Goal: Task Accomplishment & Management: Manage account settings

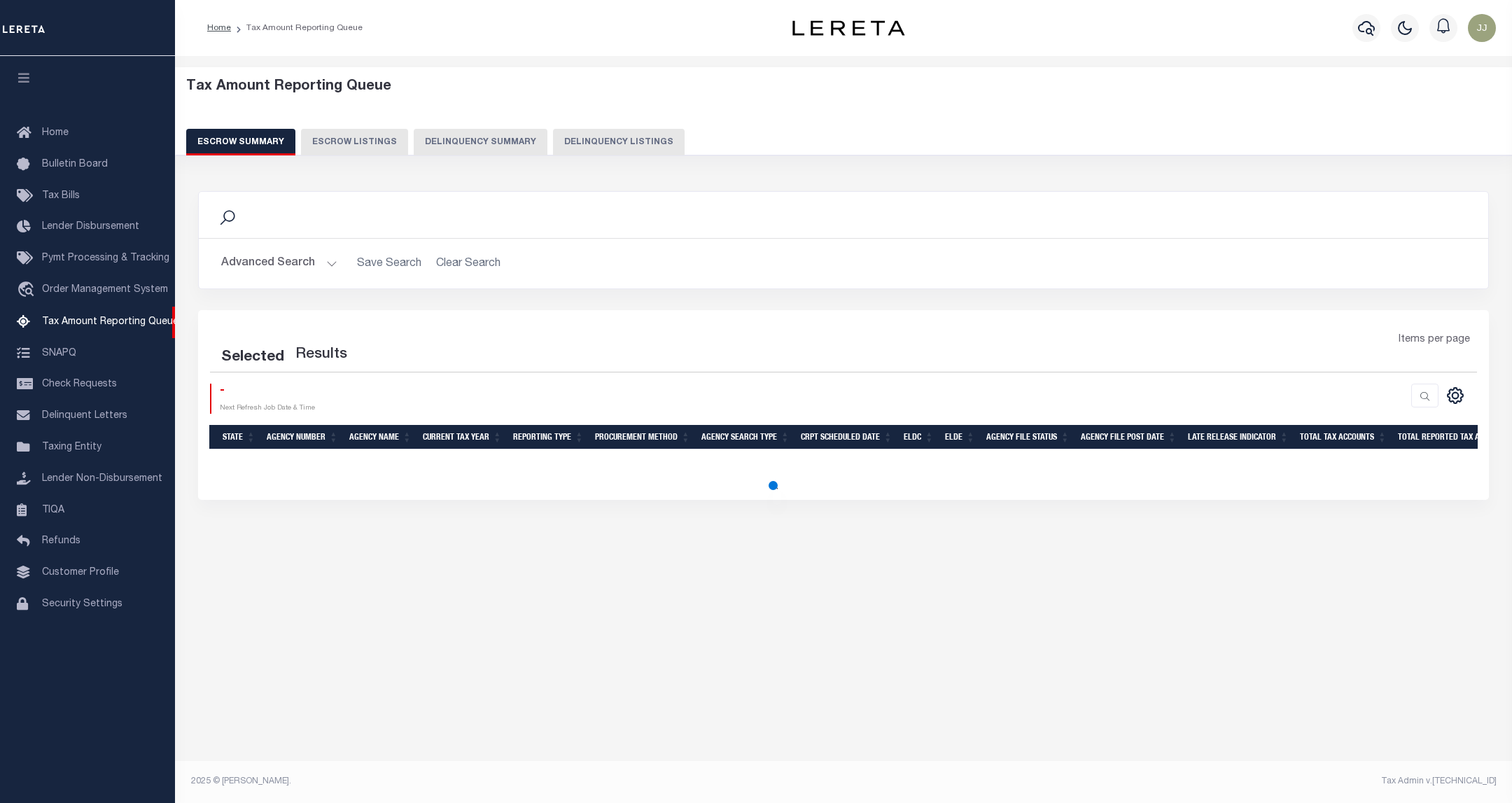
select select "100"
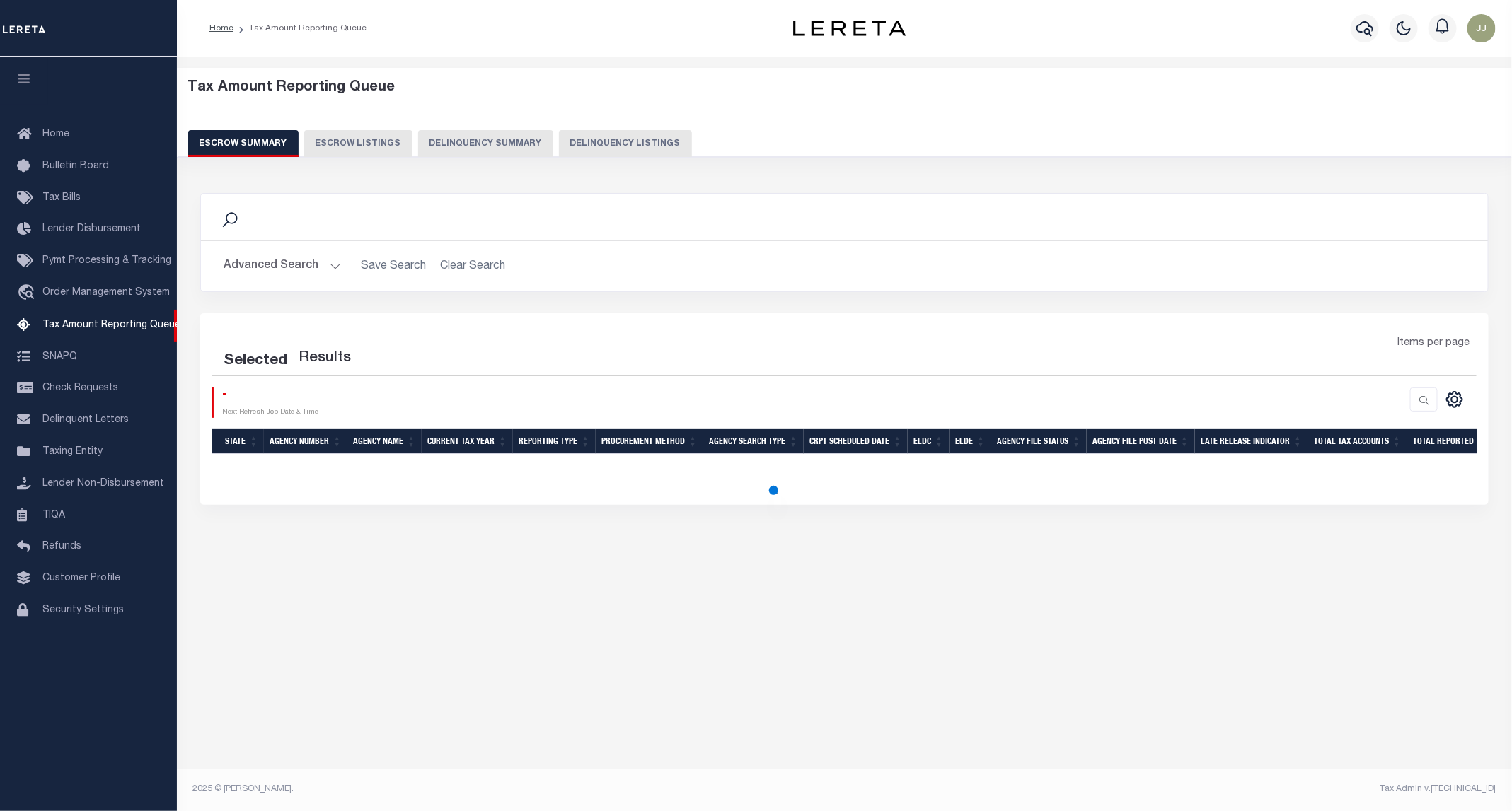
select select "100"
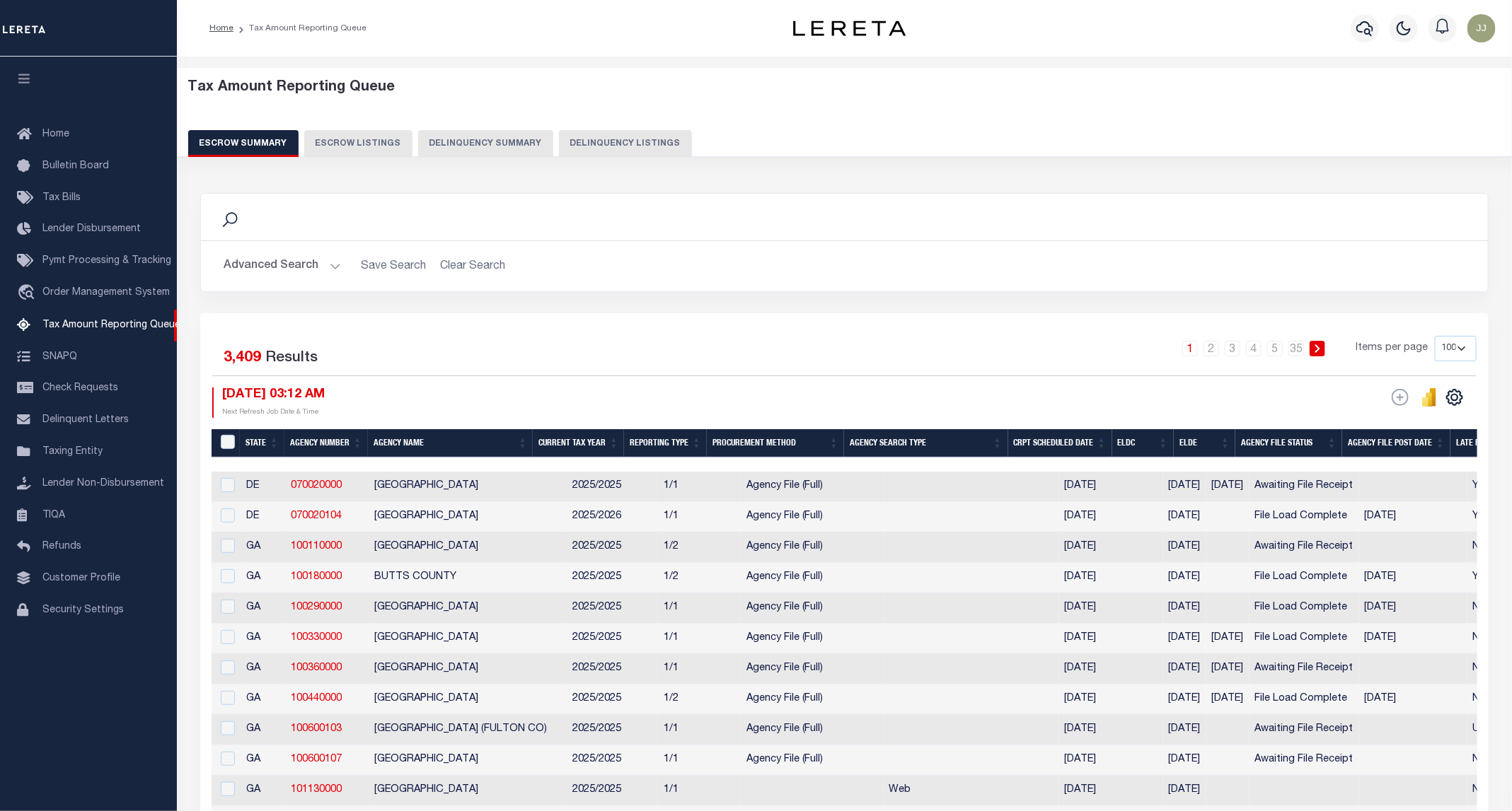
click at [603, 142] on button "Delinquency Listings" at bounding box center [625, 143] width 133 height 27
select select "100"
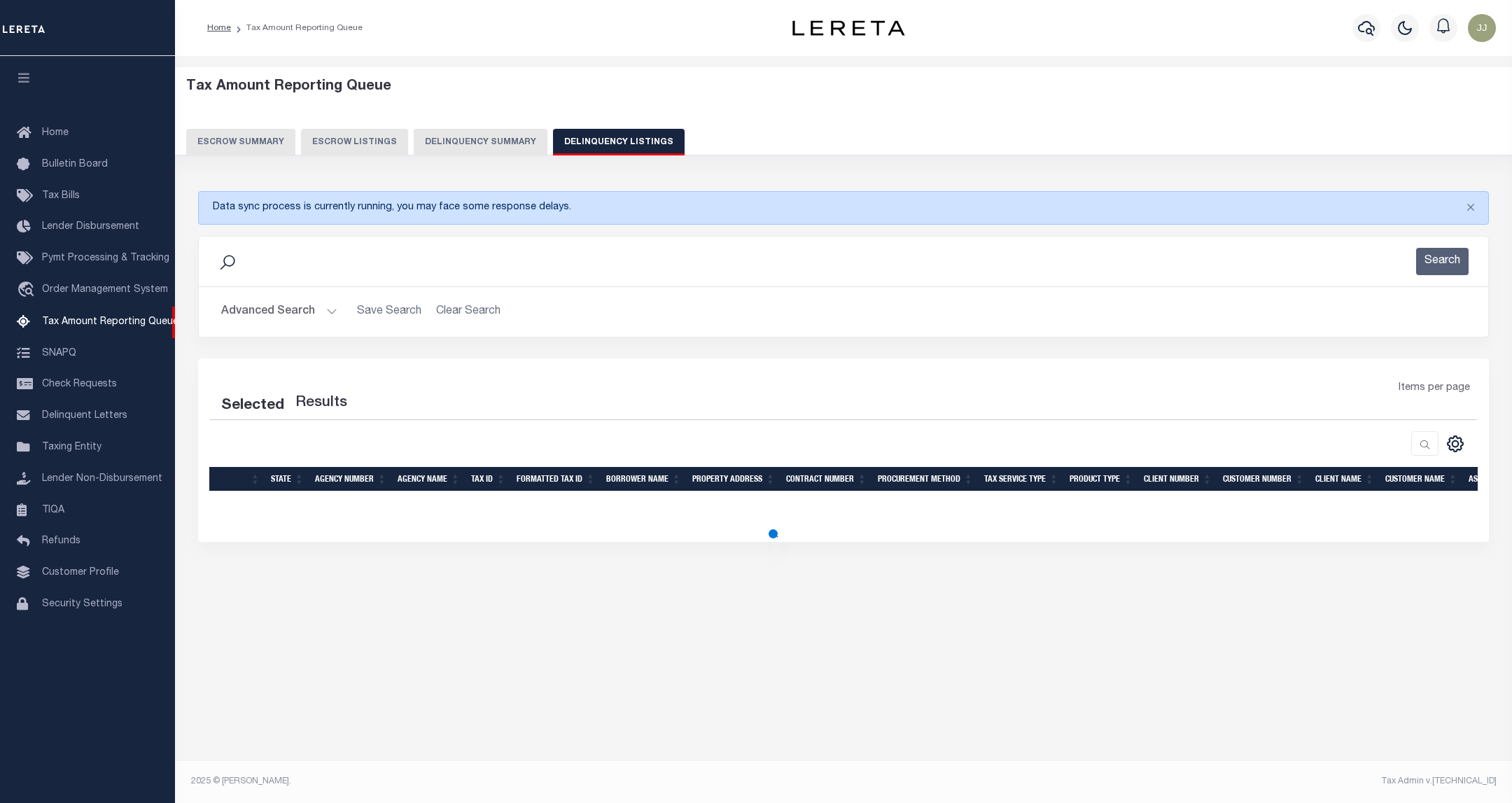
select select "100"
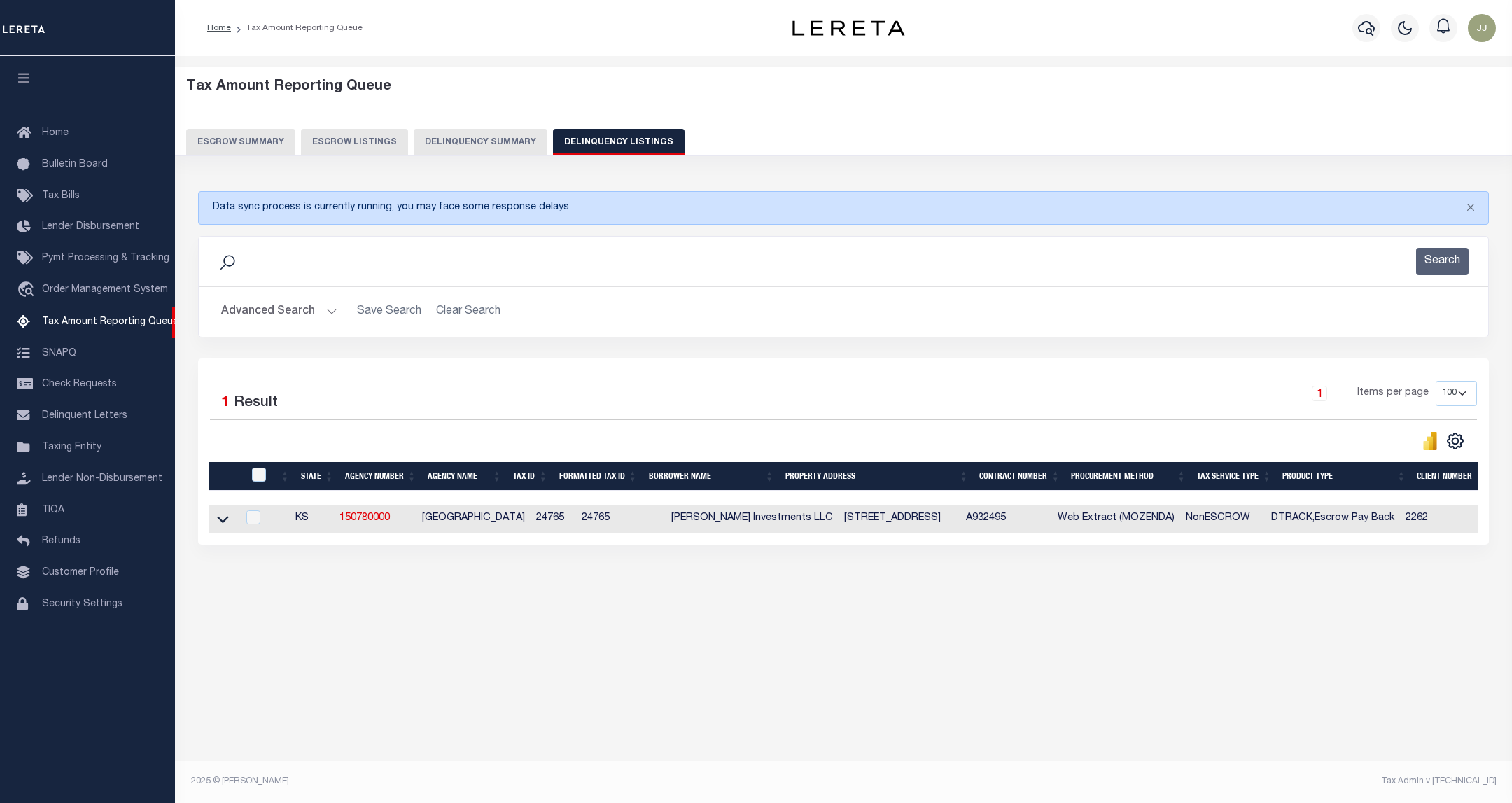
click at [294, 314] on button "Advanced Search" at bounding box center [279, 312] width 116 height 27
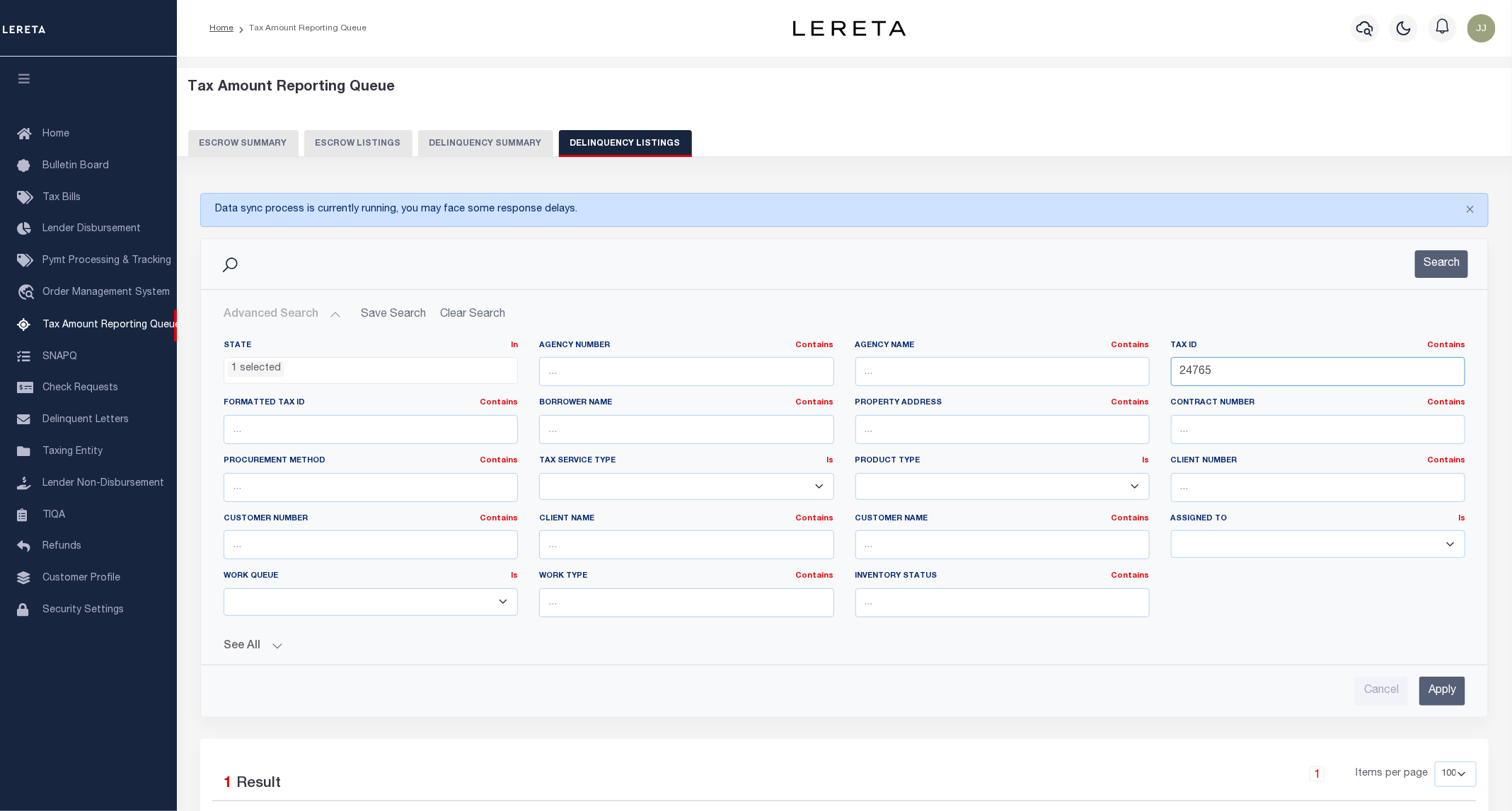
drag, startPoint x: 1228, startPoint y: 376, endPoint x: 1115, endPoint y: 376, distance: 113.0
click at [1115, 376] on div "State In In AK AL AR AZ CA CO CT DC DE FL GA GU HI IA ID IL IN KS KY LA MA MD M…" at bounding box center [844, 484] width 1263 height 288
paste input "31238"
type input "31238"
click at [1433, 255] on button "Search" at bounding box center [1441, 264] width 53 height 28
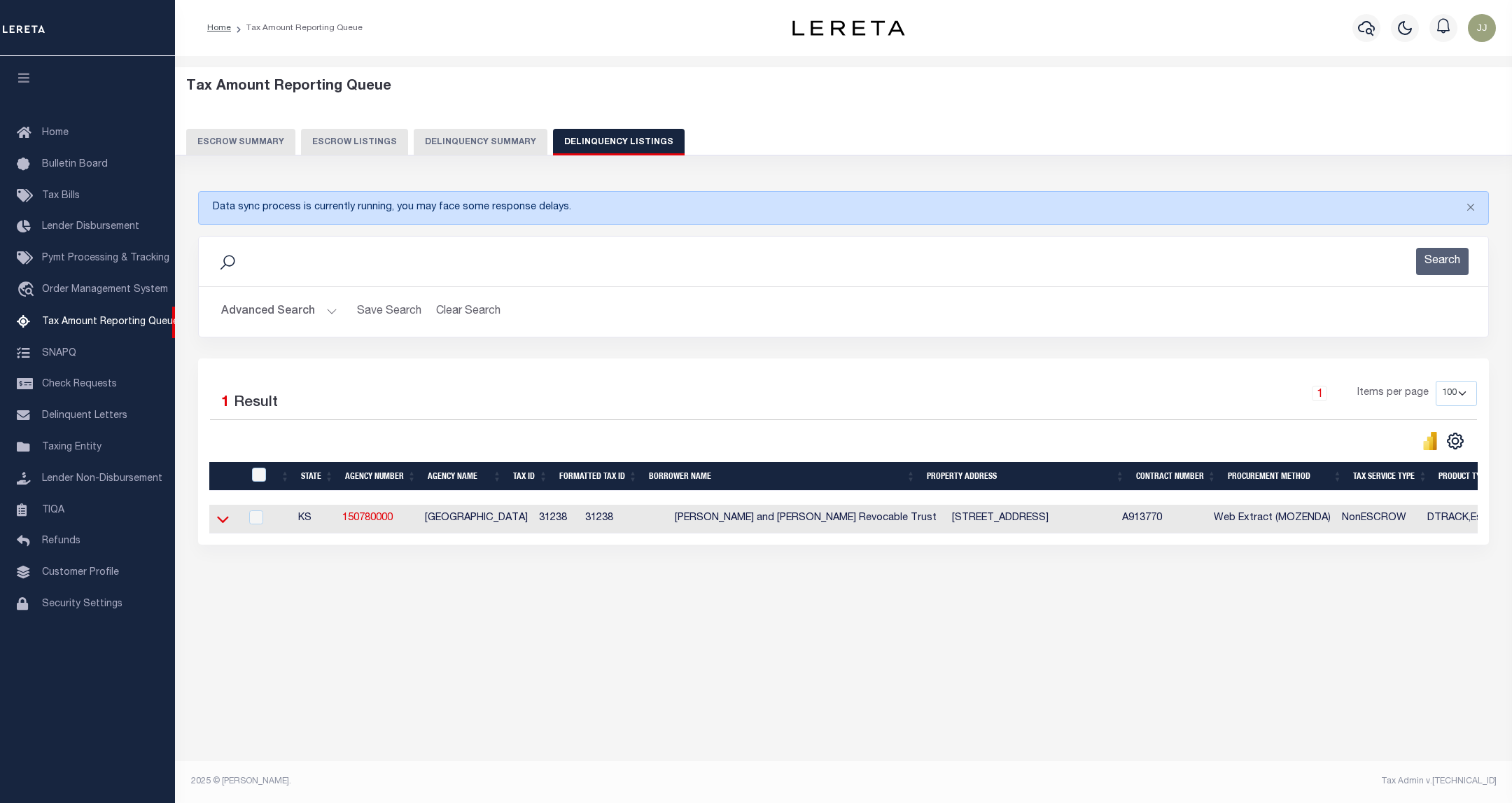
click at [219, 521] on icon at bounding box center [222, 519] width 12 height 15
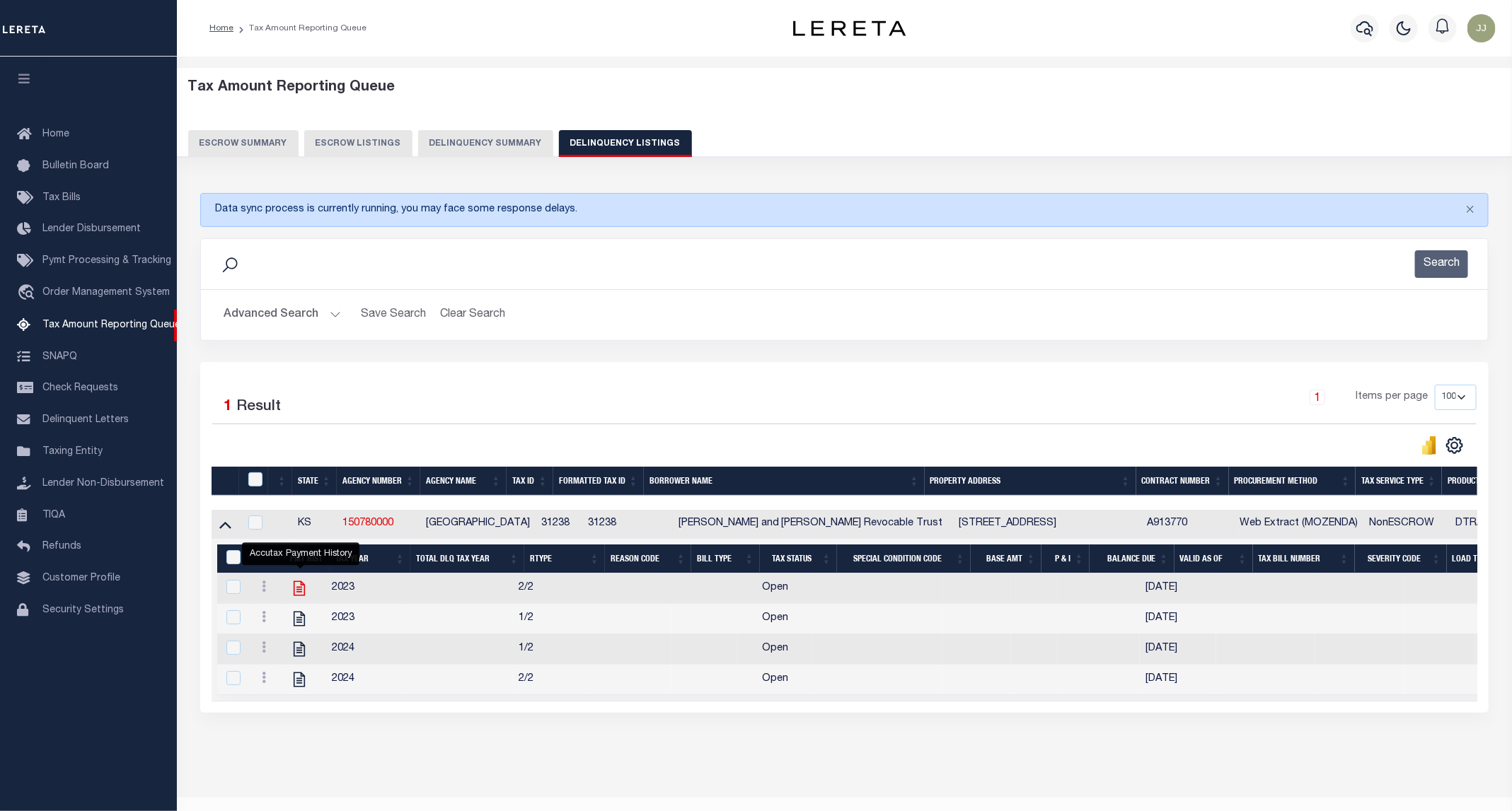
click at [297, 597] on icon "" at bounding box center [299, 588] width 18 height 18
checkbox input "true"
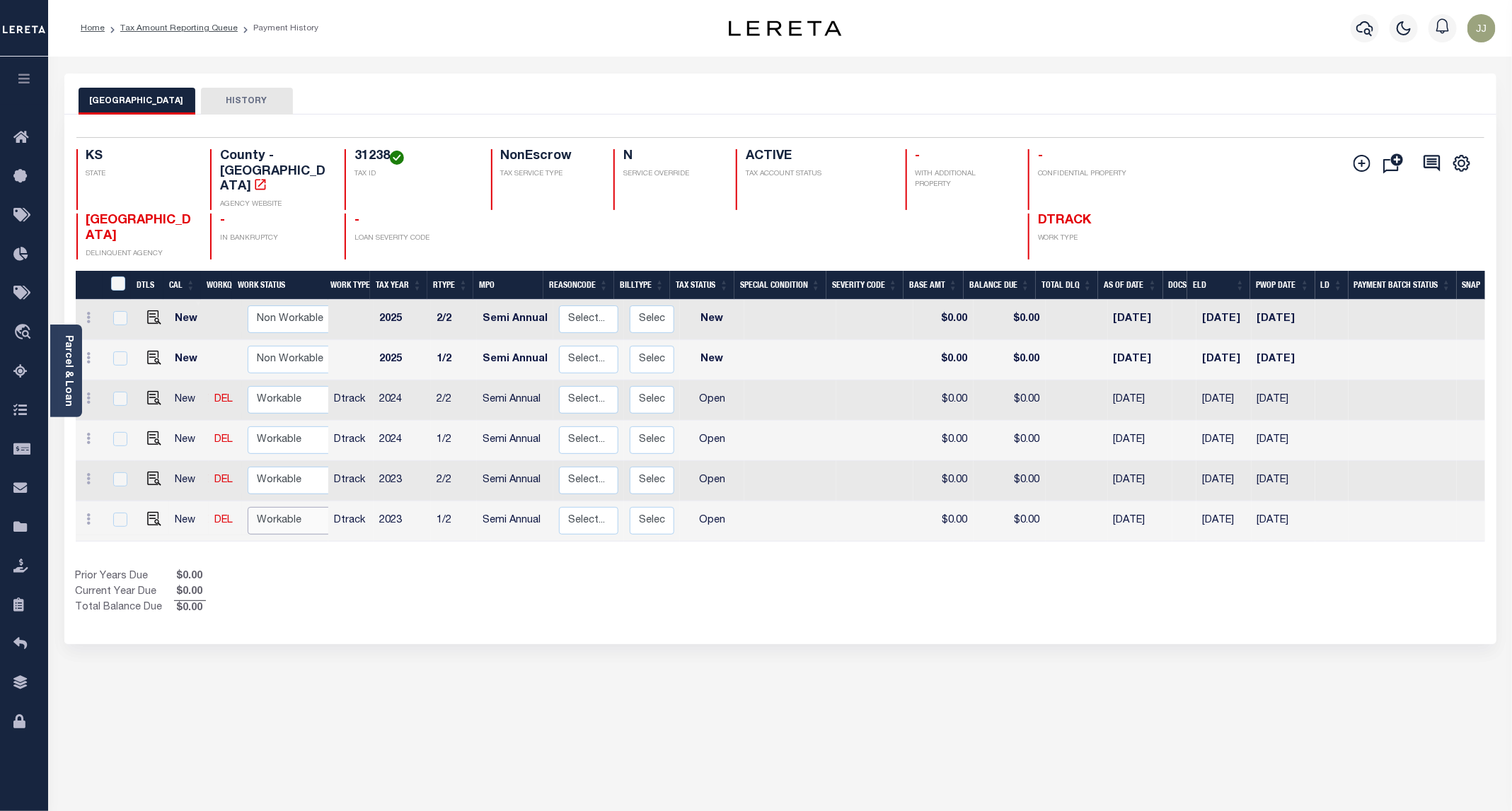
click at [285, 507] on select "Non Workable Workable" at bounding box center [290, 521] width 85 height 28
checkbox input "true"
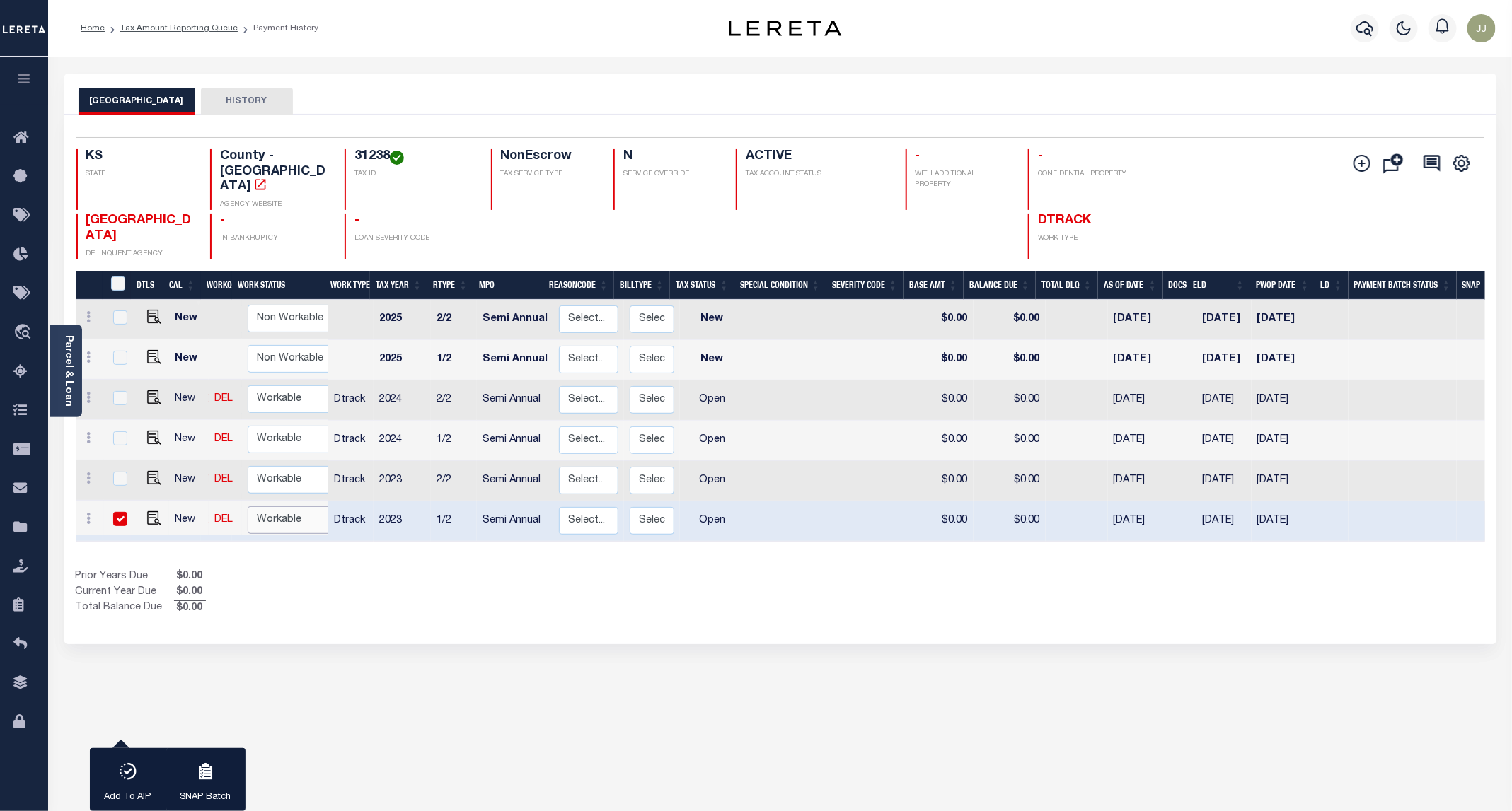
select select "true"
click at [248, 506] on select "Non Workable Workable" at bounding box center [290, 520] width 85 height 28
checkbox input "false"
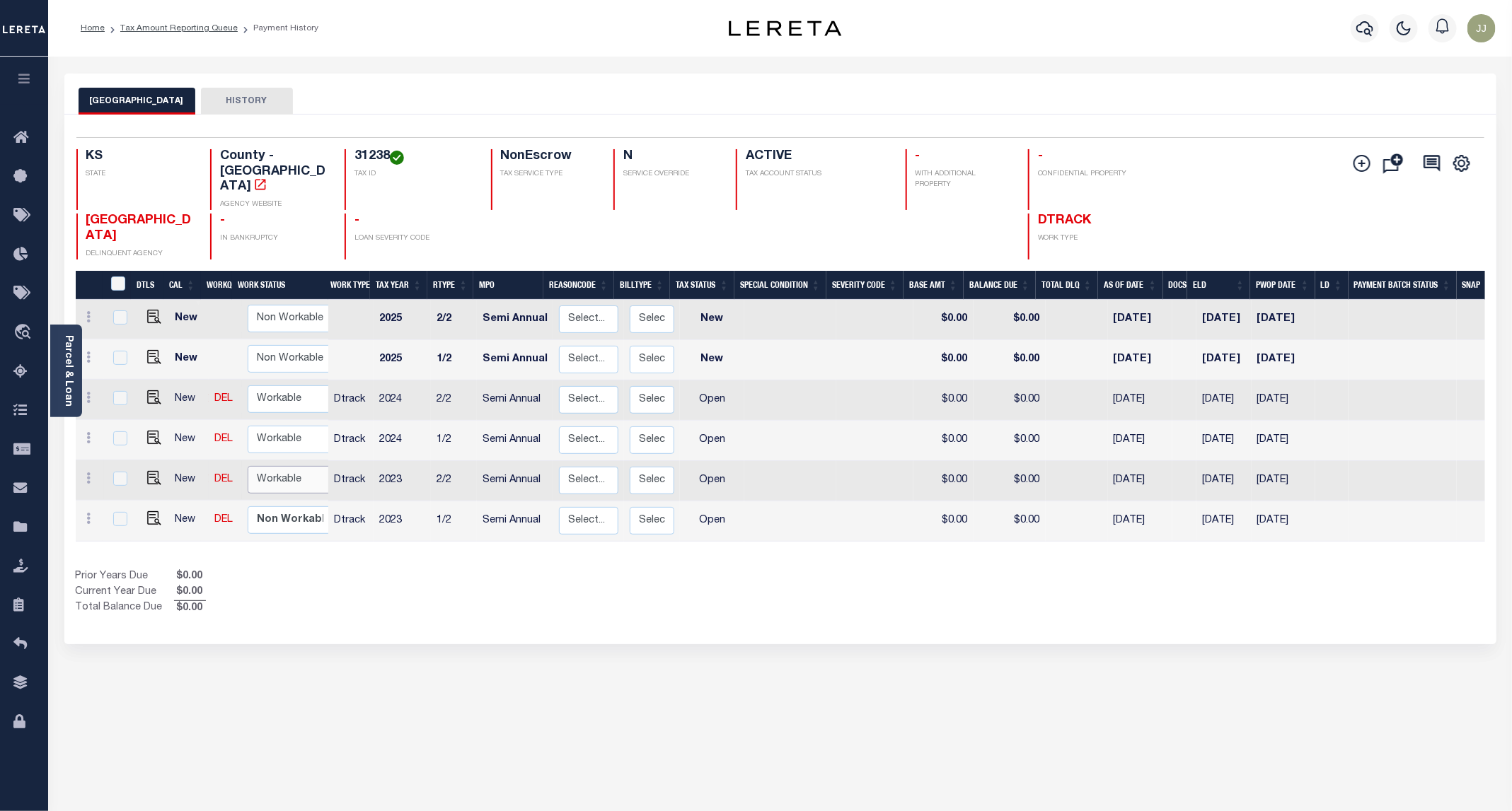
click at [276, 466] on select "Non Workable Workable" at bounding box center [290, 480] width 85 height 28
checkbox input "true"
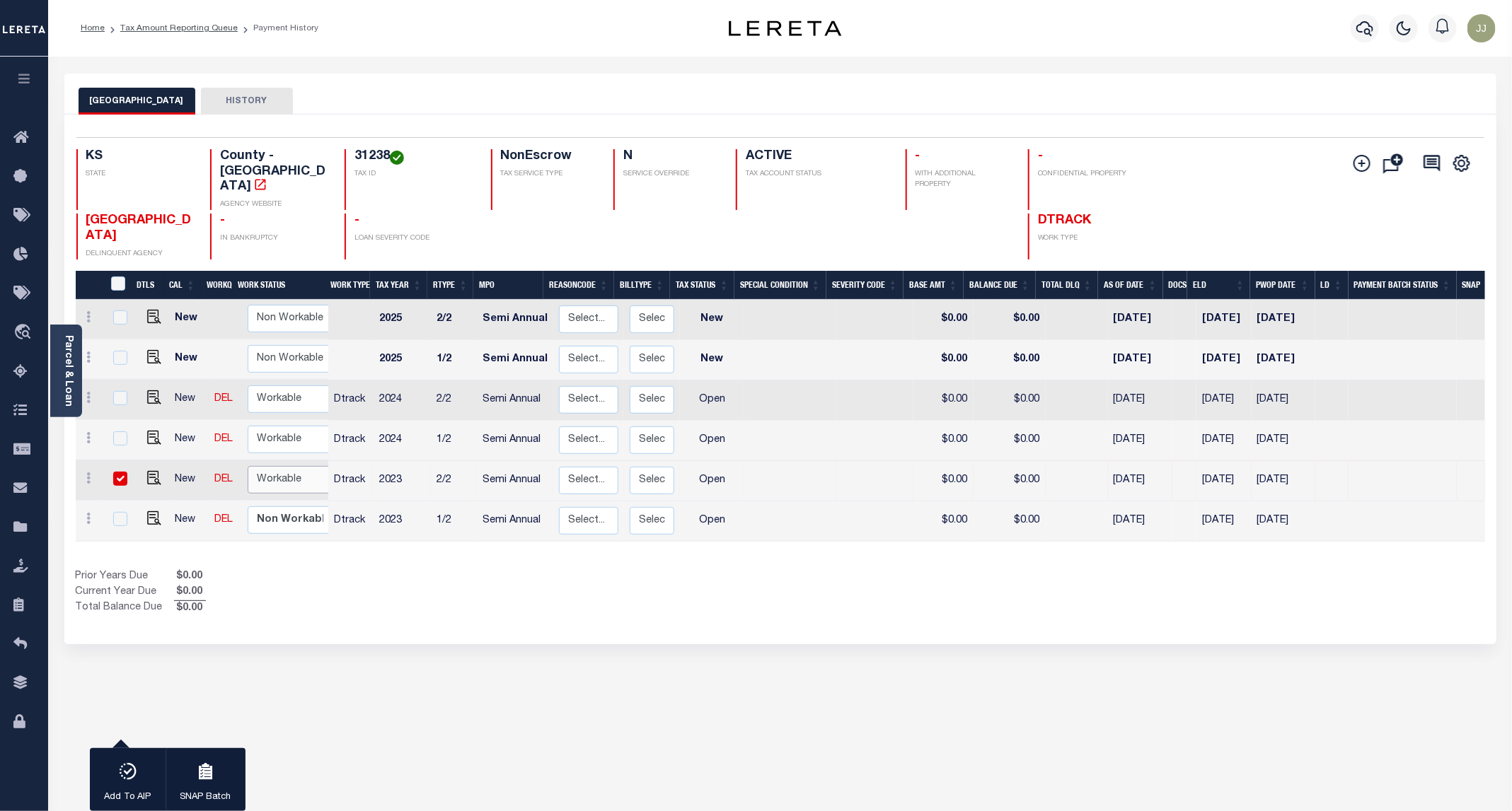
select select "true"
click at [248, 466] on select "Non Workable Workable" at bounding box center [290, 480] width 85 height 28
checkbox input "false"
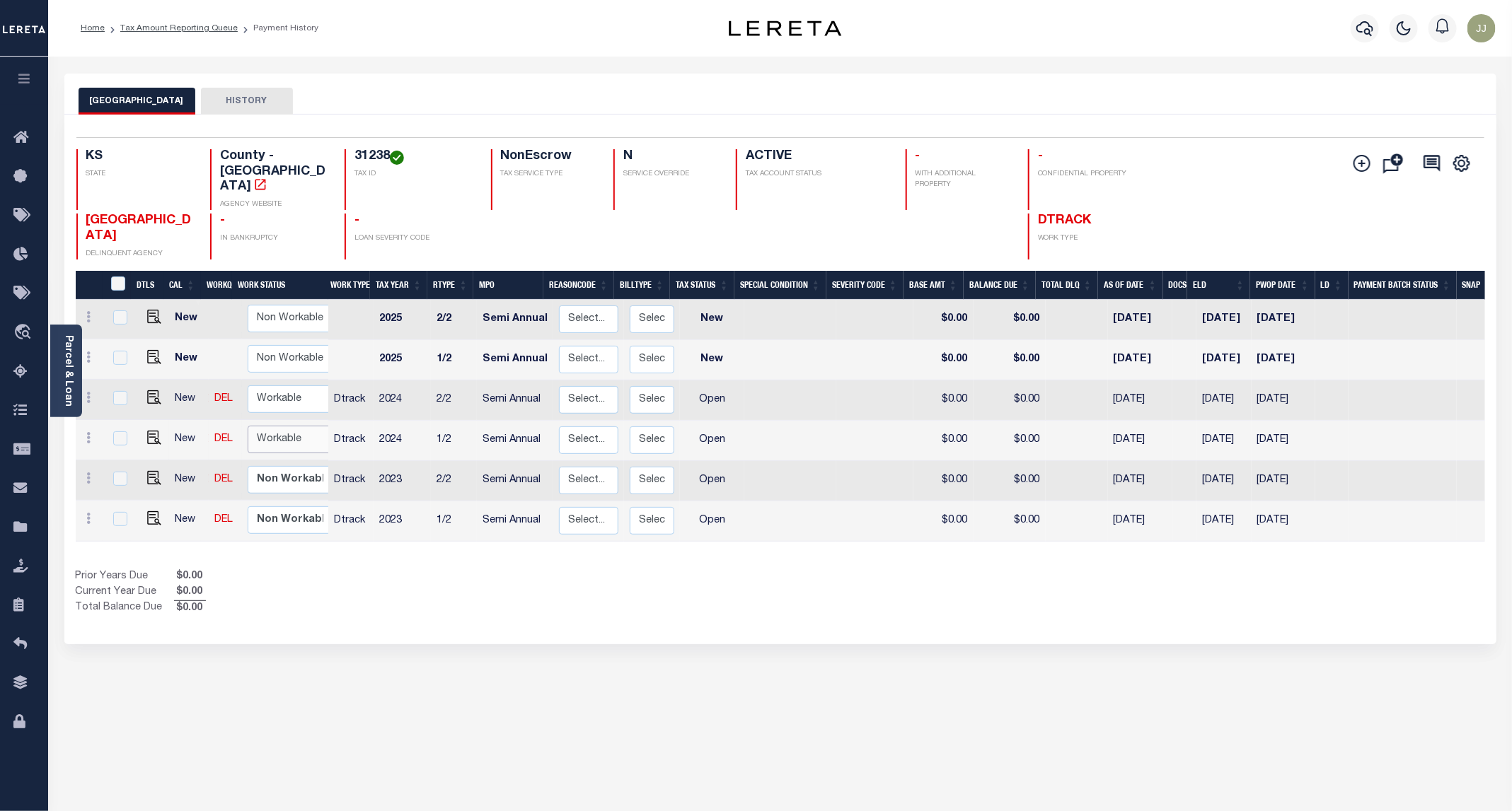
click at [278, 426] on select "Non Workable Workable" at bounding box center [290, 440] width 85 height 28
checkbox input "true"
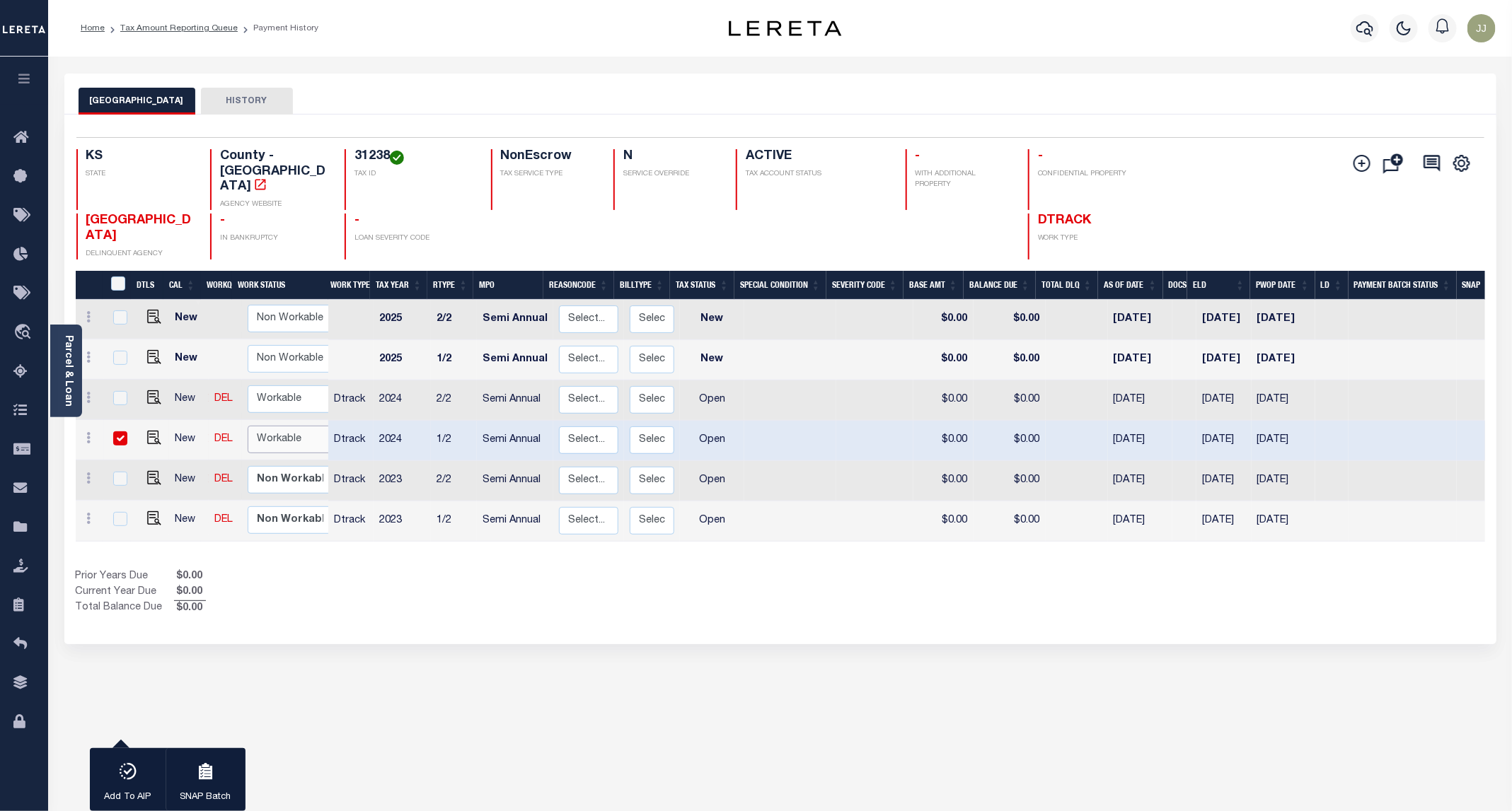
select select "true"
click at [248, 426] on select "Non Workable Workable" at bounding box center [290, 440] width 85 height 28
checkbox input "false"
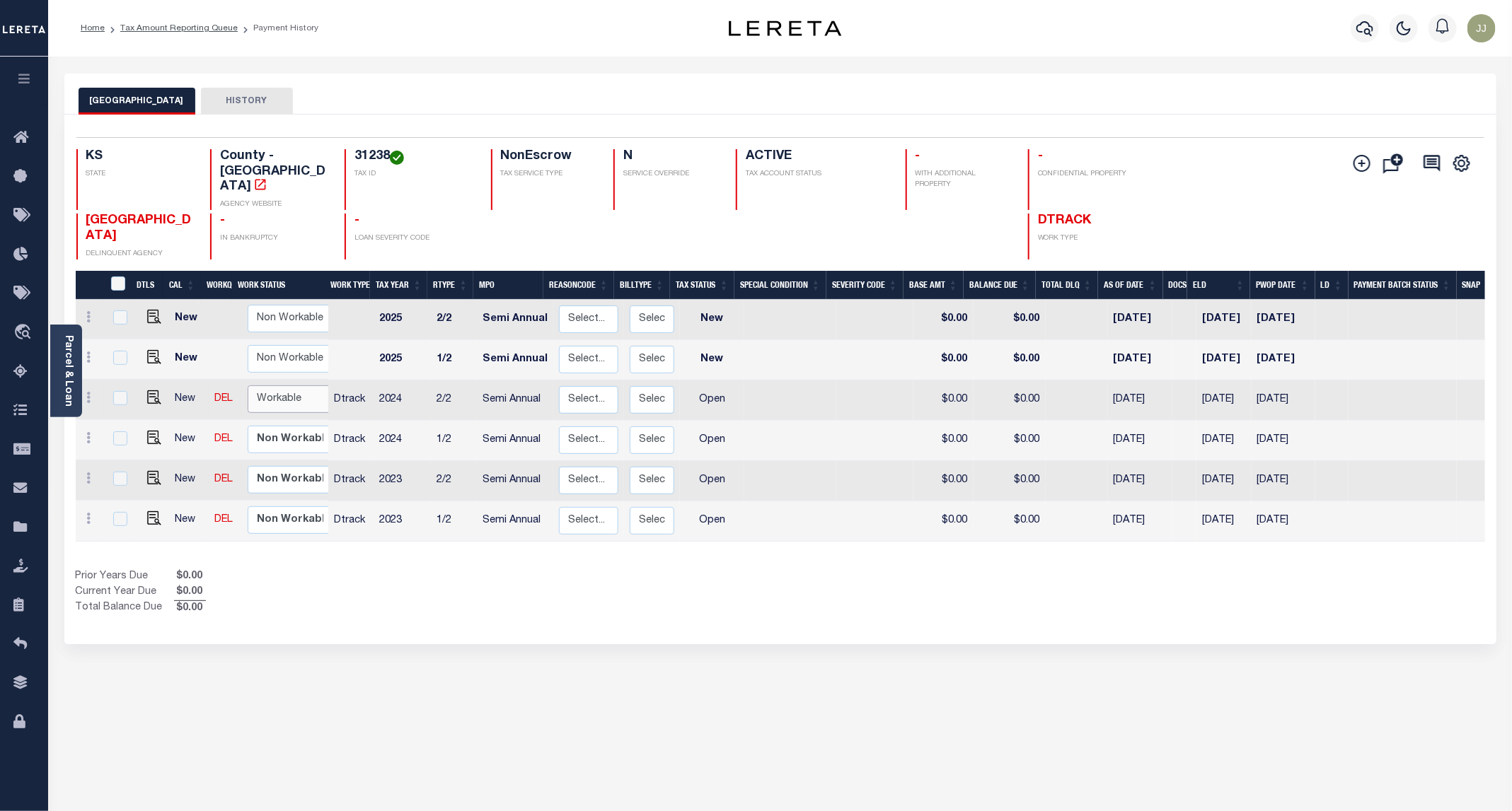
click at [280, 385] on select "Non Workable Workable" at bounding box center [290, 399] width 85 height 28
checkbox input "true"
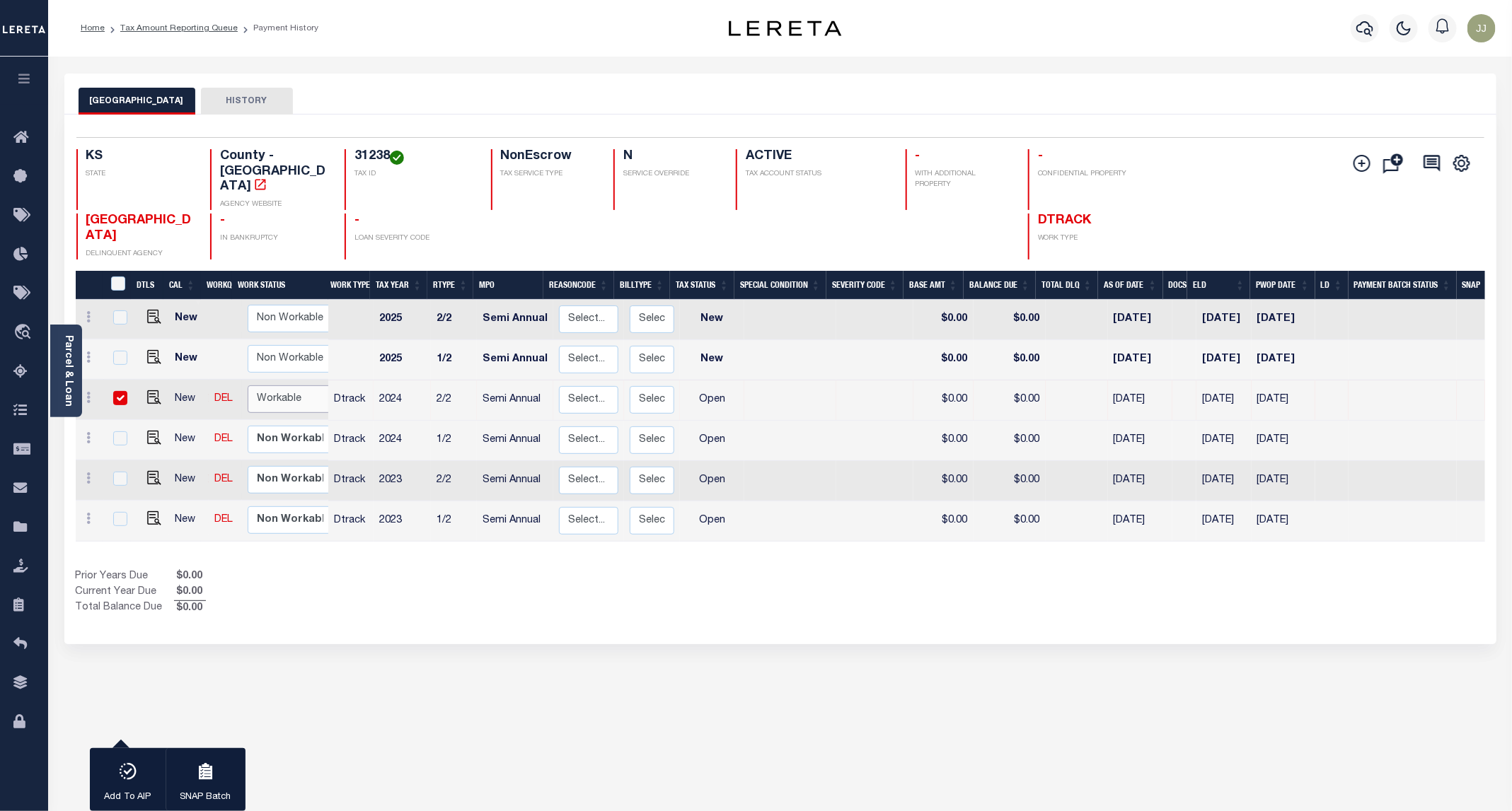
select select "true"
click at [248, 385] on select "Non Workable Workable" at bounding box center [290, 399] width 85 height 28
checkbox input "false"
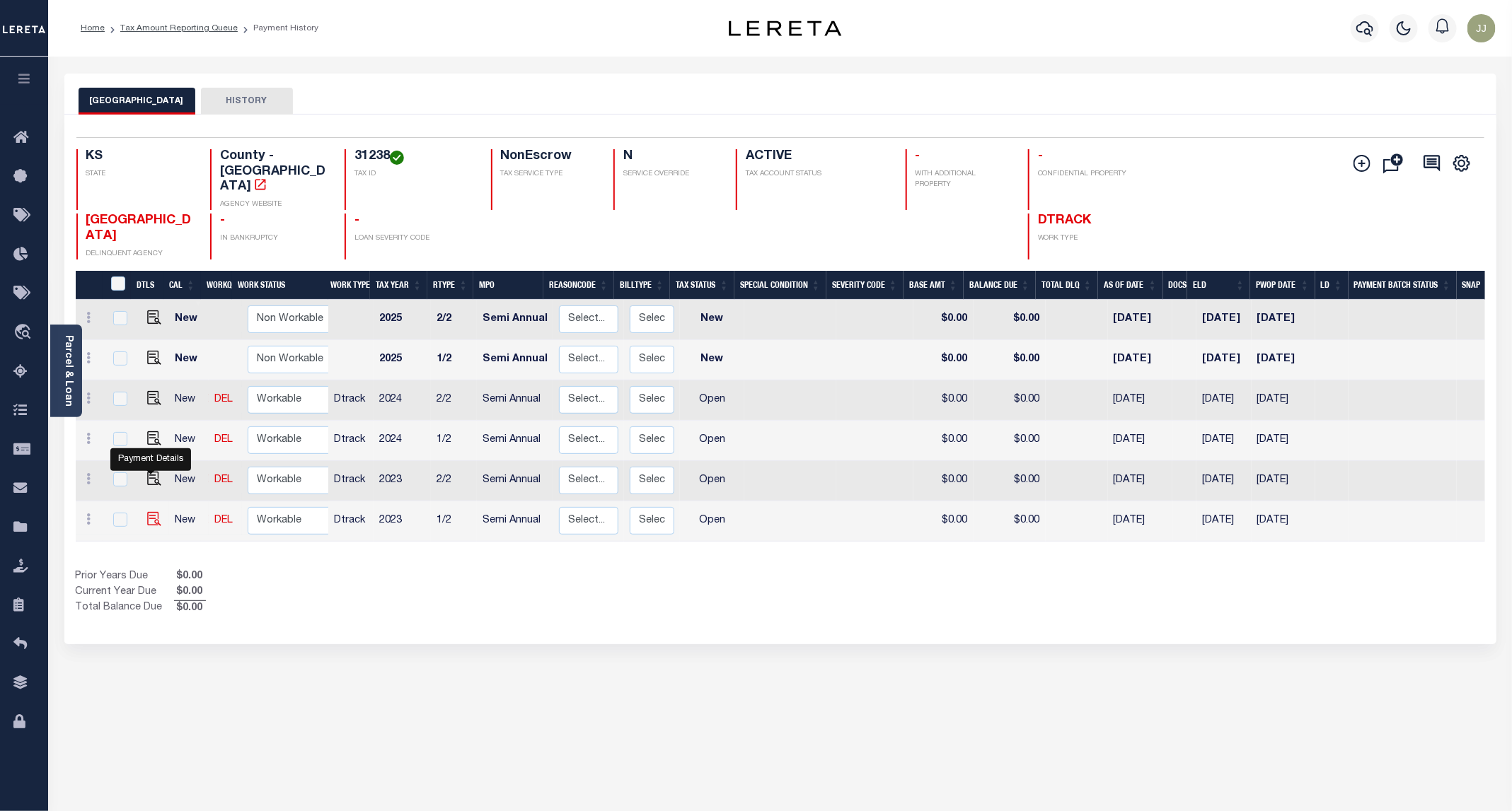
click at [147, 512] on img "" at bounding box center [153, 518] width 14 height 14
checkbox input "true"
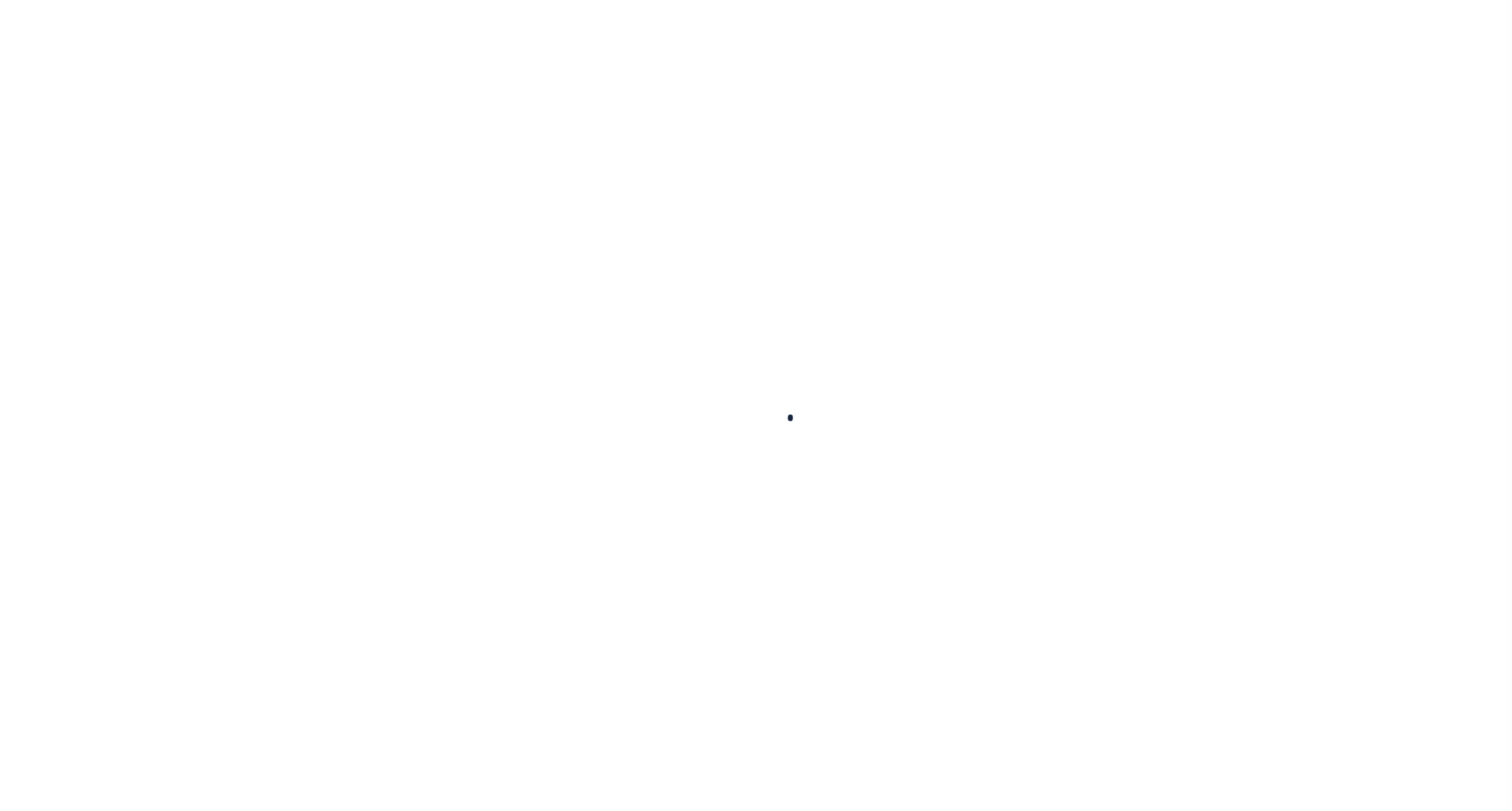
checkbox input "false"
type input "[DATE]"
select select "OP2"
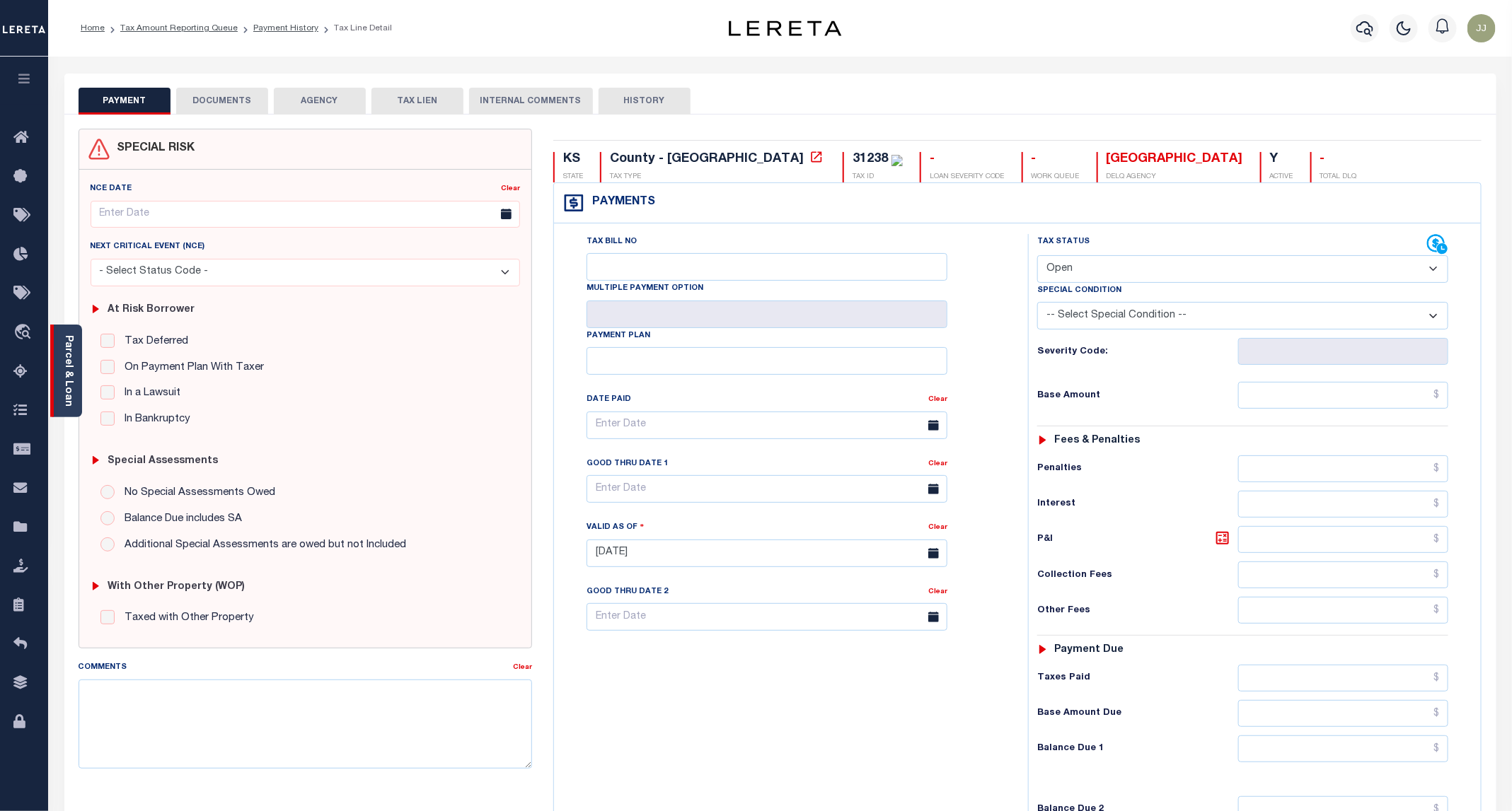
click at [60, 376] on div "Parcel & Loan" at bounding box center [66, 371] width 31 height 92
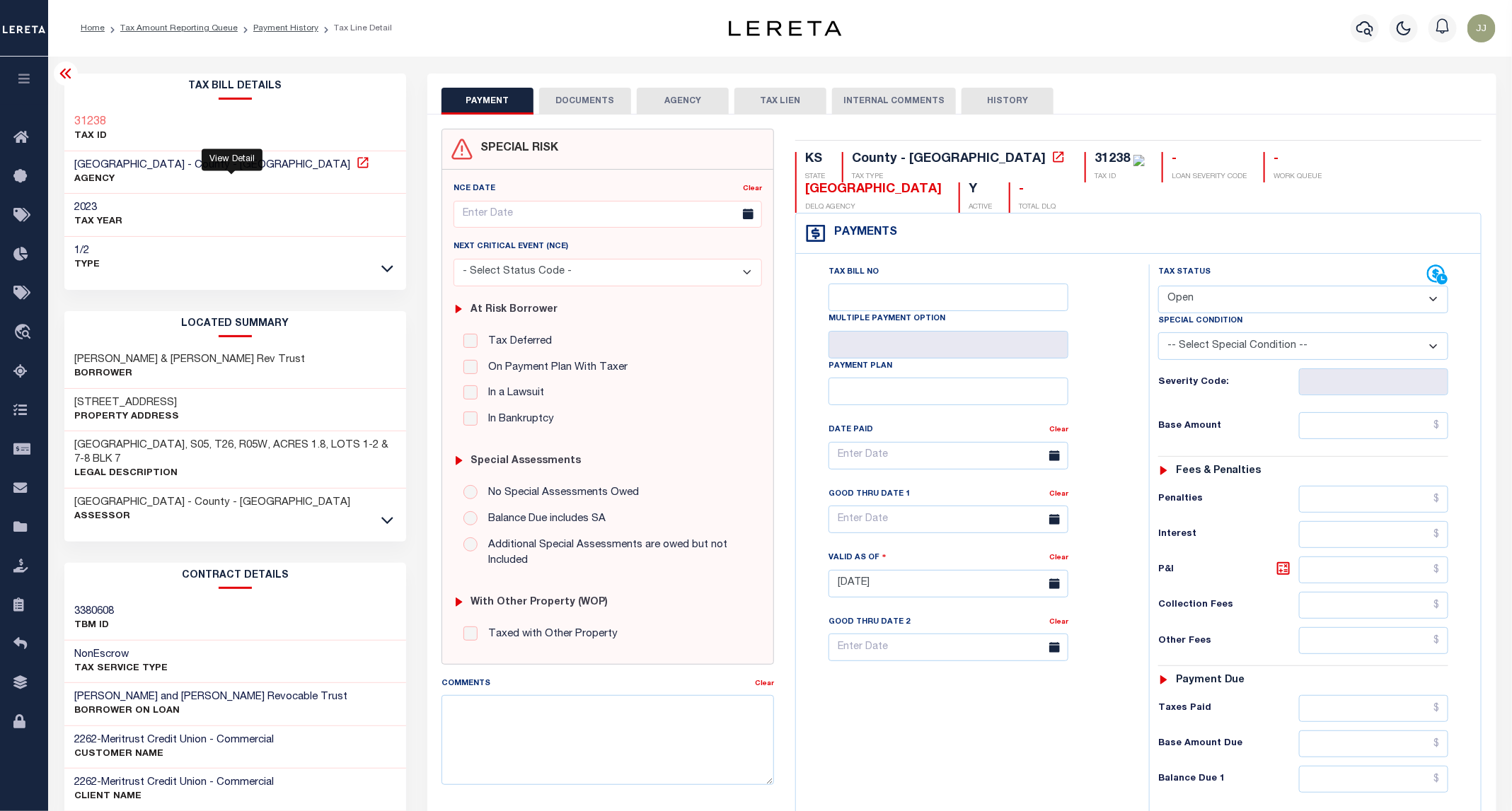
click at [357, 162] on icon at bounding box center [362, 162] width 10 height 10
click at [140, 397] on h3 "2001 E PARALLEL RD" at bounding box center [127, 403] width 104 height 14
copy h3 "PARALLEL"
click at [586, 101] on button "DOCUMENTS" at bounding box center [586, 101] width 92 height 27
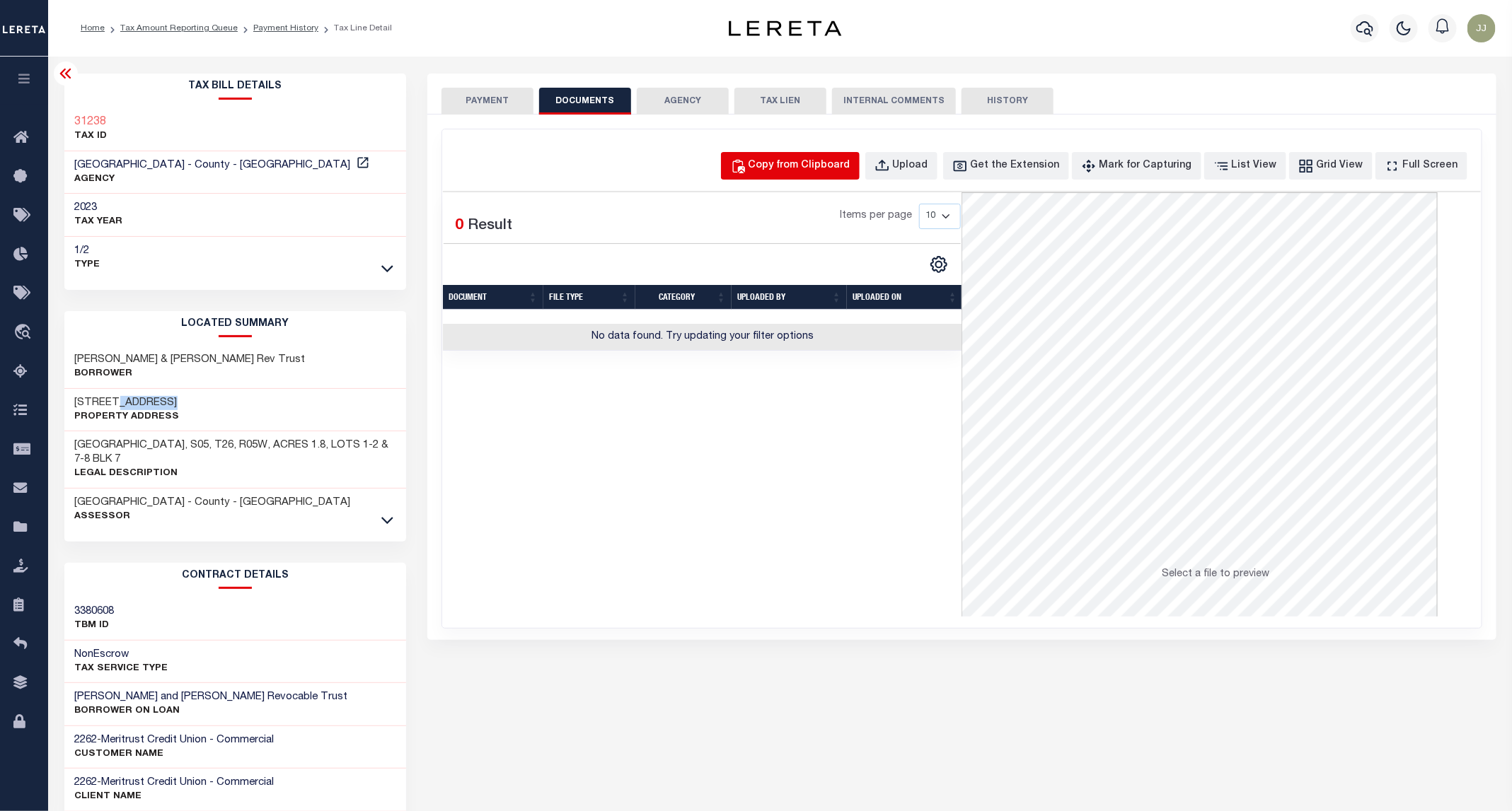
click at [820, 163] on div "Copy from Clipboard" at bounding box center [799, 166] width 102 height 16
select select "POP"
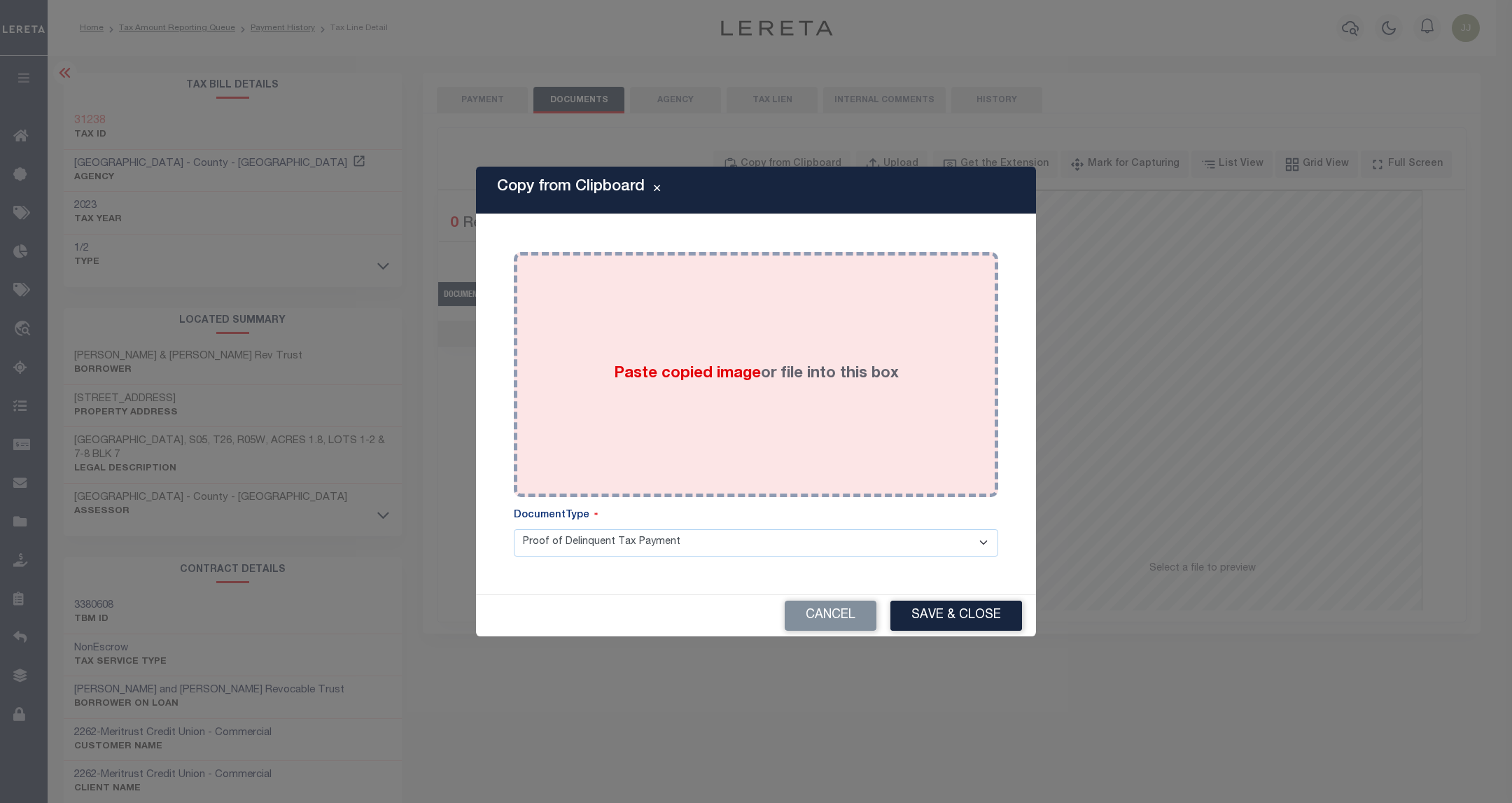
click at [832, 319] on div "Paste copied image or file into this box" at bounding box center [756, 374] width 463 height 224
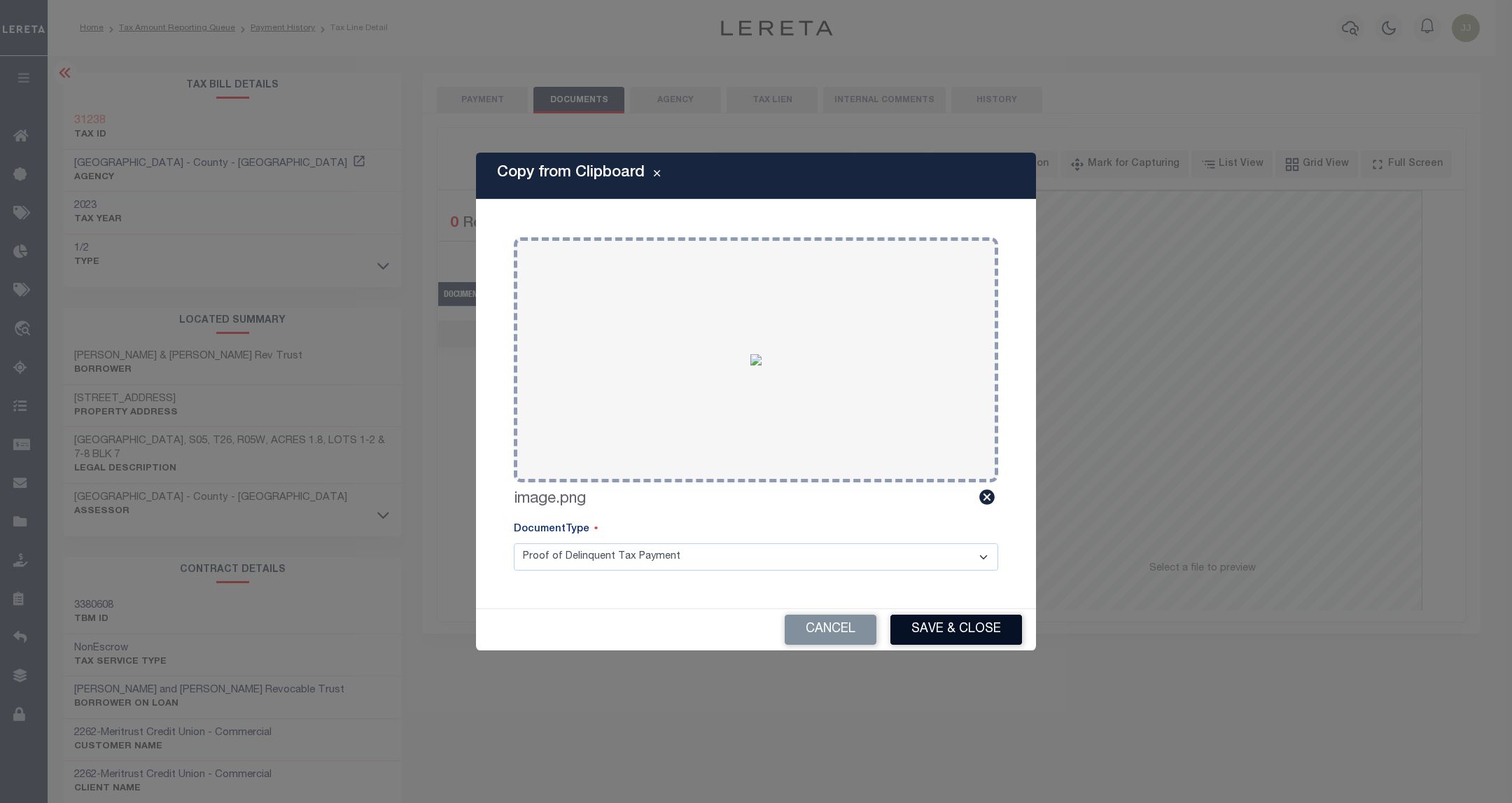
click at [961, 639] on button "Save & Close" at bounding box center [956, 629] width 132 height 30
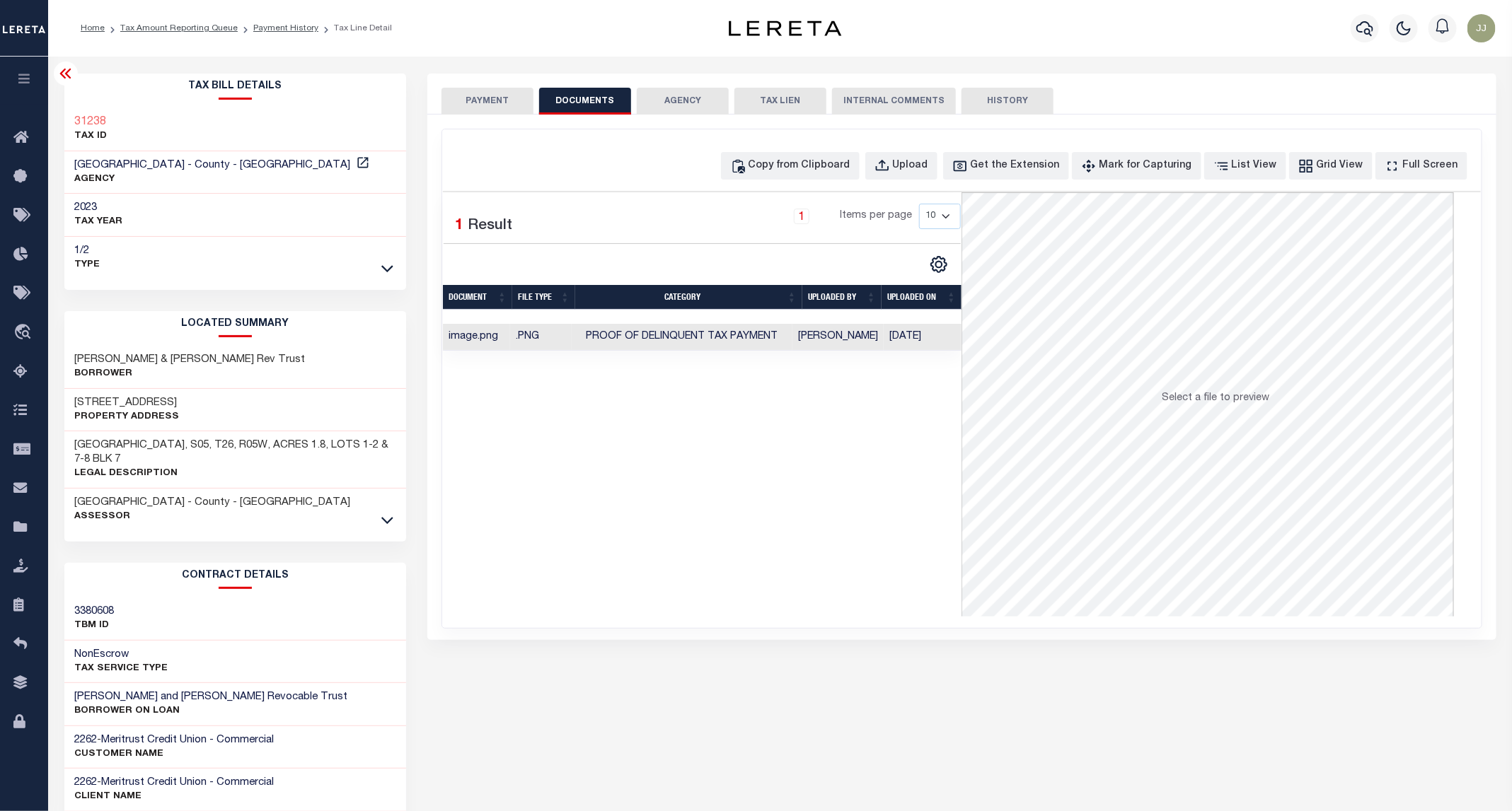
click at [500, 108] on button "PAYMENT" at bounding box center [488, 101] width 92 height 27
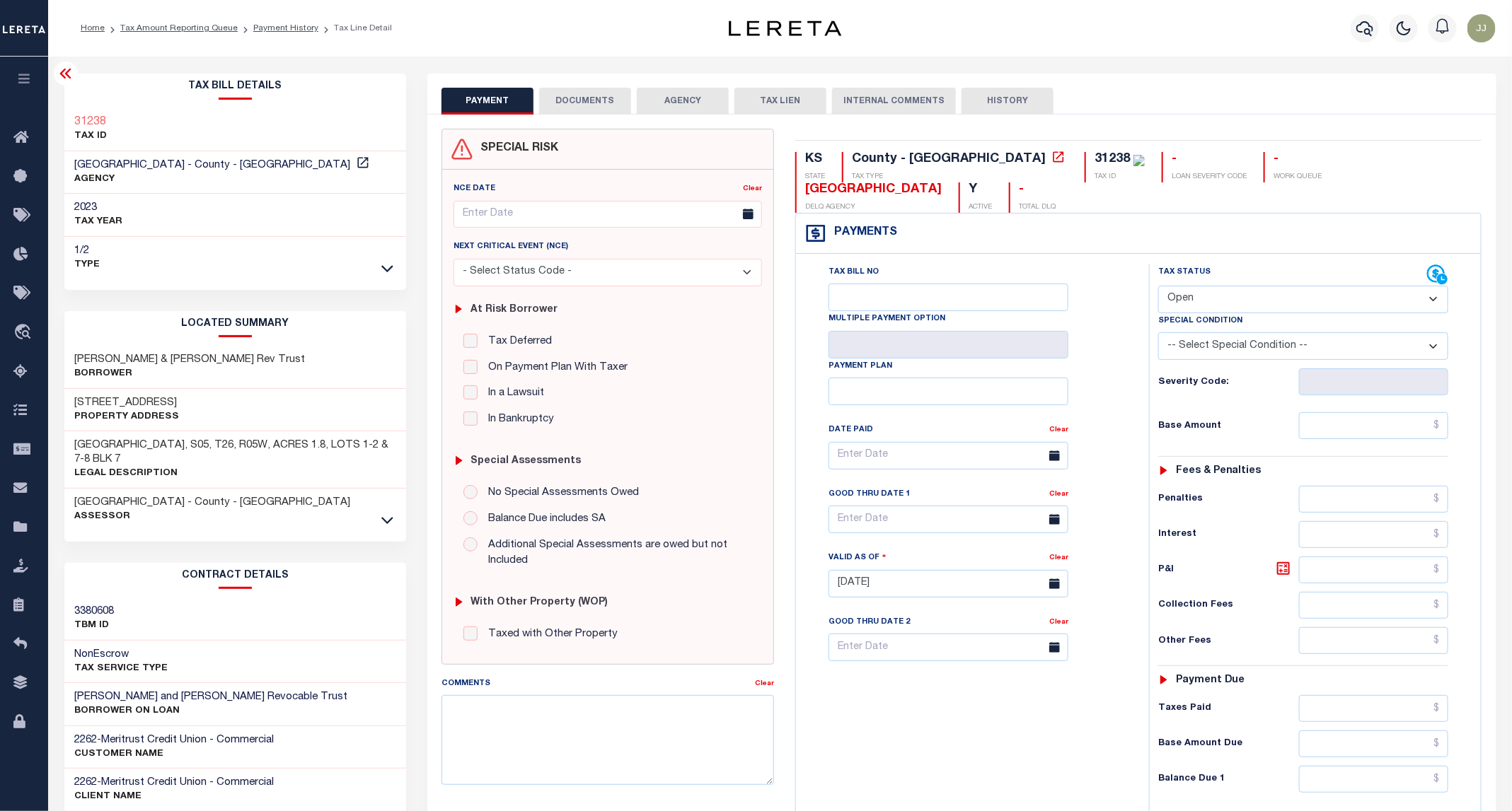
click at [1229, 285] on select "- Select Status Code - Open Due/Unpaid Paid Incomplete No Tax Due Internal Refu…" at bounding box center [1303, 299] width 290 height 28
select select "PYD"
click at [1158, 285] on select "- Select Status Code - Open Due/Unpaid Paid Incomplete No Tax Due Internal Refu…" at bounding box center [1303, 299] width 290 height 28
type input "09/12/2025"
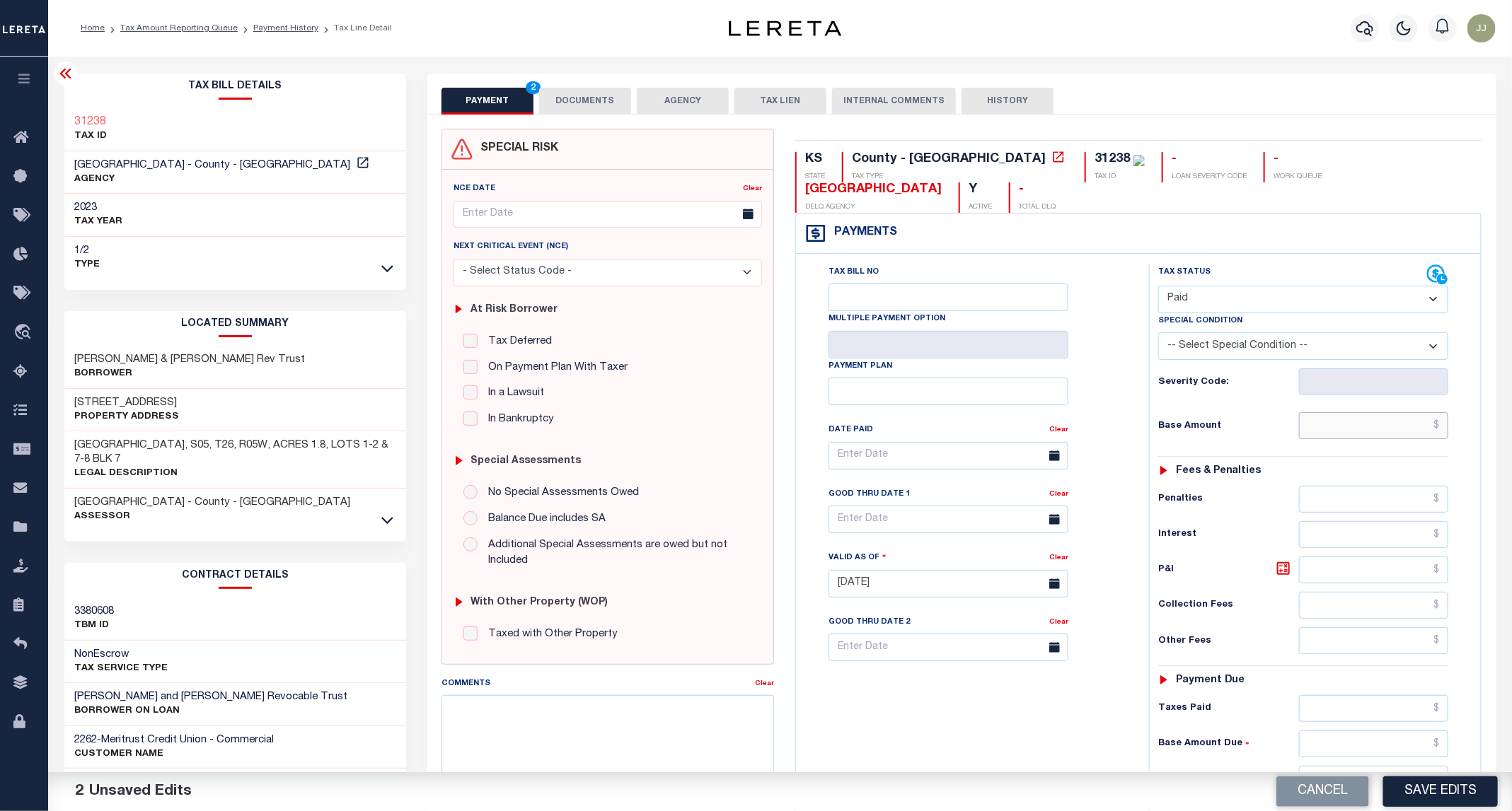
click at [1388, 412] on input "text" at bounding box center [1373, 425] width 150 height 27
type input "$0.00"
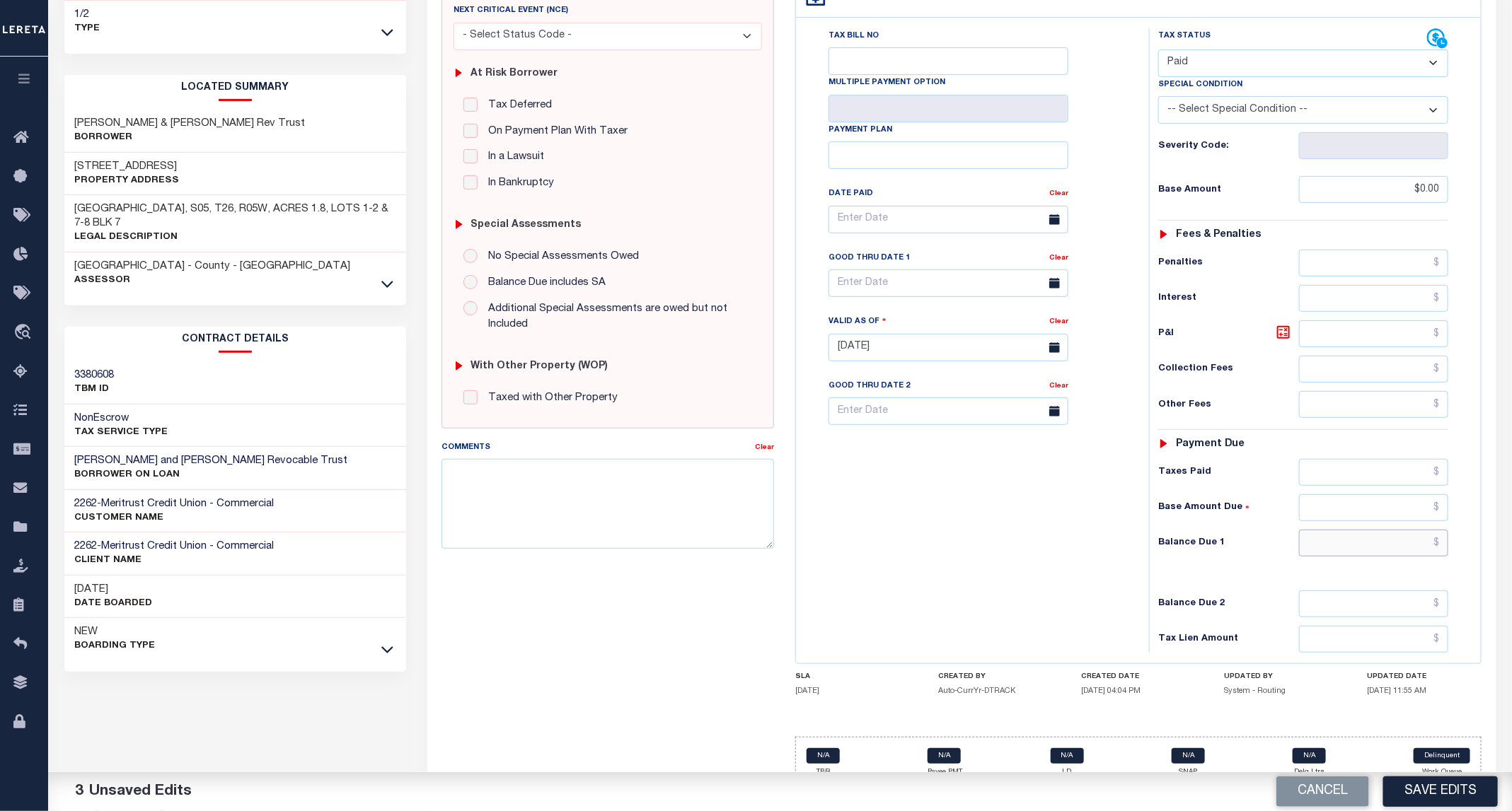
click at [1325, 530] on input "text" at bounding box center [1373, 543] width 150 height 27
type input "$0.00"
click at [1445, 793] on button "Save Edits" at bounding box center [1440, 792] width 115 height 30
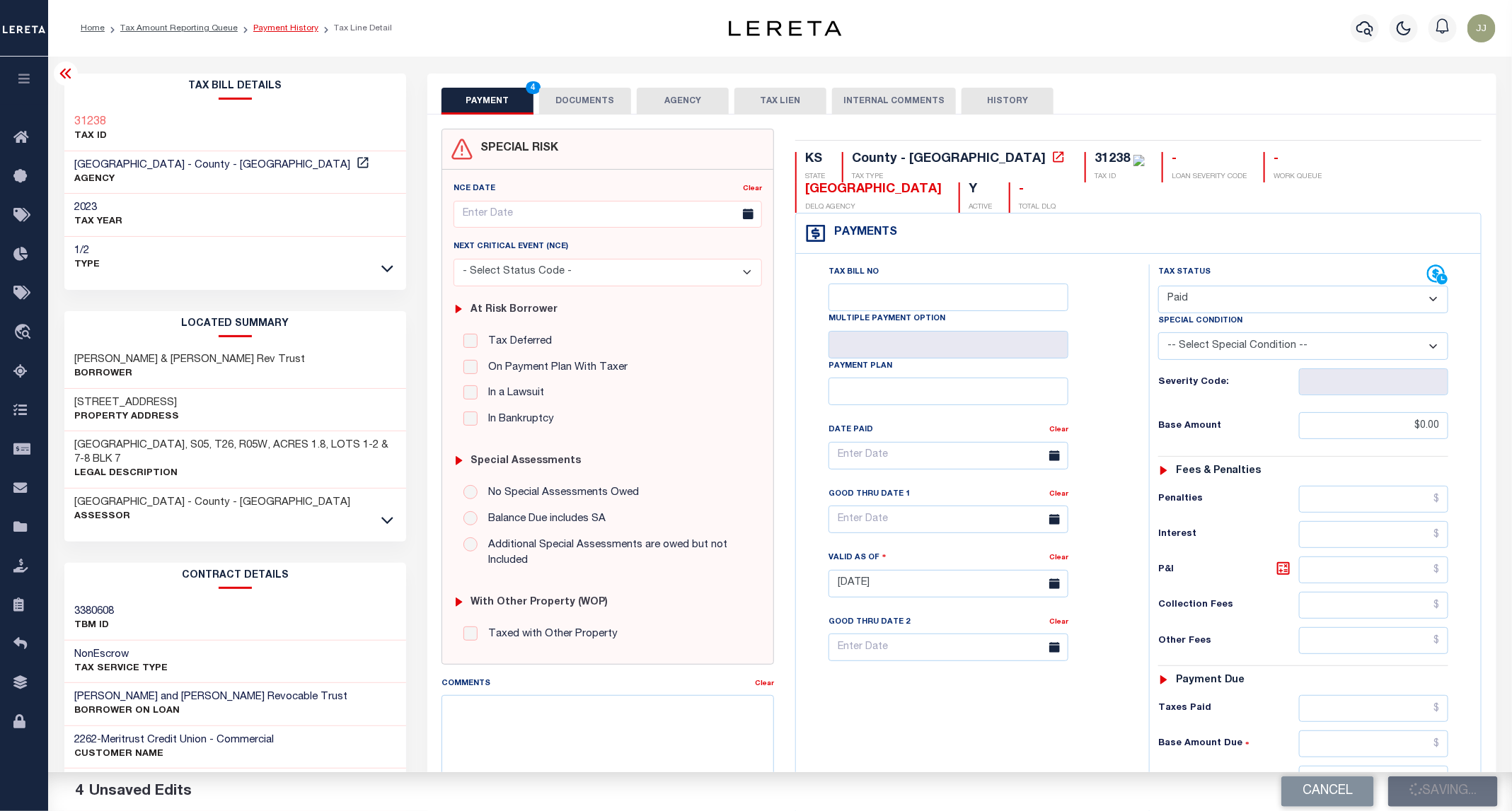
click at [292, 28] on link "Payment History" at bounding box center [285, 28] width 65 height 8
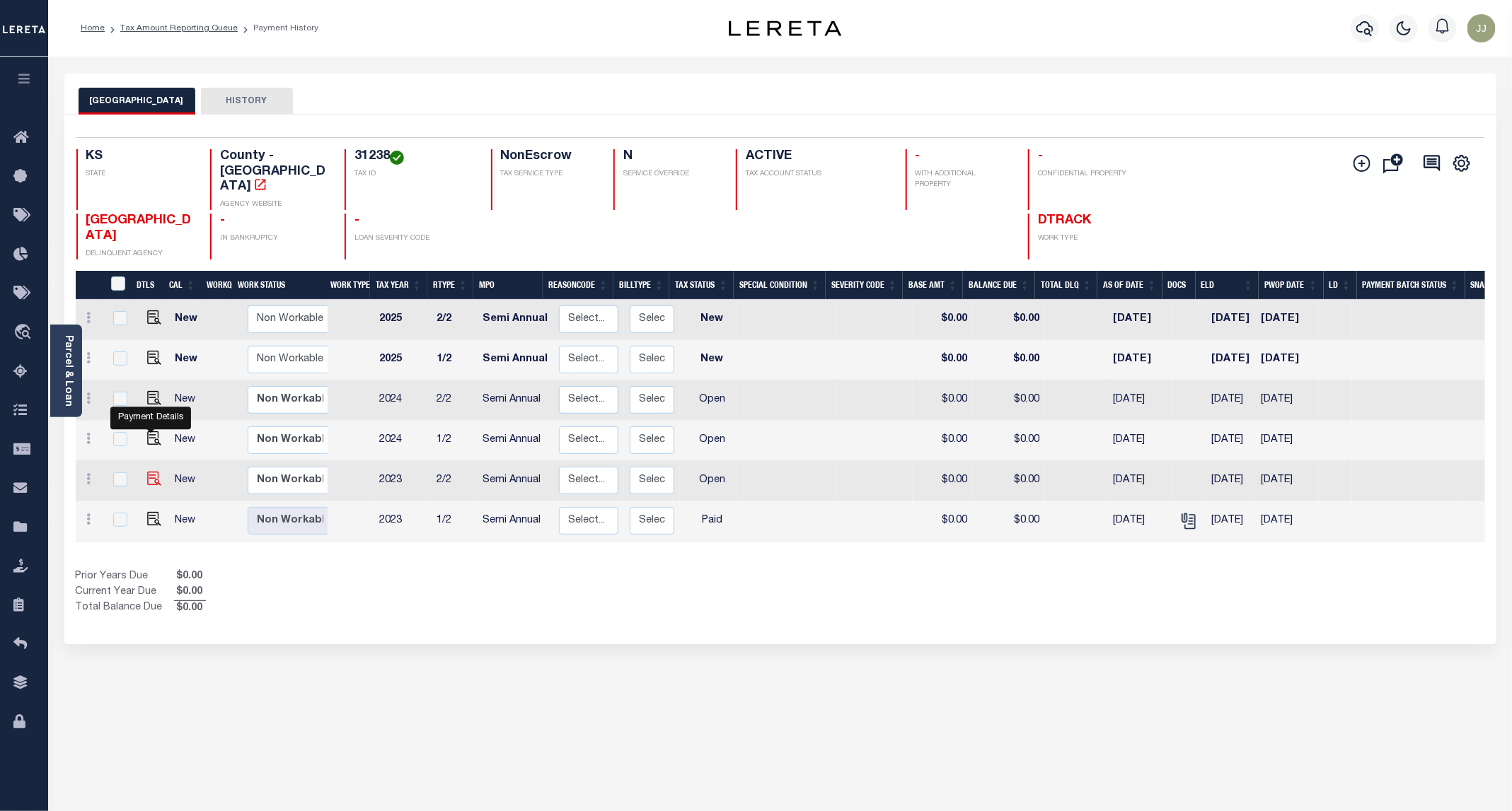
click at [147, 472] on img "" at bounding box center [153, 478] width 14 height 14
checkbox input "true"
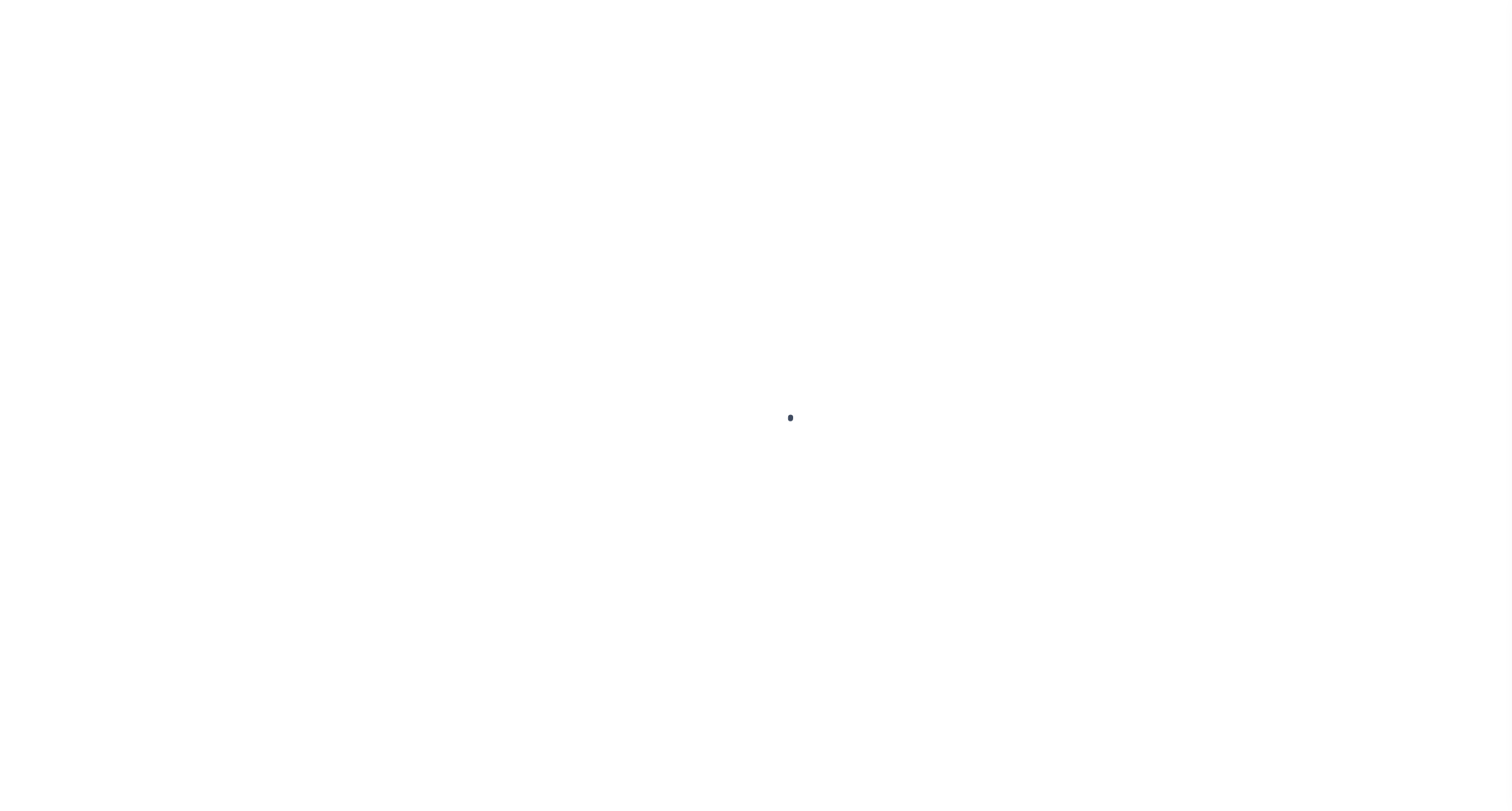
select select "OP2"
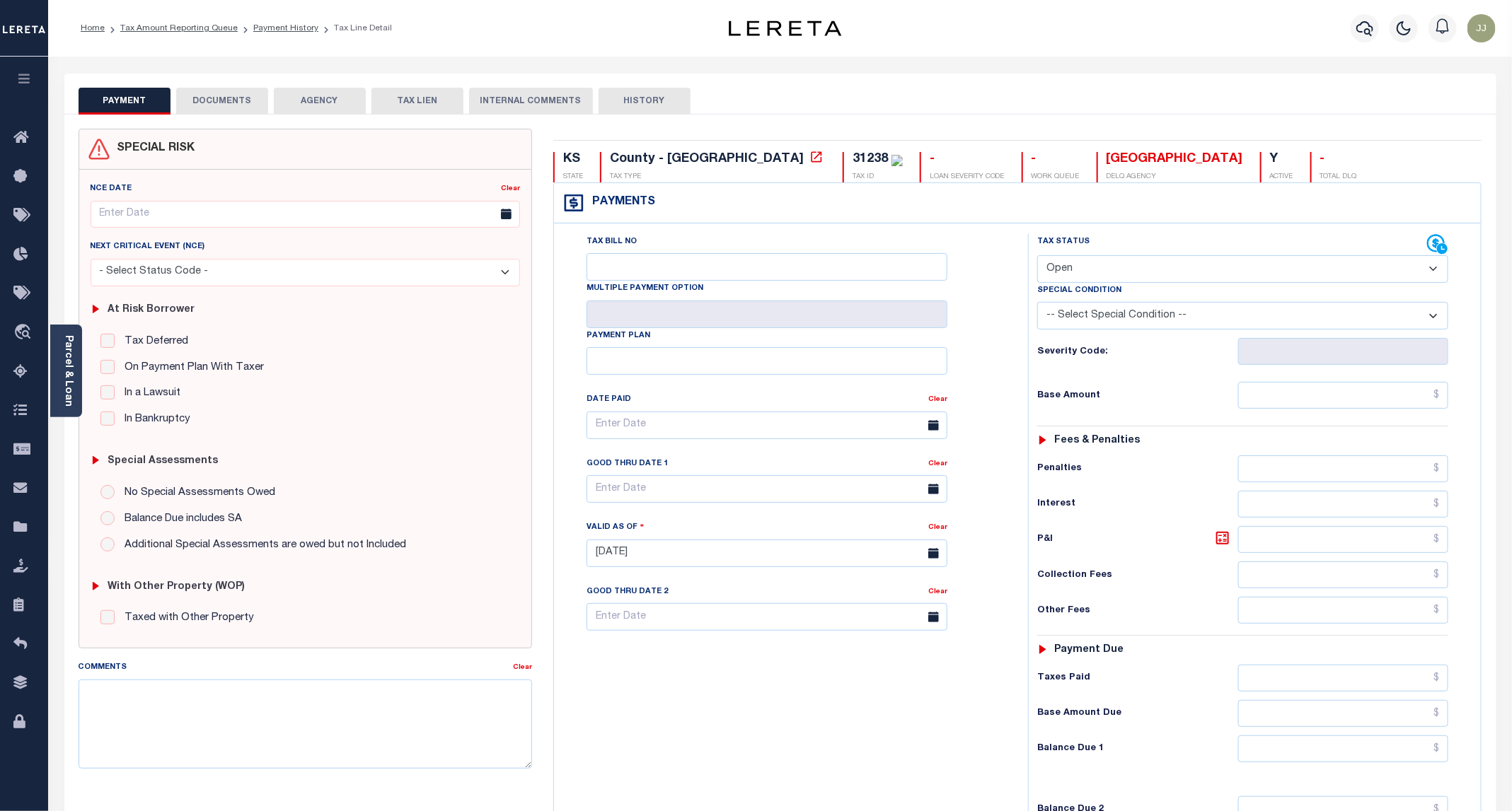
click at [224, 109] on button "DOCUMENTS" at bounding box center [223, 101] width 92 height 27
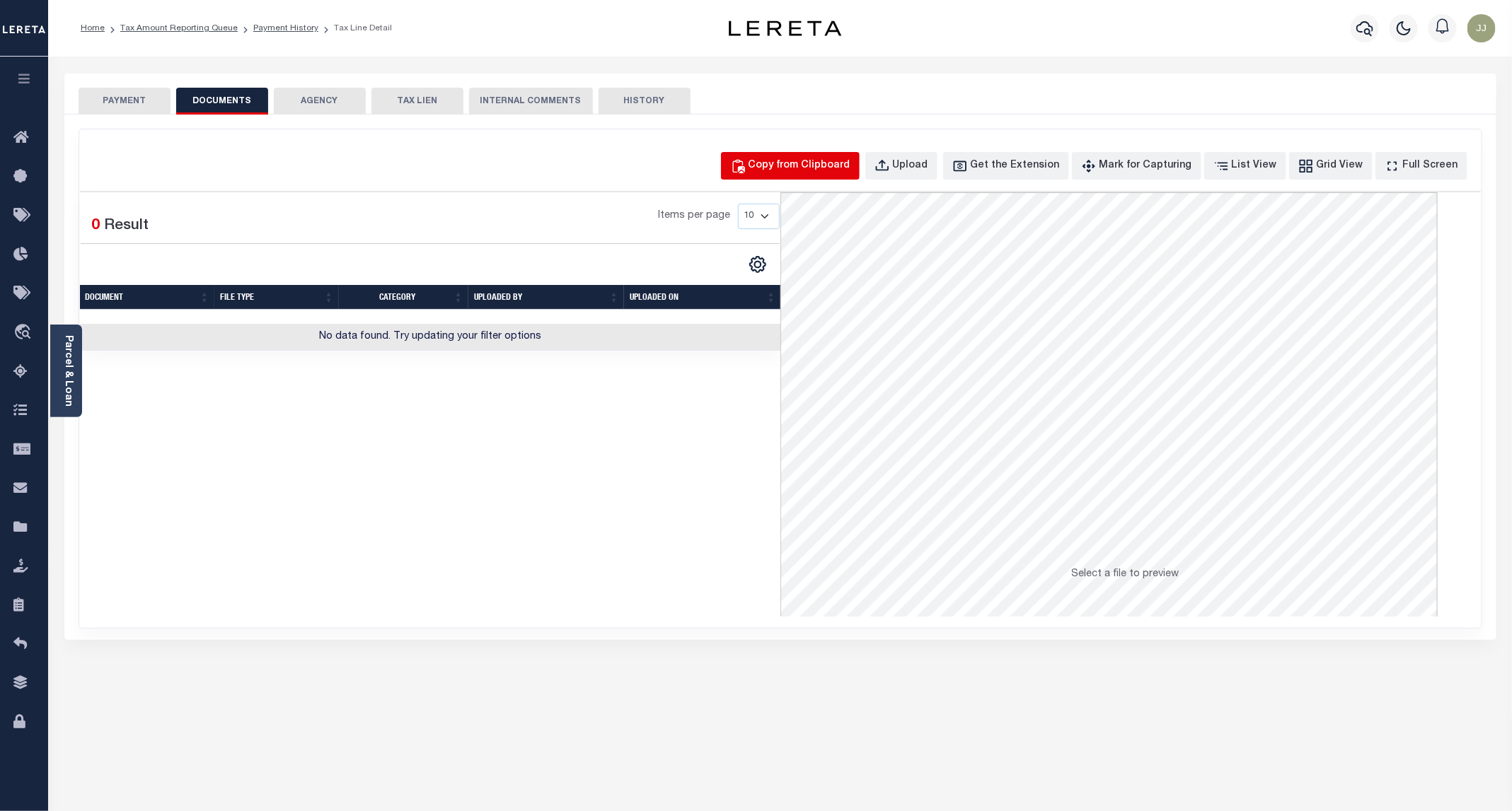
click at [820, 162] on div "Copy from Clipboard" at bounding box center [799, 166] width 102 height 16
select select "POP"
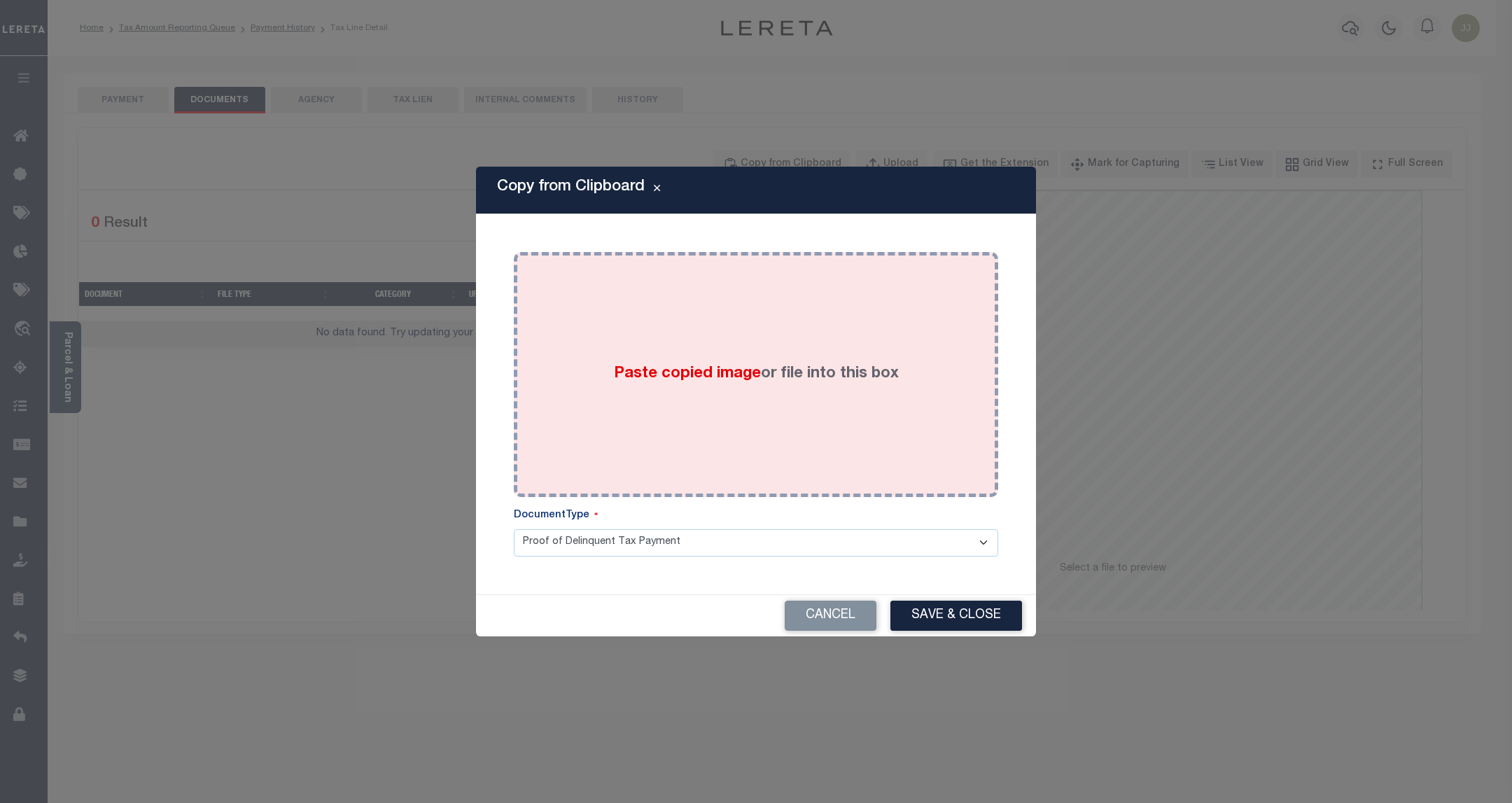
click at [776, 326] on div "Paste copied image or file into this box" at bounding box center [756, 374] width 463 height 224
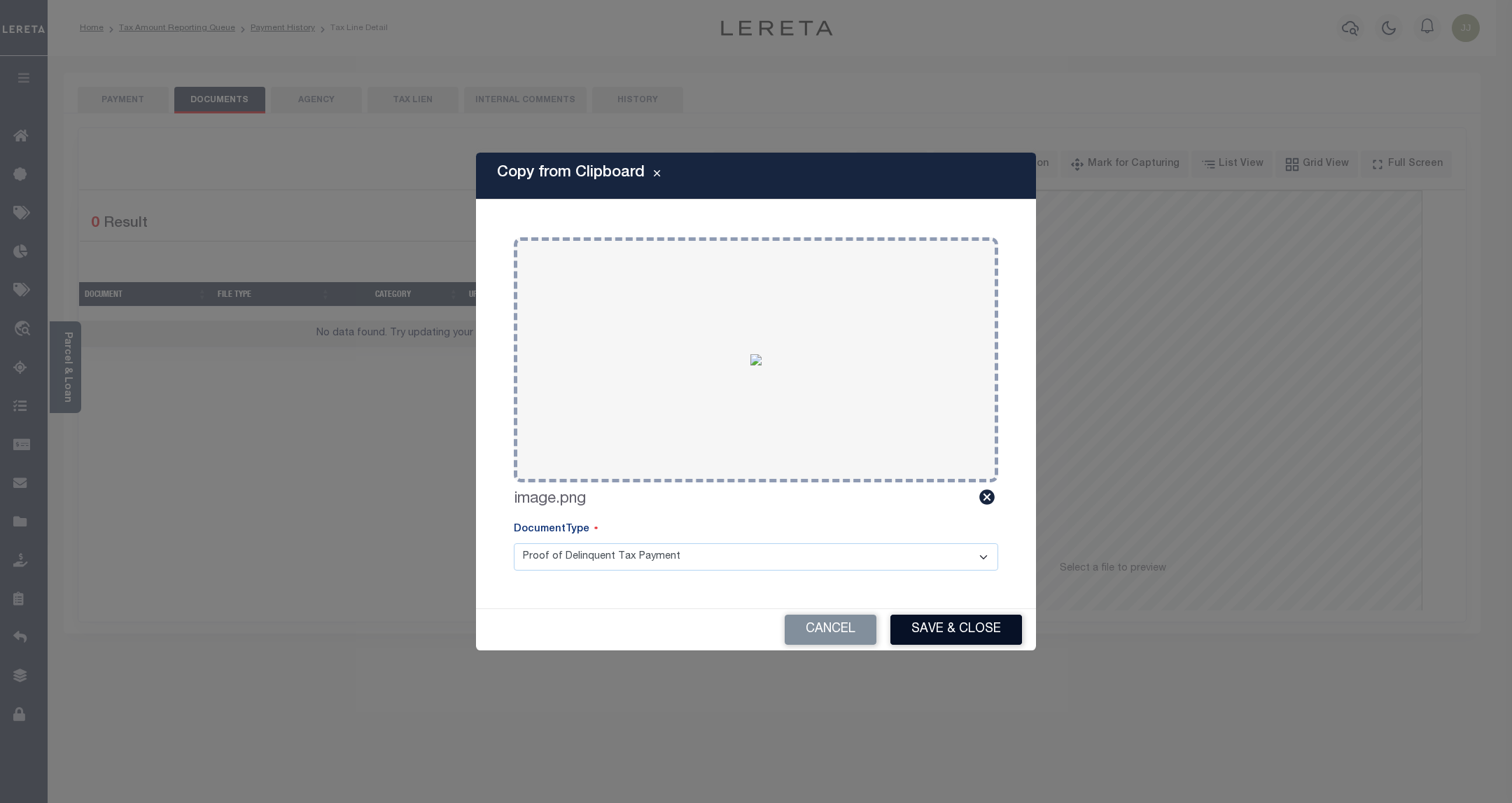
click at [950, 626] on button "Save & Close" at bounding box center [956, 629] width 132 height 30
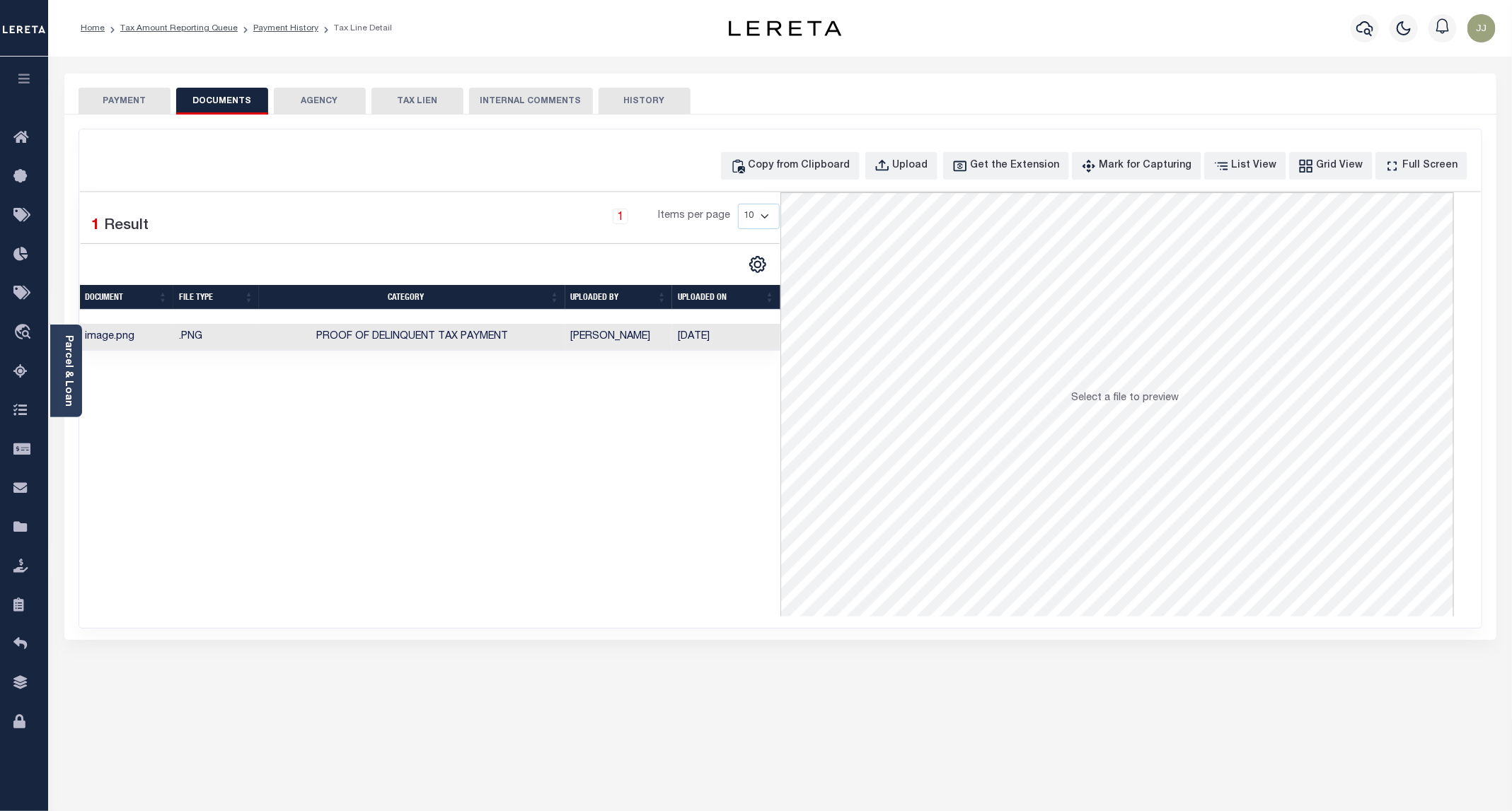
click at [109, 101] on button "PAYMENT" at bounding box center [125, 101] width 92 height 27
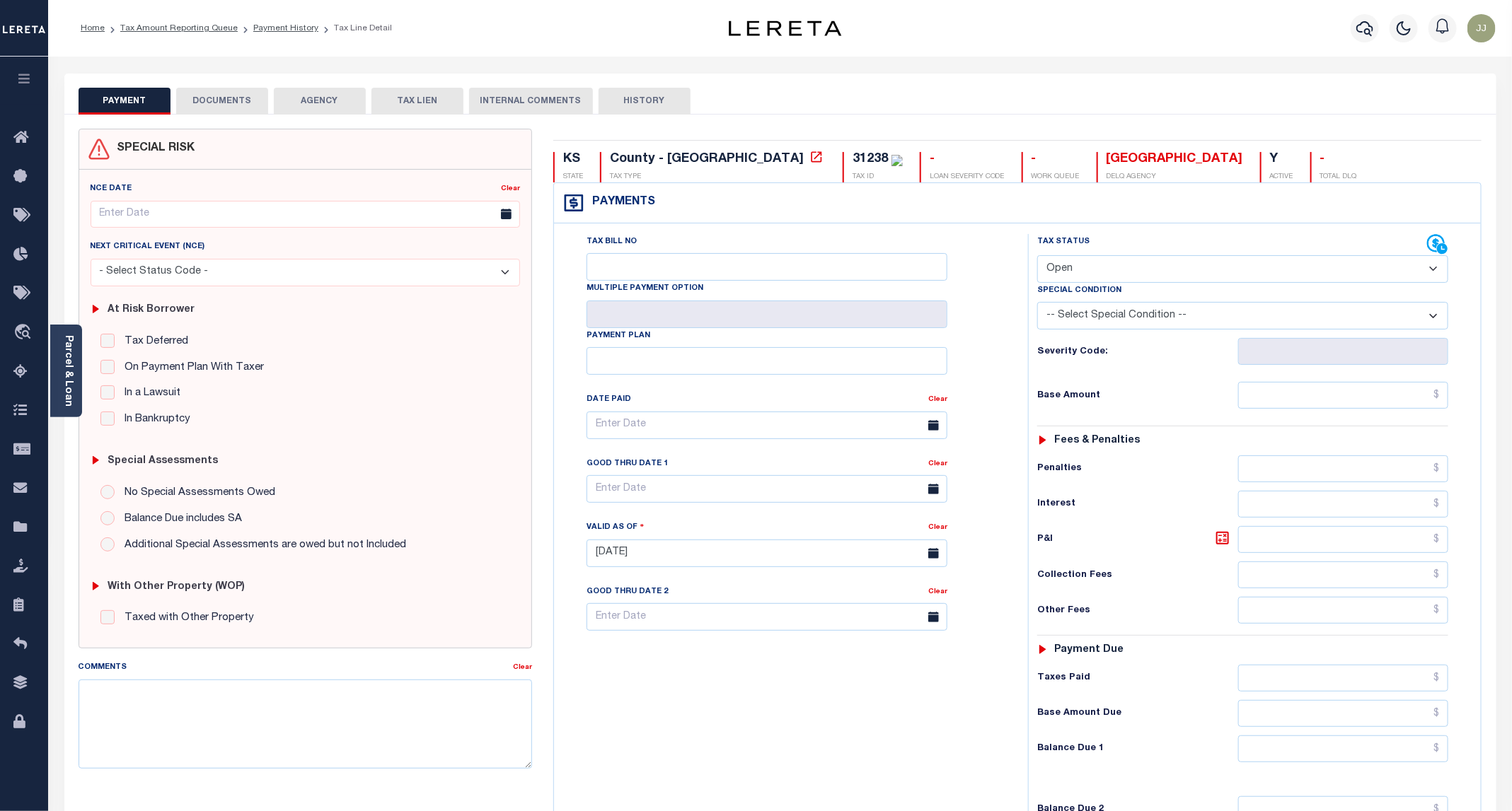
click at [1097, 302] on div "Special Condition" at bounding box center [1242, 292] width 411 height 19
click at [1091, 272] on select "- Select Status Code - Open Due/Unpaid Paid Incomplete No Tax Due Internal Refu…" at bounding box center [1242, 269] width 411 height 28
select select "PYD"
click at [1038, 257] on select "- Select Status Code - Open Due/Unpaid Paid Incomplete No Tax Due Internal Refu…" at bounding box center [1242, 269] width 411 height 28
type input "[DATE]"
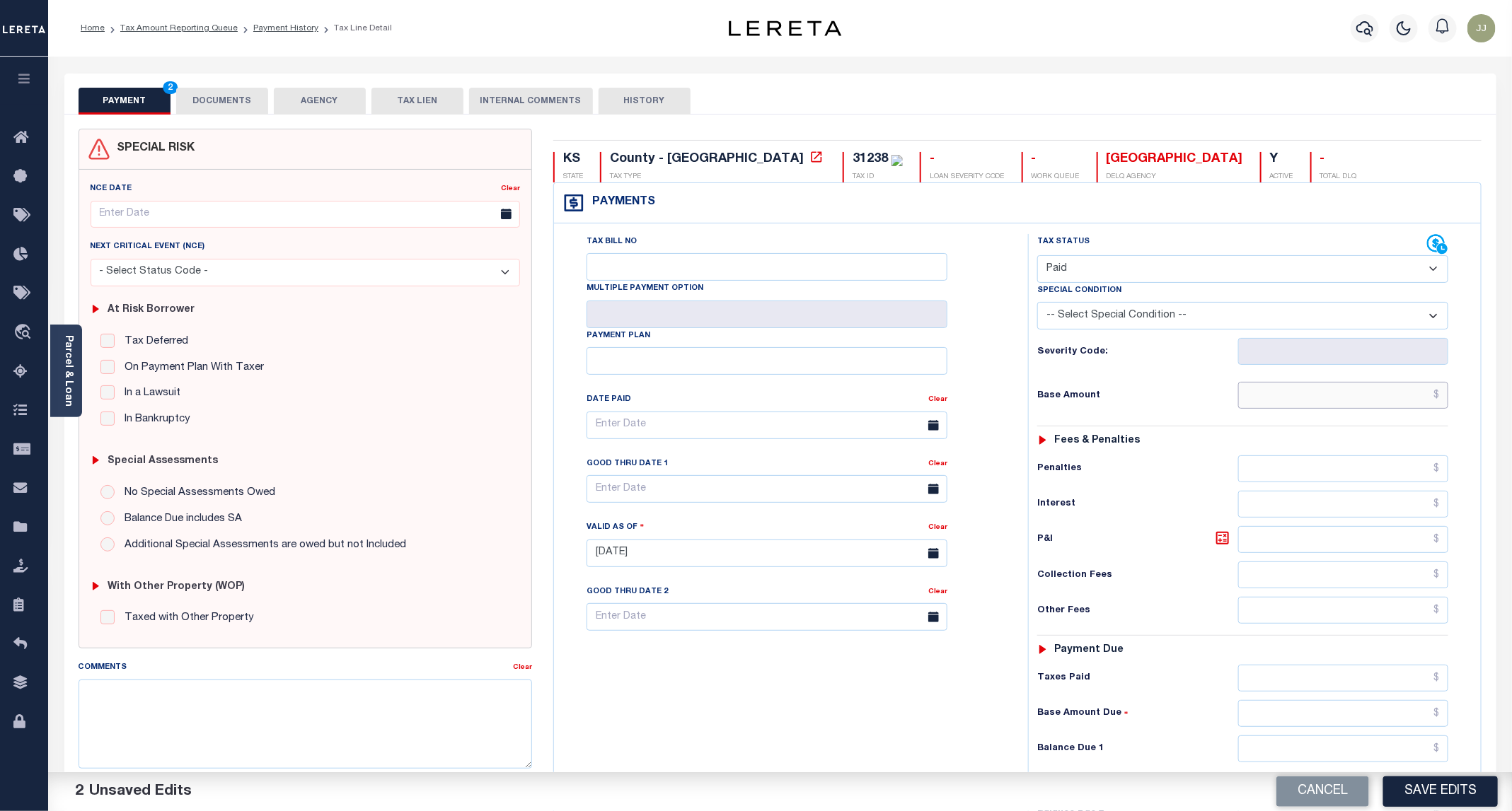
click at [1292, 387] on input "text" at bounding box center [1342, 395] width 210 height 27
type input "$0.00"
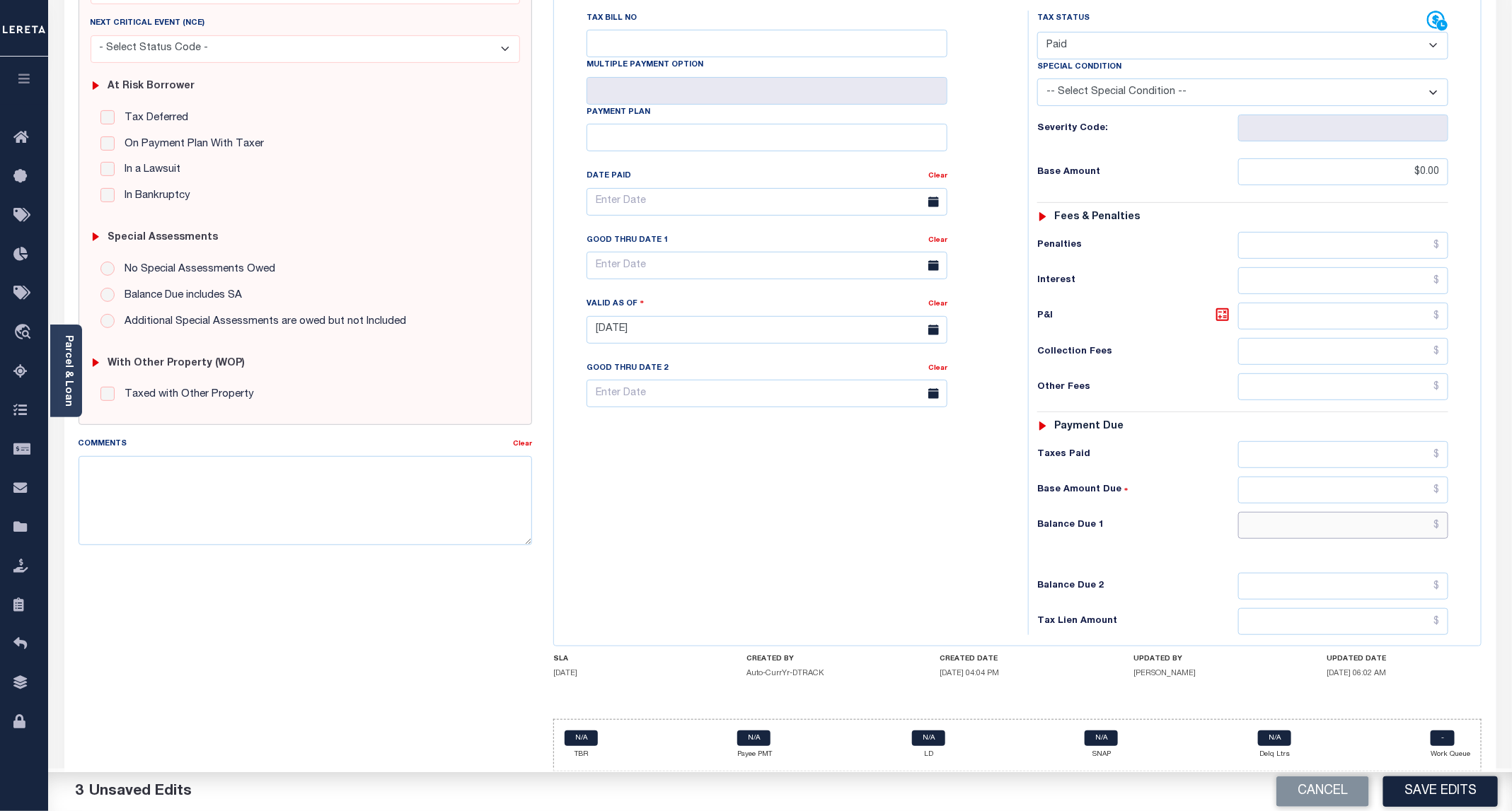
click at [1312, 512] on input "text" at bounding box center [1342, 525] width 210 height 27
type input "$0.00"
click at [1418, 800] on button "Save Edits" at bounding box center [1440, 792] width 115 height 30
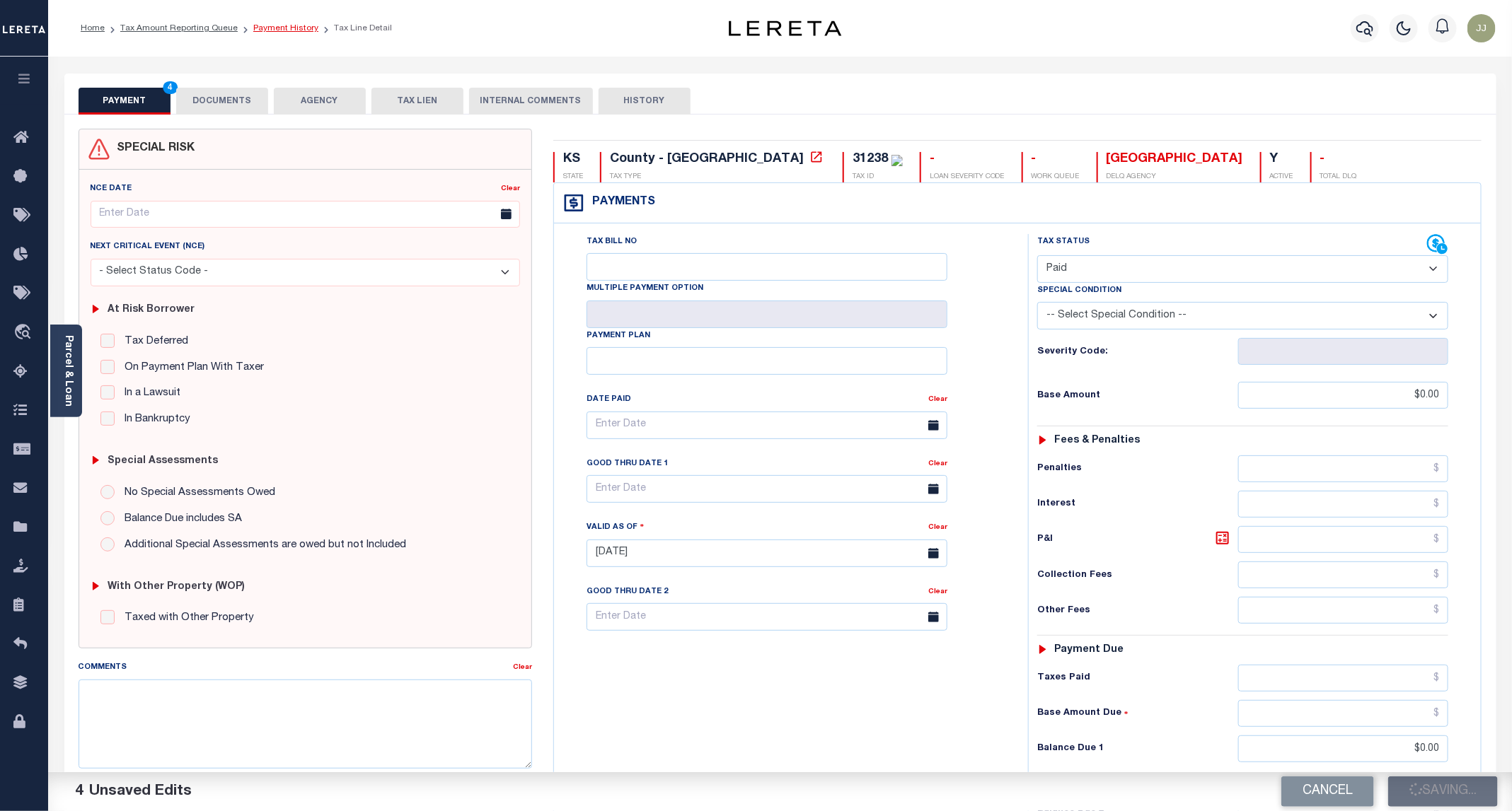
click at [287, 28] on link "Payment History" at bounding box center [285, 28] width 65 height 8
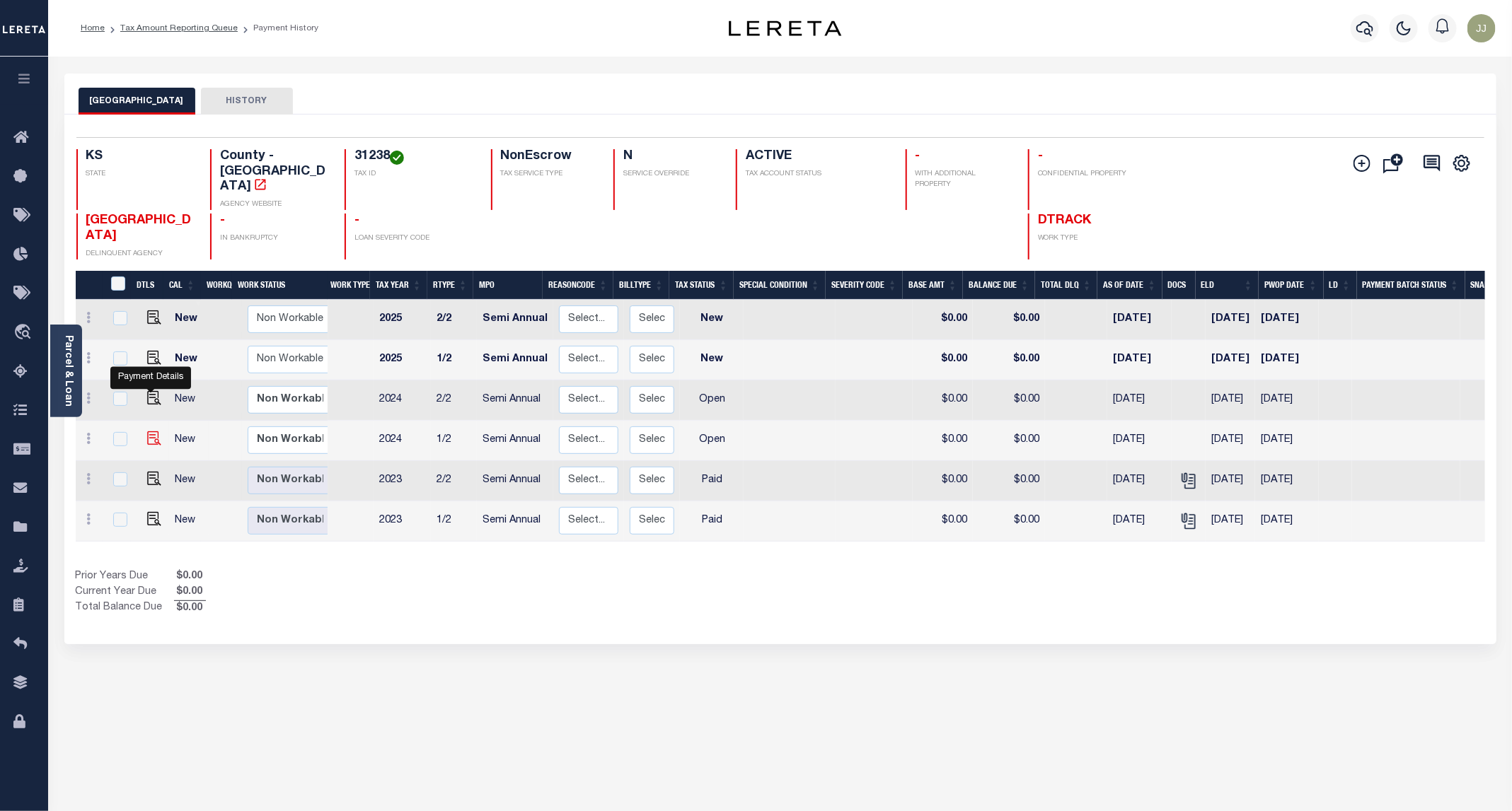
click at [151, 431] on img "" at bounding box center [153, 438] width 14 height 14
checkbox input "true"
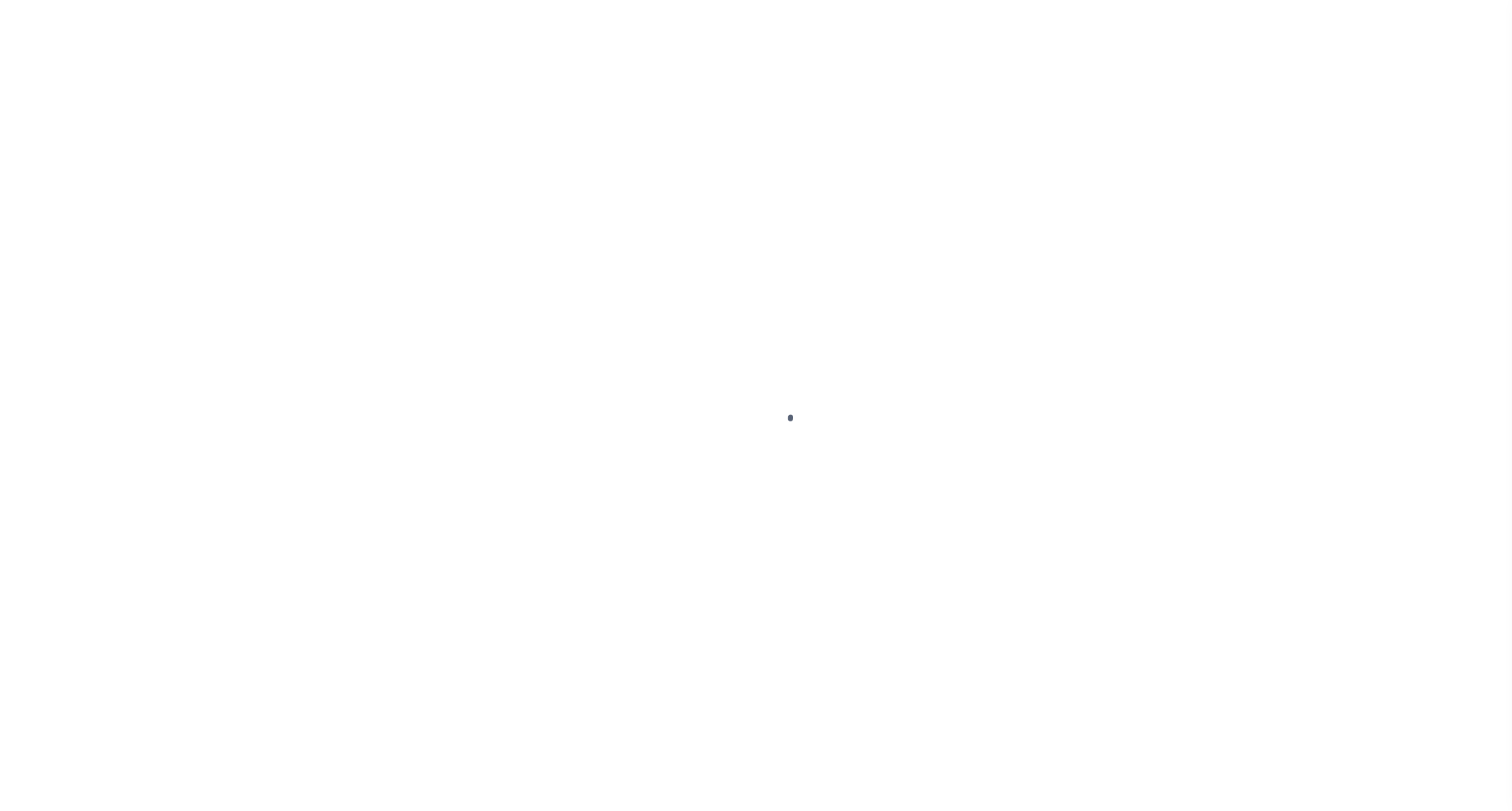
select select "OP2"
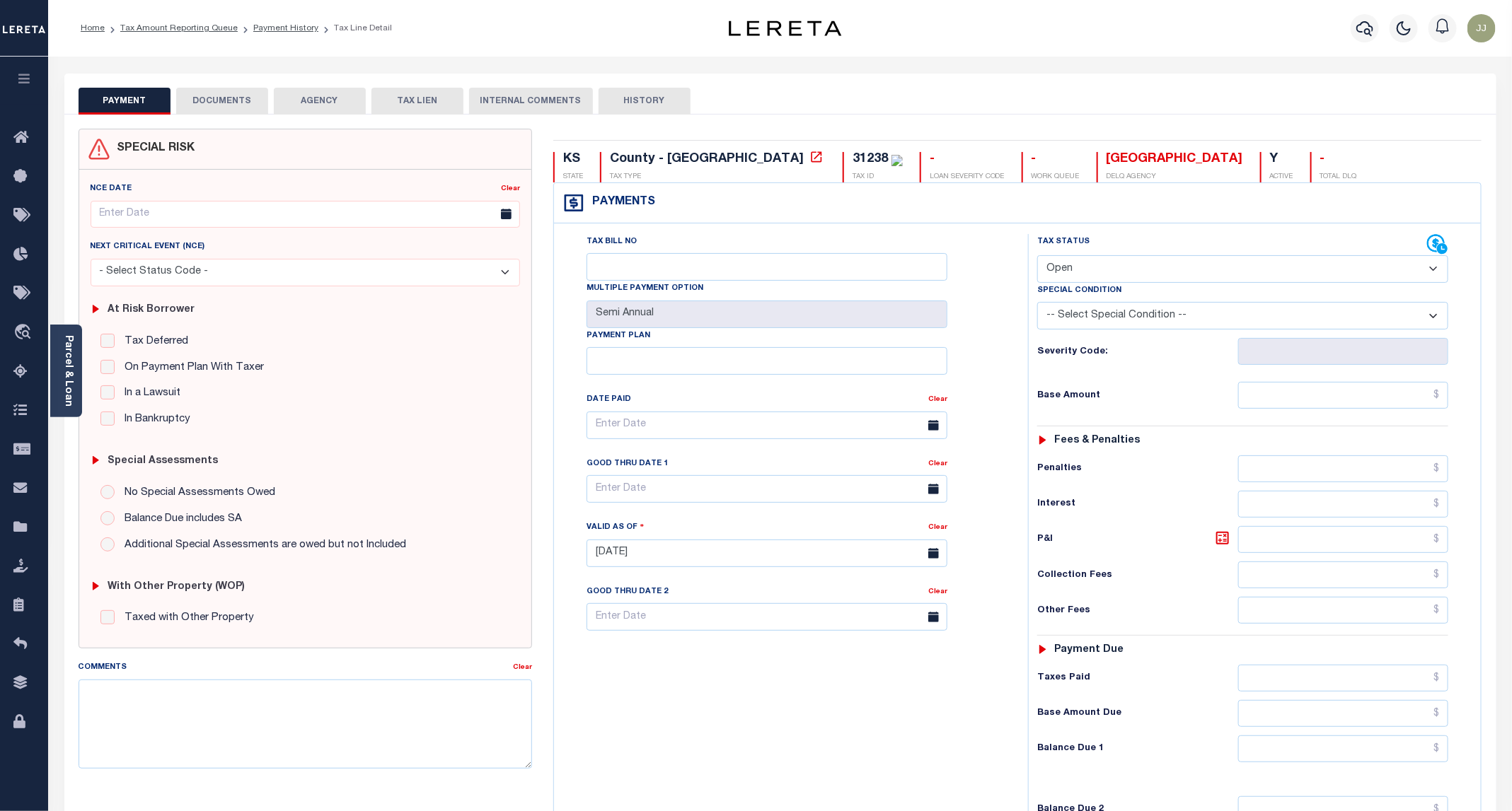
click at [219, 95] on button "DOCUMENTS" at bounding box center [223, 101] width 92 height 27
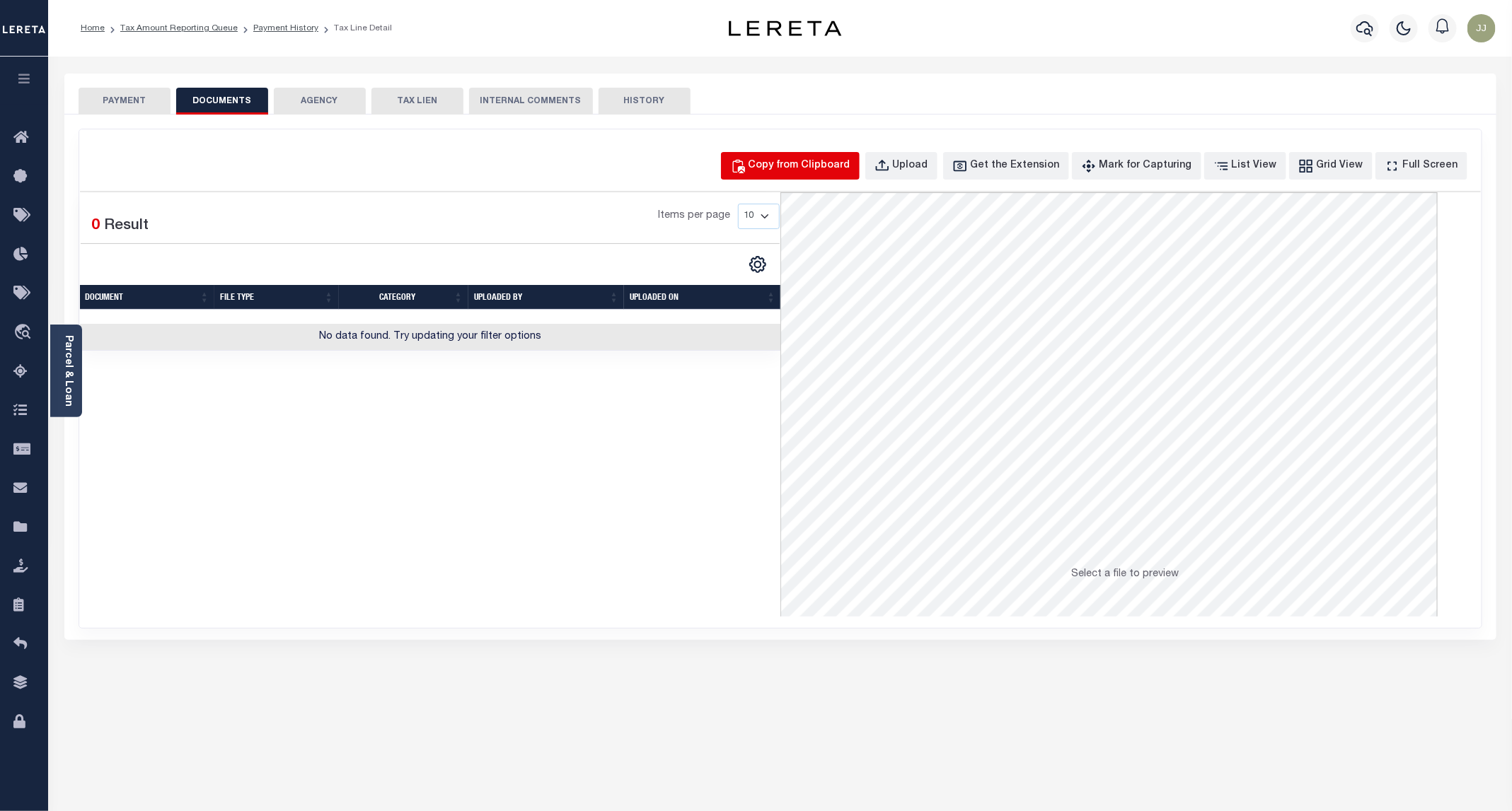
click at [815, 175] on button "Copy from Clipboard" at bounding box center [790, 166] width 139 height 28
select select "POP"
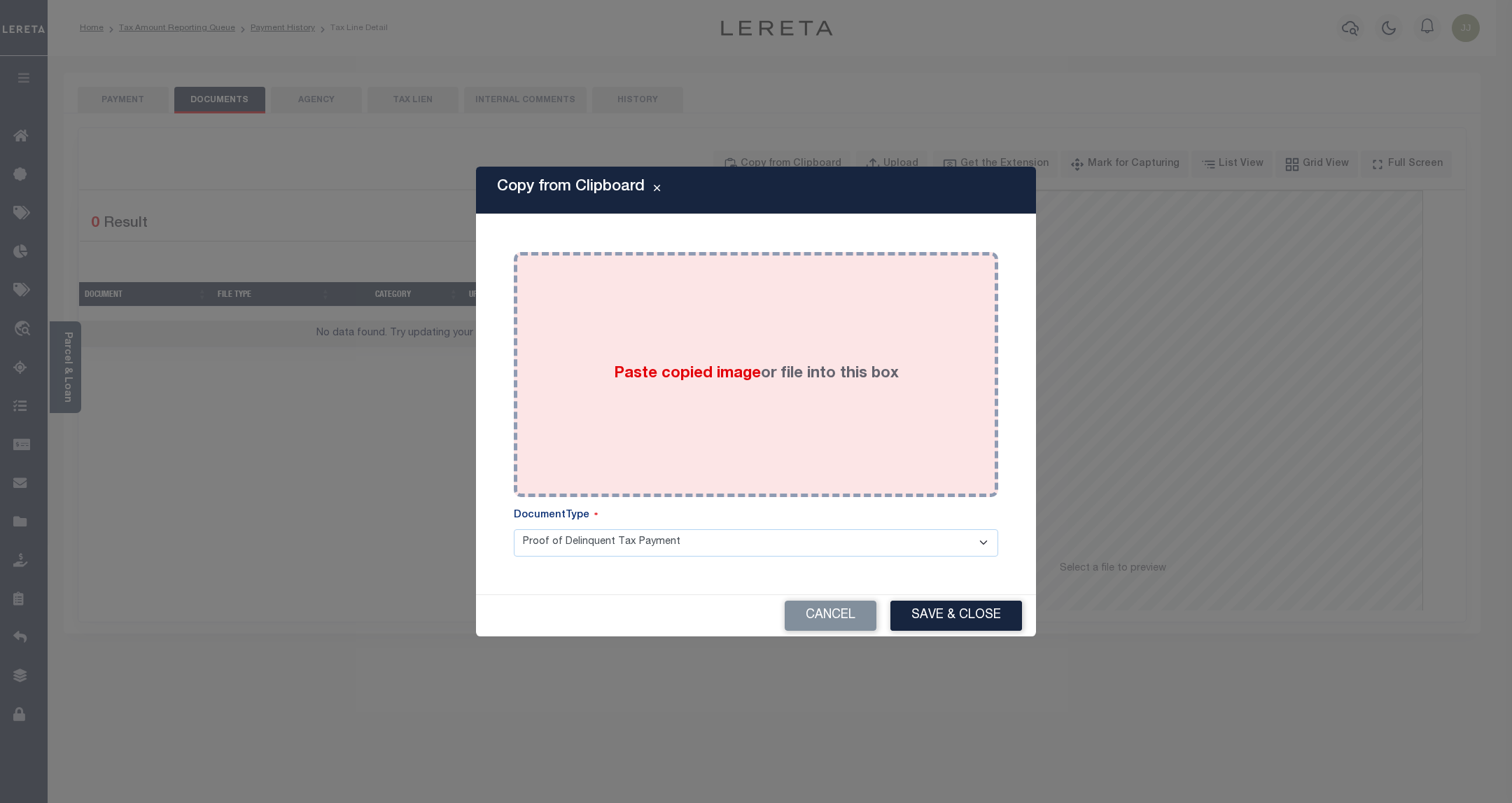
click at [801, 398] on div "Paste copied image or file into this box" at bounding box center [756, 374] width 463 height 224
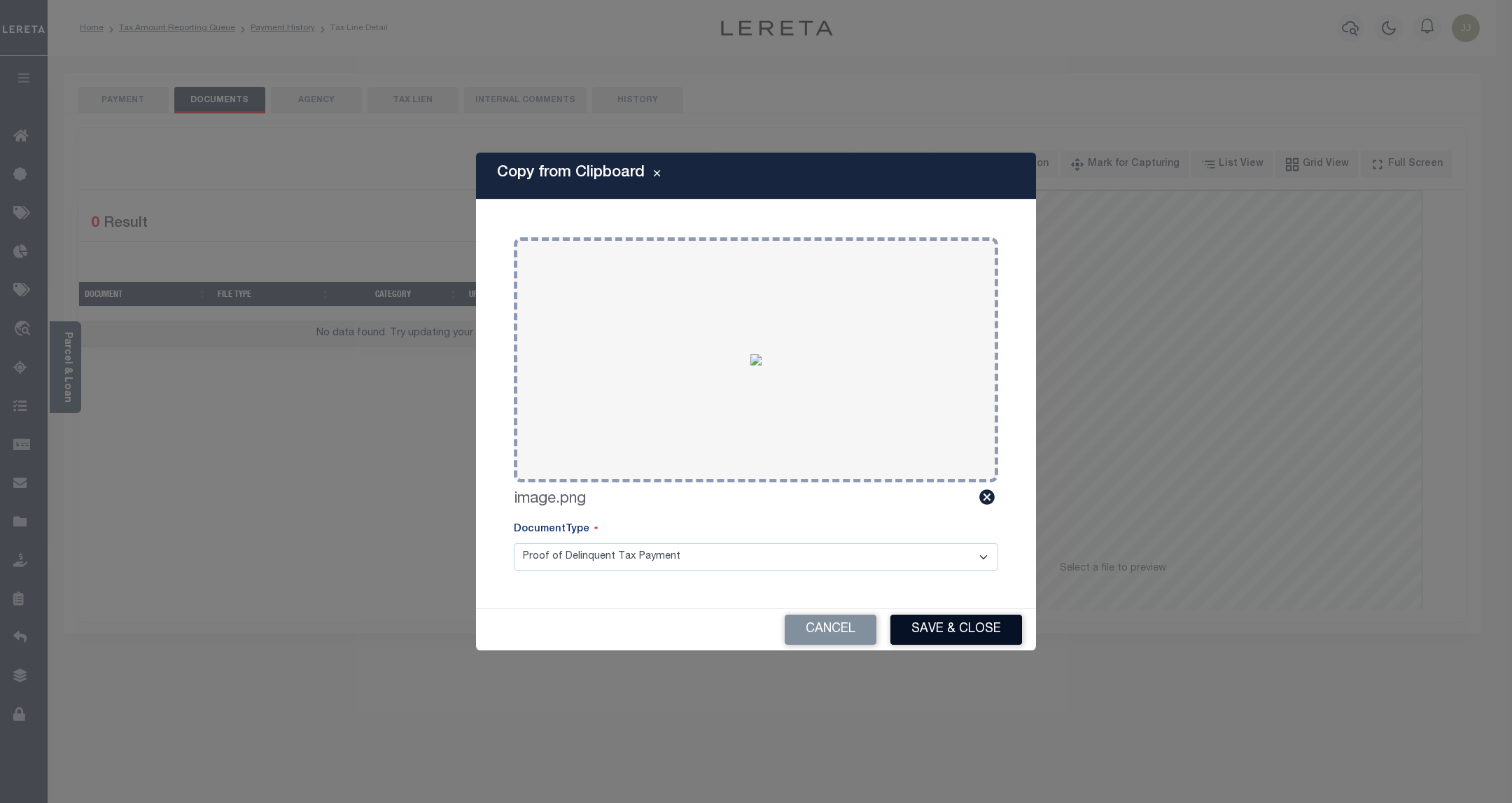
click at [934, 616] on button "Save & Close" at bounding box center [956, 629] width 132 height 30
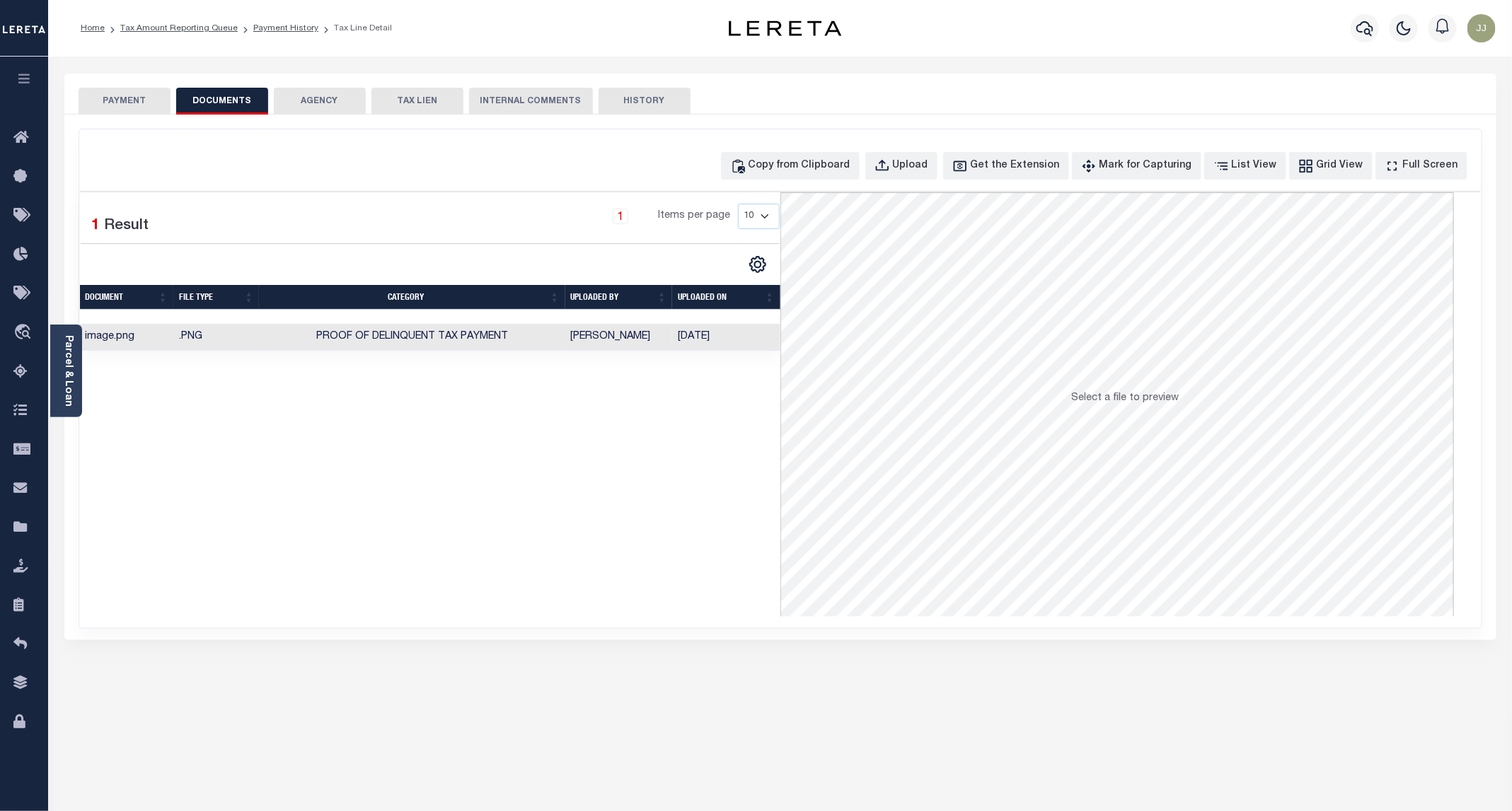
click at [117, 101] on button "PAYMENT" at bounding box center [125, 101] width 92 height 27
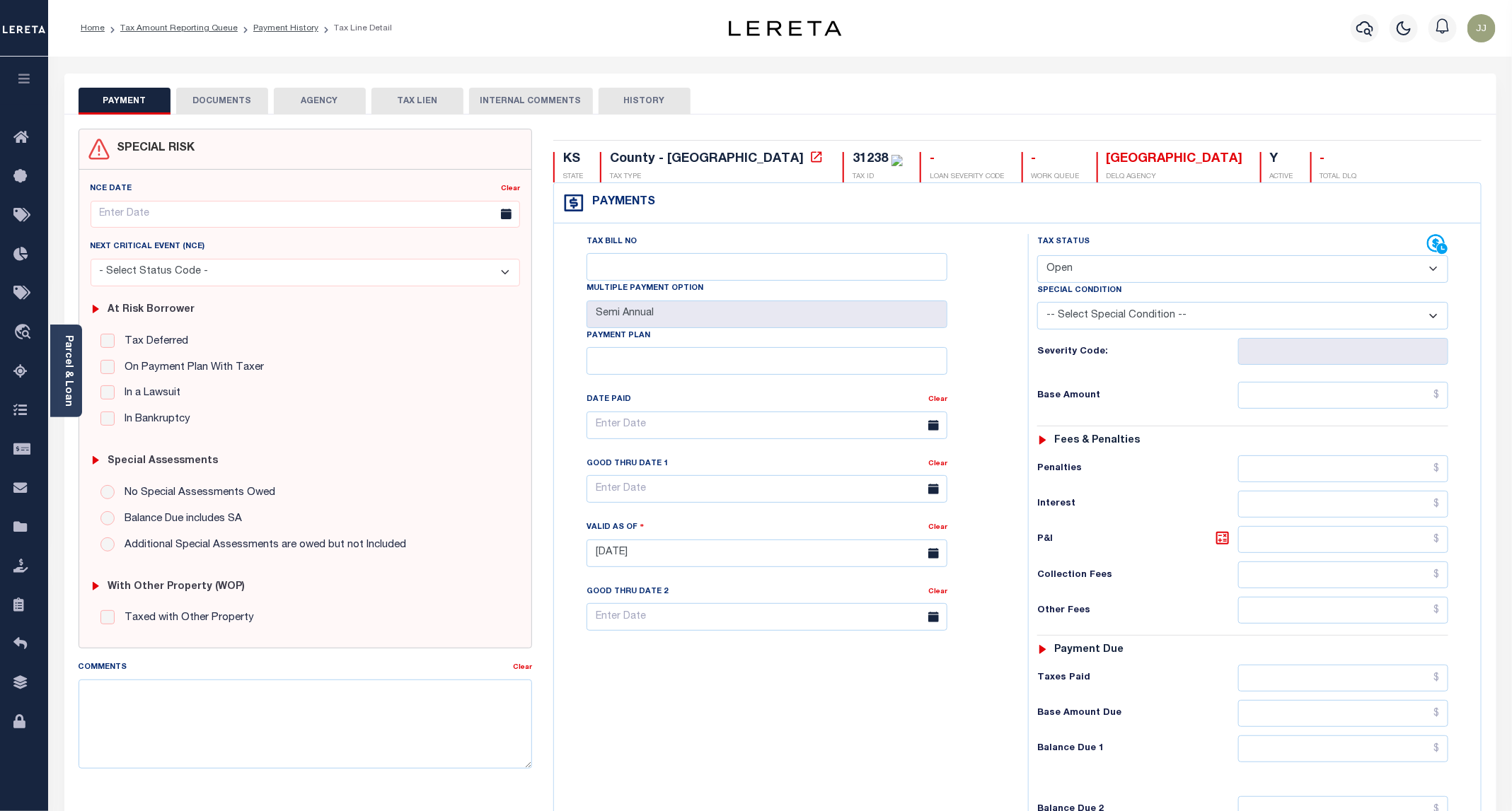
click at [1142, 272] on select "- Select Status Code - Open Due/Unpaid Paid Incomplete No Tax Due Internal Refu…" at bounding box center [1242, 269] width 411 height 28
select select "PYD"
click at [1038, 257] on select "- Select Status Code - Open Due/Unpaid Paid Incomplete No Tax Due Internal Refu…" at bounding box center [1242, 269] width 411 height 28
type input "[DATE]"
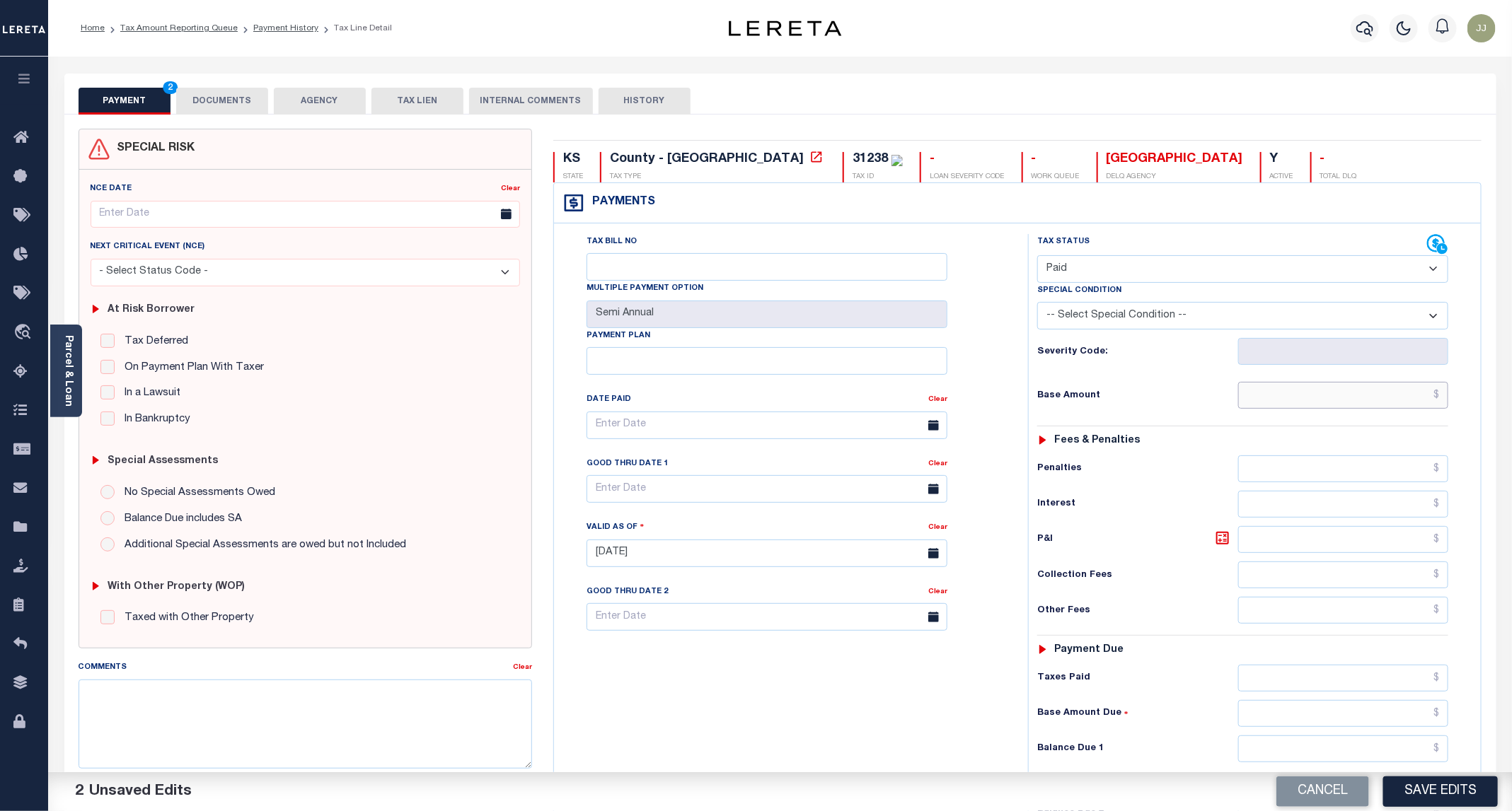
click at [1282, 397] on input "text" at bounding box center [1342, 395] width 210 height 27
type input "$0.00"
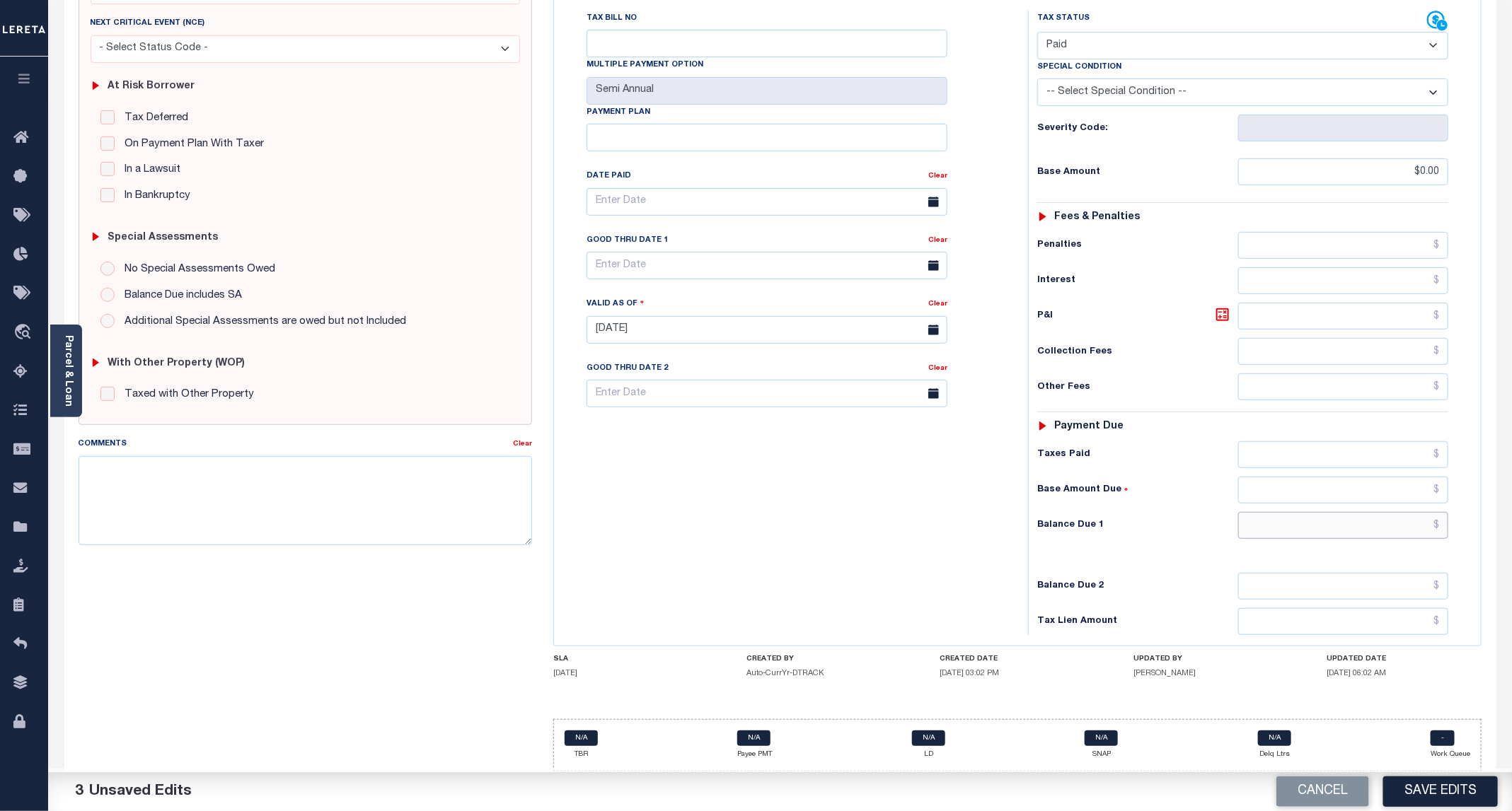
click at [1313, 522] on input "text" at bounding box center [1342, 525] width 210 height 27
type input "$0.00"
click at [1447, 781] on button "Save Edits" at bounding box center [1440, 792] width 115 height 30
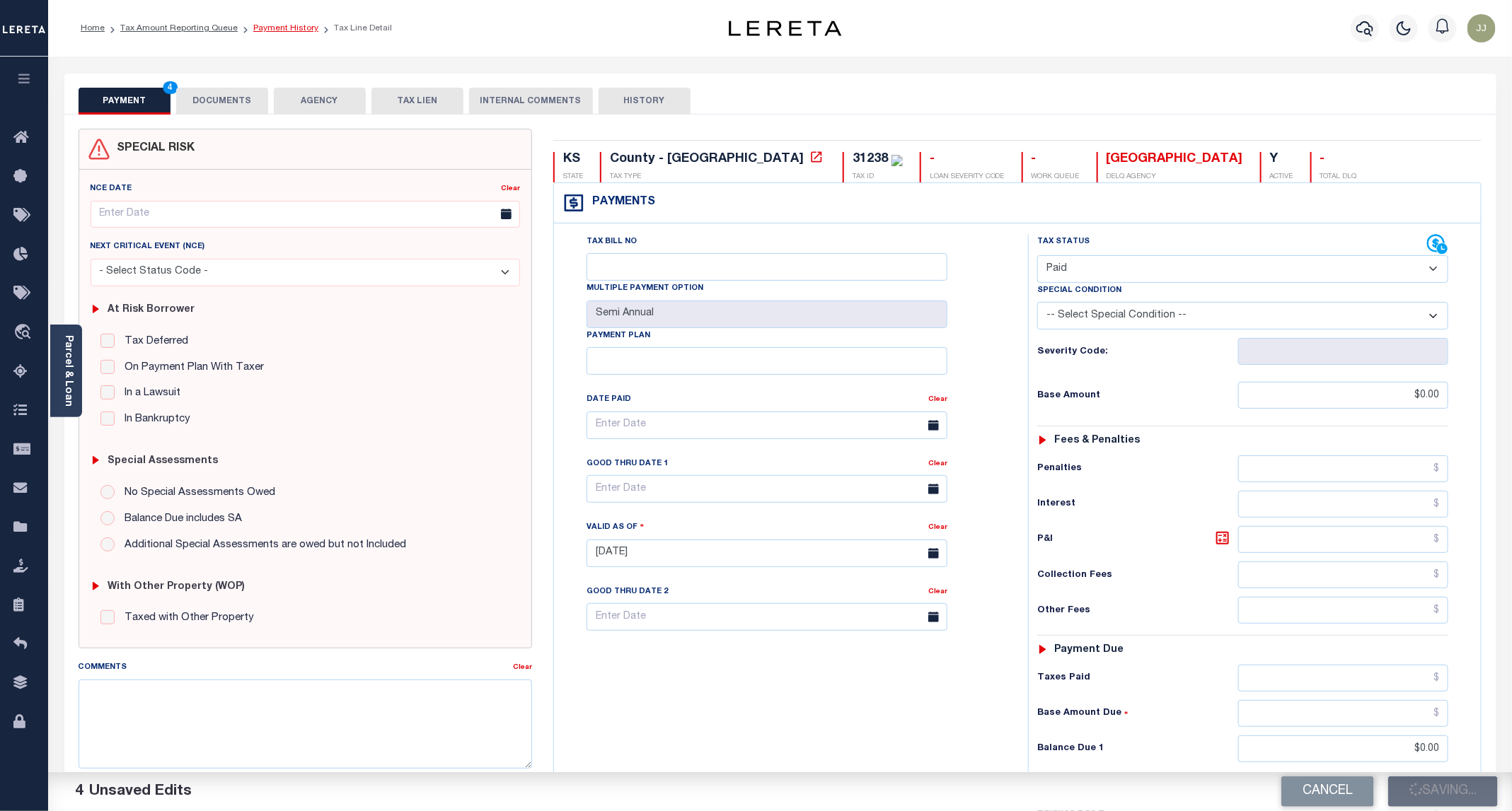
click at [273, 30] on link "Payment History" at bounding box center [285, 28] width 65 height 8
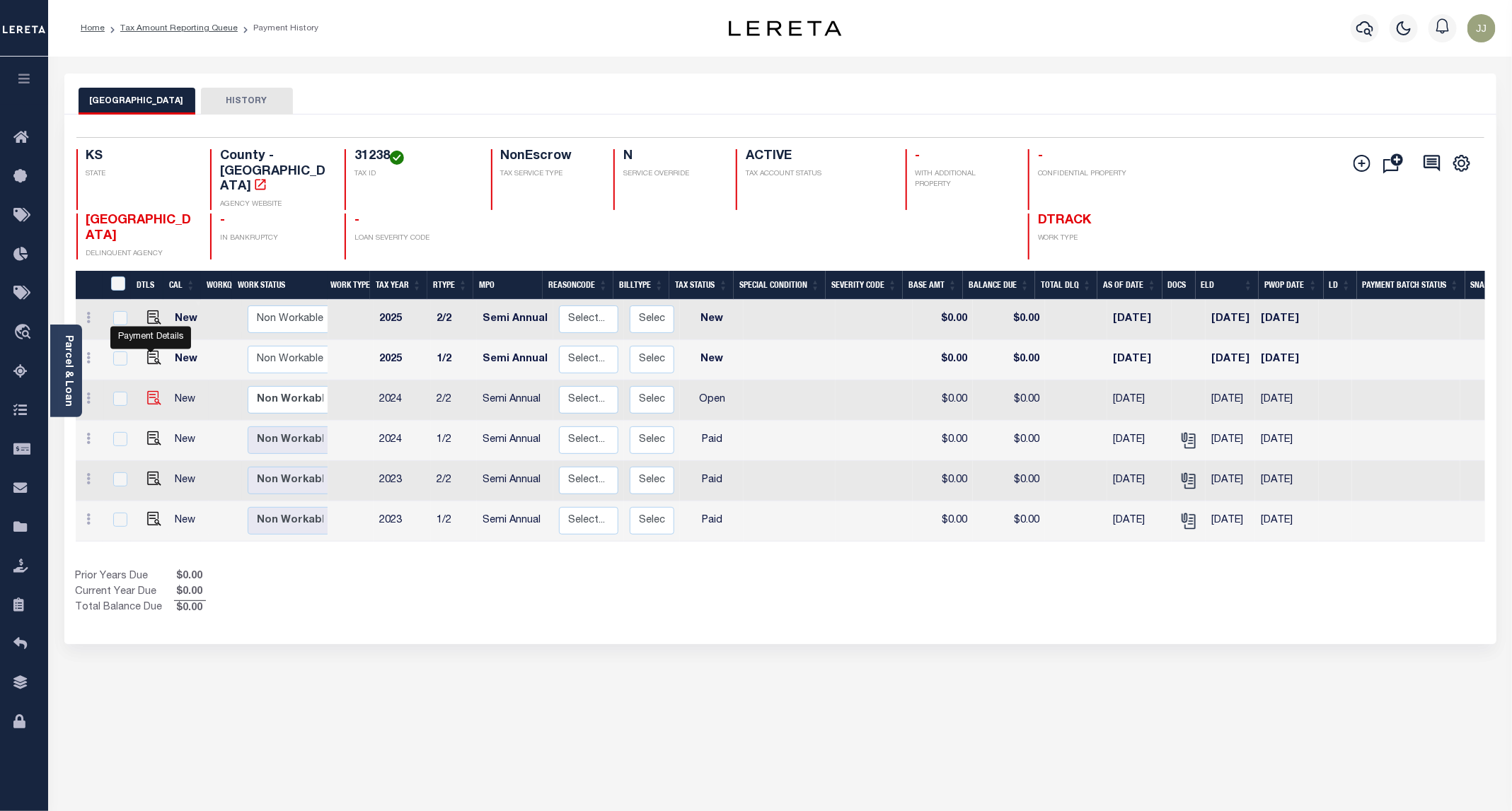
click at [153, 392] on img "" at bounding box center [153, 398] width 14 height 14
checkbox input "true"
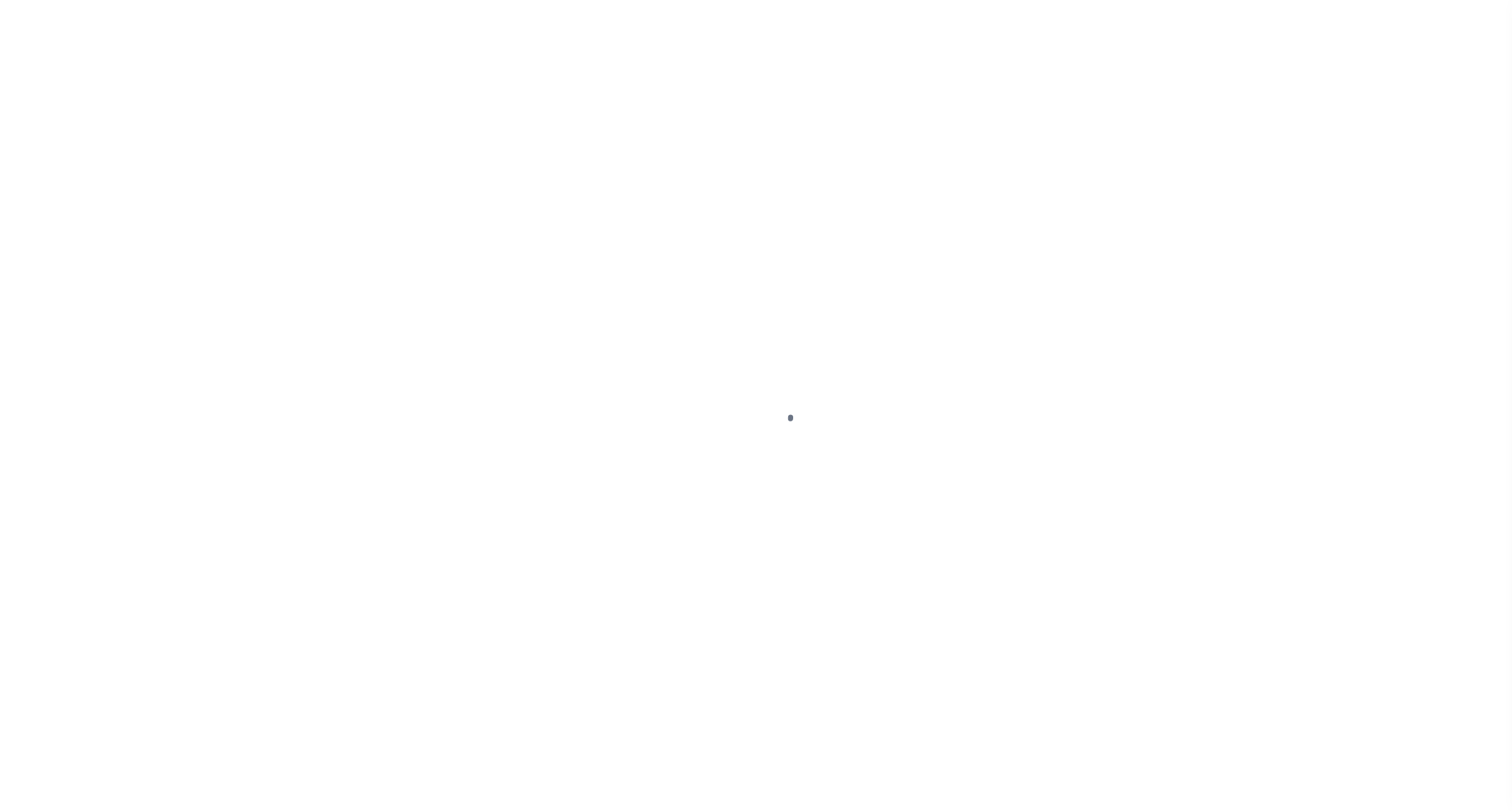
select select "OP2"
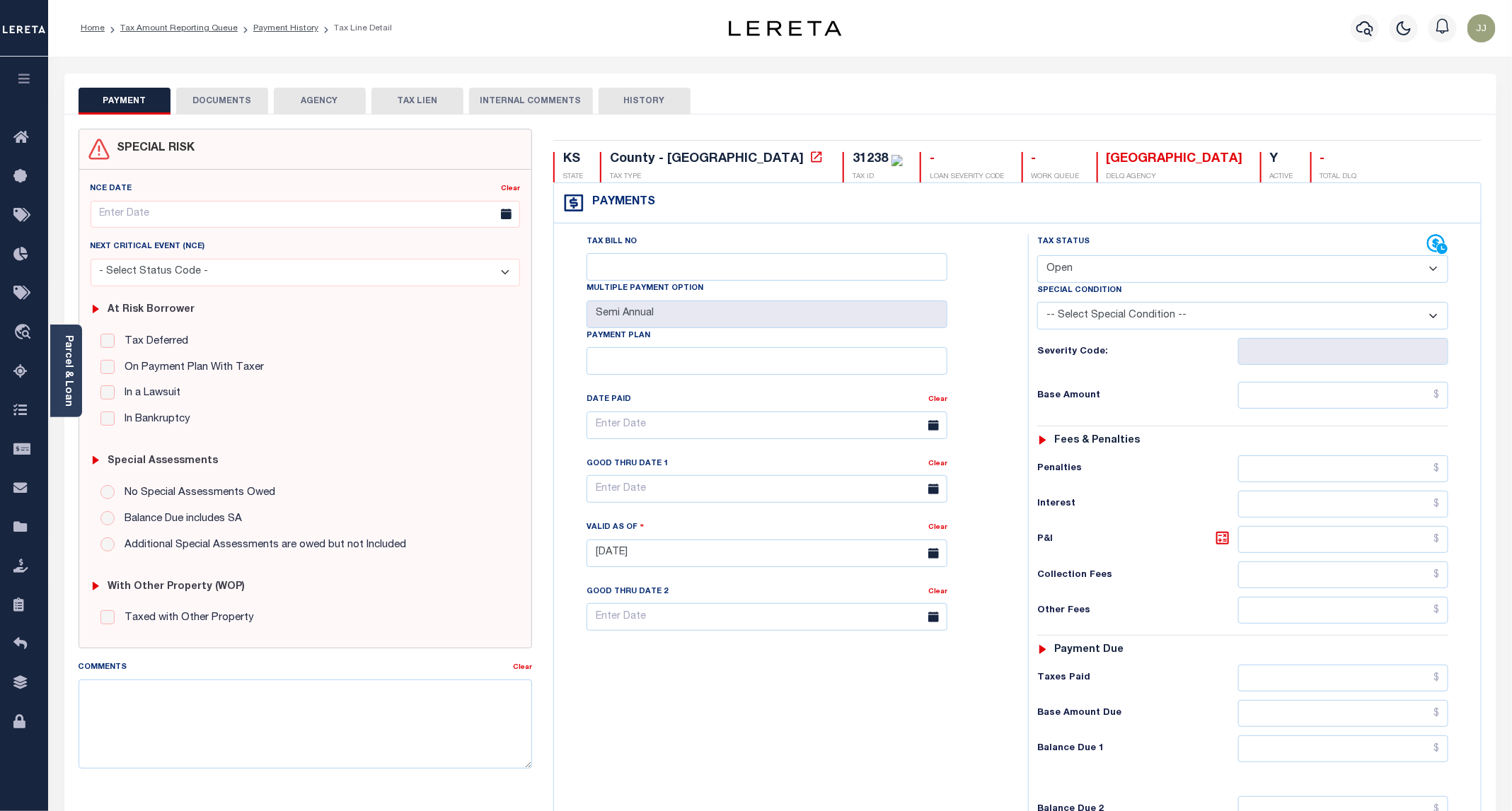
click at [210, 104] on button "DOCUMENTS" at bounding box center [223, 101] width 92 height 27
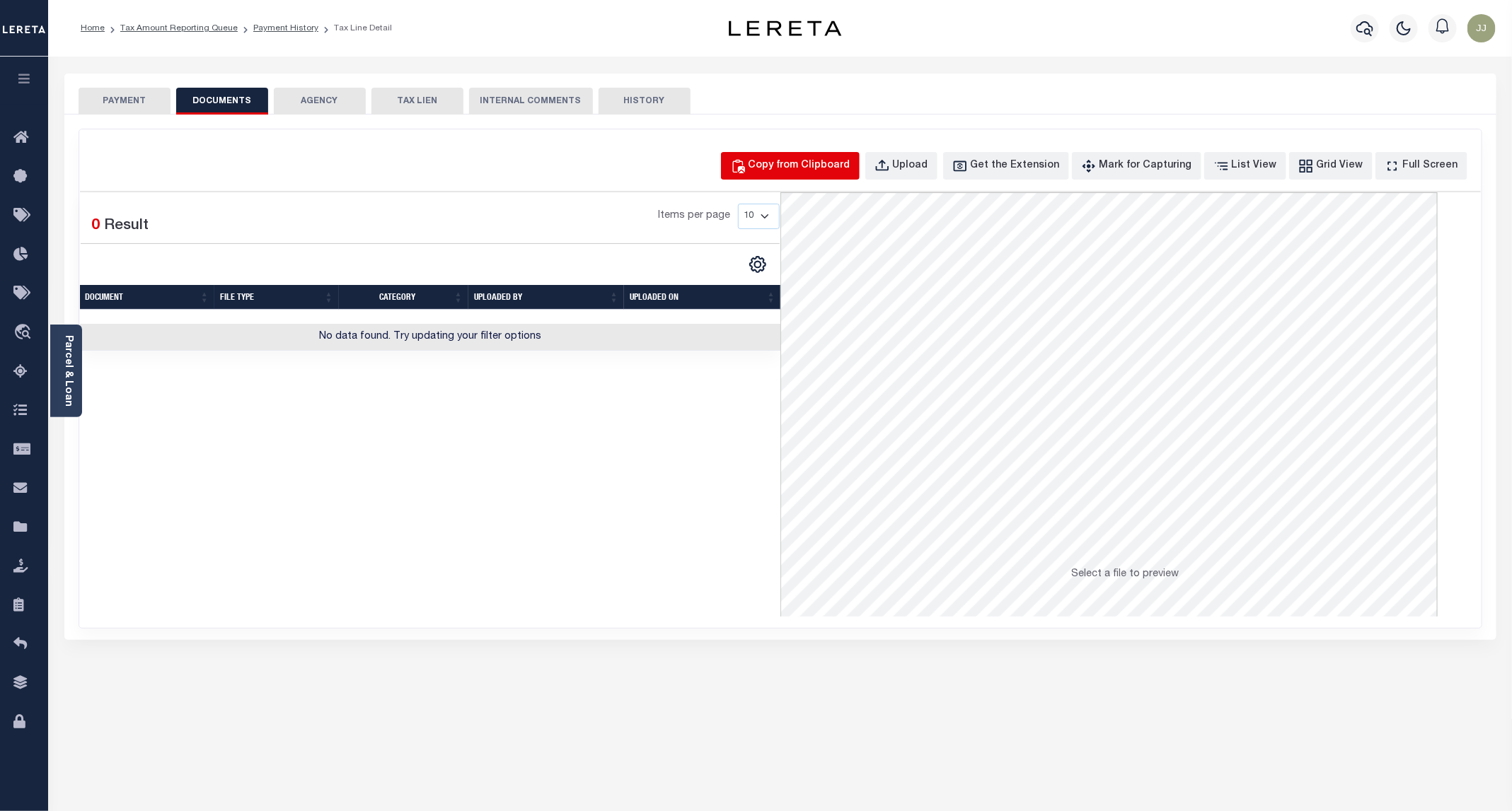
click at [826, 159] on div "Copy from Clipboard" at bounding box center [799, 166] width 102 height 16
select select "POP"
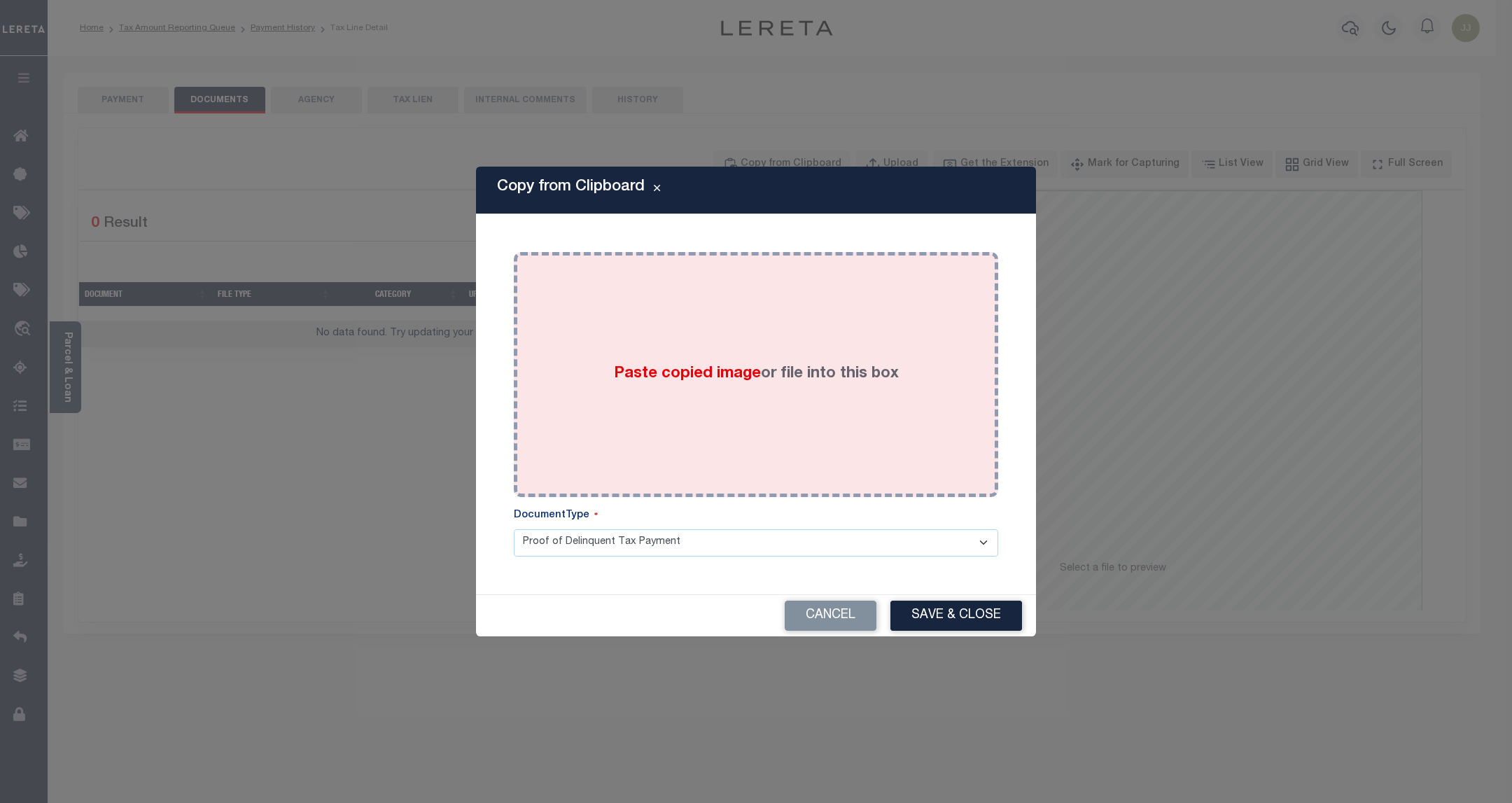
click at [637, 319] on div "Paste copied image or file into this box" at bounding box center [756, 374] width 463 height 224
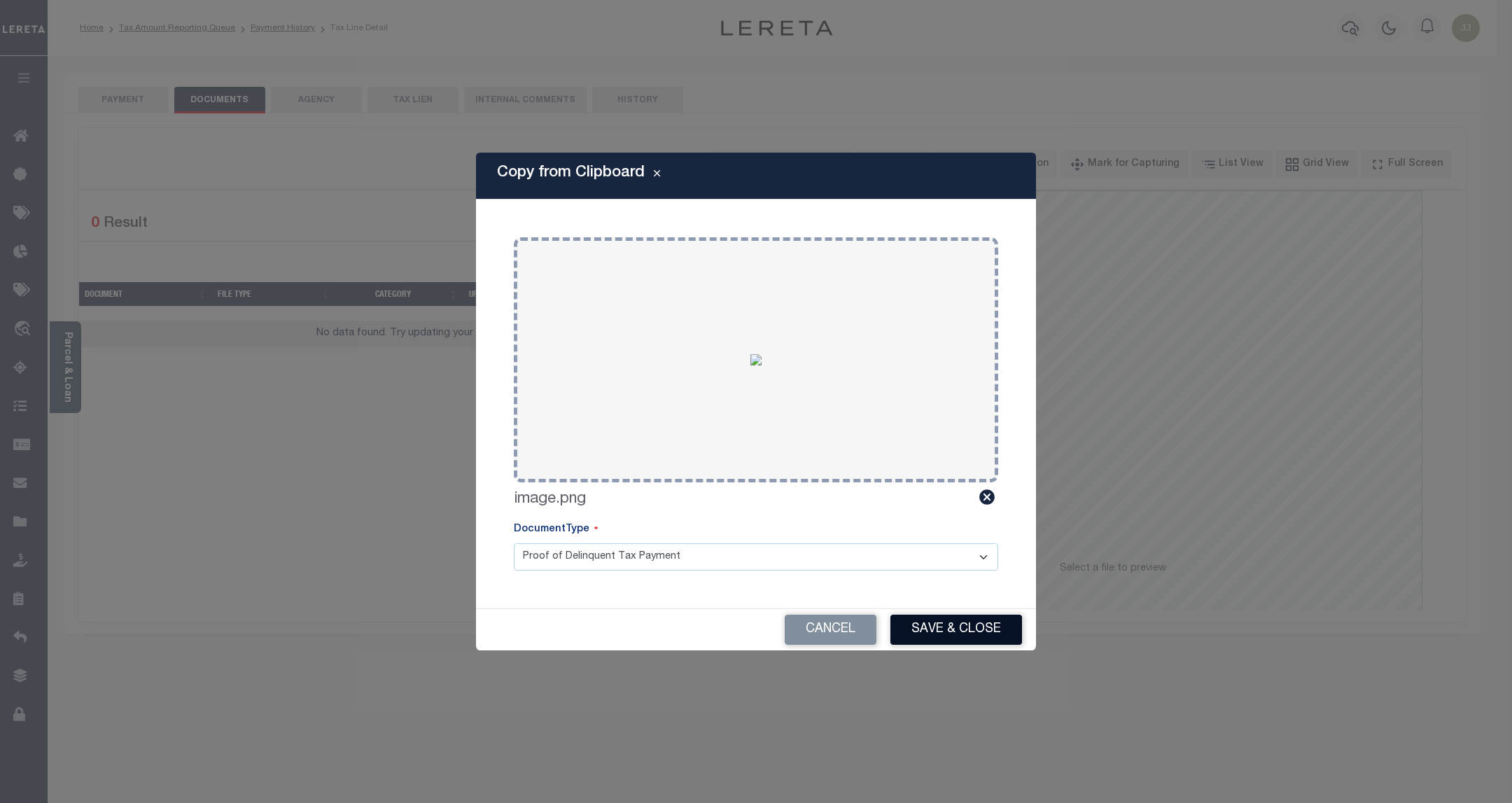
click at [966, 623] on button "Save & Close" at bounding box center [956, 629] width 132 height 30
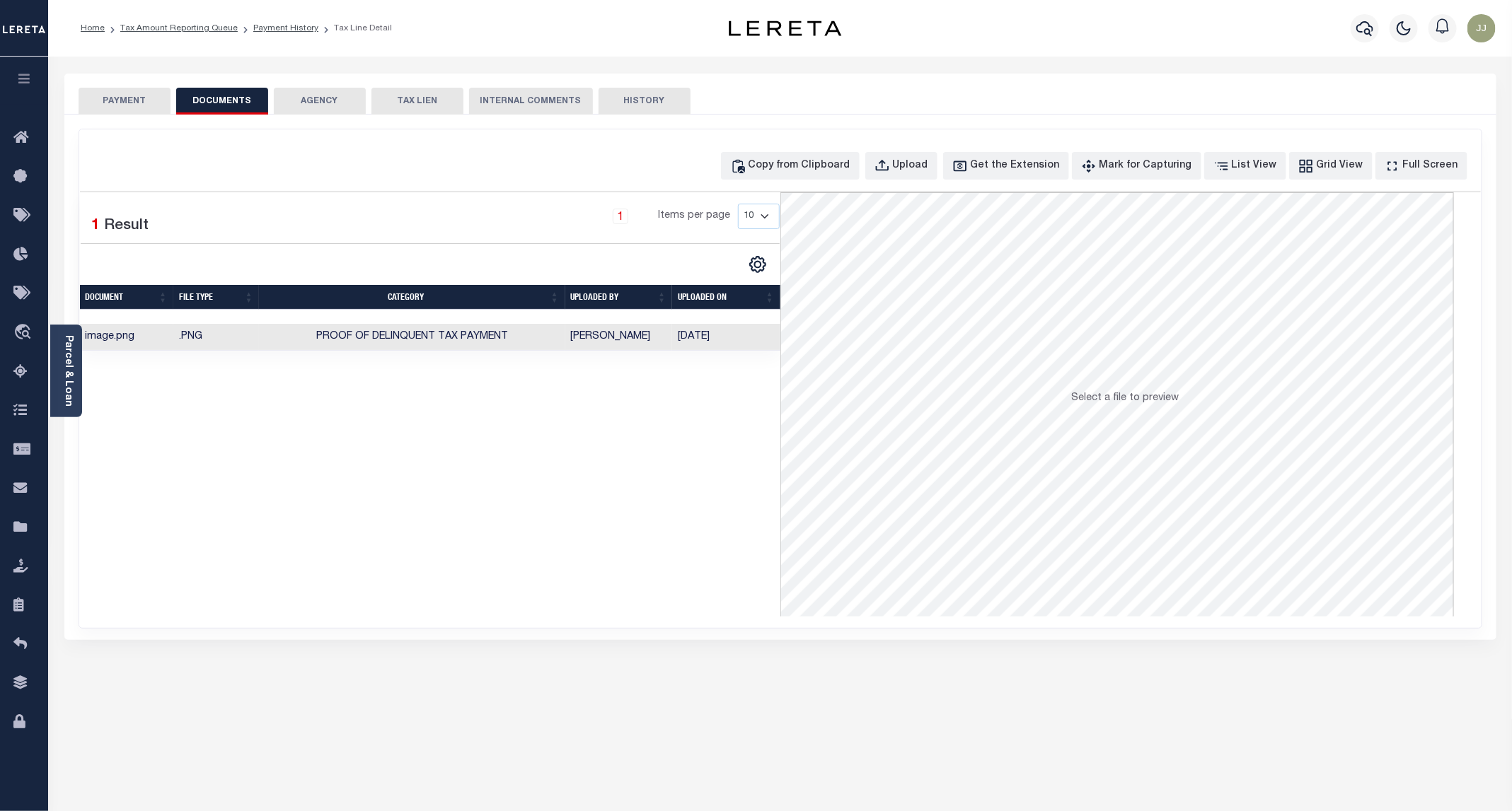
click at [117, 114] on button "PAYMENT" at bounding box center [125, 101] width 92 height 27
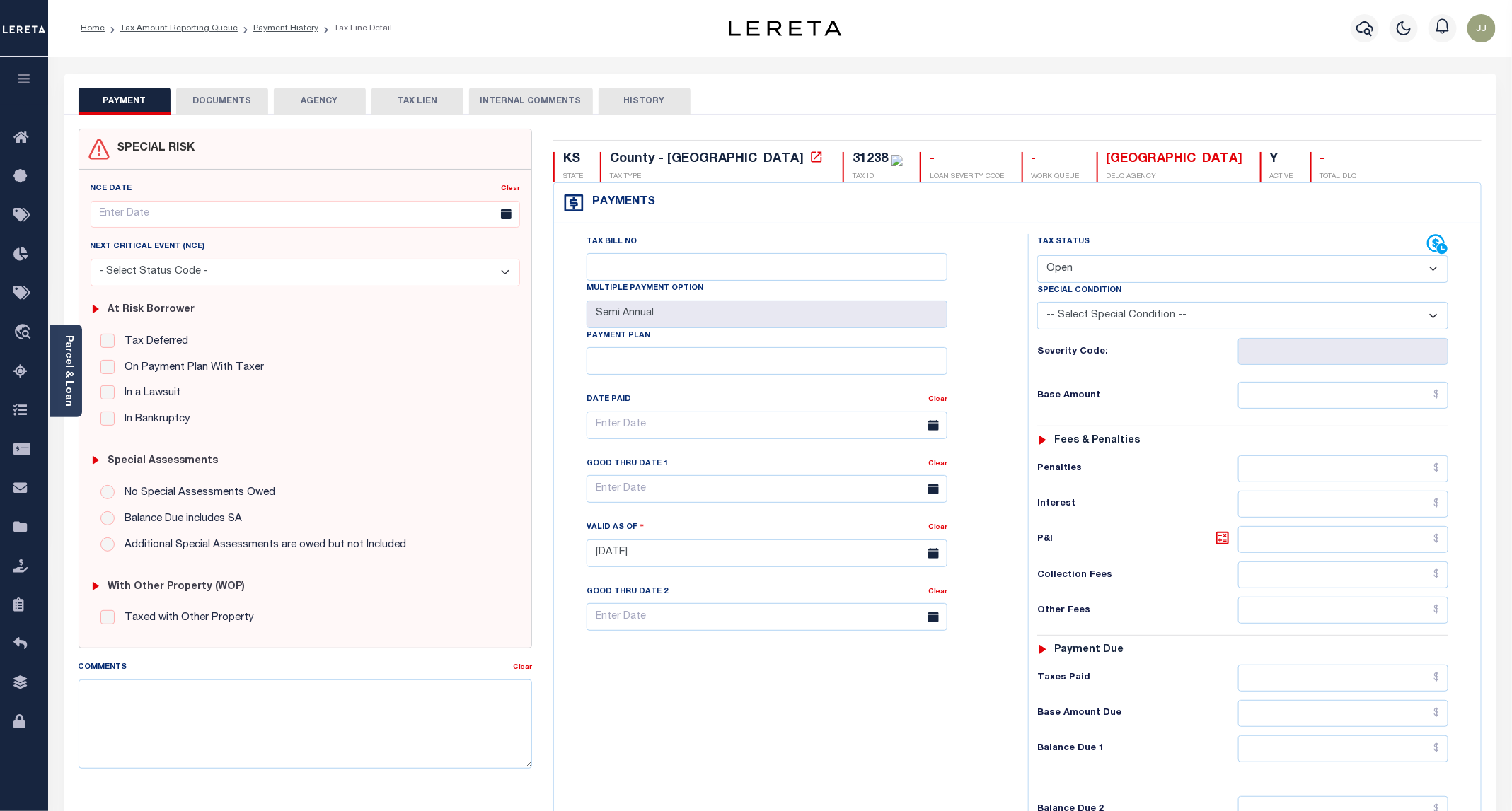
click at [1106, 279] on select "- Select Status Code - Open Due/Unpaid Paid Incomplete No Tax Due Internal Refu…" at bounding box center [1242, 269] width 411 height 28
select select "PYD"
click at [1038, 257] on select "- Select Status Code - Open Due/Unpaid Paid Incomplete No Tax Due Internal Refu…" at bounding box center [1242, 269] width 411 height 28
type input "[DATE]"
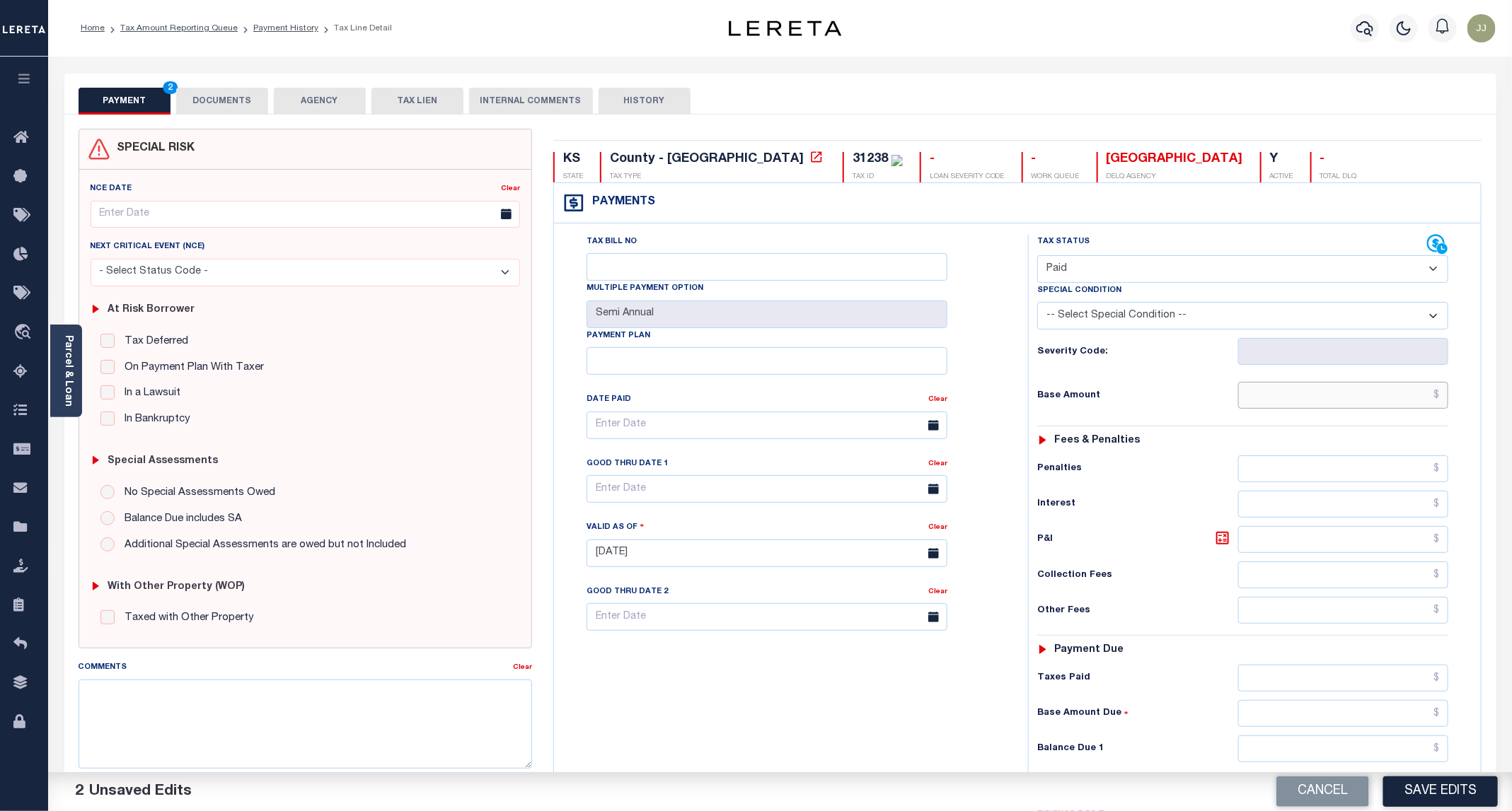
click at [1280, 388] on input "text" at bounding box center [1342, 395] width 210 height 27
type input "$0.00"
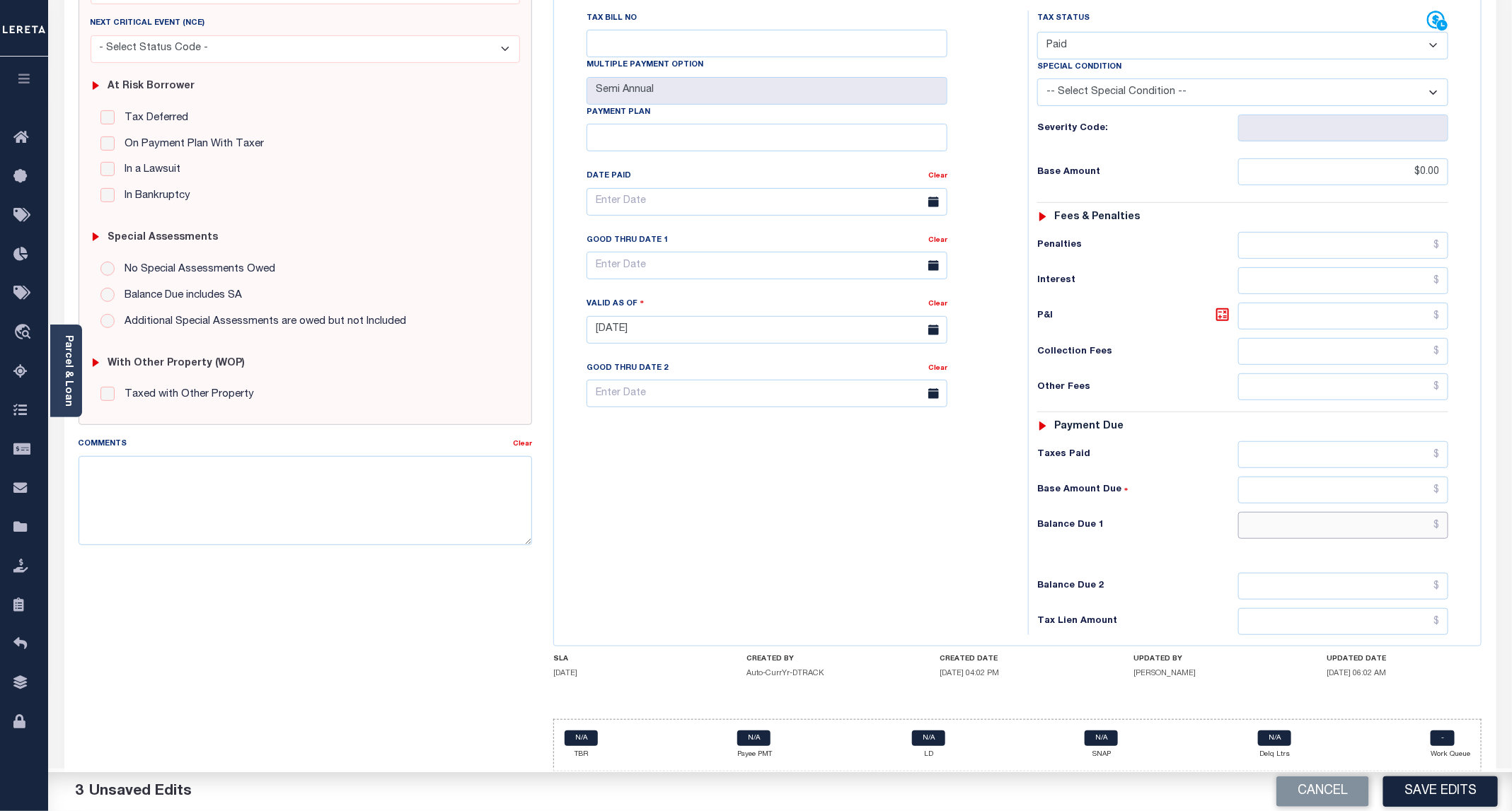
click at [1316, 533] on input "text" at bounding box center [1342, 525] width 210 height 27
type input "$0.00"
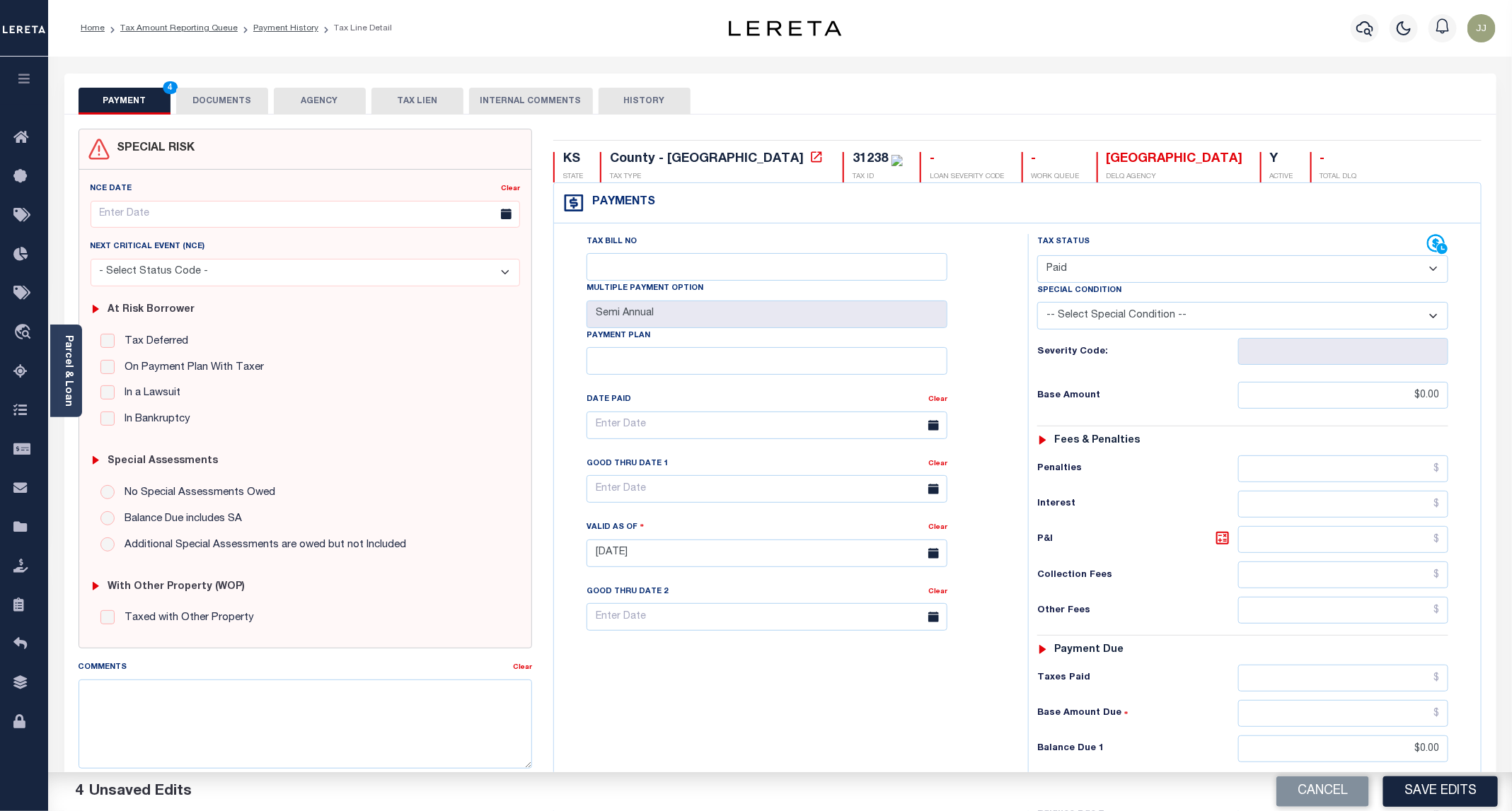
click at [252, 116] on div "SPECIAL RISK NCE Date Clear" at bounding box center [780, 566] width 1432 height 903
click at [236, 102] on button "DOCUMENTS" at bounding box center [223, 101] width 92 height 27
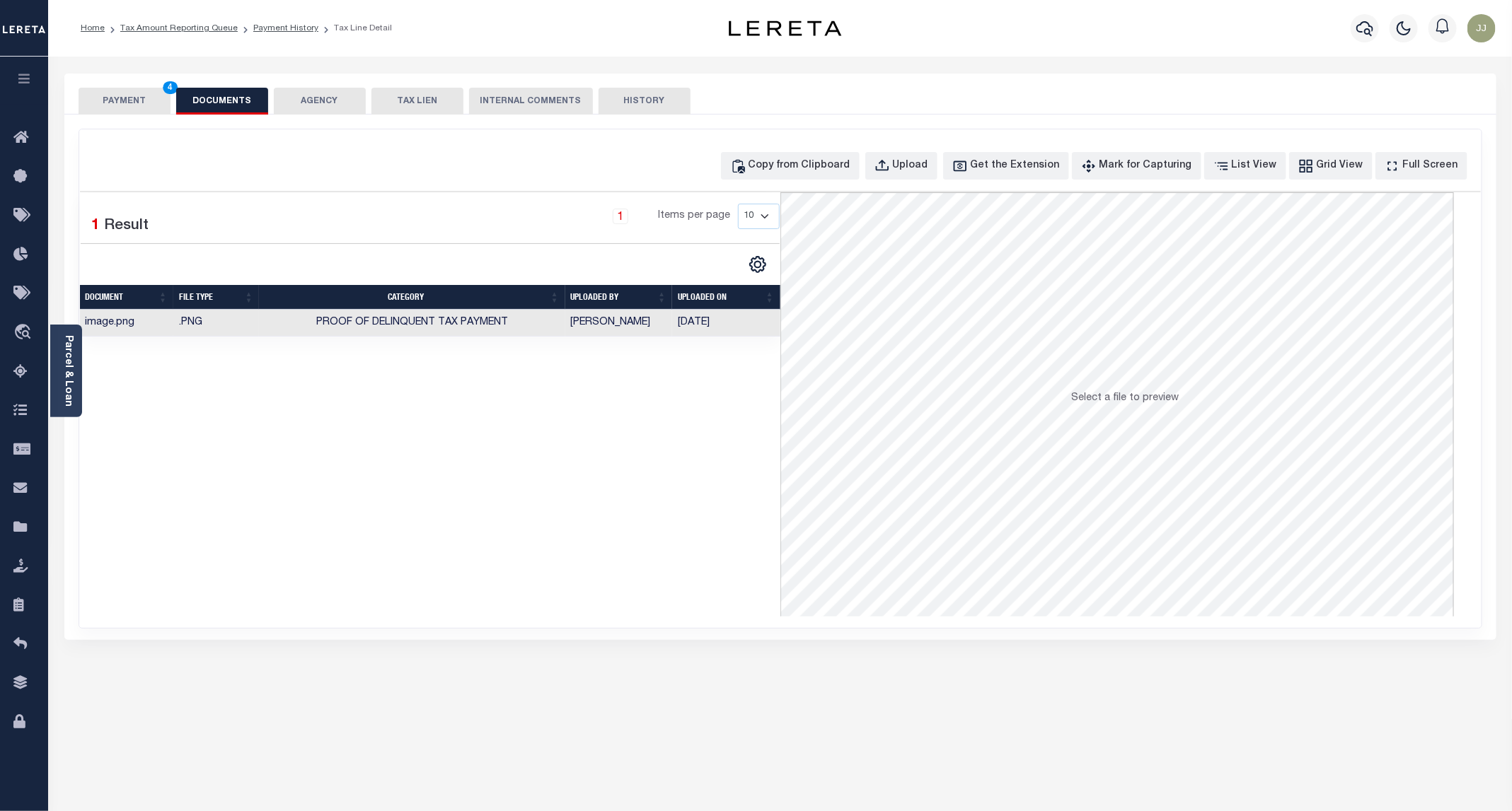
click at [124, 109] on button "PAYMENT 4" at bounding box center [125, 101] width 92 height 27
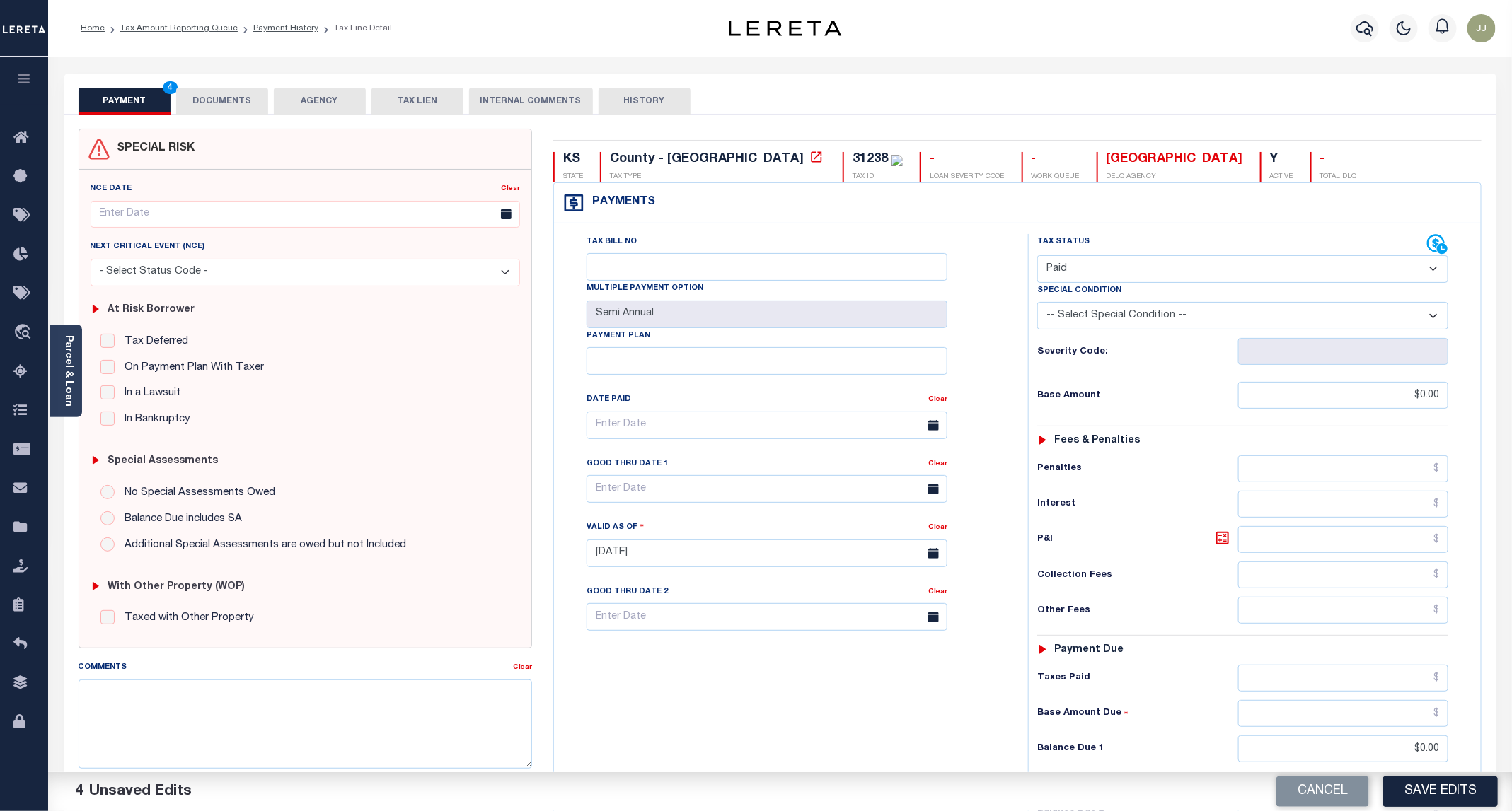
scroll to position [236, 0]
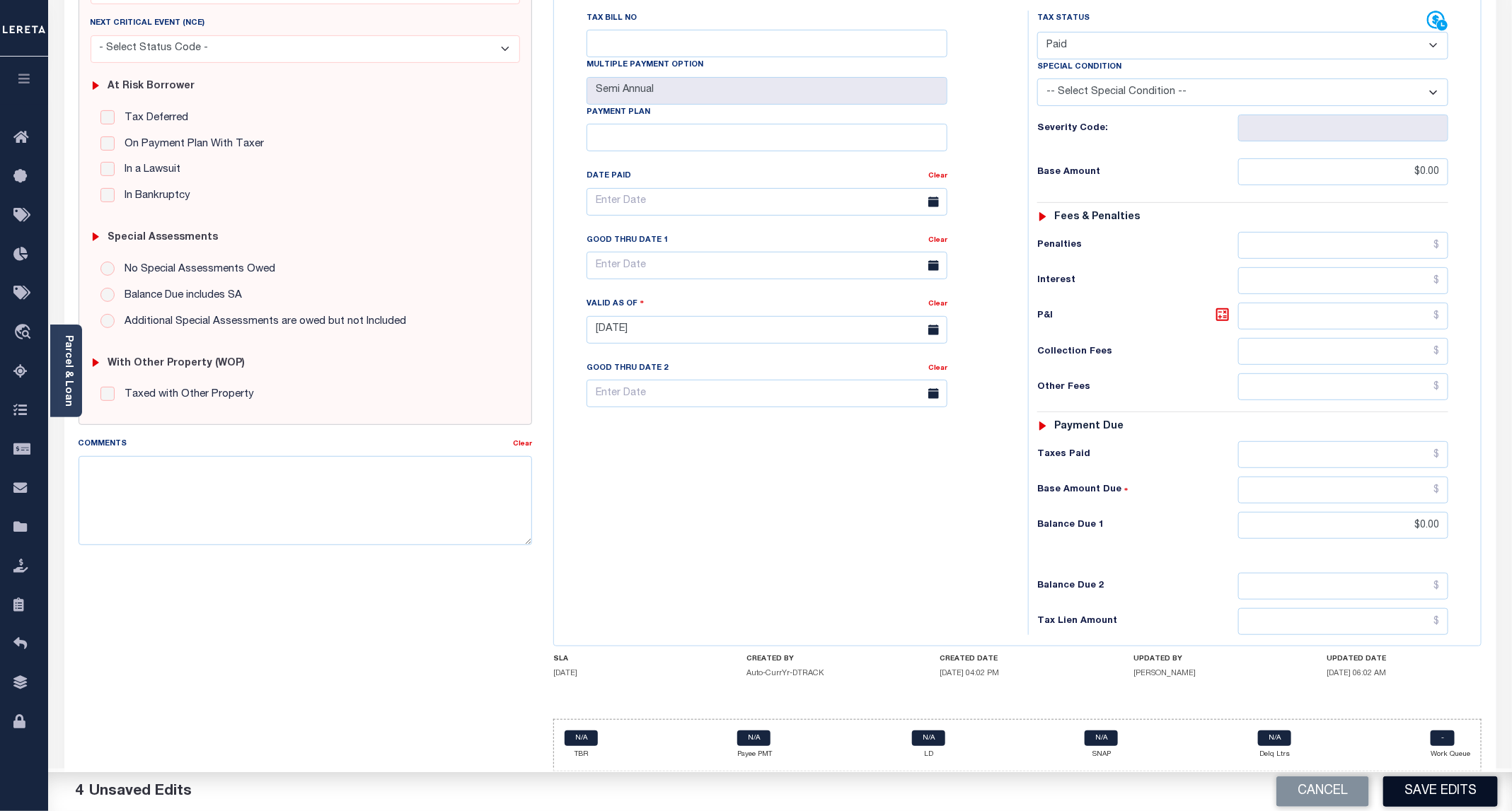
click at [1436, 799] on button "Save Edits" at bounding box center [1440, 792] width 115 height 30
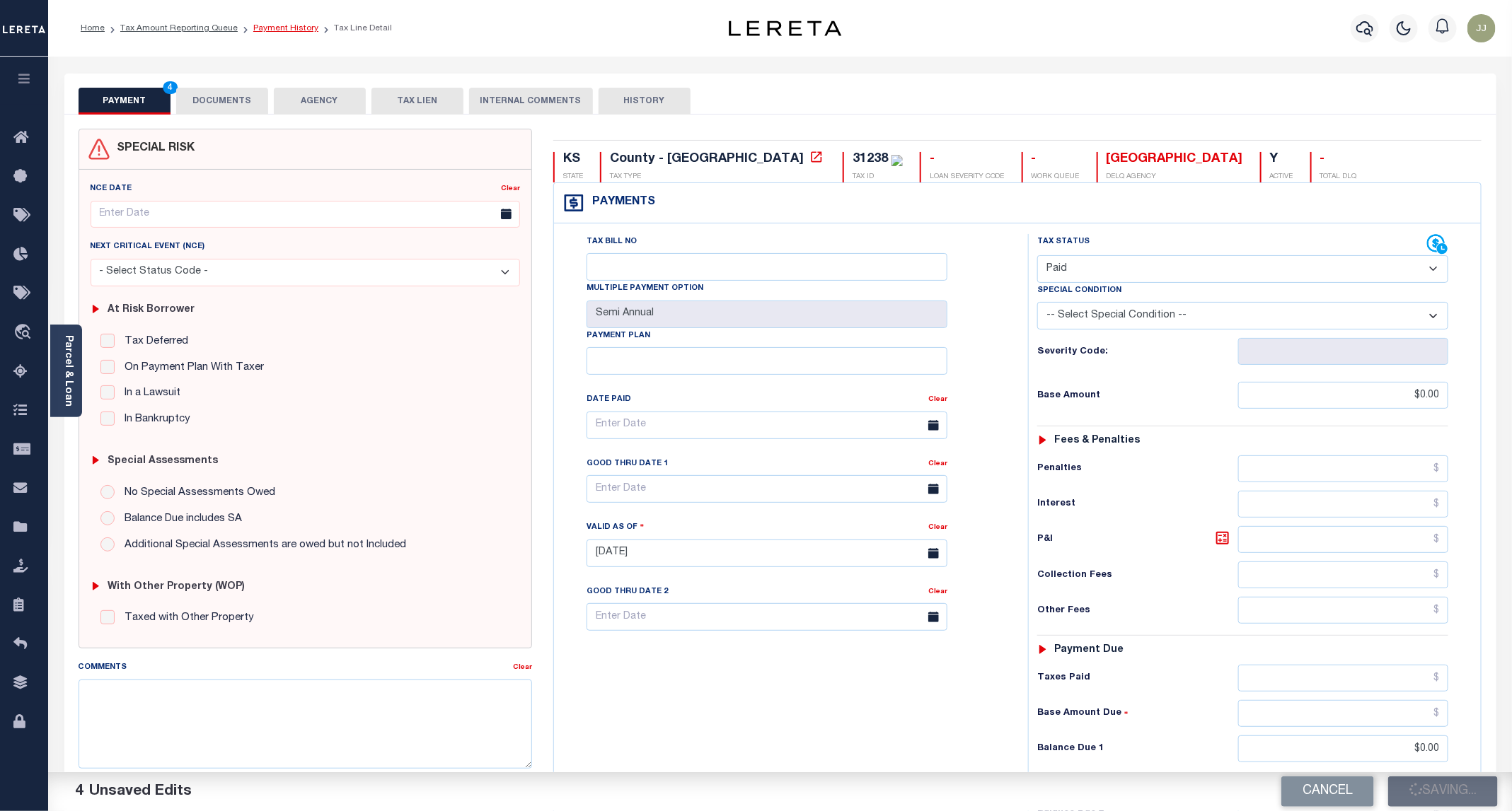
click at [280, 26] on link "Payment History" at bounding box center [285, 28] width 65 height 8
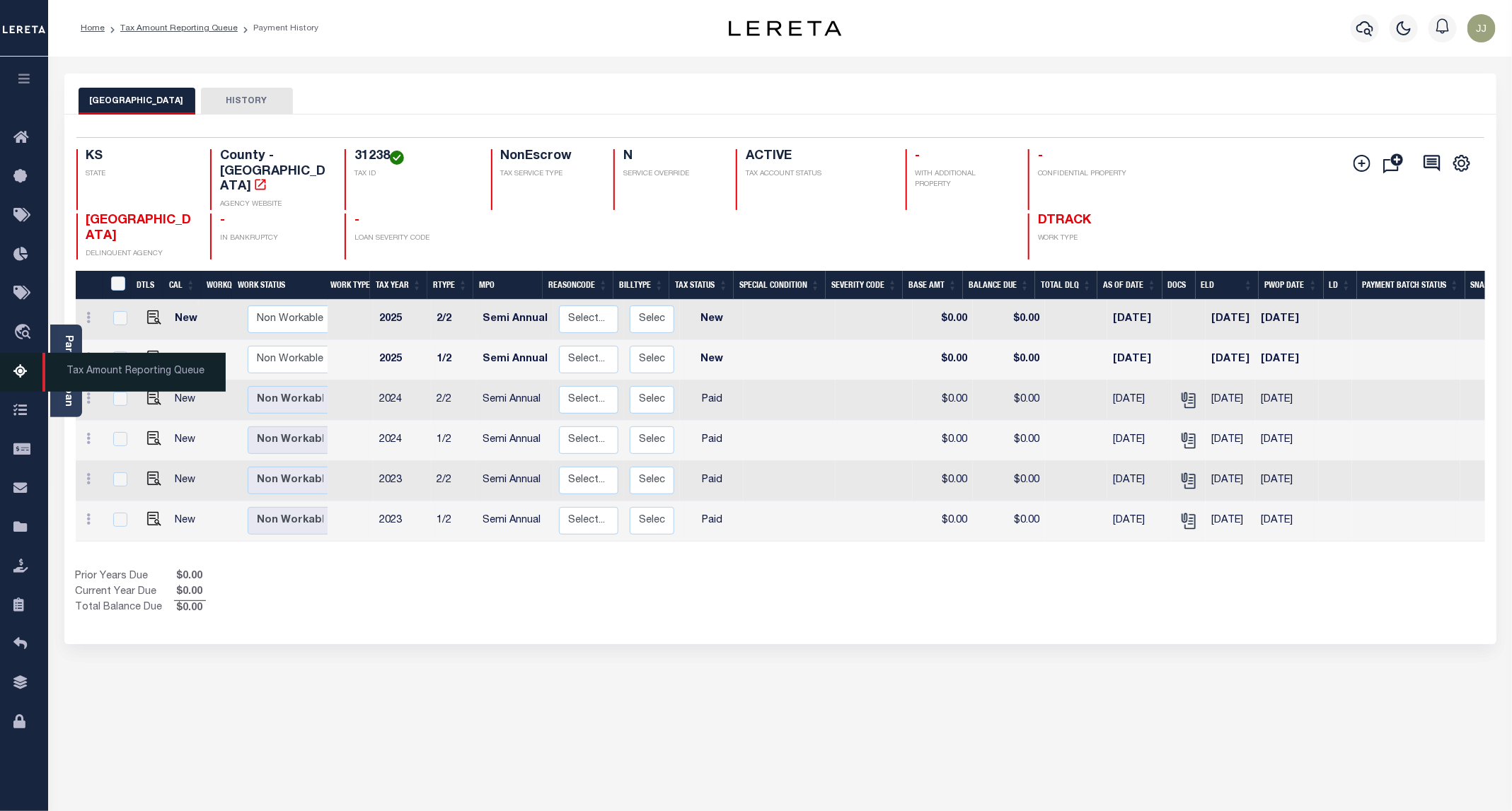
click at [24, 372] on icon at bounding box center [25, 372] width 23 height 18
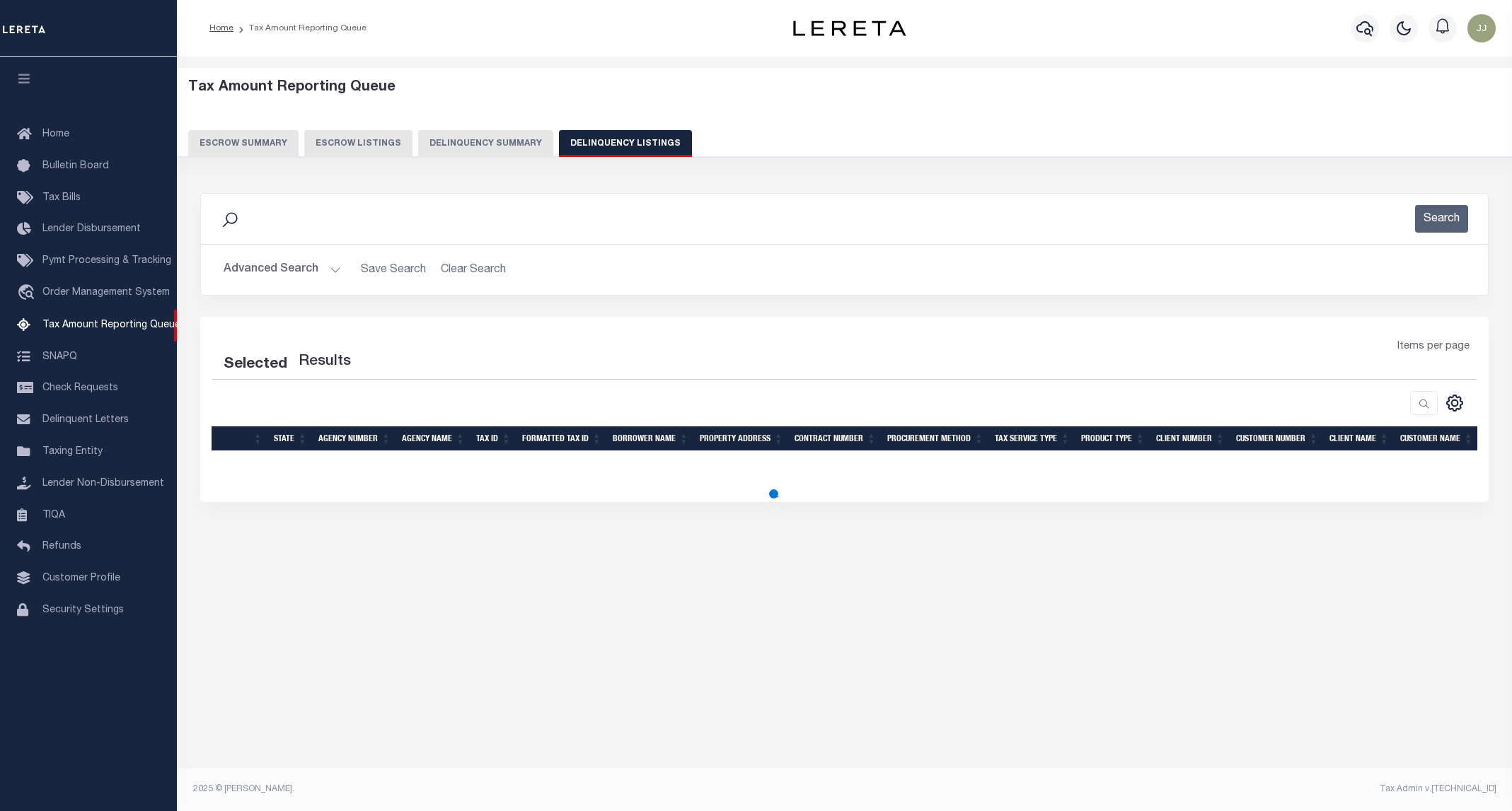
select select "100"
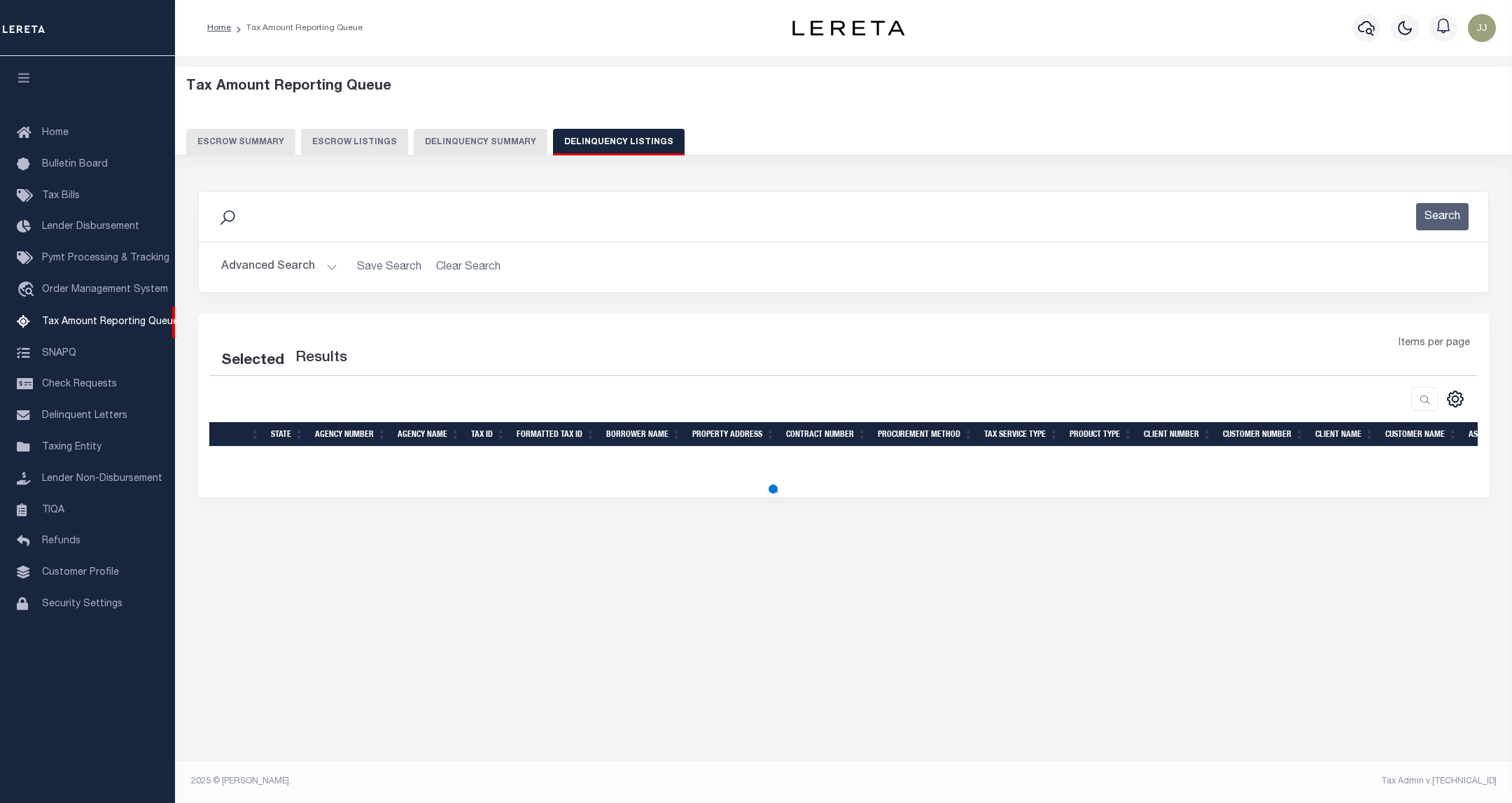
select select "100"
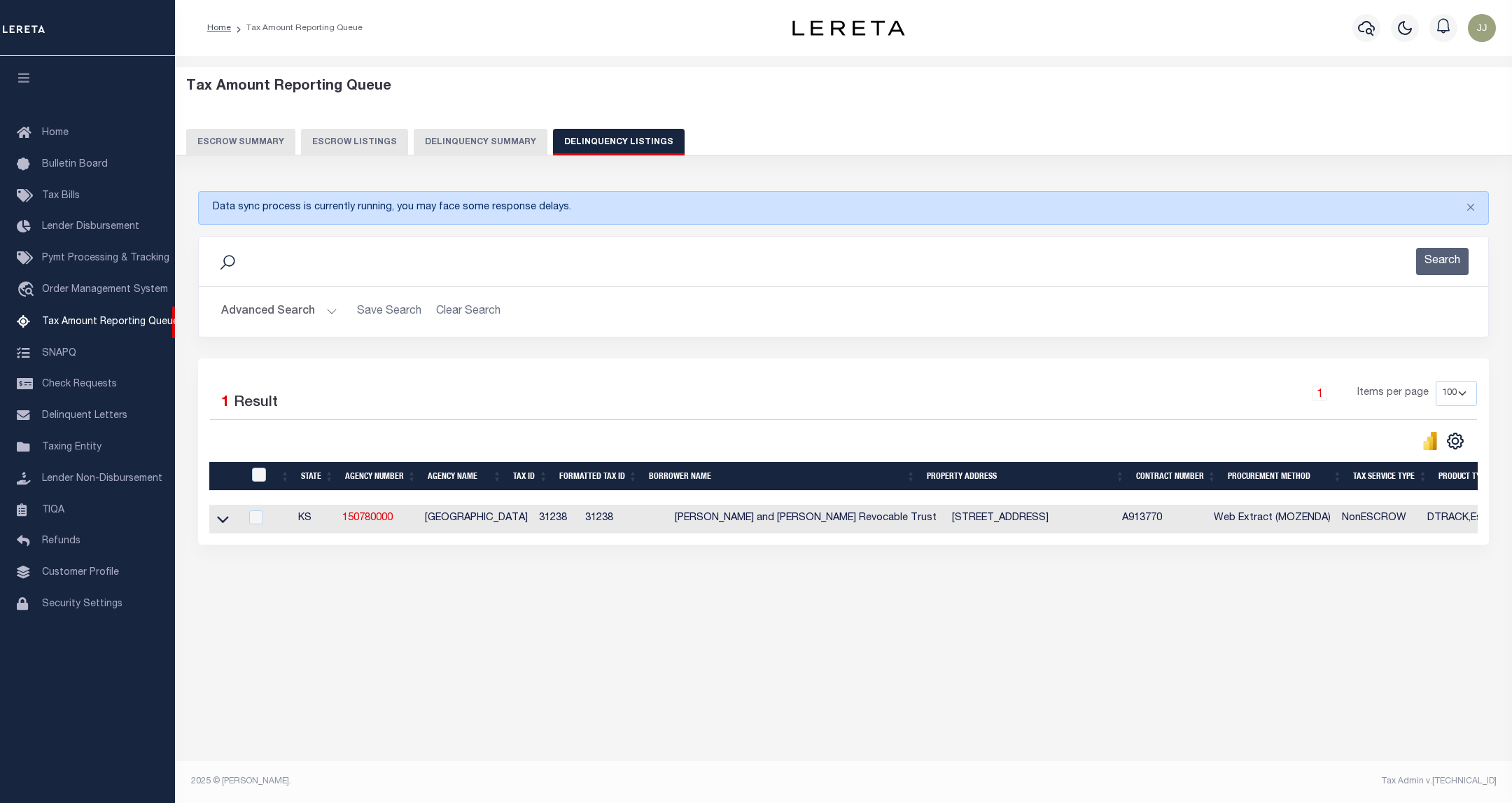
click at [284, 280] on div "Search" at bounding box center [844, 262] width 1290 height 49
click at [290, 319] on button "Advanced Search" at bounding box center [279, 312] width 116 height 27
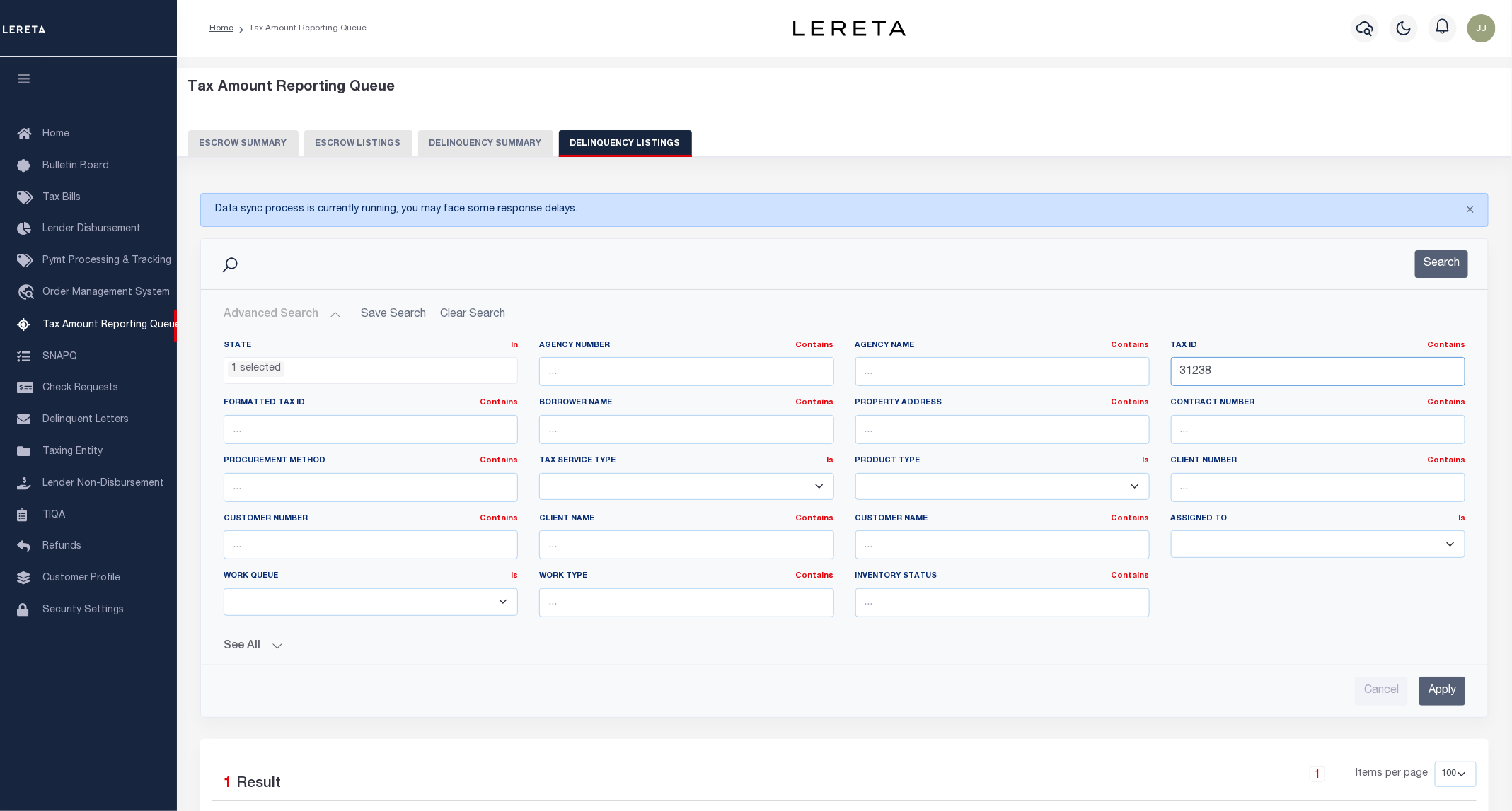
drag, startPoint x: 1251, startPoint y: 367, endPoint x: 1146, endPoint y: 381, distance: 105.9
click at [1146, 381] on div "State In In AK AL AR AZ CA CO CT DC DE FL GA GU HI IA ID IL IN KS KY LA MA MD M…" at bounding box center [844, 484] width 1263 height 288
paste input "25065"
type input "25065"
click at [1449, 261] on button "Search" at bounding box center [1441, 264] width 53 height 28
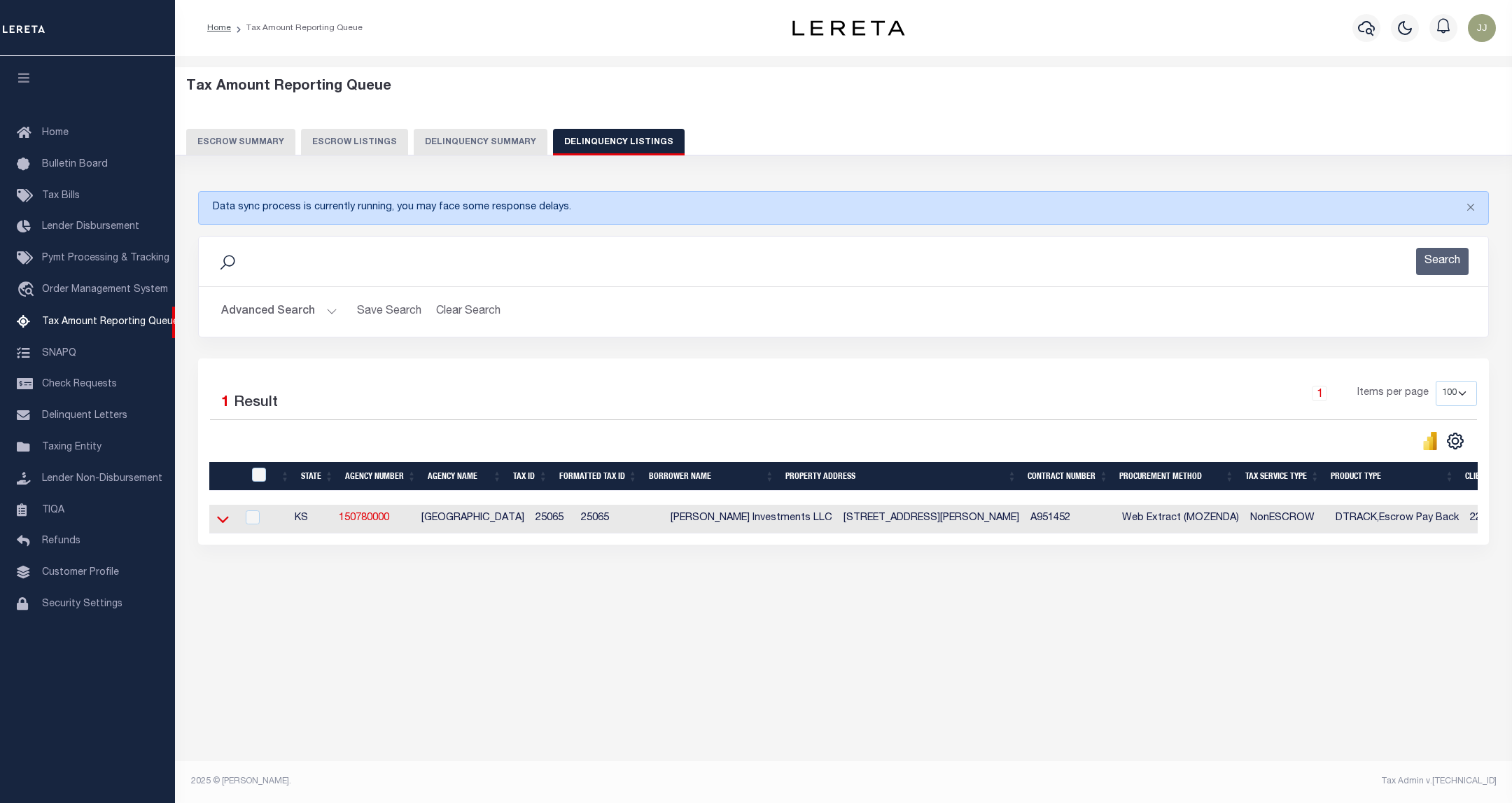
click at [217, 527] on icon at bounding box center [222, 519] width 12 height 15
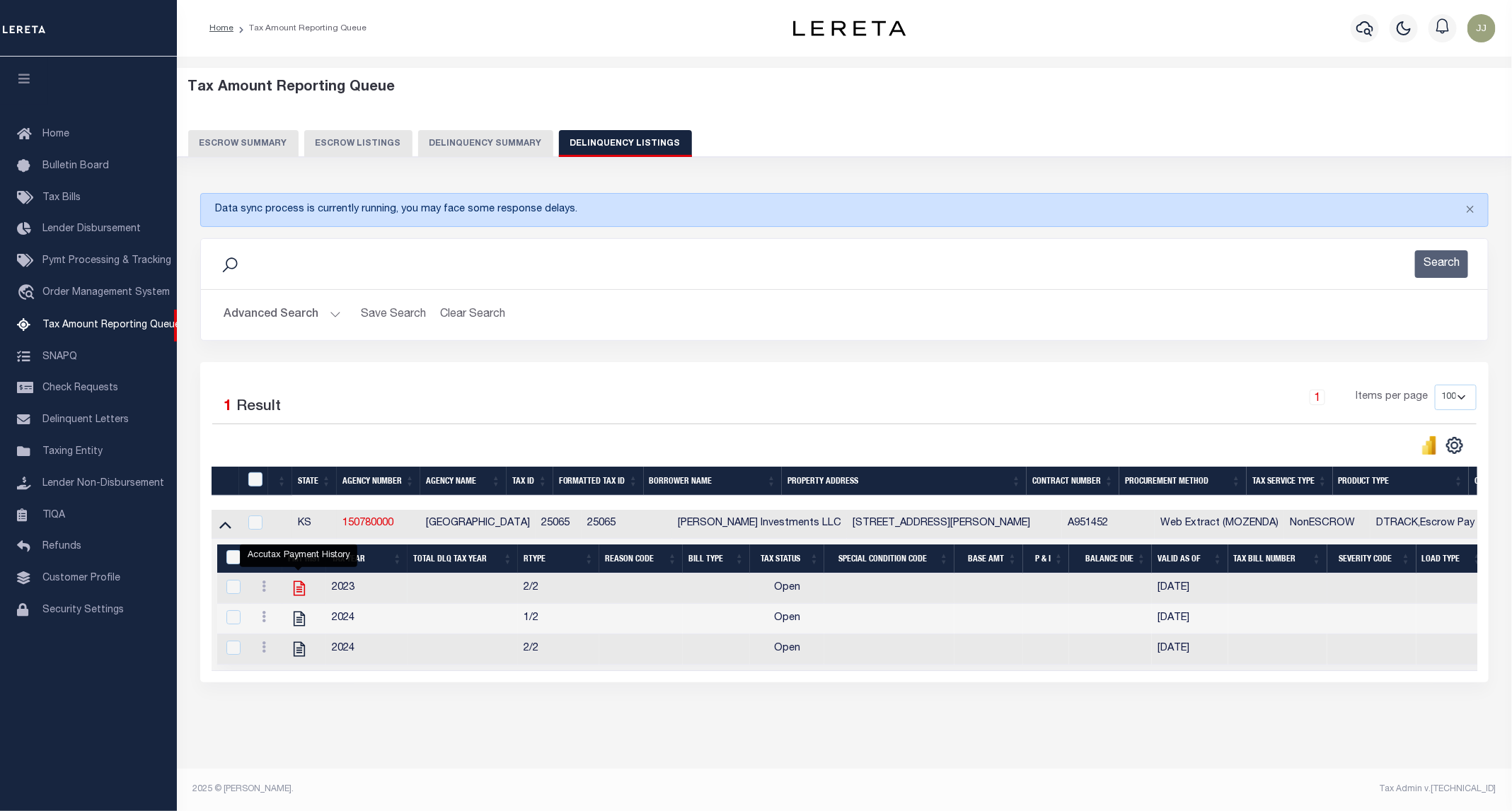
click at [297, 590] on icon "" at bounding box center [299, 588] width 18 height 18
checkbox input "true"
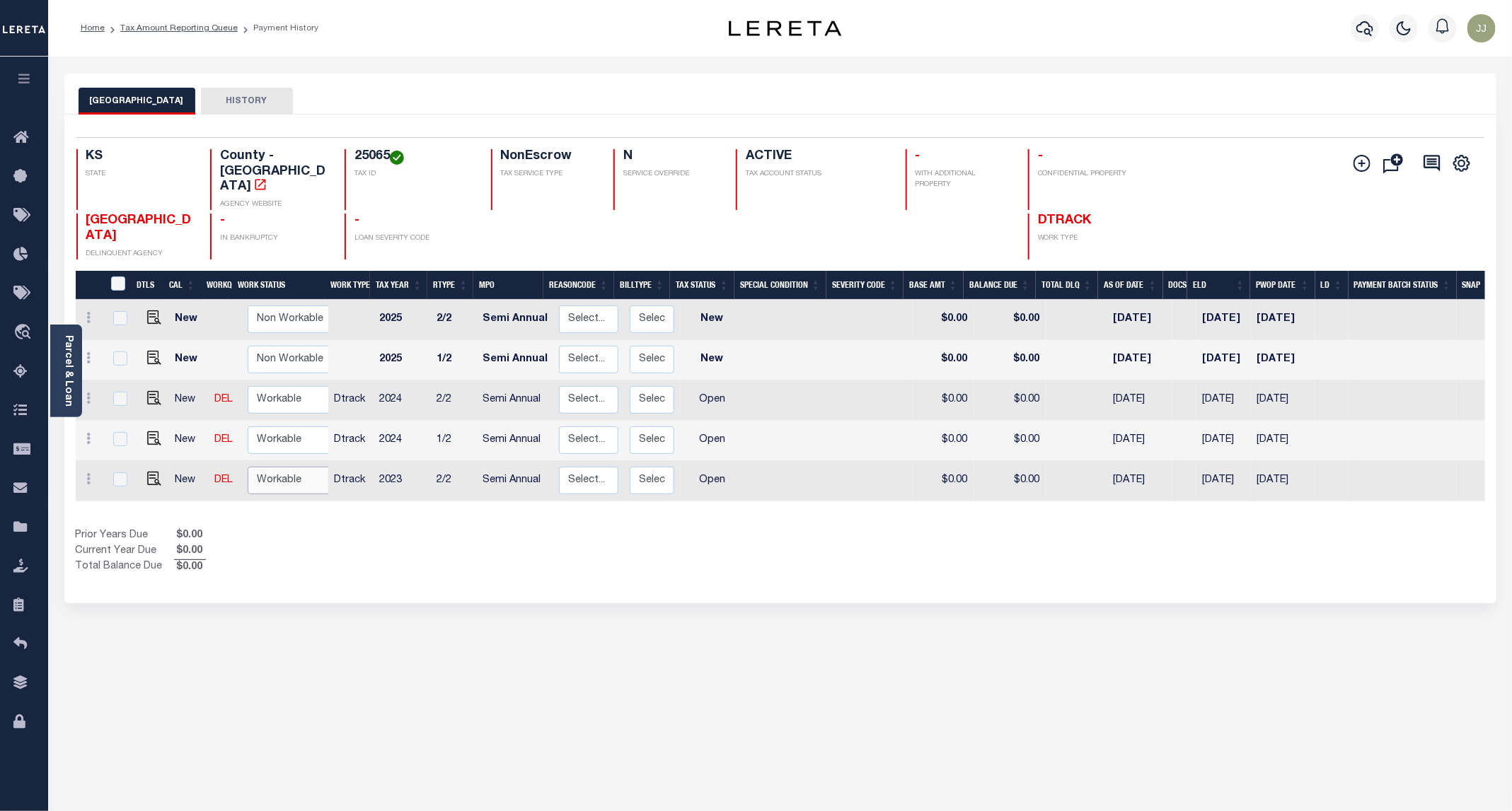
click at [279, 466] on select "Non Workable Workable" at bounding box center [290, 480] width 85 height 28
checkbox input "true"
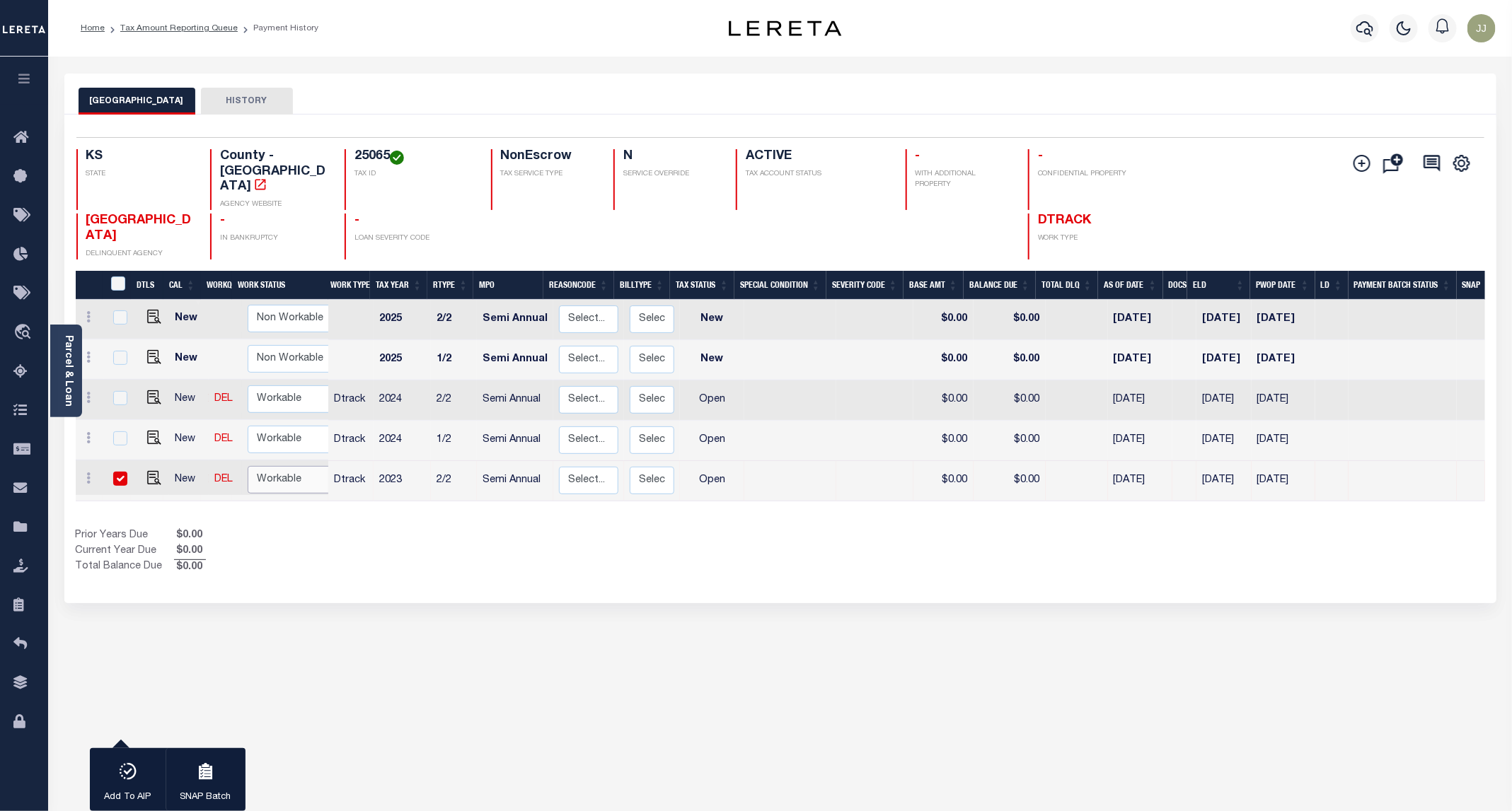
click at [248, 466] on select "Non Workable Workable" at bounding box center [290, 480] width 85 height 28
checkbox input "false"
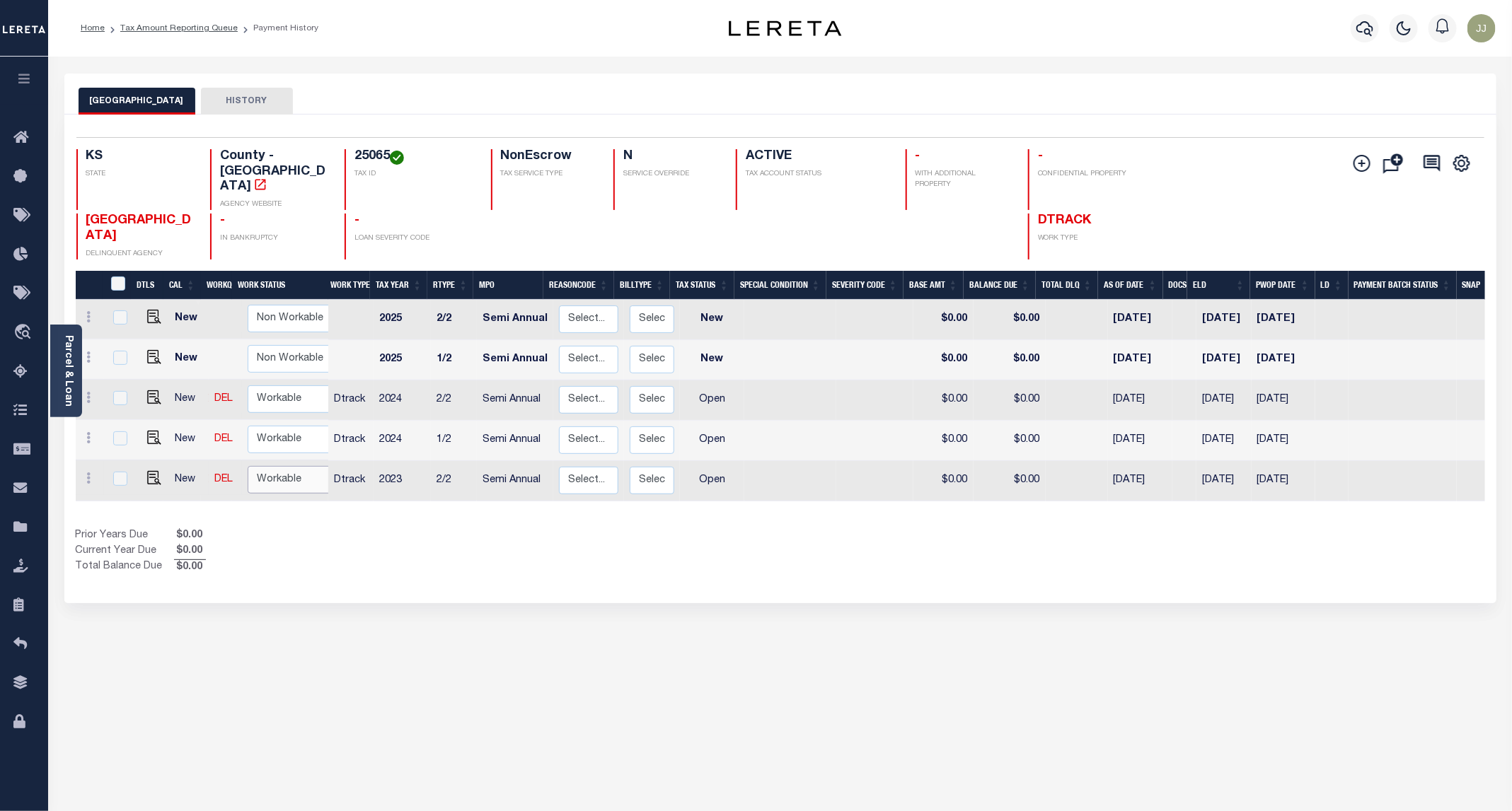
click at [279, 466] on select "Non Workable Workable" at bounding box center [290, 480] width 85 height 28
checkbox input "true"
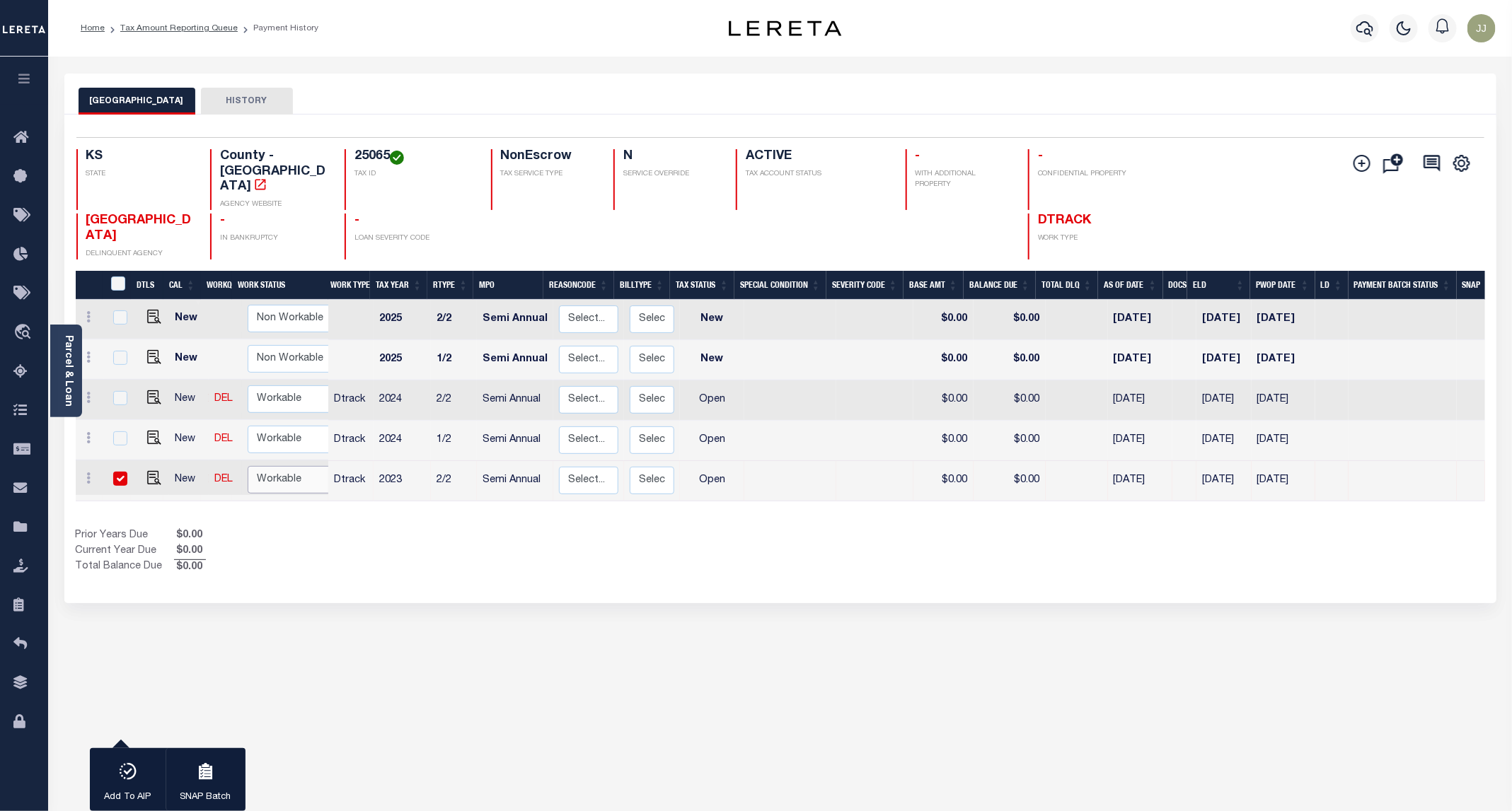
select select "true"
click at [248, 466] on select "Non Workable Workable" at bounding box center [290, 480] width 85 height 28
checkbox input "false"
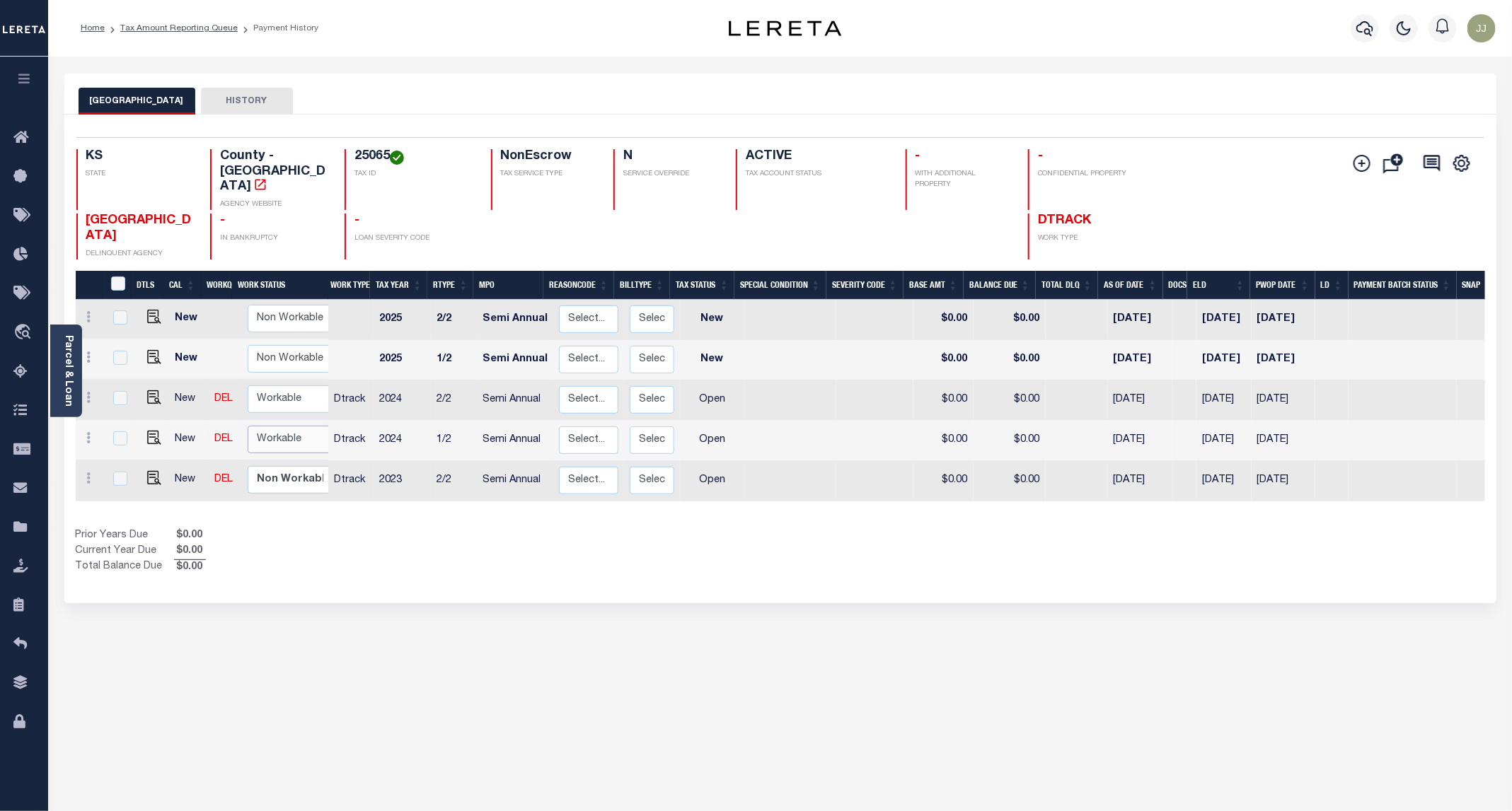
click at [279, 426] on select "Non Workable Workable" at bounding box center [290, 440] width 85 height 28
checkbox input "true"
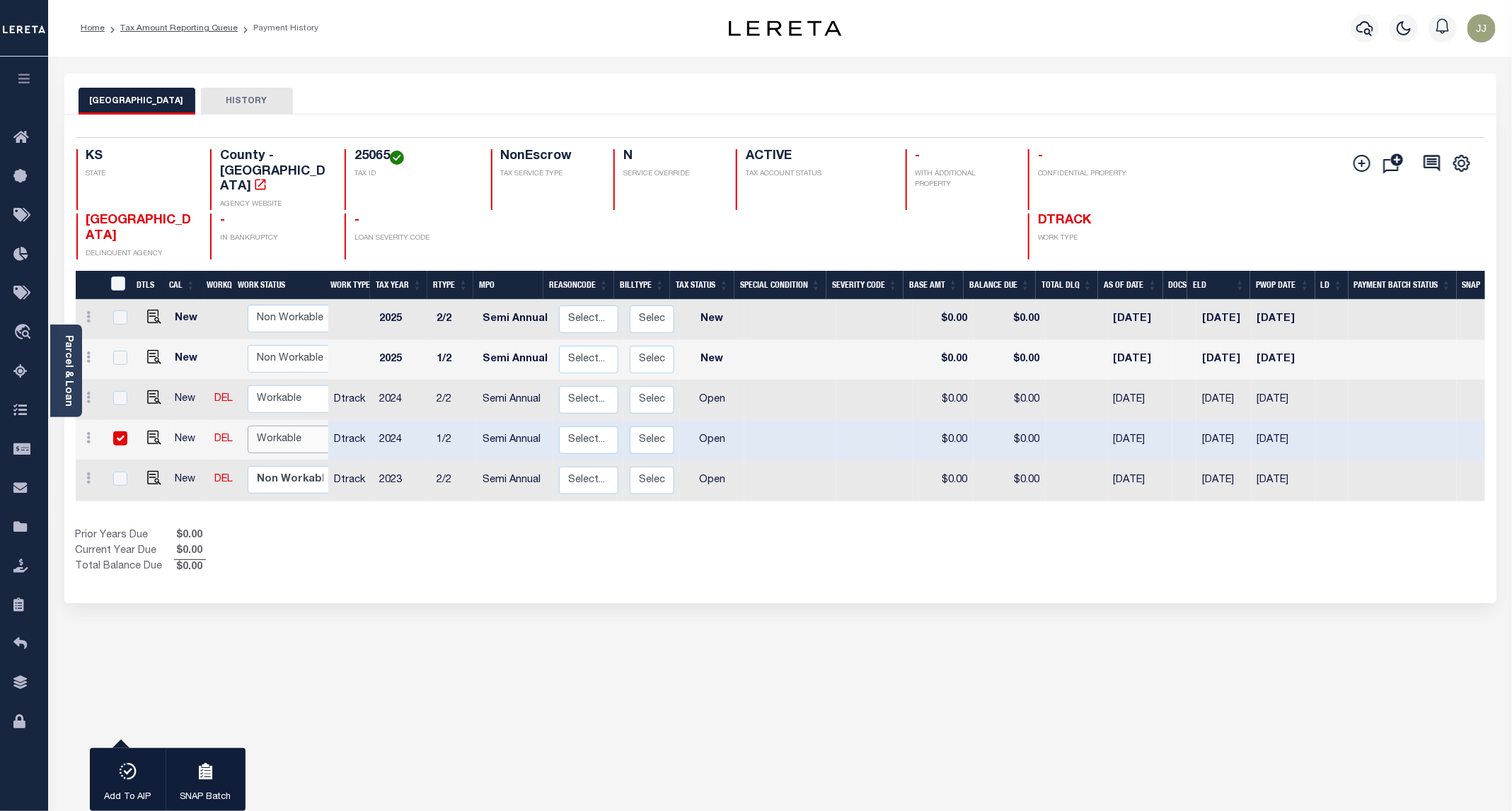
click at [279, 426] on select "Non Workable Workable" at bounding box center [290, 440] width 85 height 28
checkbox input "false"
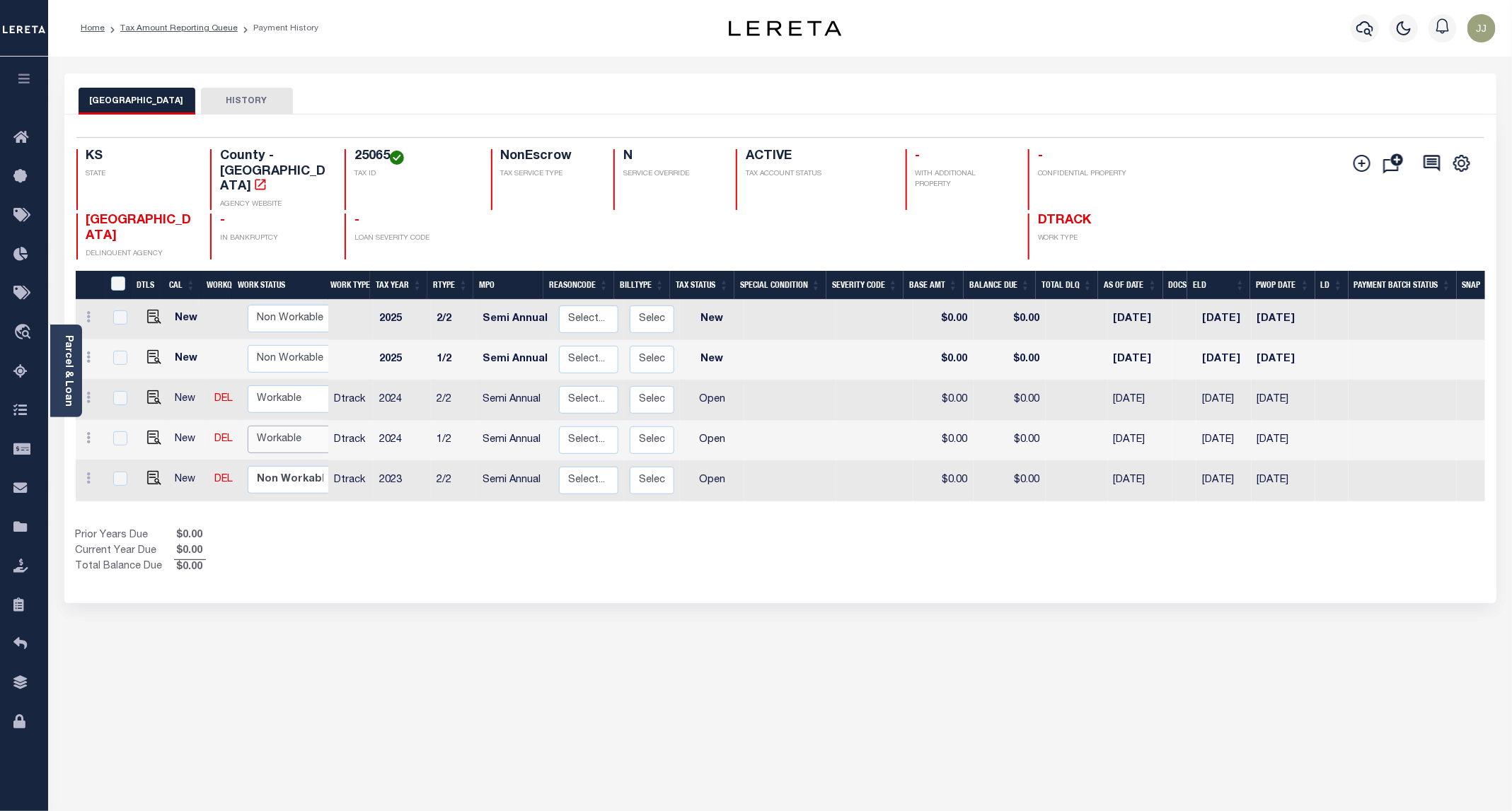
drag, startPoint x: 267, startPoint y: 393, endPoint x: 272, endPoint y: 414, distance: 21.6
click at [267, 426] on select "Non Workable Workable" at bounding box center [290, 440] width 85 height 28
checkbox input "true"
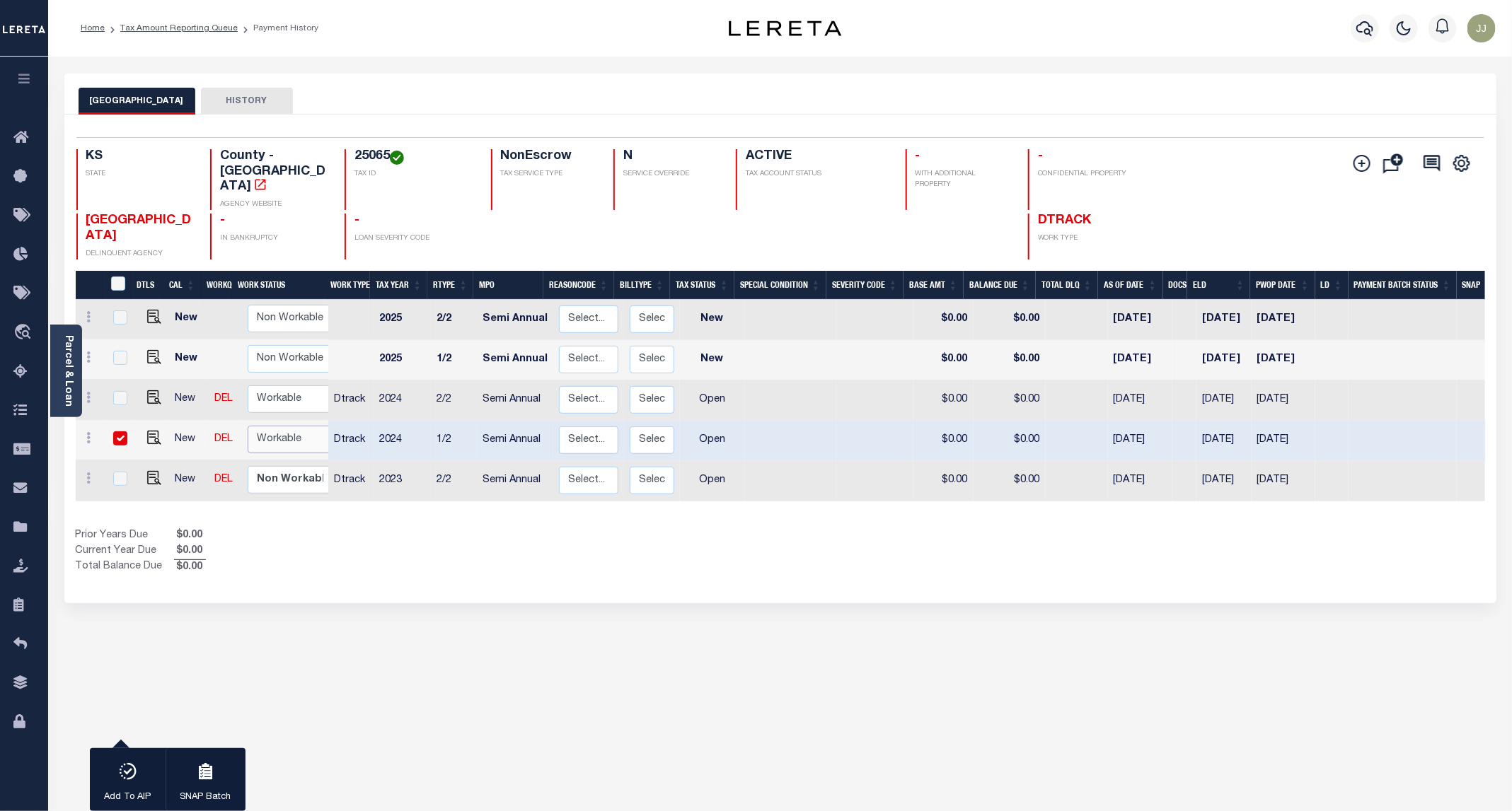
select select "true"
click at [248, 426] on select "Non Workable Workable" at bounding box center [290, 440] width 85 height 28
checkbox input "false"
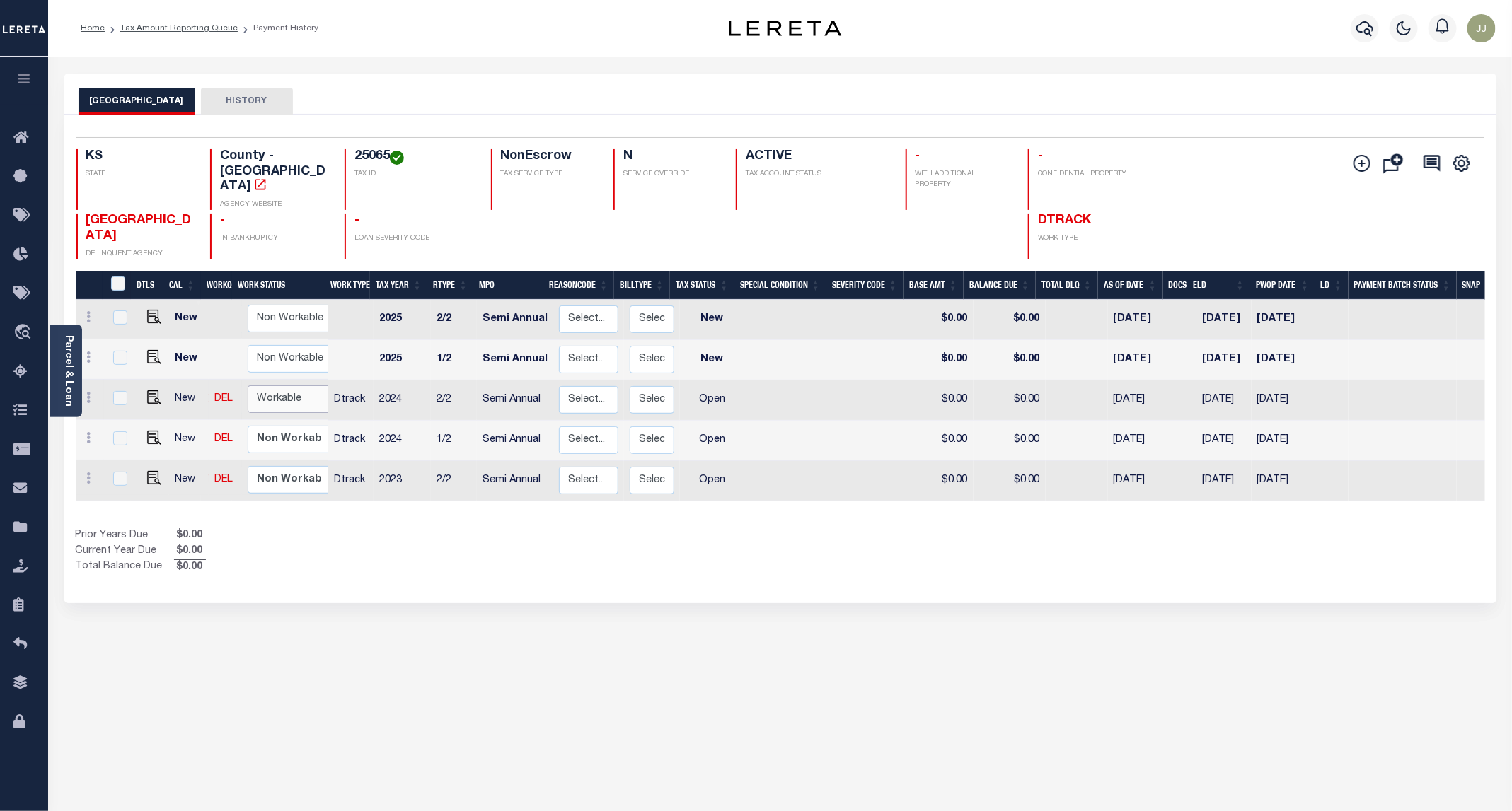
click at [279, 385] on select "Non Workable Workable" at bounding box center [290, 399] width 85 height 28
checkbox input "true"
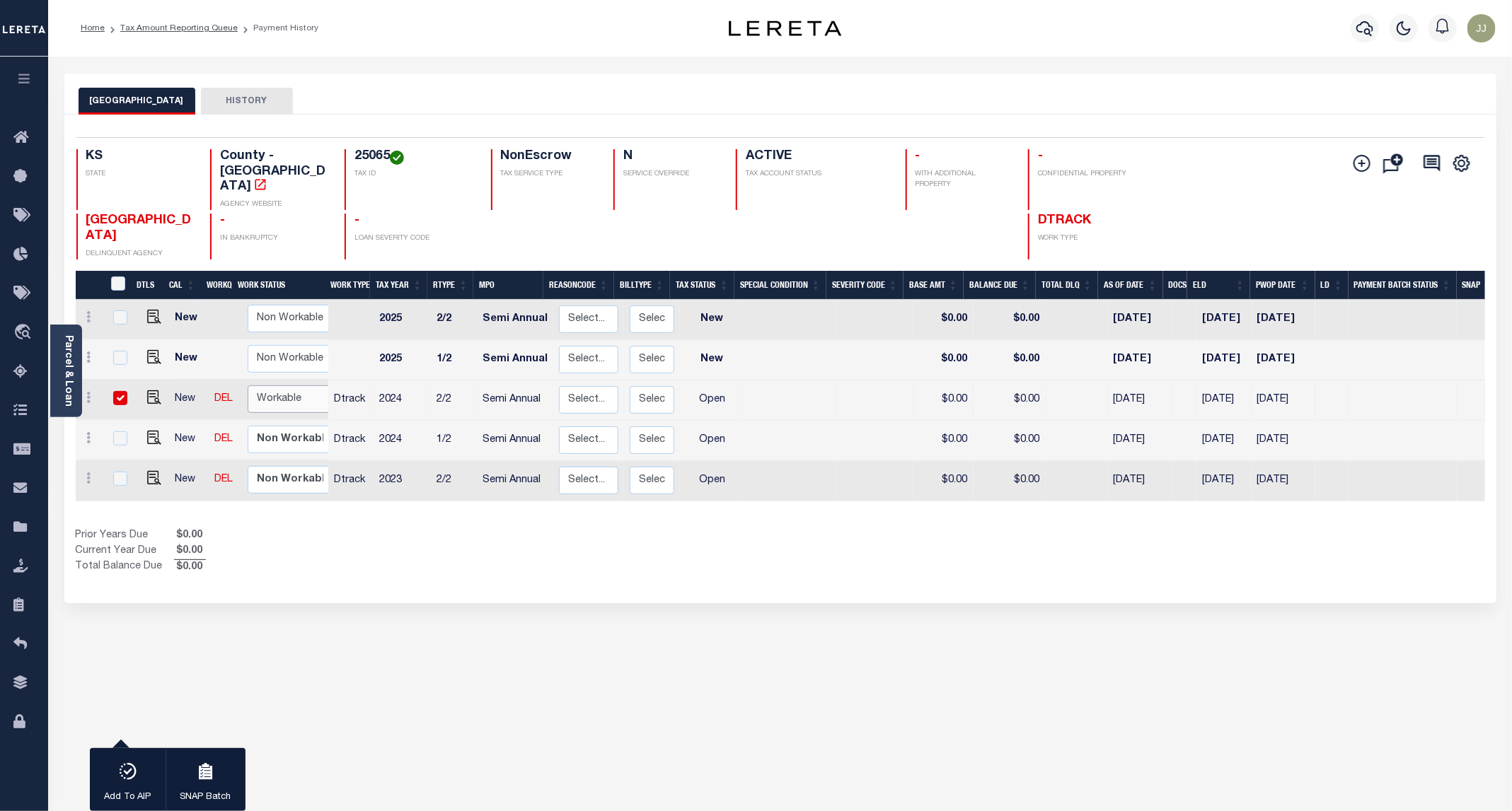
select select "true"
click at [248, 385] on select "Non Workable Workable" at bounding box center [290, 399] width 85 height 28
checkbox input "false"
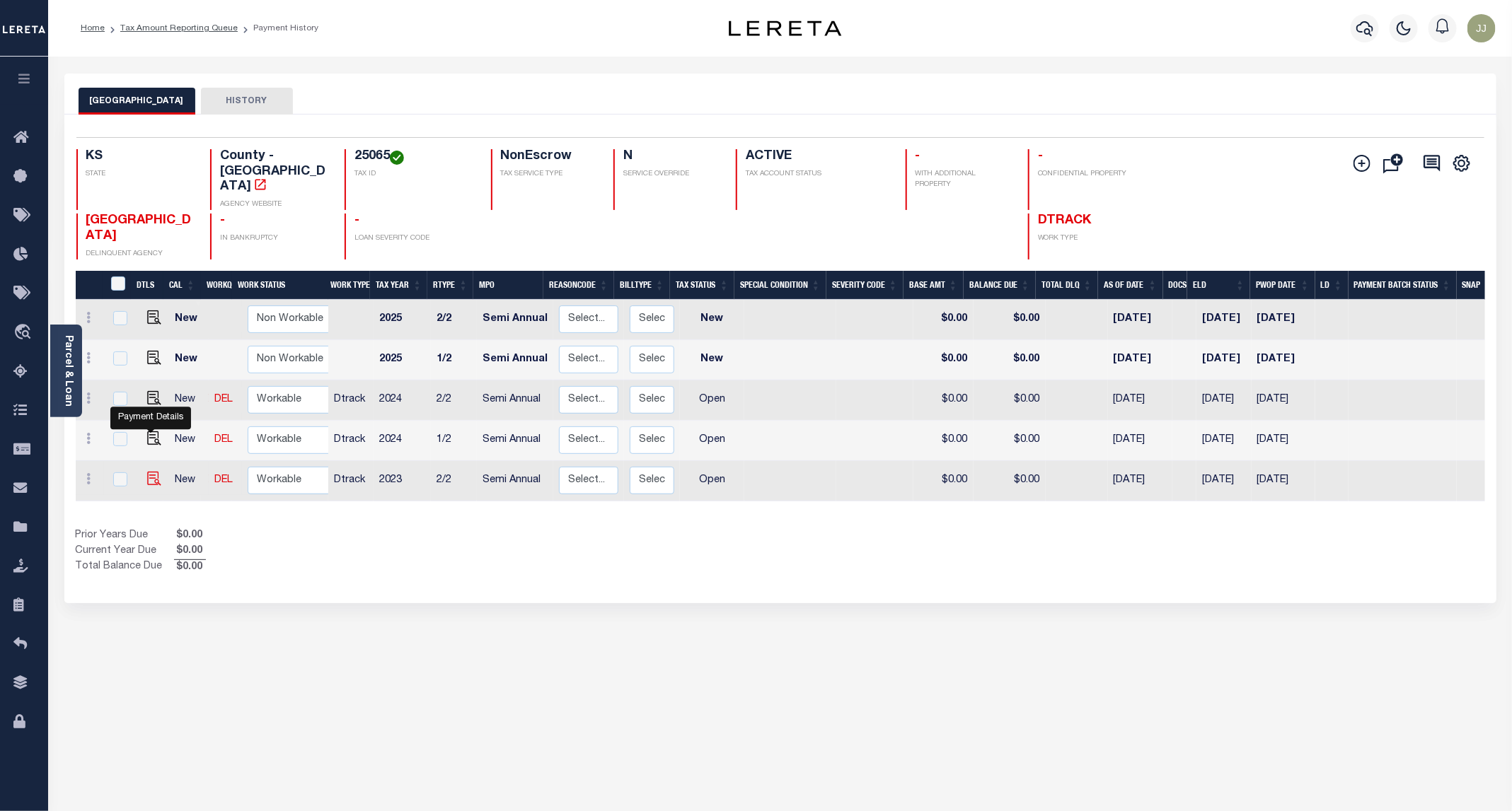
click at [155, 472] on img "" at bounding box center [153, 478] width 14 height 14
checkbox input "true"
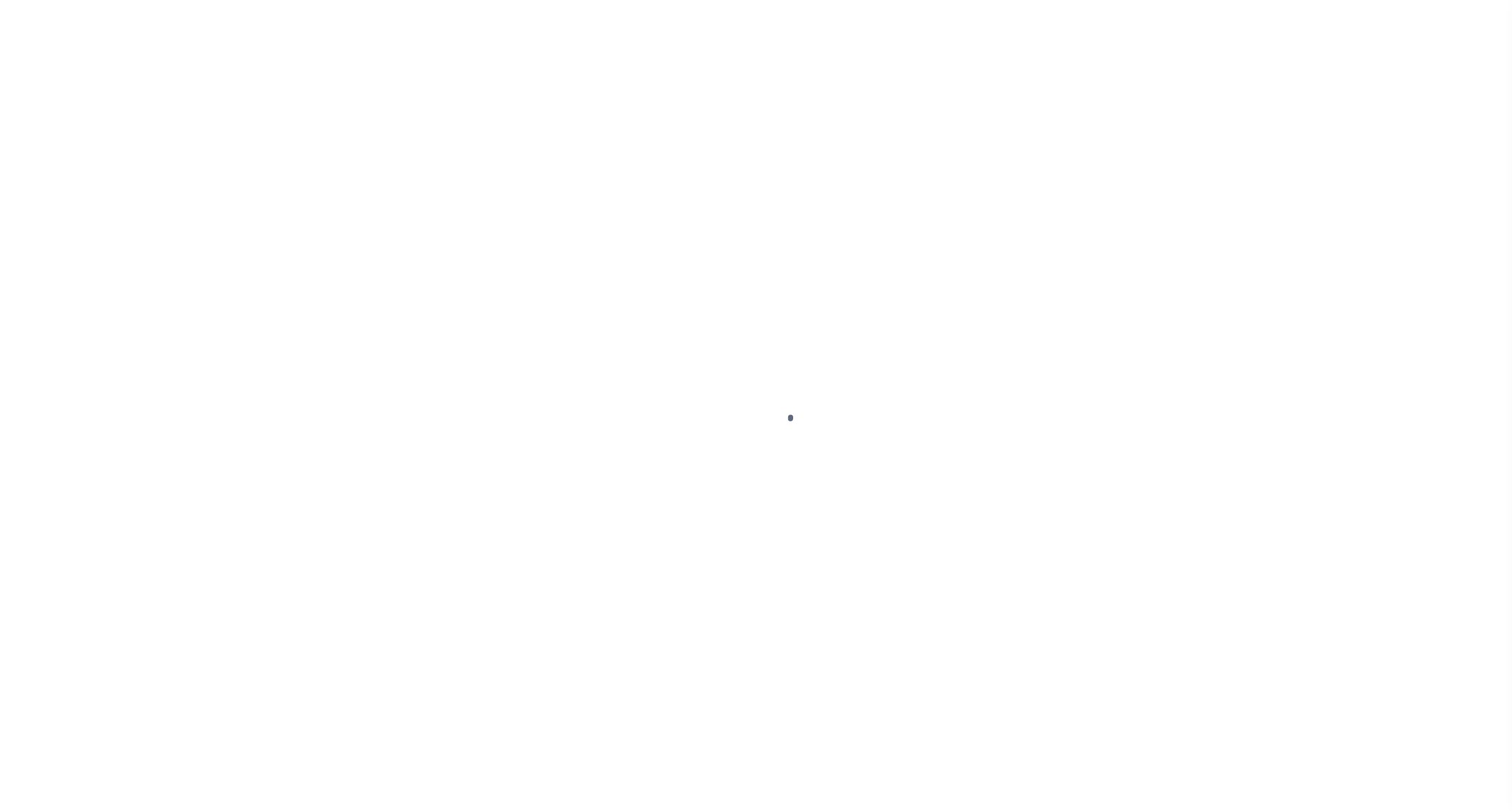
select select "OP2"
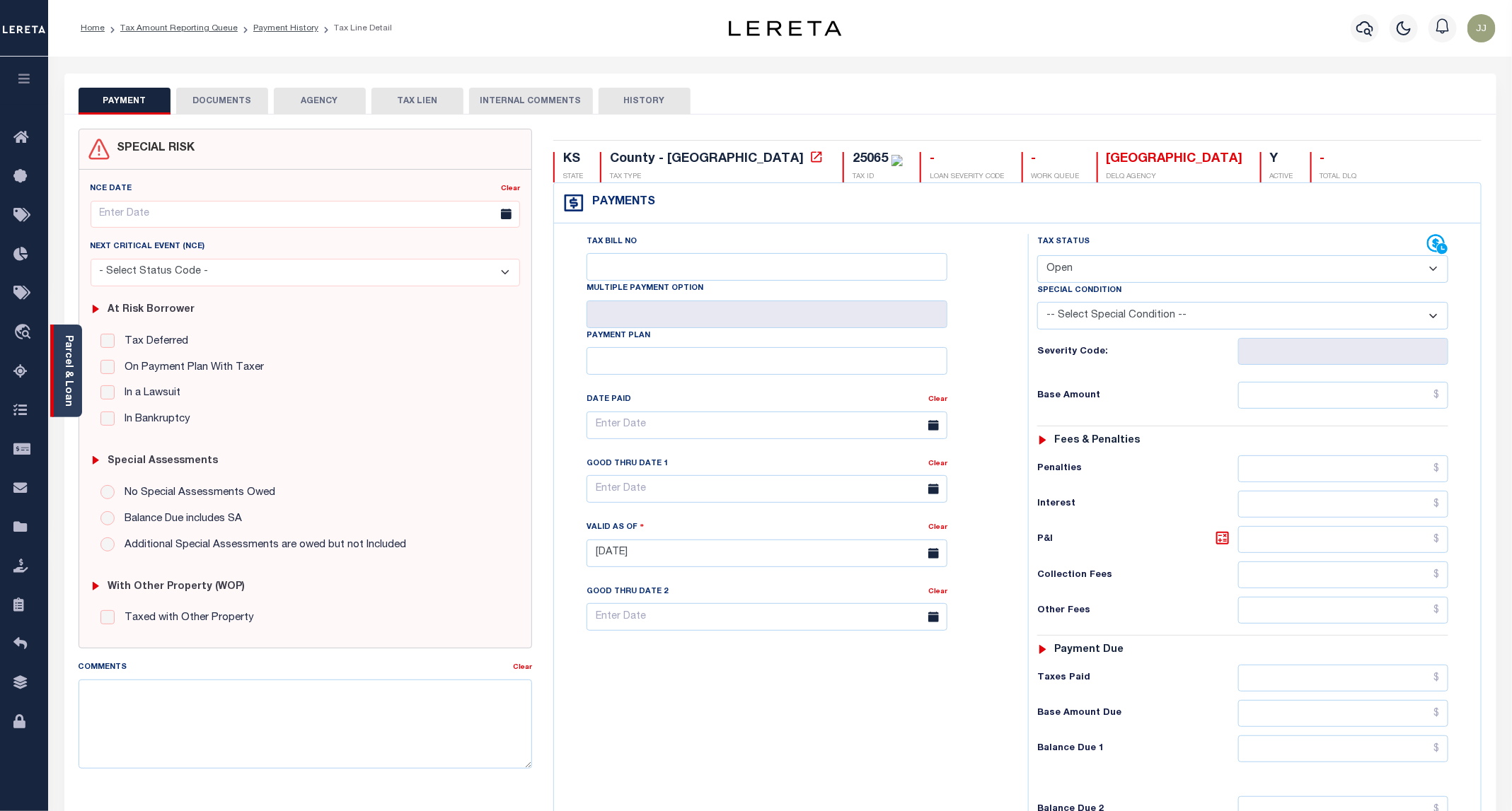
click at [73, 382] on link "Parcel & Loan" at bounding box center [67, 370] width 10 height 71
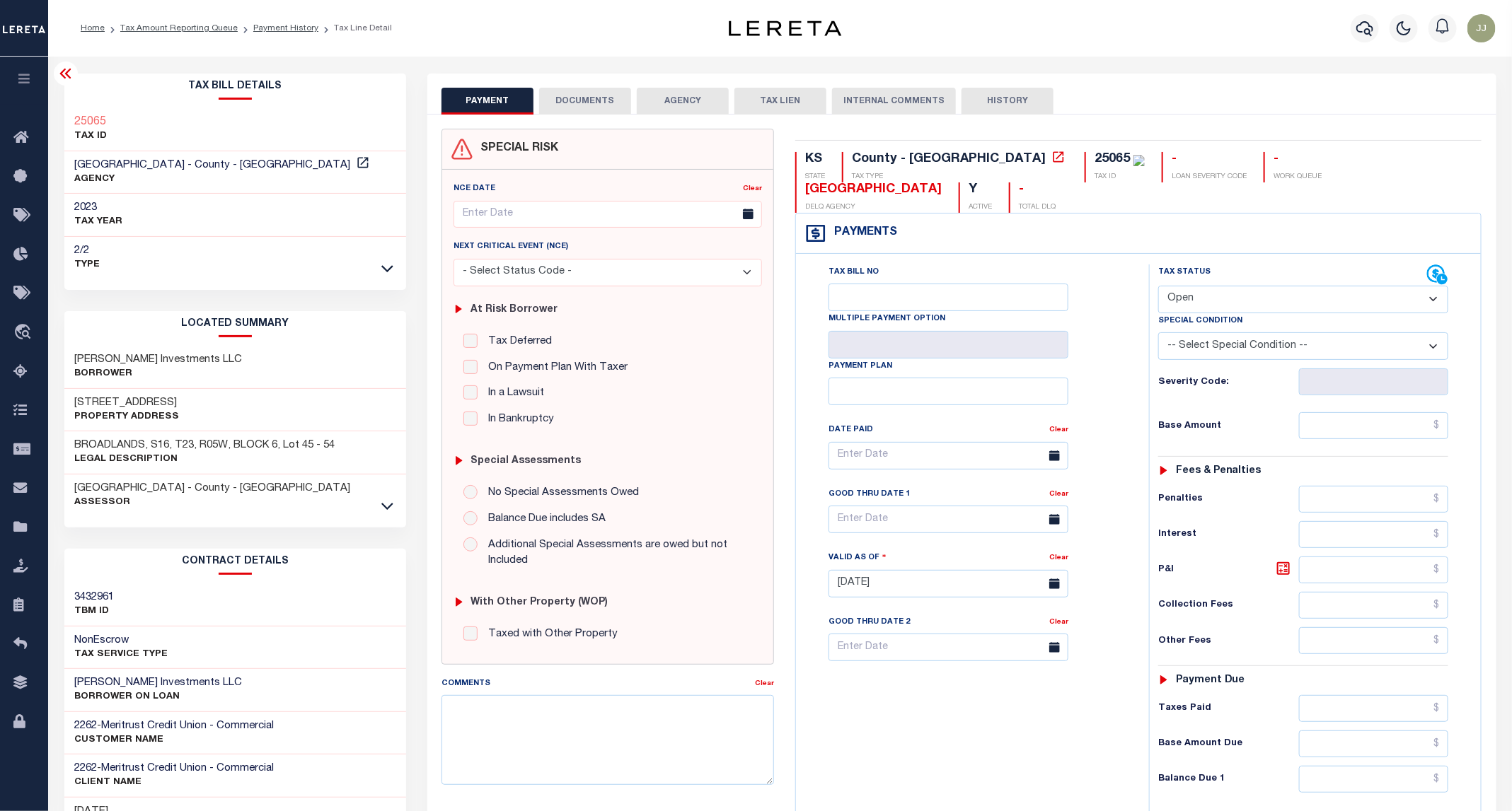
click at [119, 401] on h3 "[STREET_ADDRESS]" at bounding box center [127, 403] width 104 height 14
copy h3 "2ND"
click at [599, 88] on button "DOCUMENTS" at bounding box center [586, 101] width 92 height 27
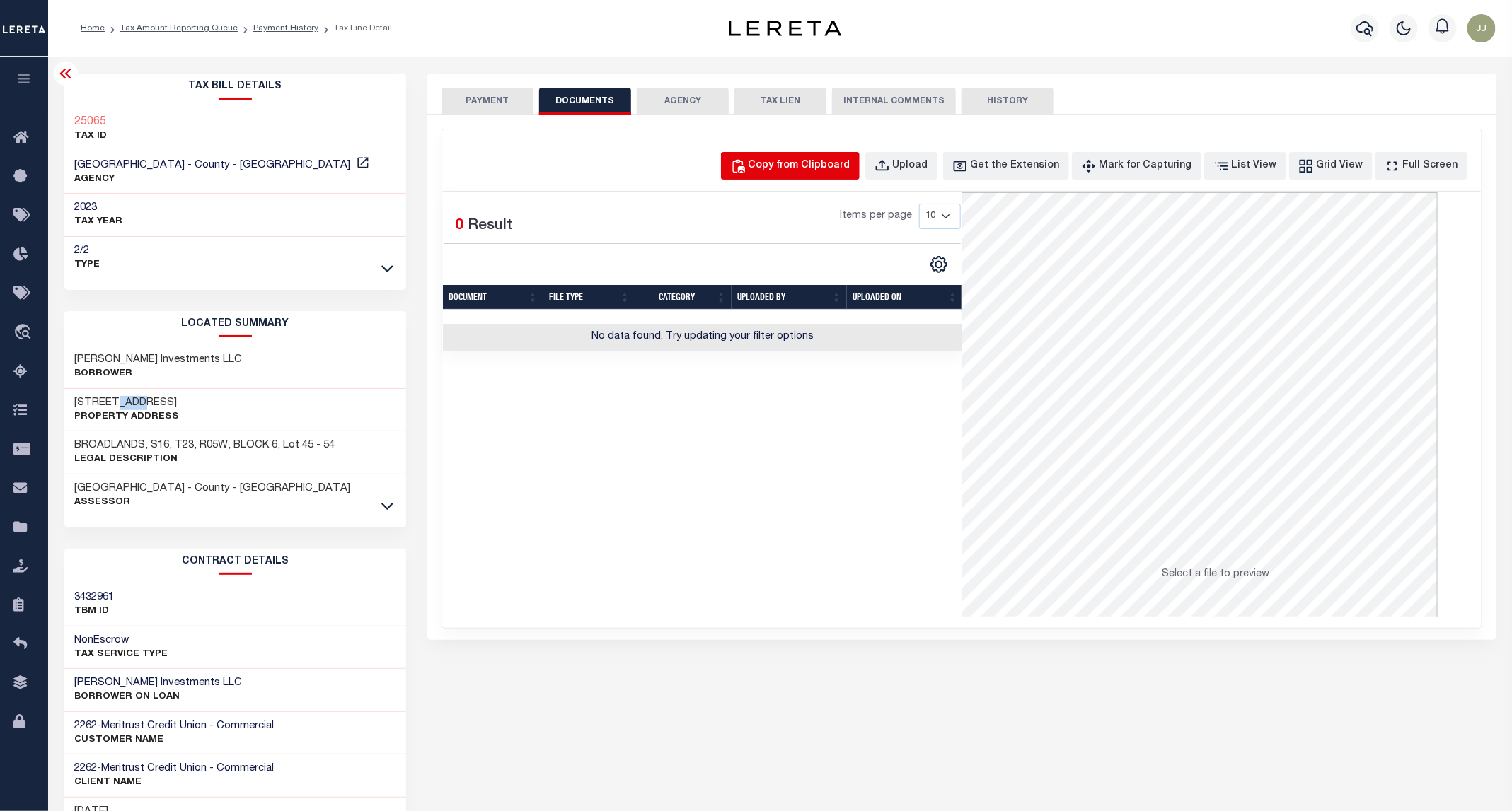
click at [817, 166] on div "Copy from Clipboard" at bounding box center [799, 166] width 102 height 16
select select "POP"
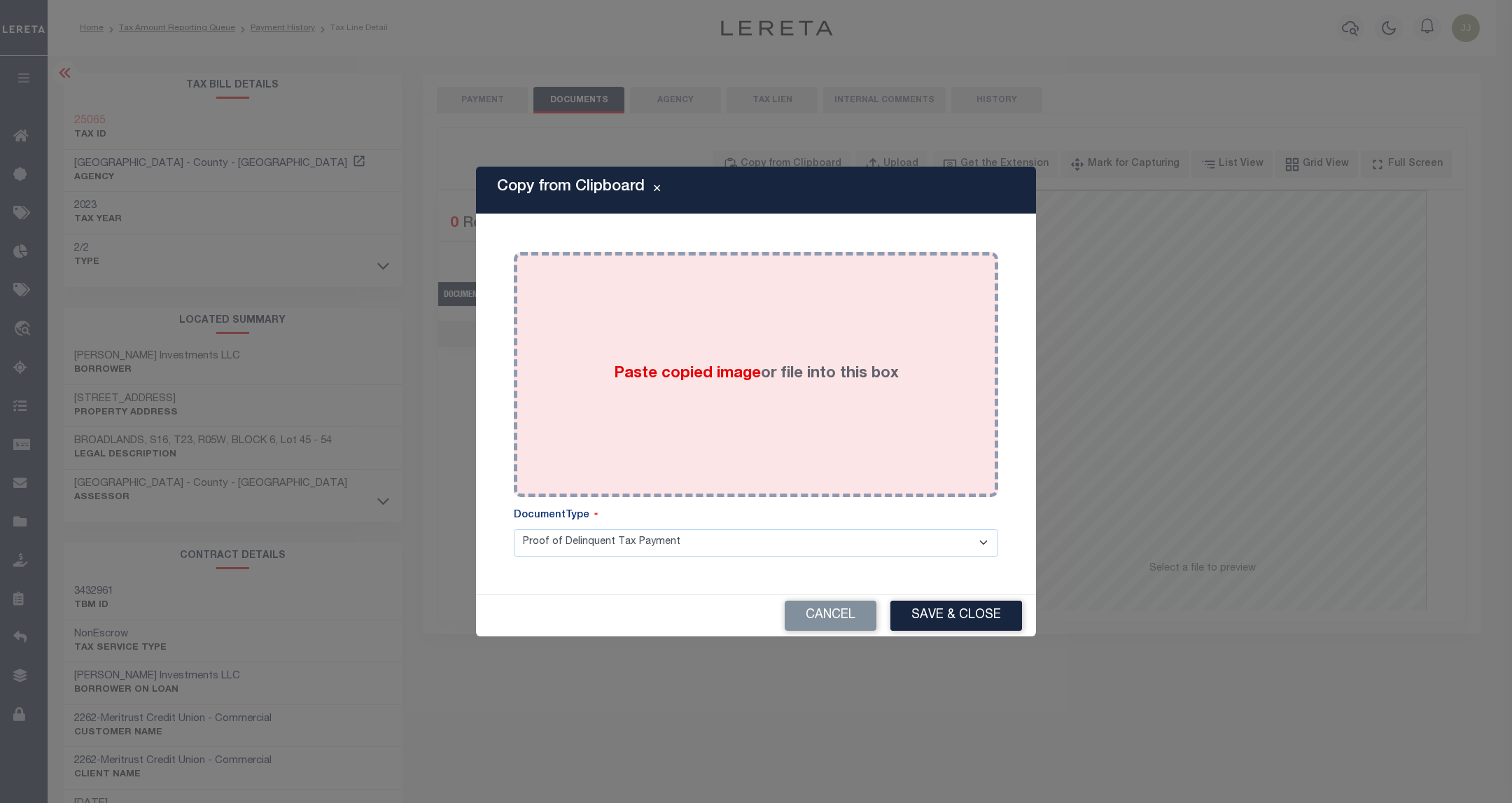
click at [764, 348] on div "Paste copied image or file into this box" at bounding box center [756, 374] width 463 height 224
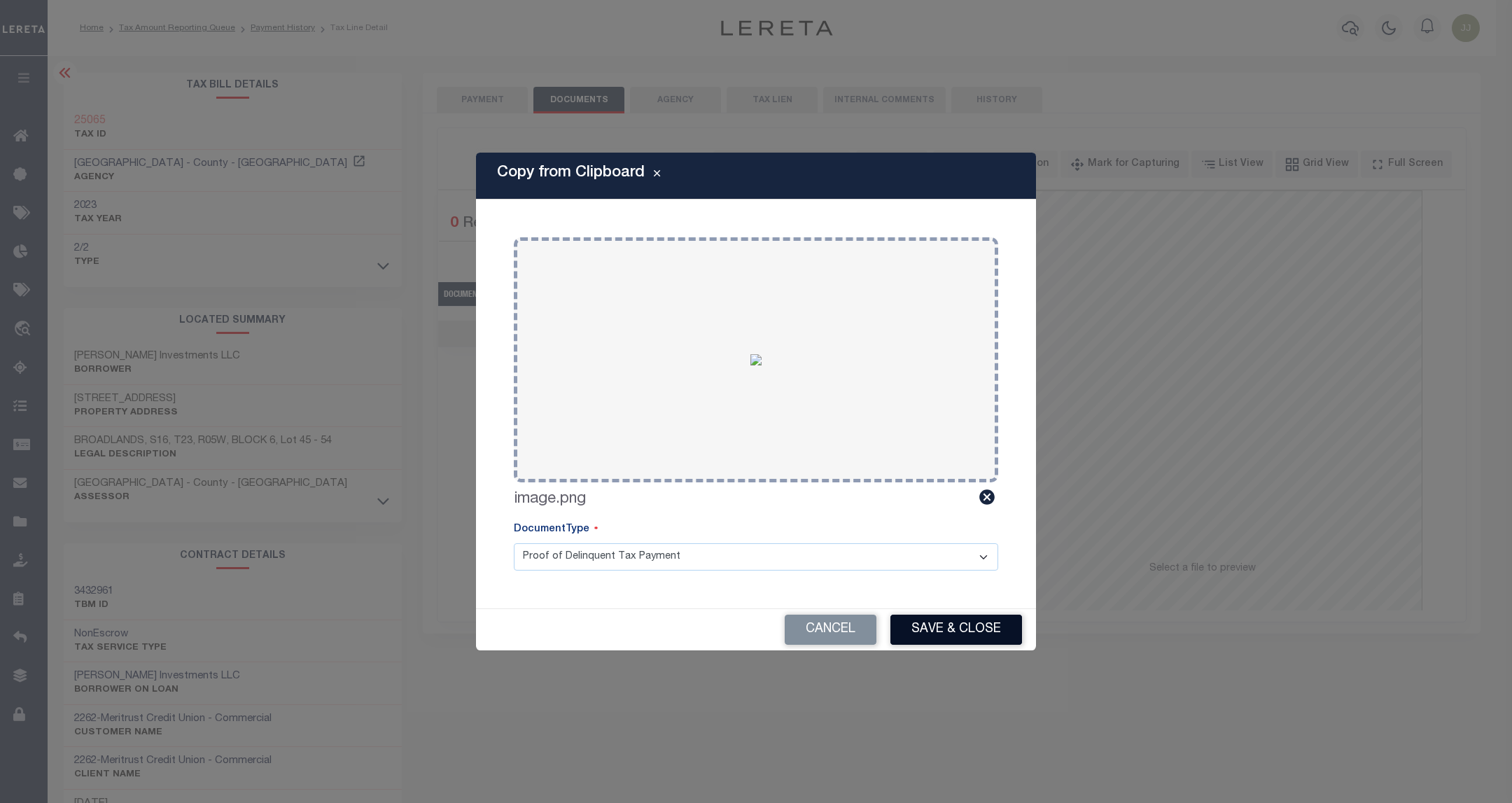
click at [937, 630] on button "Save & Close" at bounding box center [956, 629] width 132 height 30
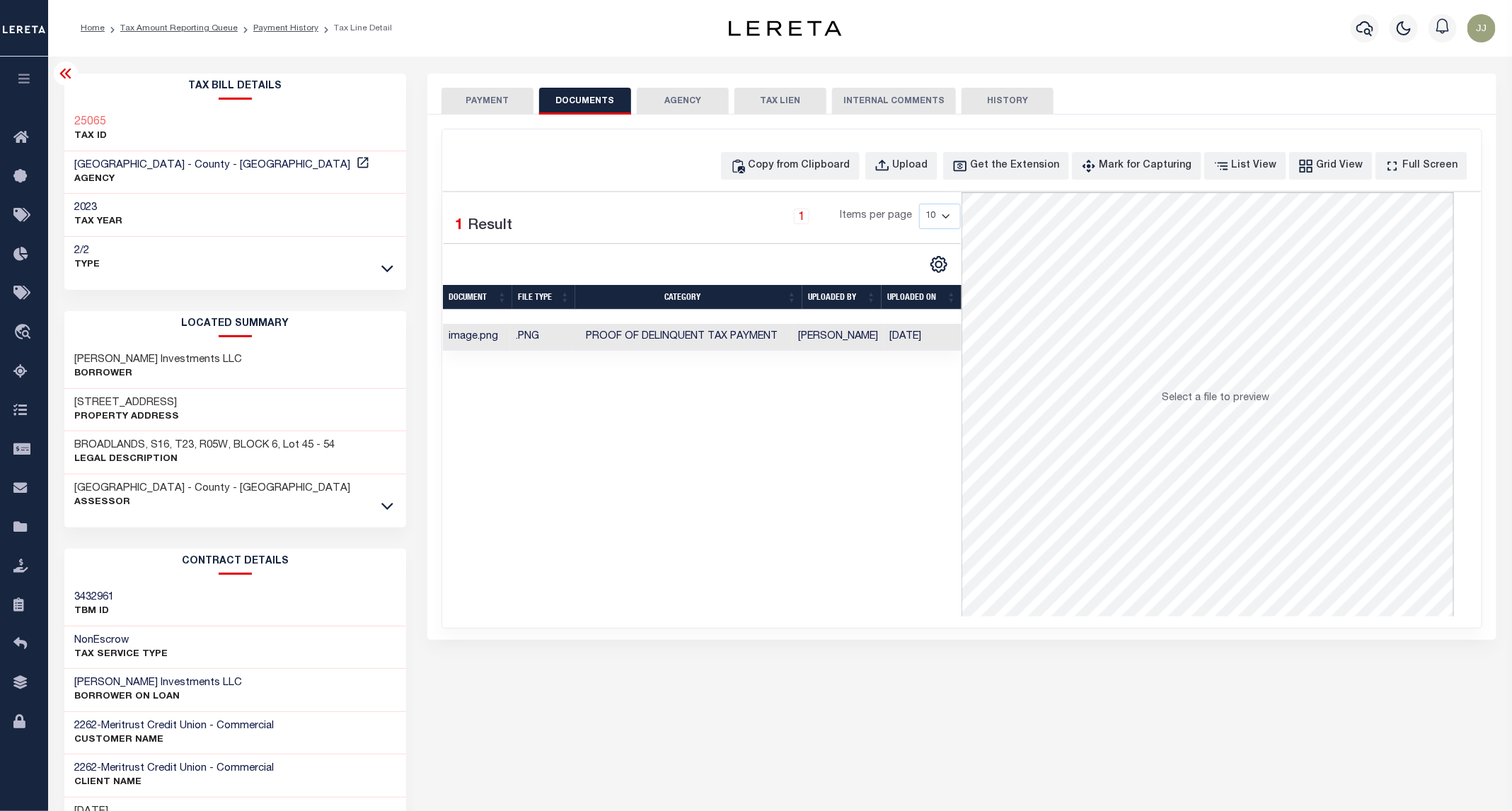
click at [487, 98] on button "PAYMENT" at bounding box center [488, 101] width 92 height 27
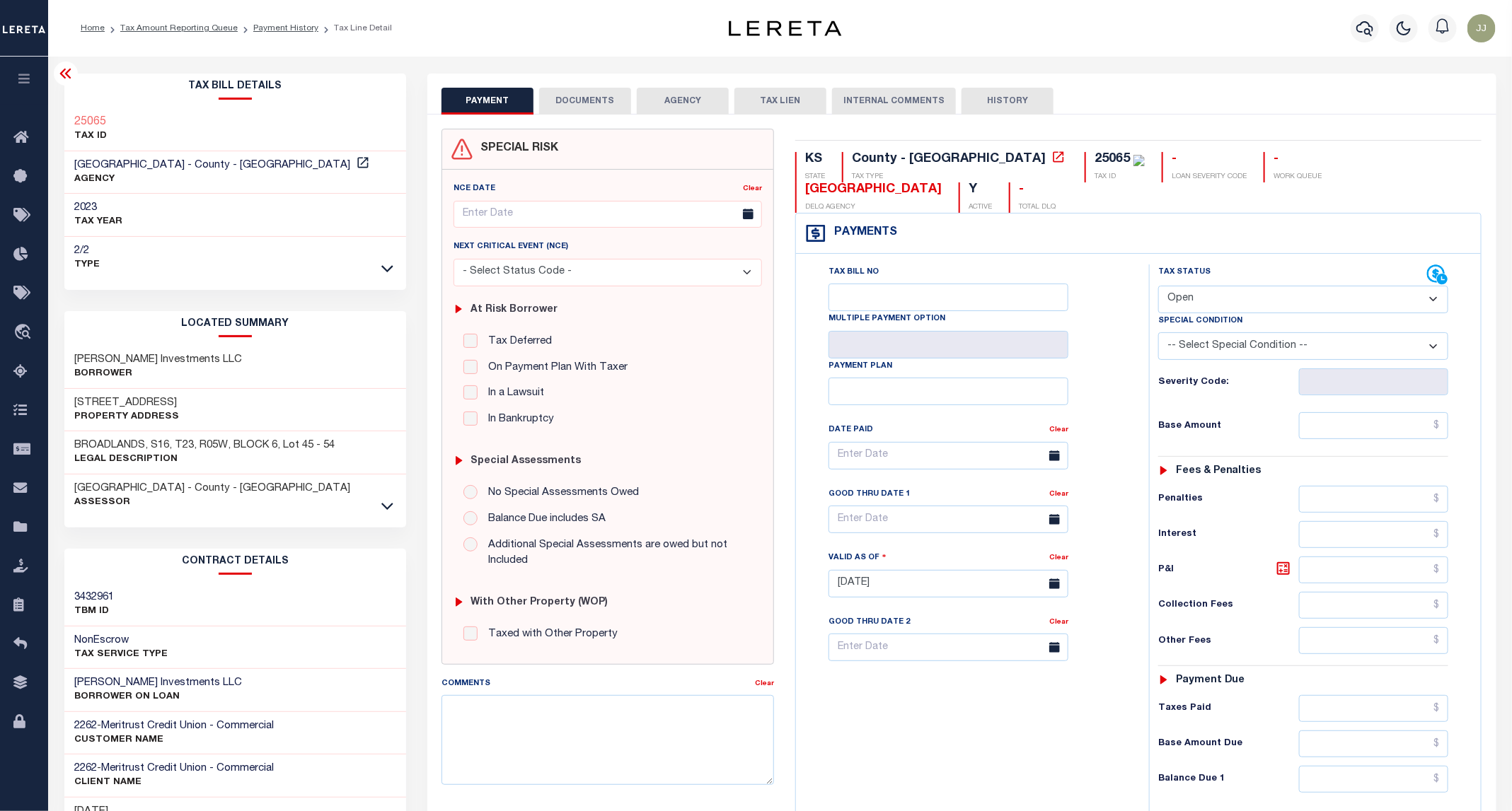
click at [1177, 285] on select "- Select Status Code - Open Due/Unpaid Paid Incomplete No Tax Due Internal Refu…" at bounding box center [1303, 299] width 290 height 28
select select "PYD"
click at [1158, 285] on select "- Select Status Code - Open Due/Unpaid Paid Incomplete No Tax Due Internal Refu…" at bounding box center [1303, 299] width 290 height 28
type input "[DATE]"
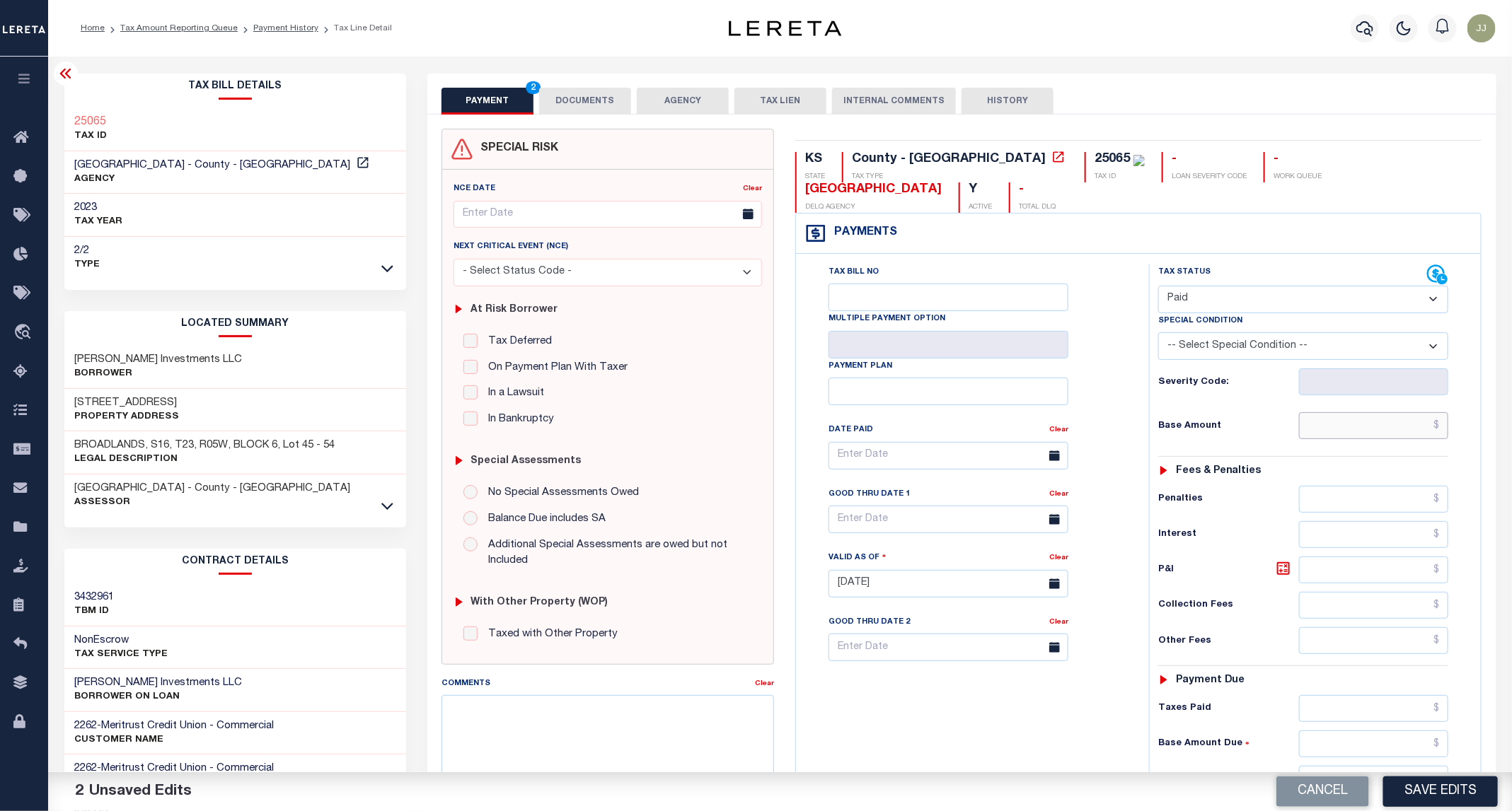
click at [1323, 412] on input "text" at bounding box center [1373, 425] width 150 height 27
type input "$0.00"
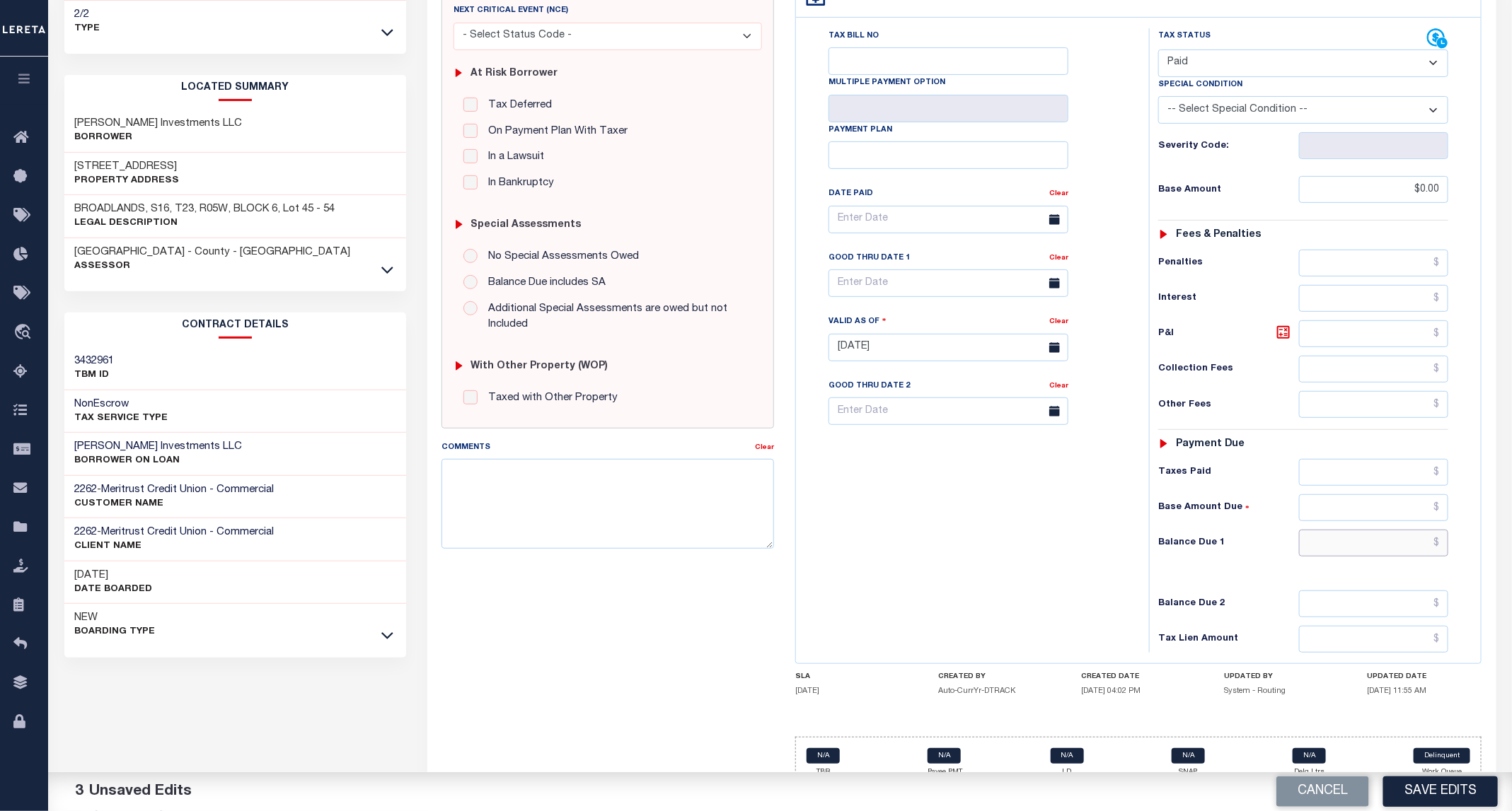
click at [1370, 530] on input "text" at bounding box center [1373, 543] width 150 height 27
type input "$0.00"
click at [1441, 773] on div "Cancel Save Edits" at bounding box center [1146, 792] width 732 height 40
click at [1436, 787] on button "Save Edits" at bounding box center [1440, 792] width 115 height 30
checkbox input "false"
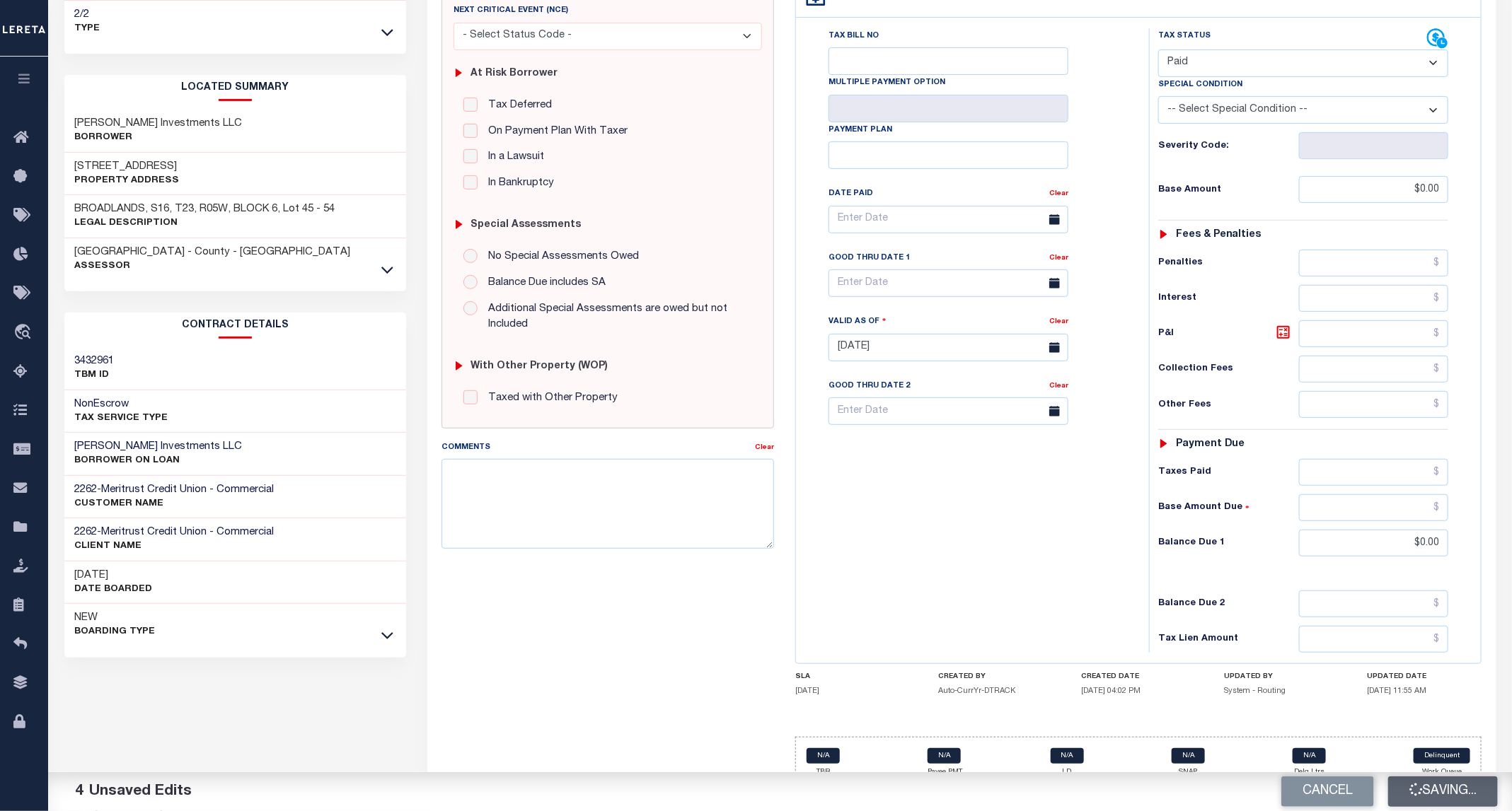
checkbox input "false"
type input "$0"
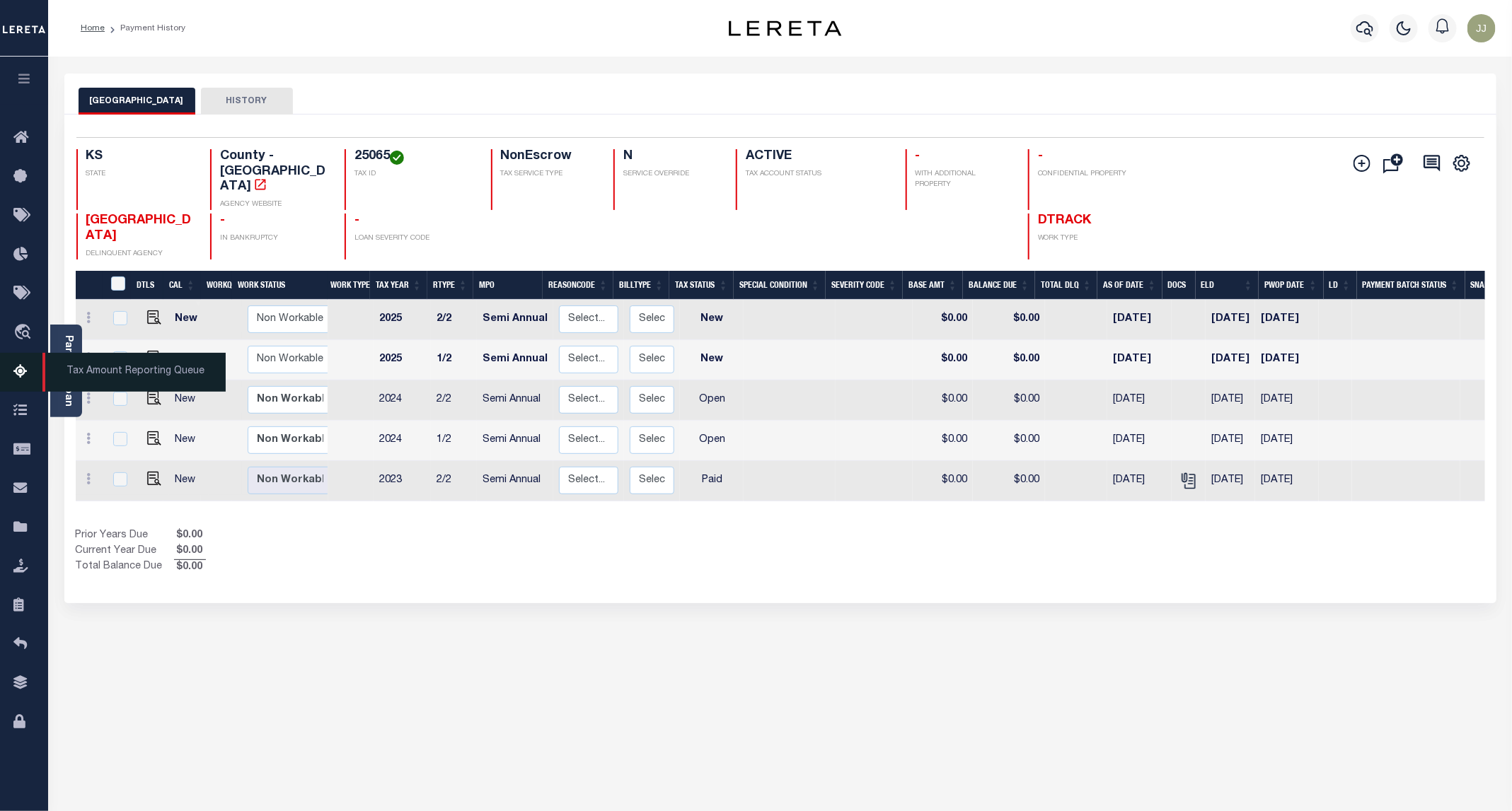
click at [30, 376] on icon at bounding box center [25, 372] width 23 height 18
click at [149, 431] on img "" at bounding box center [153, 438] width 14 height 14
checkbox input "true"
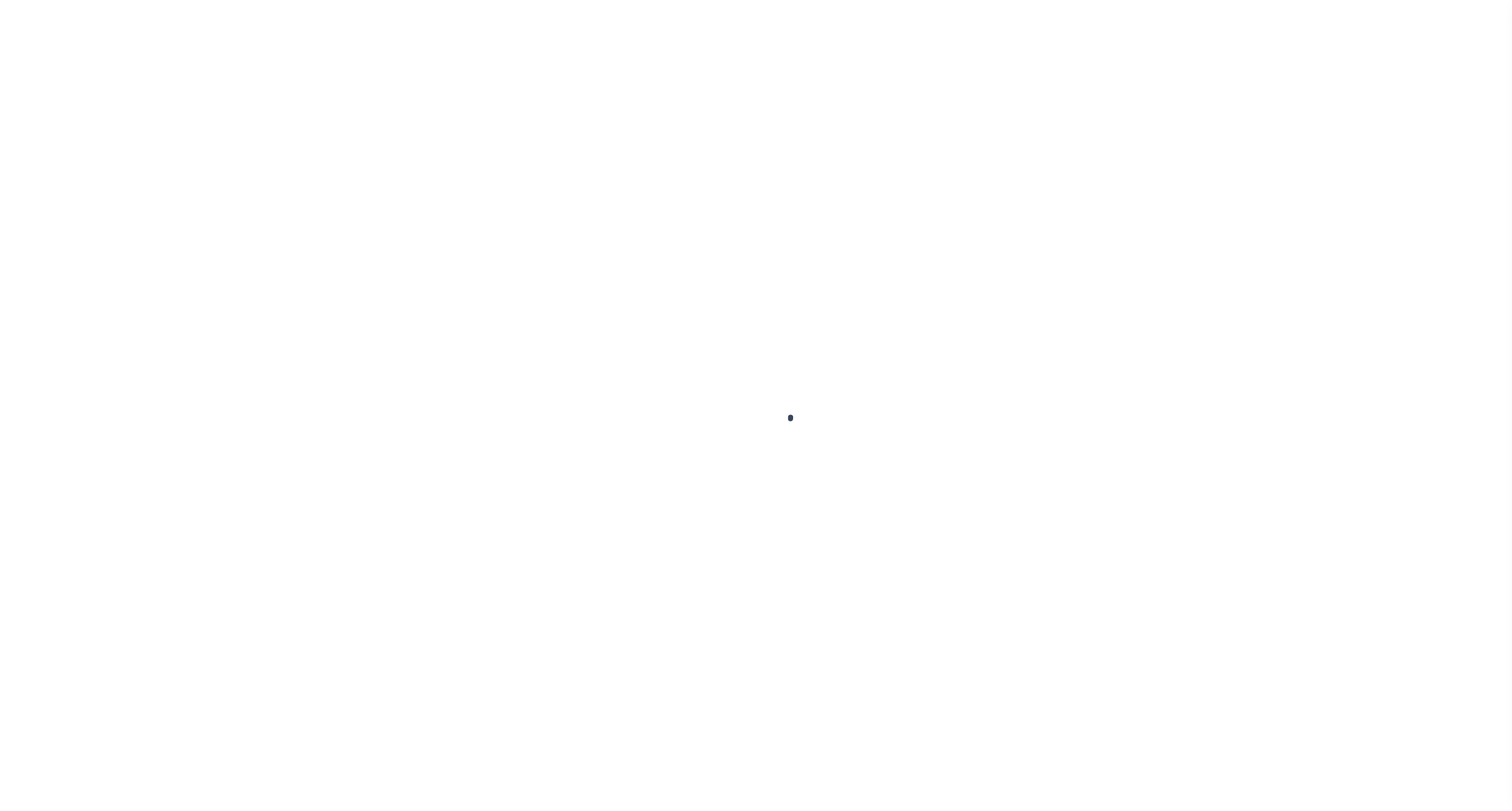
checkbox input "false"
type input "Semi Annual"
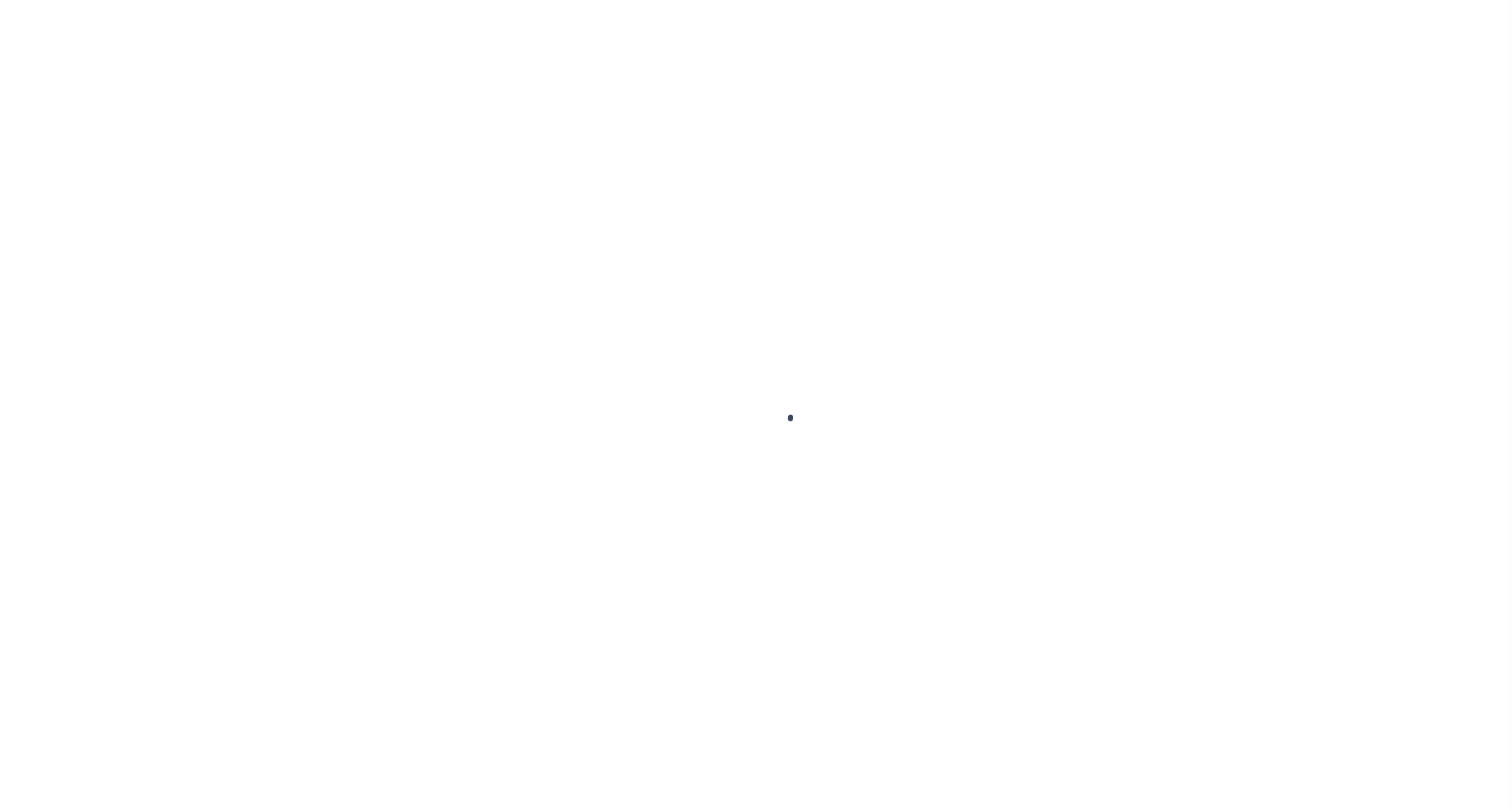
type input "[DATE]"
select select "OP2"
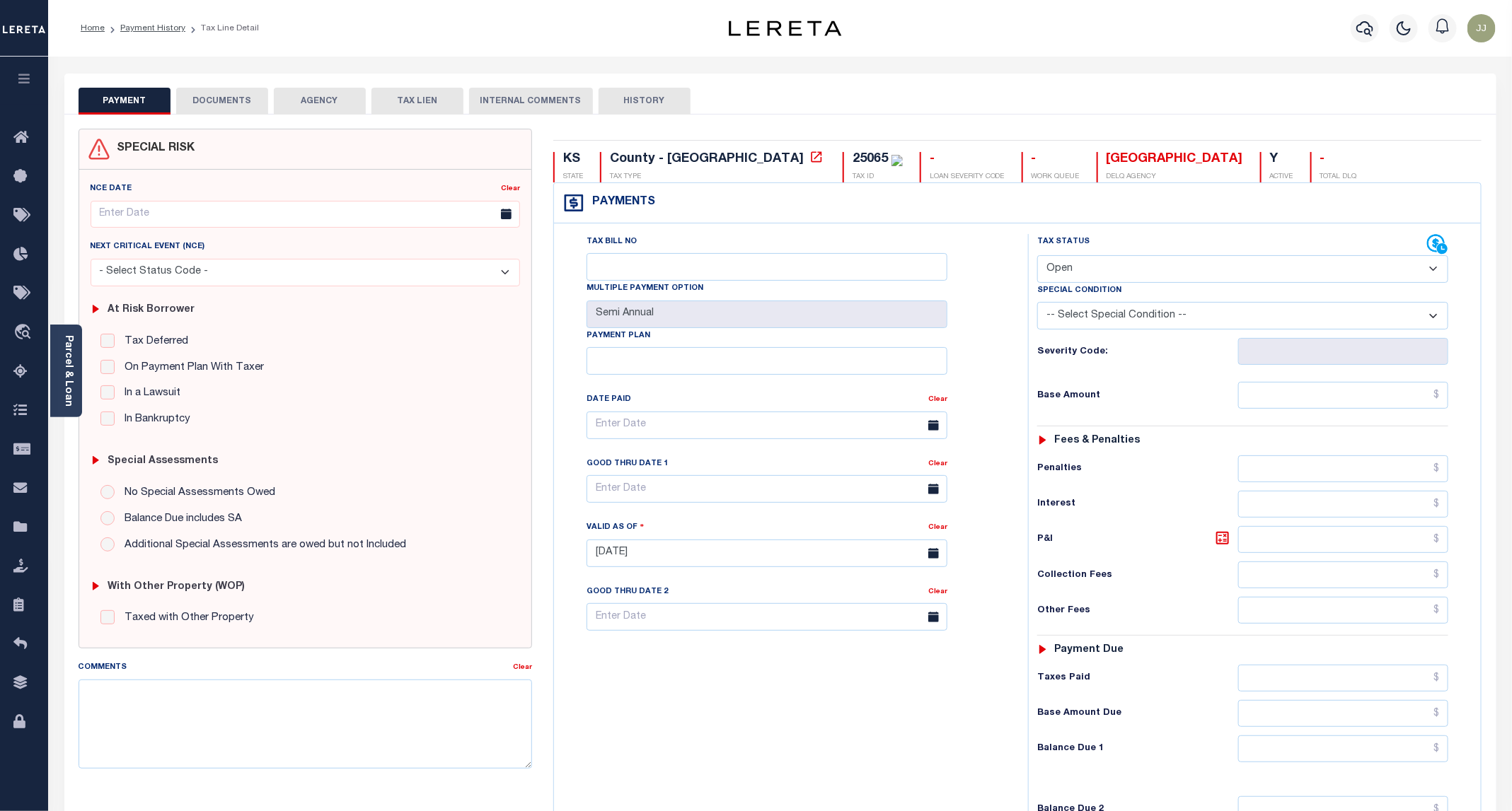
click at [232, 109] on button "DOCUMENTS" at bounding box center [223, 101] width 92 height 27
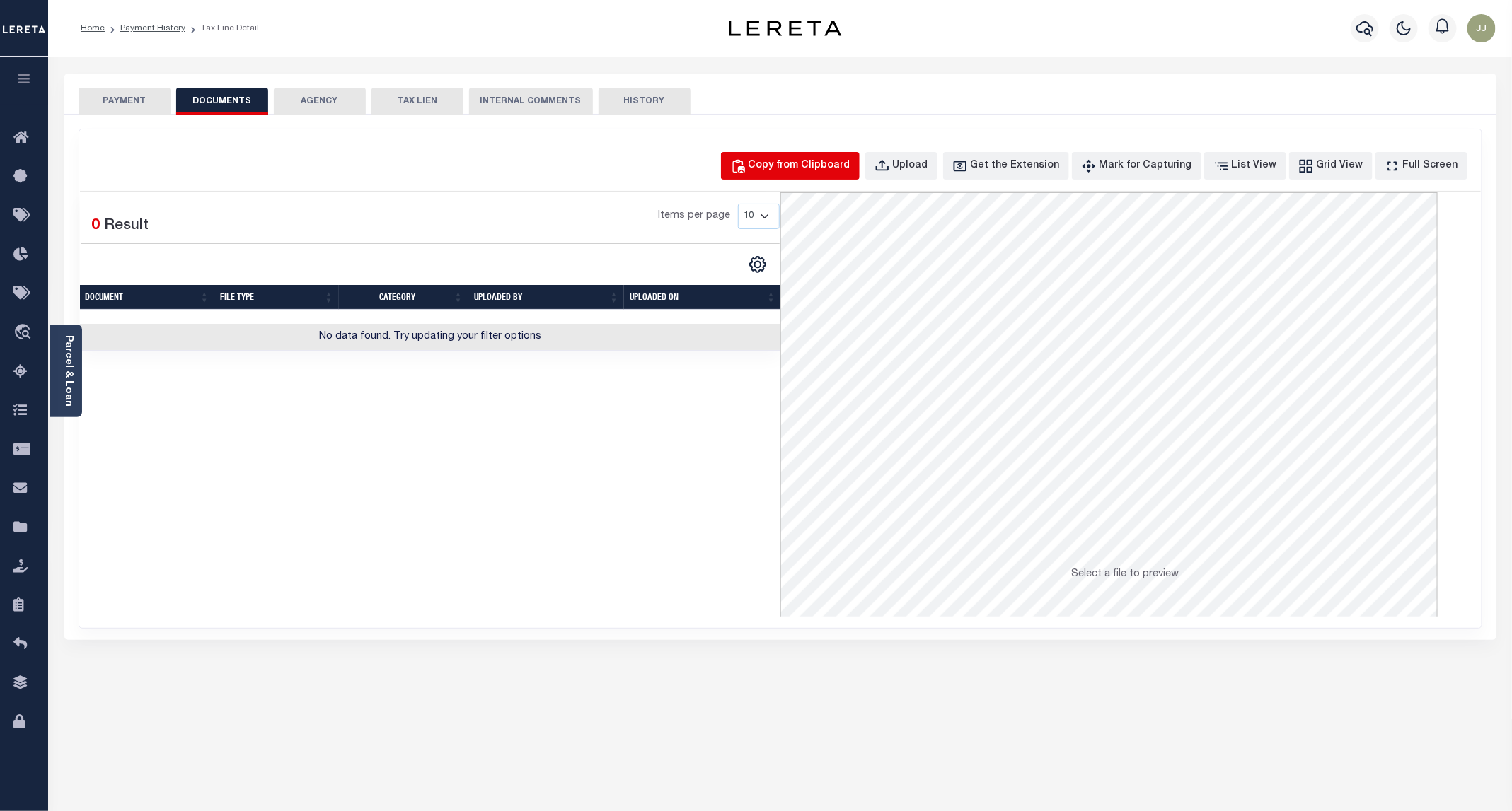
click at [816, 172] on div "Copy from Clipboard" at bounding box center [799, 166] width 102 height 16
select select "POP"
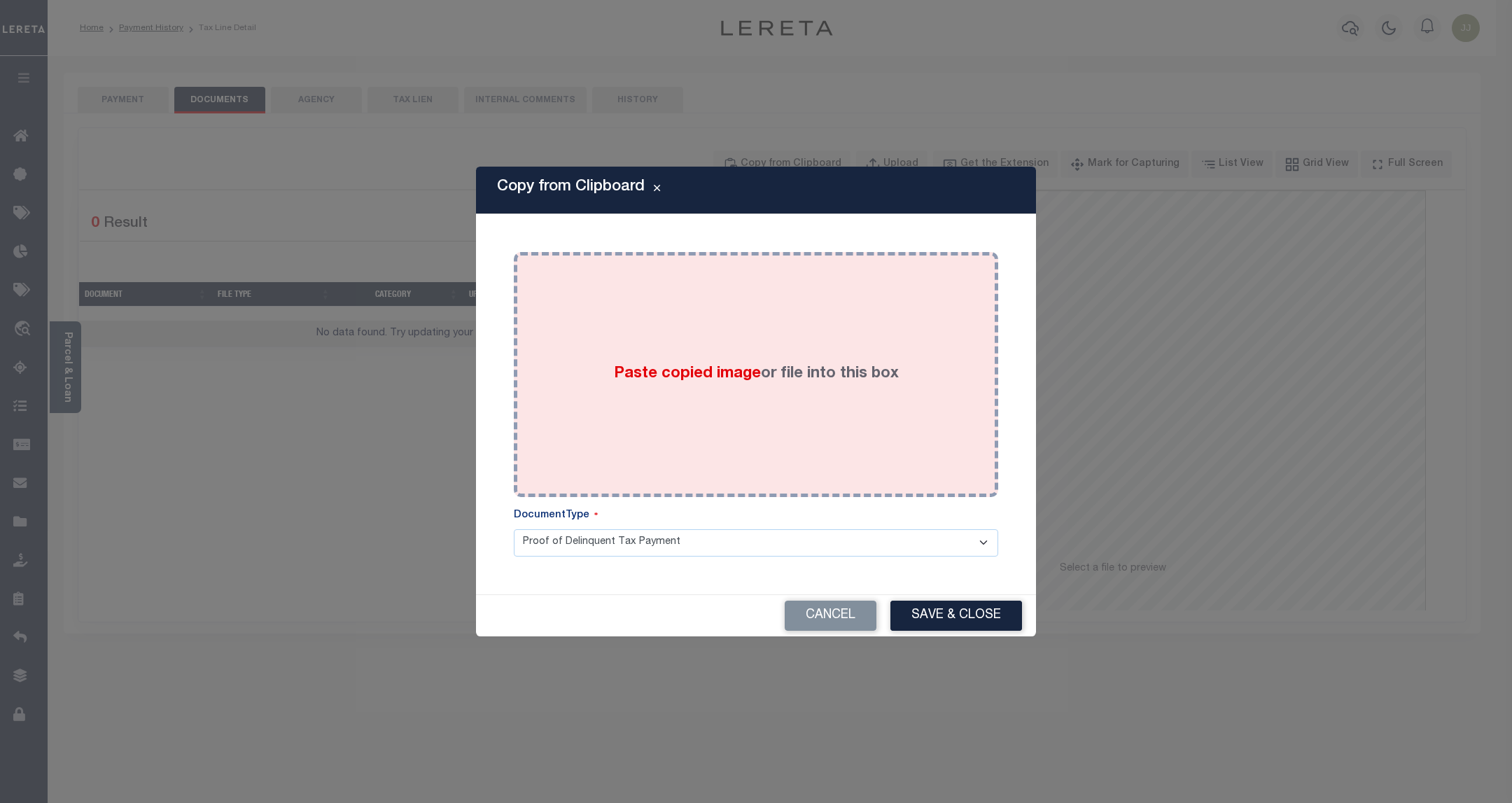
click at [762, 439] on div "Paste copied image or file into this box" at bounding box center [756, 374] width 463 height 224
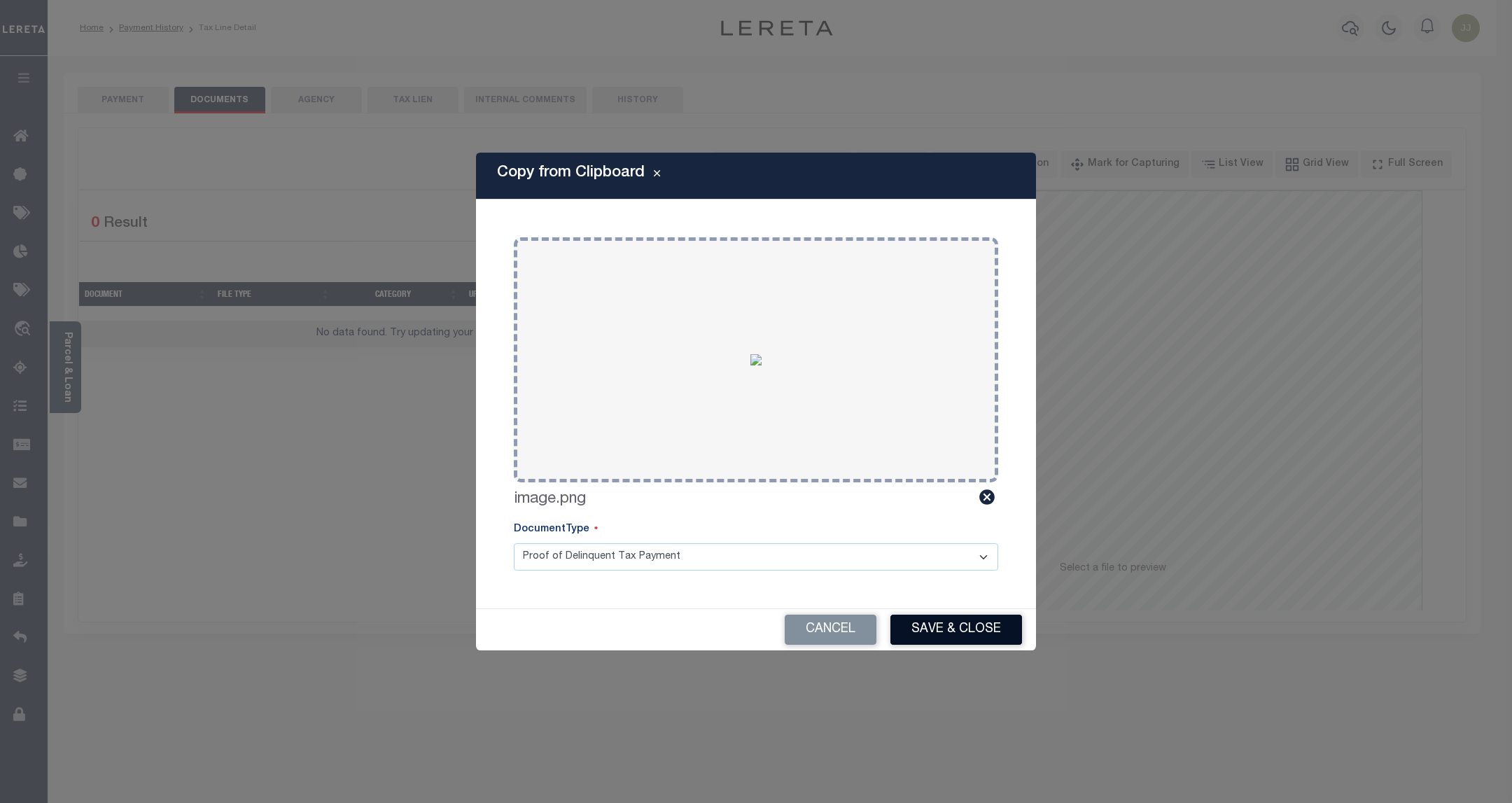
click at [929, 622] on button "Save & Close" at bounding box center [956, 629] width 132 height 30
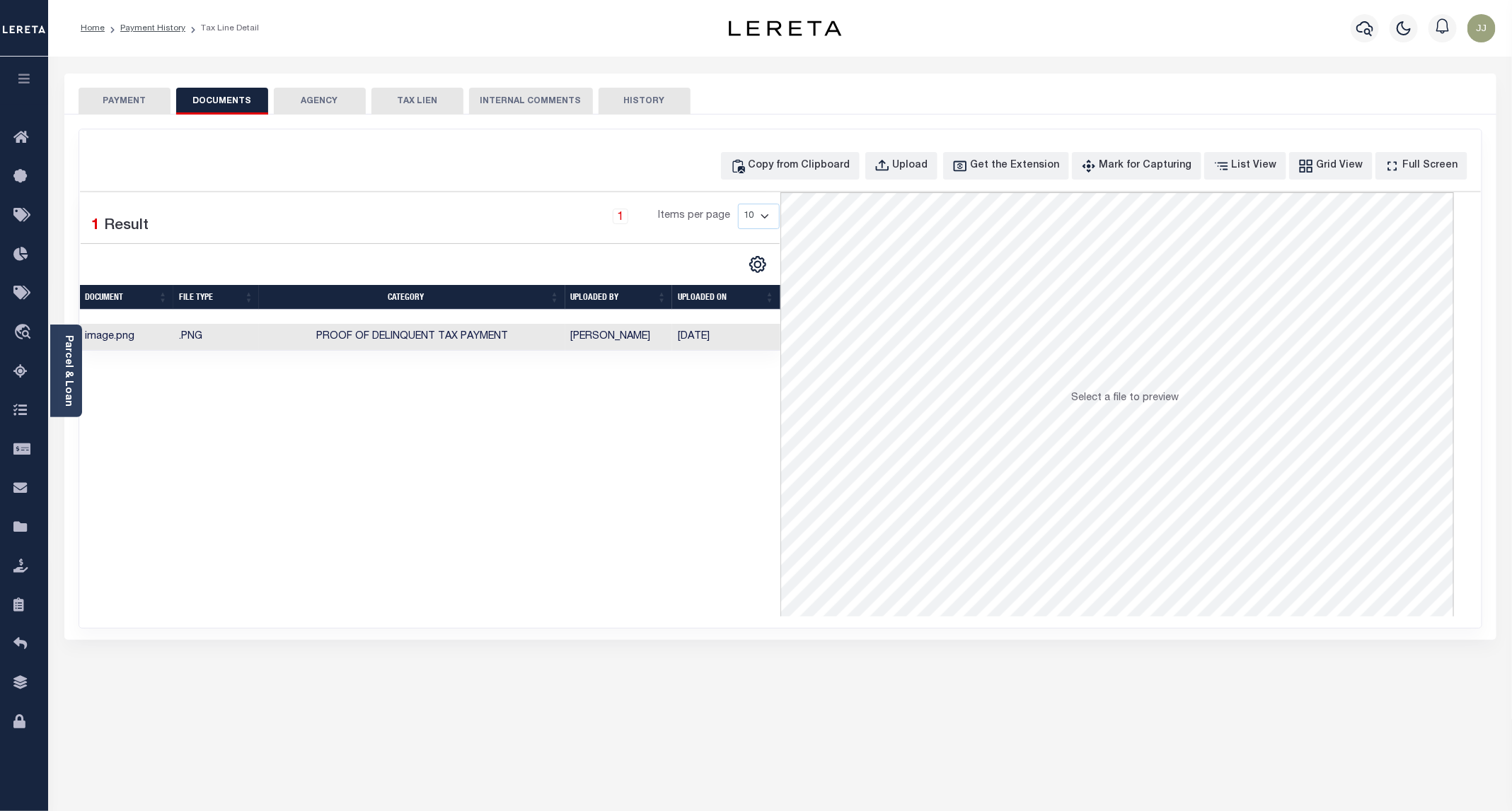
click at [145, 102] on button "PAYMENT" at bounding box center [125, 101] width 92 height 27
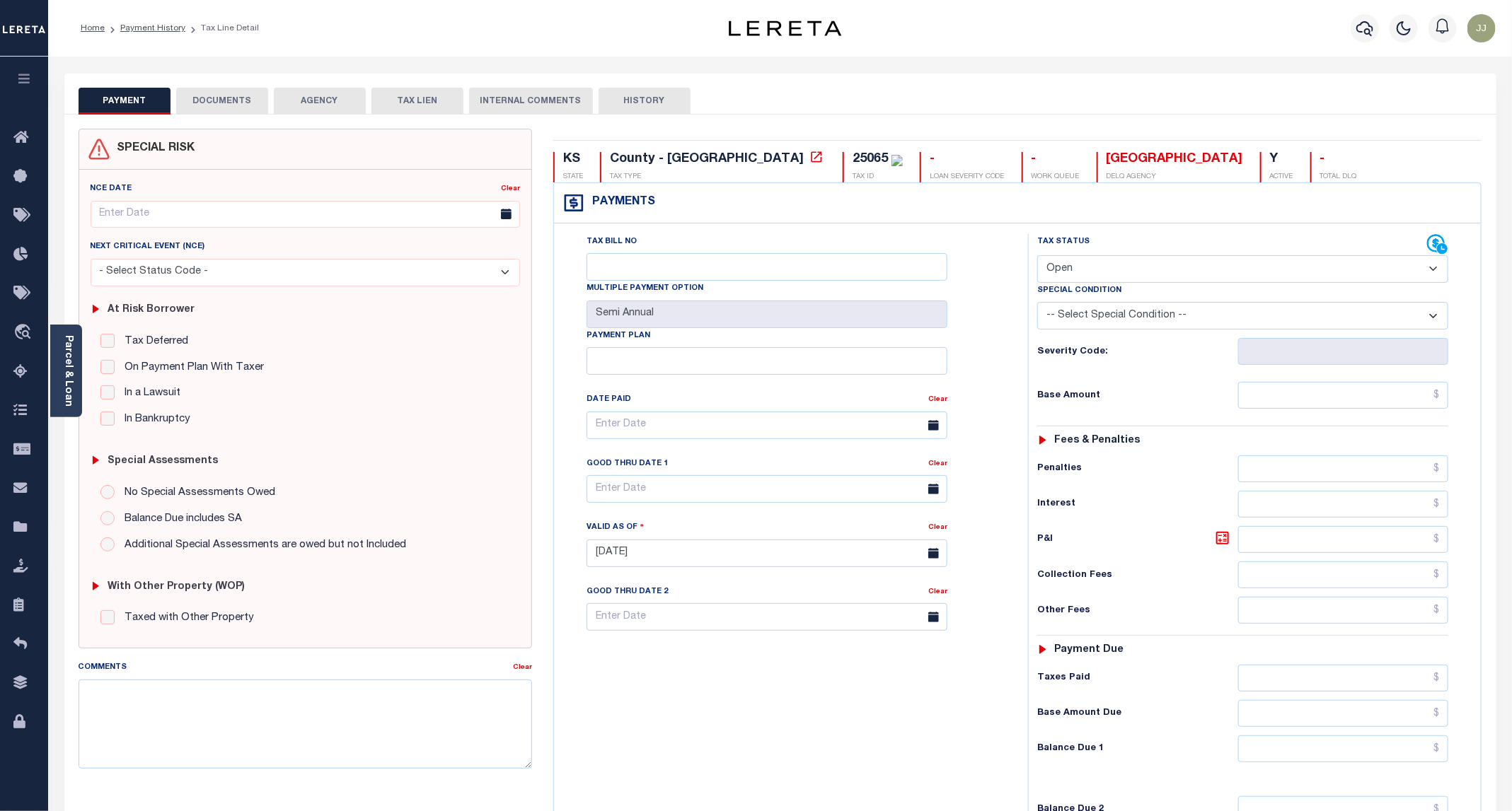
click at [1058, 263] on select "- Select Status Code - Open Due/Unpaid Paid Incomplete No Tax Due Internal Refu…" at bounding box center [1242, 269] width 411 height 28
select select "PYD"
click at [1038, 257] on select "- Select Status Code - Open Due/Unpaid Paid Incomplete No Tax Due Internal Refu…" at bounding box center [1242, 269] width 411 height 28
type input "[DATE]"
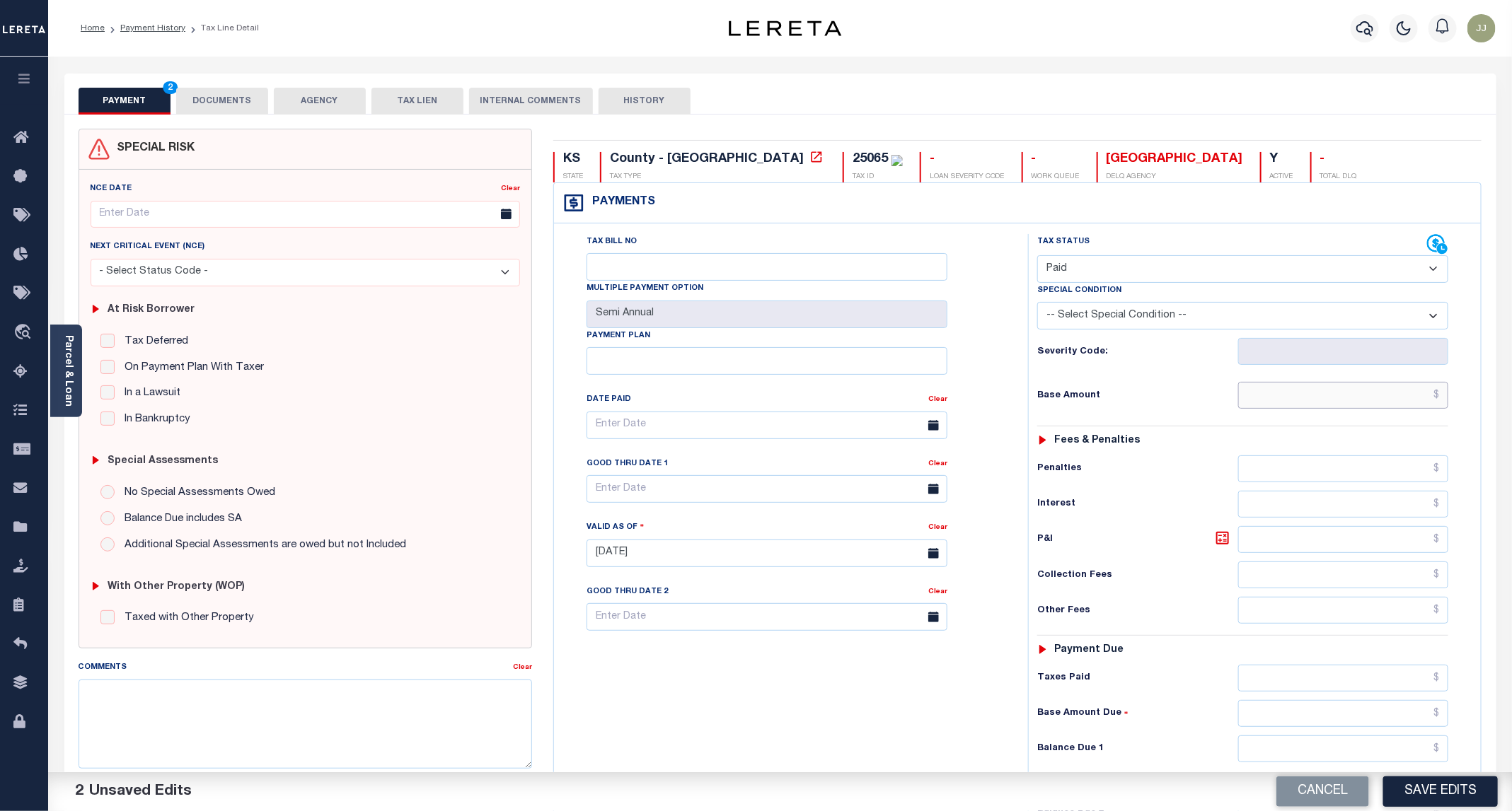
click at [1252, 406] on input "text" at bounding box center [1342, 395] width 210 height 27
type input "$0.00"
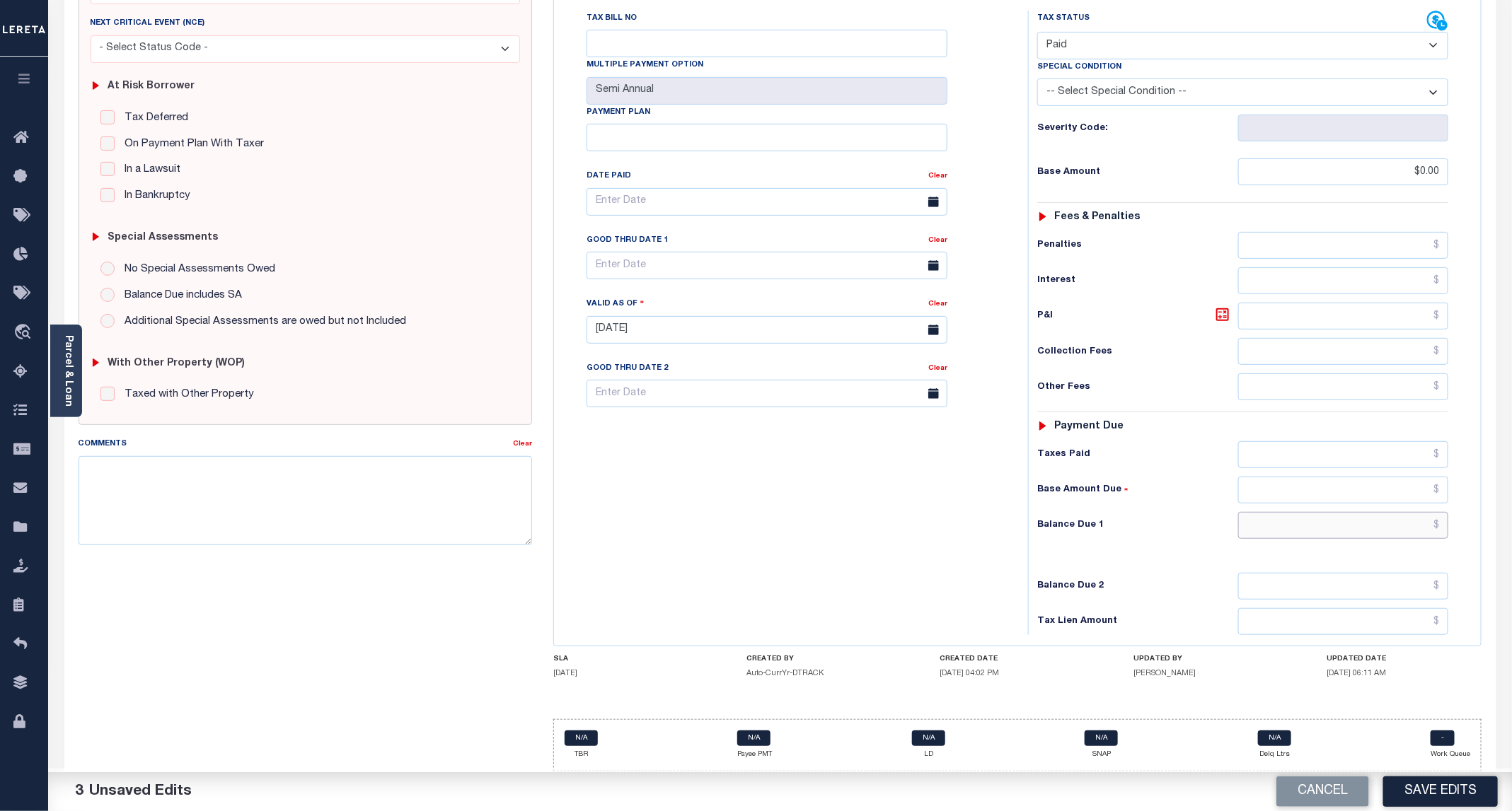
click at [1306, 524] on input "text" at bounding box center [1342, 525] width 210 height 27
type input "$0.00"
click at [1433, 787] on button "Save Edits" at bounding box center [1440, 792] width 115 height 30
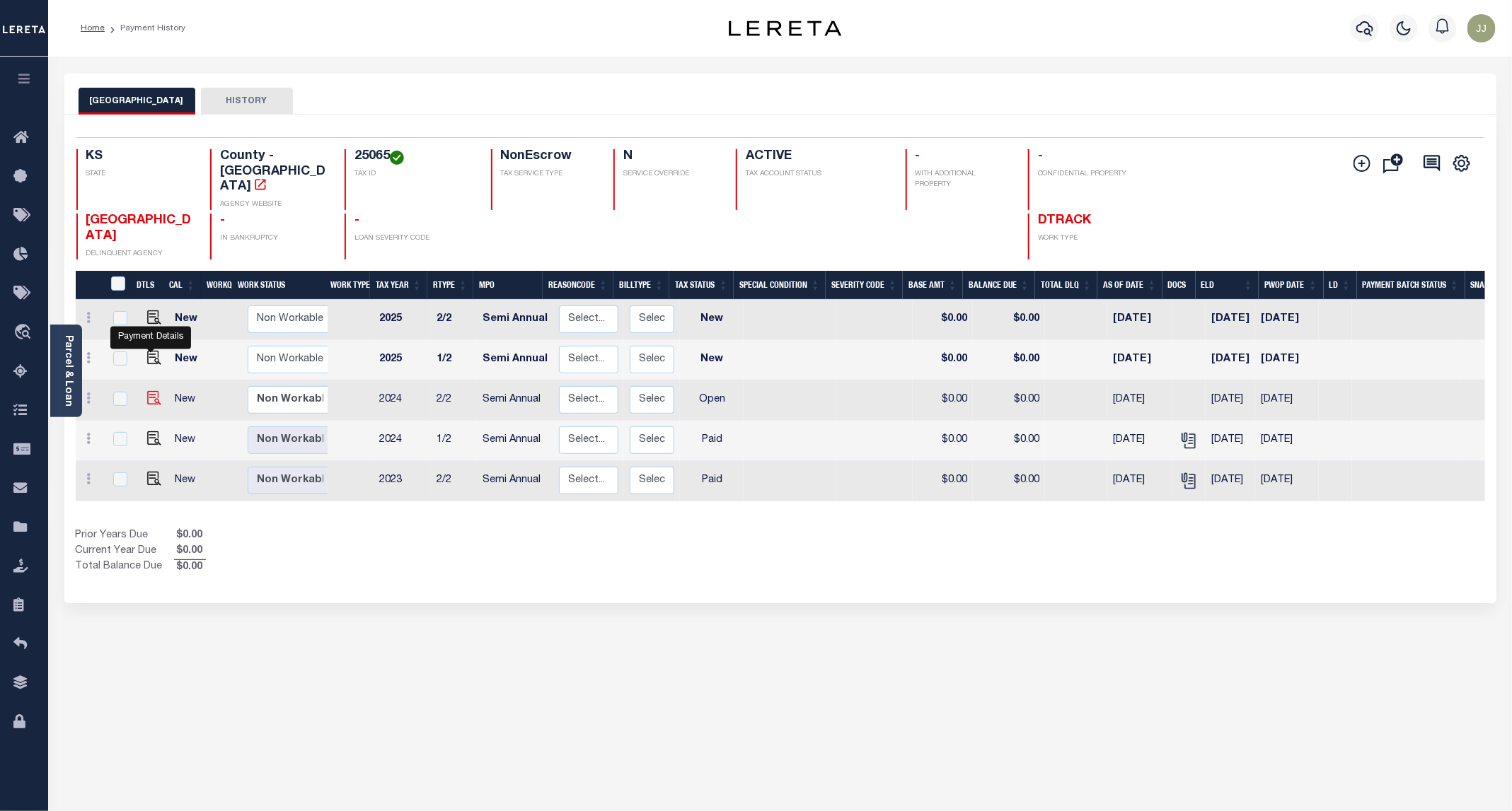
click at [147, 392] on img "" at bounding box center [153, 398] width 14 height 14
checkbox input "true"
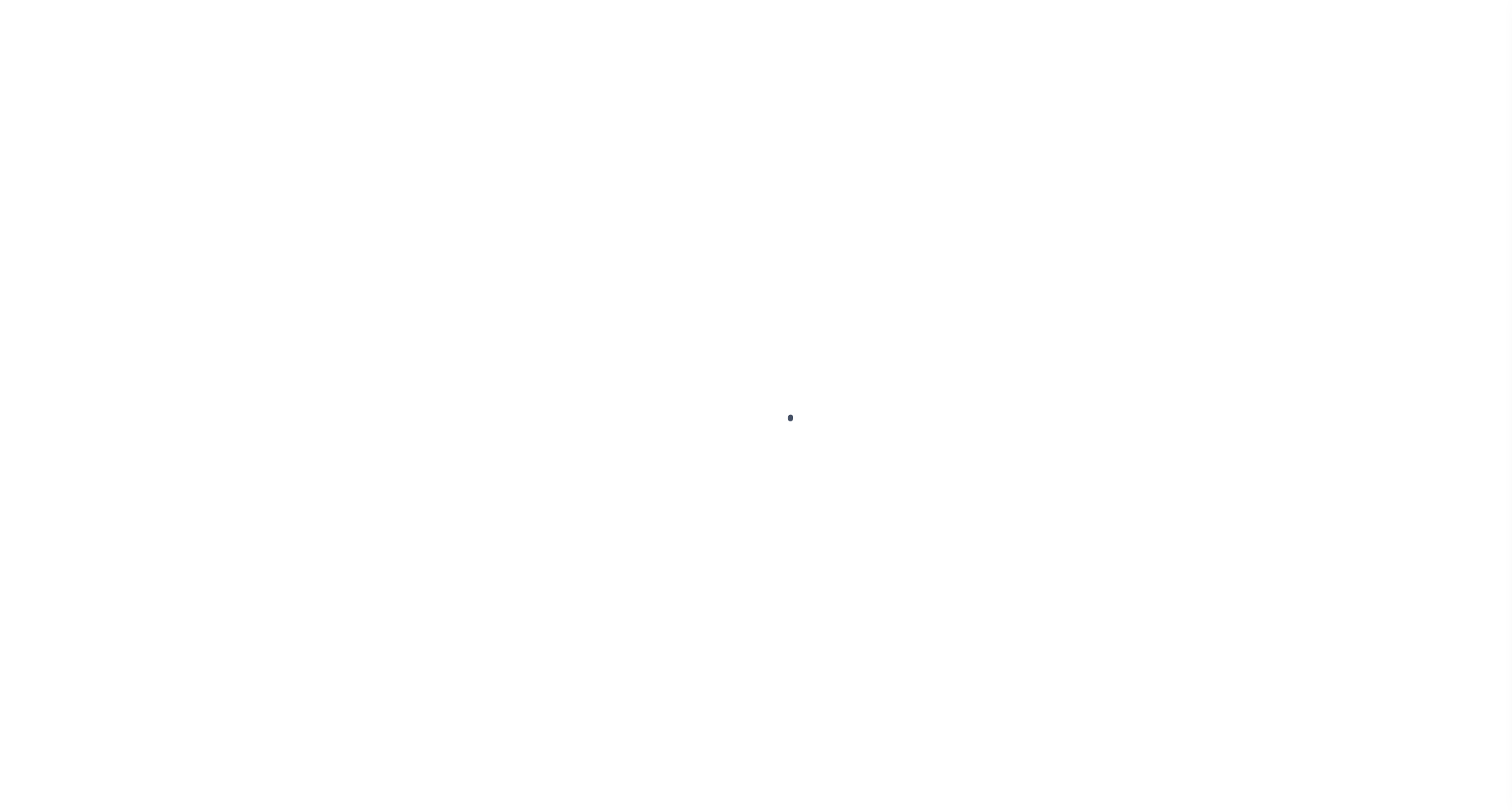
select select "OP2"
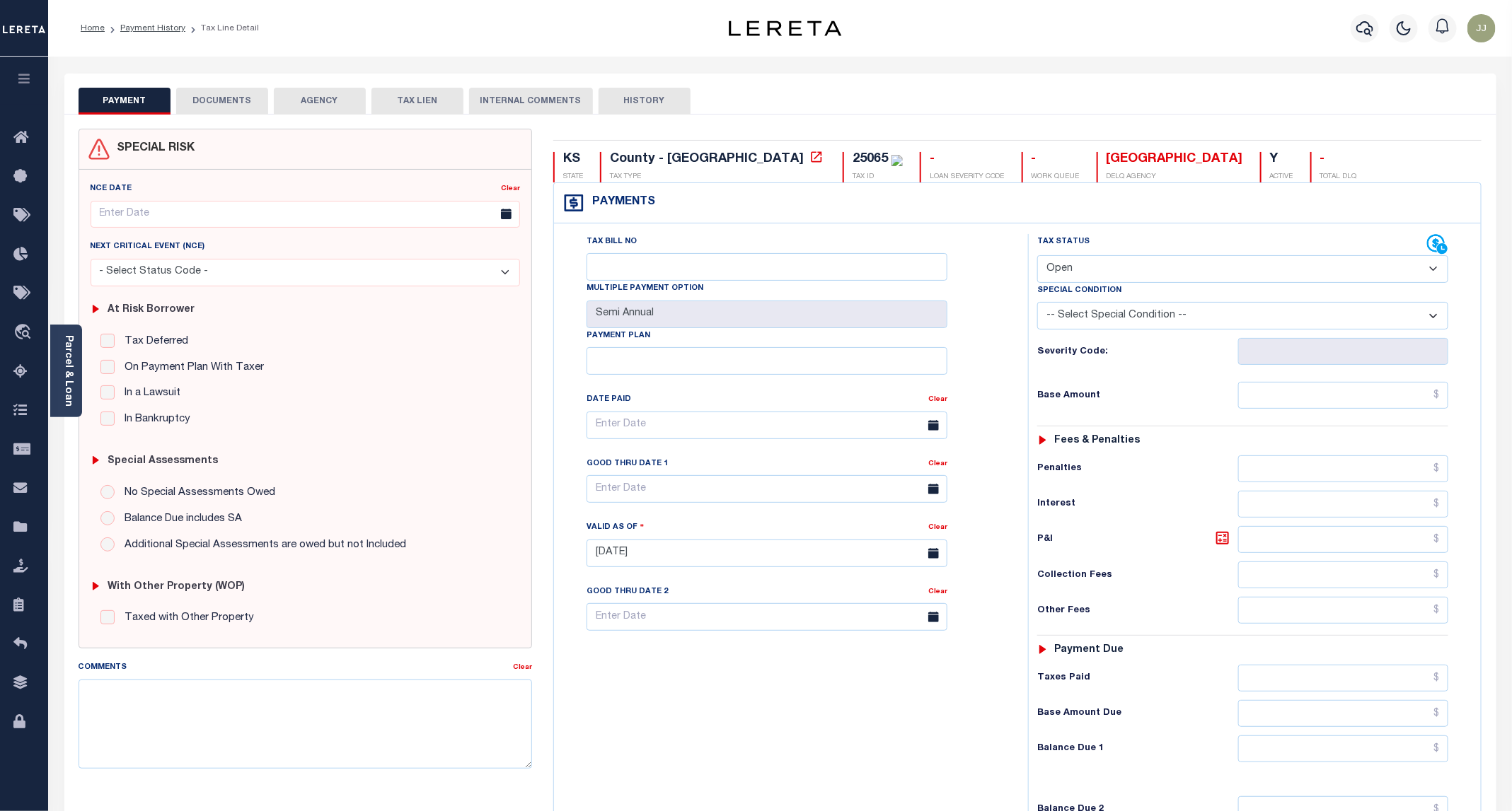
click at [230, 98] on button "DOCUMENTS" at bounding box center [223, 101] width 92 height 27
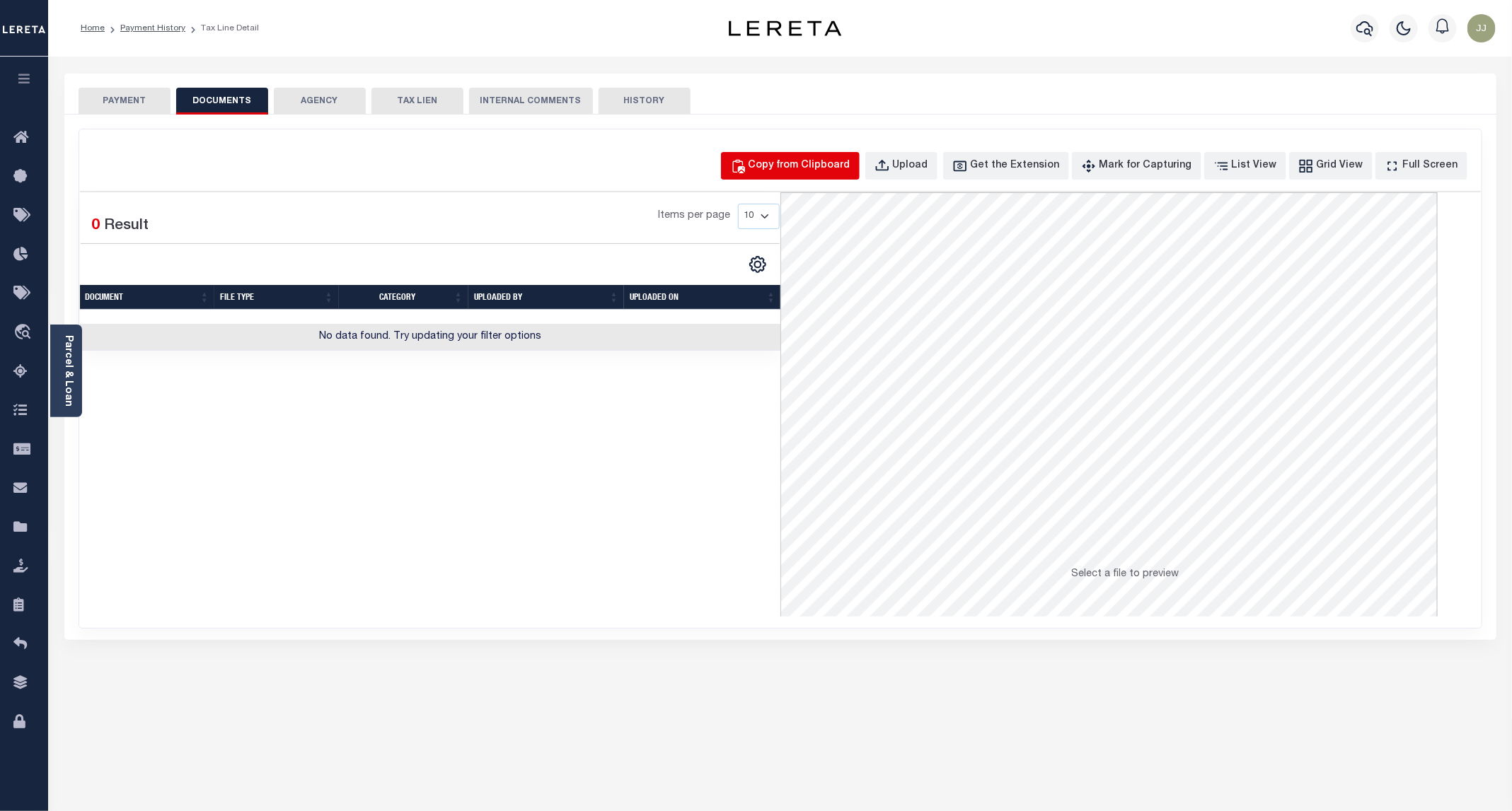
click at [802, 176] on button "Copy from Clipboard" at bounding box center [790, 166] width 139 height 28
select select "POP"
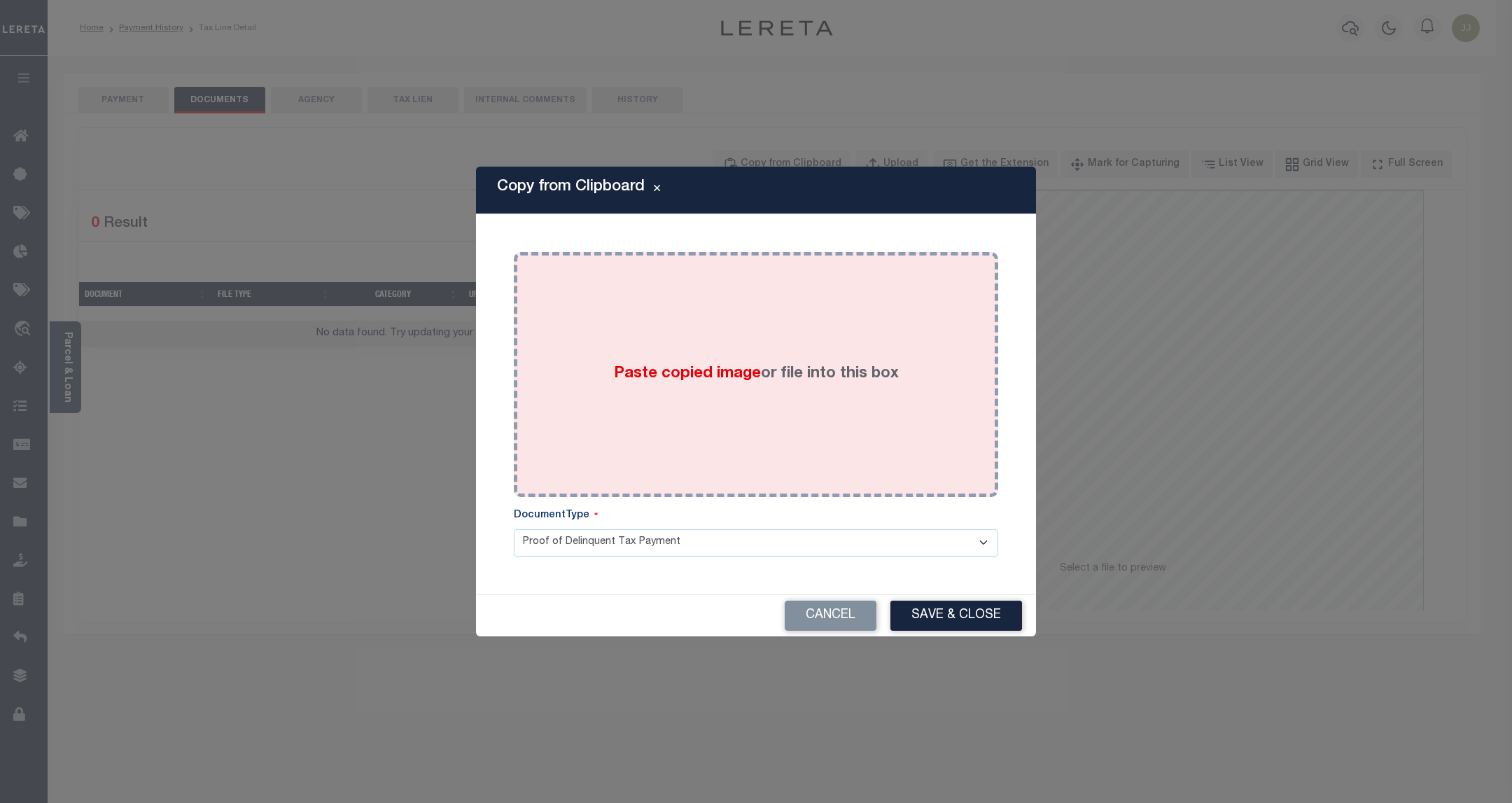
click at [788, 306] on div "Paste copied image or file into this box" at bounding box center [756, 374] width 463 height 224
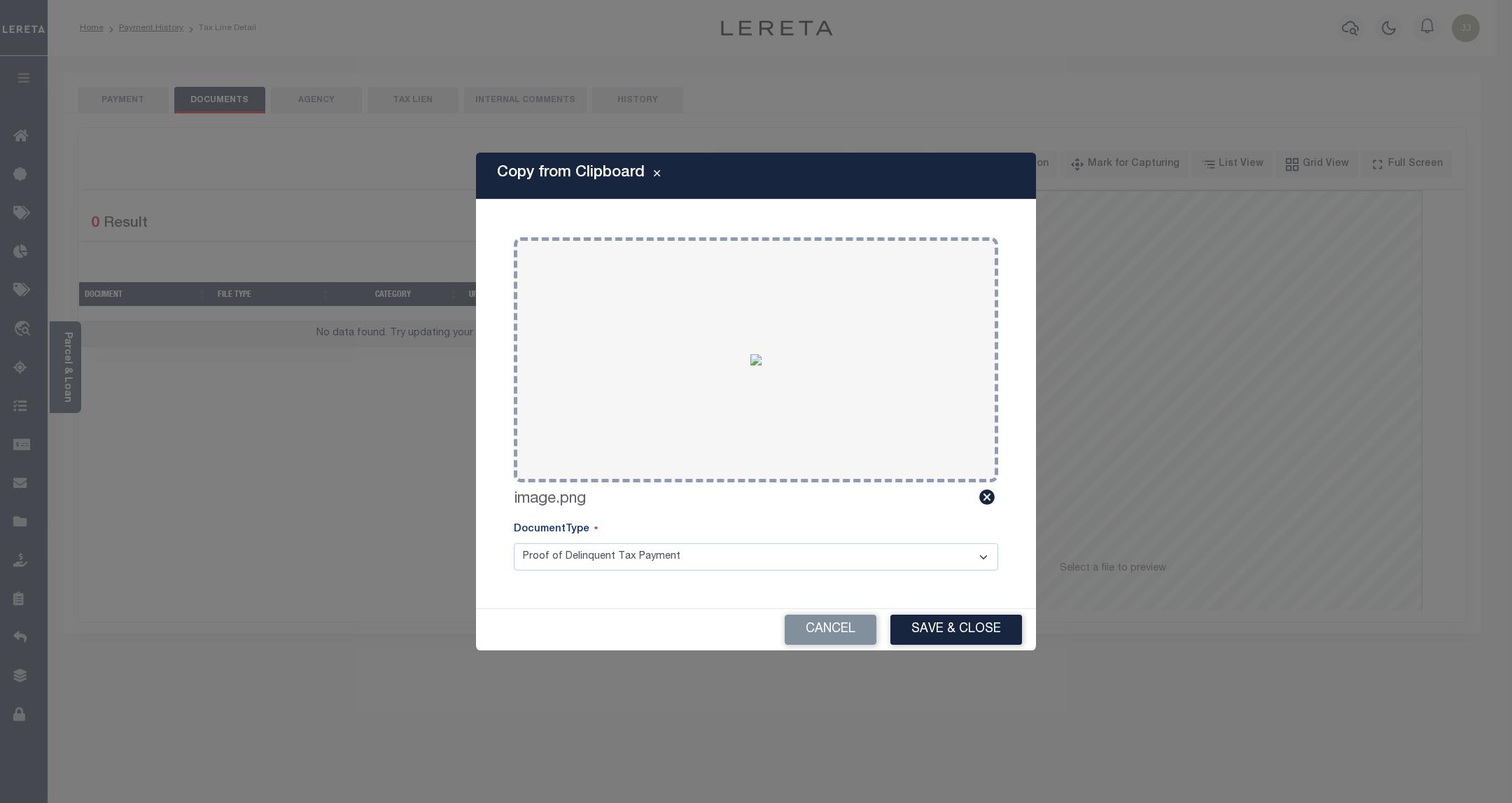
click at [932, 629] on button "Save & Close" at bounding box center [956, 629] width 132 height 30
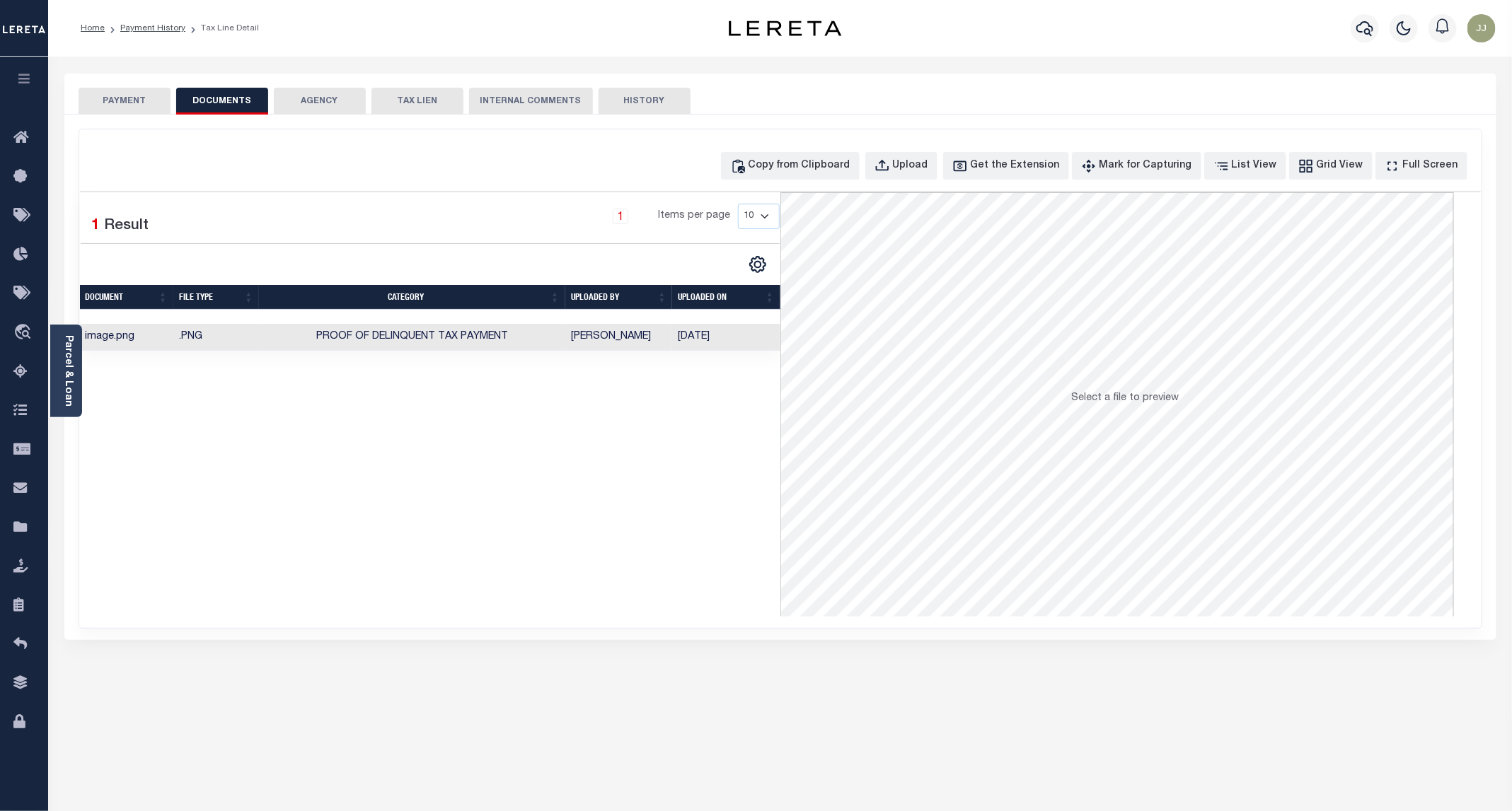
click at [123, 104] on button "PAYMENT" at bounding box center [125, 101] width 92 height 27
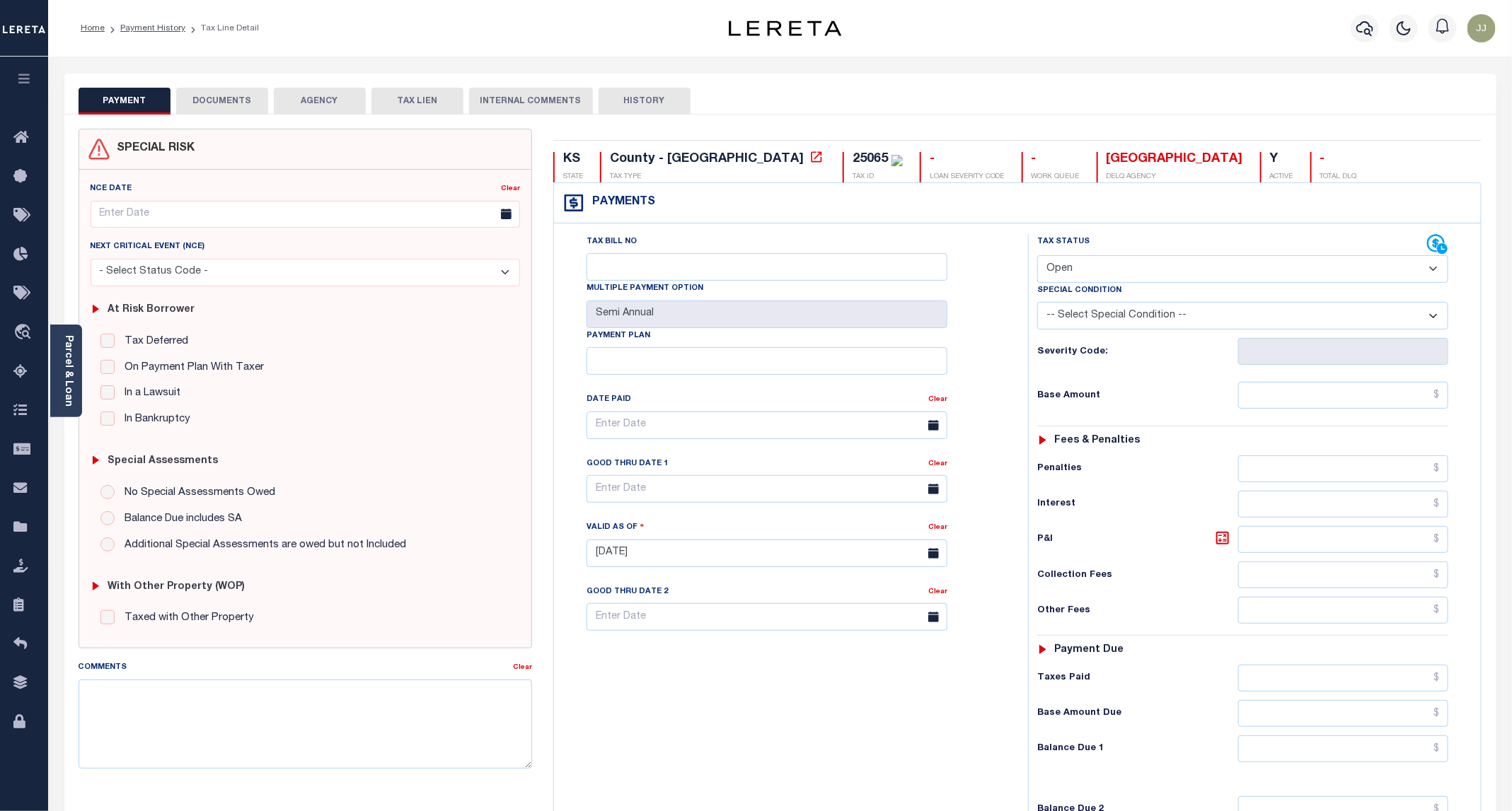
click at [1079, 265] on select "- Select Status Code - Open Due/Unpaid Paid Incomplete No Tax Due Internal Refu…" at bounding box center [1242, 269] width 411 height 28
select select "PYD"
click at [1038, 257] on select "- Select Status Code - Open Due/Unpaid Paid Incomplete No Tax Due Internal Refu…" at bounding box center [1242, 269] width 411 height 28
type input "[DATE]"
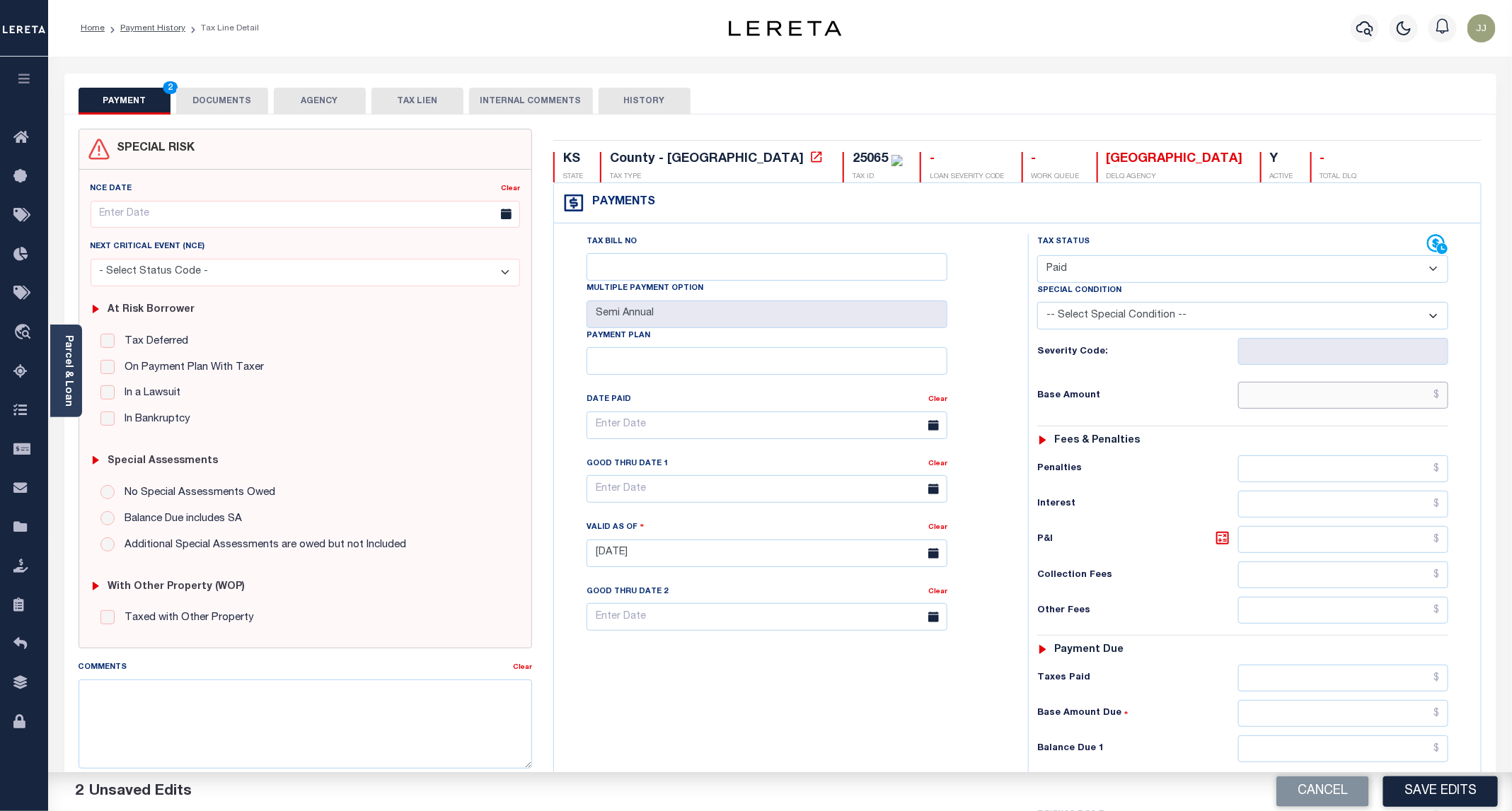
click at [1307, 393] on input "text" at bounding box center [1342, 395] width 210 height 27
type input "$0.00"
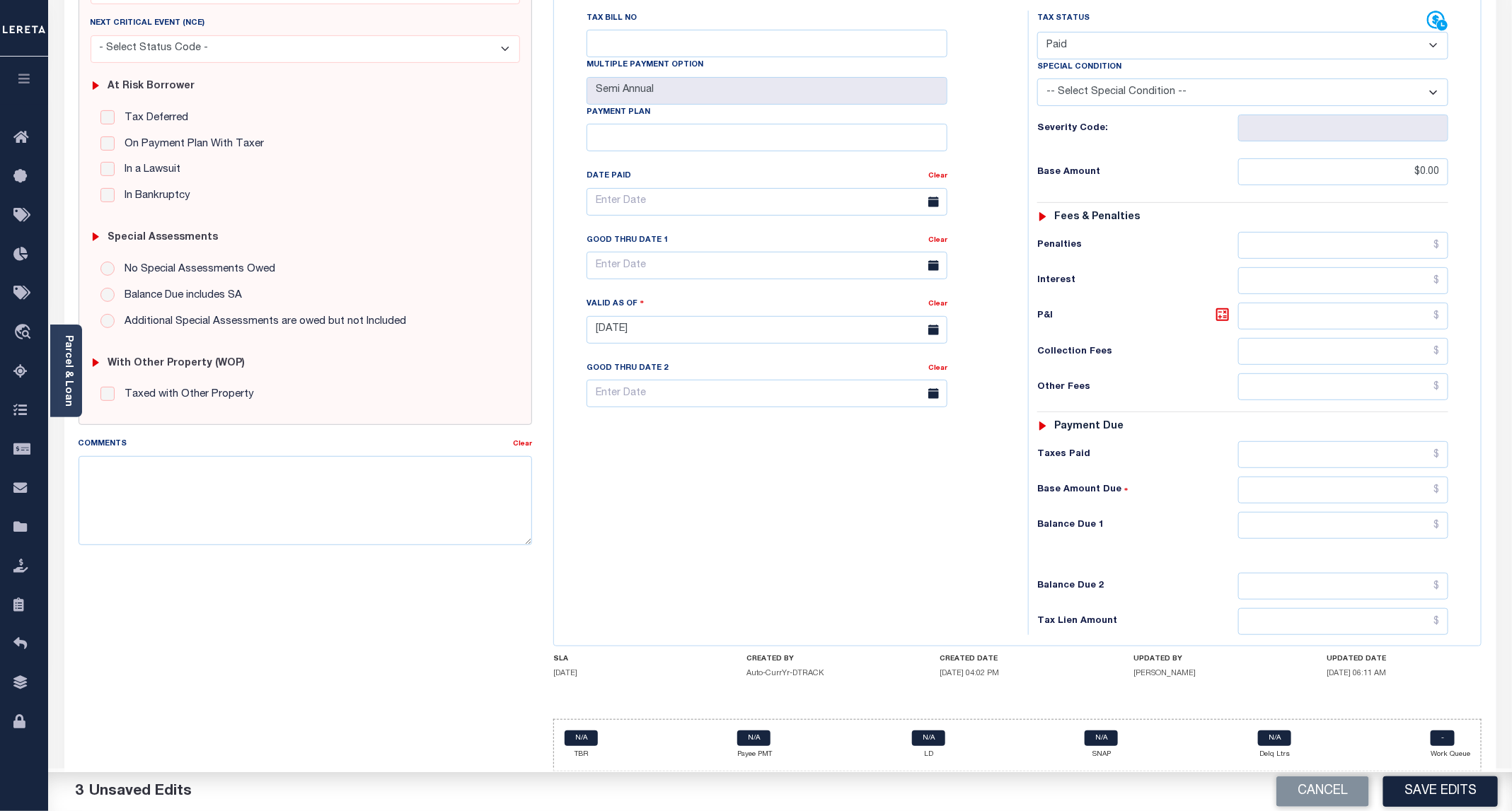
click at [1278, 507] on div "Tax Status Status - Select Status Code -" at bounding box center [1247, 322] width 439 height 624
click at [1287, 542] on div "Tax Status Status - Select Status Code -" at bounding box center [1247, 322] width 439 height 624
click at [1287, 528] on input "text" at bounding box center [1342, 525] width 210 height 27
type input "$0.00"
click at [1437, 780] on button "Save Edits" at bounding box center [1440, 792] width 115 height 30
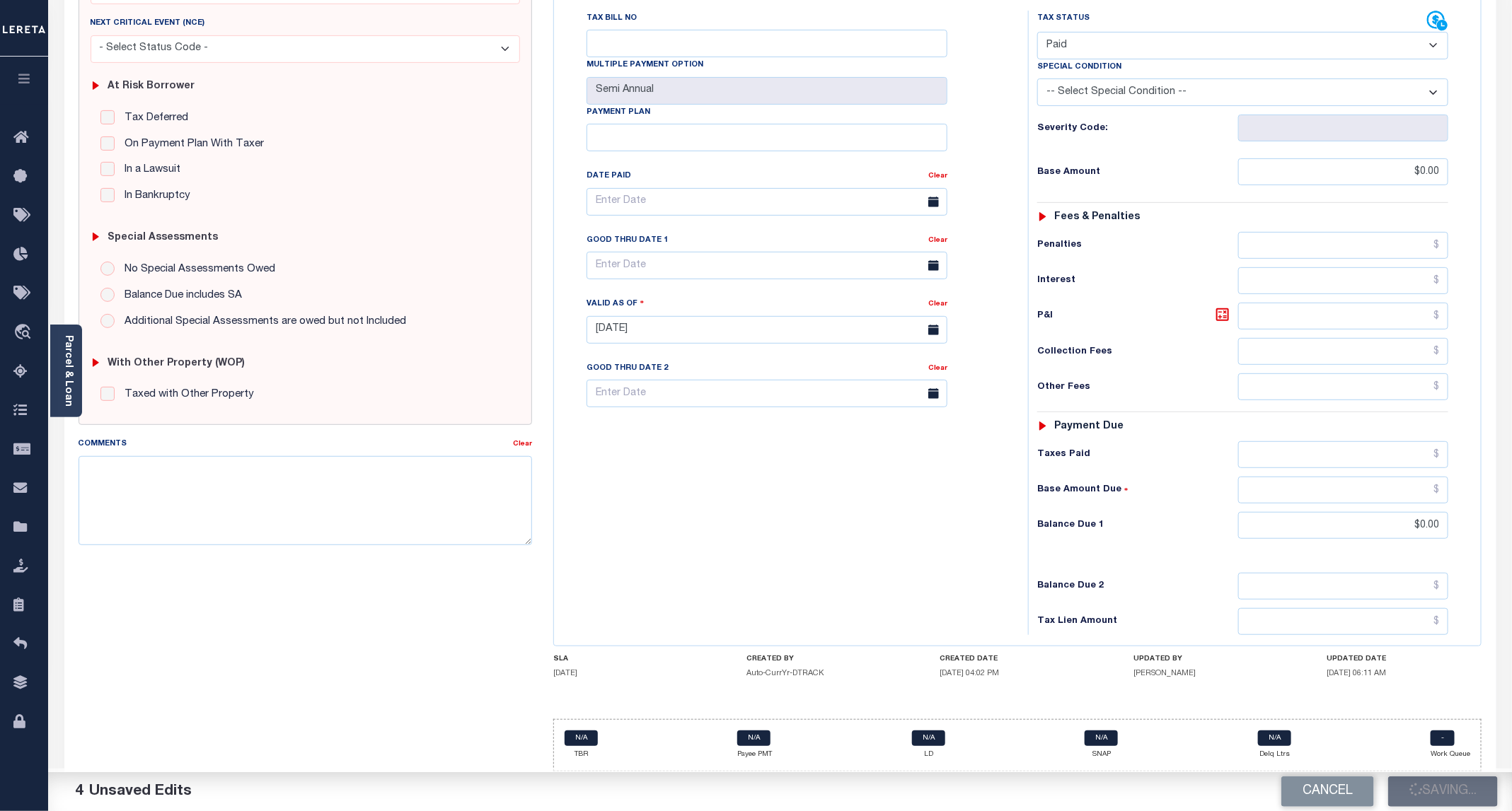
scroll to position [0, 0]
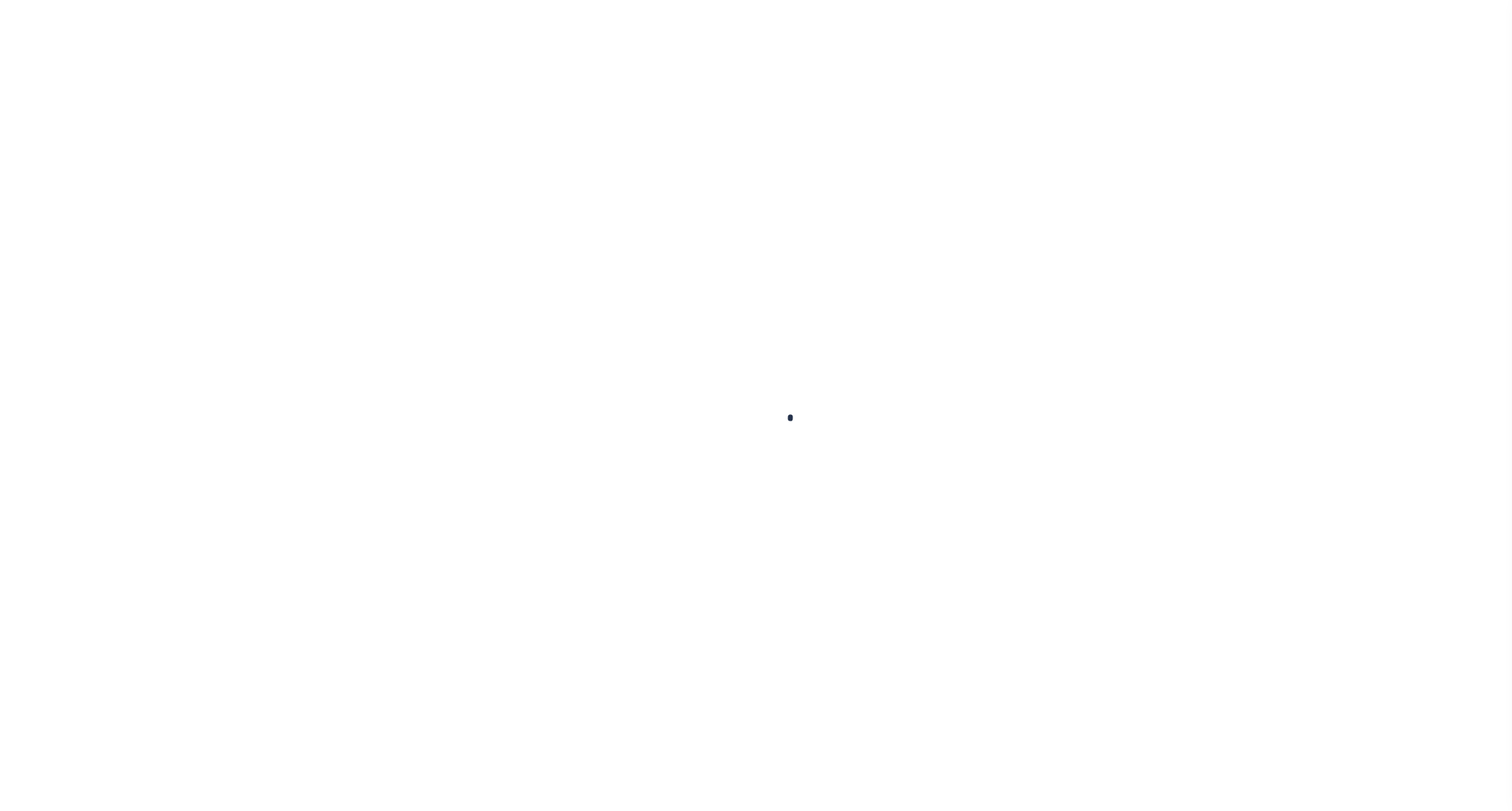
checkbox input "false"
type input "Semi Annual"
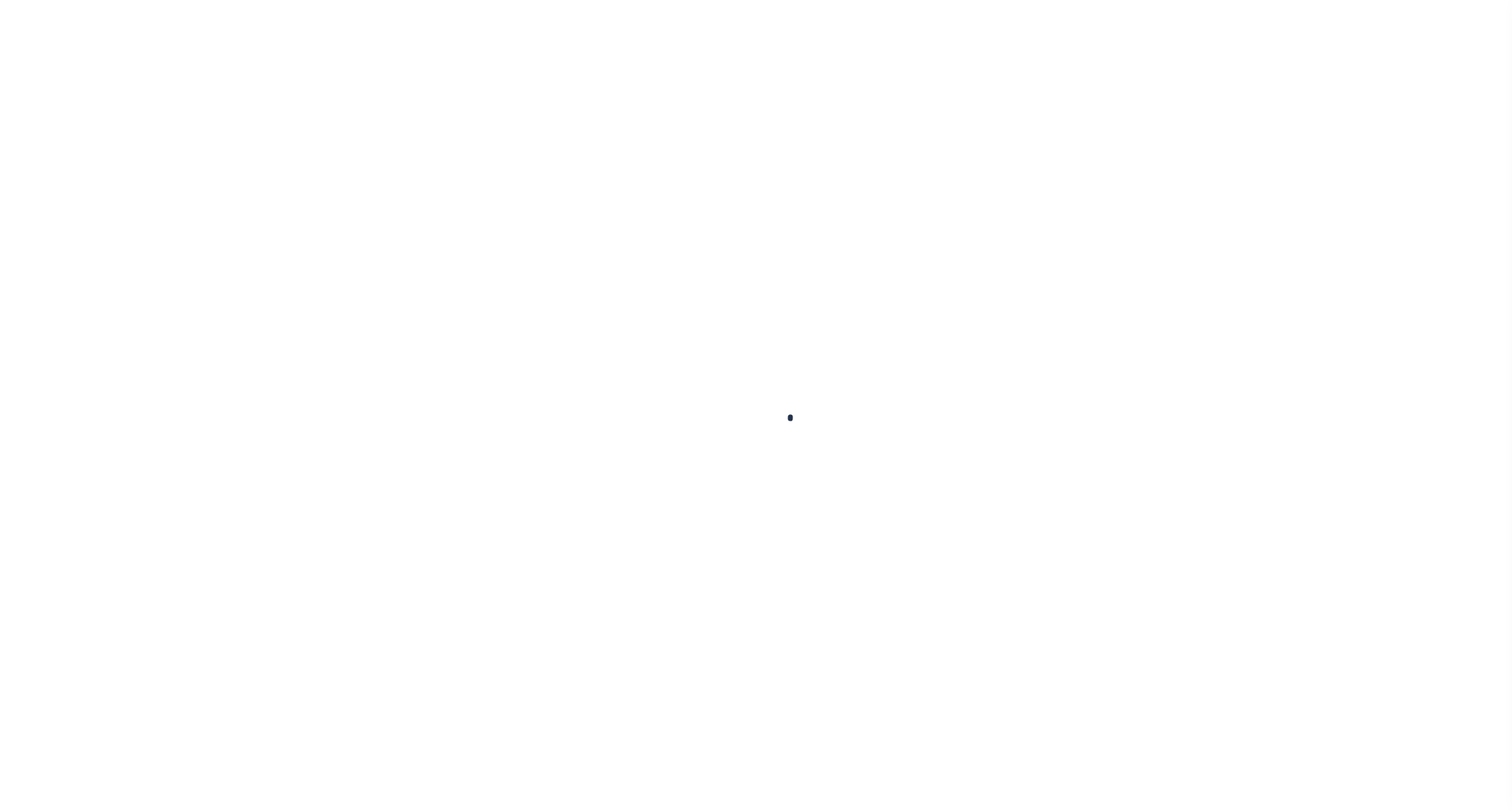
type input "[DATE]"
select select "PYD"
type input "$0"
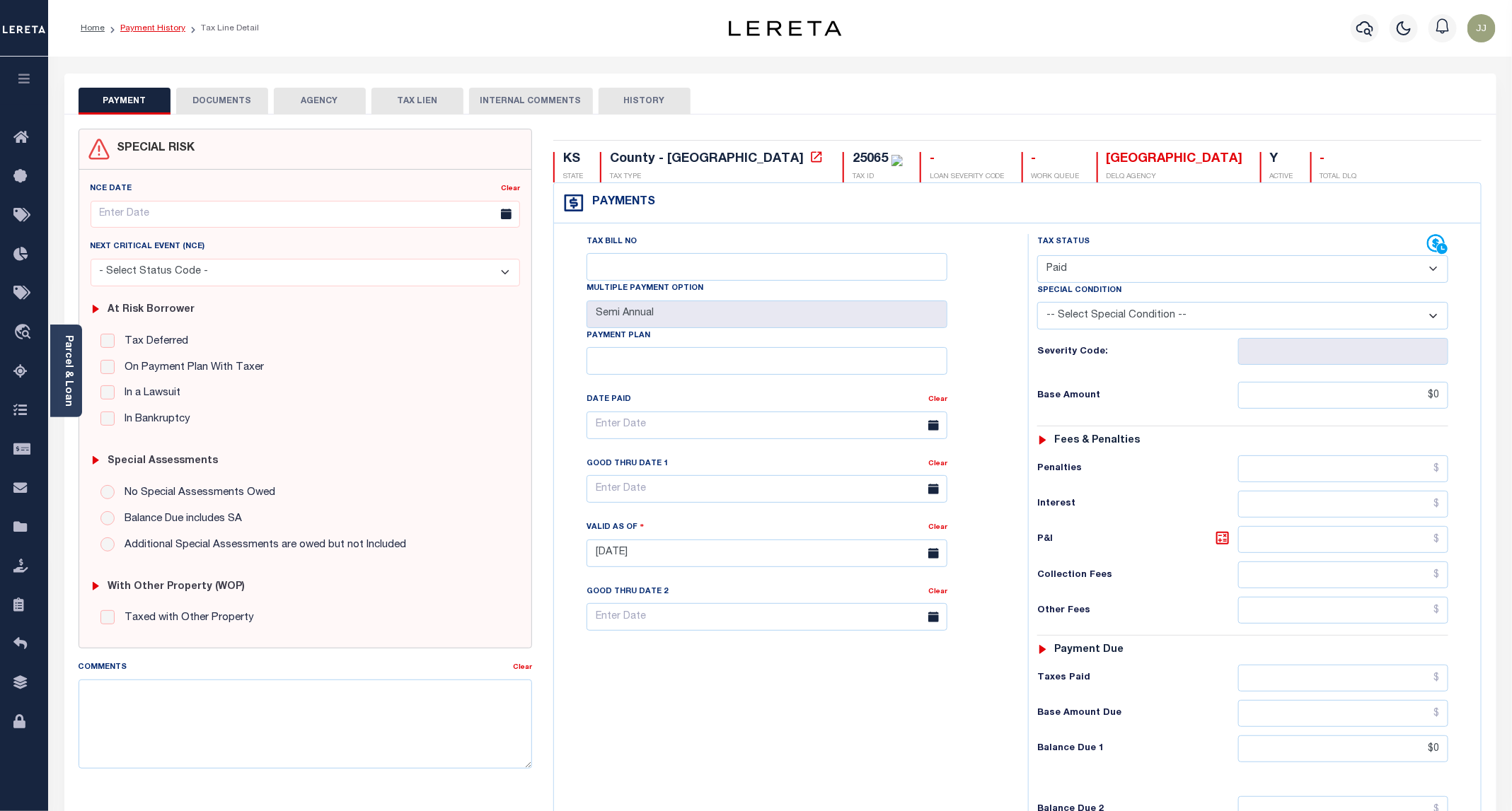
click at [139, 24] on link "Payment History" at bounding box center [152, 28] width 65 height 8
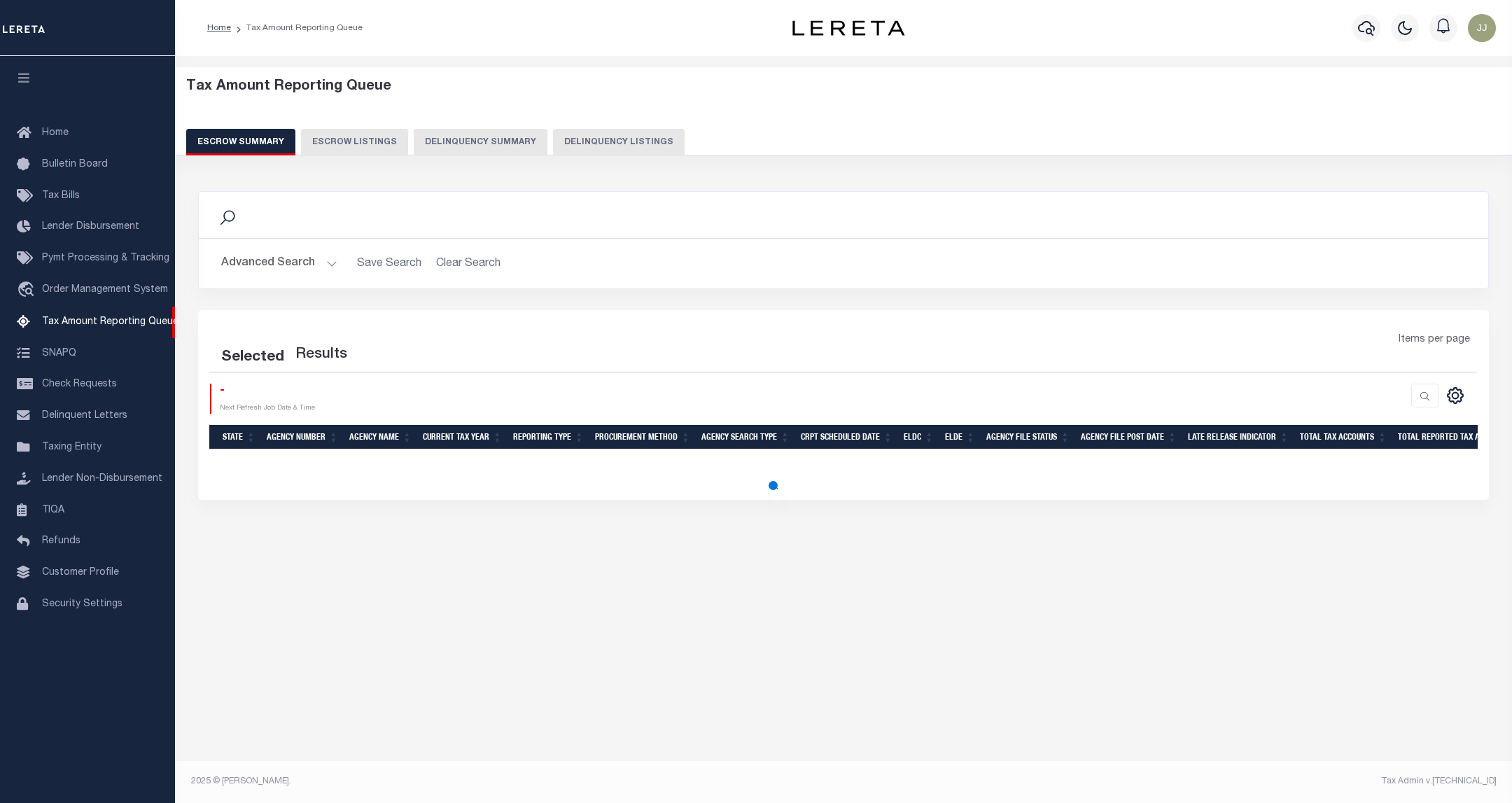
click at [553, 144] on button "Delinquency Listings" at bounding box center [619, 142] width 132 height 27
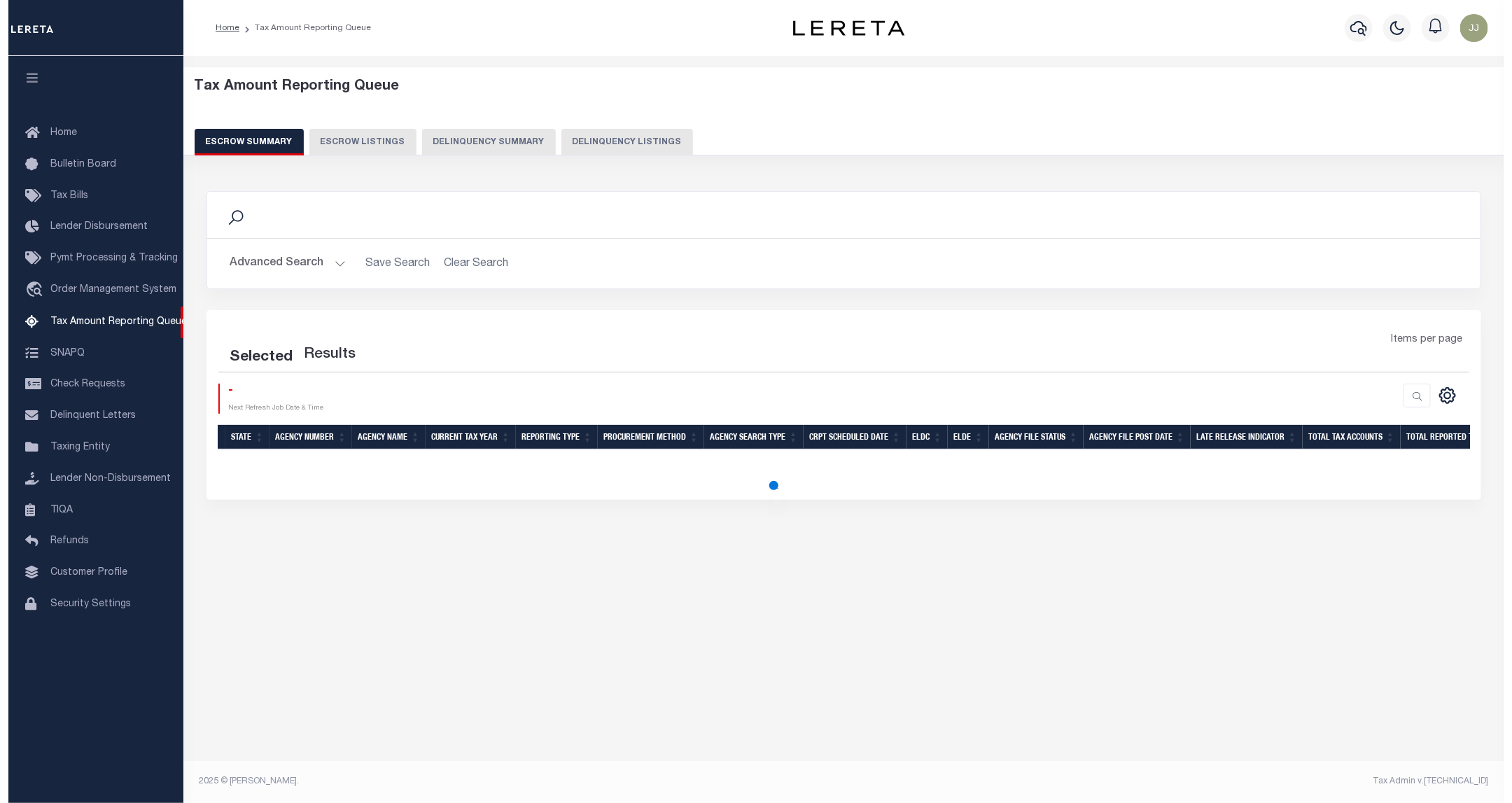
select select "100"
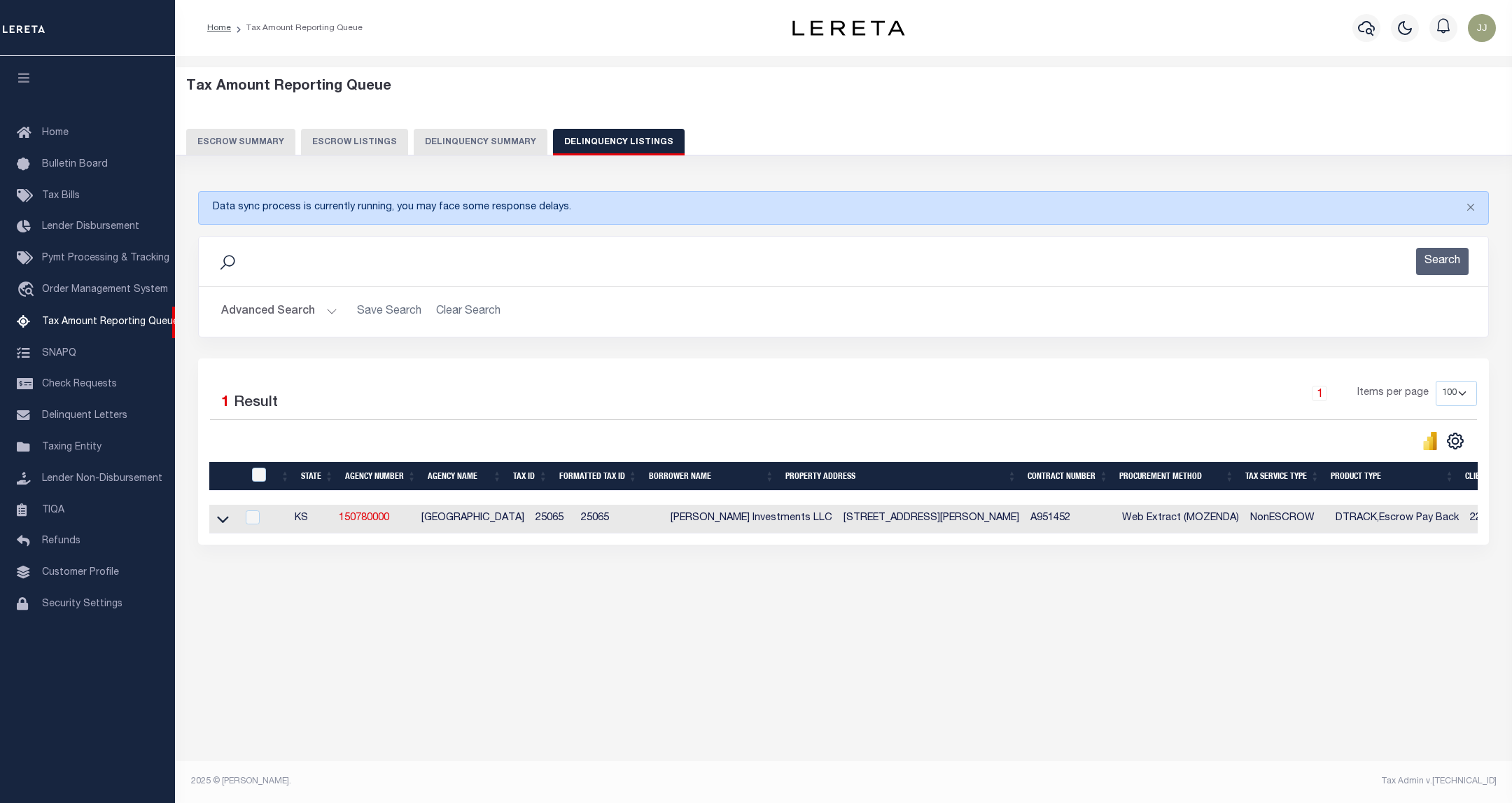
click at [290, 311] on button "Advanced Search" at bounding box center [279, 312] width 116 height 27
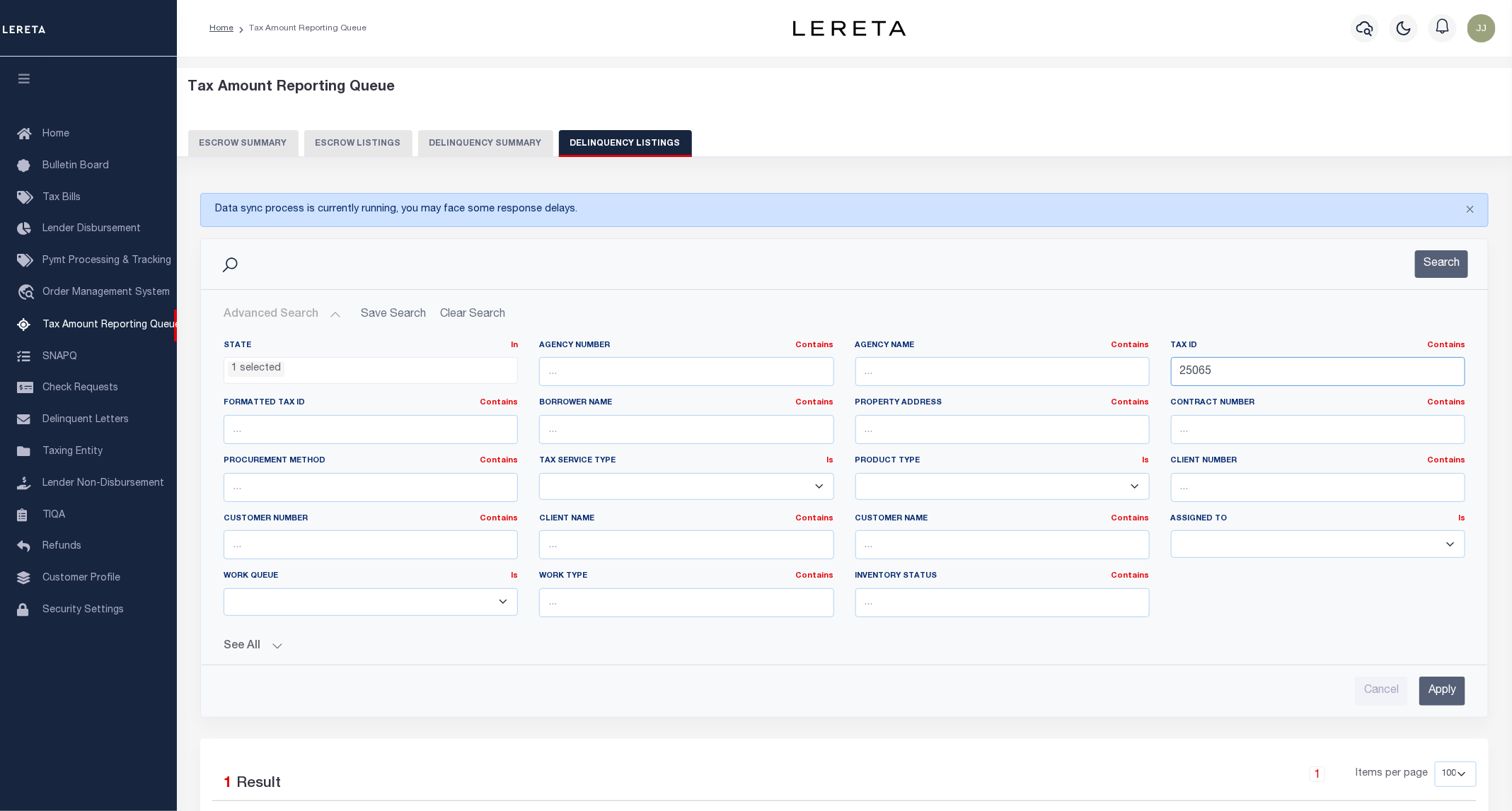
drag, startPoint x: 1218, startPoint y: 387, endPoint x: 1153, endPoint y: 386, distance: 65.0
click at [1153, 386] on div "State In In AK AL AR AZ CA CO CT DC DE FL GA GU HI IA ID IL IN KS KY LA MA MD M…" at bounding box center [844, 484] width 1263 height 288
paste input "8"
type input "25085"
click button "Search"
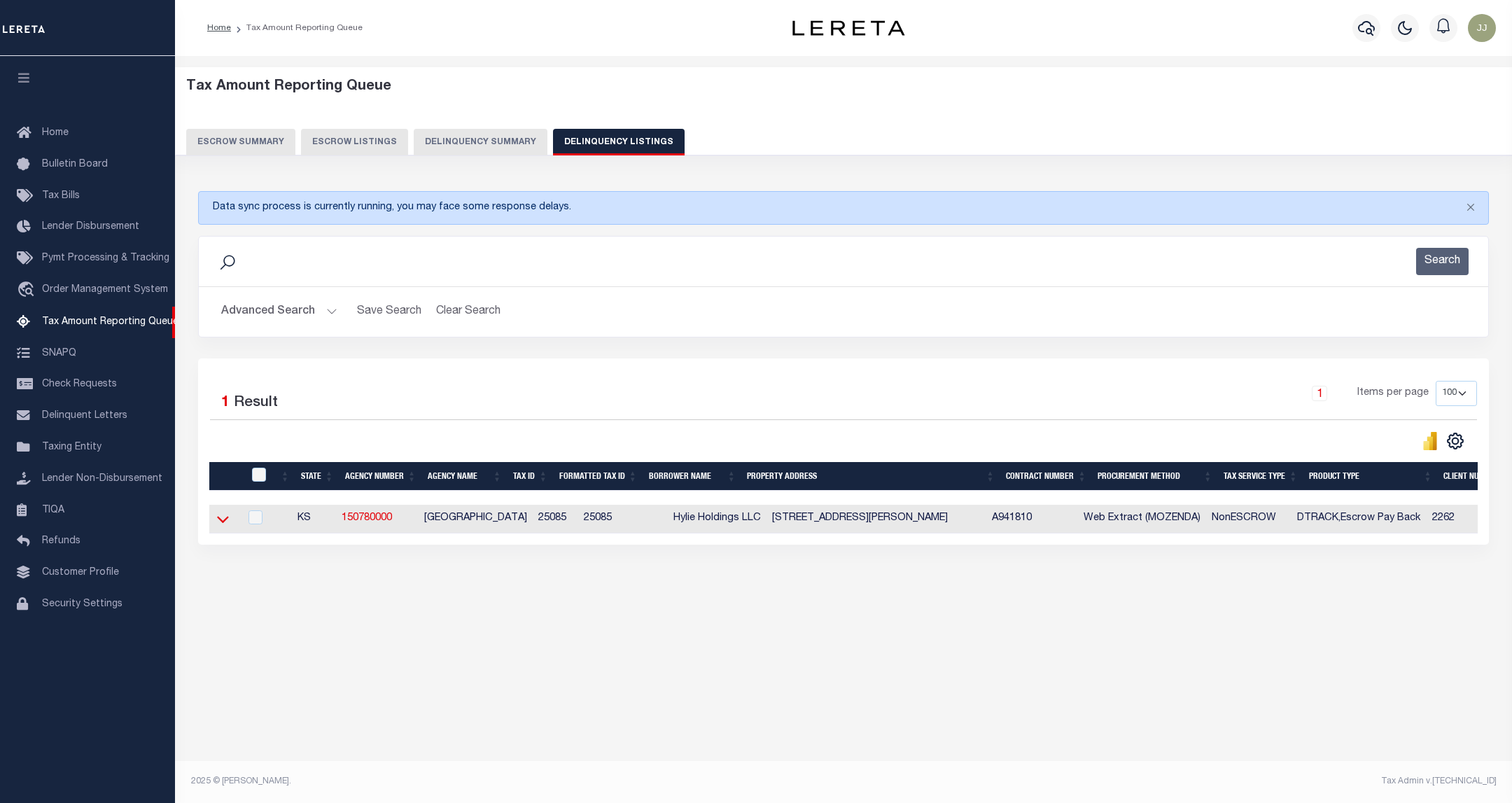
click icon
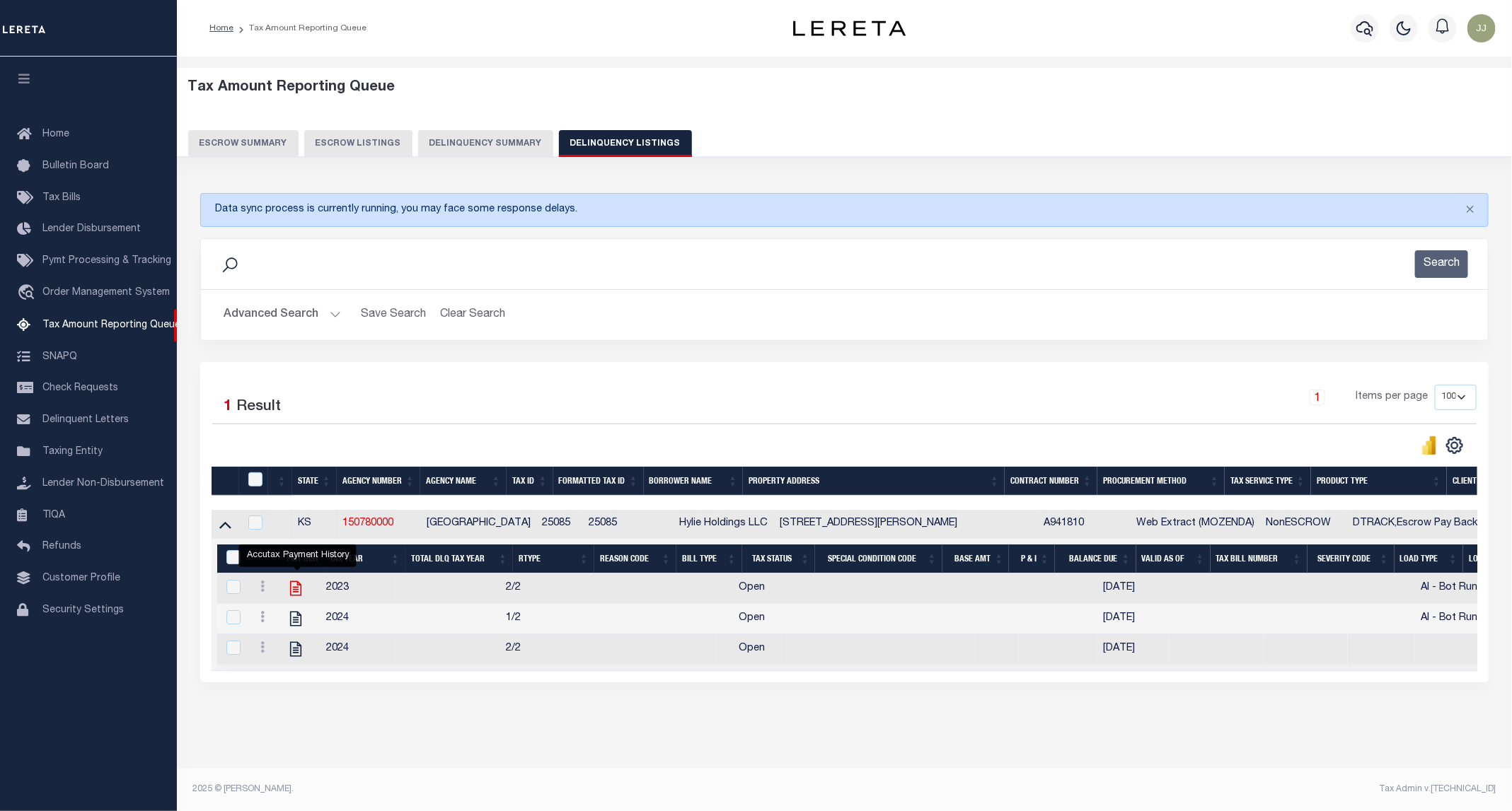
click icon ""
checkbox input "true"
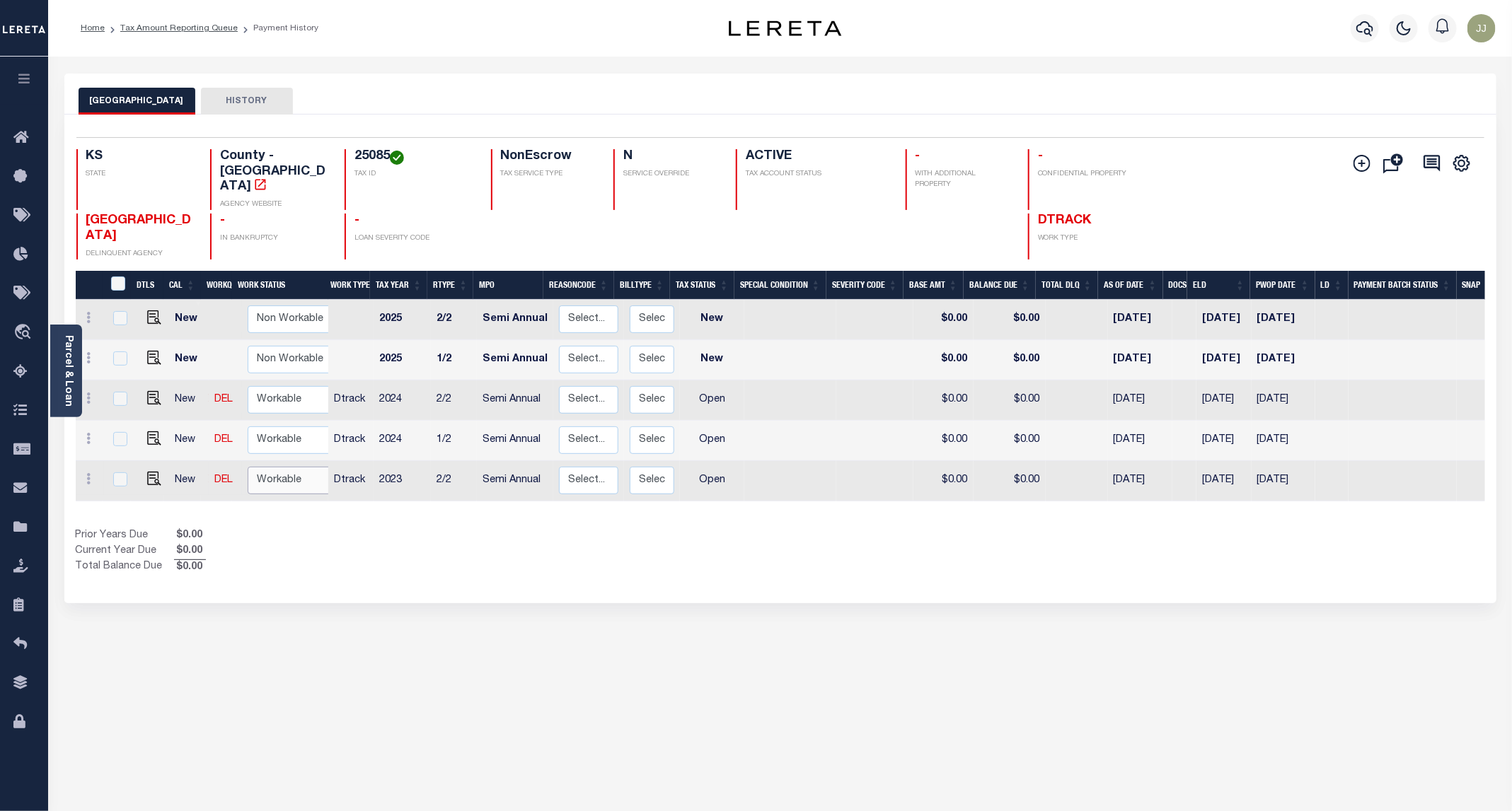
click at [279, 466] on select "Non Workable Workable" at bounding box center [290, 480] width 85 height 28
checkbox input "true"
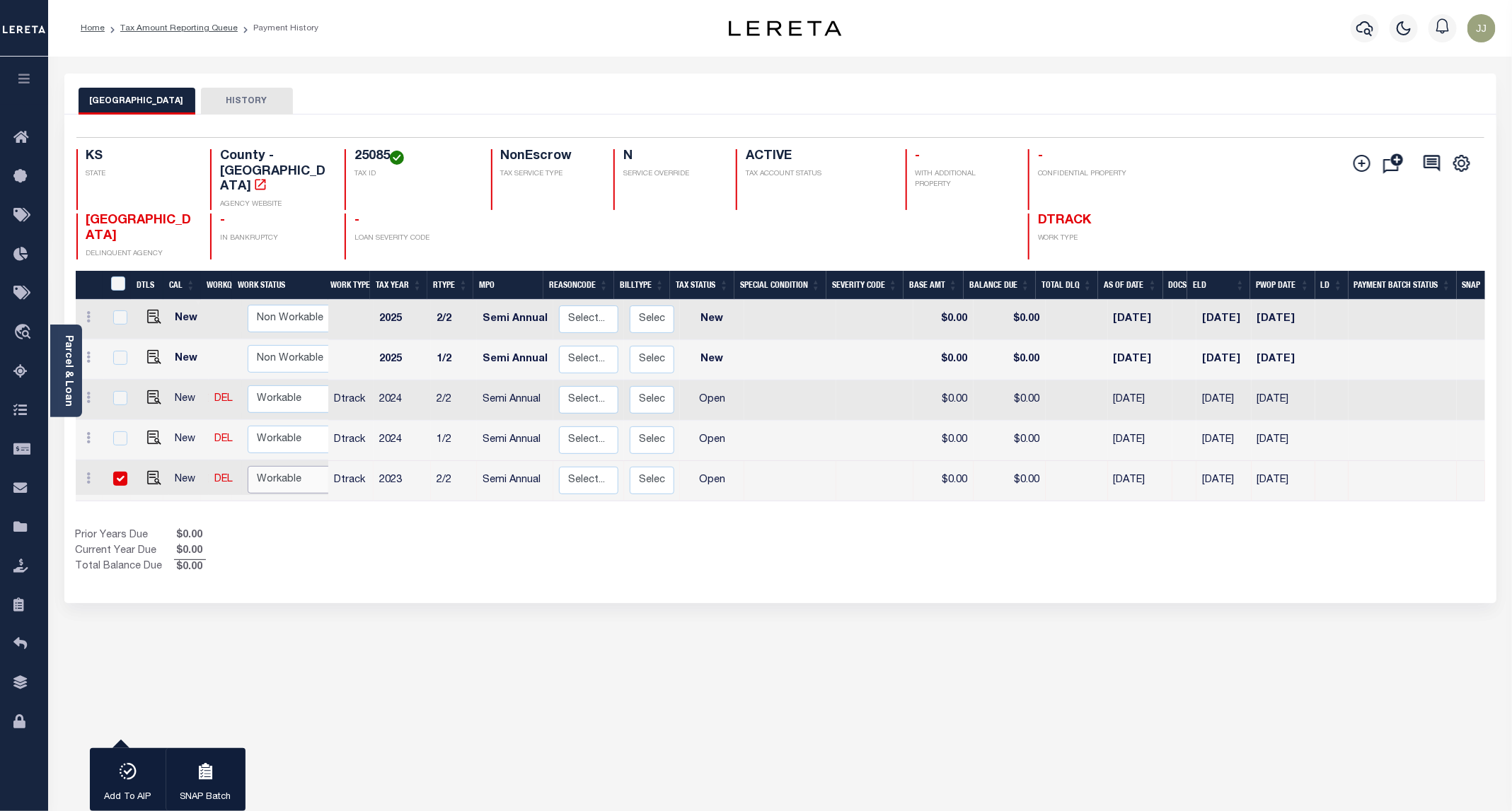
select select "true"
click at [248, 466] on select "Non Workable Workable" at bounding box center [290, 480] width 85 height 28
checkbox input "false"
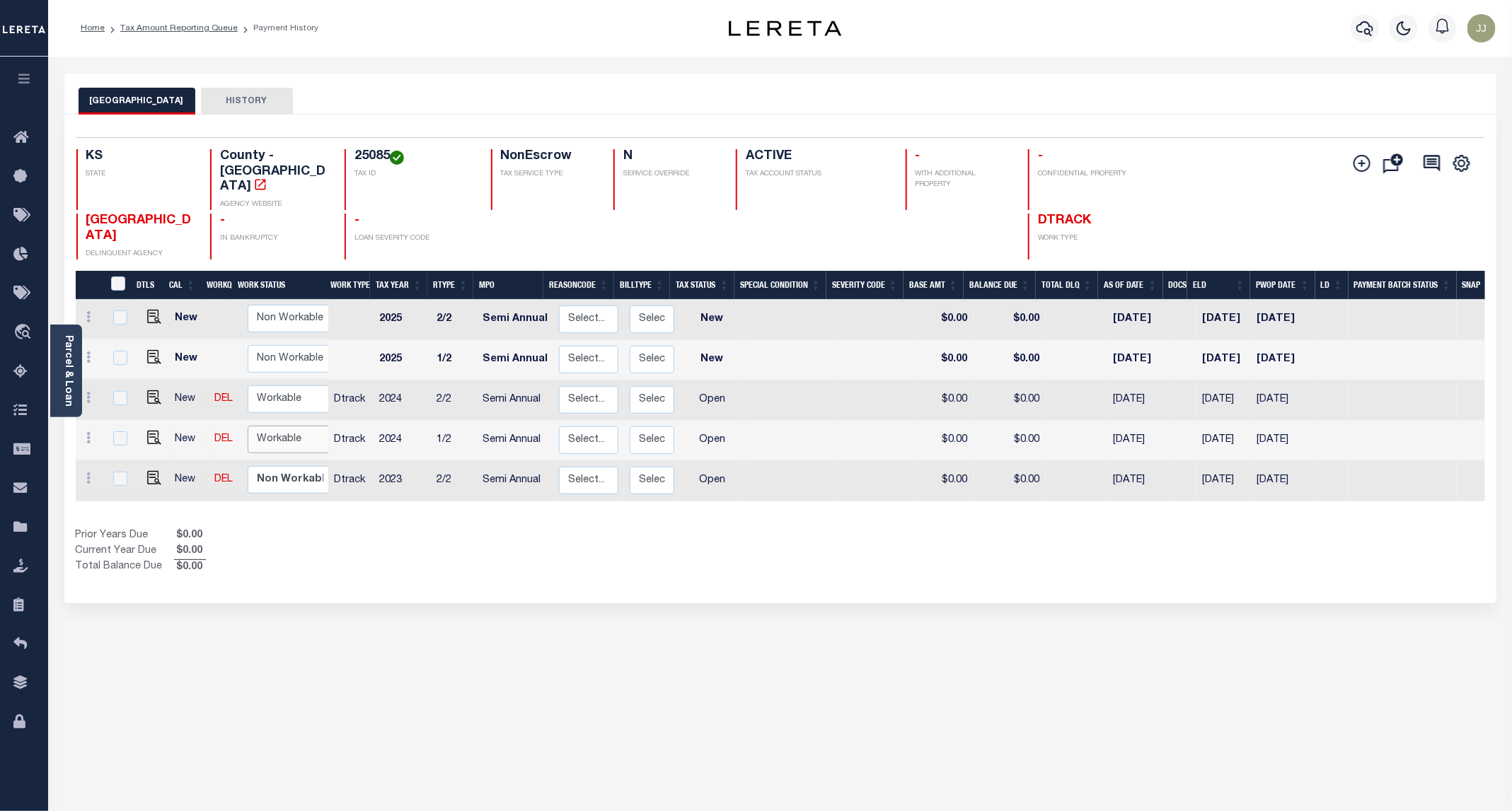
click at [284, 426] on select "Non Workable Workable" at bounding box center [290, 440] width 85 height 28
checkbox input "true"
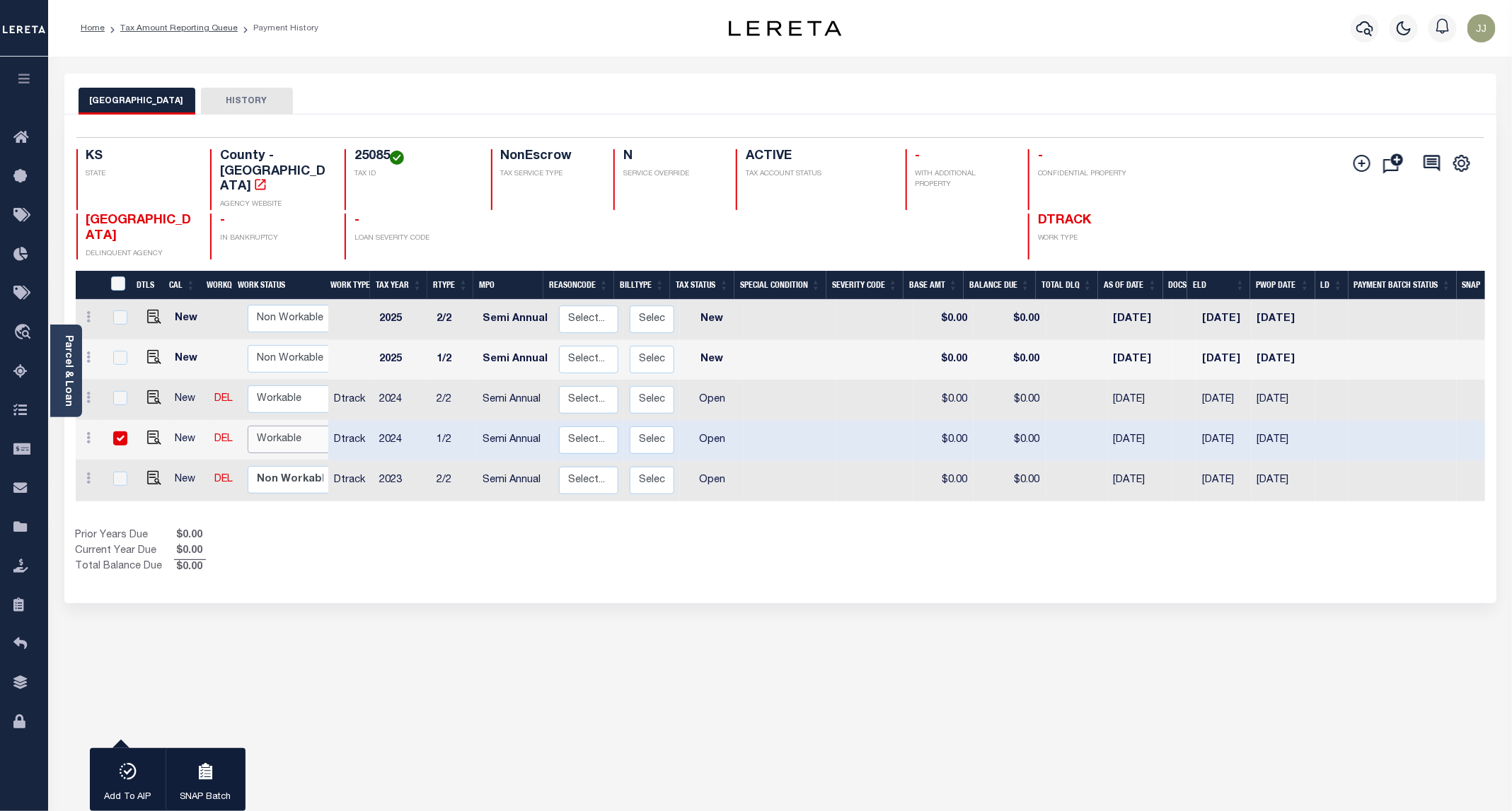
select select "true"
click at [248, 426] on select "Non Workable Workable" at bounding box center [290, 440] width 85 height 28
checkbox input "false"
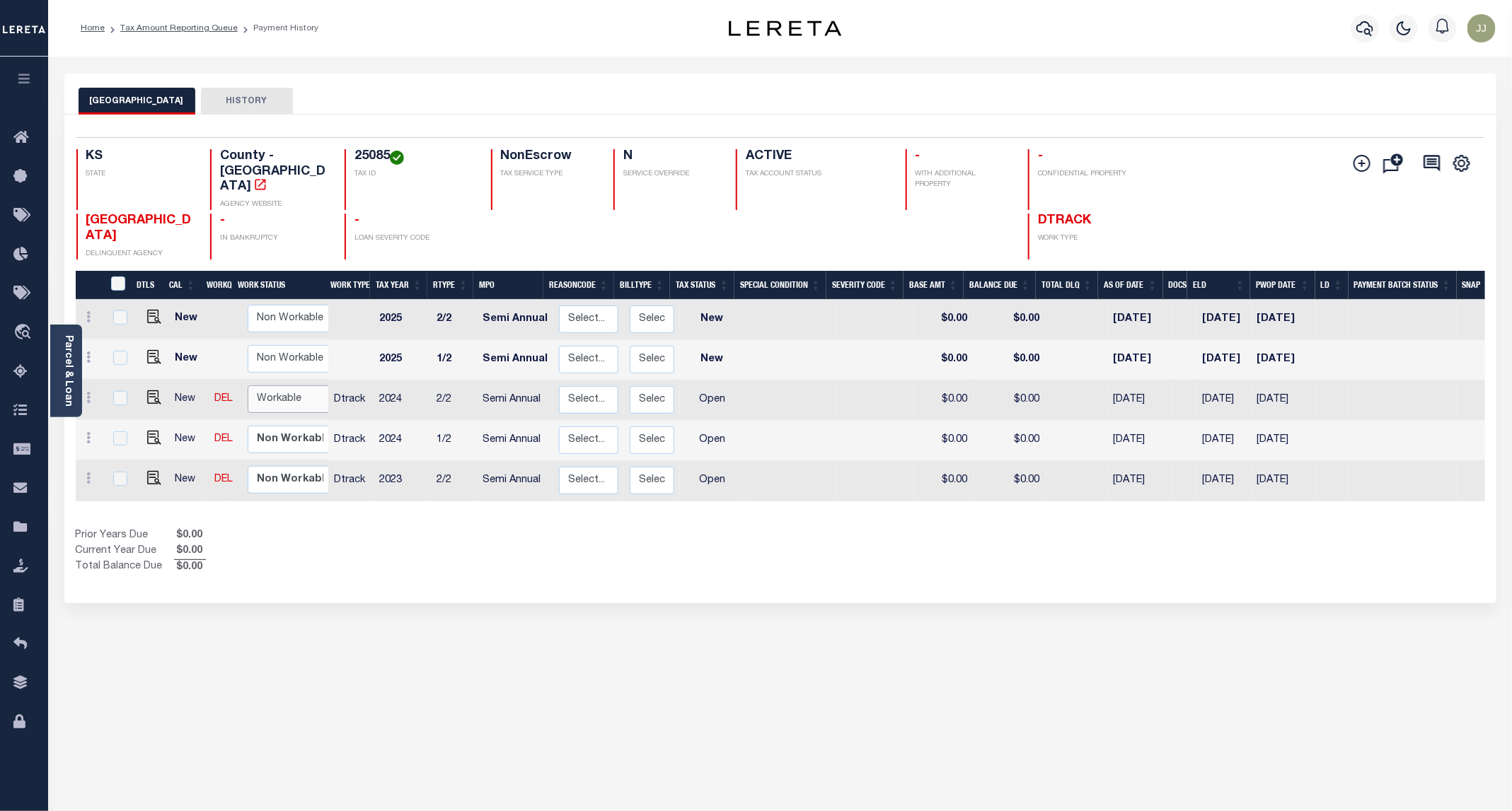
click at [268, 385] on select "Non Workable Workable" at bounding box center [290, 399] width 85 height 28
checkbox input "true"
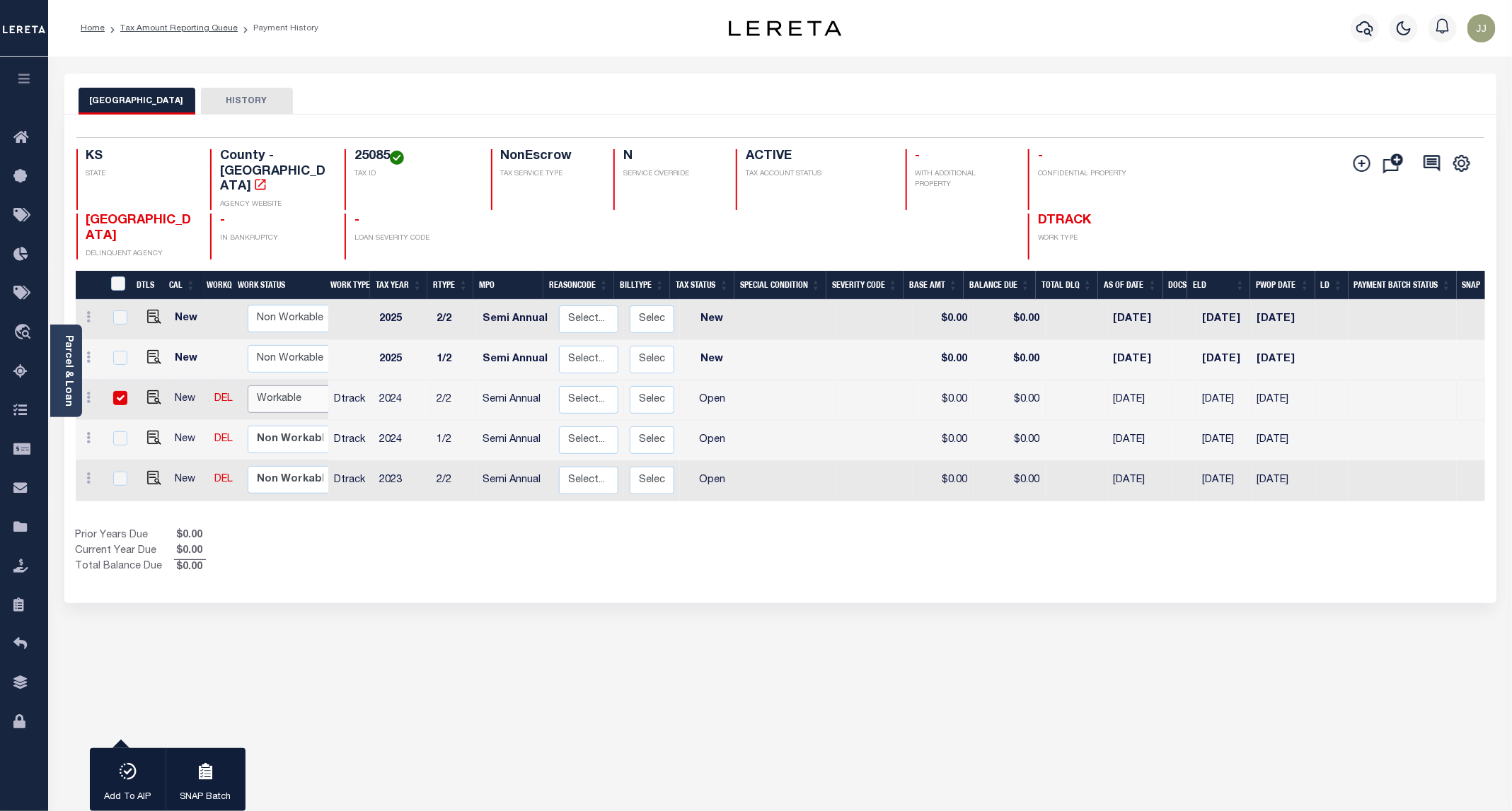
select select "true"
click at [248, 385] on select "Non Workable Workable" at bounding box center [290, 399] width 85 height 28
checkbox input "false"
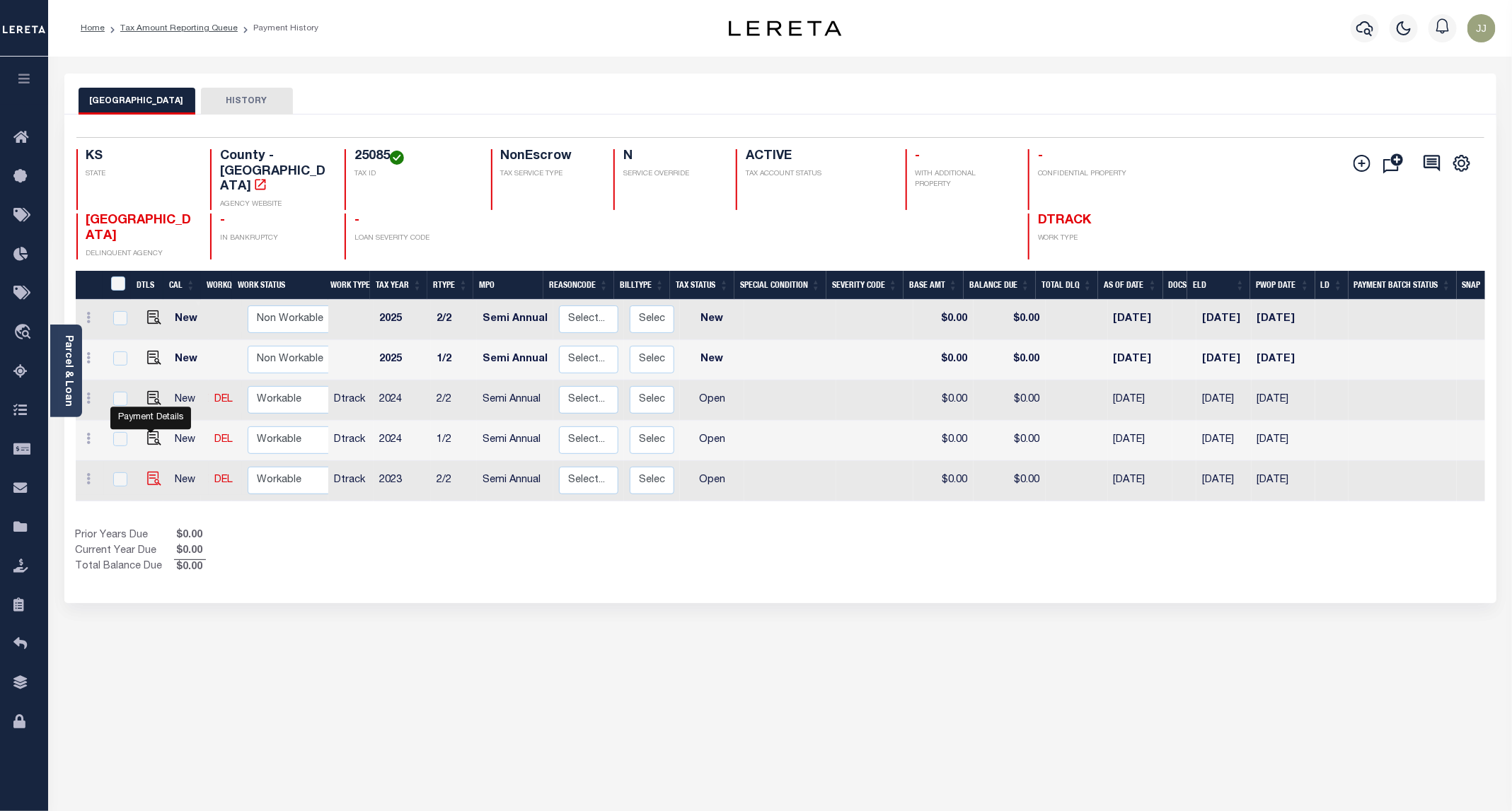
click at [147, 472] on img "" at bounding box center [153, 478] width 14 height 14
checkbox input "true"
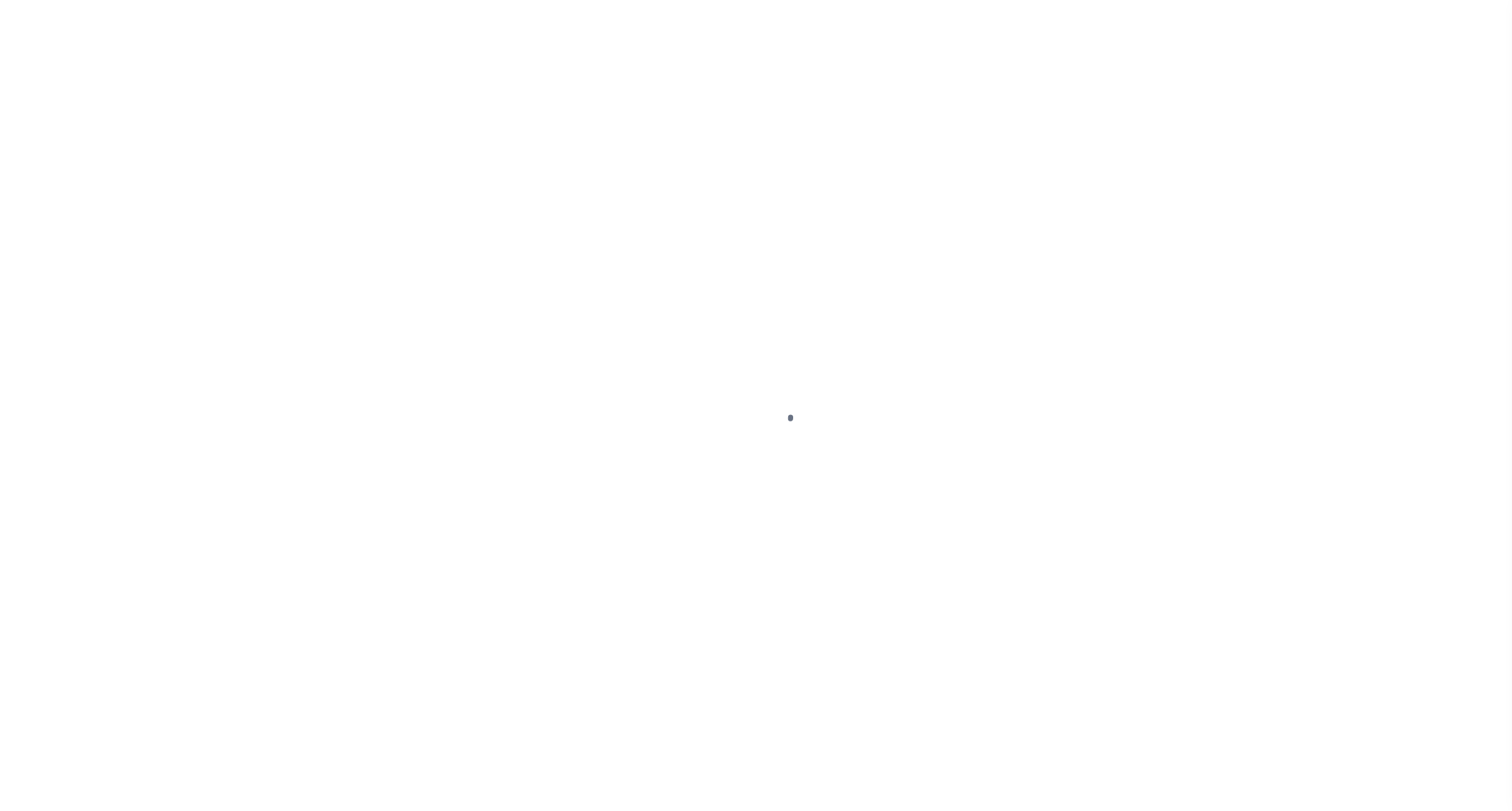
select select "OP2"
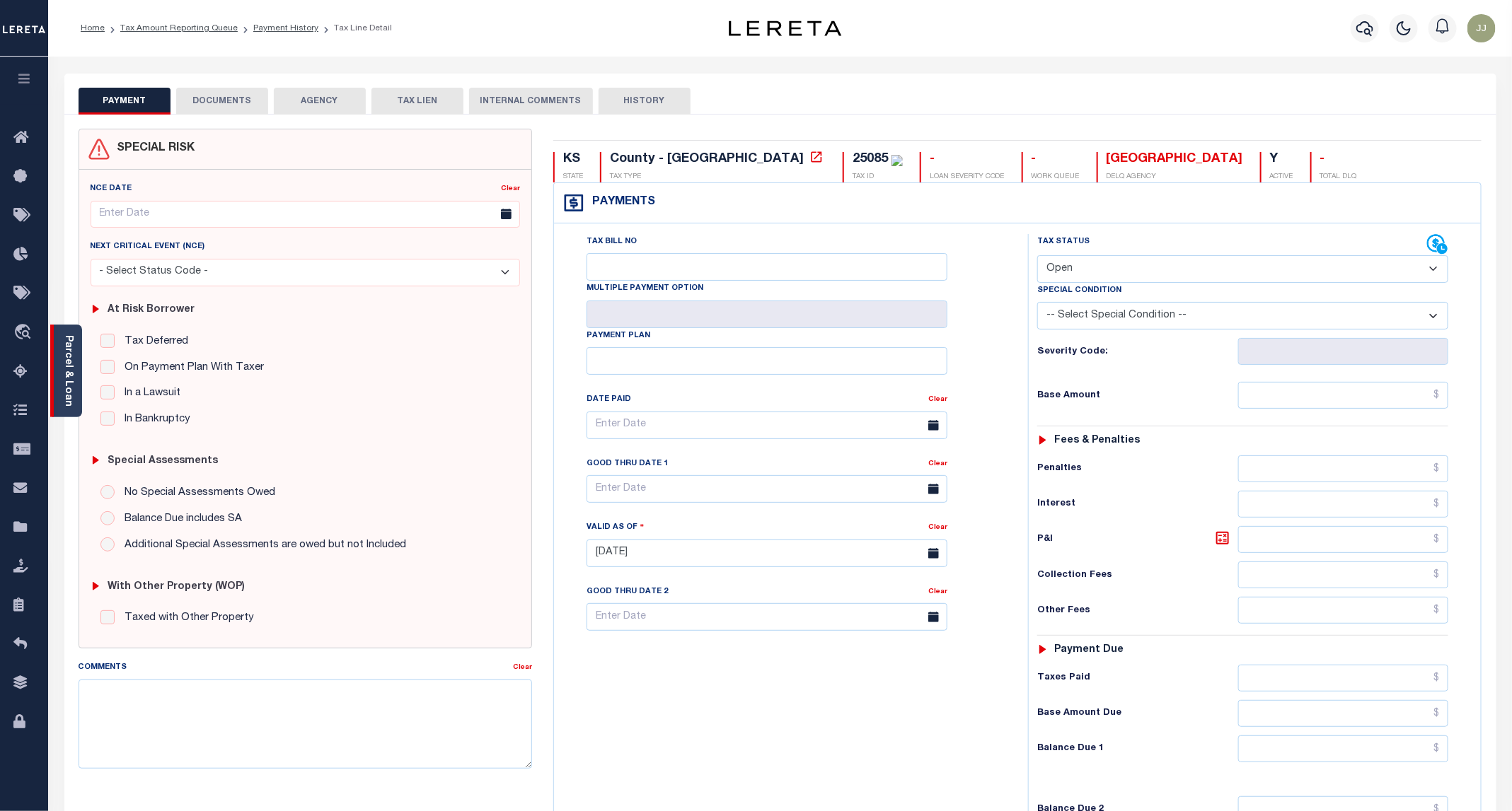
click at [68, 400] on link "Parcel & Loan" at bounding box center [67, 370] width 10 height 71
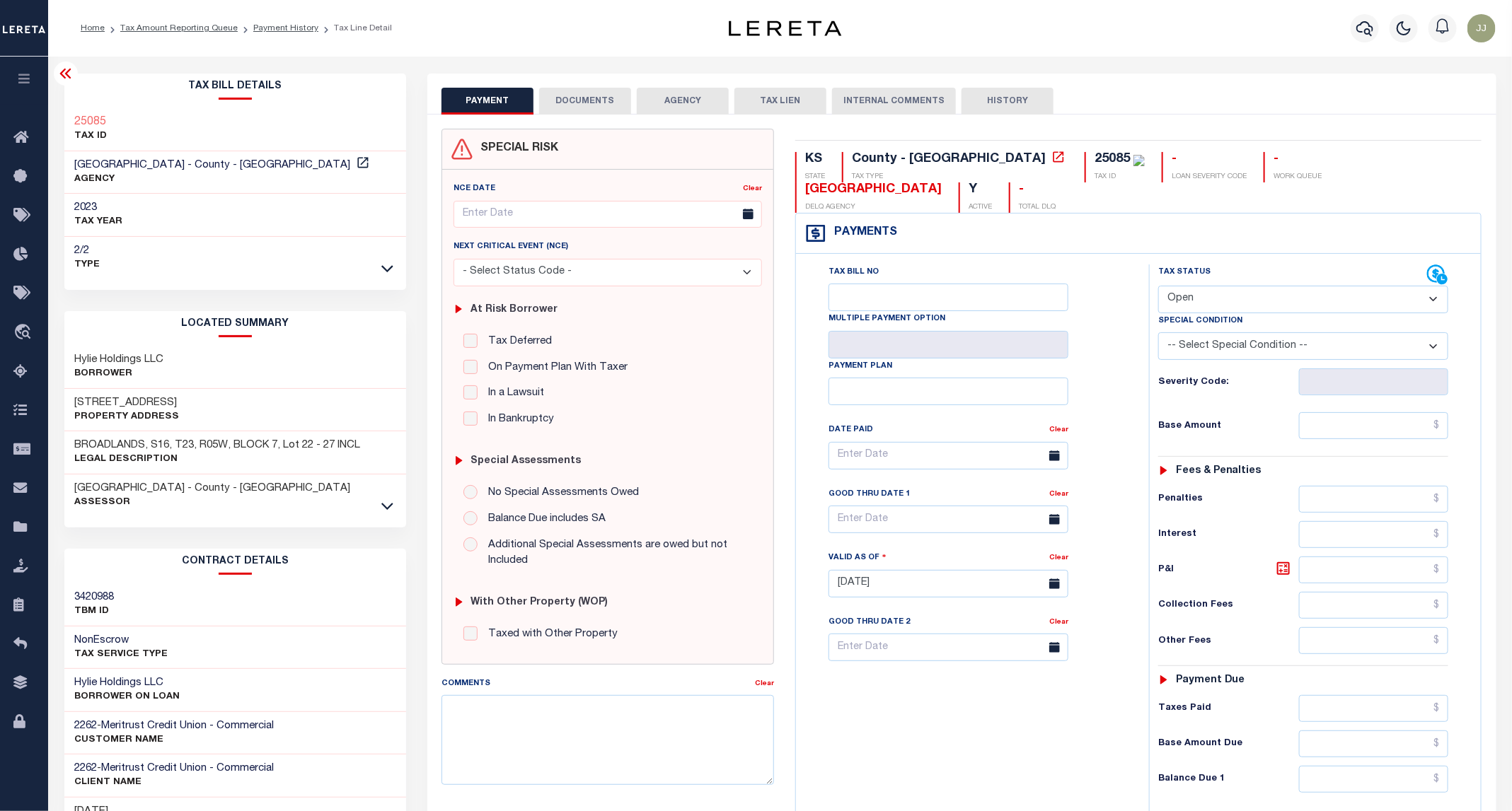
click at [116, 406] on h3 "[STREET_ADDRESS]" at bounding box center [127, 403] width 104 height 14
copy h3 "2ND"
click at [564, 98] on button "DOCUMENTS" at bounding box center [586, 101] width 92 height 27
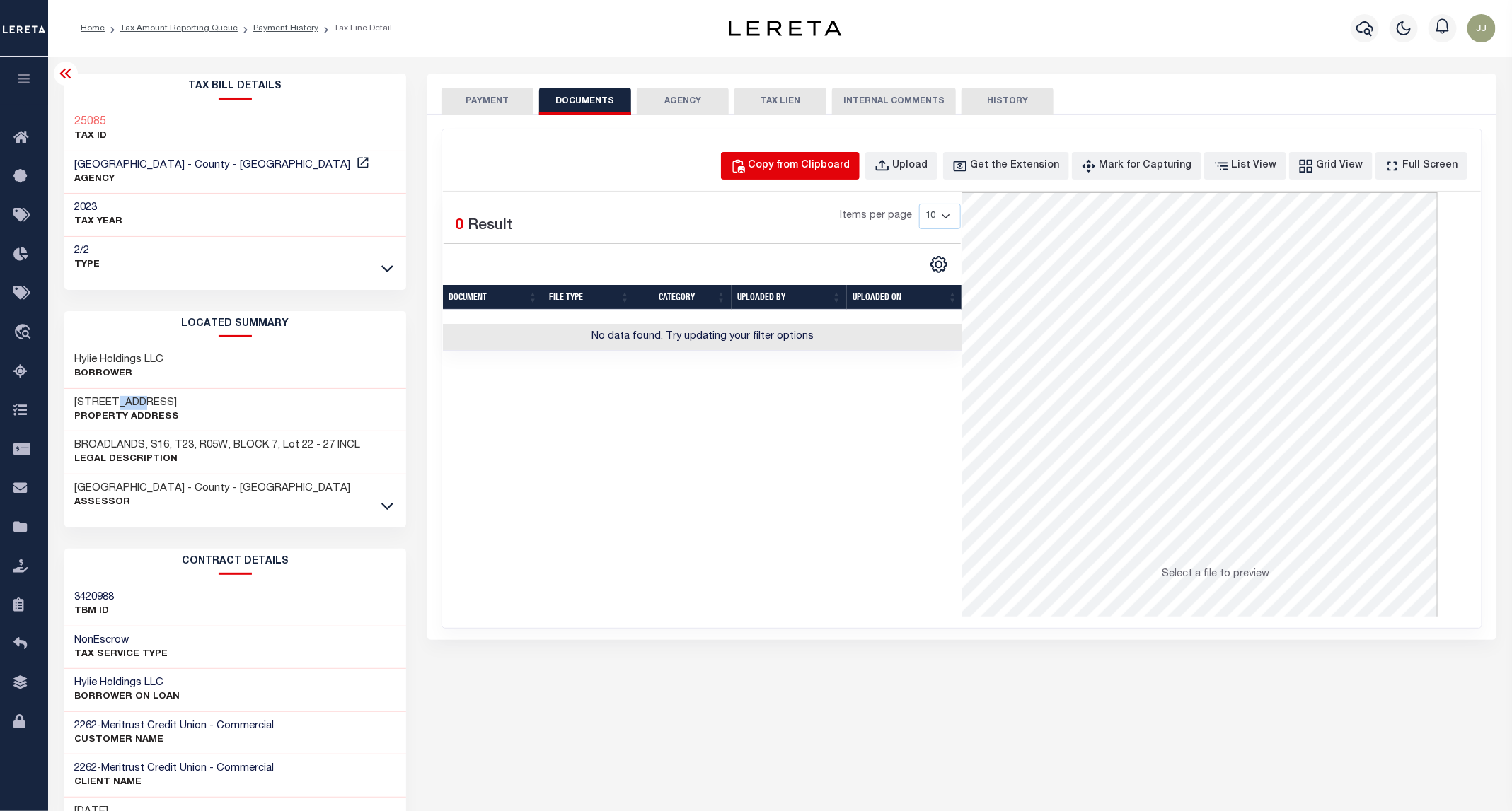
click at [839, 166] on div "Copy from Clipboard" at bounding box center [799, 166] width 102 height 16
select select "POP"
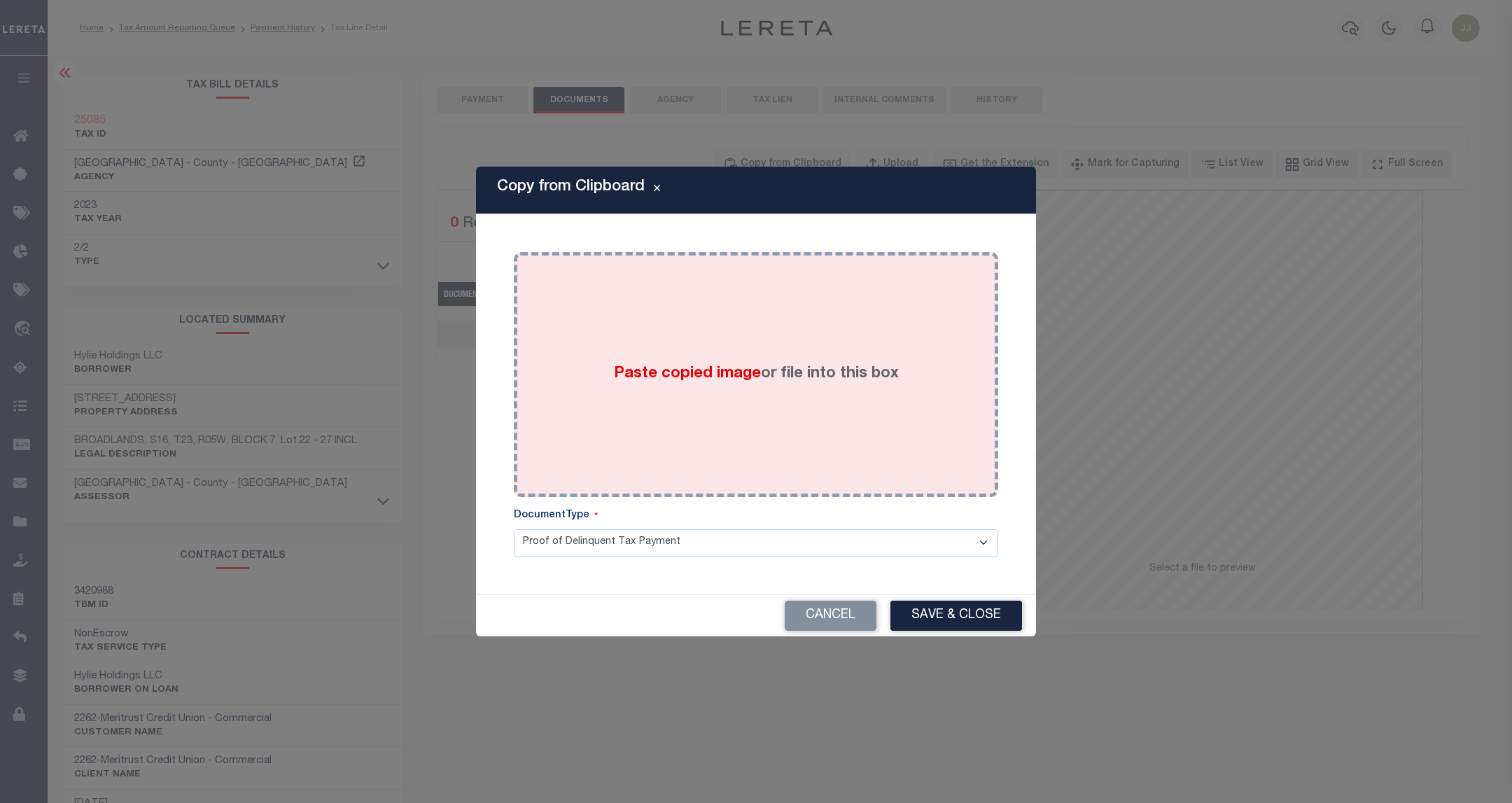
click at [807, 301] on div "Paste copied image or file into this box" at bounding box center [756, 374] width 463 height 224
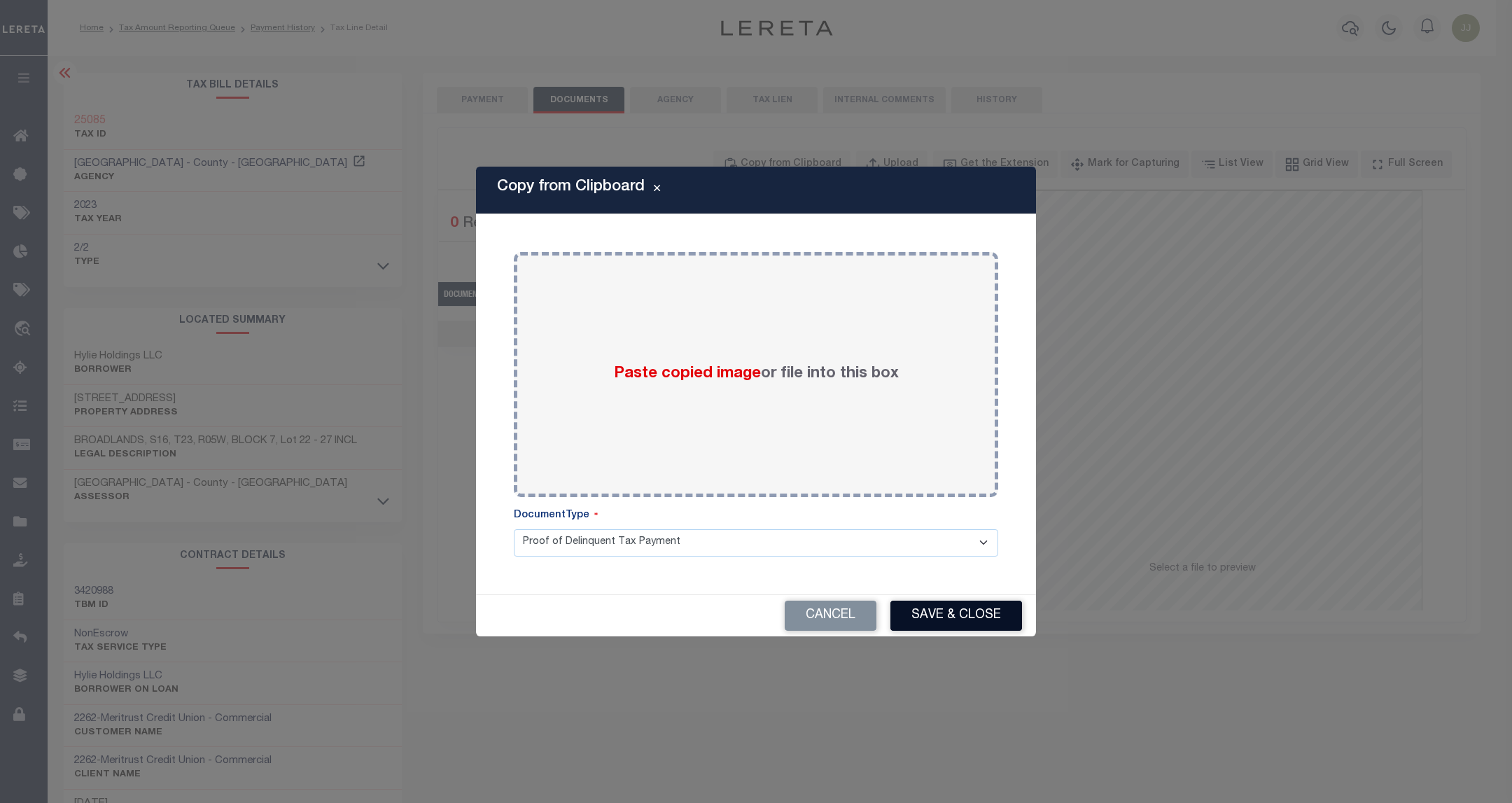
click at [943, 620] on button "Save & Close" at bounding box center [956, 616] width 132 height 30
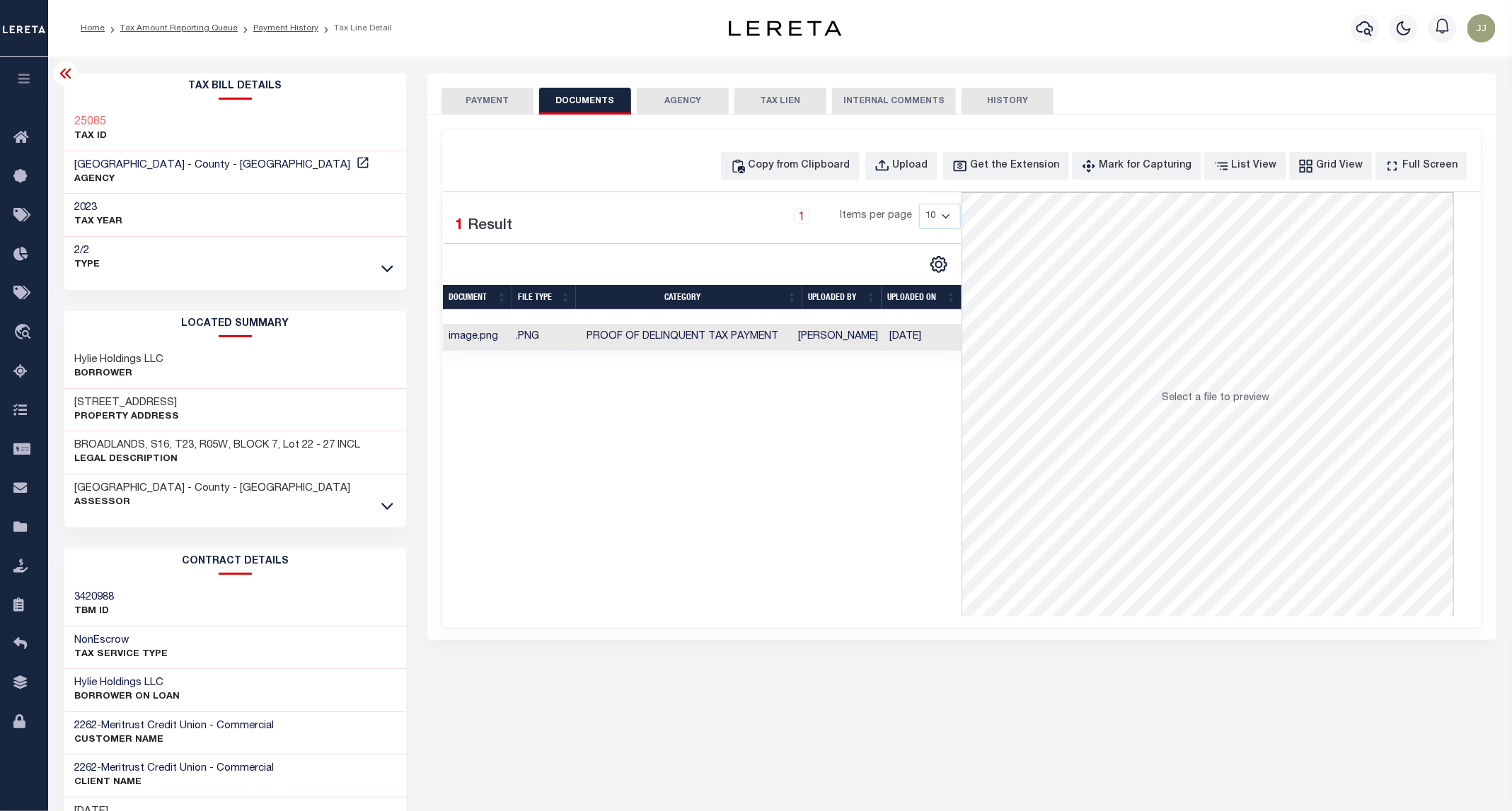
click at [488, 108] on button "PAYMENT" at bounding box center [488, 101] width 92 height 27
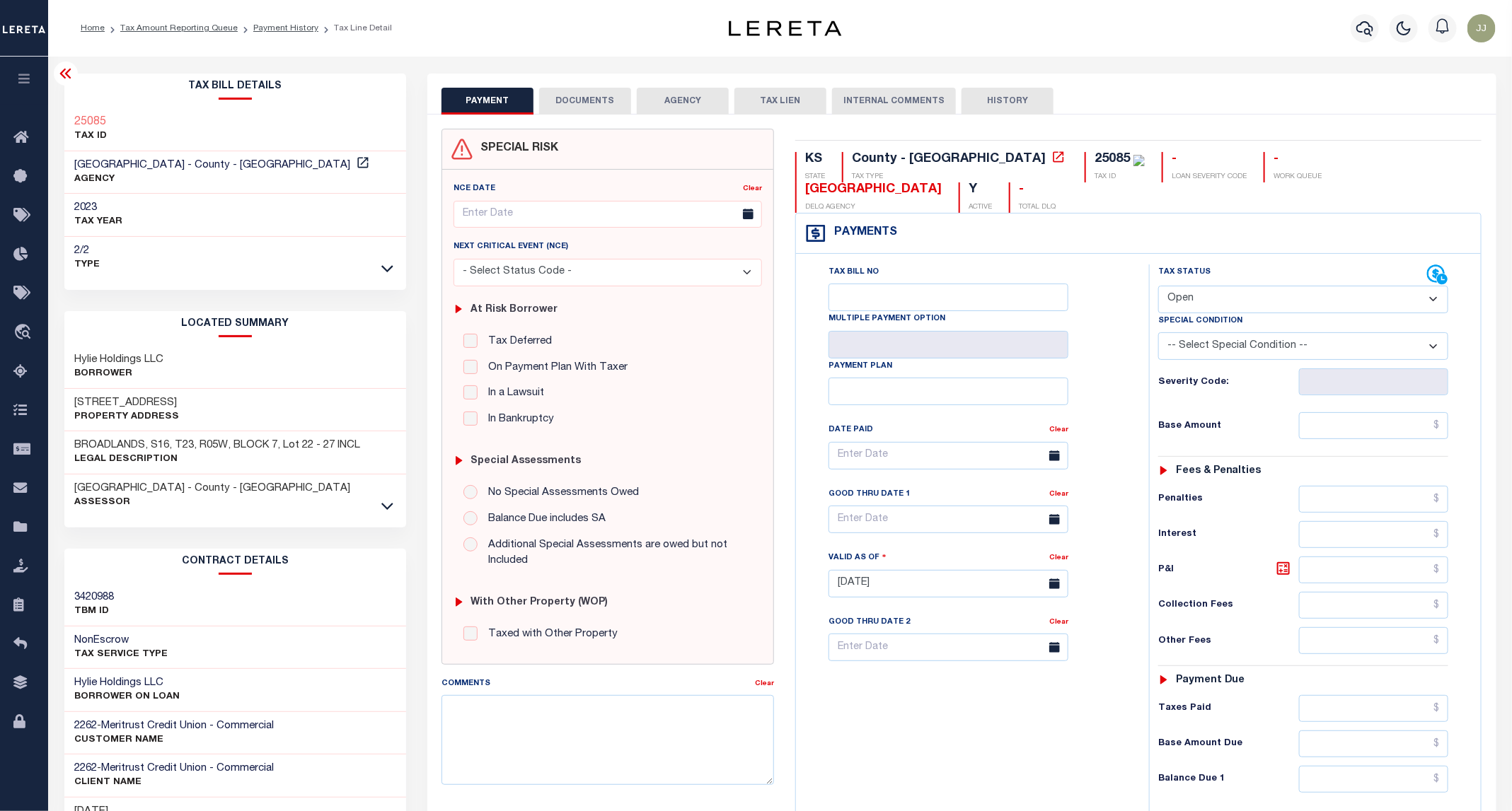
click at [1212, 285] on select "- Select Status Code - Open Due/Unpaid Paid Incomplete No Tax Due Internal Refu…" at bounding box center [1303, 299] width 290 height 28
select select "PYD"
click at [1158, 285] on select "- Select Status Code - Open Due/Unpaid Paid Incomplete No Tax Due Internal Refu…" at bounding box center [1303, 299] width 290 height 28
type input "[DATE]"
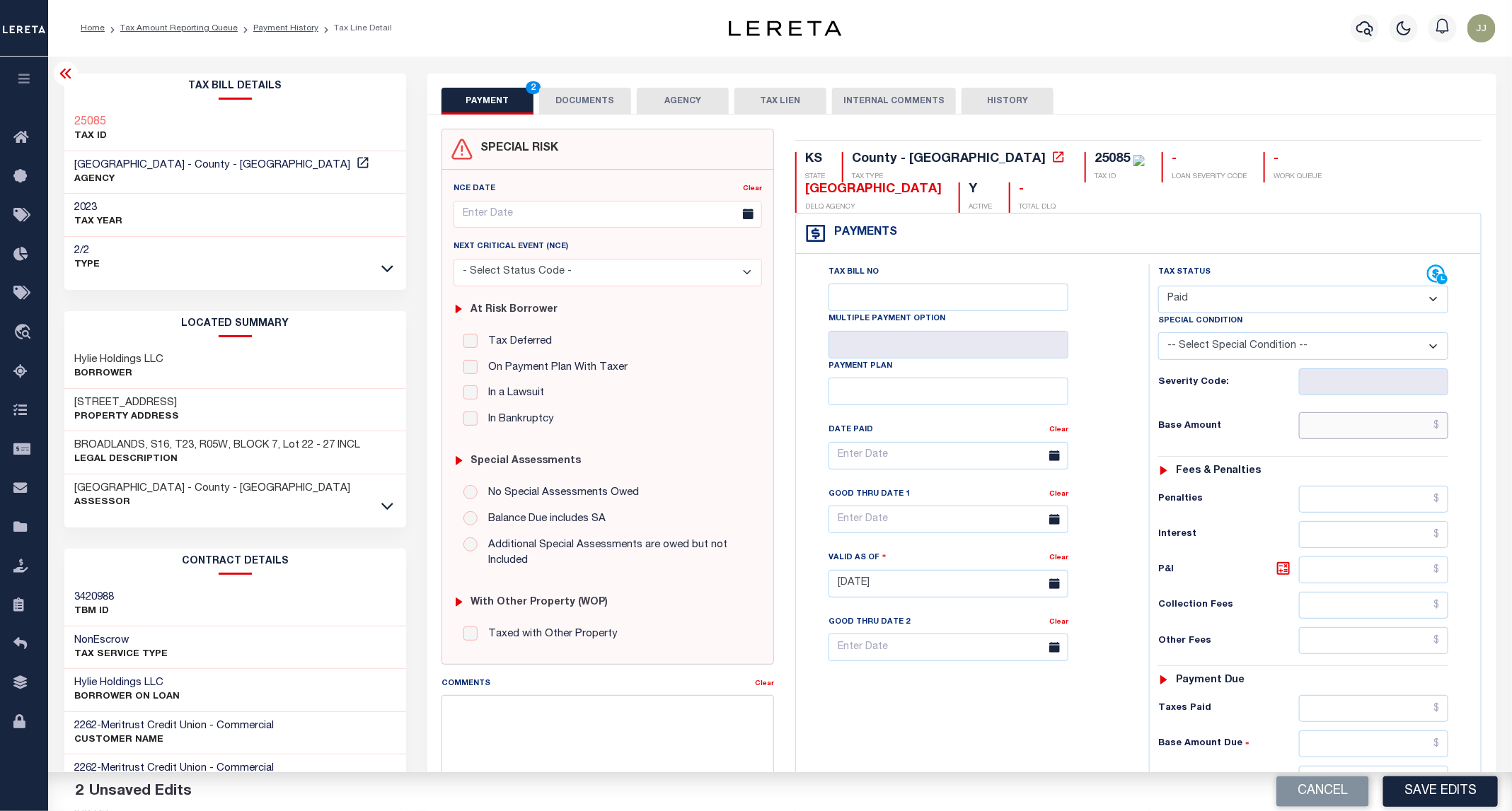
click at [1303, 412] on input "text" at bounding box center [1373, 425] width 150 height 27
type input "$0.00"
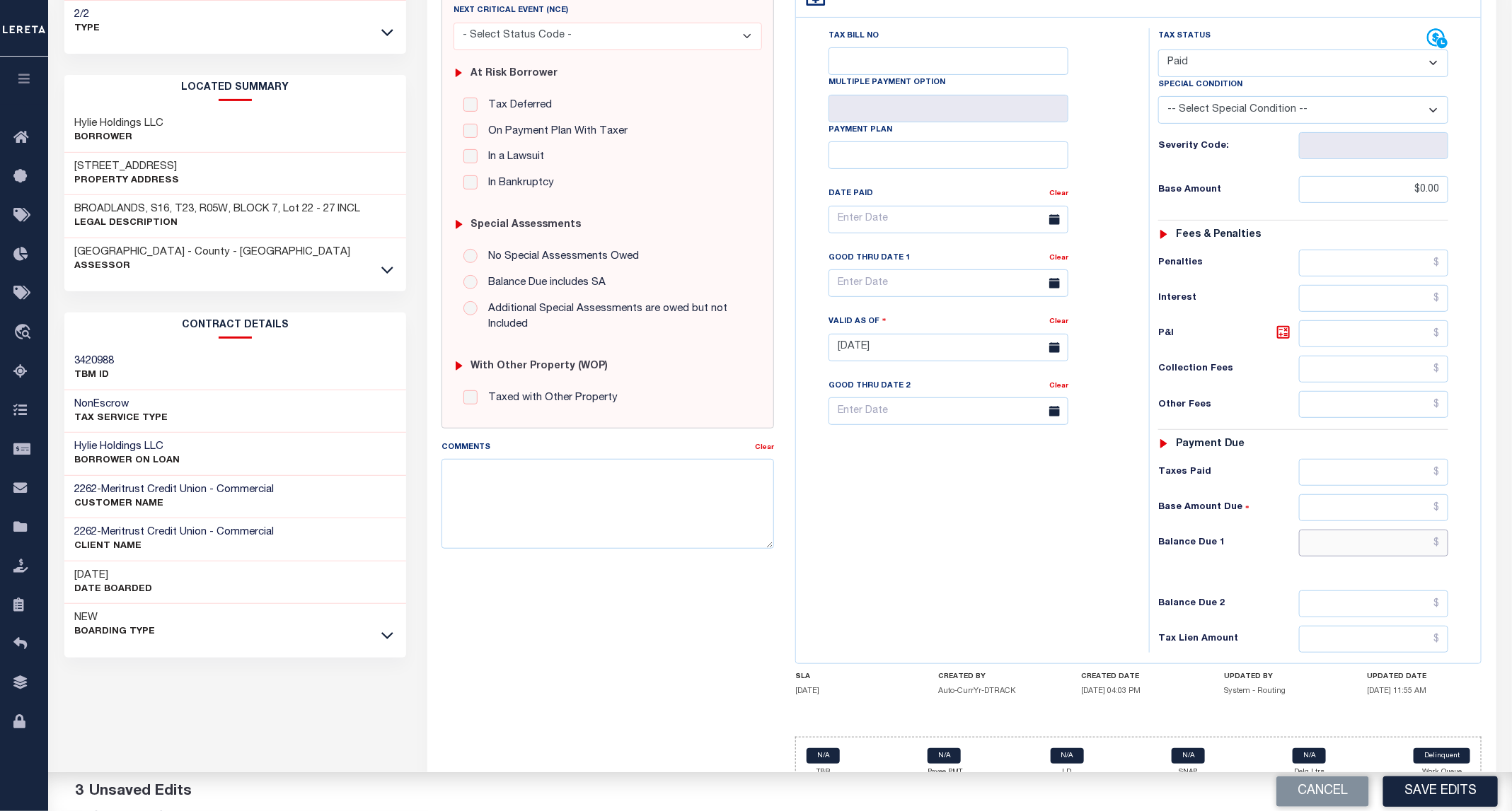
click at [1371, 530] on input "text" at bounding box center [1373, 543] width 150 height 27
type input "$0.00"
click at [1456, 786] on button "Save Edits" at bounding box center [1440, 792] width 115 height 30
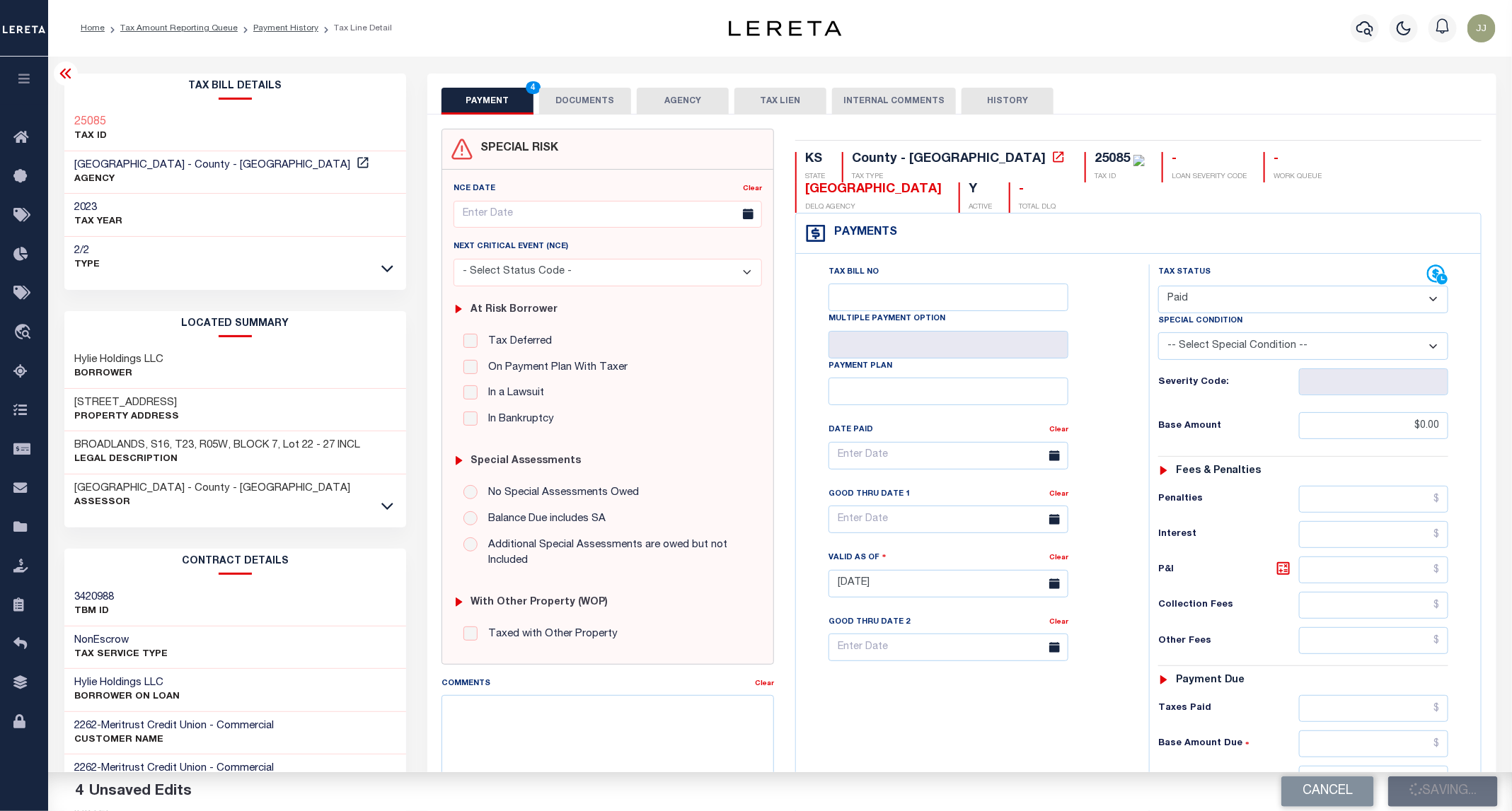
click at [271, 22] on li "Payment History" at bounding box center [277, 29] width 80 height 13
click at [286, 31] on link "Payment History" at bounding box center [285, 28] width 65 height 8
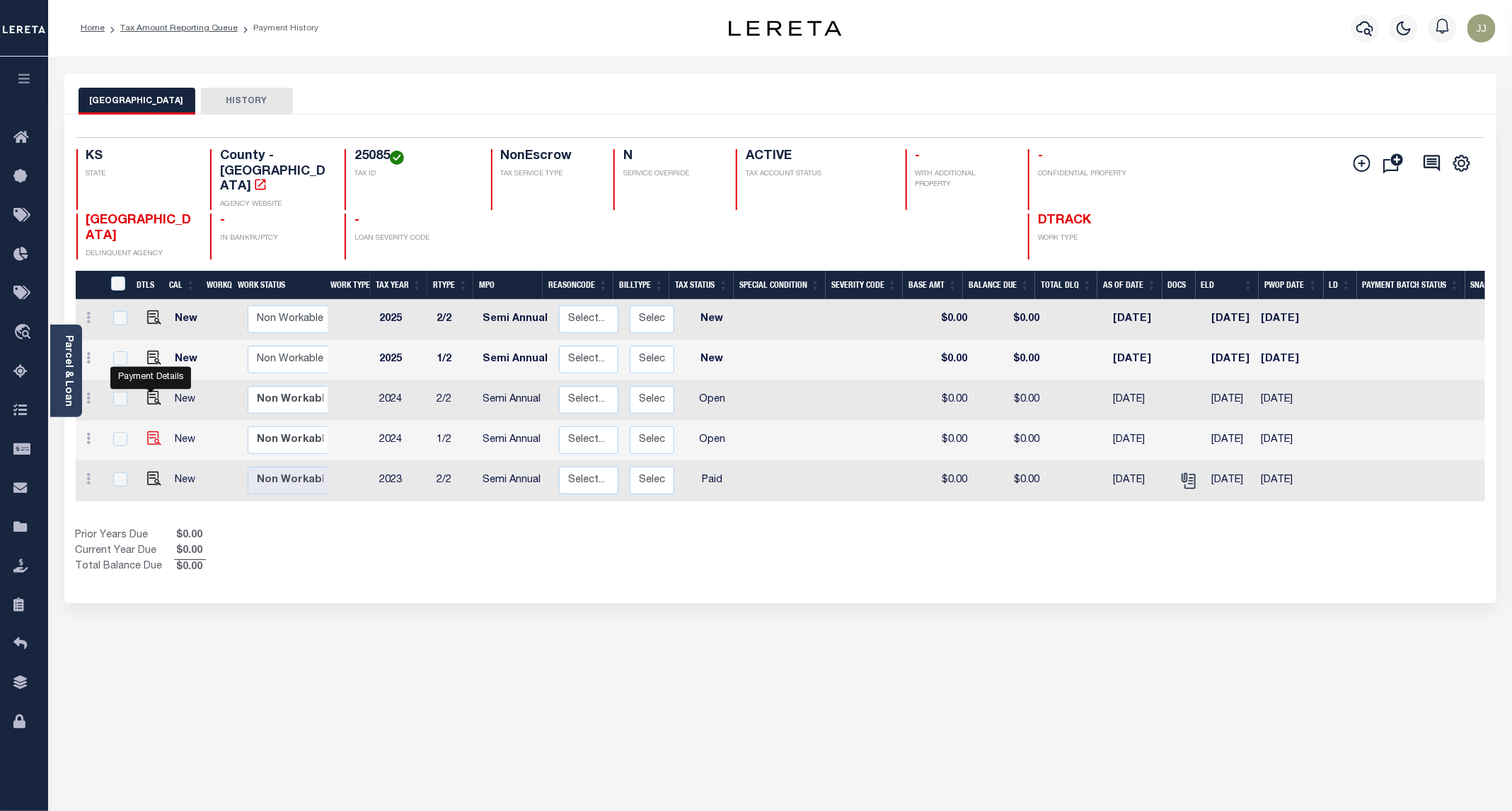
click at [151, 431] on img "" at bounding box center [153, 438] width 14 height 14
checkbox input "true"
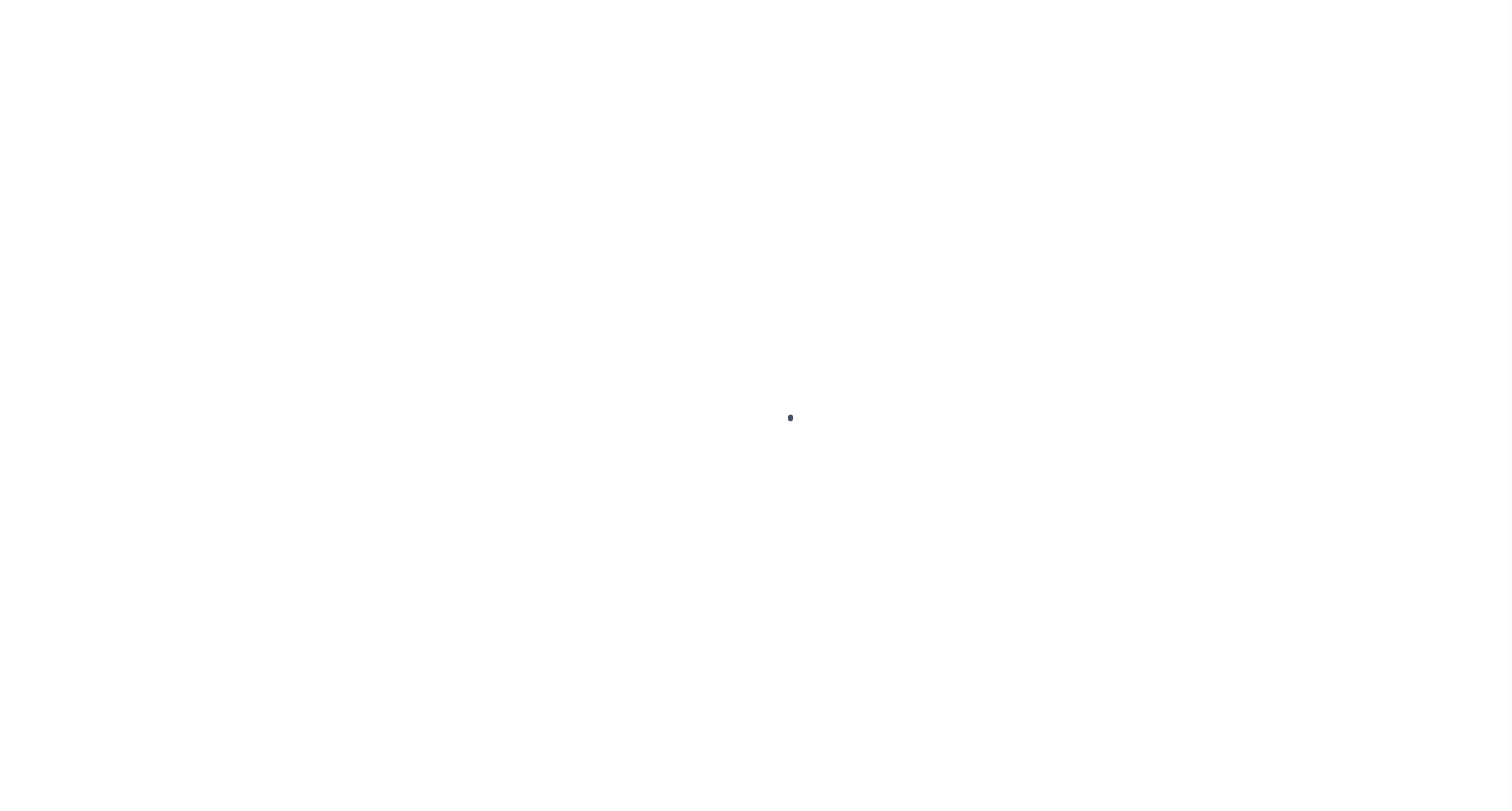
select select "OP2"
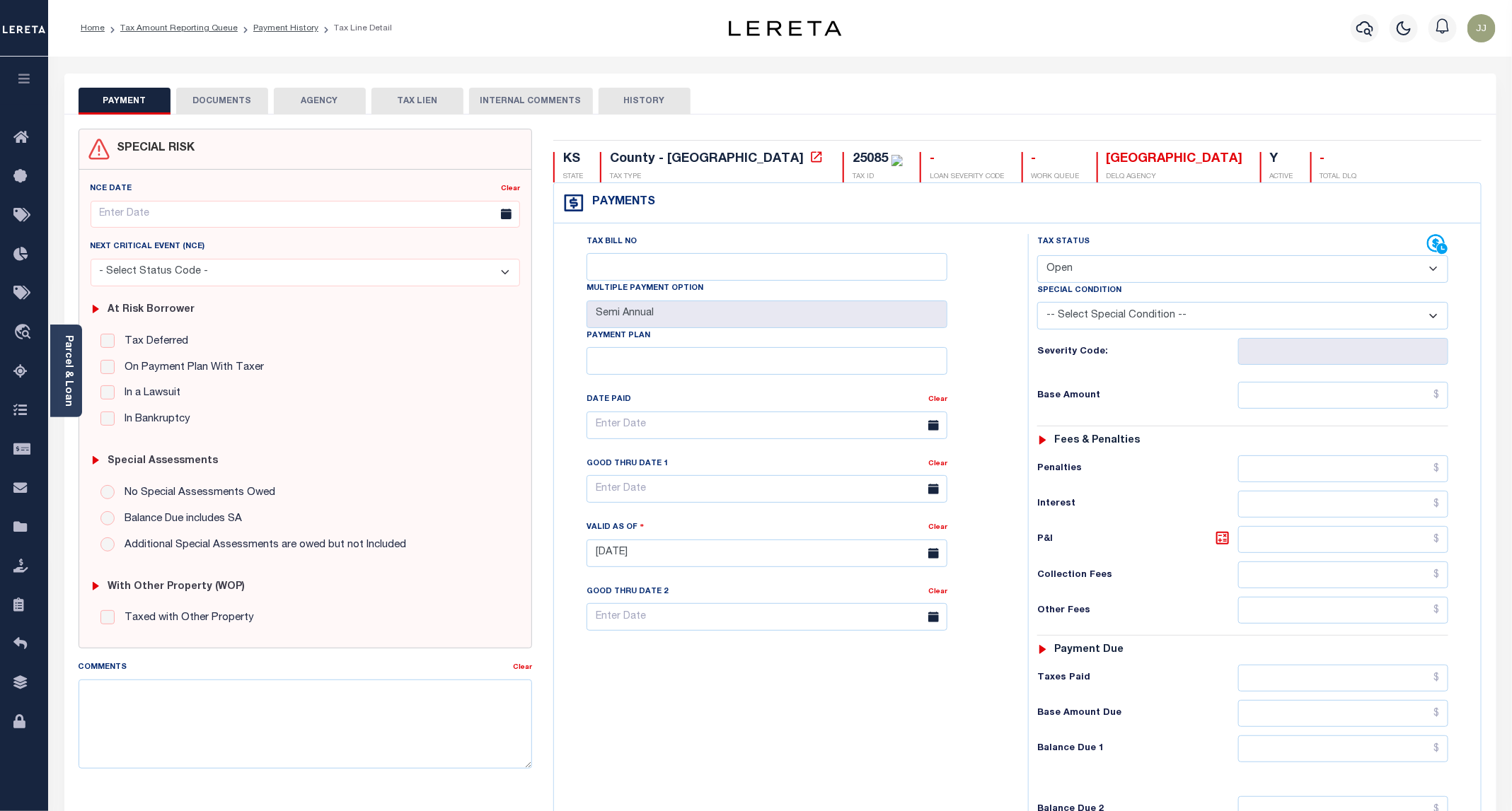
click at [225, 101] on button "DOCUMENTS" at bounding box center [223, 101] width 92 height 27
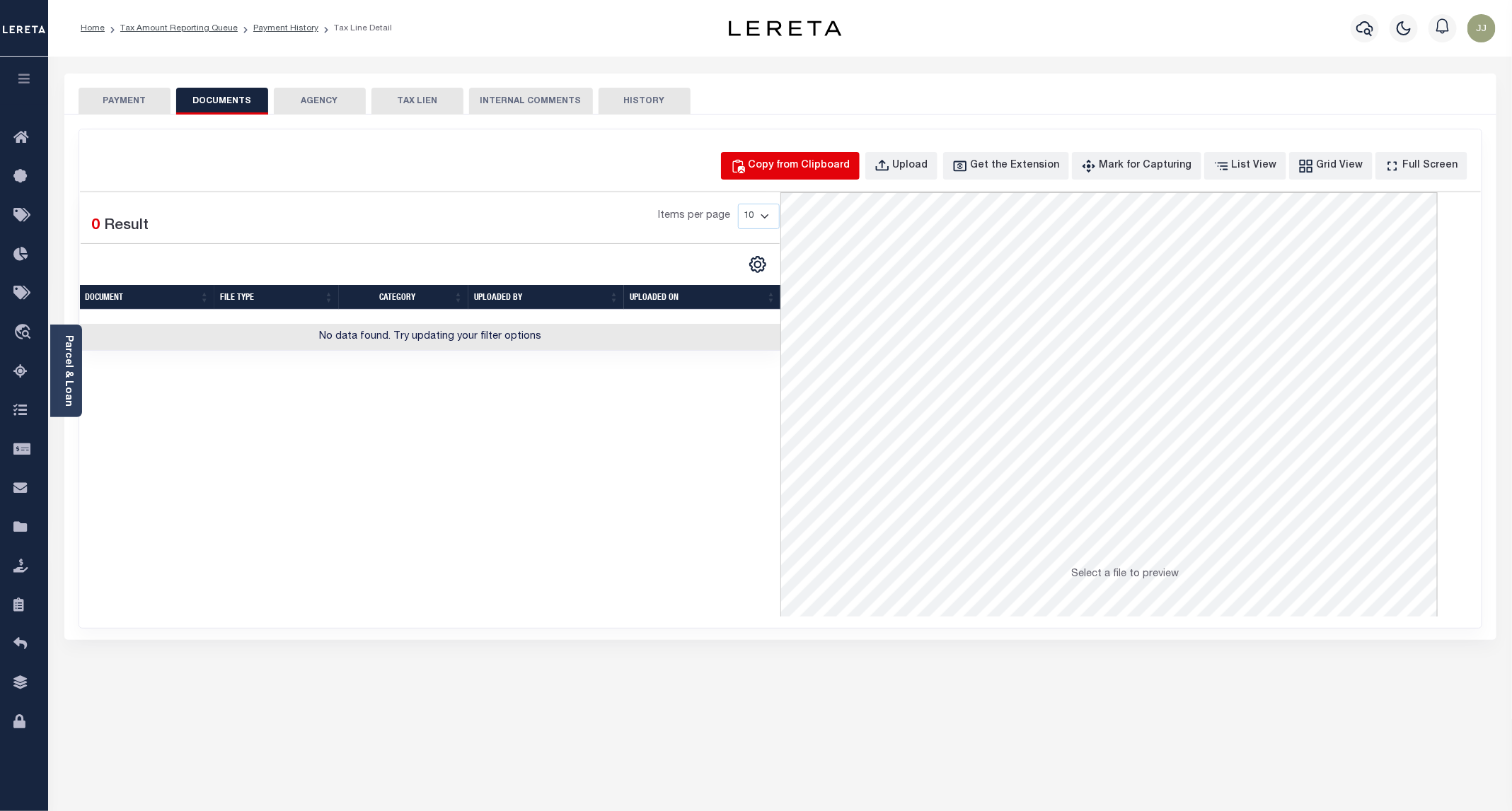
click at [806, 155] on button "Copy from Clipboard" at bounding box center [790, 166] width 139 height 28
select select "POP"
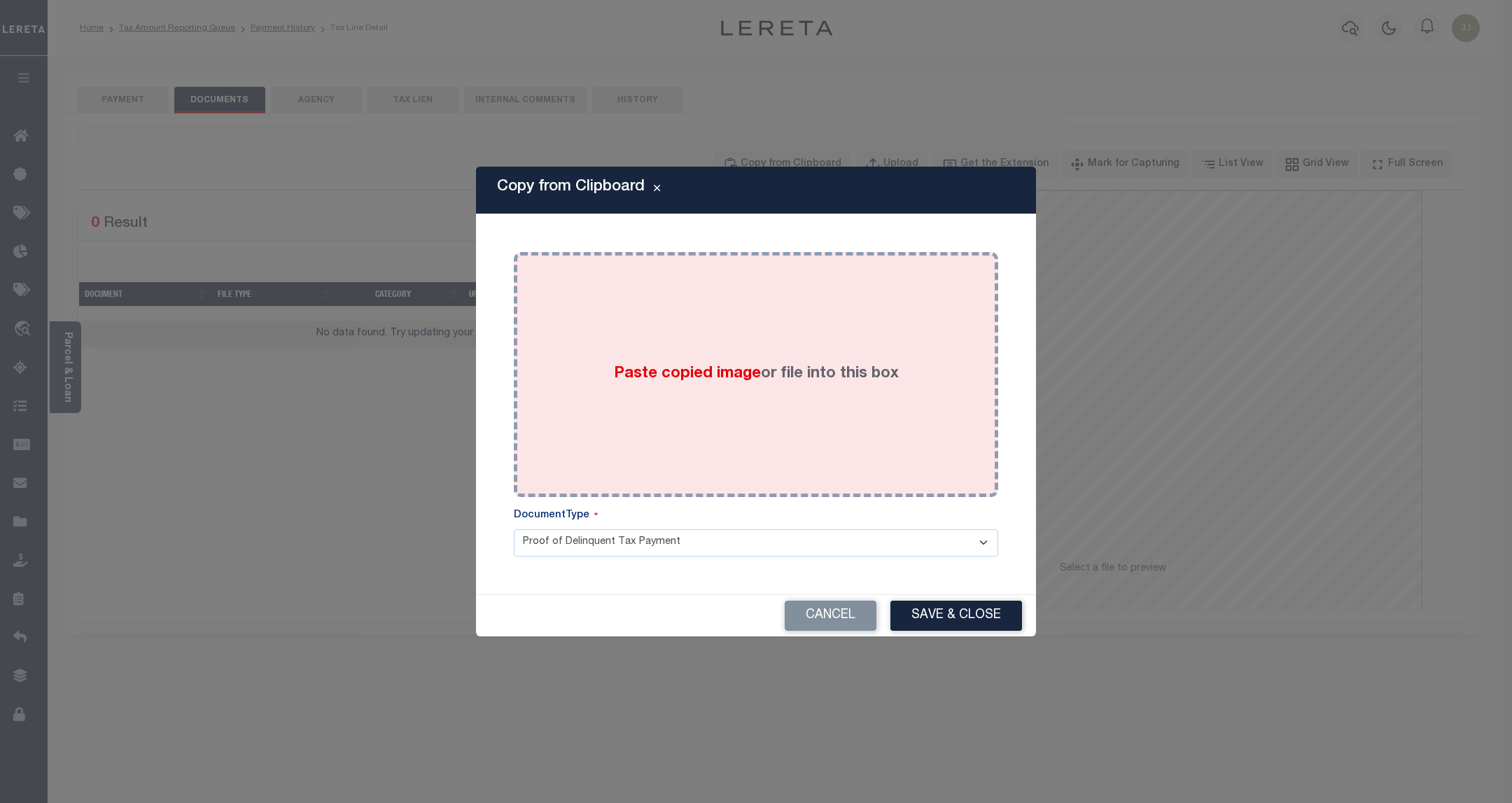
click at [778, 337] on div "Paste copied image or file into this box" at bounding box center [756, 374] width 463 height 224
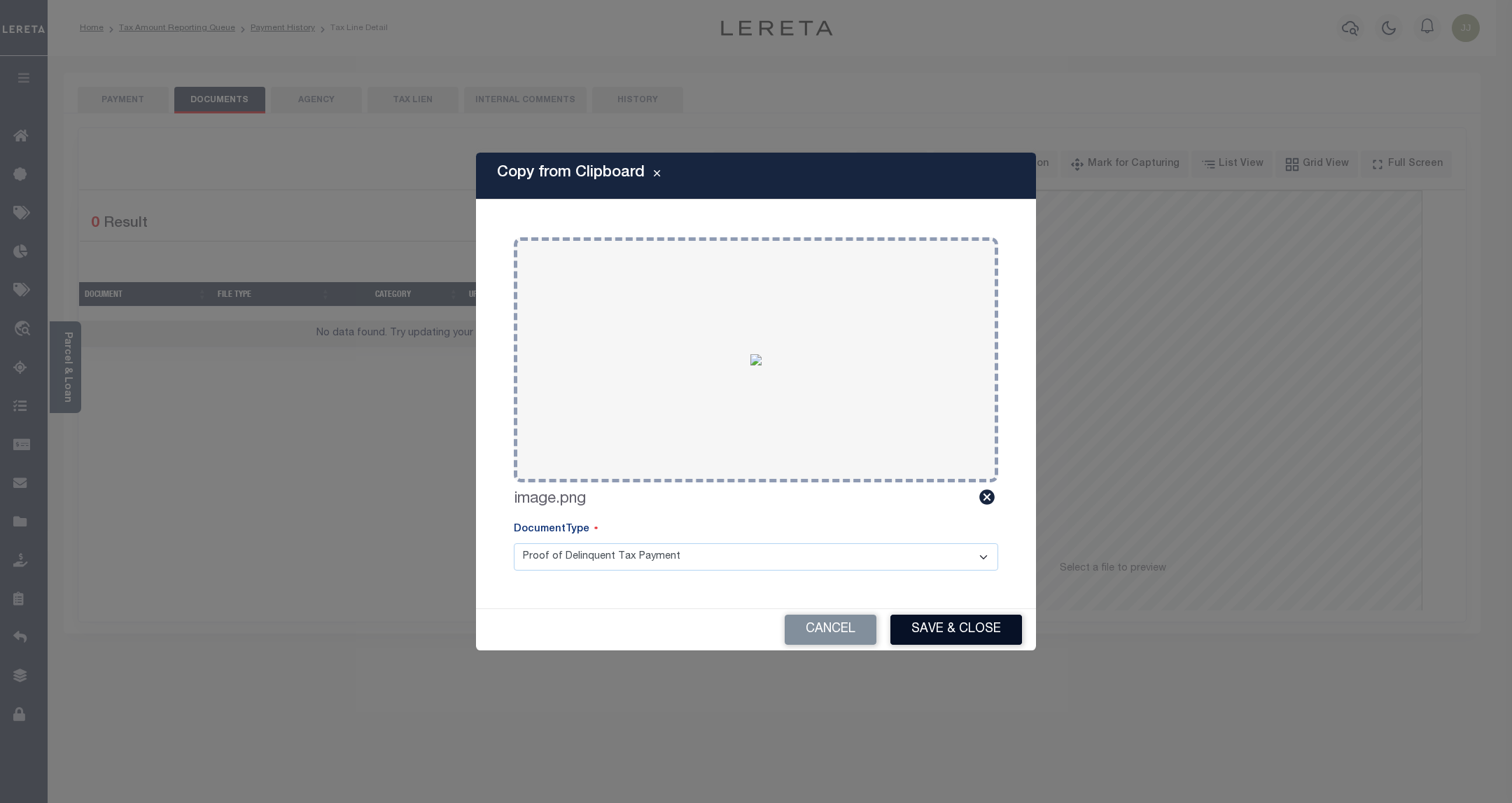
click at [977, 630] on button "Save & Close" at bounding box center [956, 629] width 132 height 30
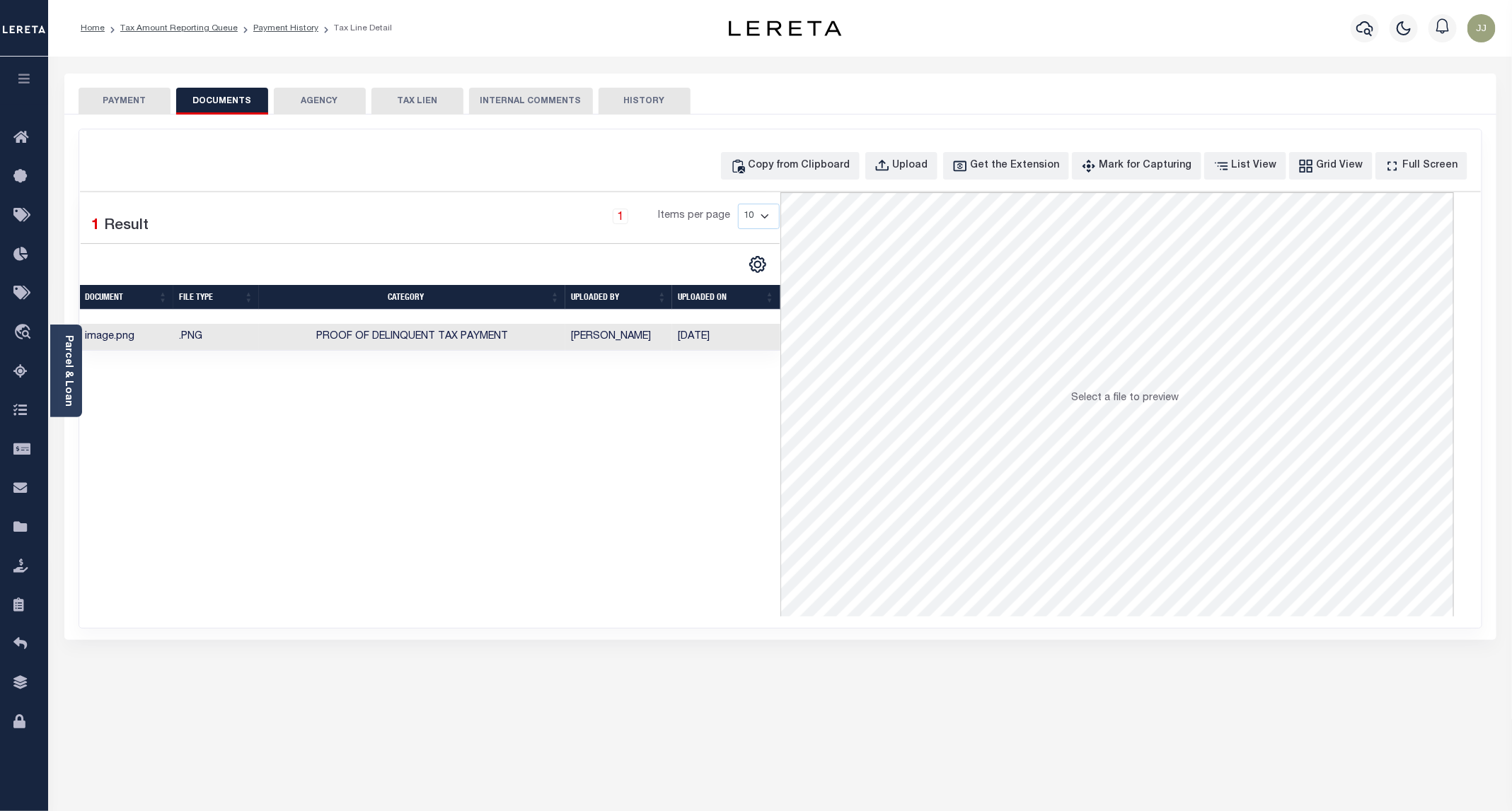
click at [139, 109] on button "PAYMENT" at bounding box center [125, 101] width 92 height 27
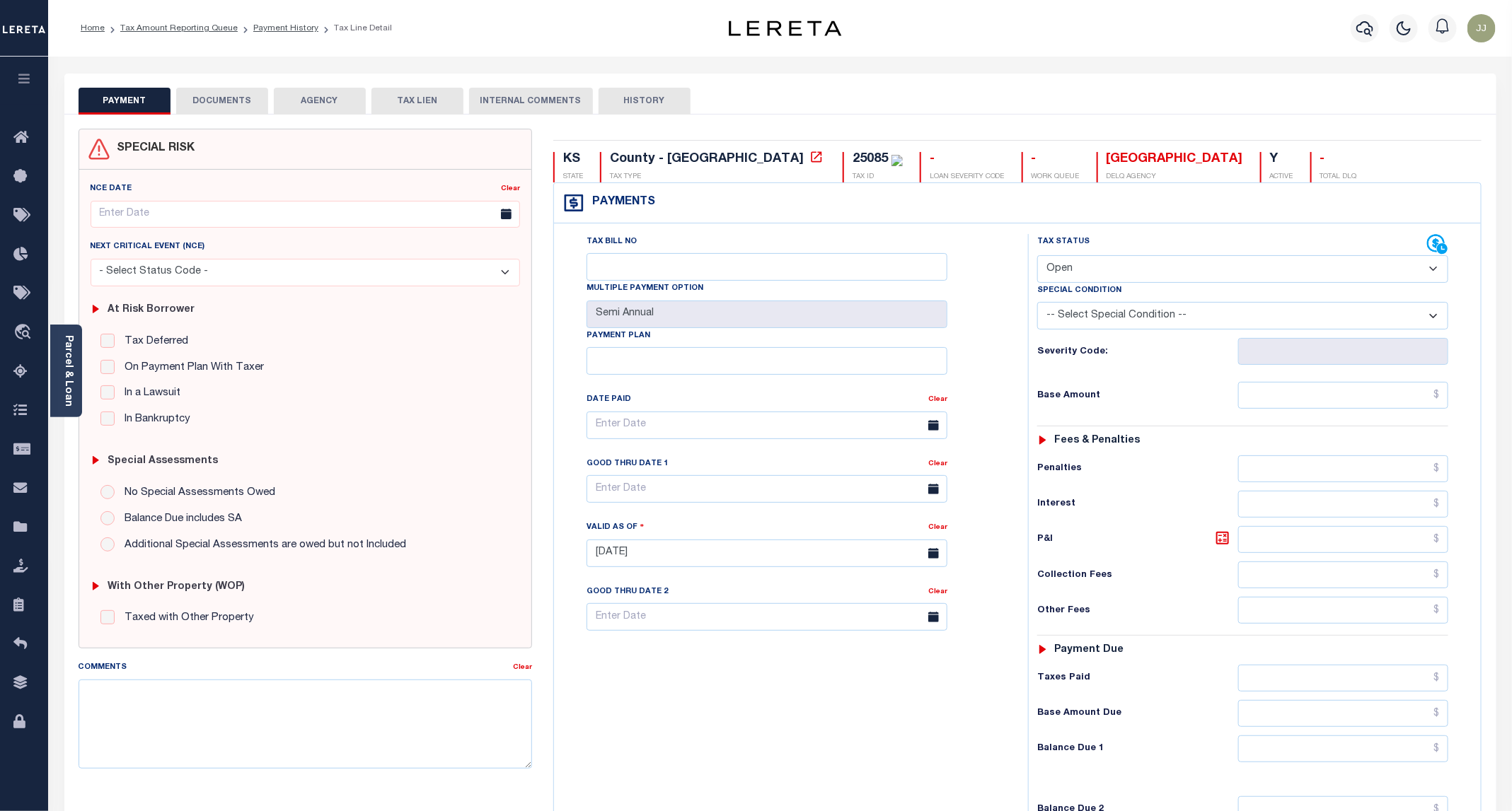
click at [1084, 265] on select "- Select Status Code - Open Due/Unpaid Paid Incomplete No Tax Due Internal Refu…" at bounding box center [1242, 269] width 411 height 28
select select "PYD"
click at [1038, 257] on select "- Select Status Code - Open Due/Unpaid Paid Incomplete No Tax Due Internal Refu…" at bounding box center [1242, 269] width 411 height 28
type input "[DATE]"
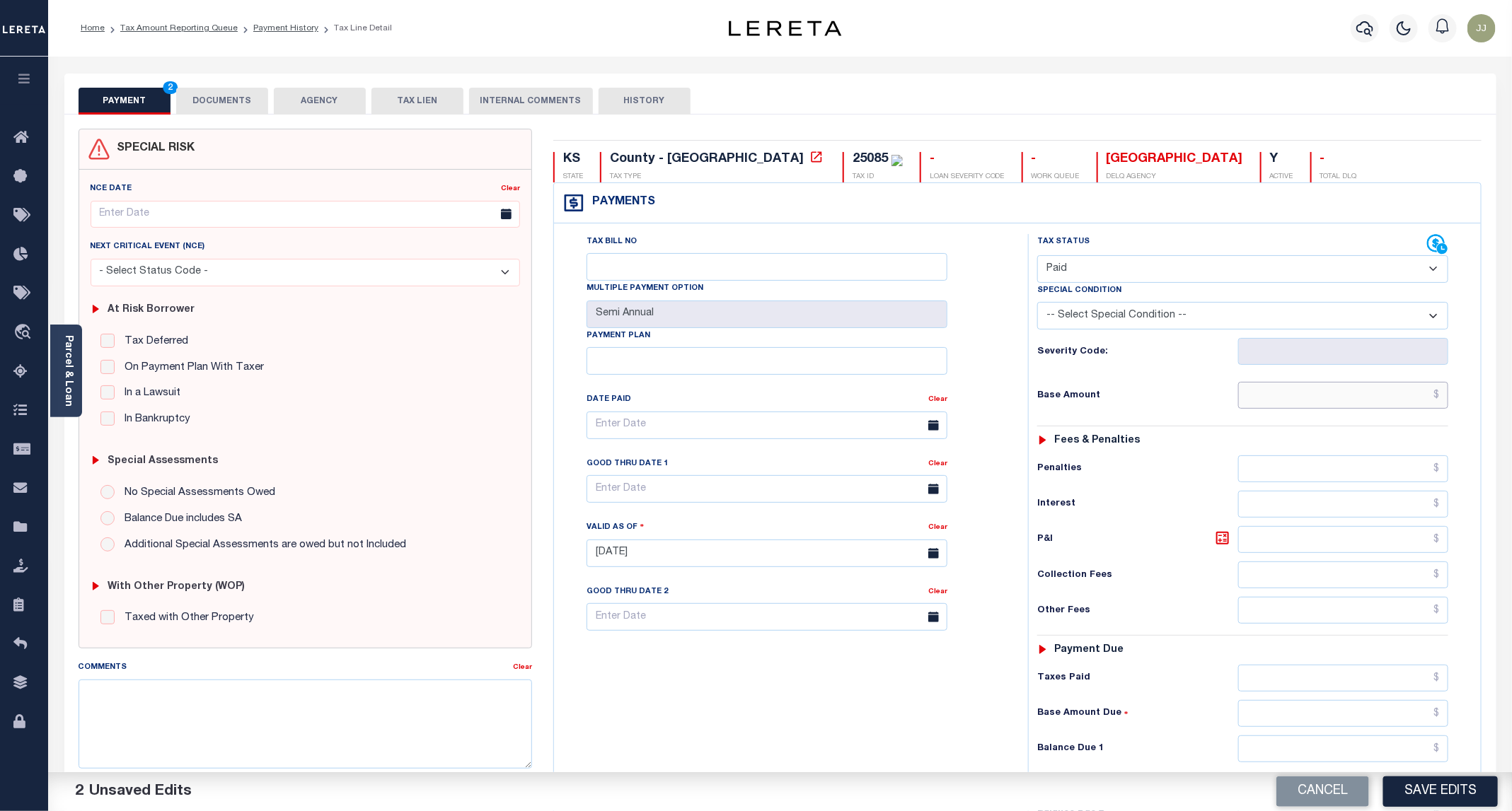
click at [1290, 406] on input "text" at bounding box center [1342, 395] width 210 height 27
type input "$0.00"
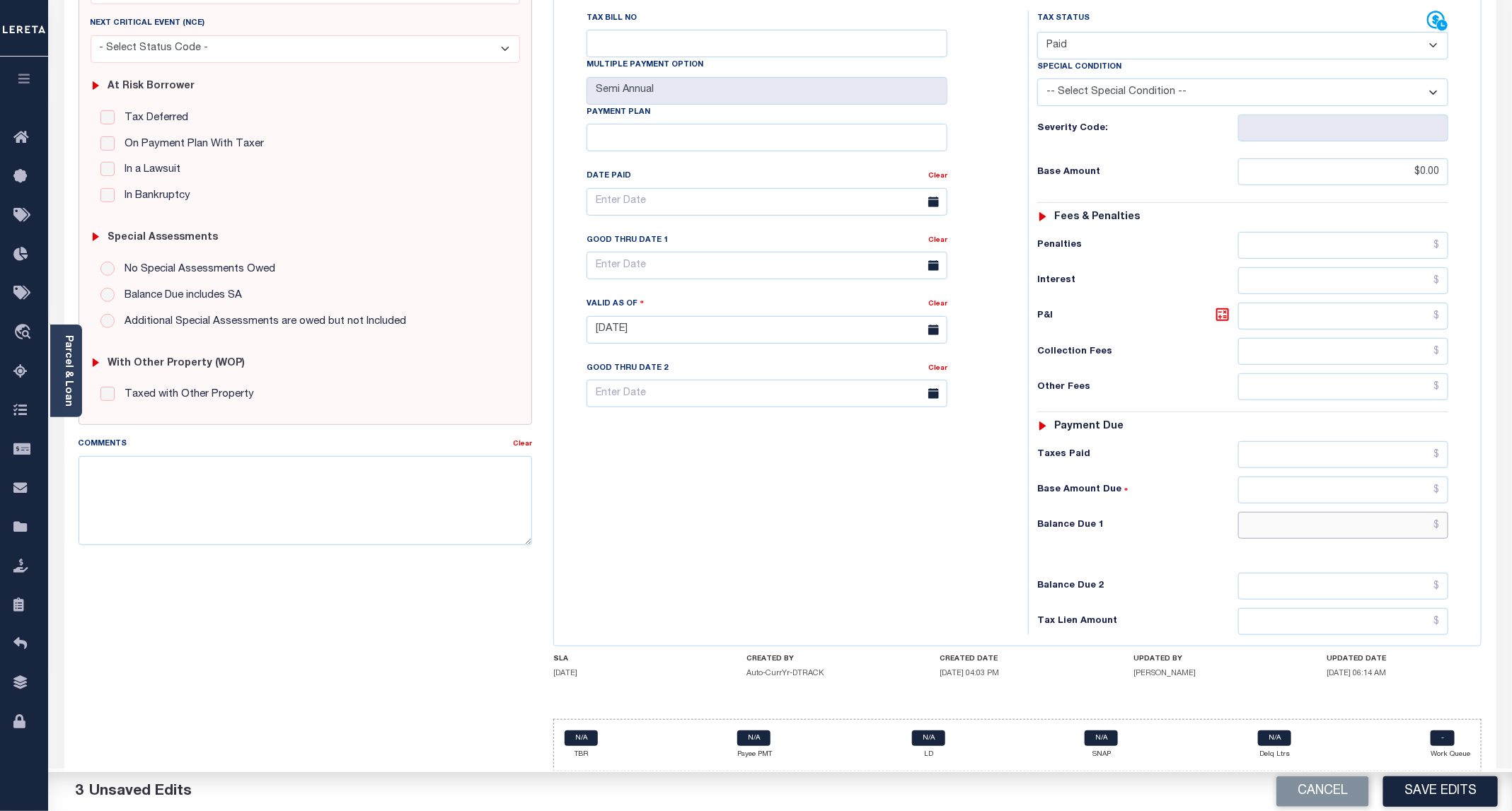
click at [1269, 523] on input "text" at bounding box center [1342, 525] width 210 height 27
type input "$0.00"
click at [1456, 801] on button "Save Edits" at bounding box center [1440, 792] width 115 height 30
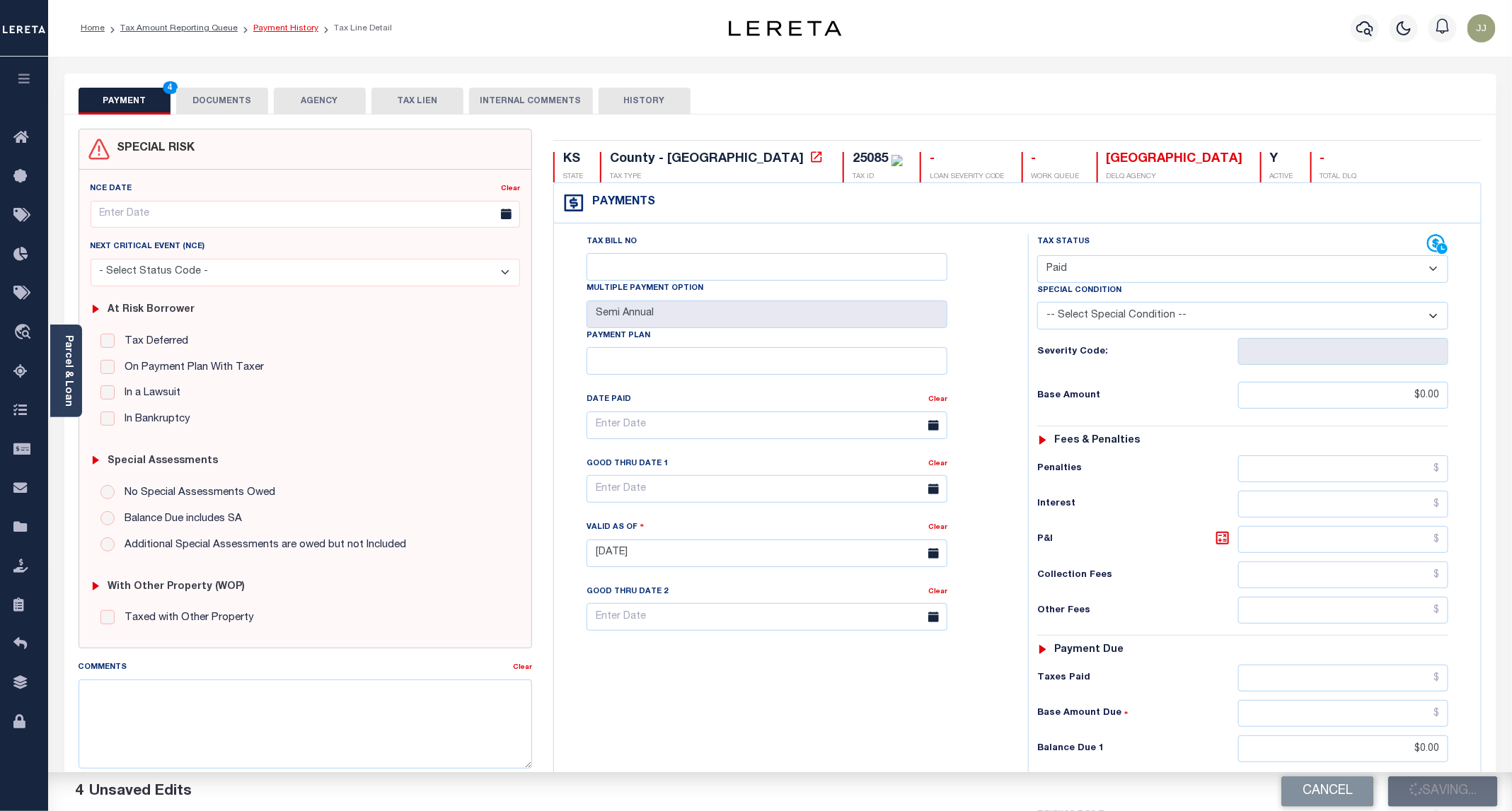
click at [285, 31] on link "Payment History" at bounding box center [285, 28] width 65 height 8
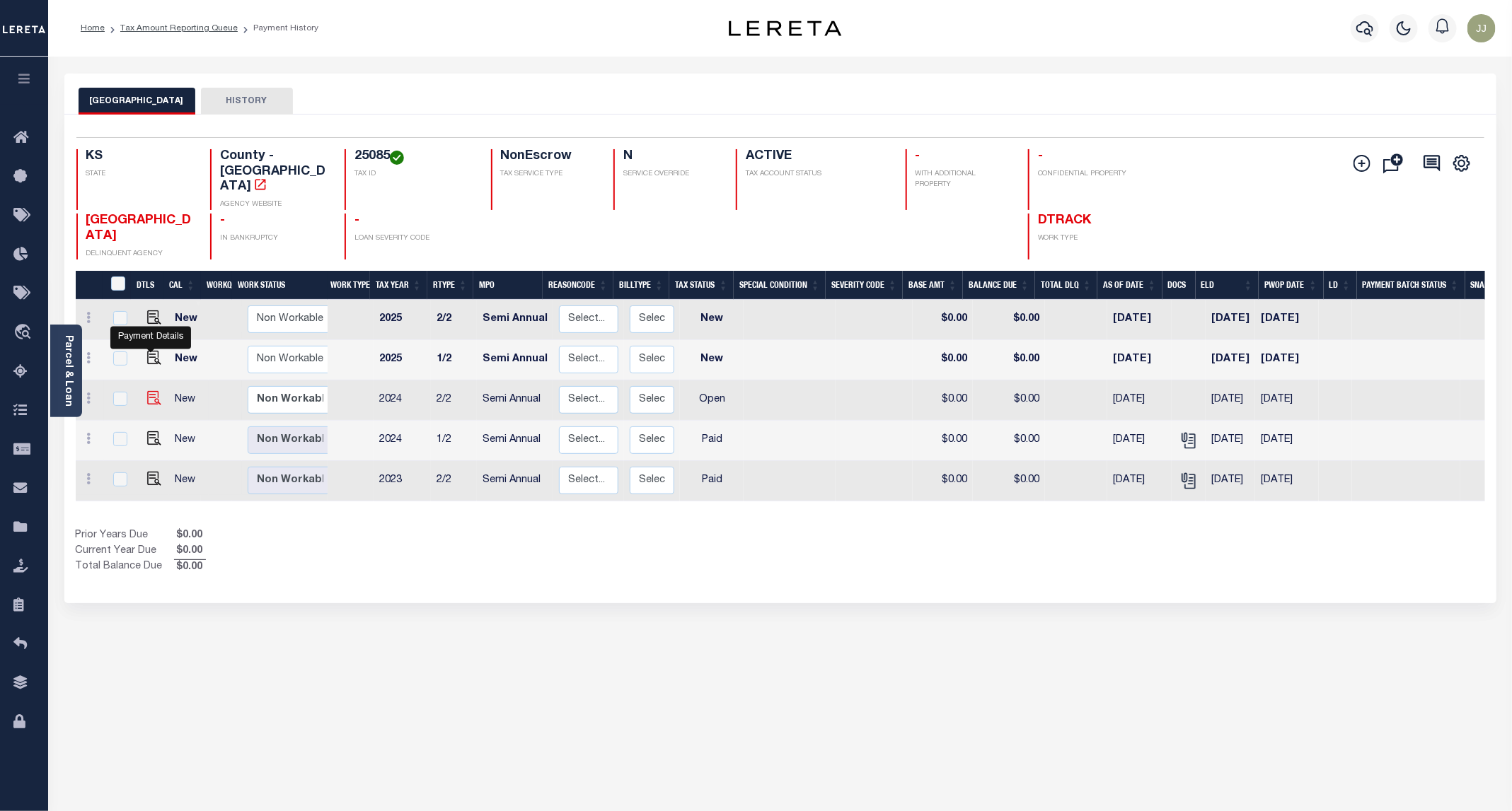
click at [147, 392] on img "" at bounding box center [153, 398] width 14 height 14
checkbox input "true"
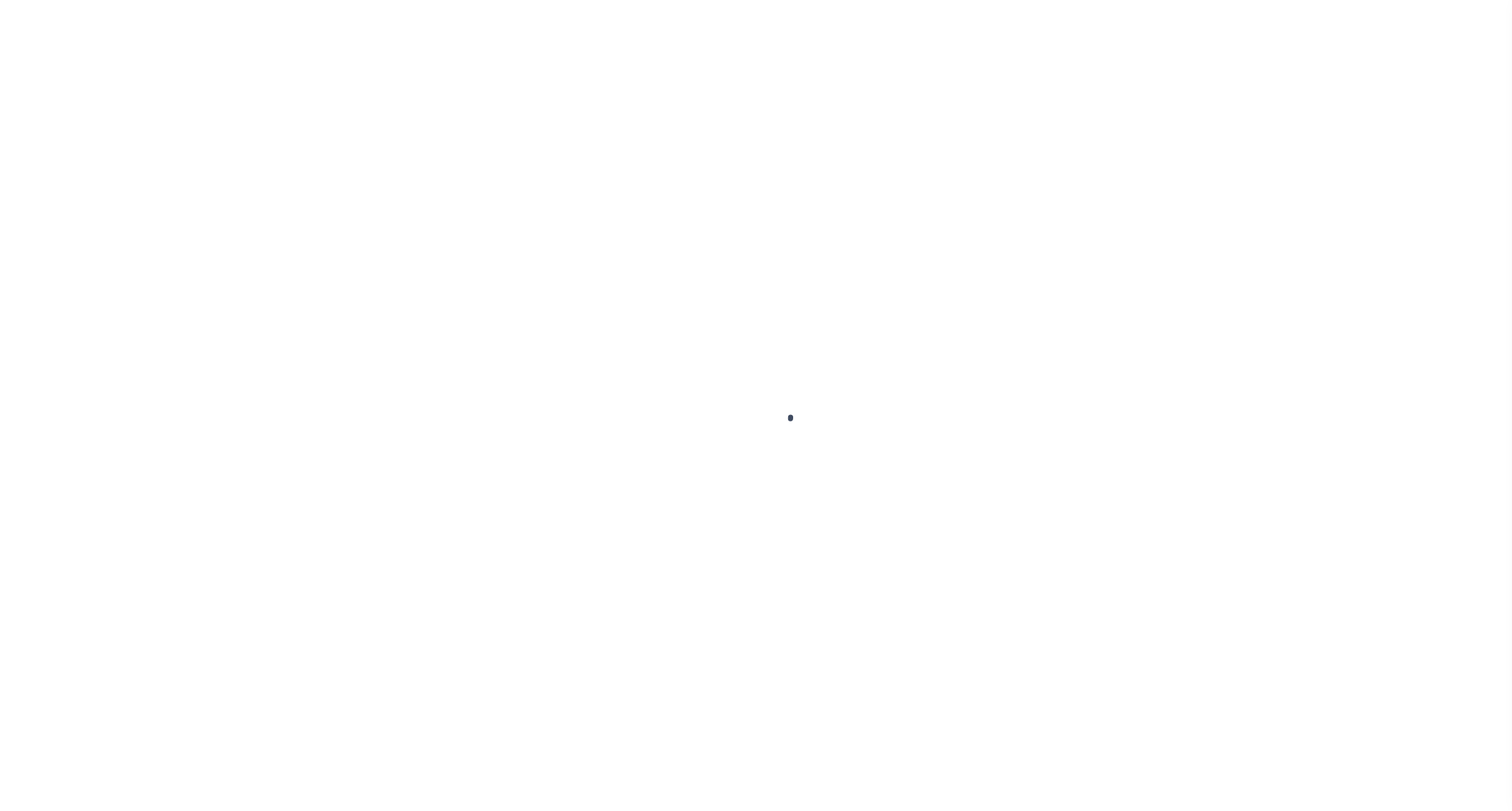
select select "OP2"
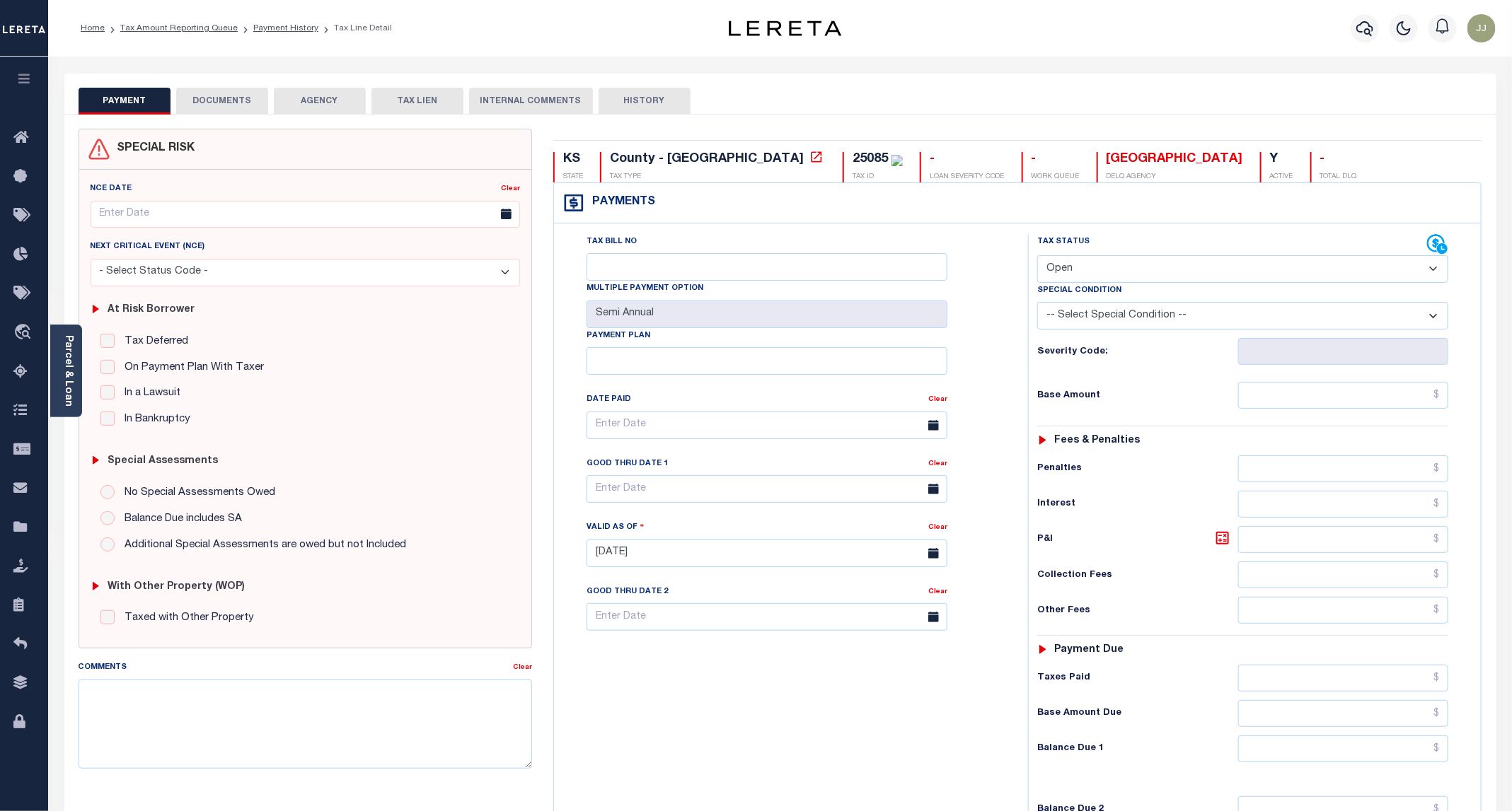
click at [210, 96] on button "DOCUMENTS" at bounding box center [223, 101] width 92 height 27
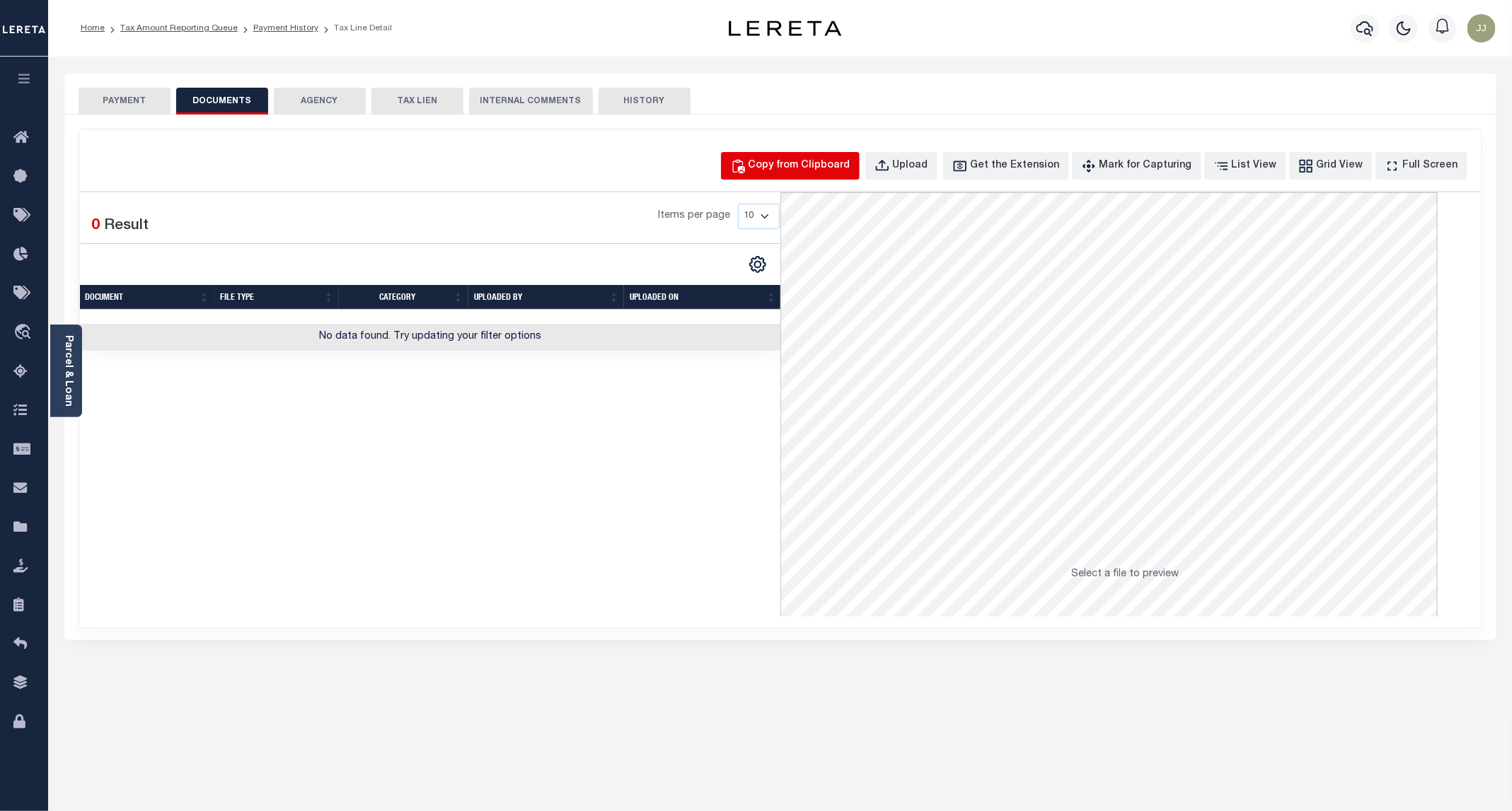
click at [824, 162] on div "Copy from Clipboard" at bounding box center [799, 166] width 102 height 16
select select "POP"
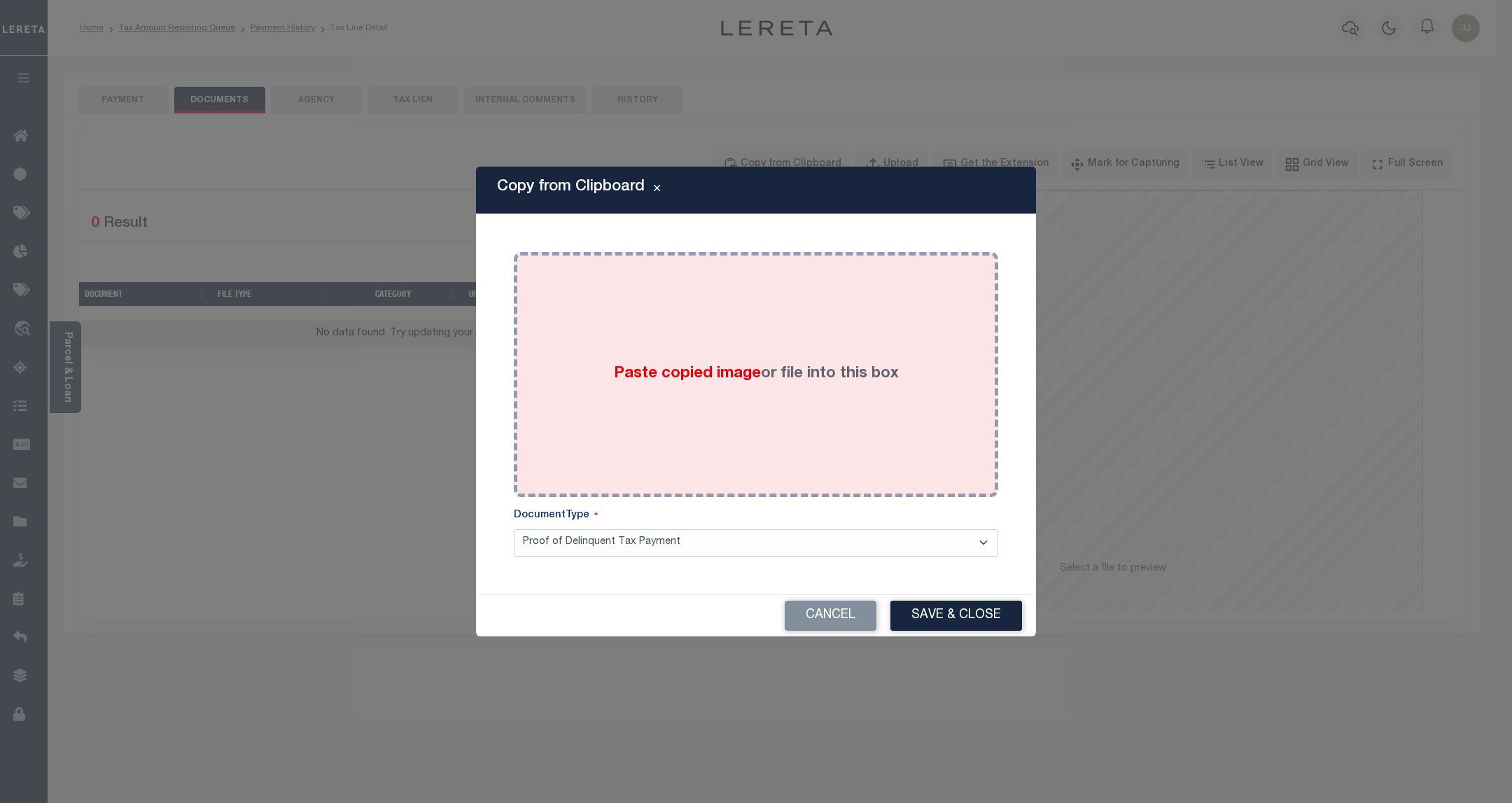
click at [797, 280] on div "Paste copied image or file into this box" at bounding box center [756, 374] width 463 height 224
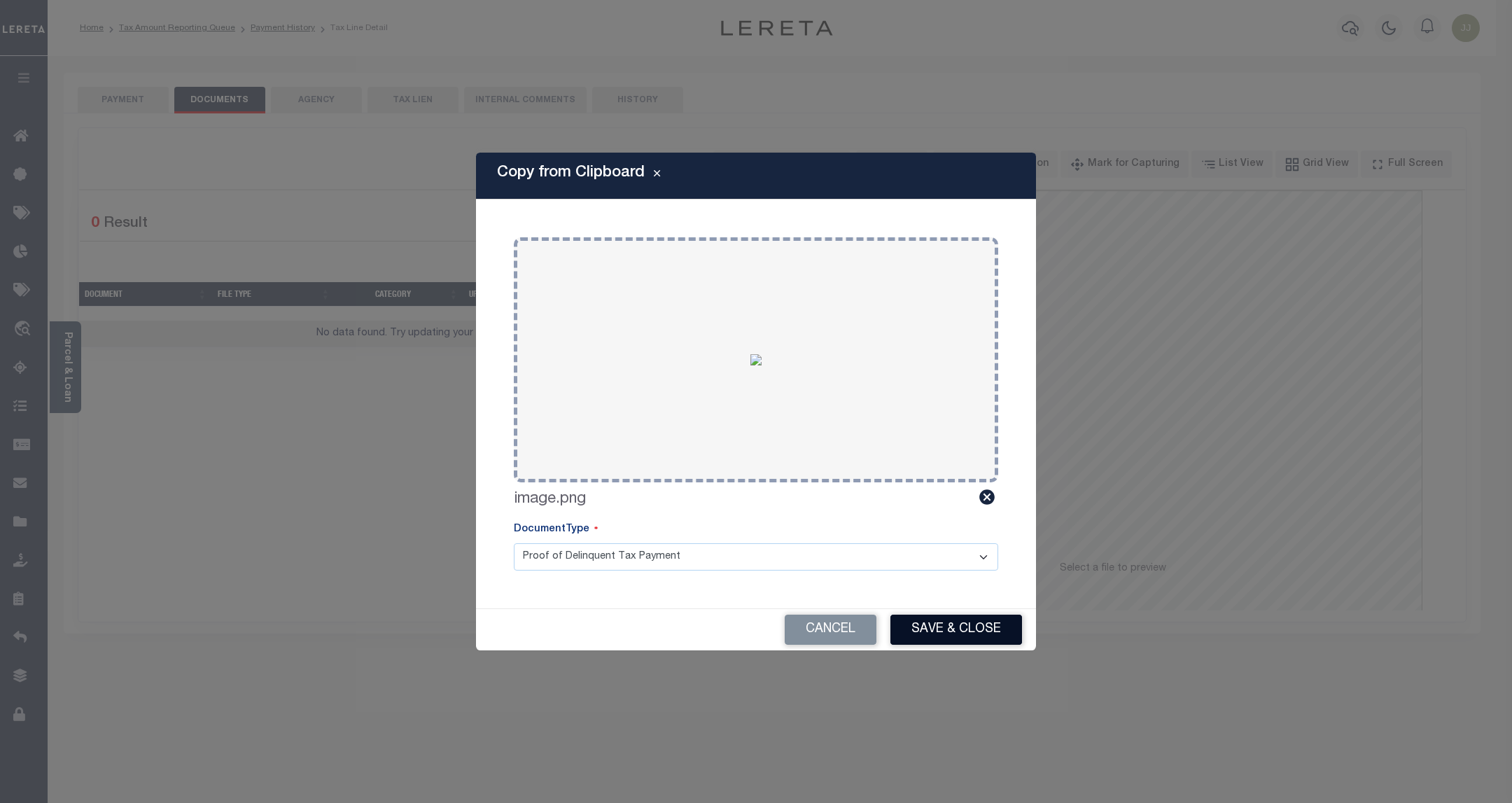
click at [945, 633] on button "Save & Close" at bounding box center [956, 629] width 132 height 30
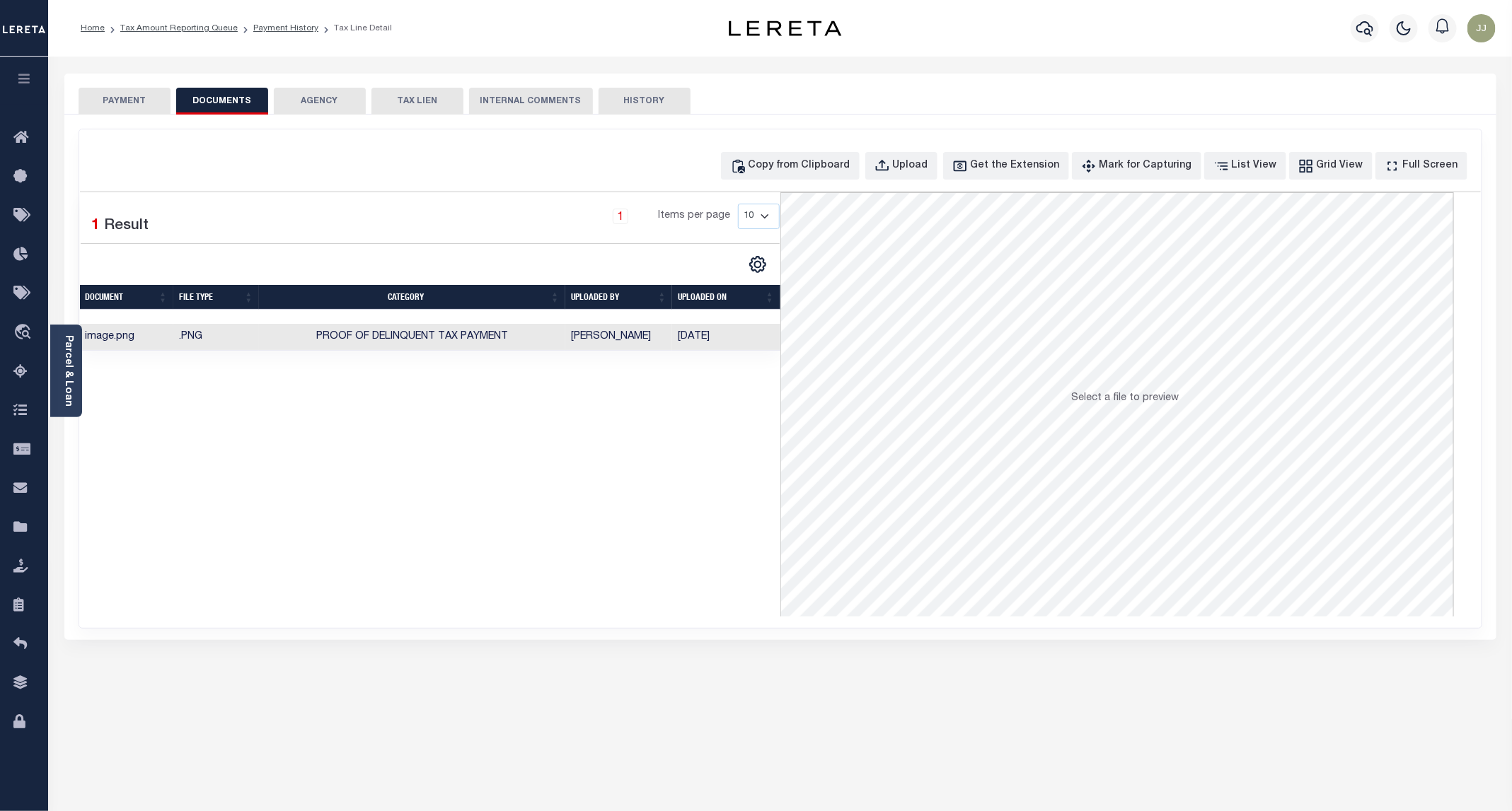
click at [132, 101] on button "PAYMENT" at bounding box center [125, 101] width 92 height 27
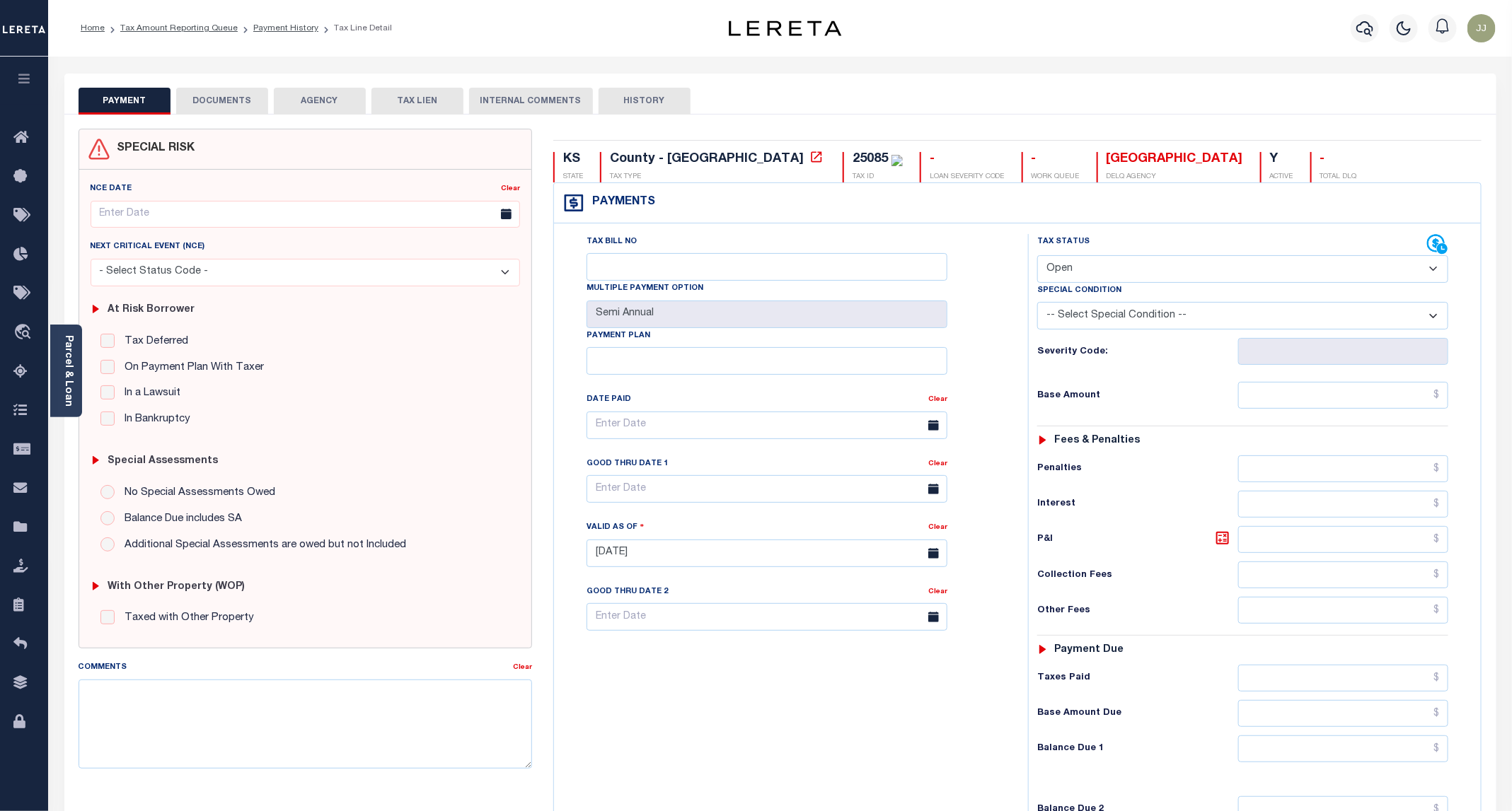
click at [1156, 281] on select "- Select Status Code - Open Due/Unpaid Paid Incomplete No Tax Due Internal Refu…" at bounding box center [1242, 269] width 411 height 28
select select "PYD"
click at [1038, 257] on select "- Select Status Code - Open Due/Unpaid Paid Incomplete No Tax Due Internal Refu…" at bounding box center [1242, 269] width 411 height 28
type input "[DATE]"
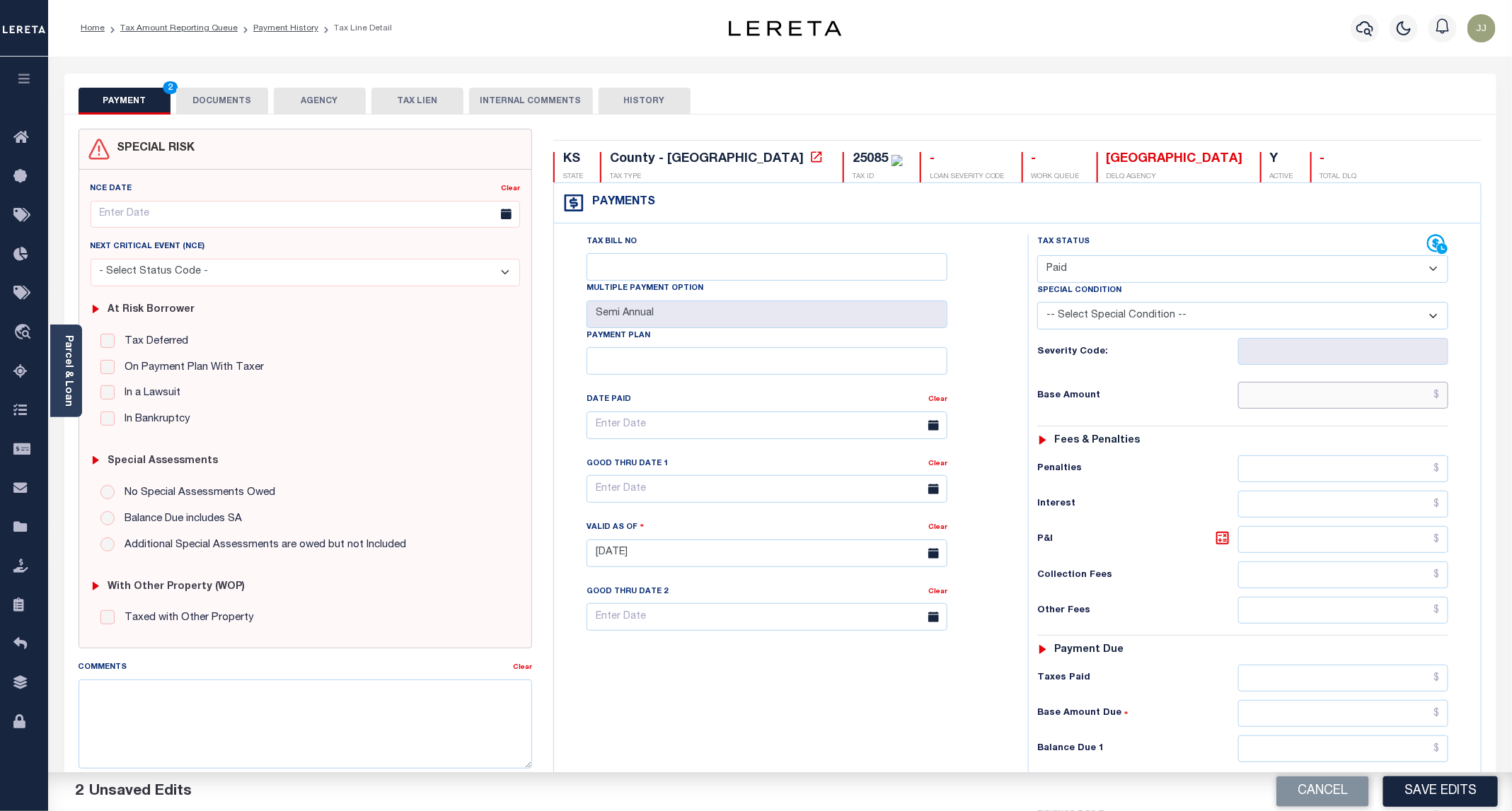
click at [1290, 406] on input "text" at bounding box center [1342, 395] width 210 height 27
type input "$0.00"
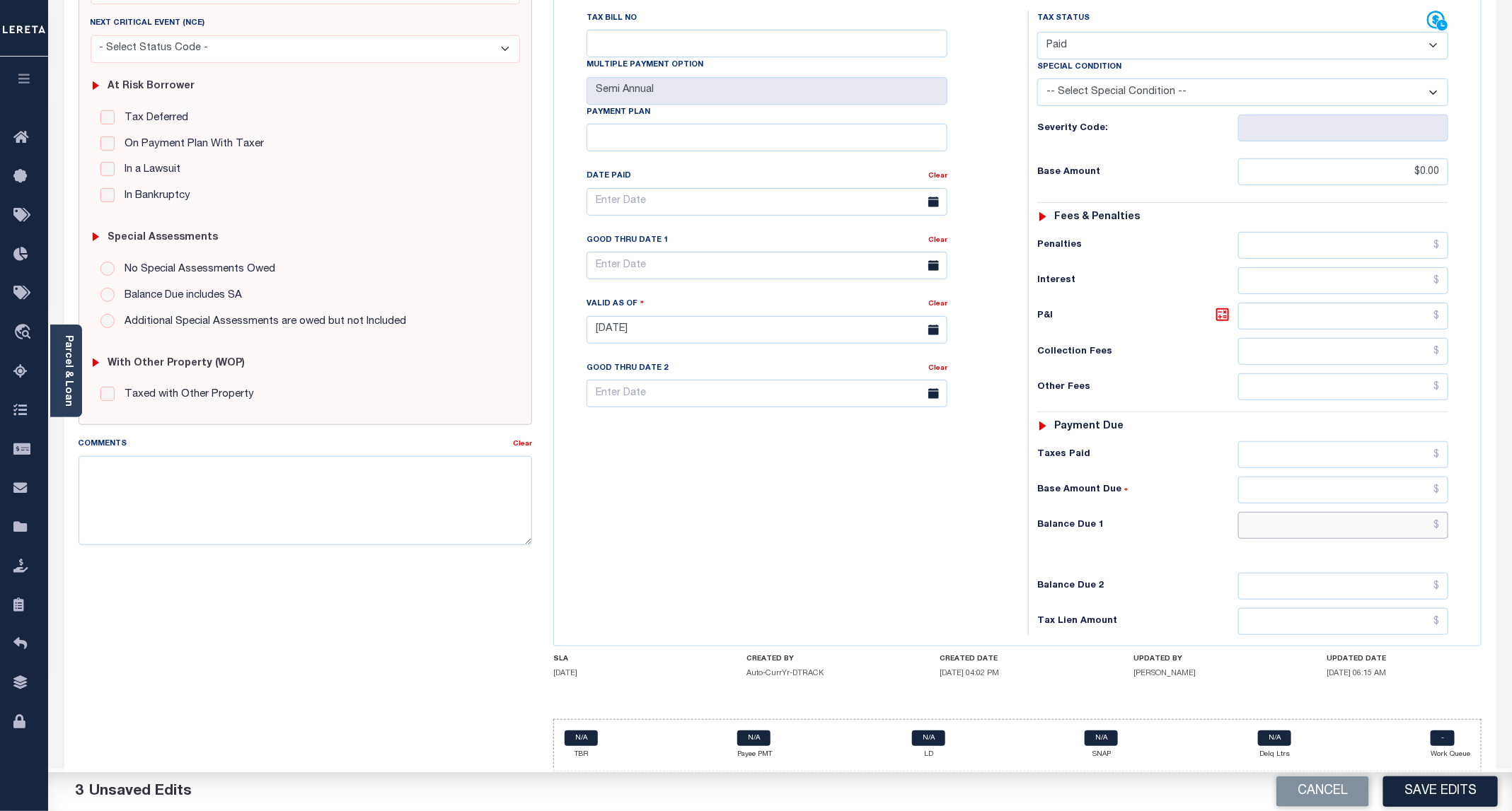
click at [1301, 537] on input "text" at bounding box center [1342, 525] width 210 height 27
type input "$0.00"
click at [1456, 796] on button "Save Edits" at bounding box center [1440, 792] width 115 height 30
checkbox input "false"
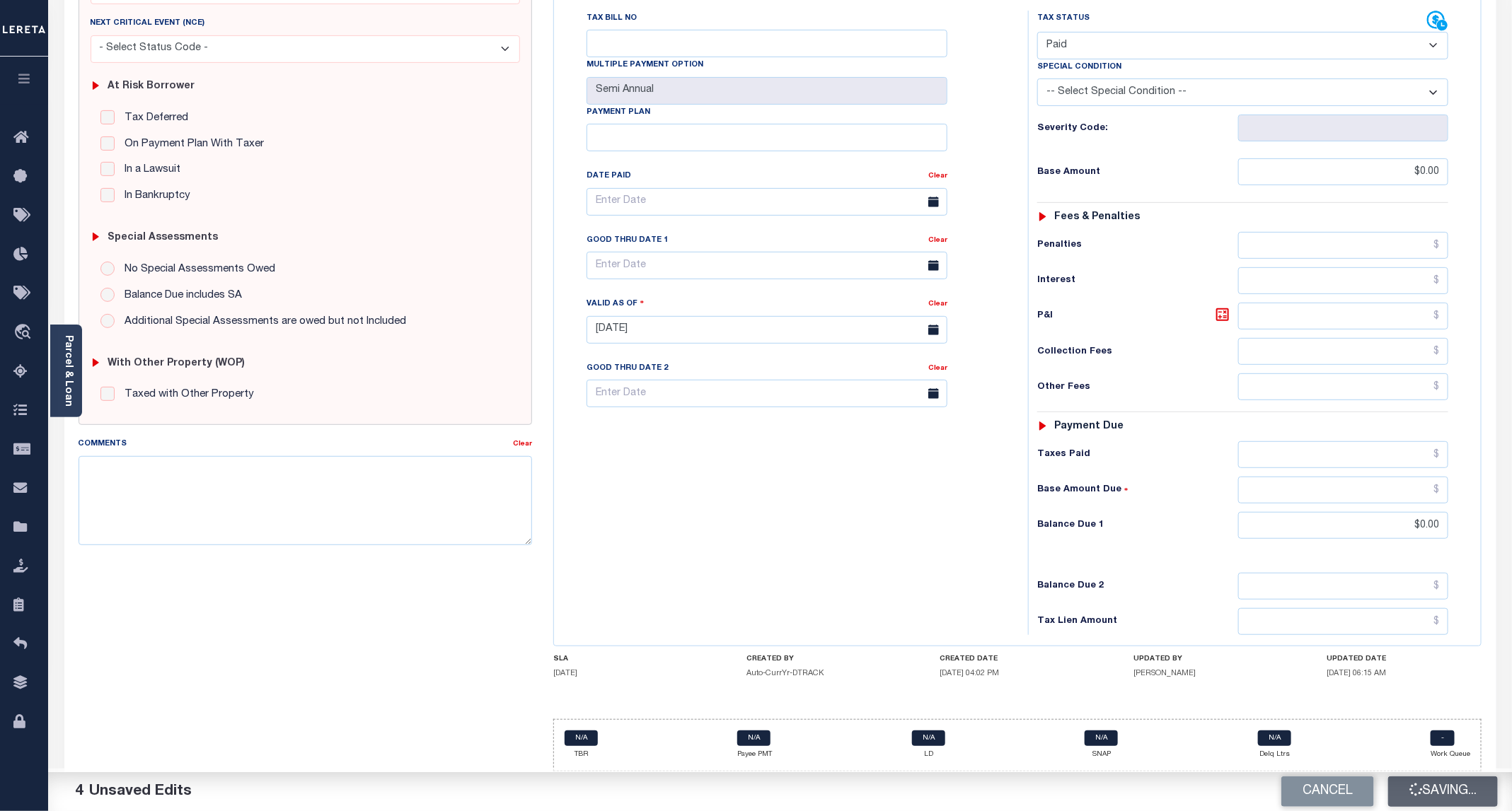
checkbox input "false"
type input "$0"
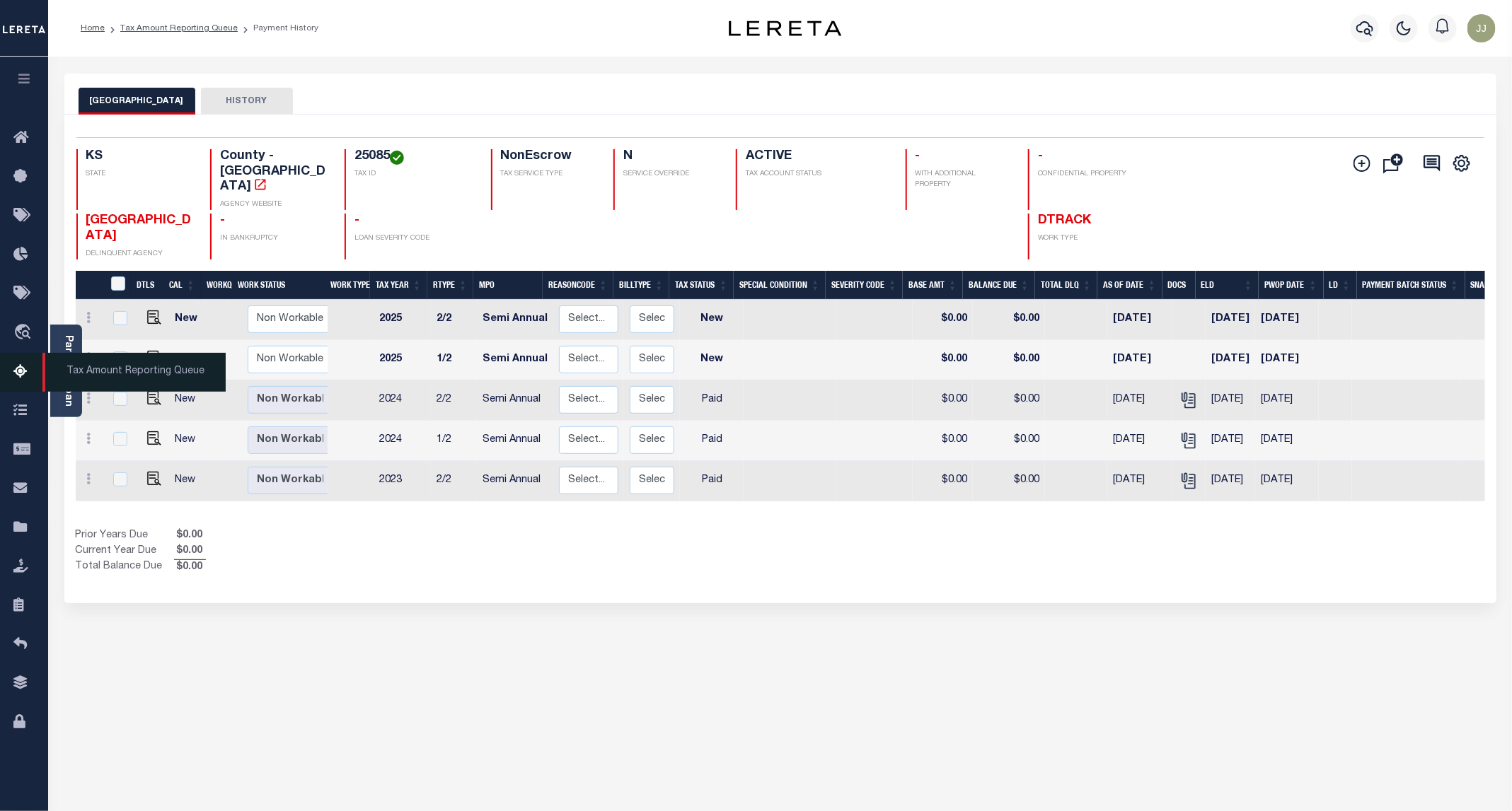
click at [26, 389] on link "Tax Amount Reporting Queue" at bounding box center [24, 372] width 48 height 39
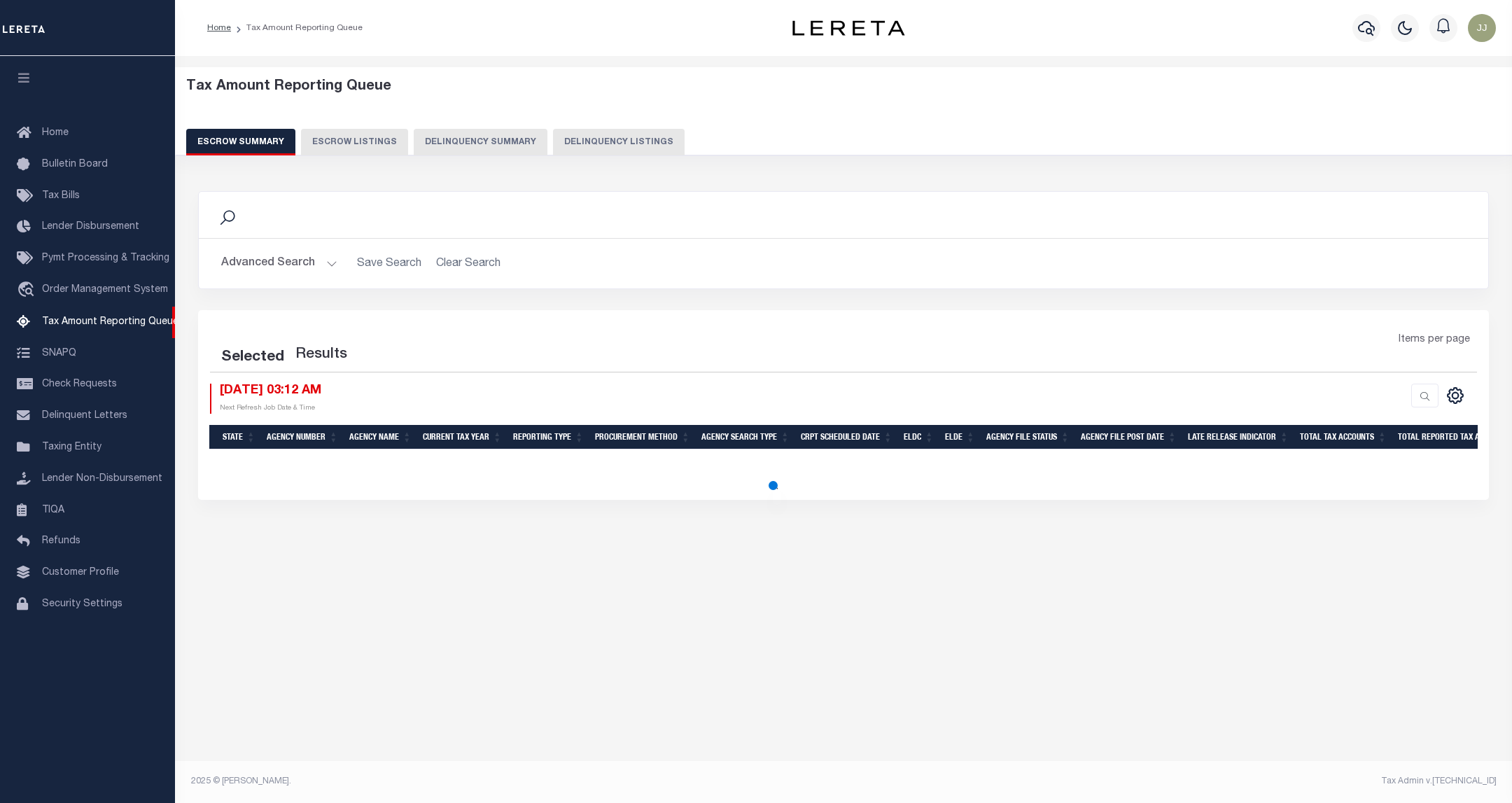
select select "100"
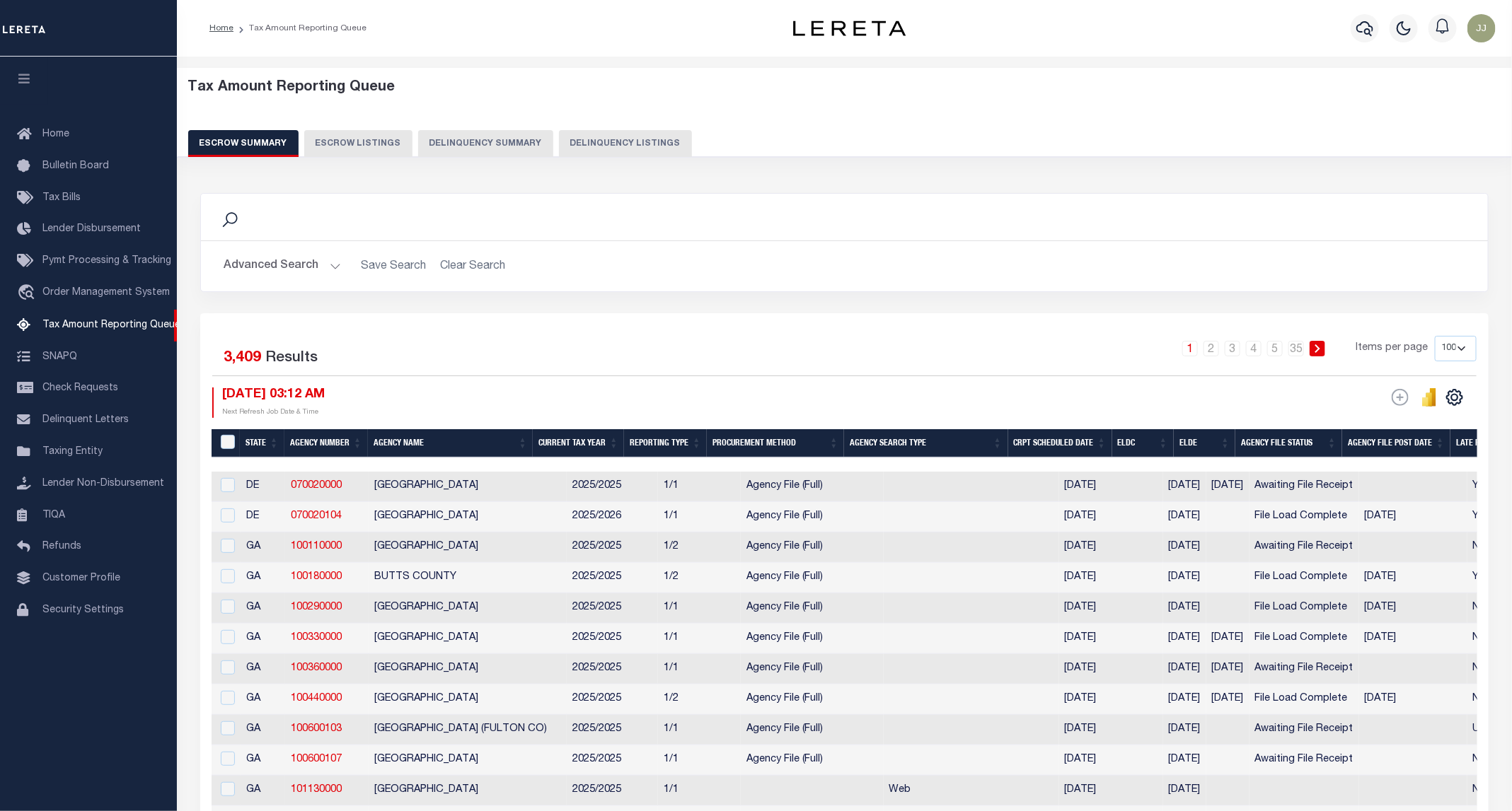
click at [587, 130] on button "Delinquency Listings" at bounding box center [625, 143] width 133 height 27
select select "100"
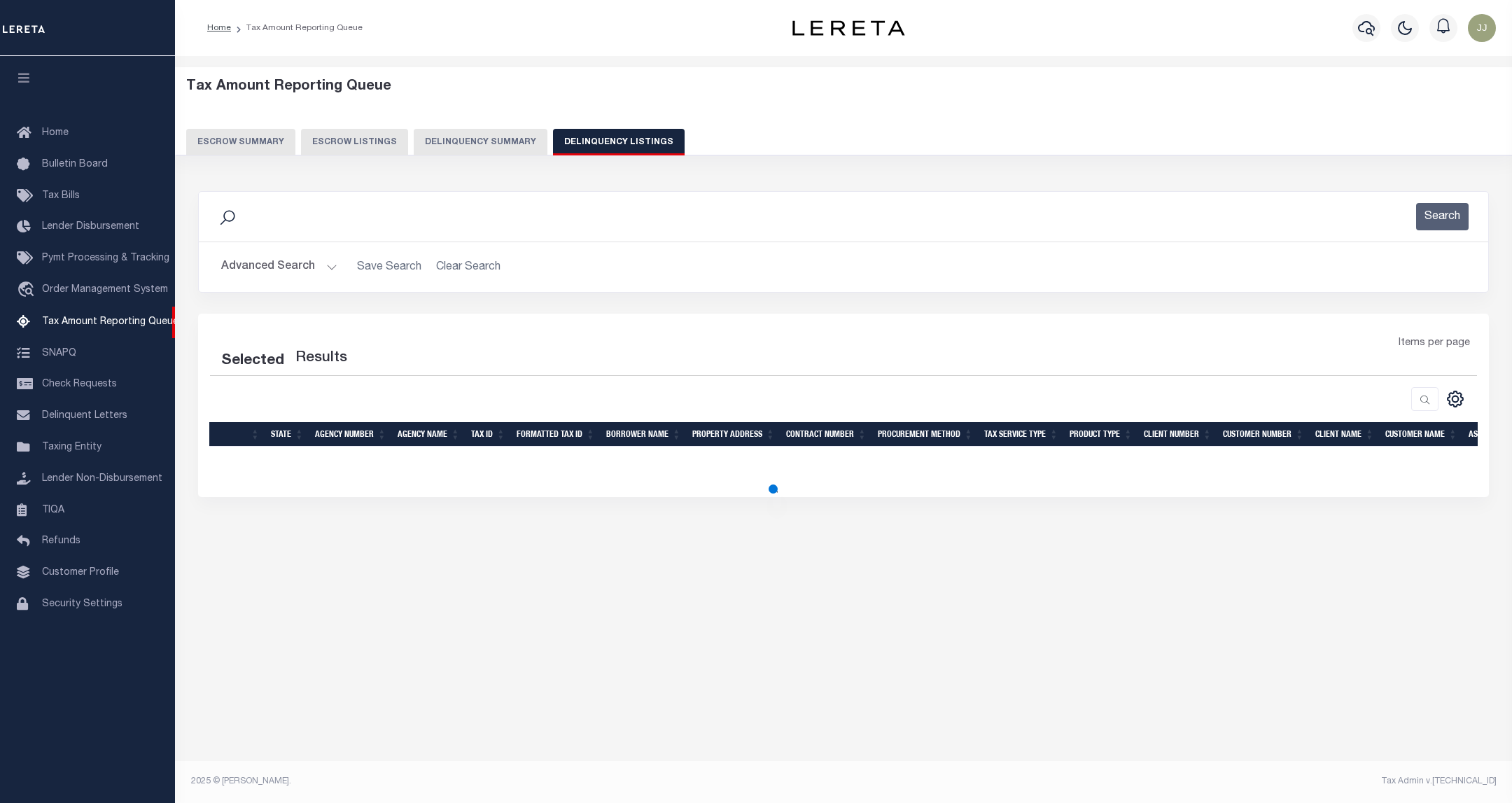
select select "100"
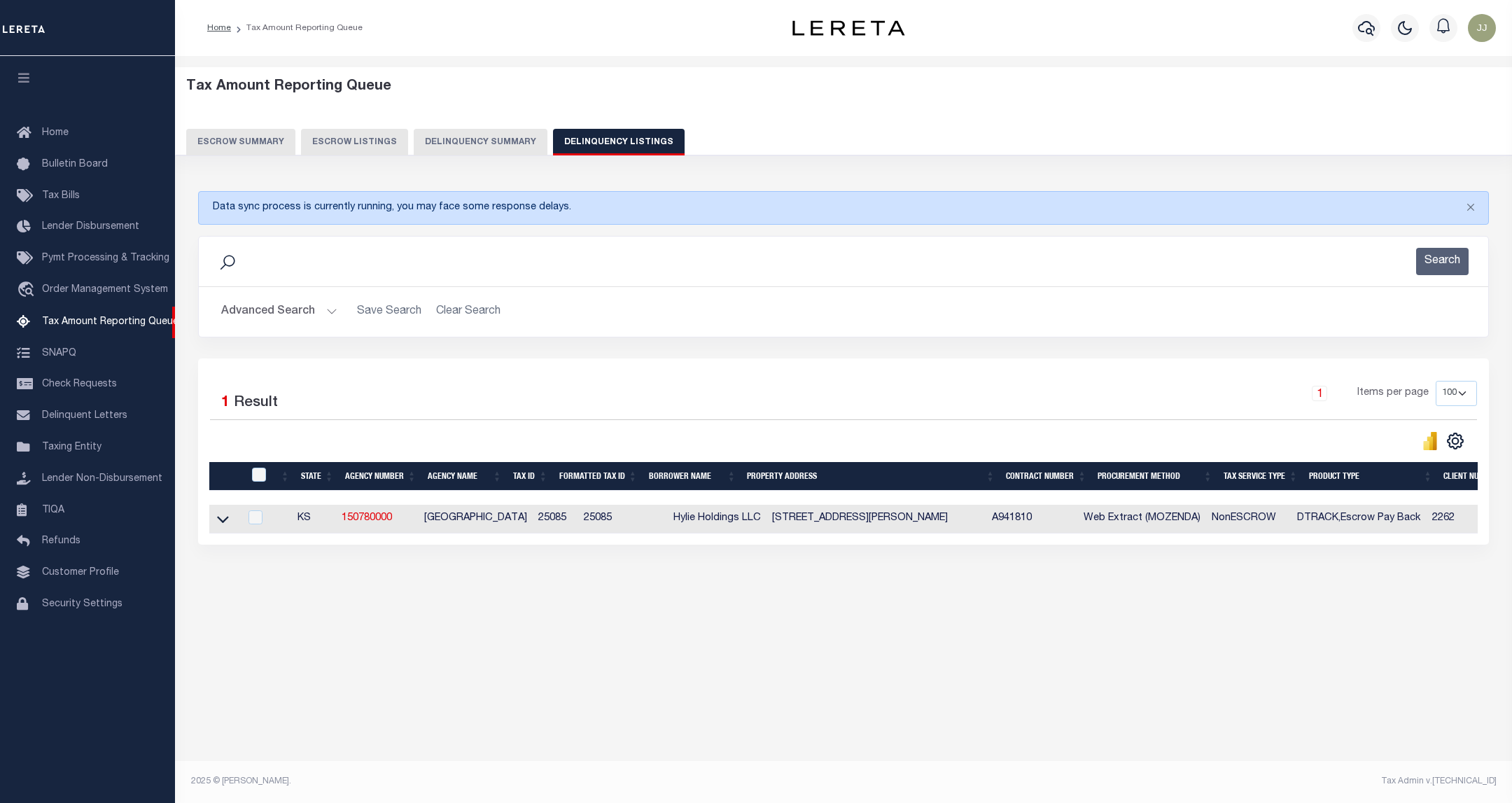
click at [256, 294] on div "Advanced Search Save Search Clear Search tblassign_wrapper_dynamictable_____Def…" at bounding box center [844, 312] width 1290 height 49
click at [263, 313] on button "Advanced Search" at bounding box center [279, 312] width 116 height 27
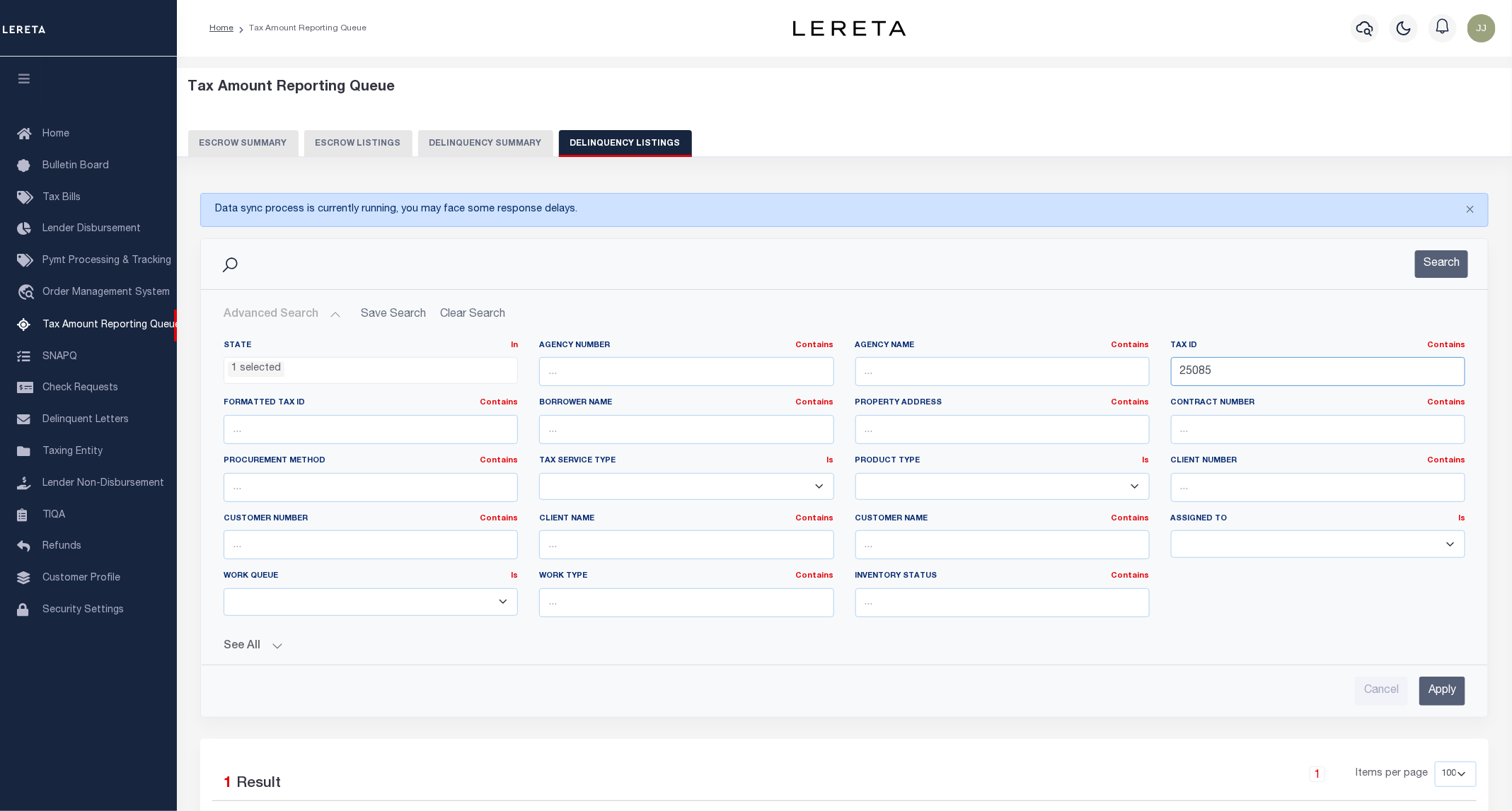
drag, startPoint x: 1248, startPoint y: 376, endPoint x: 1167, endPoint y: 380, distance: 81.1
click at [1167, 380] on div "Tax ID Contains Contains Is 25085" at bounding box center [1318, 369] width 316 height 58
paste input "757"
type input "25757"
click at [1441, 259] on button "Search" at bounding box center [1441, 264] width 53 height 28
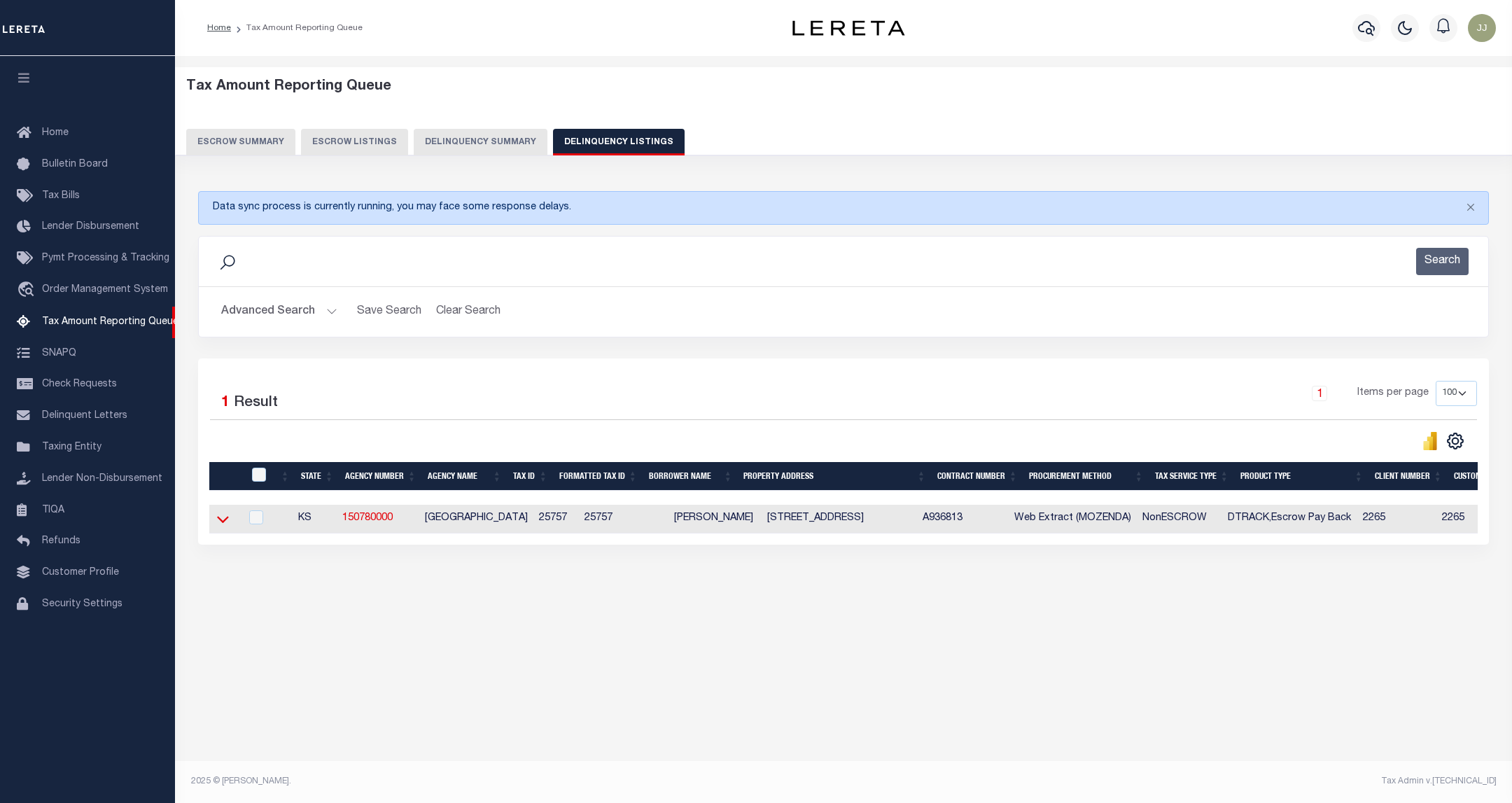
click at [226, 525] on icon at bounding box center [222, 519] width 12 height 15
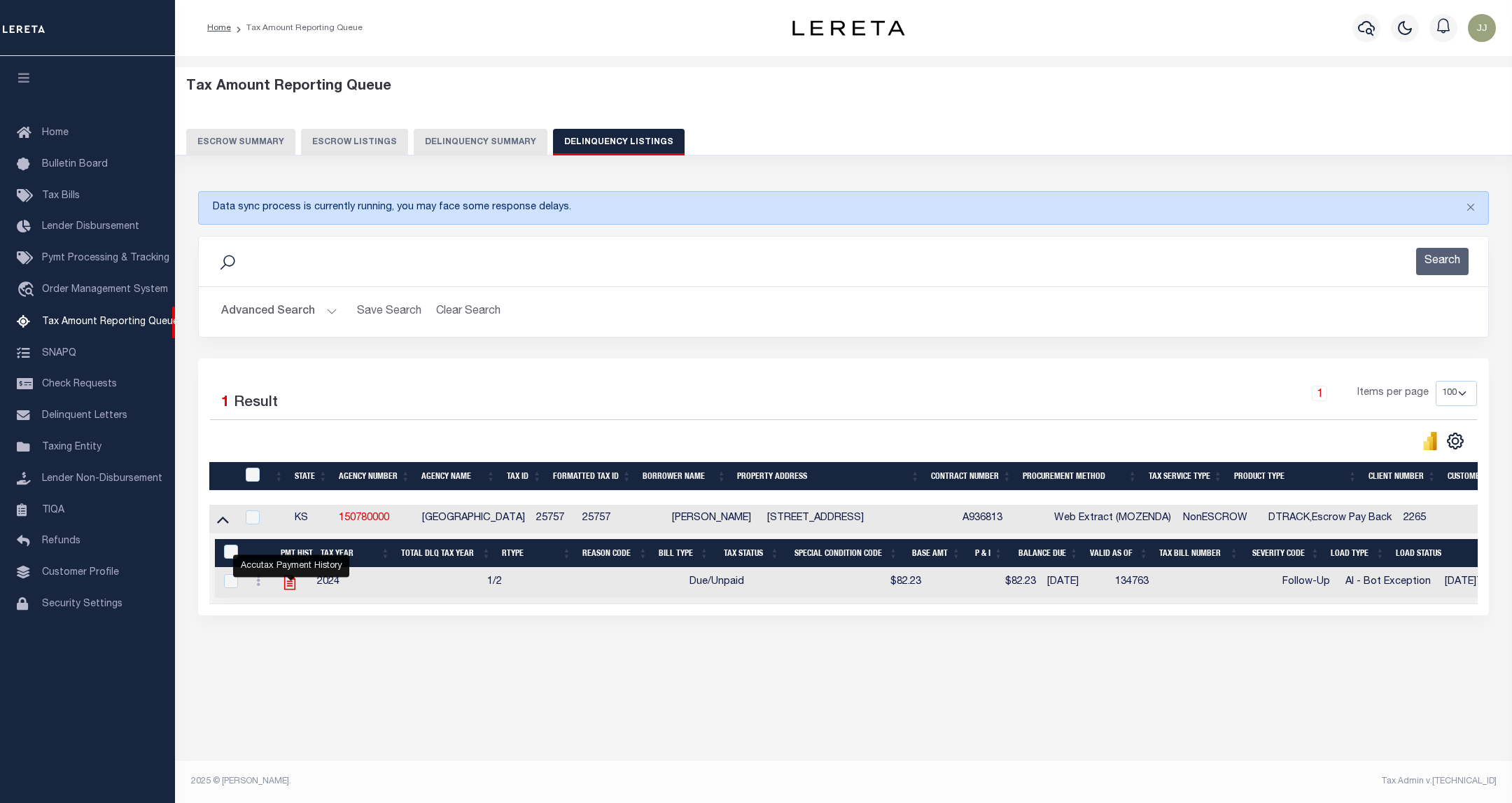
click at [290, 591] on icon "" at bounding box center [289, 584] width 11 height 15
checkbox input "true"
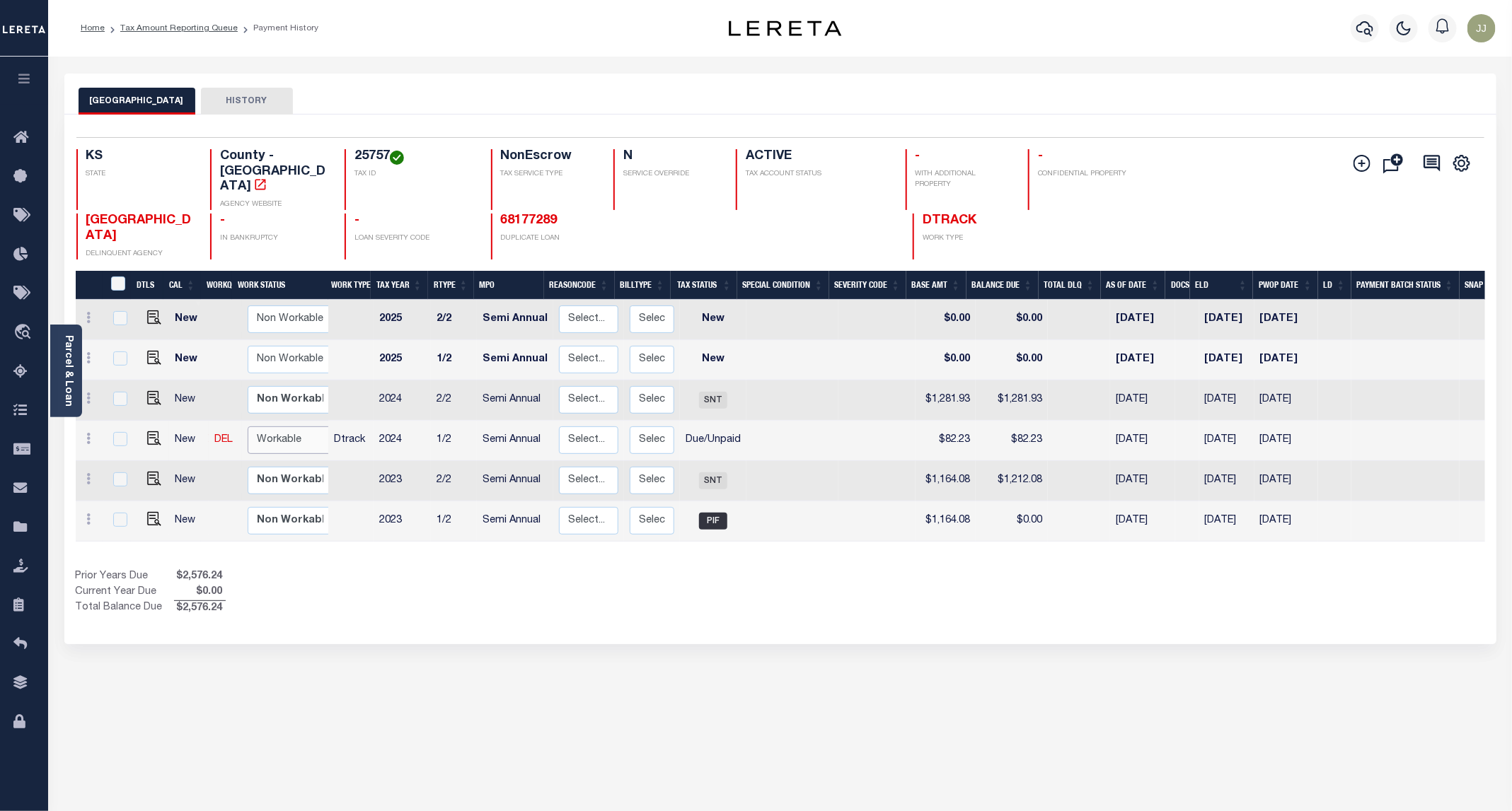
click at [268, 427] on select "Non Workable Workable" at bounding box center [290, 441] width 85 height 28
checkbox input "true"
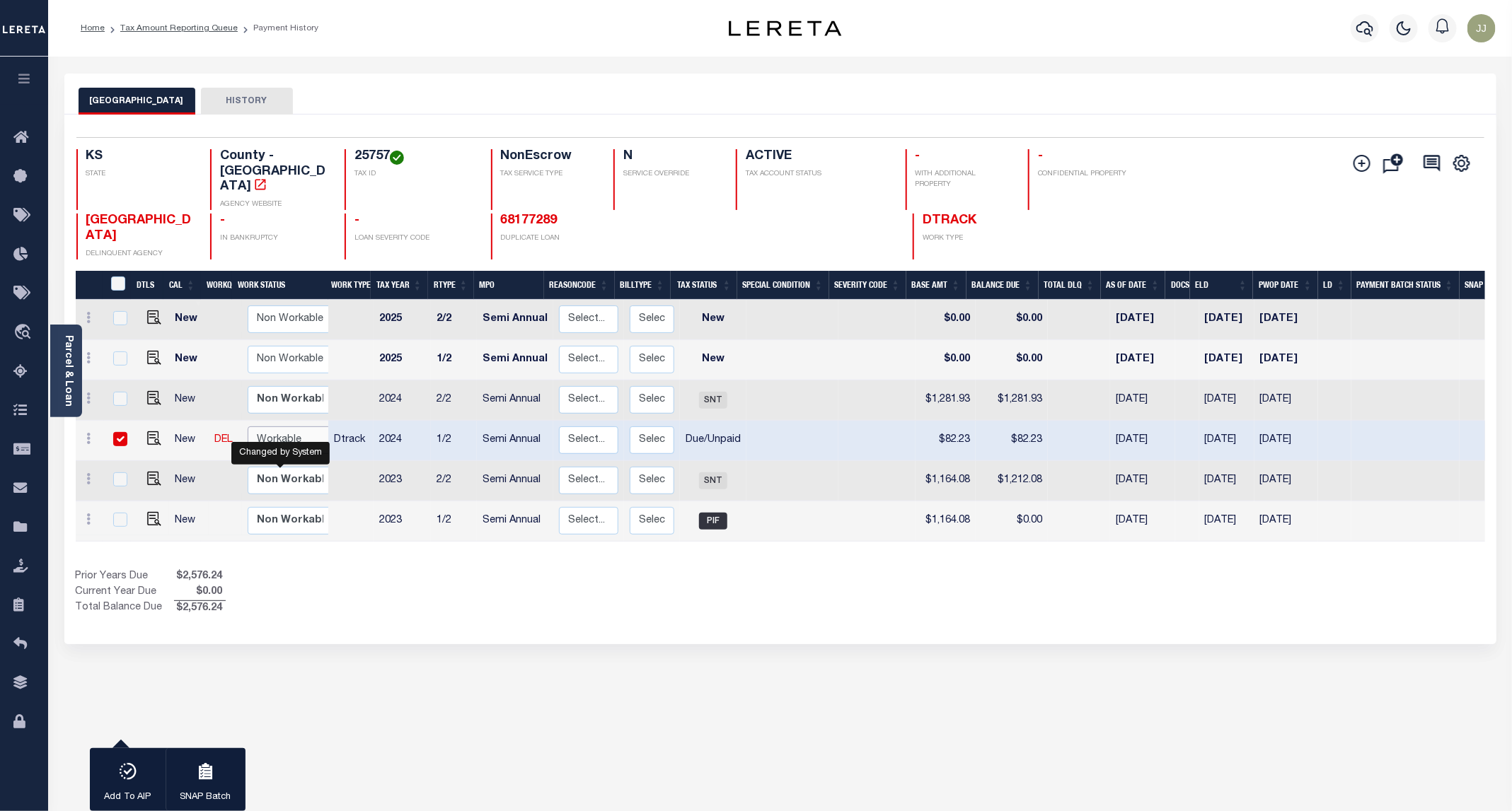
select select "true"
click at [248, 427] on select "Non Workable Workable" at bounding box center [290, 441] width 85 height 28
checkbox input "false"
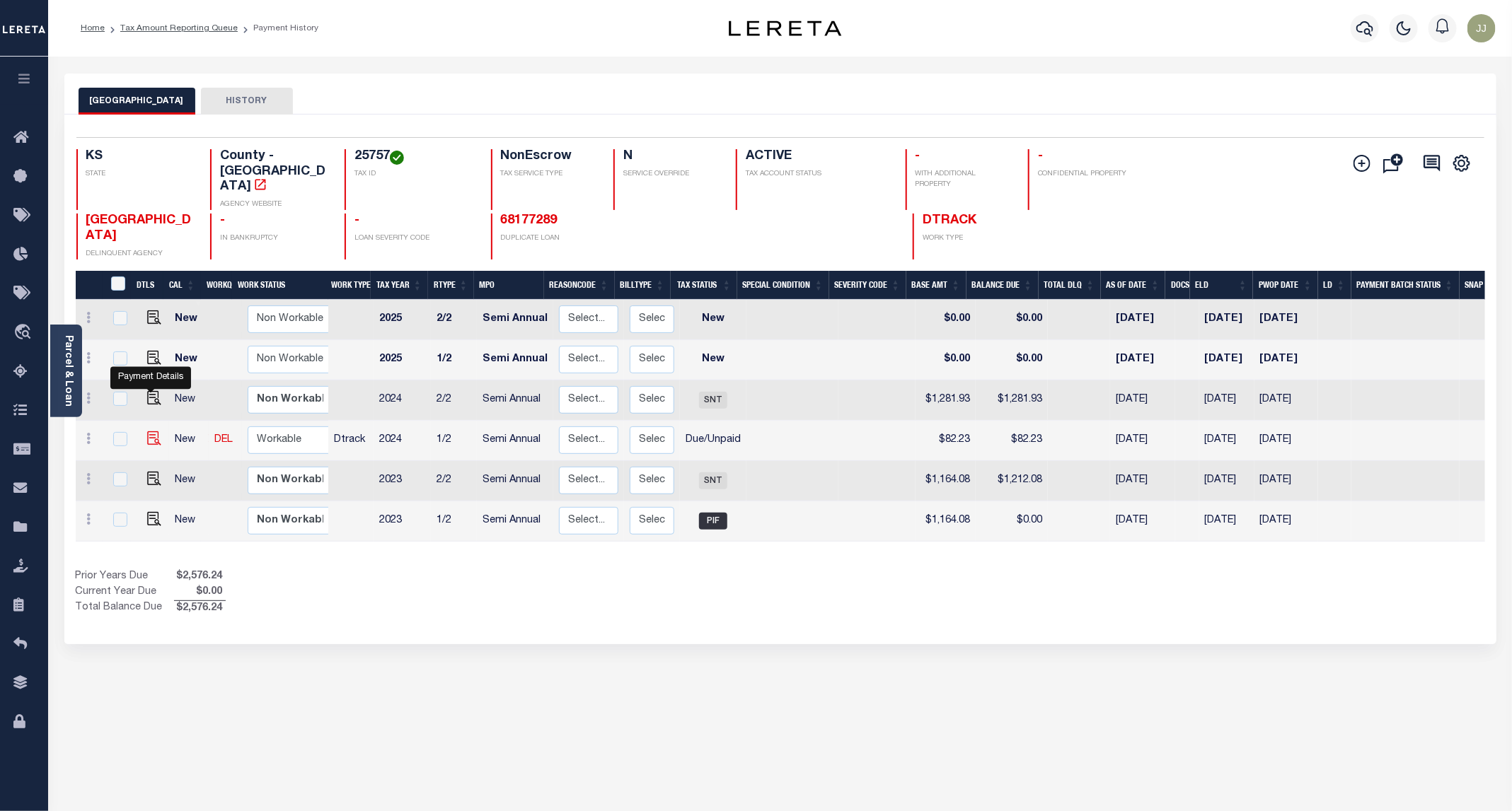
click at [152, 431] on img "" at bounding box center [153, 438] width 14 height 14
checkbox input "true"
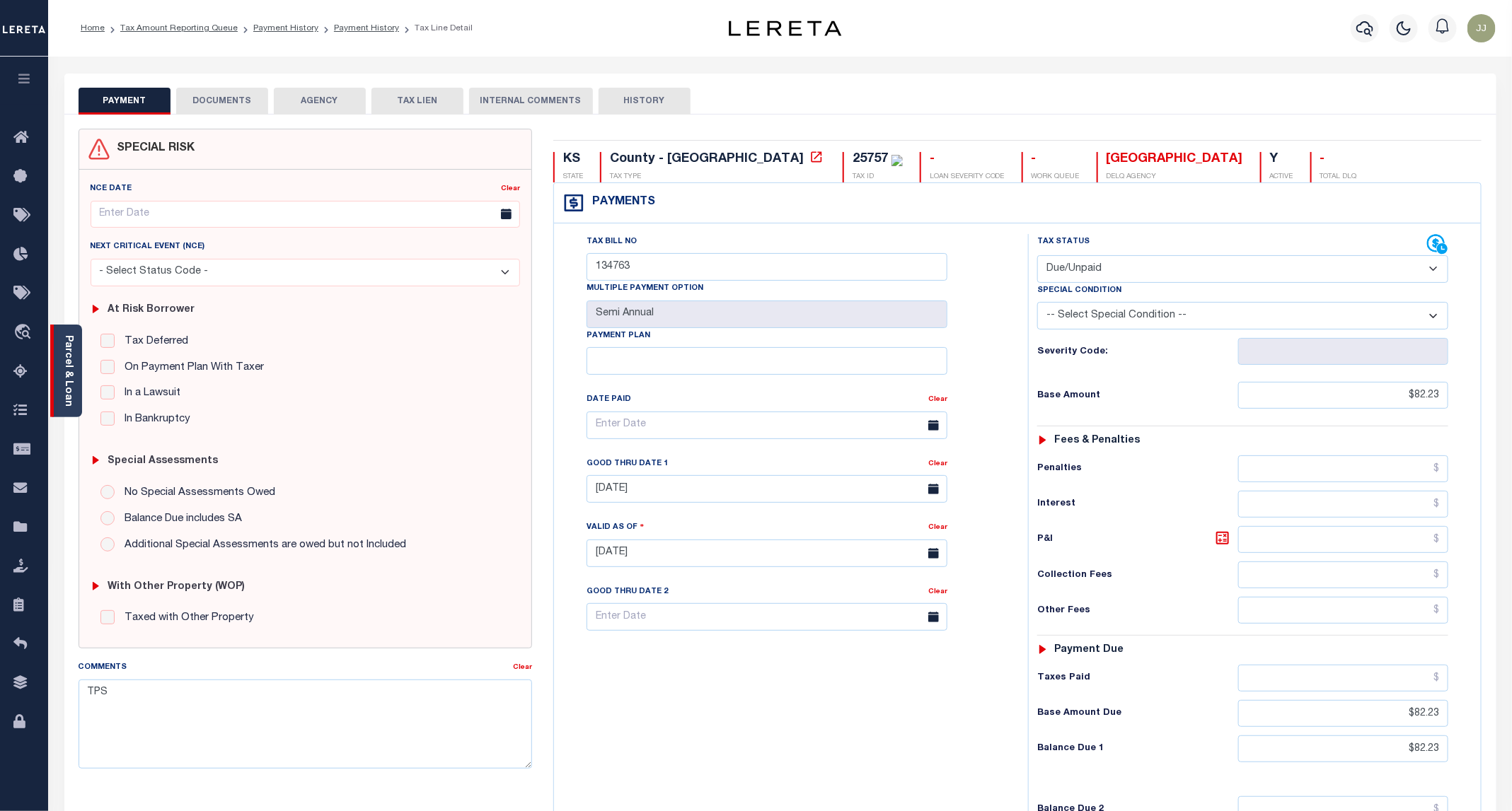
click at [71, 393] on link "Parcel & Loan" at bounding box center [67, 370] width 10 height 71
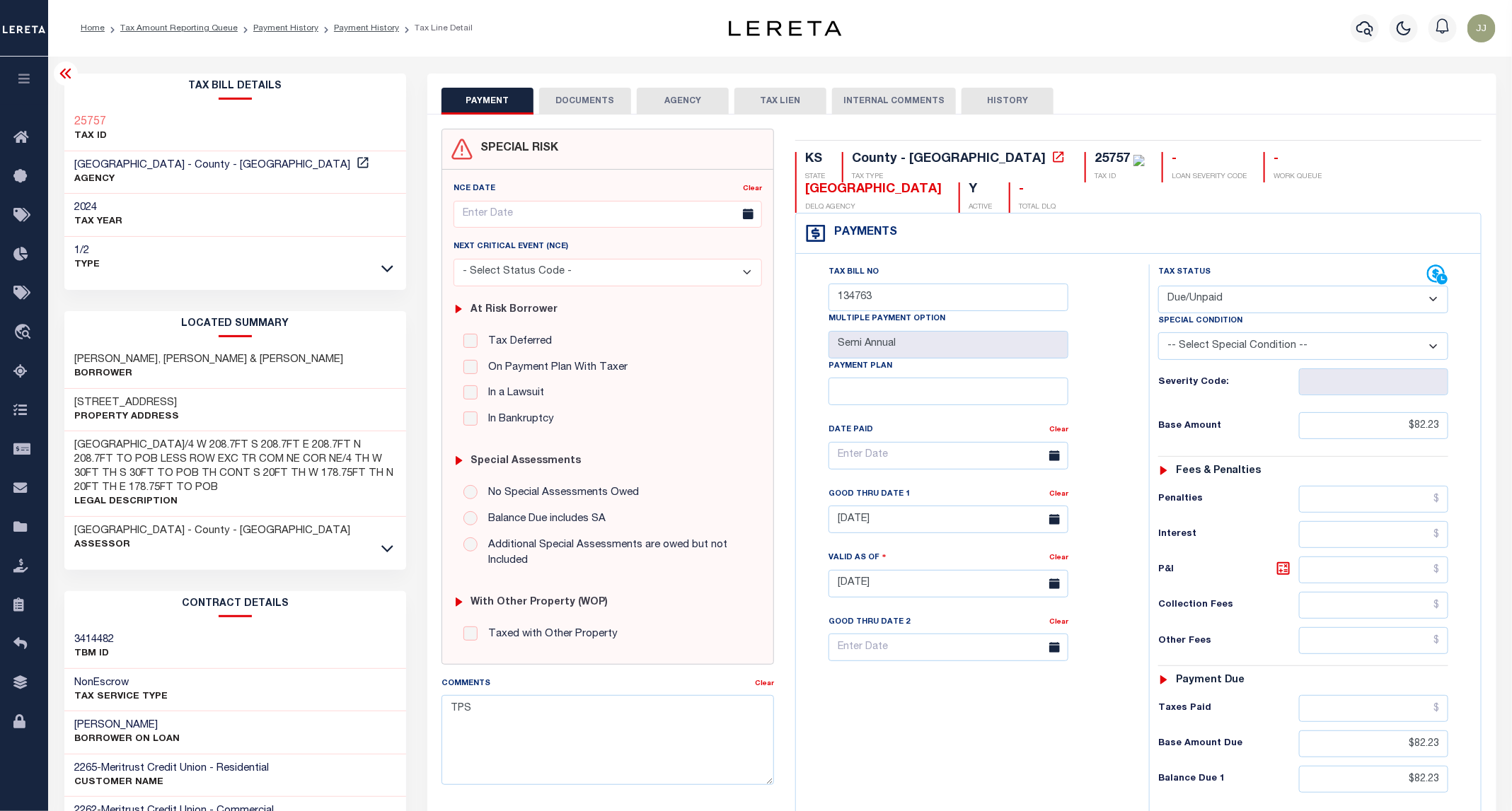
click at [126, 402] on h3 "[STREET_ADDRESS]" at bounding box center [127, 403] width 104 height 14
copy h3 "VICTORY"
click at [1183, 285] on select "- Select Status Code - Open Due/Unpaid Paid Incomplete No Tax Due Internal Refu…" at bounding box center [1303, 299] width 290 height 28
select select "PYD"
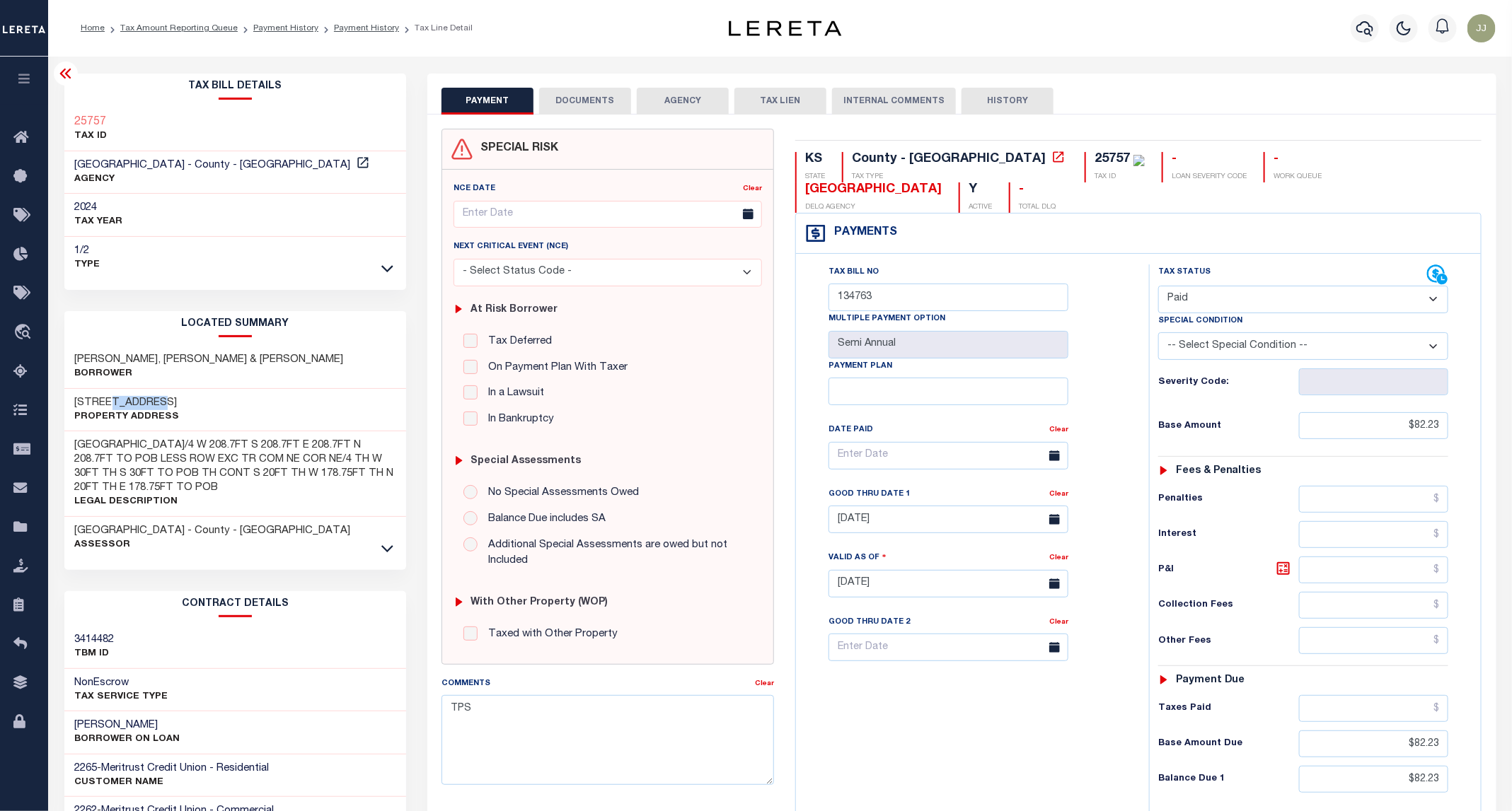
click at [1158, 285] on select "- Select Status Code - Open Due/Unpaid Paid Incomplete No Tax Due Internal Refu…" at bounding box center [1303, 299] width 290 height 28
type input "[DATE]"
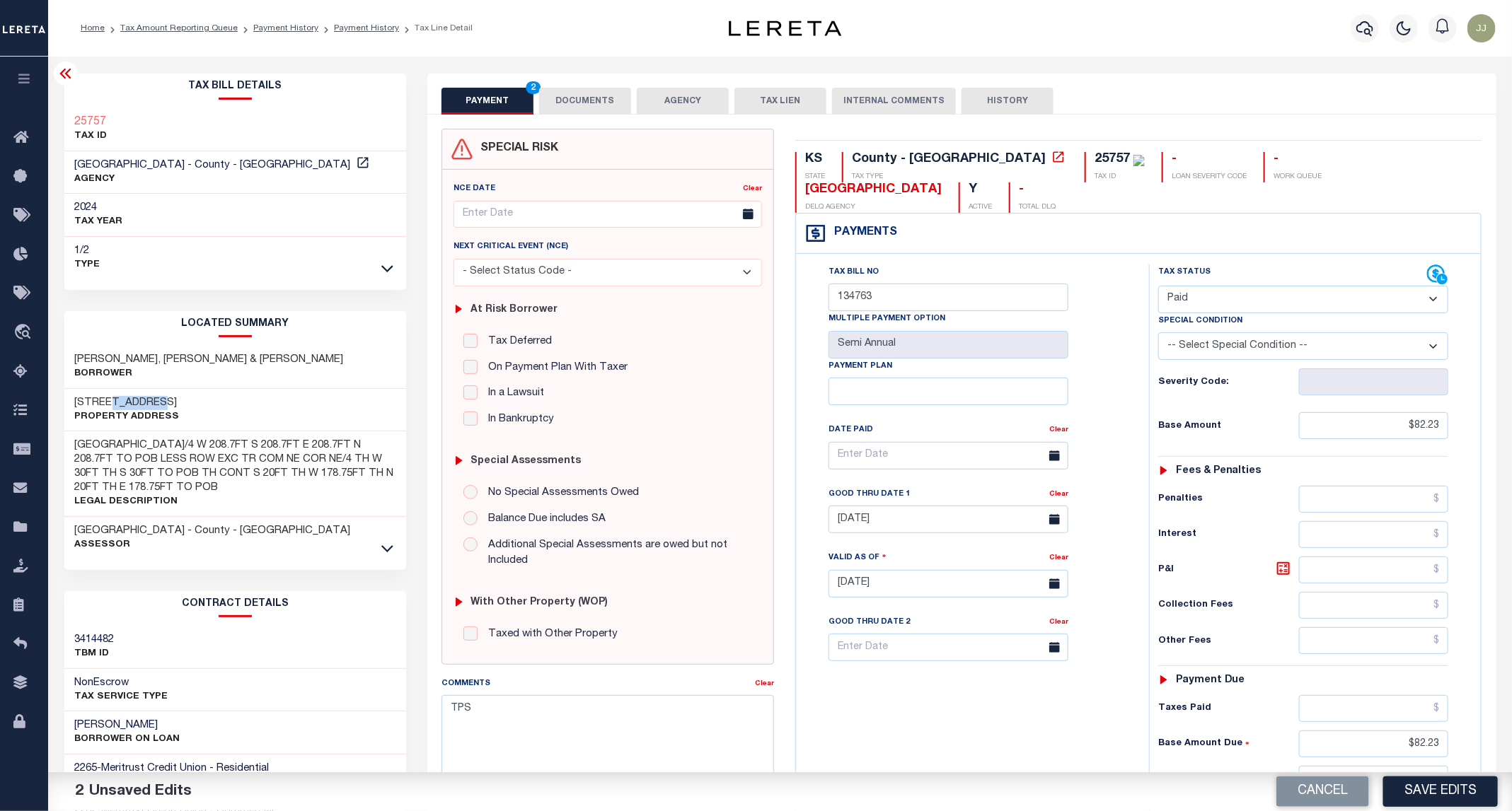
scroll to position [243, 0]
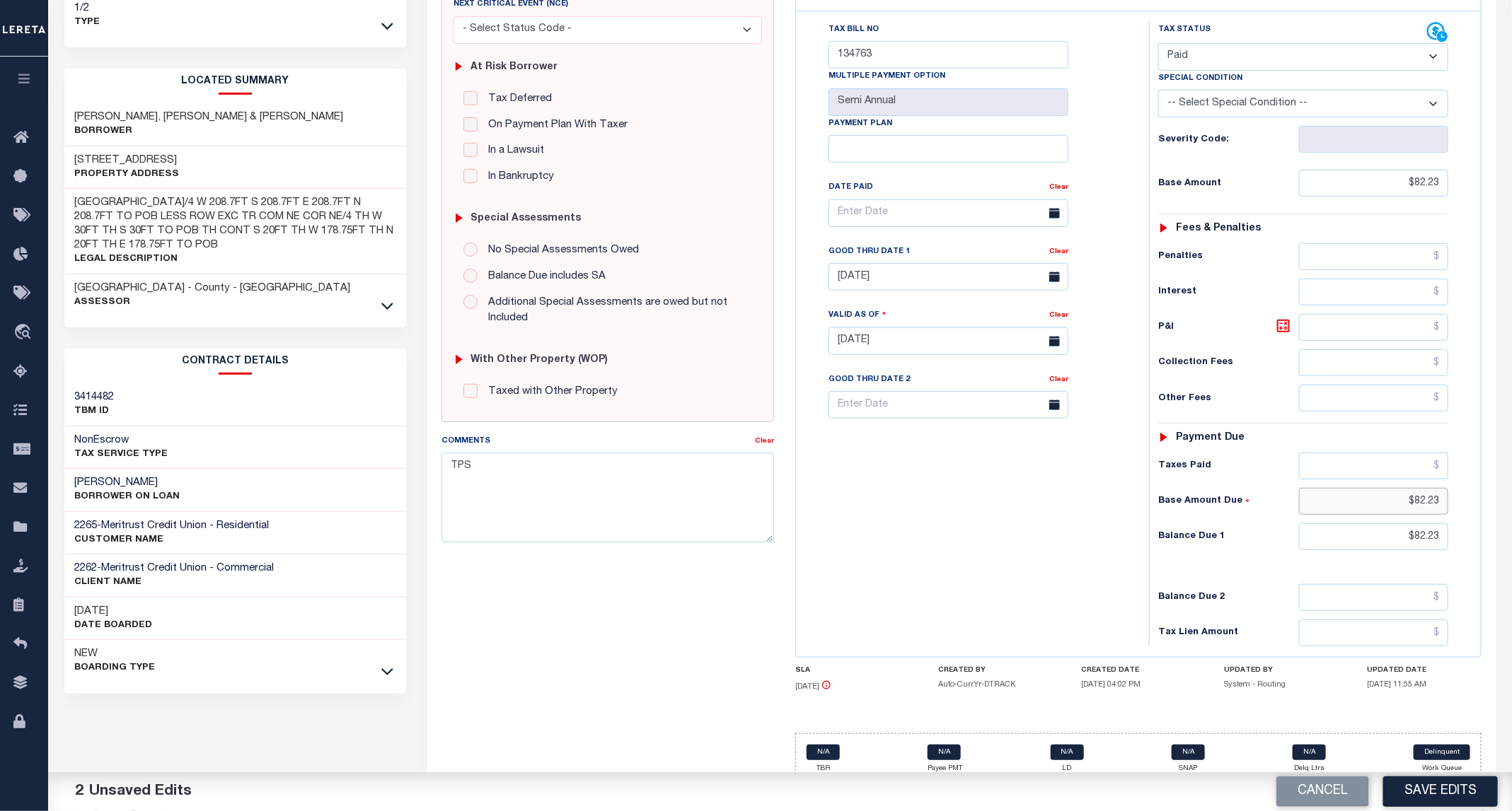
drag, startPoint x: 1370, startPoint y: 492, endPoint x: 1463, endPoint y: 486, distance: 93.2
click at [1463, 486] on div "Tax Status Status - Select Status Code -" at bounding box center [1308, 334] width 318 height 624
drag, startPoint x: 1388, startPoint y: 515, endPoint x: 1473, endPoint y: 516, distance: 85.0
click at [1473, 516] on div "Tax Status Status" at bounding box center [1307, 334] width 339 height 624
type input "$0.00"
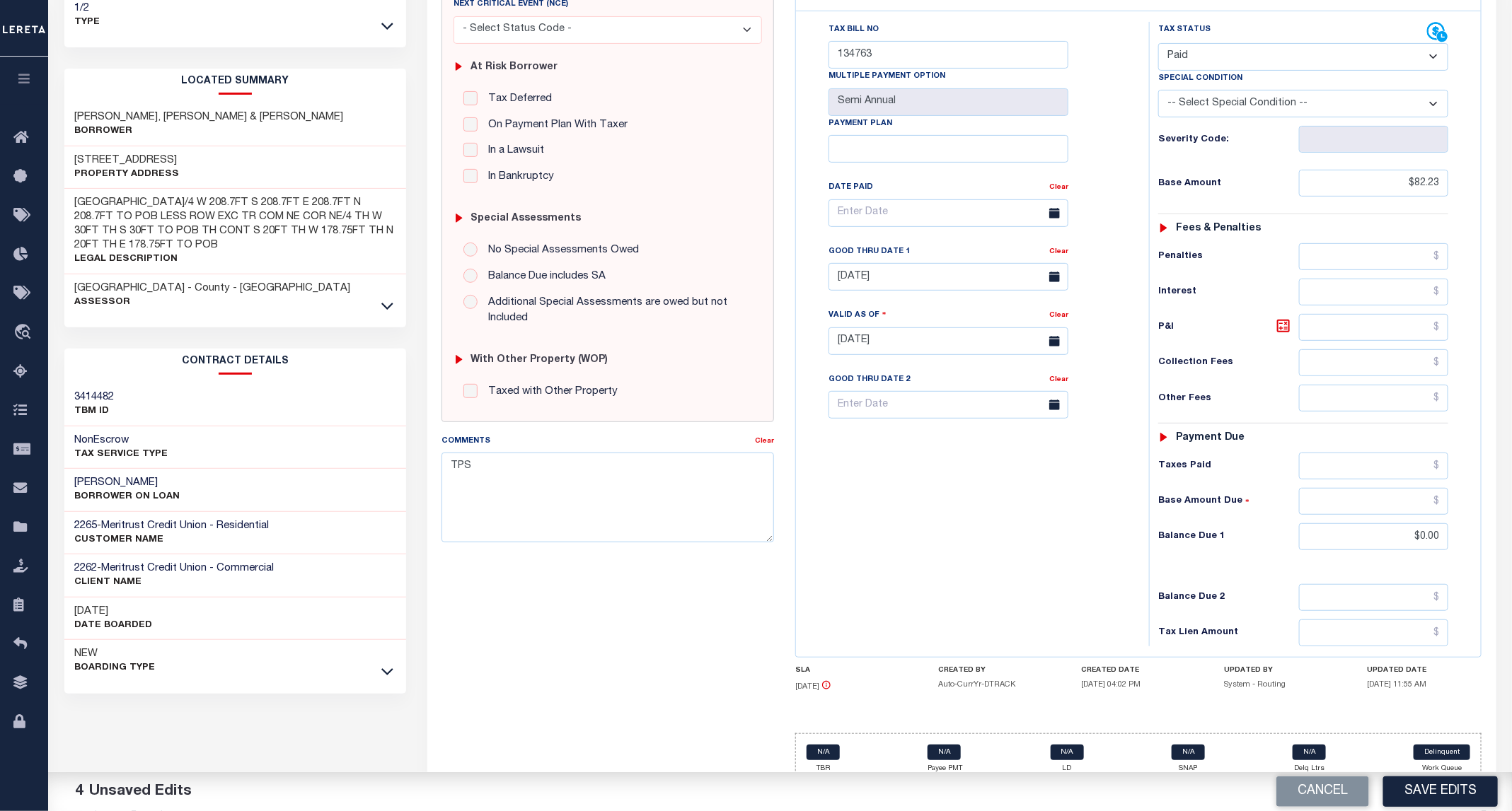
click at [1044, 244] on div "Good Thru Date 1" at bounding box center [938, 253] width 221 height 19
click at [1058, 248] on link "Clear" at bounding box center [1058, 252] width 19 height 7
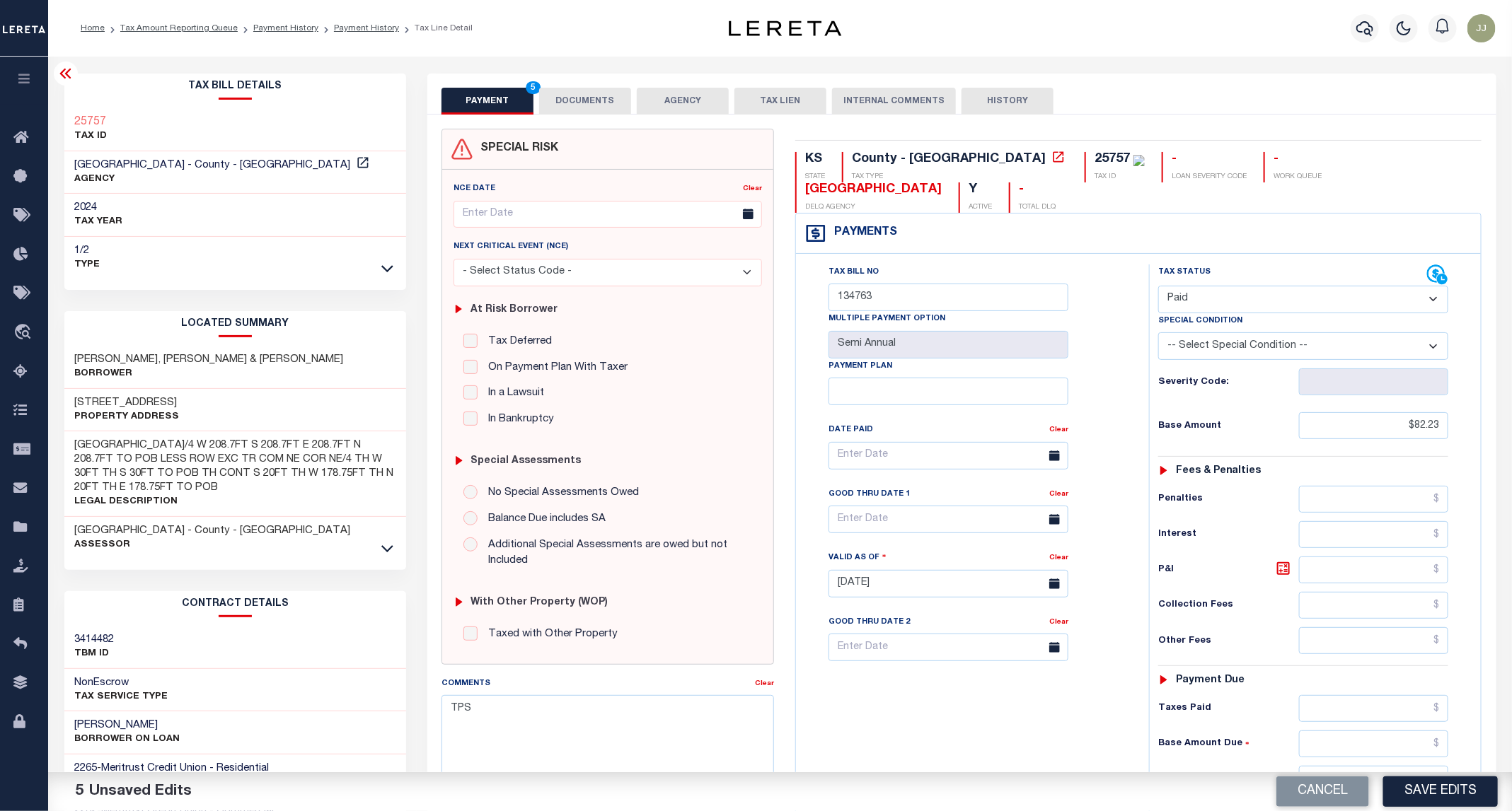
click at [573, 95] on button "DOCUMENTS" at bounding box center [586, 101] width 92 height 27
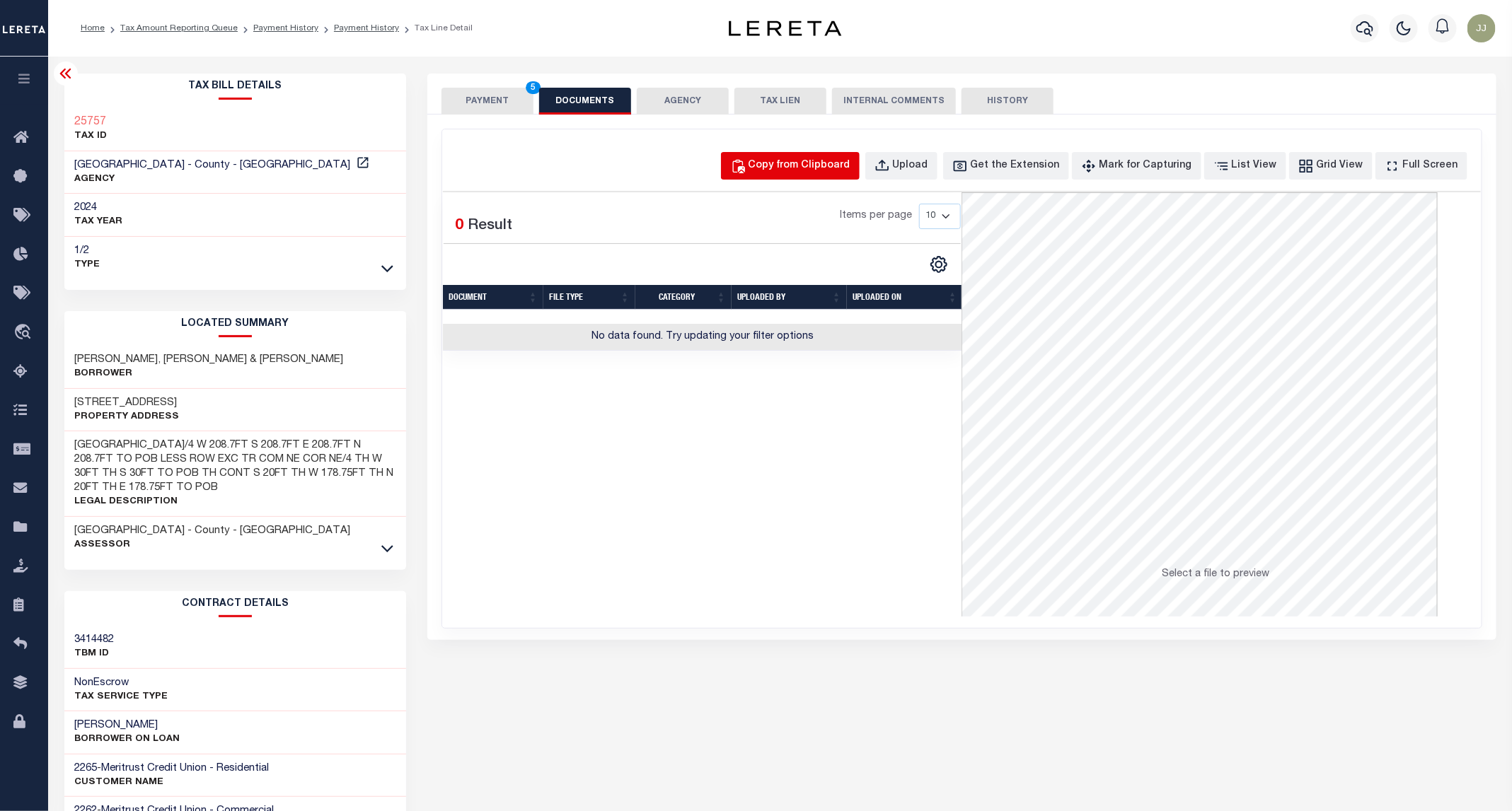
click at [778, 159] on div "Copy from Clipboard" at bounding box center [799, 166] width 102 height 16
select select "POP"
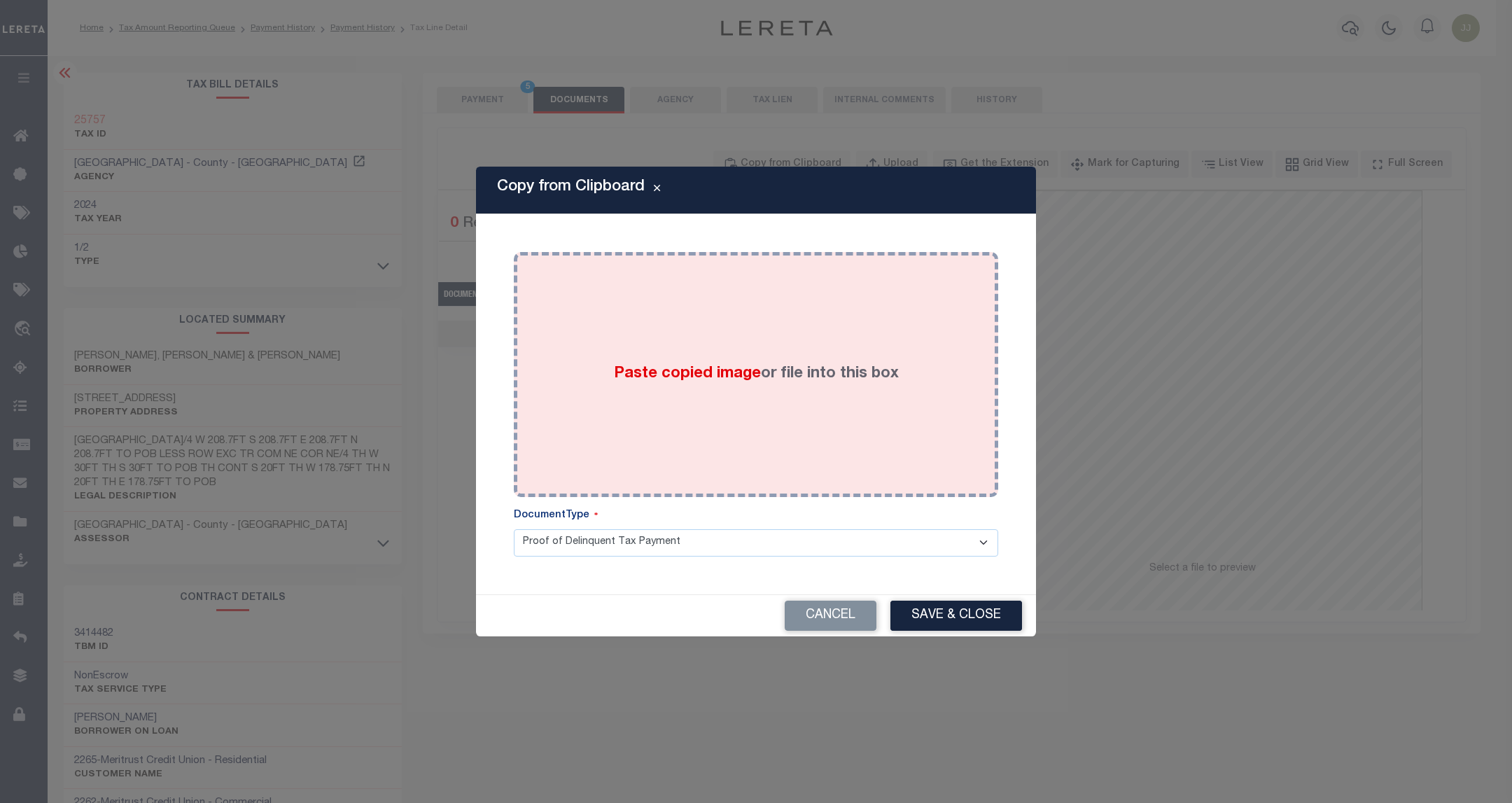
click at [780, 348] on div "Paste copied image or file into this box" at bounding box center [756, 374] width 463 height 224
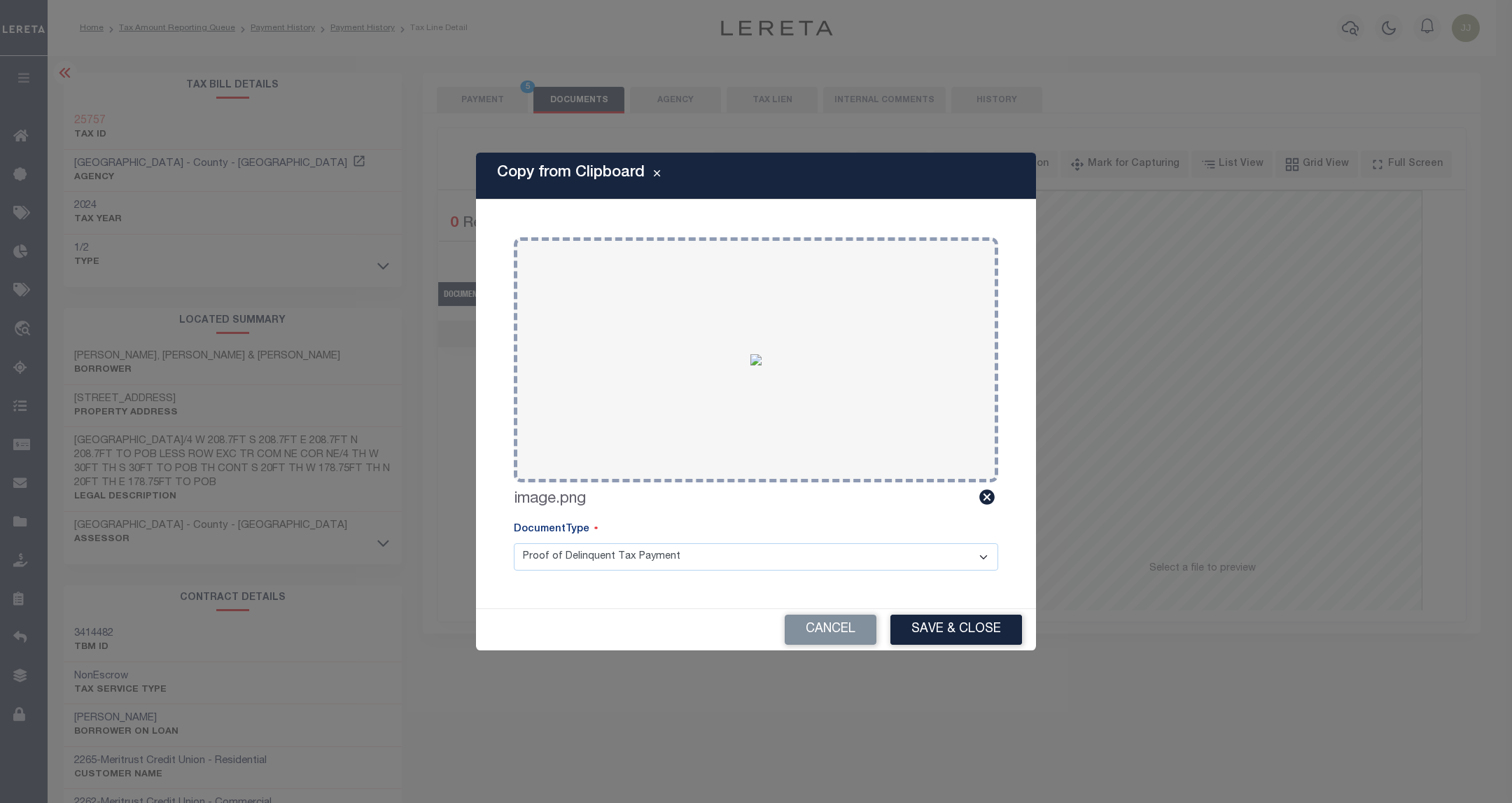
click at [947, 610] on div "Cancel Save & Close" at bounding box center [756, 629] width 560 height 41
click at [947, 629] on button "Save & Close" at bounding box center [956, 629] width 132 height 30
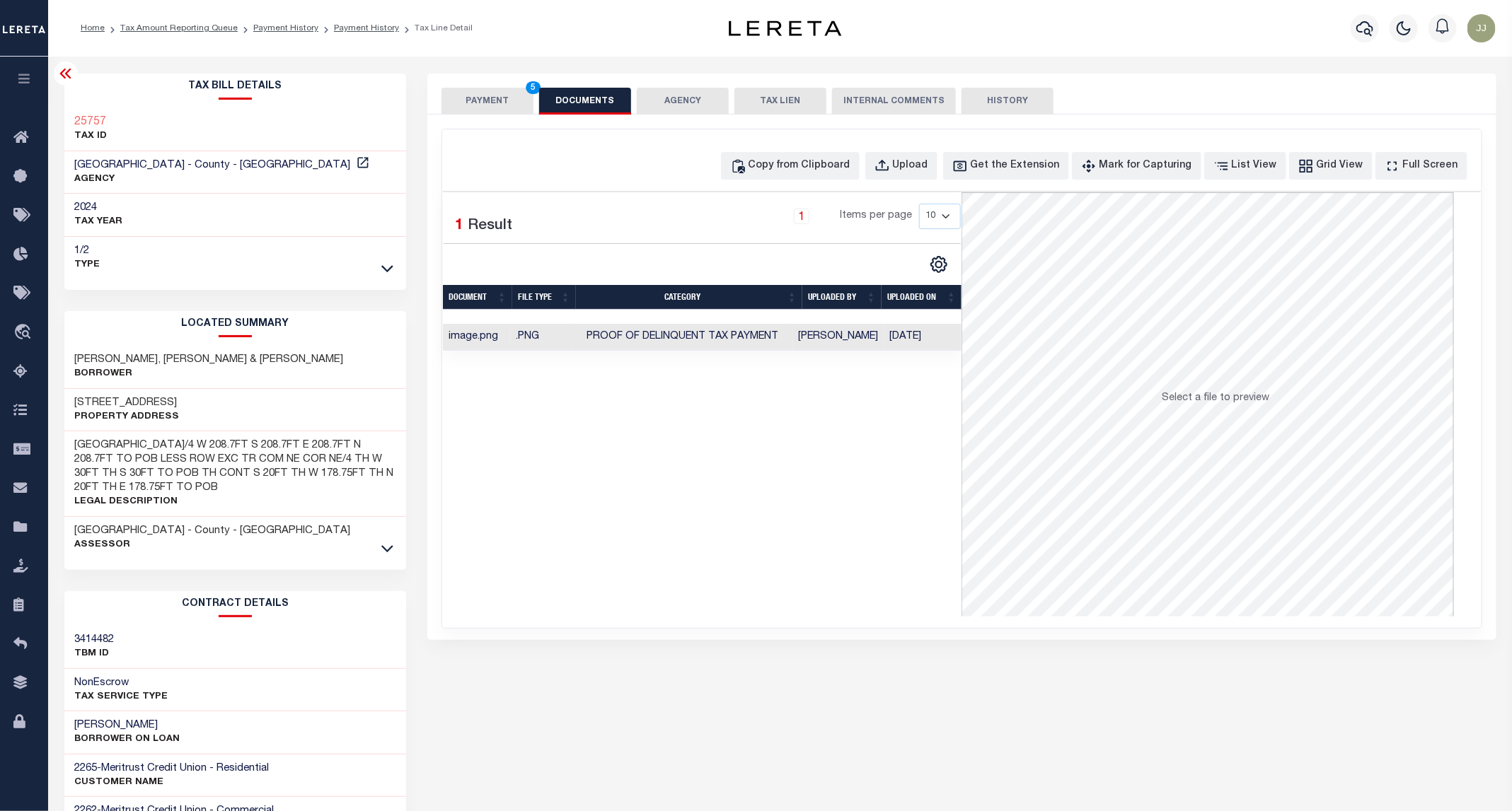
click at [491, 98] on button "PAYMENT 5" at bounding box center [488, 101] width 92 height 27
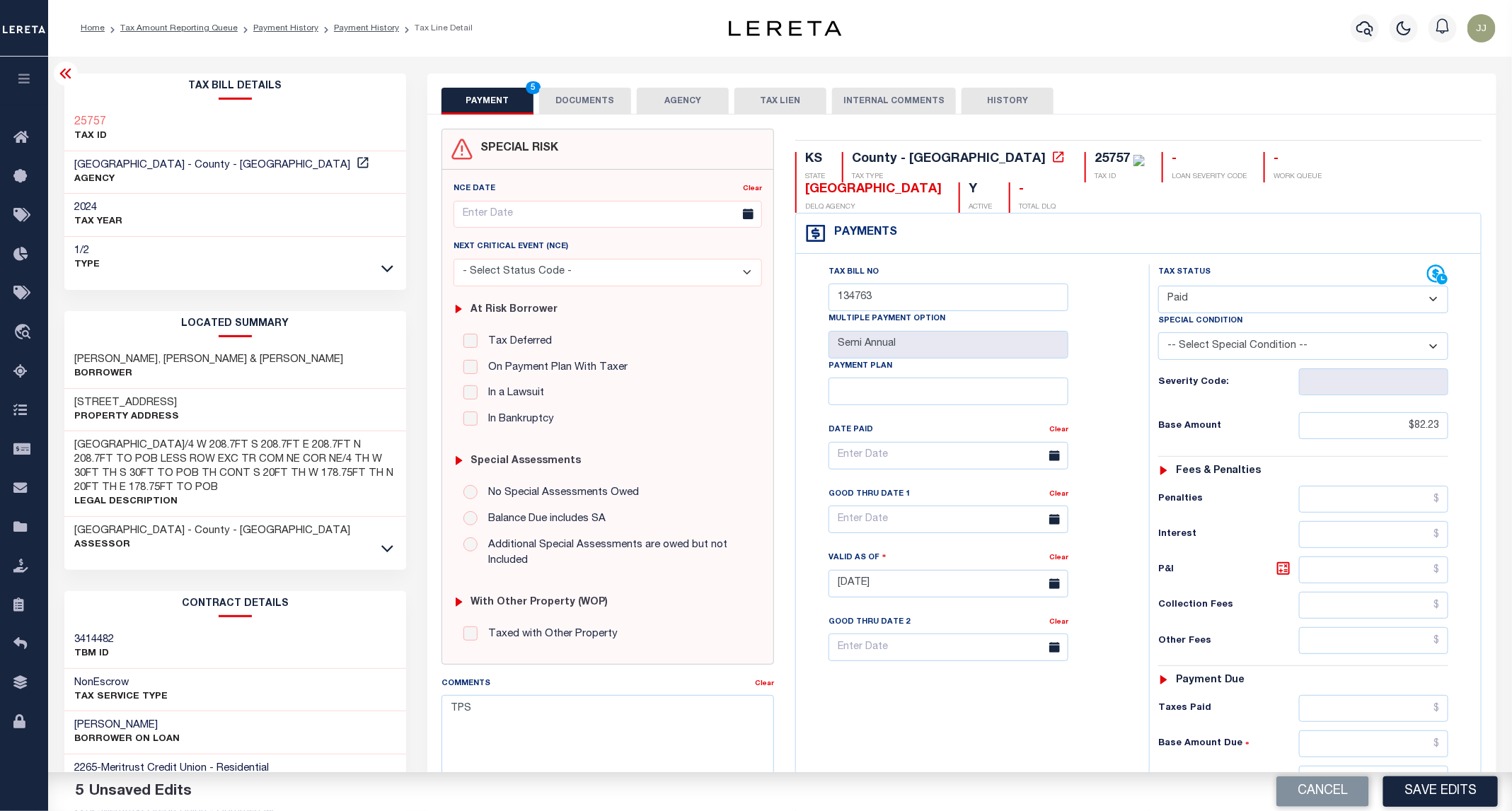
scroll to position [238, 0]
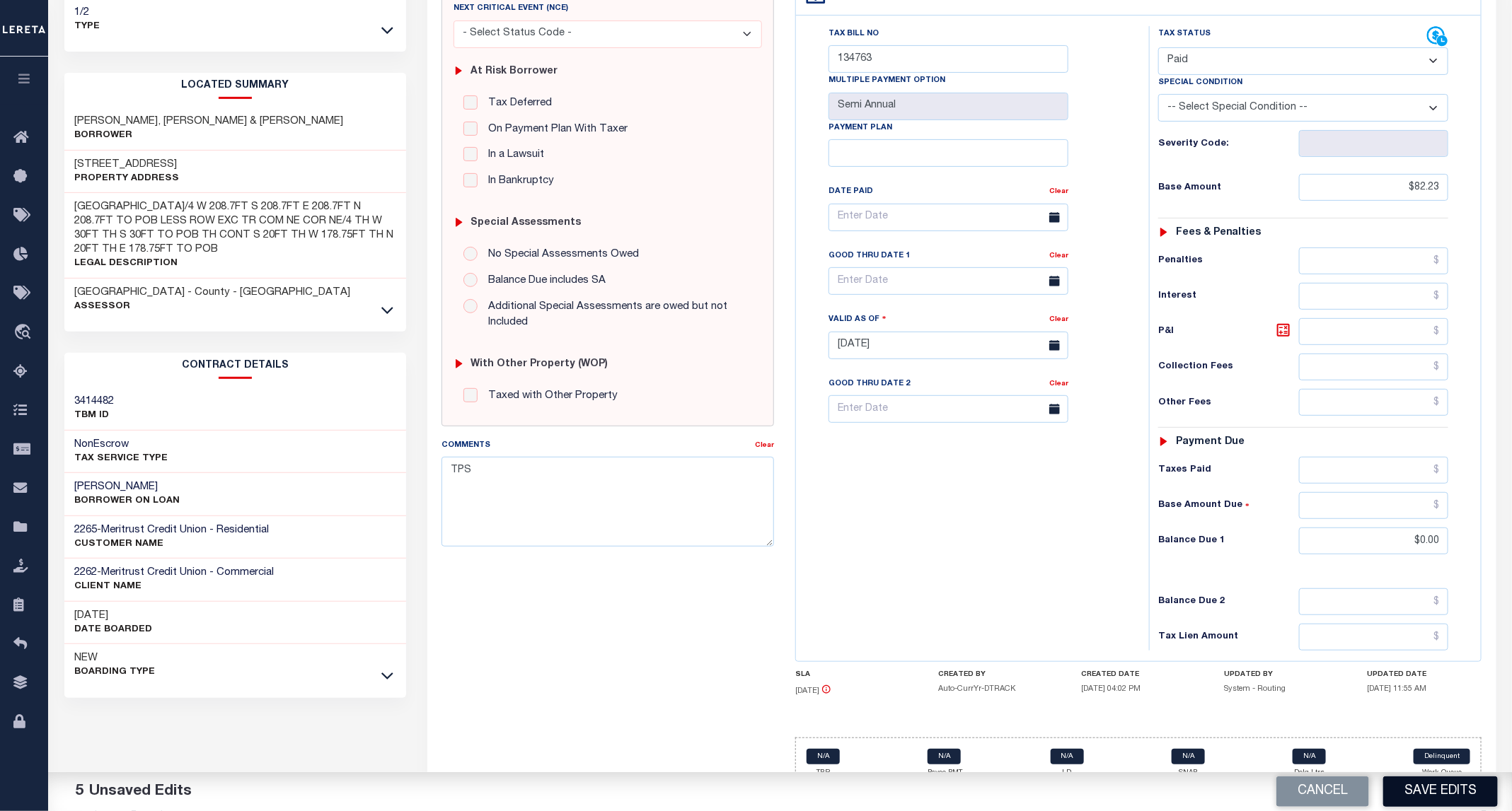
click at [1426, 792] on button "Save Edits" at bounding box center [1440, 792] width 115 height 30
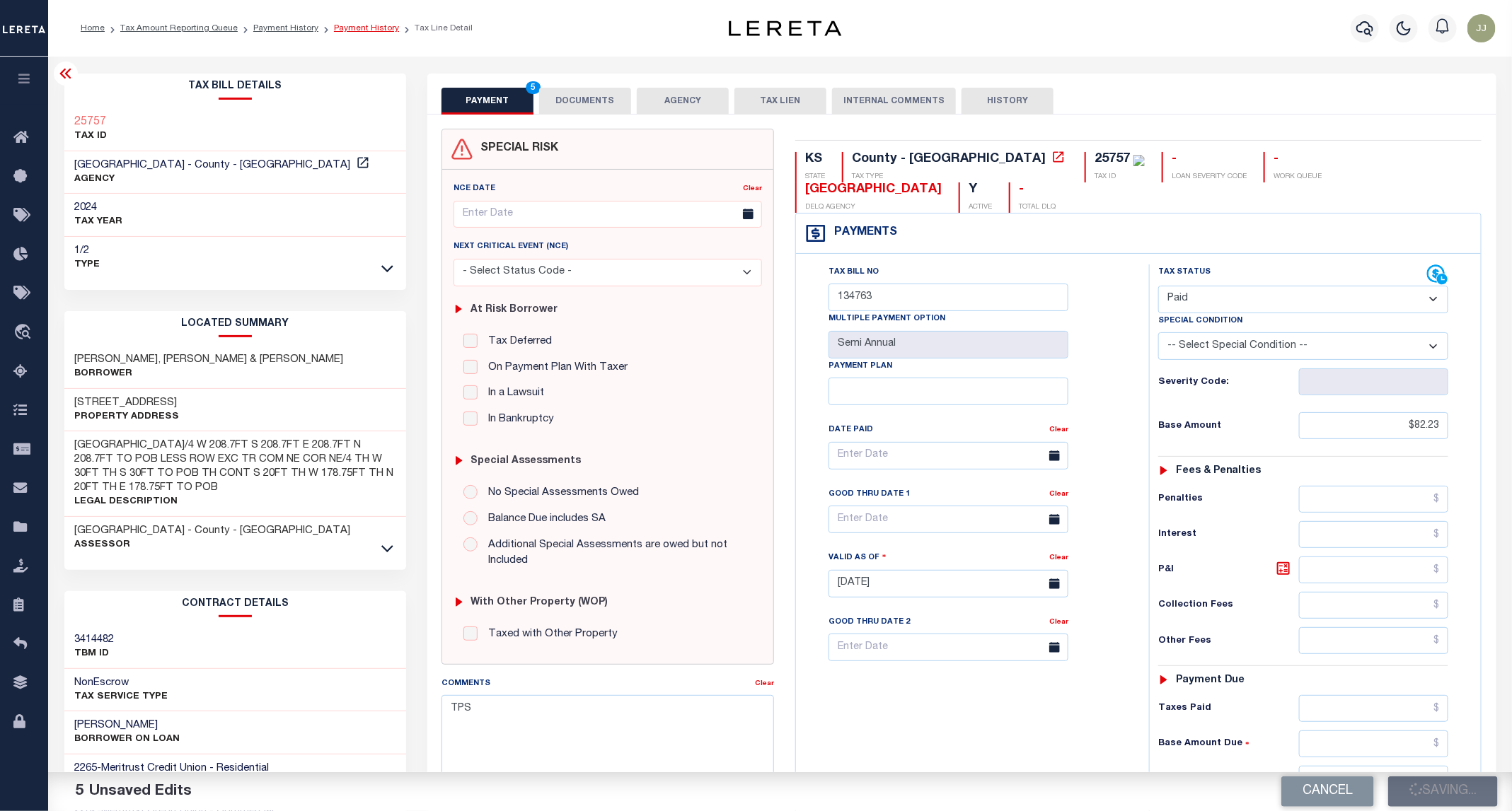
click at [355, 30] on link "Payment History" at bounding box center [366, 28] width 65 height 8
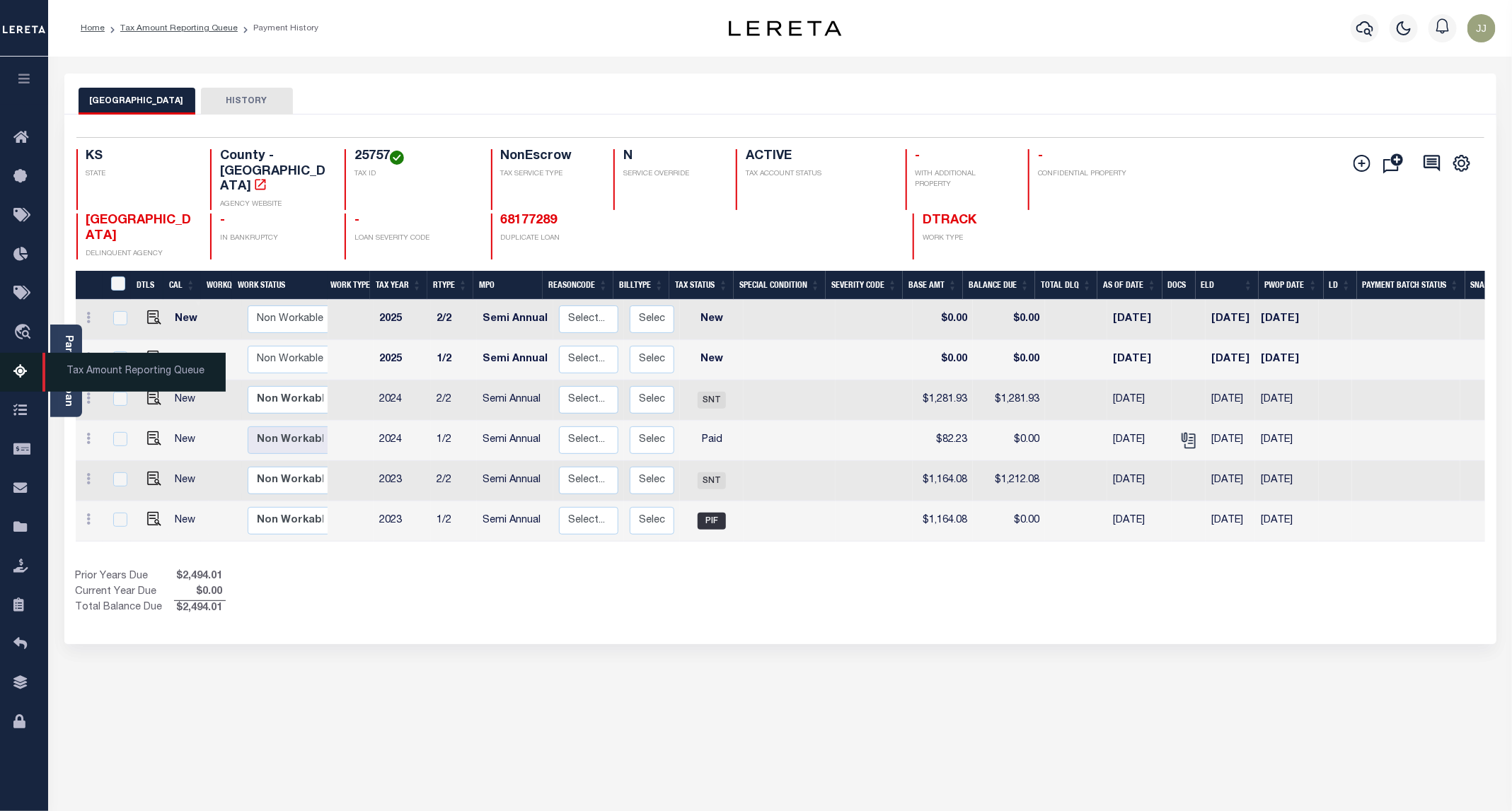
click at [21, 372] on icon at bounding box center [25, 372] width 23 height 18
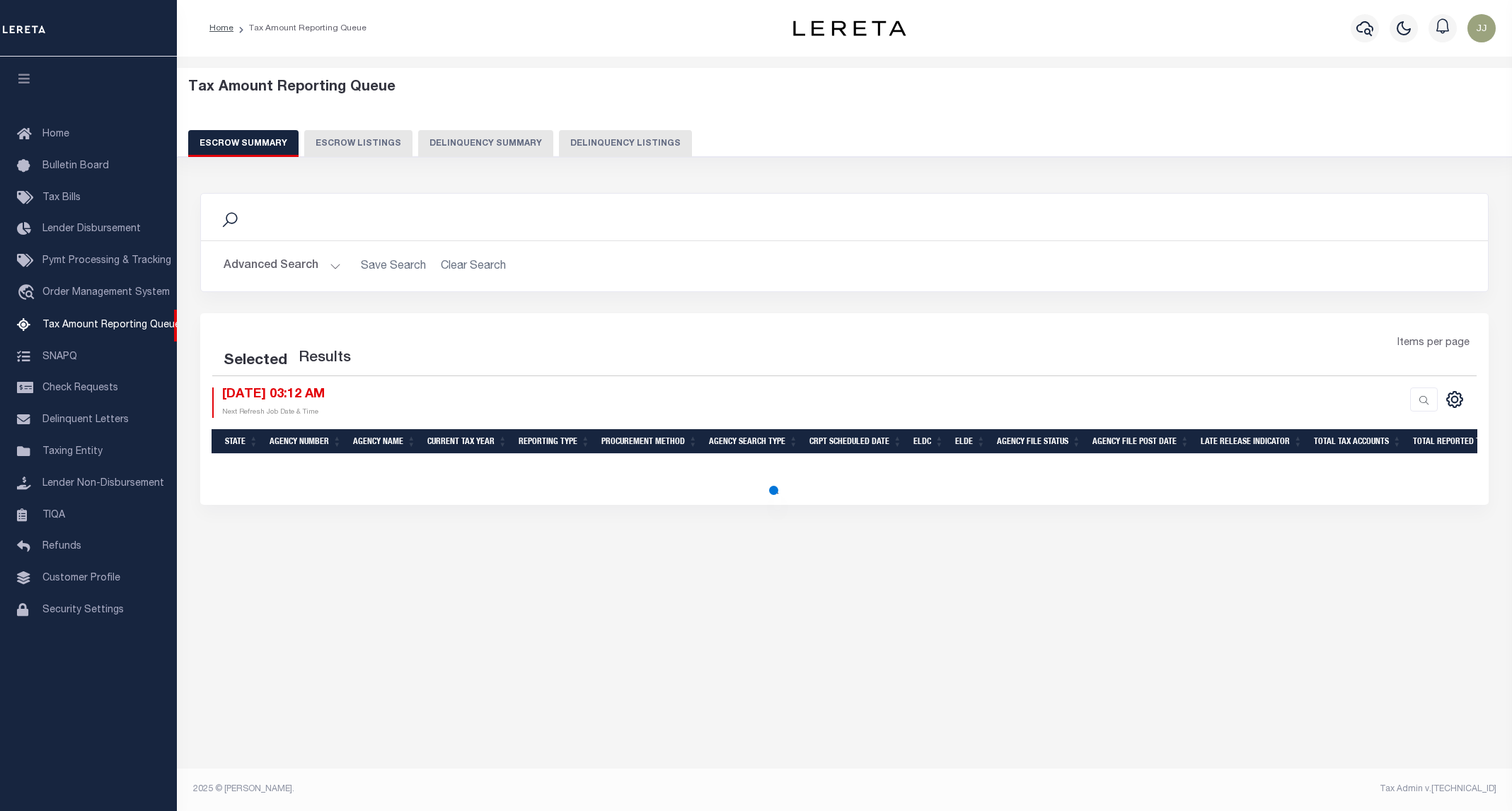
select select "100"
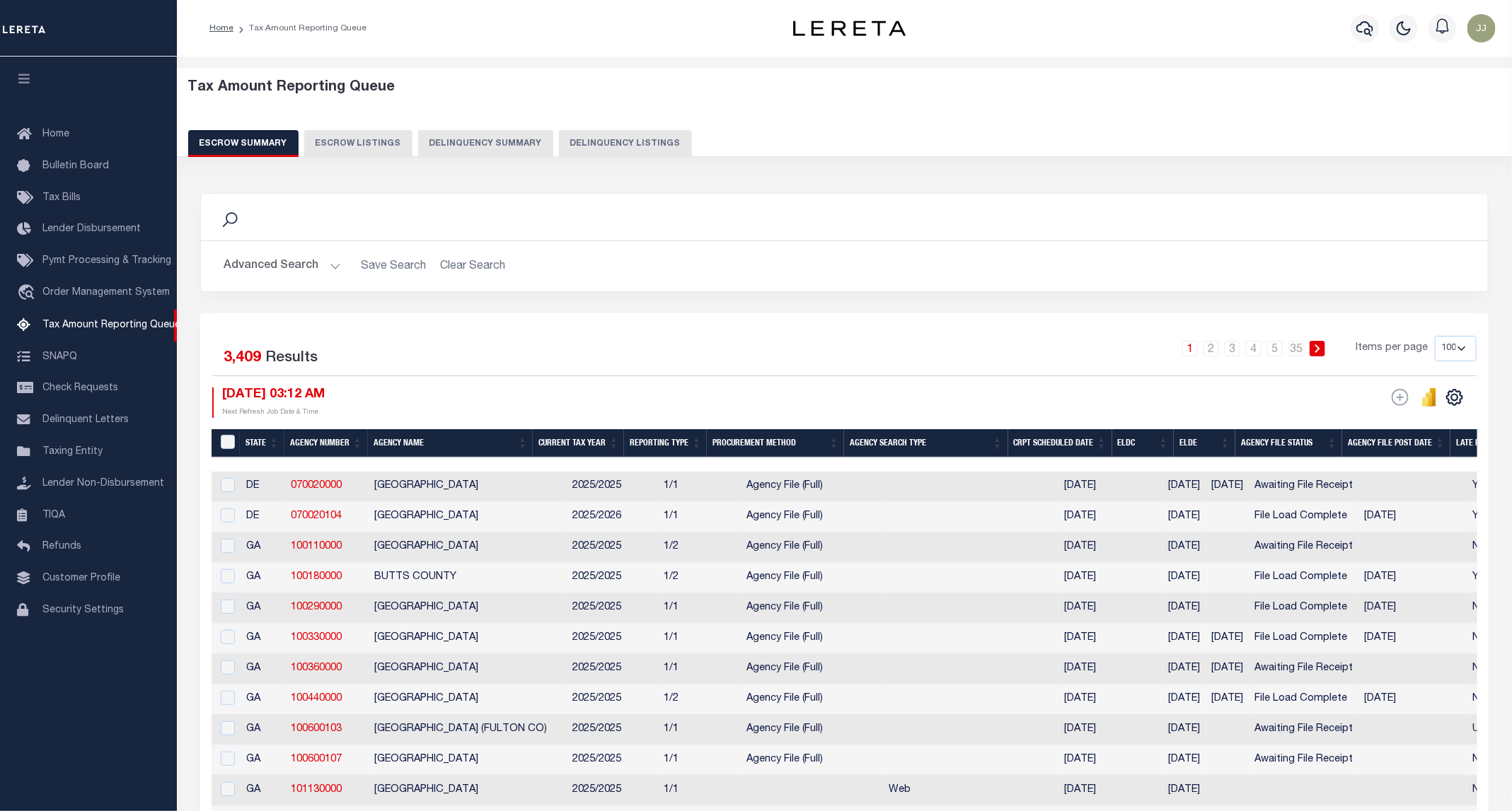
click at [660, 147] on button "Delinquency Listings" at bounding box center [625, 143] width 133 height 27
select select "100"
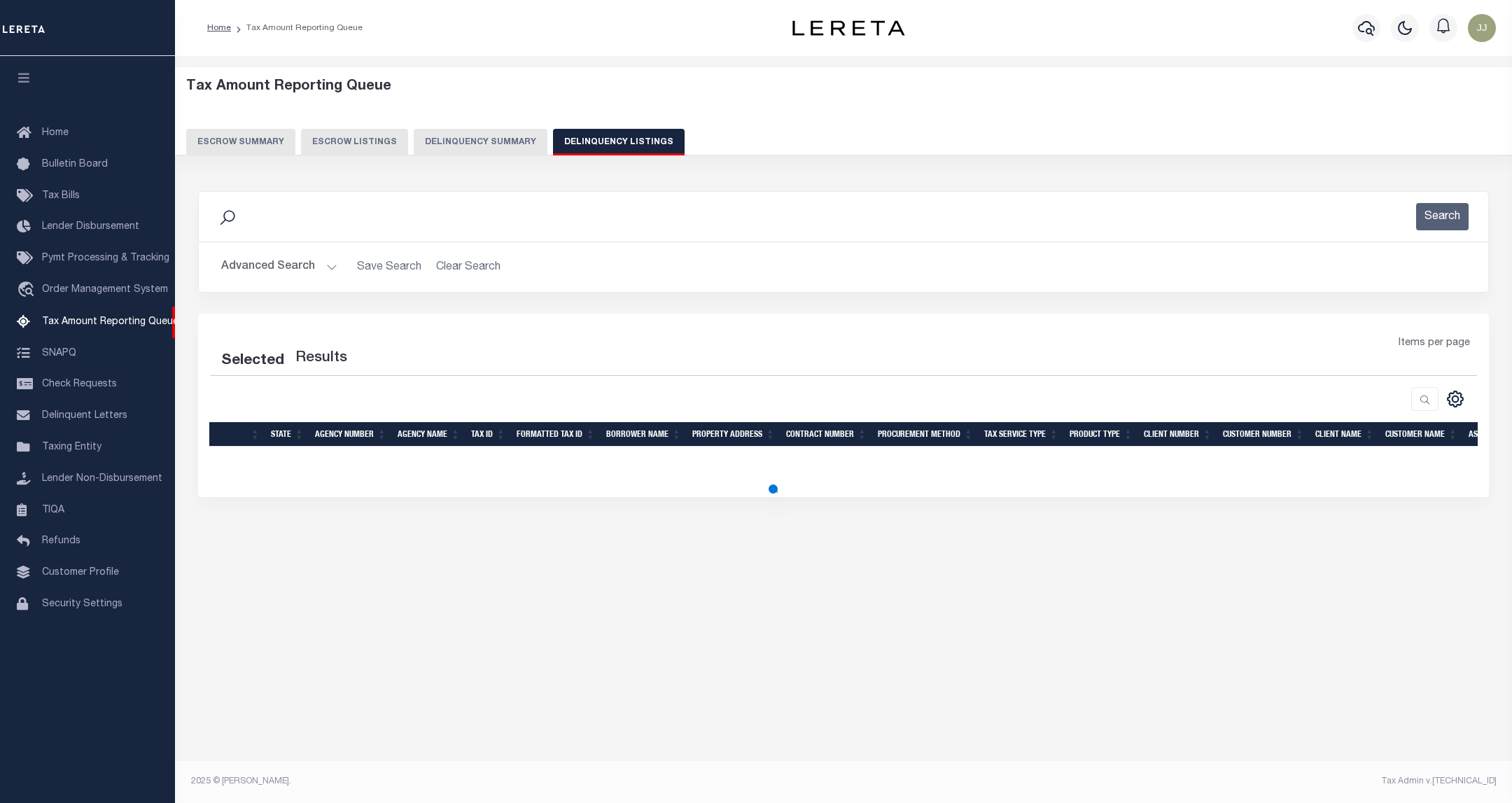
select select "100"
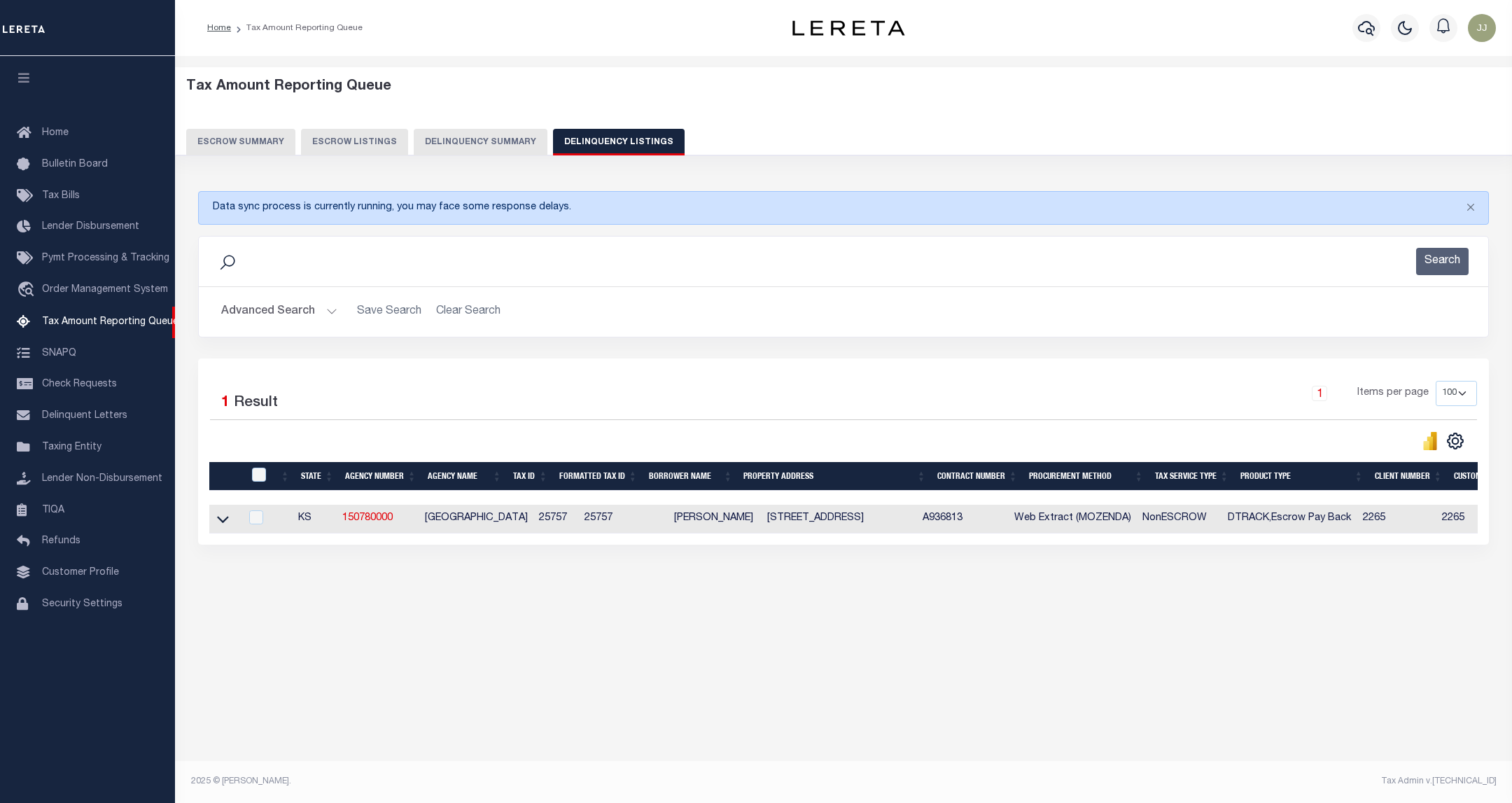
click at [275, 311] on button "Advanced Search" at bounding box center [279, 312] width 116 height 27
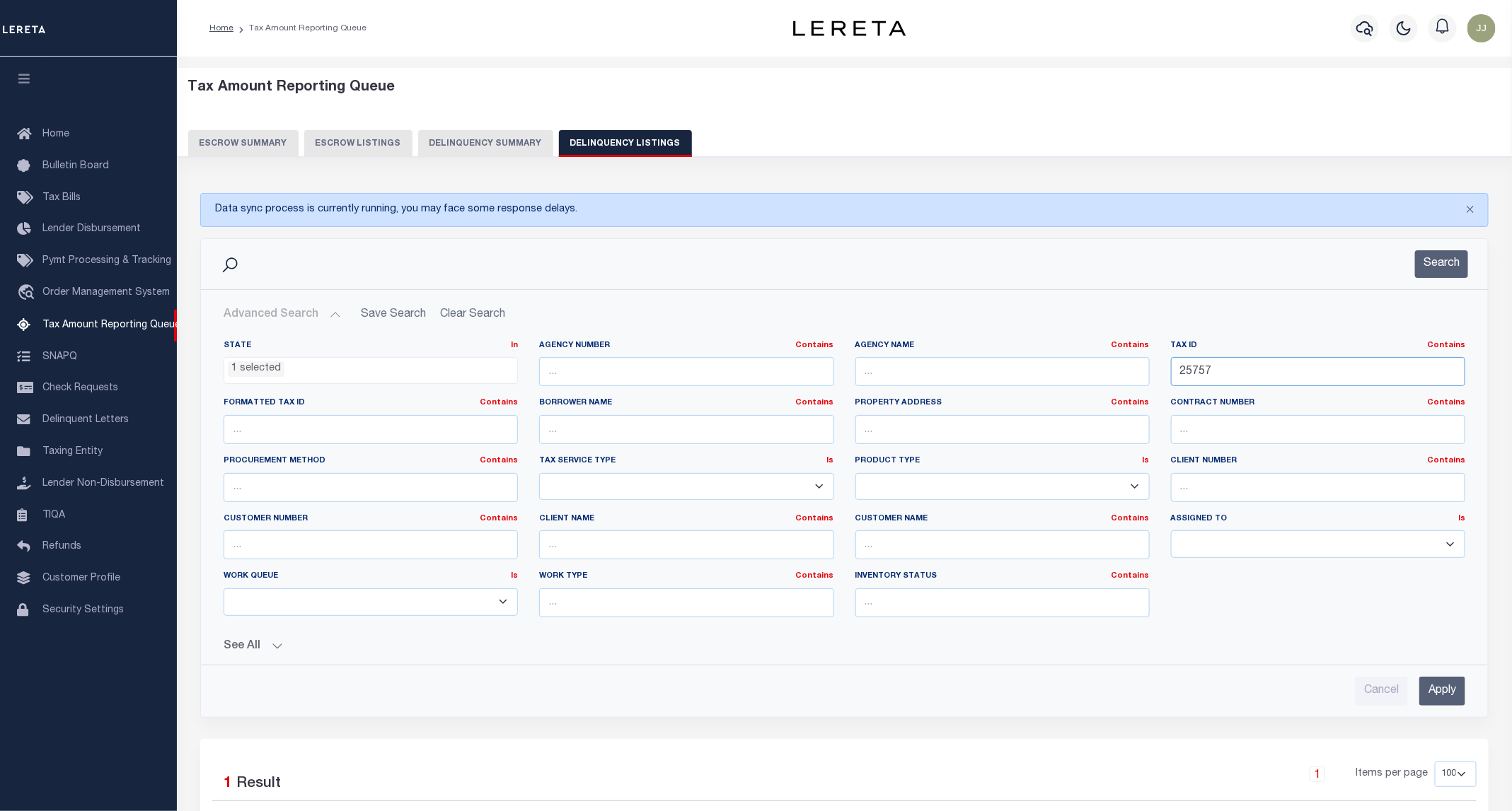
drag, startPoint x: 1229, startPoint y: 371, endPoint x: 1129, endPoint y: 379, distance: 100.3
click at [1129, 379] on div "State In In AK AL AR AZ CA CO CT DC DE FL GA GU HI IA ID IL IN KS [GEOGRAPHIC_D…" at bounding box center [844, 484] width 1263 height 288
paste input "606"
type input "26067"
click at [1454, 278] on button "Search" at bounding box center [1441, 264] width 53 height 28
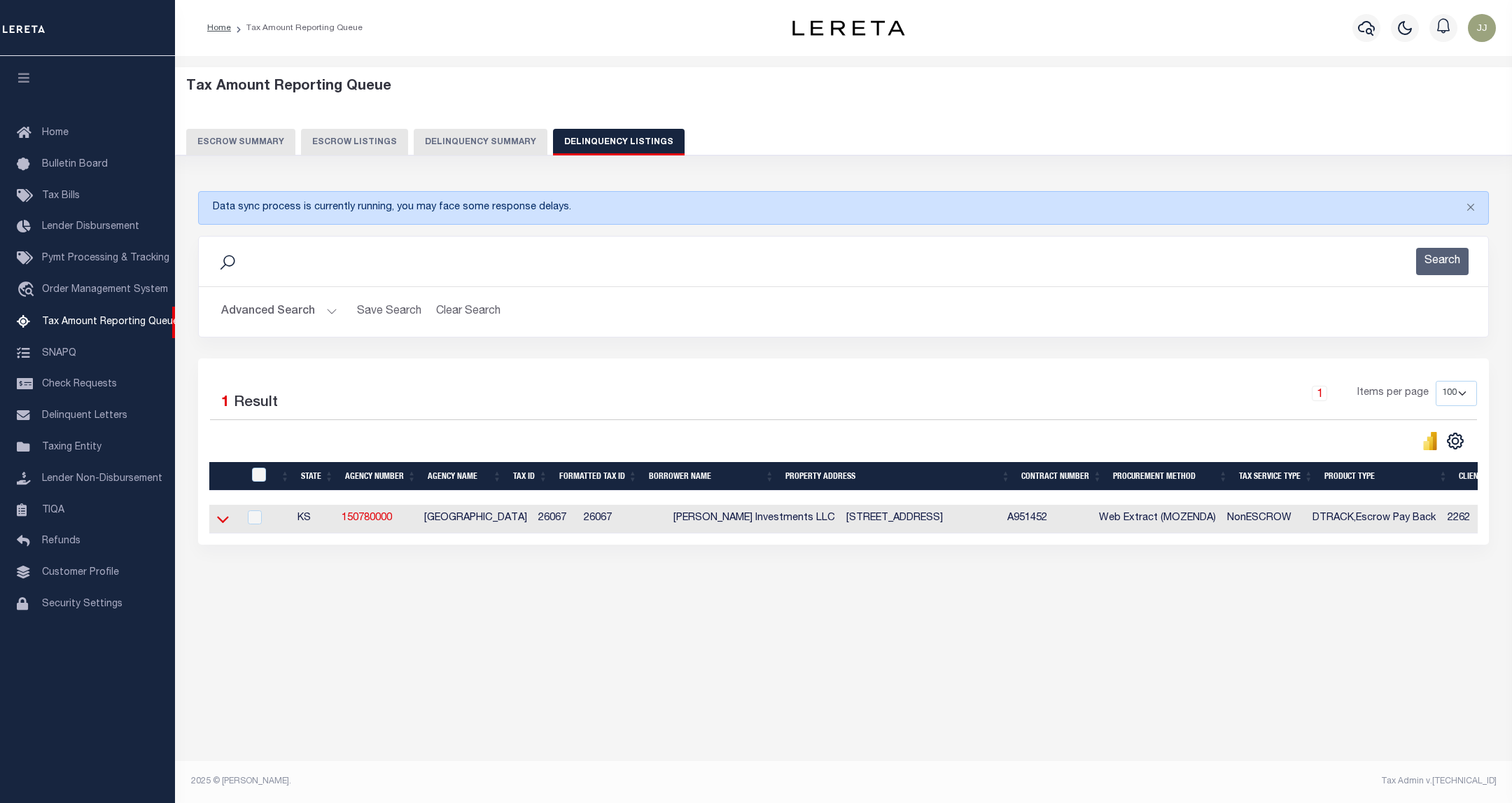
click at [220, 524] on icon at bounding box center [222, 519] width 12 height 15
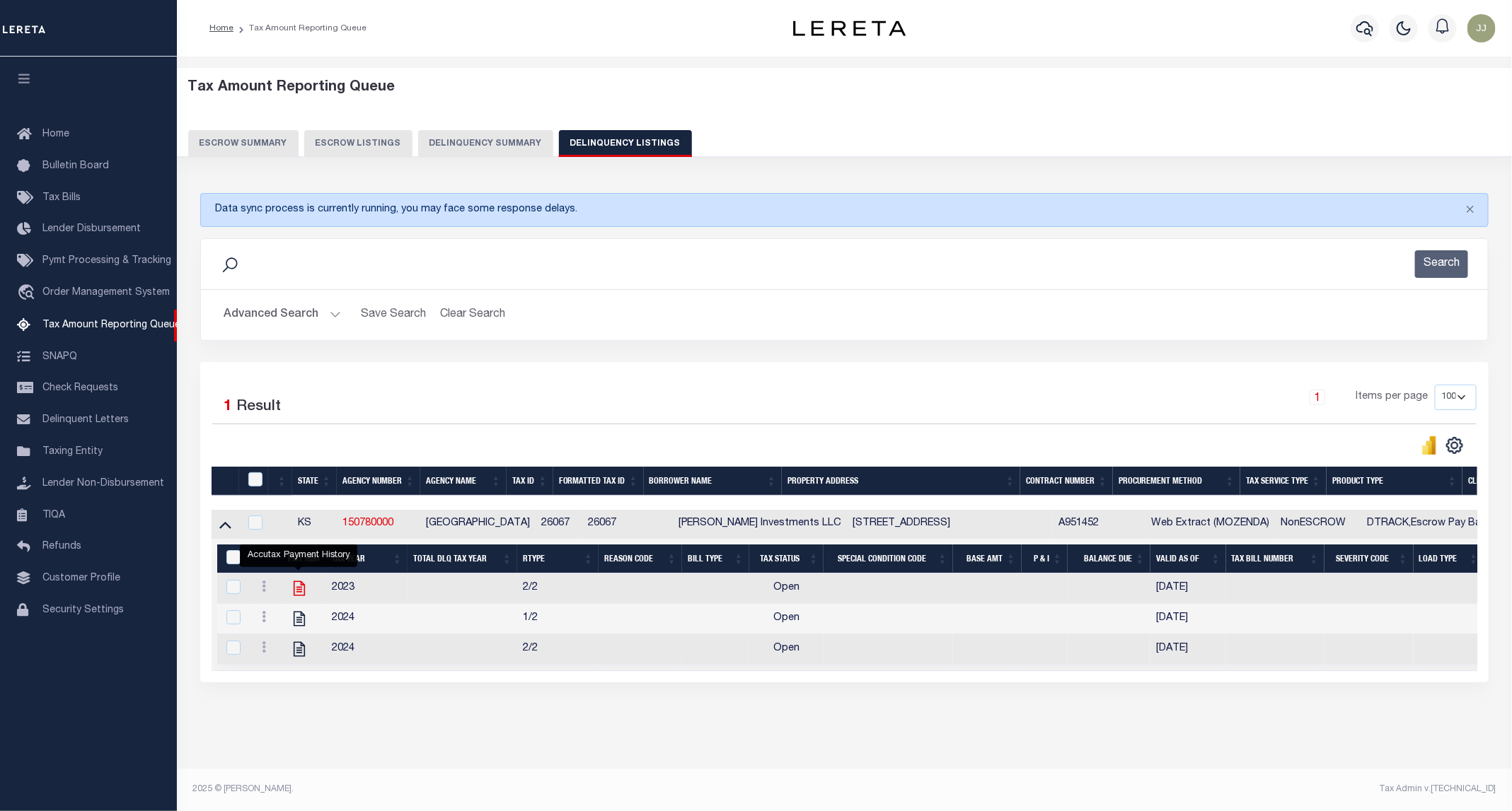
click at [294, 594] on icon "" at bounding box center [299, 589] width 11 height 15
checkbox input "true"
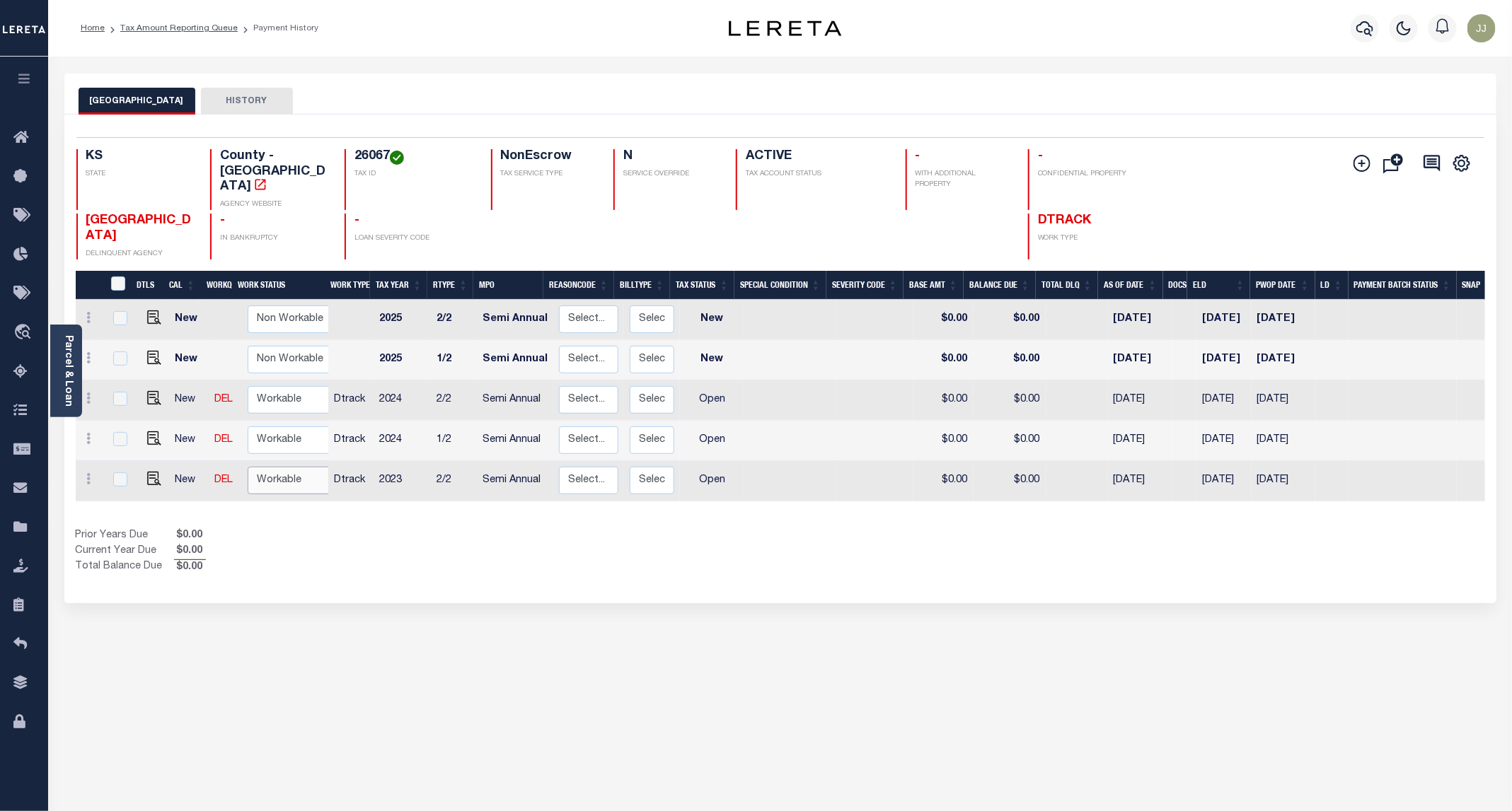
click at [284, 466] on select "Non Workable Workable" at bounding box center [290, 480] width 85 height 28
checkbox input "true"
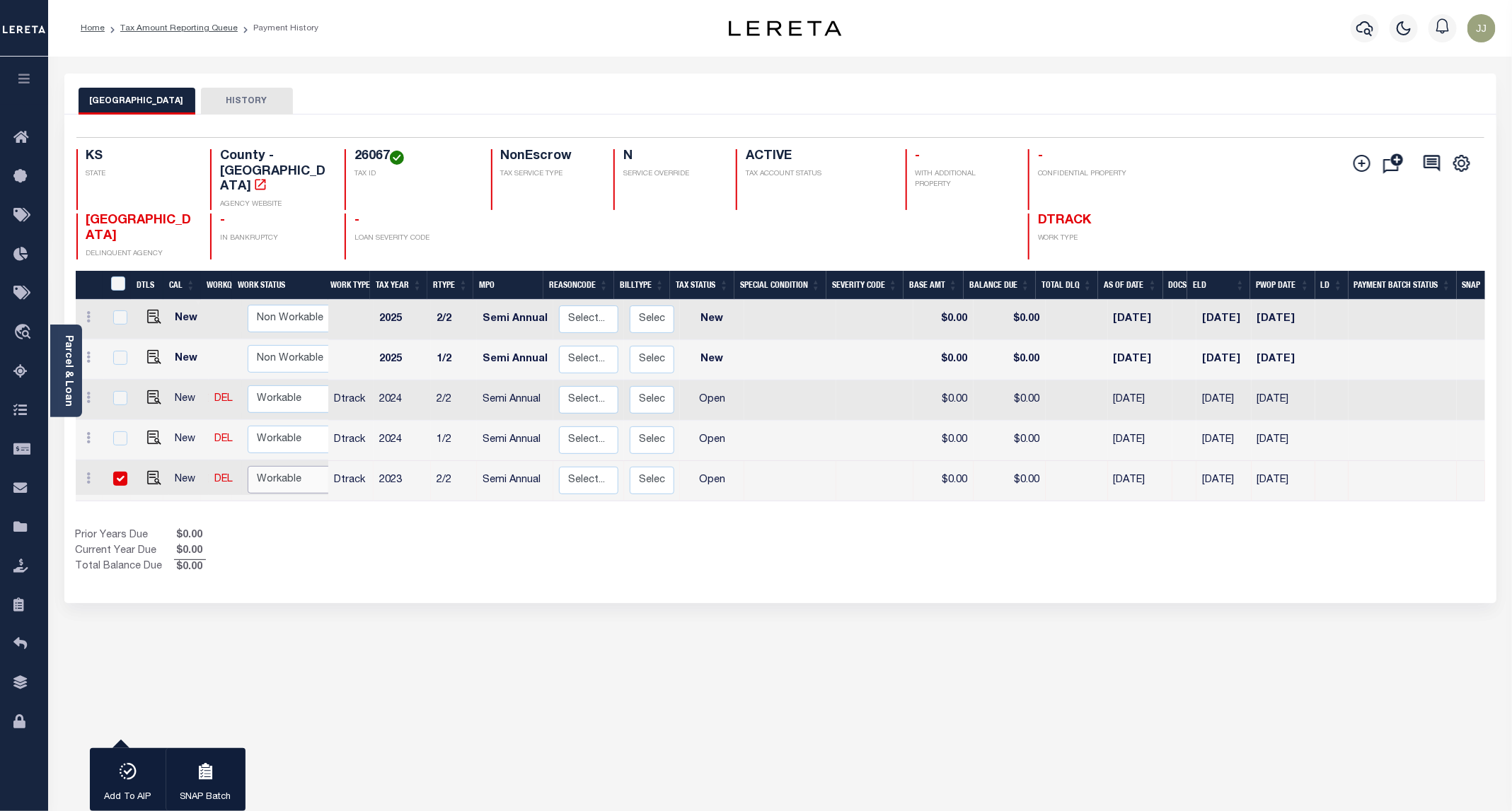
select select "true"
click at [248, 466] on select "Non Workable Workable" at bounding box center [290, 480] width 85 height 28
checkbox input "false"
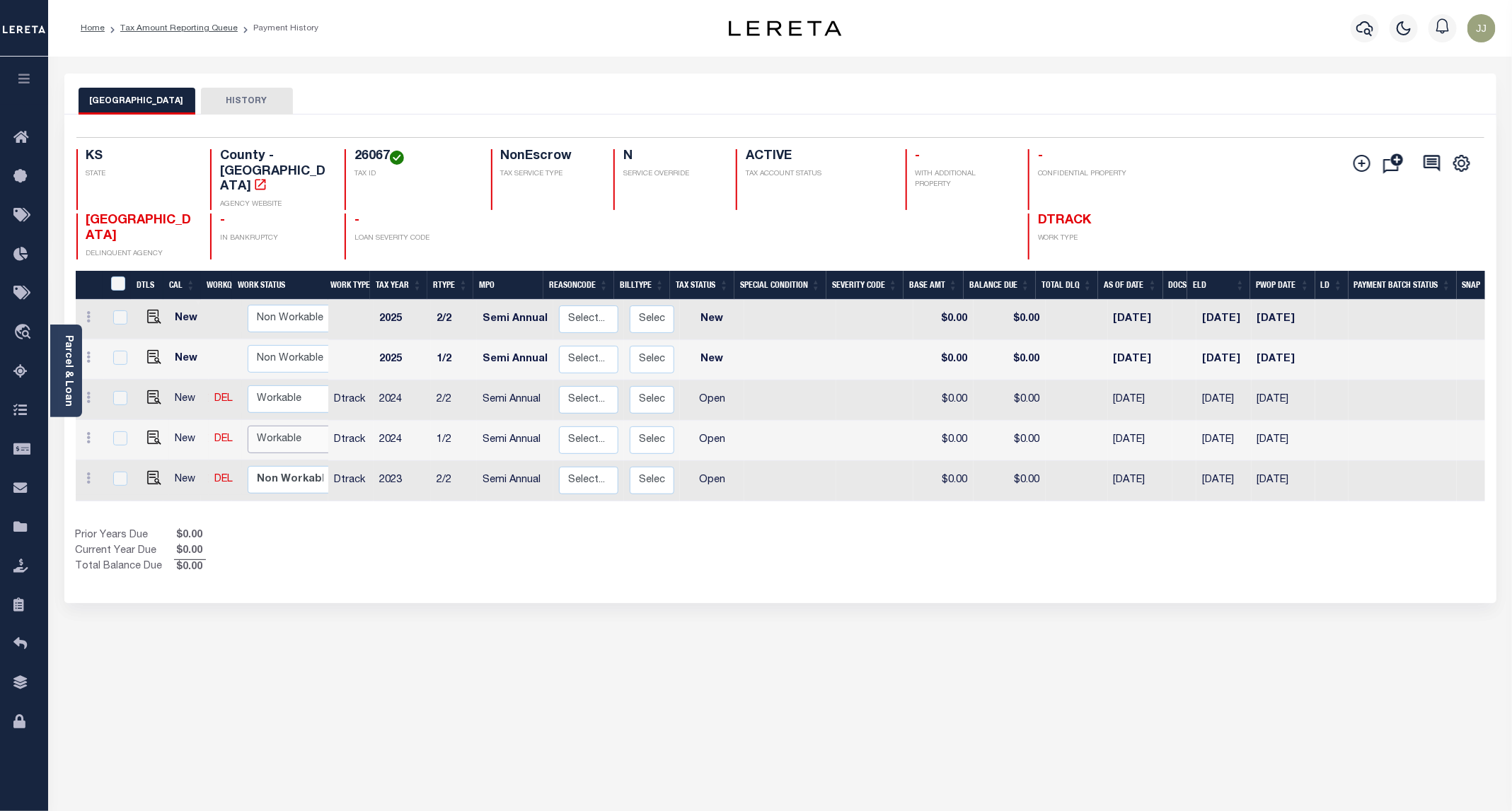
click at [272, 426] on select "Non Workable Workable" at bounding box center [290, 440] width 85 height 28
checkbox input "true"
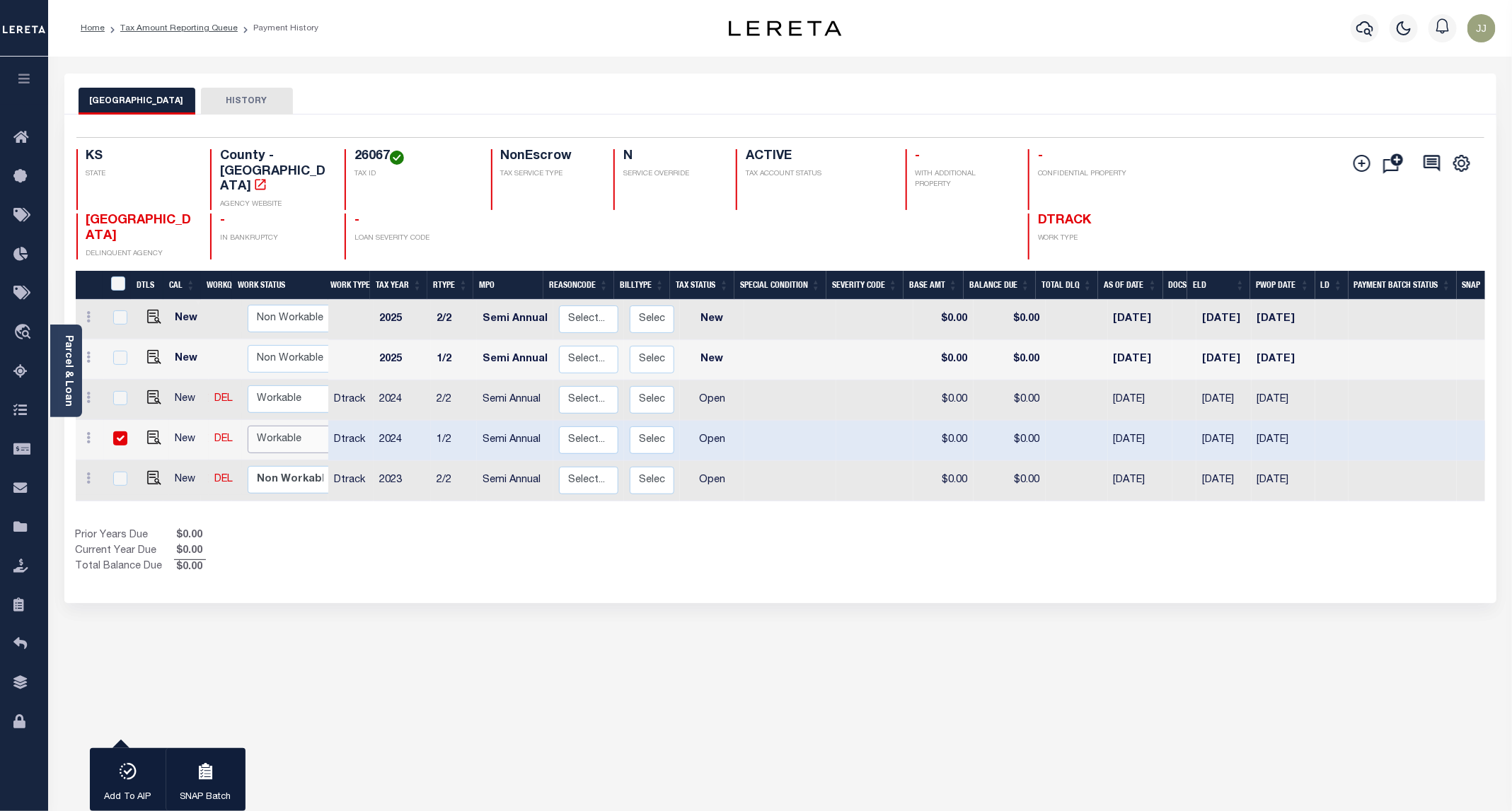
select select "true"
click at [248, 426] on select "Non Workable Workable" at bounding box center [290, 440] width 85 height 28
checkbox input "false"
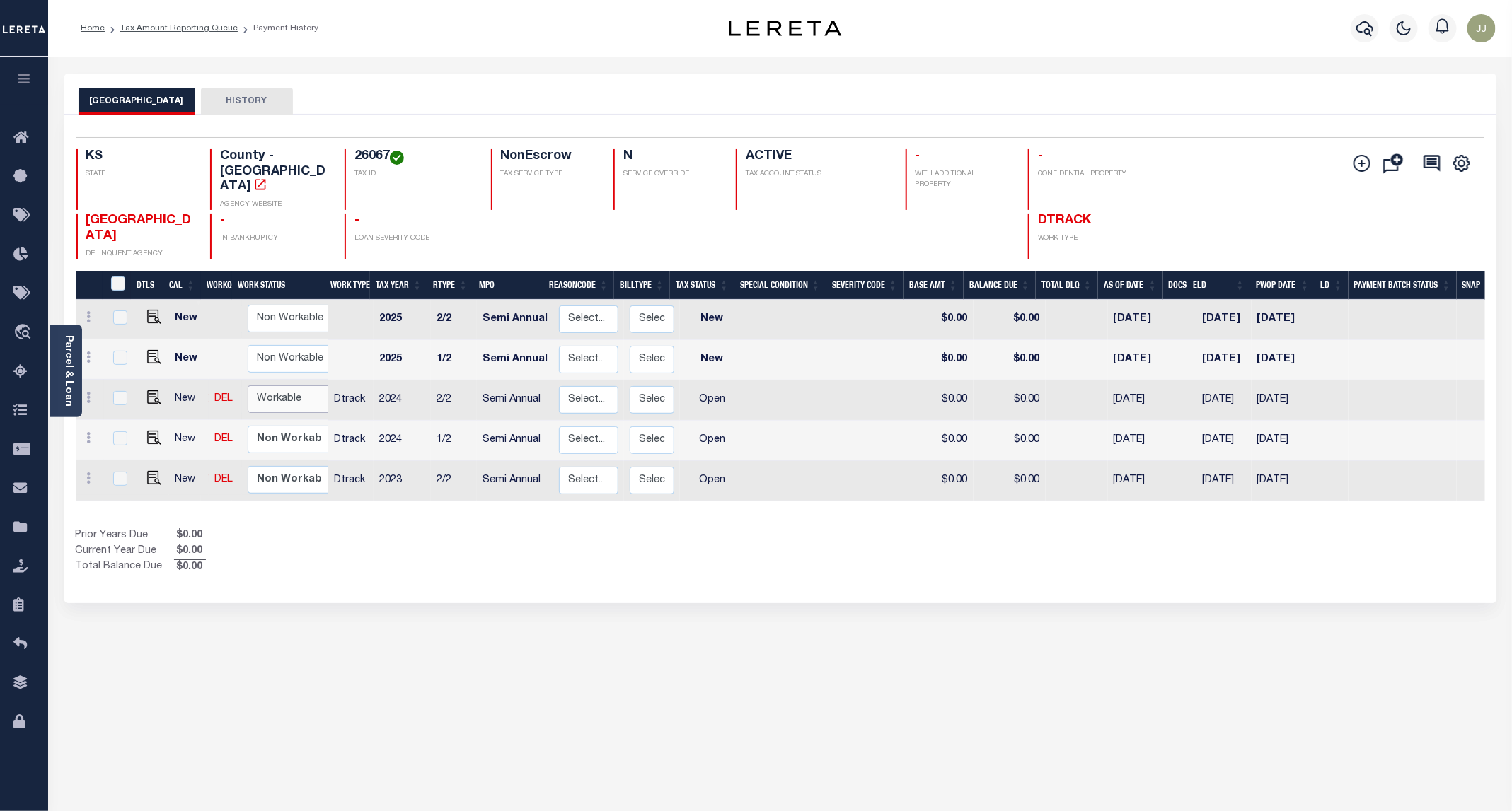
click at [272, 385] on select "Non Workable Workable" at bounding box center [290, 399] width 85 height 28
checkbox input "true"
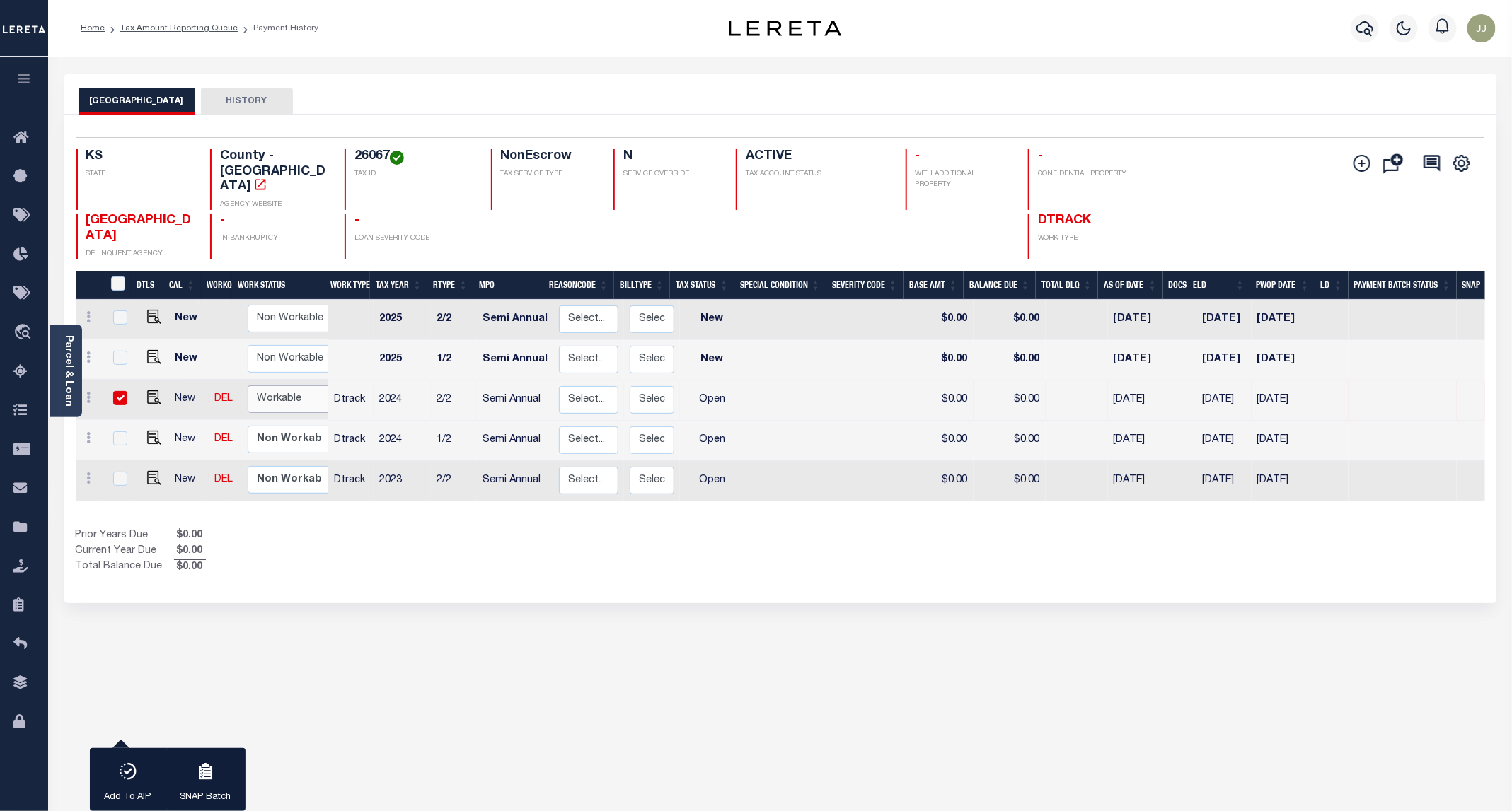
select select "true"
click at [248, 385] on select "Non Workable Workable" at bounding box center [290, 399] width 85 height 28
checkbox input "false"
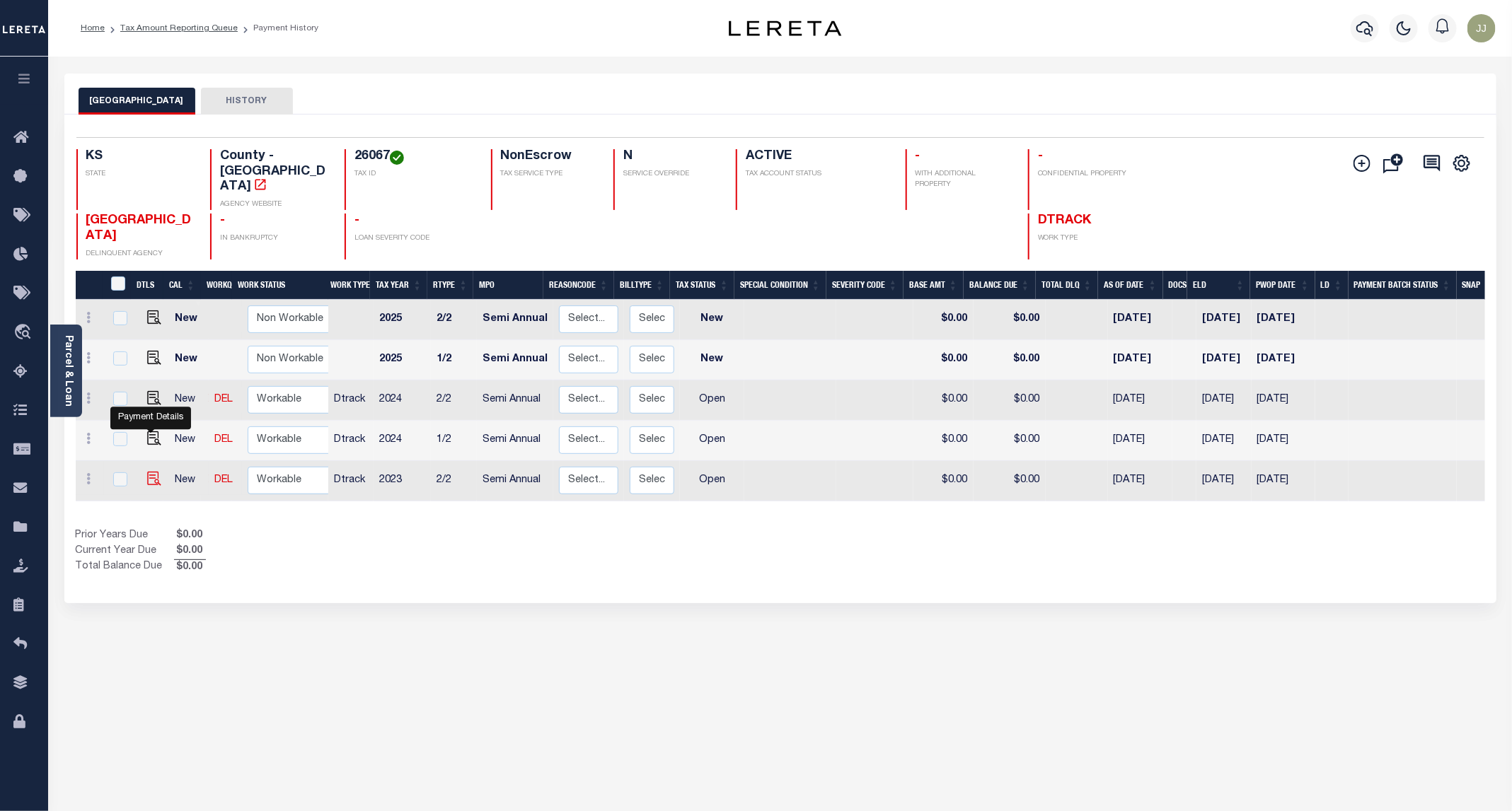
click at [147, 472] on img "" at bounding box center [153, 478] width 14 height 14
checkbox input "true"
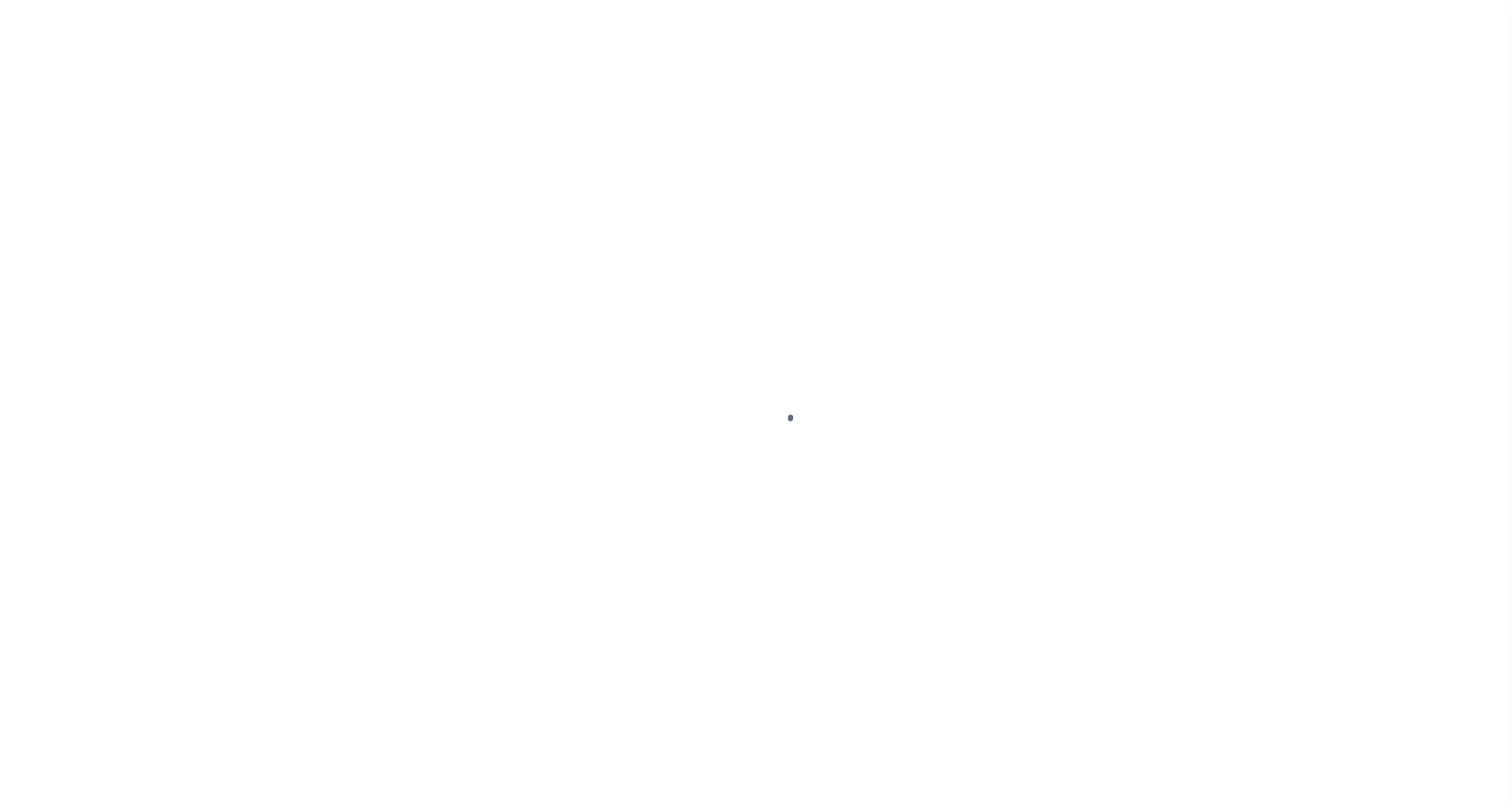
select select "OP2"
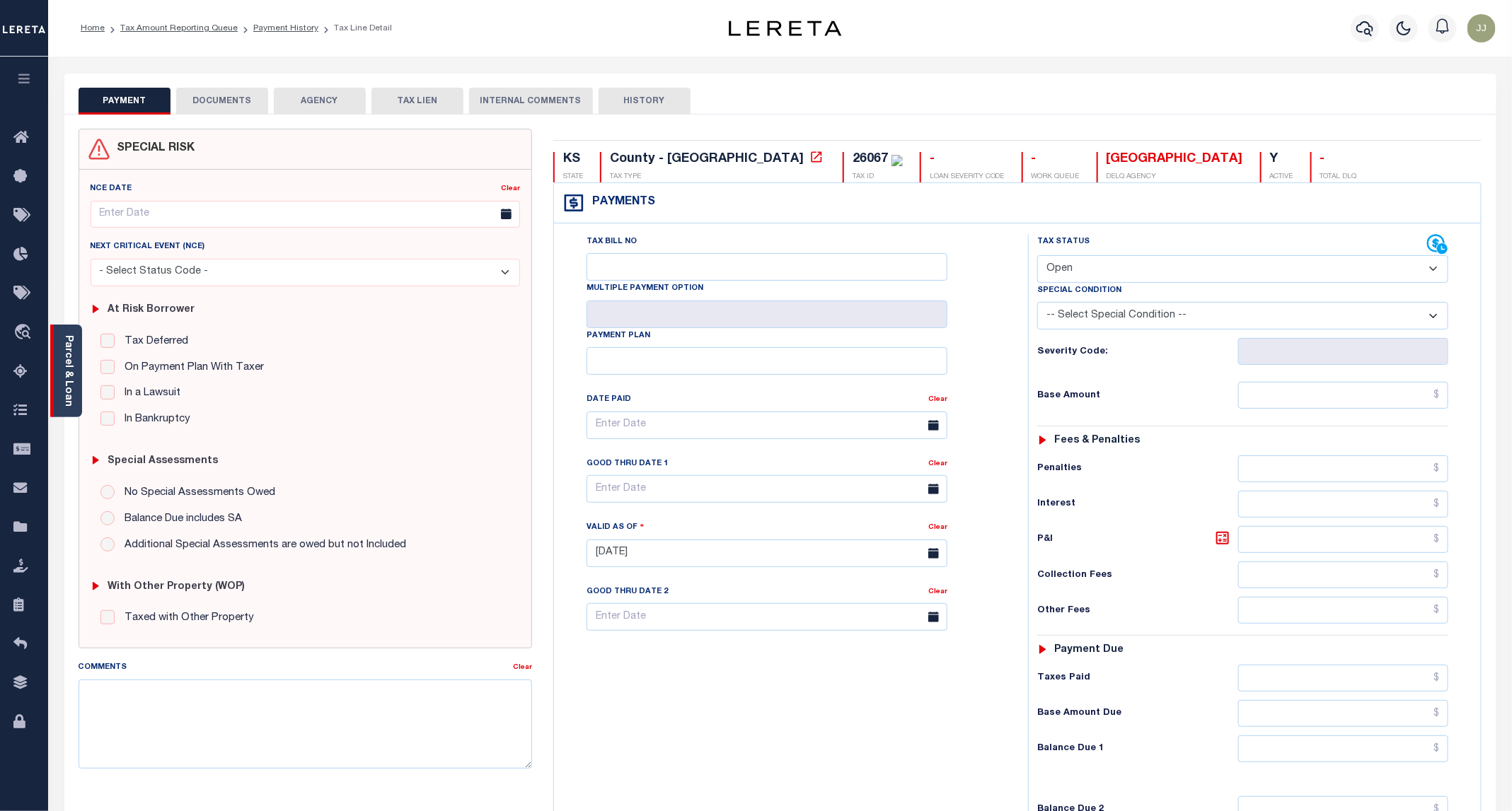
click at [77, 397] on div "Parcel & Loan" at bounding box center [66, 371] width 31 height 92
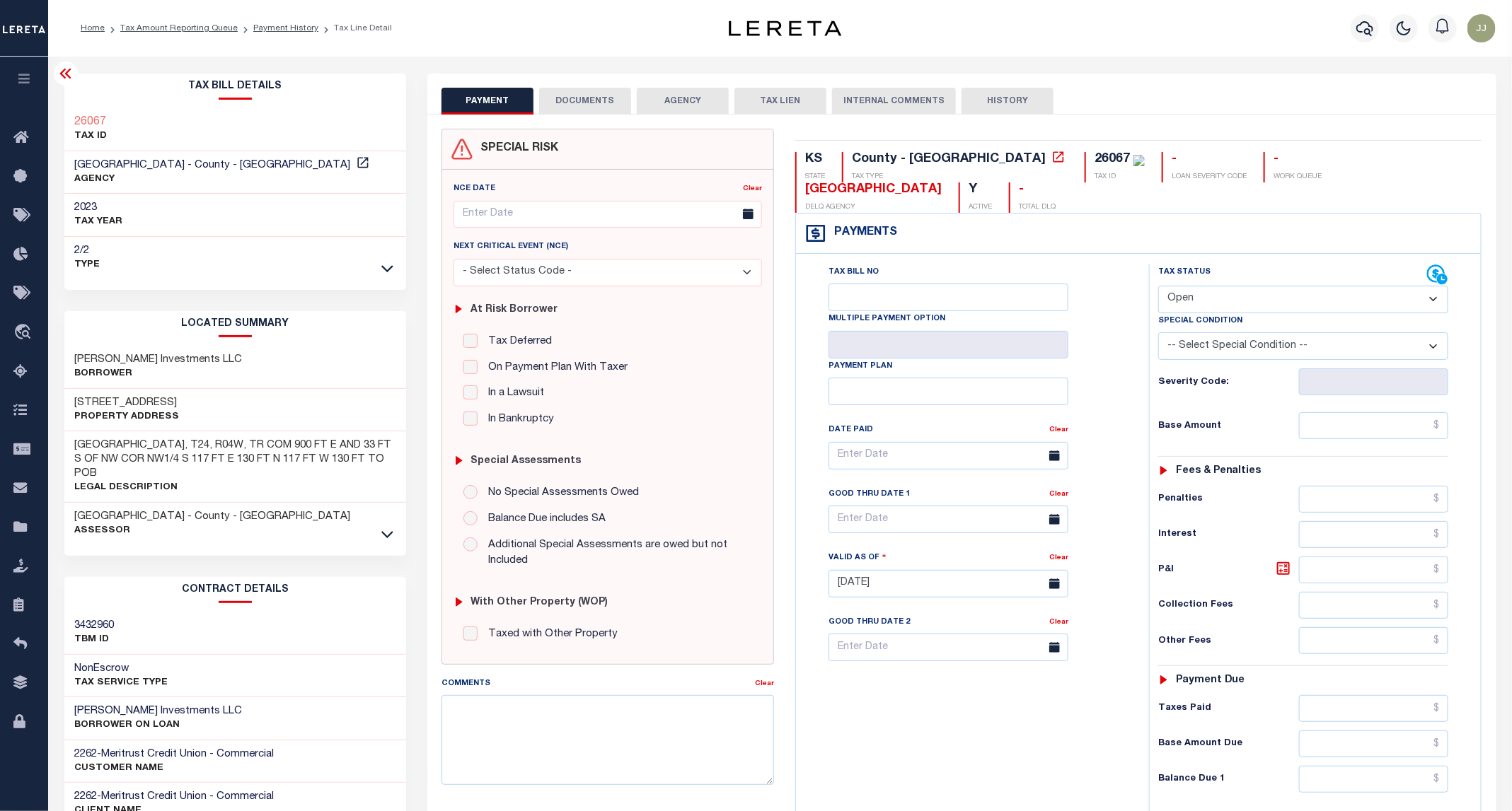
click at [130, 402] on h3 "[STREET_ADDRESS]" at bounding box center [127, 403] width 104 height 14
copy h3 "TRAIL"
click at [577, 109] on button "DOCUMENTS" at bounding box center [586, 101] width 92 height 27
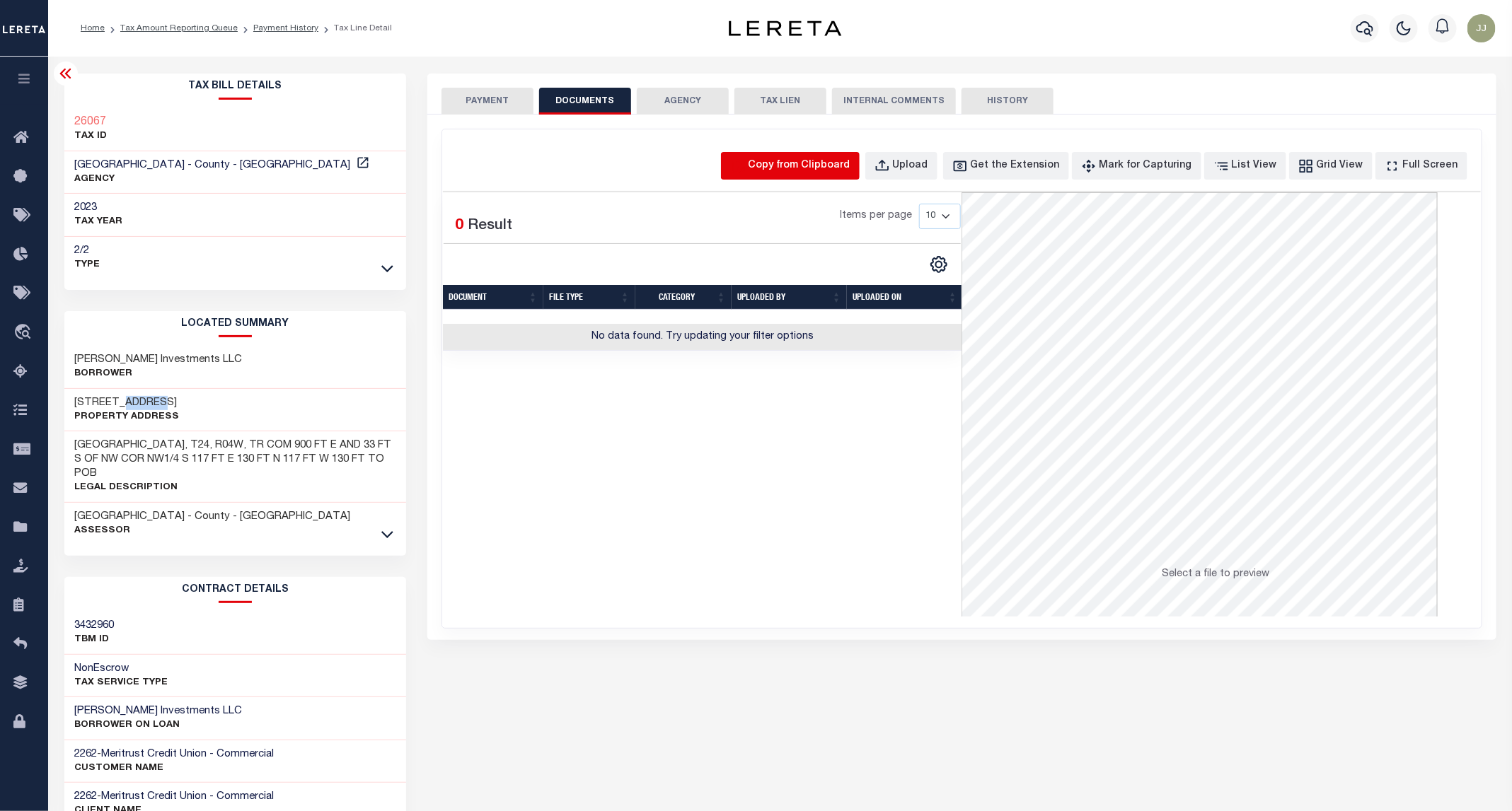
click at [744, 168] on icon "button" at bounding box center [738, 165] width 12 height 14
select select "POP"
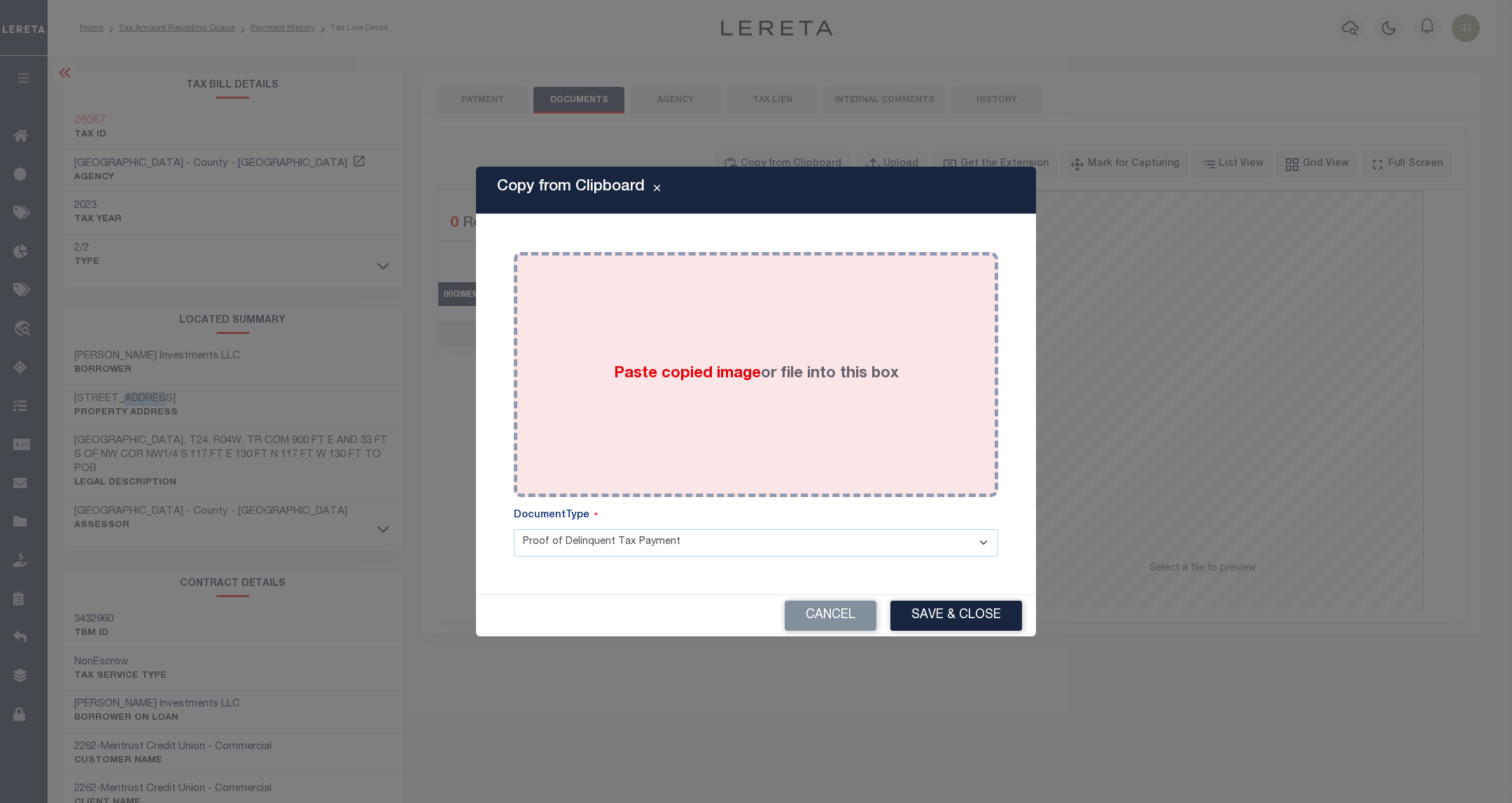
click at [776, 328] on div "Paste copied image or file into this box" at bounding box center [756, 374] width 463 height 224
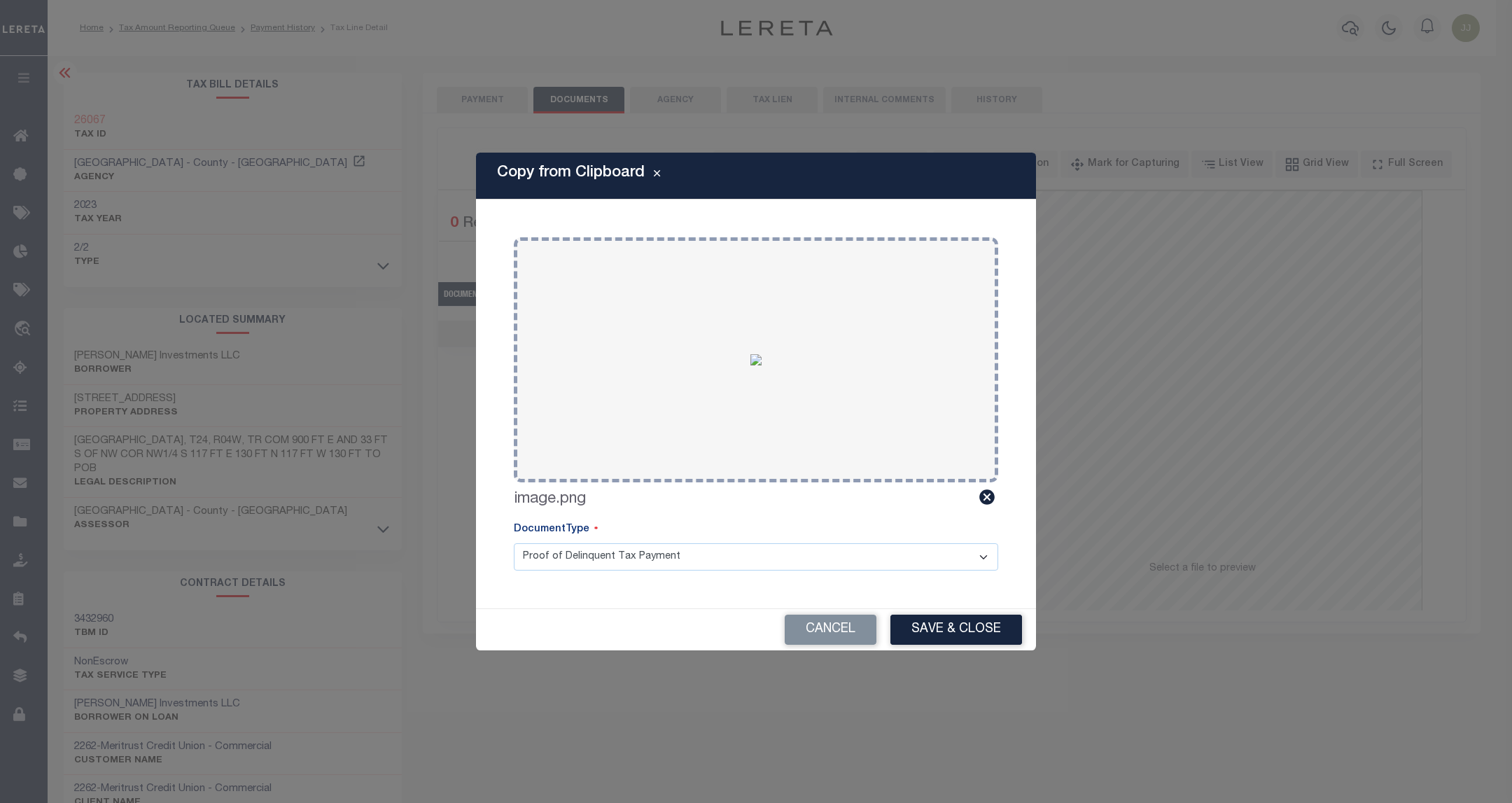
click at [925, 612] on div "Cancel Save & Close" at bounding box center [756, 629] width 560 height 41
click at [925, 641] on button "Save & Close" at bounding box center [956, 629] width 132 height 30
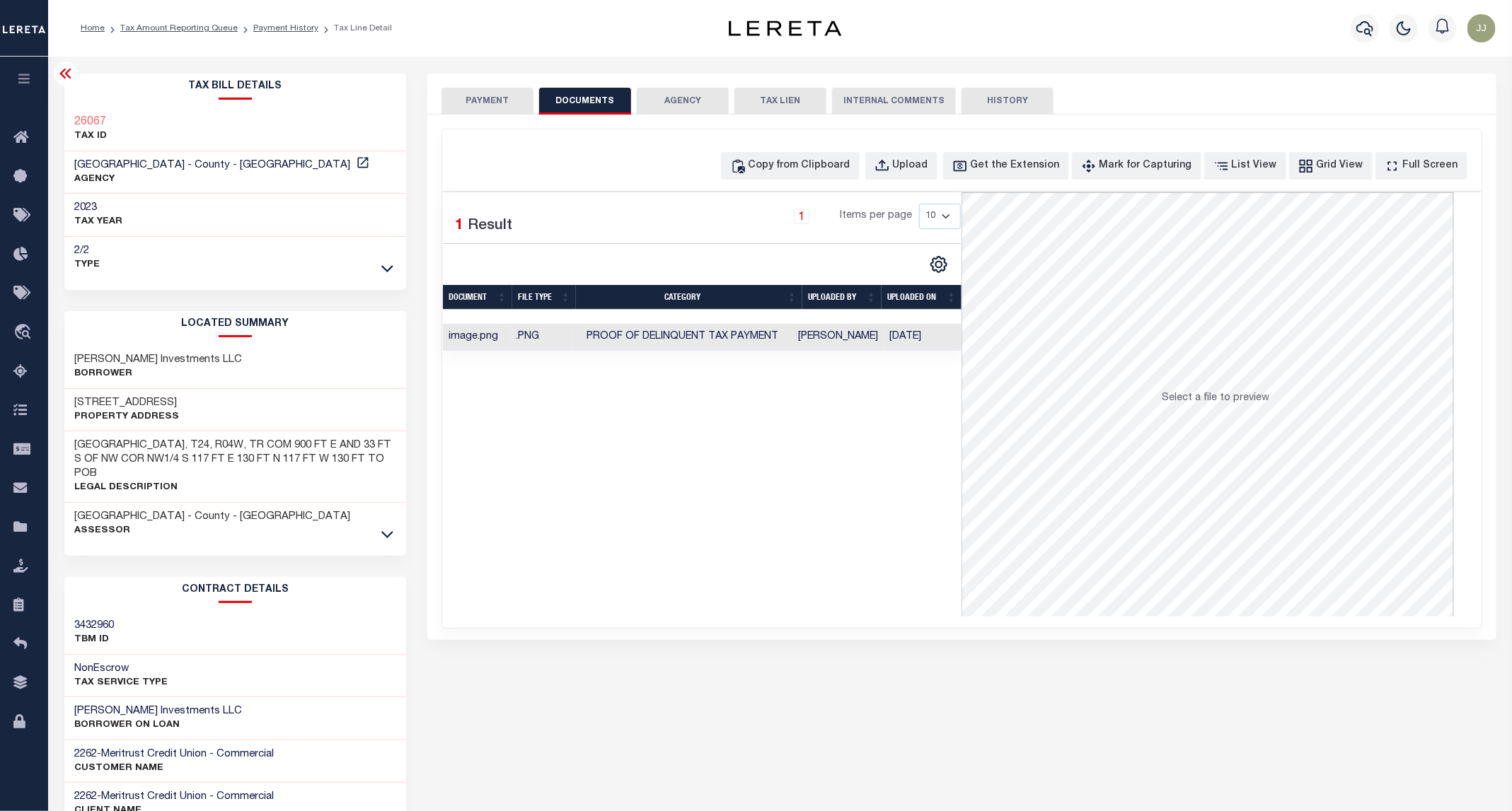
click at [482, 98] on button "PAYMENT" at bounding box center [488, 101] width 92 height 27
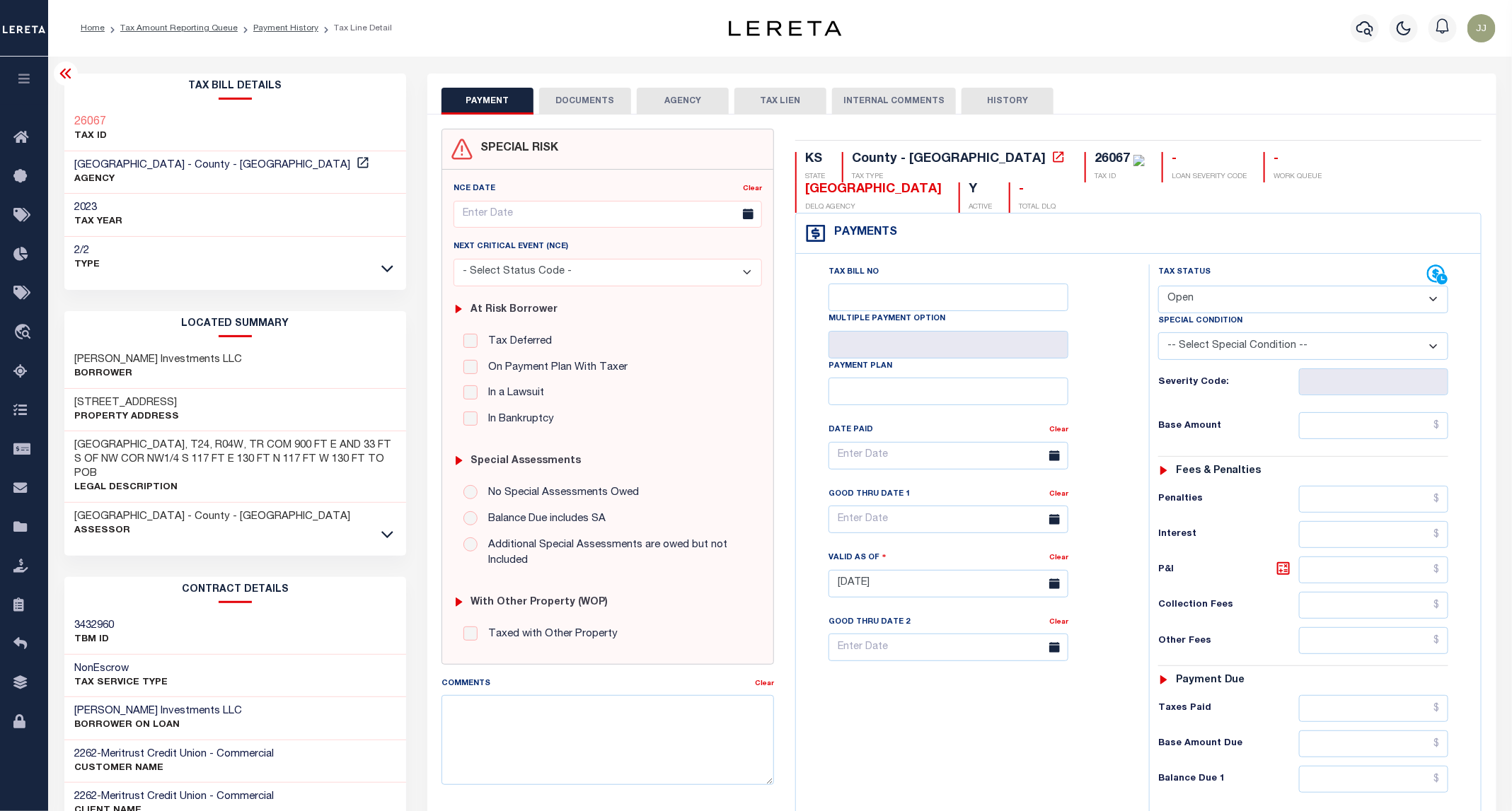
click at [1207, 285] on select "- Select Status Code - Open Due/Unpaid Paid Incomplete No Tax Due Internal Refu…" at bounding box center [1303, 299] width 290 height 28
select select "PYD"
click at [1158, 285] on select "- Select Status Code - Open Due/Unpaid Paid Incomplete No Tax Due Internal Refu…" at bounding box center [1303, 299] width 290 height 28
type input "09/12/2025"
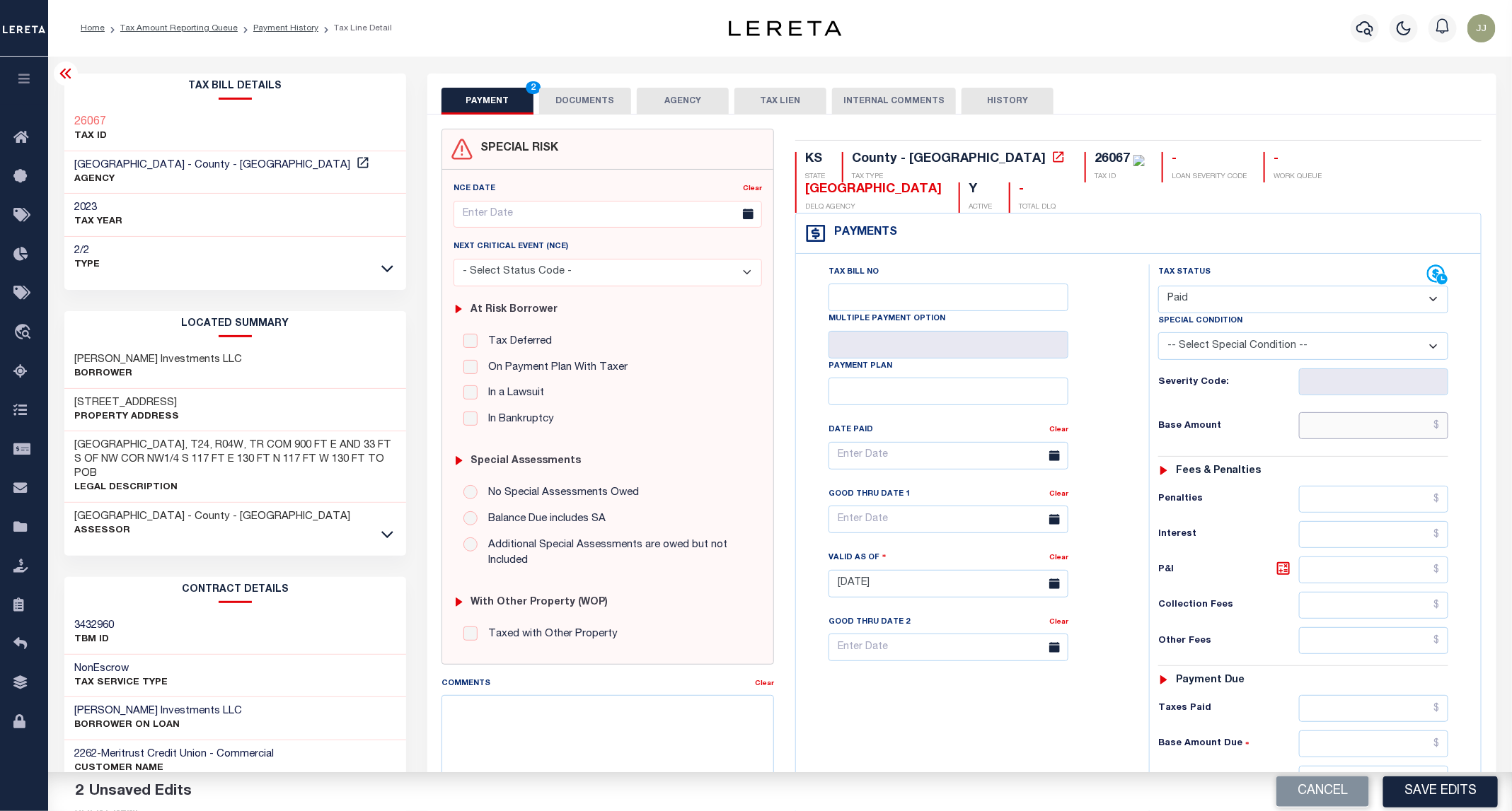
click at [1362, 412] on input "text" at bounding box center [1373, 425] width 150 height 27
type input "$0.00"
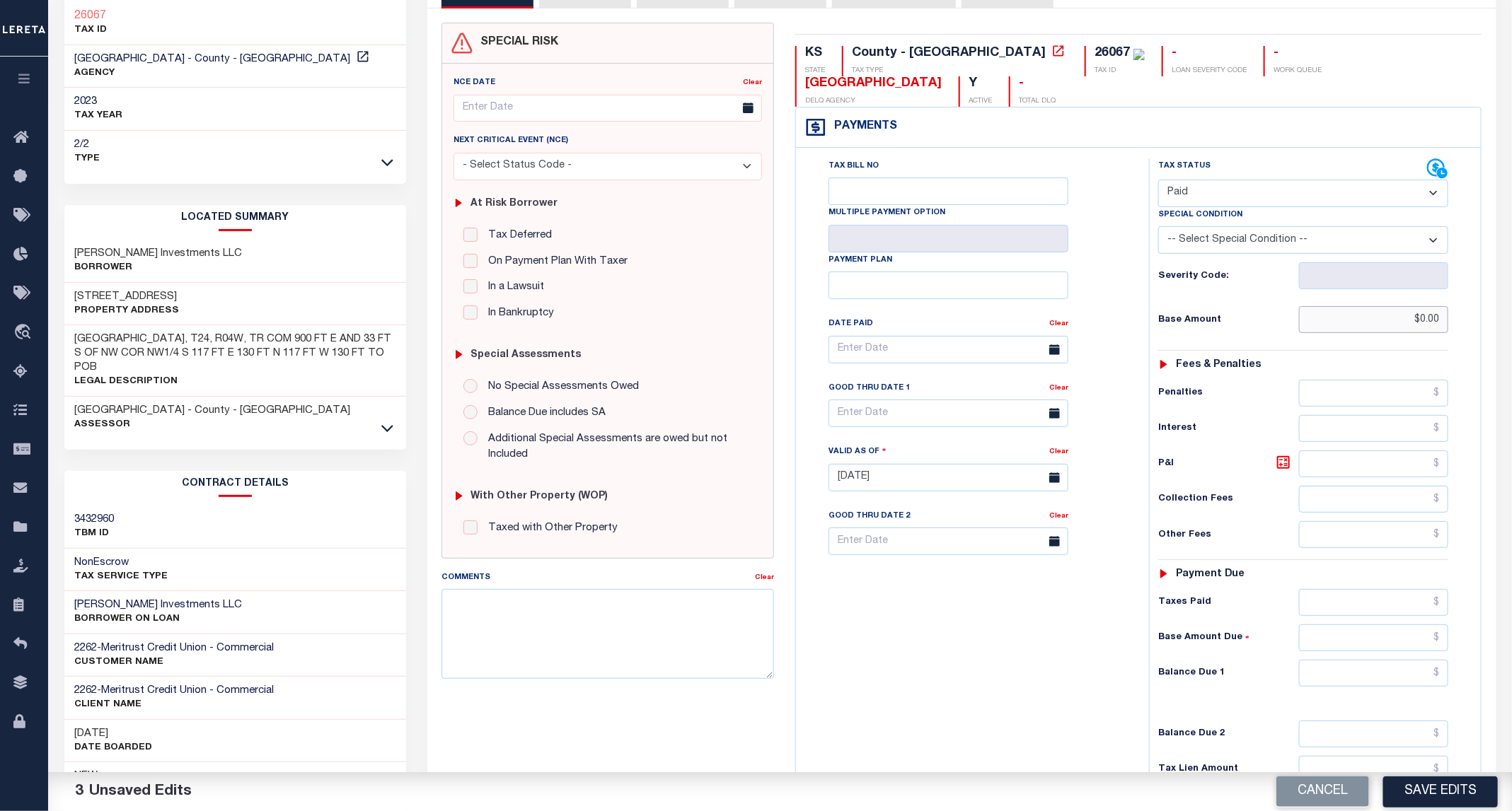
scroll to position [236, 0]
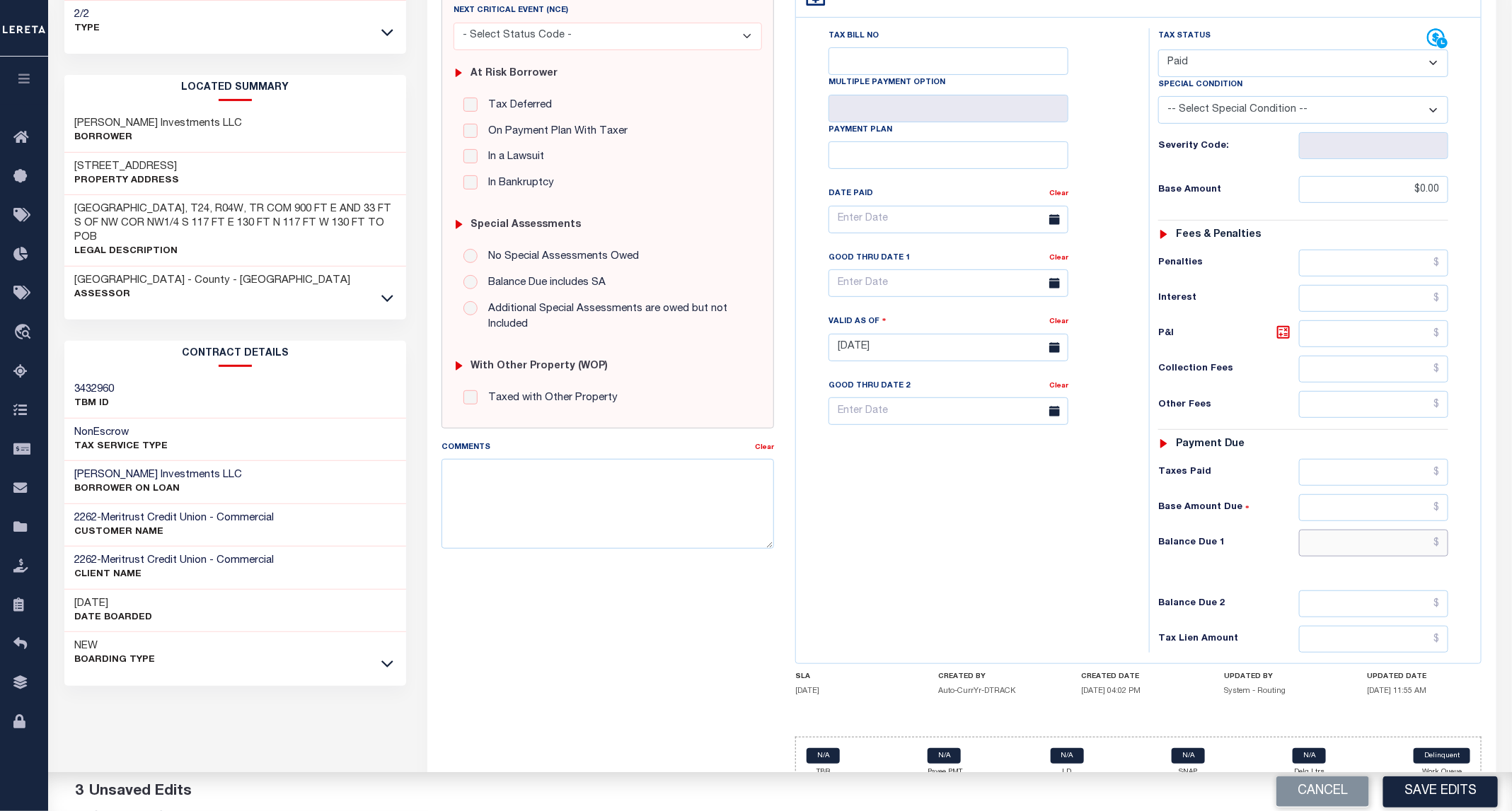
click at [1362, 533] on input "text" at bounding box center [1373, 543] width 150 height 27
type input "$0.00"
click at [1439, 790] on button "Save Edits" at bounding box center [1440, 792] width 115 height 30
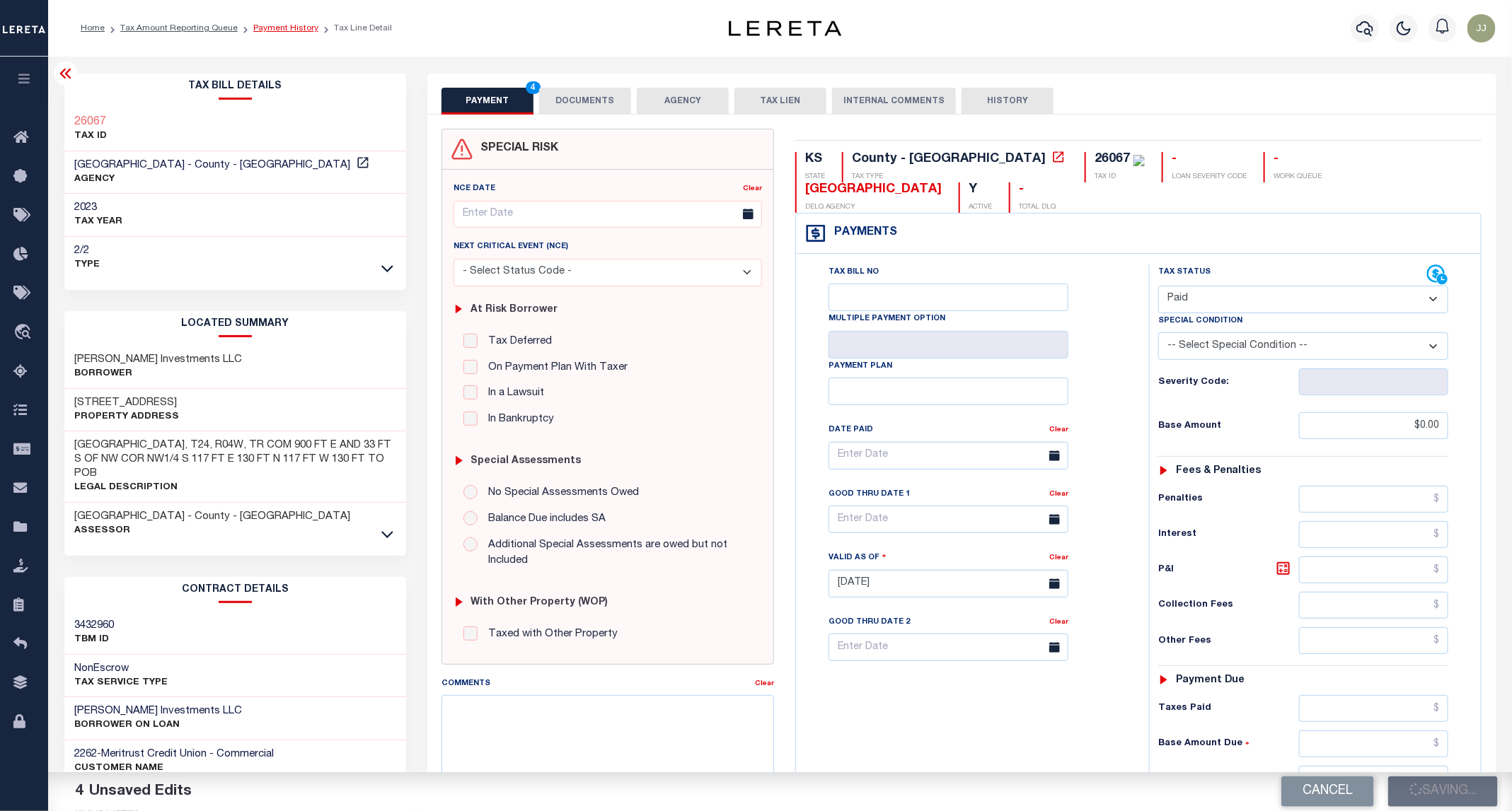
click at [284, 29] on link "Payment History" at bounding box center [285, 28] width 65 height 8
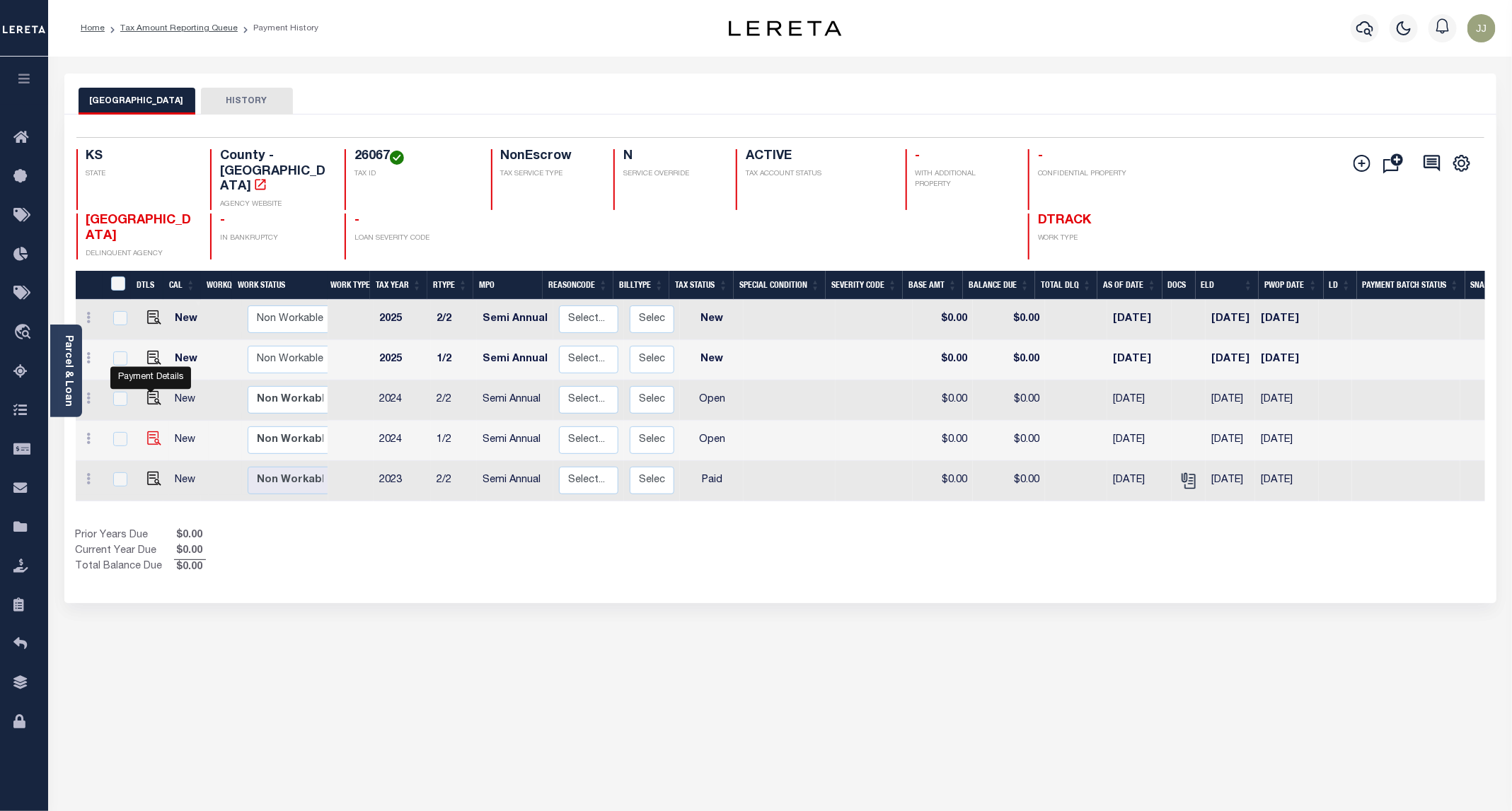
click at [147, 431] on img "" at bounding box center [153, 438] width 14 height 14
checkbox input "true"
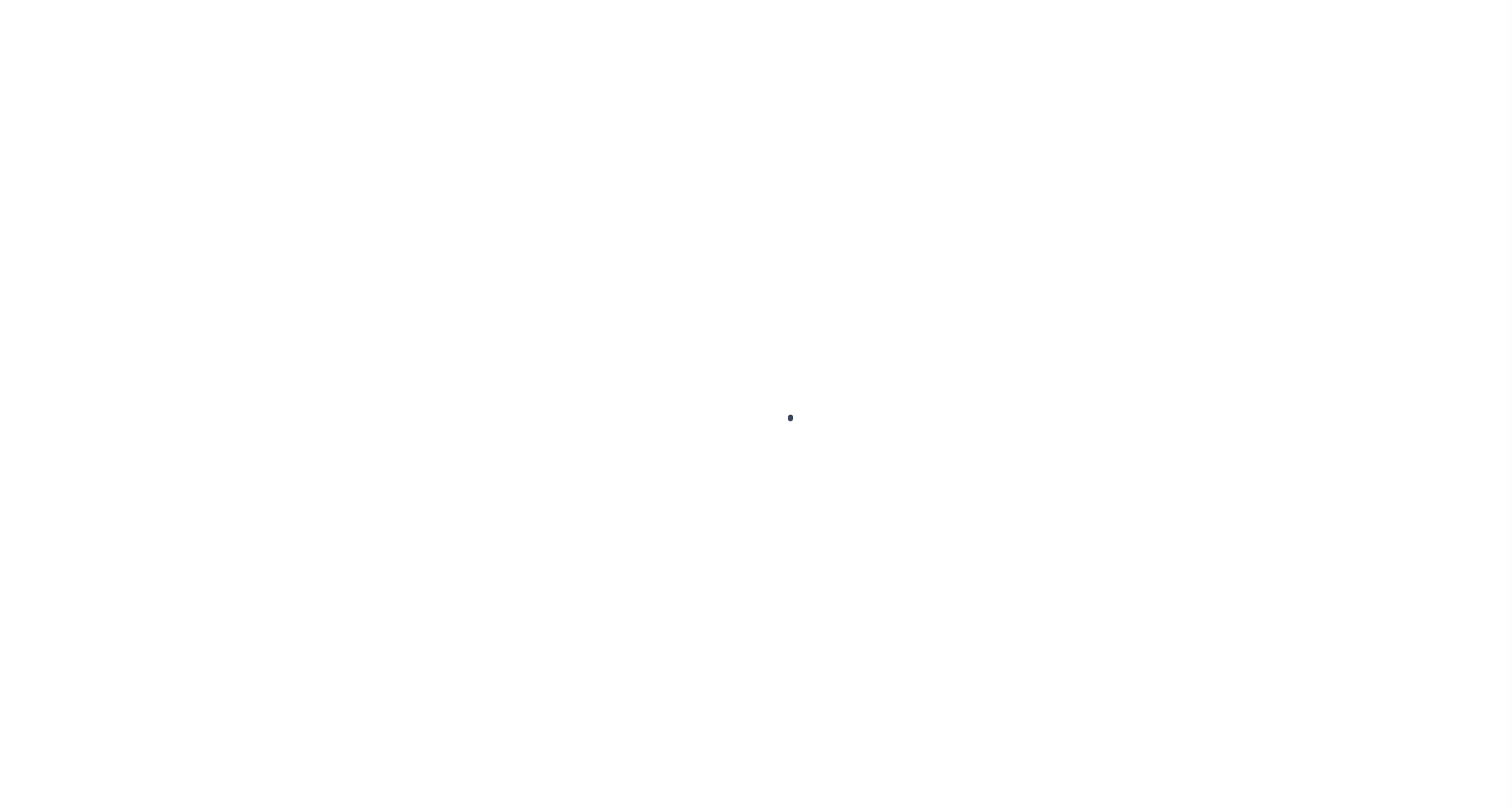
select select "OP2"
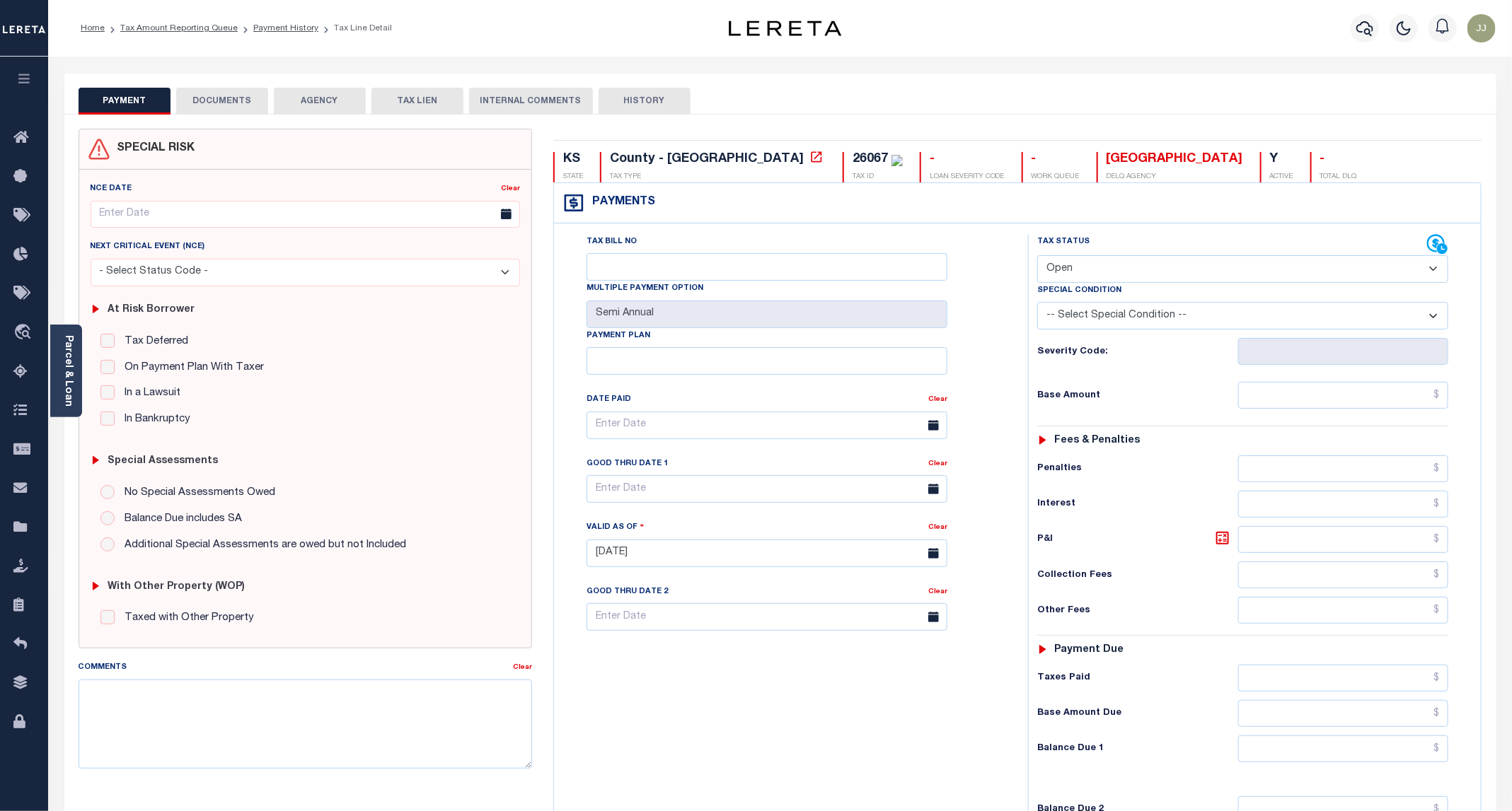
click at [236, 106] on button "DOCUMENTS" at bounding box center [223, 101] width 92 height 27
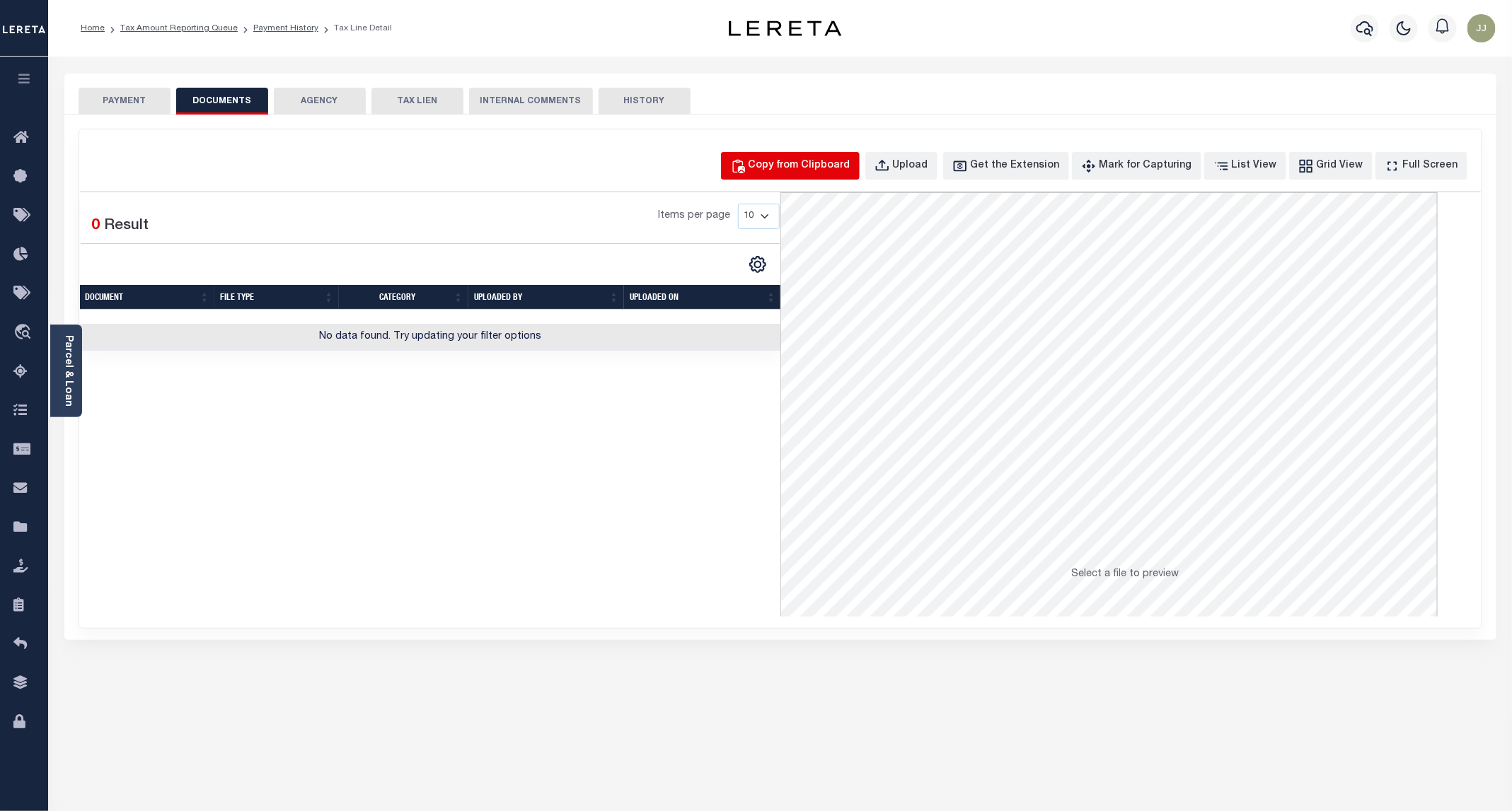
click at [858, 176] on button "Copy from Clipboard" at bounding box center [790, 166] width 139 height 28
select select "POP"
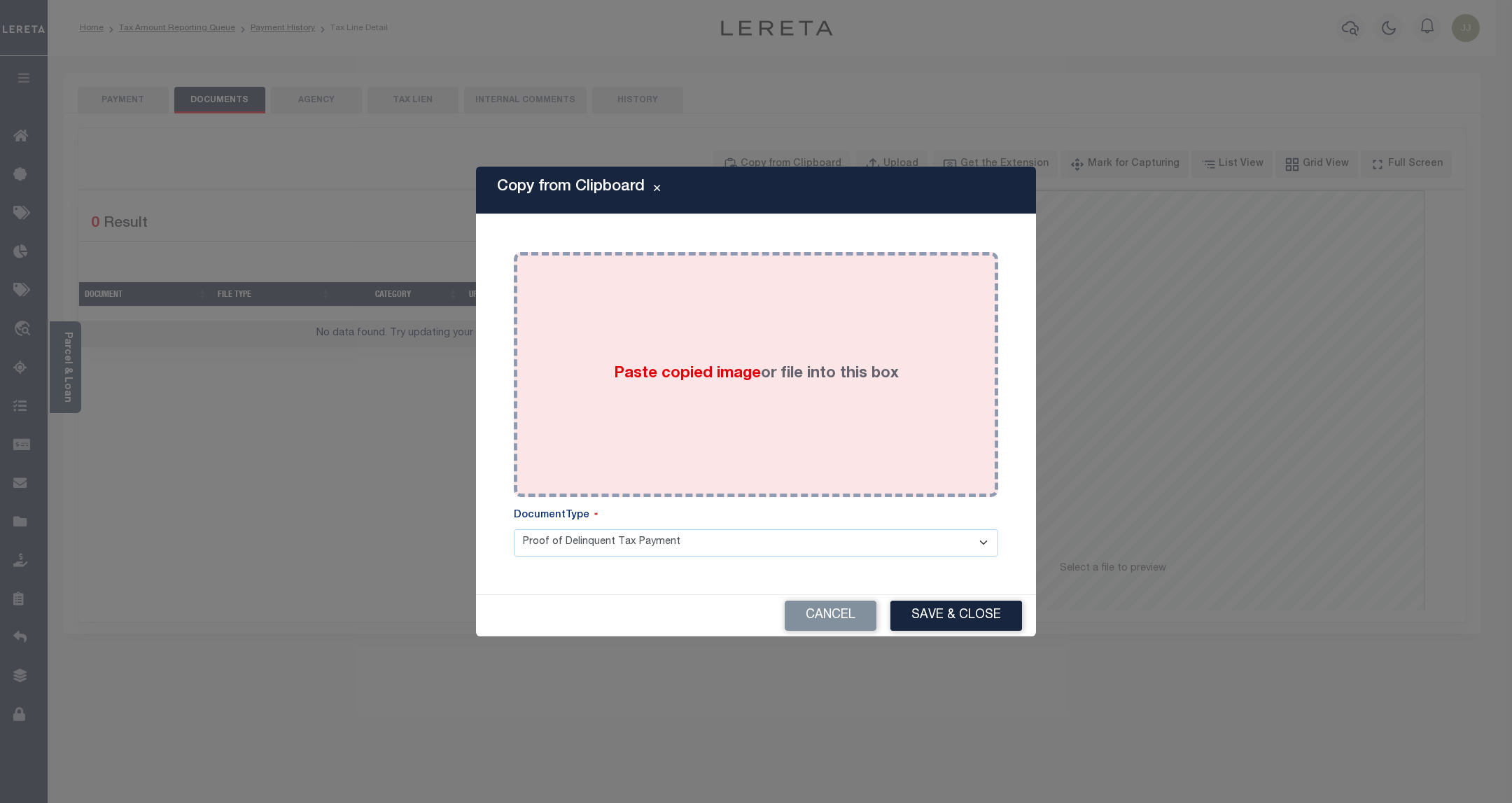
click at [803, 355] on div "Paste copied image or file into this box" at bounding box center [756, 374] width 463 height 224
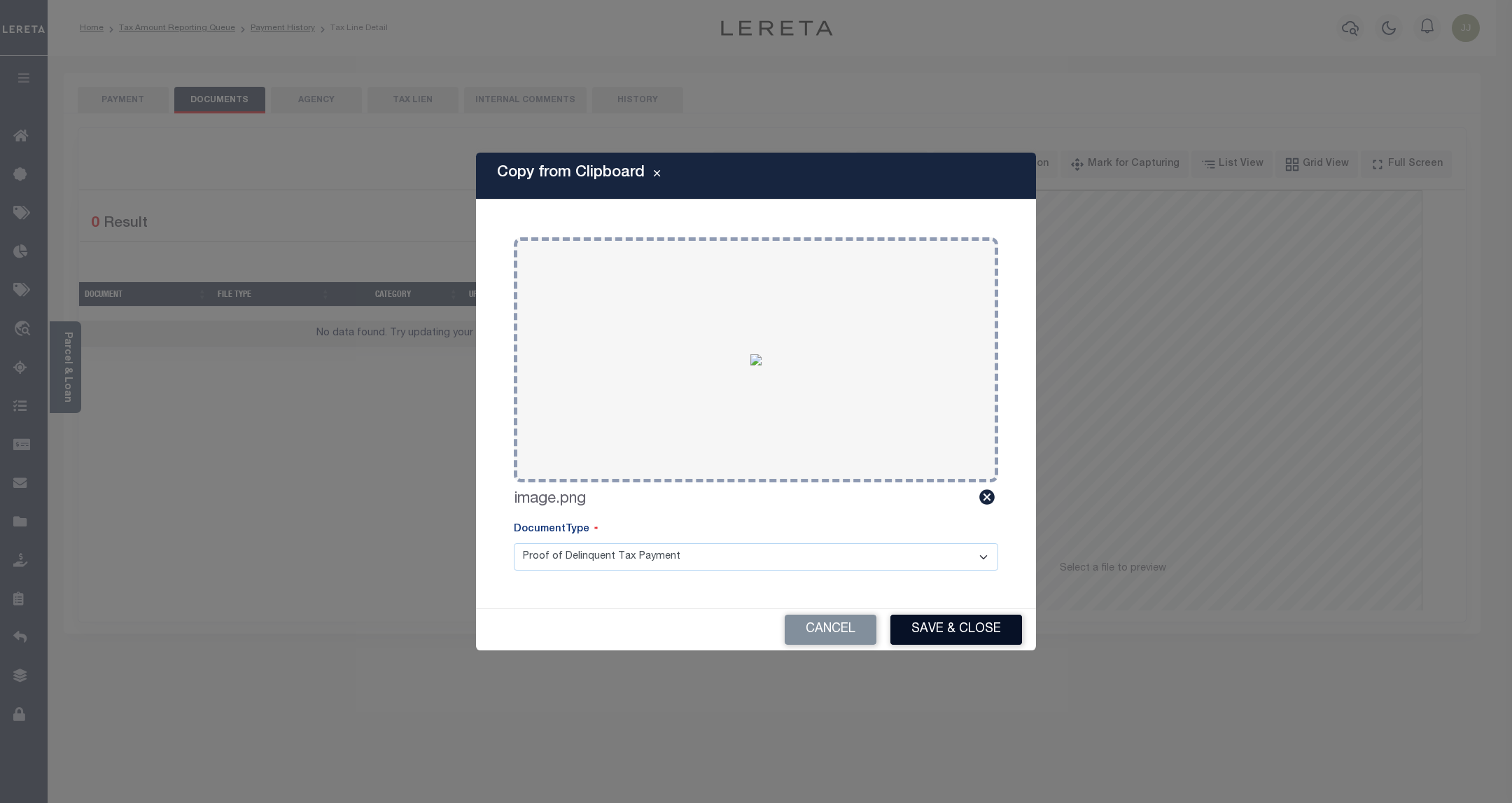
click at [960, 623] on button "Save & Close" at bounding box center [956, 629] width 132 height 30
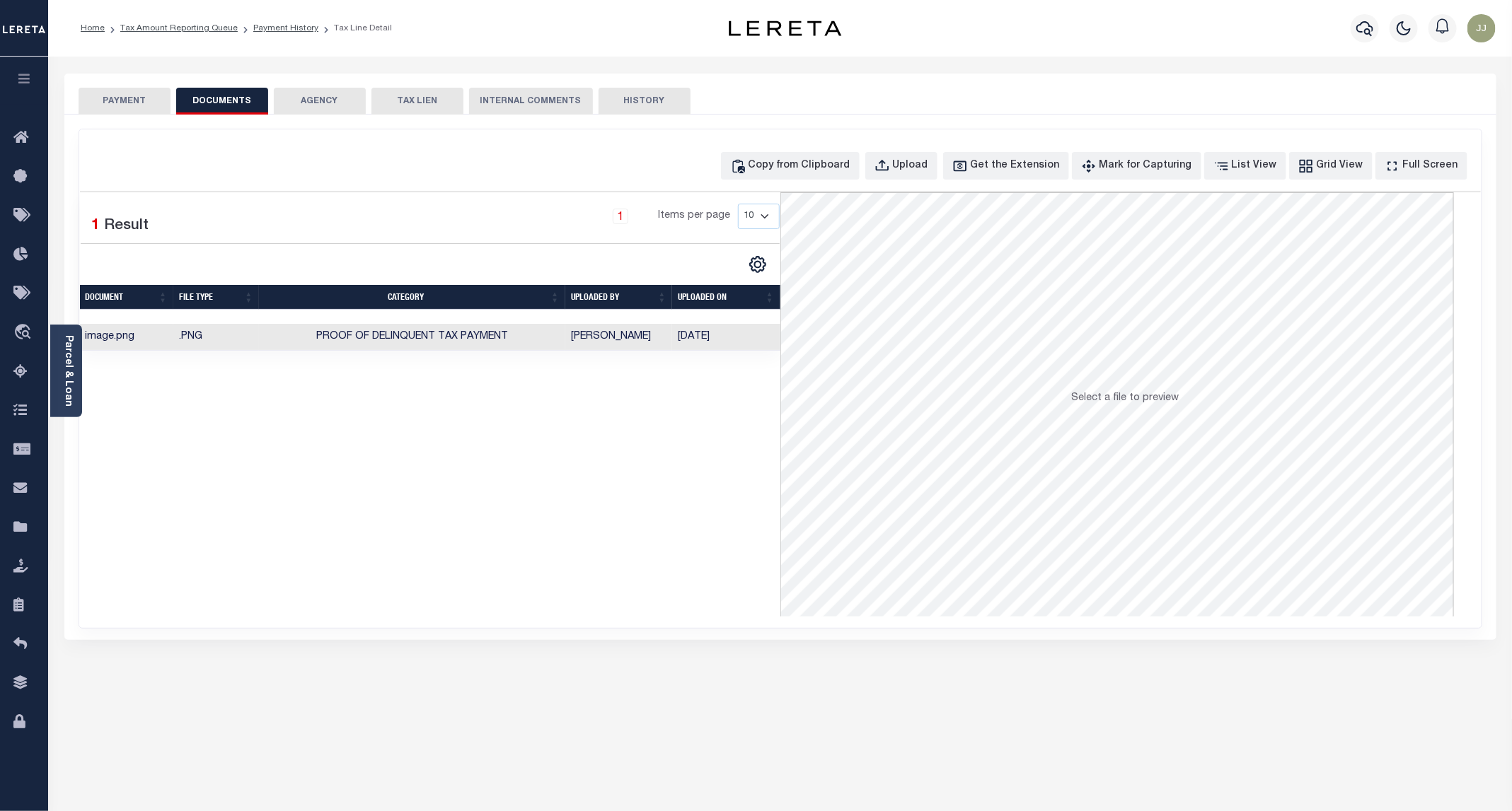
click at [162, 106] on button "PAYMENT" at bounding box center [125, 101] width 92 height 27
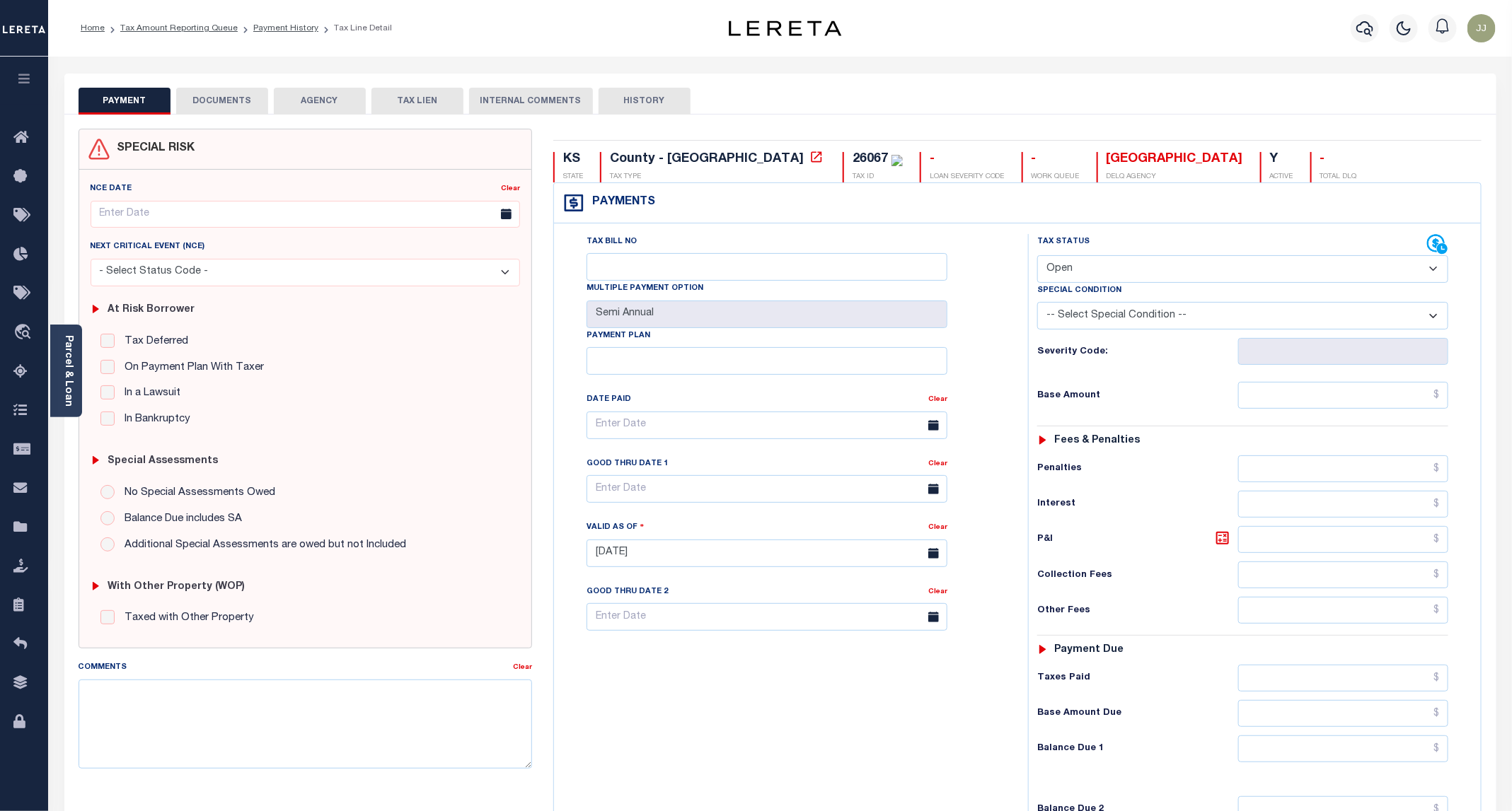
click at [1068, 271] on select "- Select Status Code - Open Due/Unpaid Paid Incomplete No Tax Due Internal Refu…" at bounding box center [1242, 269] width 411 height 28
select select "PYD"
click at [1038, 257] on select "- Select Status Code - Open Due/Unpaid Paid Incomplete No Tax Due Internal Refu…" at bounding box center [1242, 269] width 411 height 28
type input "[DATE]"
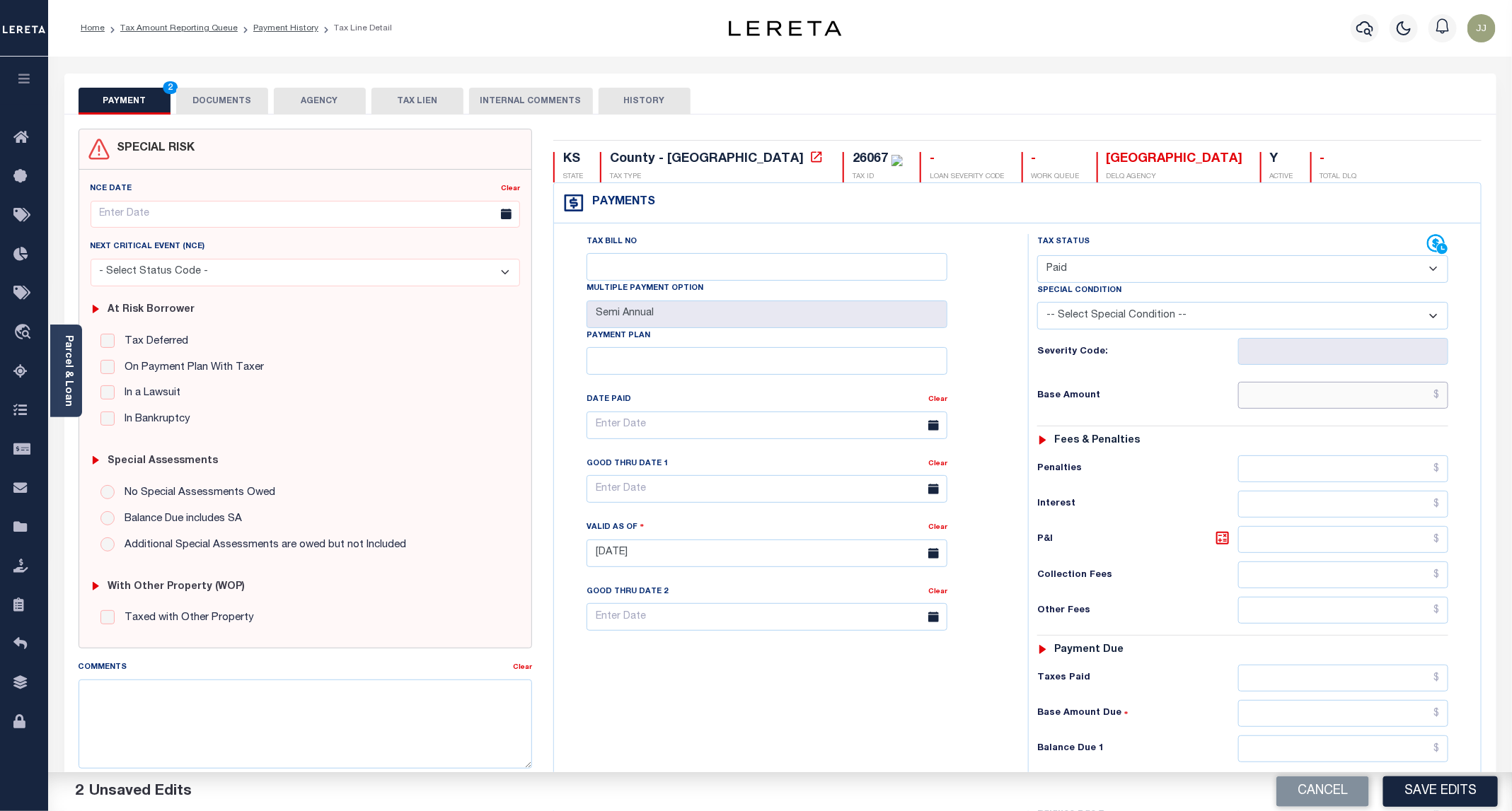
click at [1292, 409] on input "text" at bounding box center [1342, 395] width 210 height 27
type input "$0.00"
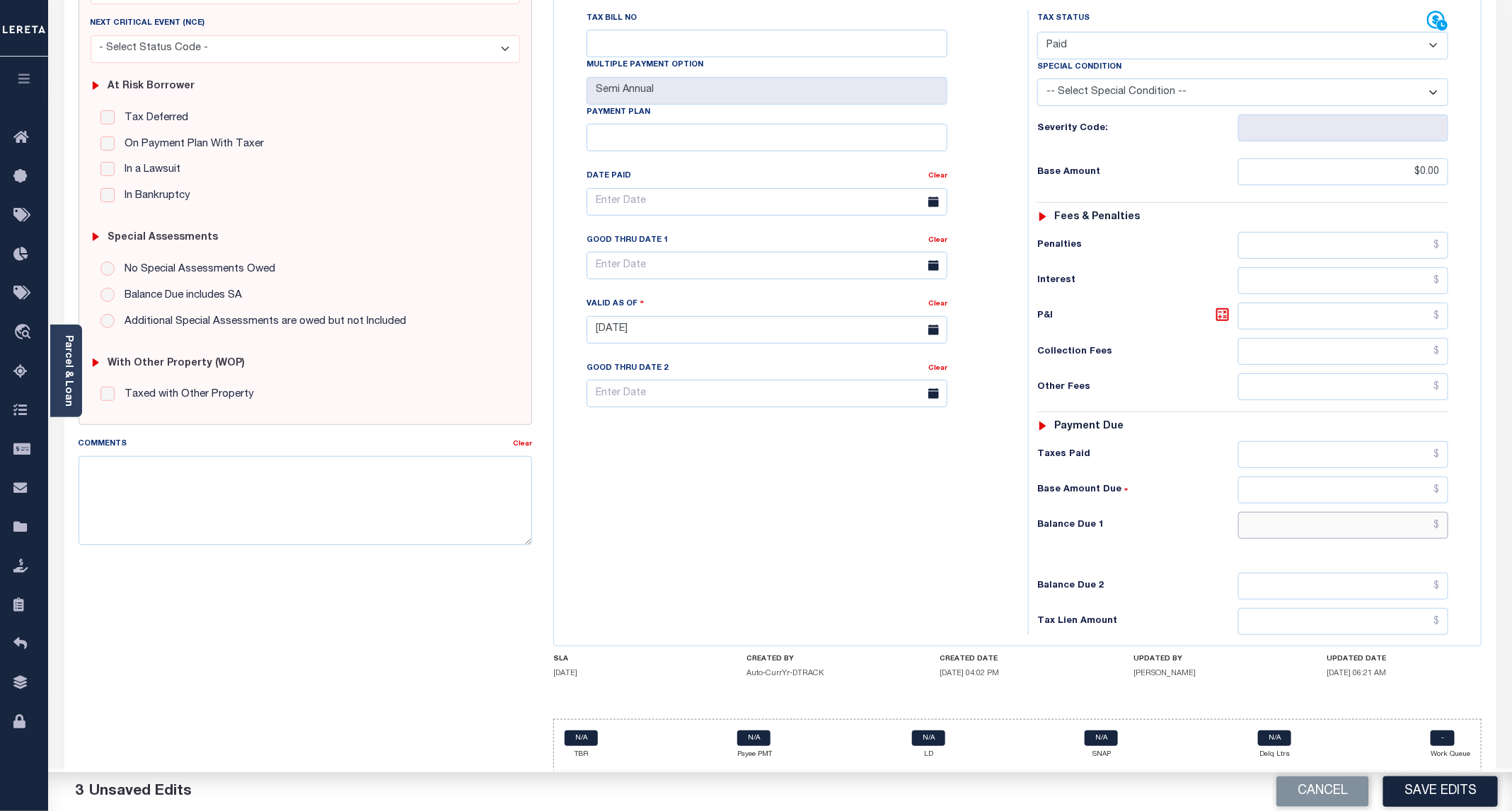
click at [1277, 527] on input "text" at bounding box center [1342, 525] width 210 height 27
type input "$0.00"
click at [1421, 790] on button "Save Edits" at bounding box center [1440, 792] width 115 height 30
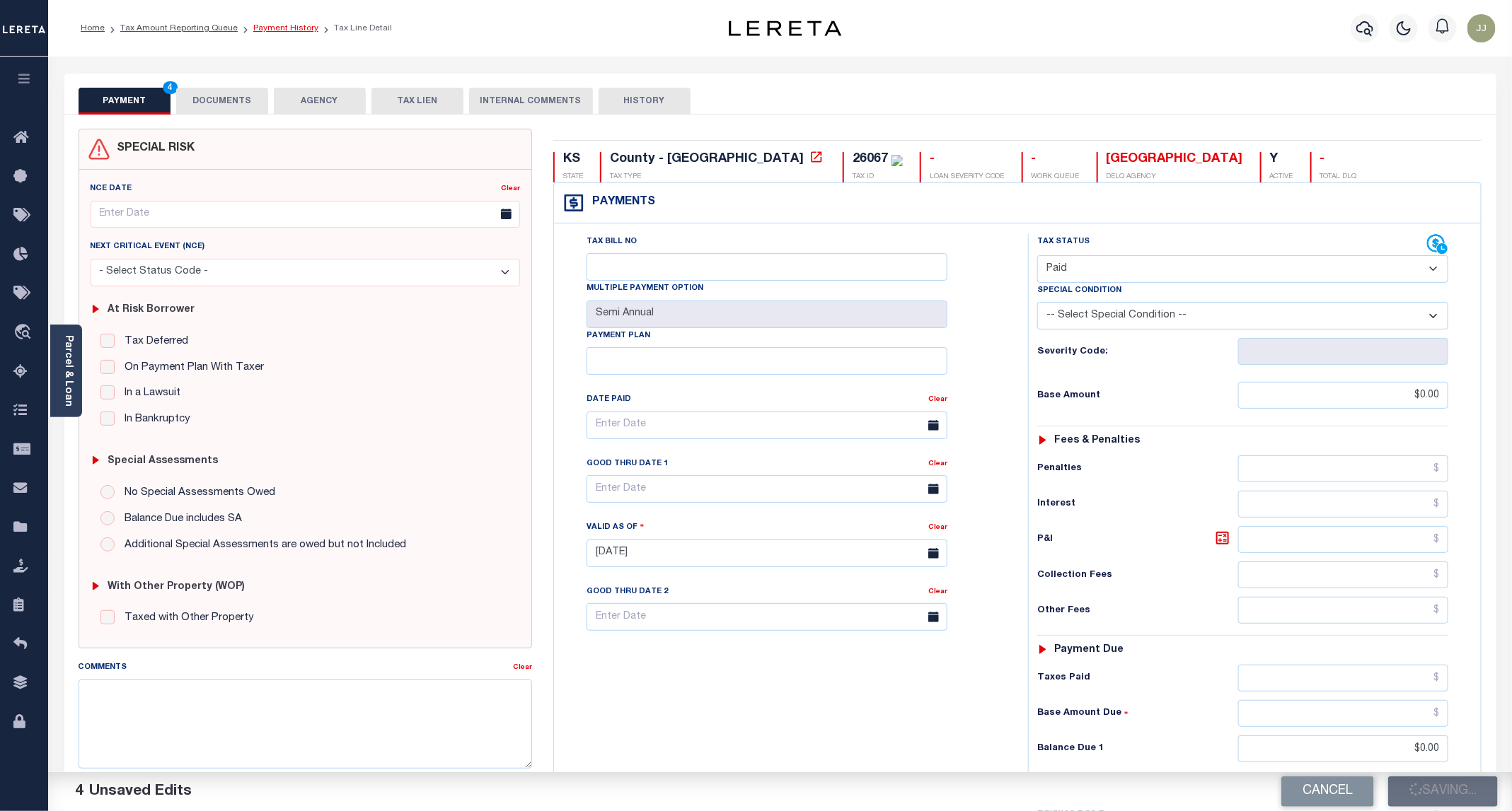
click at [279, 31] on link "Payment History" at bounding box center [285, 28] width 65 height 8
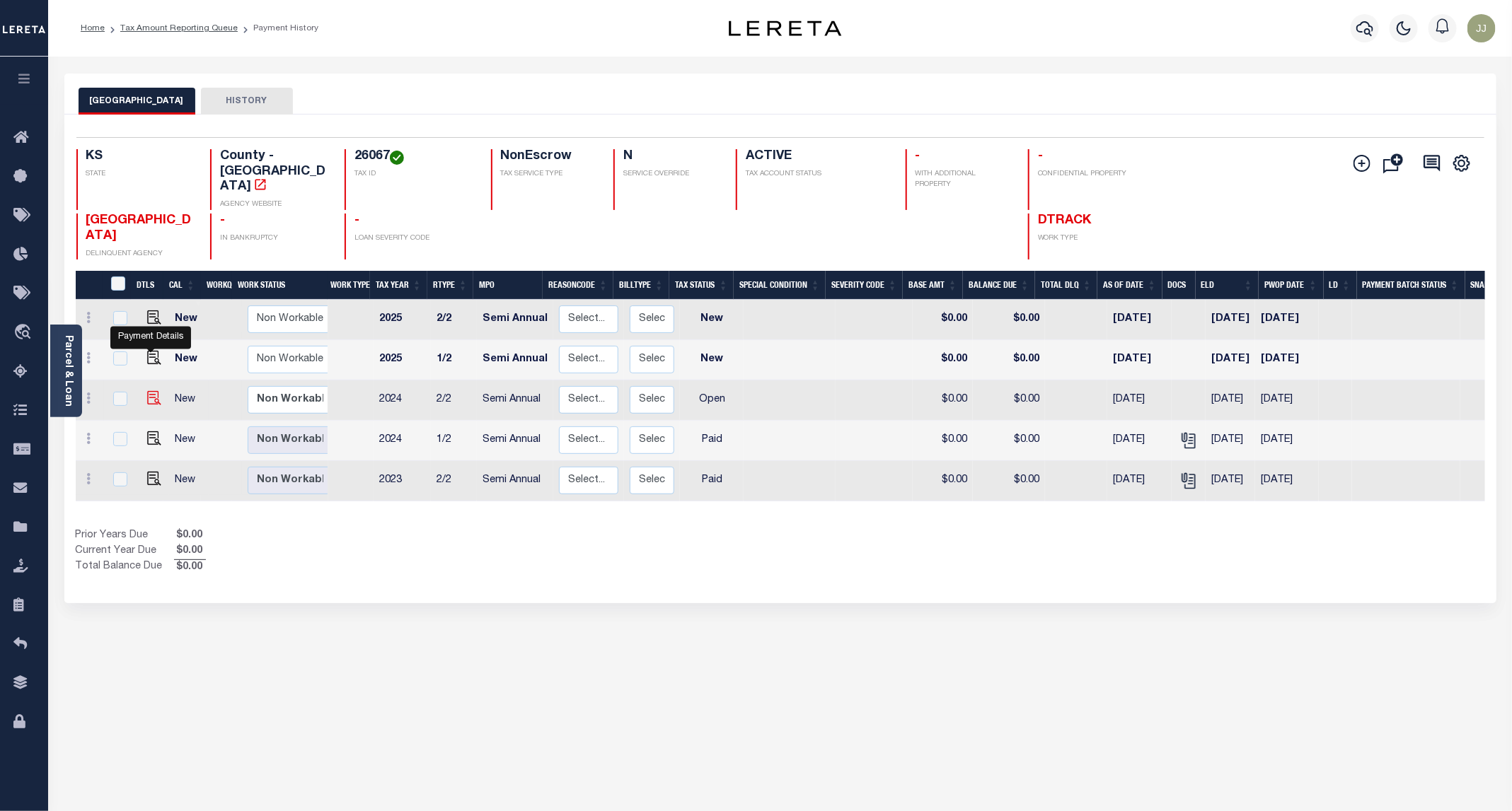
click at [151, 392] on img "" at bounding box center [153, 398] width 14 height 14
checkbox input "true"
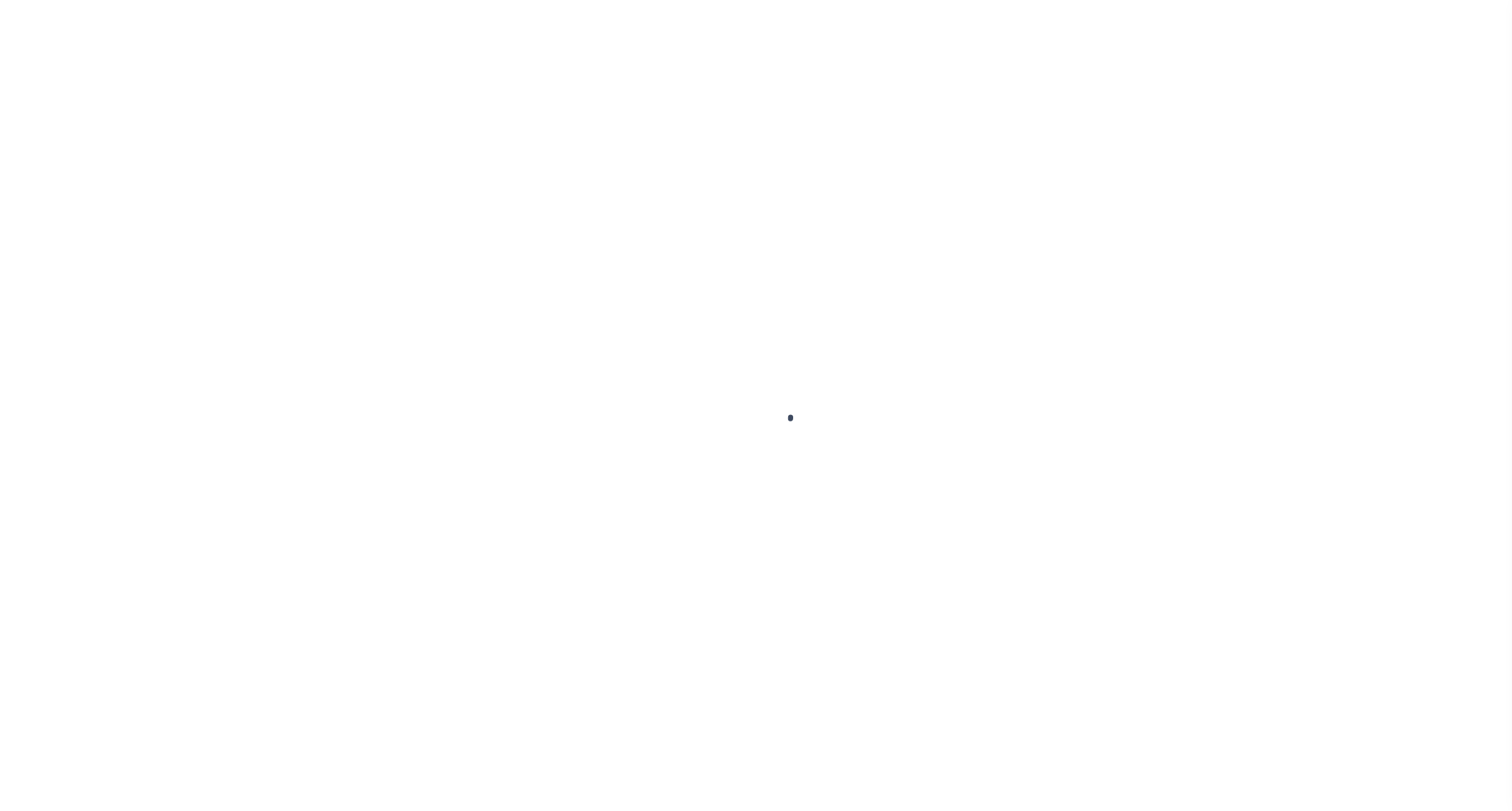
select select "OP2"
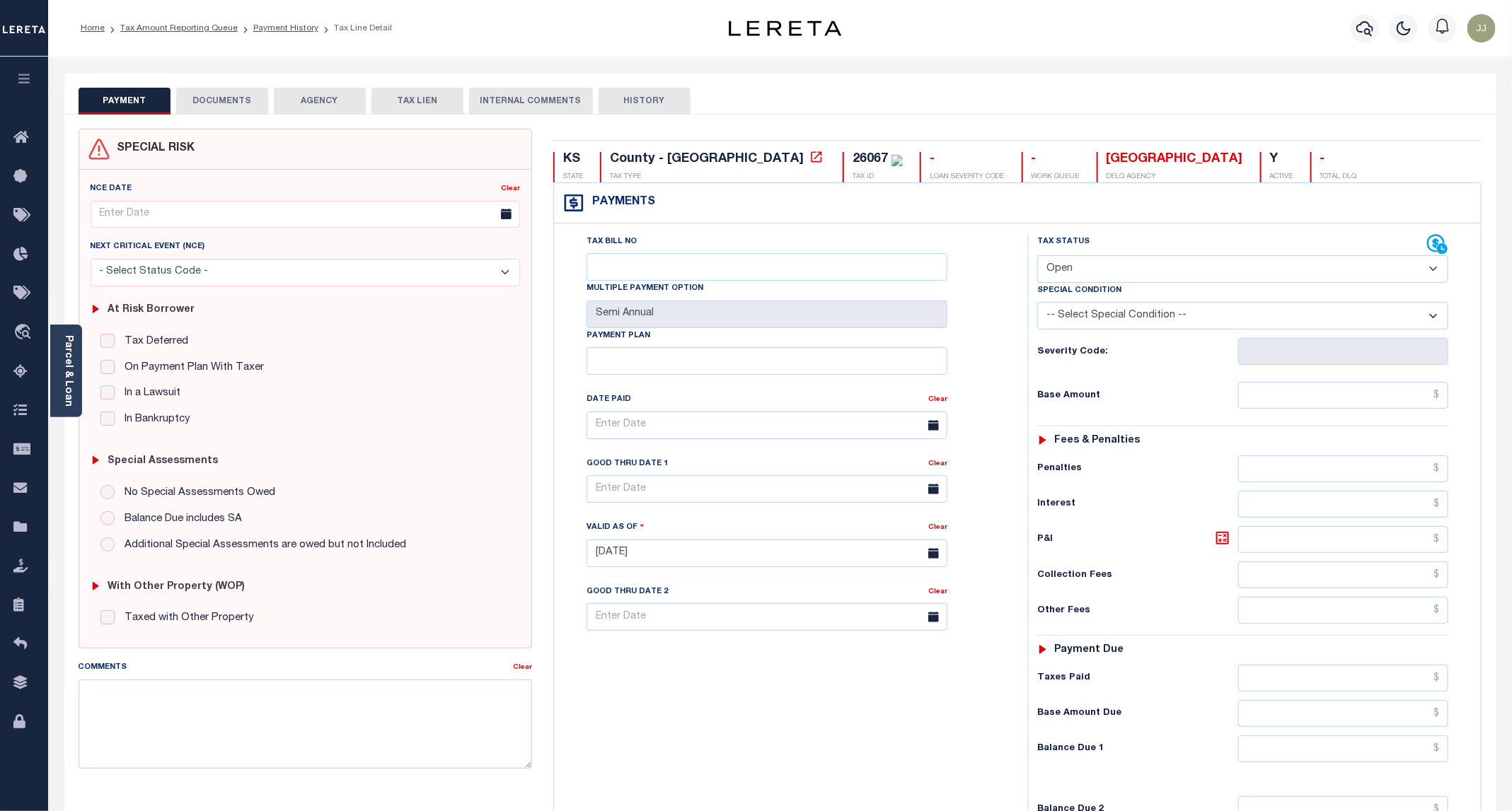
click at [219, 114] on button "DOCUMENTS" at bounding box center [223, 101] width 92 height 27
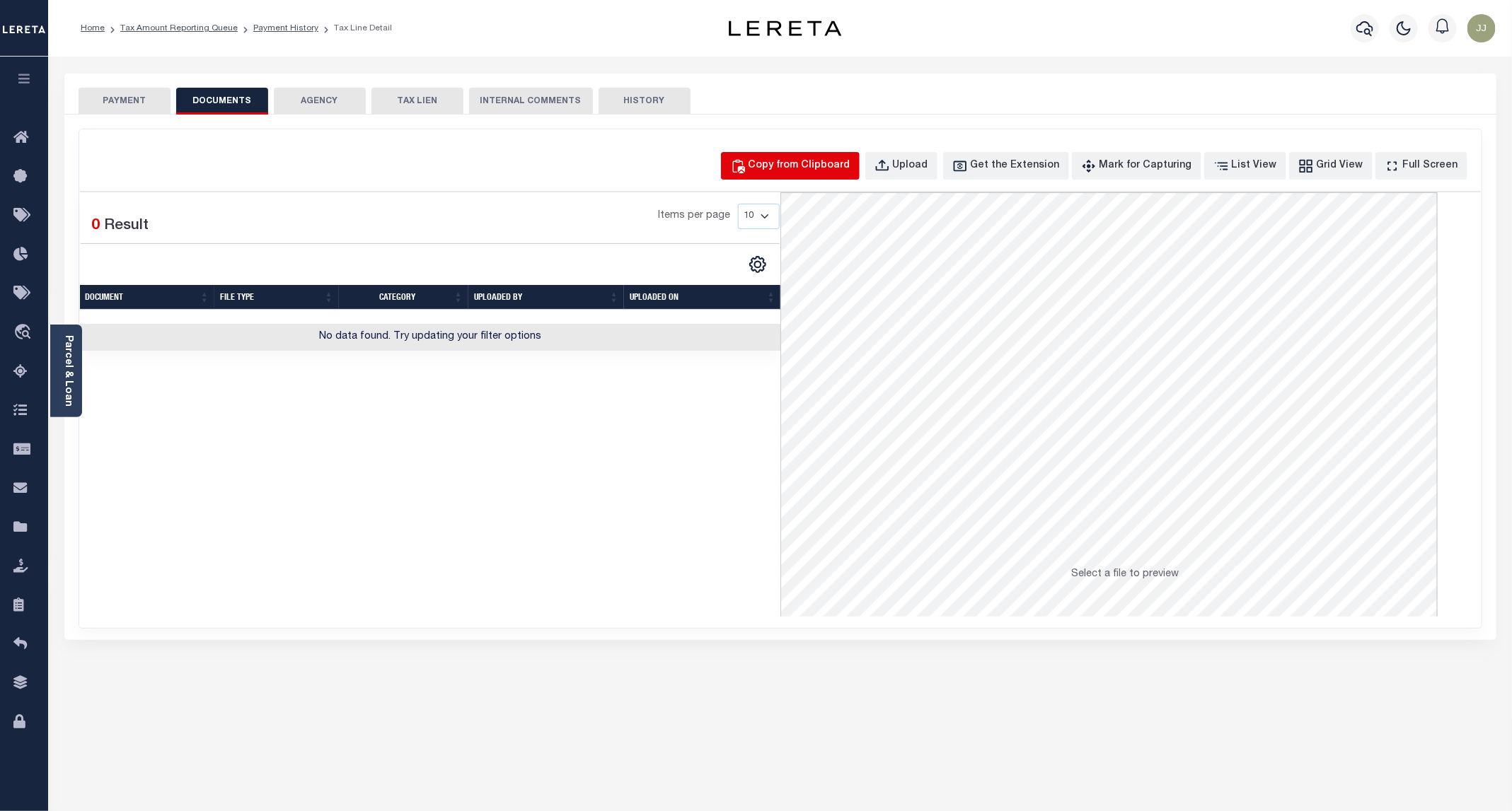
click at [841, 162] on div "Copy from Clipboard" at bounding box center [799, 166] width 102 height 16
select select "POP"
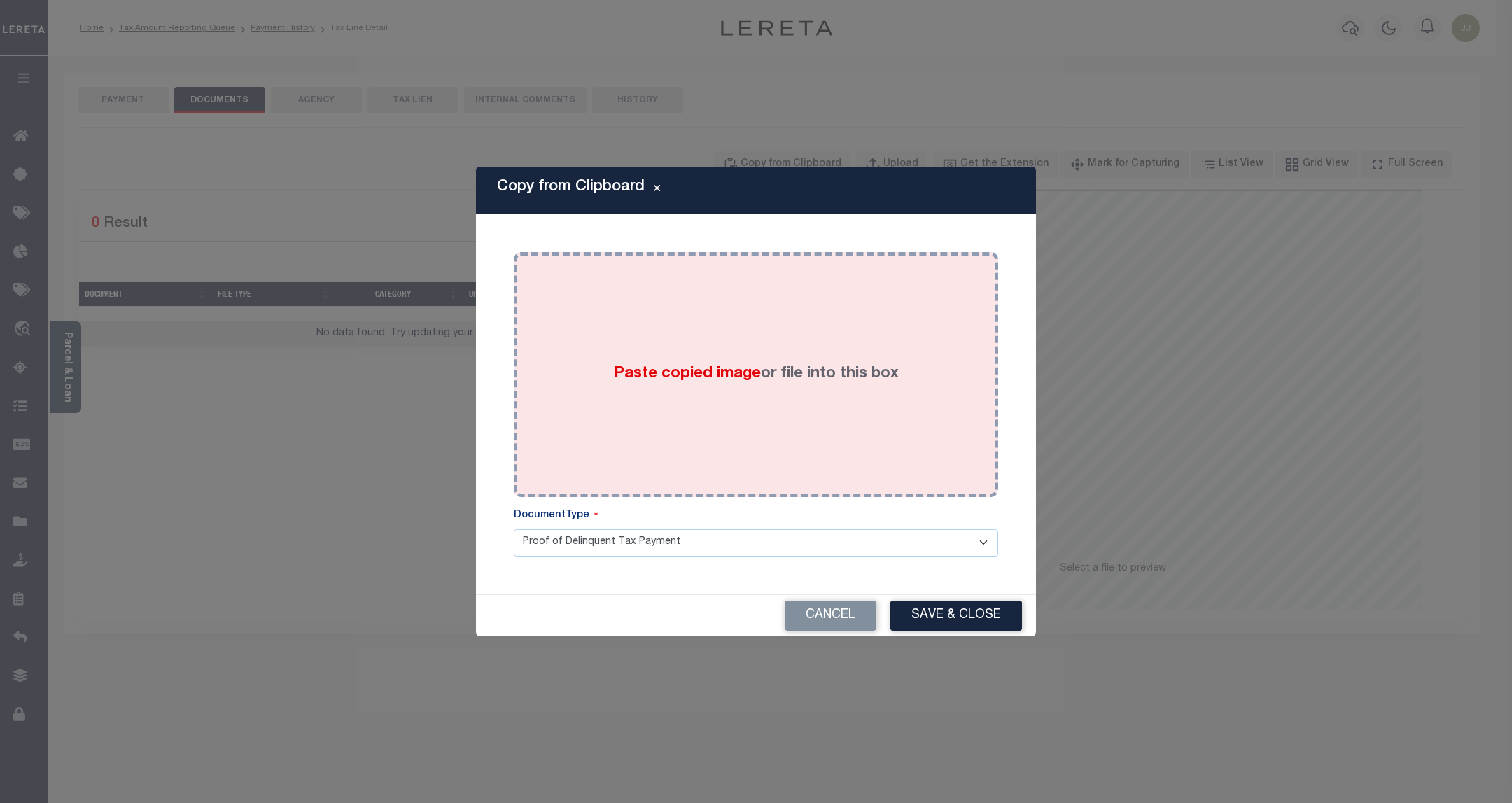
click at [822, 388] on div "Paste copied image or file into this box" at bounding box center [756, 374] width 463 height 224
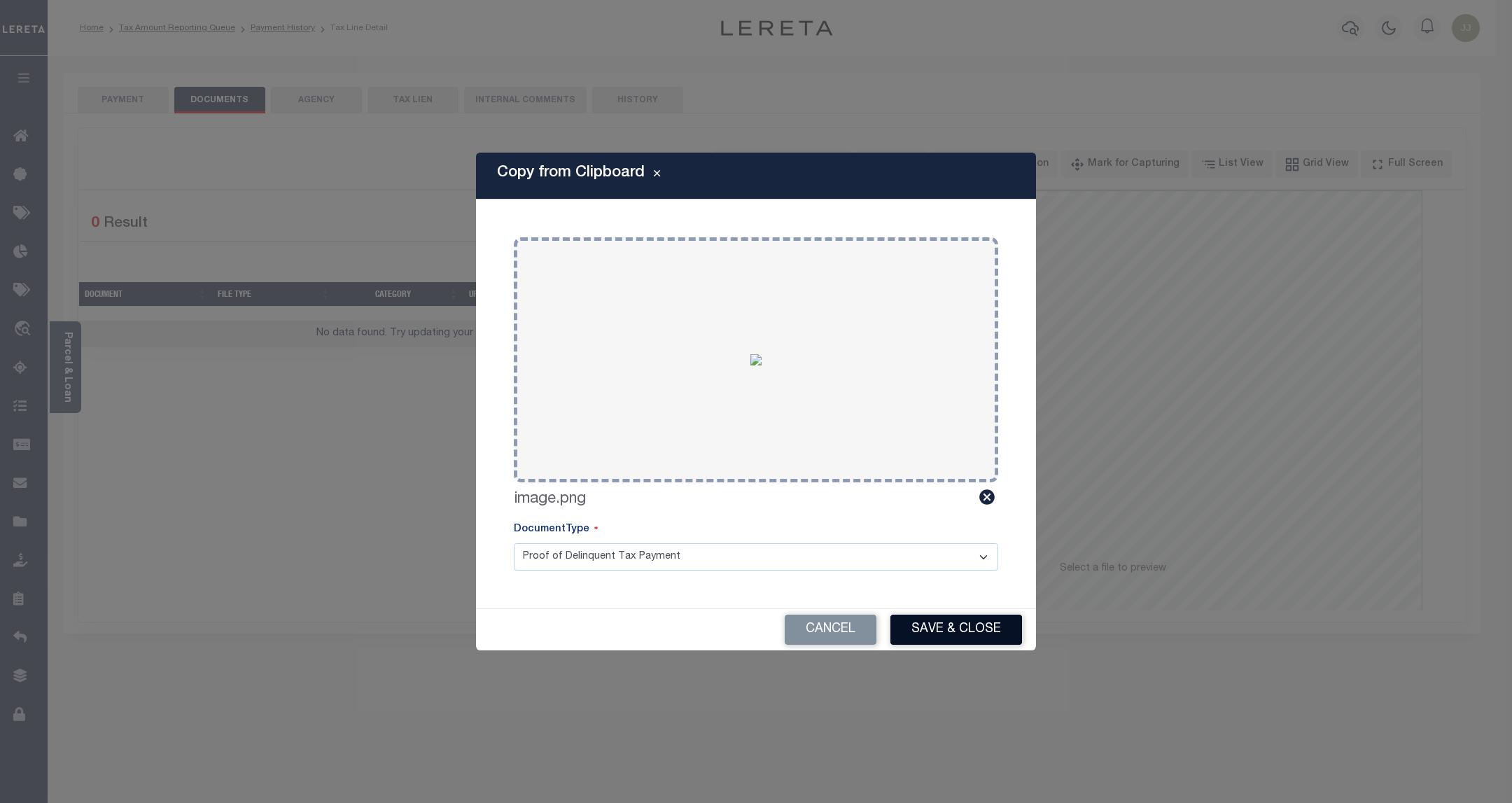
click at [924, 630] on button "Save & Close" at bounding box center [956, 629] width 132 height 30
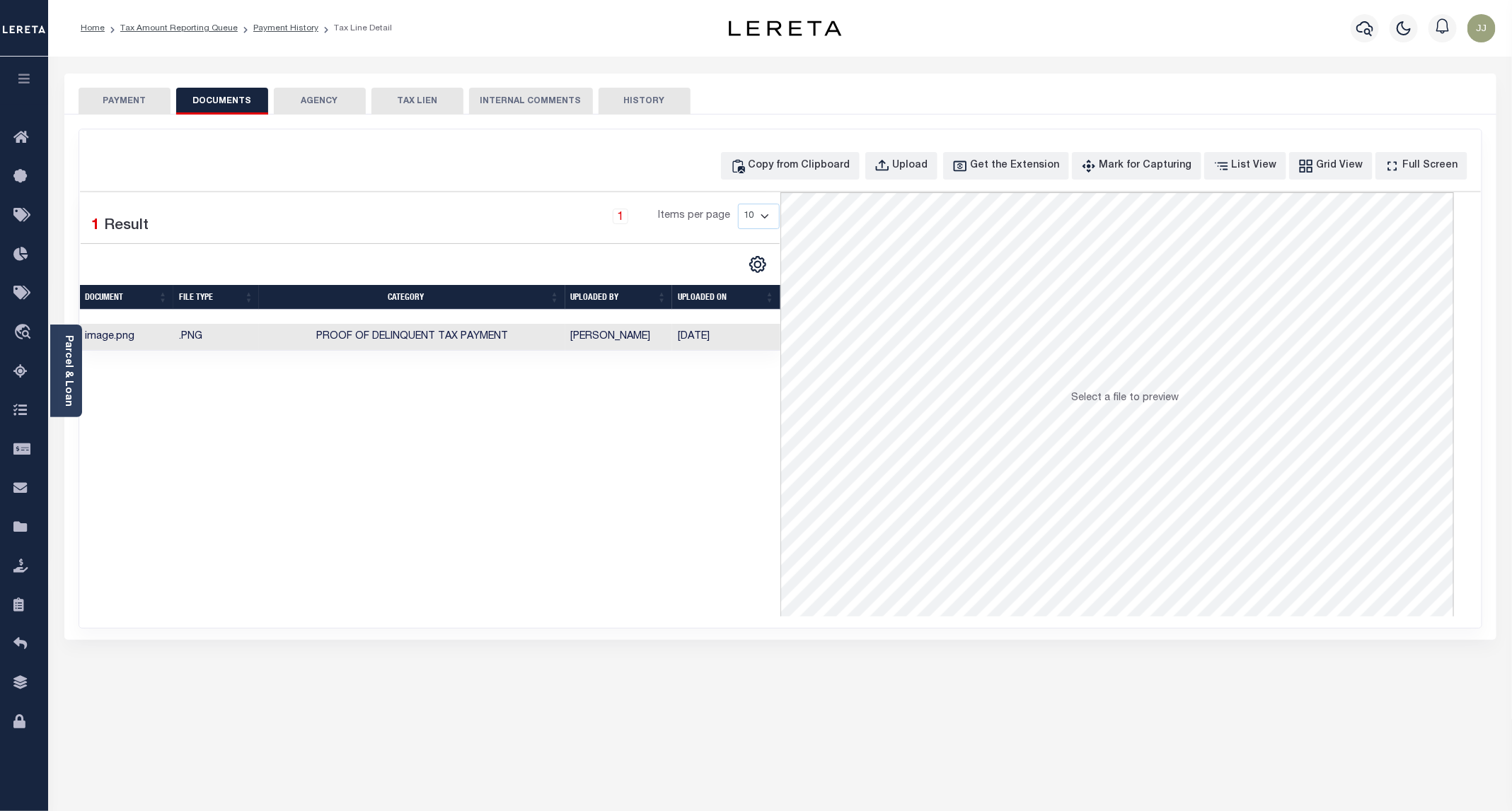
click at [144, 98] on button "PAYMENT" at bounding box center [125, 101] width 92 height 27
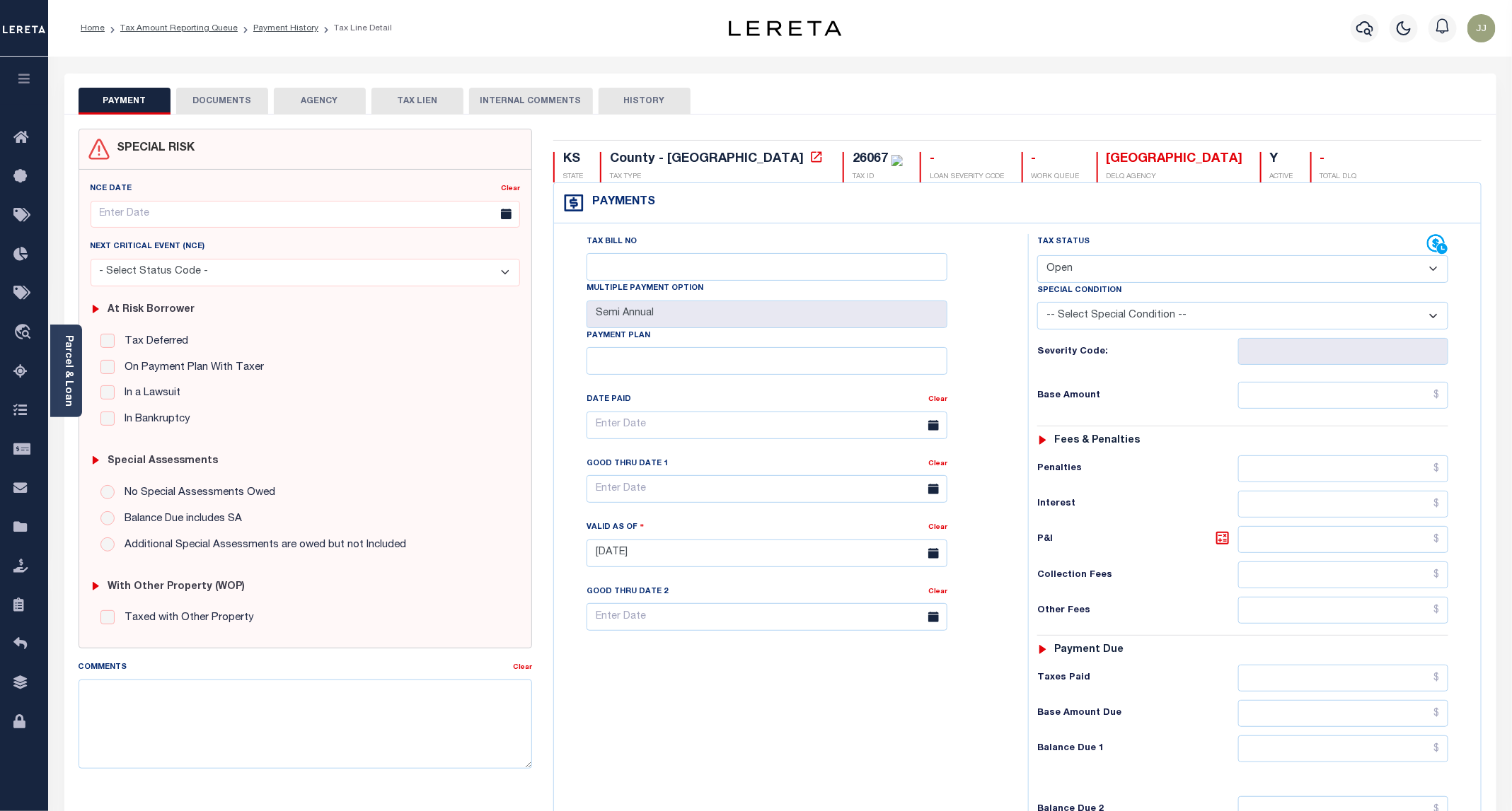
click at [1119, 280] on select "- Select Status Code - Open Due/Unpaid Paid Incomplete No Tax Due Internal Refu…" at bounding box center [1242, 269] width 411 height 28
select select "PYD"
click at [1038, 257] on select "- Select Status Code - Open Due/Unpaid Paid Incomplete No Tax Due Internal Refu…" at bounding box center [1242, 269] width 411 height 28
type input "[DATE]"
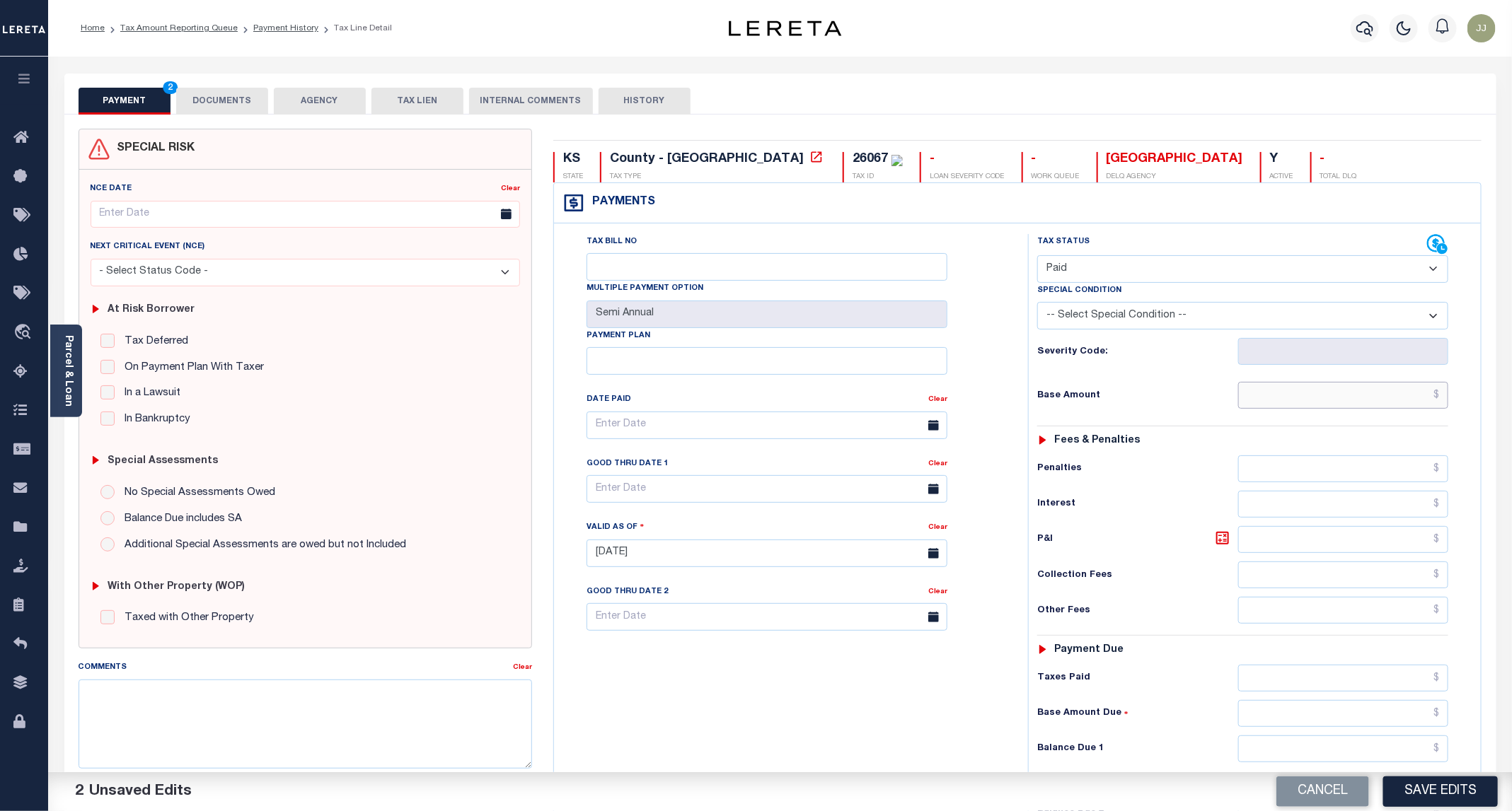
click at [1293, 394] on input "text" at bounding box center [1342, 395] width 210 height 27
type input "$0.00"
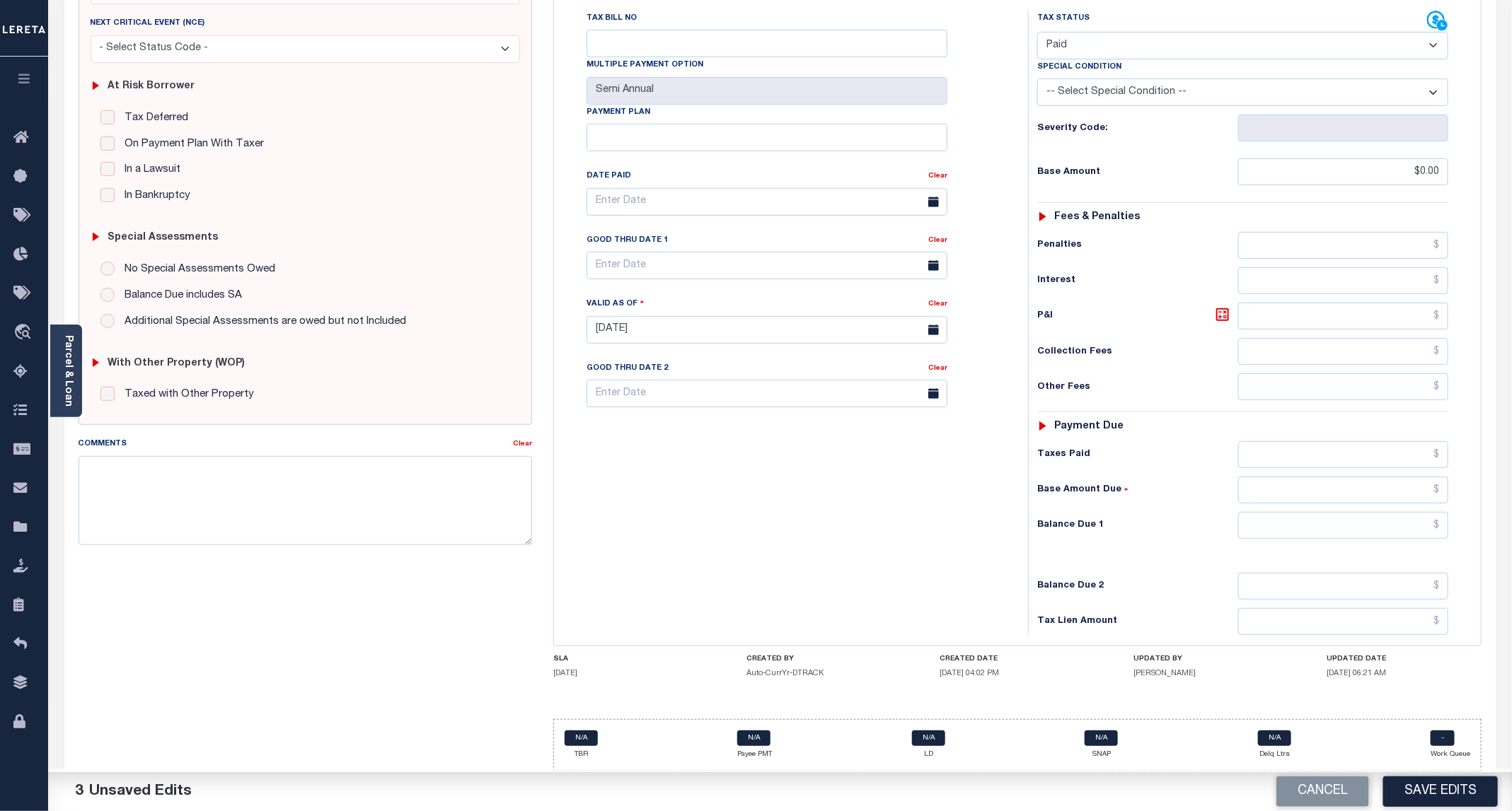
click at [1341, 539] on div "Tax Status Status - Select Status Code -" at bounding box center [1247, 322] width 439 height 624
click at [1290, 514] on input "text" at bounding box center [1342, 525] width 210 height 27
type input "$0.00"
click at [1440, 784] on button "Save Edits" at bounding box center [1440, 792] width 115 height 30
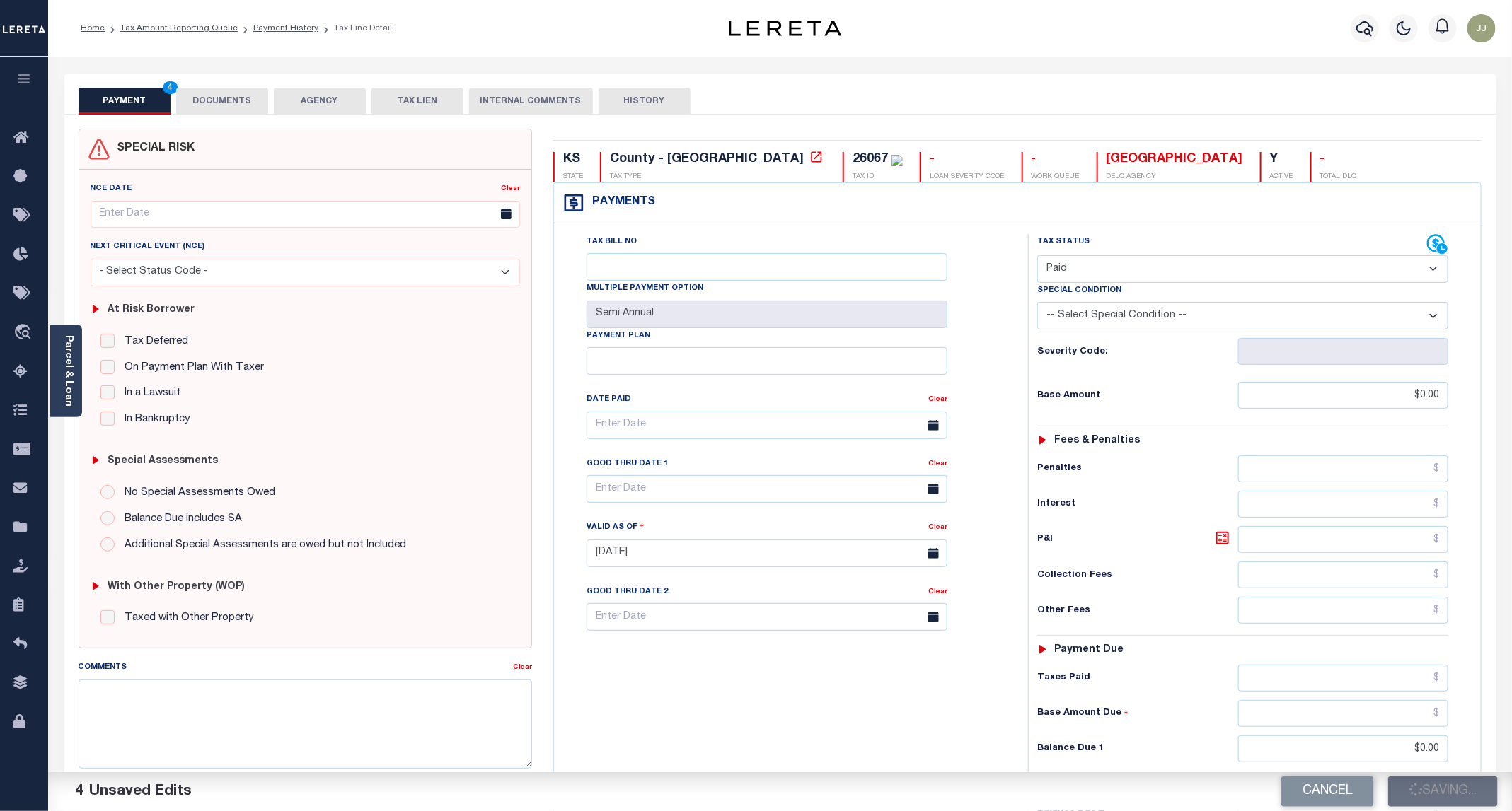
click at [287, 37] on ol "Home Tax Amount Reporting Queue Payment History Tax Line Detail" at bounding box center [236, 29] width 333 height 30
click at [285, 22] on li "Payment History" at bounding box center [277, 29] width 80 height 13
click at [285, 30] on link "Payment History" at bounding box center [285, 28] width 65 height 8
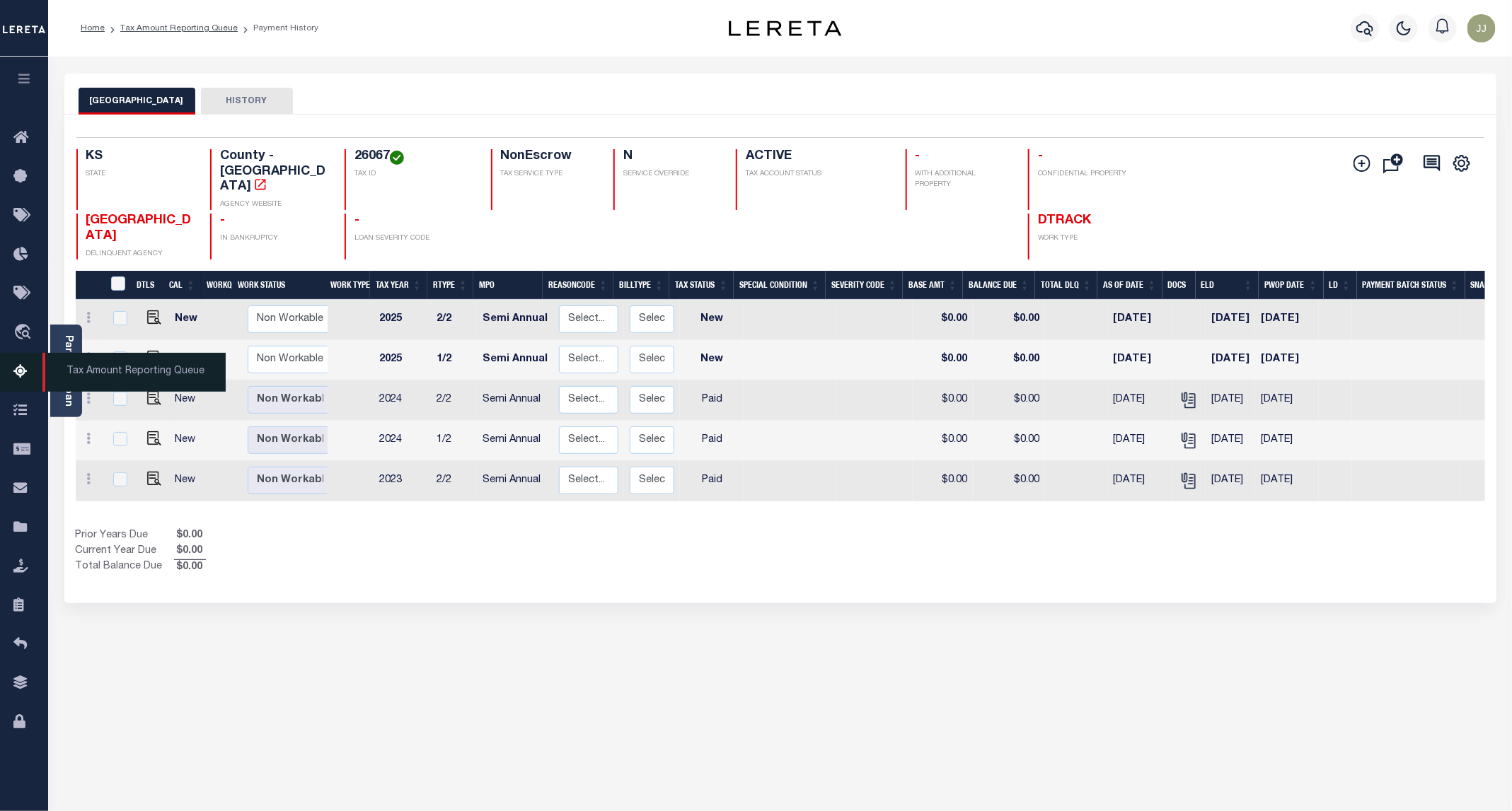
click at [24, 371] on icon at bounding box center [25, 372] width 23 height 18
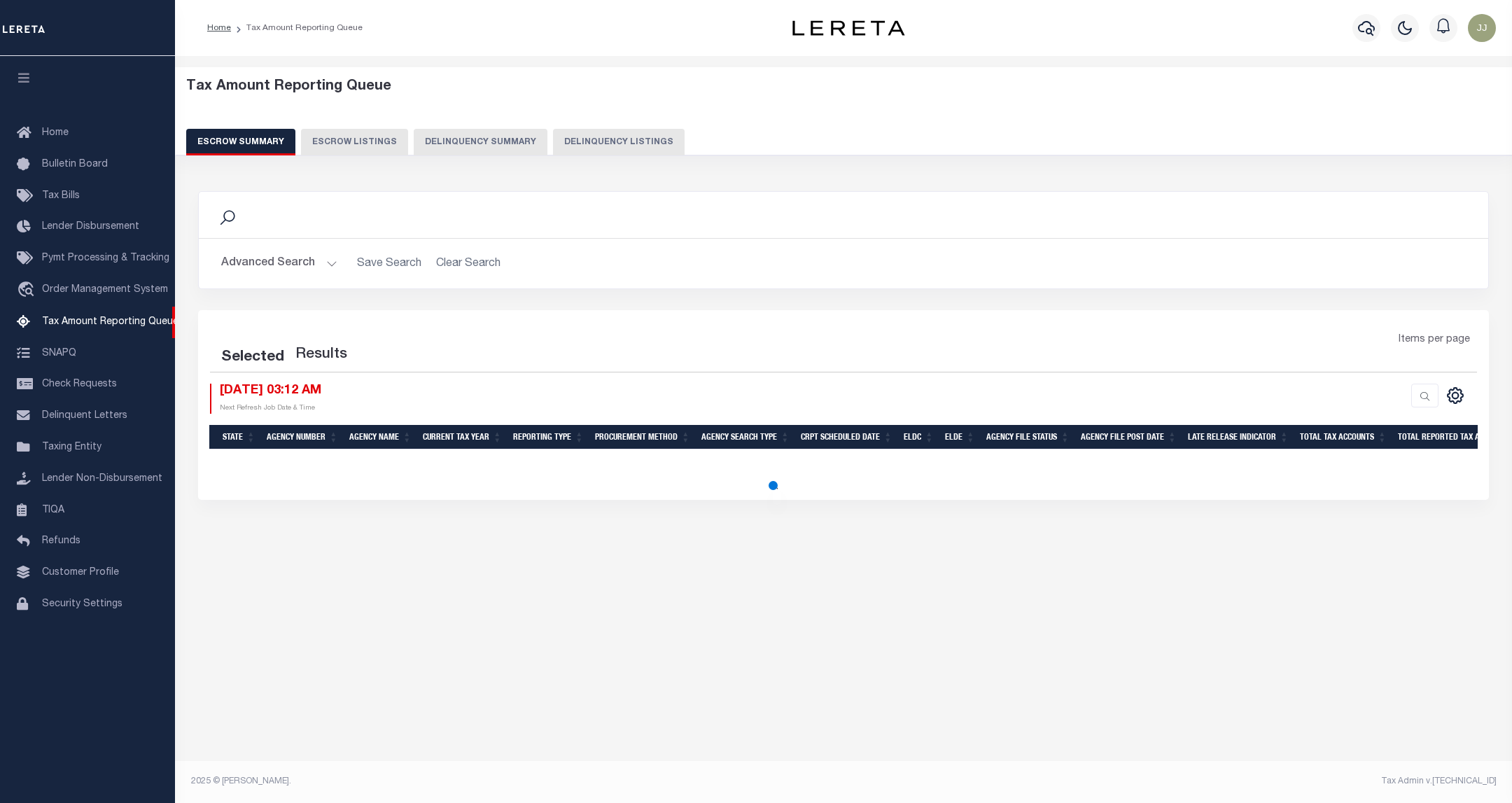
select select "100"
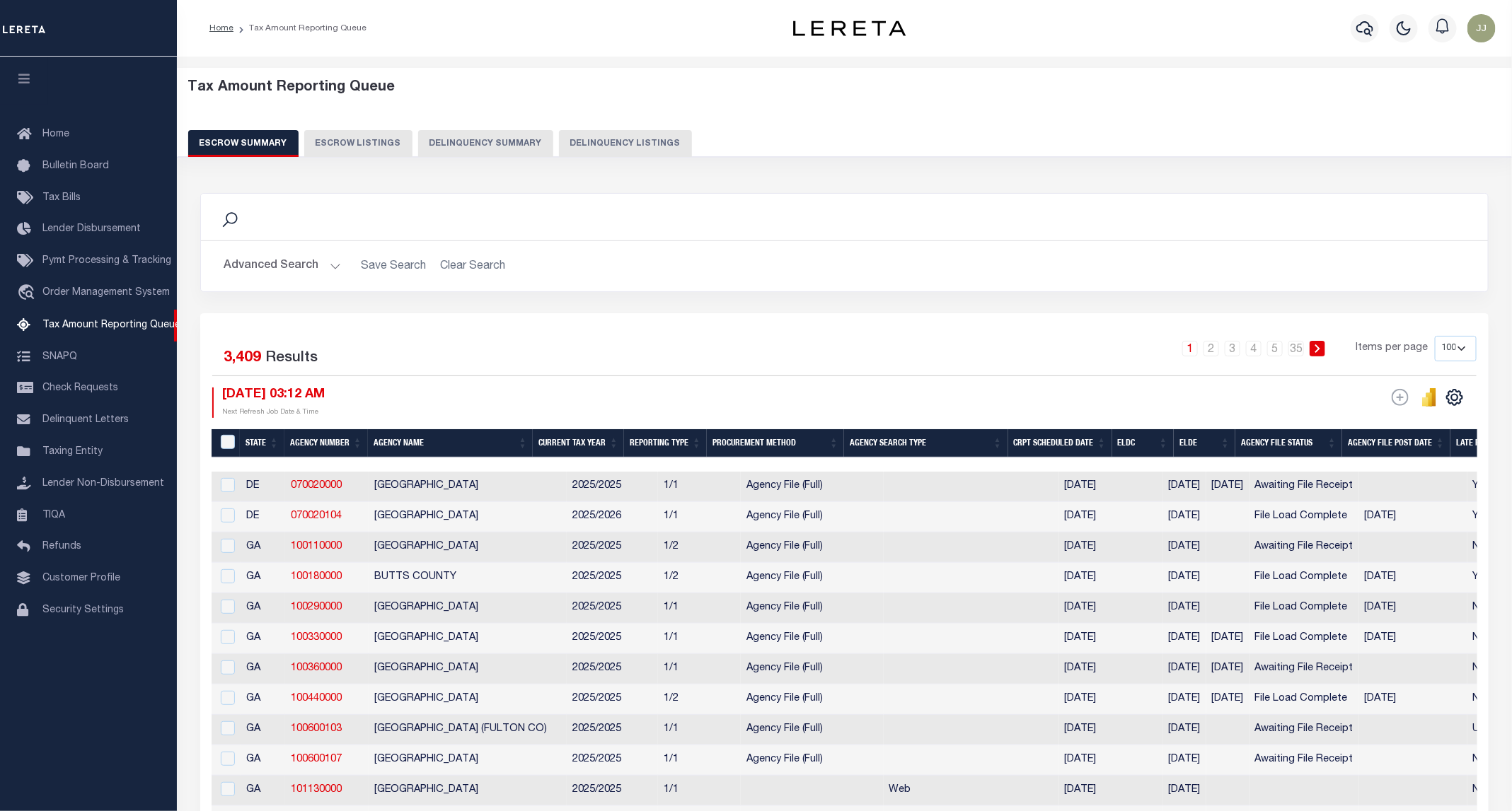
click at [626, 145] on button "Delinquency Listings" at bounding box center [625, 143] width 133 height 27
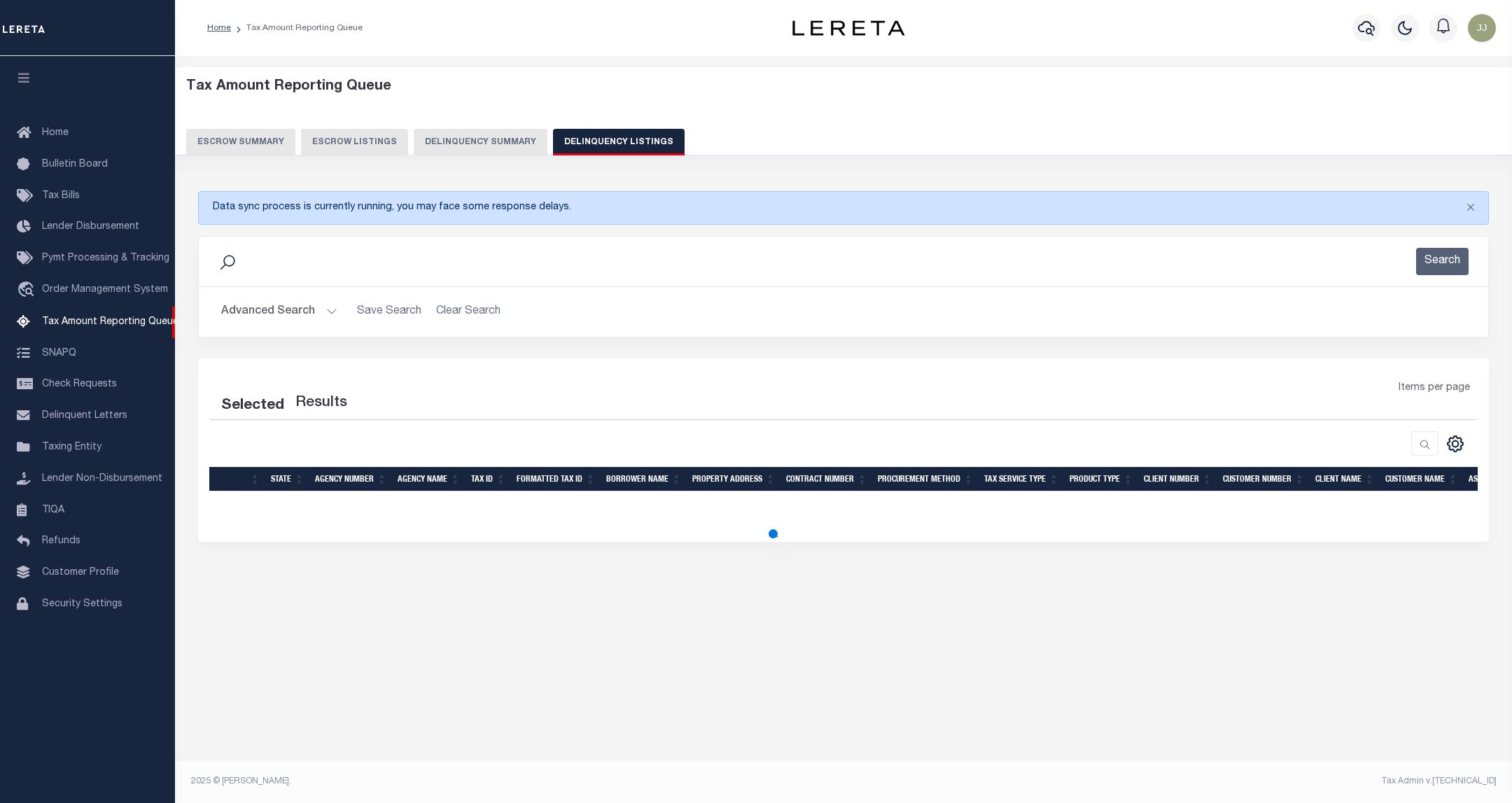
click at [286, 324] on button "Advanced Search" at bounding box center [279, 312] width 116 height 27
select select "100"
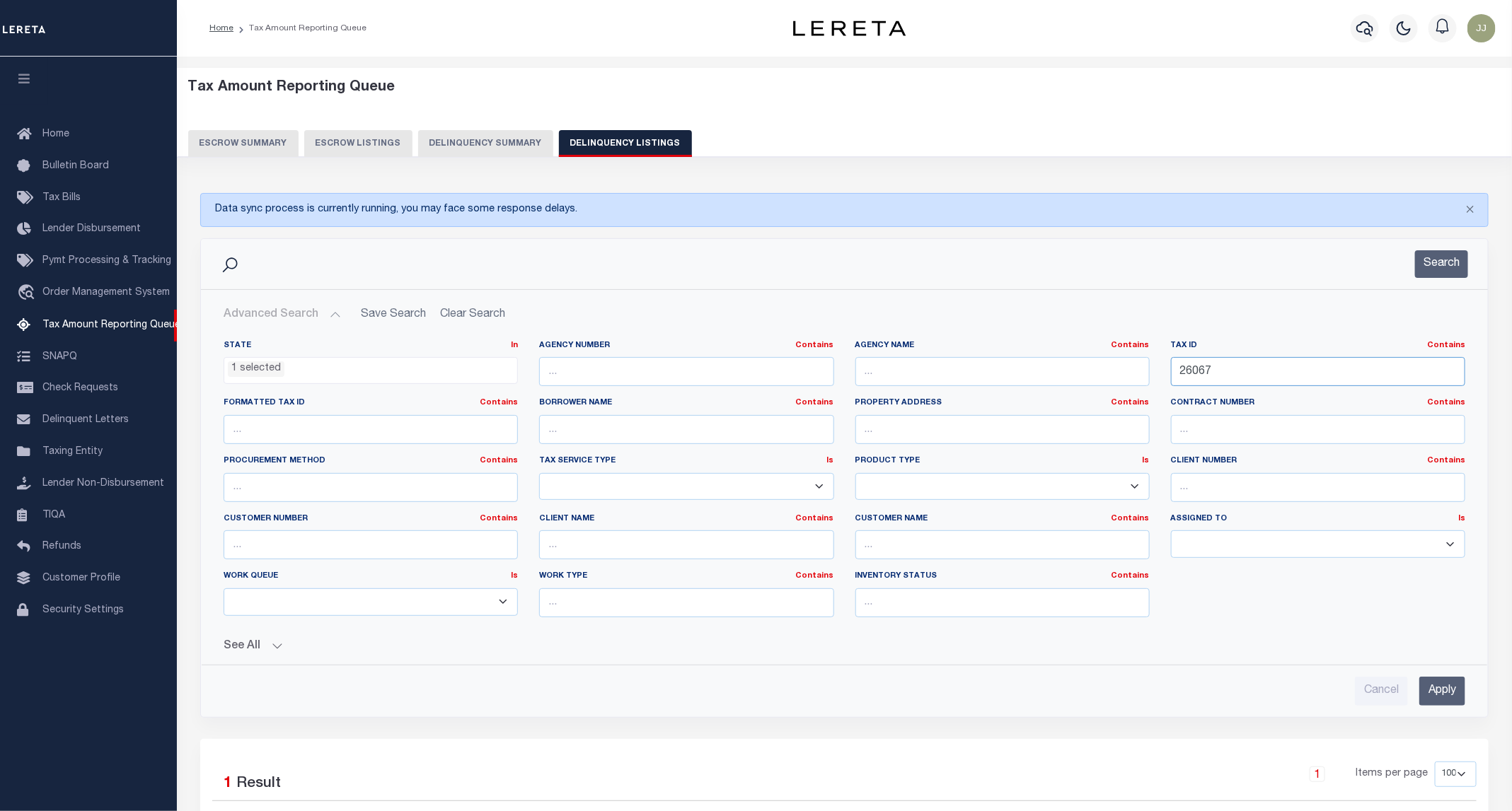
drag, startPoint x: 1256, startPoint y: 372, endPoint x: 1125, endPoint y: 370, distance: 131.0
click at [1125, 370] on div "State In In AK AL AR AZ CA CO CT DC DE FL GA GU HI IA ID IL IN KS [GEOGRAPHIC_D…" at bounding box center [844, 484] width 1263 height 288
paste input "30110"
type input "30110"
click at [1439, 270] on button "Search" at bounding box center [1441, 264] width 53 height 28
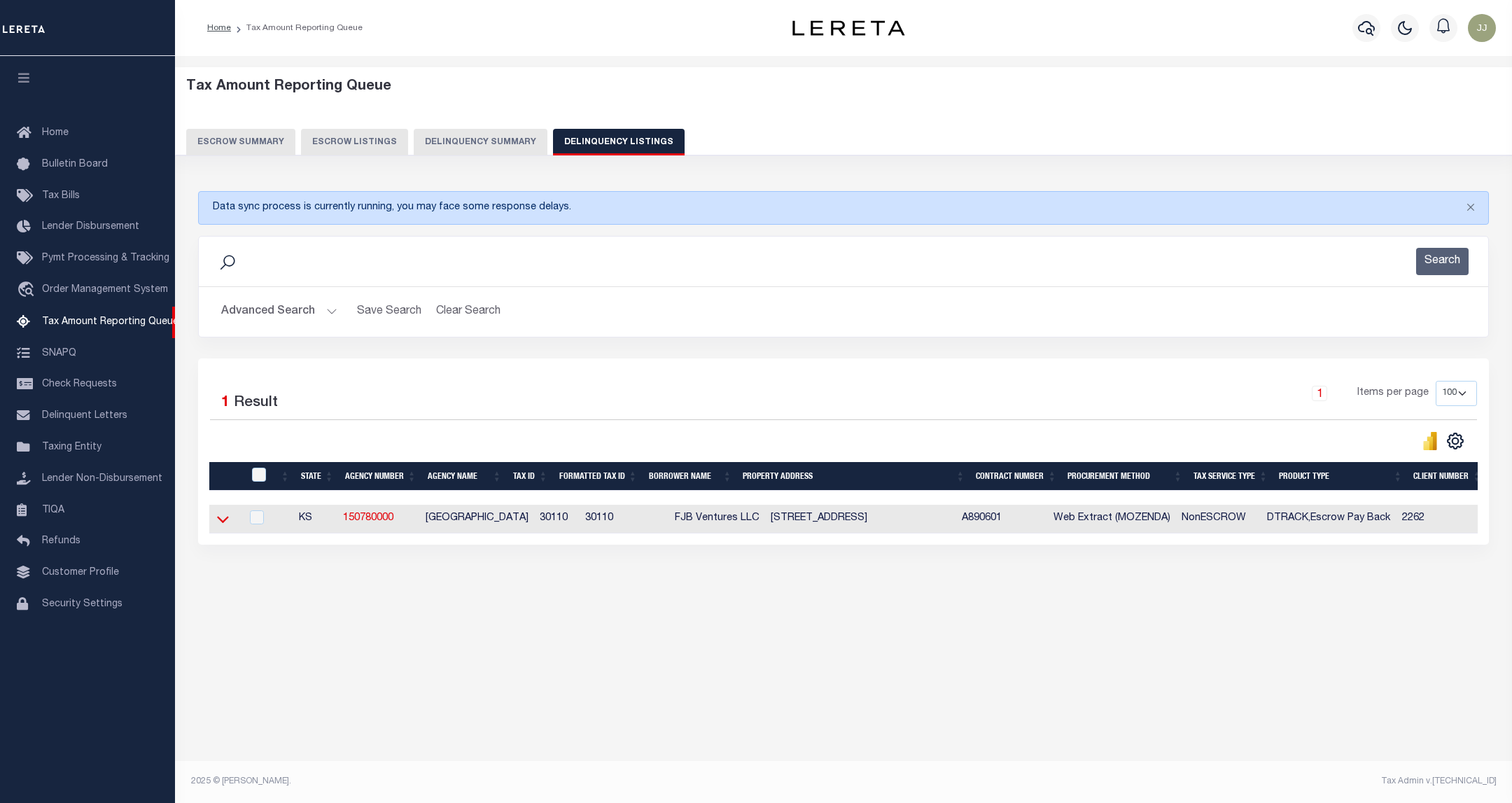
click at [227, 527] on icon at bounding box center [222, 519] width 12 height 15
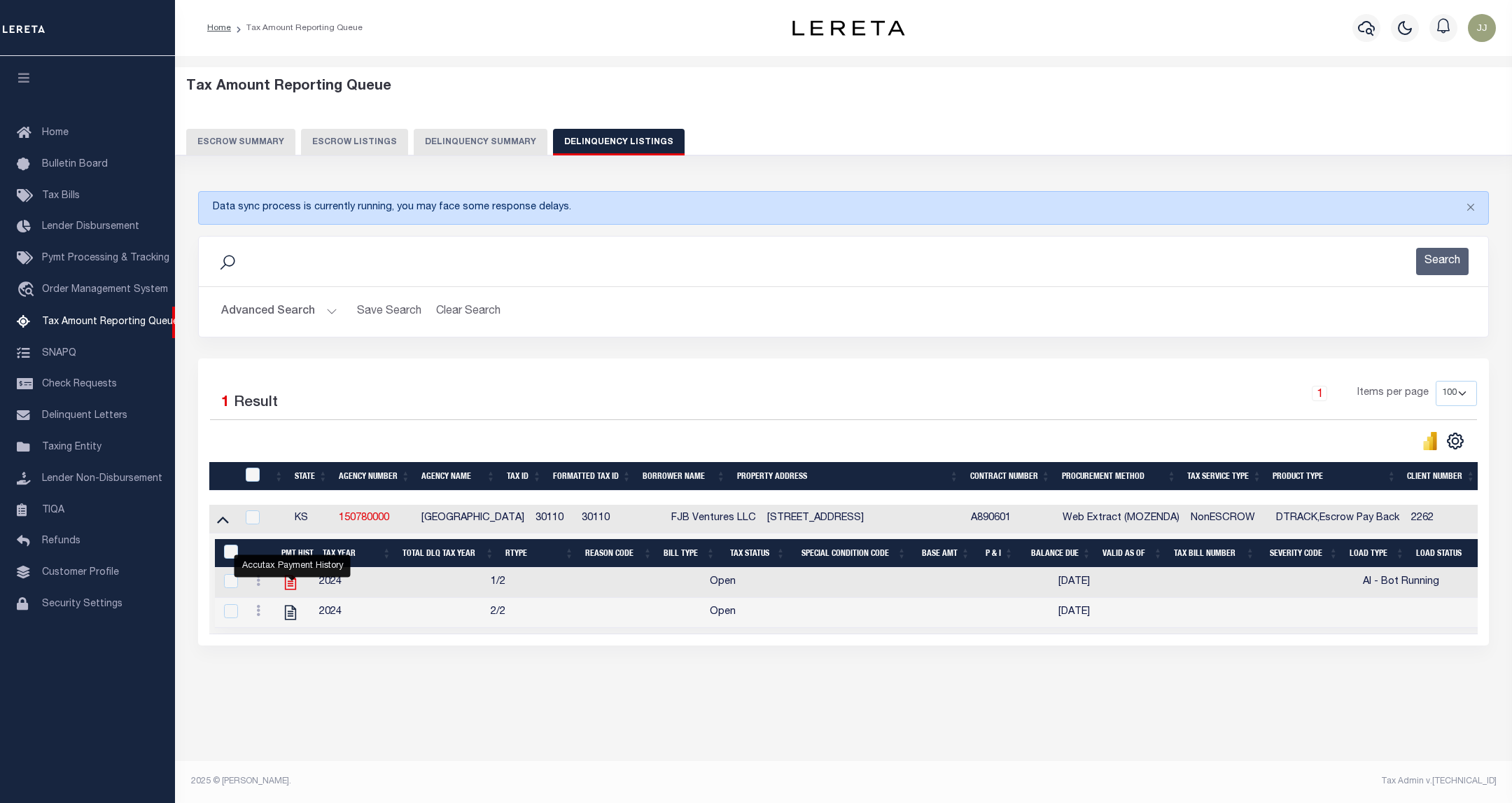
click at [293, 584] on icon "" at bounding box center [291, 583] width 18 height 18
checkbox input "true"
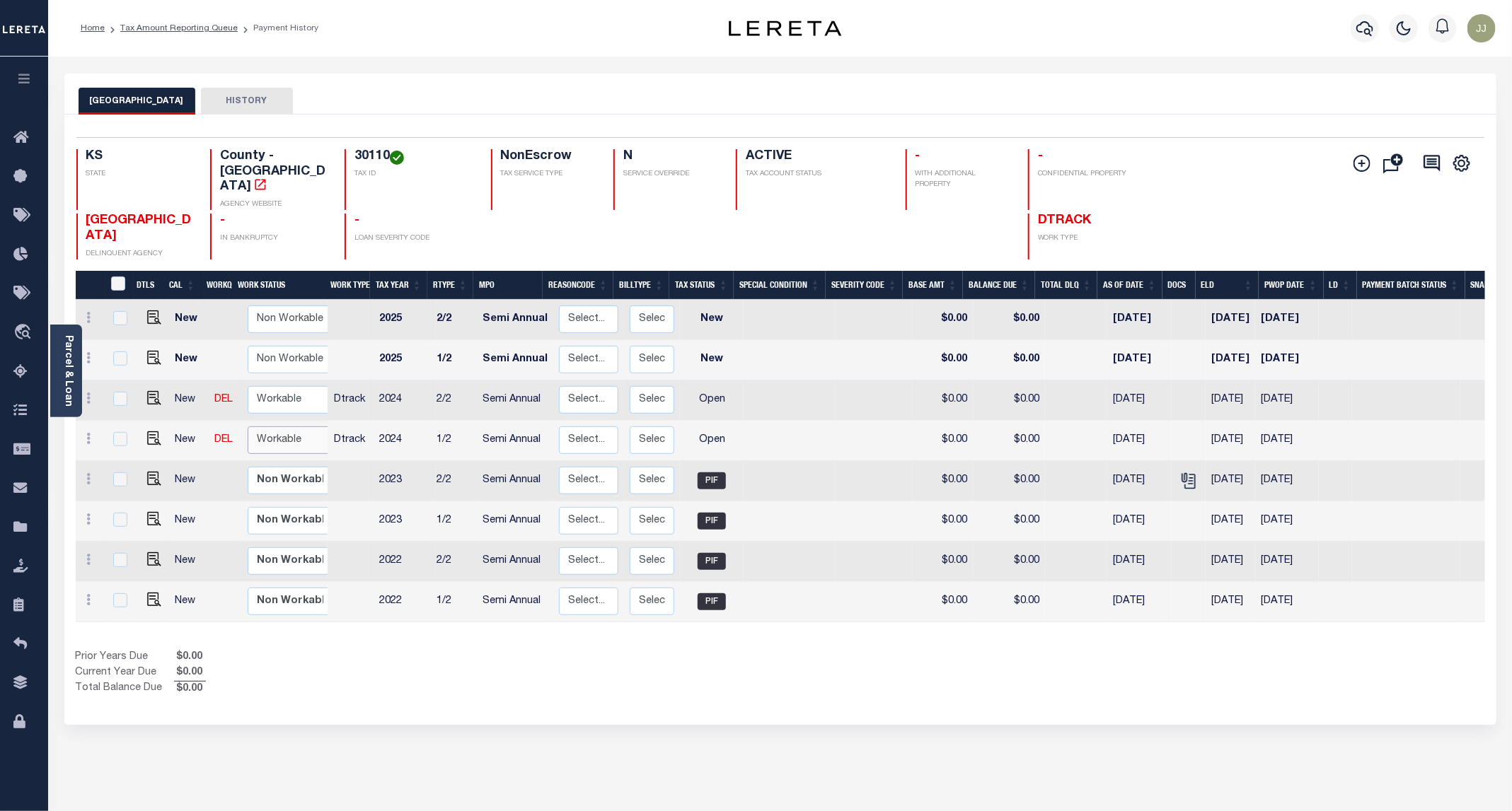
click at [272, 427] on select "Non Workable Workable" at bounding box center [290, 441] width 85 height 28
checkbox input "true"
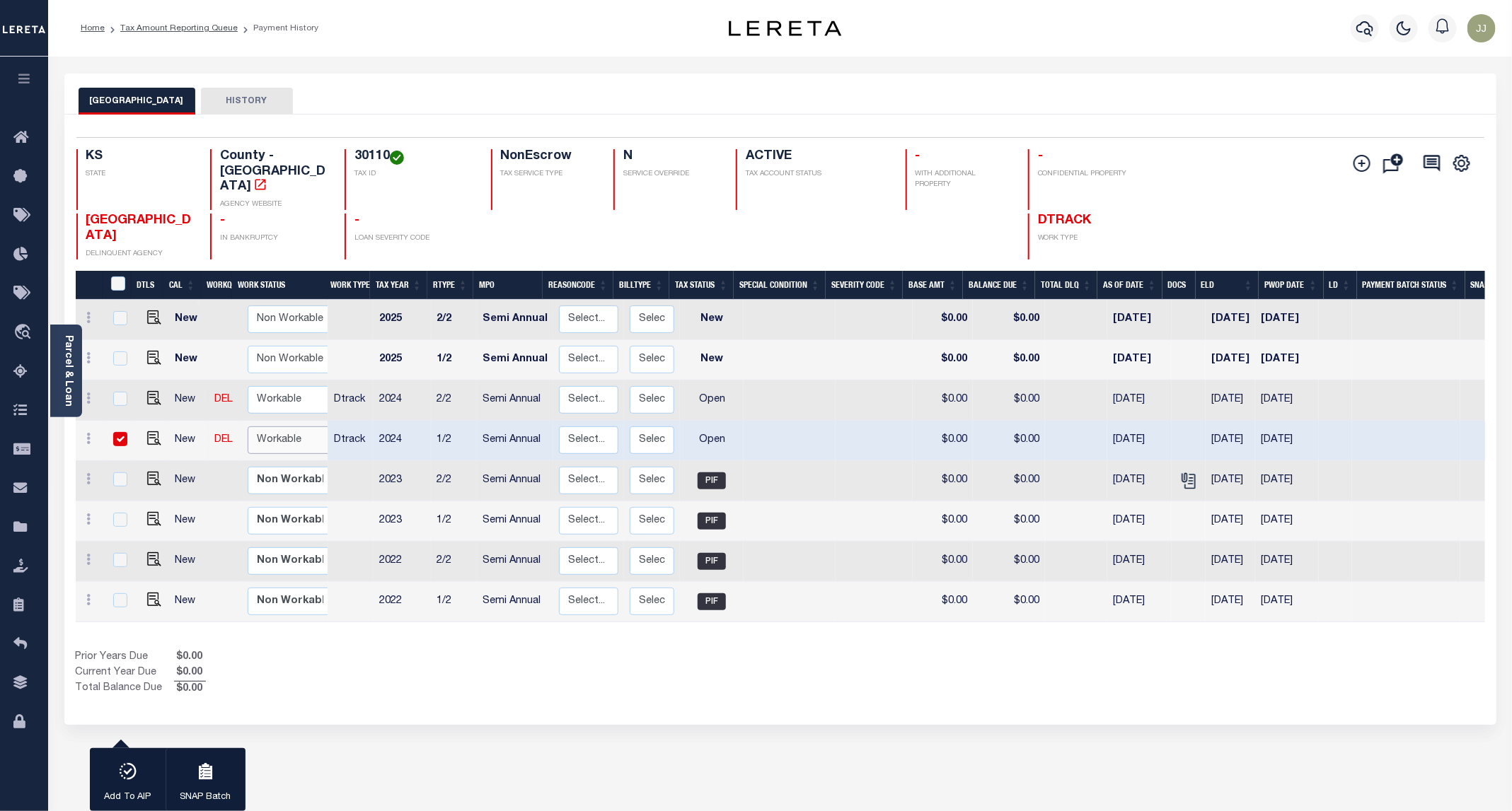
select select "true"
click at [248, 427] on select "Non Workable Workable" at bounding box center [290, 441] width 85 height 28
checkbox input "false"
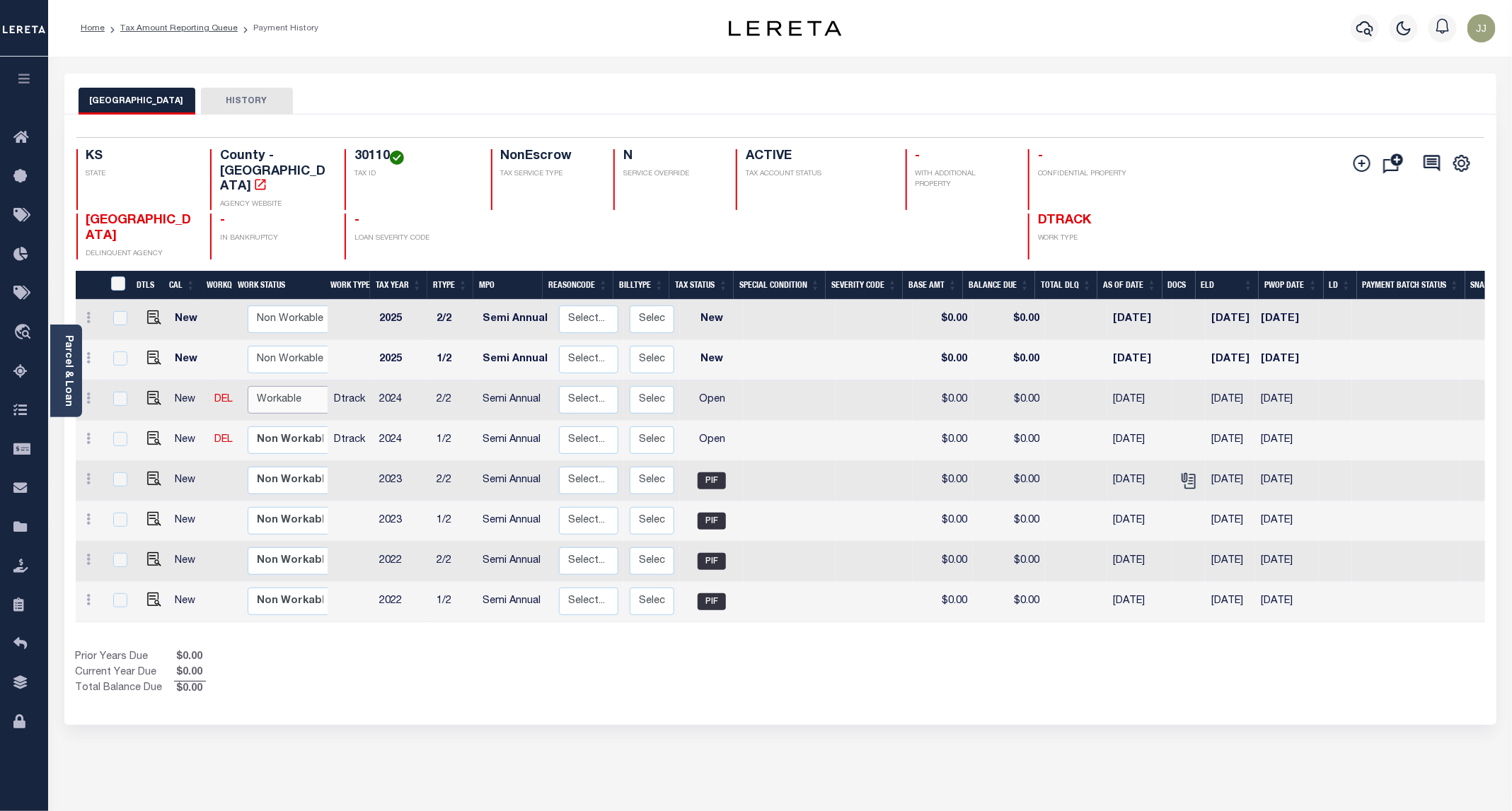
click at [270, 386] on select "Non Workable Workable" at bounding box center [290, 400] width 85 height 28
checkbox input "true"
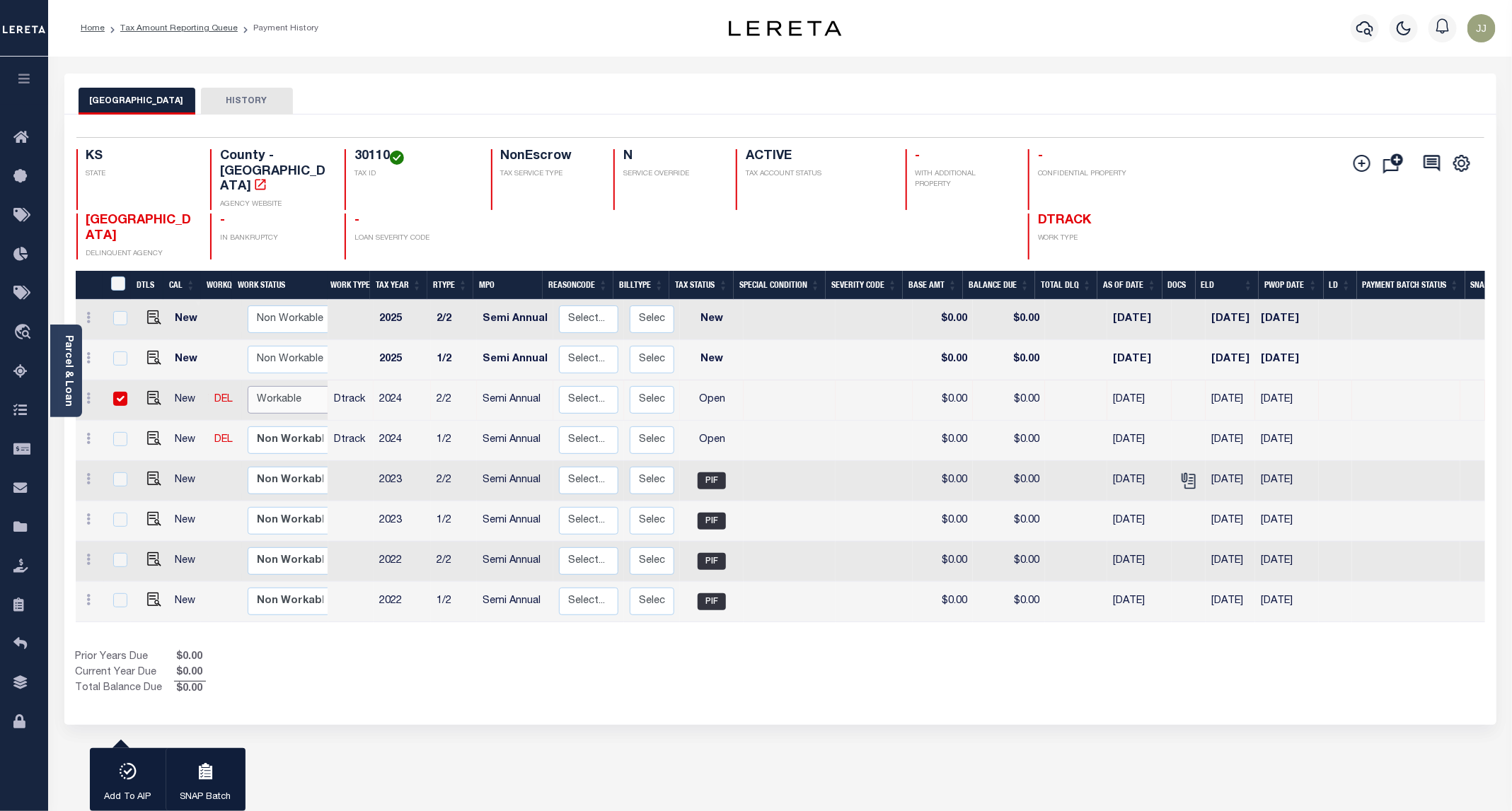
select select "true"
click at [248, 386] on select "Non Workable Workable" at bounding box center [290, 400] width 85 height 28
checkbox input "false"
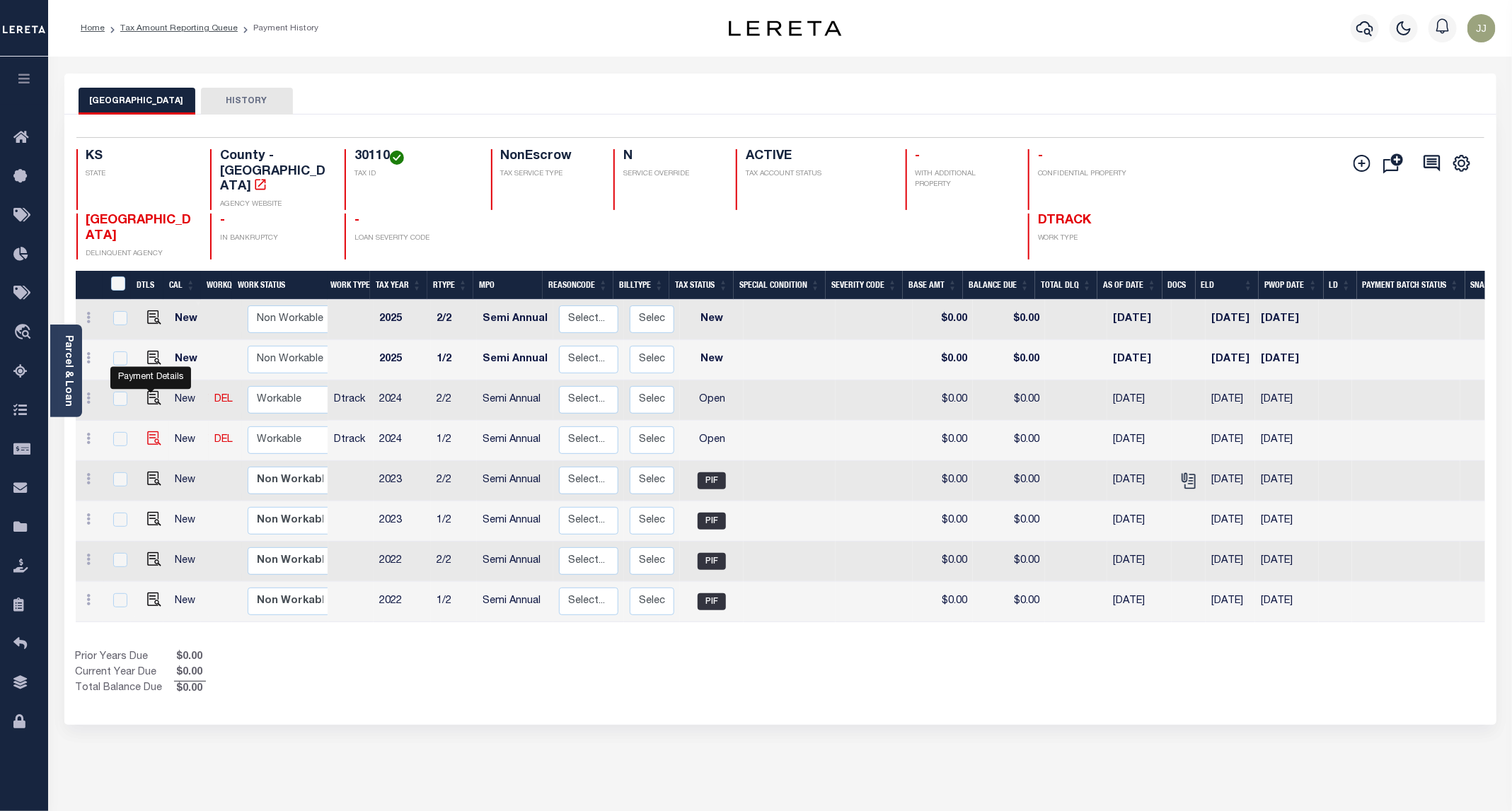
click at [153, 431] on img "" at bounding box center [153, 438] width 14 height 14
checkbox input "true"
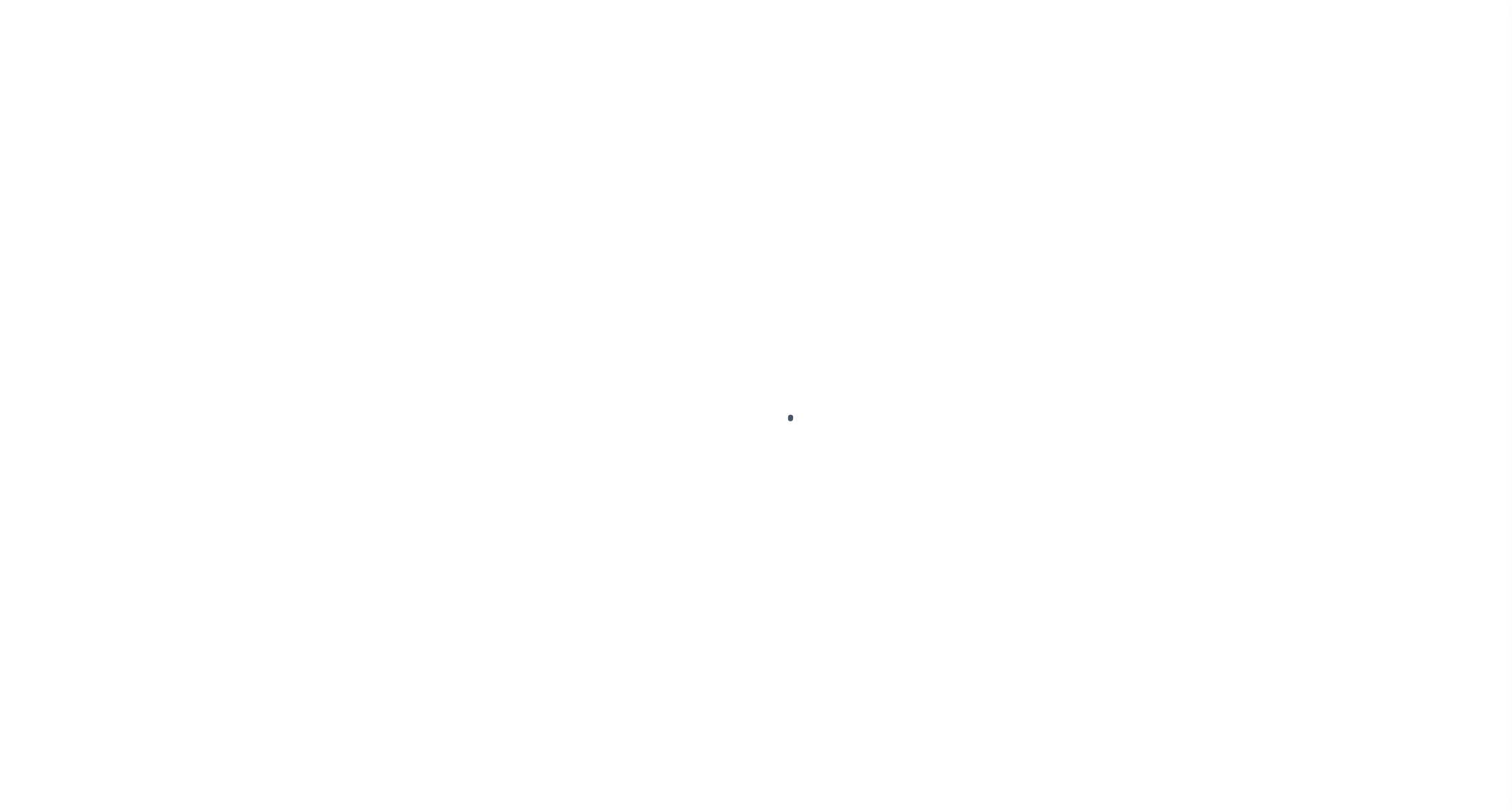
select select "OP2"
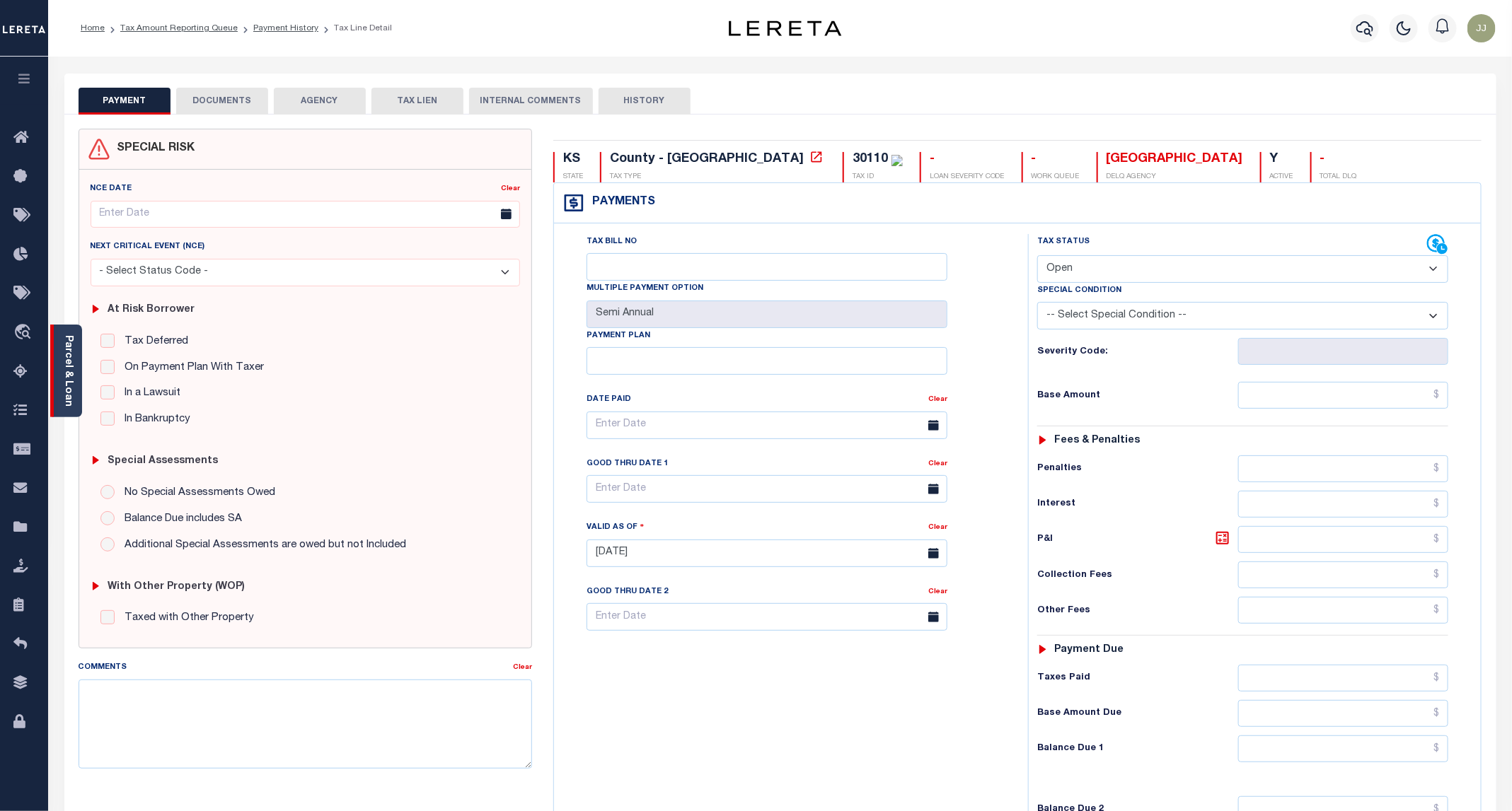
click at [60, 400] on div "Parcel & Loan" at bounding box center [66, 371] width 31 height 92
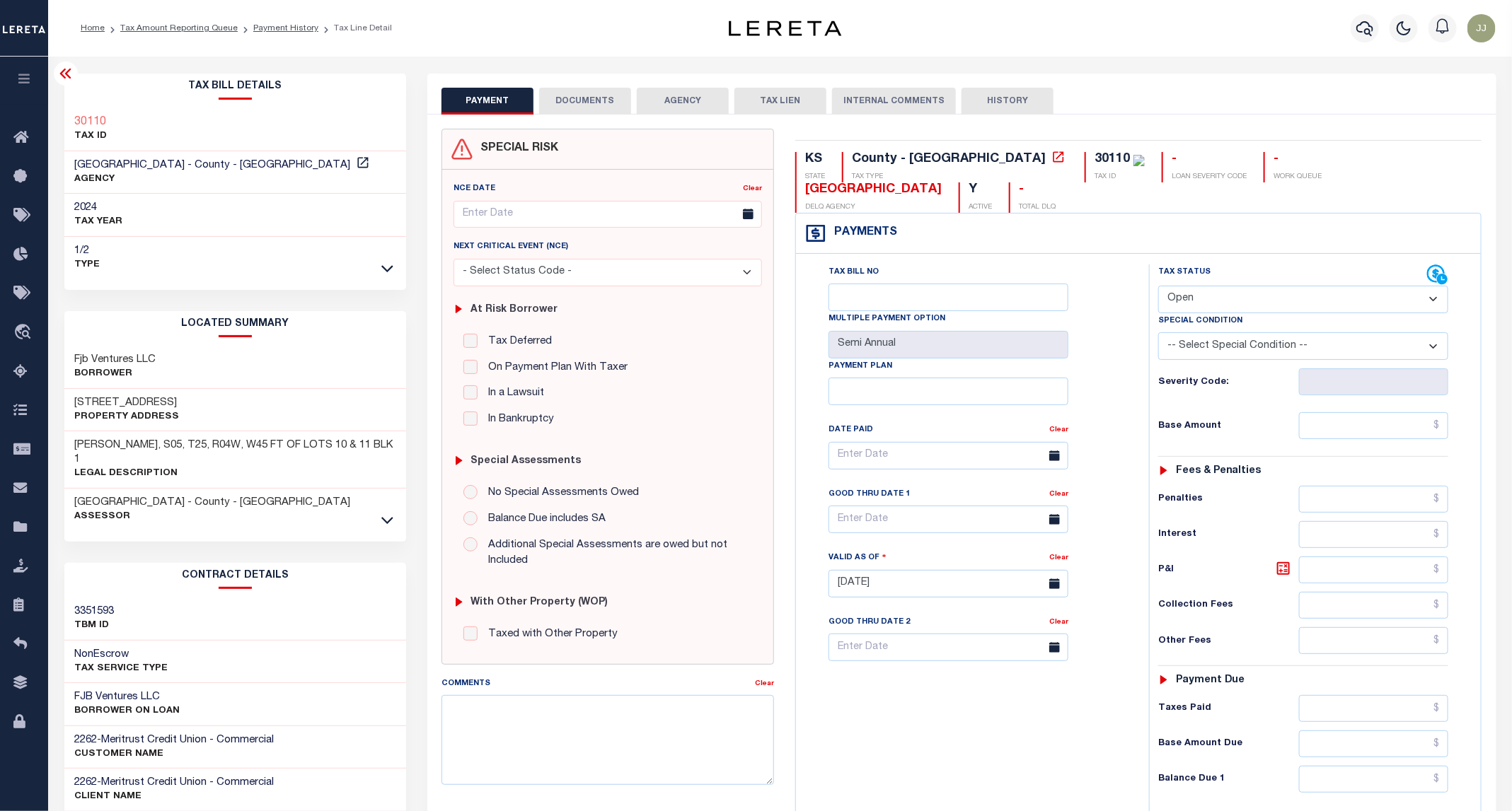
click at [136, 404] on h3 "[STREET_ADDRESS]" at bounding box center [127, 403] width 104 height 14
copy h3 "Topeka"
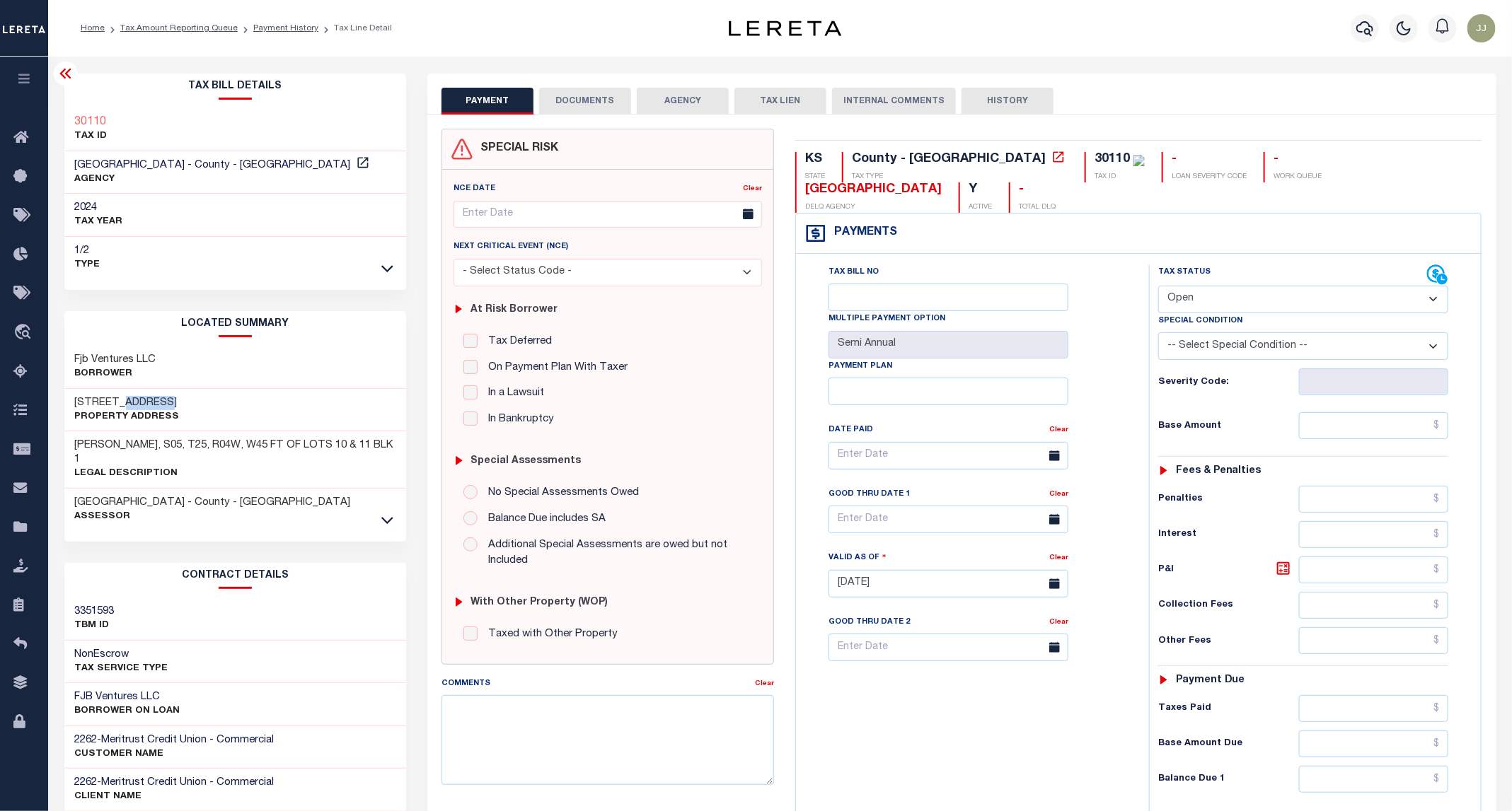
click at [597, 90] on button "DOCUMENTS" at bounding box center [586, 101] width 92 height 27
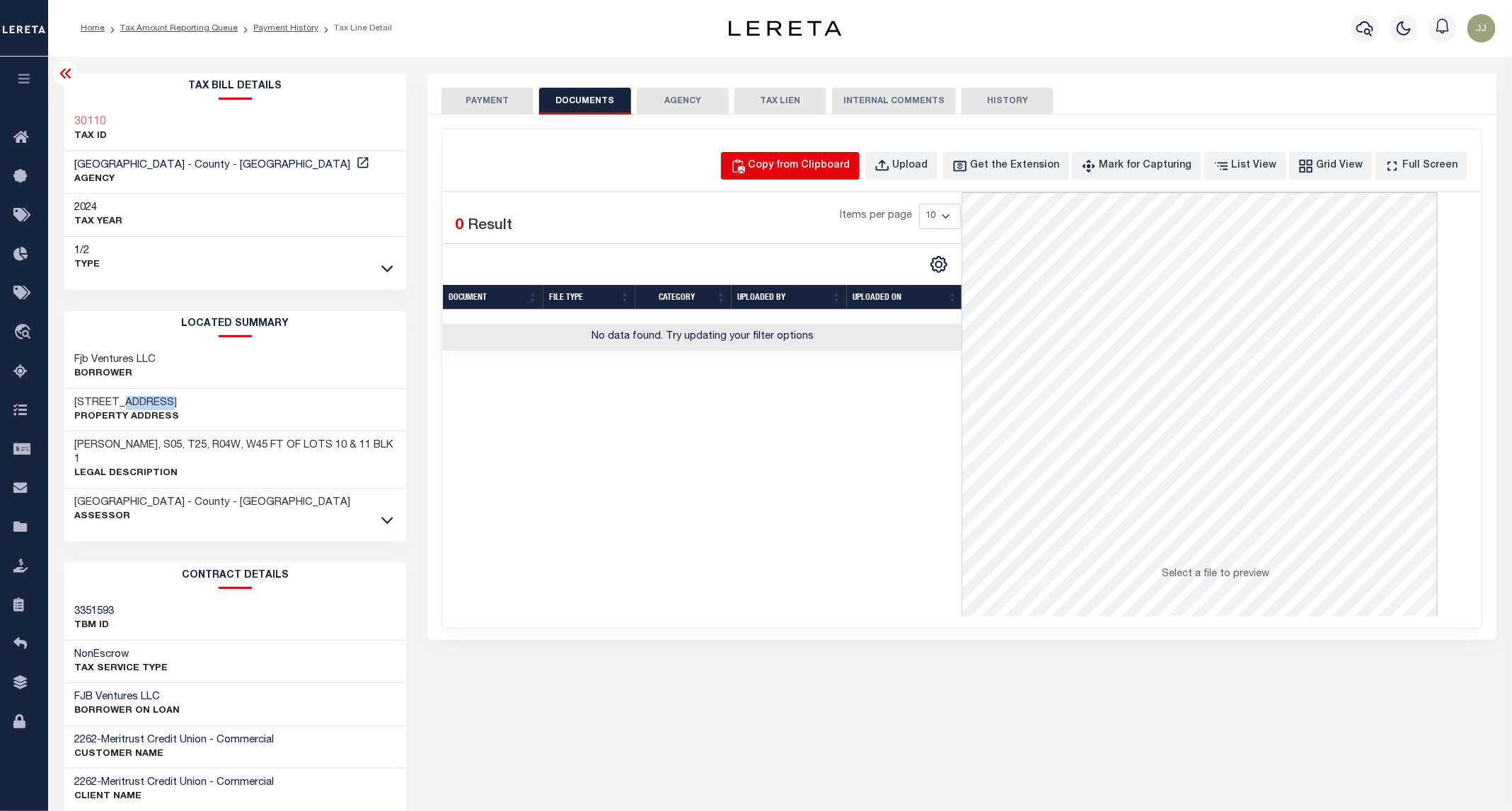
click at [811, 159] on div "Copy from Clipboard" at bounding box center [799, 166] width 102 height 16
select select "POP"
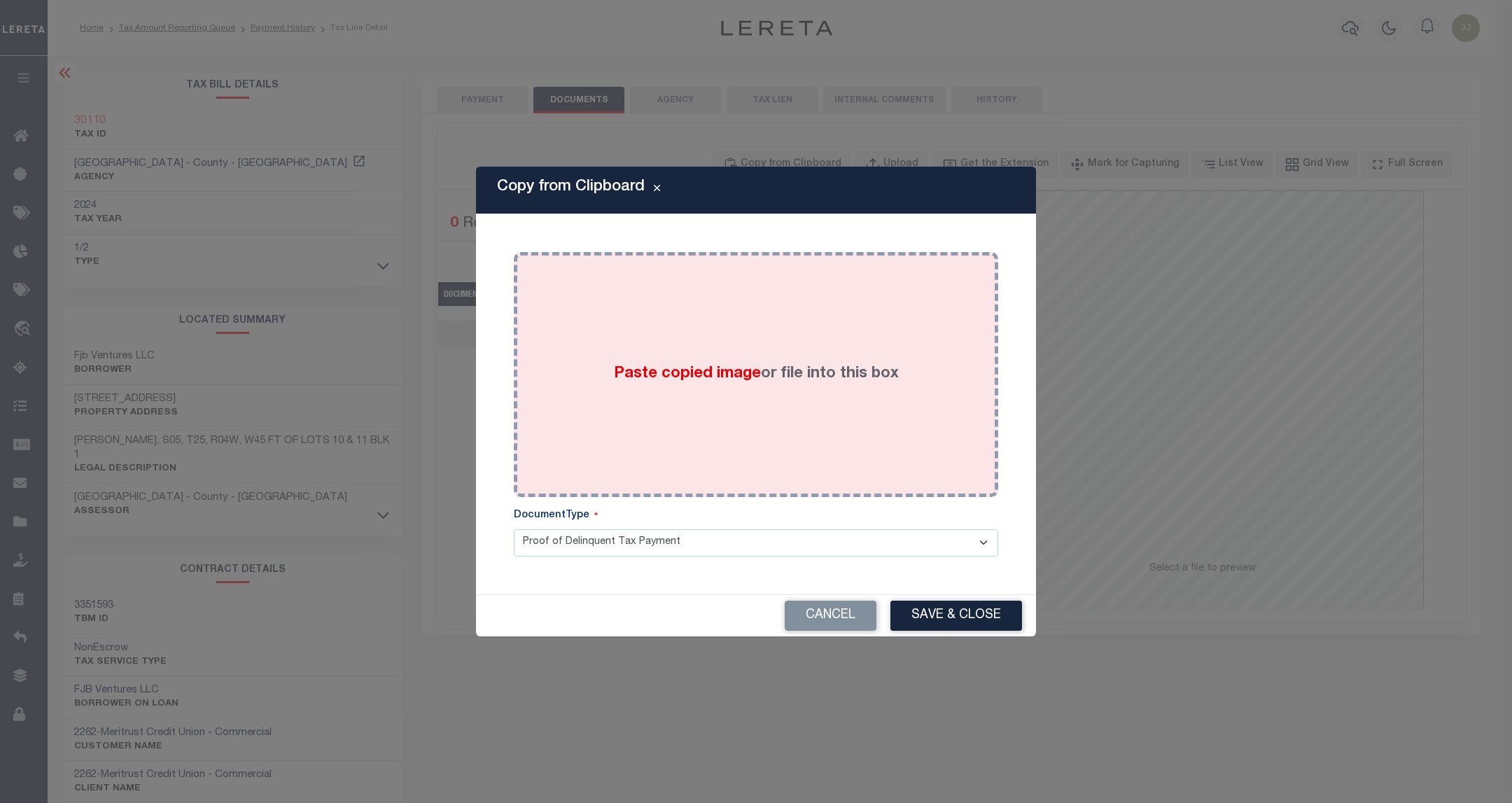
click at [806, 372] on label "Paste copied image or file into this box" at bounding box center [757, 374] width 285 height 23
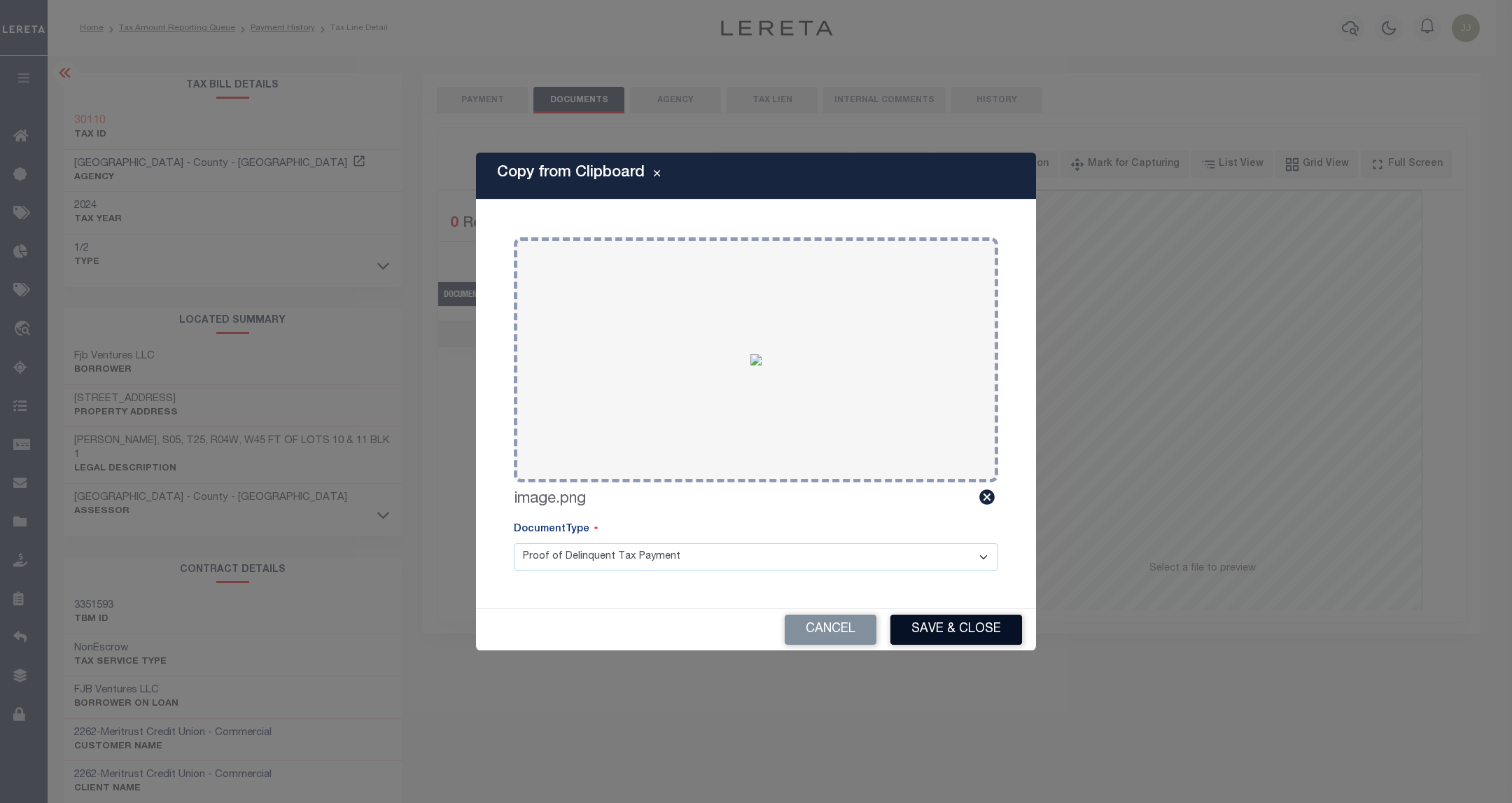
click at [953, 618] on button "Save & Close" at bounding box center [956, 629] width 132 height 30
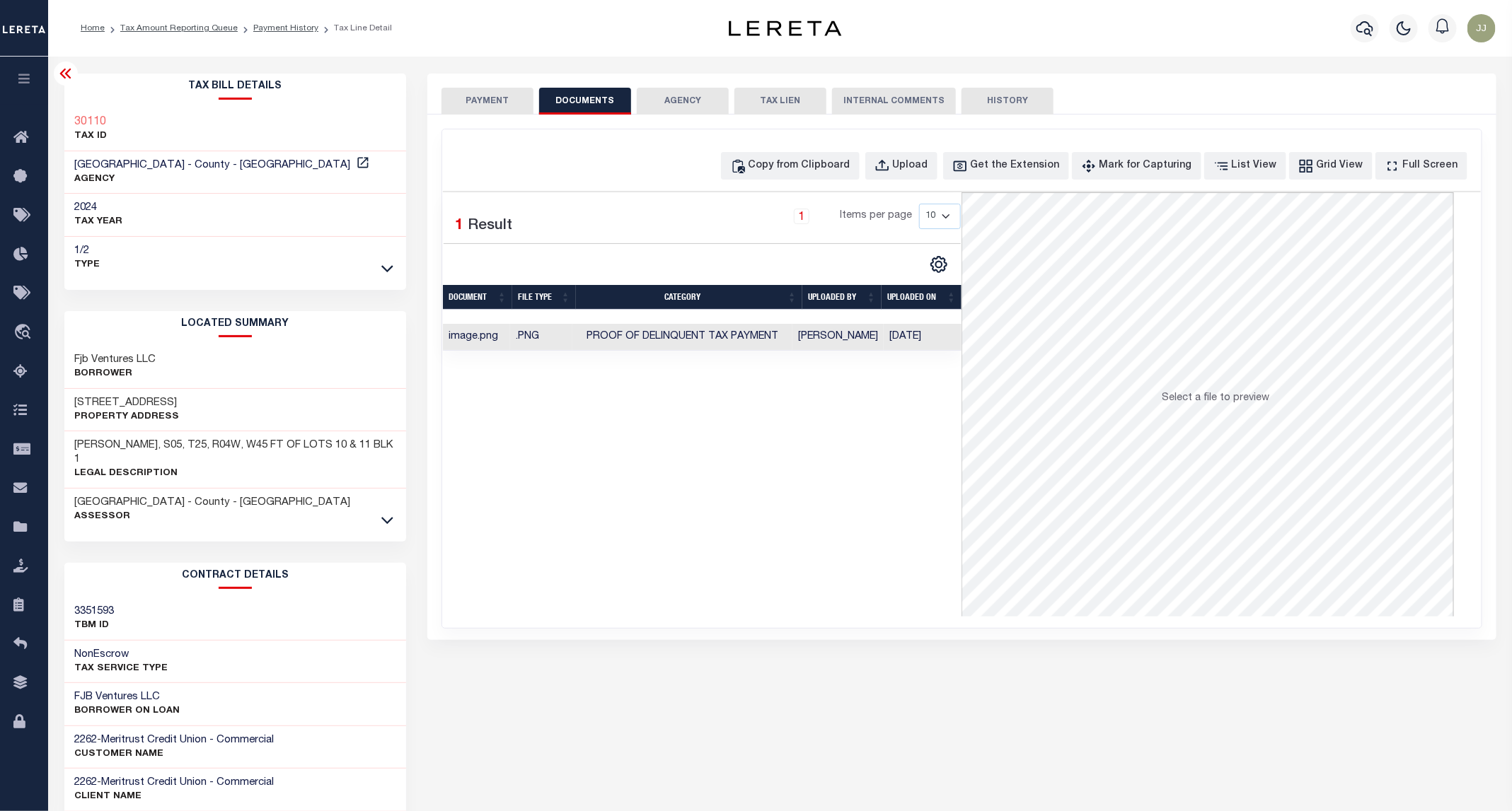
click at [489, 95] on button "PAYMENT" at bounding box center [488, 101] width 92 height 27
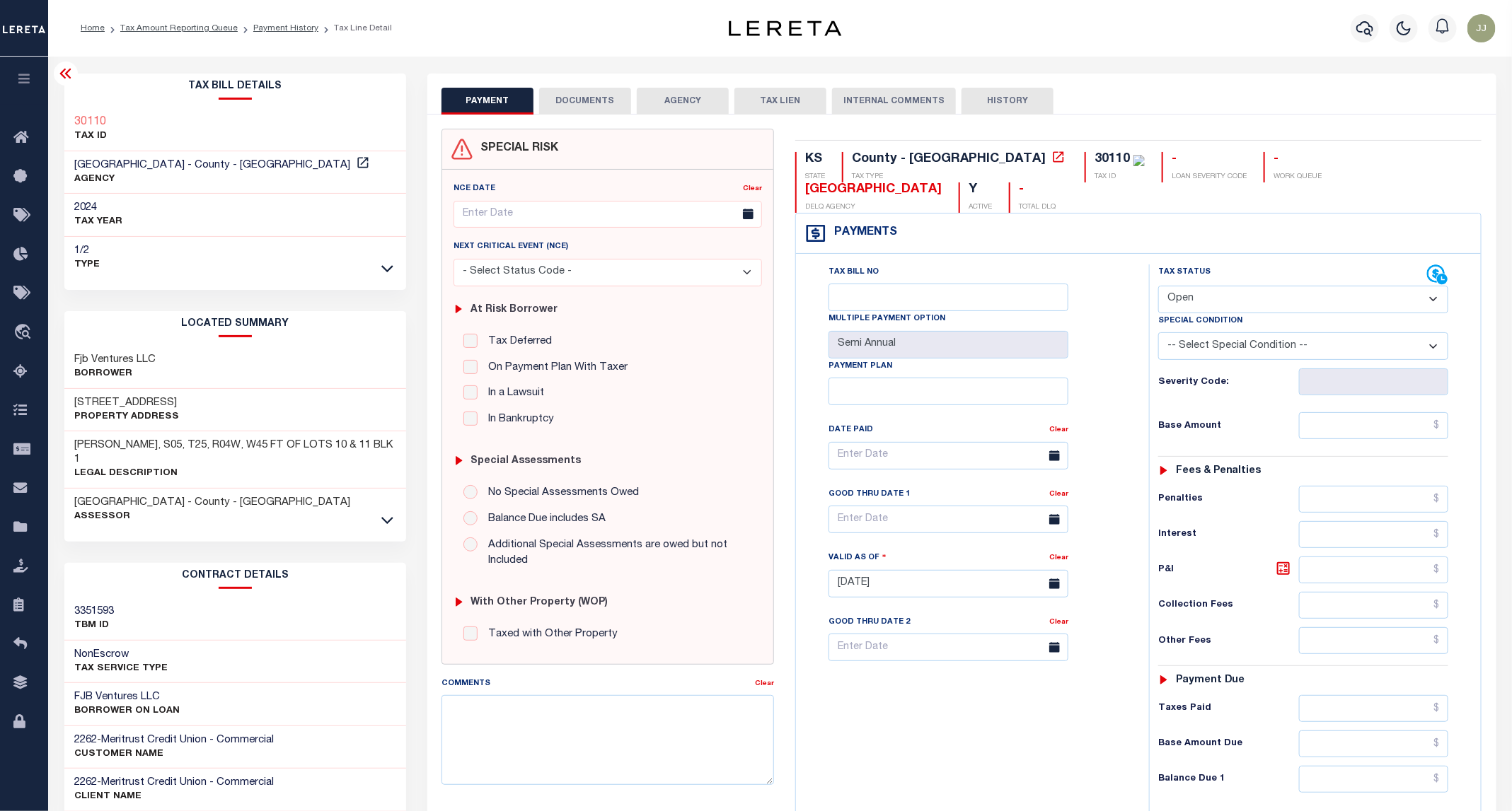
click at [1202, 285] on select "- Select Status Code - Open Due/Unpaid Paid Incomplete No Tax Due Internal Refu…" at bounding box center [1303, 299] width 290 height 28
select select "PYD"
click at [1158, 285] on select "- Select Status Code - Open Due/Unpaid Paid Incomplete No Tax Due Internal Refu…" at bounding box center [1303, 299] width 290 height 28
type input "09/12/2025"
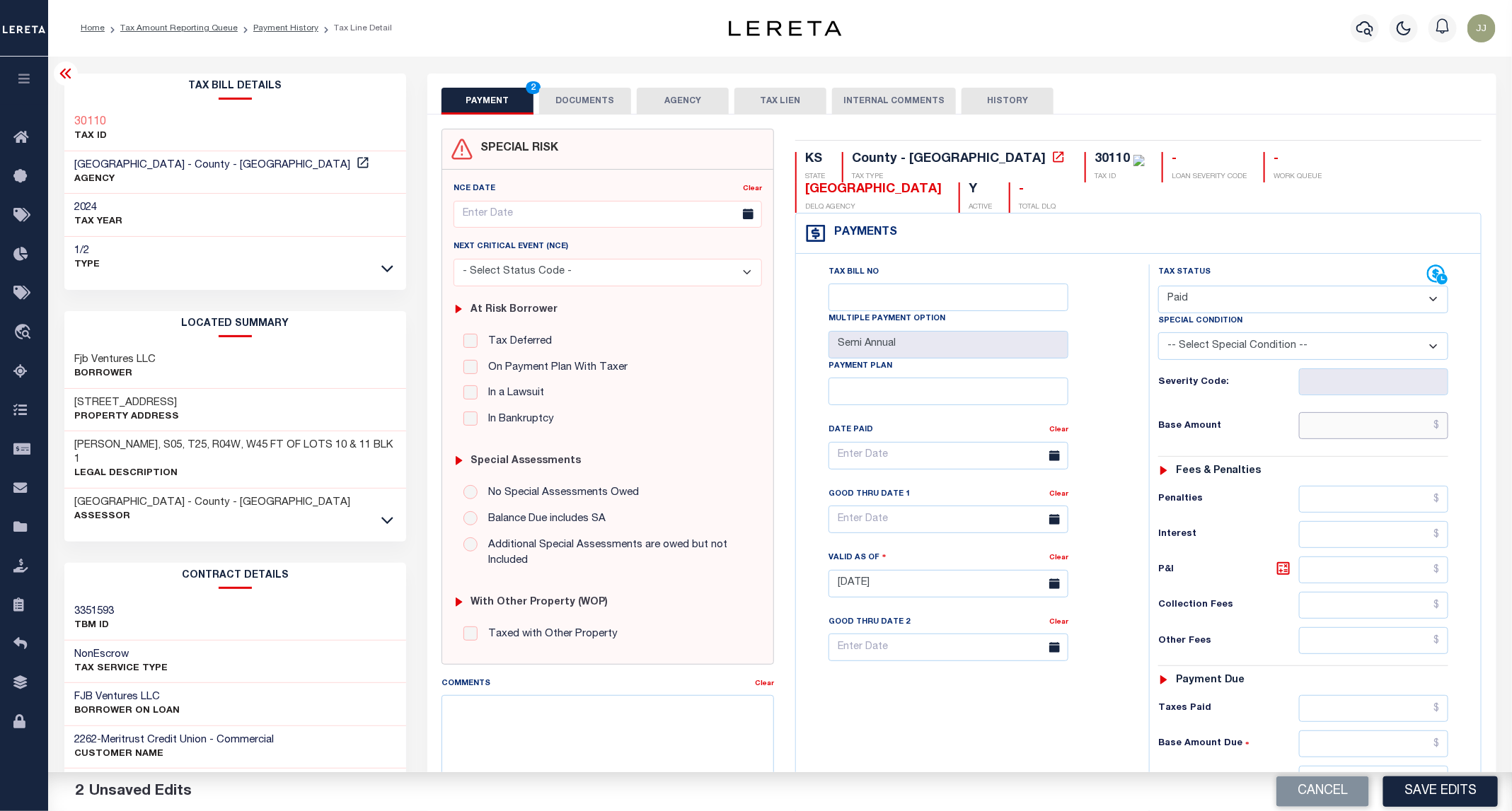
click at [1350, 412] on input "text" at bounding box center [1373, 425] width 150 height 27
type input "$0.00"
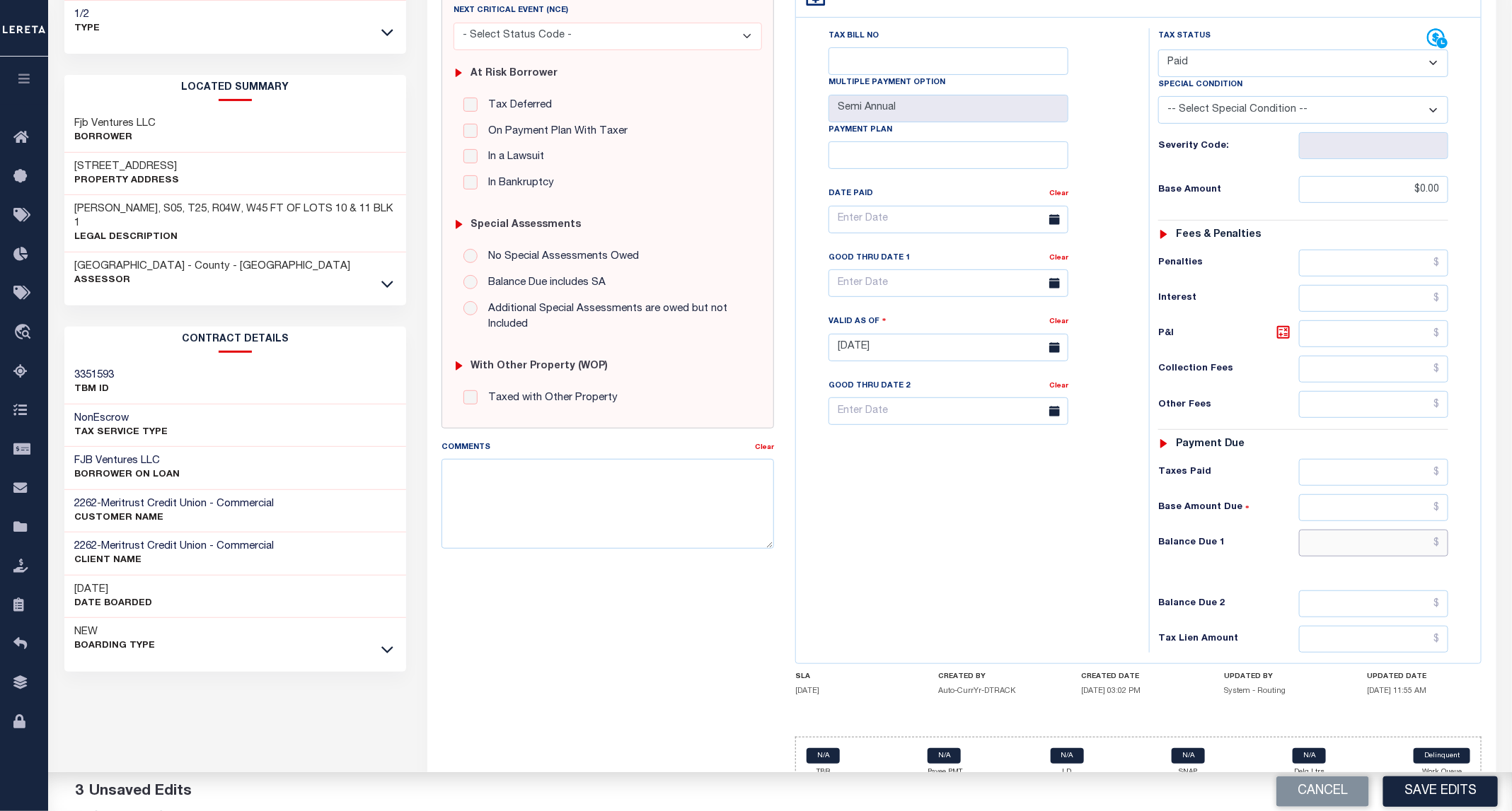
click at [1346, 530] on input "text" at bounding box center [1373, 543] width 150 height 27
type input "$0.00"
click at [1431, 777] on div "Cancel Save Edits" at bounding box center [1146, 792] width 732 height 40
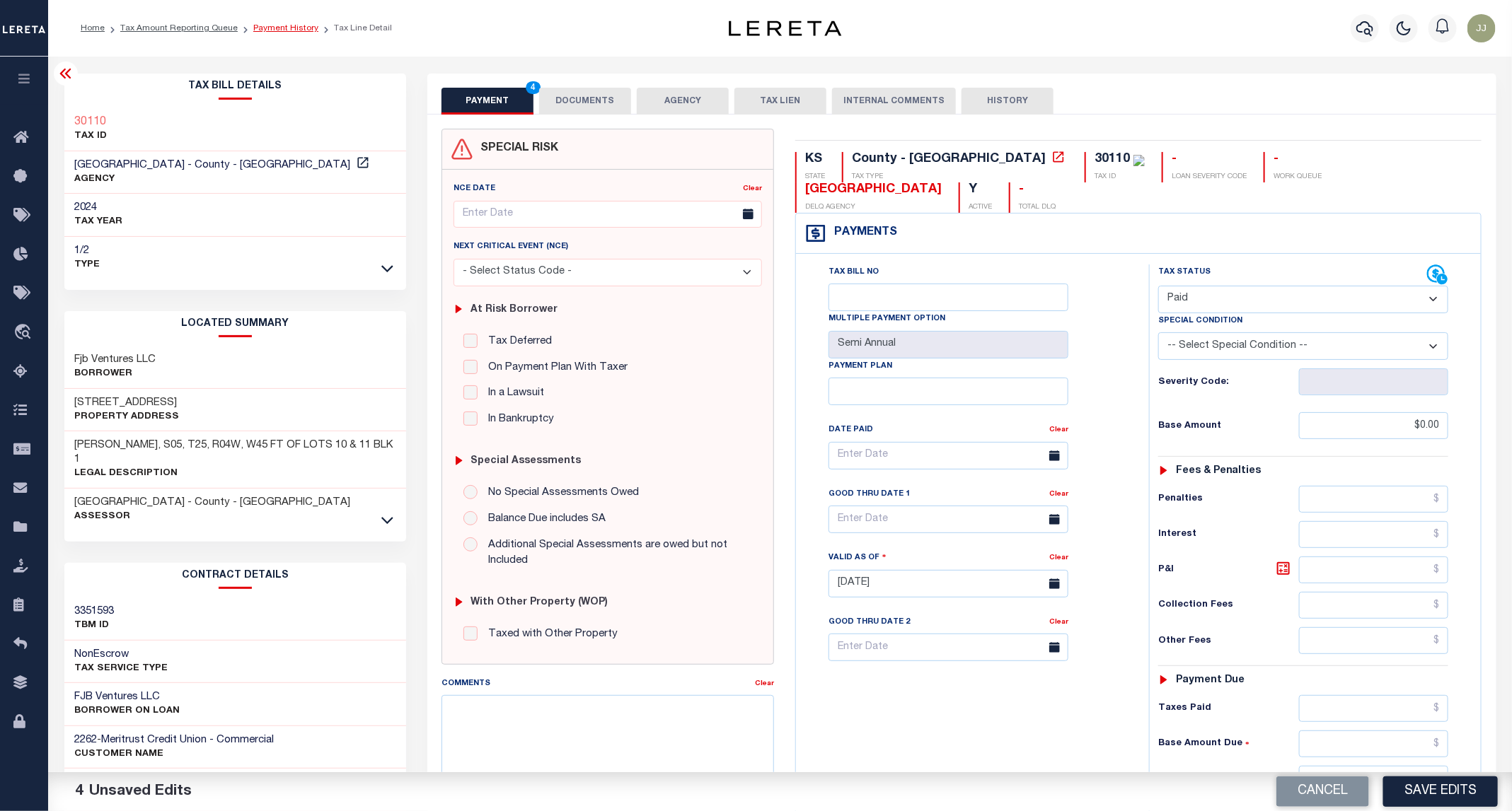
click at [273, 28] on link "Payment History" at bounding box center [285, 28] width 65 height 8
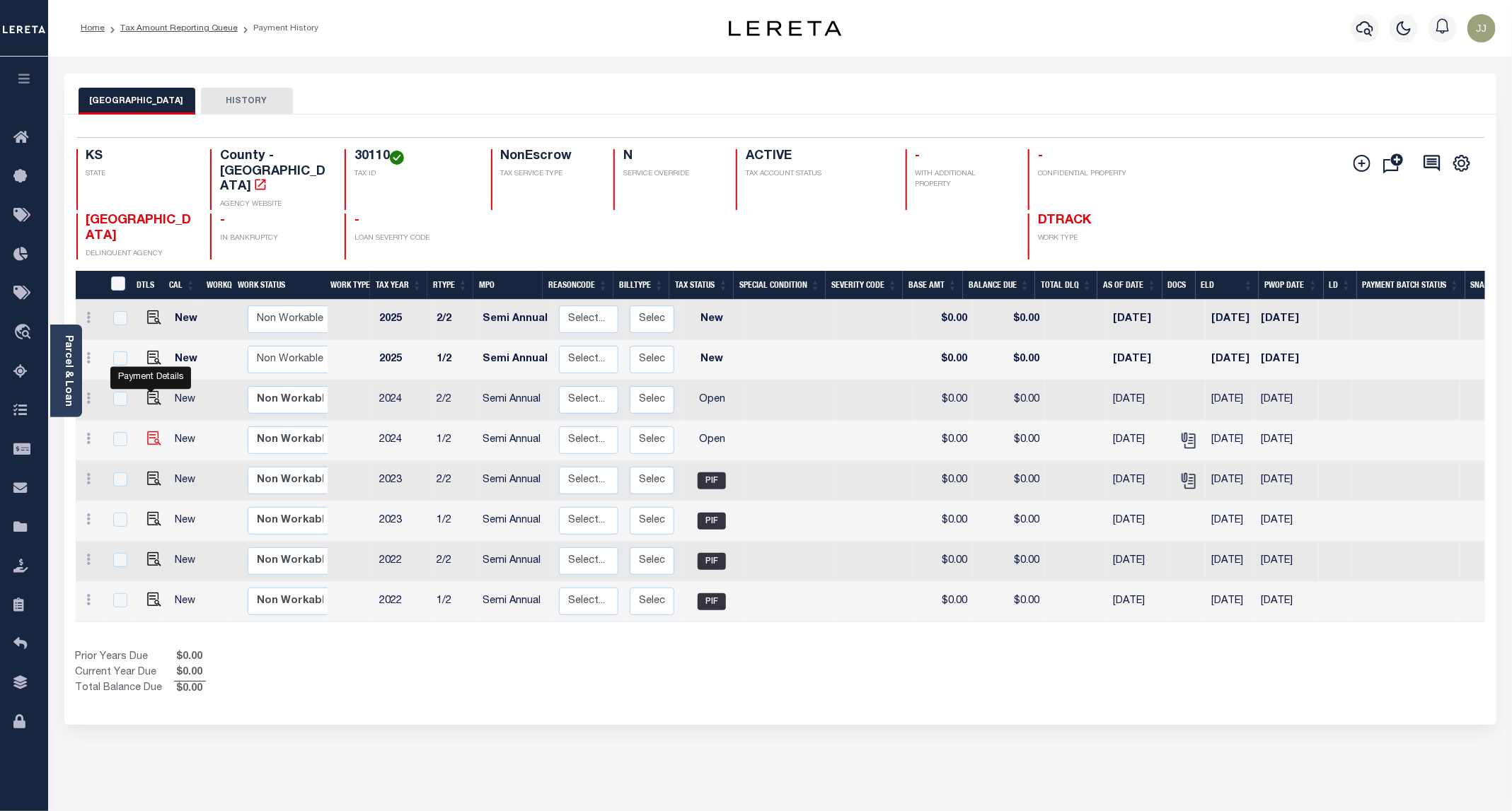
click at [151, 431] on img "" at bounding box center [153, 438] width 14 height 14
checkbox input "true"
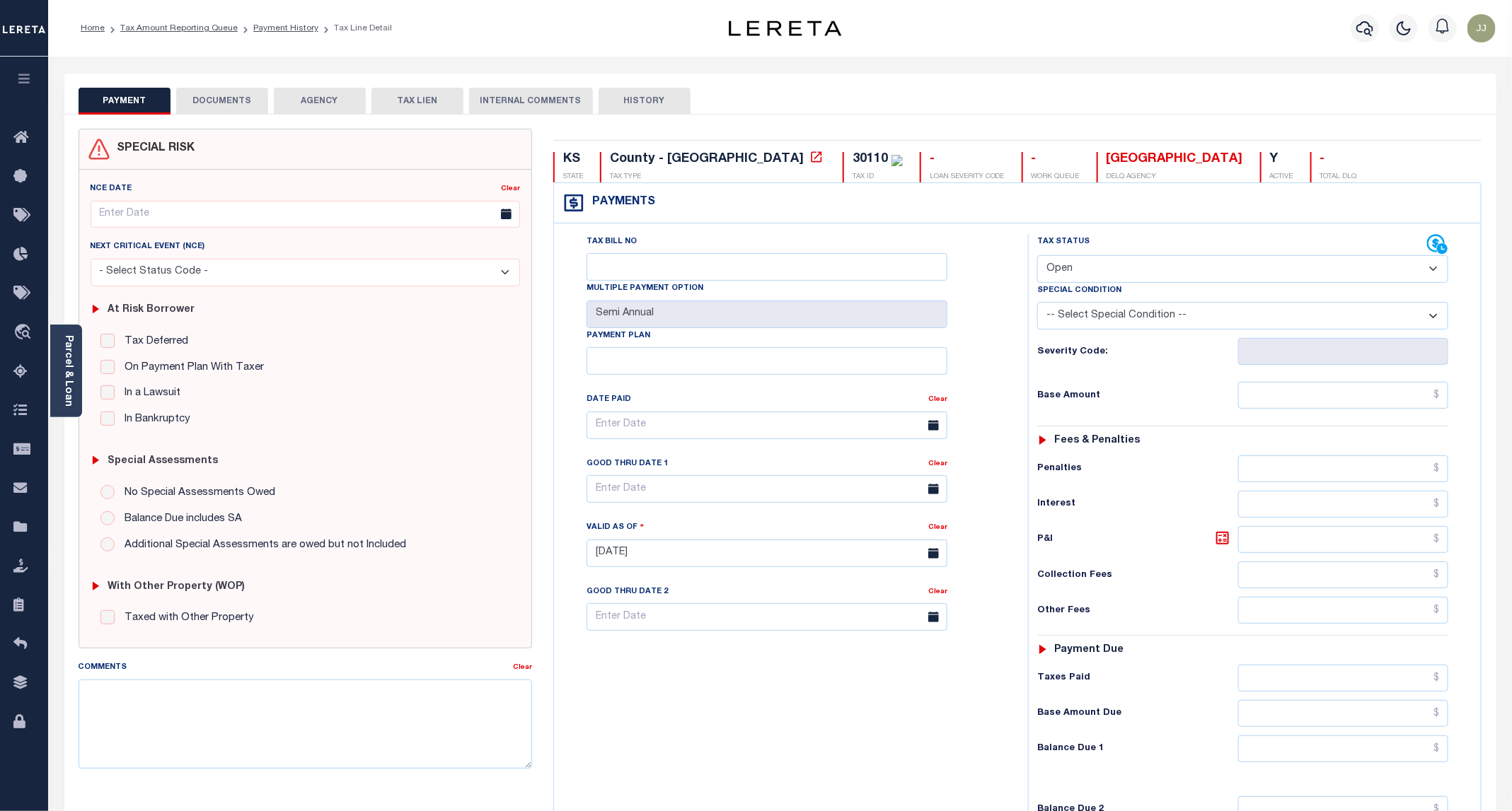
click at [1098, 272] on select "- Select Status Code - Open Due/Unpaid Paid Incomplete No Tax Due Internal Refu…" at bounding box center [1242, 269] width 411 height 28
select select "PYD"
click at [1038, 257] on select "- Select Status Code - Open Due/Unpaid Paid Incomplete No Tax Due Internal Refu…" at bounding box center [1242, 269] width 411 height 28
type input "[DATE]"
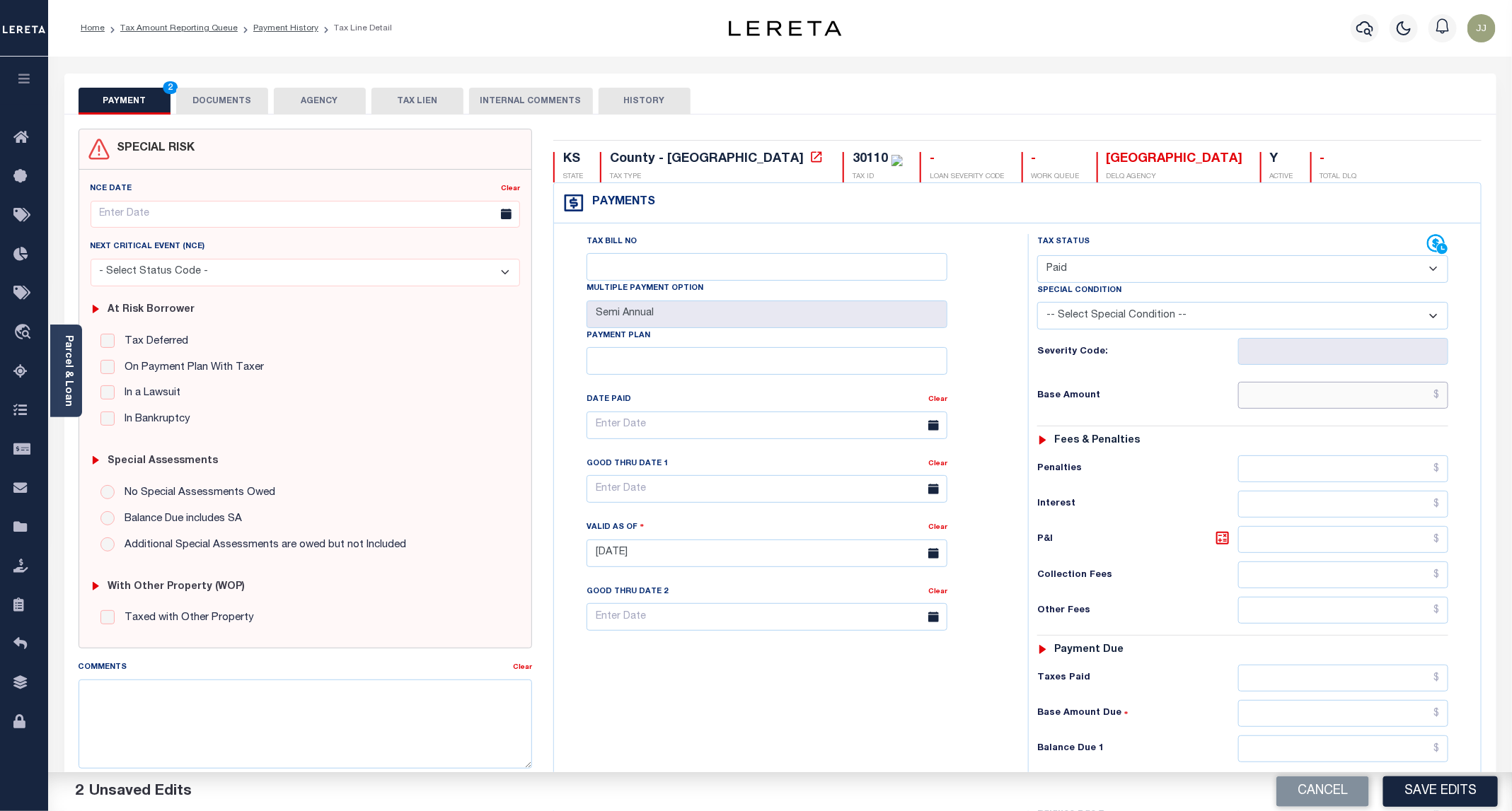
click at [1361, 393] on input "text" at bounding box center [1342, 395] width 210 height 27
type input "$0.00"
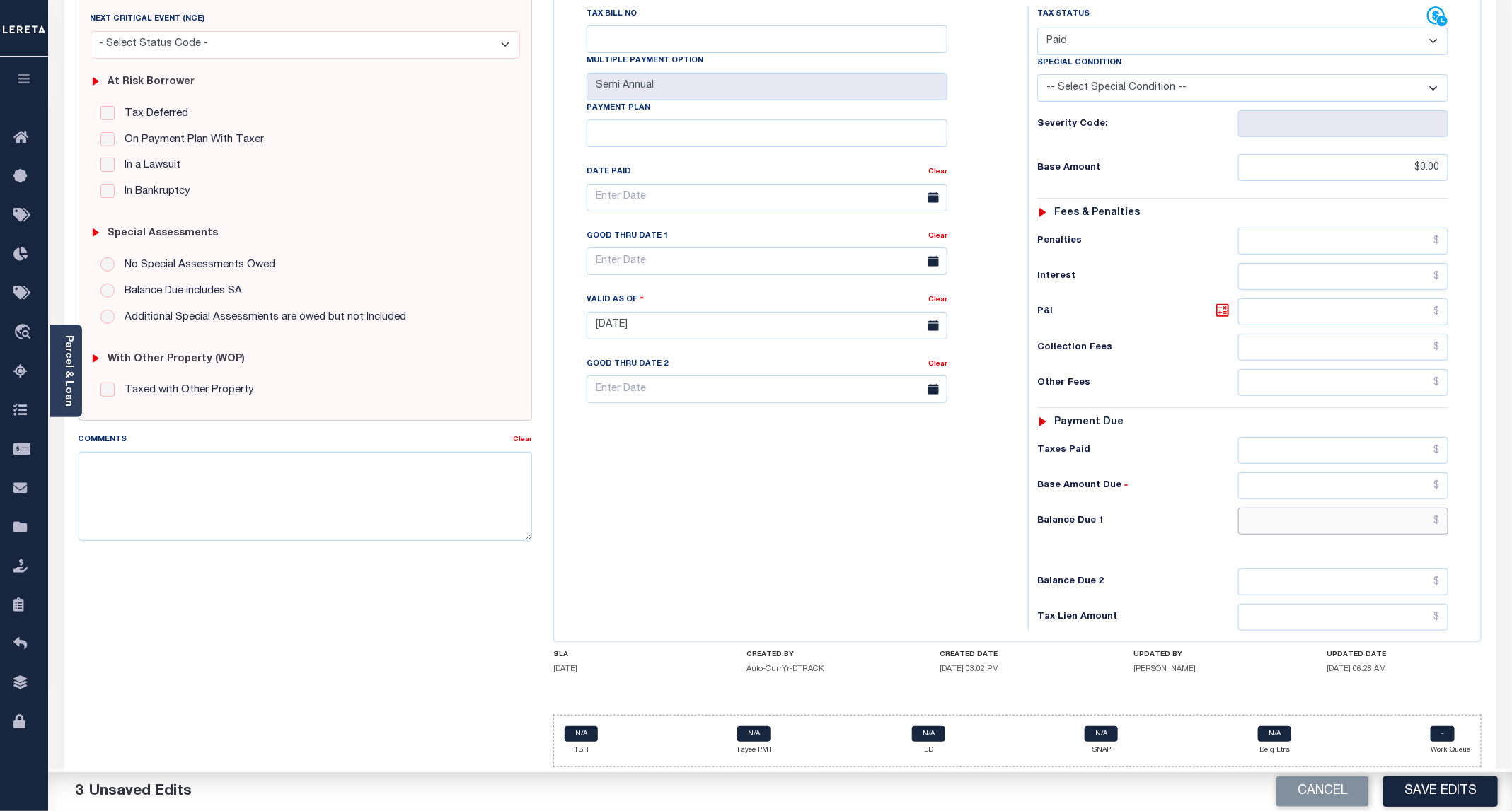
click at [1341, 523] on input "text" at bounding box center [1342, 521] width 210 height 27
type input "$0.00"
click at [1442, 787] on button "Save Edits" at bounding box center [1440, 792] width 115 height 30
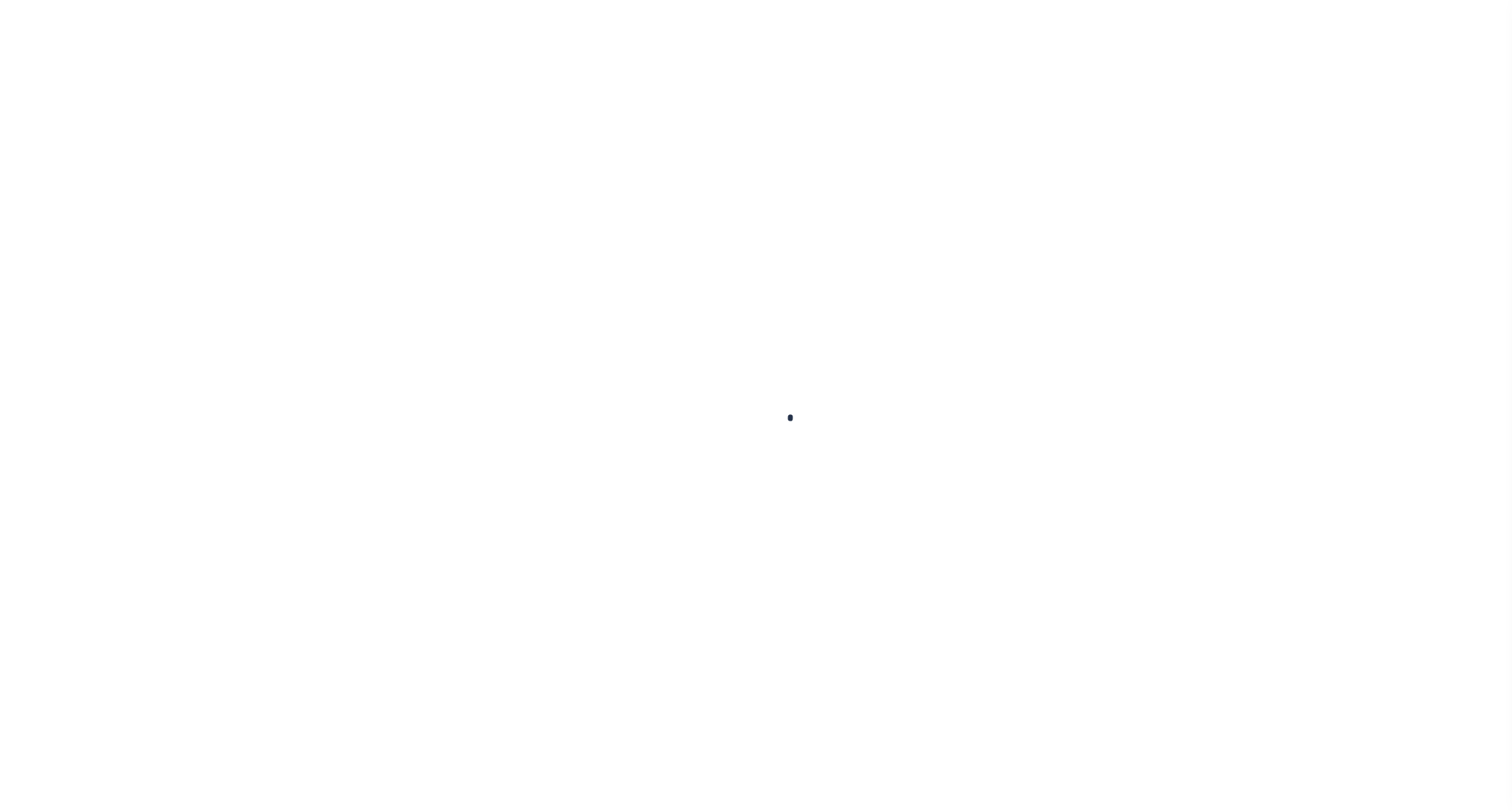
checkbox input "false"
type input "Semi Annual"
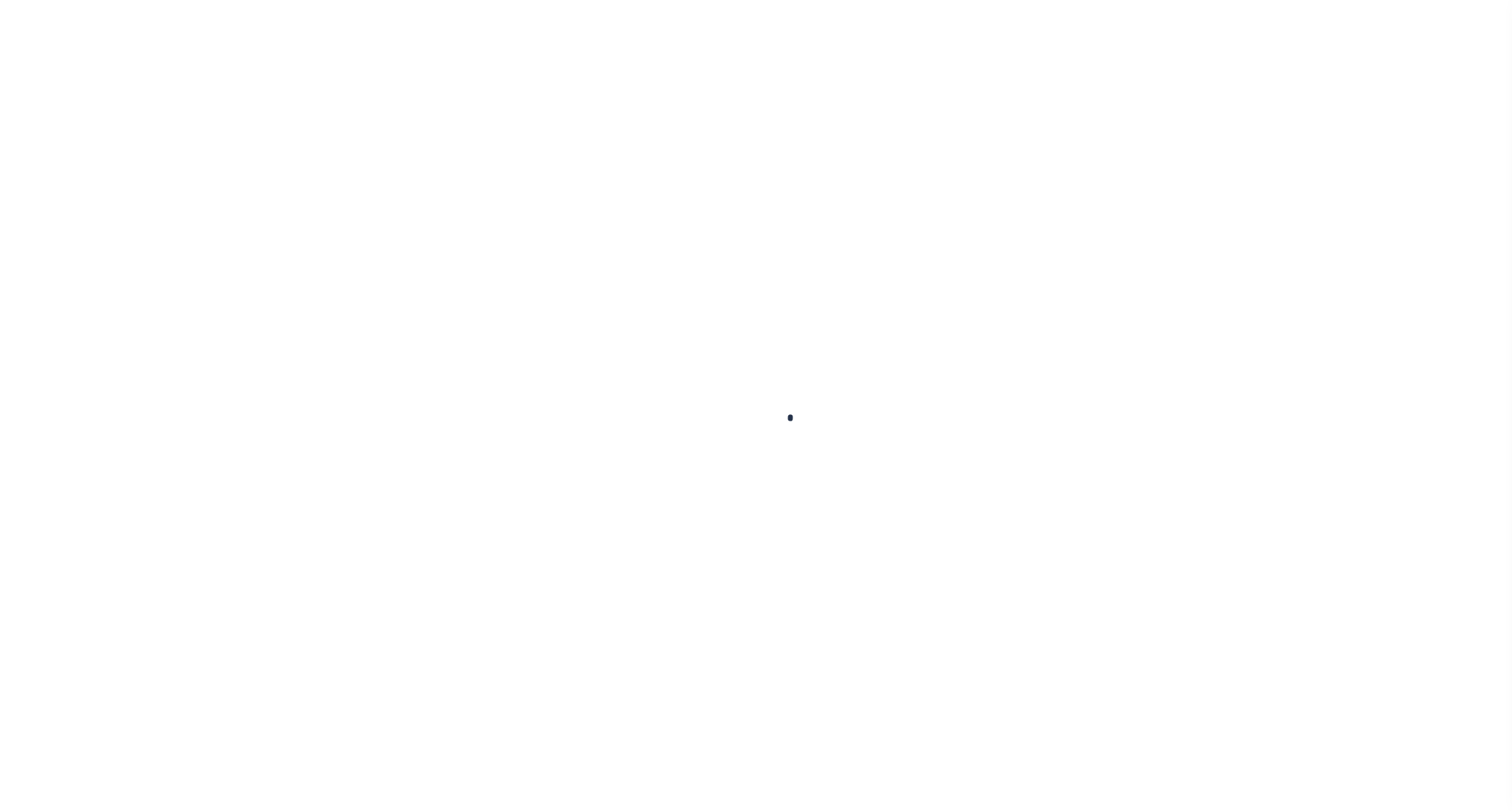
type input "[DATE]"
select select "PYD"
type input "$0"
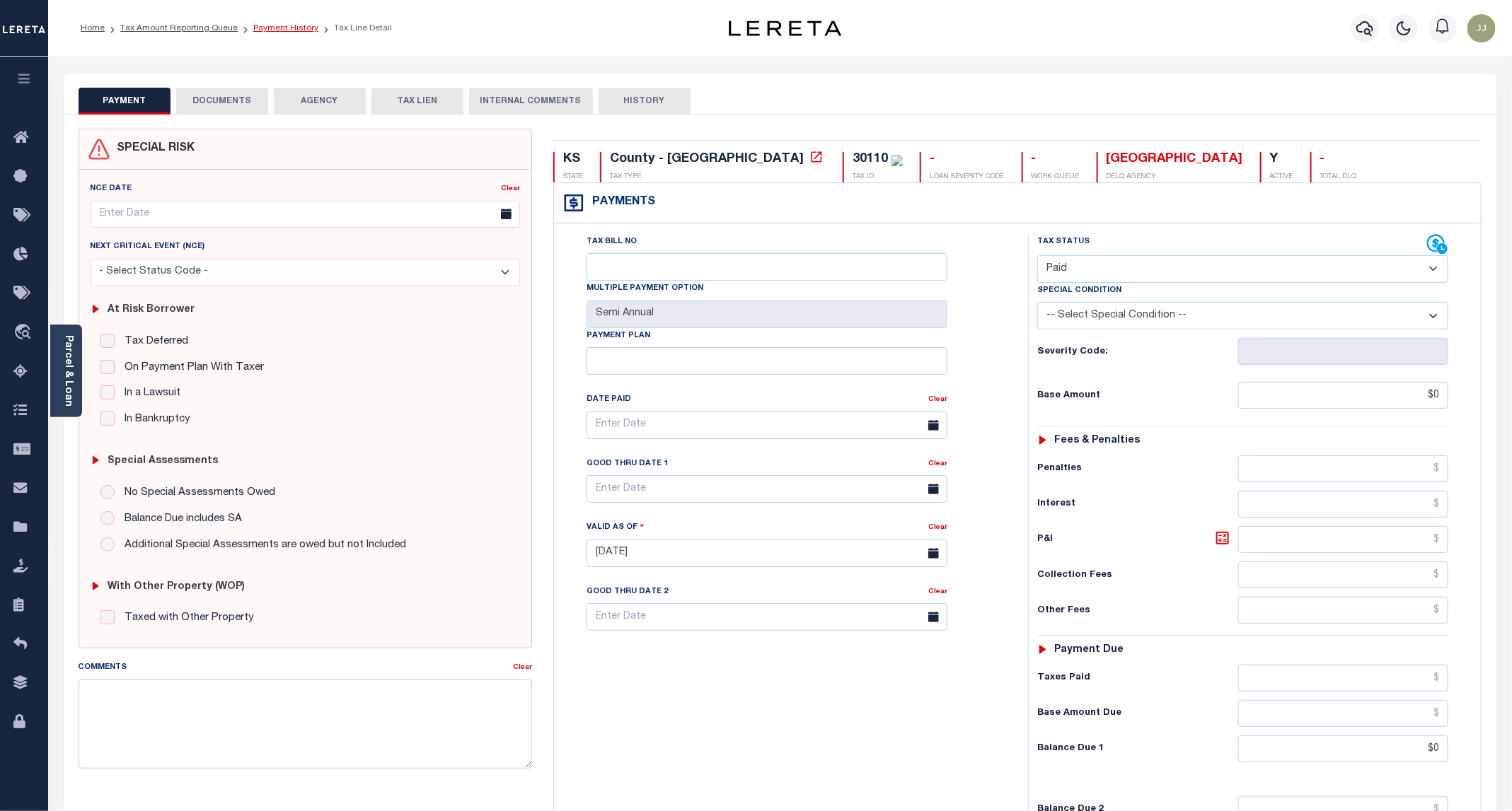
click at [283, 30] on link "Payment History" at bounding box center [285, 28] width 65 height 8
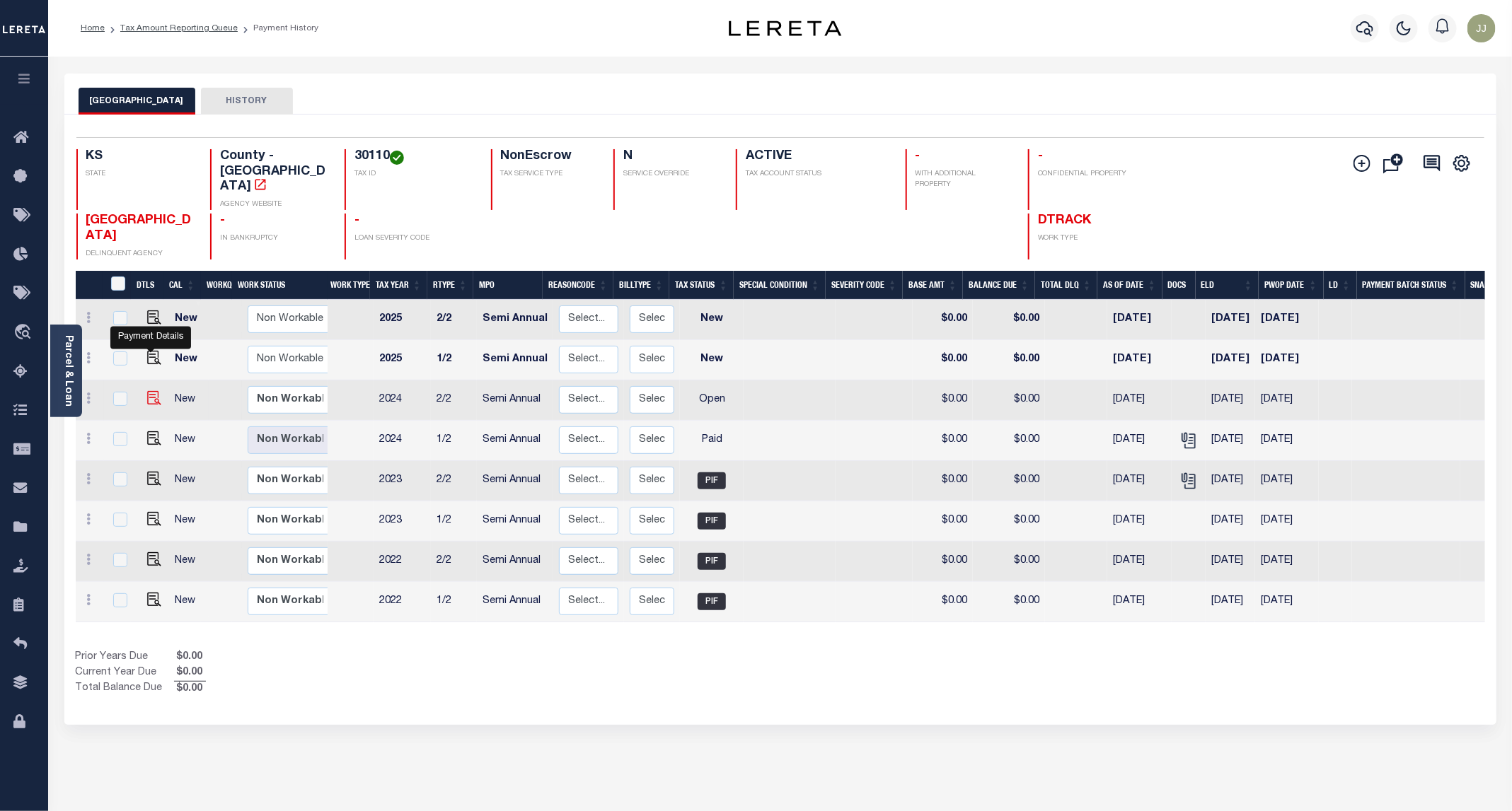
click at [152, 392] on img "" at bounding box center [153, 398] width 14 height 14
checkbox input "true"
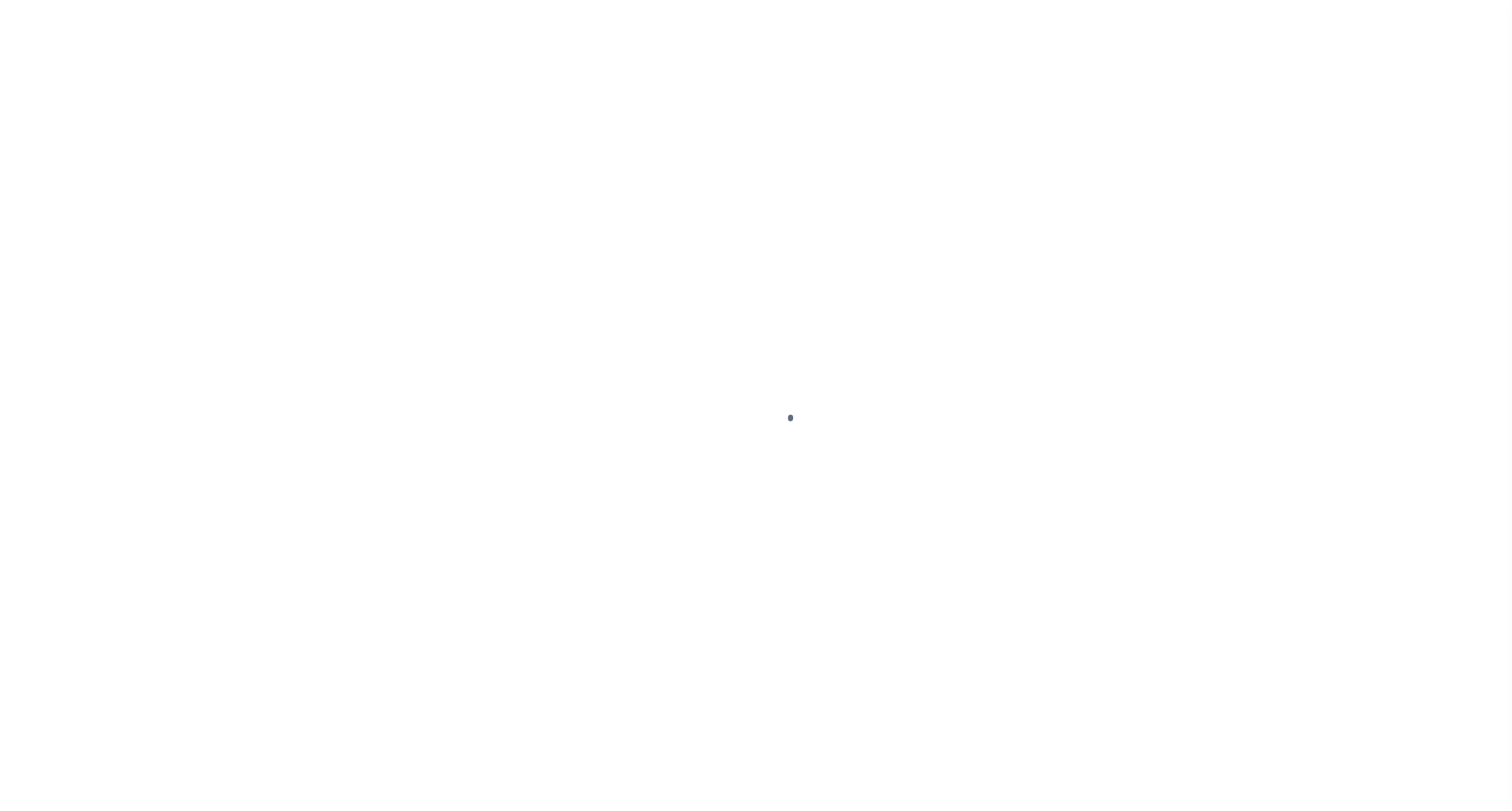
select select "OP2"
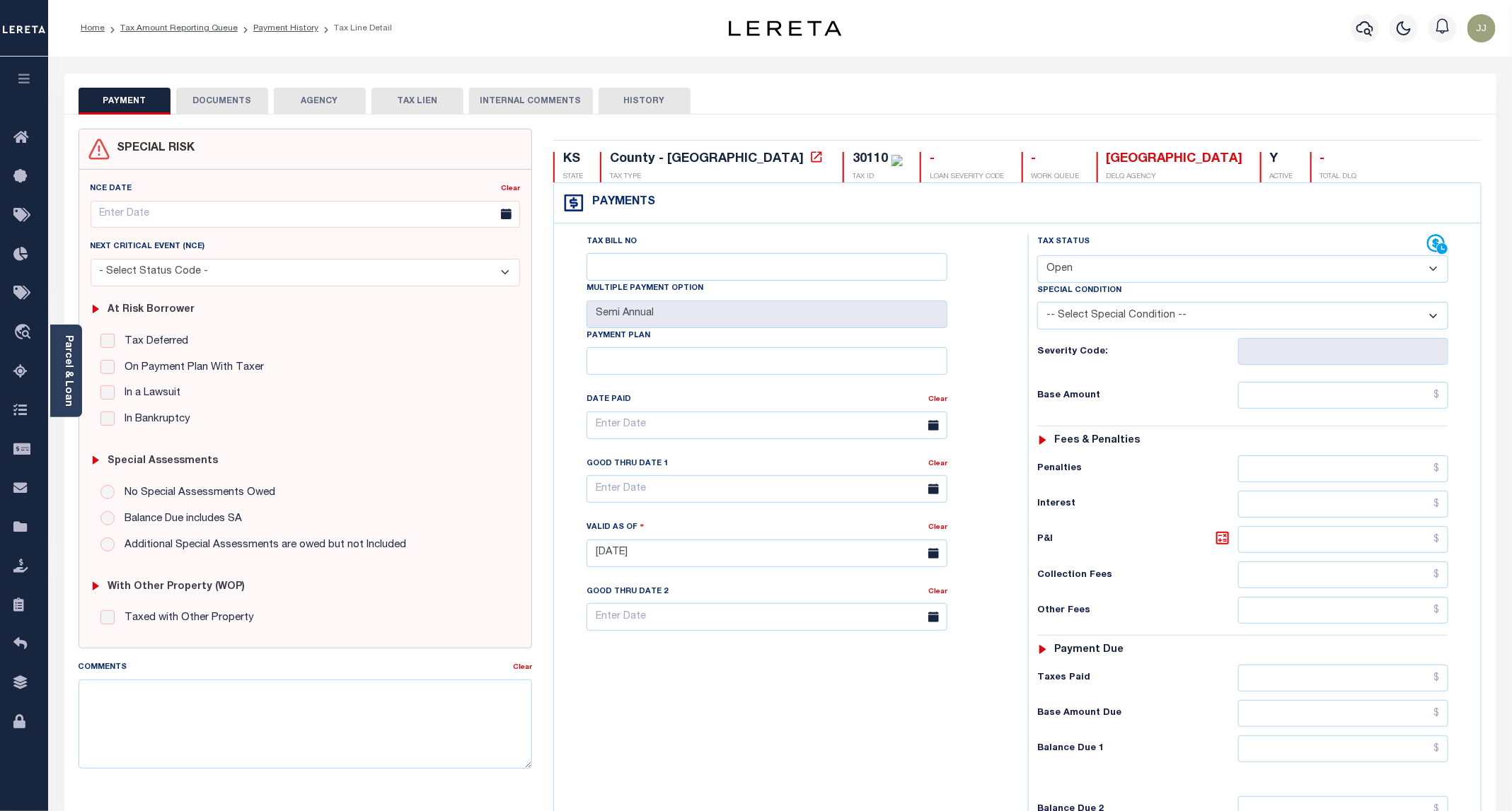
click at [228, 101] on button "DOCUMENTS" at bounding box center [223, 101] width 92 height 27
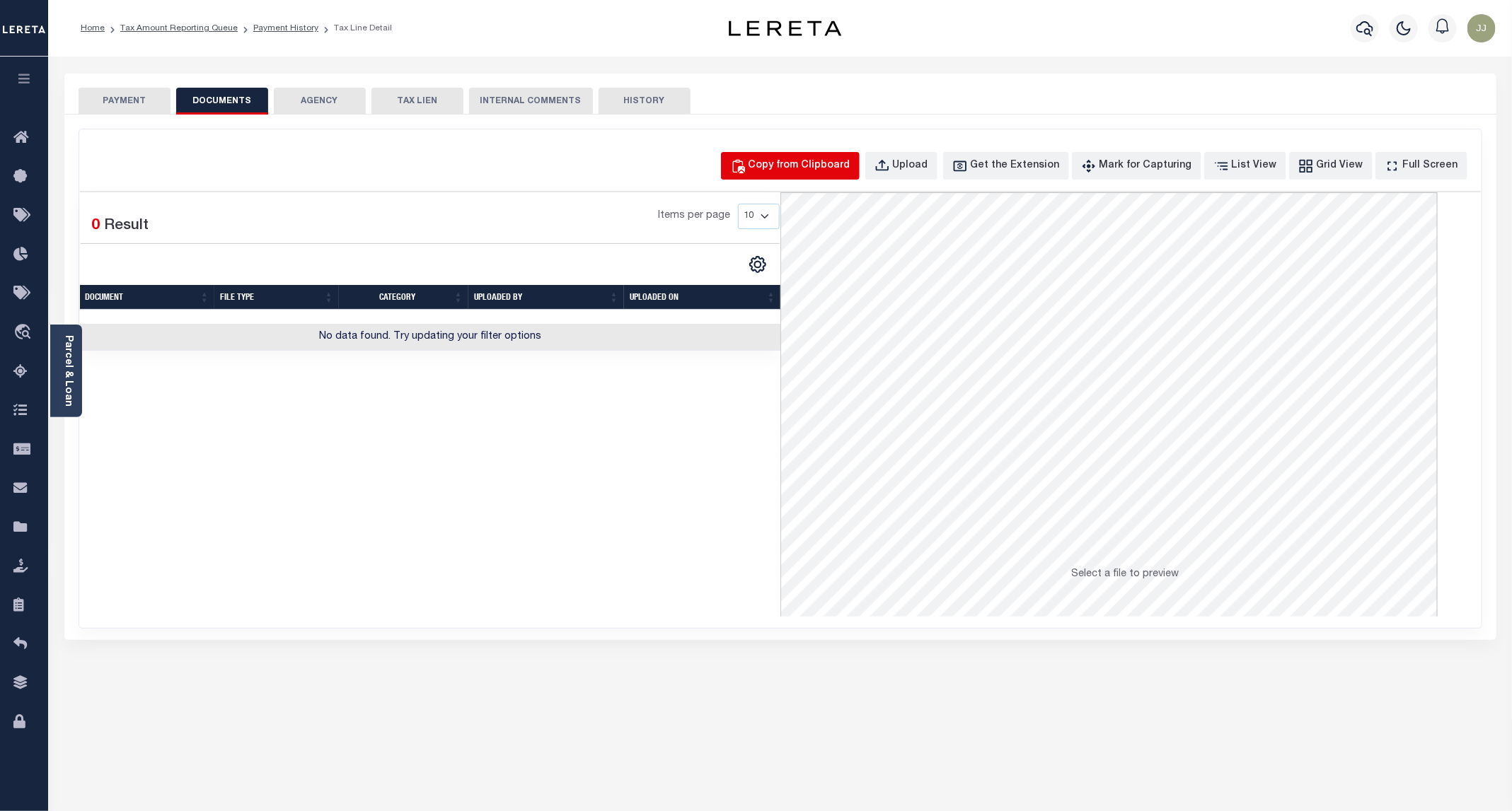
click at [750, 155] on button "Copy from Clipboard" at bounding box center [790, 166] width 139 height 28
select select "POP"
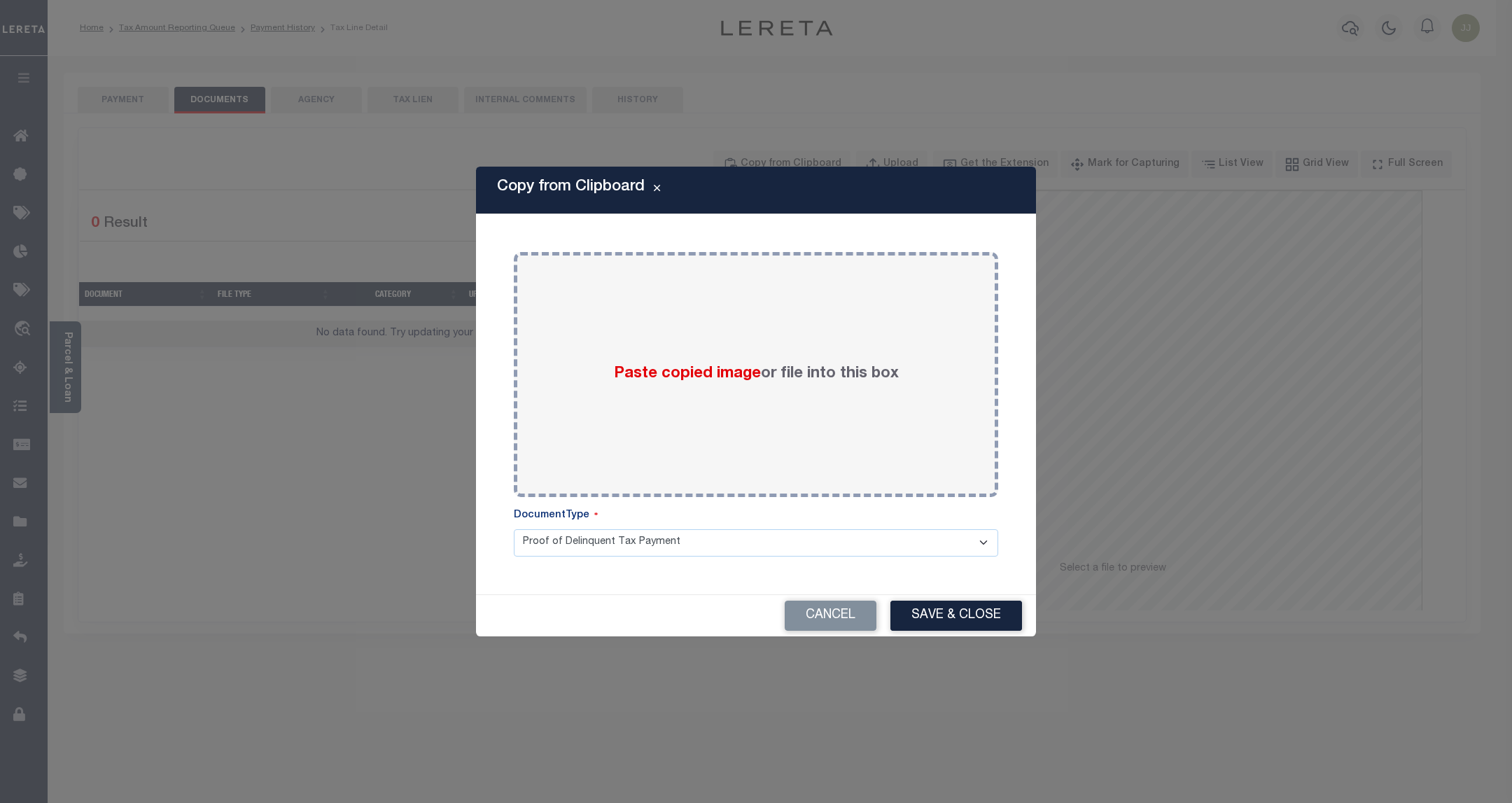
click at [813, 154] on div "Copy from Clipboard Paste copied image or file into this box Select file or dra…" at bounding box center [756, 402] width 1512 height 803
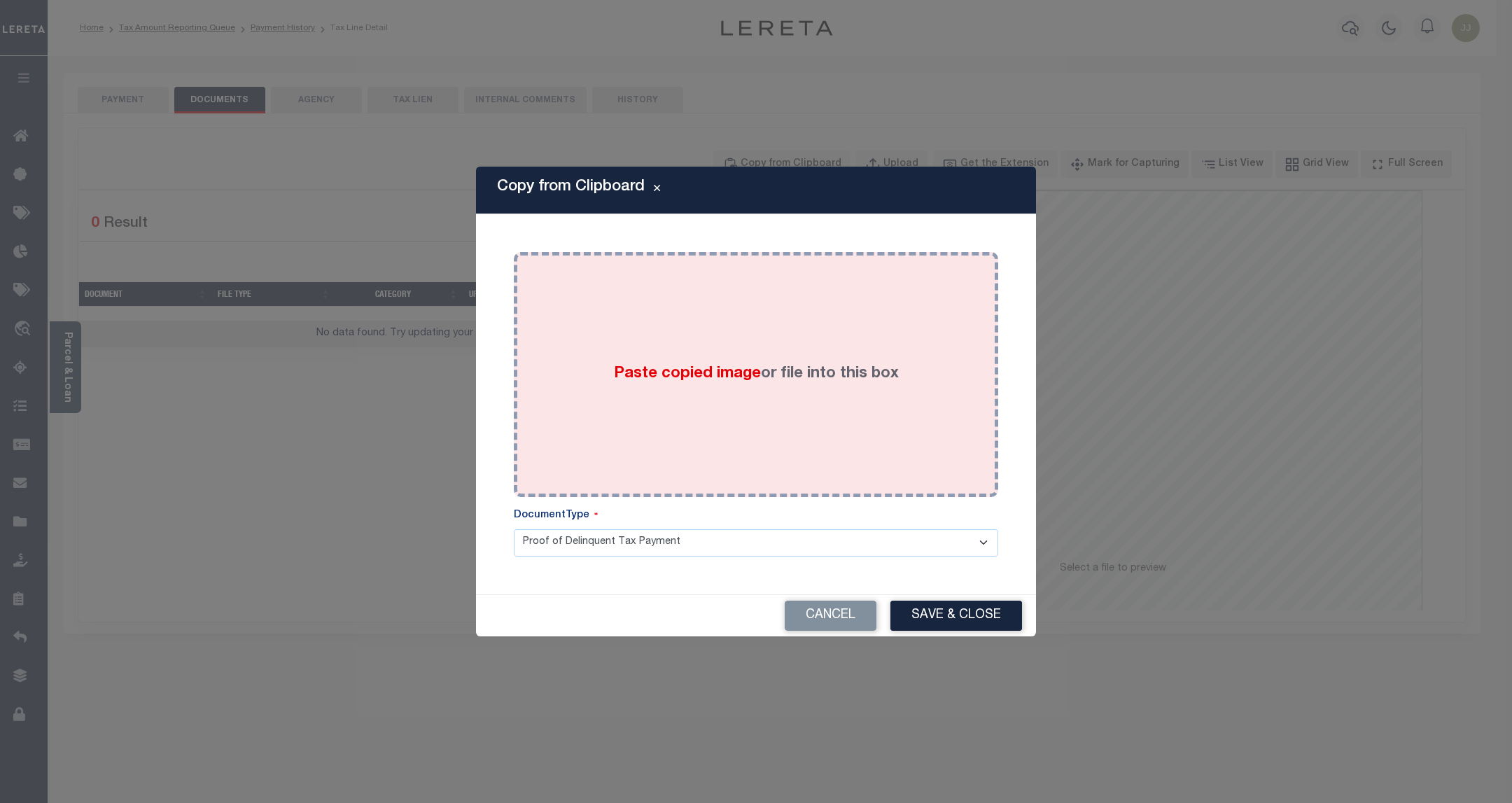
click at [749, 395] on div "Paste copied image or file into this box" at bounding box center [756, 374] width 463 height 224
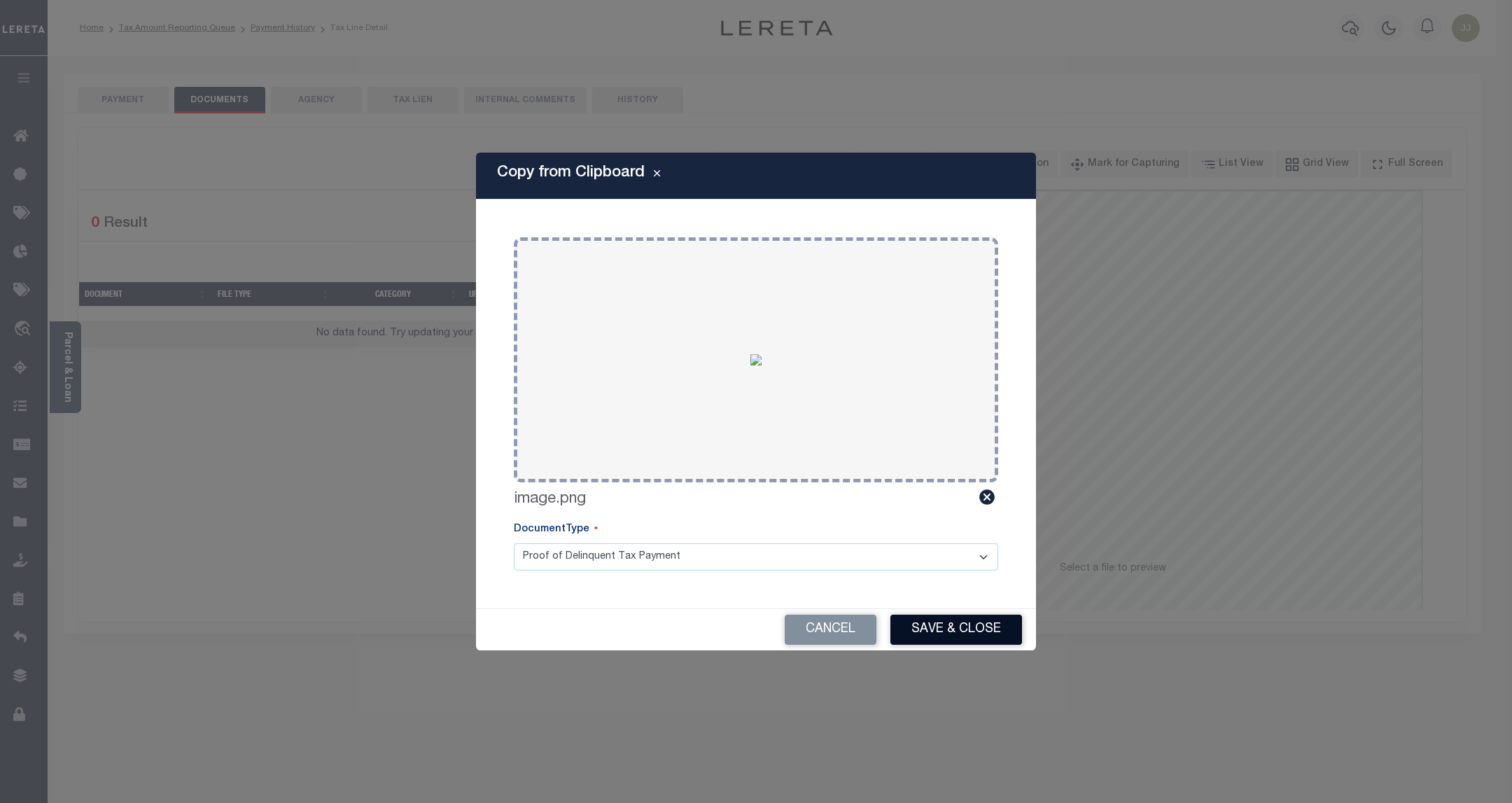
click at [931, 622] on button "Save & Close" at bounding box center [956, 629] width 132 height 30
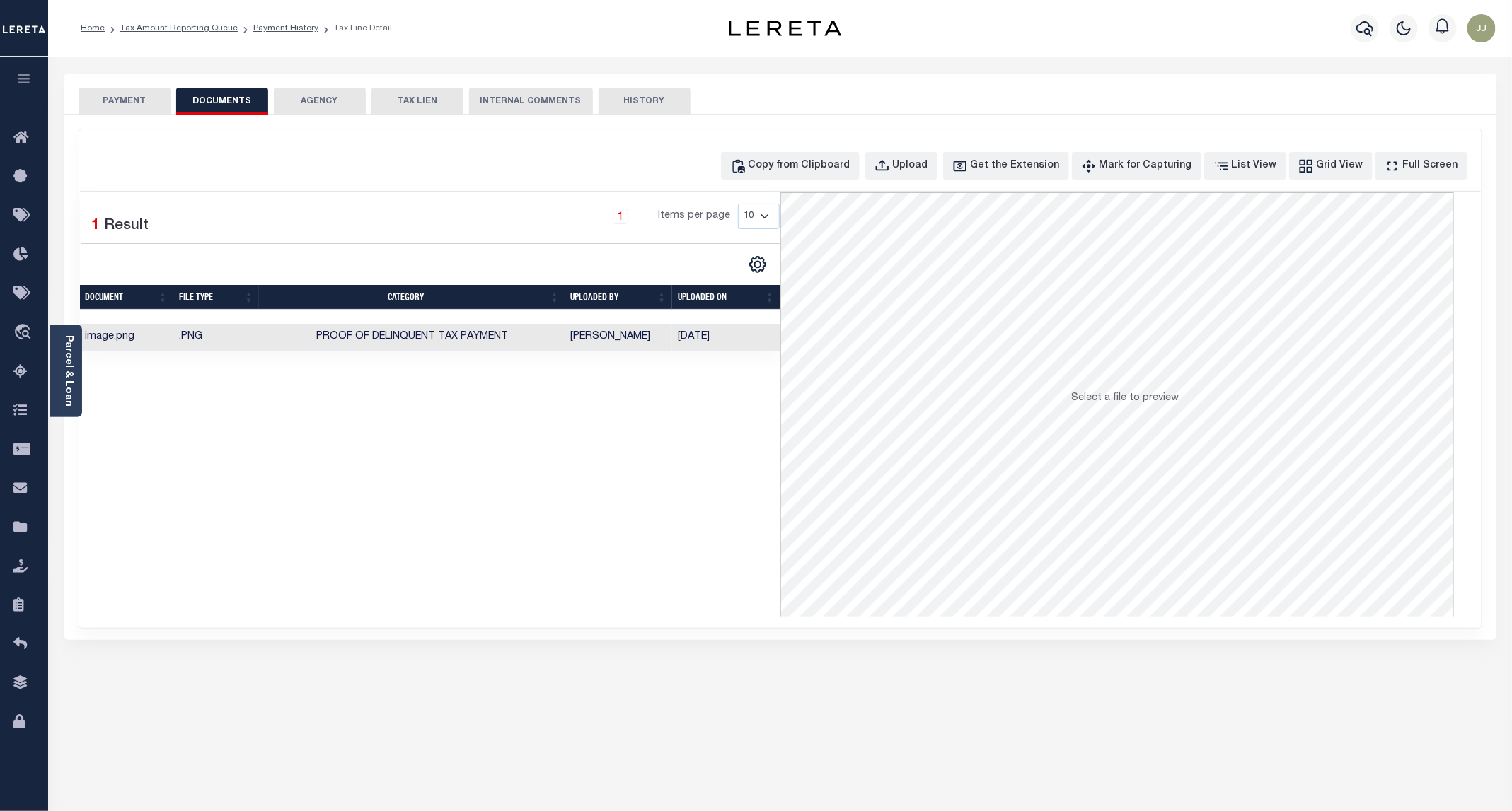
click at [168, 109] on button "PAYMENT" at bounding box center [125, 101] width 92 height 27
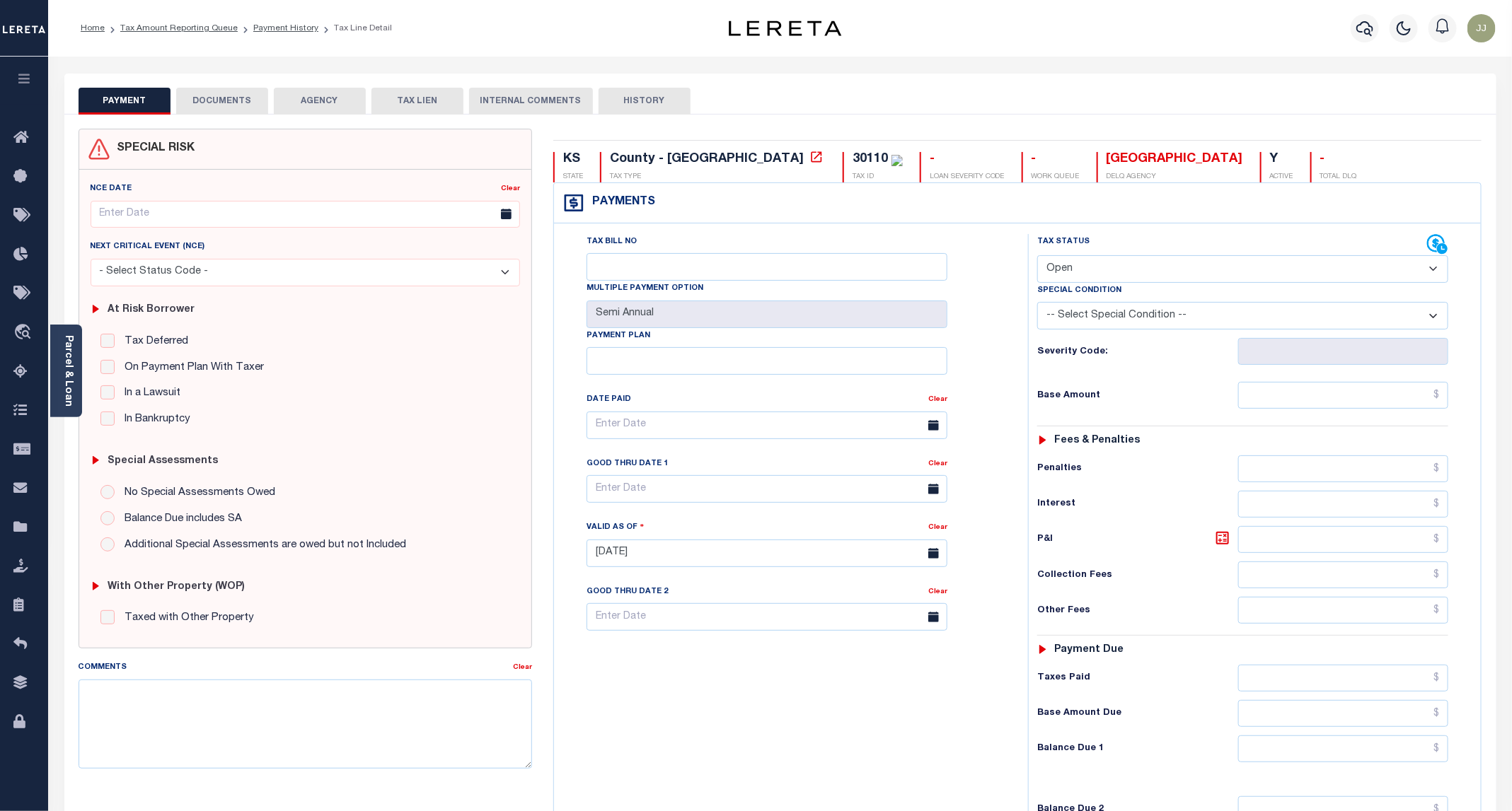
click at [1120, 270] on select "- Select Status Code - Open Due/Unpaid Paid Incomplete No Tax Due Internal Refu…" at bounding box center [1242, 269] width 411 height 28
select select "PYD"
click at [1038, 257] on select "- Select Status Code - Open Due/Unpaid Paid Incomplete No Tax Due Internal Refu…" at bounding box center [1242, 269] width 411 height 28
type input "[DATE]"
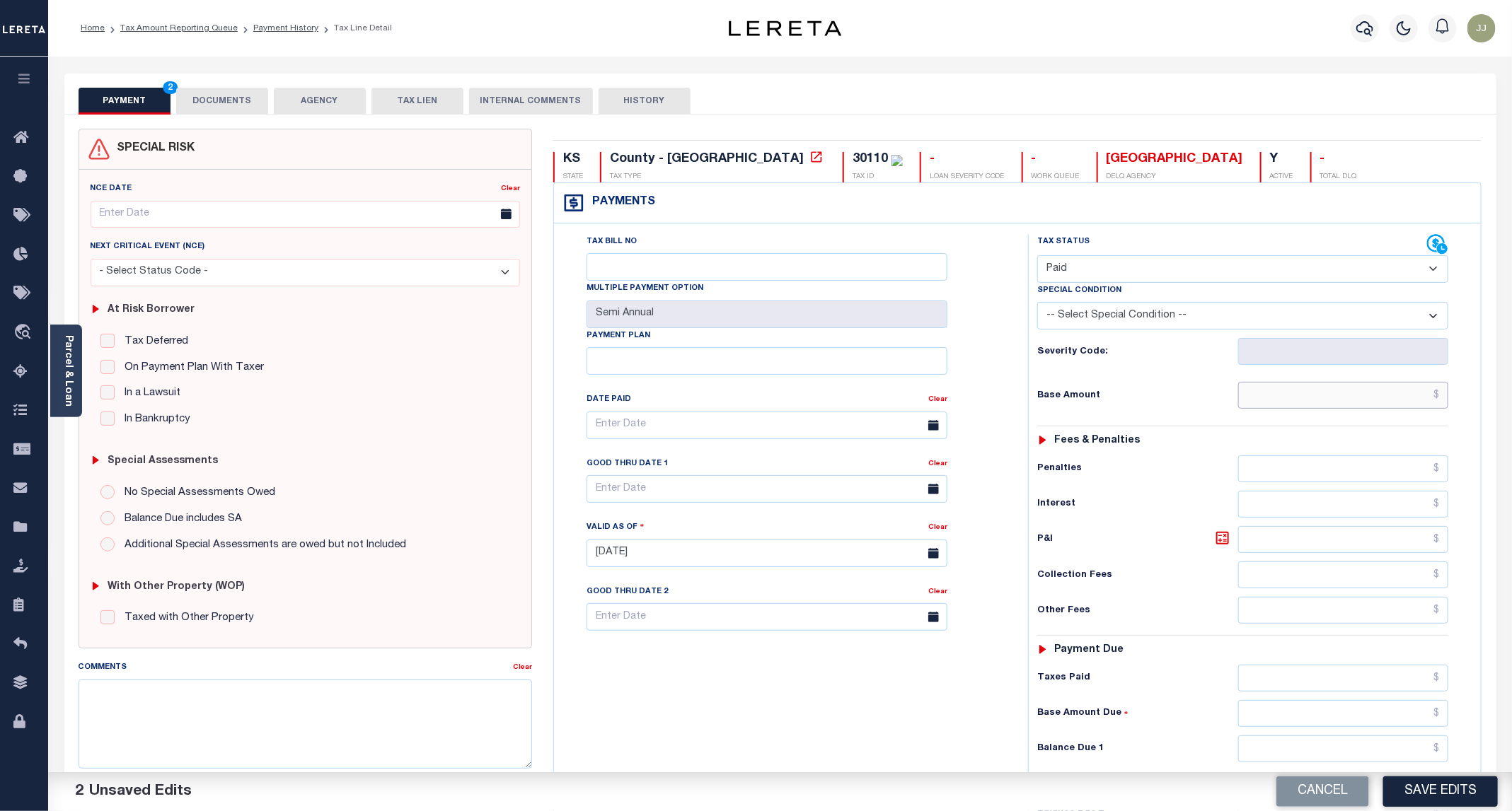
click at [1348, 399] on input "text" at bounding box center [1342, 395] width 210 height 27
type input "$0.00"
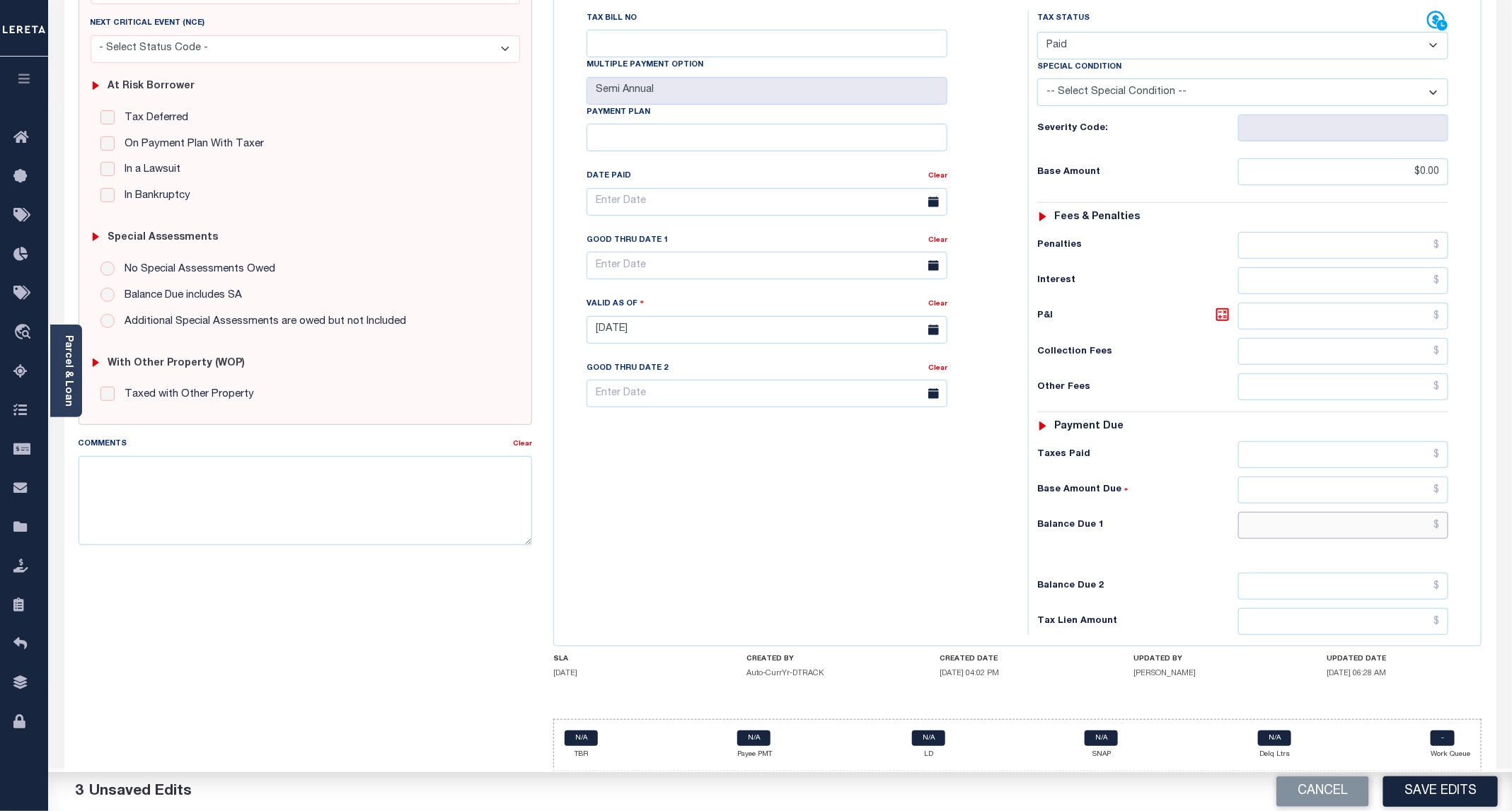
click at [1310, 527] on input "text" at bounding box center [1342, 525] width 210 height 27
type input "$0.00"
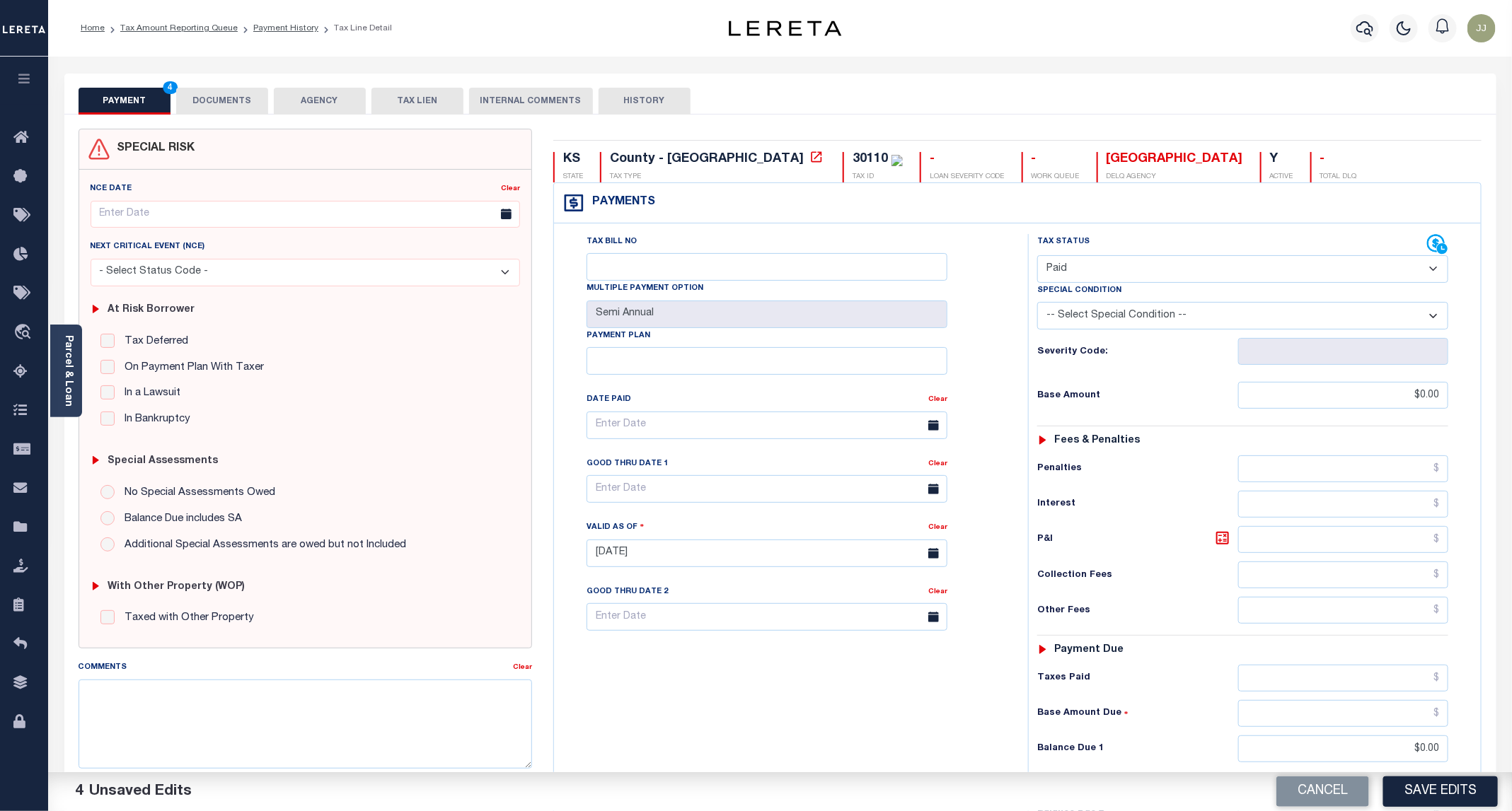
click at [231, 100] on button "DOCUMENTS" at bounding box center [223, 101] width 92 height 27
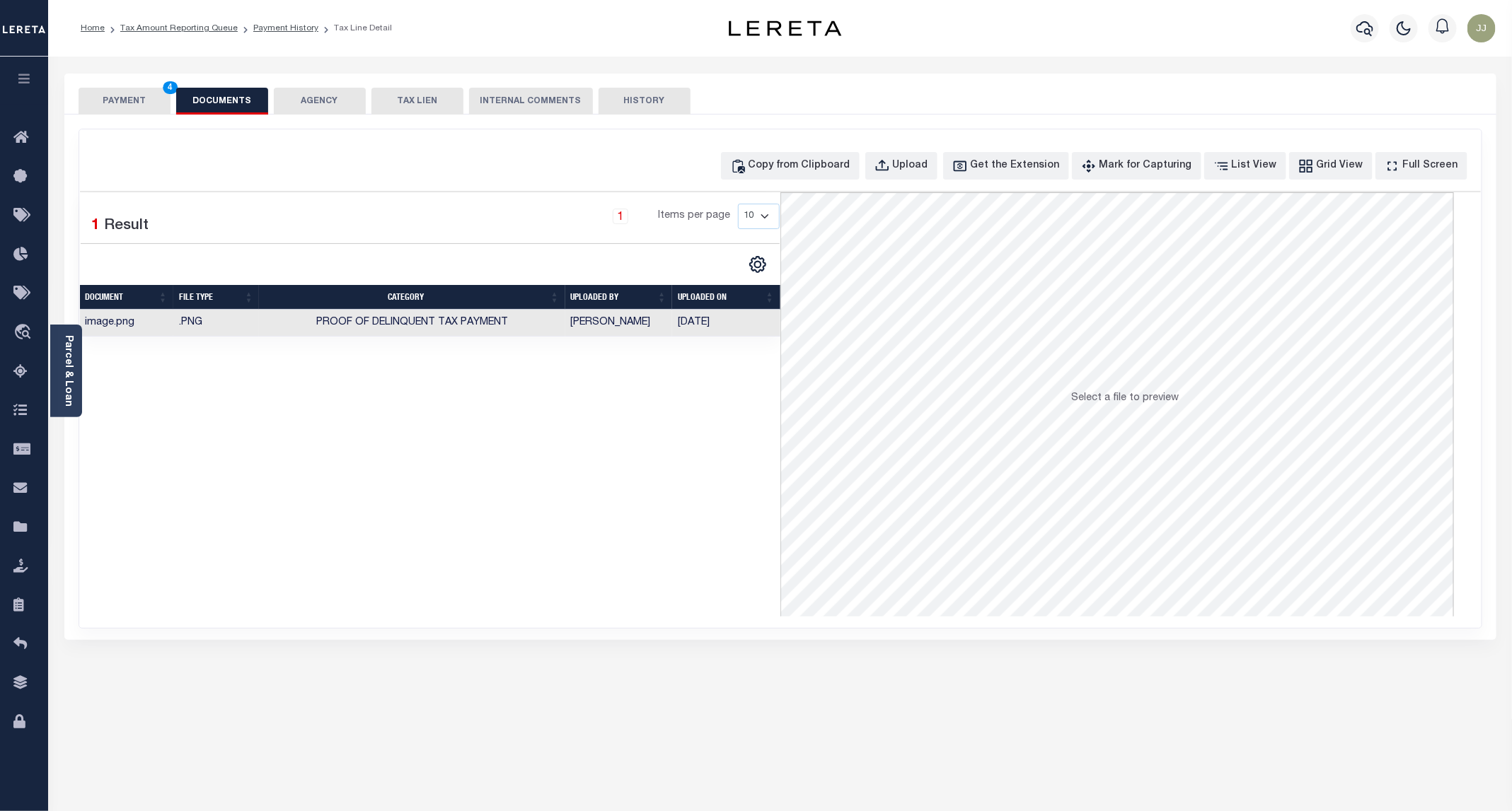
click at [101, 96] on button "PAYMENT 4" at bounding box center [125, 101] width 92 height 27
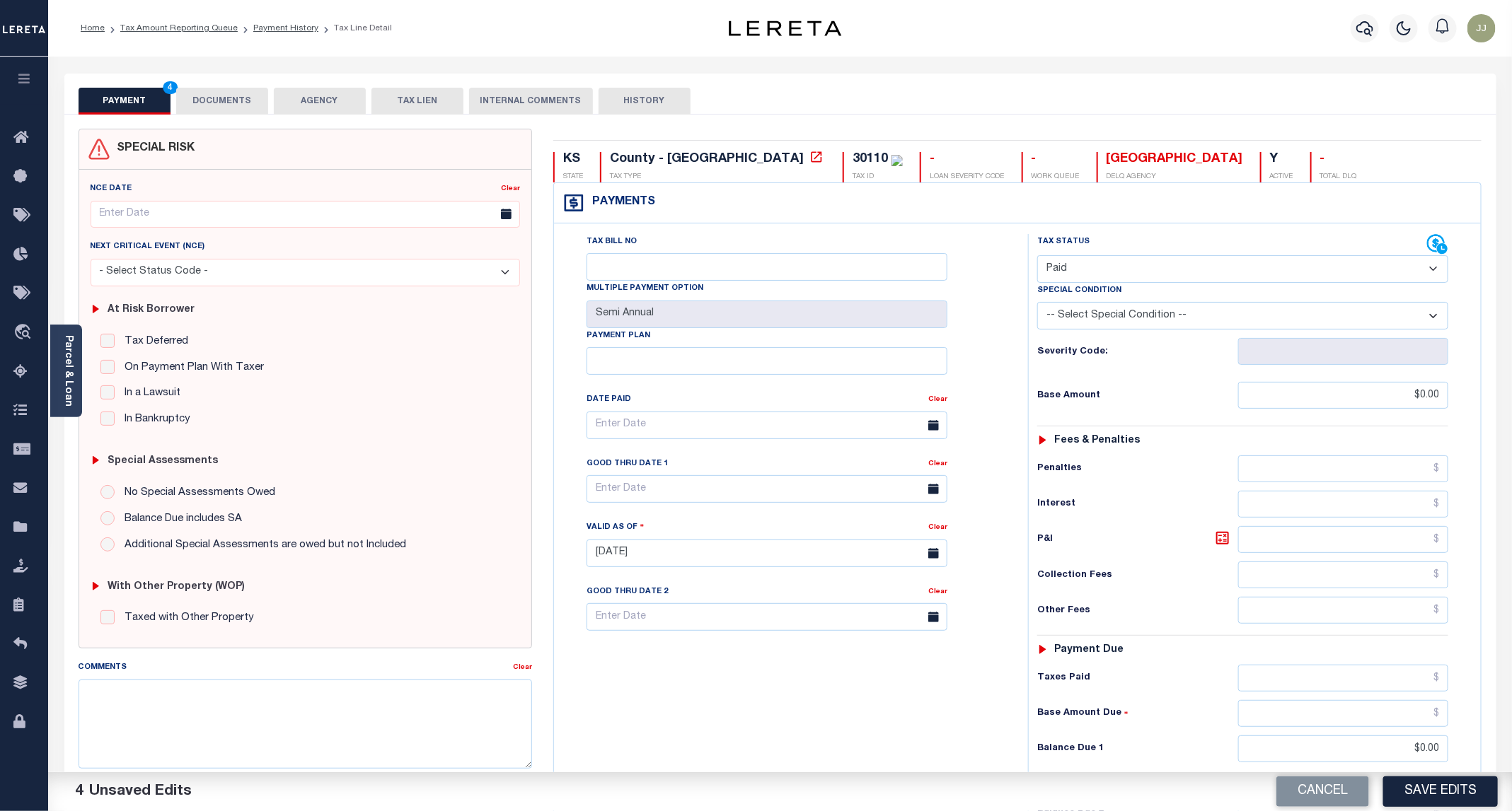
scroll to position [236, 0]
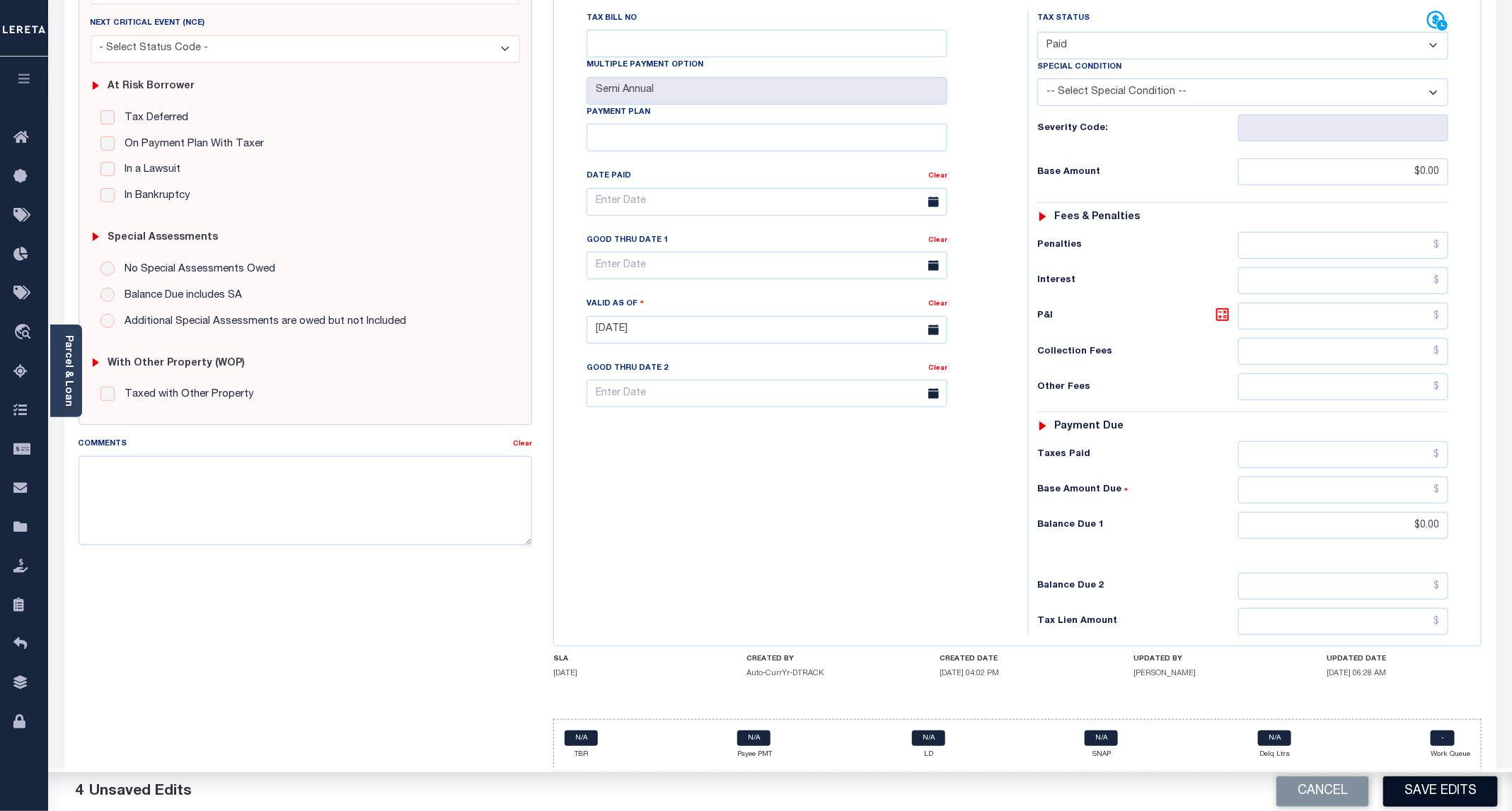
click at [1464, 802] on button "Save Edits" at bounding box center [1440, 792] width 115 height 30
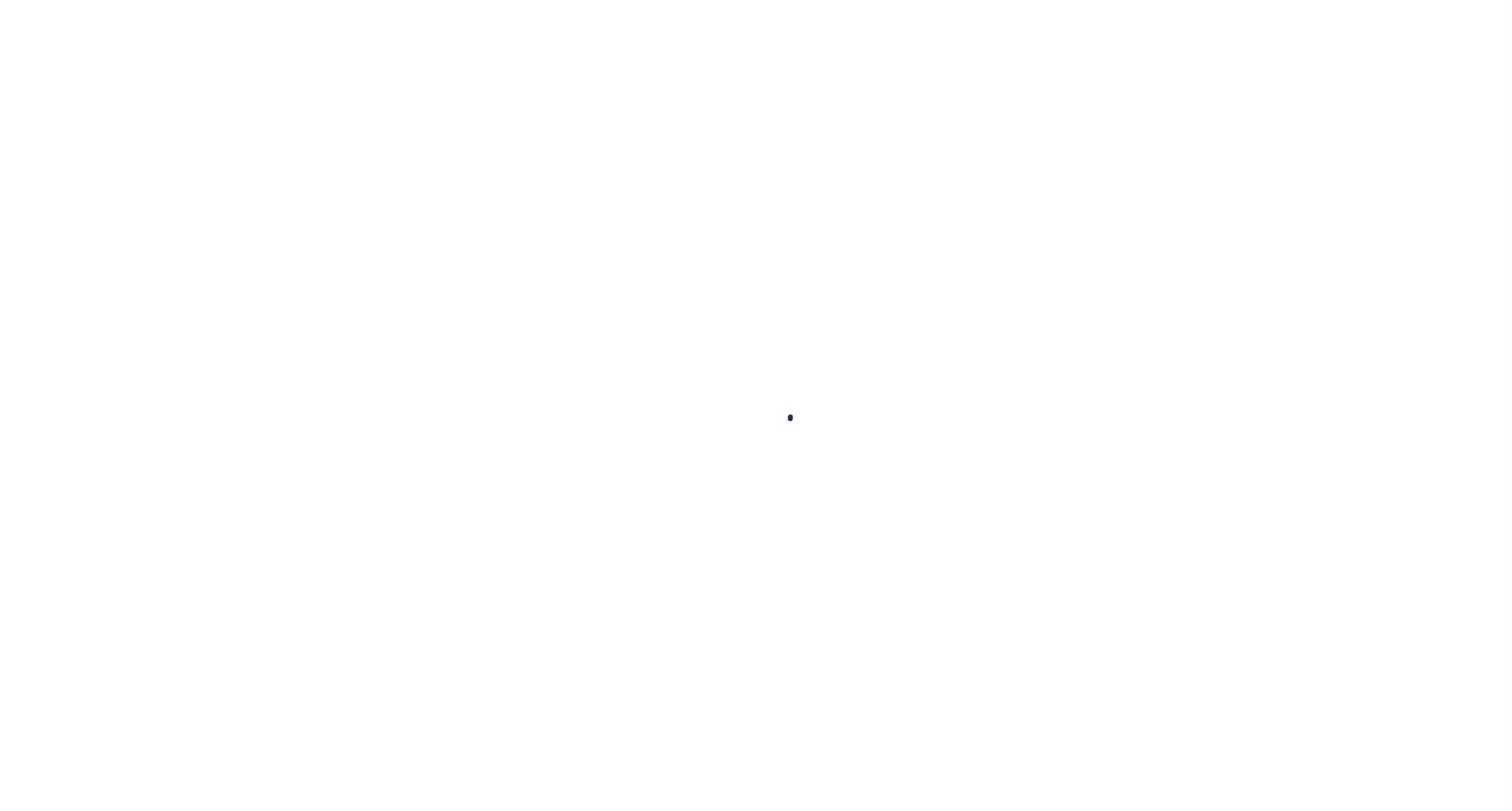
checkbox input "false"
type input "Semi Annual"
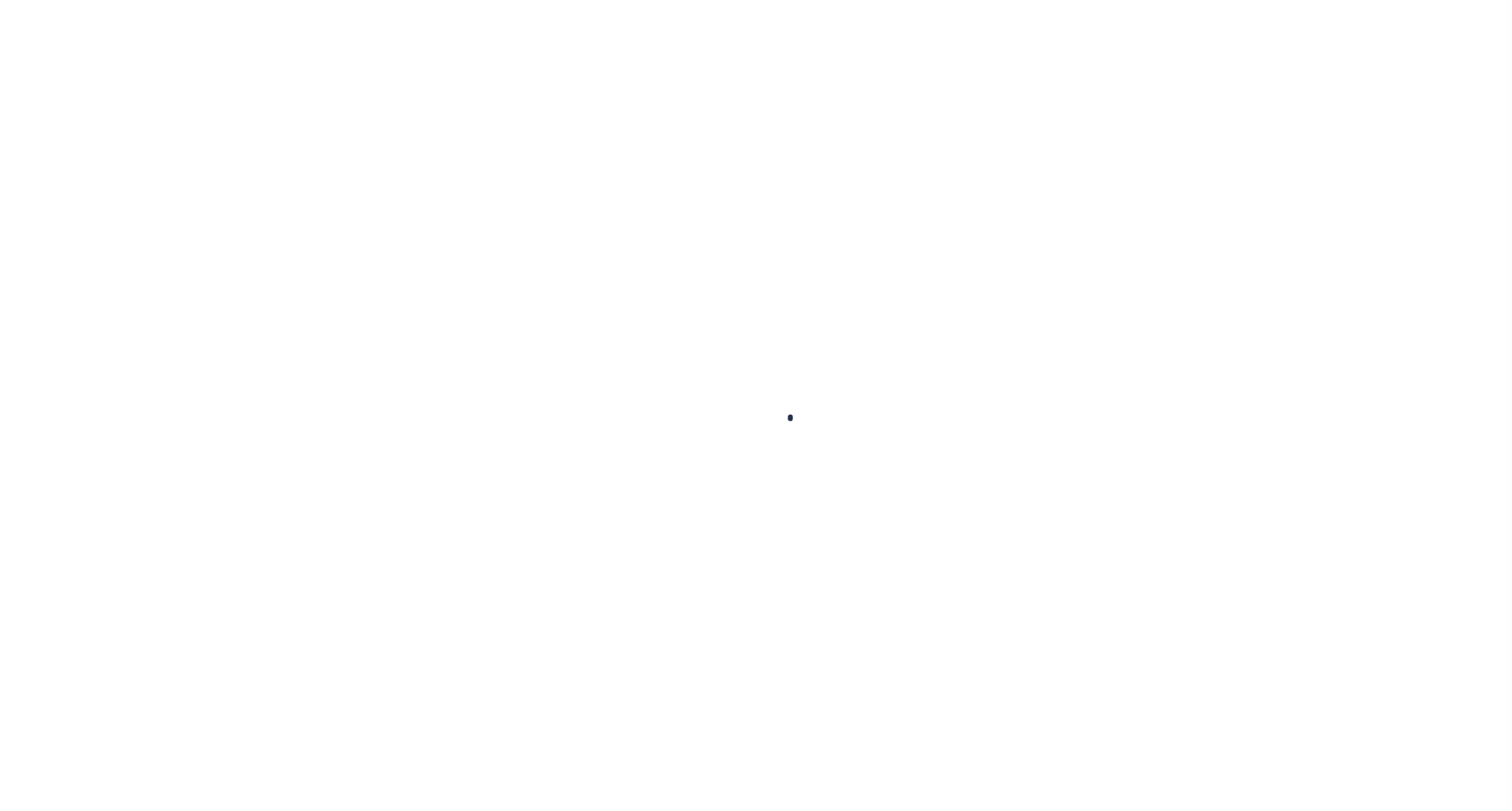
type input "[DATE]"
select select "PYD"
type input "$0"
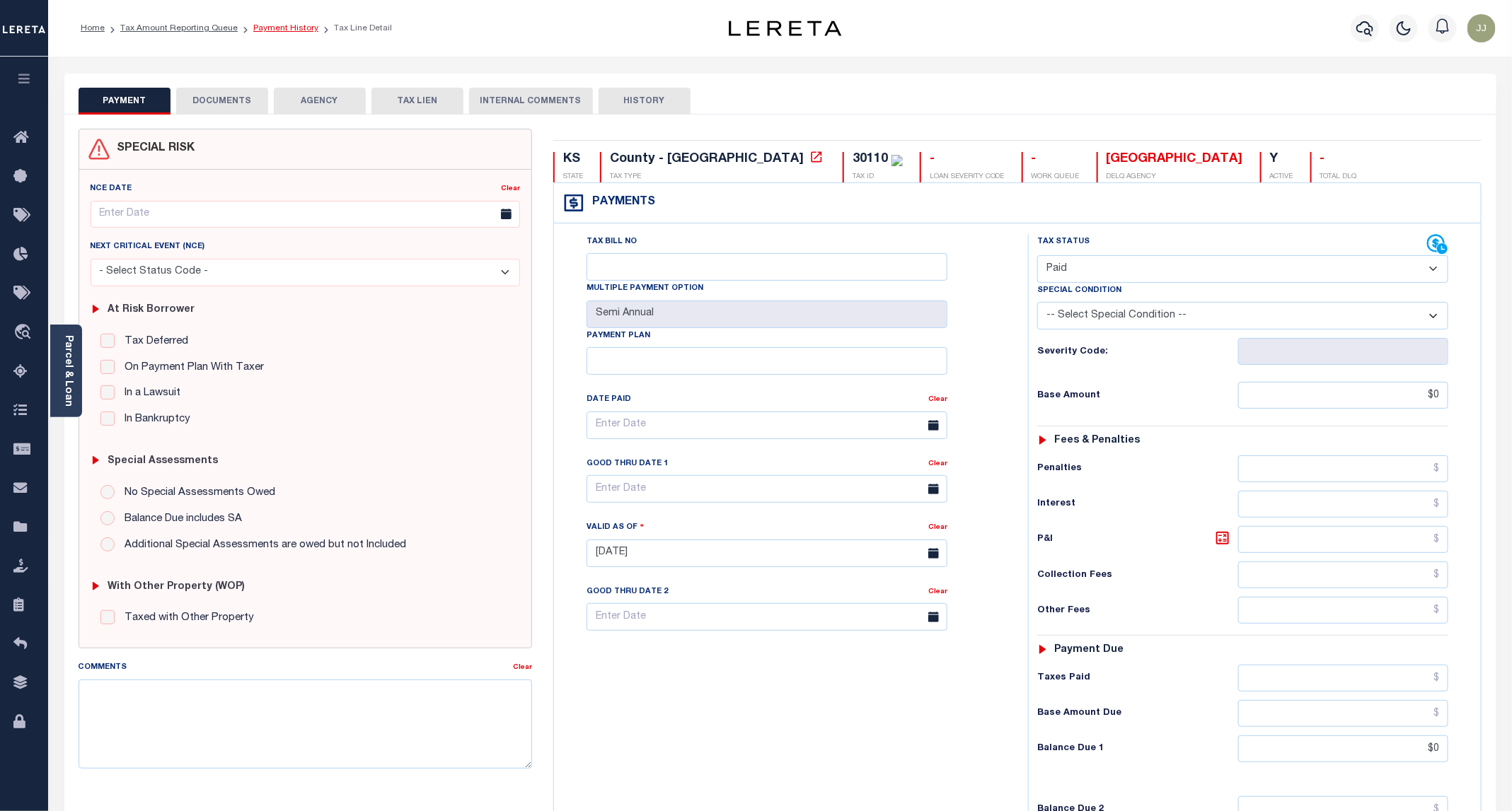
click at [286, 32] on link "Payment History" at bounding box center [285, 28] width 65 height 8
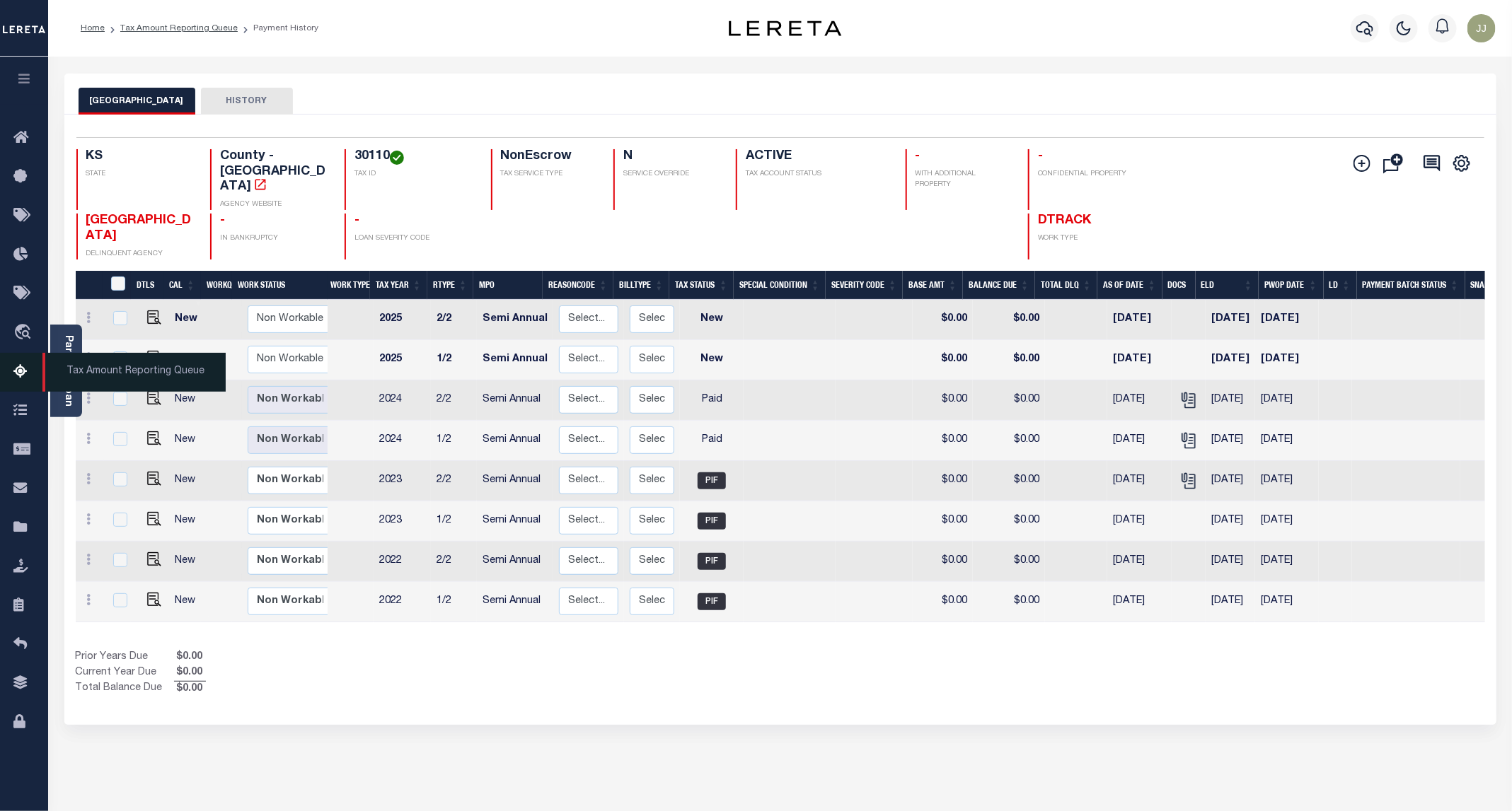
click at [24, 381] on icon at bounding box center [25, 372] width 23 height 18
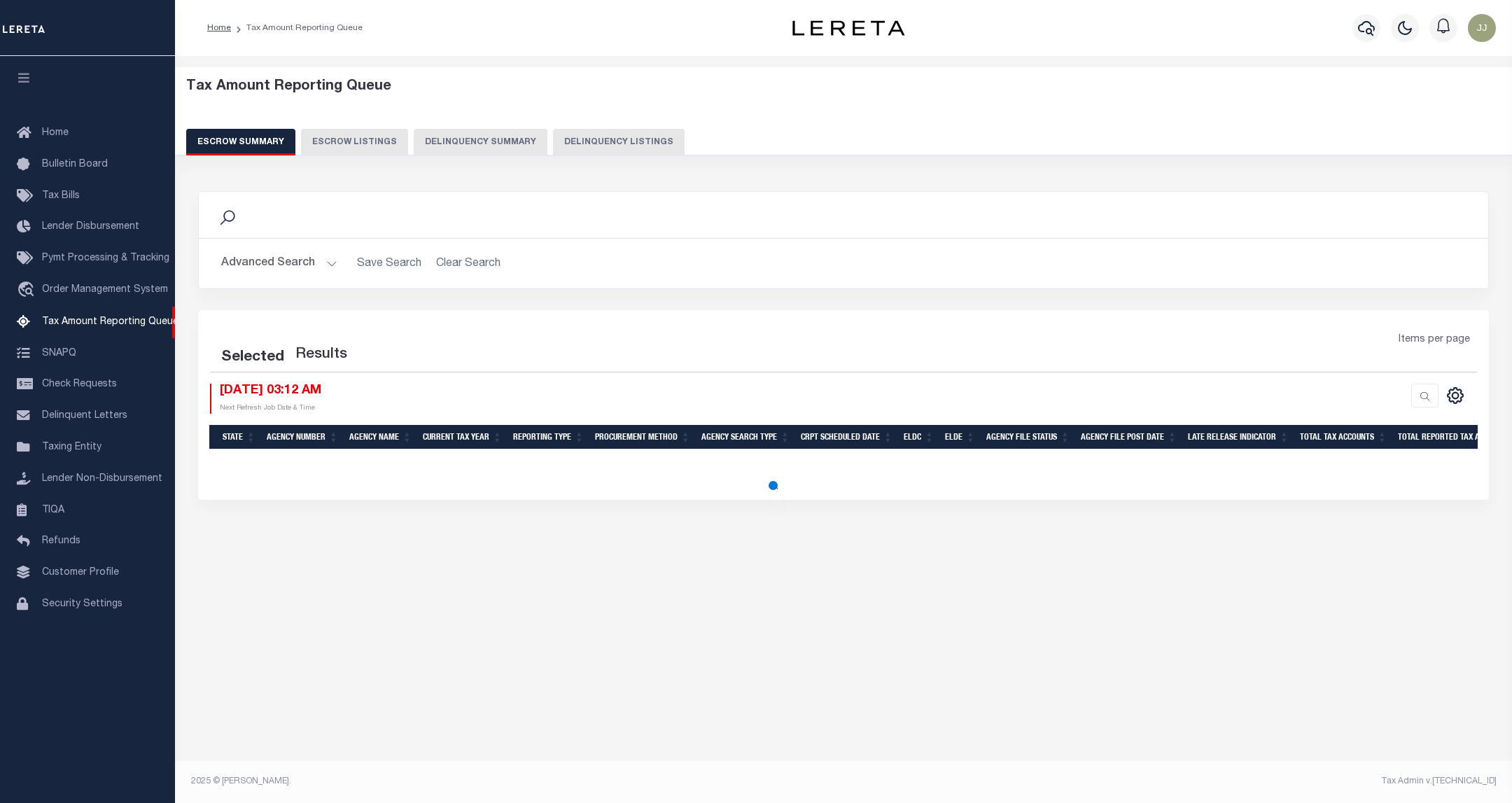
select select "100"
drag, startPoint x: 0, startPoint y: 0, endPoint x: 932, endPoint y: 109, distance: 938.4
click at [932, 109] on div "Tax Amount Reporting Queue Escrow Summary Escrow Listings Delinquency Summary" at bounding box center [844, 117] width 1315 height 77
select select "100"
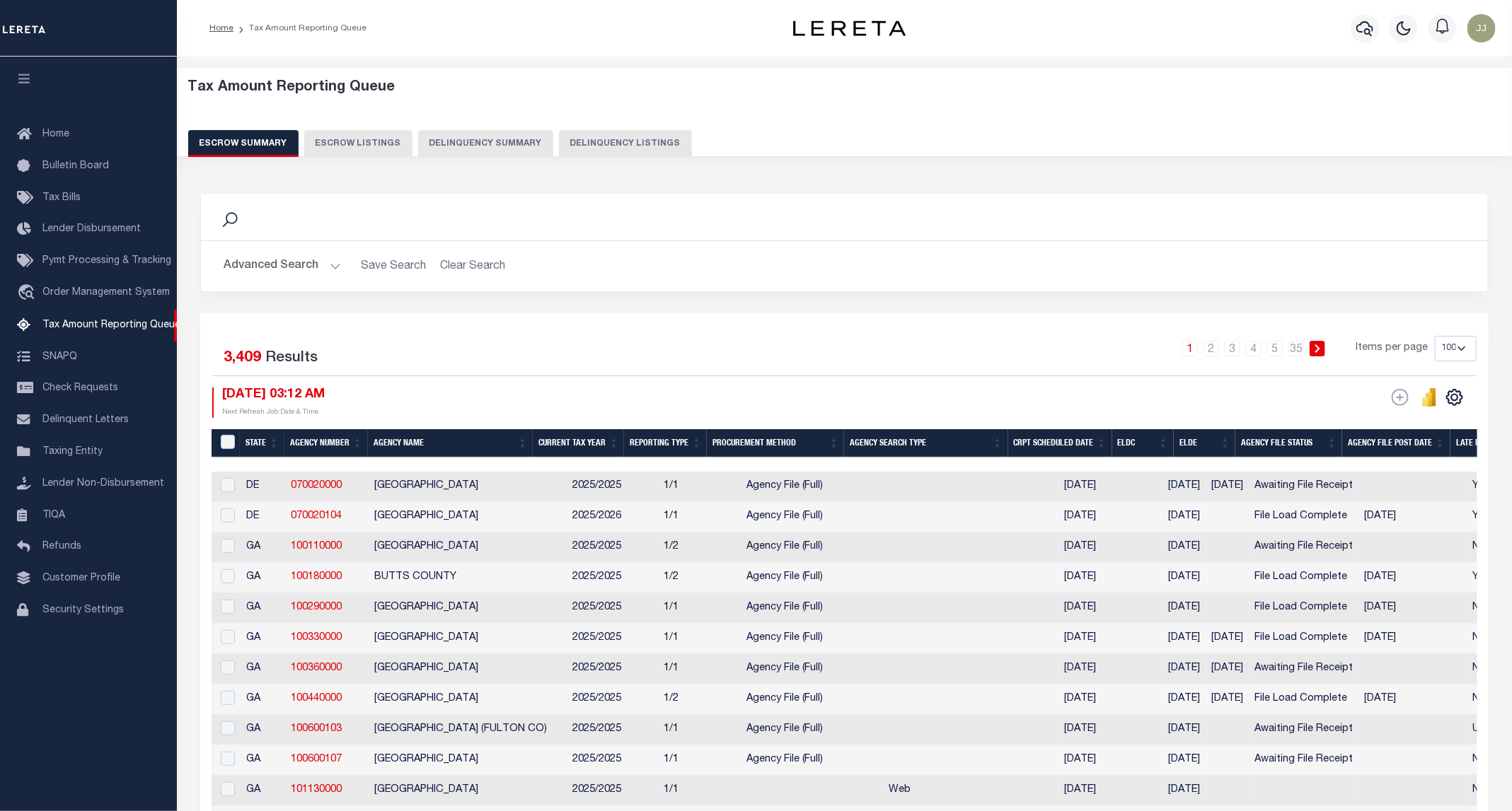
click at [563, 137] on button "Delinquency Listings" at bounding box center [625, 143] width 133 height 27
select select "100"
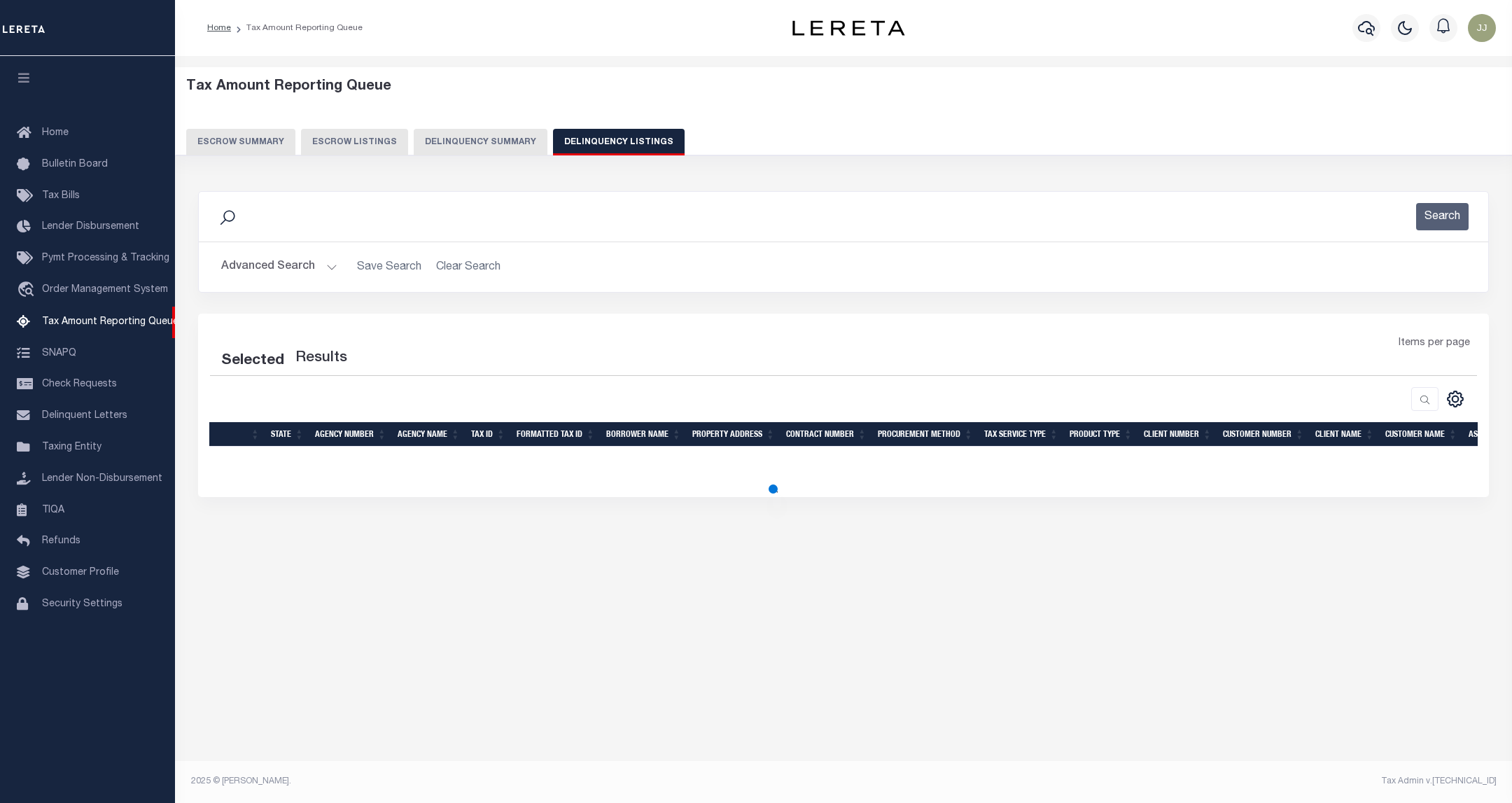
select select "100"
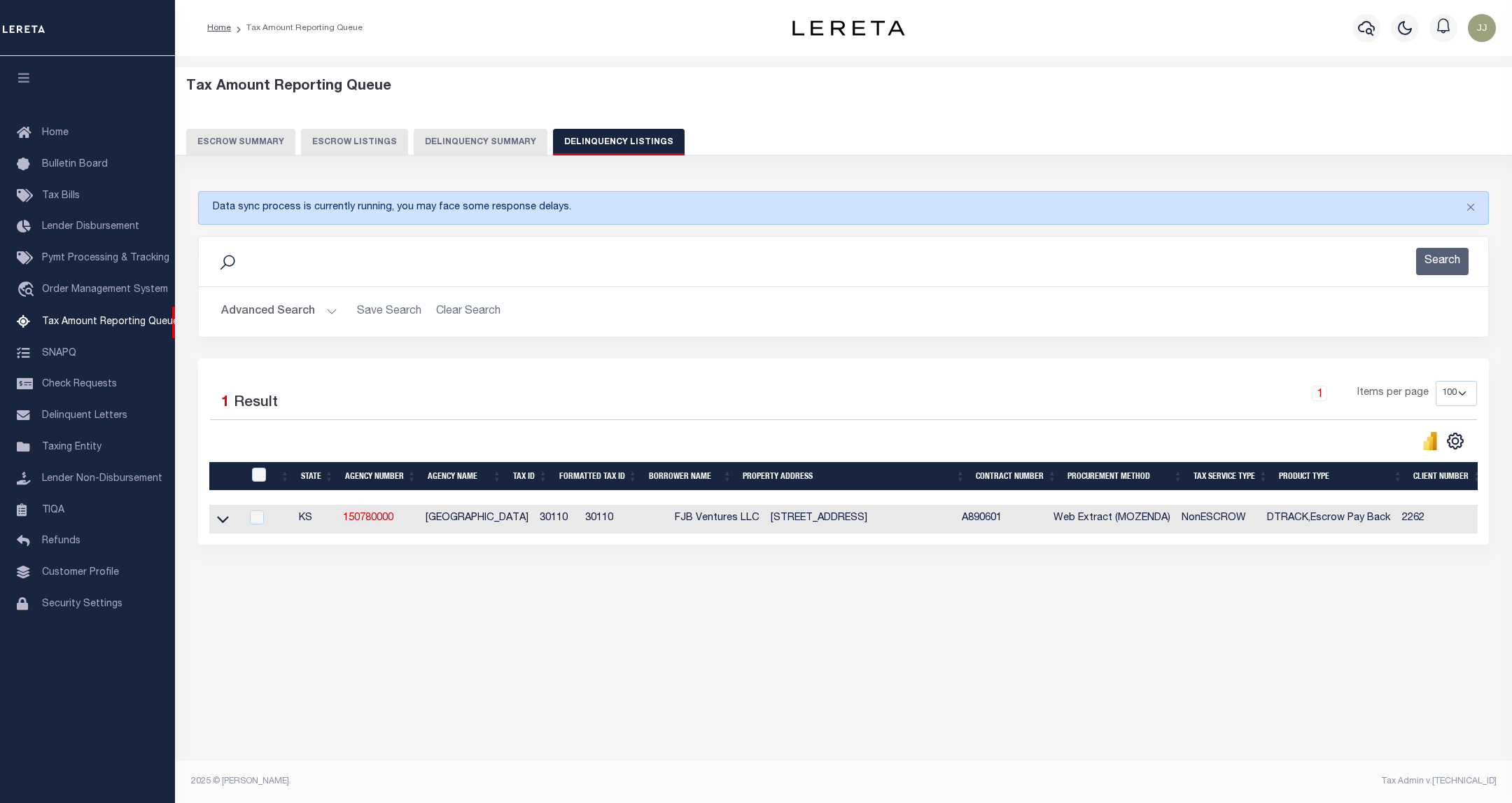
click at [282, 298] on div "Advanced Search Save Search Clear Search tblassign_wrapper_dynamictable_____Def…" at bounding box center [844, 312] width 1290 height 49
click at [288, 320] on button "Advanced Search" at bounding box center [279, 312] width 116 height 27
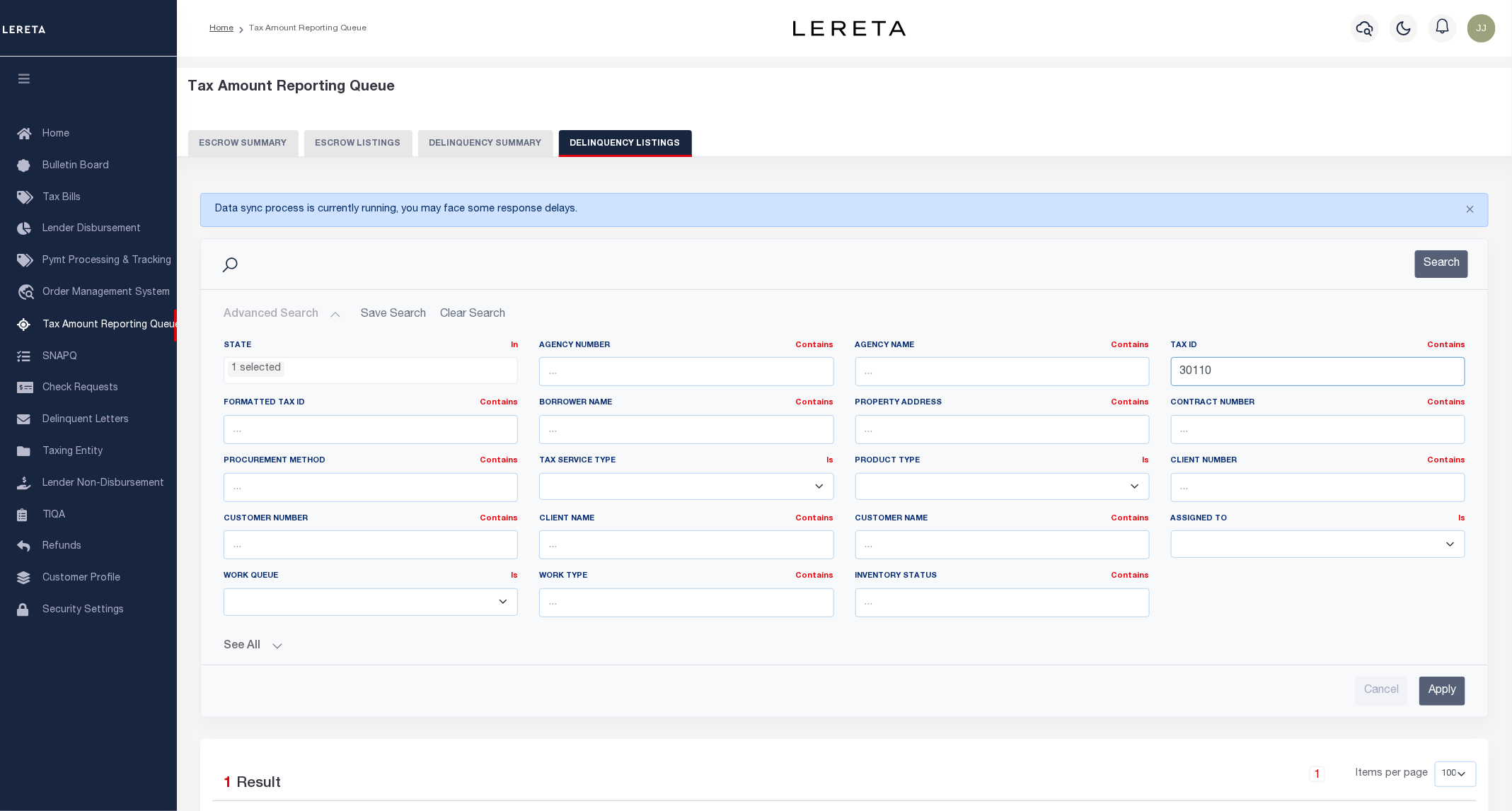
drag, startPoint x: 1242, startPoint y: 380, endPoint x: 1158, endPoint y: 380, distance: 84.0
click at [1158, 380] on div "State In In AK AL AR AZ CA CO CT DC DE FL GA GU HI IA ID IL IN KS KY LA MA MD M…" at bounding box center [844, 484] width 1263 height 288
paste input "313"
type input "30313"
click at [1445, 258] on button "Search" at bounding box center [1441, 264] width 53 height 28
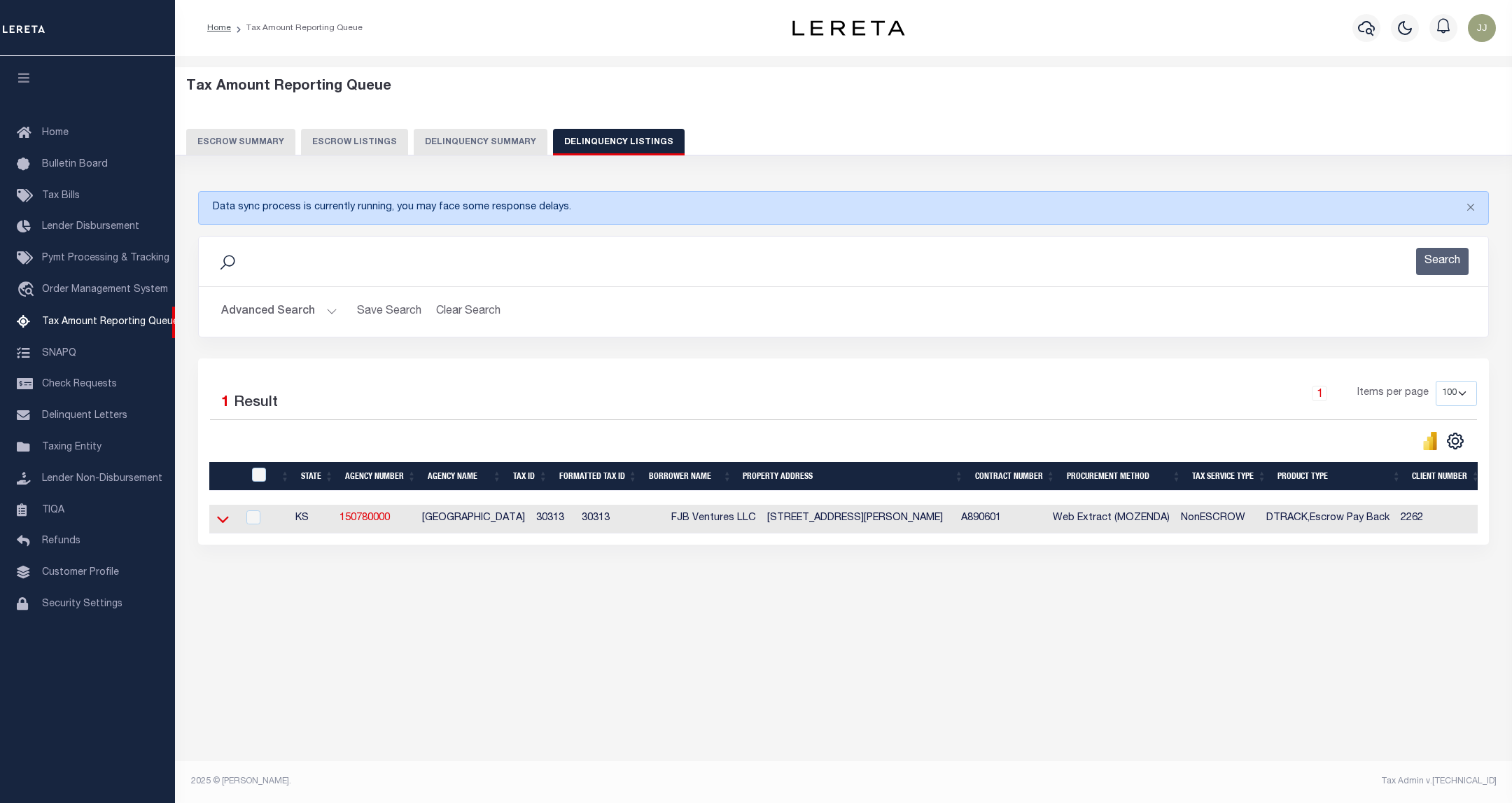
click at [223, 523] on icon at bounding box center [222, 519] width 12 height 7
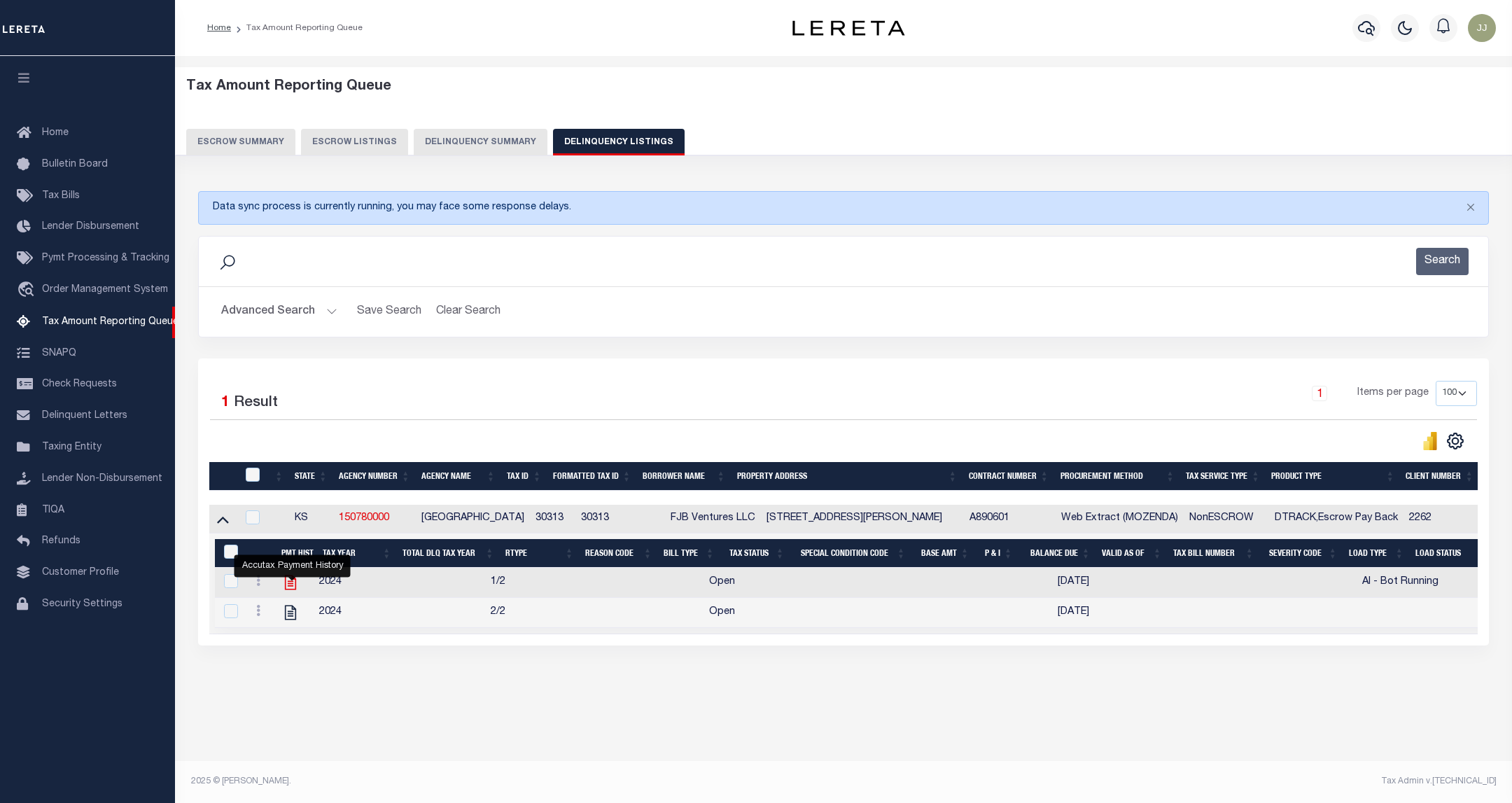
click at [296, 587] on icon "" at bounding box center [291, 584] width 11 height 15
checkbox input "true"
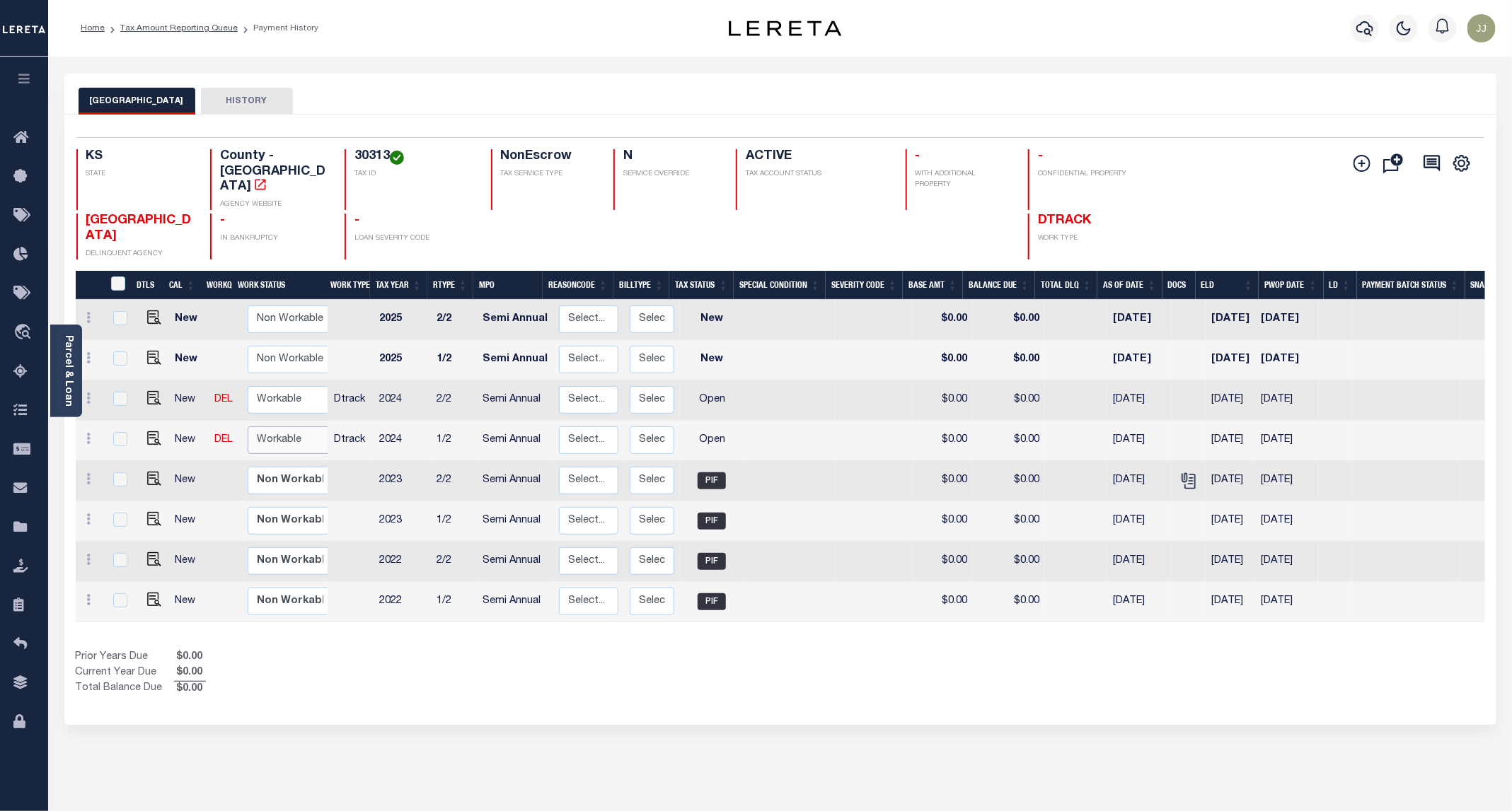
click at [297, 427] on select "Non Workable Workable" at bounding box center [290, 441] width 85 height 28
checkbox input "true"
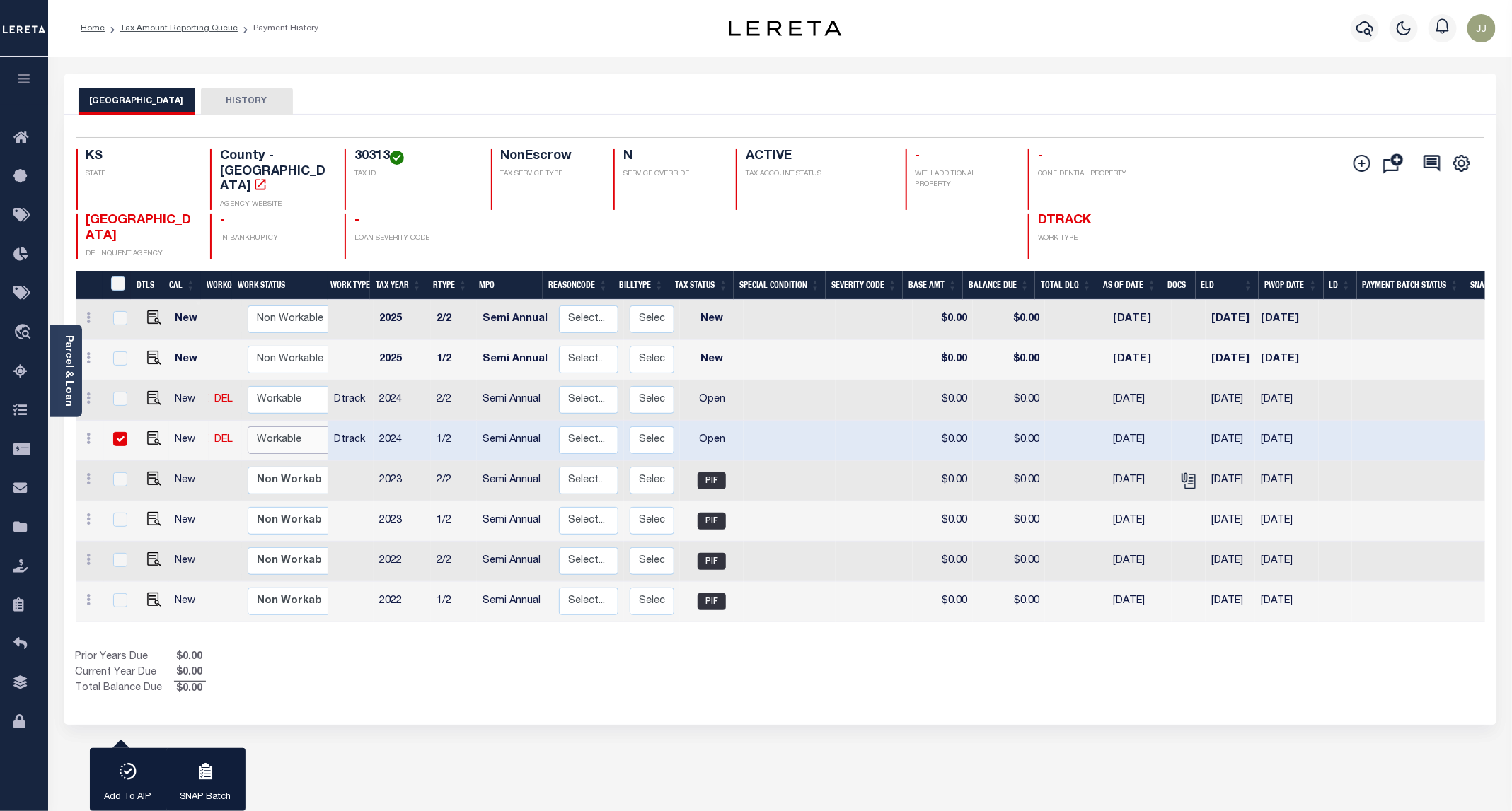
select select "true"
click at [248, 427] on select "Non Workable Workable" at bounding box center [290, 441] width 85 height 28
checkbox input "false"
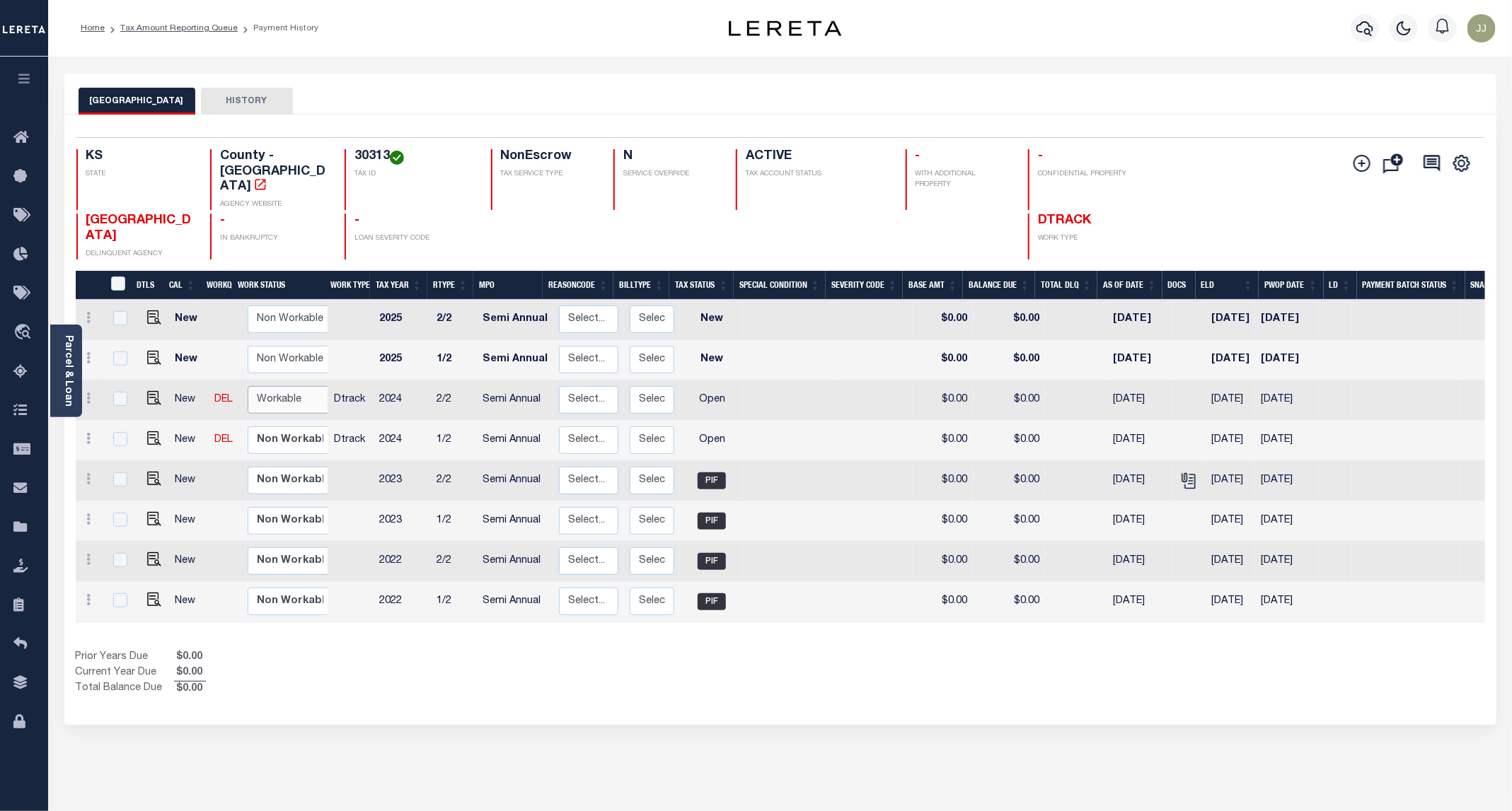
click at [276, 386] on select "Non Workable Workable" at bounding box center [290, 400] width 85 height 28
checkbox input "true"
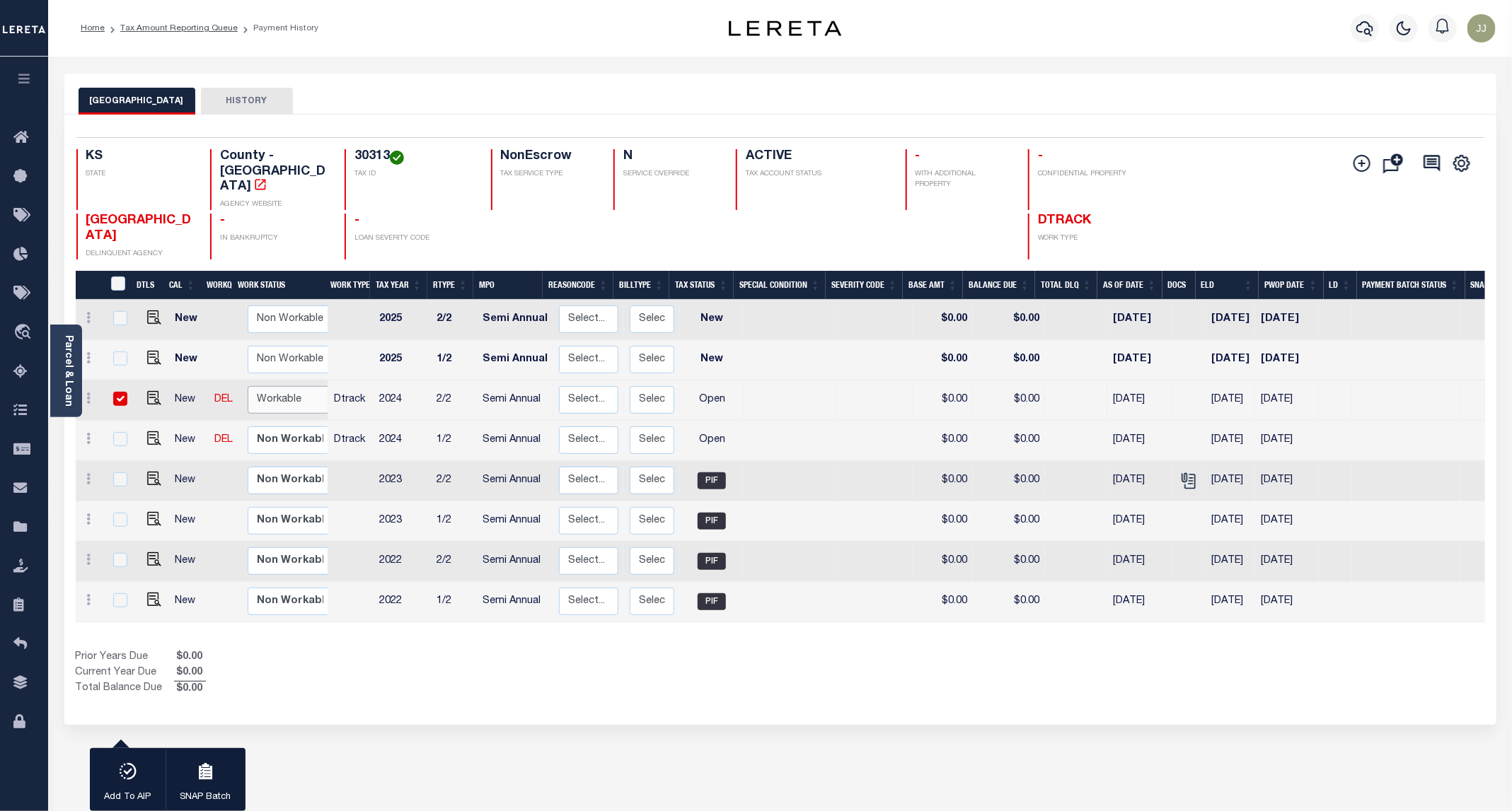
select select "true"
click at [248, 386] on select "Non Workable Workable" at bounding box center [290, 400] width 85 height 28
checkbox input "false"
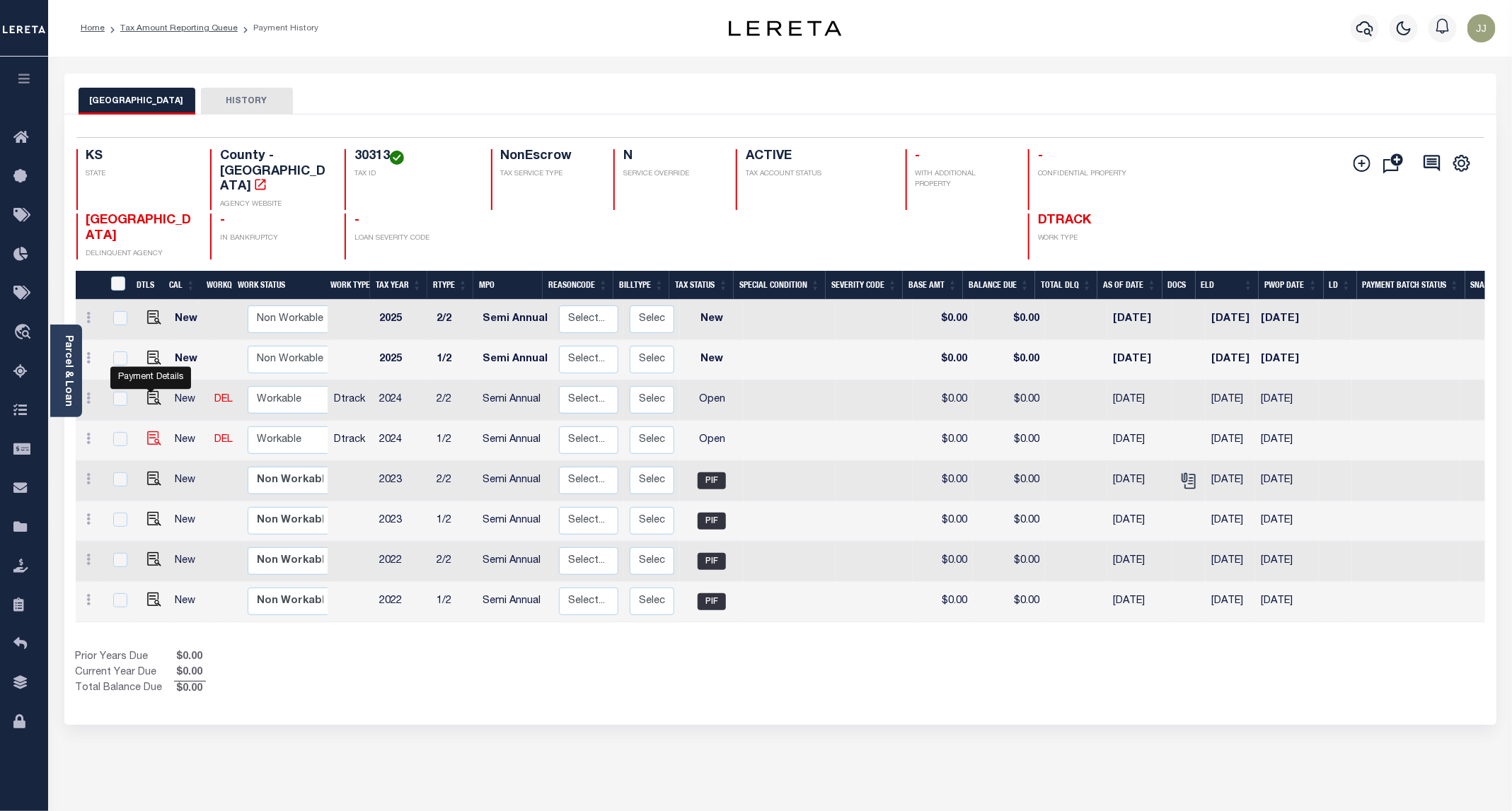
click at [153, 431] on img "" at bounding box center [153, 438] width 14 height 14
checkbox input "true"
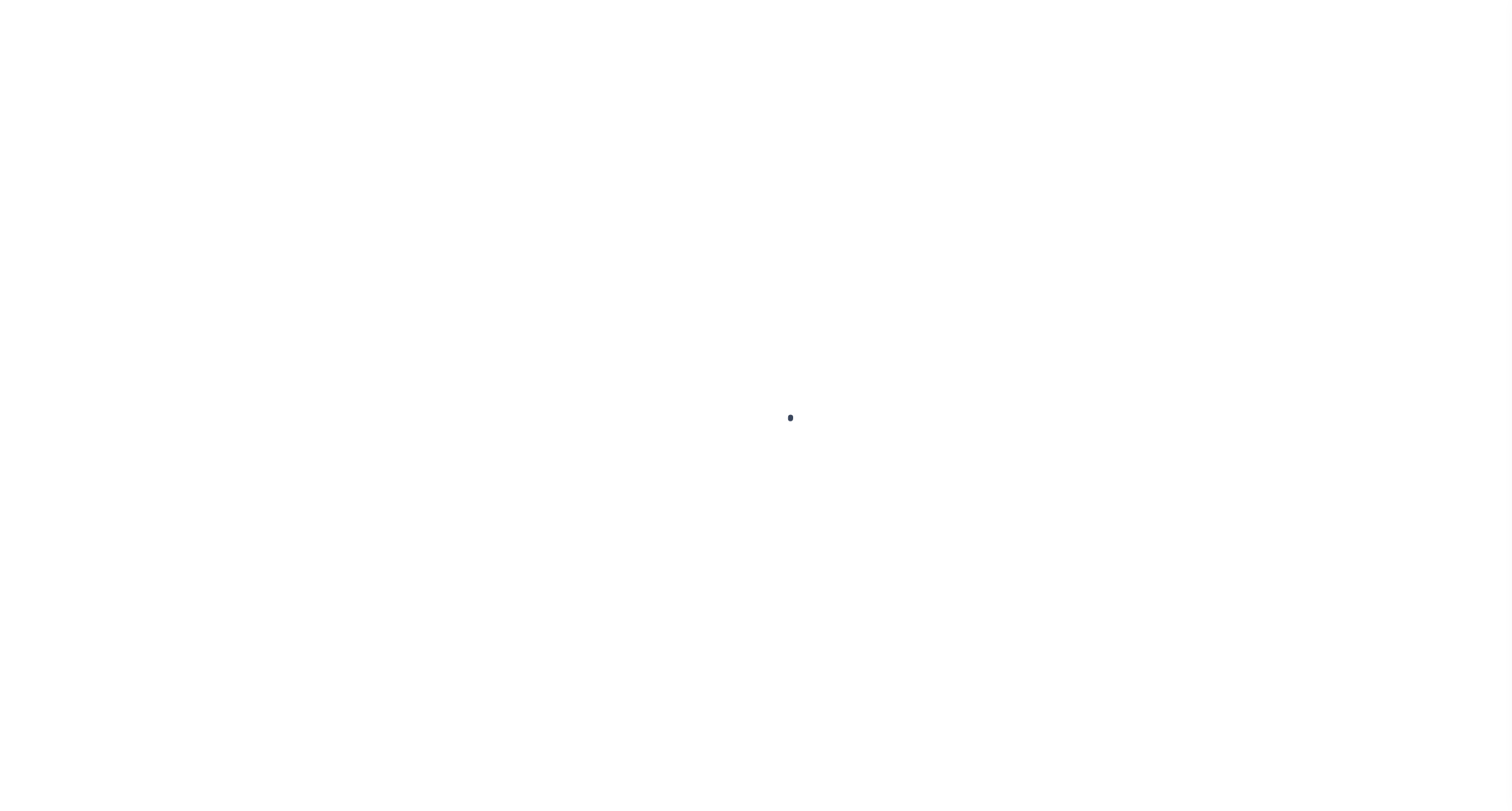
select select "OP2"
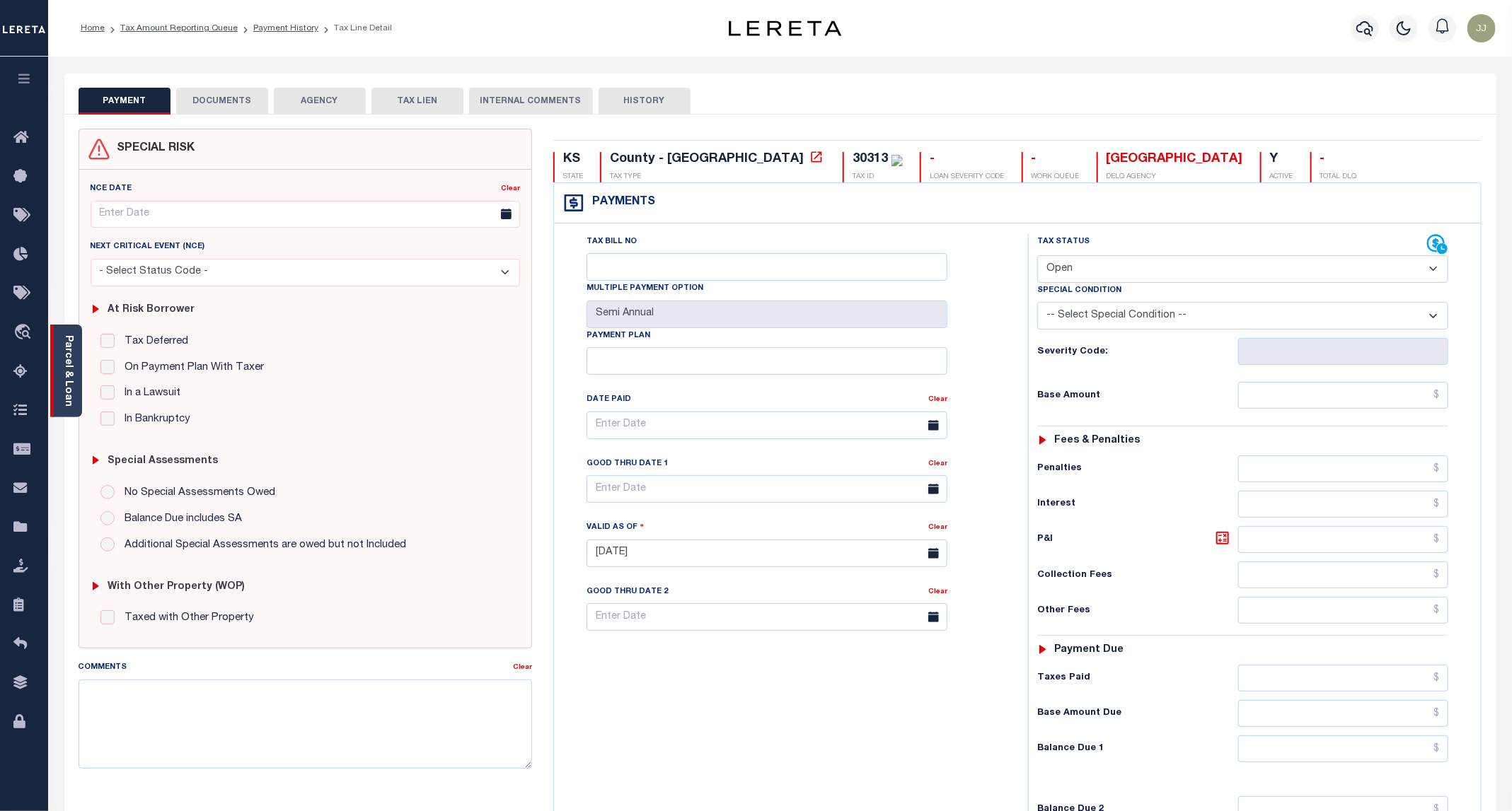
click at [77, 404] on div "Parcel & Loan" at bounding box center [66, 371] width 31 height 92
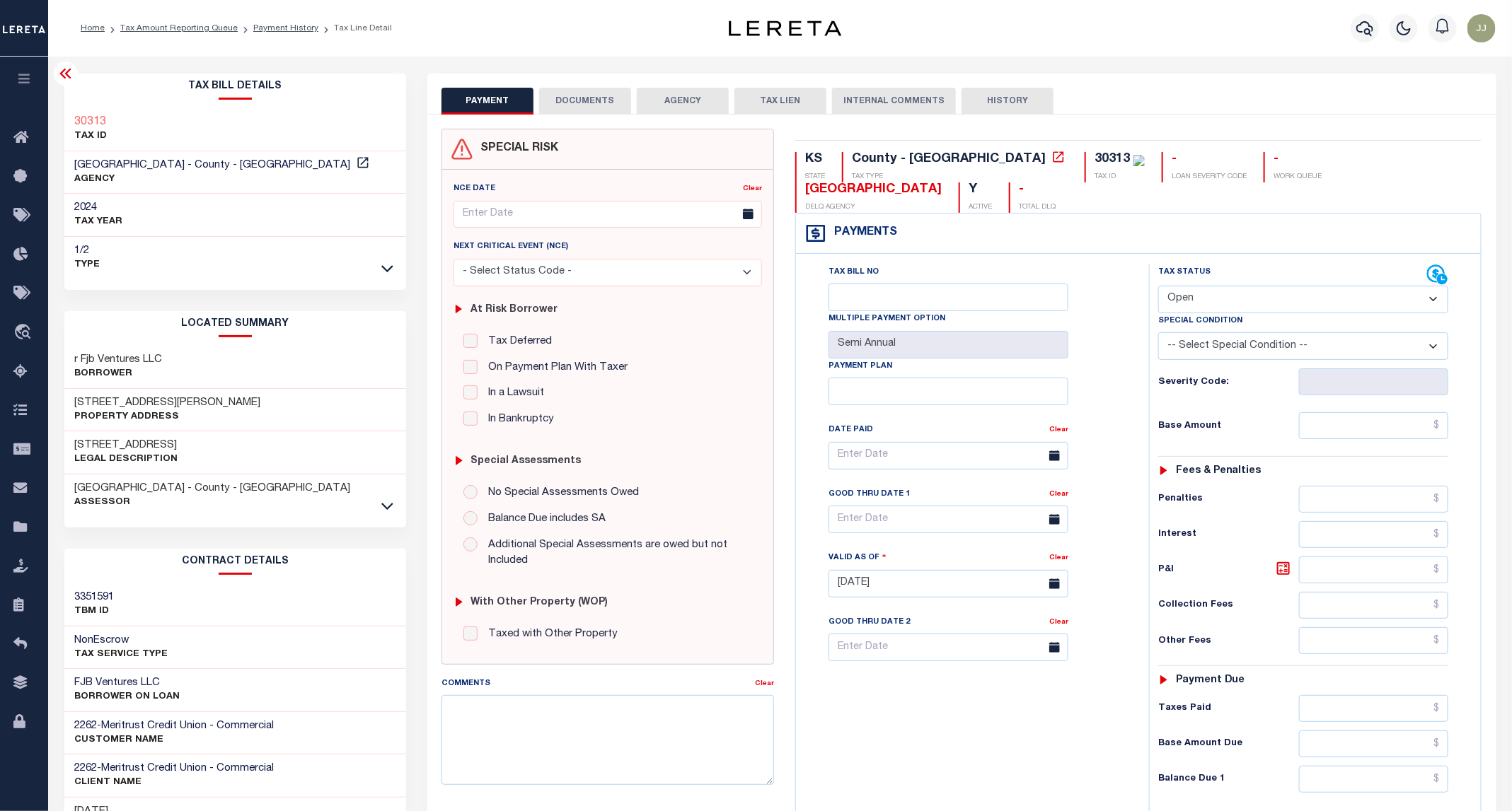
click at [126, 401] on h3 "[STREET_ADDRESS][PERSON_NAME]" at bounding box center [167, 403] width 186 height 14
copy h3 "Sedgwick"
click at [607, 95] on button "DOCUMENTS" at bounding box center [586, 101] width 92 height 27
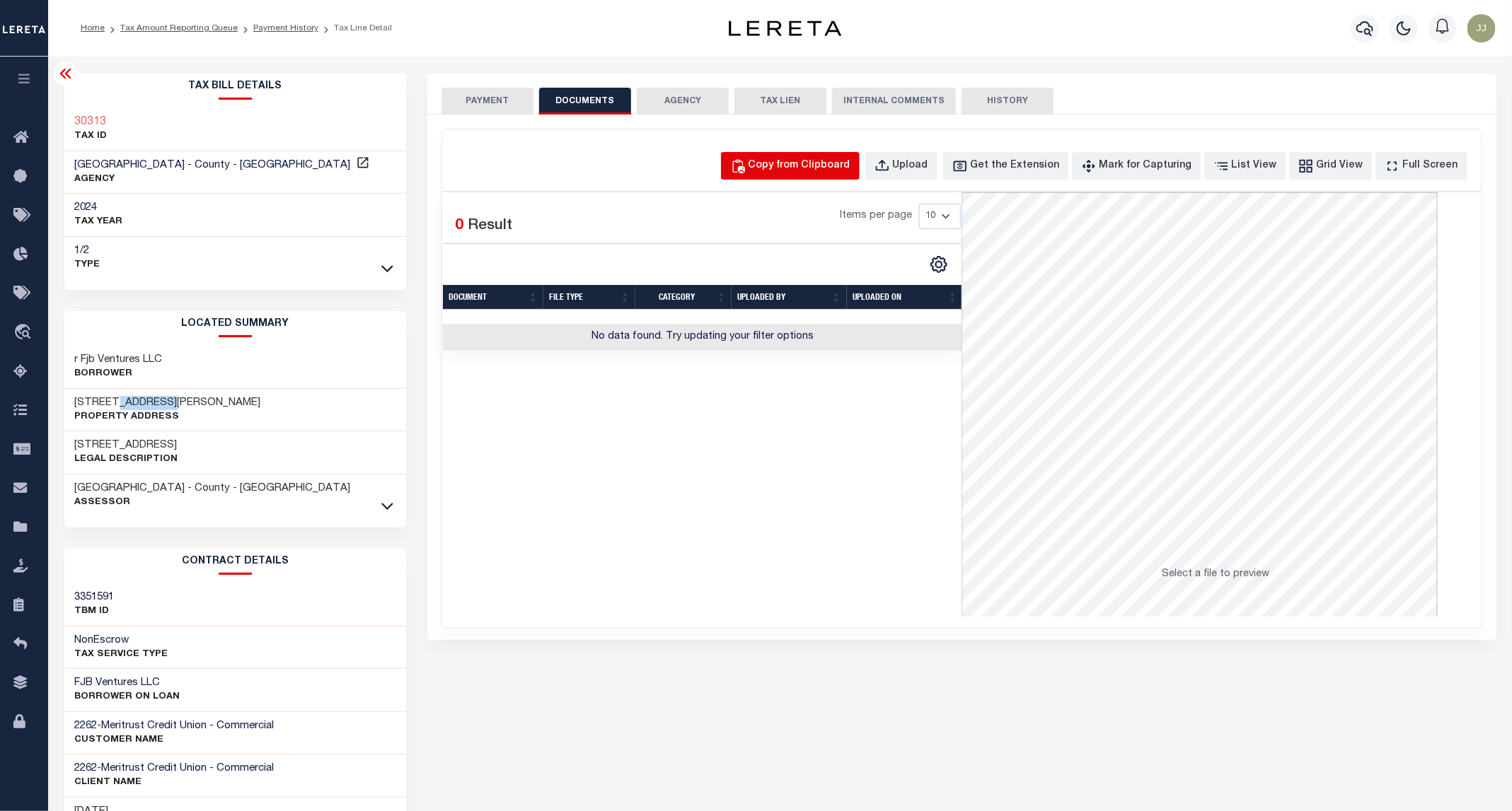
click at [796, 168] on div "Copy from Clipboard" at bounding box center [799, 166] width 102 height 16
select select "POP"
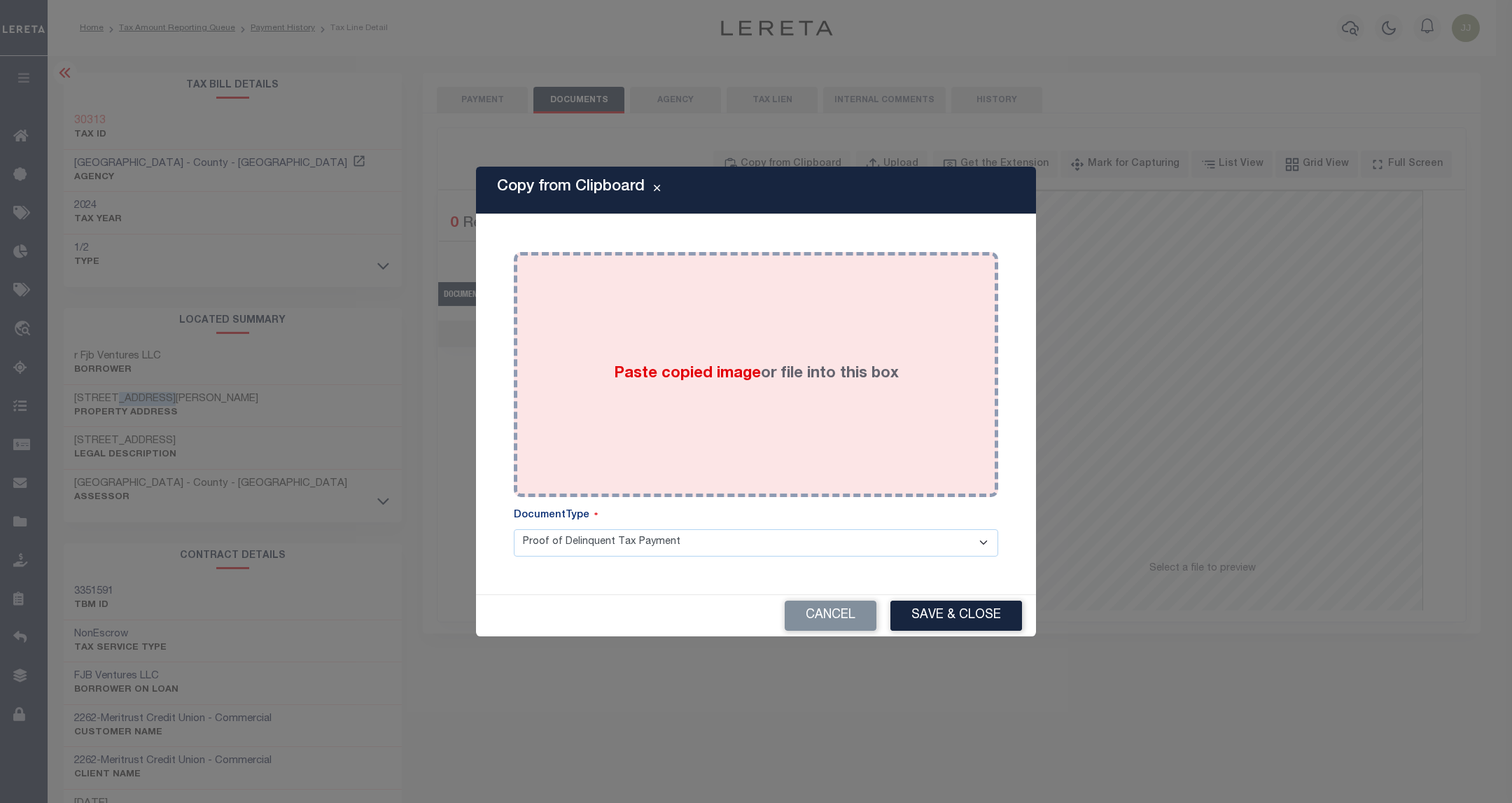
click at [804, 343] on div "Paste copied image or file into this box" at bounding box center [756, 374] width 463 height 224
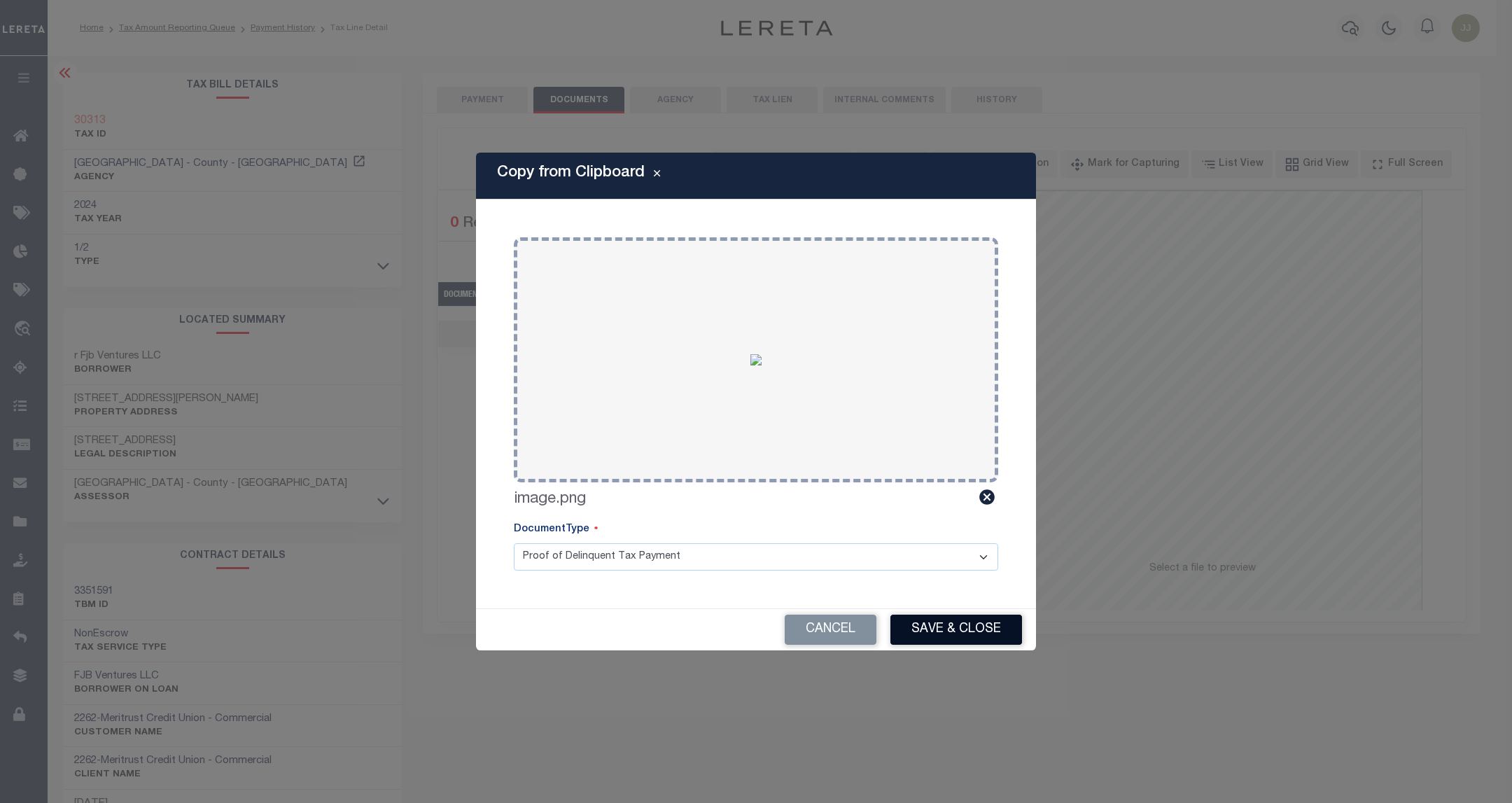
click at [924, 631] on button "Save & Close" at bounding box center [956, 629] width 132 height 30
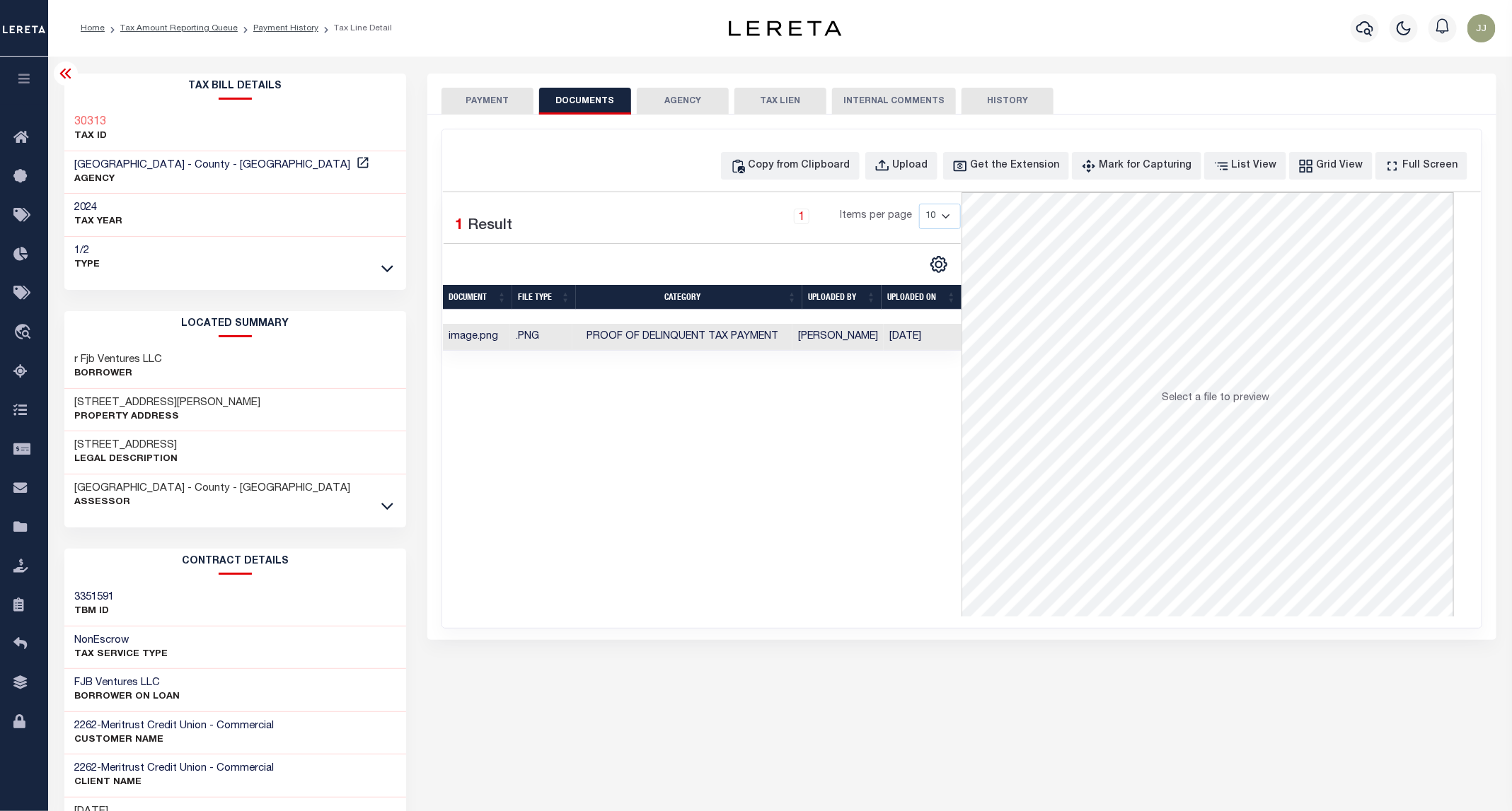
click at [494, 103] on button "PAYMENT" at bounding box center [488, 101] width 92 height 27
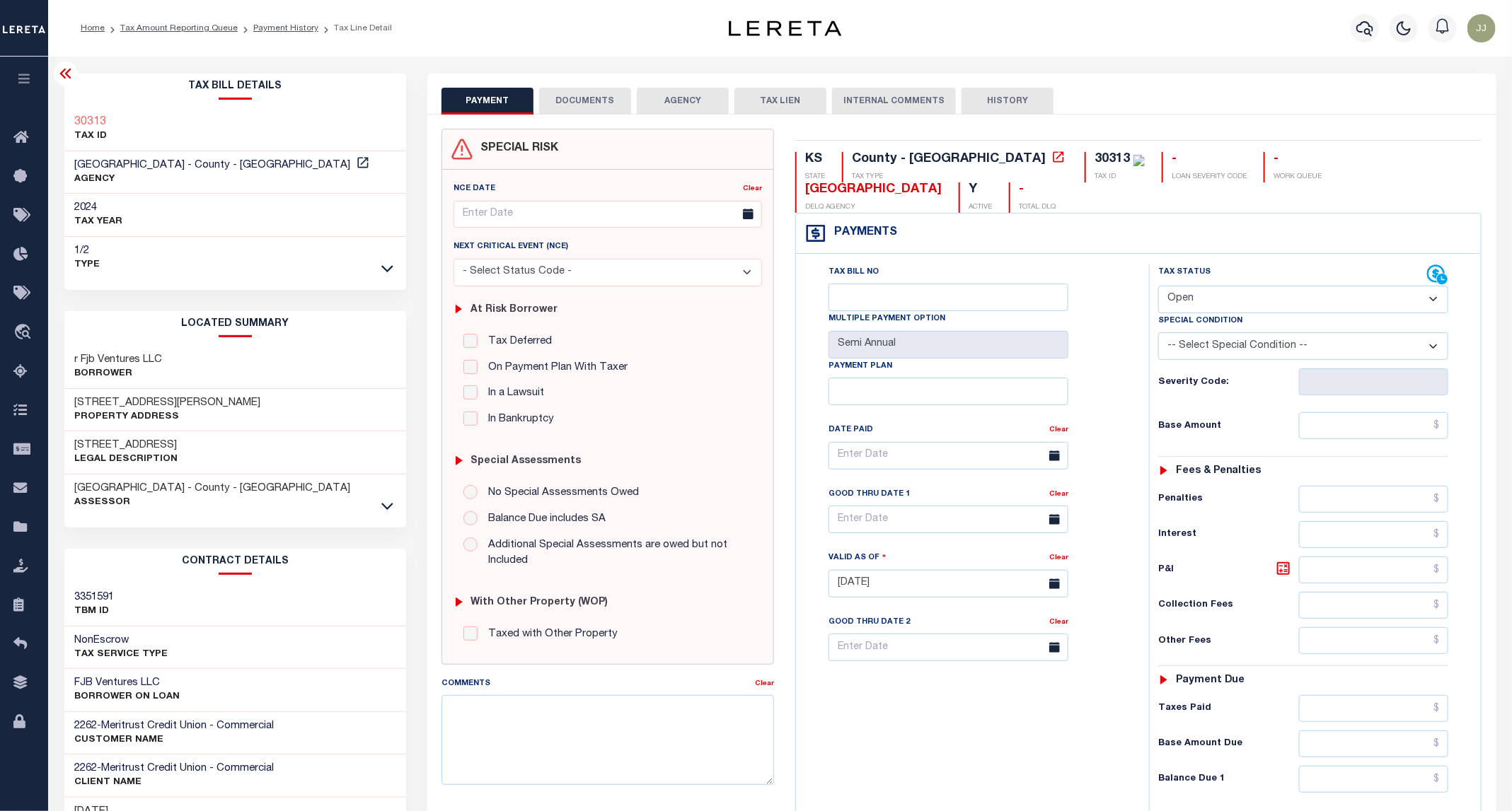
click at [1252, 313] on div "Special Condition" at bounding box center [1303, 322] width 290 height 19
click at [1242, 285] on select "- Select Status Code - Open Due/Unpaid Paid Incomplete No Tax Due Internal Refu…" at bounding box center [1303, 299] width 290 height 28
select select "PYD"
click at [1158, 285] on select "- Select Status Code - Open Due/Unpaid Paid Incomplete No Tax Due Internal Refu…" at bounding box center [1303, 299] width 290 height 28
type input "[DATE]"
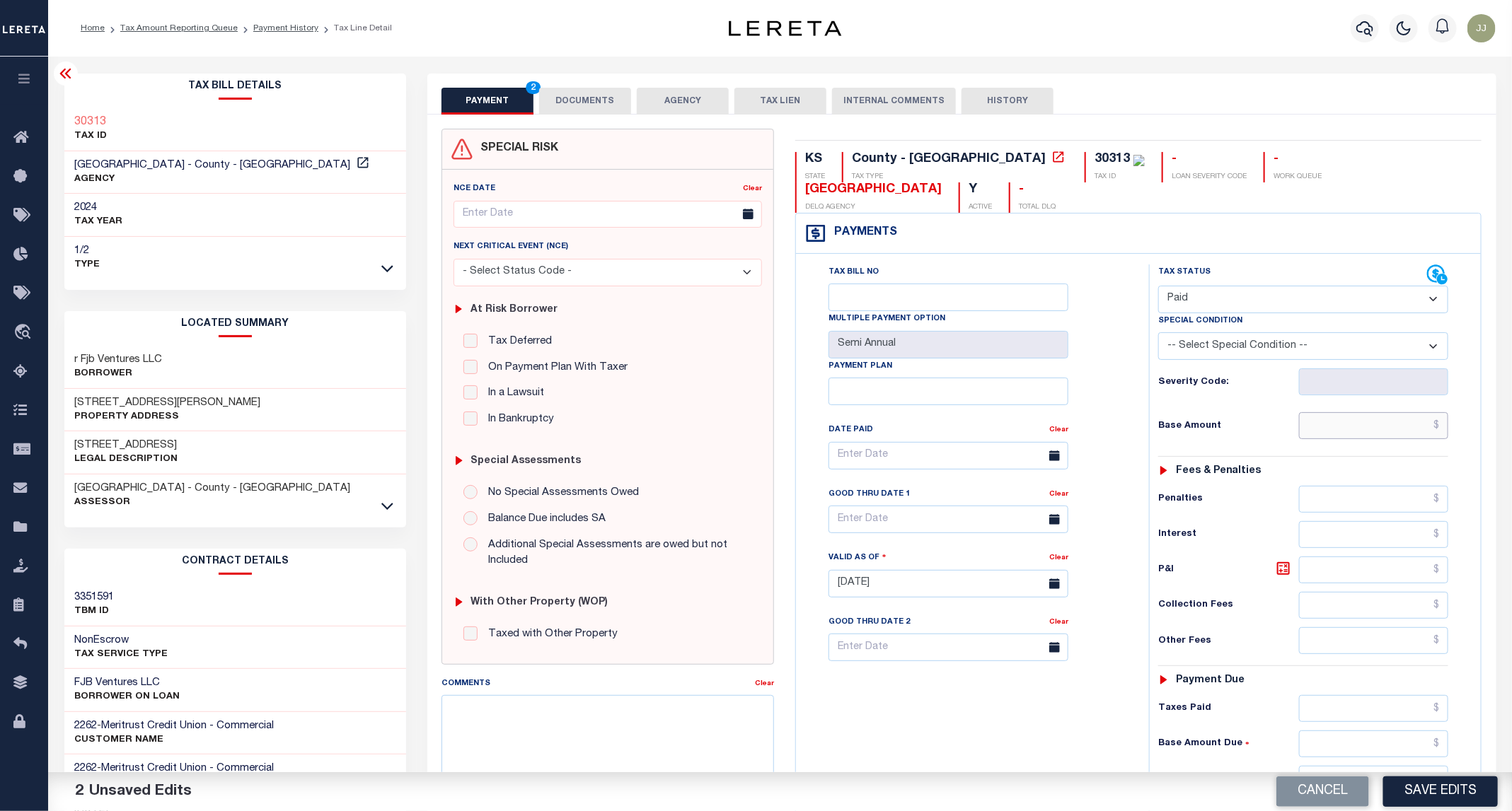
click at [1320, 412] on input "text" at bounding box center [1373, 425] width 150 height 27
type input "$0.00"
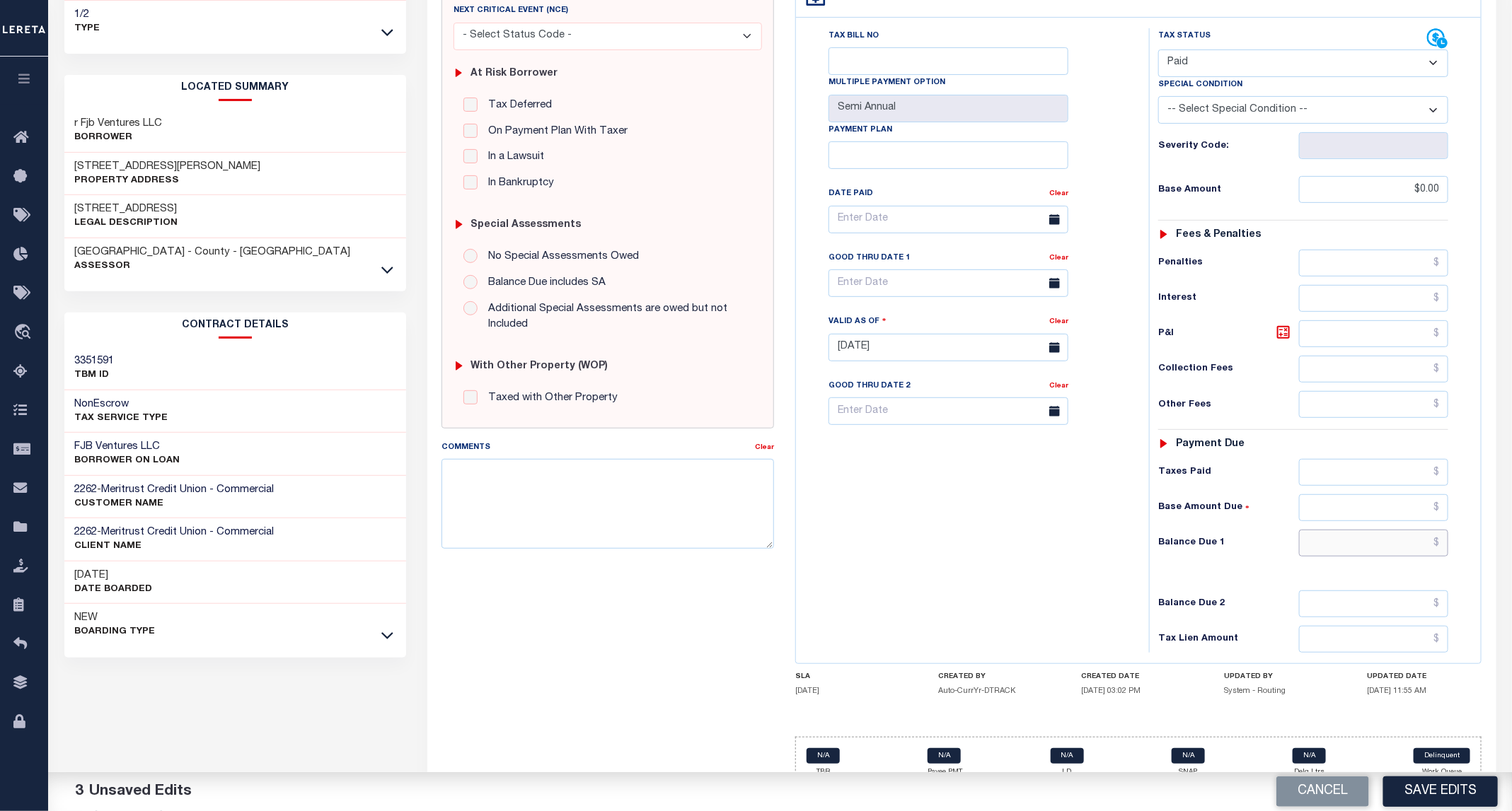
click at [1369, 530] on input "text" at bounding box center [1373, 543] width 150 height 27
type input "$0.00"
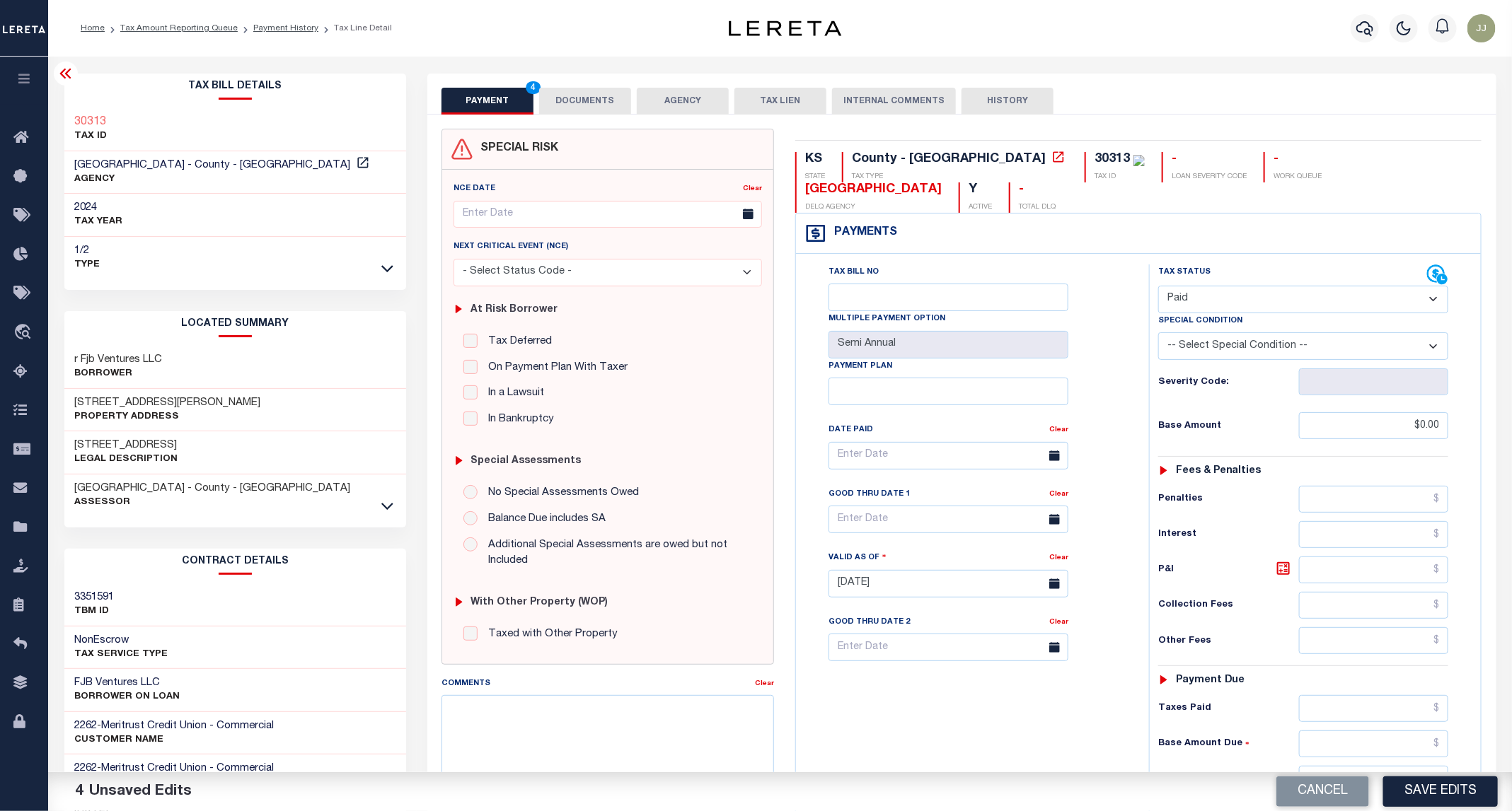
click at [1439, 775] on div "Cancel Save Edits" at bounding box center [1146, 792] width 732 height 40
click at [1434, 796] on button "Save Edits" at bounding box center [1440, 792] width 115 height 30
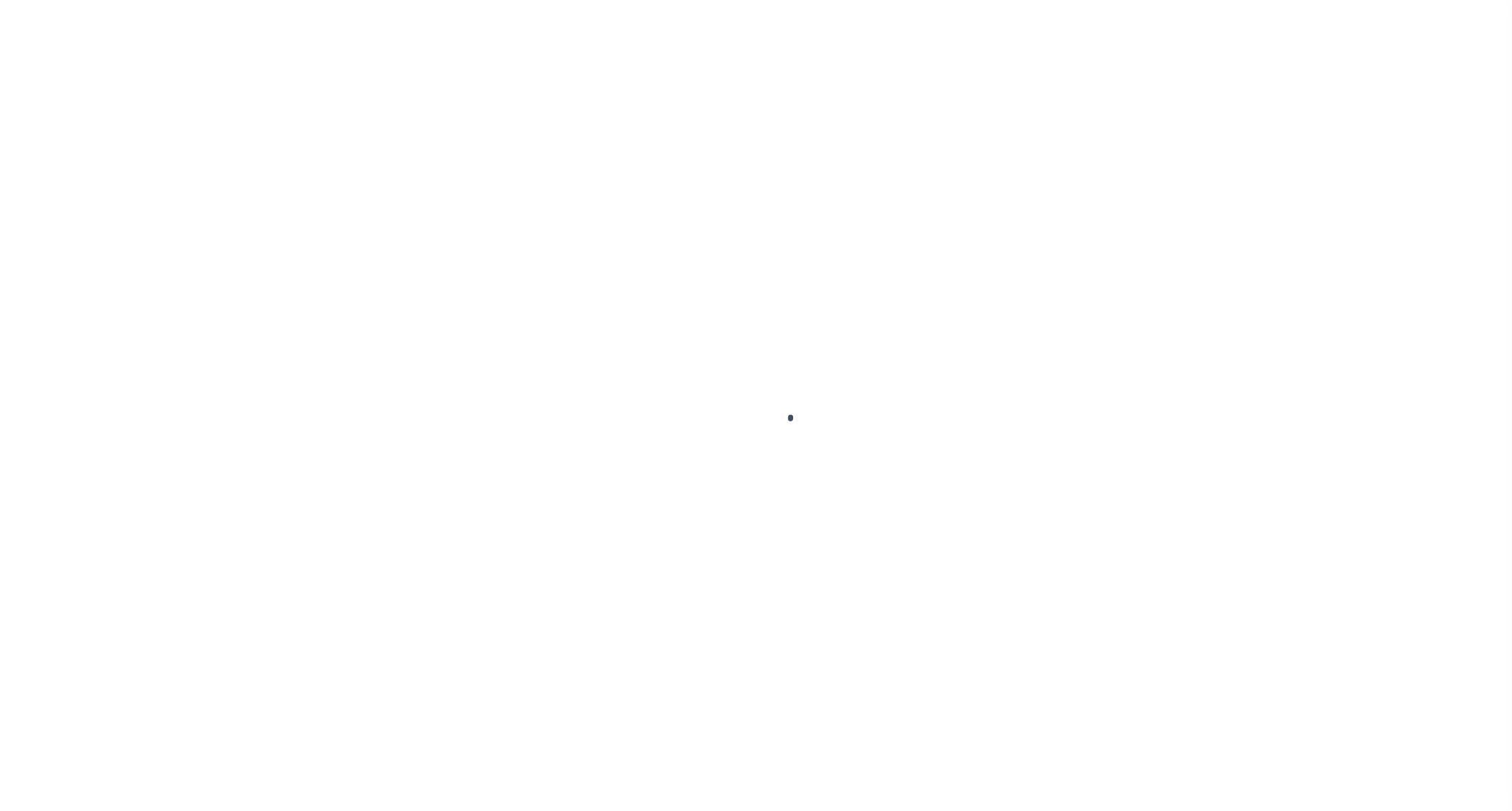
checkbox input "false"
type input "Semi Annual"
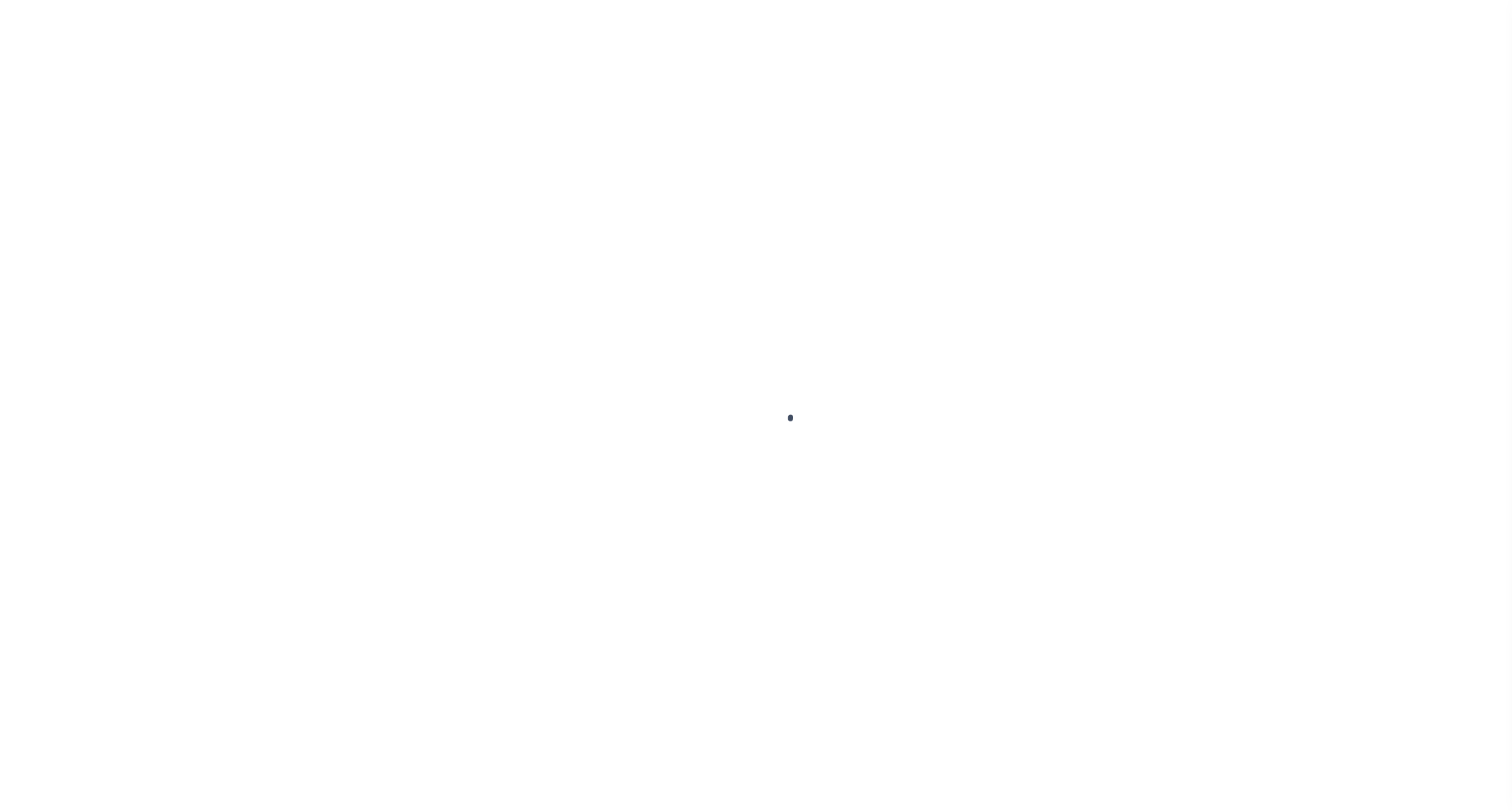
type input "[DATE]"
select select "PYD"
type input "$0"
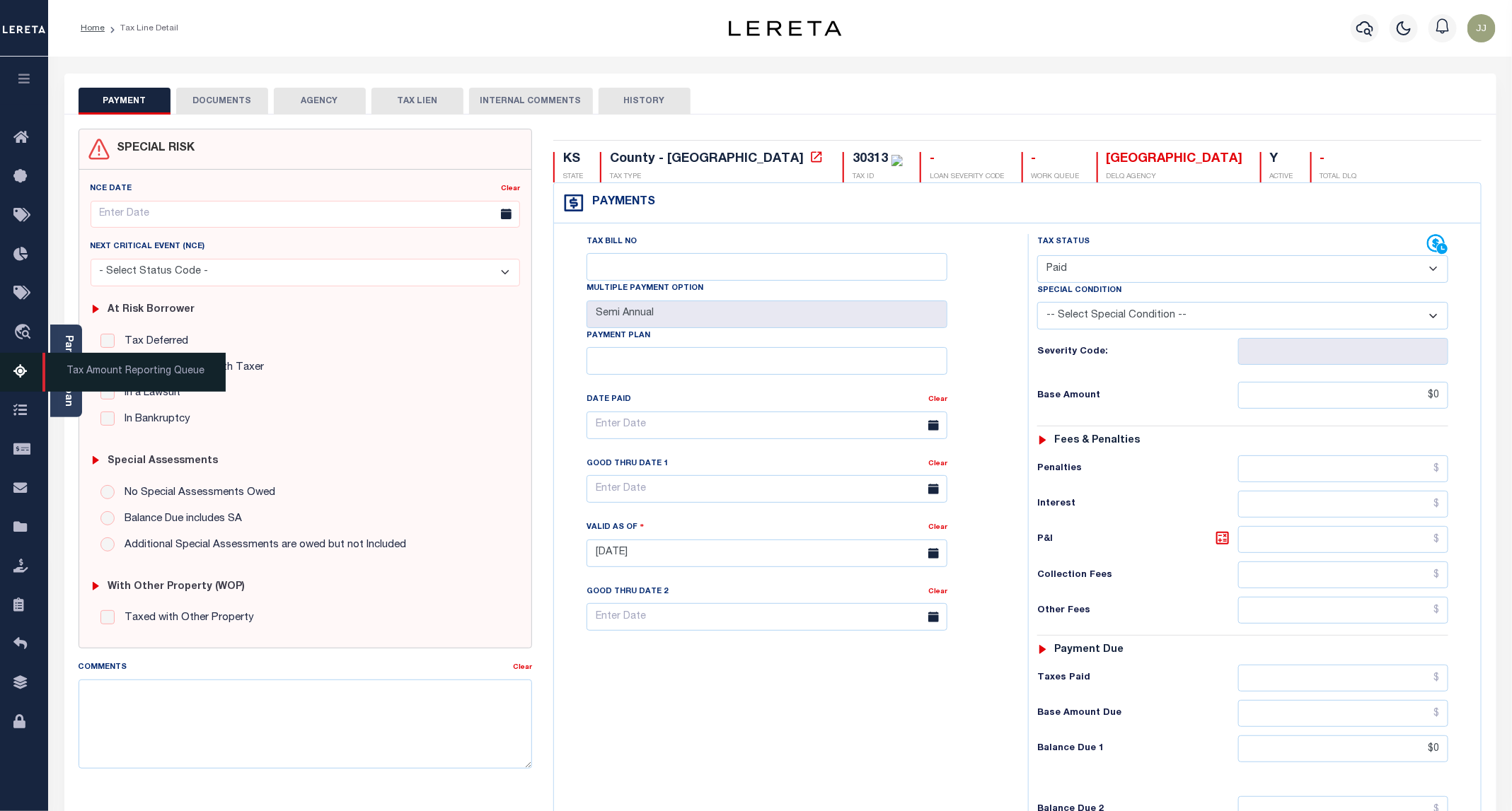
click at [18, 379] on icon at bounding box center [25, 372] width 23 height 18
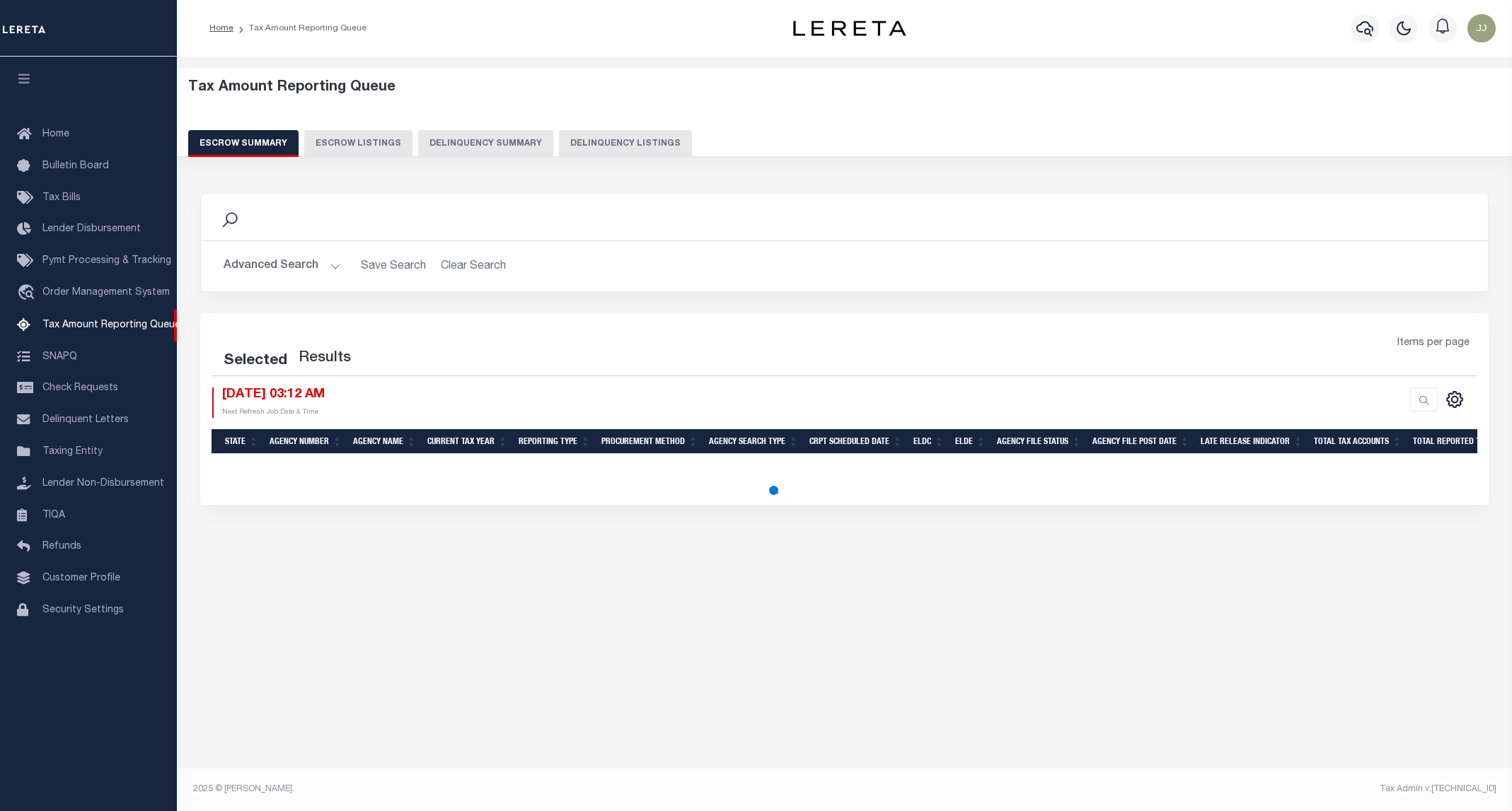
select select "100"
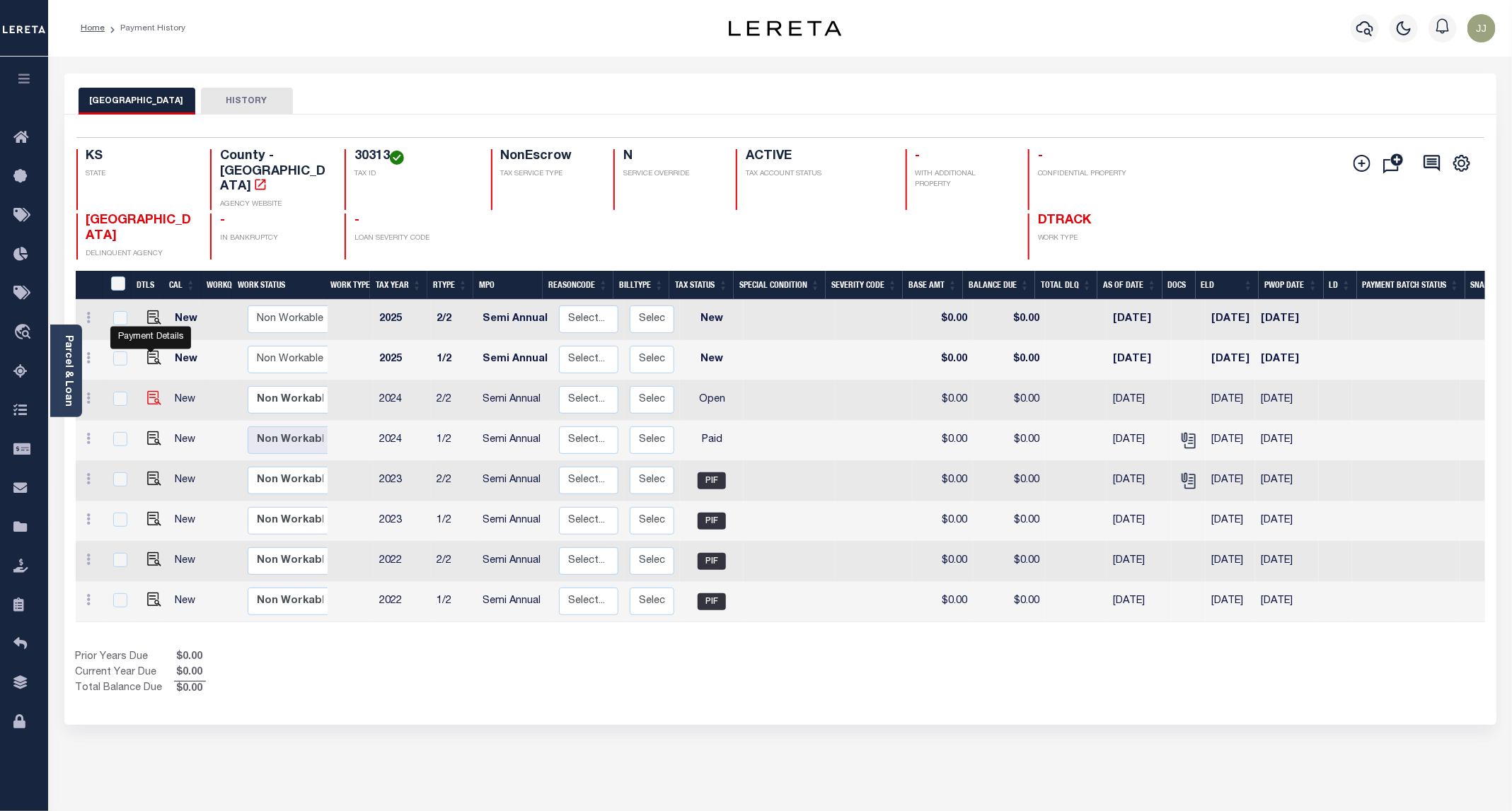
click at [151, 392] on img "" at bounding box center [153, 398] width 14 height 14
checkbox input "true"
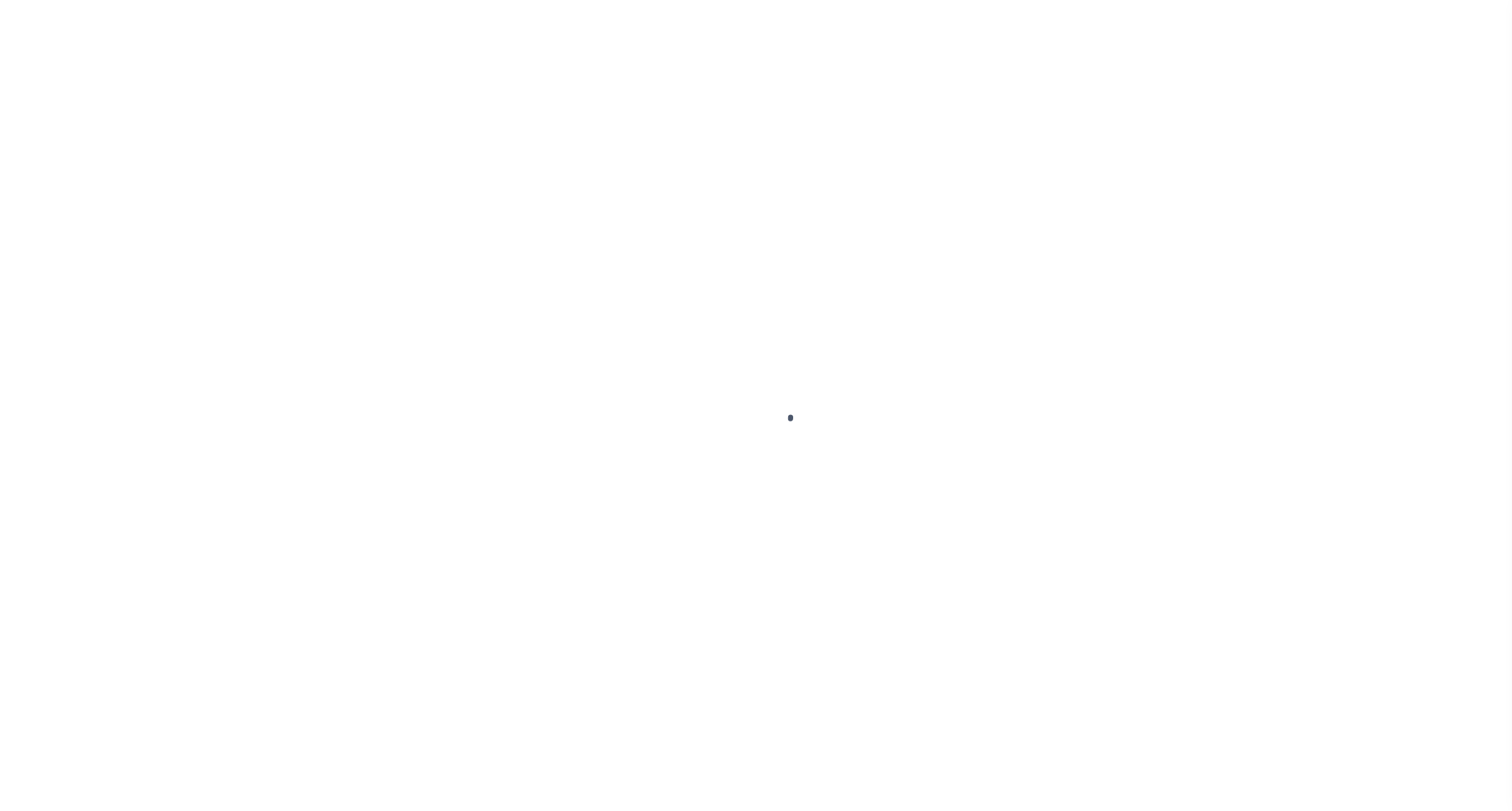
select select "OP2"
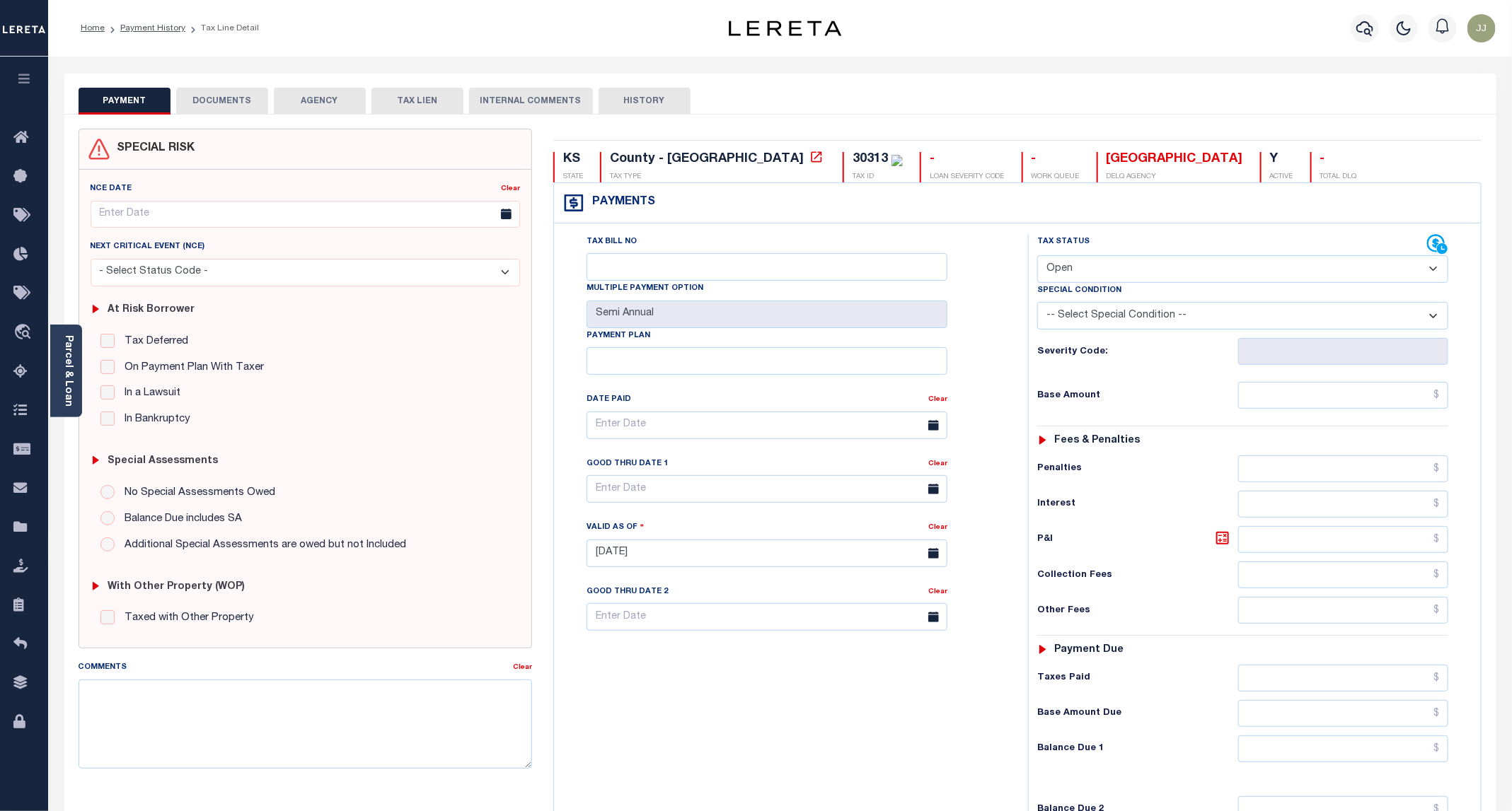
click at [240, 111] on button "DOCUMENTS" at bounding box center [223, 101] width 92 height 27
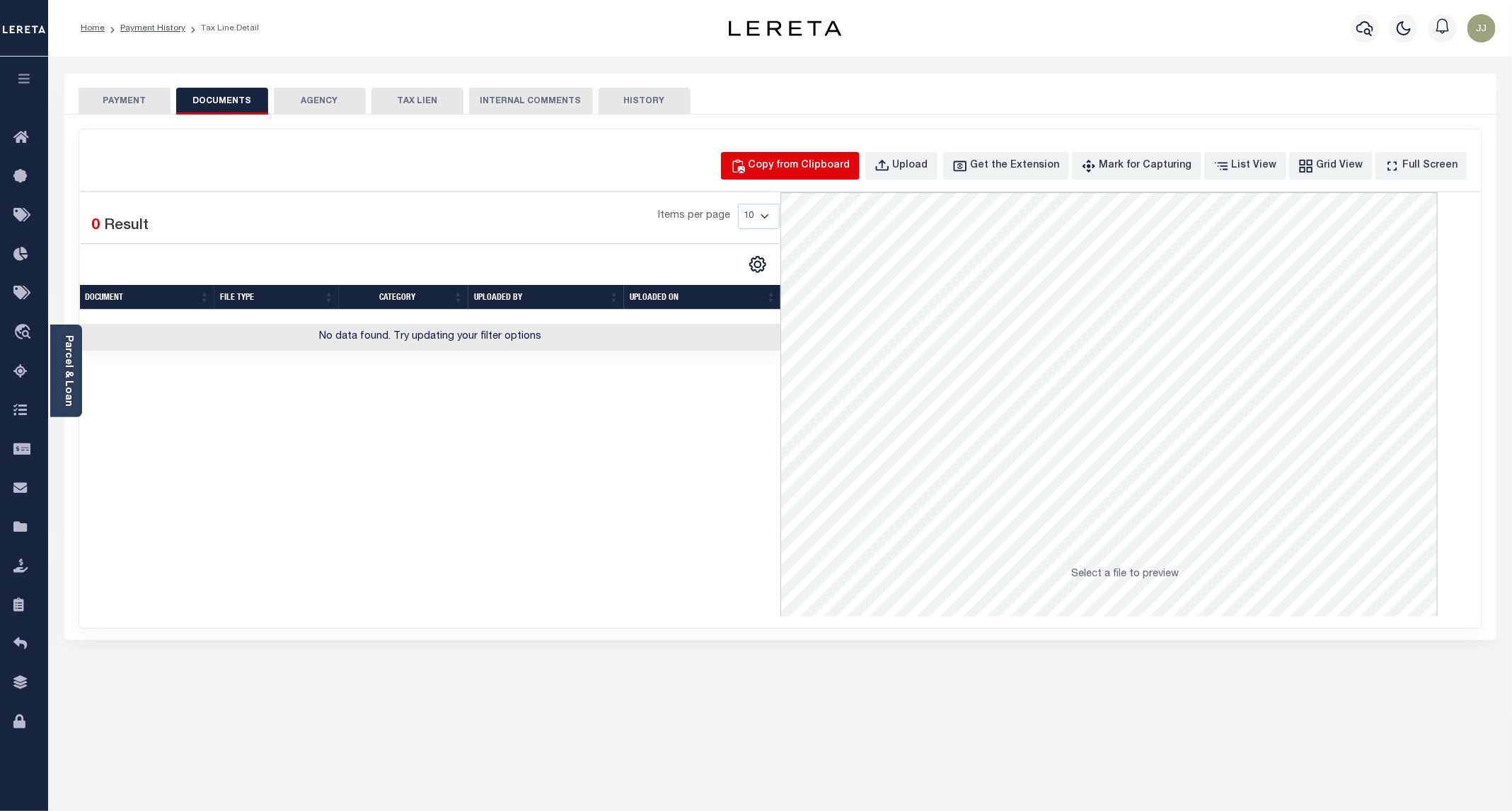
click at [820, 168] on div "Copy from Clipboard" at bounding box center [799, 166] width 102 height 16
select select "POP"
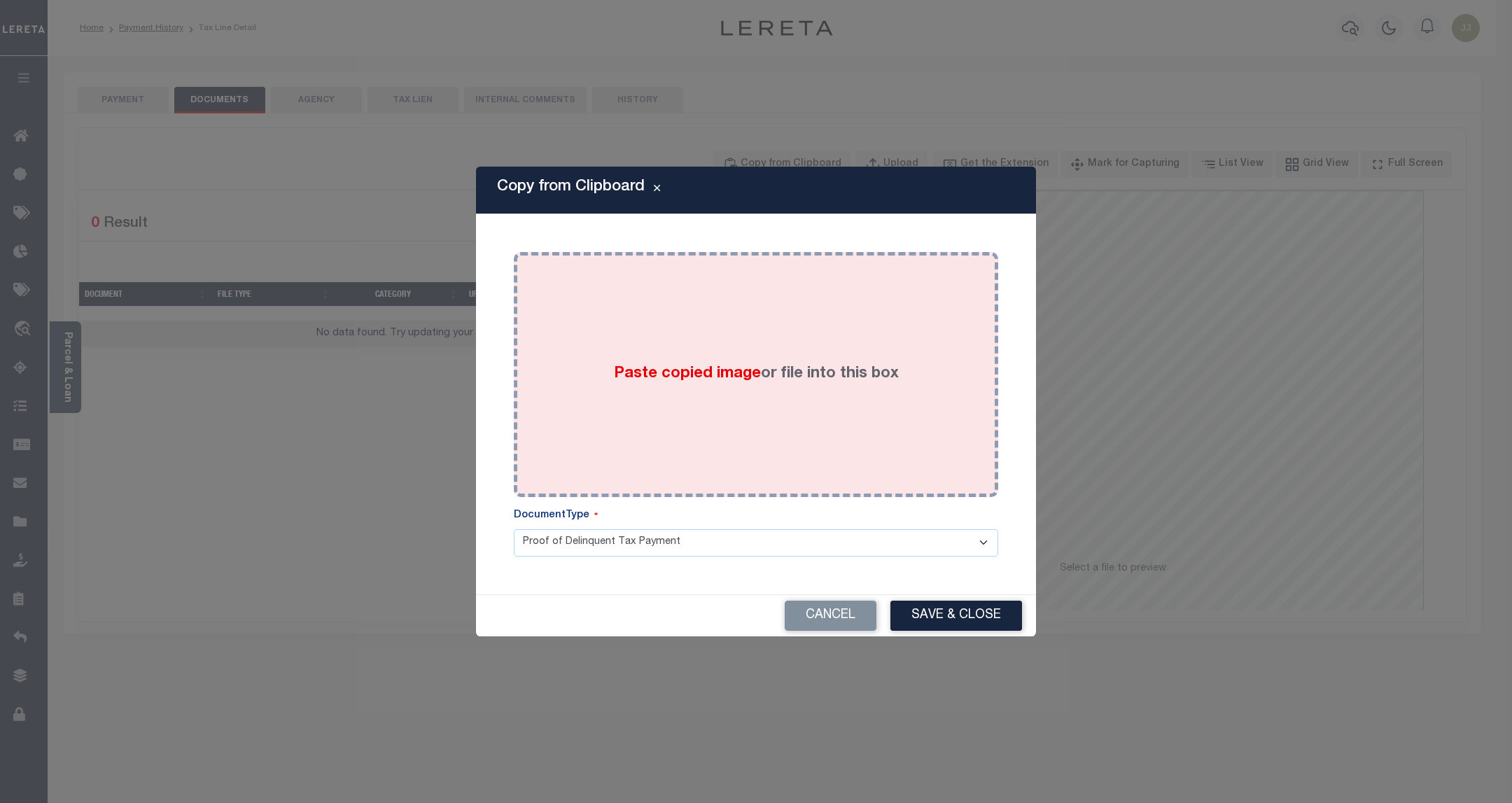
click at [761, 374] on label "Paste copied image or file into this box" at bounding box center [757, 374] width 285 height 23
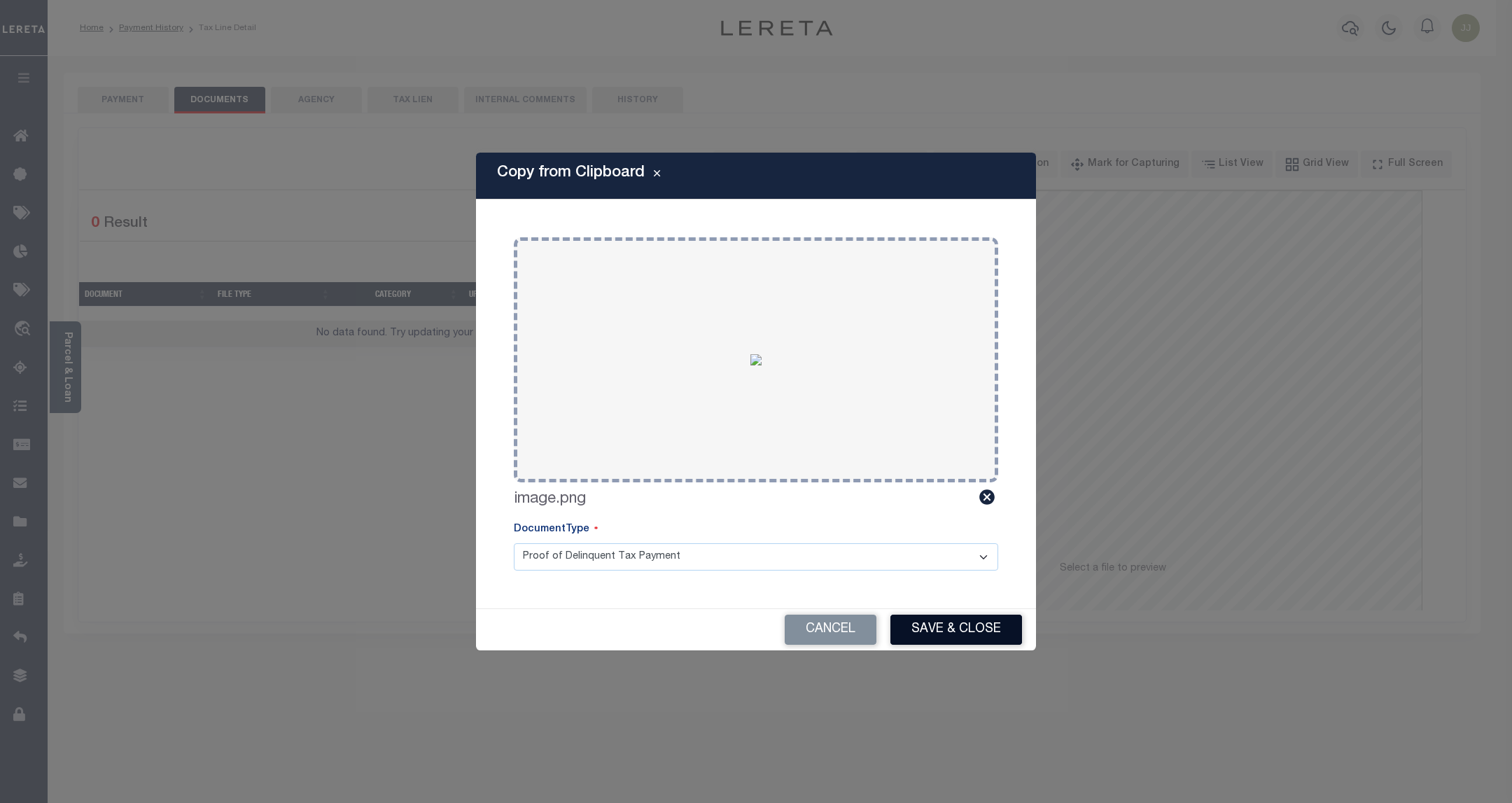
click at [926, 631] on button "Save & Close" at bounding box center [956, 629] width 132 height 30
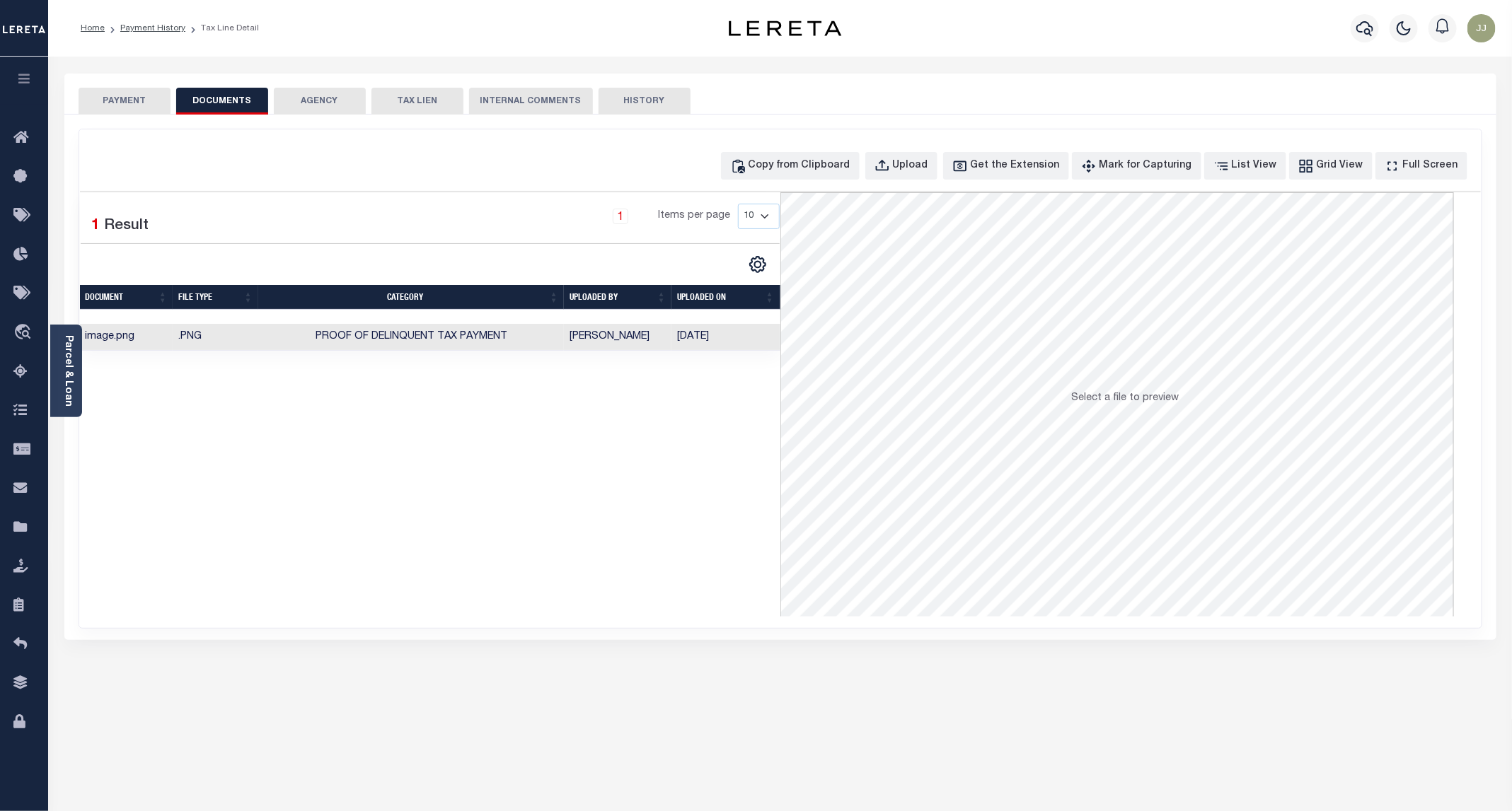
click at [115, 96] on button "PAYMENT" at bounding box center [125, 101] width 92 height 27
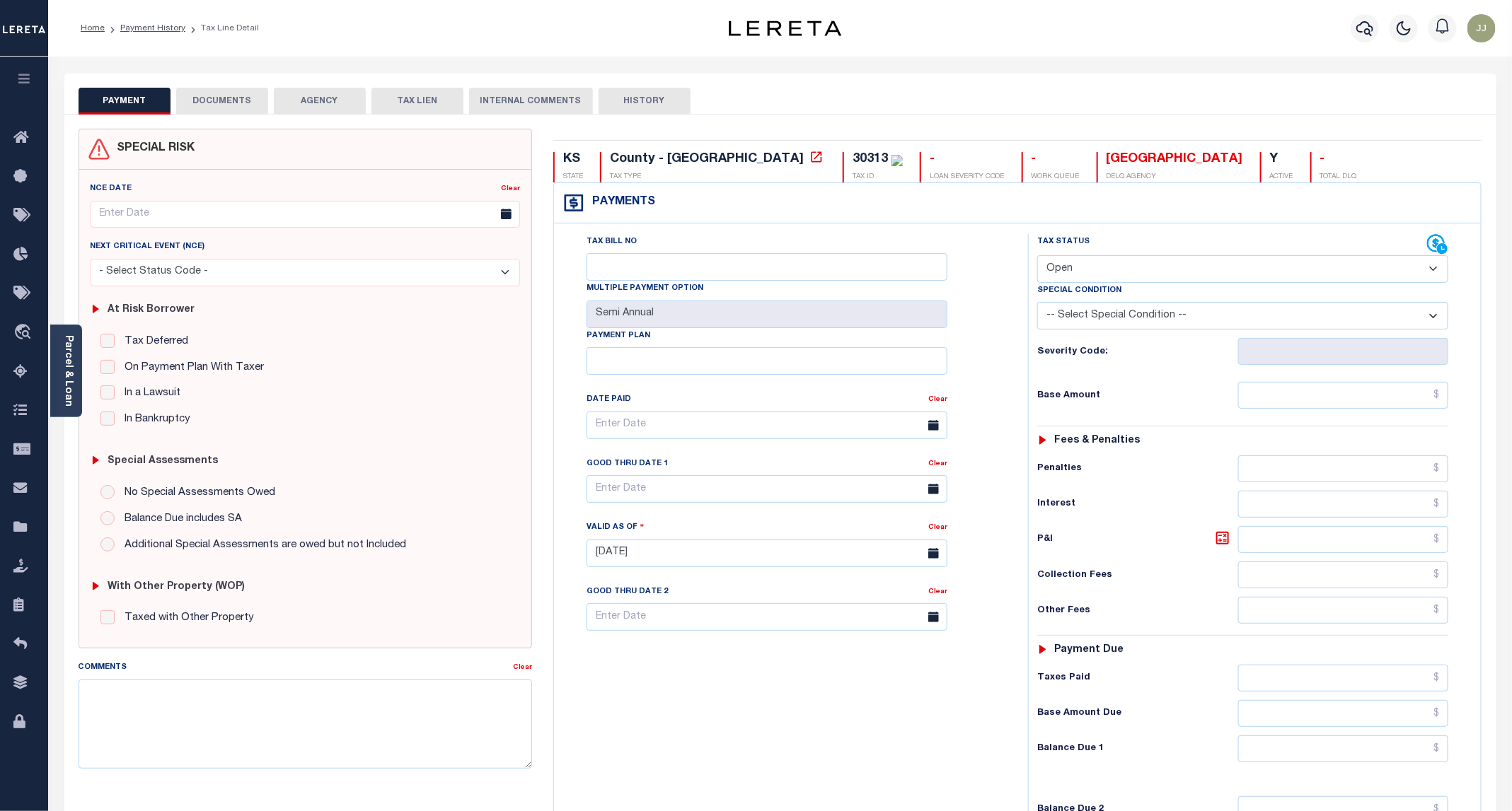
click at [1086, 264] on select "- Select Status Code - Open Due/Unpaid Paid Incomplete No Tax Due Internal Refu…" at bounding box center [1242, 269] width 411 height 28
select select "PYD"
click at [1038, 257] on select "- Select Status Code - Open Due/Unpaid Paid Incomplete No Tax Due Internal Refu…" at bounding box center [1242, 269] width 411 height 28
type input "[DATE]"
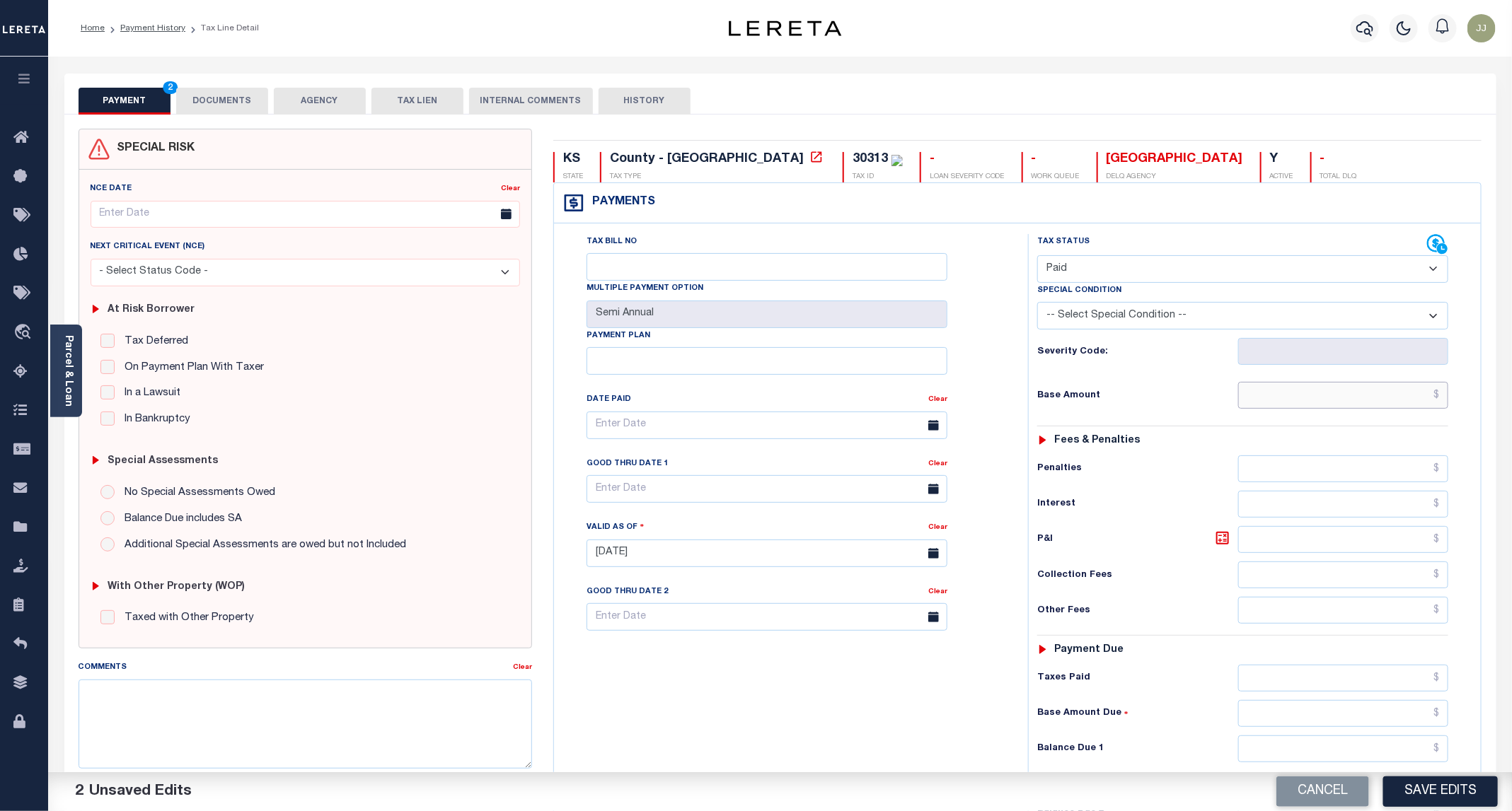
click at [1295, 401] on input "text" at bounding box center [1342, 395] width 210 height 27
type input "$0.00"
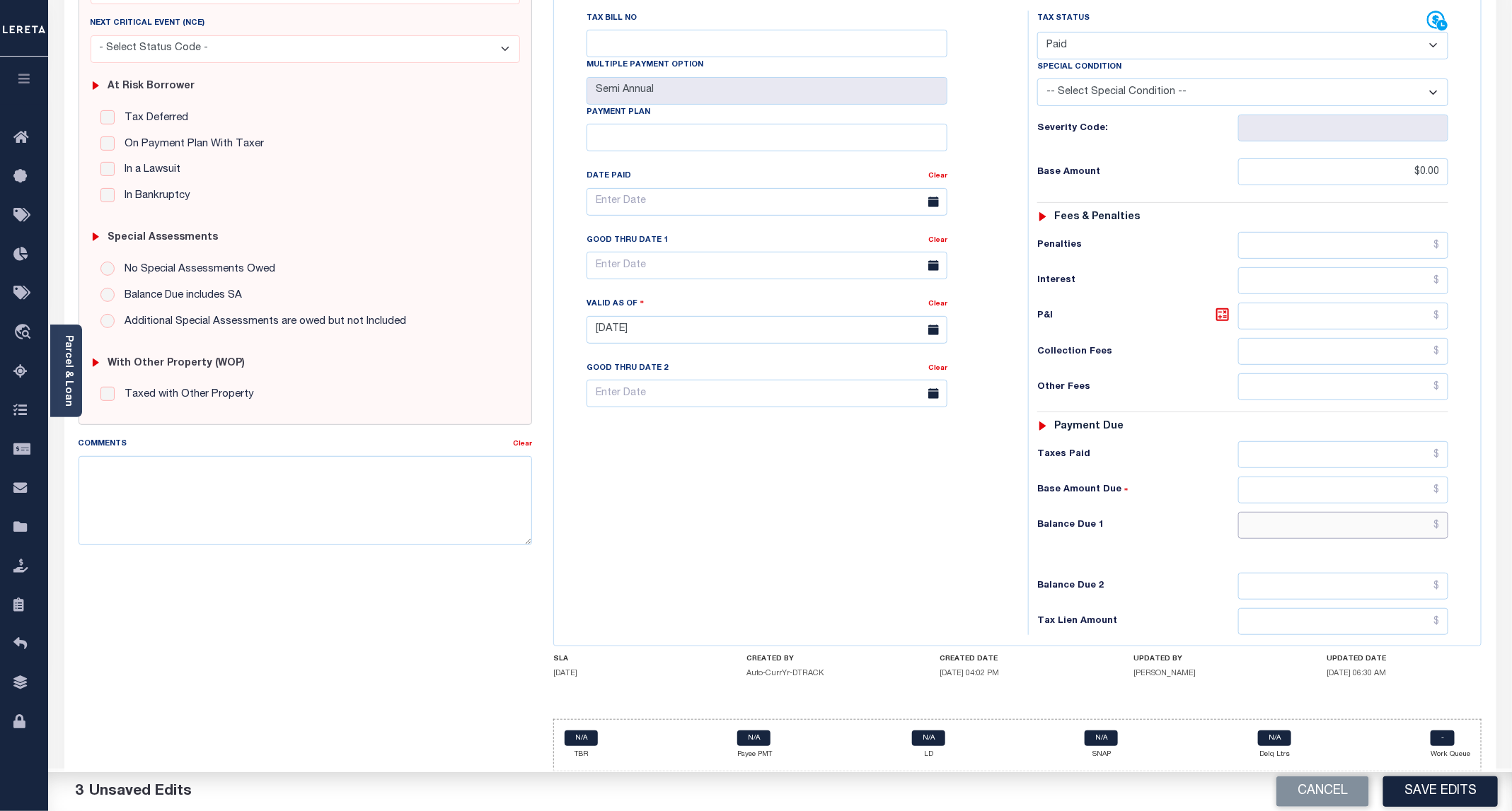
click at [1288, 536] on input "text" at bounding box center [1342, 525] width 210 height 27
type input "$0.00"
click at [1421, 805] on button "Save Edits" at bounding box center [1440, 792] width 115 height 30
checkbox input "false"
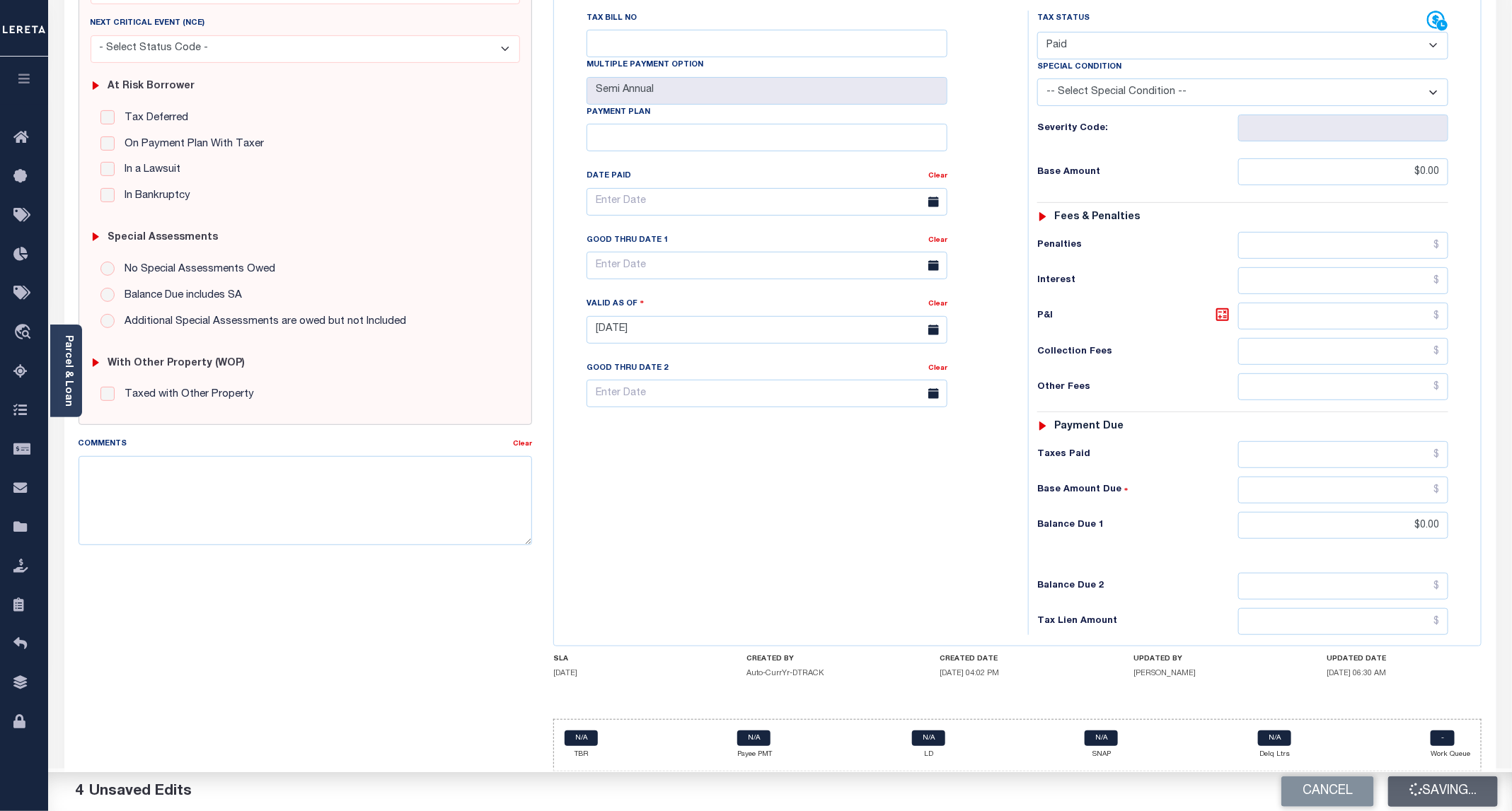
checkbox input "false"
type input "$0"
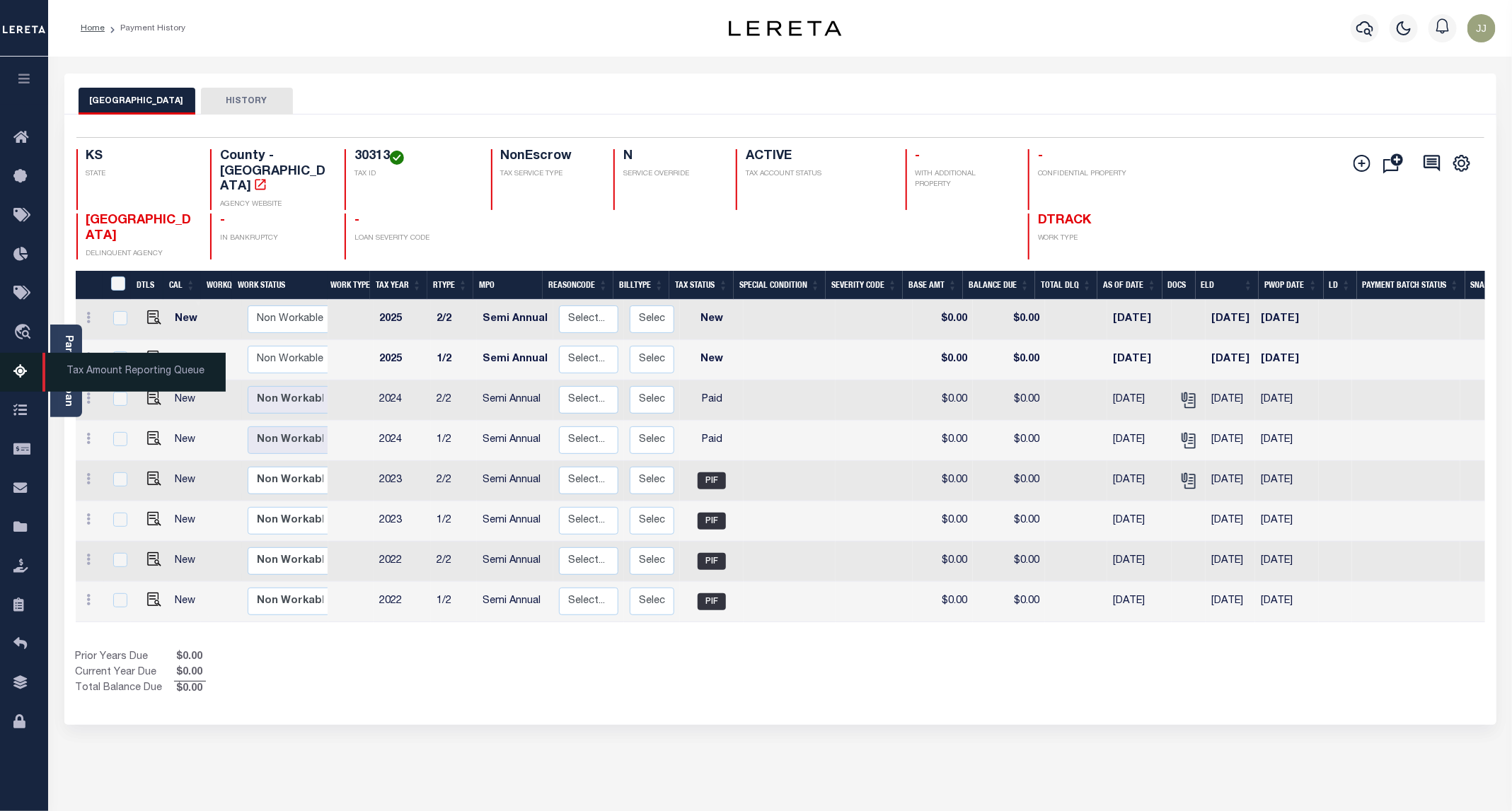
click at [30, 372] on icon at bounding box center [25, 372] width 23 height 18
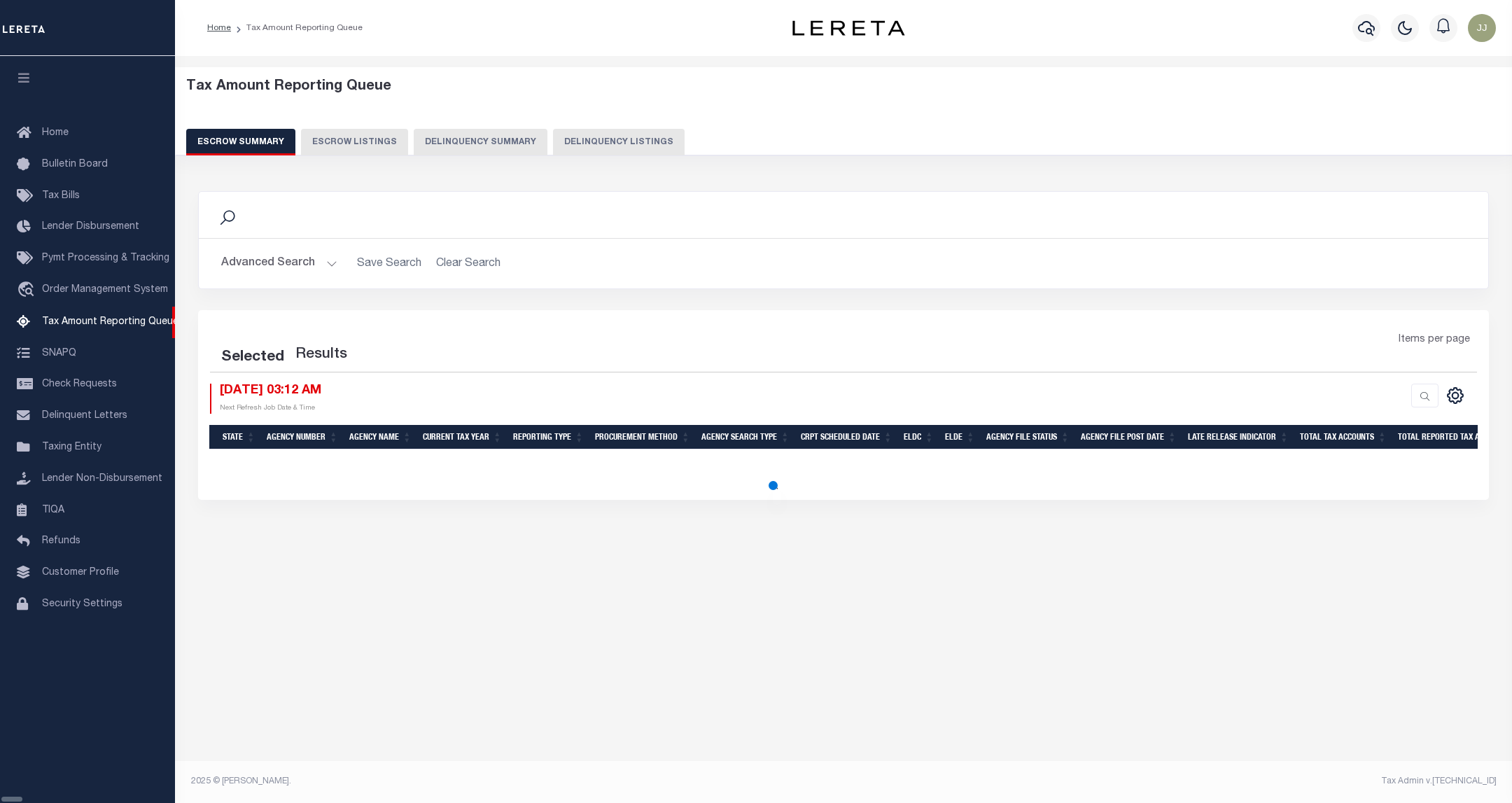
select select "100"
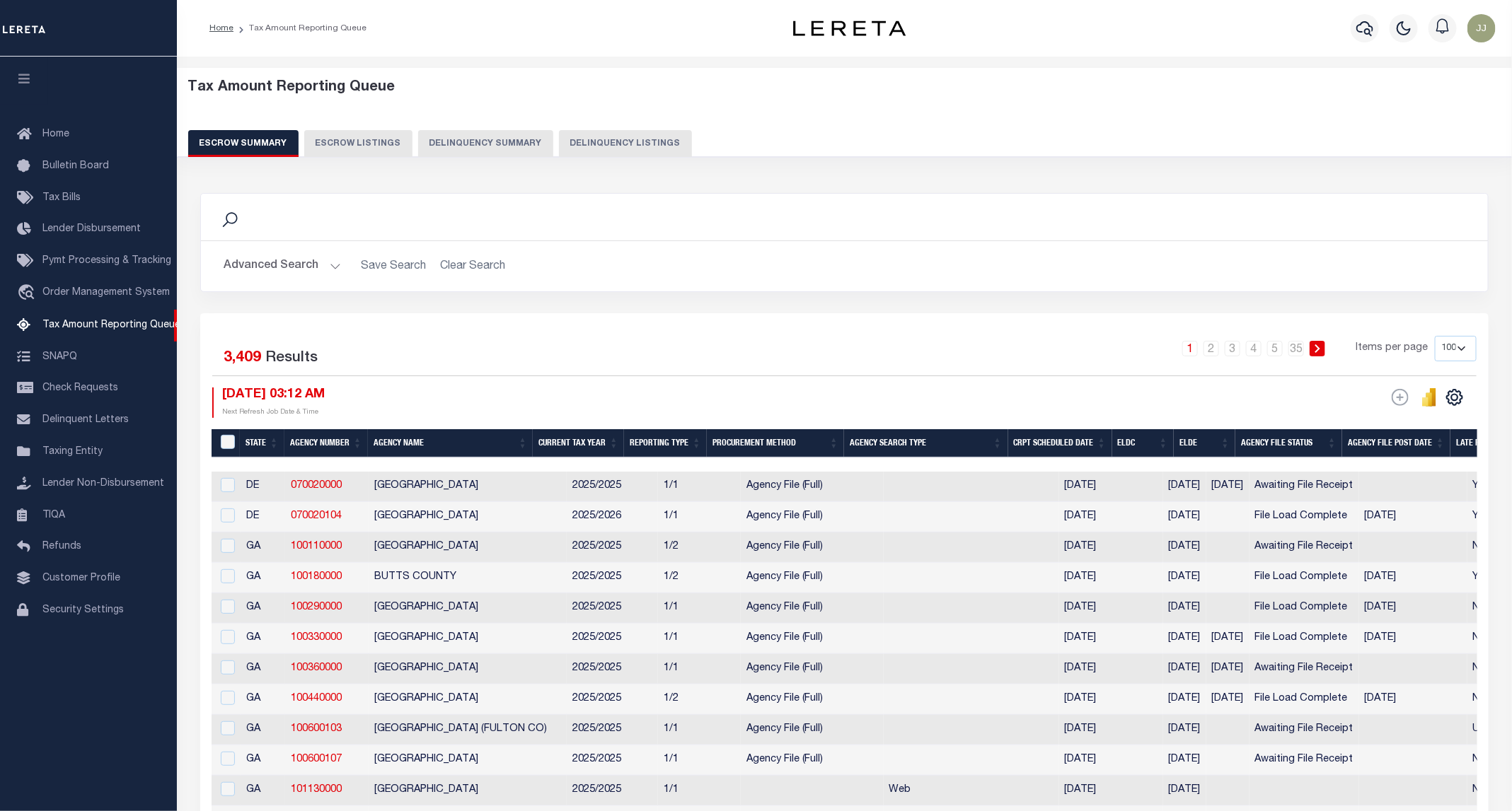
click at [629, 145] on button "Delinquency Listings" at bounding box center [625, 143] width 133 height 27
select select "100"
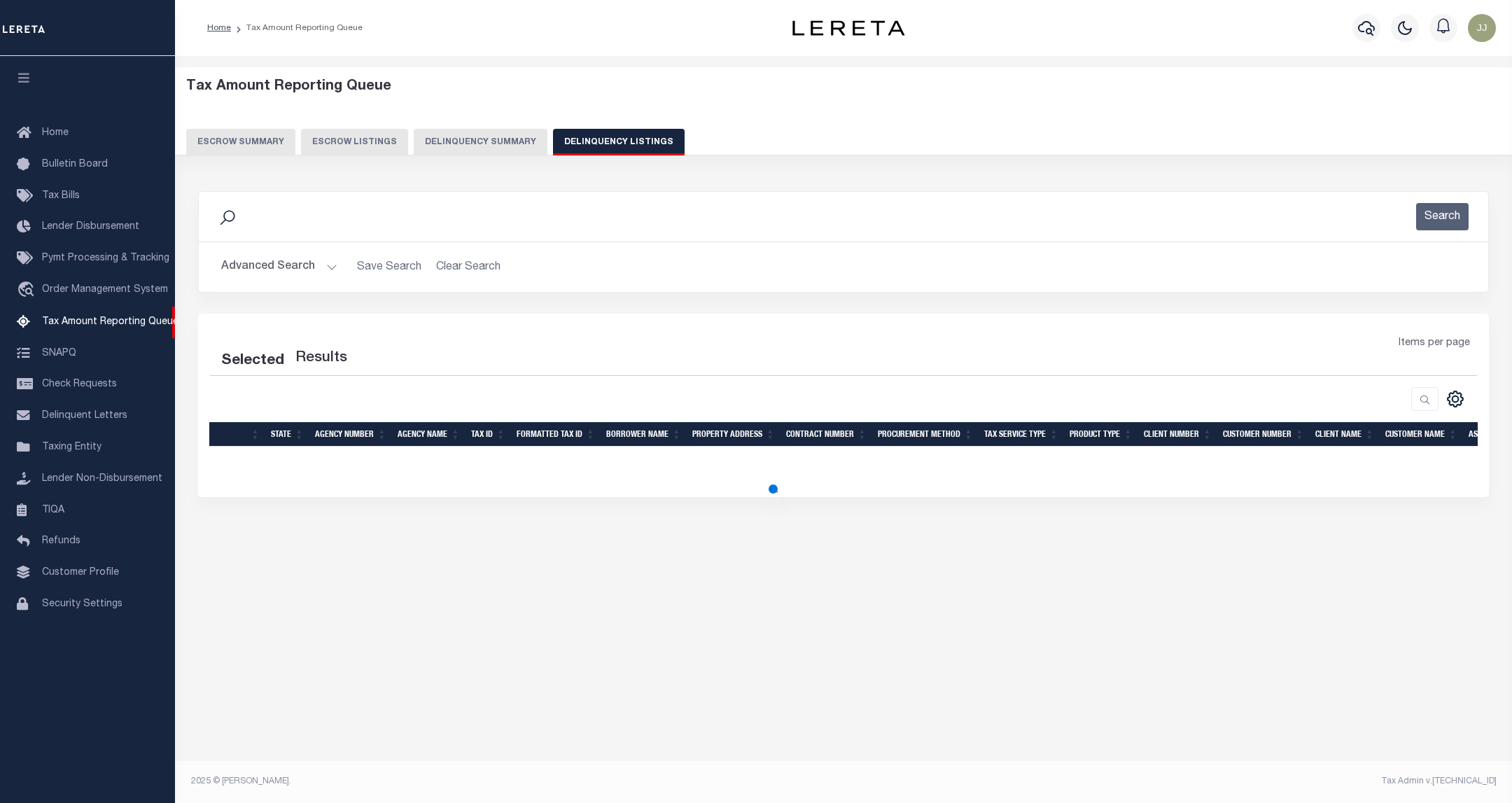
select select "100"
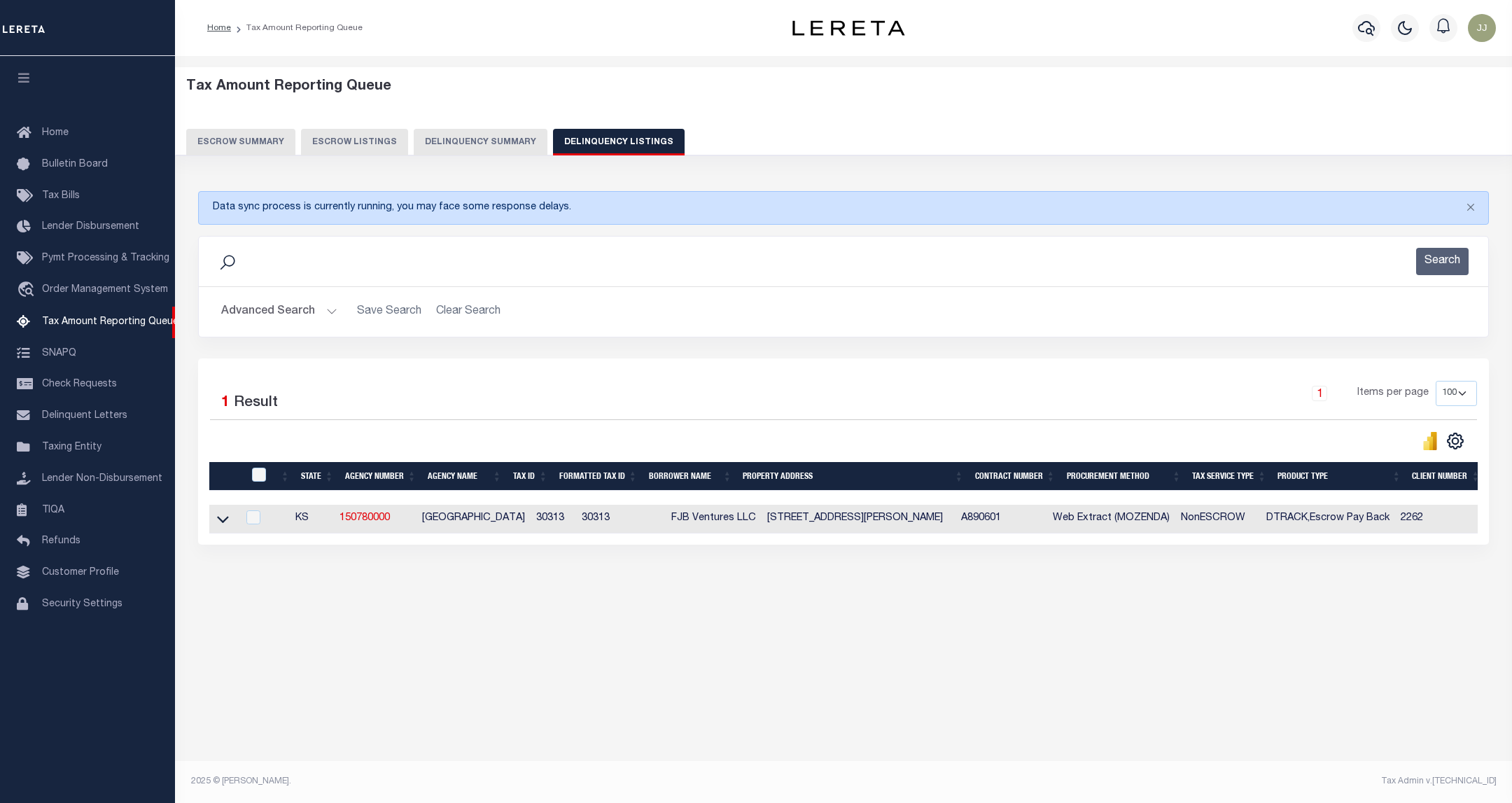
click at [262, 317] on button "Advanced Search" at bounding box center [279, 312] width 116 height 27
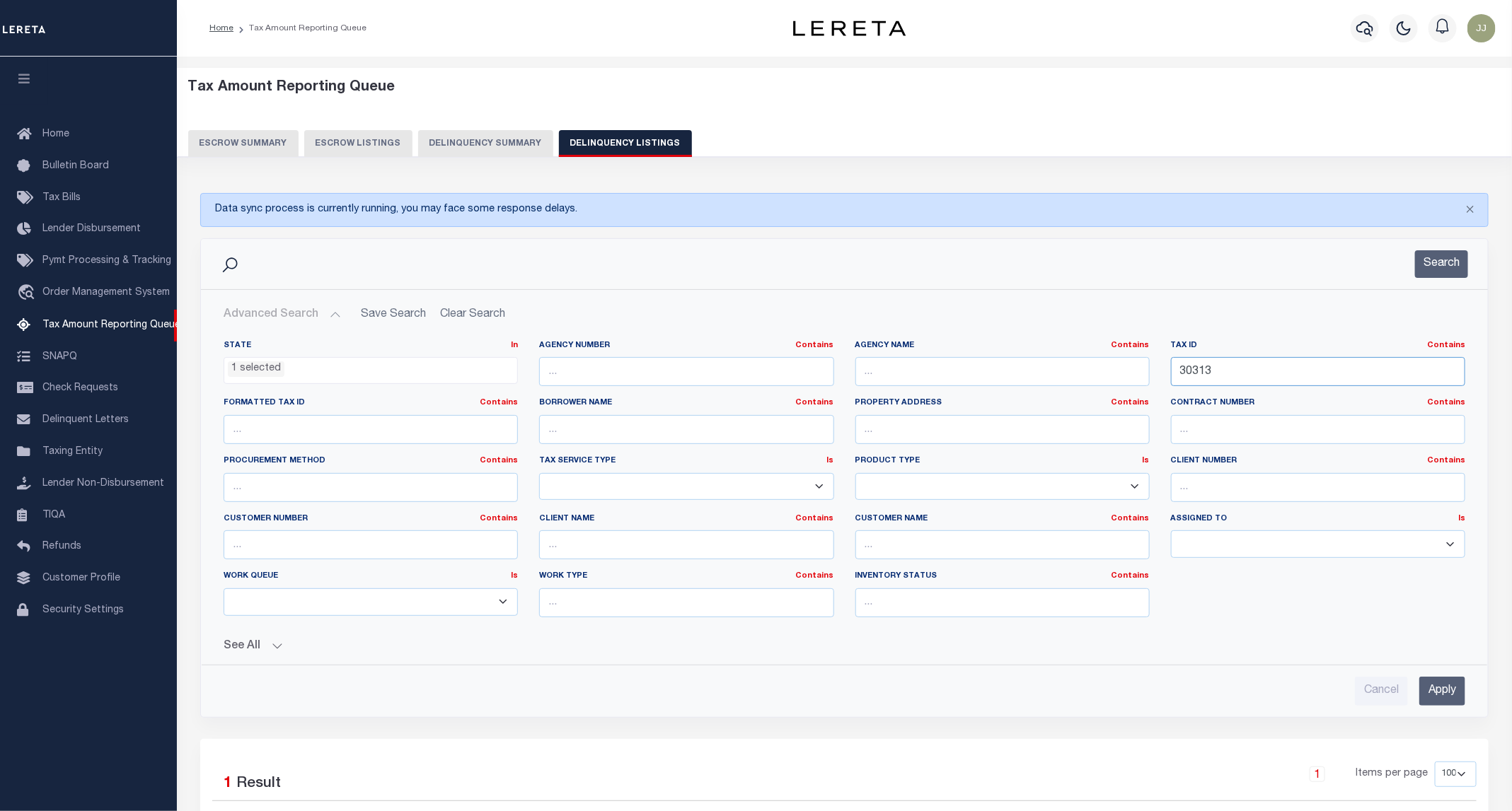
drag, startPoint x: 1238, startPoint y: 368, endPoint x: 1121, endPoint y: 371, distance: 117.0
click at [1121, 371] on div "State In In AK AL AR AZ CA CO CT DC DE FL GA GU HI IA ID IL IN KS KY LA MA MD M…" at bounding box center [844, 484] width 1263 height 288
paste input "96"
type input "30396"
click at [1443, 283] on div "Search" at bounding box center [844, 264] width 1287 height 50
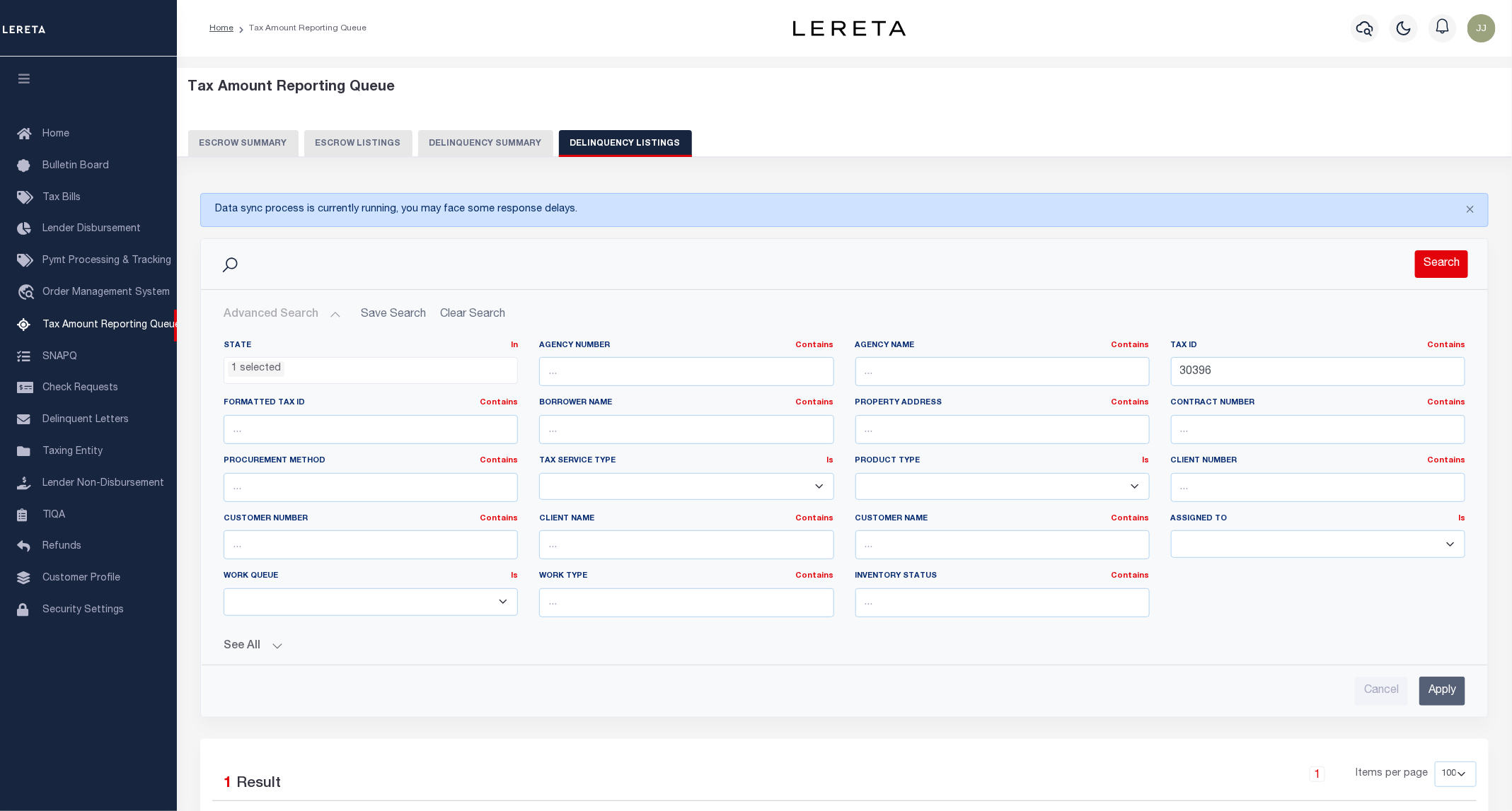
click at [1444, 270] on button "Search" at bounding box center [1441, 264] width 53 height 28
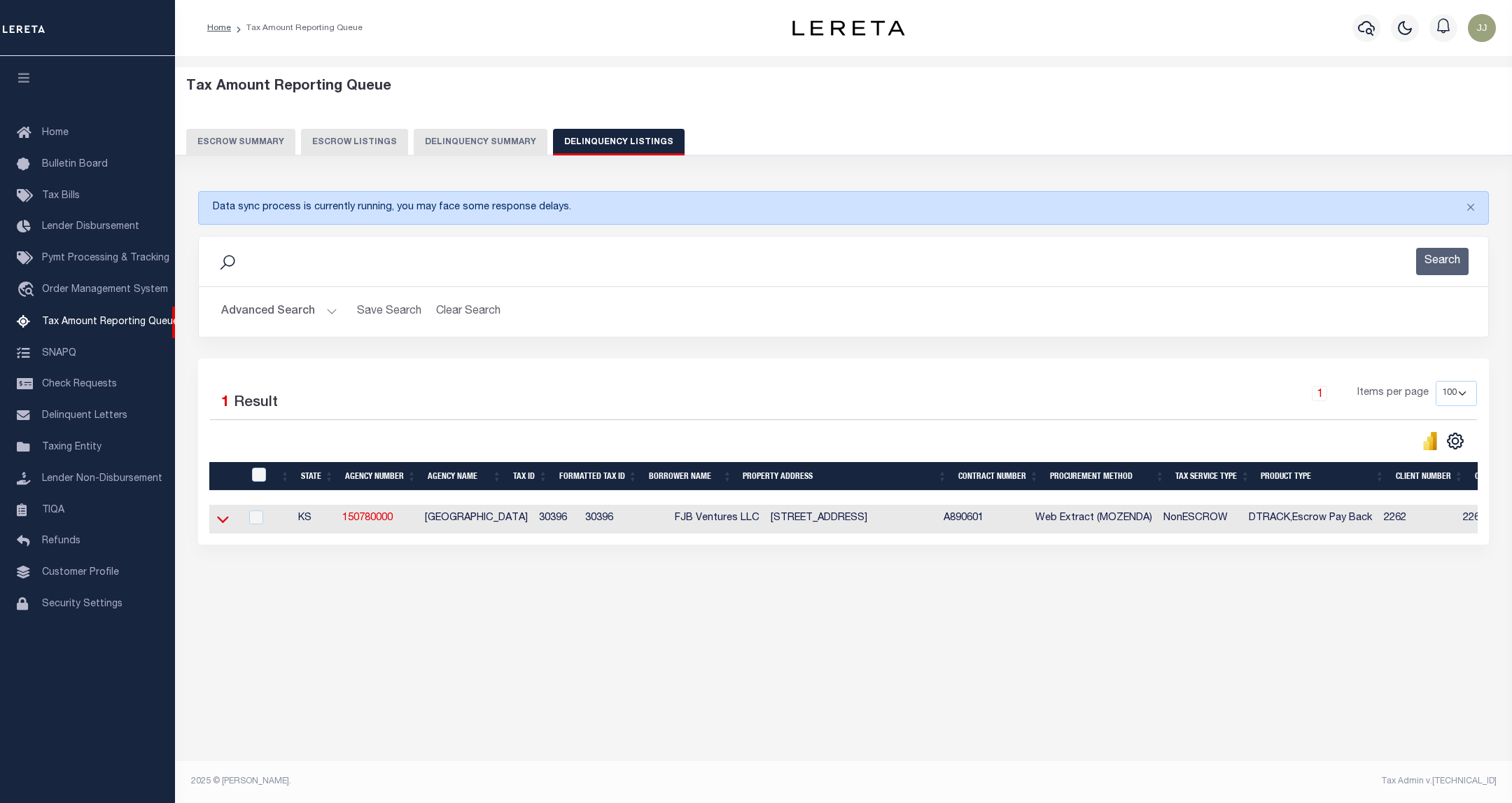
click at [223, 523] on icon at bounding box center [222, 519] width 12 height 7
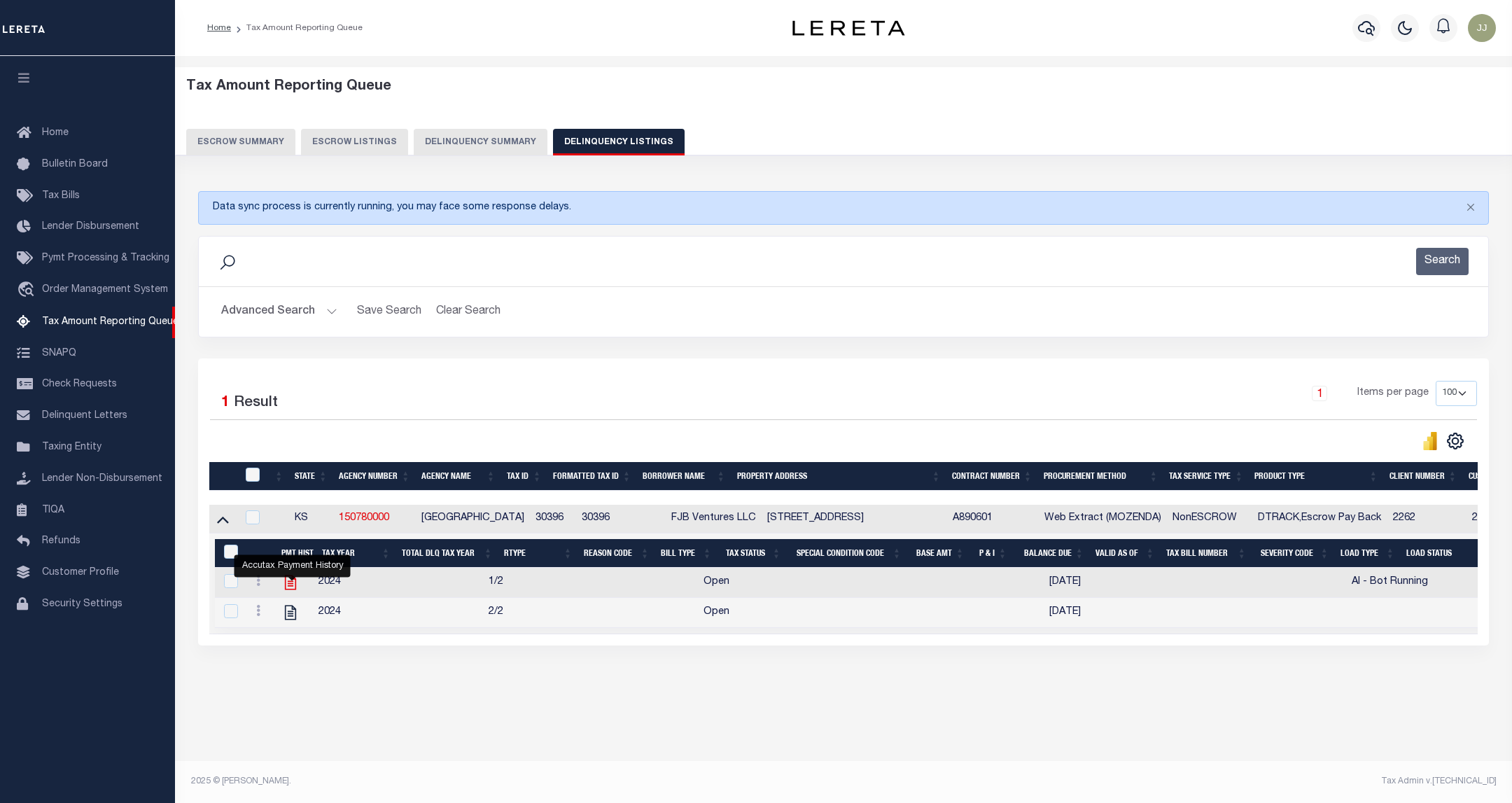
click at [290, 592] on icon "" at bounding box center [291, 583] width 18 height 18
checkbox input "true"
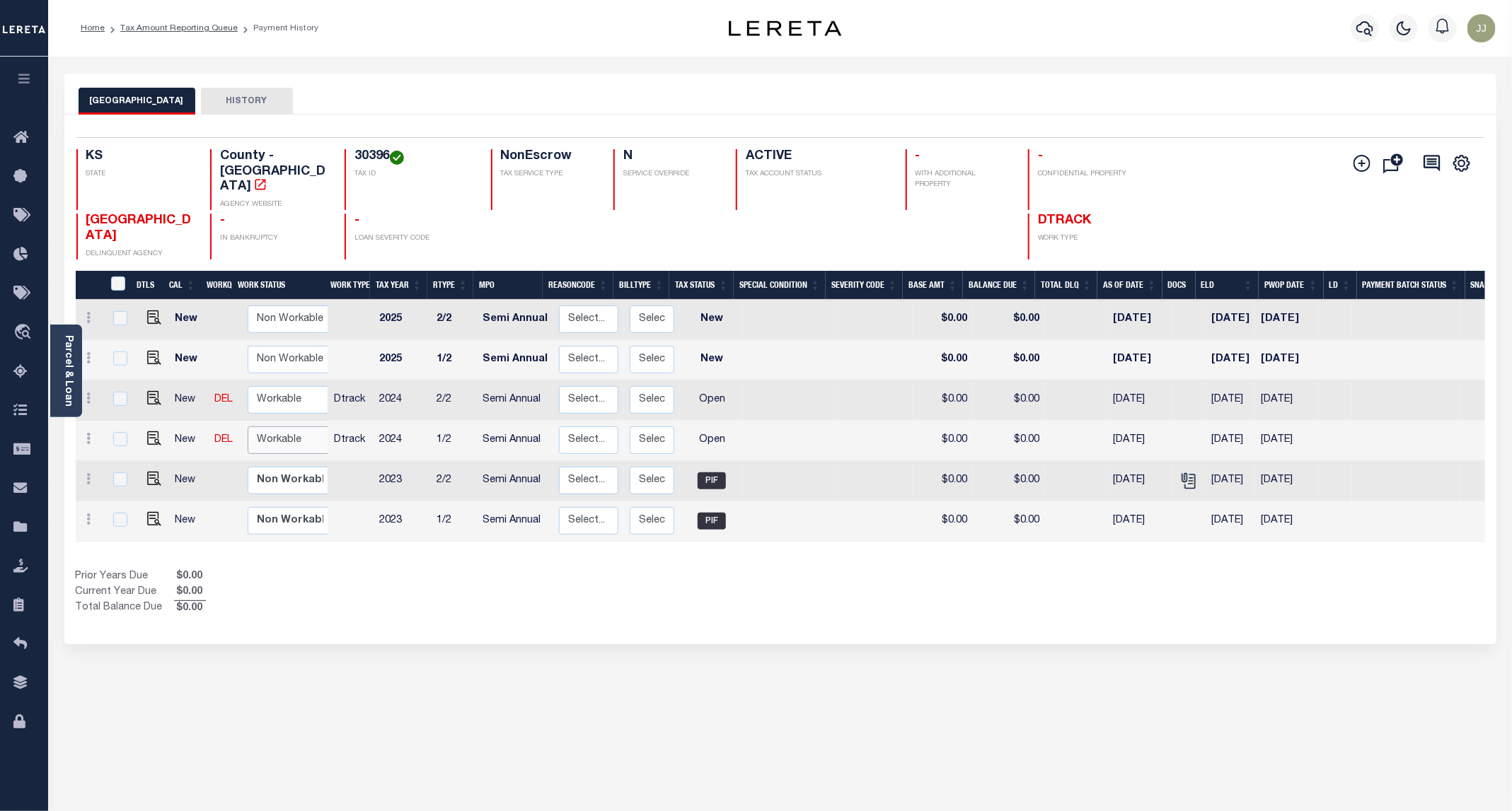
click at [263, 427] on select "Non Workable Workable" at bounding box center [290, 441] width 85 height 28
checkbox input "true"
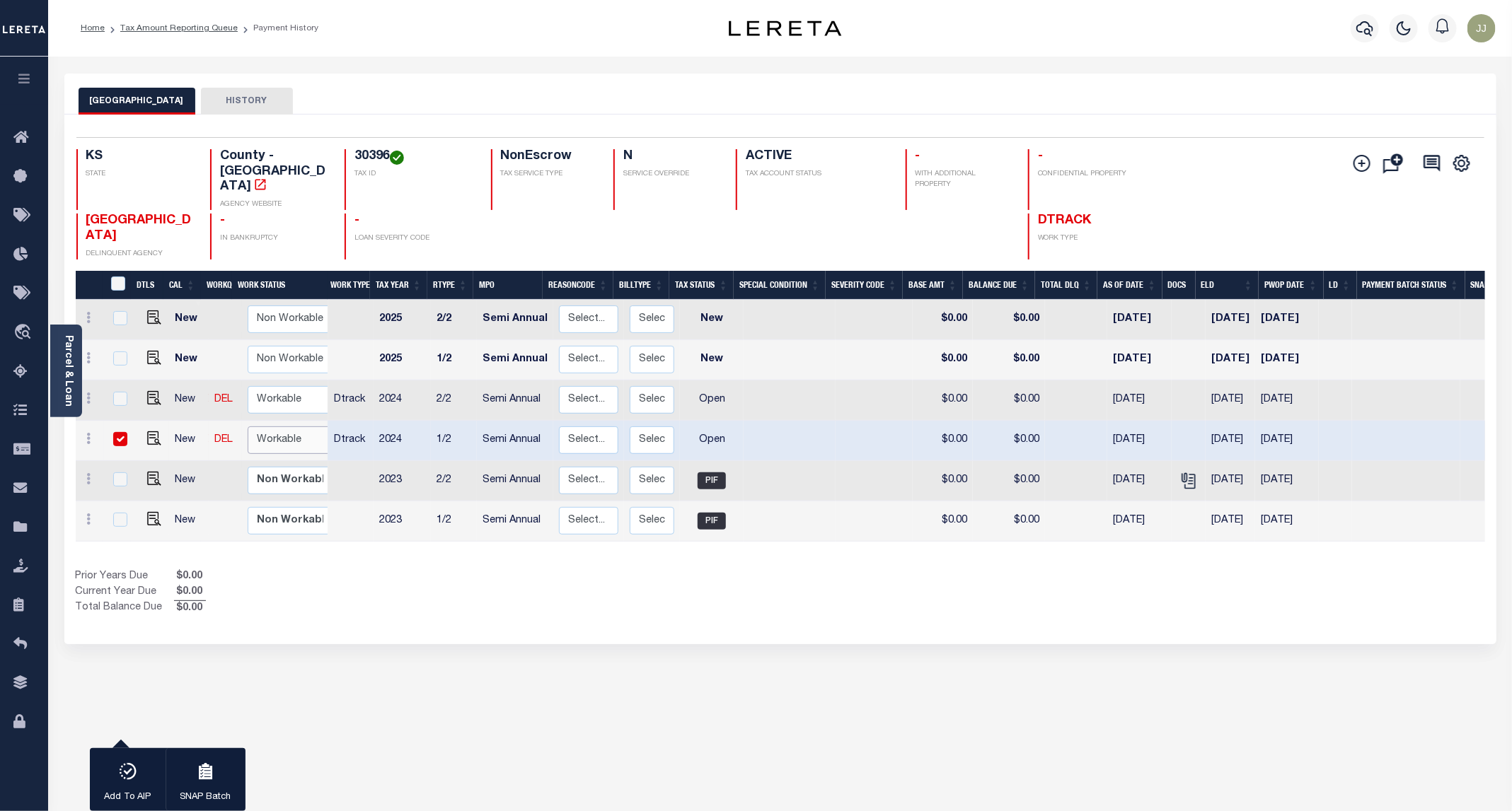
select select "true"
click at [248, 427] on select "Non Workable Workable" at bounding box center [290, 441] width 85 height 28
checkbox input "false"
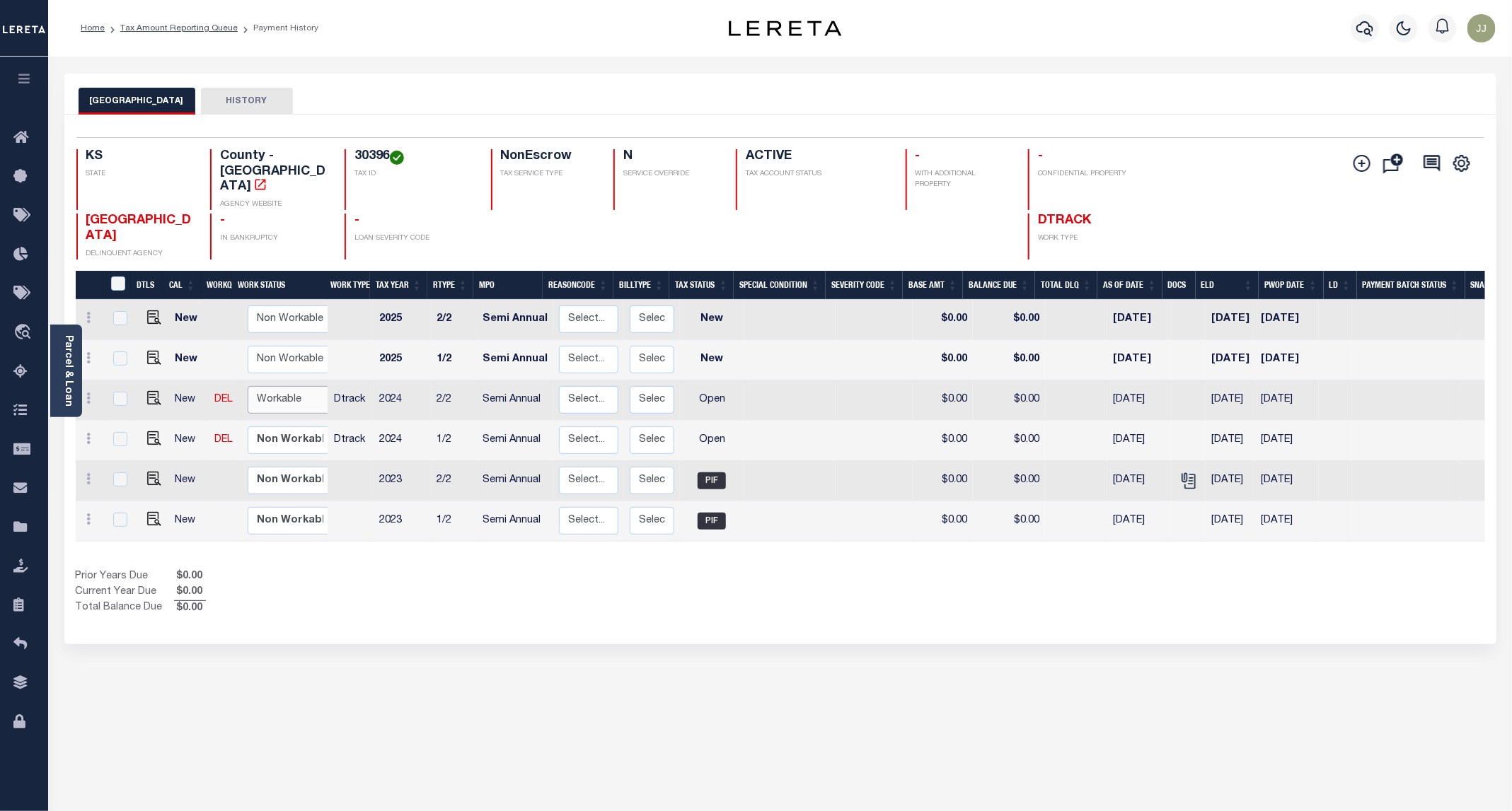
click at [263, 386] on select "Non Workable Workable" at bounding box center [290, 400] width 85 height 28
checkbox input "true"
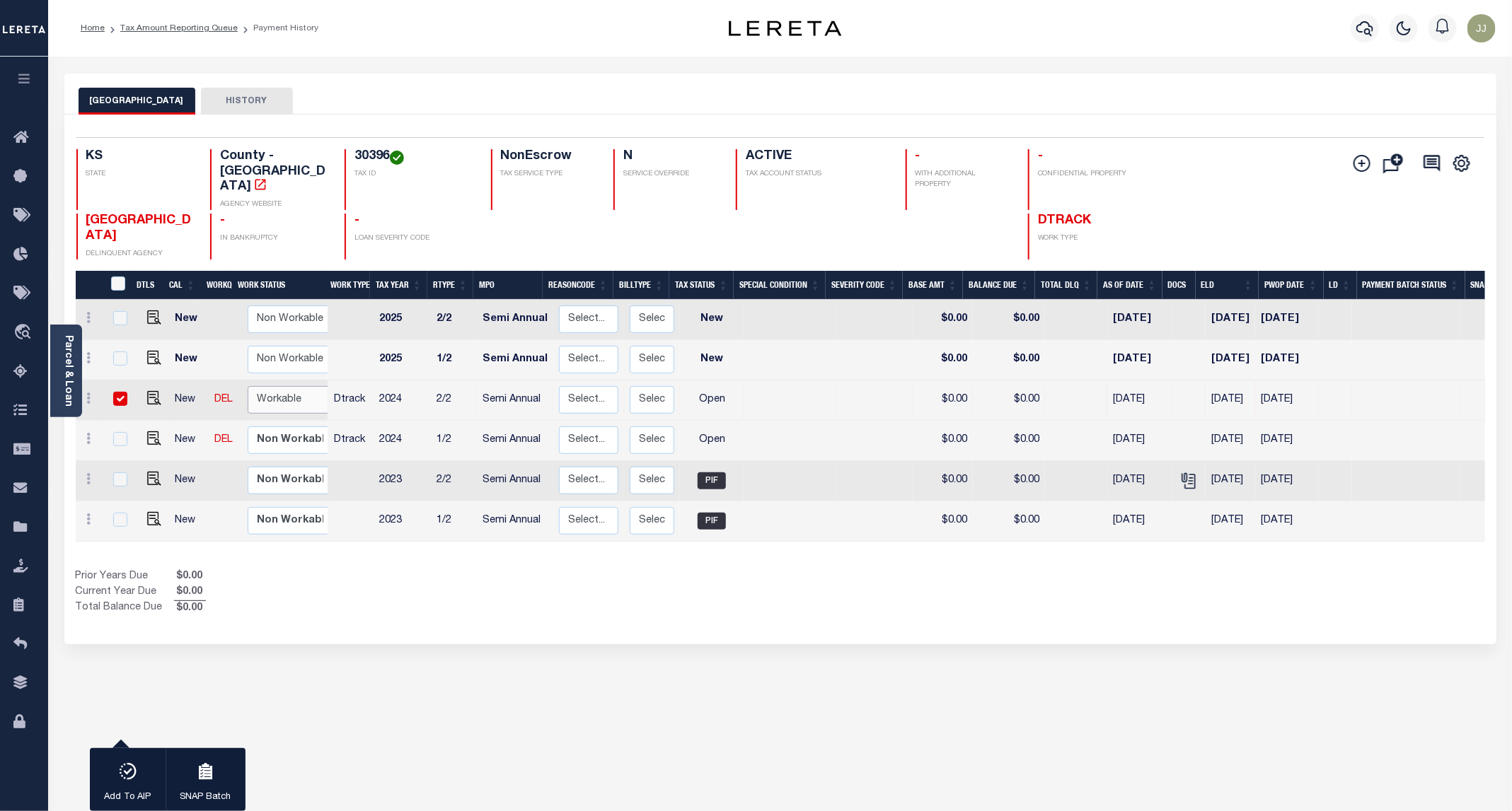
click at [263, 386] on select "Non Workable Workable" at bounding box center [290, 400] width 85 height 28
checkbox input "false"
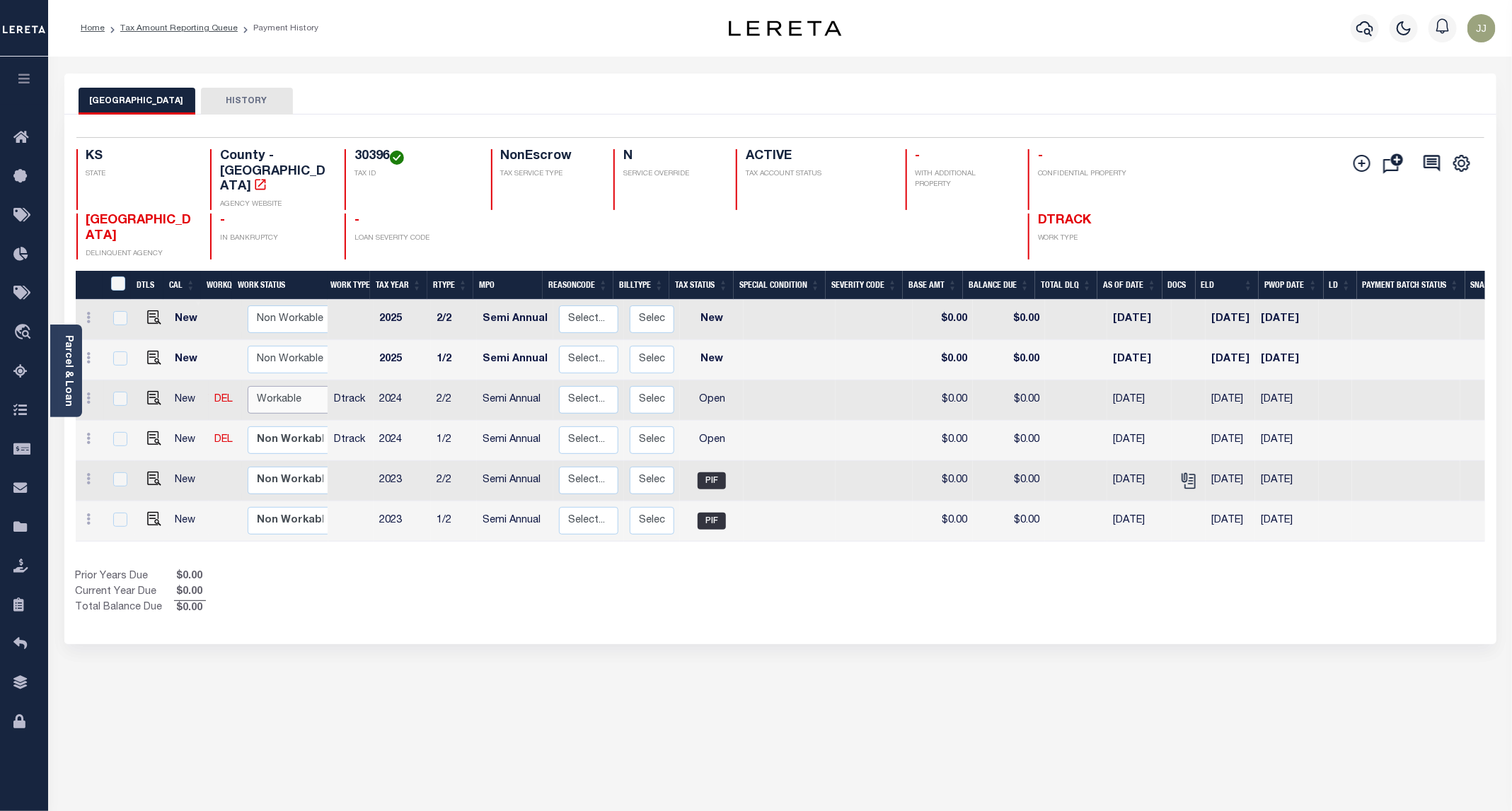
click at [271, 386] on select "Non Workable Workable" at bounding box center [290, 400] width 85 height 28
checkbox input "true"
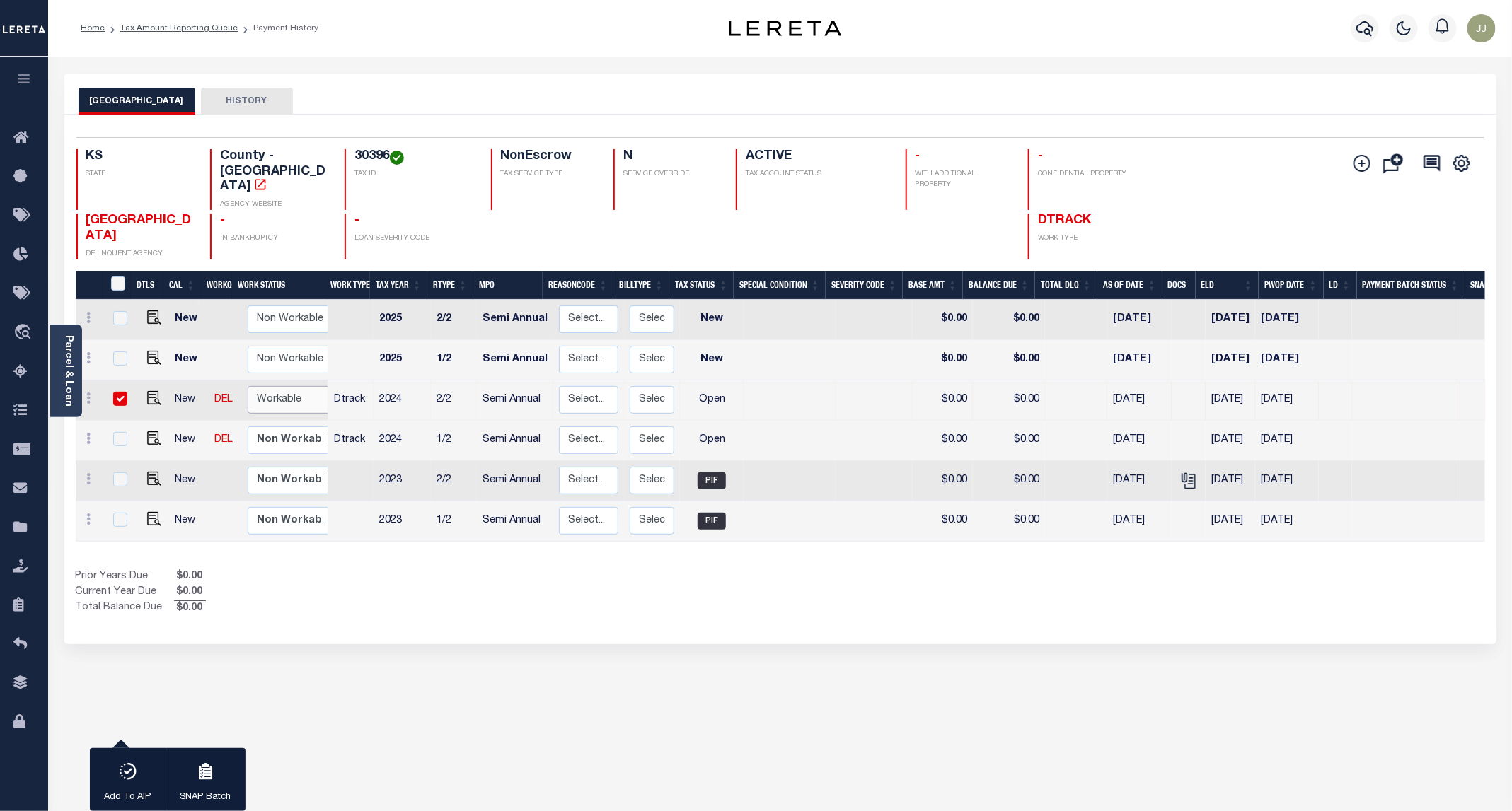
select select "true"
click at [248, 386] on select "Non Workable Workable" at bounding box center [290, 400] width 85 height 28
checkbox input "false"
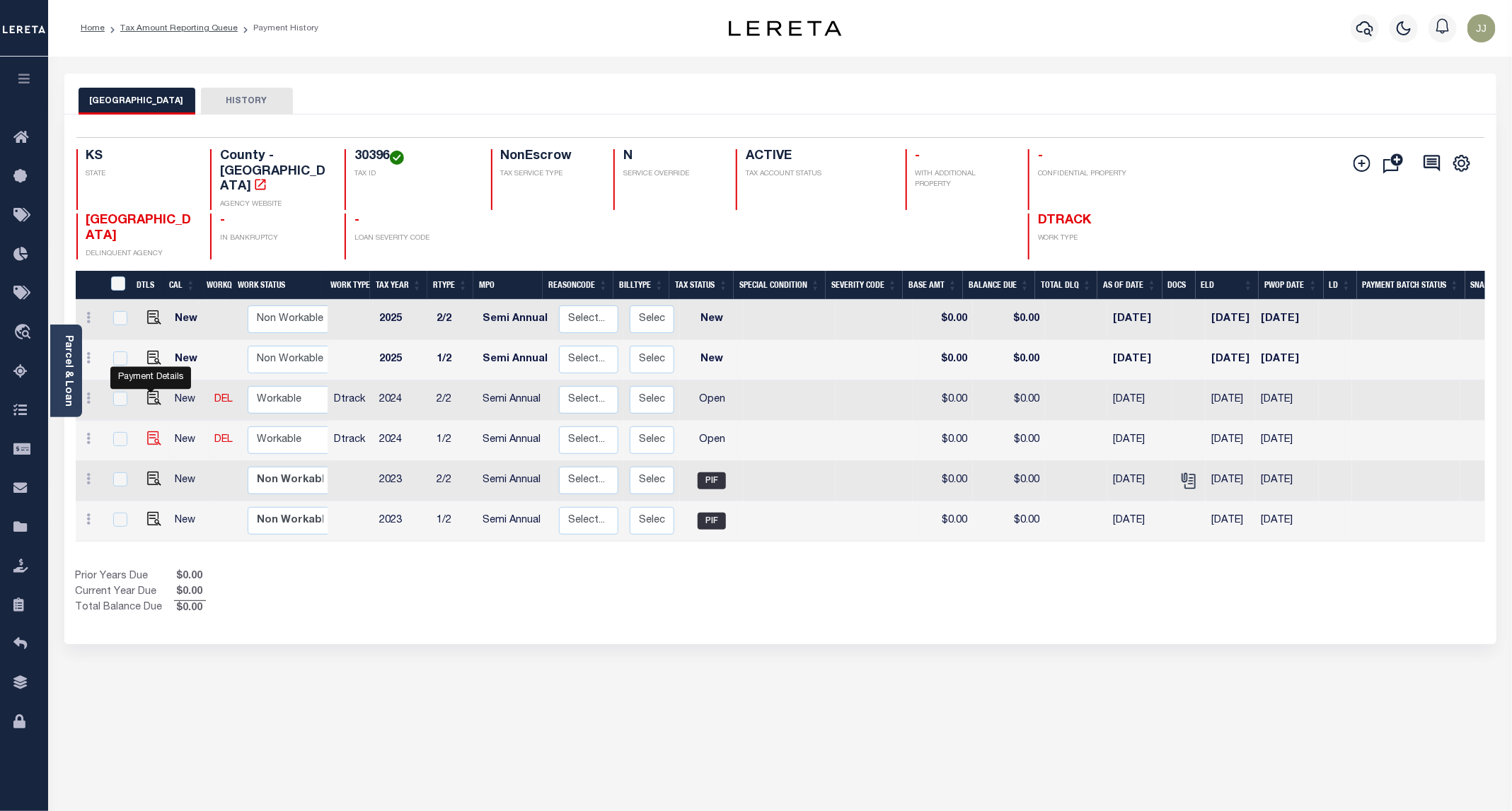
click at [153, 431] on img "" at bounding box center [153, 438] width 14 height 14
checkbox input "true"
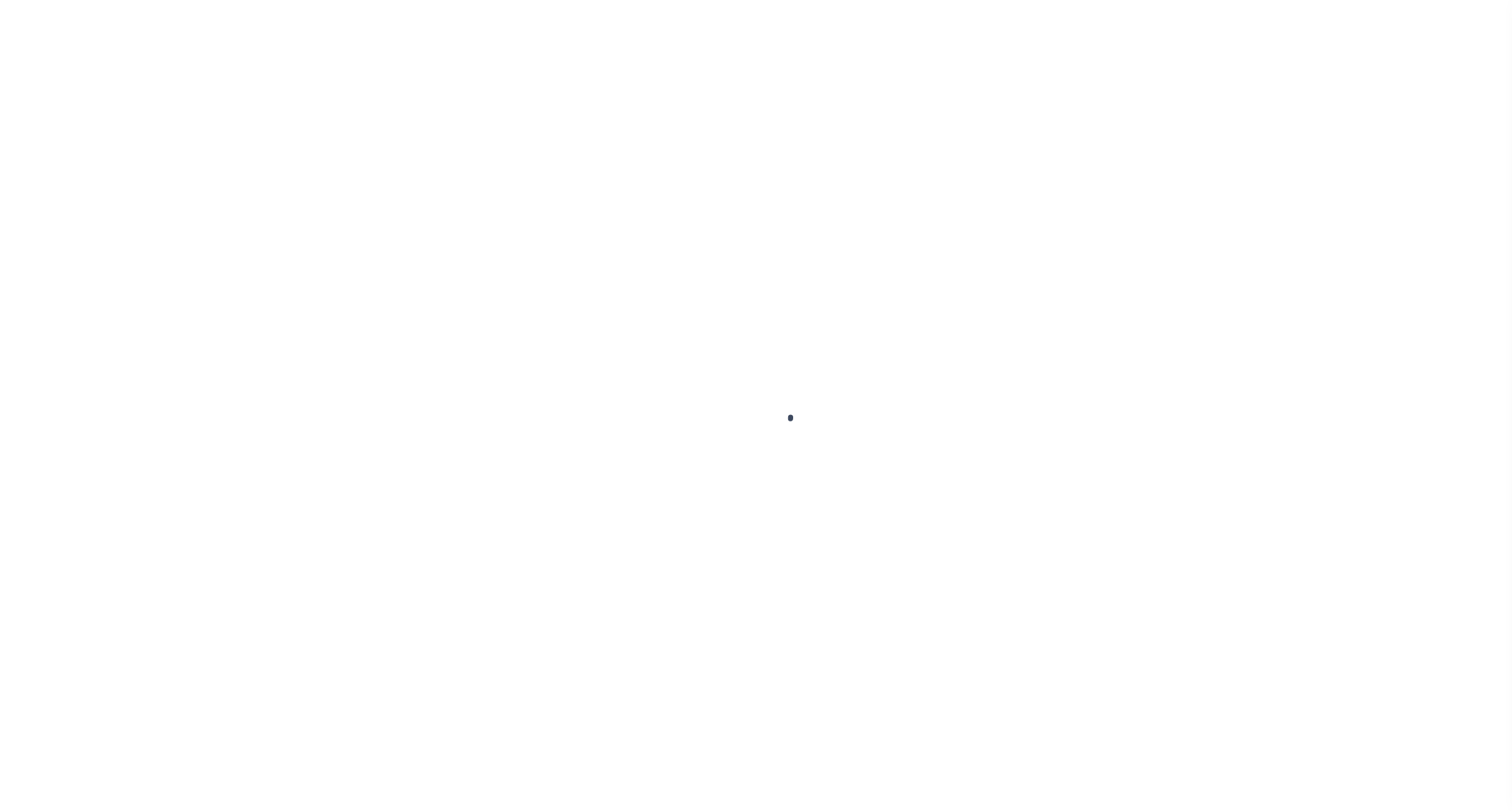
select select "OP2"
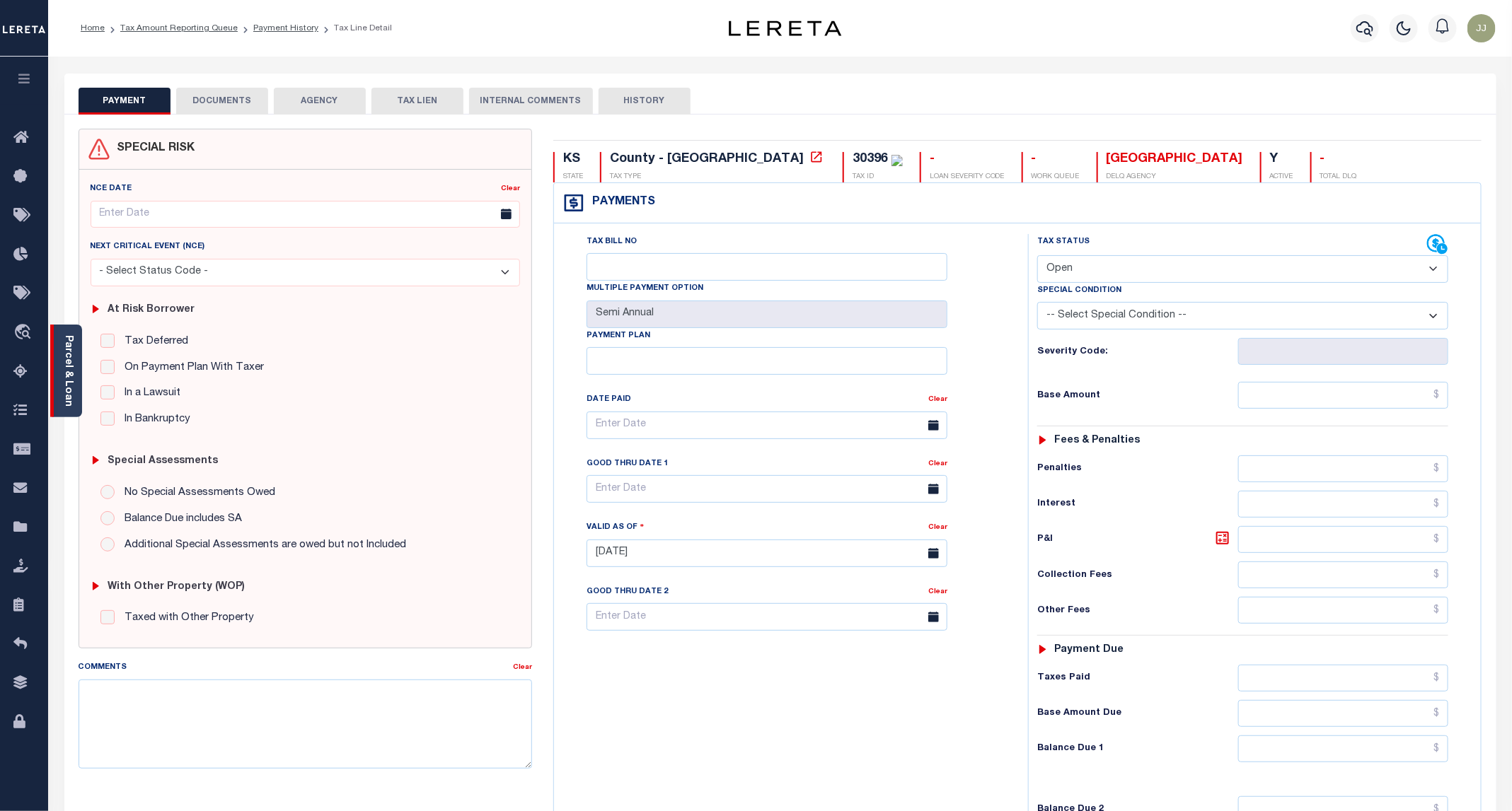
click at [67, 400] on link "Parcel & Loan" at bounding box center [67, 370] width 10 height 71
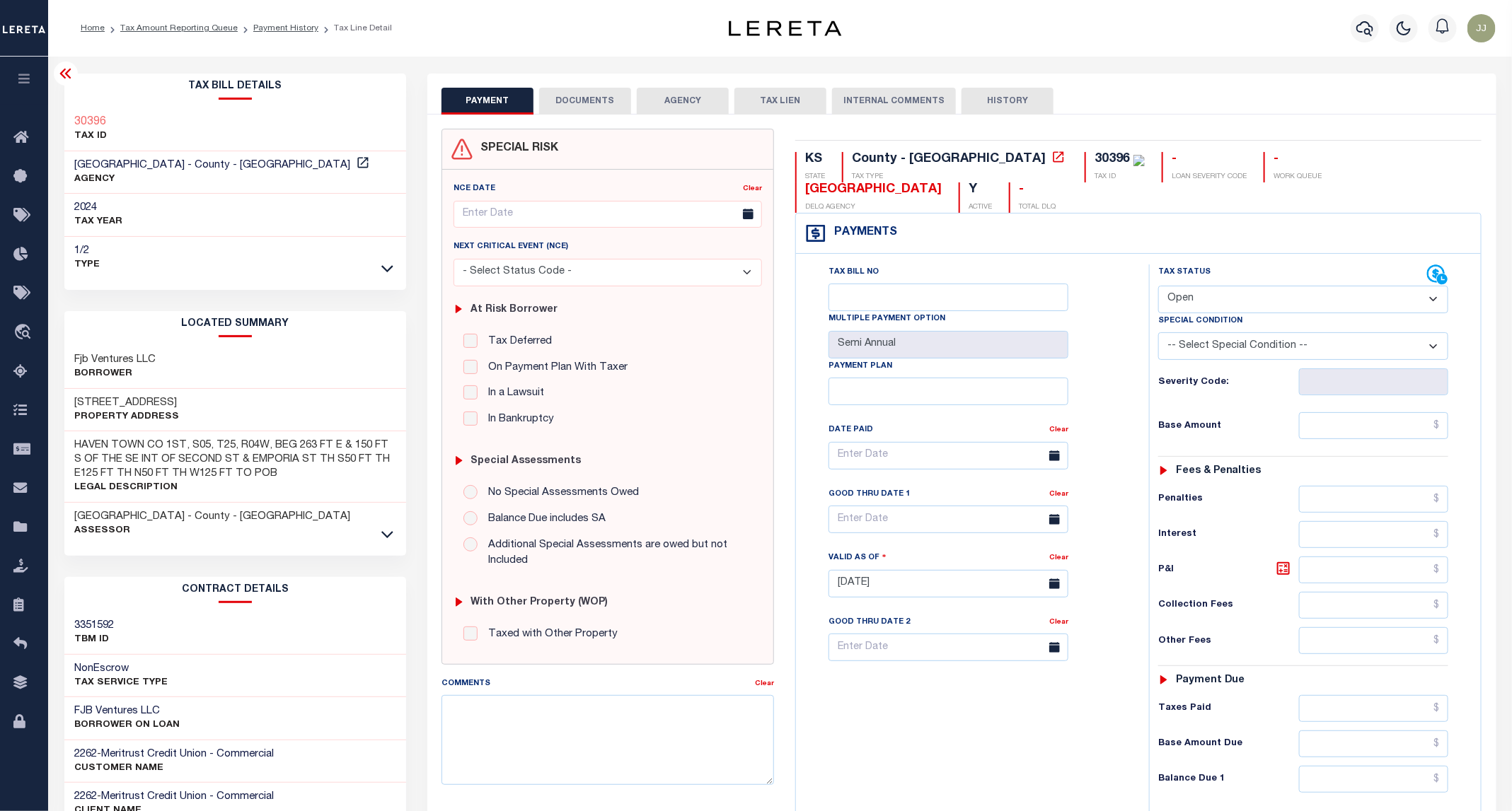
click at [123, 400] on h3 "[STREET_ADDRESS]" at bounding box center [127, 403] width 104 height 14
copy h3 "TOPEKA"
click at [571, 104] on button "DOCUMENTS" at bounding box center [586, 101] width 92 height 27
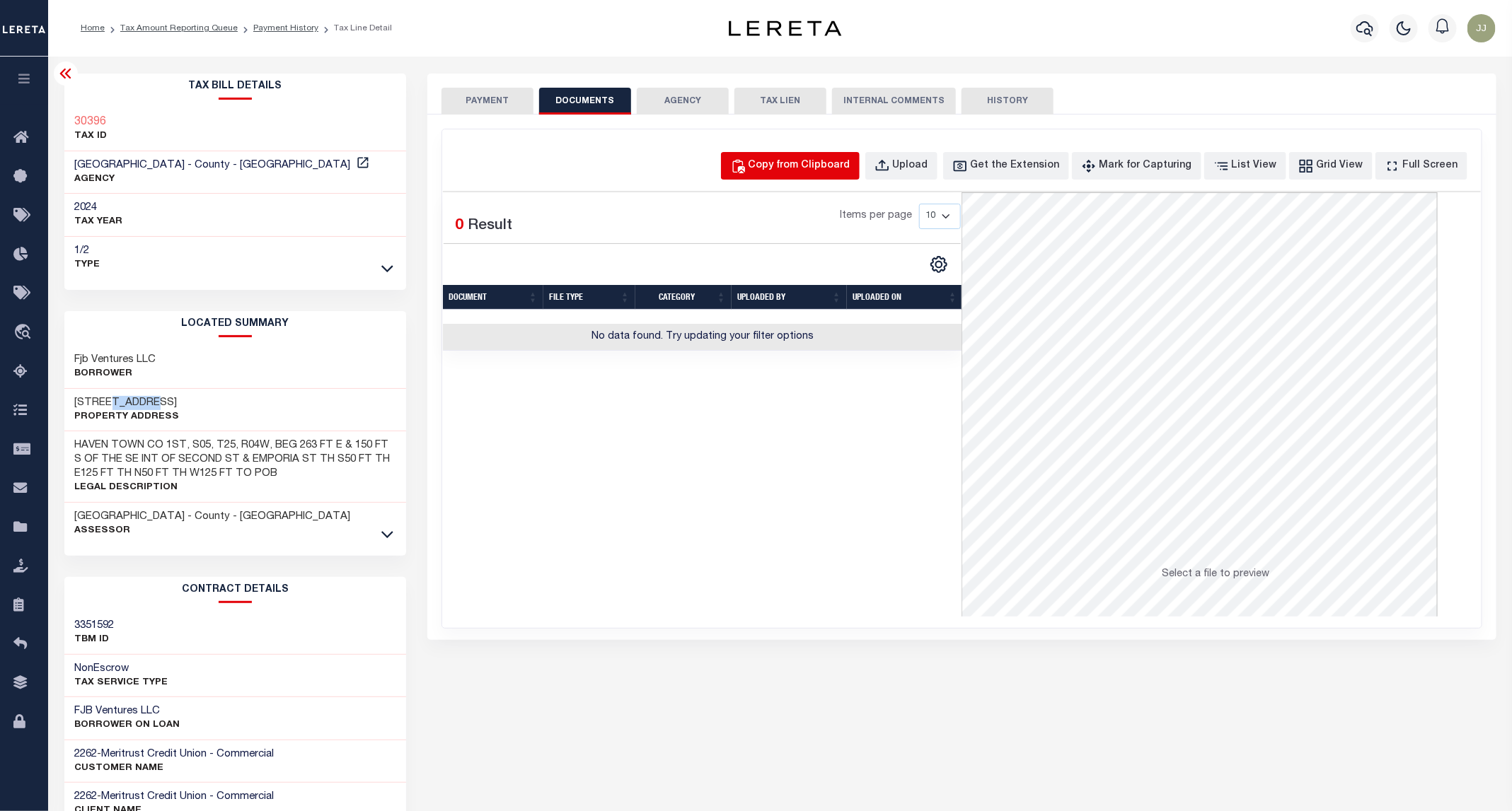
click at [802, 170] on div "Copy from Clipboard" at bounding box center [799, 166] width 102 height 16
select select "POP"
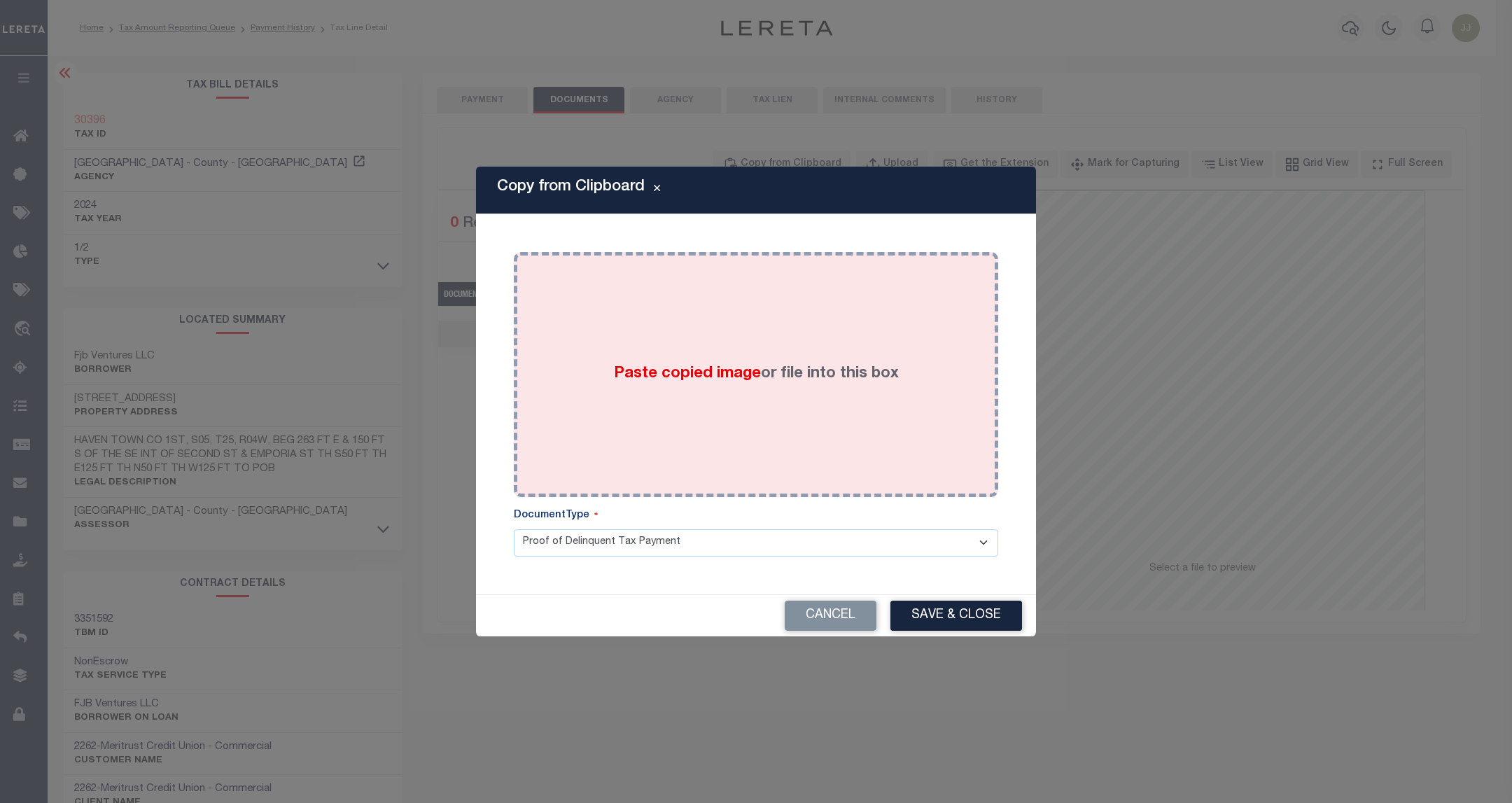
click at [804, 332] on div "Paste copied image or file into this box" at bounding box center [756, 374] width 463 height 224
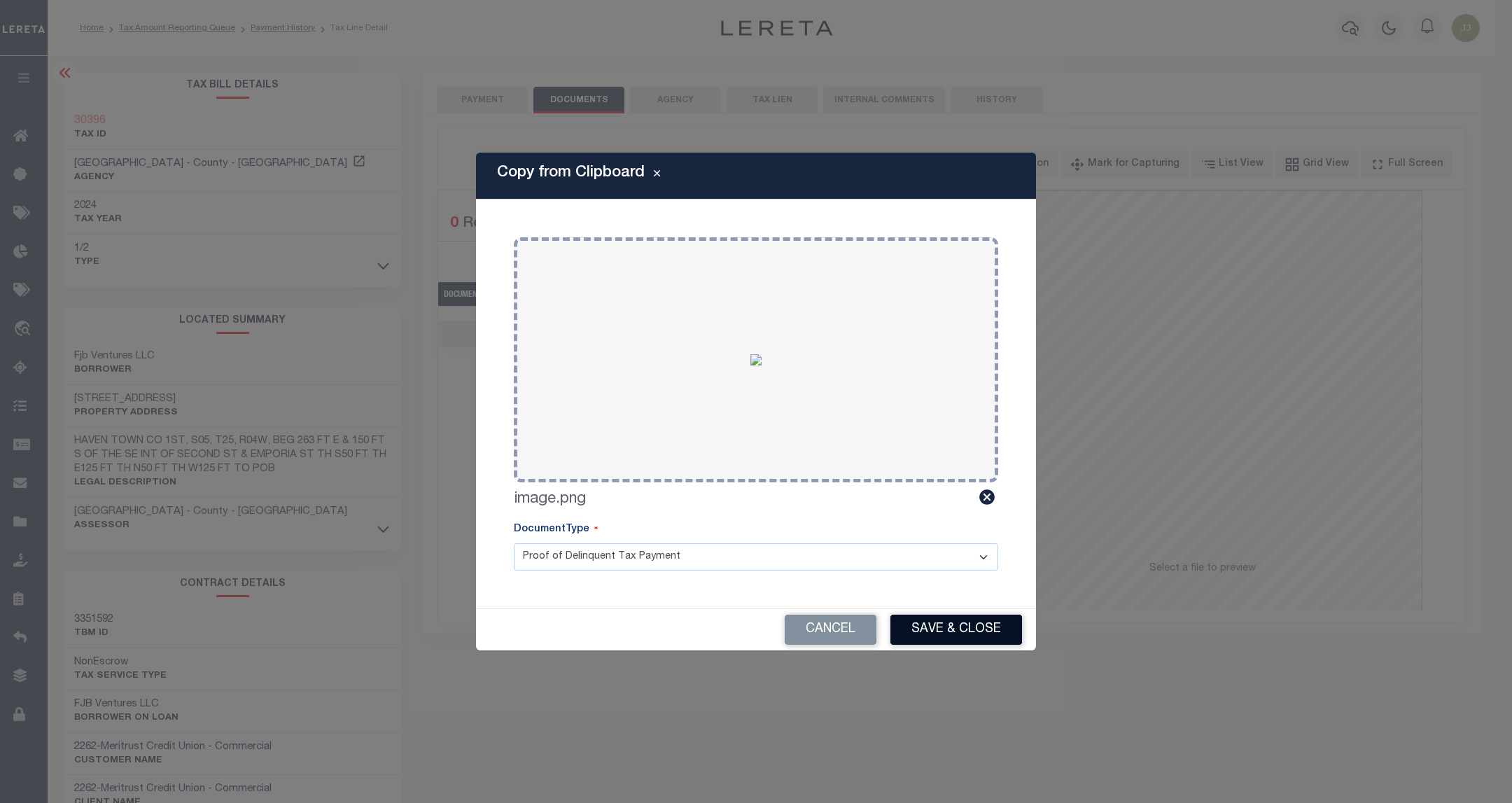
click at [958, 629] on button "Save & Close" at bounding box center [956, 629] width 132 height 30
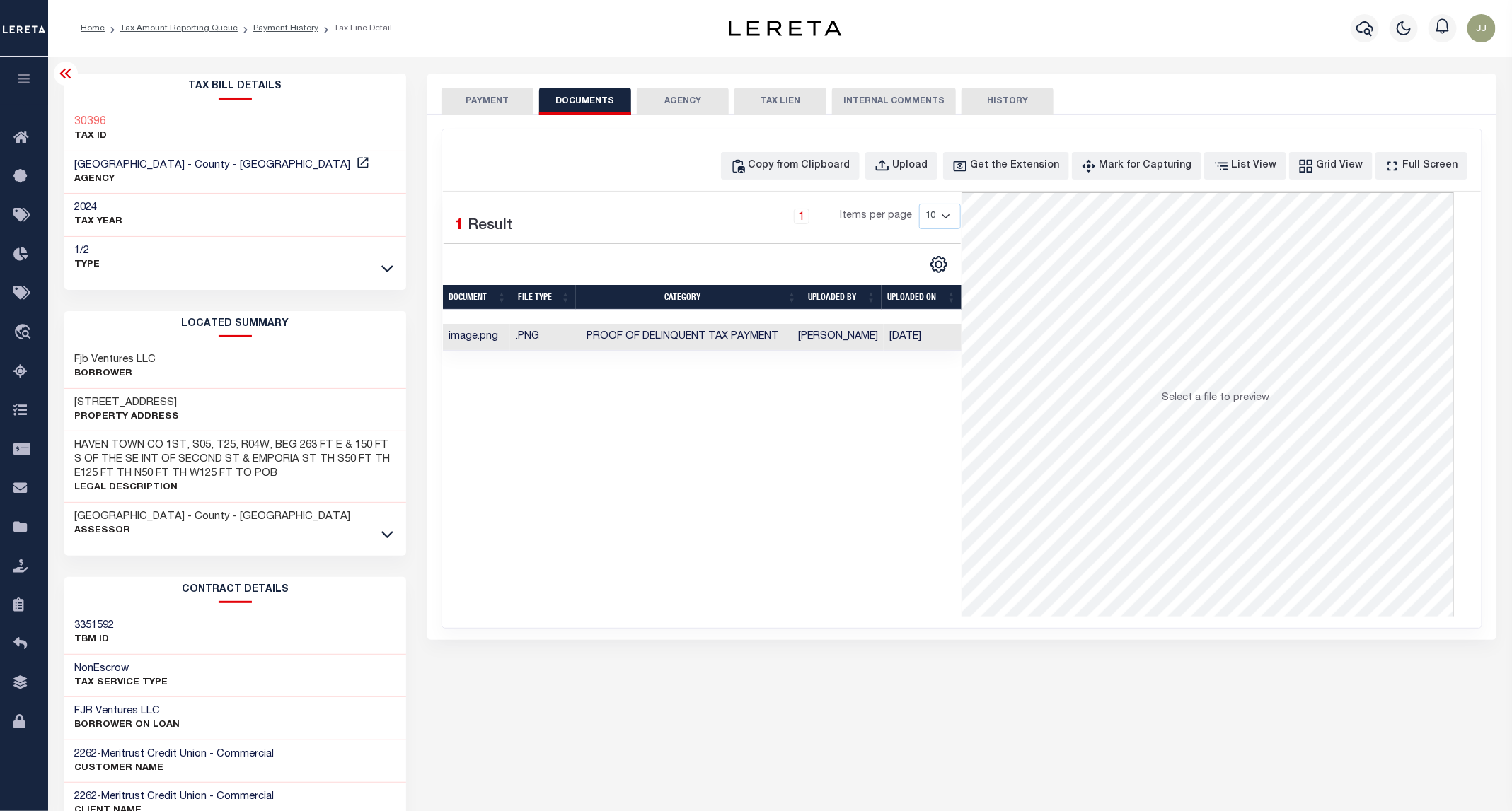
click at [467, 103] on button "PAYMENT" at bounding box center [488, 101] width 92 height 27
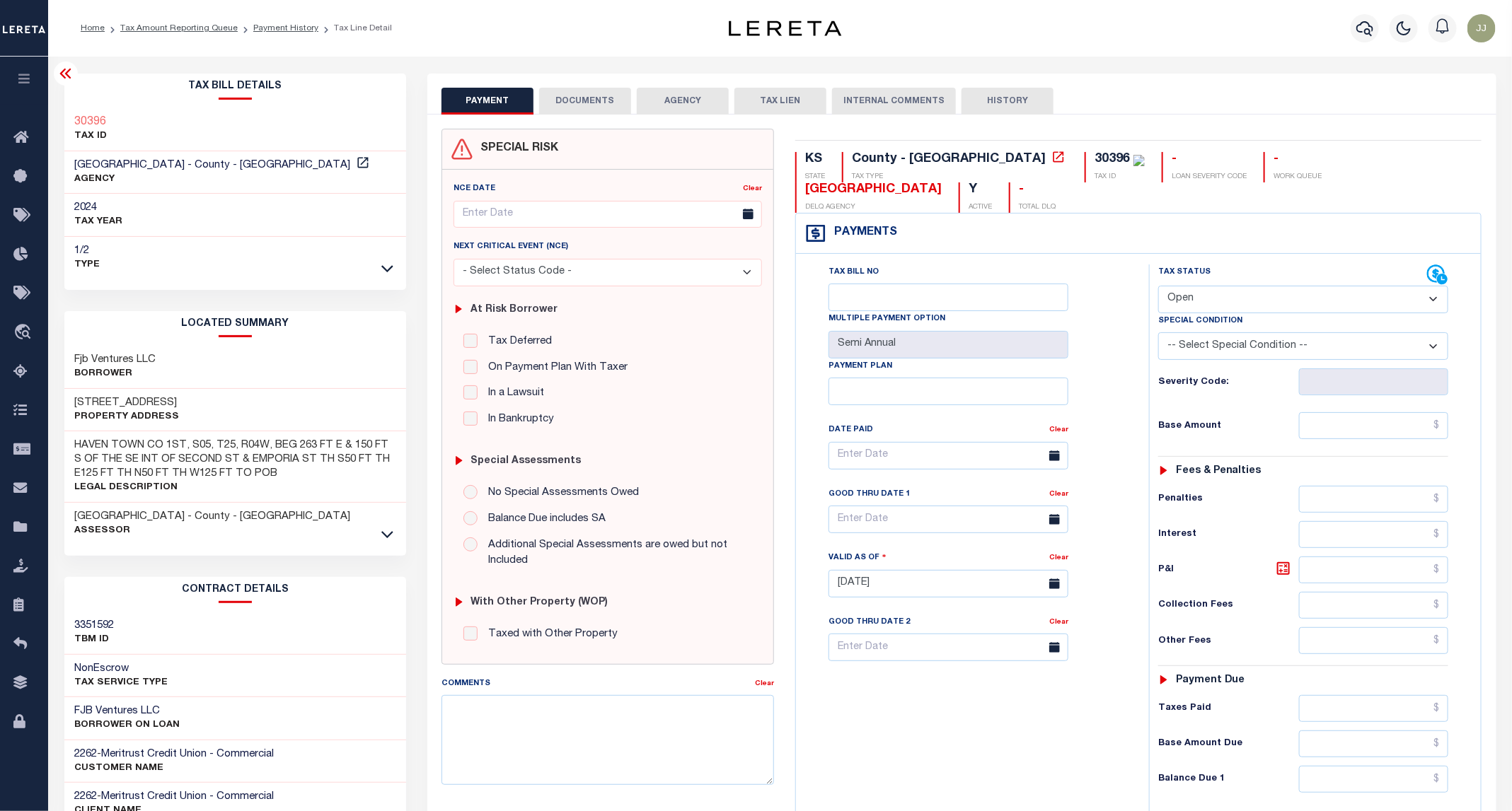
click at [1213, 285] on select "- Select Status Code - Open Due/Unpaid Paid Incomplete No Tax Due Internal Refu…" at bounding box center [1303, 299] width 290 height 28
select select "PYD"
click at [1158, 285] on select "- Select Status Code - Open Due/Unpaid Paid Incomplete No Tax Due Internal Refu…" at bounding box center [1303, 299] width 290 height 28
type input "[DATE]"
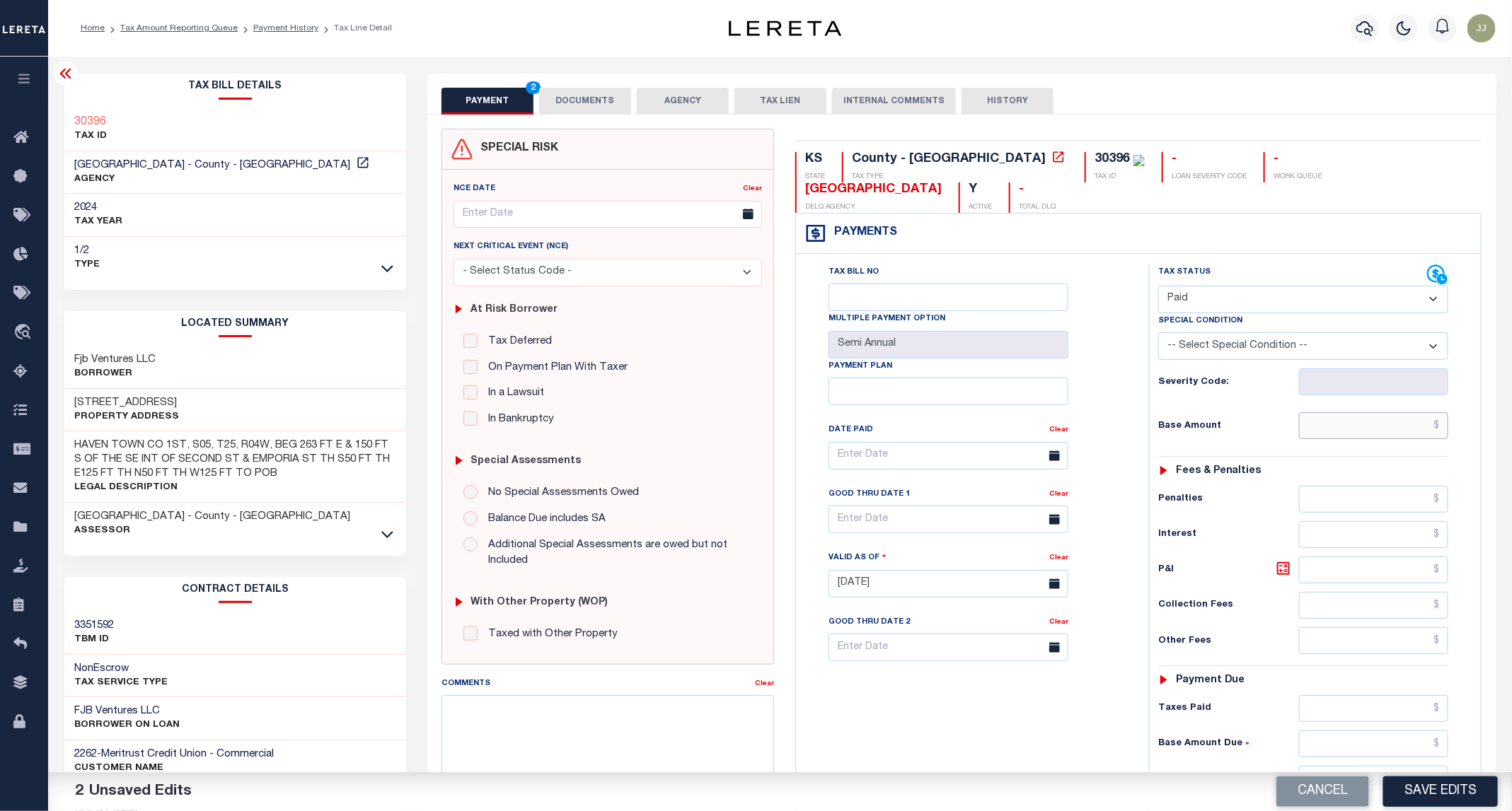
click at [1406, 412] on input "text" at bounding box center [1373, 425] width 150 height 27
type input "$0.00"
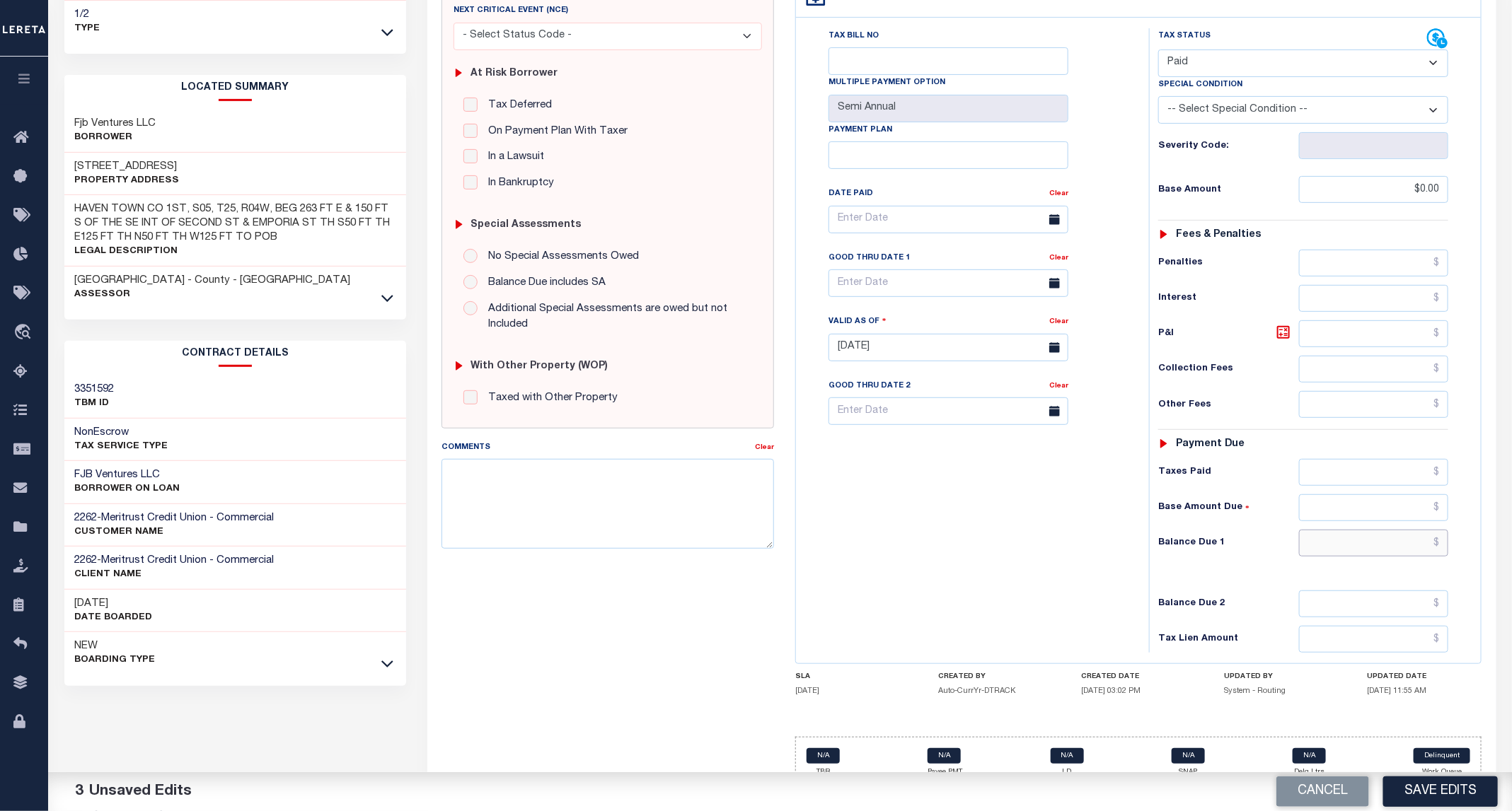
click at [1352, 530] on input "text" at bounding box center [1373, 543] width 150 height 27
type input "$0.00"
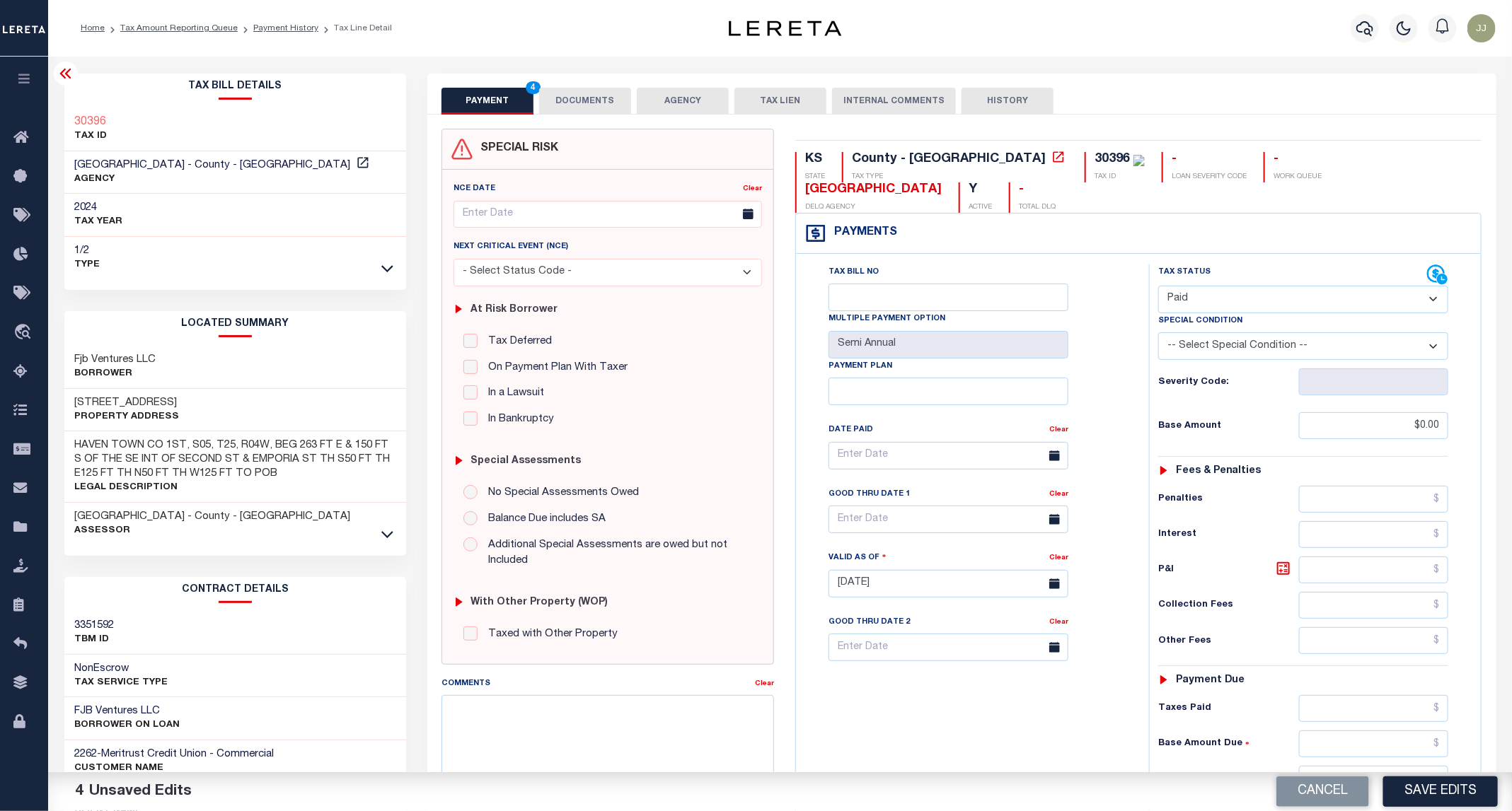
click at [573, 91] on button "DOCUMENTS" at bounding box center [586, 101] width 92 height 27
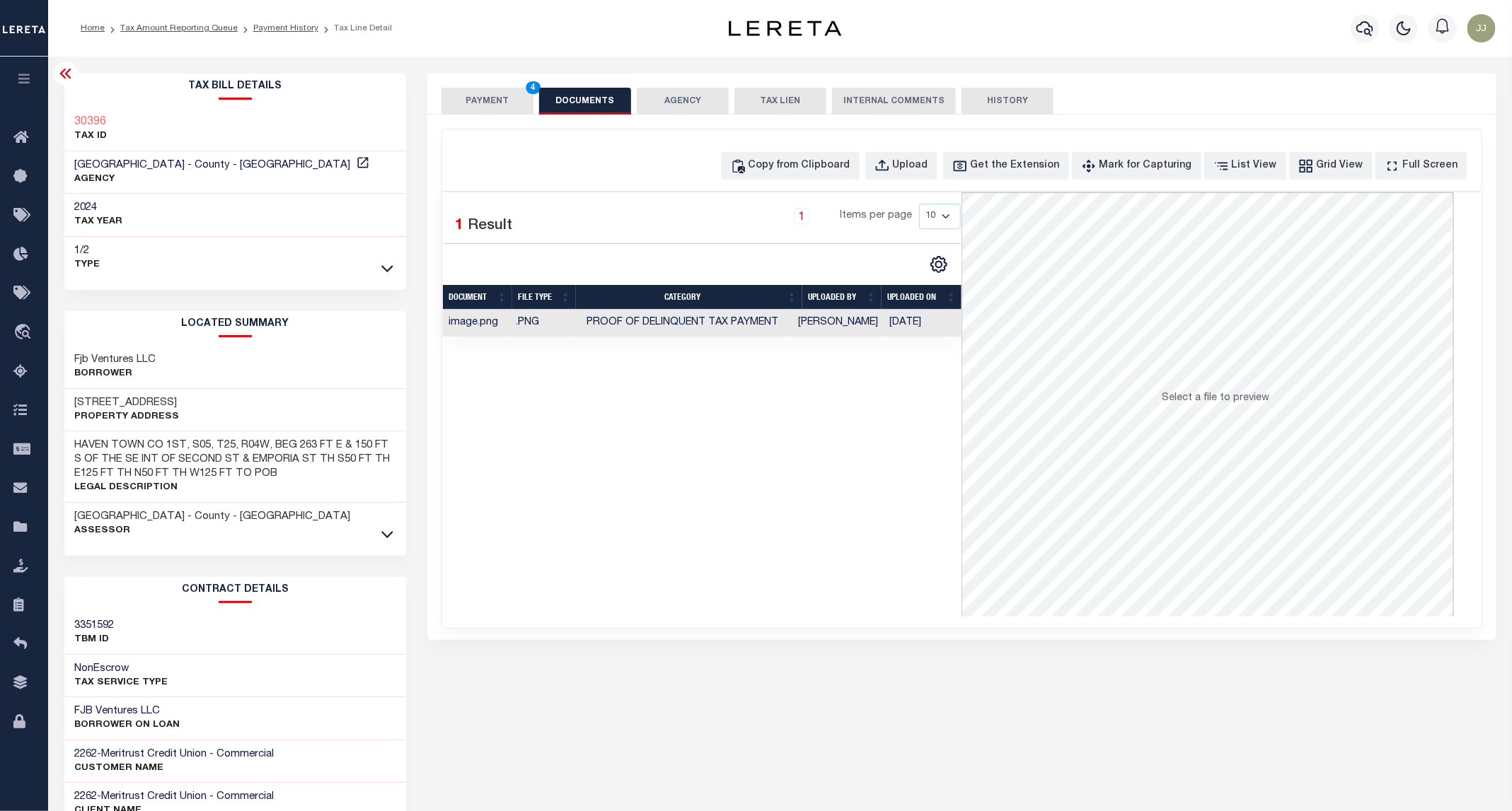
click at [491, 98] on button "PAYMENT 4" at bounding box center [488, 101] width 92 height 27
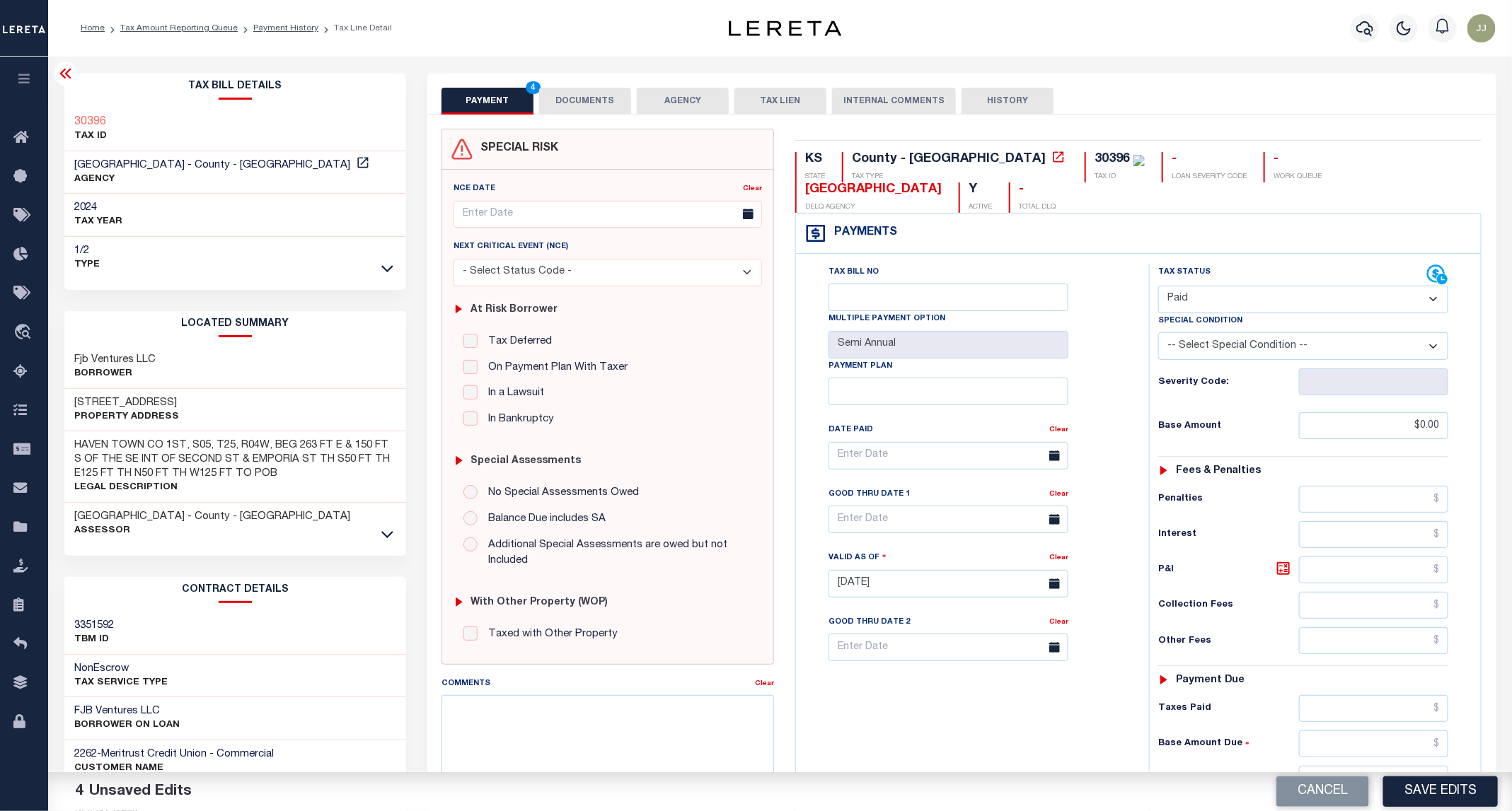
scroll to position [236, 0]
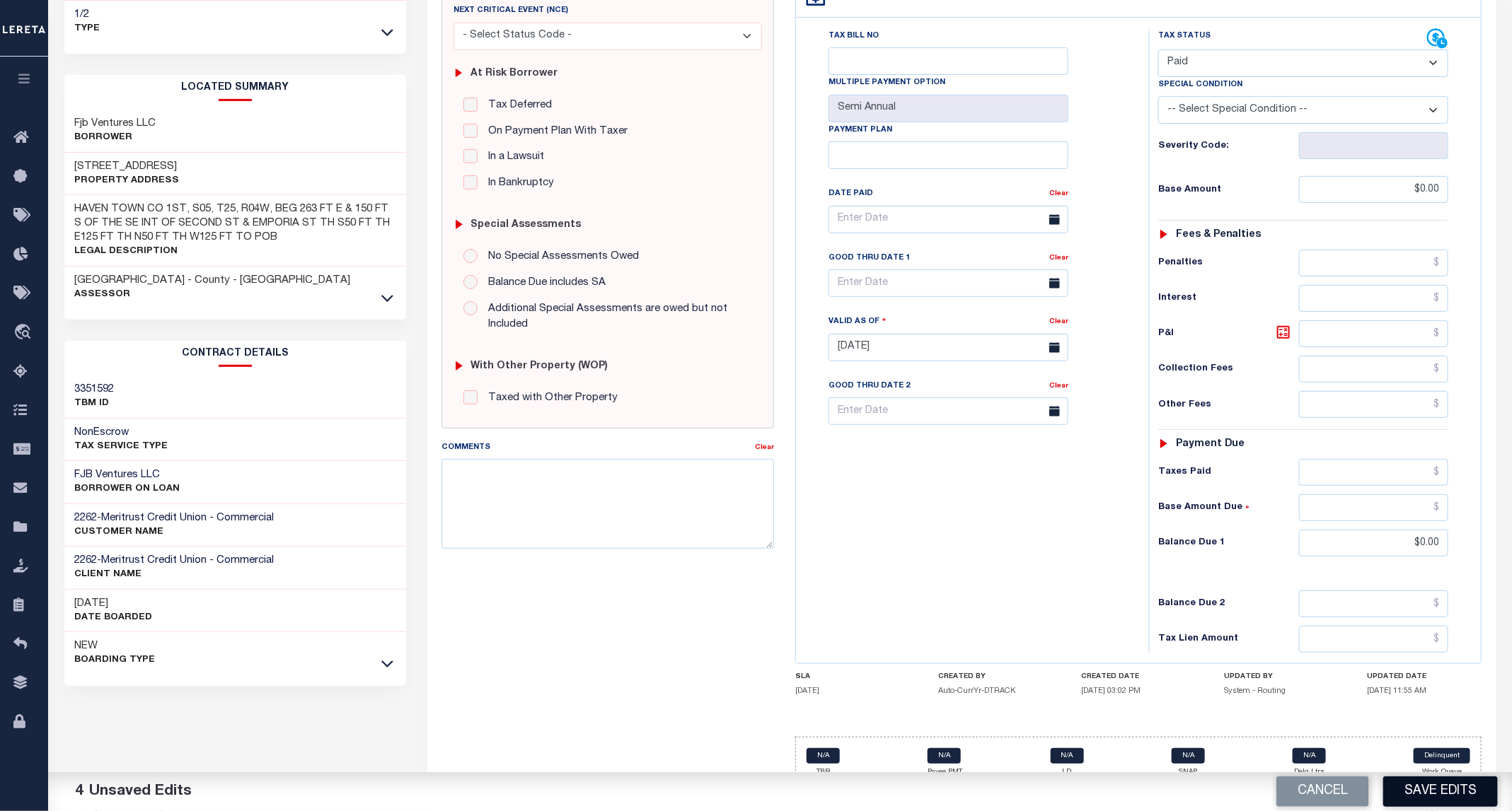
click at [1424, 784] on button "Save Edits" at bounding box center [1440, 792] width 115 height 30
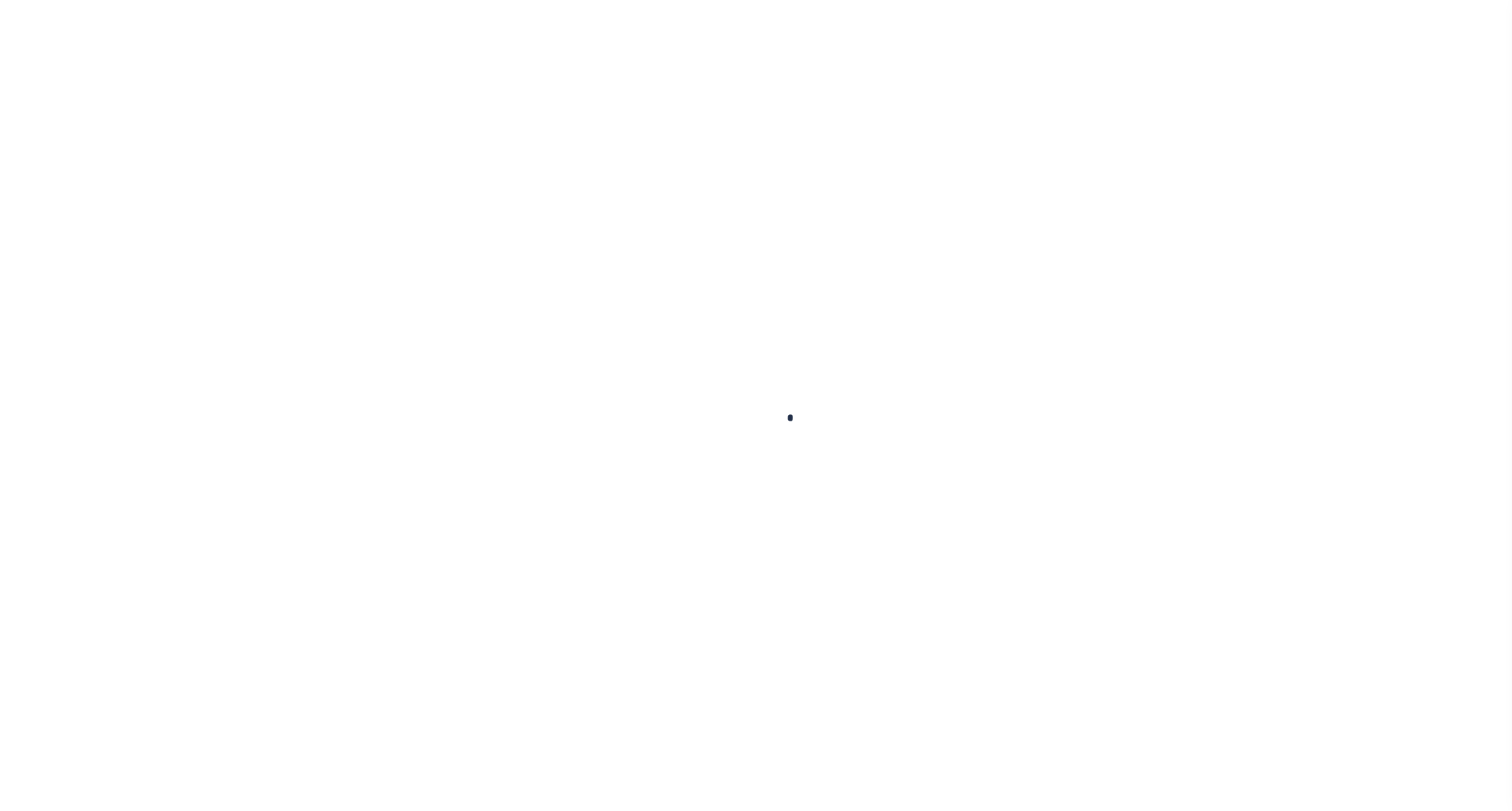
checkbox input "false"
type input "Semi Annual"
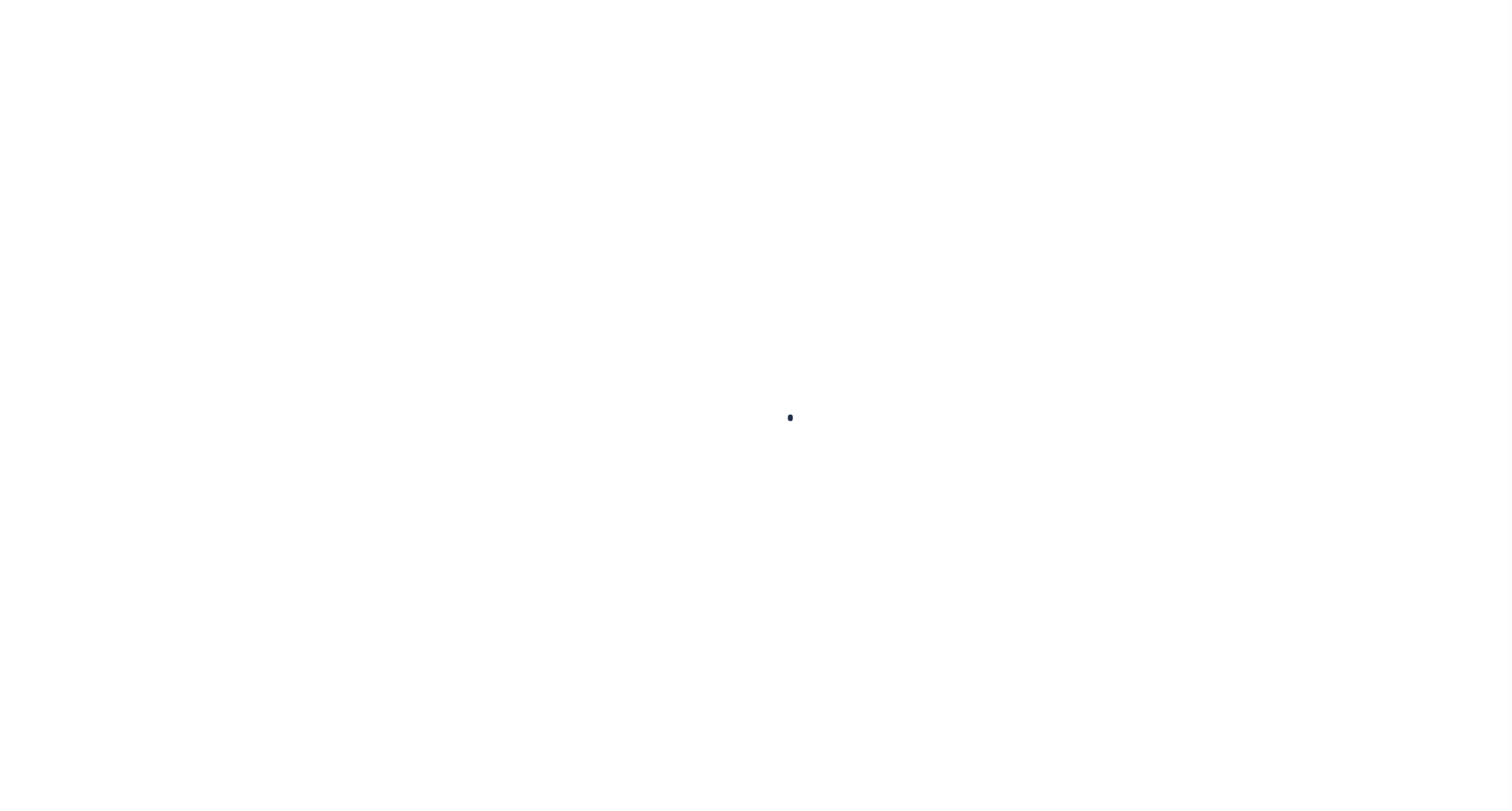
type input "[DATE]"
select select "PYD"
type input "$0"
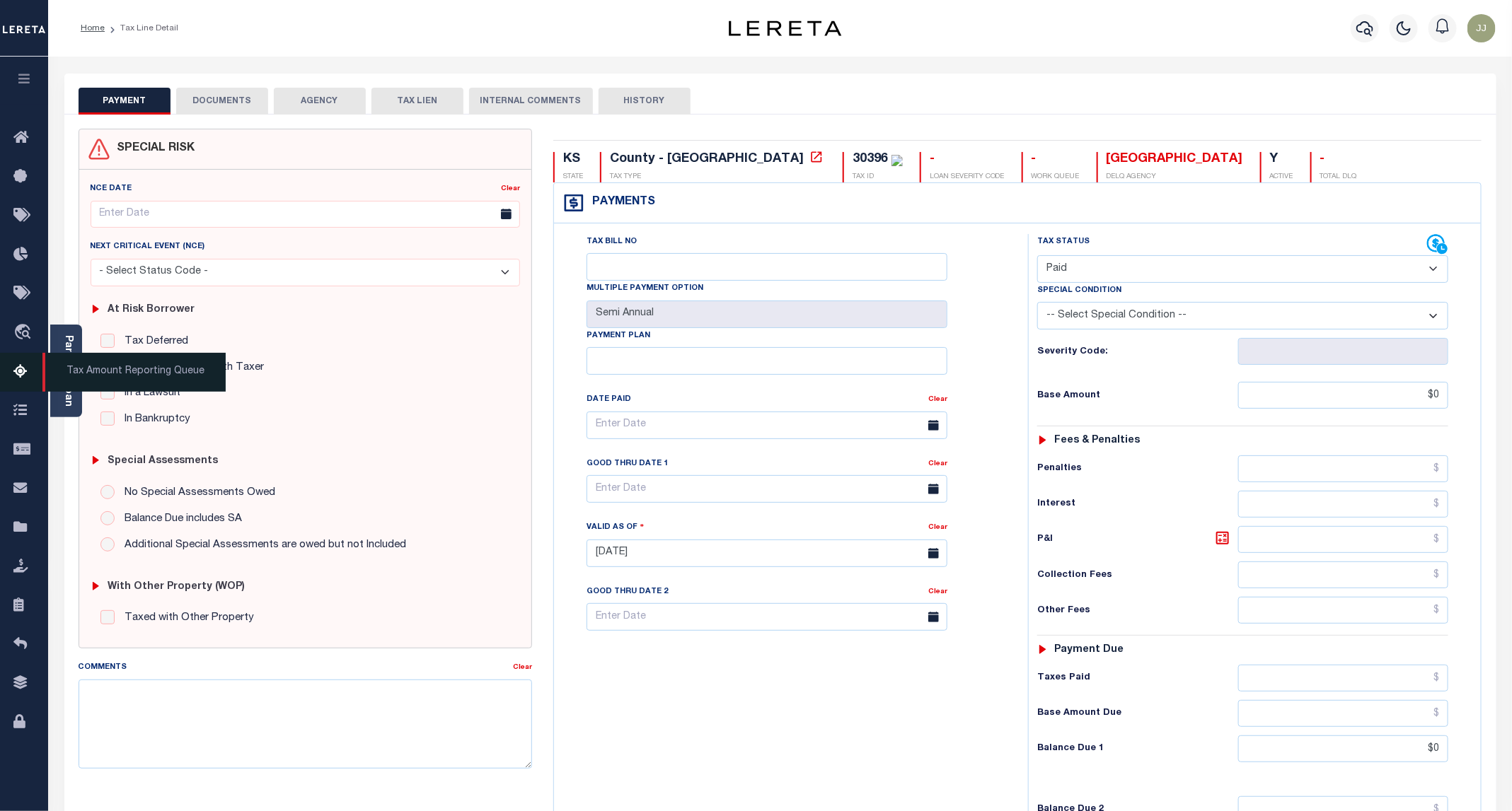
click at [11, 364] on link "Tax Amount Reporting Queue" at bounding box center [24, 372] width 48 height 39
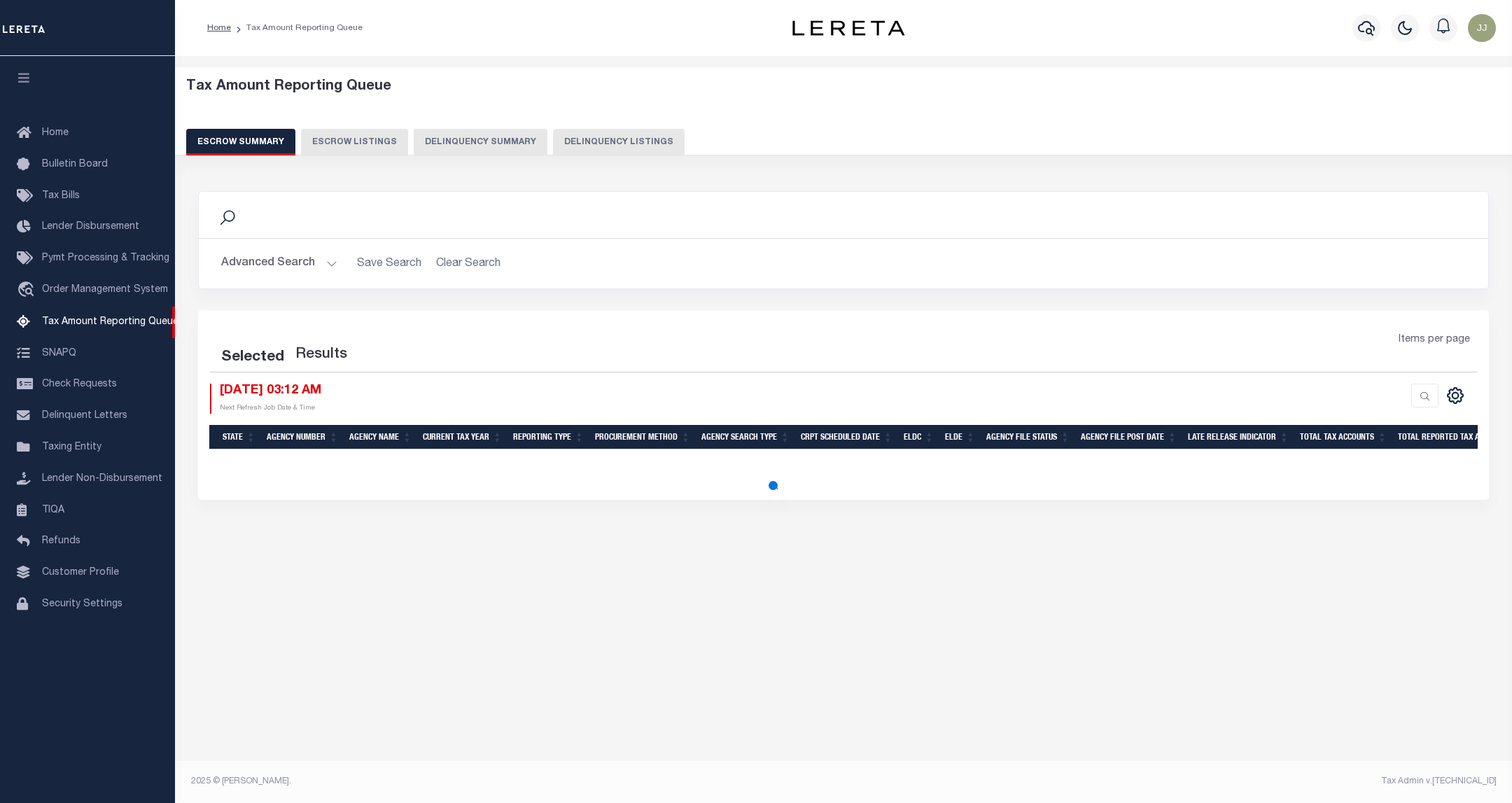
select select "100"
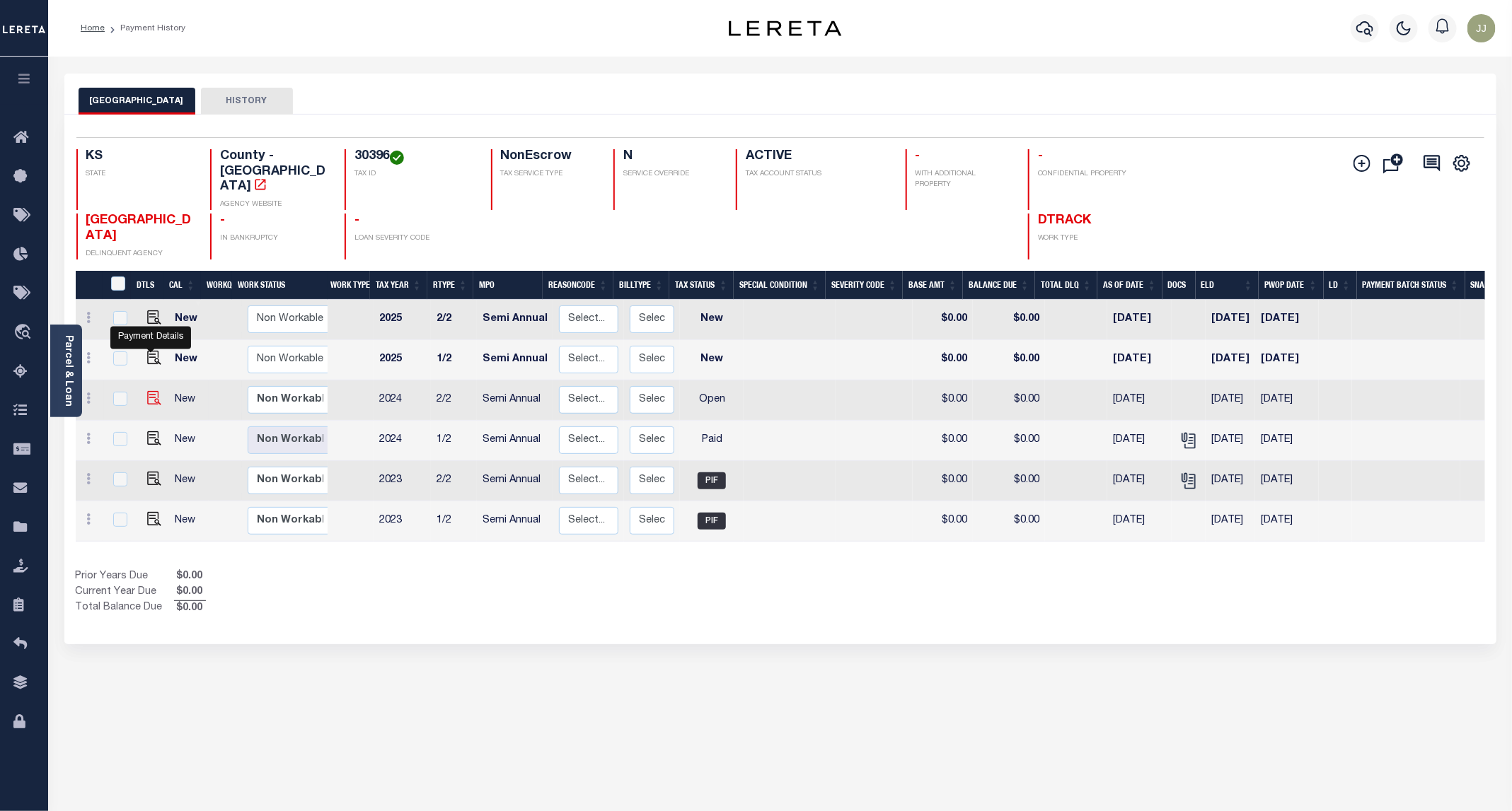
click at [155, 392] on img "" at bounding box center [153, 398] width 14 height 14
checkbox input "true"
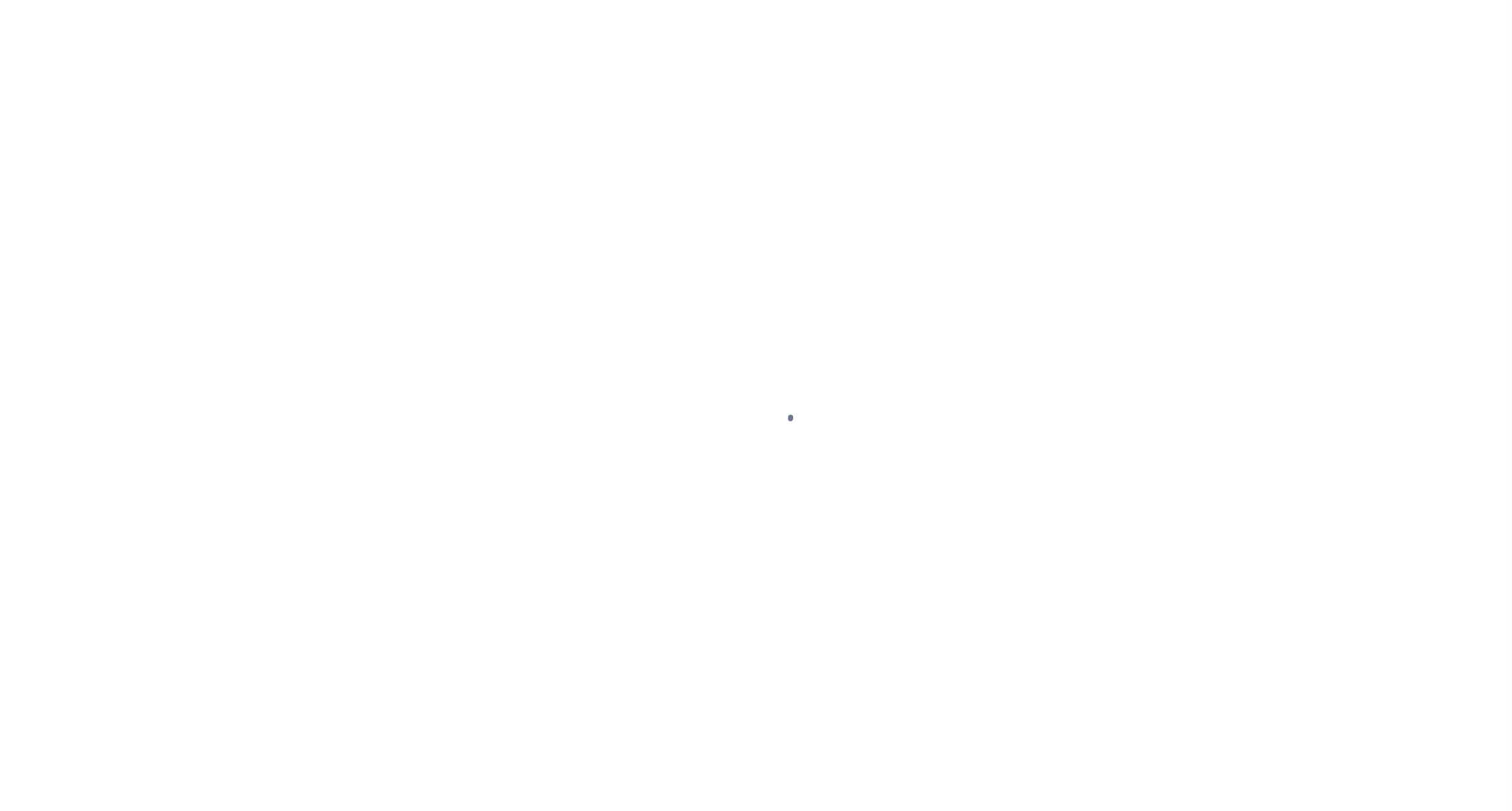
select select "OP2"
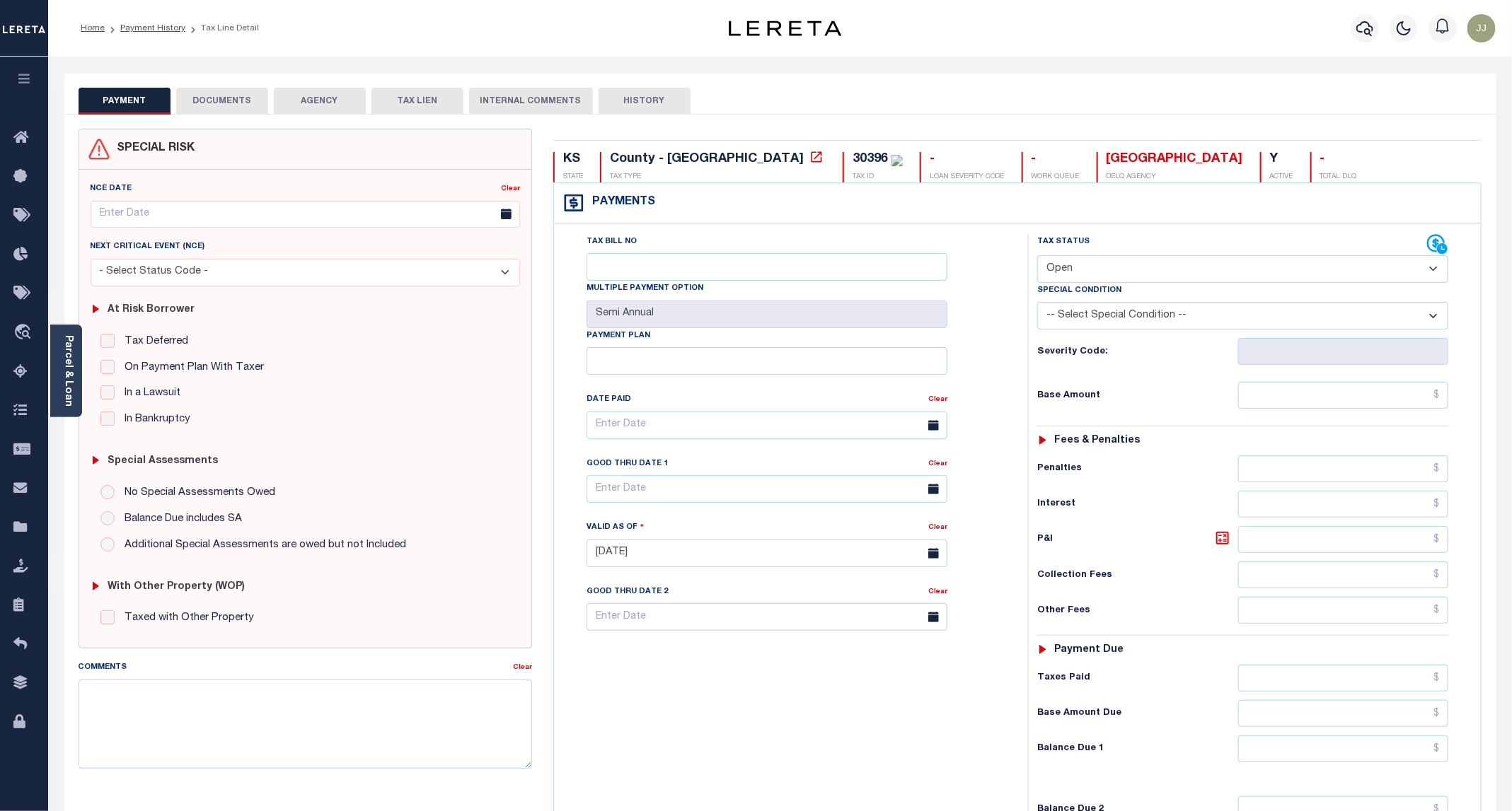
click at [231, 104] on button "DOCUMENTS" at bounding box center [223, 101] width 92 height 27
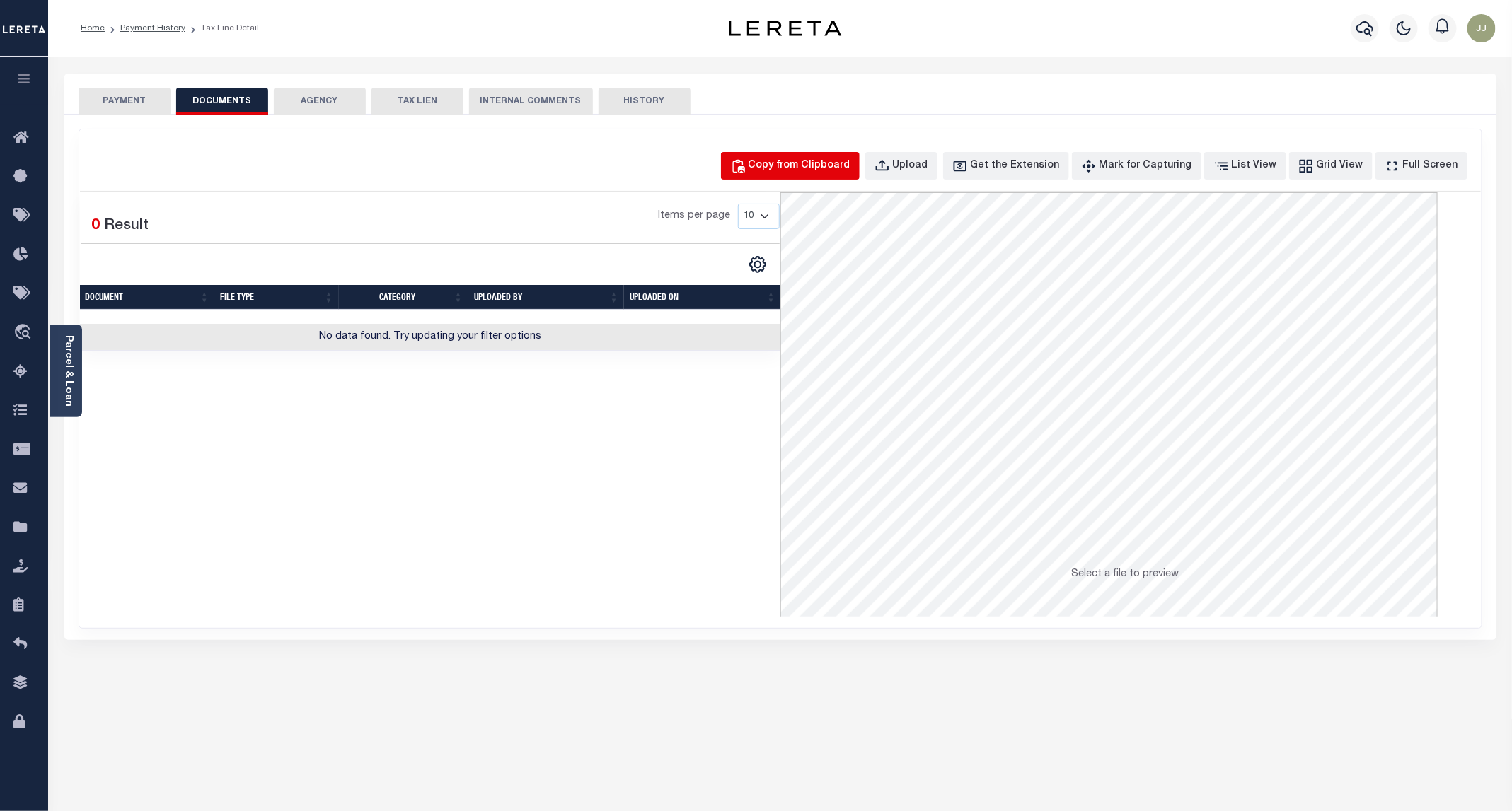
click at [821, 170] on div "Copy from Clipboard" at bounding box center [799, 166] width 102 height 16
select select "POP"
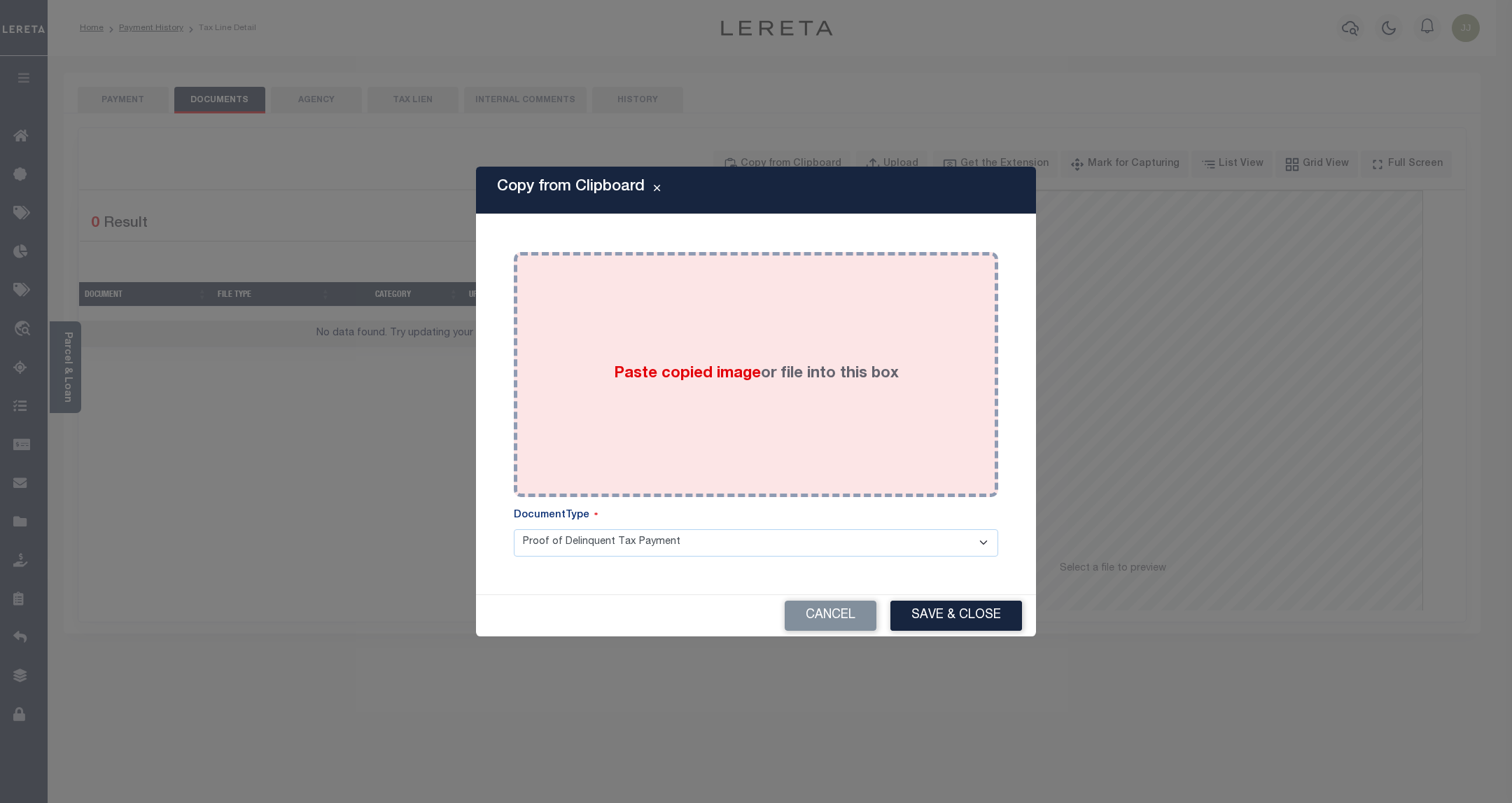
click at [814, 348] on div "Paste copied image or file into this box" at bounding box center [756, 374] width 463 height 224
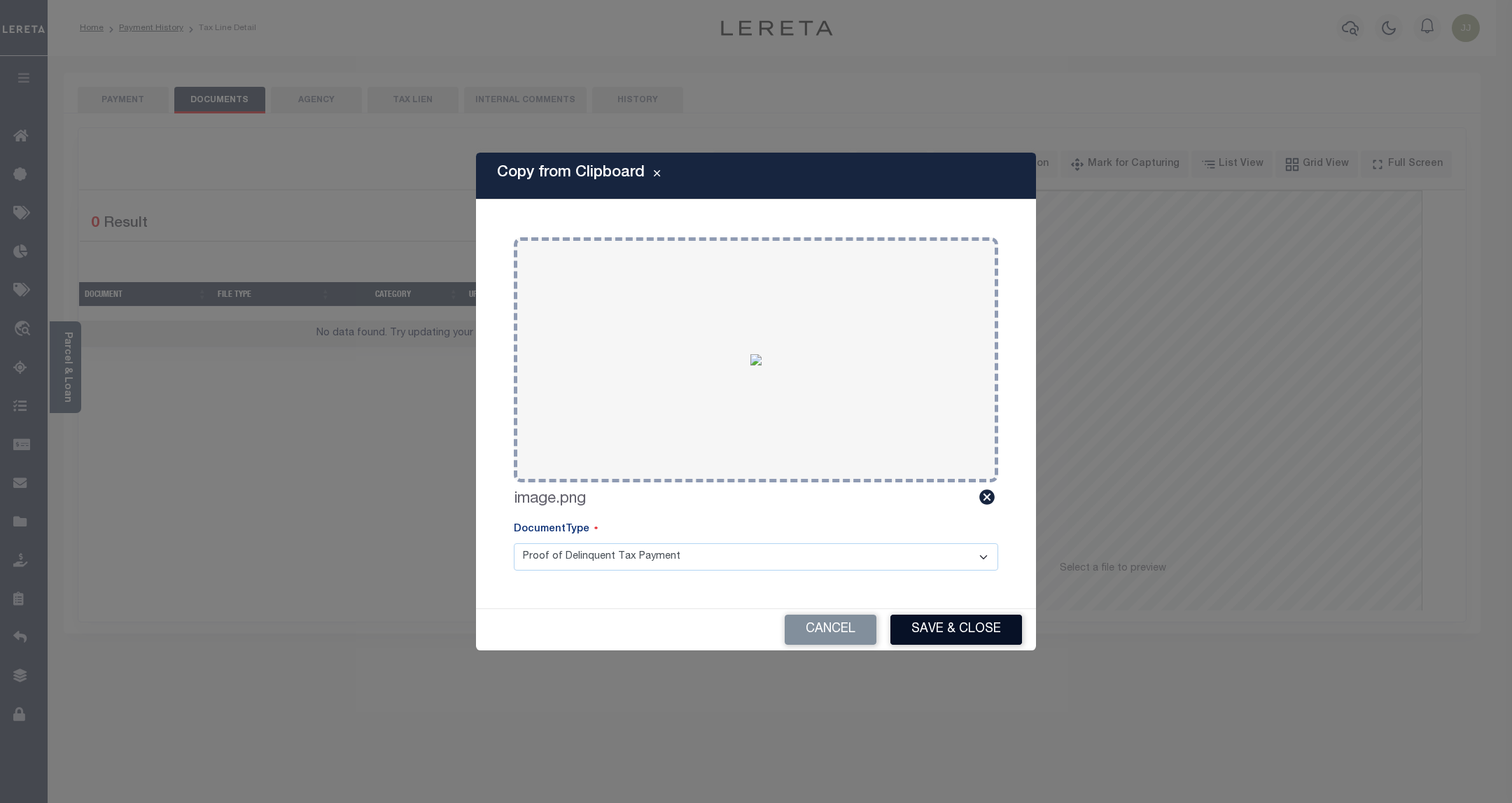
click at [954, 637] on button "Save & Close" at bounding box center [956, 629] width 132 height 30
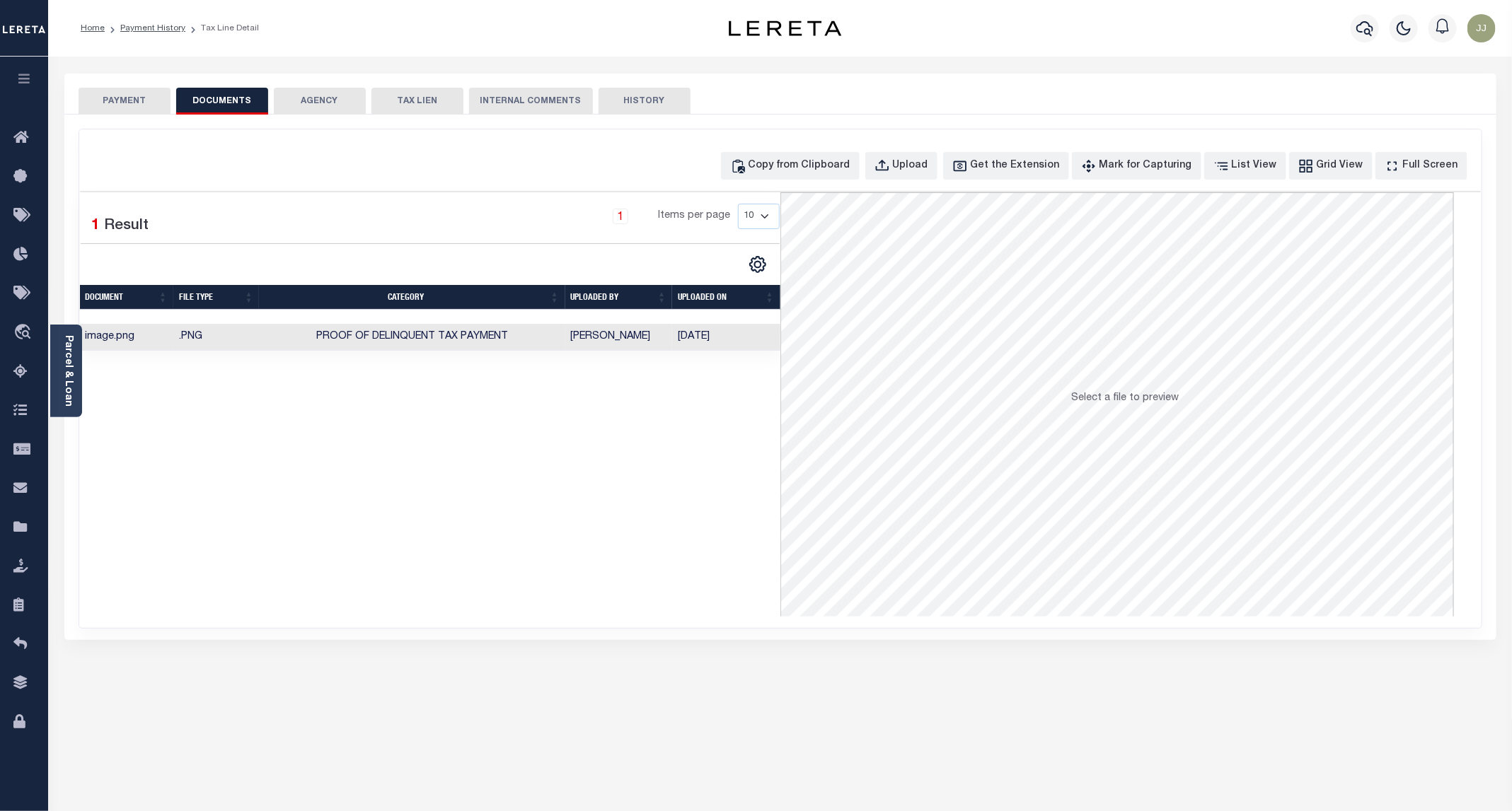
click at [121, 114] on button "PAYMENT" at bounding box center [125, 101] width 92 height 27
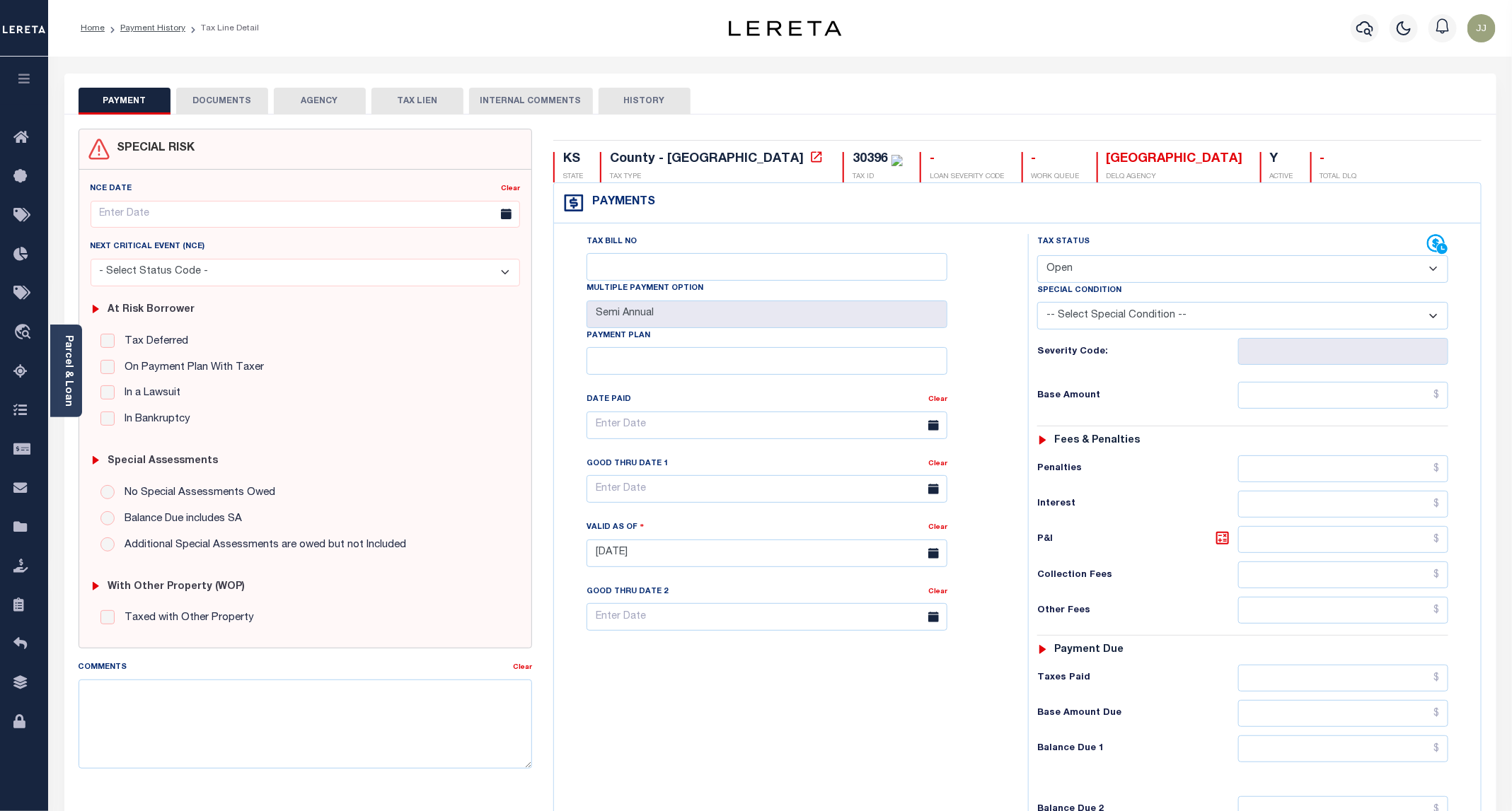
click at [1107, 271] on select "- Select Status Code - Open Due/Unpaid Paid Incomplete No Tax Due Internal Refu…" at bounding box center [1242, 269] width 411 height 28
select select "PYD"
click at [1038, 257] on select "- Select Status Code - Open Due/Unpaid Paid Incomplete No Tax Due Internal Refu…" at bounding box center [1242, 269] width 411 height 28
type input "[DATE]"
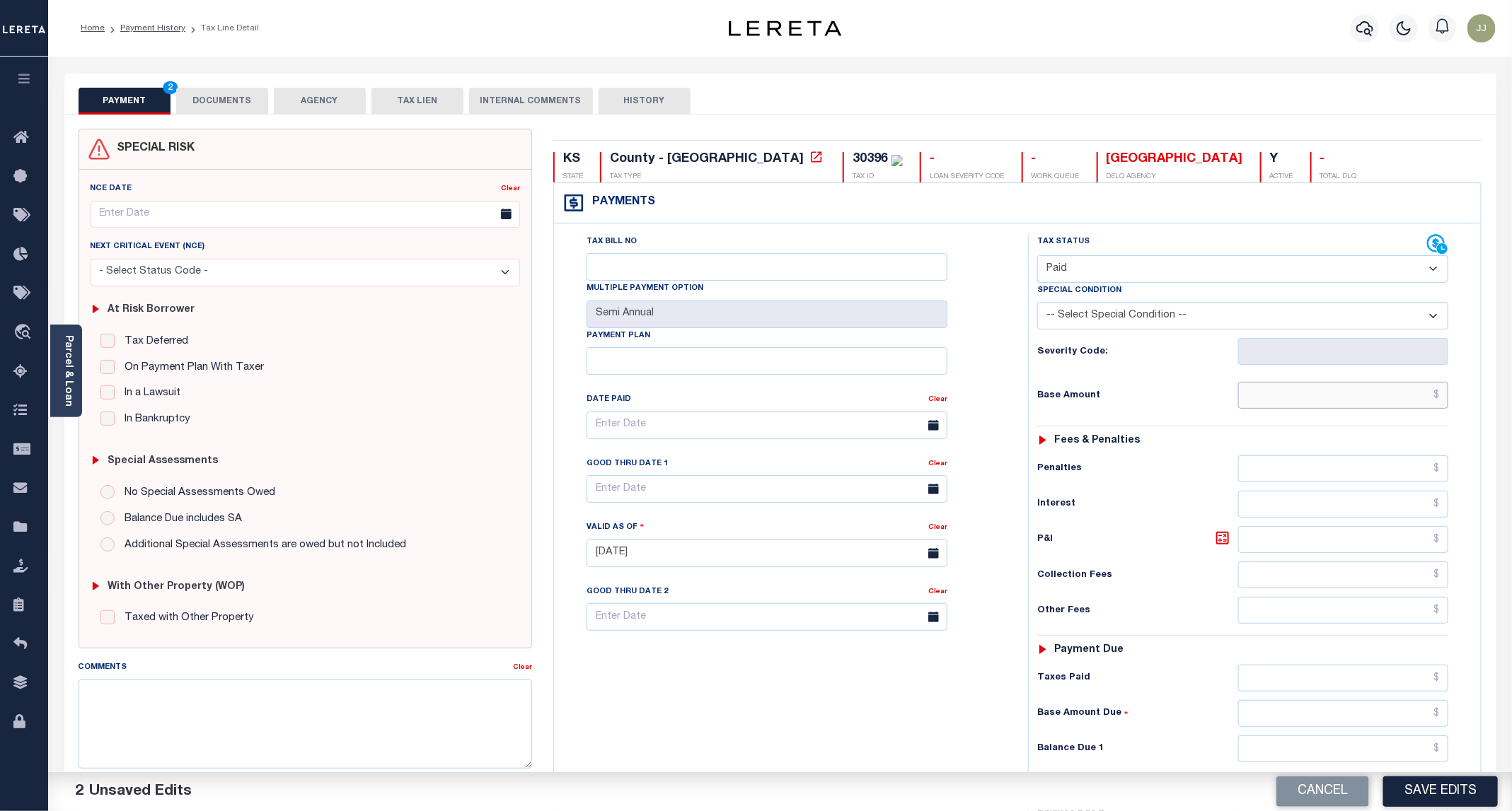
click at [1286, 392] on input "text" at bounding box center [1342, 395] width 210 height 27
type input "$0.00"
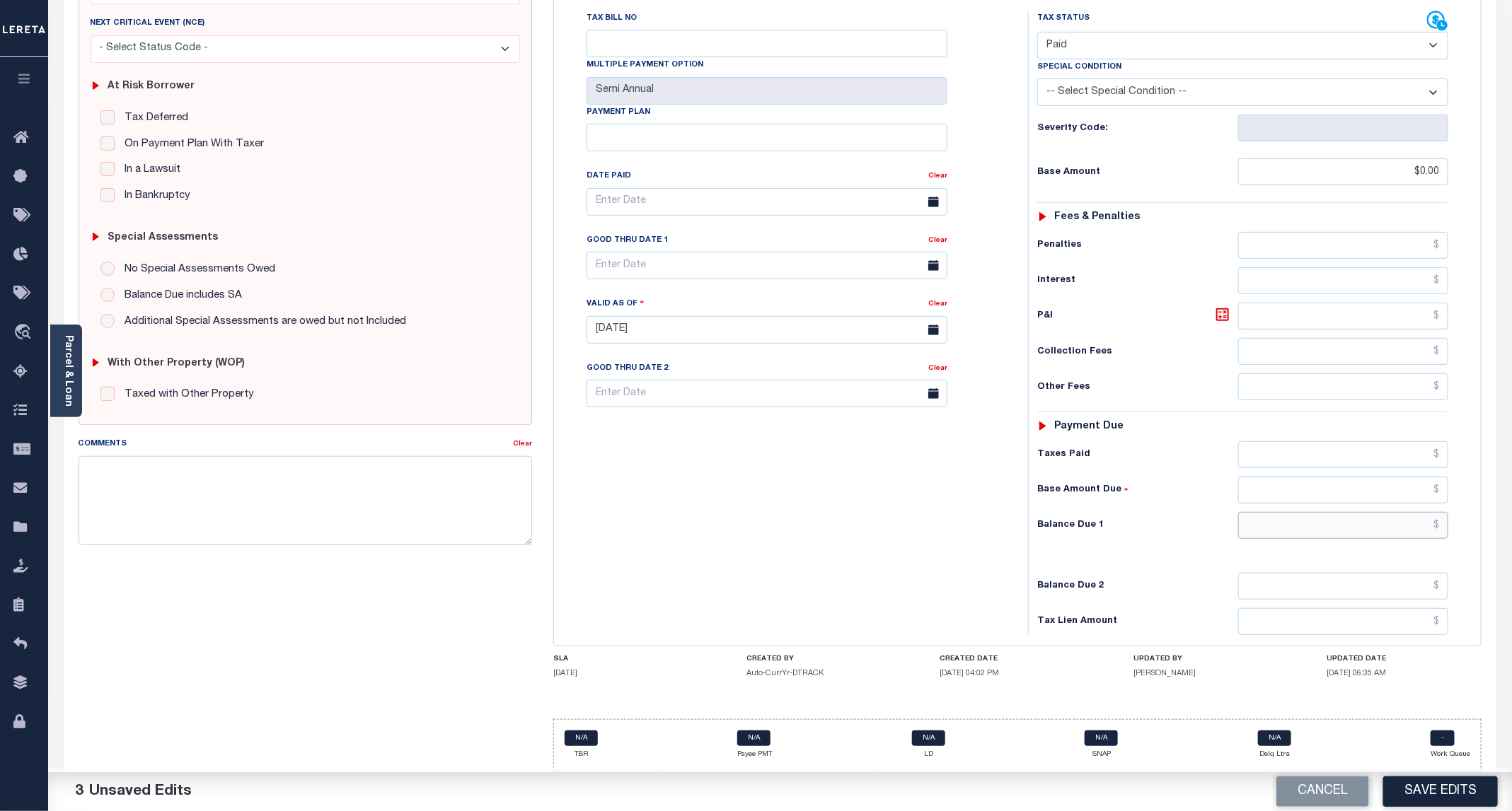
click at [1367, 520] on input "text" at bounding box center [1342, 525] width 210 height 27
type input "$0.00"
click at [913, 545] on div "Tax Bill No Multiple Payment Option Semi Annual Payment Plan Clear" at bounding box center [787, 322] width 460 height 624
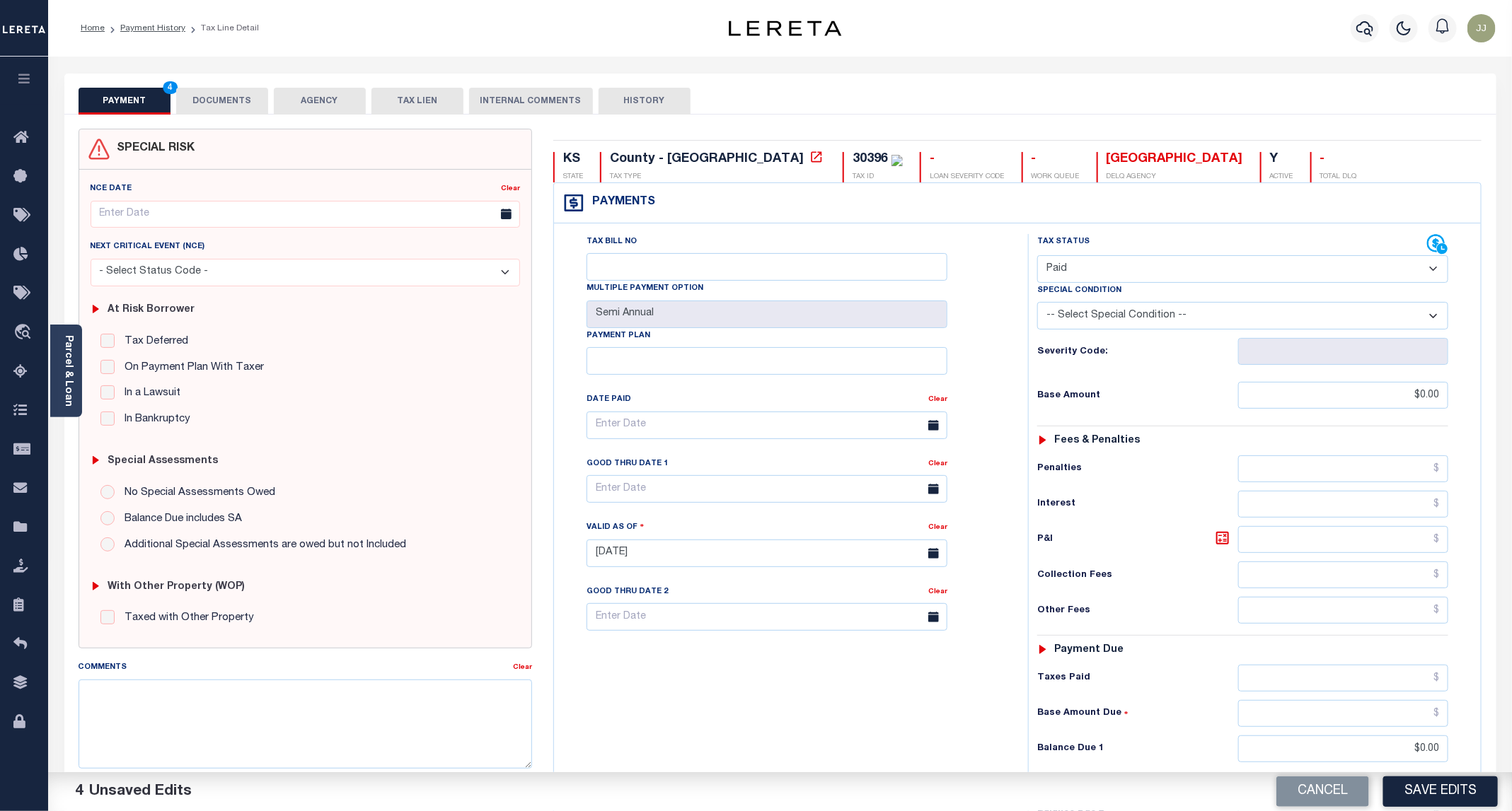
click at [238, 107] on button "DOCUMENTS" at bounding box center [223, 101] width 92 height 27
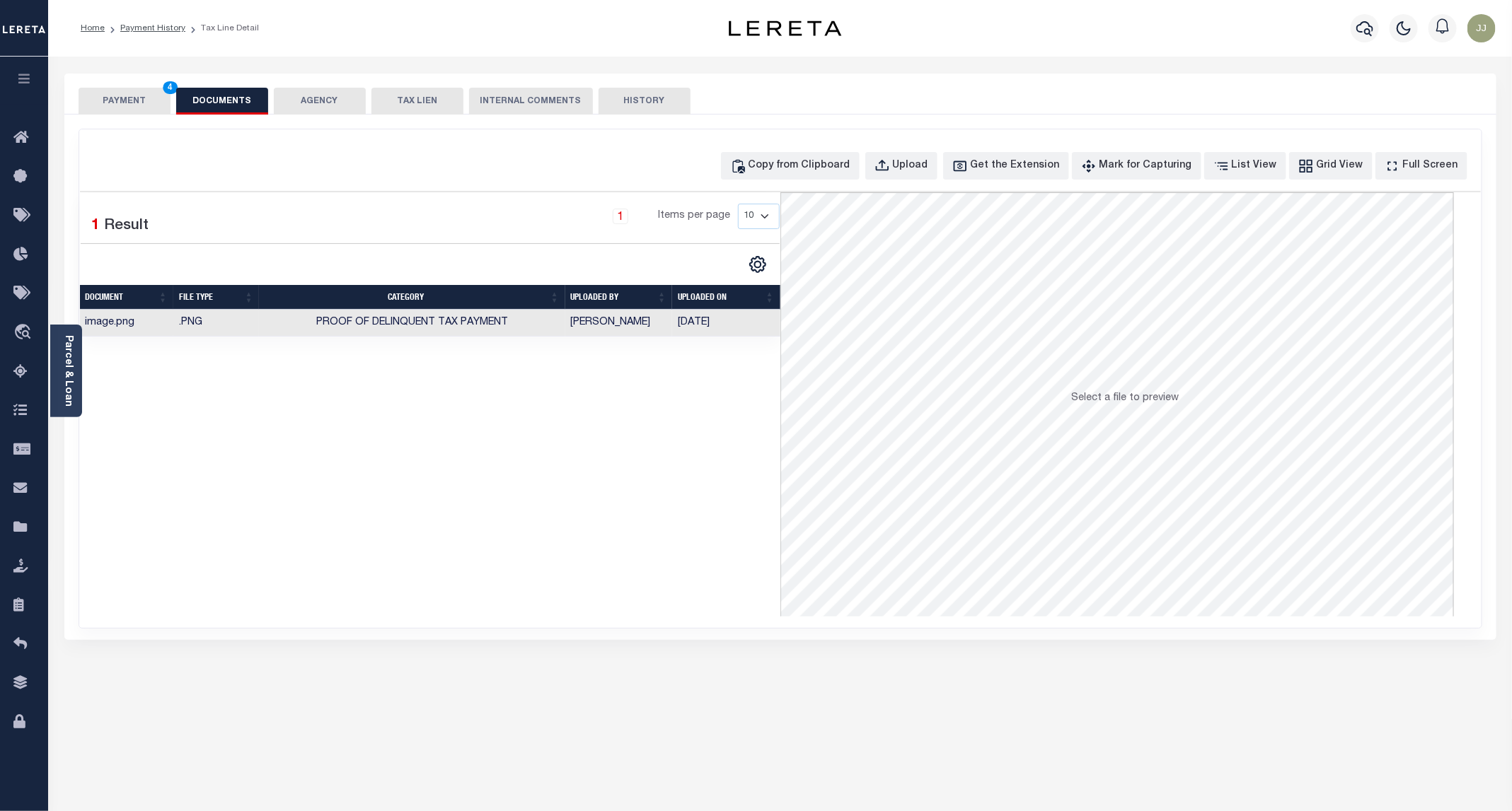
click at [108, 100] on button "PAYMENT 4" at bounding box center [125, 101] width 92 height 27
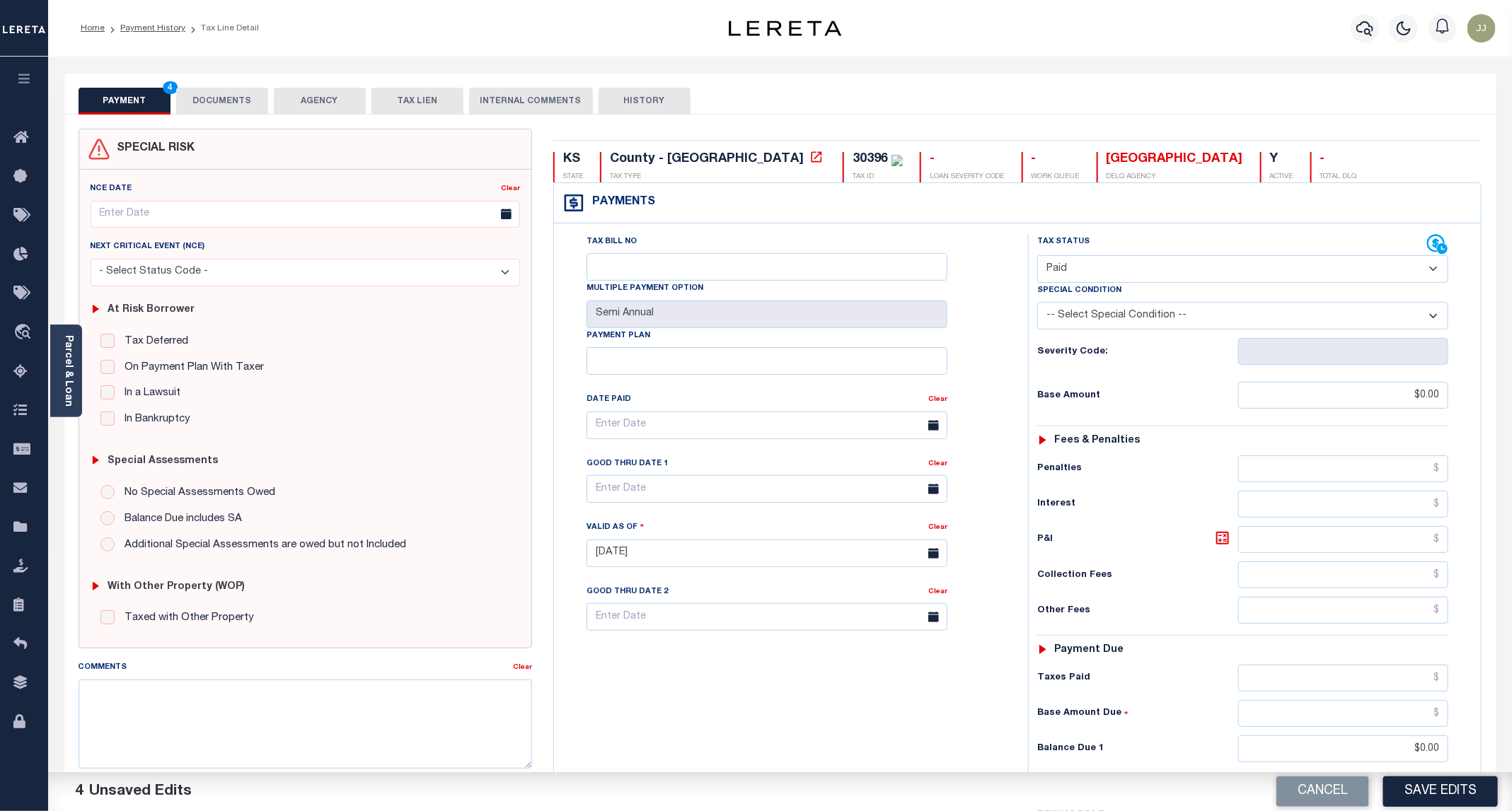
scroll to position [236, 0]
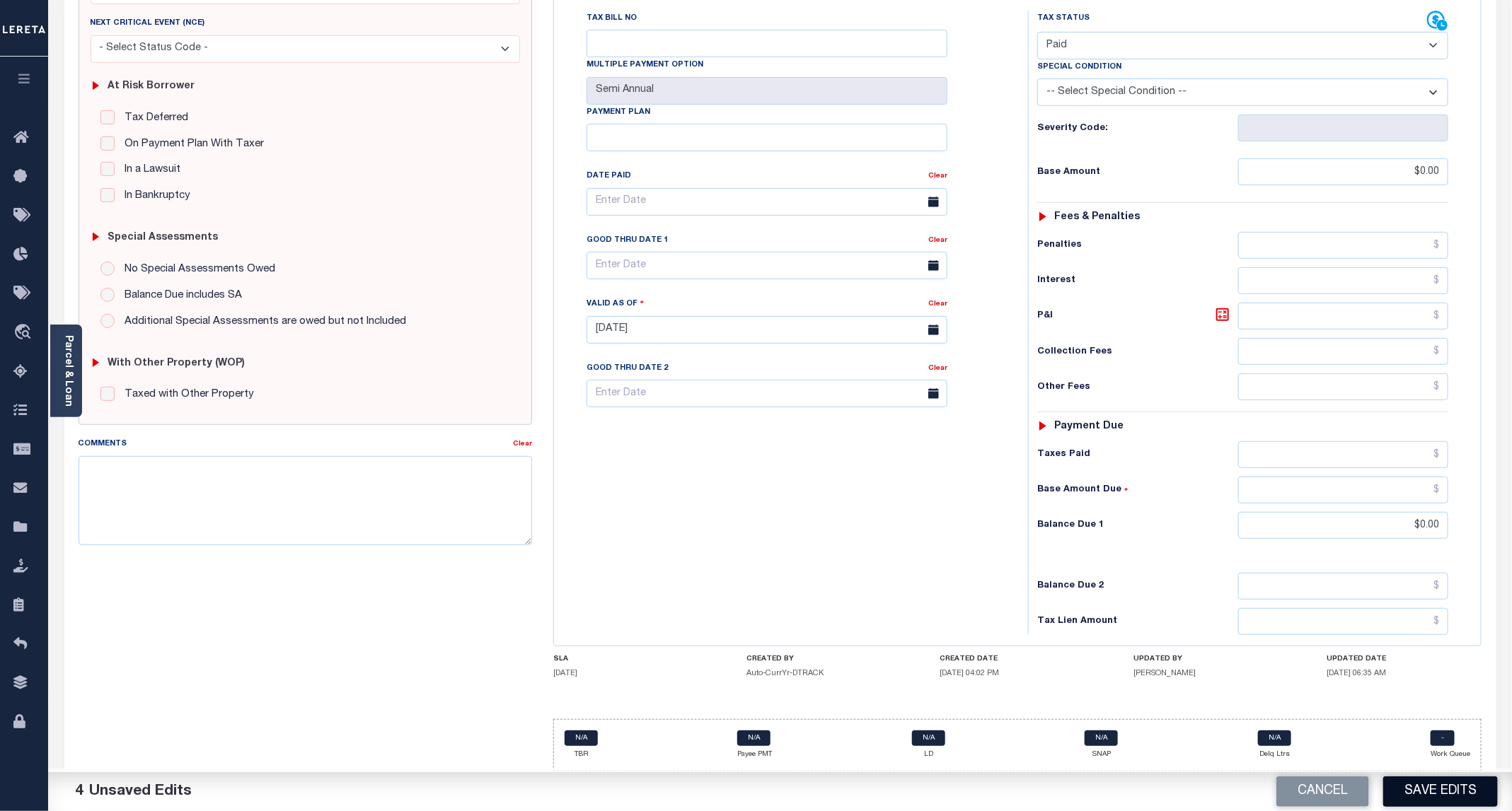
click at [1437, 781] on button "Save Edits" at bounding box center [1440, 792] width 115 height 30
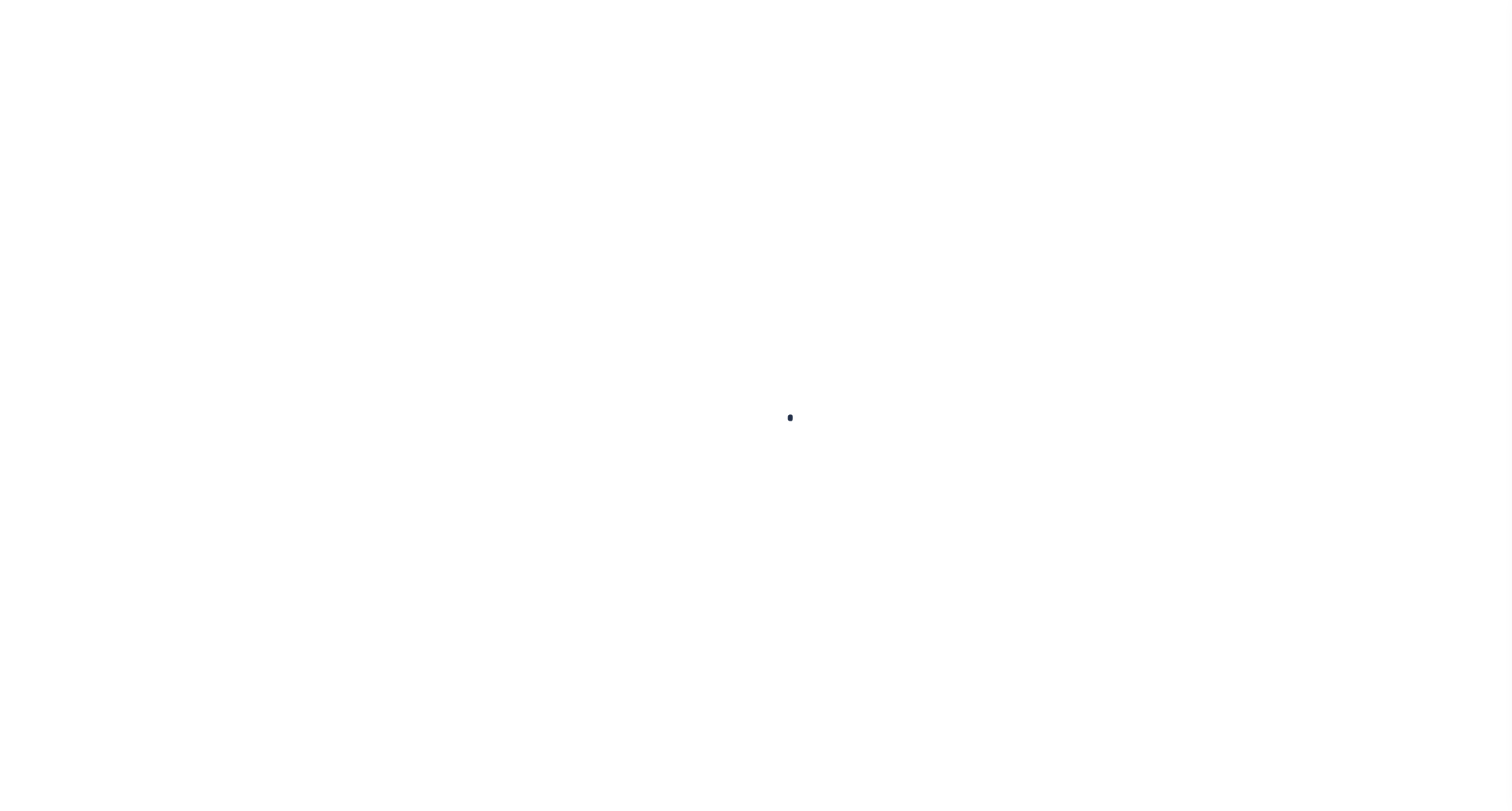
checkbox input "false"
type input "Semi Annual"
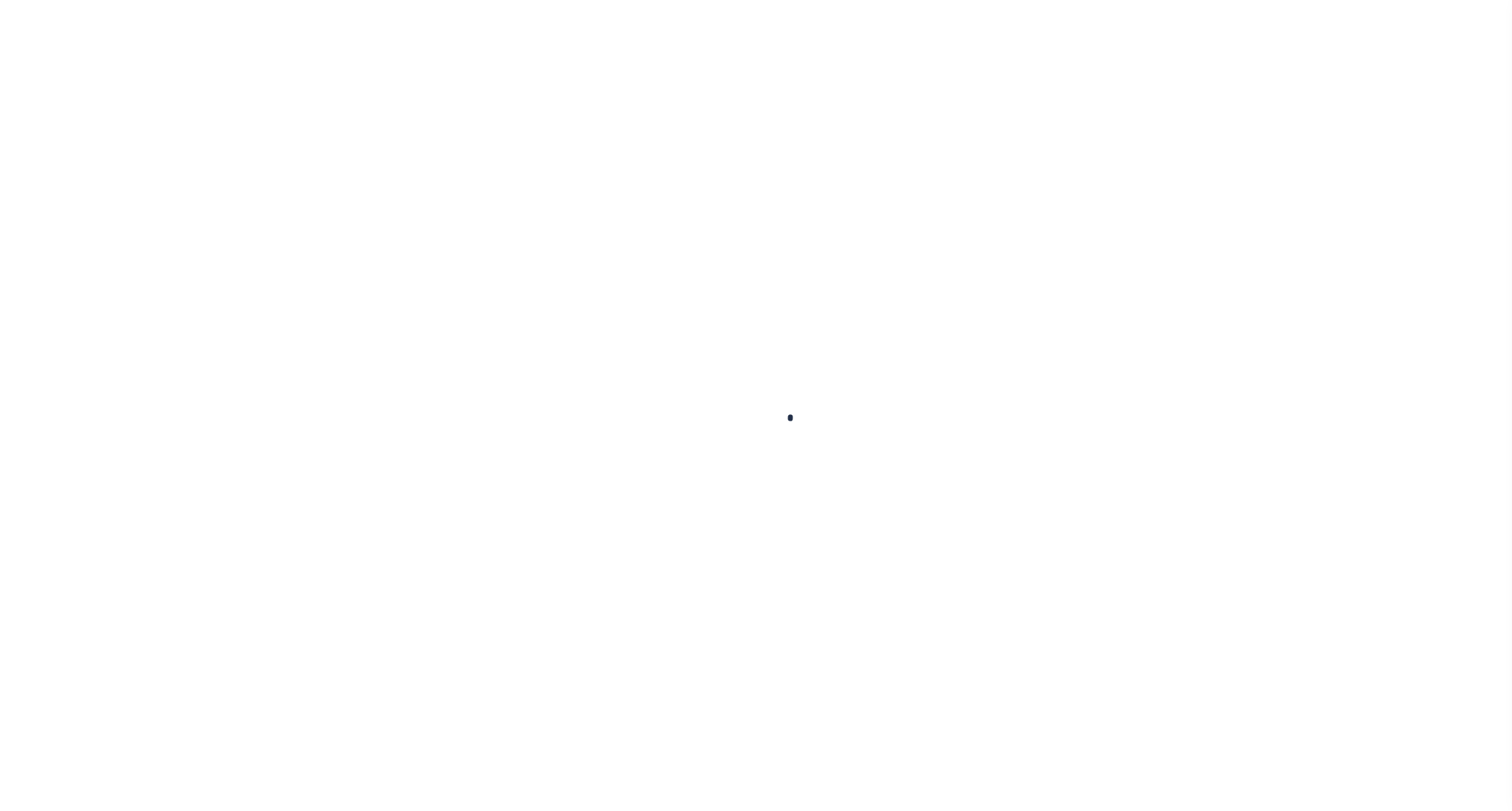
type input "[DATE]"
select select "PYD"
type input "$0"
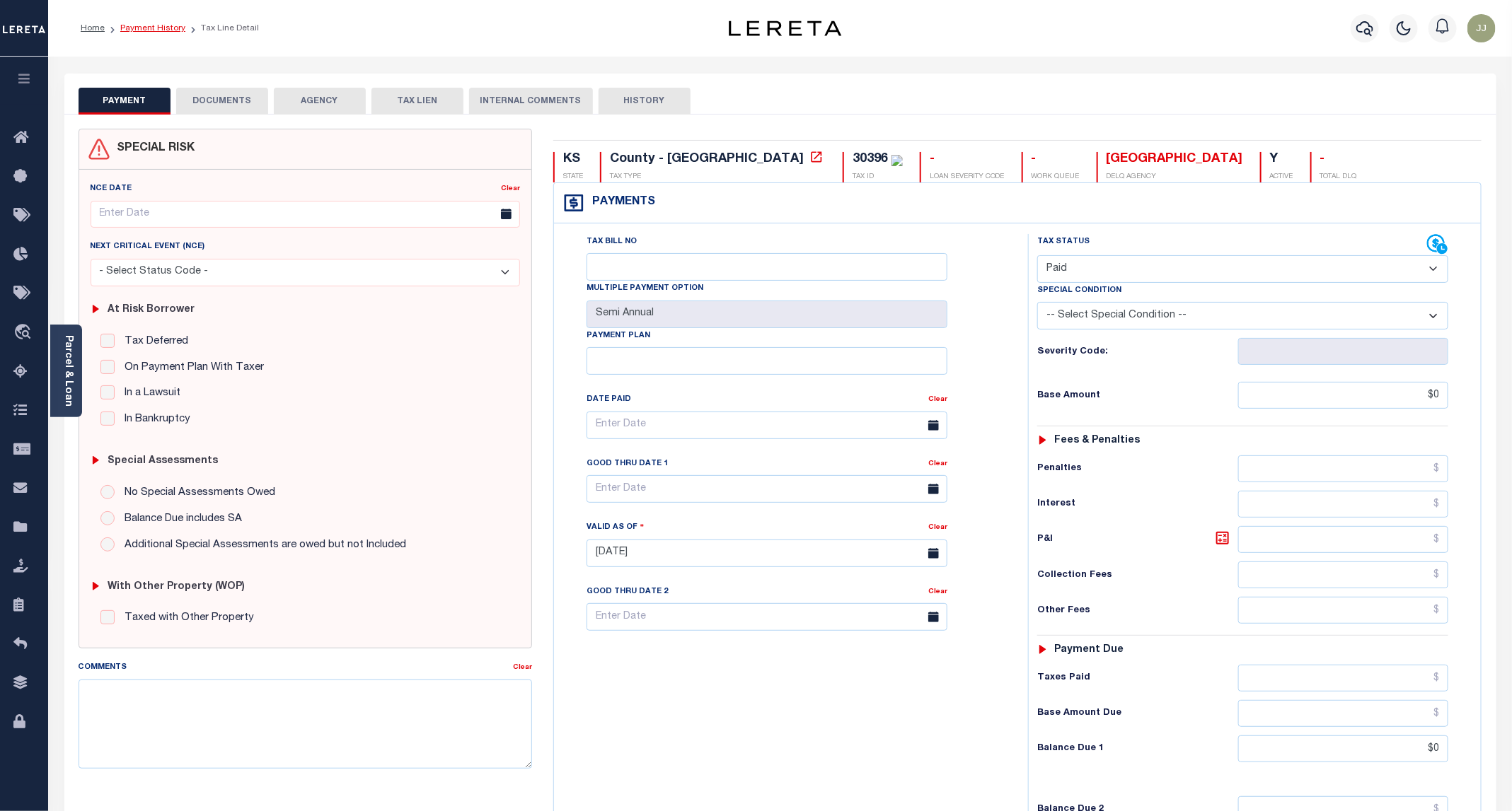
click at [165, 30] on link "Payment History" at bounding box center [152, 28] width 65 height 8
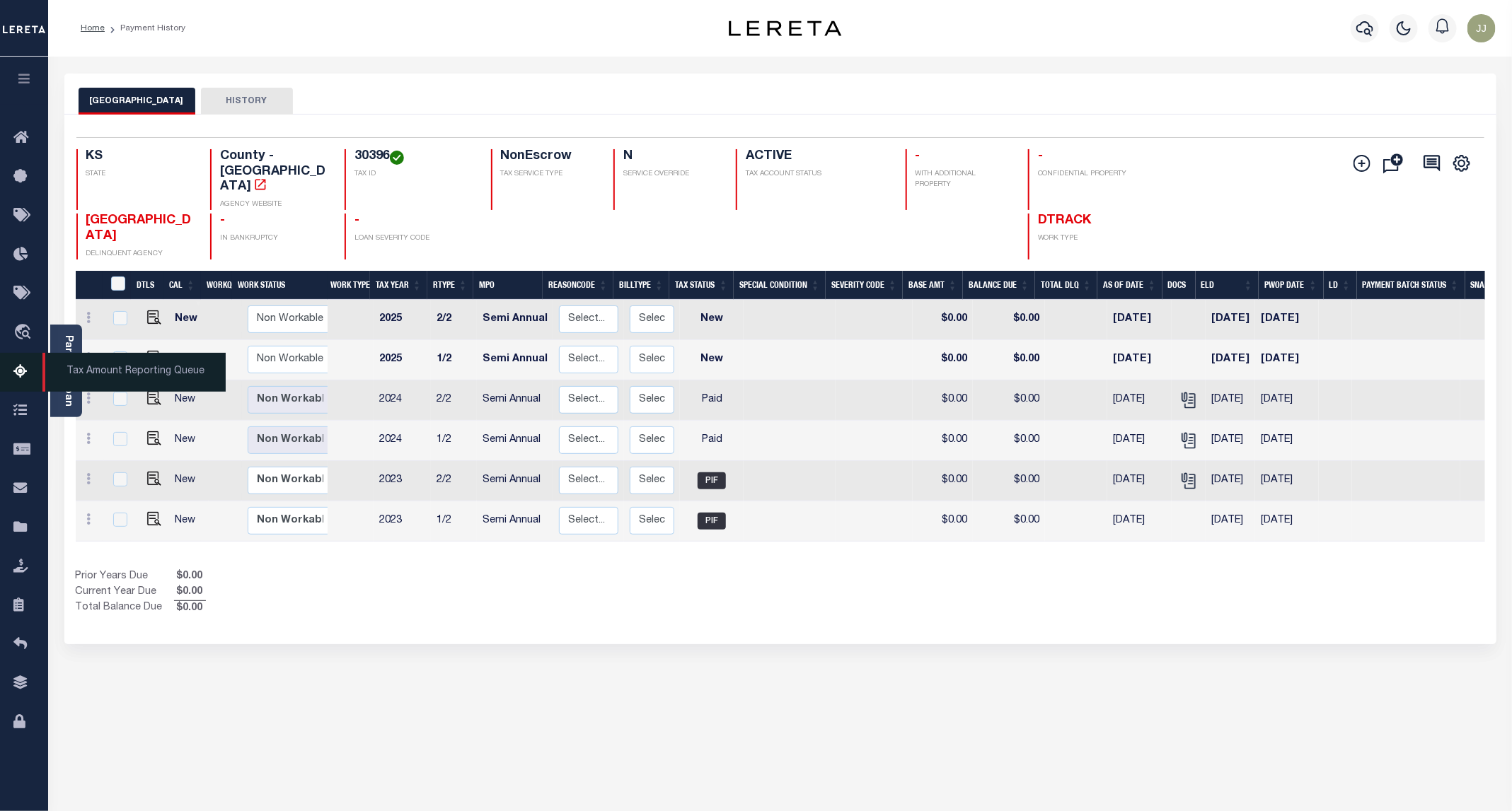
click at [24, 380] on icon at bounding box center [25, 372] width 23 height 18
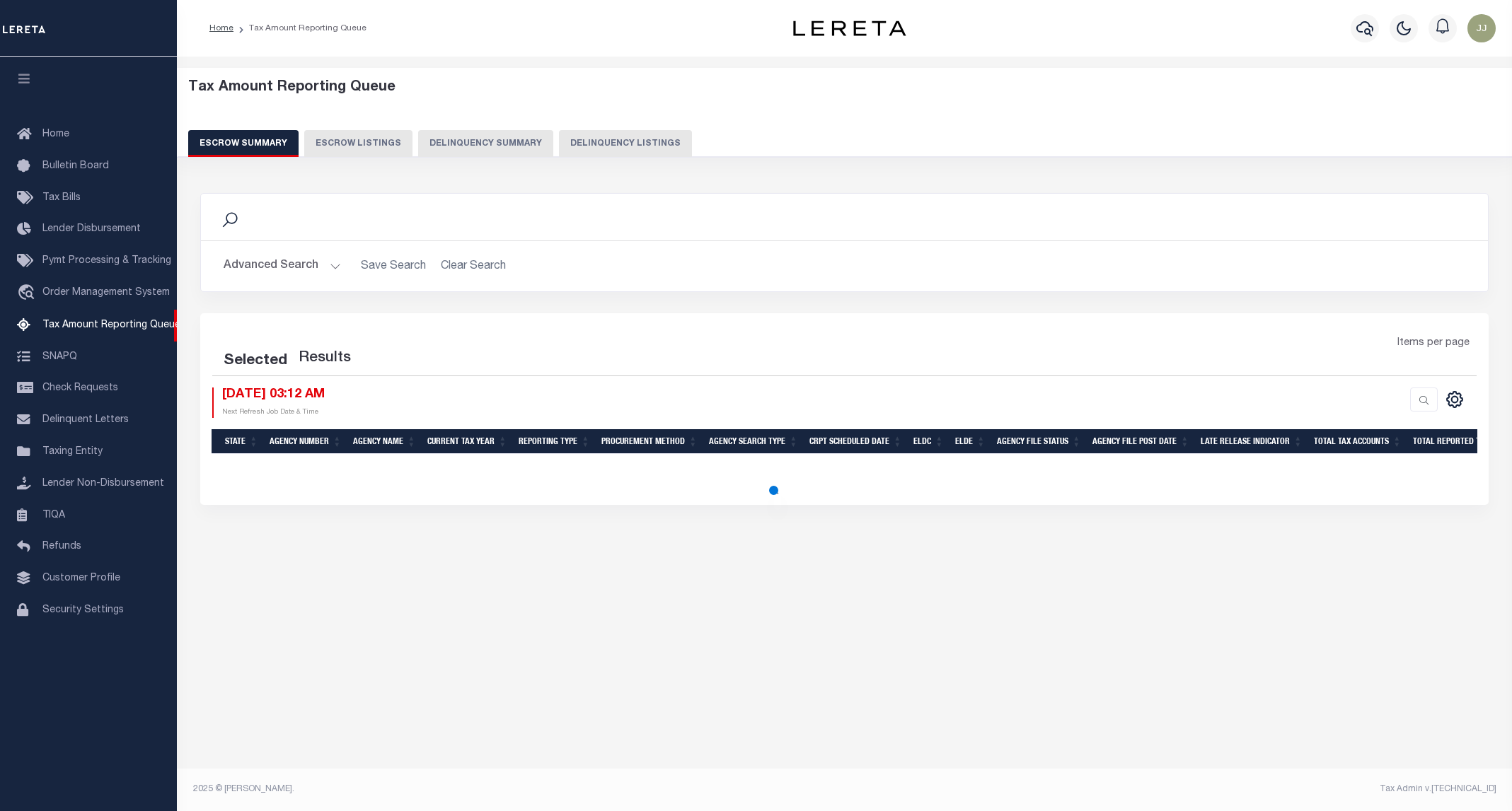
click at [559, 137] on button "Delinquency Listings" at bounding box center [625, 143] width 133 height 27
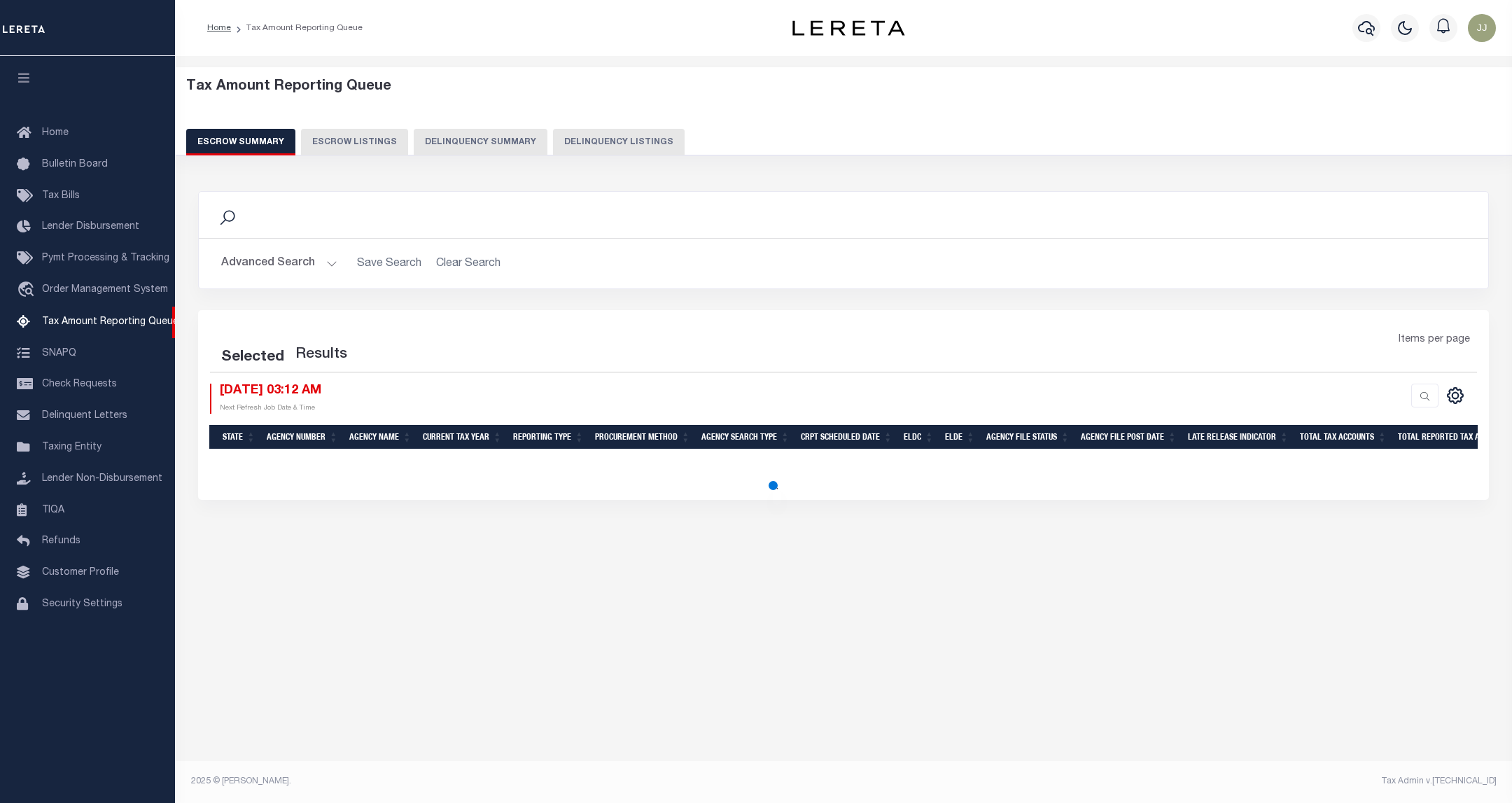
select select "100"
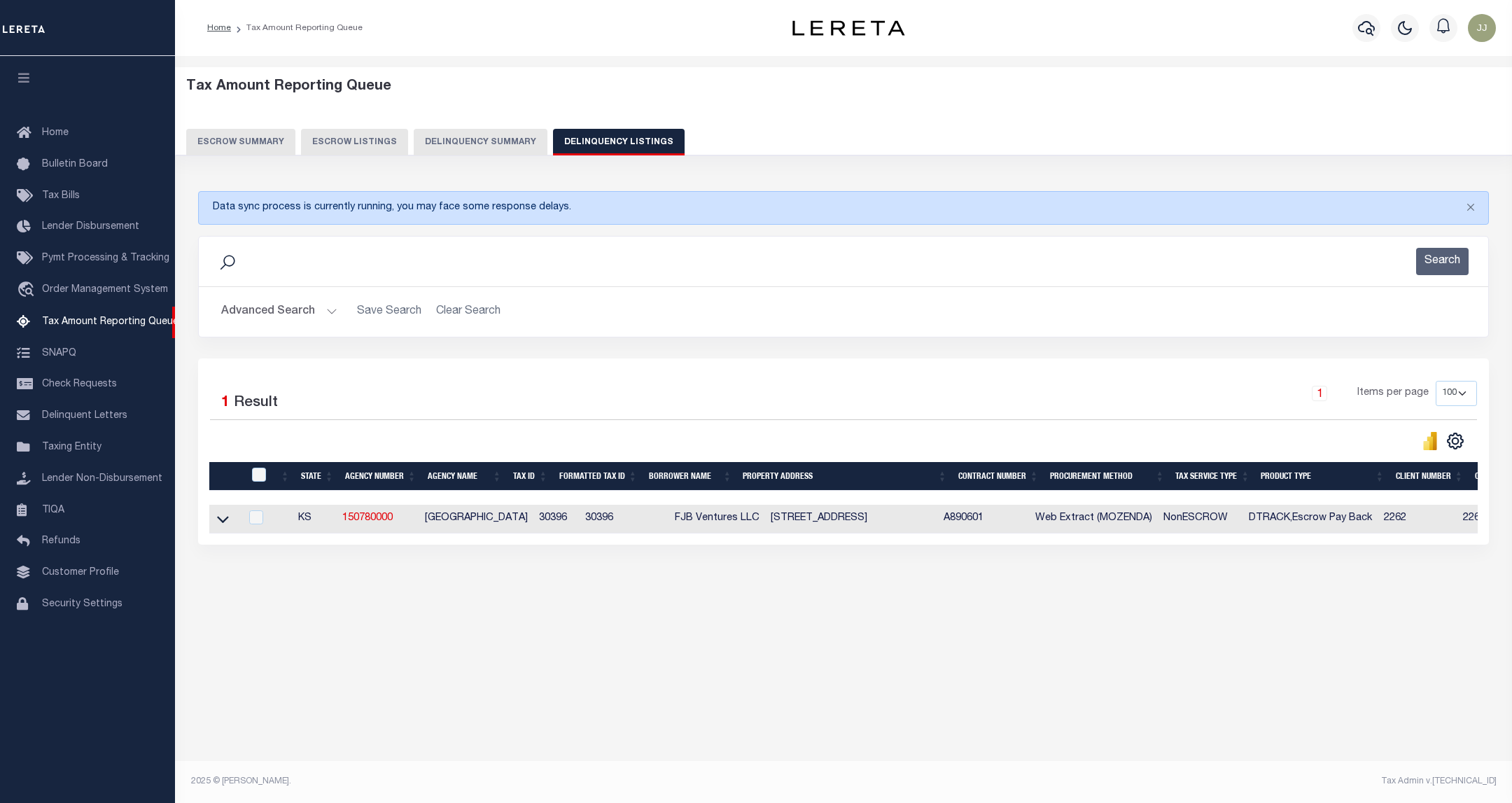
click at [314, 317] on button "Advanced Search" at bounding box center [279, 312] width 116 height 27
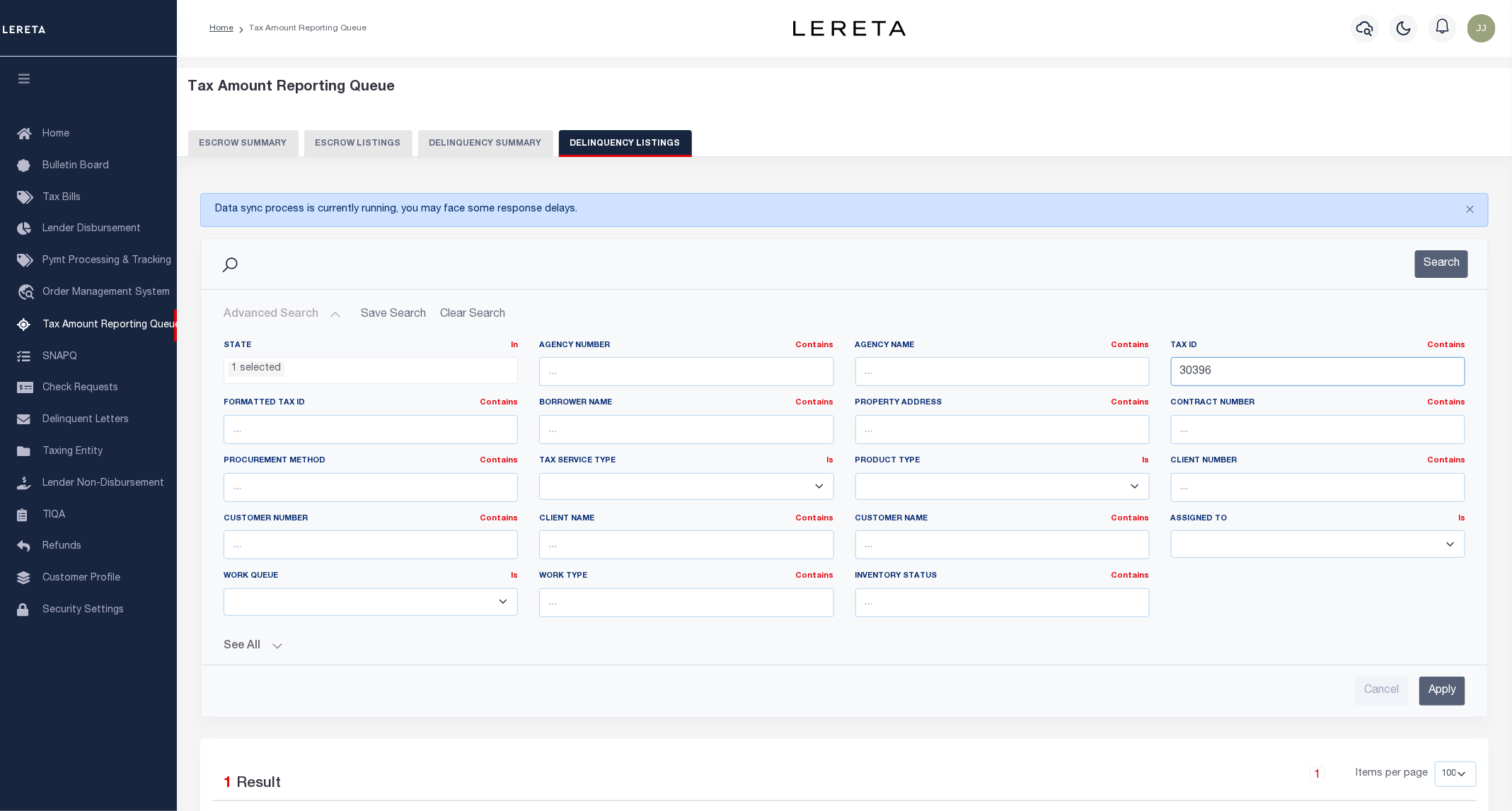
drag, startPoint x: 1248, startPoint y: 380, endPoint x: 1159, endPoint y: 376, distance: 89.1
click at [1160, 376] on div "Tax ID Contains Contains Is 30396" at bounding box center [1318, 369] width 316 height 58
paste input "691"
type input "30691"
click at [1440, 274] on button "Search" at bounding box center [1441, 264] width 53 height 28
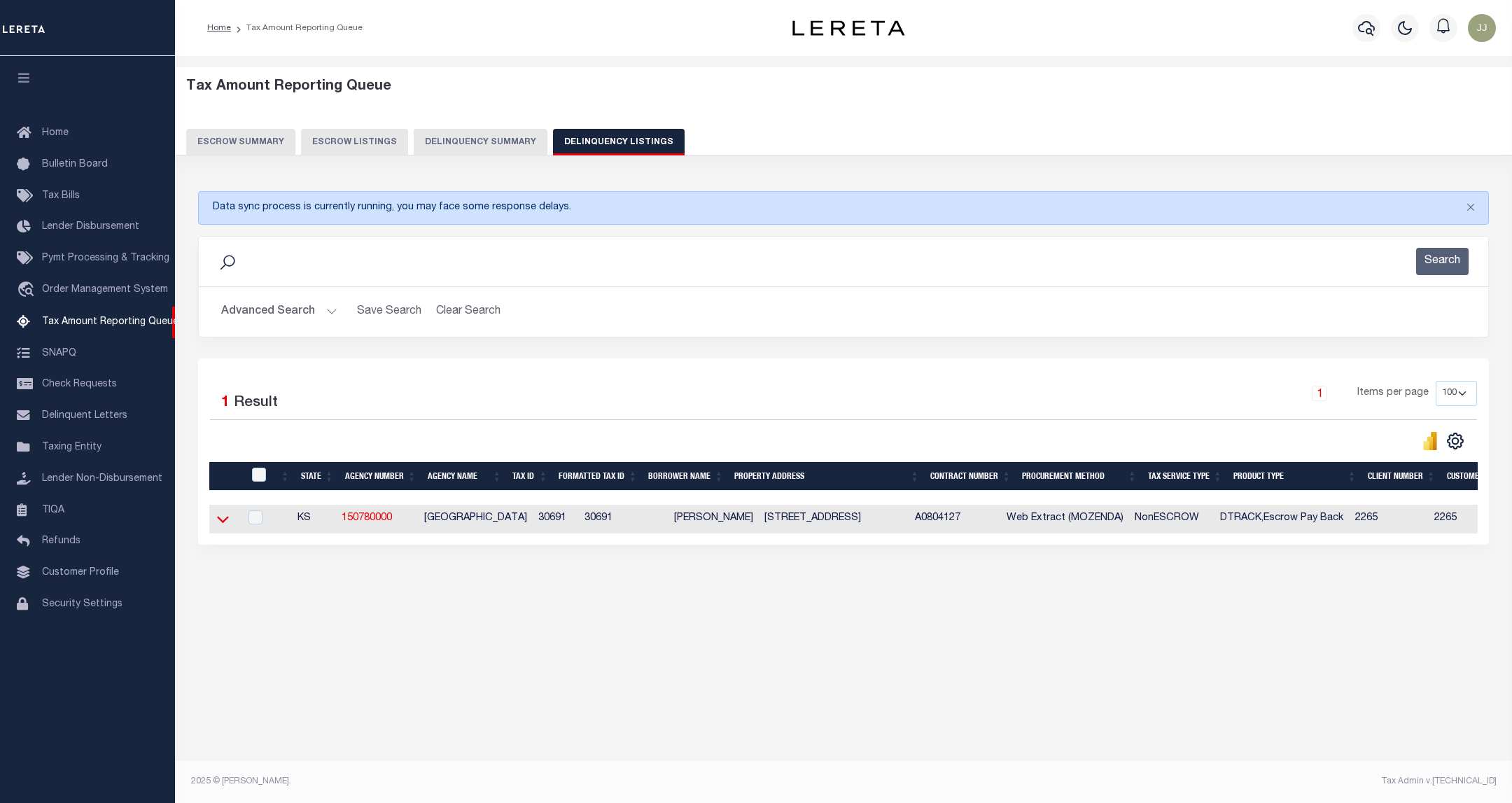
click at [221, 523] on icon at bounding box center [222, 519] width 12 height 7
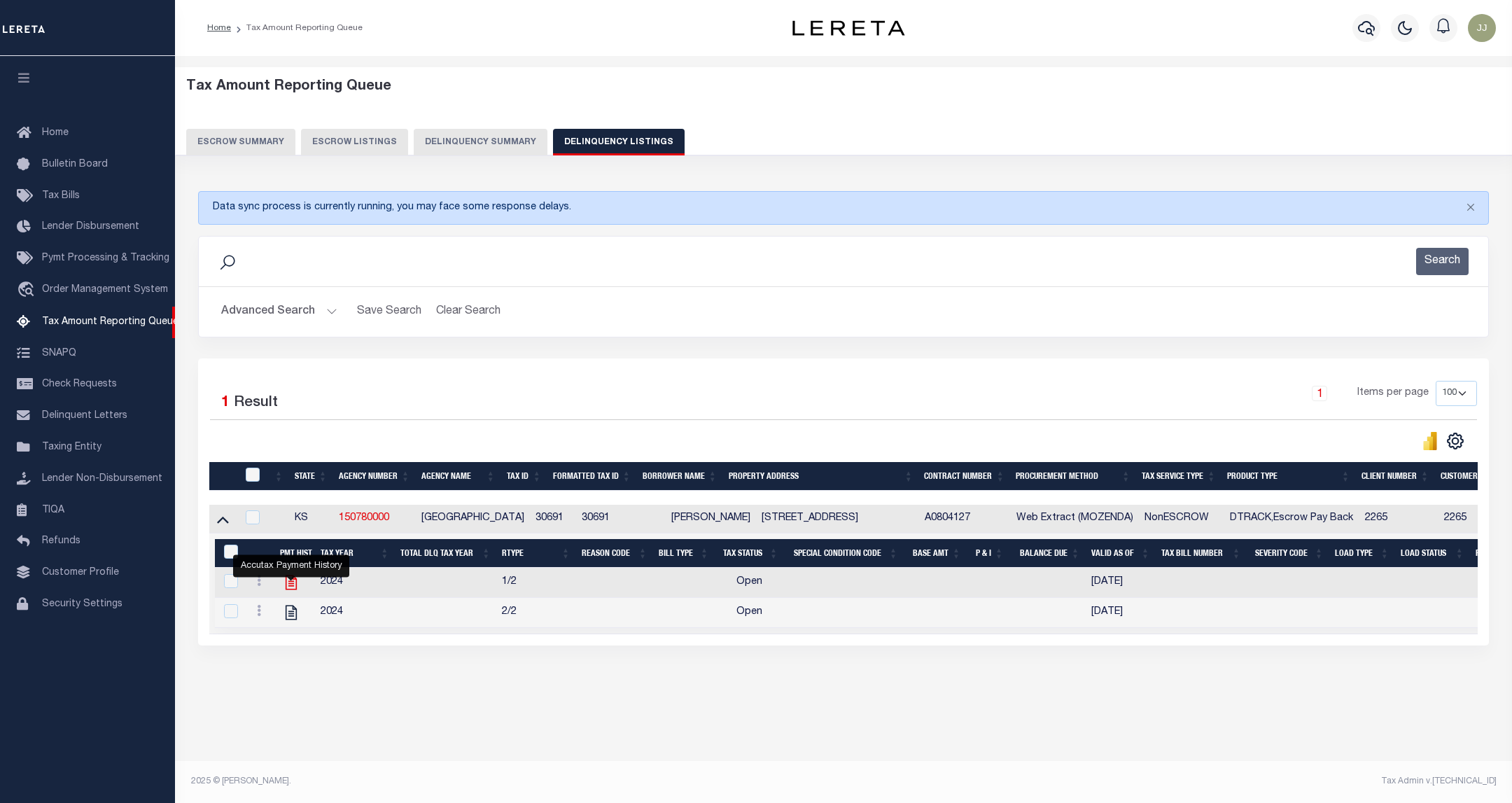
click at [292, 586] on icon "" at bounding box center [292, 583] width 18 height 18
checkbox input "true"
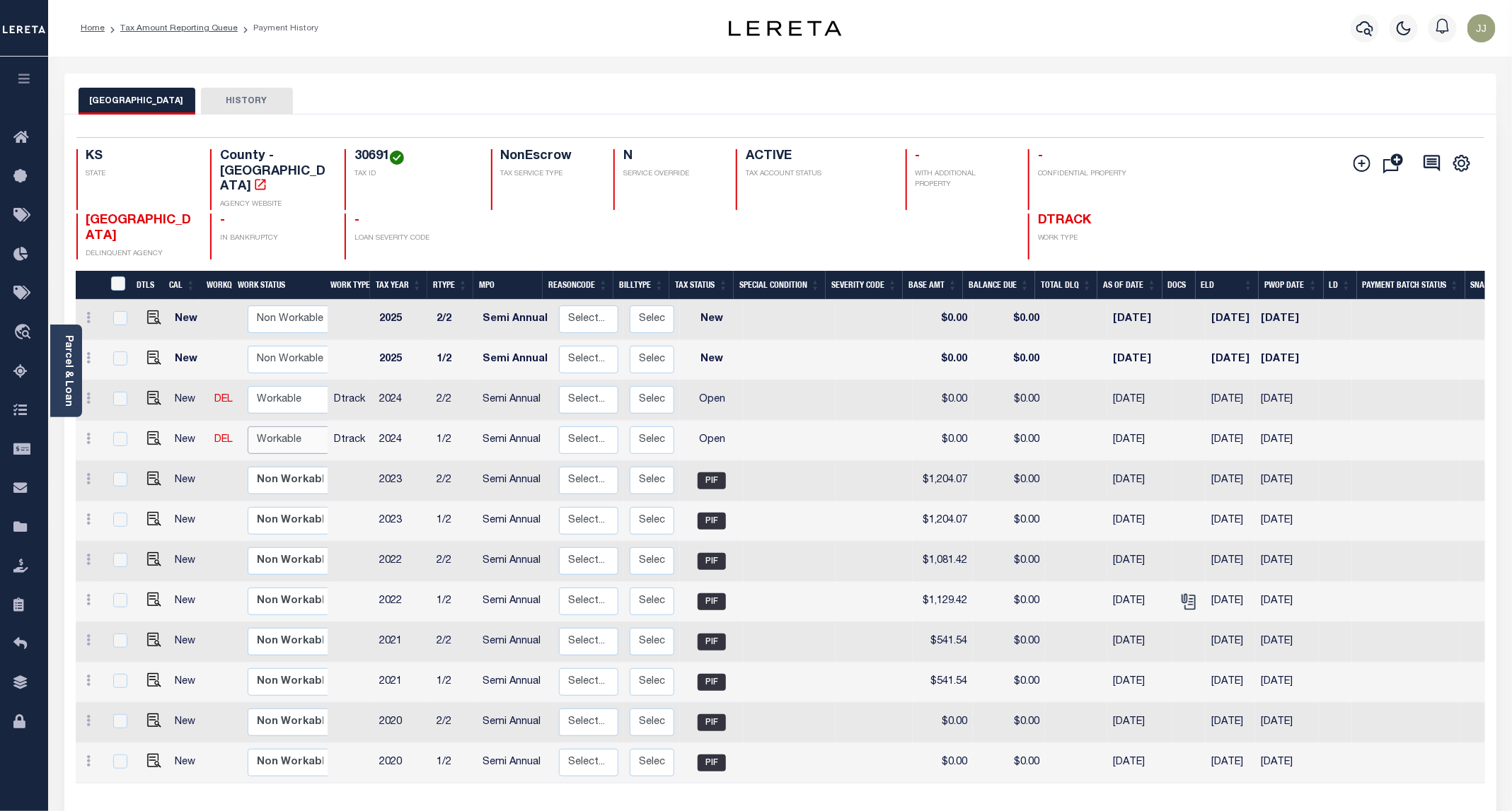
click at [281, 427] on select "Non Workable Workable" at bounding box center [290, 441] width 85 height 28
checkbox input "true"
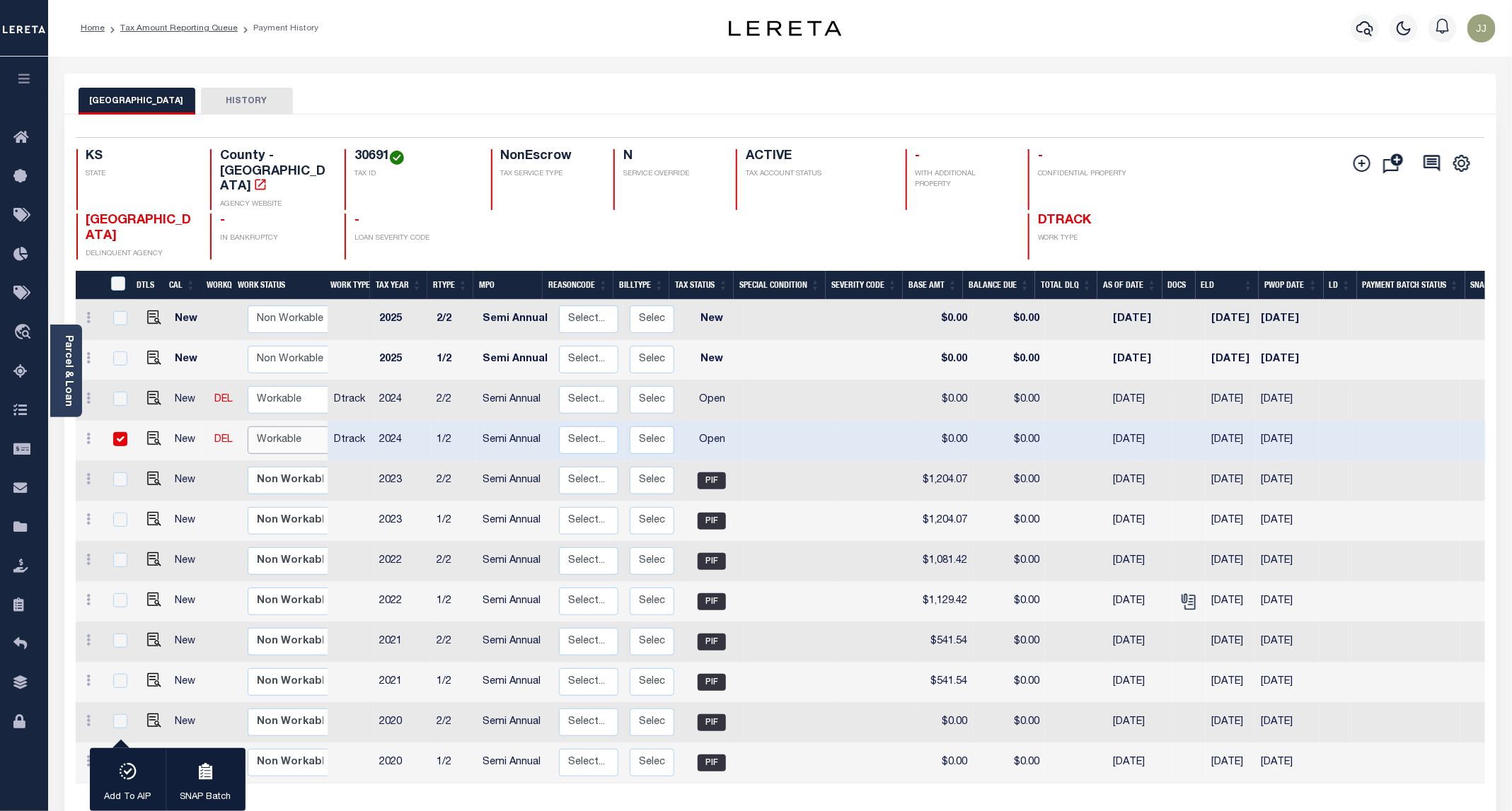
select select "true"
click at [248, 427] on select "Non Workable Workable" at bounding box center [290, 441] width 85 height 28
checkbox input "false"
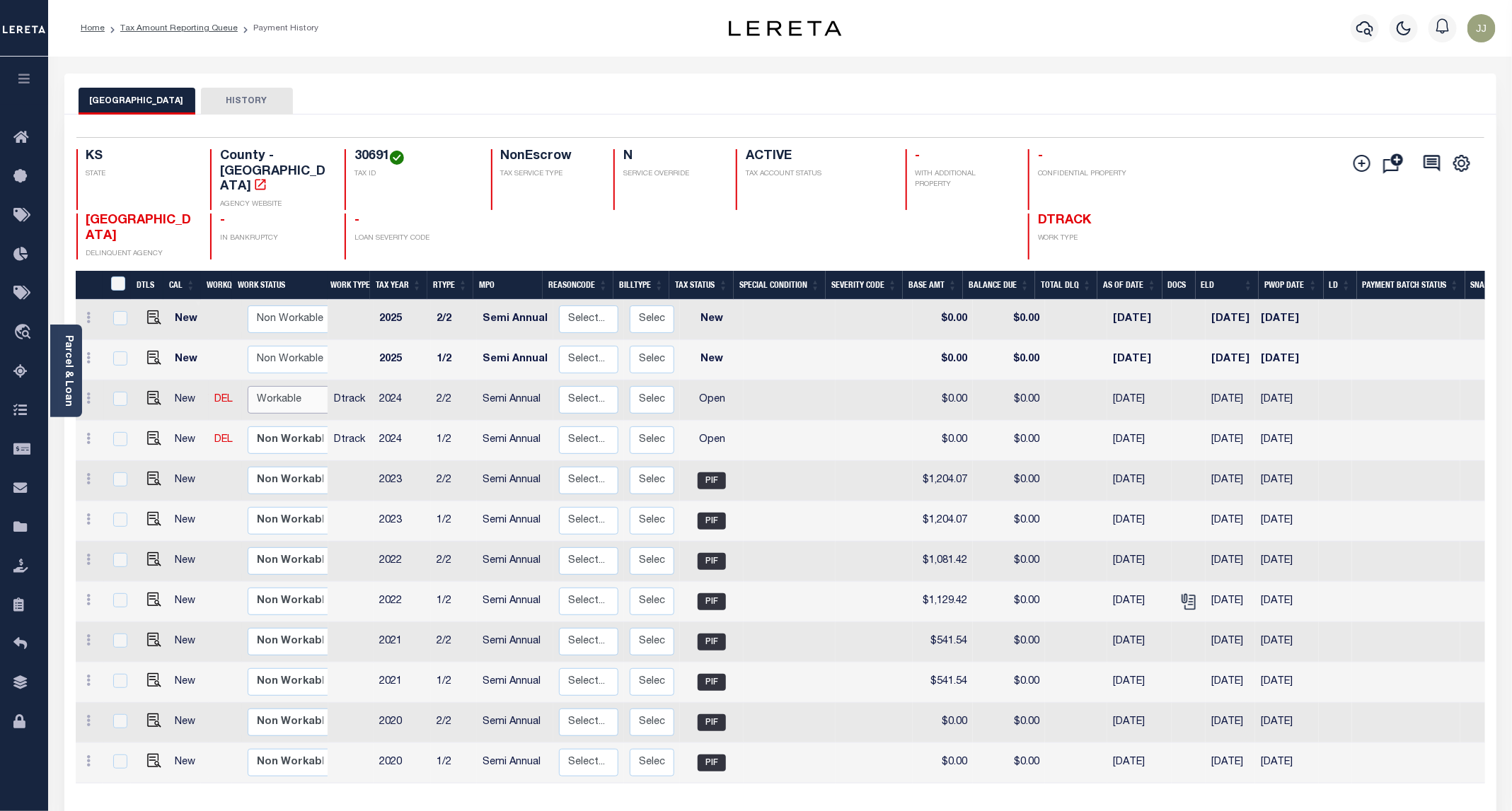
click at [292, 386] on select "Non Workable Workable" at bounding box center [290, 400] width 85 height 28
checkbox input "true"
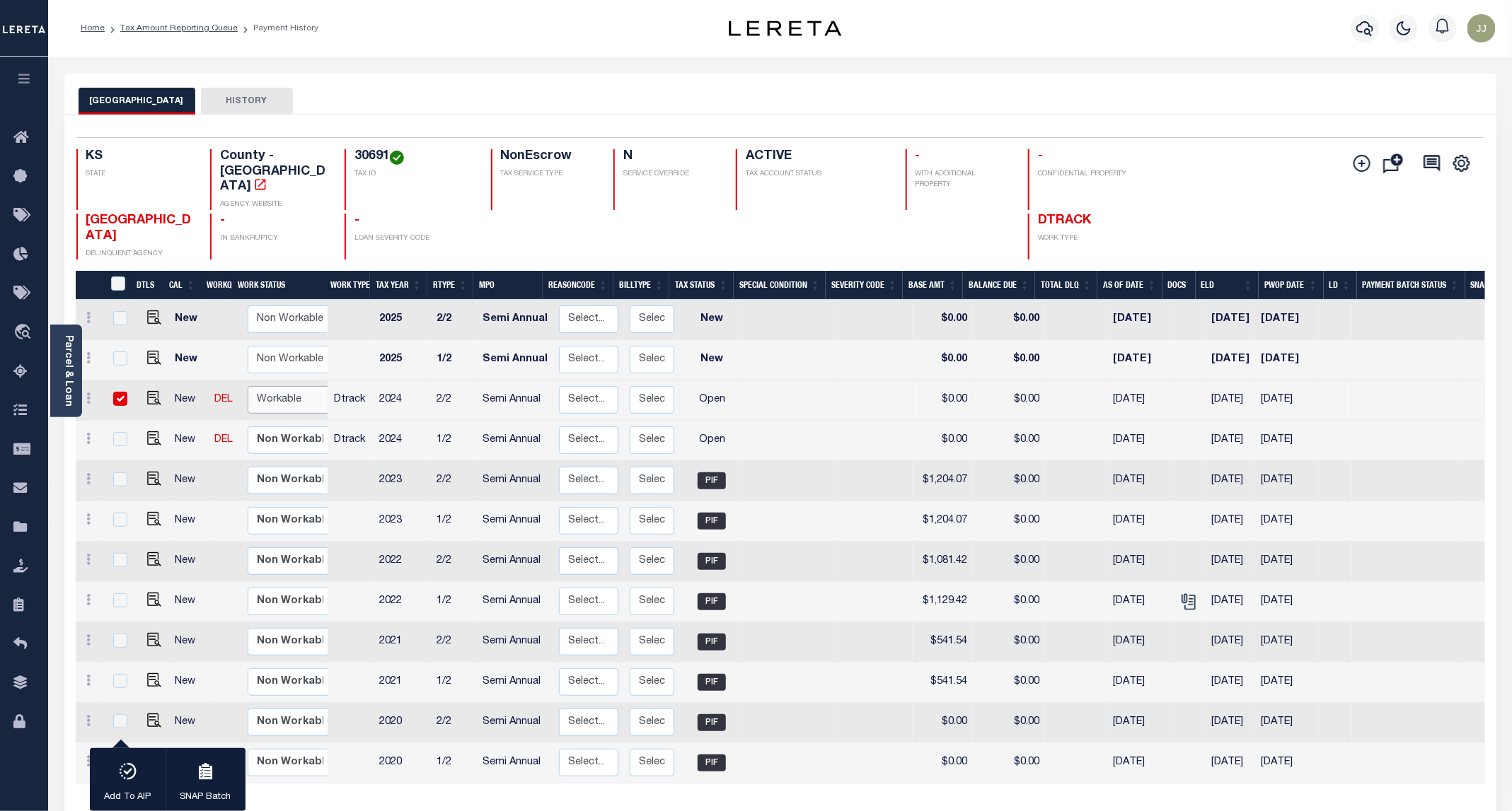
select select "true"
click at [248, 386] on select "Non Workable Workable" at bounding box center [290, 400] width 85 height 28
checkbox input "false"
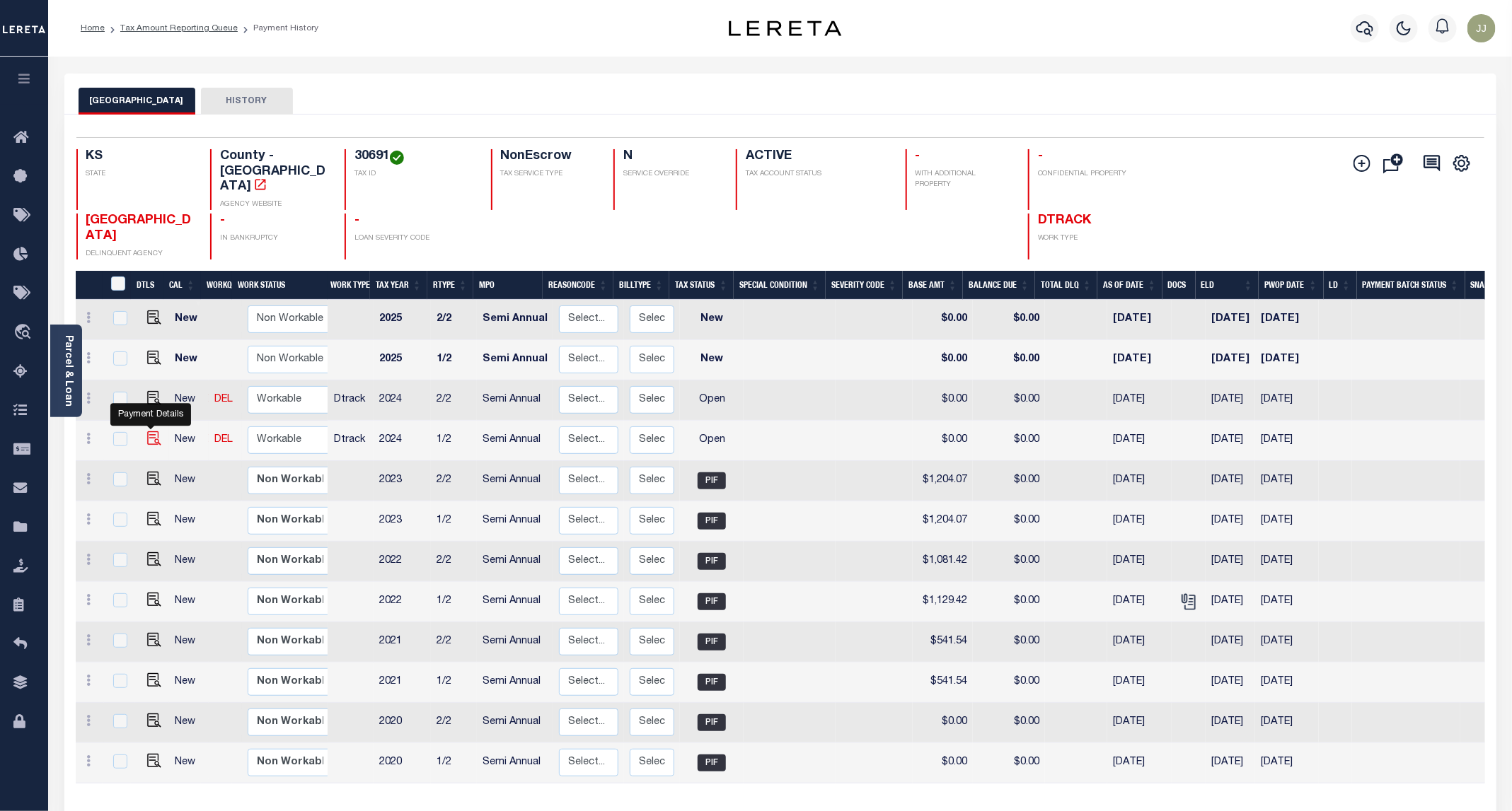
click at [147, 431] on img "" at bounding box center [153, 438] width 14 height 14
checkbox input "true"
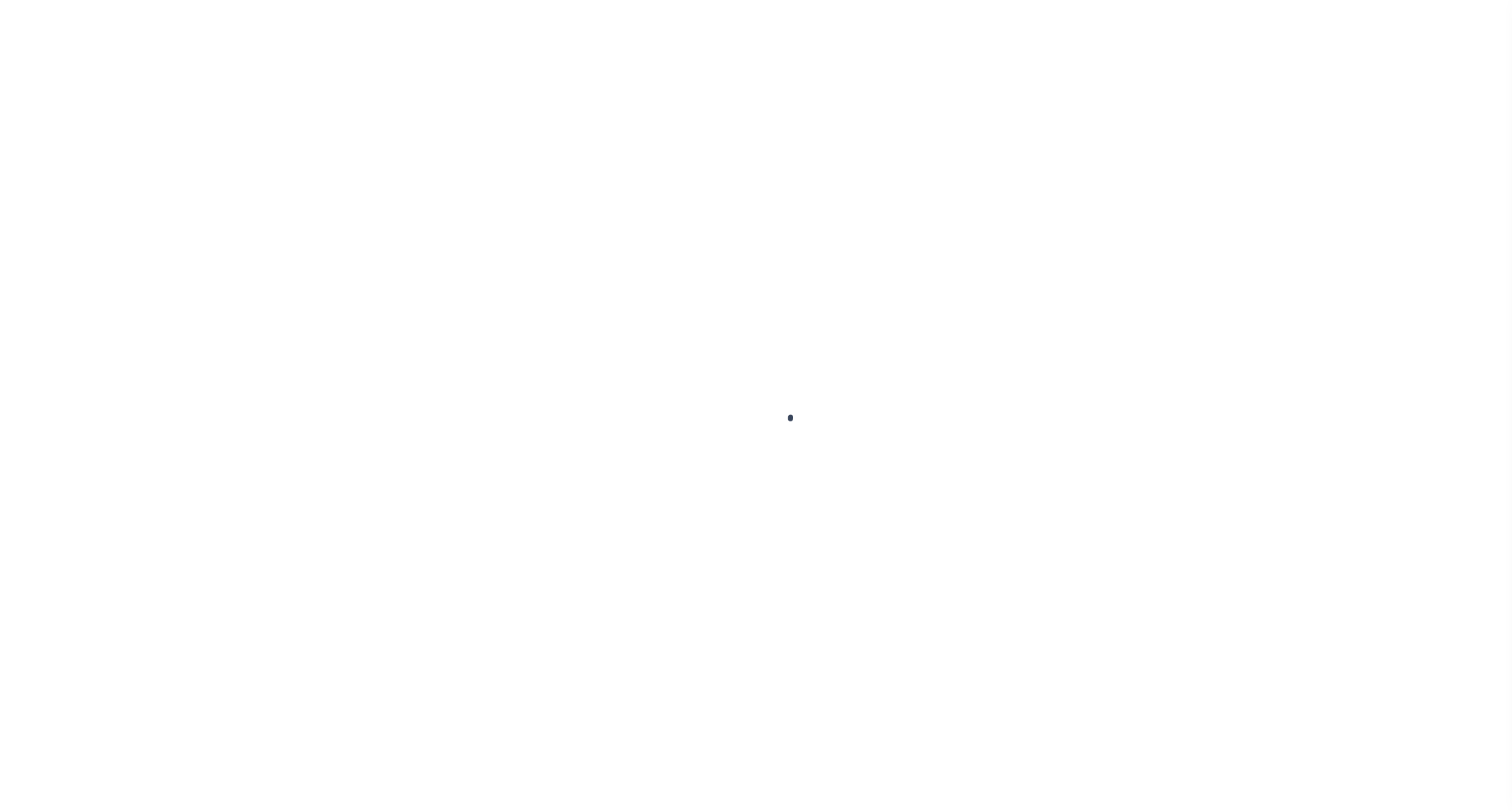
select select "OP2"
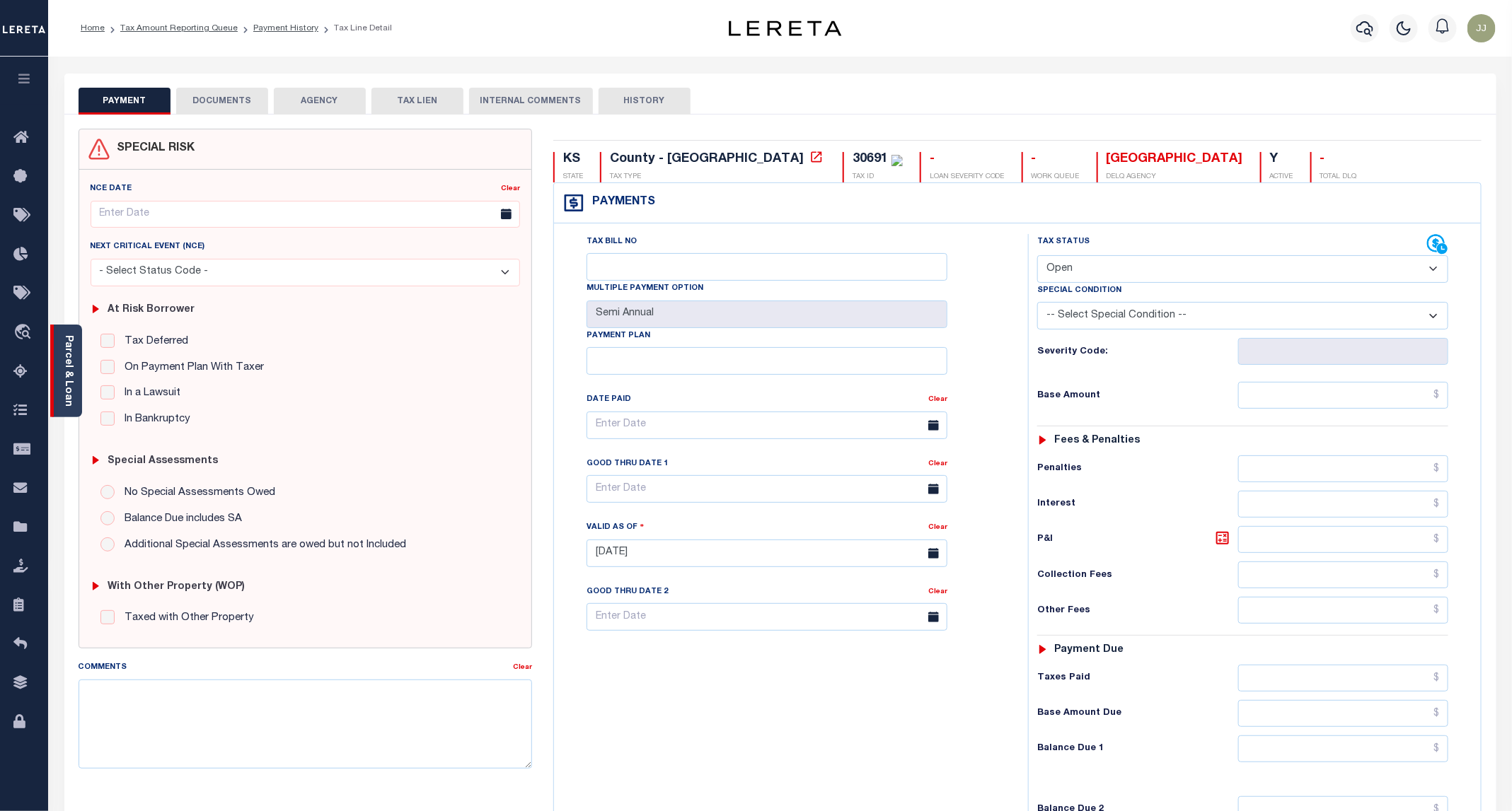
click at [74, 404] on div "Parcel & Loan" at bounding box center [66, 371] width 31 height 92
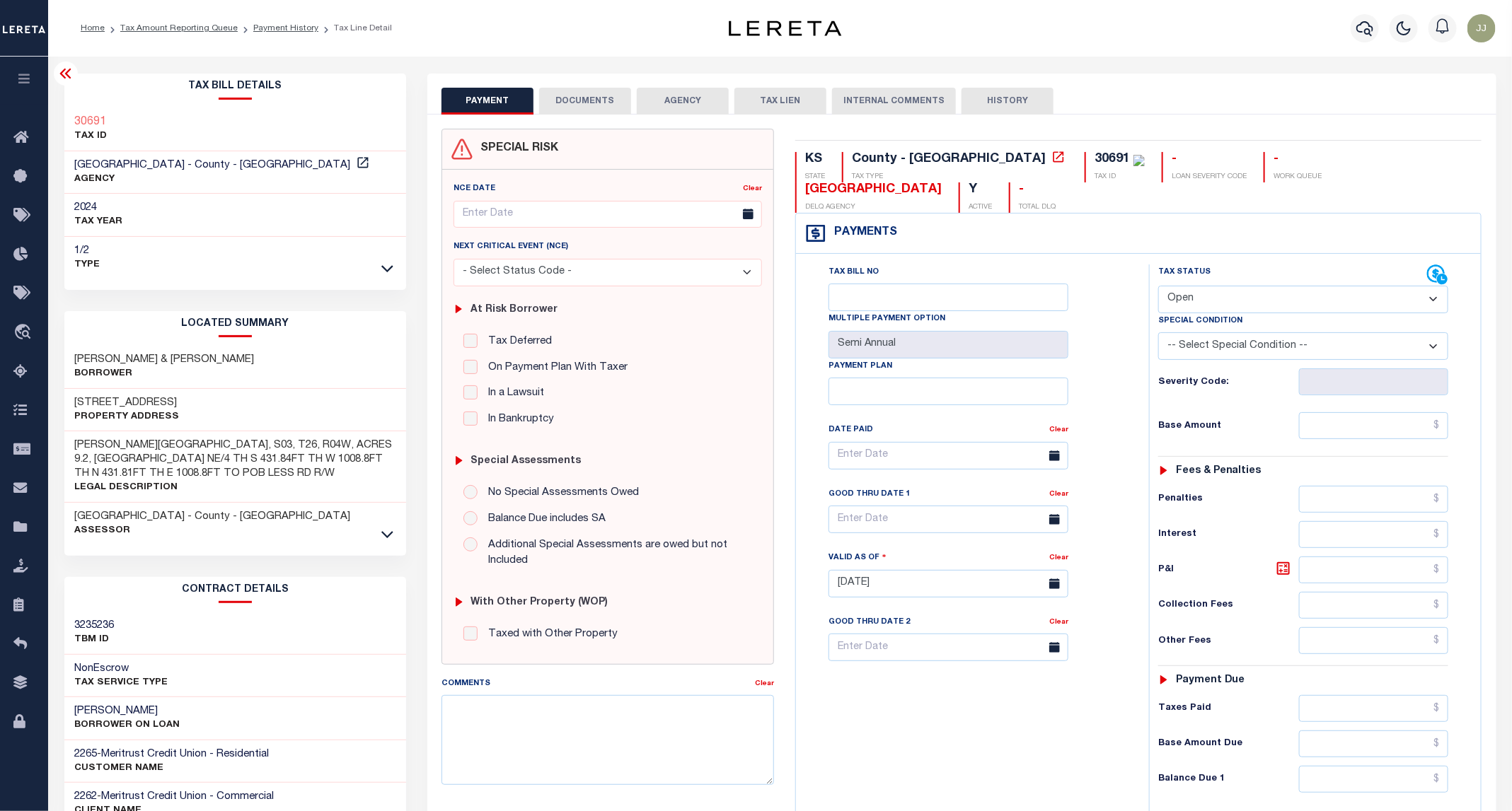
click at [137, 400] on h3 "[STREET_ADDRESS]" at bounding box center [127, 403] width 104 height 14
copy h3 "PARALLEL"
click at [610, 109] on button "DOCUMENTS" at bounding box center [586, 101] width 92 height 27
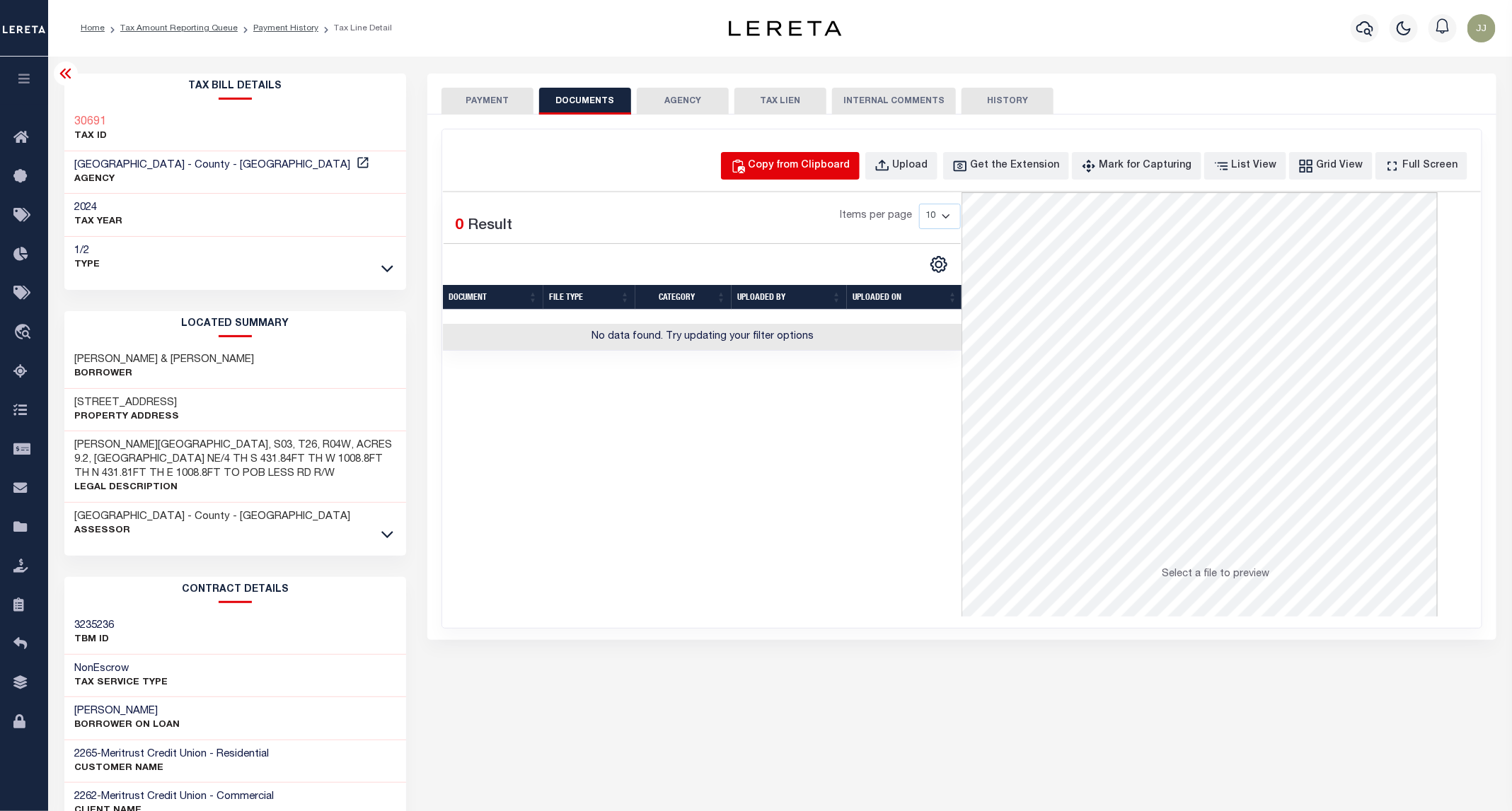
click at [821, 162] on div "Copy from Clipboard" at bounding box center [799, 166] width 102 height 16
select select "POP"
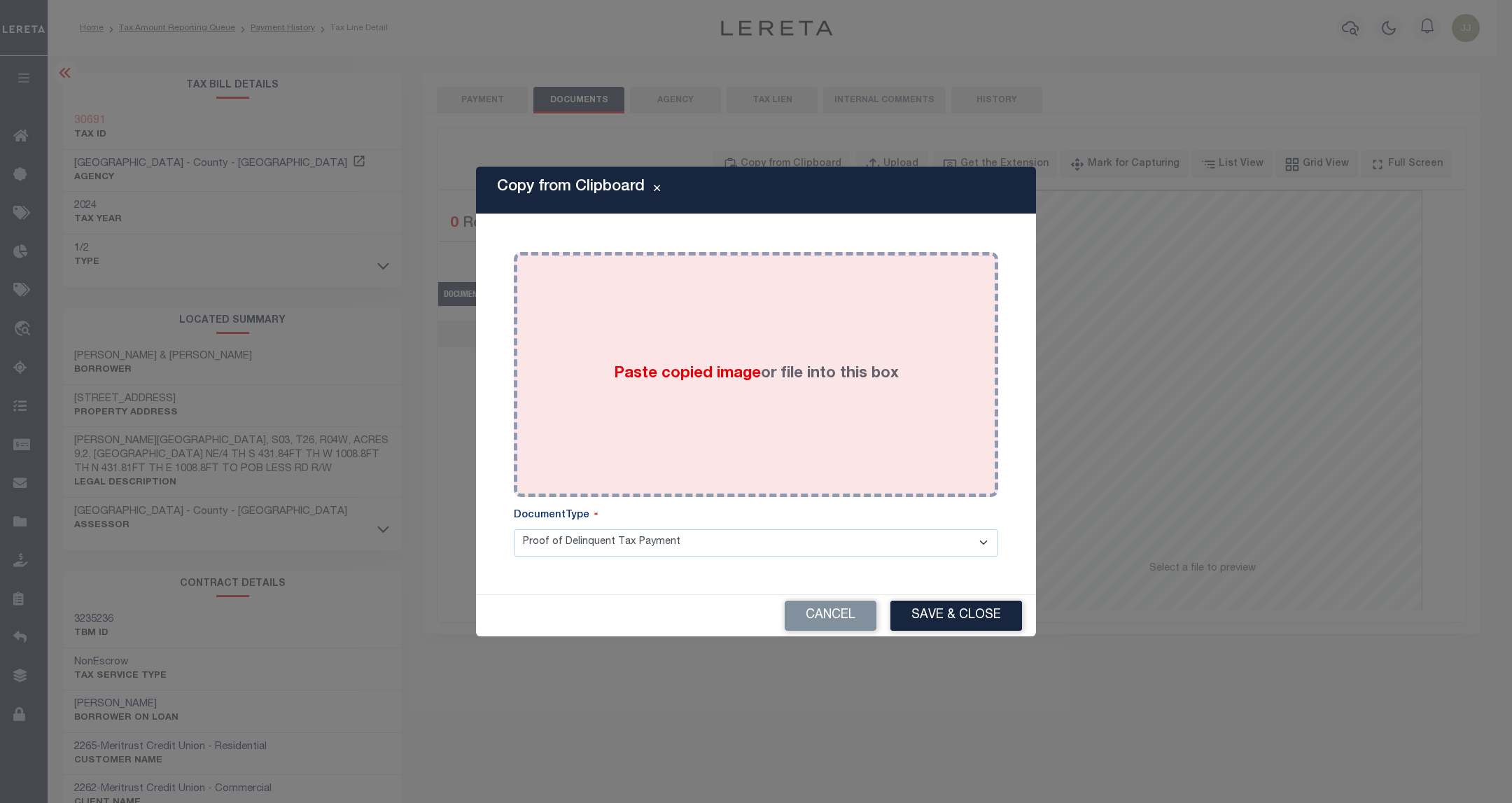
click at [804, 379] on label "Paste copied image or file into this box" at bounding box center [757, 374] width 285 height 23
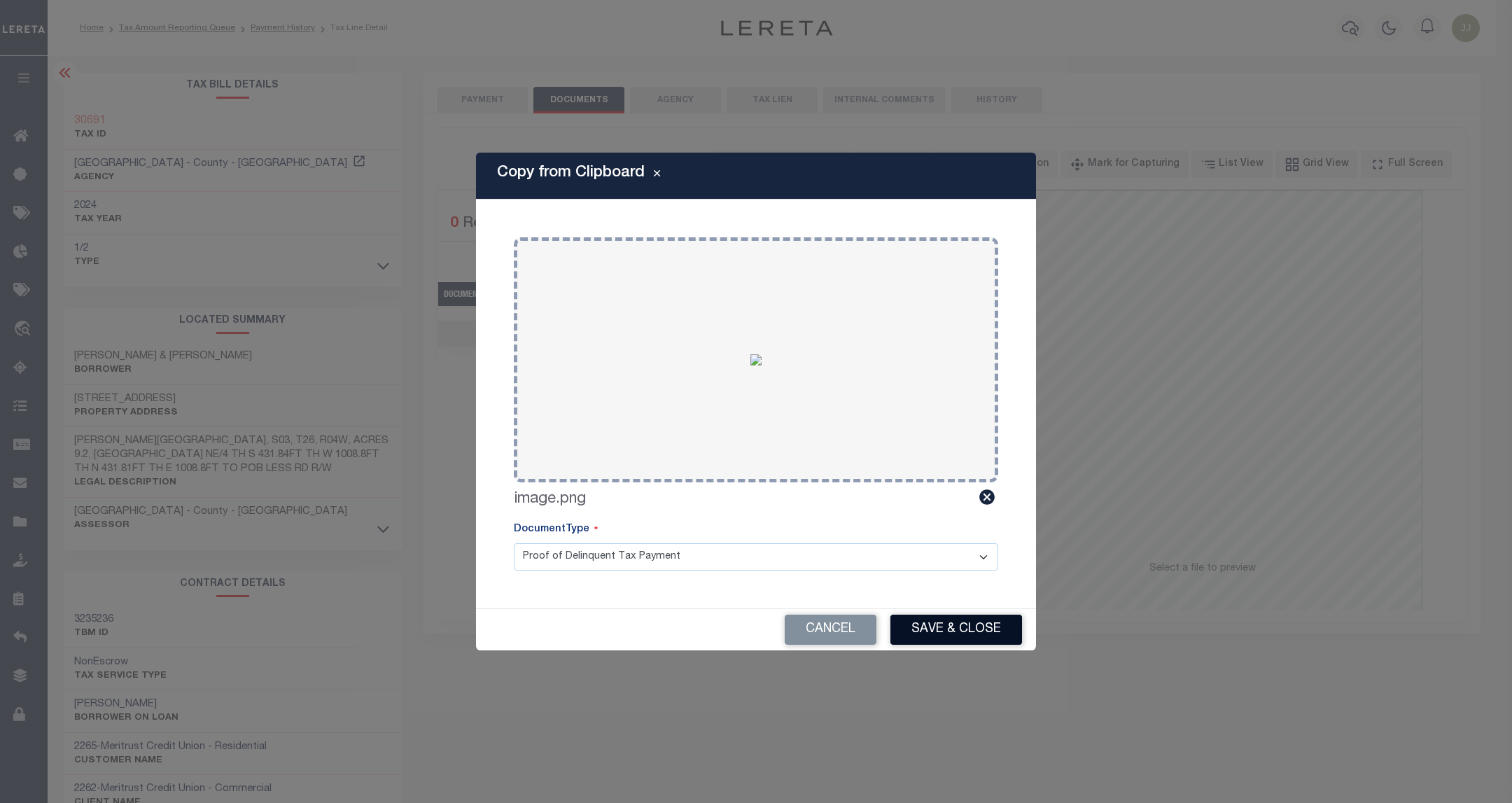
click at [956, 628] on button "Save & Close" at bounding box center [956, 629] width 132 height 30
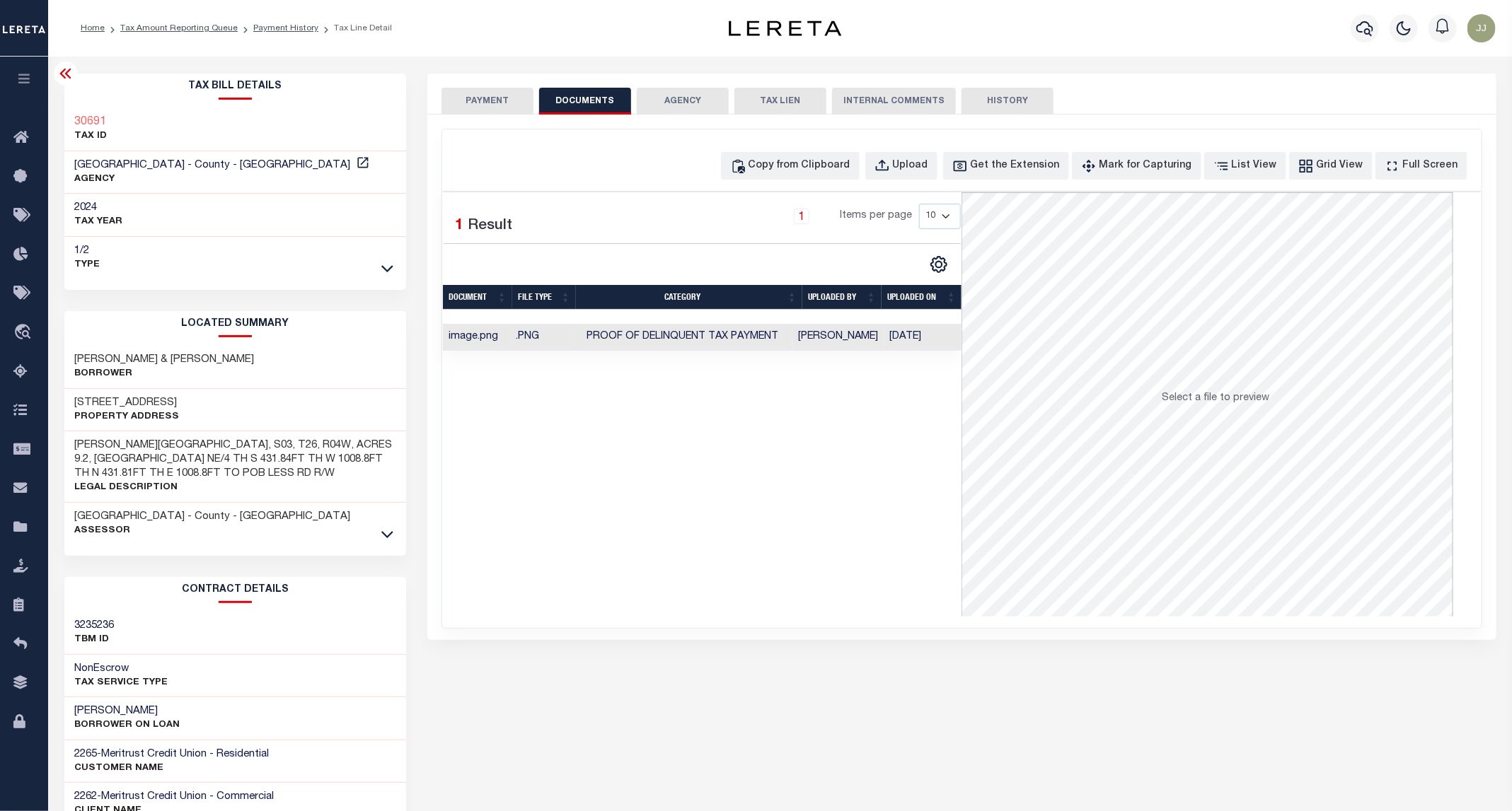
click at [490, 102] on button "PAYMENT" at bounding box center [488, 101] width 92 height 27
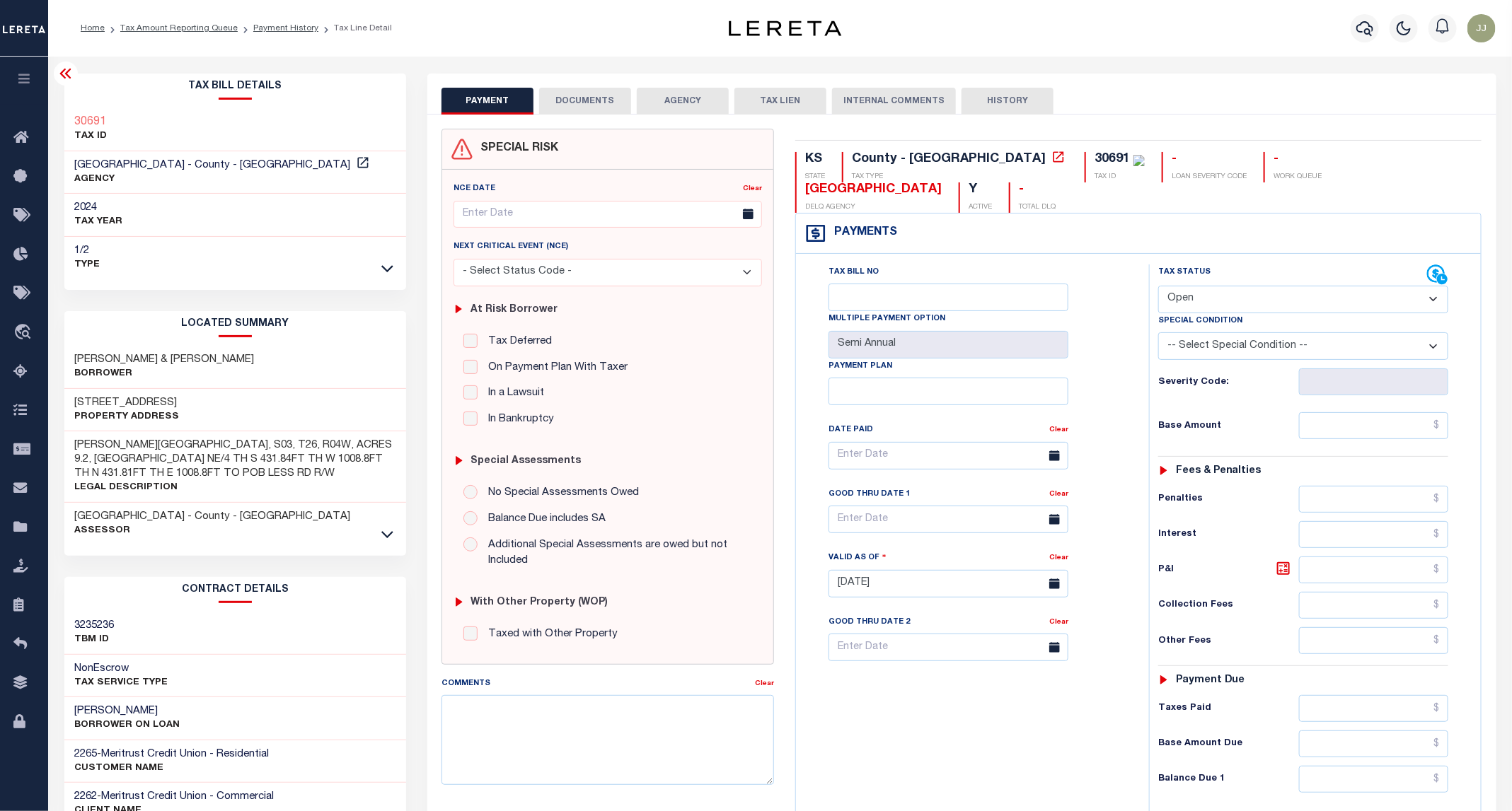
click at [1231, 285] on select "- Select Status Code - Open Due/Unpaid Paid Incomplete No Tax Due Internal Refu…" at bounding box center [1303, 299] width 290 height 28
select select "PYD"
click at [1158, 285] on select "- Select Status Code - Open Due/Unpaid Paid Incomplete No Tax Due Internal Refu…" at bounding box center [1303, 299] width 290 height 28
type input "[DATE]"
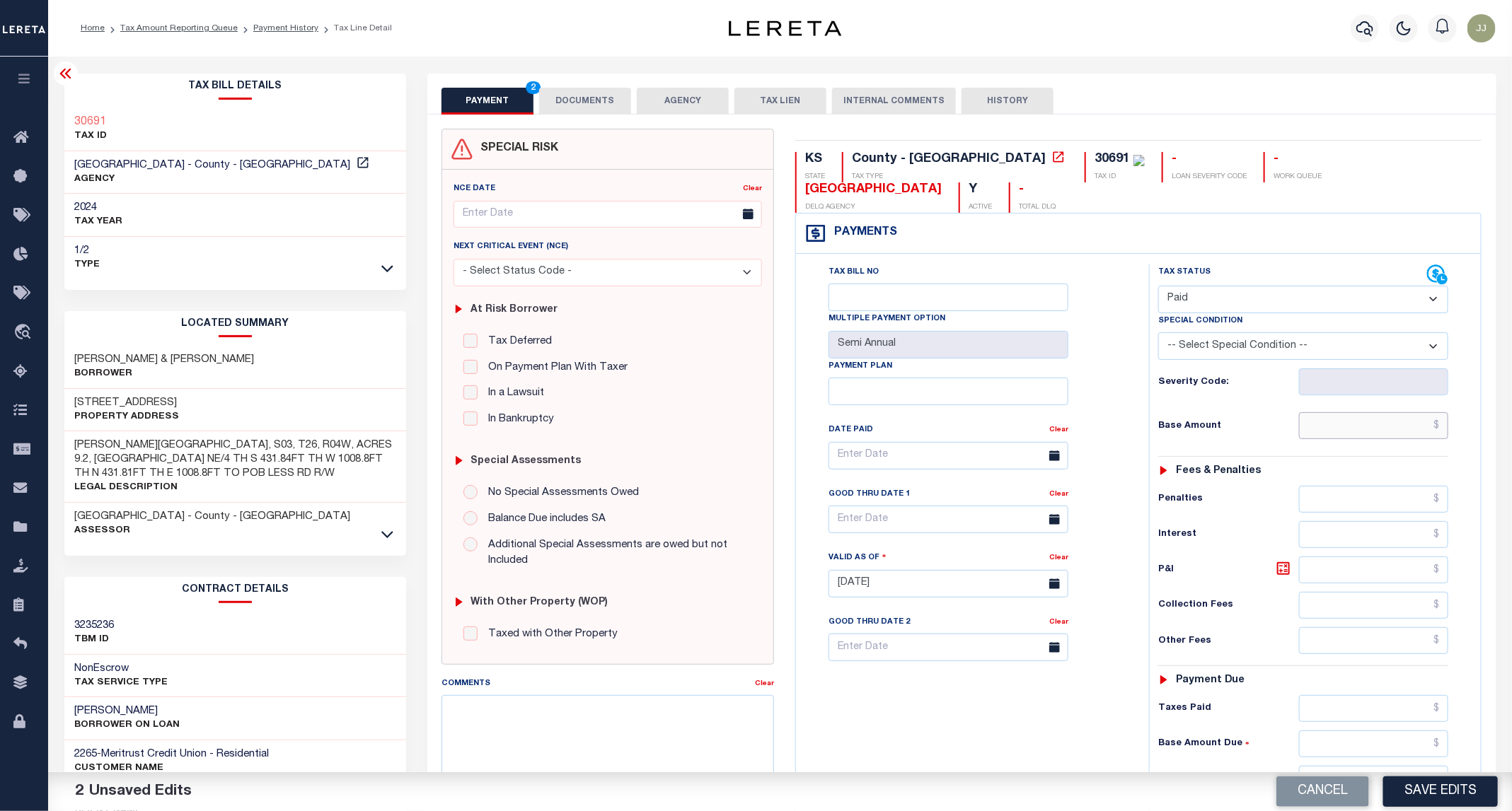
click at [1335, 412] on input "text" at bounding box center [1373, 425] width 150 height 27
type input "$0.00"
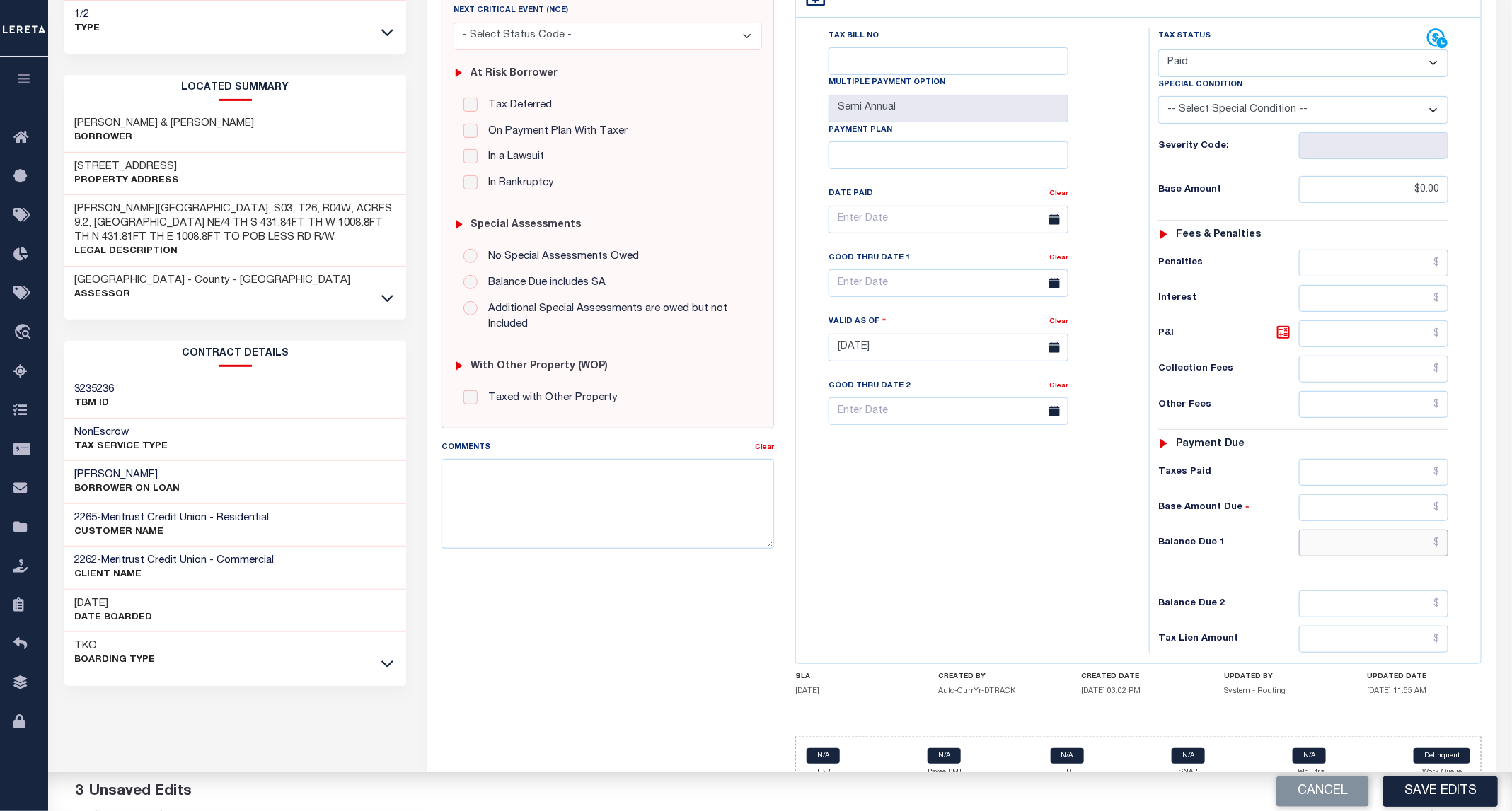
click at [1377, 530] on input "text" at bounding box center [1373, 543] width 150 height 27
type input "$0.00"
click at [1471, 793] on button "Save Edits" at bounding box center [1440, 792] width 115 height 30
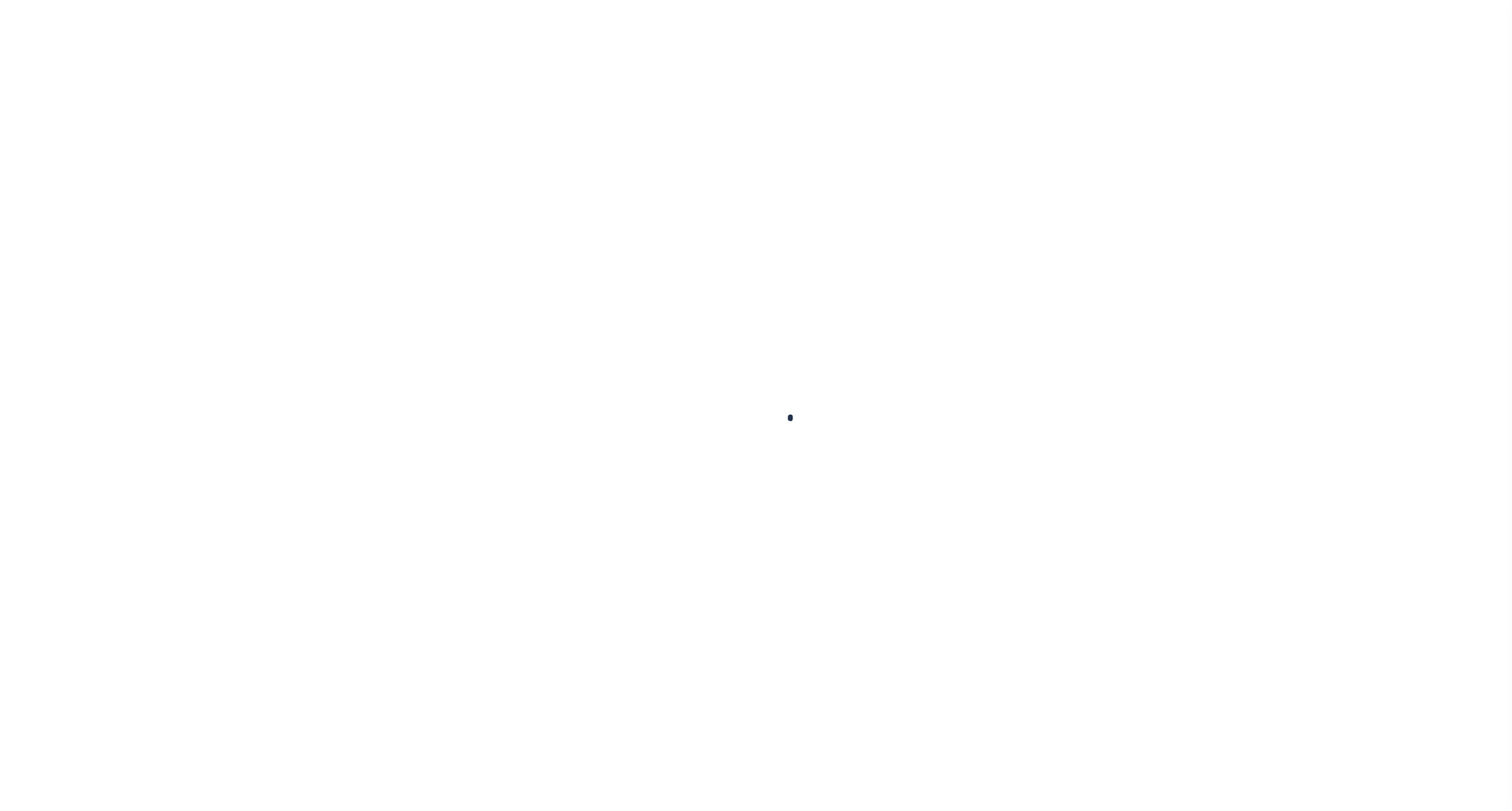
checkbox input "false"
type input "Semi Annual"
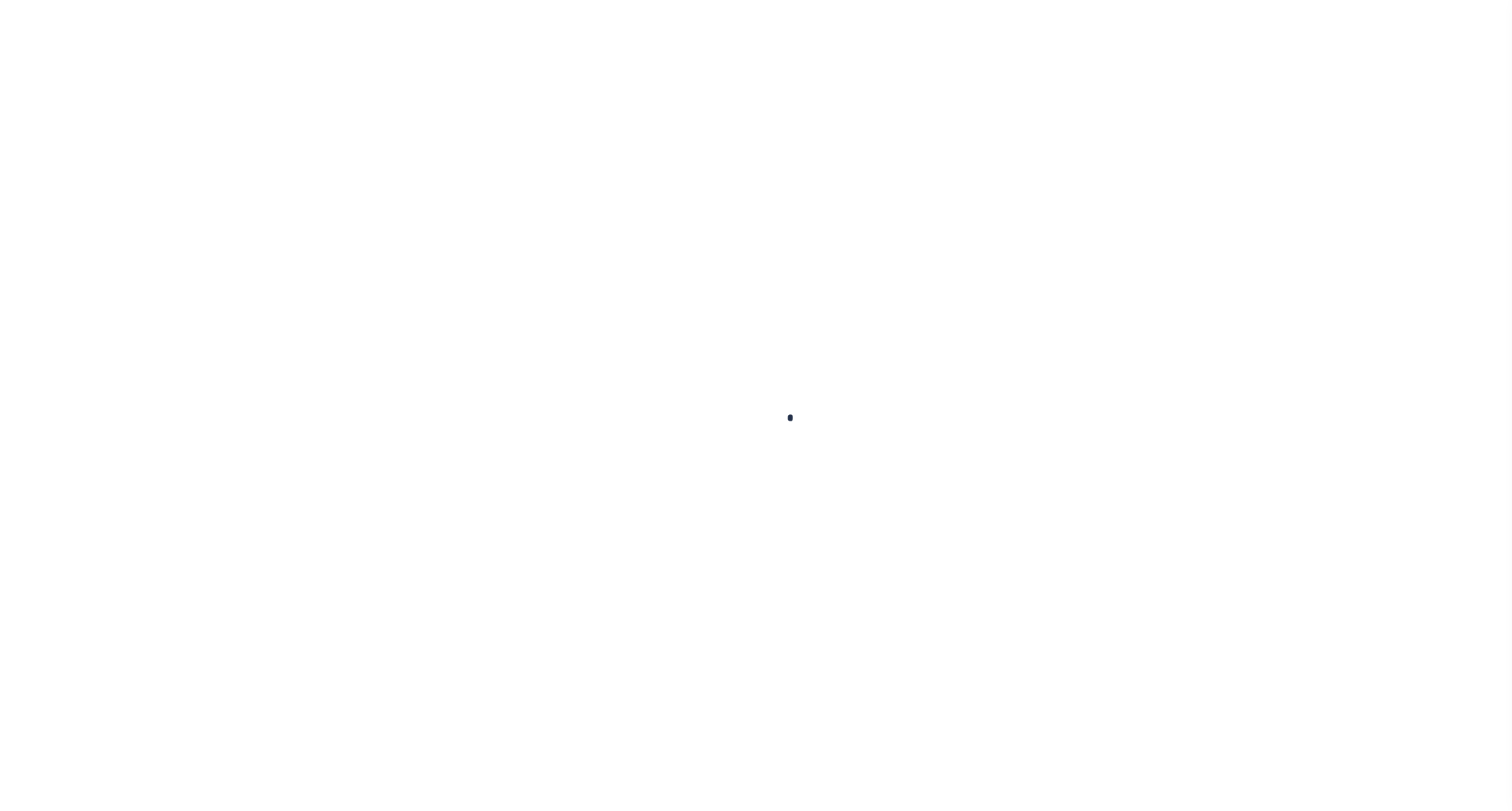
type input "[DATE]"
select select "PYD"
type input "$0"
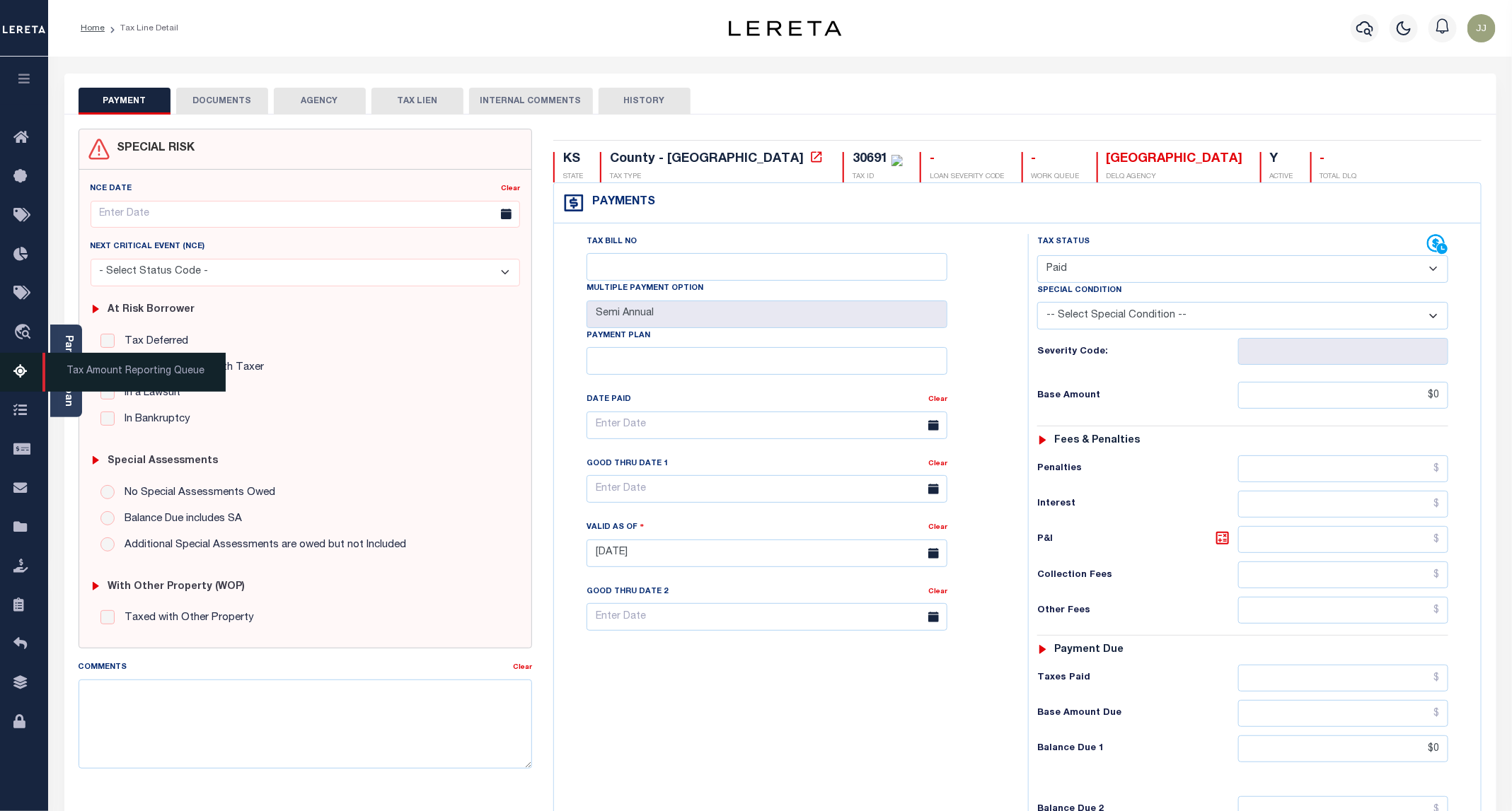
click at [10, 376] on link "Tax Amount Reporting Queue" at bounding box center [24, 372] width 48 height 39
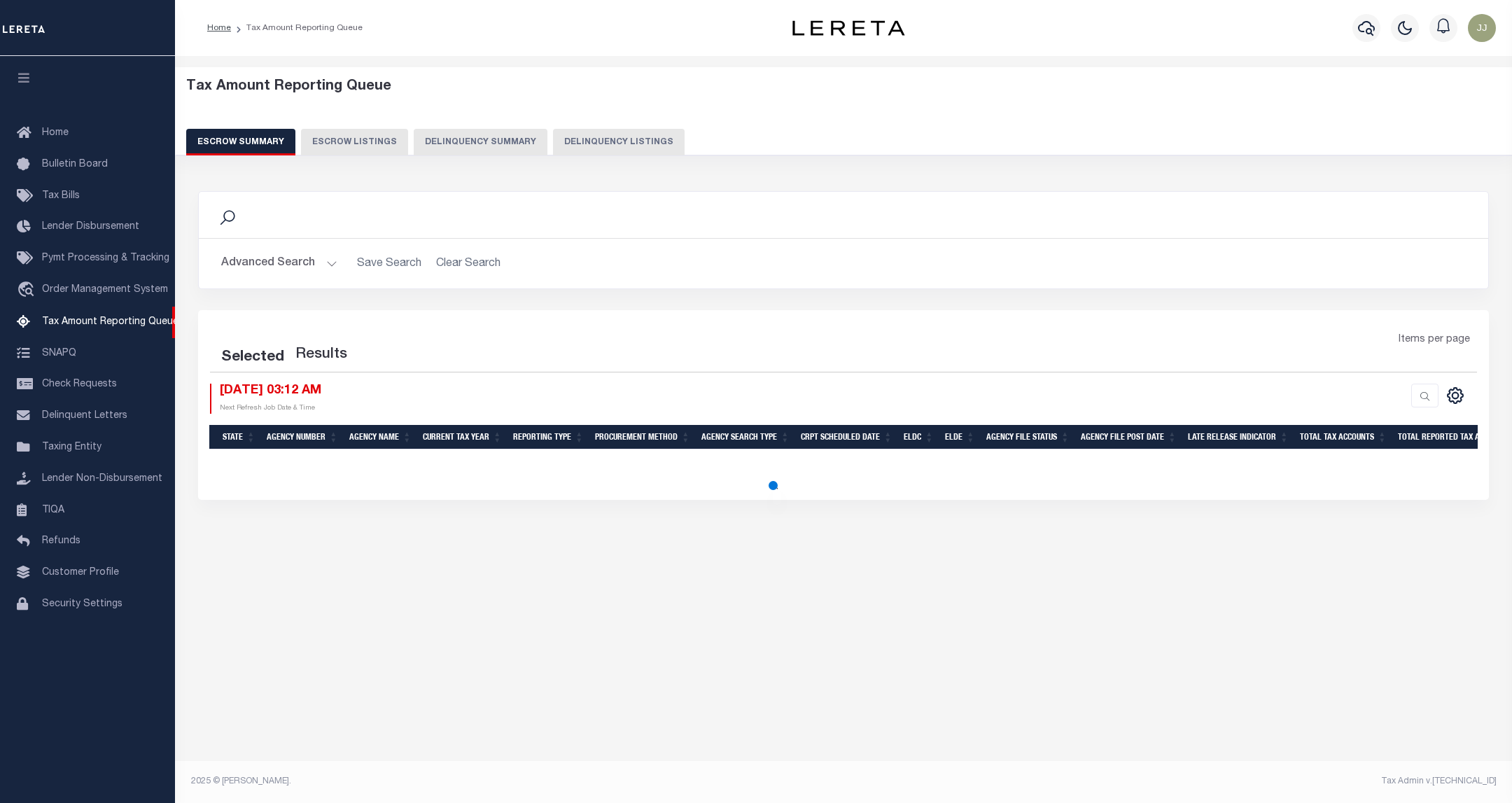
select select "100"
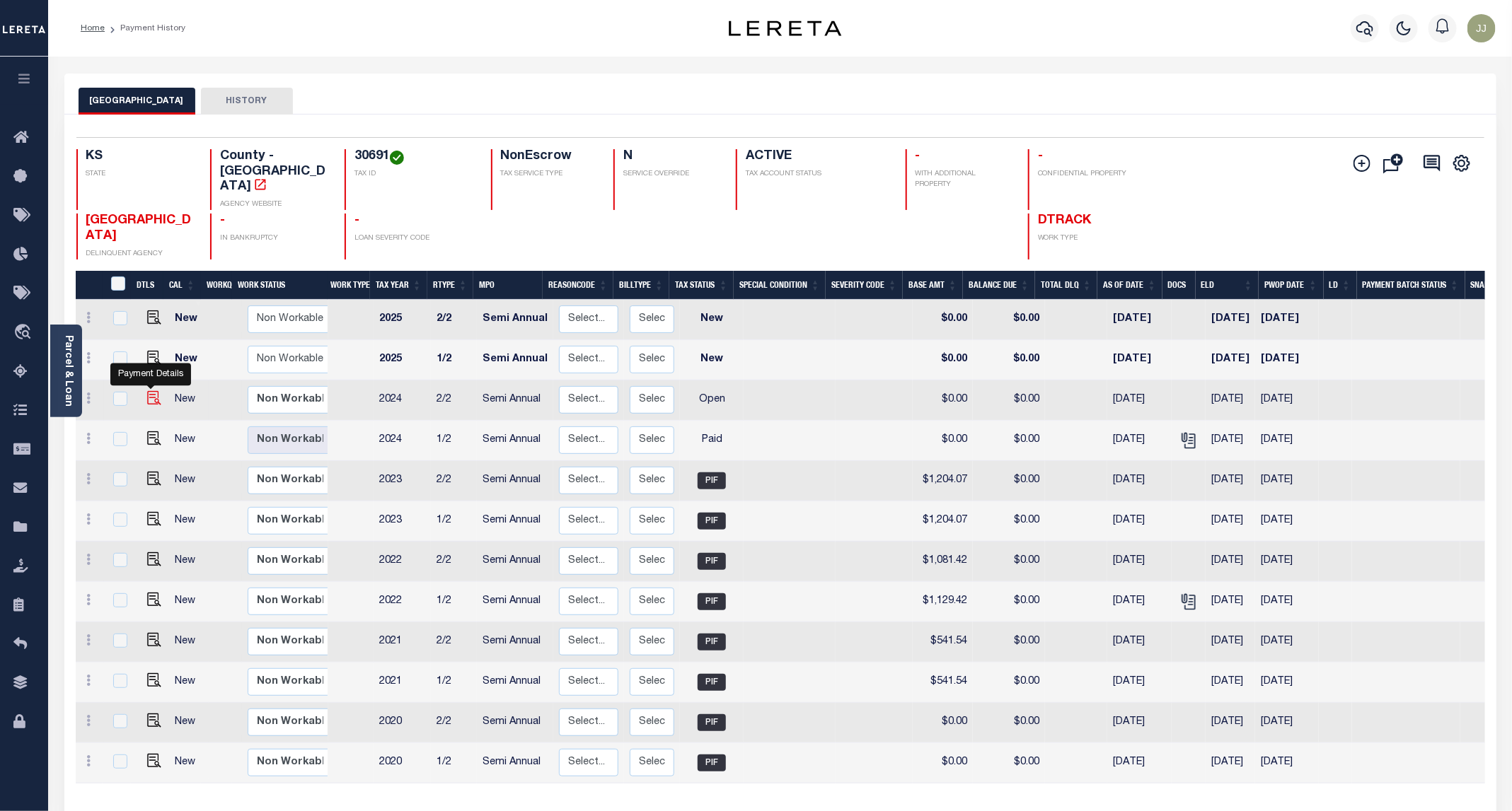
click at [147, 392] on img "" at bounding box center [153, 398] width 14 height 14
checkbox input "true"
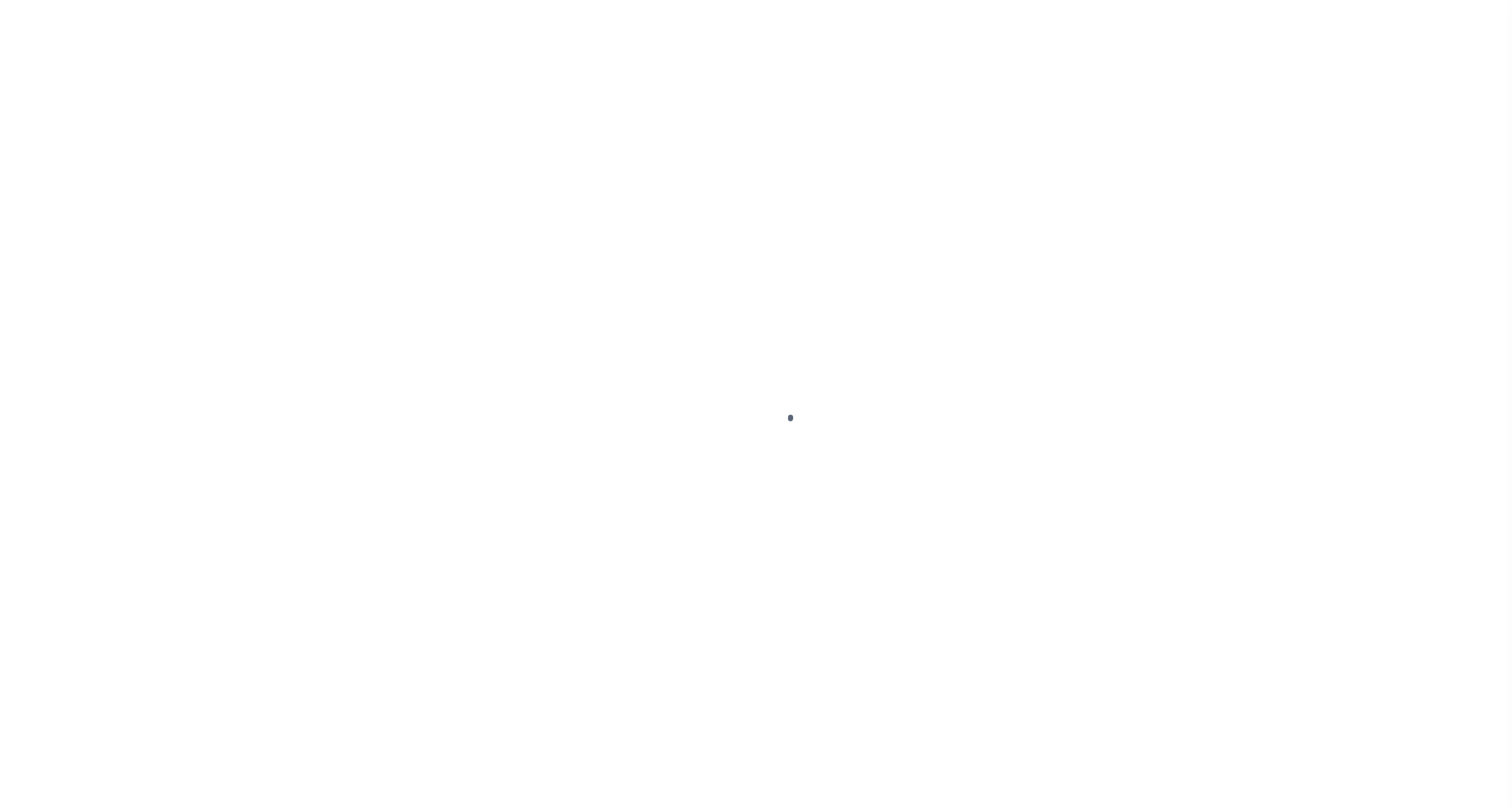
select select "OP2"
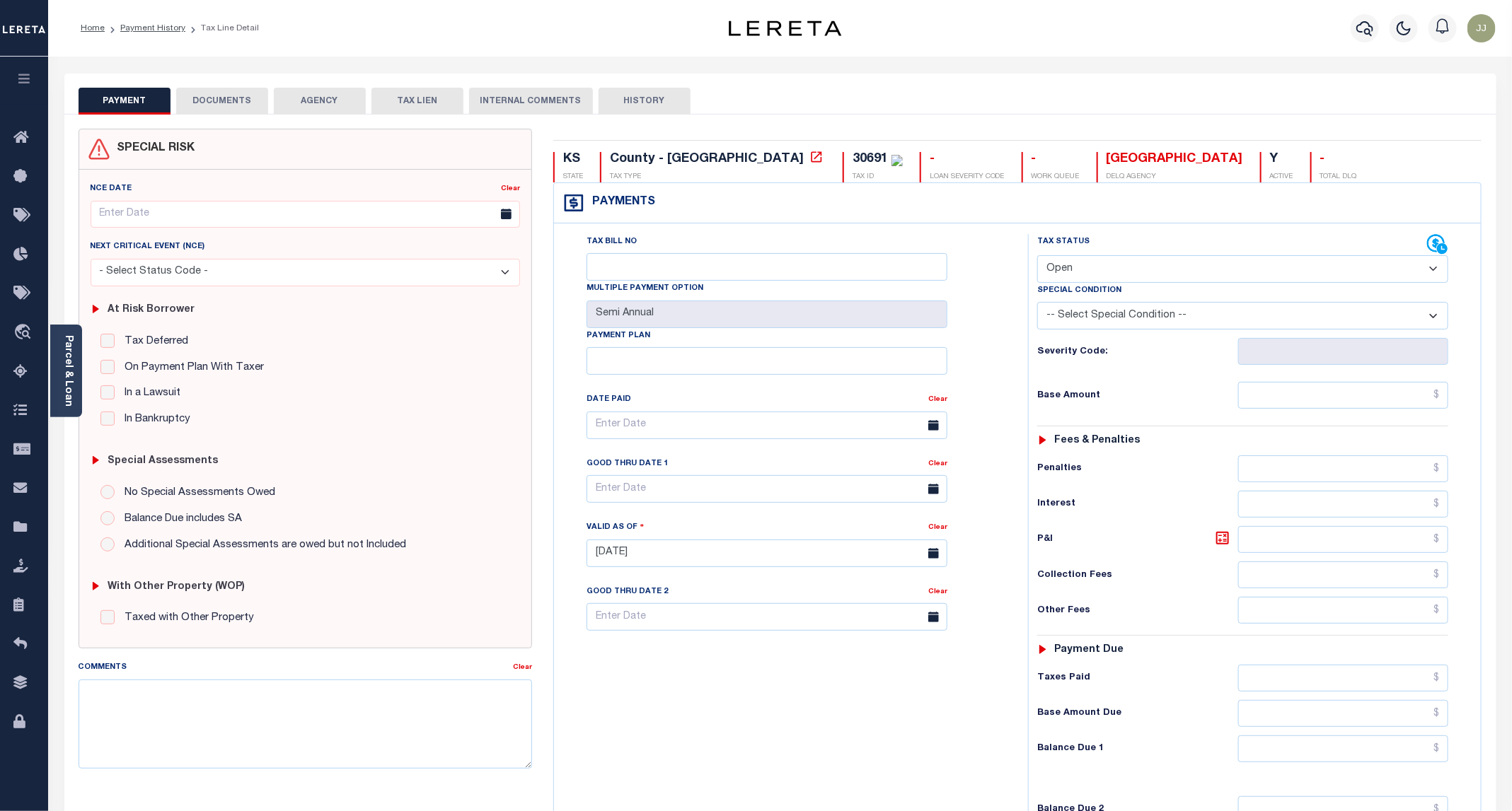
click at [224, 104] on button "DOCUMENTS" at bounding box center [223, 101] width 92 height 27
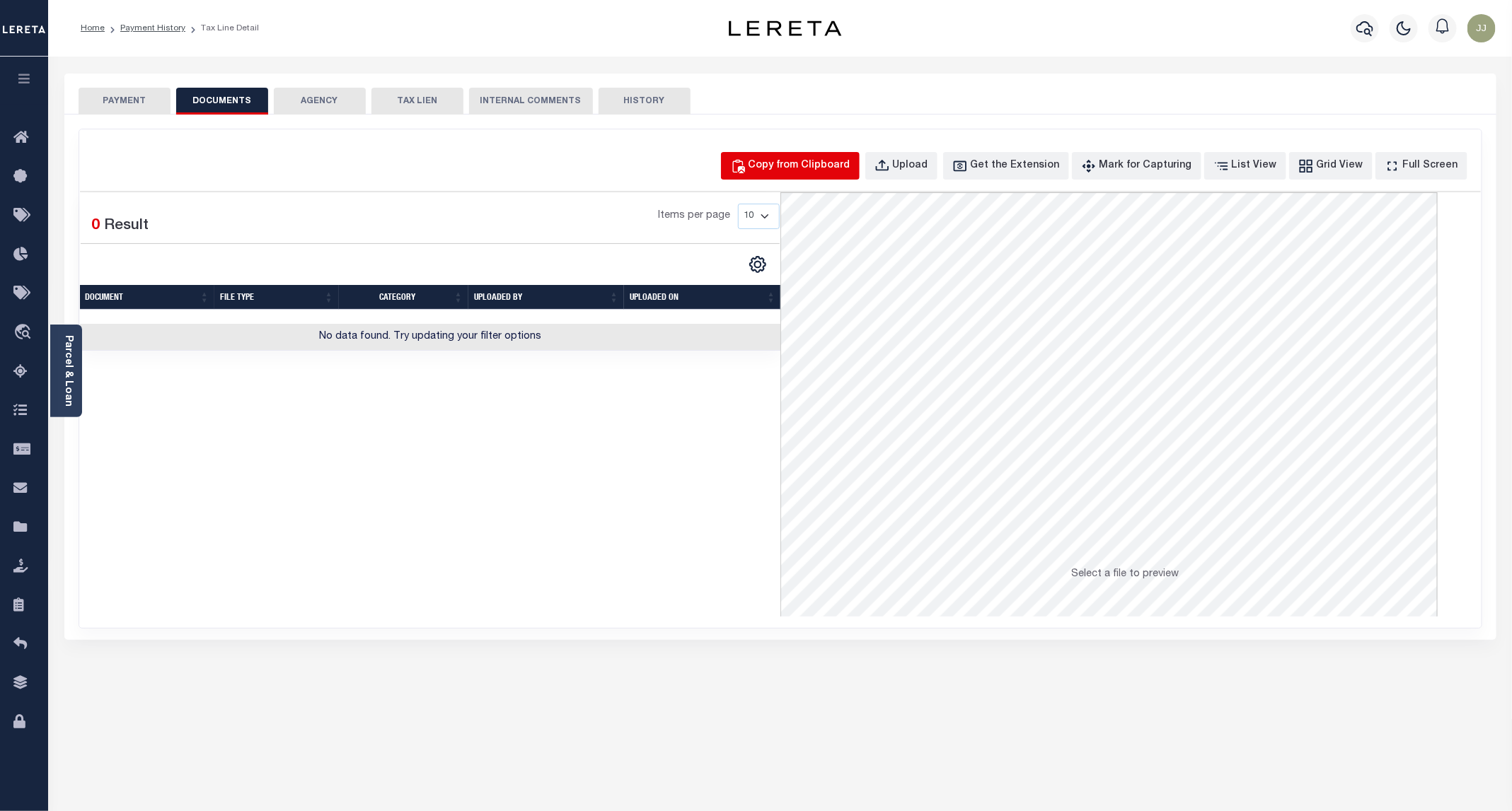
click at [850, 172] on div "Copy from Clipboard" at bounding box center [799, 166] width 102 height 16
select select "POP"
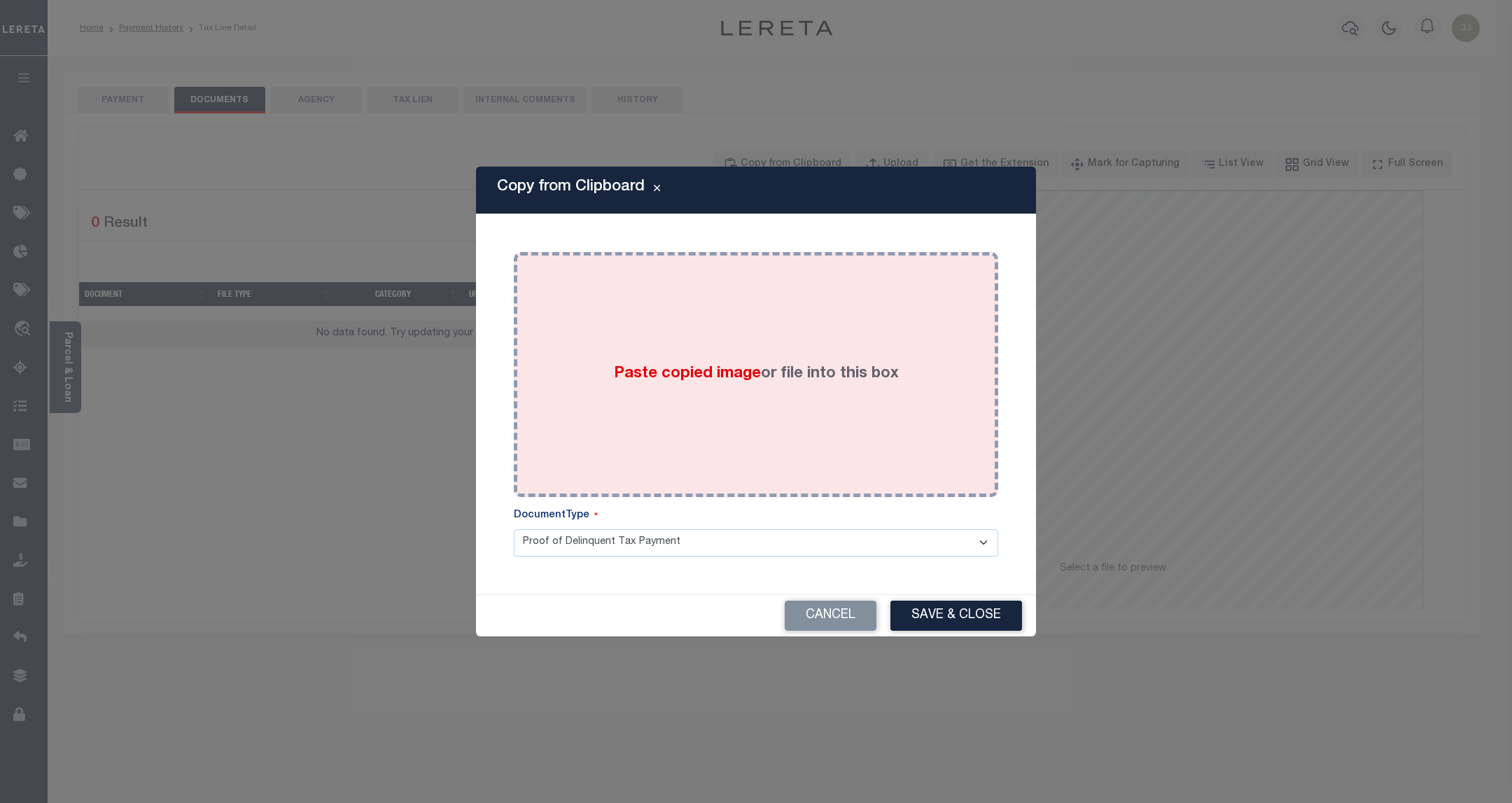
click at [842, 301] on div "Paste copied image or file into this box" at bounding box center [756, 374] width 463 height 224
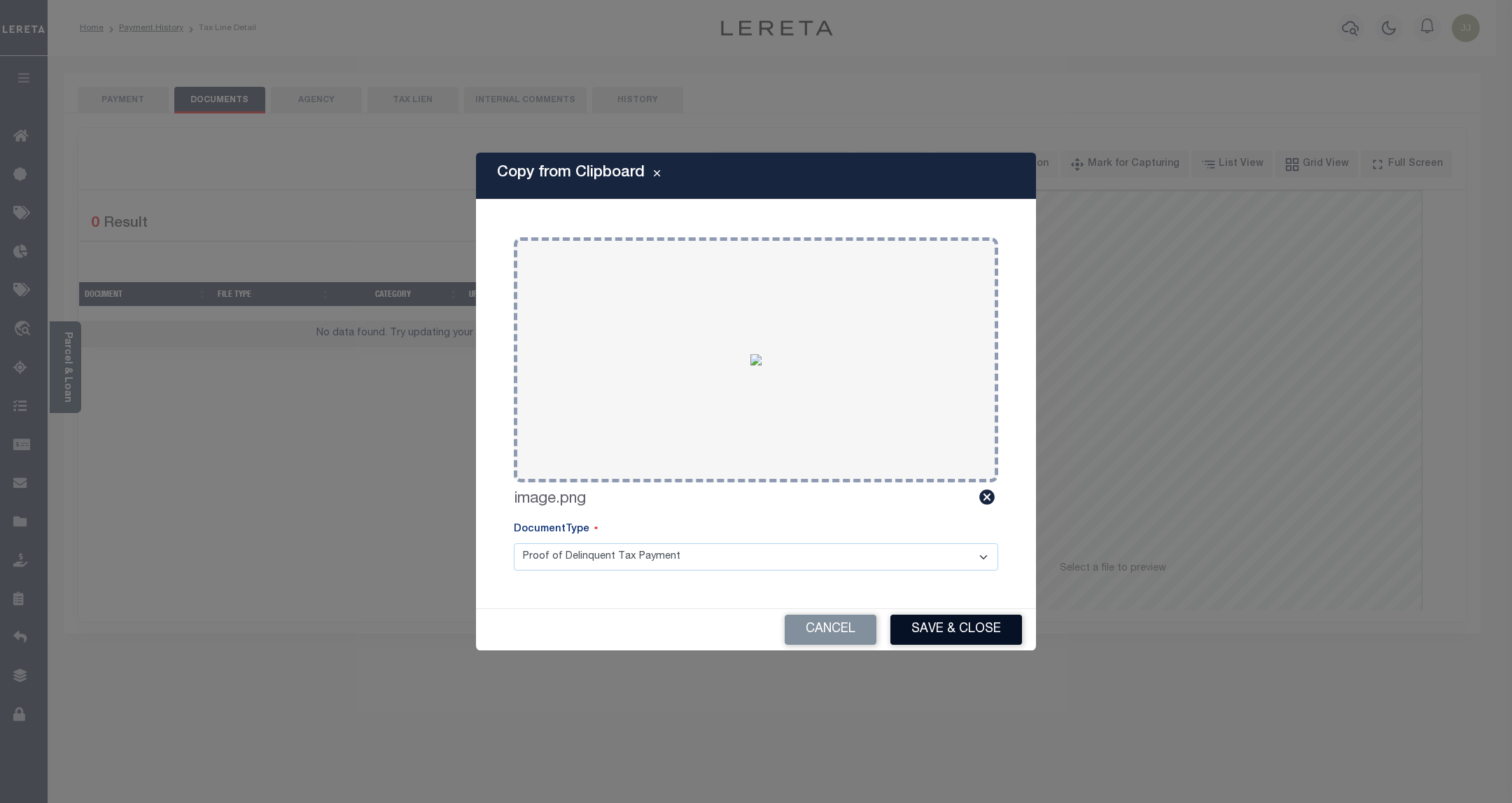
click at [914, 633] on button "Save & Close" at bounding box center [956, 629] width 132 height 30
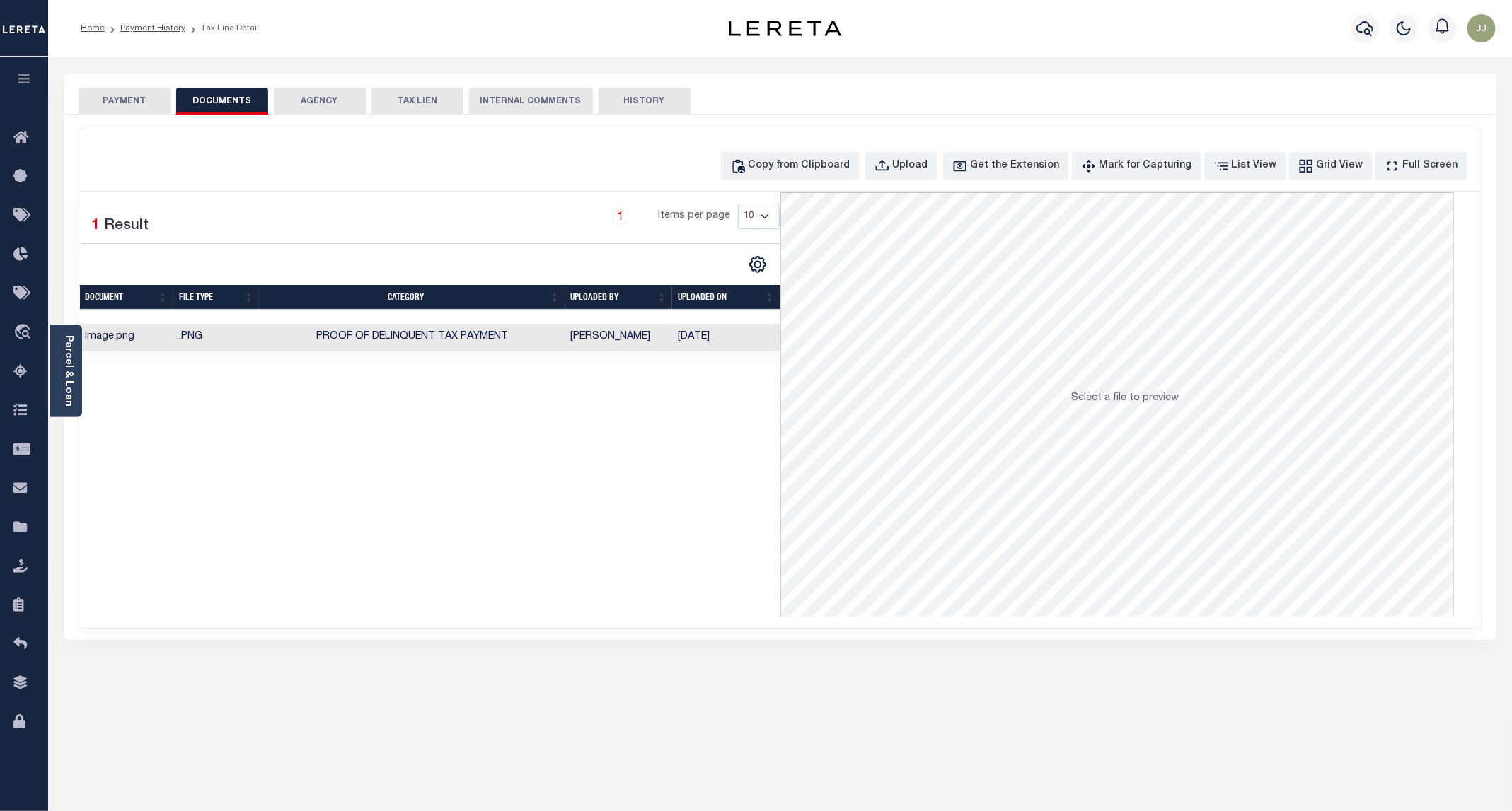
click at [143, 88] on button "PAYMENT" at bounding box center [125, 101] width 92 height 27
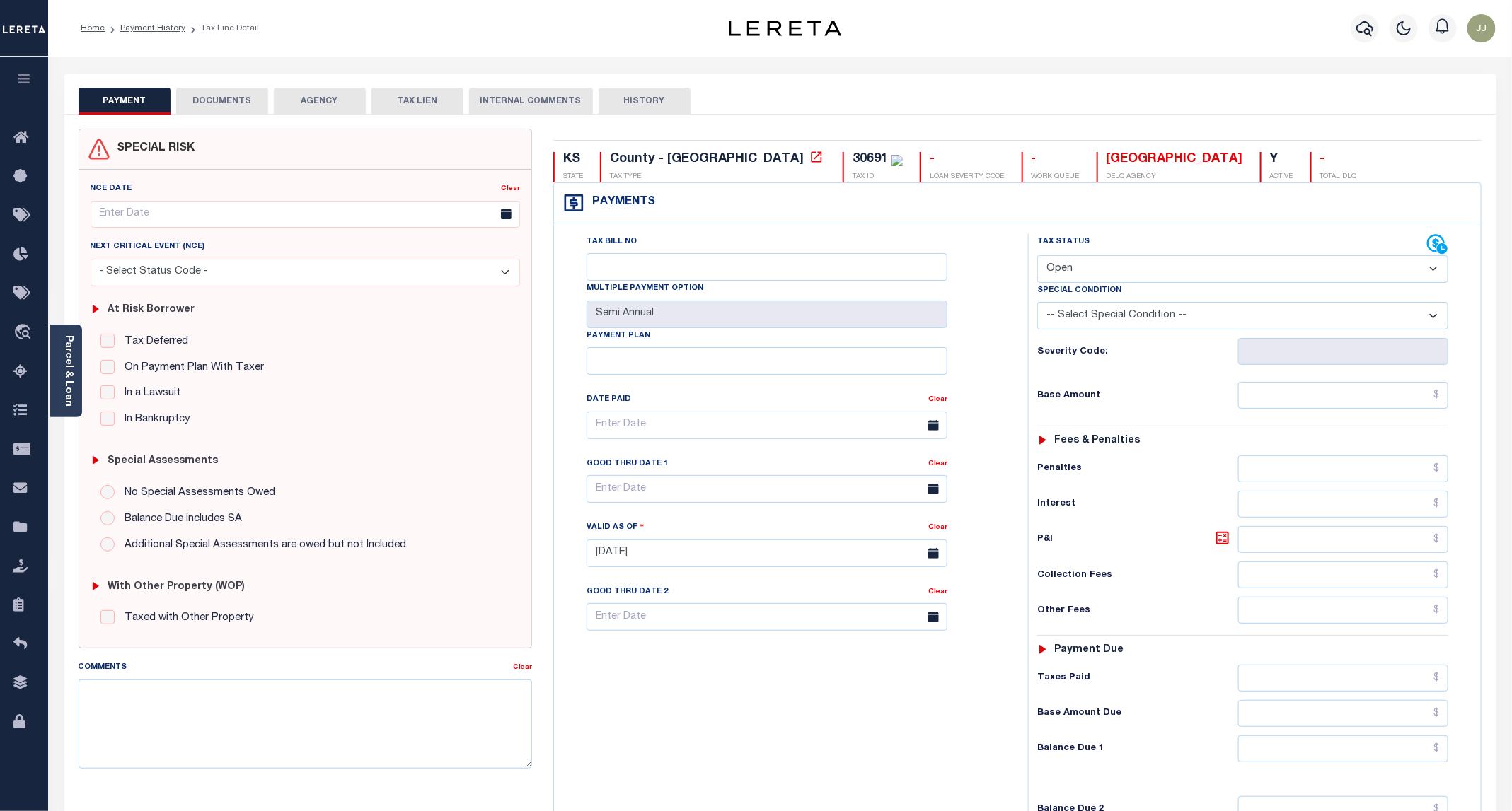
click at [1089, 265] on select "- Select Status Code - Open Due/Unpaid Paid Incomplete No Tax Due Internal Refu…" at bounding box center [1242, 269] width 411 height 28
select select "PYD"
click at [1038, 257] on select "- Select Status Code - Open Due/Unpaid Paid Incomplete No Tax Due Internal Refu…" at bounding box center [1242, 269] width 411 height 28
type input "[DATE]"
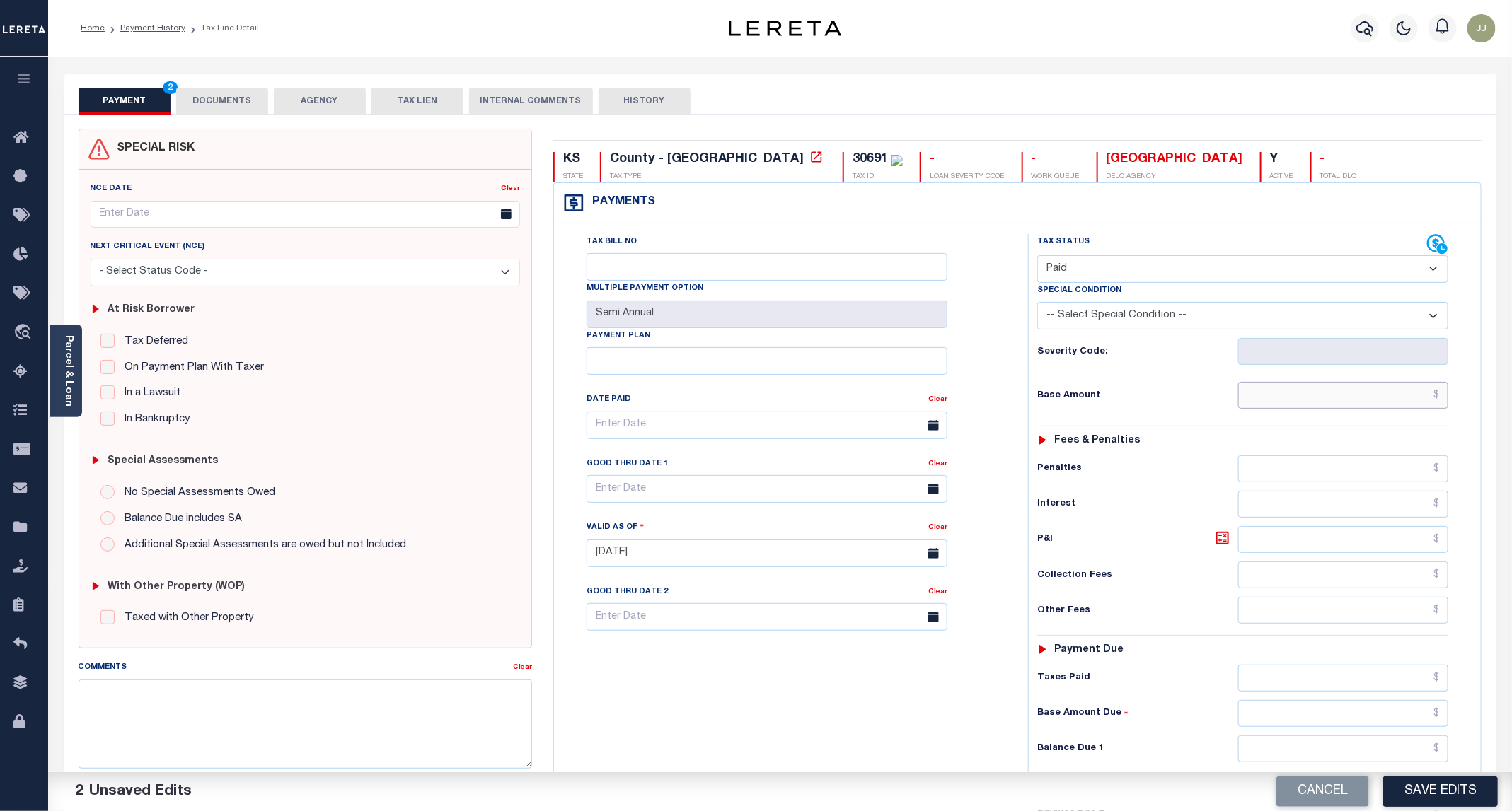
click at [1267, 401] on input "text" at bounding box center [1342, 395] width 210 height 27
type input "$0.00"
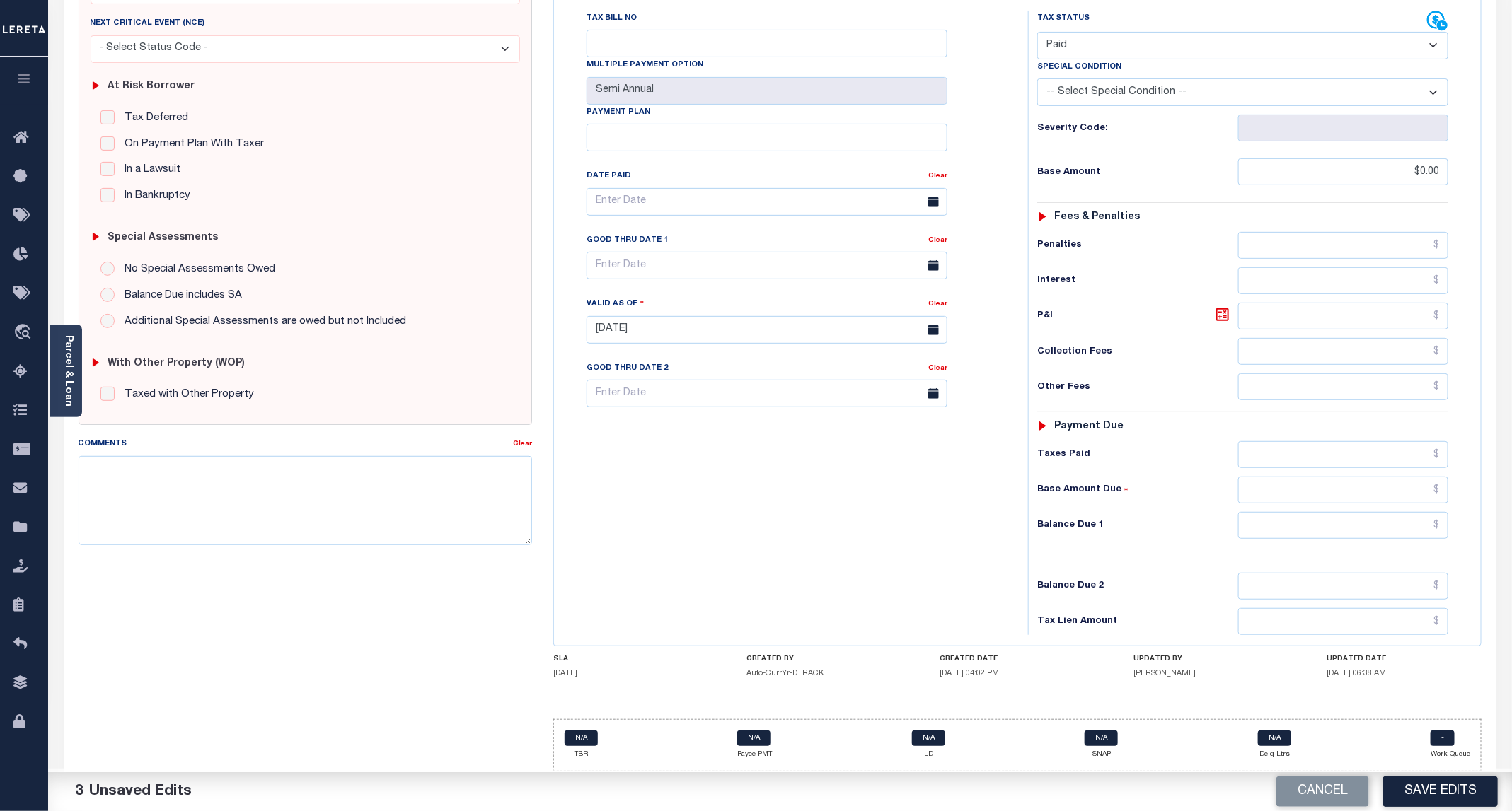
click at [1329, 538] on div "Tax Status Status - Select Status Code -" at bounding box center [1247, 322] width 439 height 624
click at [1306, 527] on input "text" at bounding box center [1342, 525] width 210 height 27
type input "$0.00"
click at [1429, 796] on button "Save Edits" at bounding box center [1440, 792] width 115 height 30
checkbox input "false"
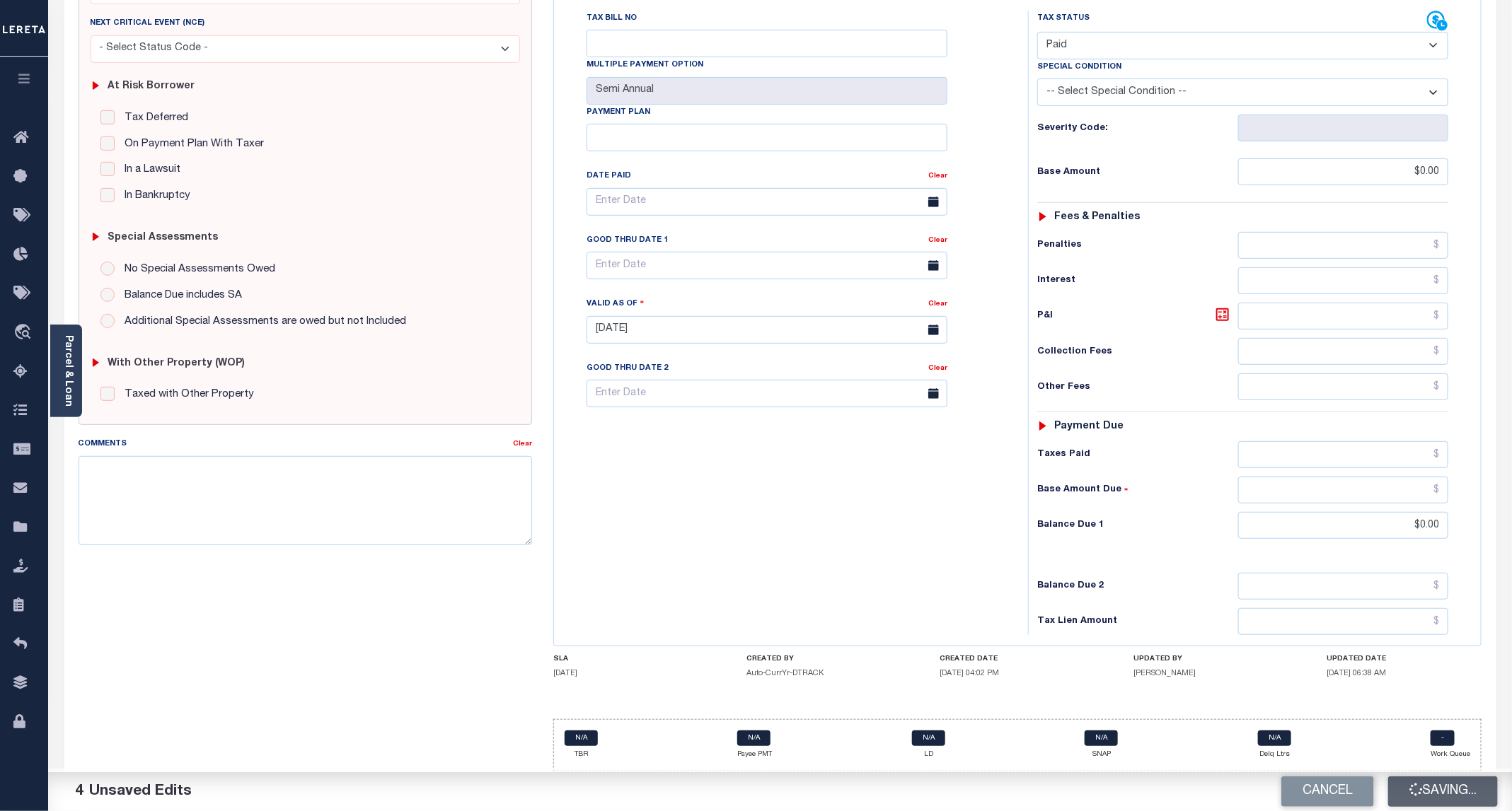
checkbox input "false"
type input "$0"
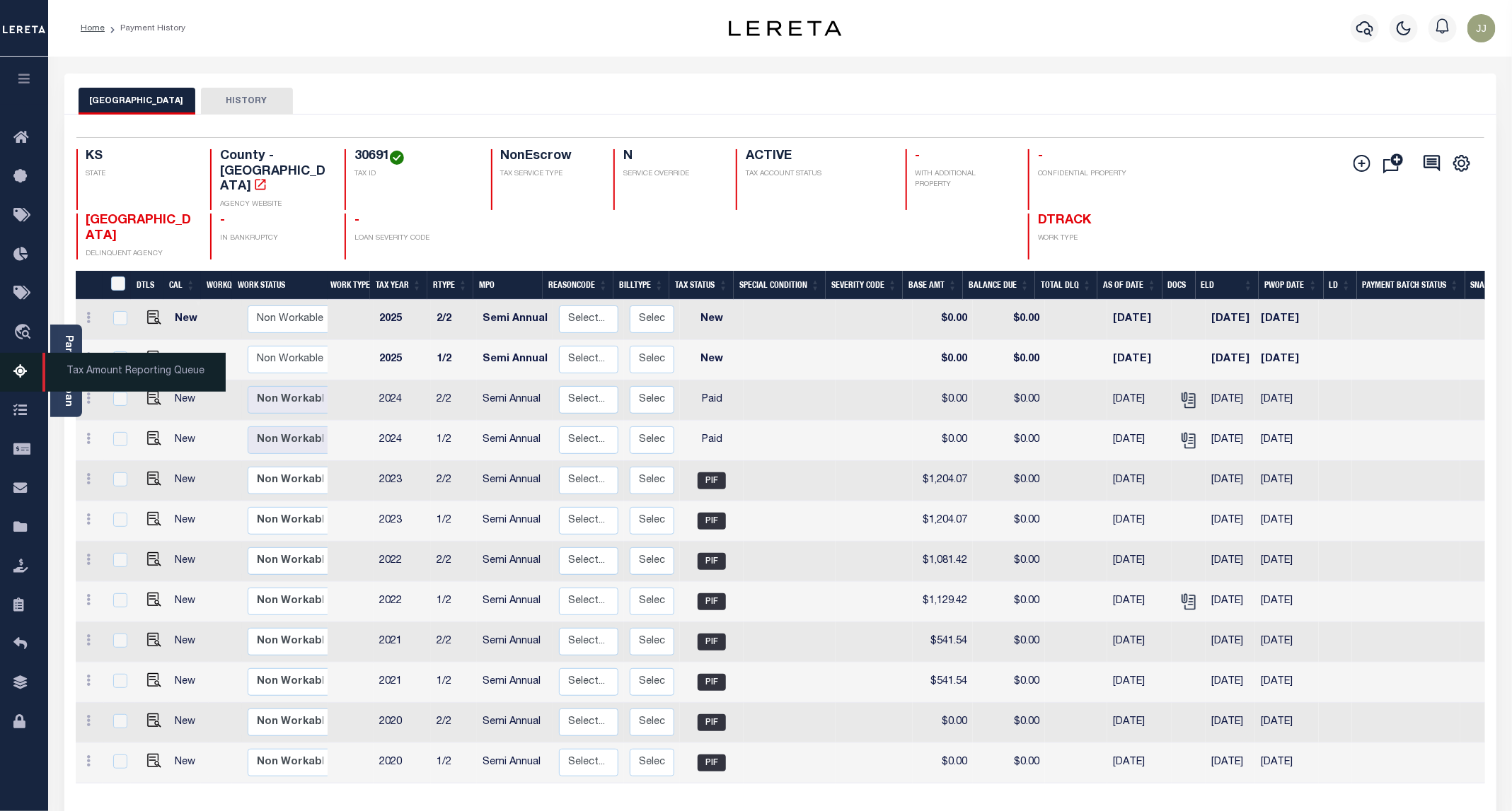
click at [16, 374] on icon at bounding box center [25, 372] width 23 height 18
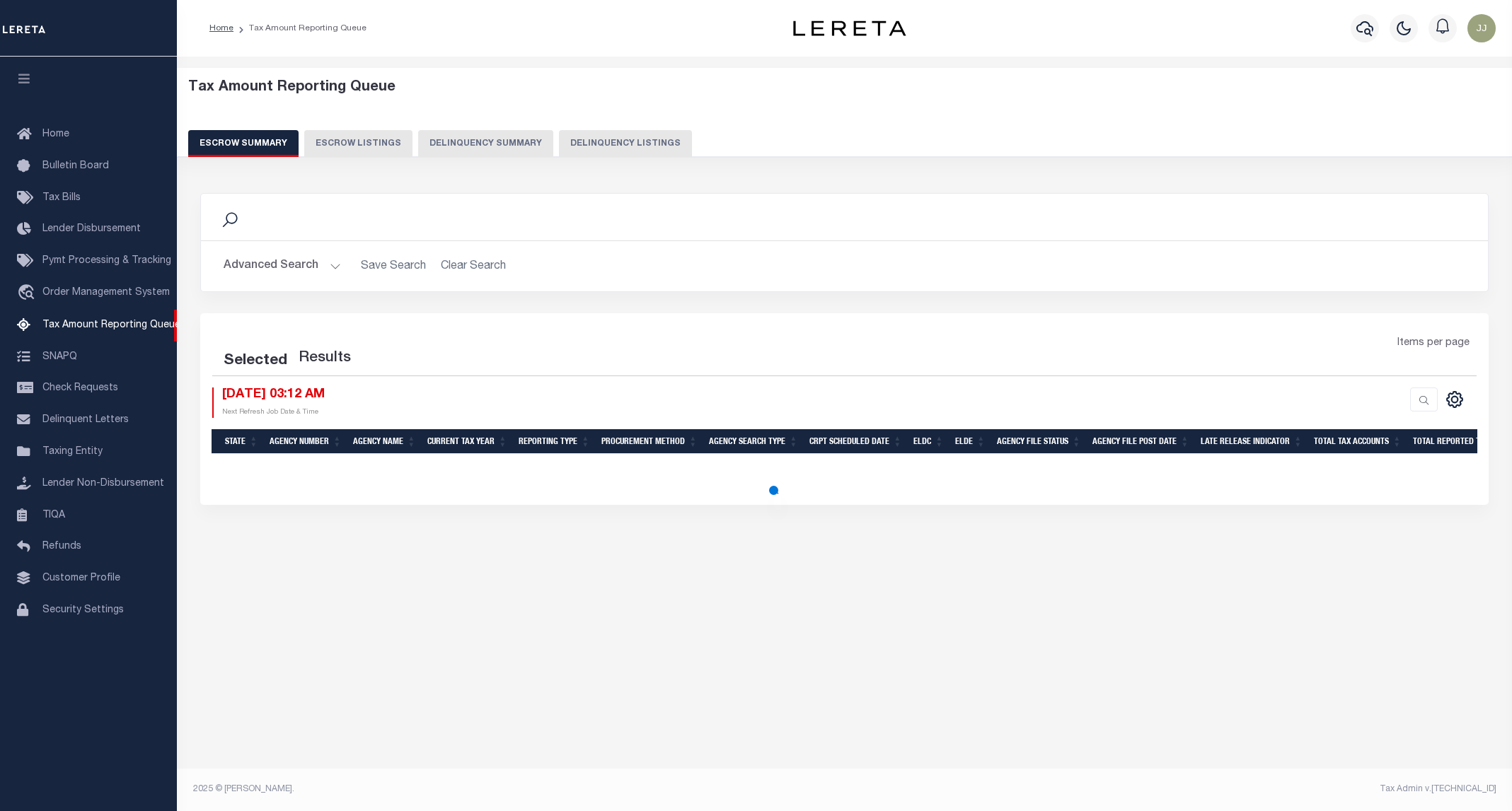
click at [559, 134] on button "Delinquency Listings" at bounding box center [625, 143] width 133 height 27
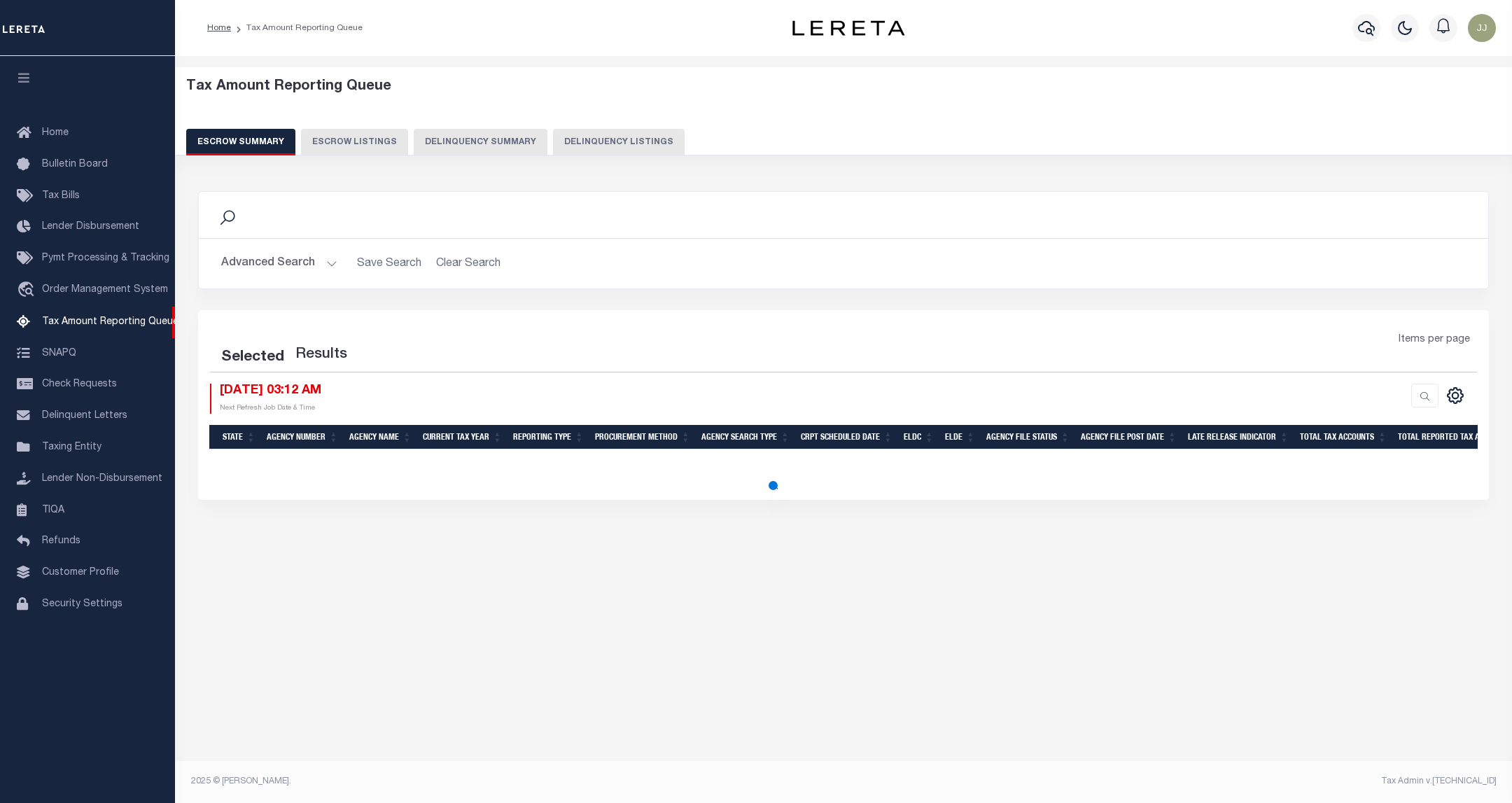
select select "100"
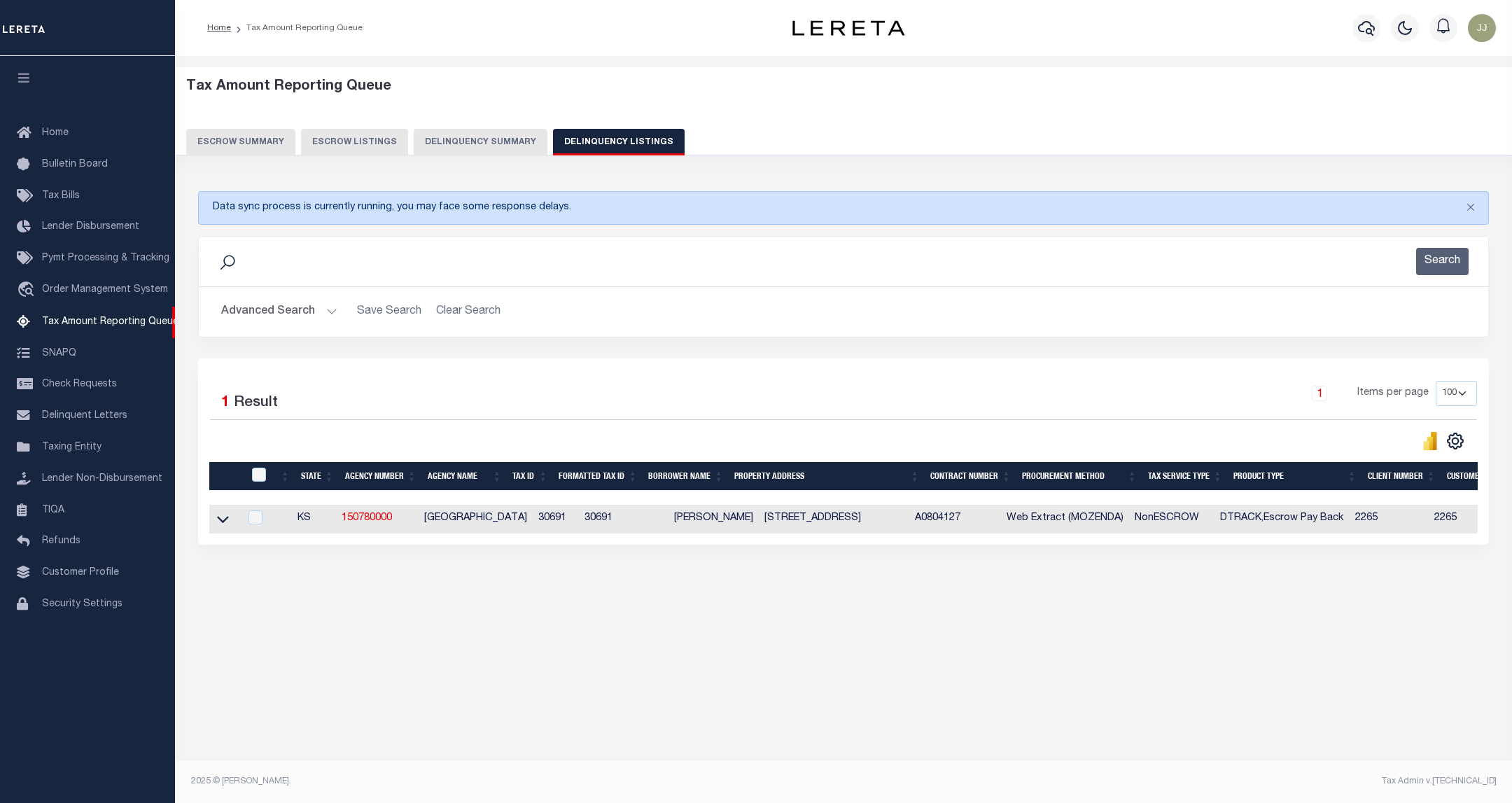
click at [264, 312] on button "Advanced Search" at bounding box center [279, 312] width 116 height 27
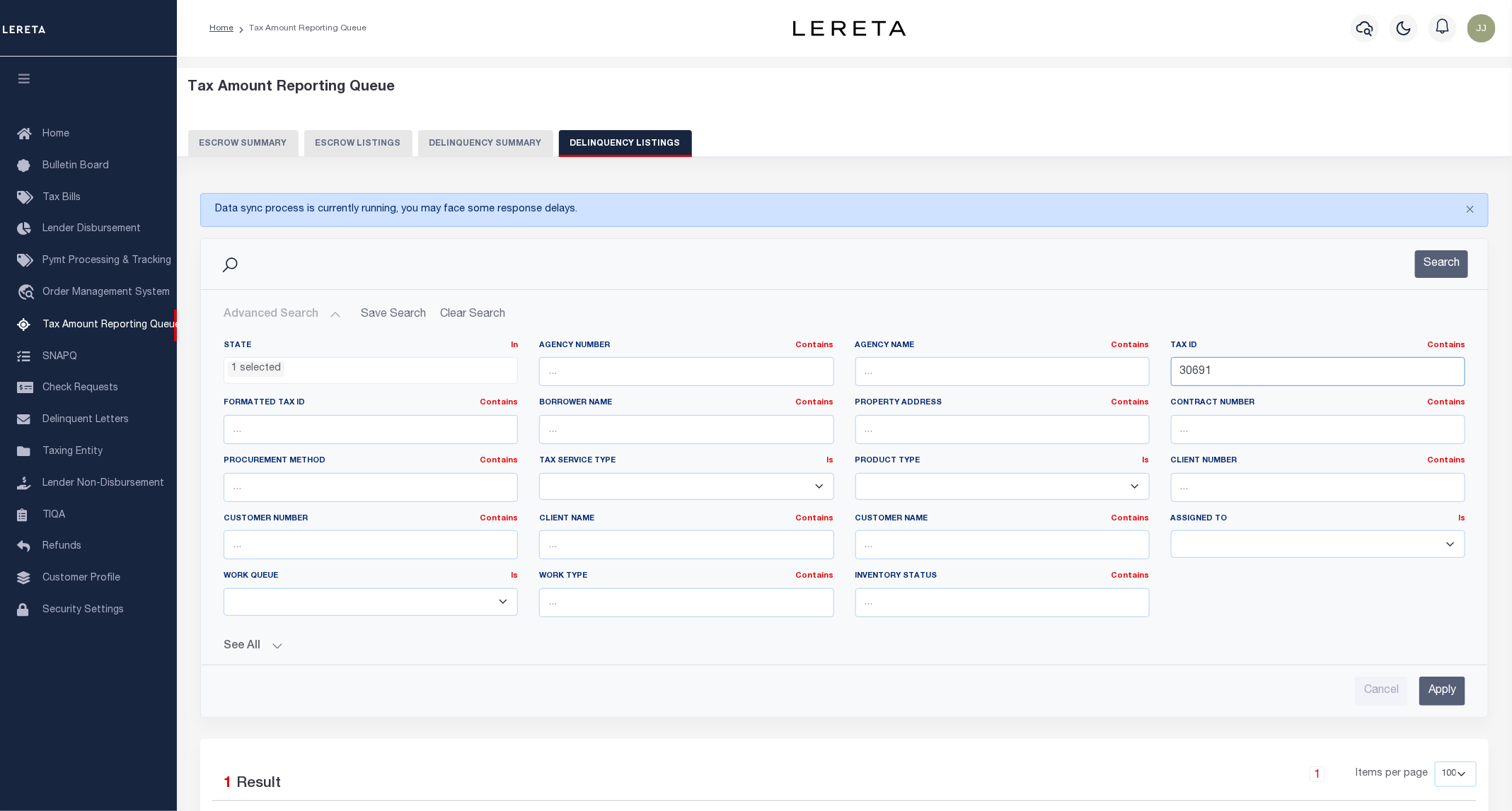
drag, startPoint x: 1272, startPoint y: 364, endPoint x: 1167, endPoint y: 379, distance: 106.1
click at [1167, 379] on div "Tax ID Contains Contains Is 30691" at bounding box center [1318, 369] width 316 height 58
paste input "95"
type input "30951"
click at [1452, 261] on button "Search" at bounding box center [1441, 264] width 53 height 28
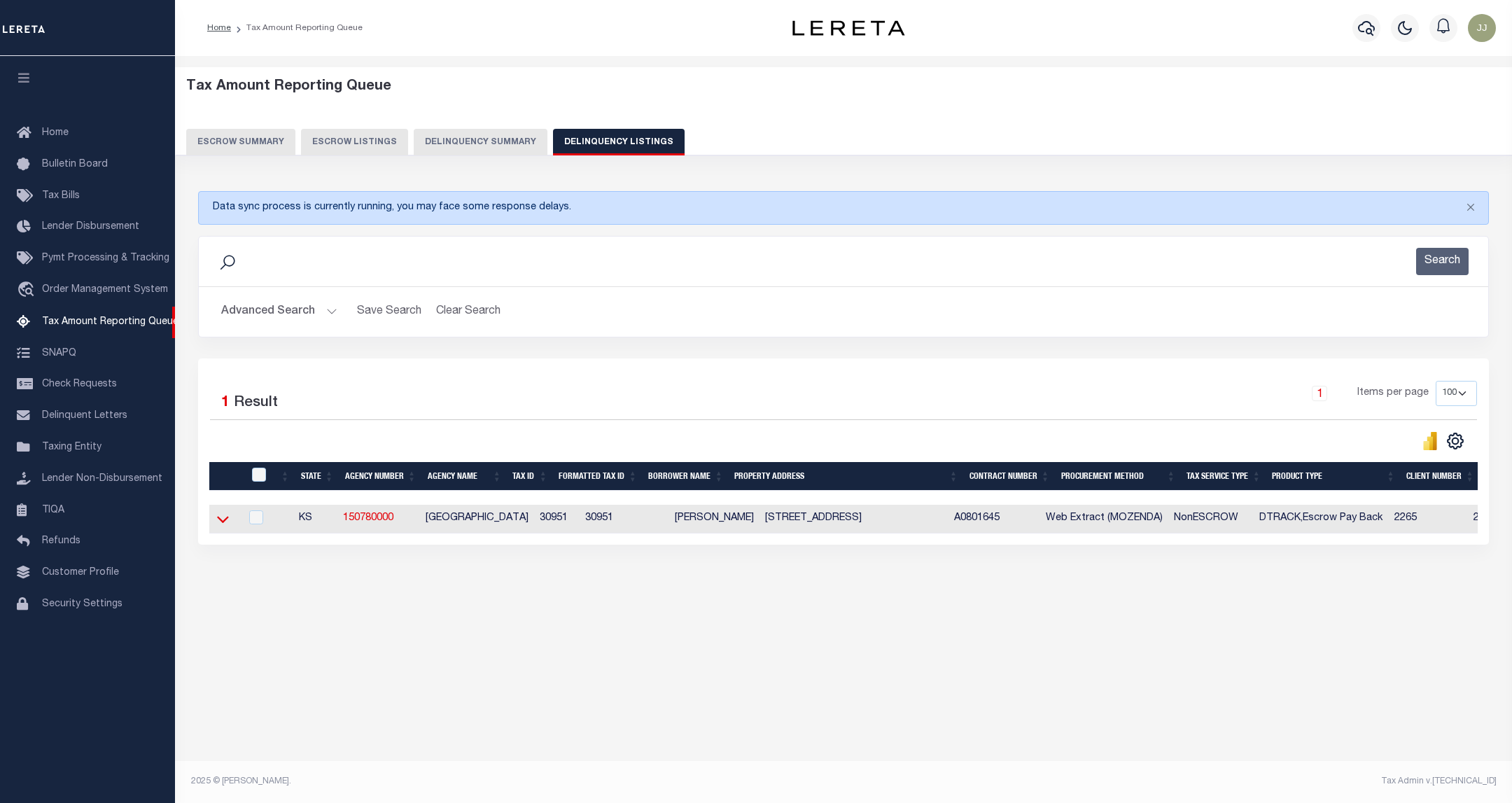
click at [228, 527] on icon at bounding box center [222, 519] width 12 height 15
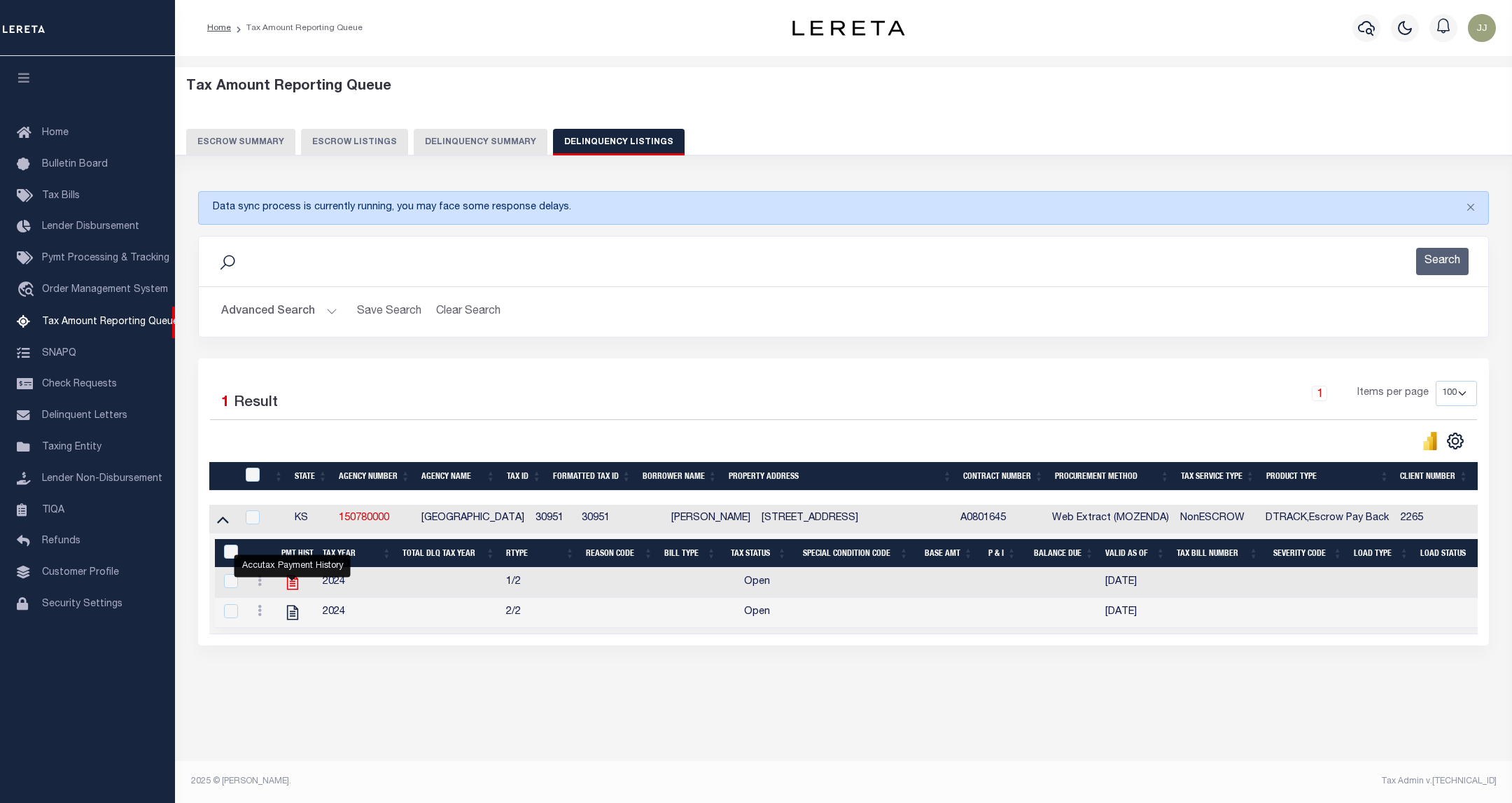
click at [298, 591] on icon "" at bounding box center [293, 584] width 11 height 15
checkbox input "true"
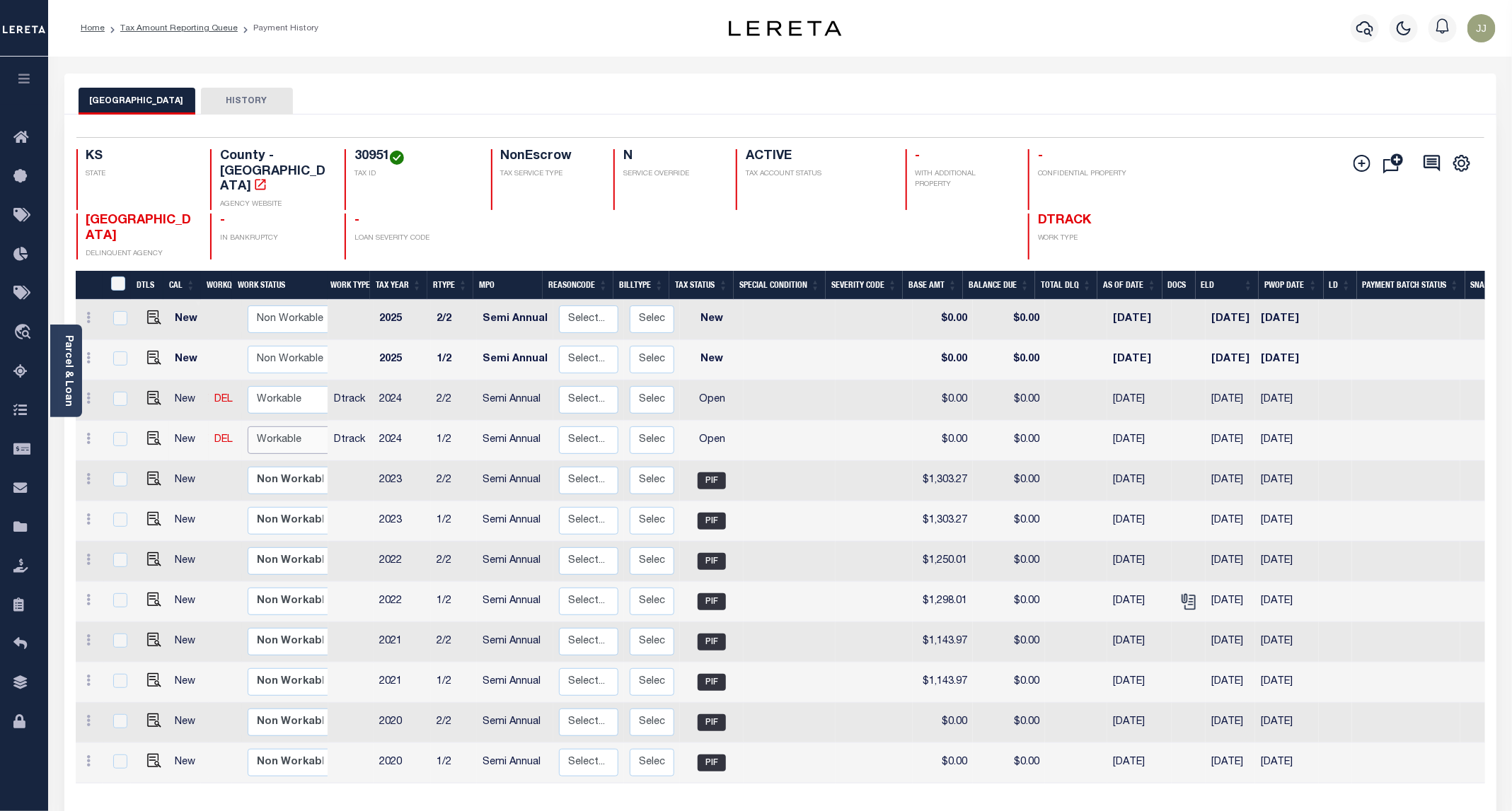
click at [272, 427] on select "Non Workable Workable" at bounding box center [290, 441] width 85 height 28
checkbox input "true"
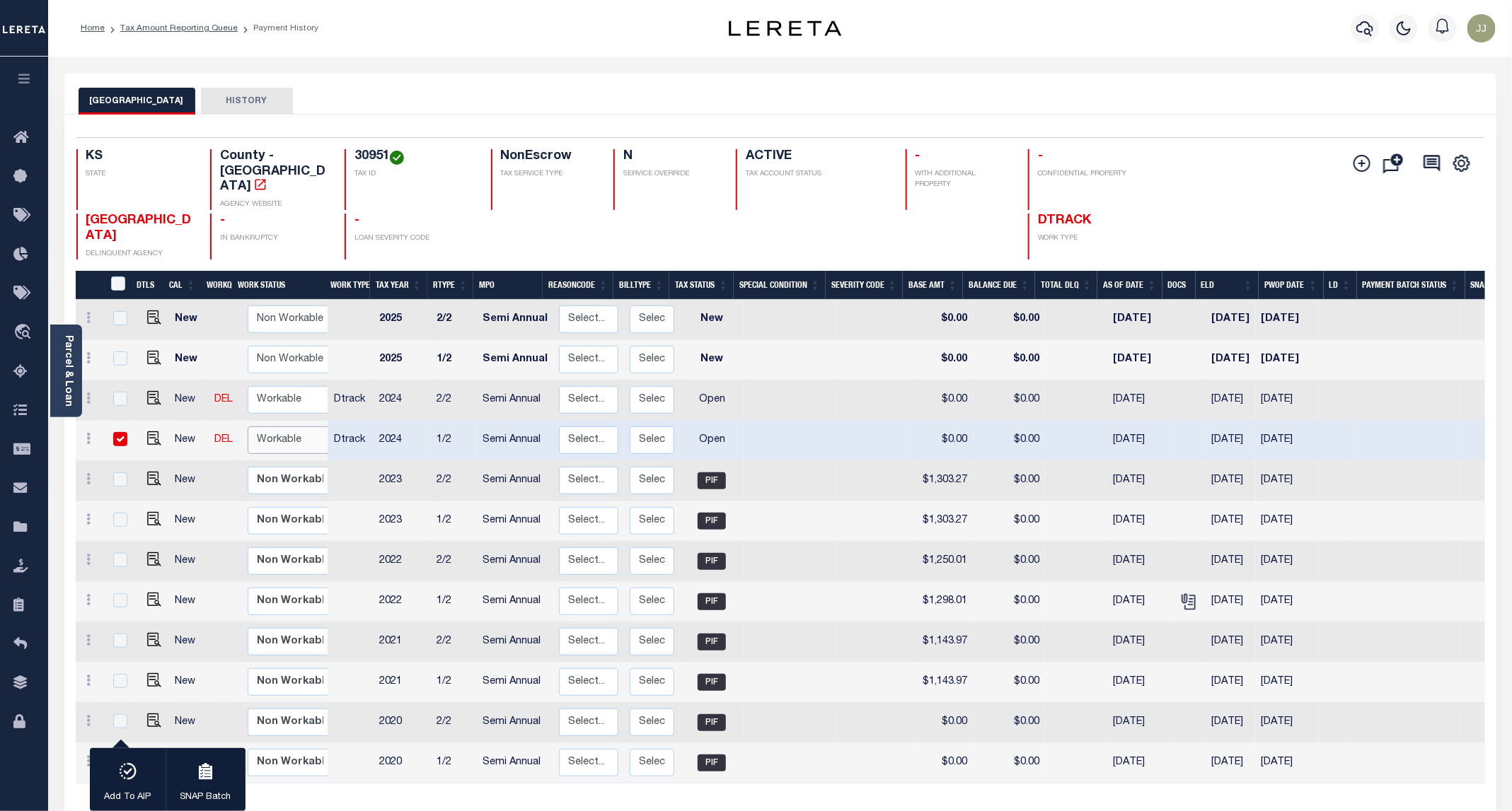
select select "true"
click at [248, 427] on select "Non Workable Workable" at bounding box center [290, 441] width 85 height 28
checkbox input "false"
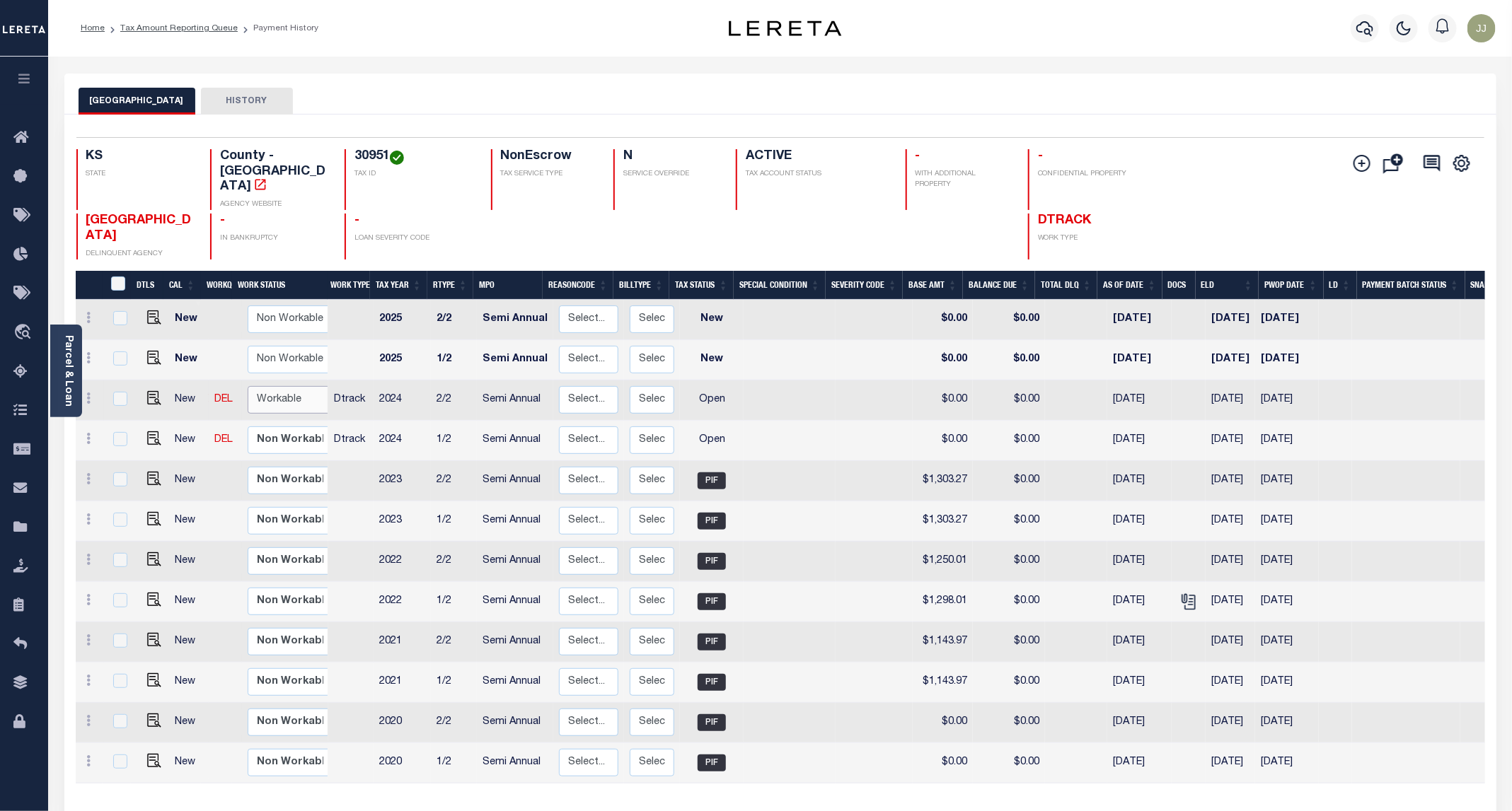
click at [266, 386] on select "Non Workable Workable" at bounding box center [290, 400] width 85 height 28
checkbox input "true"
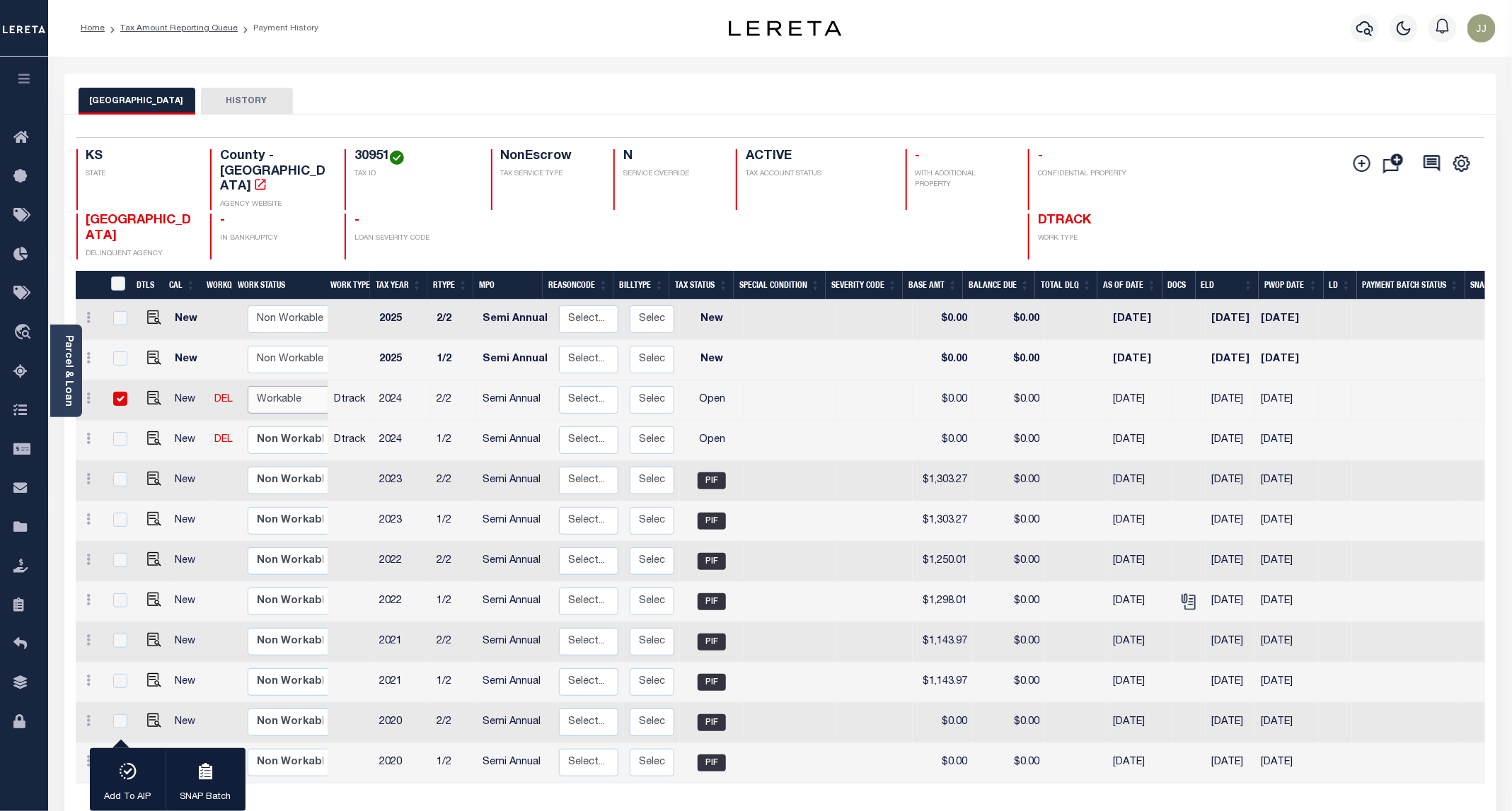
select select "true"
click at [248, 386] on select "Non Workable Workable" at bounding box center [290, 400] width 85 height 28
checkbox input "false"
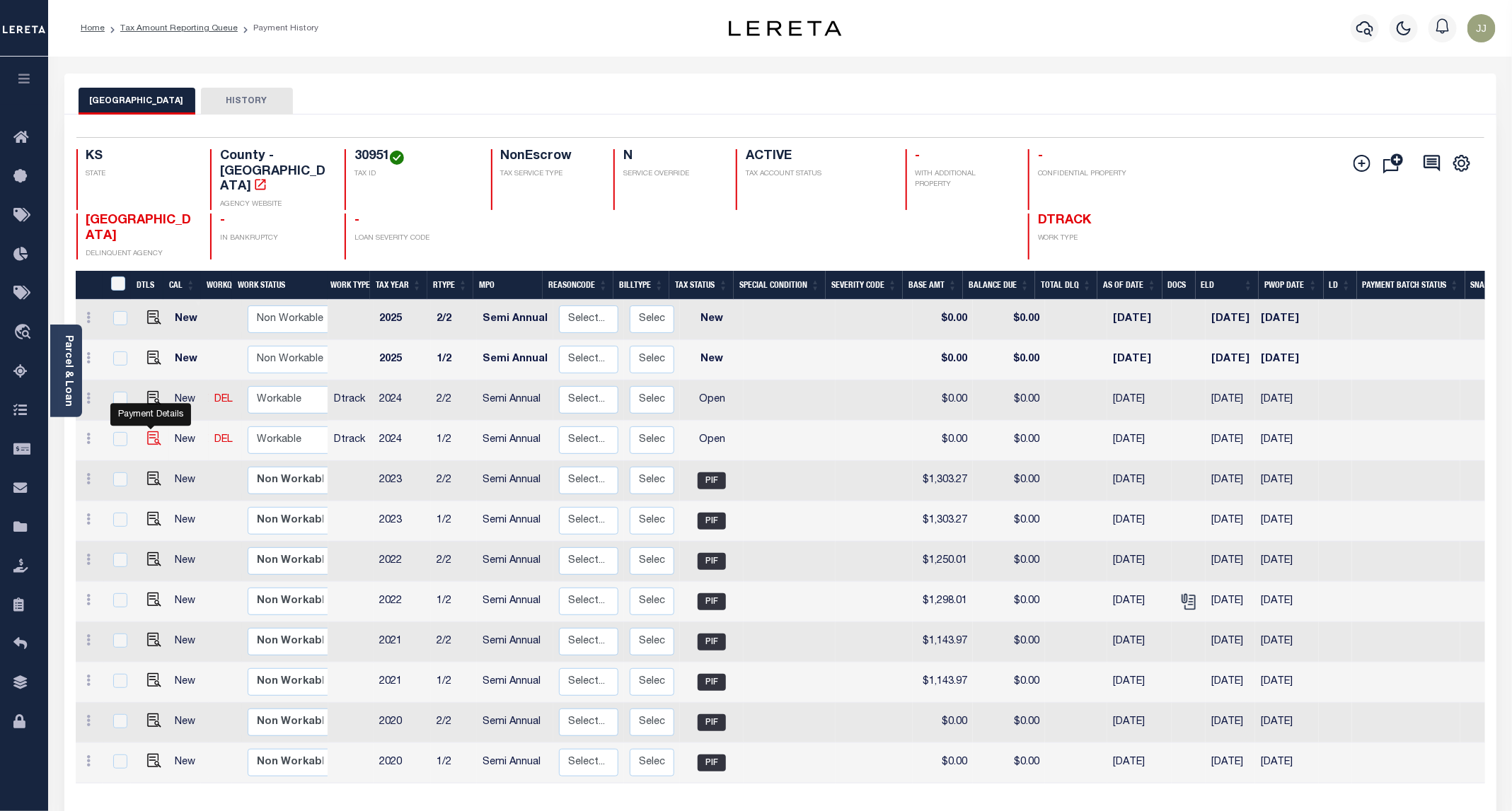
click at [147, 431] on img "" at bounding box center [153, 438] width 14 height 14
checkbox input "true"
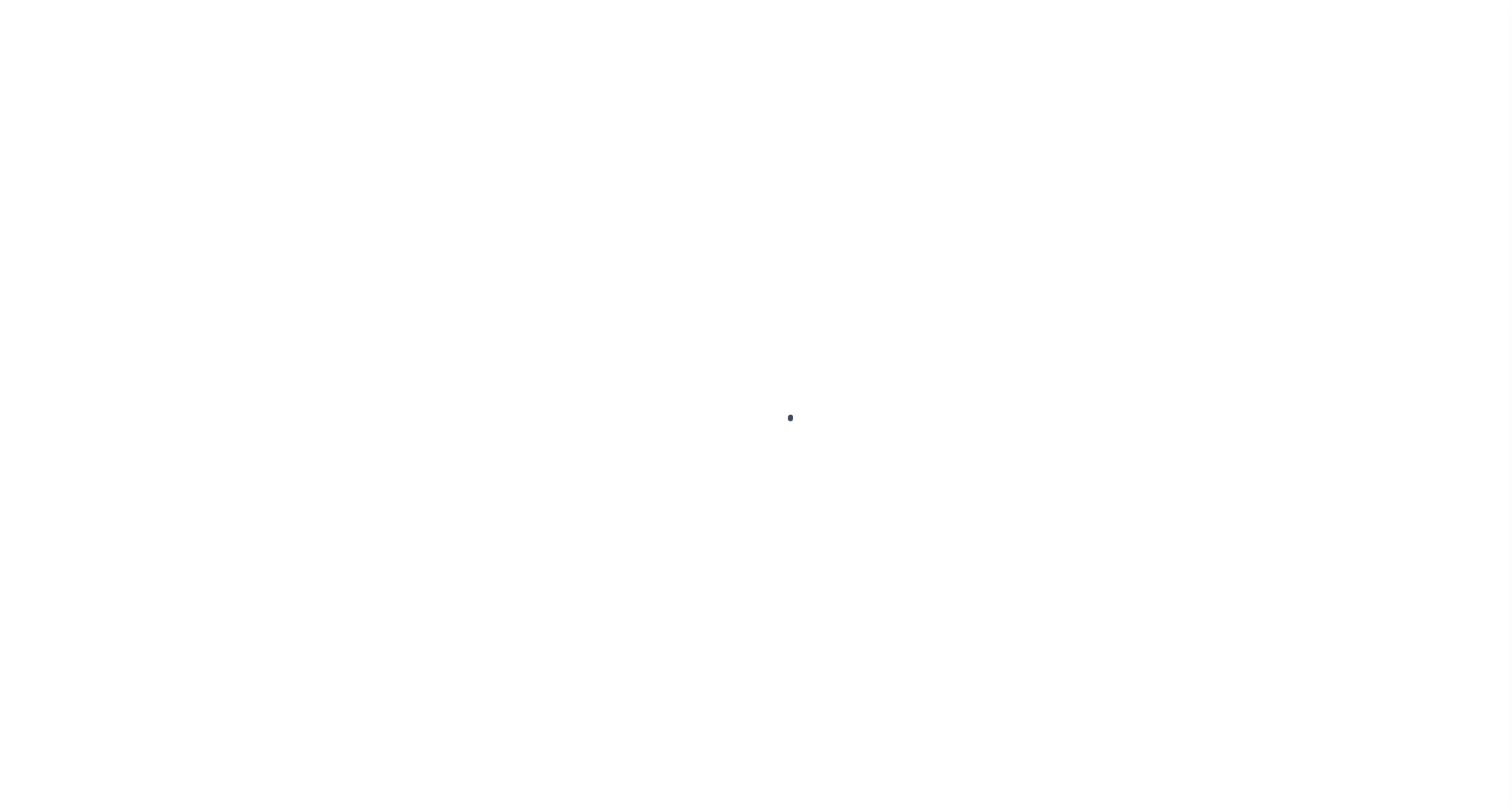
select select "OP2"
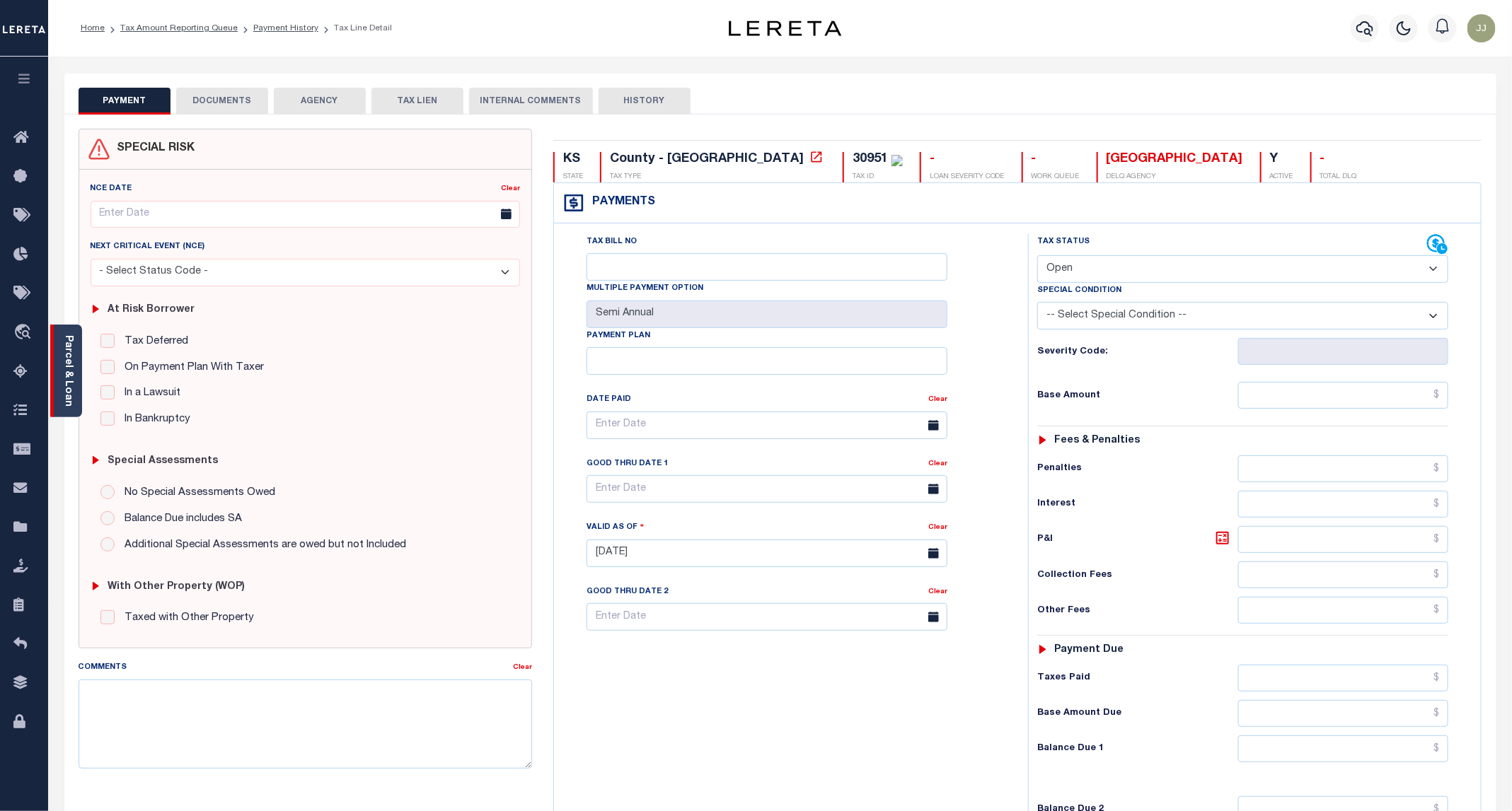
click at [63, 381] on link "Parcel & Loan" at bounding box center [67, 370] width 10 height 71
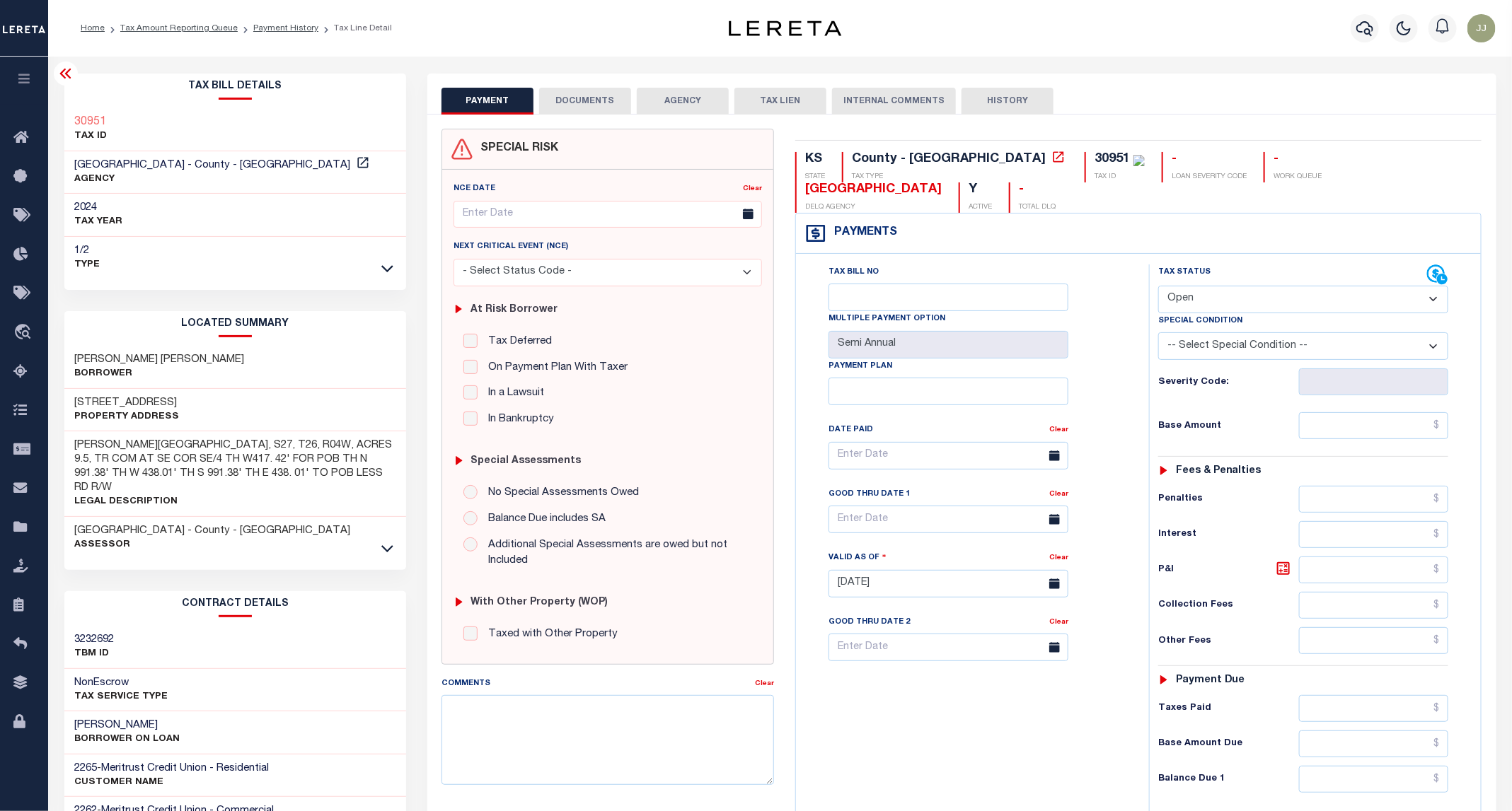
click at [134, 408] on h3 "[STREET_ADDRESS]" at bounding box center [127, 403] width 104 height 14
copy h3 "MAPLE"
click at [573, 93] on button "DOCUMENTS" at bounding box center [586, 101] width 92 height 27
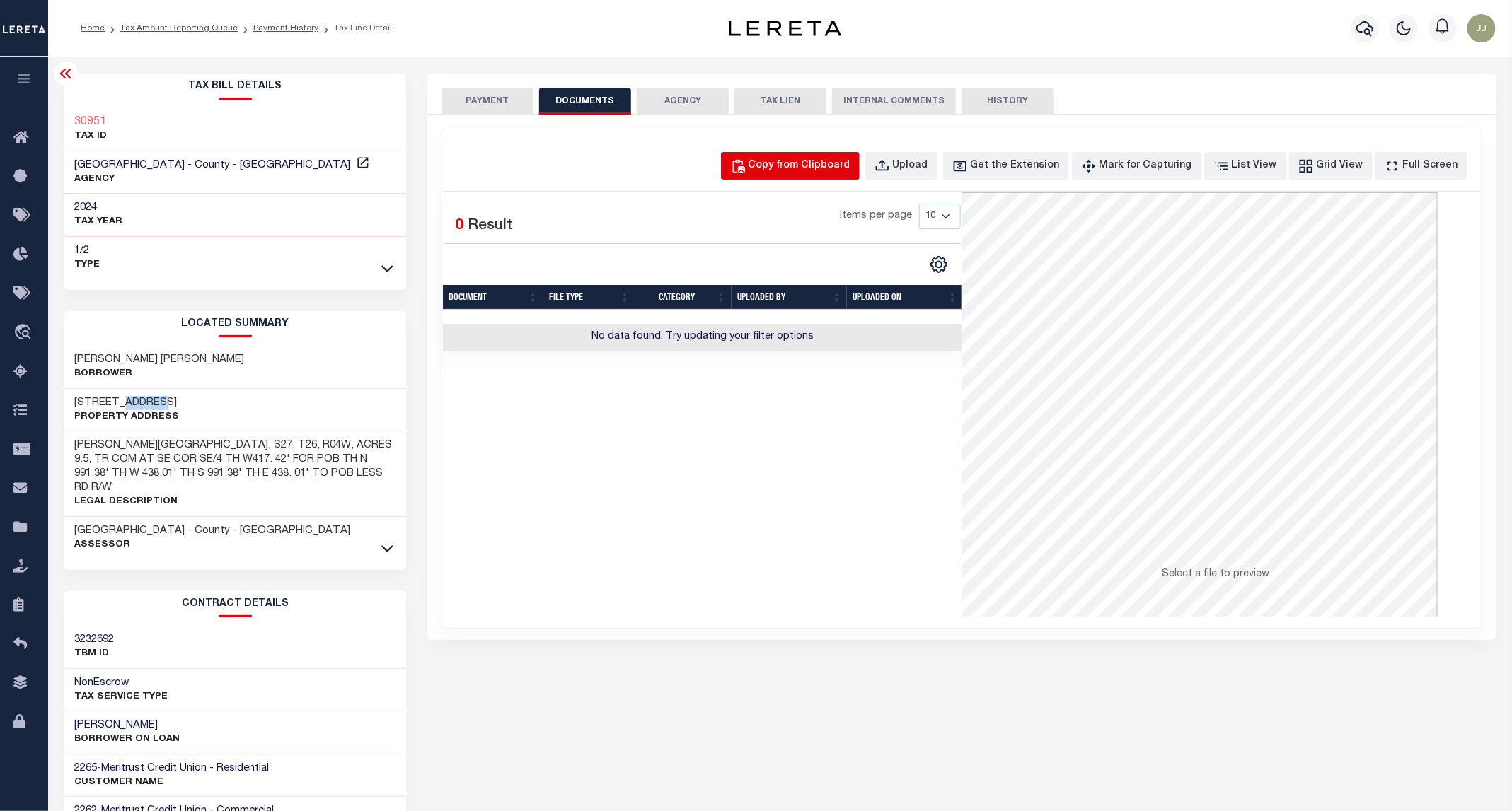
click at [811, 173] on div "Copy from Clipboard" at bounding box center [799, 166] width 102 height 16
select select "POP"
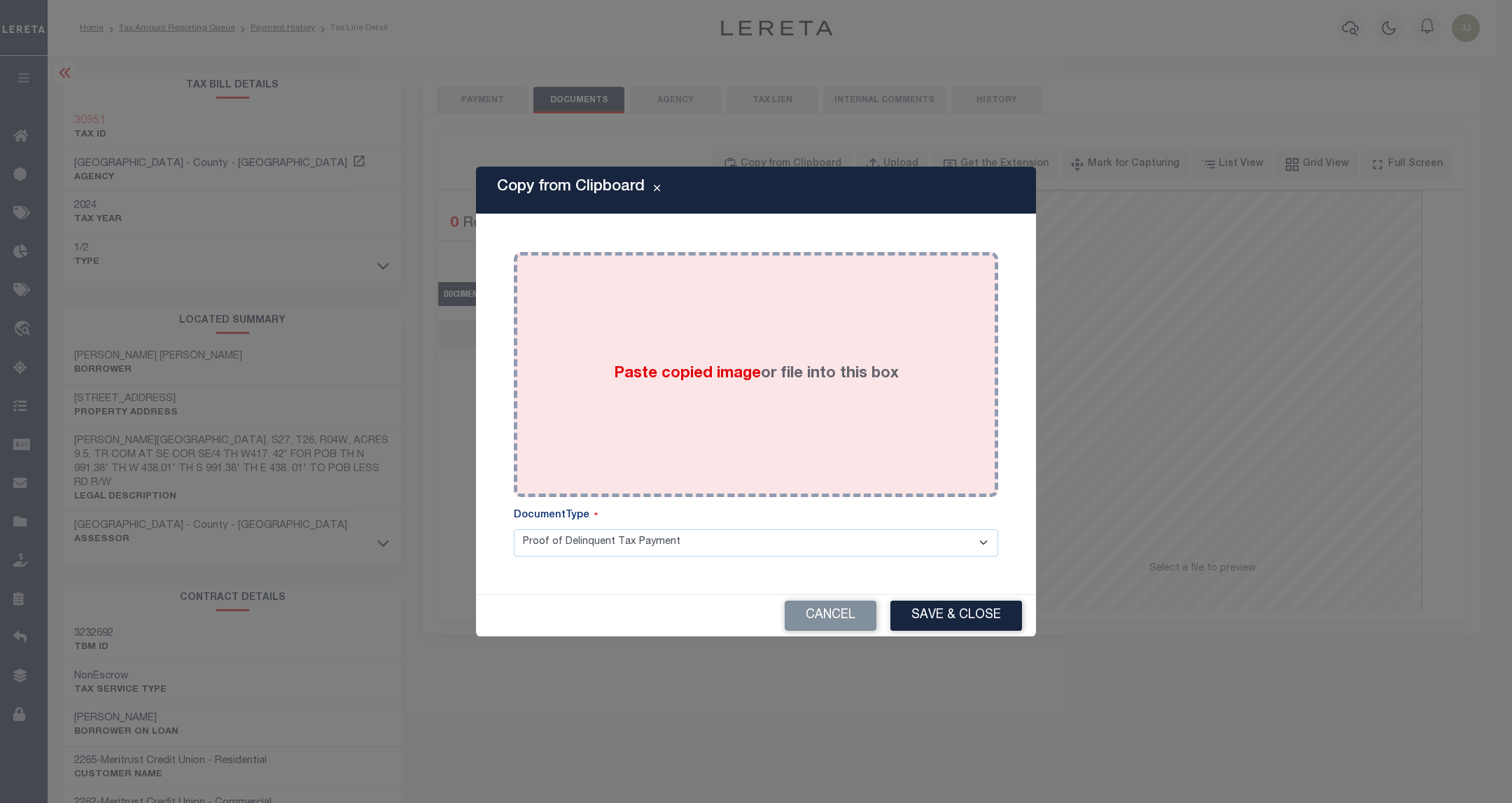
click at [793, 370] on label "Paste copied image or file into this box" at bounding box center [757, 374] width 285 height 23
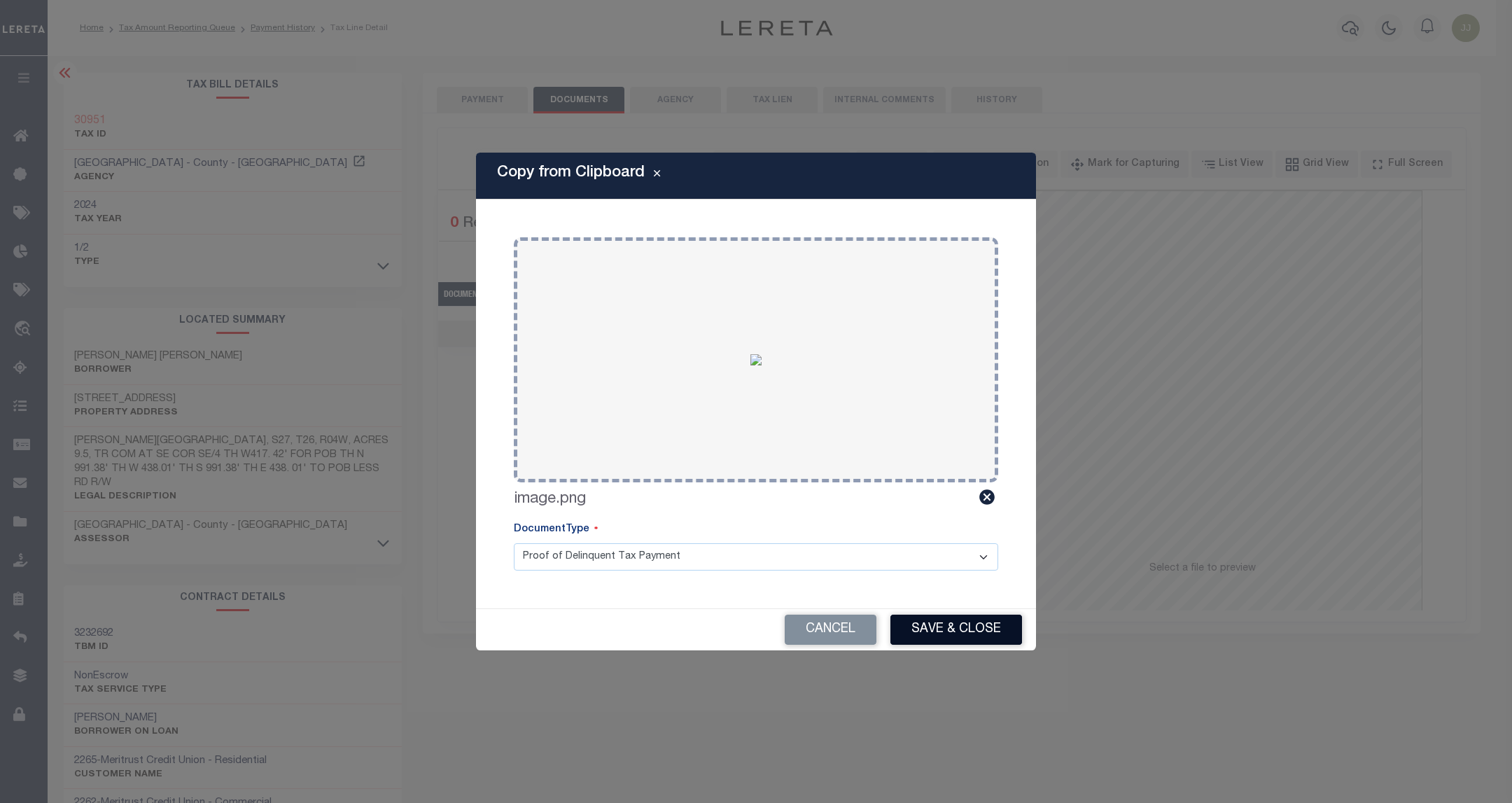
click at [956, 622] on button "Save & Close" at bounding box center [956, 629] width 132 height 30
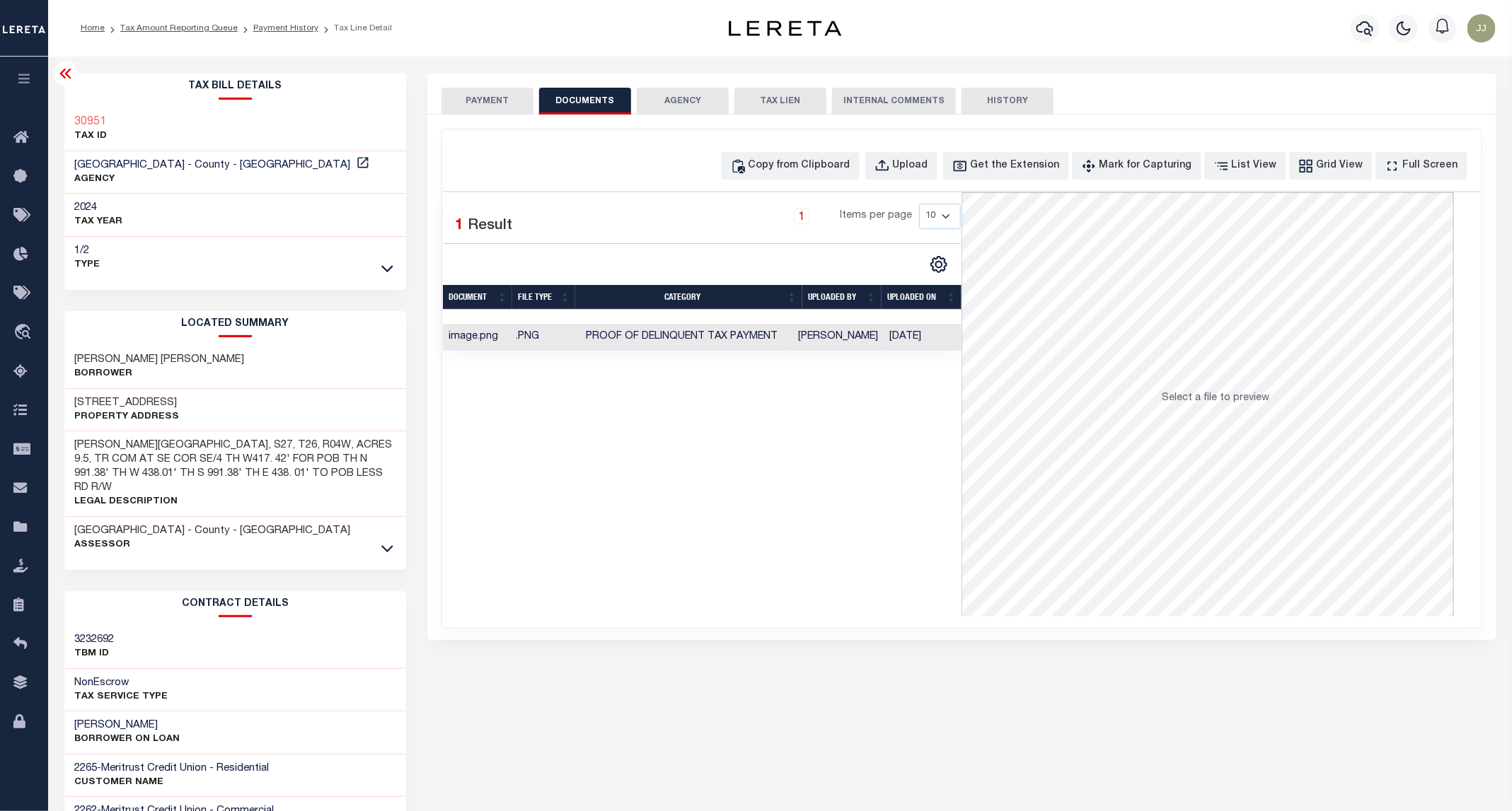
click at [514, 108] on button "PAYMENT" at bounding box center [488, 101] width 92 height 27
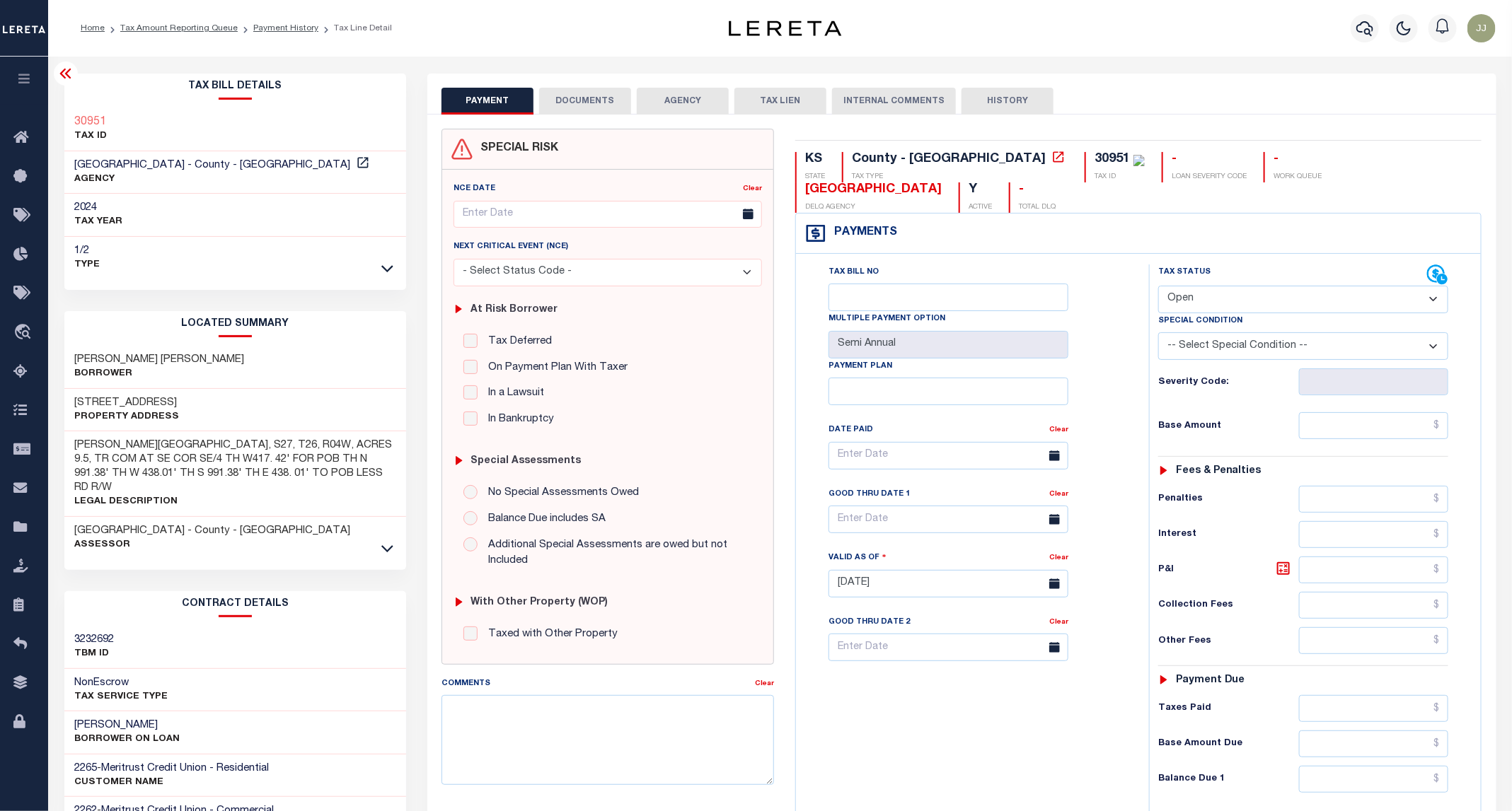
click at [1213, 285] on select "- Select Status Code - Open Due/Unpaid Paid Incomplete No Tax Due Internal Refu…" at bounding box center [1303, 299] width 290 height 28
select select "PYD"
click at [1158, 285] on select "- Select Status Code - Open Due/Unpaid Paid Incomplete No Tax Due Internal Refu…" at bounding box center [1303, 299] width 290 height 28
type input "[DATE]"
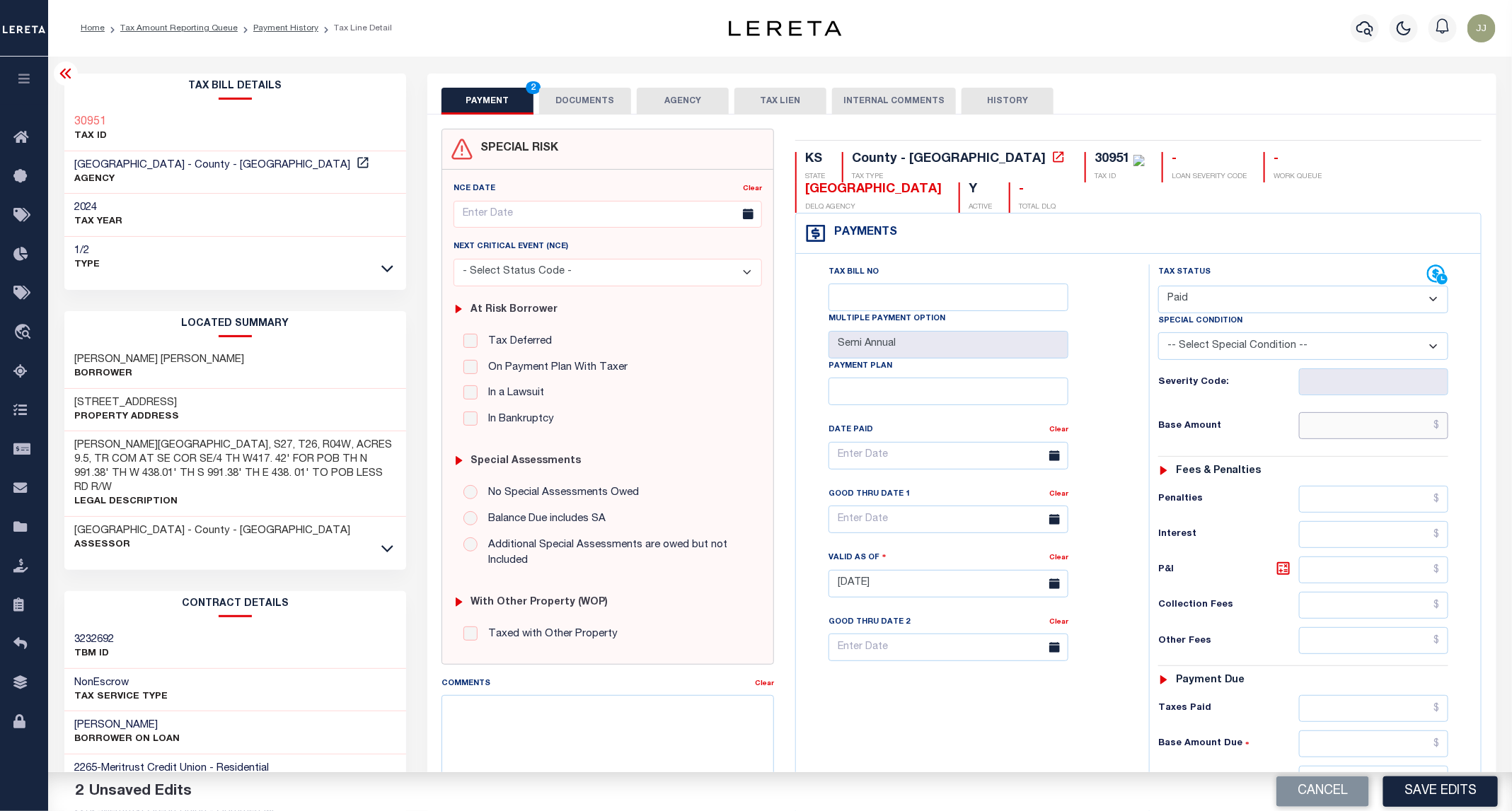
click at [1355, 412] on input "text" at bounding box center [1373, 425] width 150 height 27
type input "$0.00"
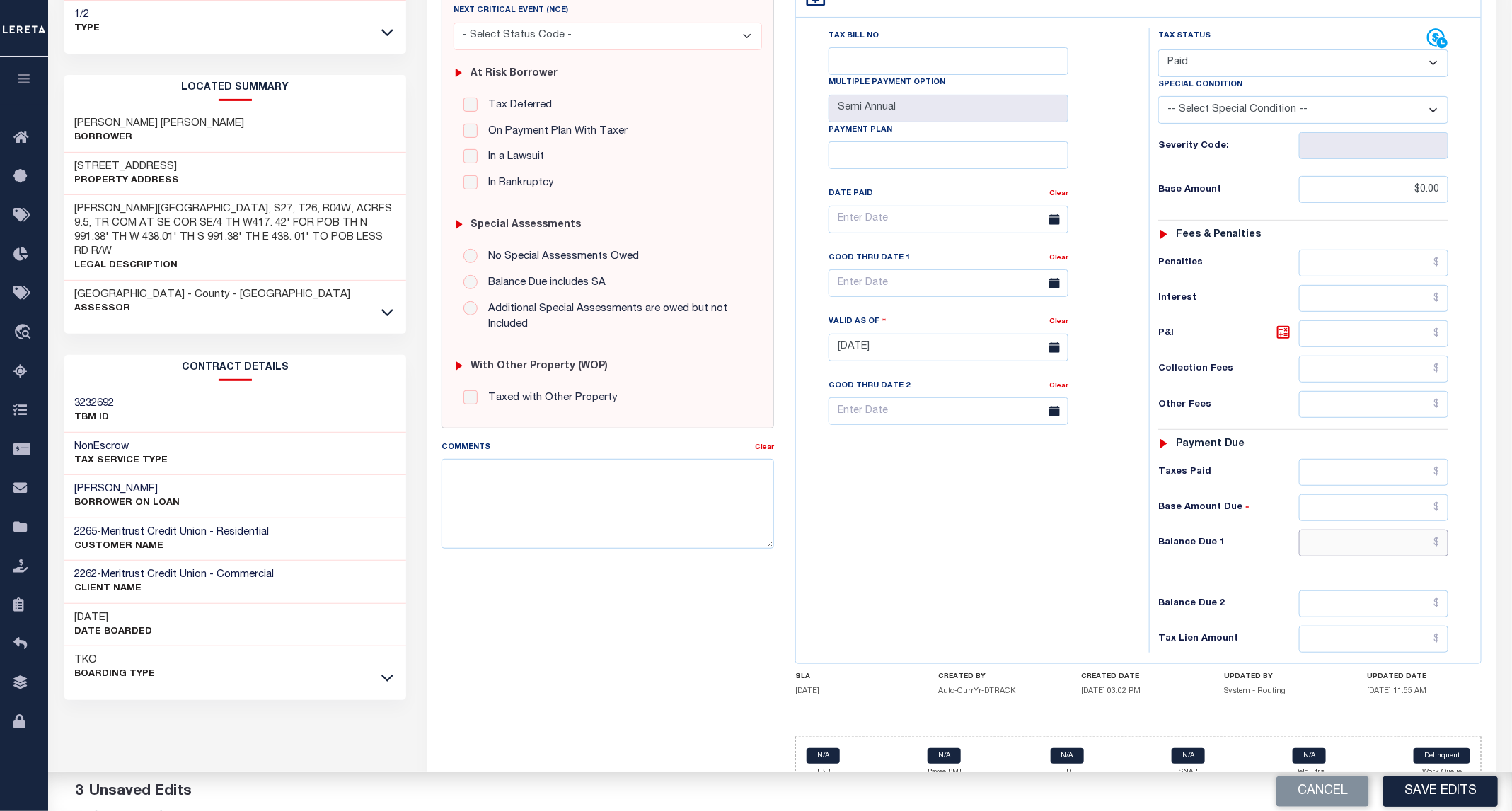
click at [1361, 536] on input "text" at bounding box center [1373, 543] width 150 height 27
type input "$0.00"
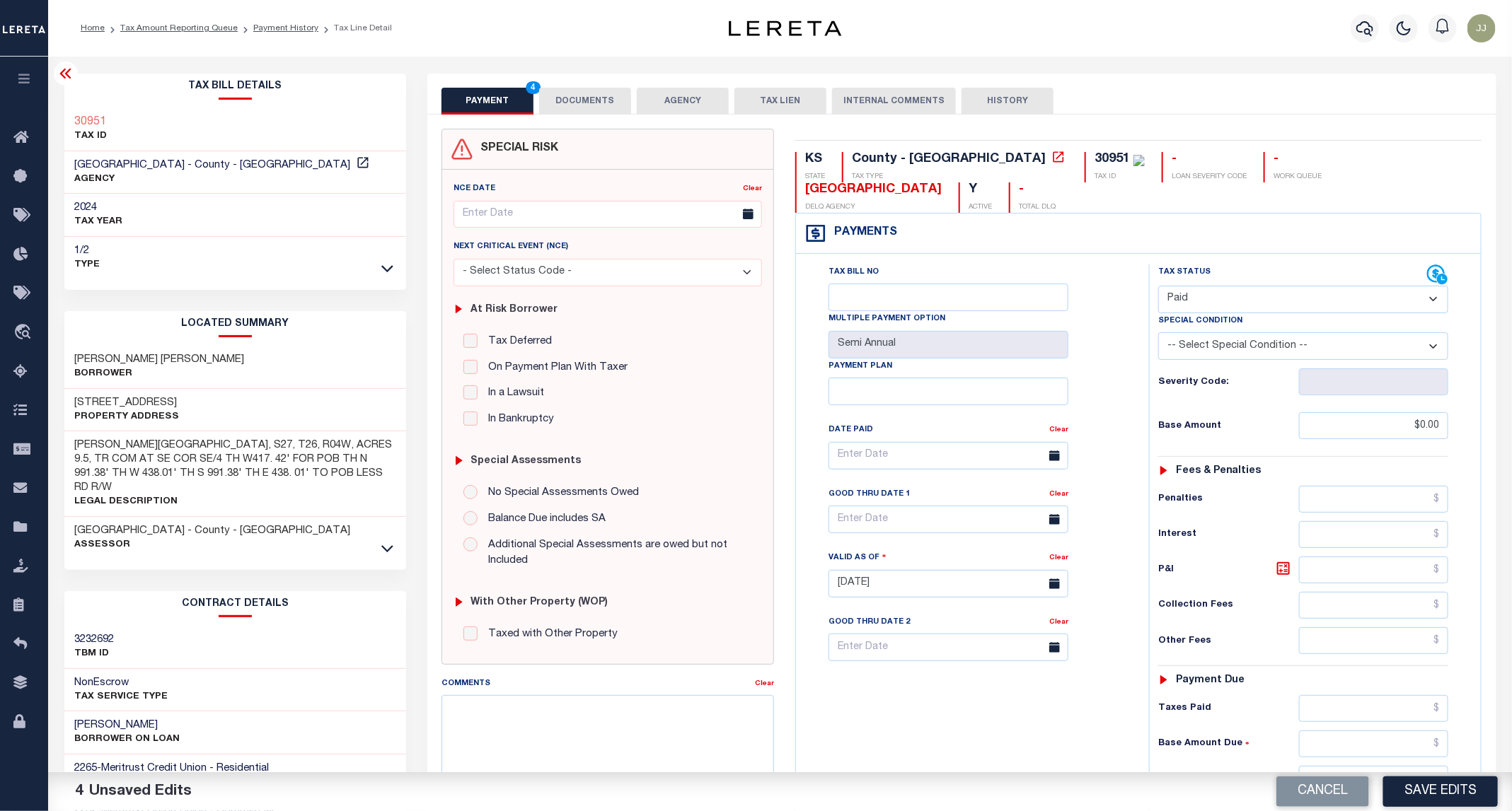
click at [582, 95] on button "DOCUMENTS" at bounding box center [586, 101] width 92 height 27
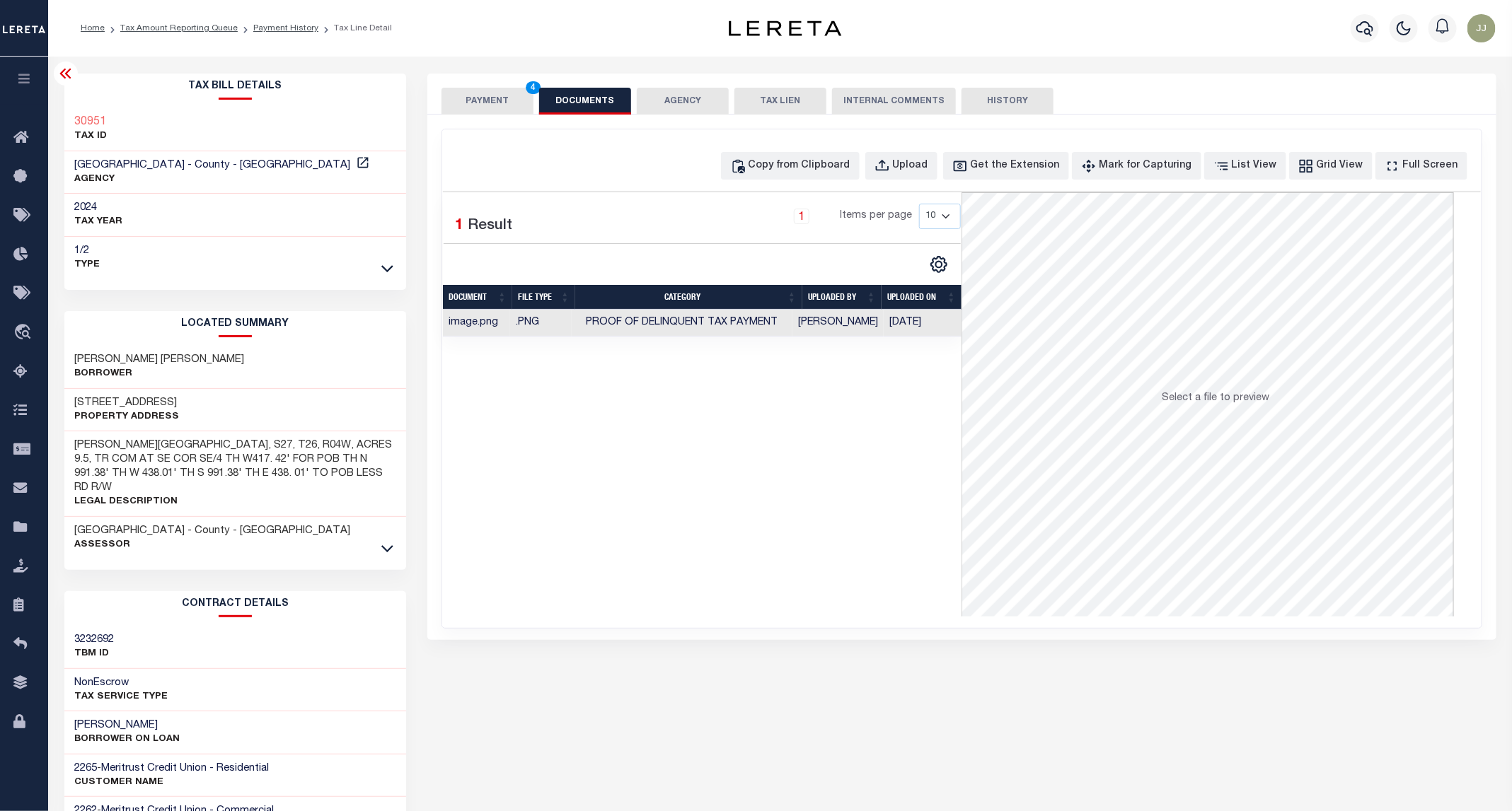
click at [464, 98] on button "PAYMENT 4" at bounding box center [488, 101] width 92 height 27
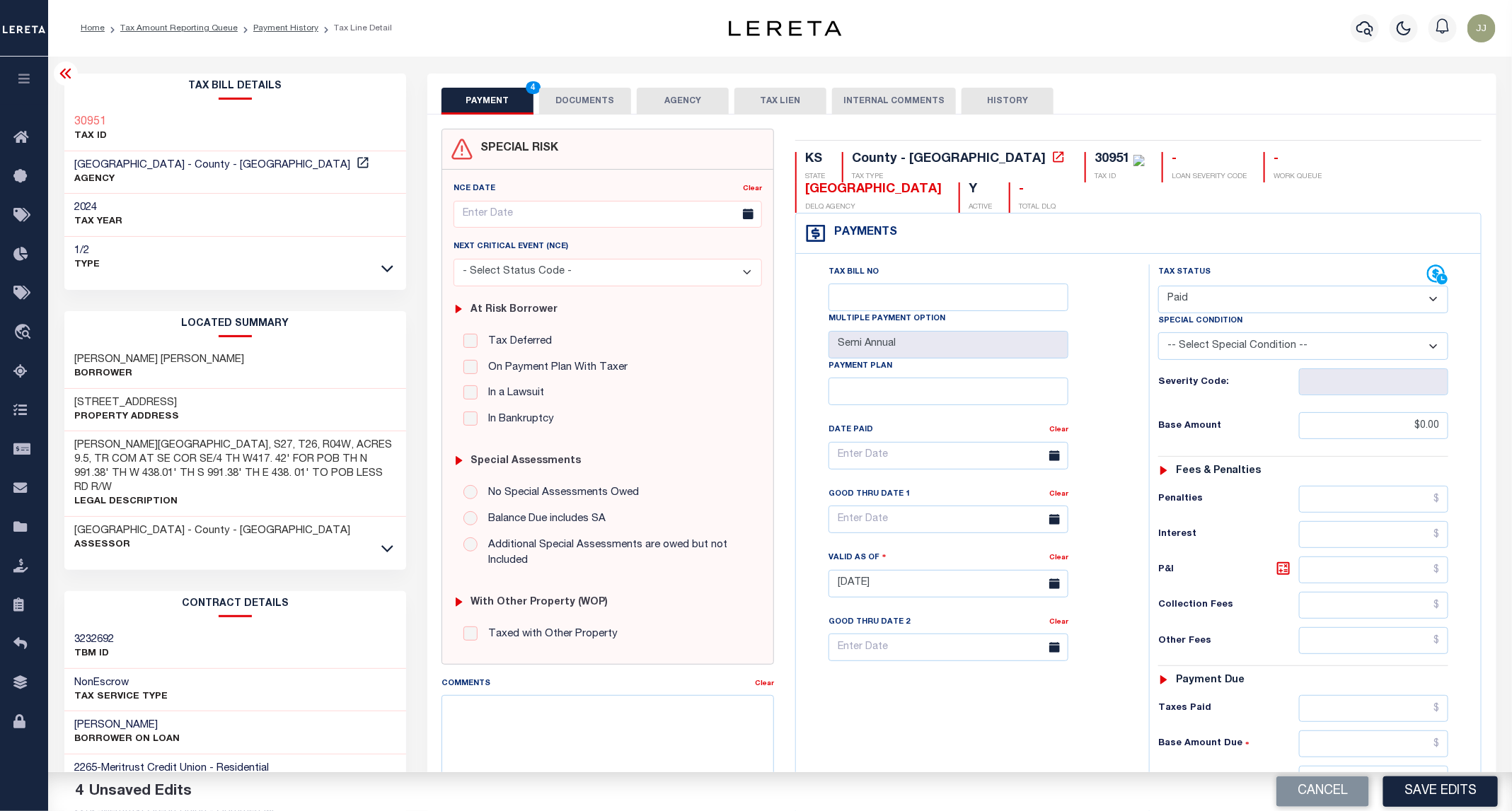
scroll to position [236, 0]
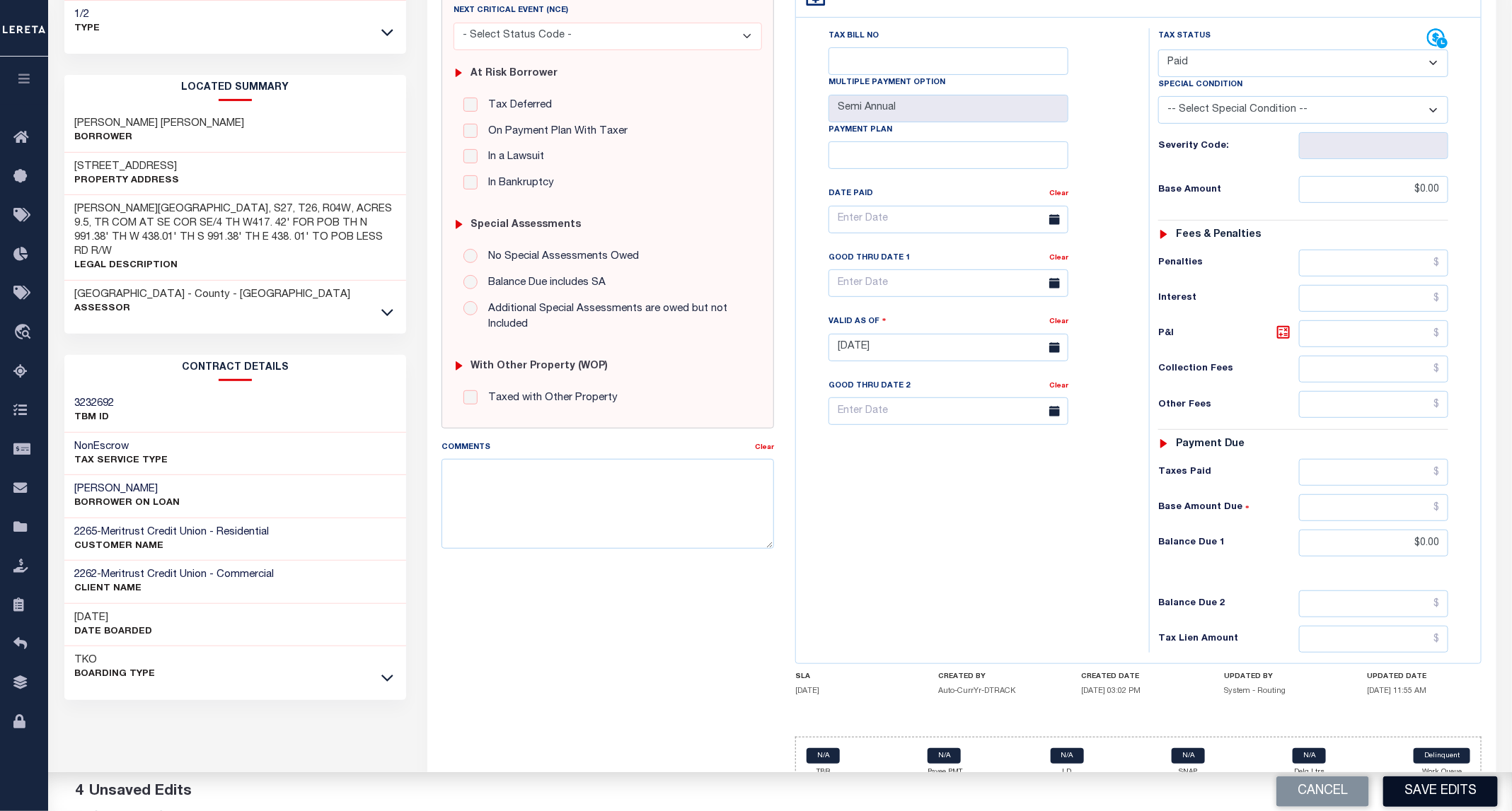
click at [1440, 784] on button "Save Edits" at bounding box center [1440, 792] width 115 height 30
checkbox input "false"
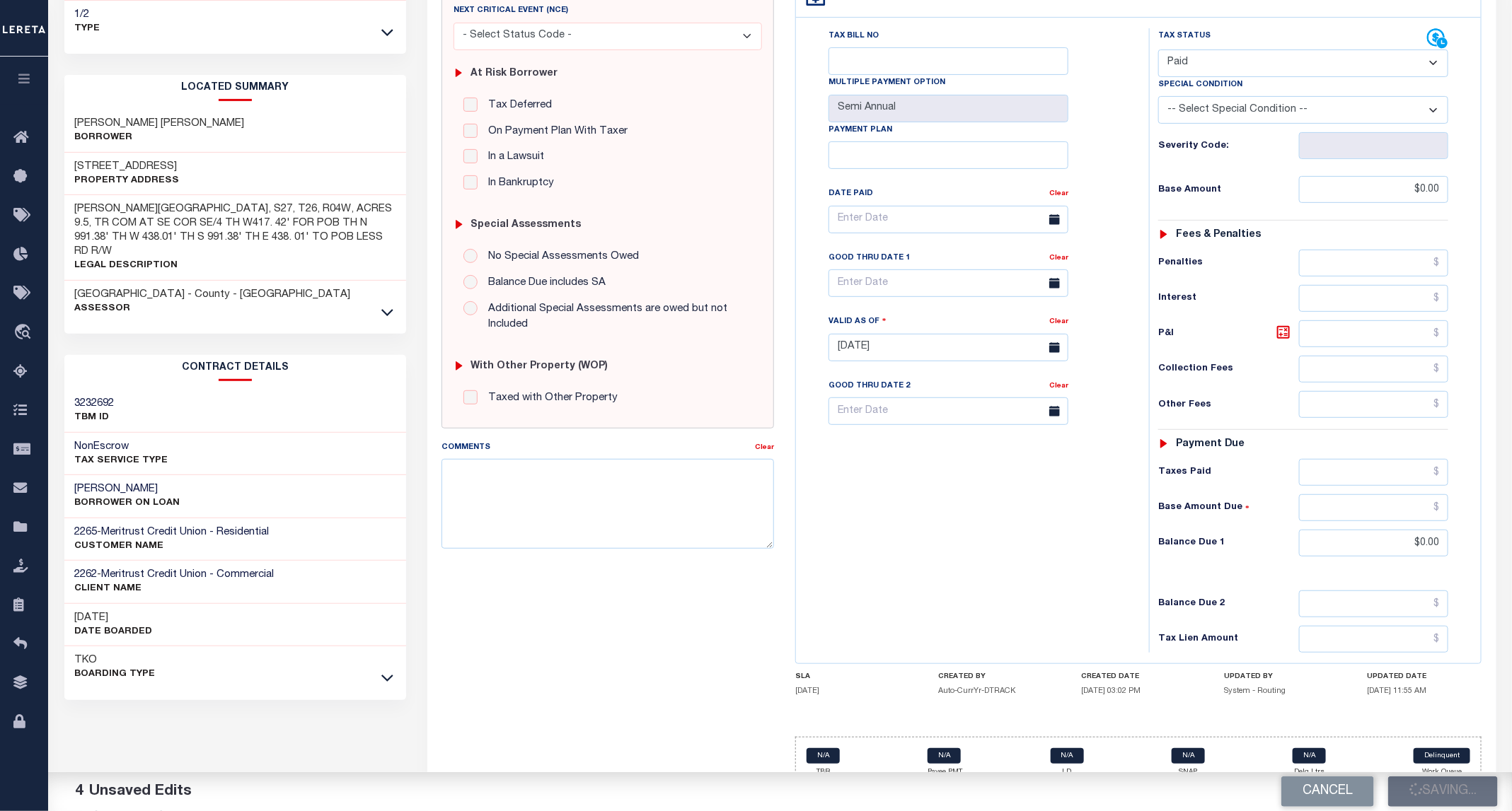
type input "$0"
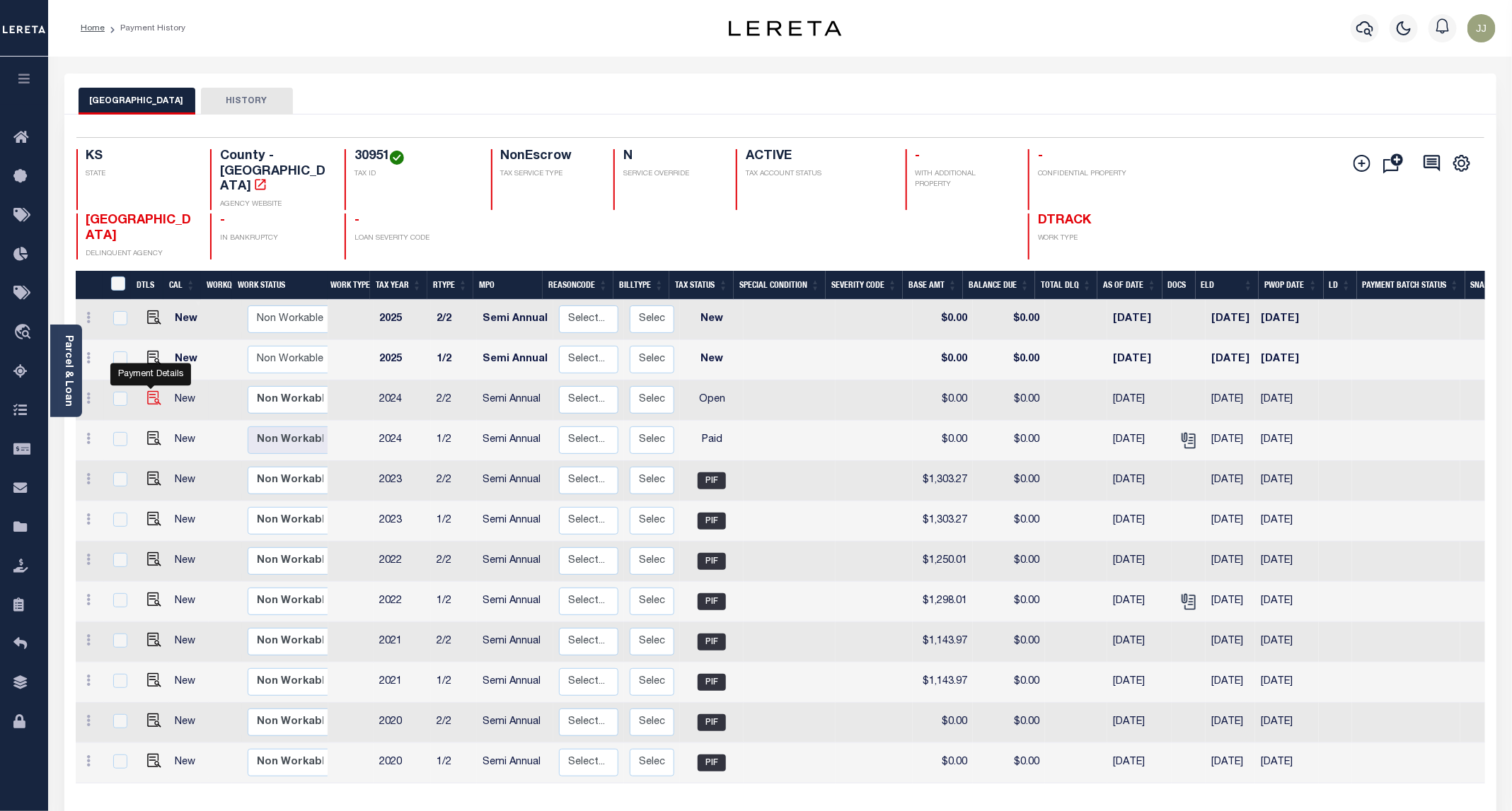
click at [149, 392] on img "" at bounding box center [153, 398] width 14 height 14
checkbox input "true"
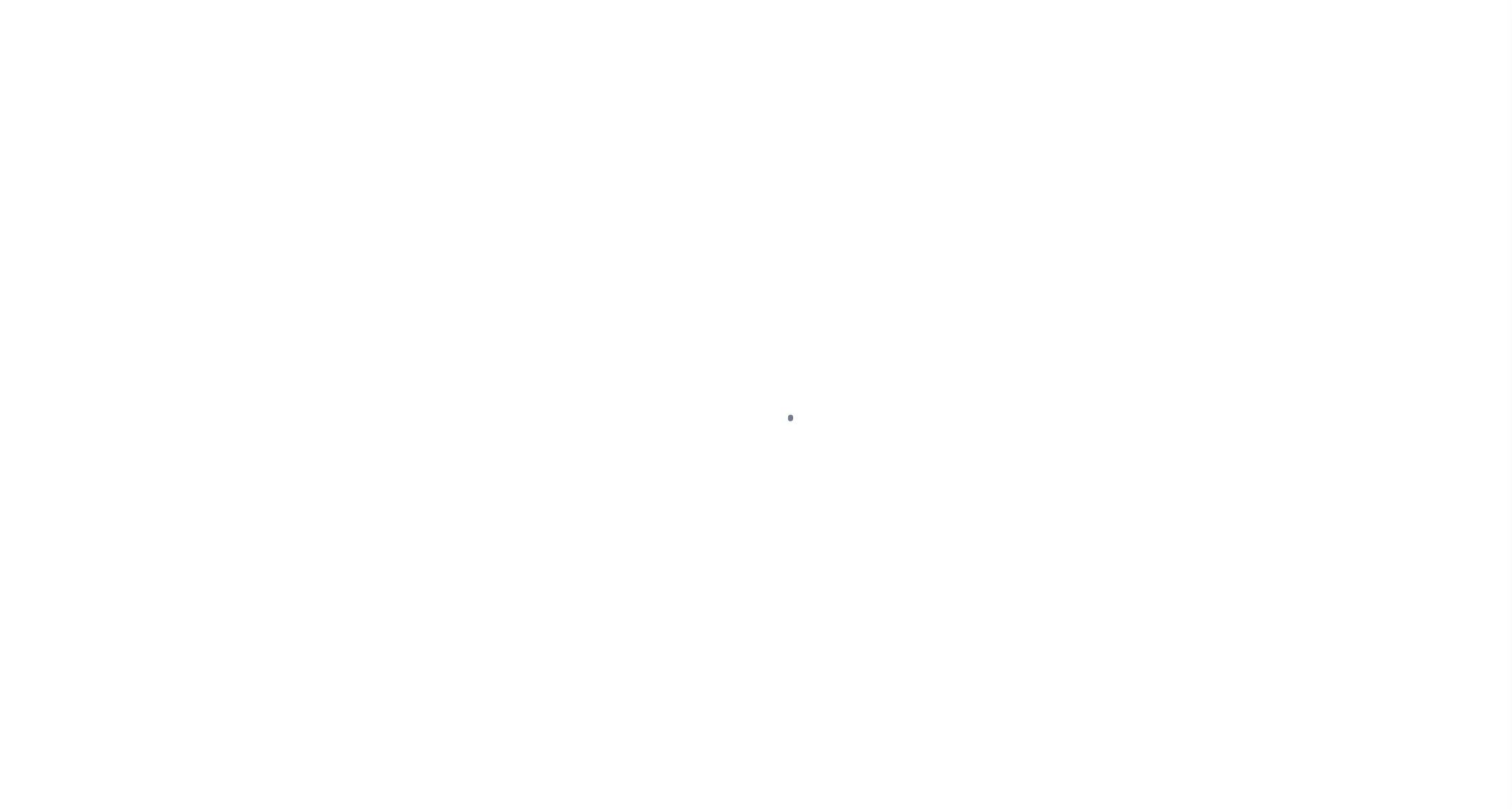
select select "OP2"
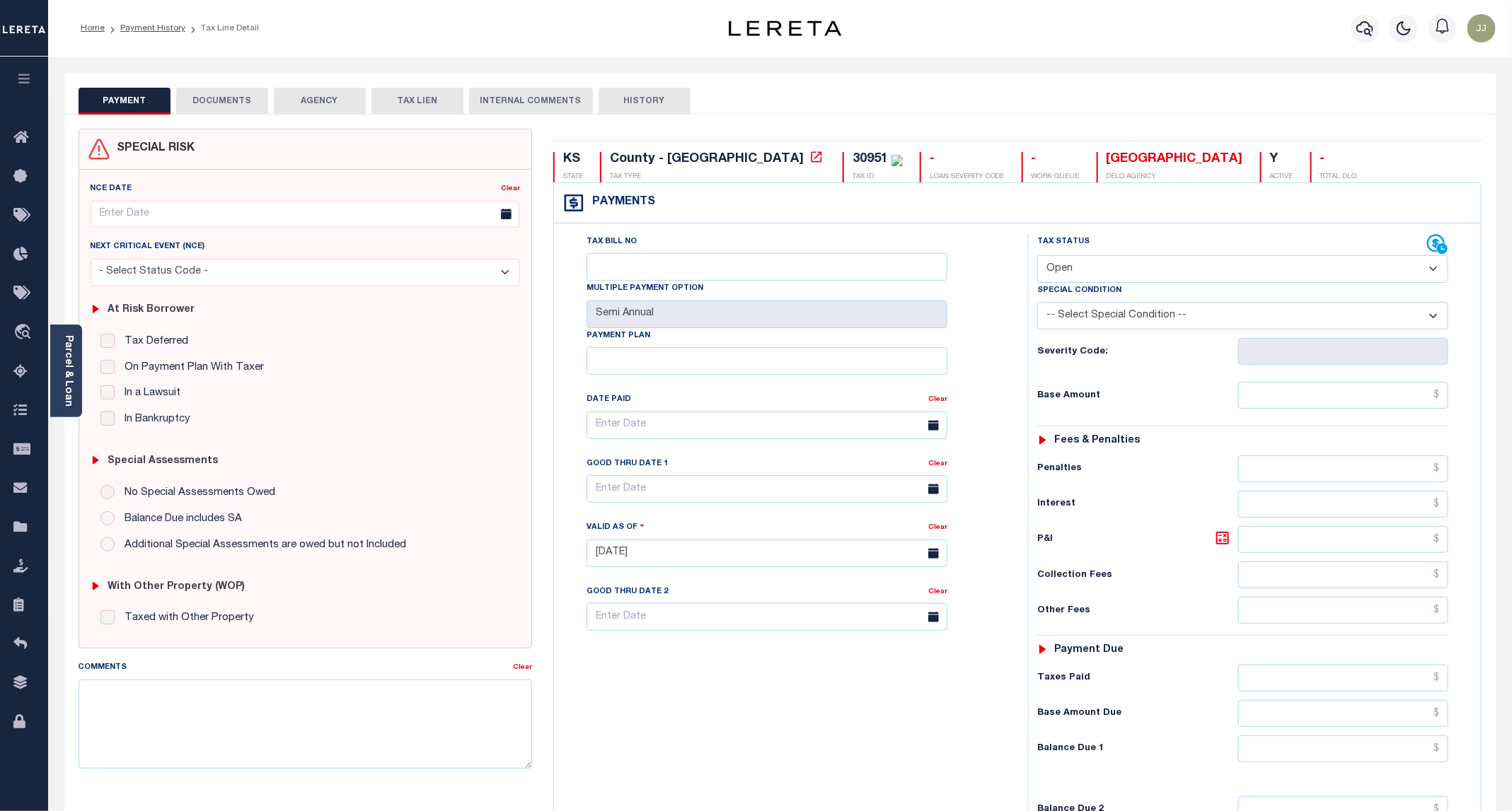
click at [230, 108] on button "DOCUMENTS" at bounding box center [223, 101] width 92 height 27
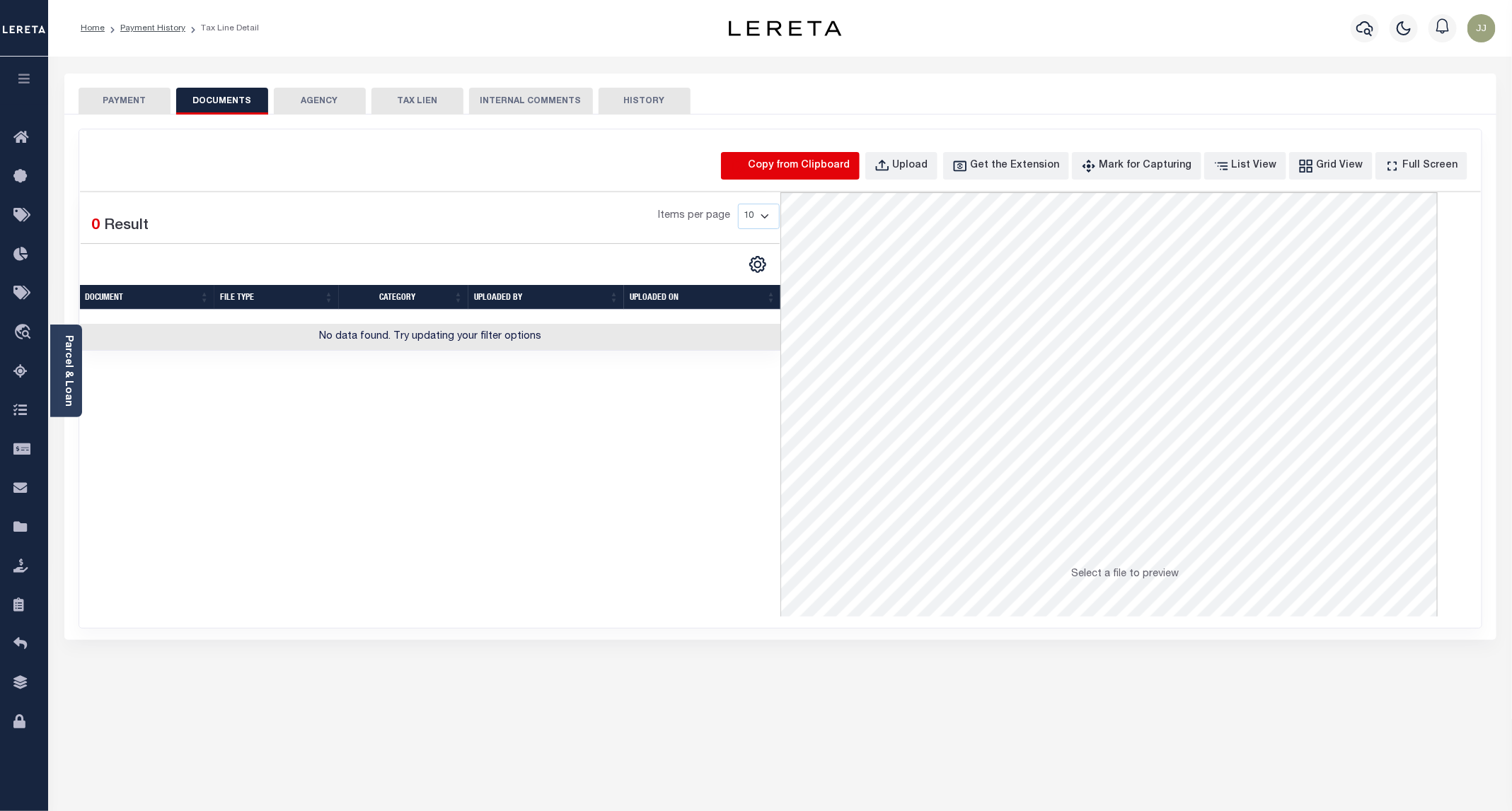
click at [744, 172] on icon "button" at bounding box center [738, 165] width 12 height 14
select select "POP"
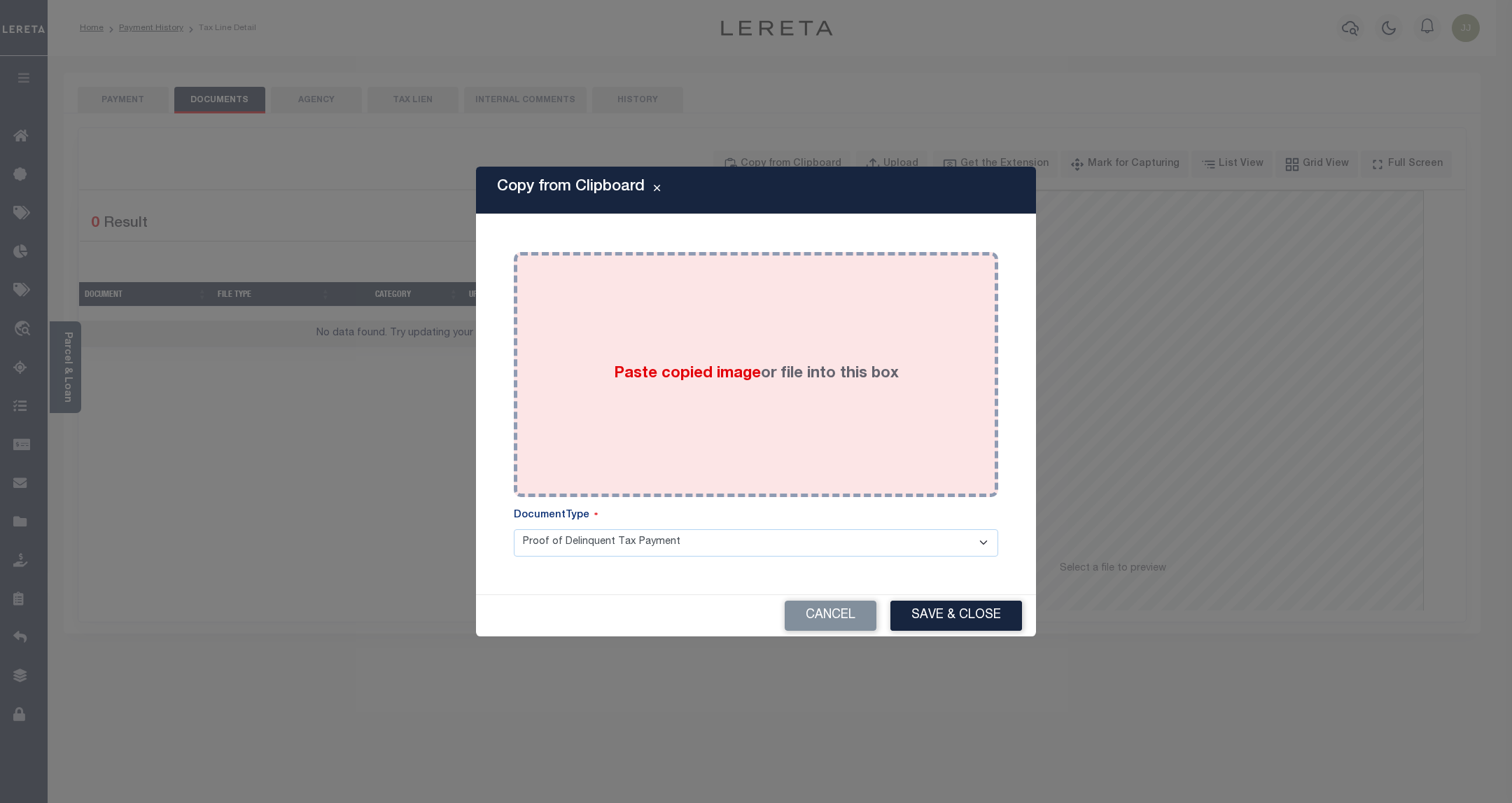
click at [759, 346] on div "Paste copied image or file into this box" at bounding box center [756, 374] width 463 height 224
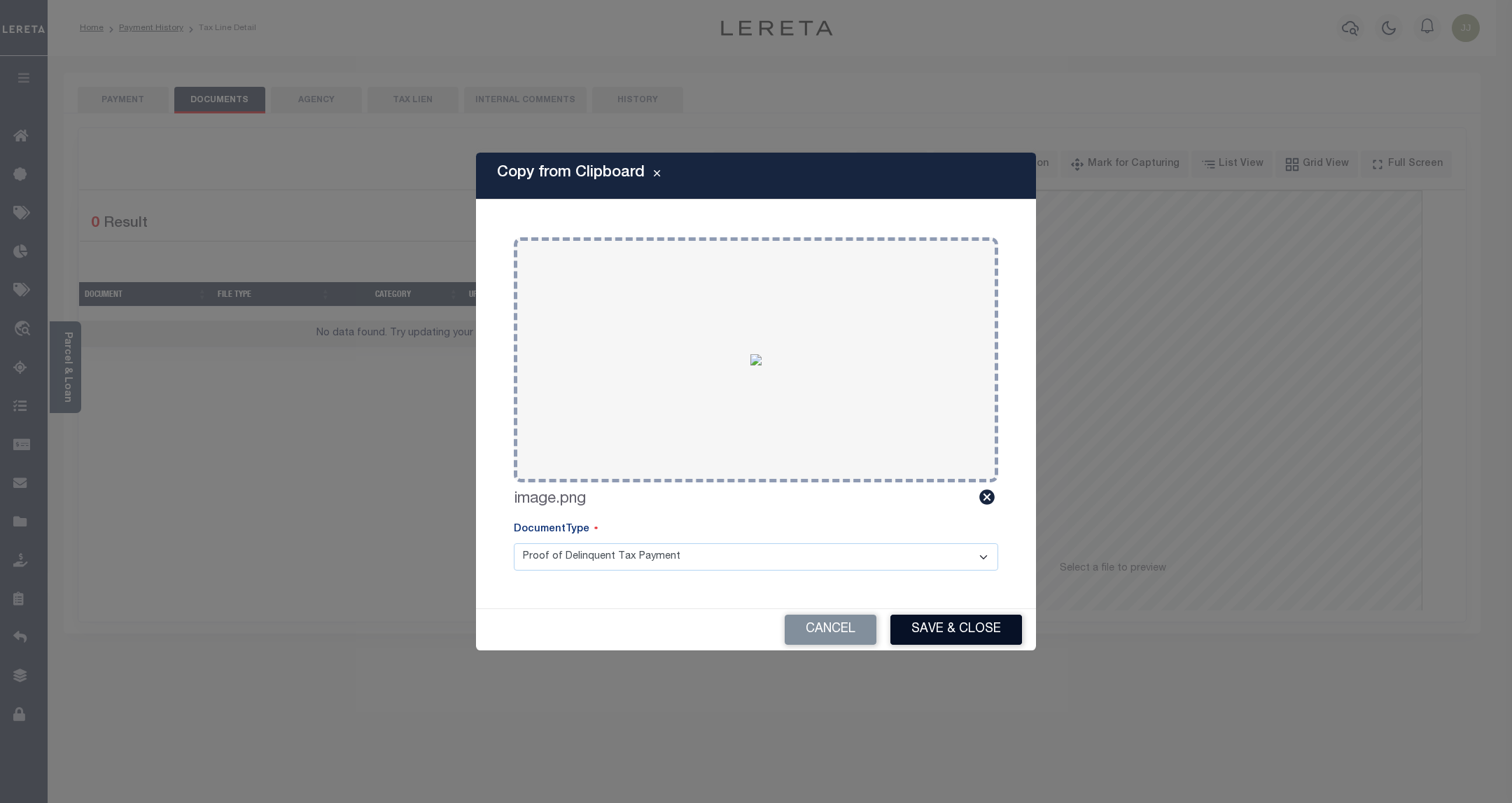
click at [940, 626] on button "Save & Close" at bounding box center [956, 629] width 132 height 30
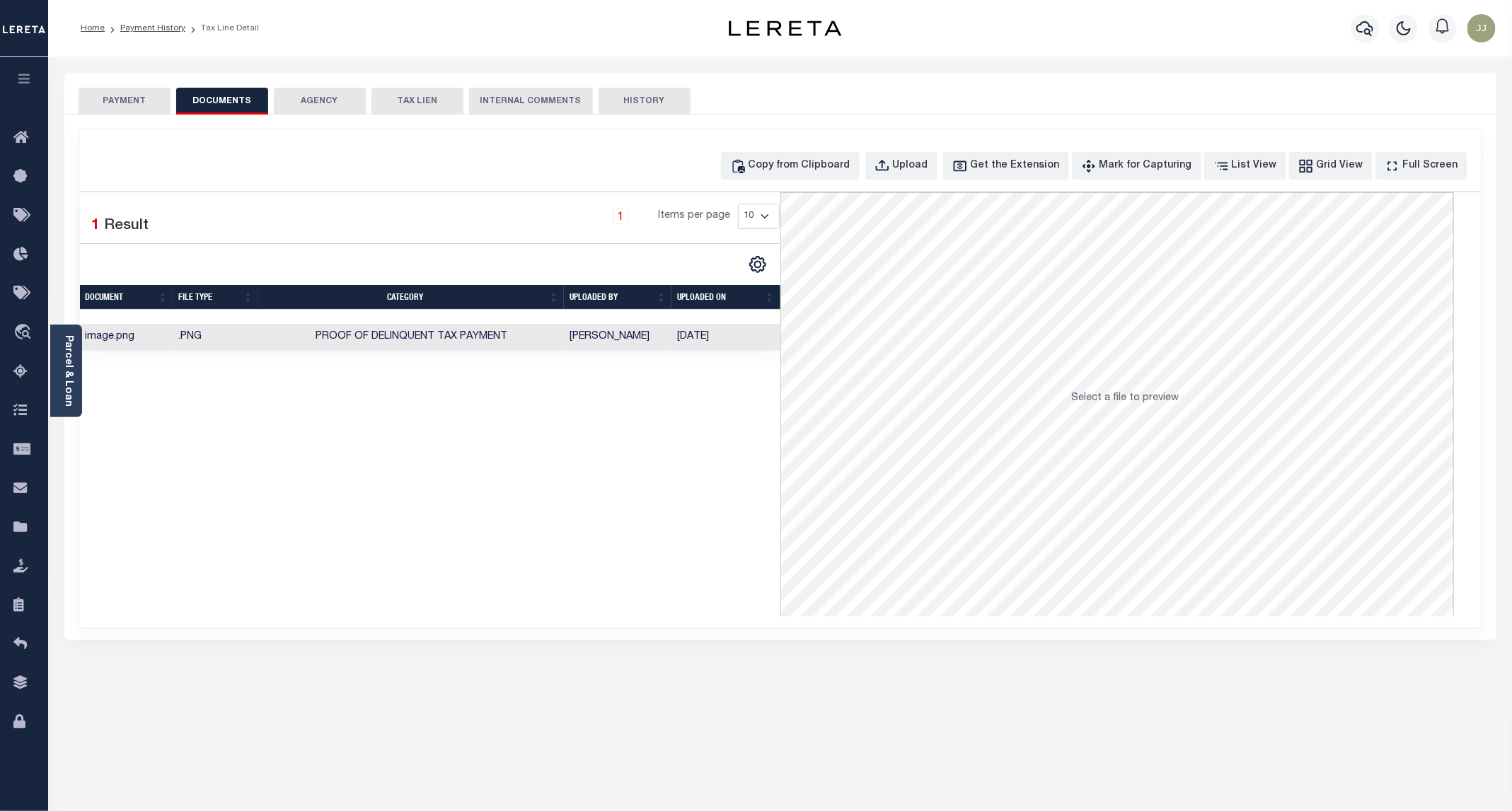
click at [139, 104] on button "PAYMENT" at bounding box center [125, 101] width 92 height 27
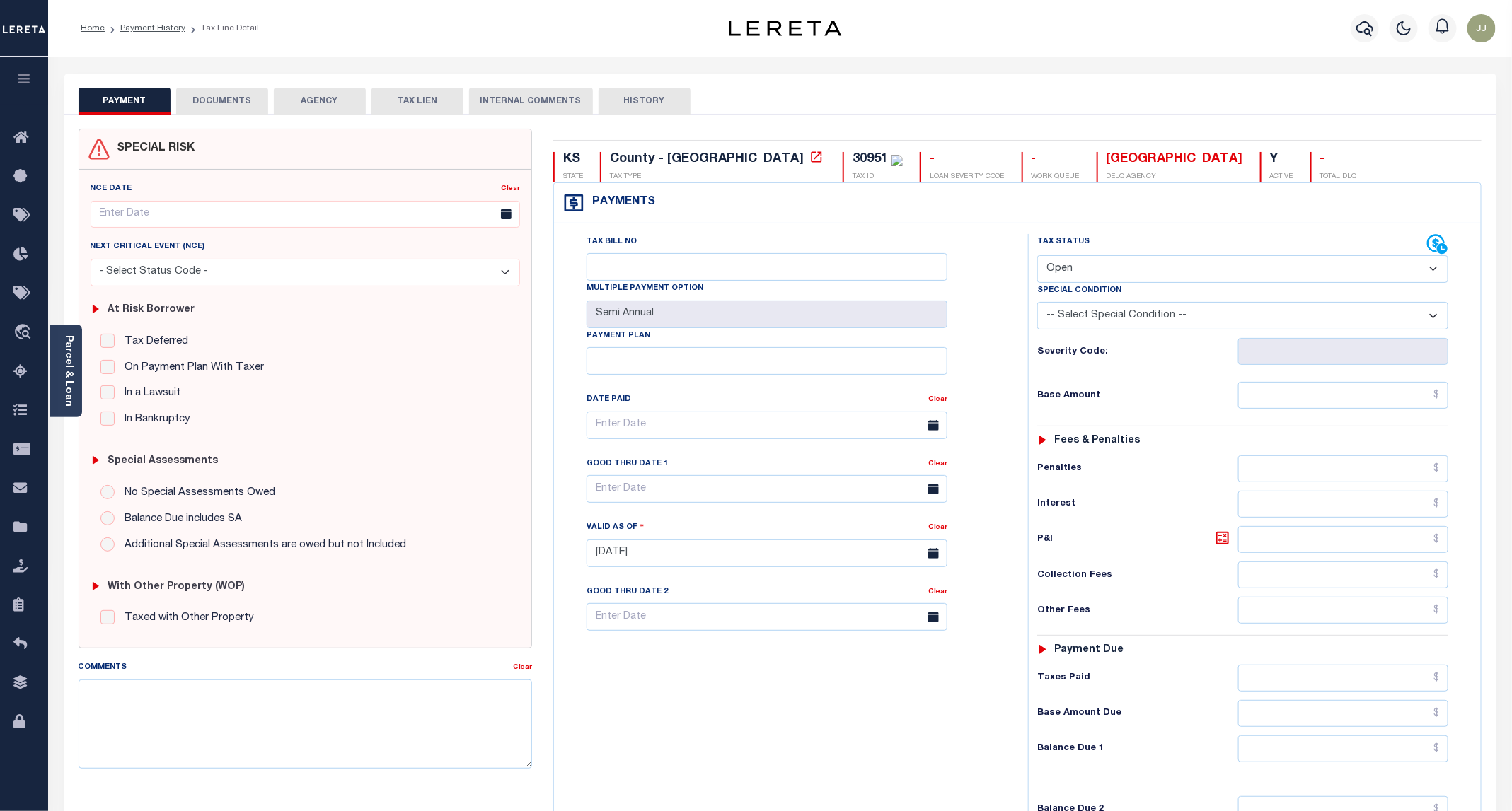
click at [1104, 260] on select "- Select Status Code - Open Due/Unpaid Paid Incomplete No Tax Due Internal Refu…" at bounding box center [1242, 269] width 411 height 28
select select "PYD"
click at [1038, 257] on select "- Select Status Code - Open Due/Unpaid Paid Incomplete No Tax Due Internal Refu…" at bounding box center [1242, 269] width 411 height 28
type input "[DATE]"
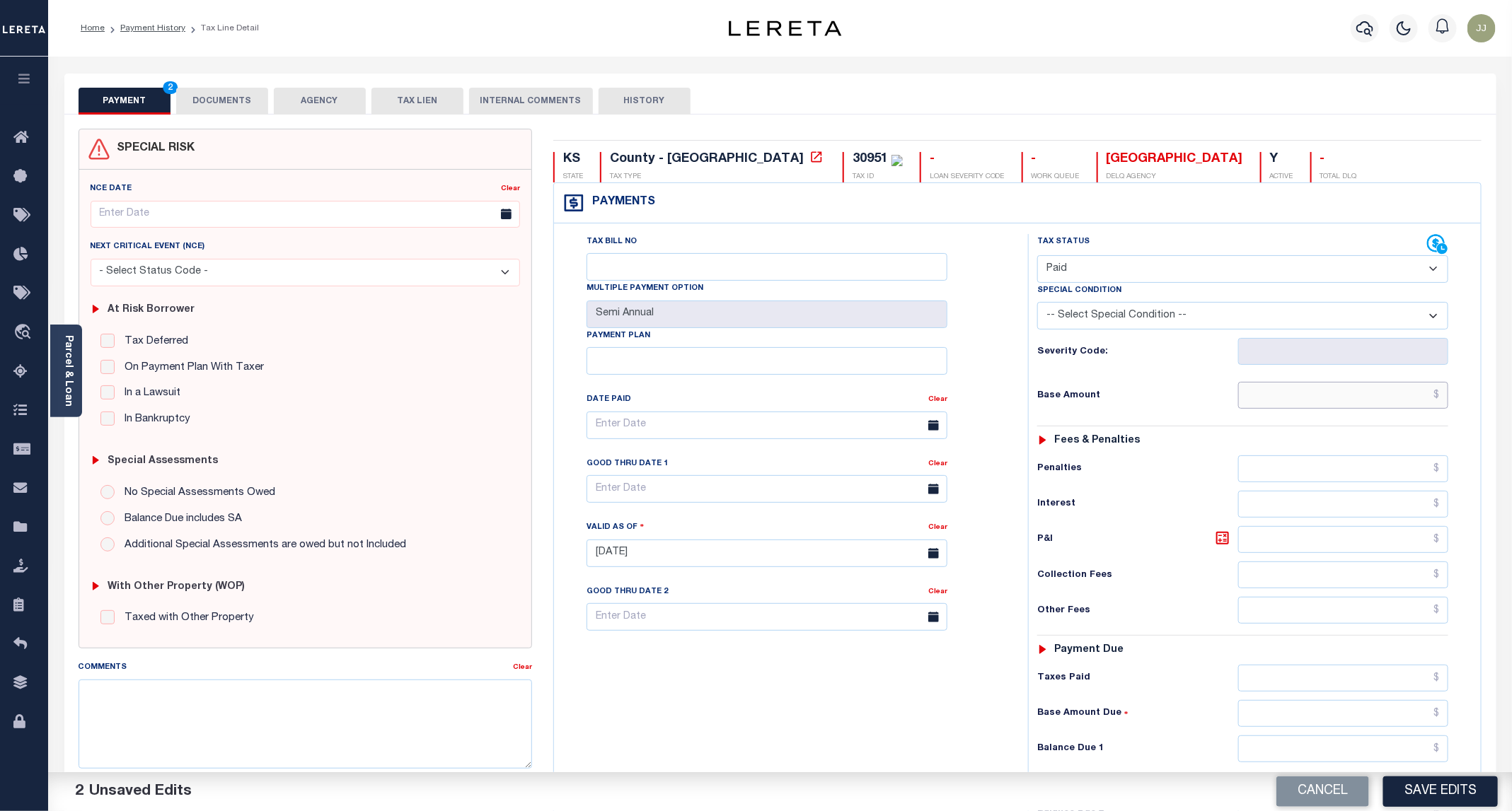
click at [1297, 397] on input "text" at bounding box center [1342, 395] width 210 height 27
type input "$0.00"
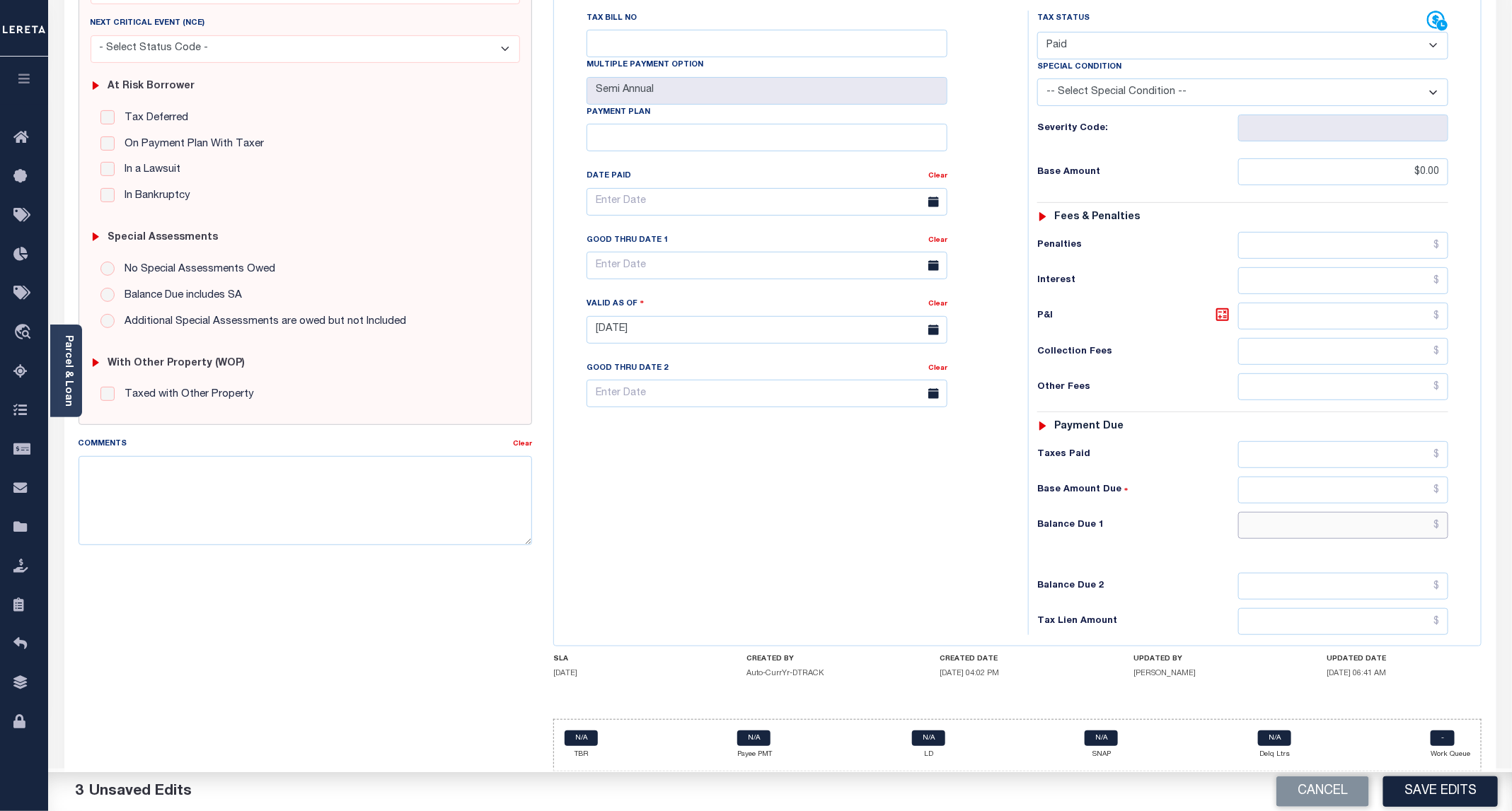
click at [1308, 530] on input "text" at bounding box center [1342, 525] width 210 height 27
type input "$0.00"
click at [1422, 786] on button "Save Edits" at bounding box center [1440, 792] width 115 height 30
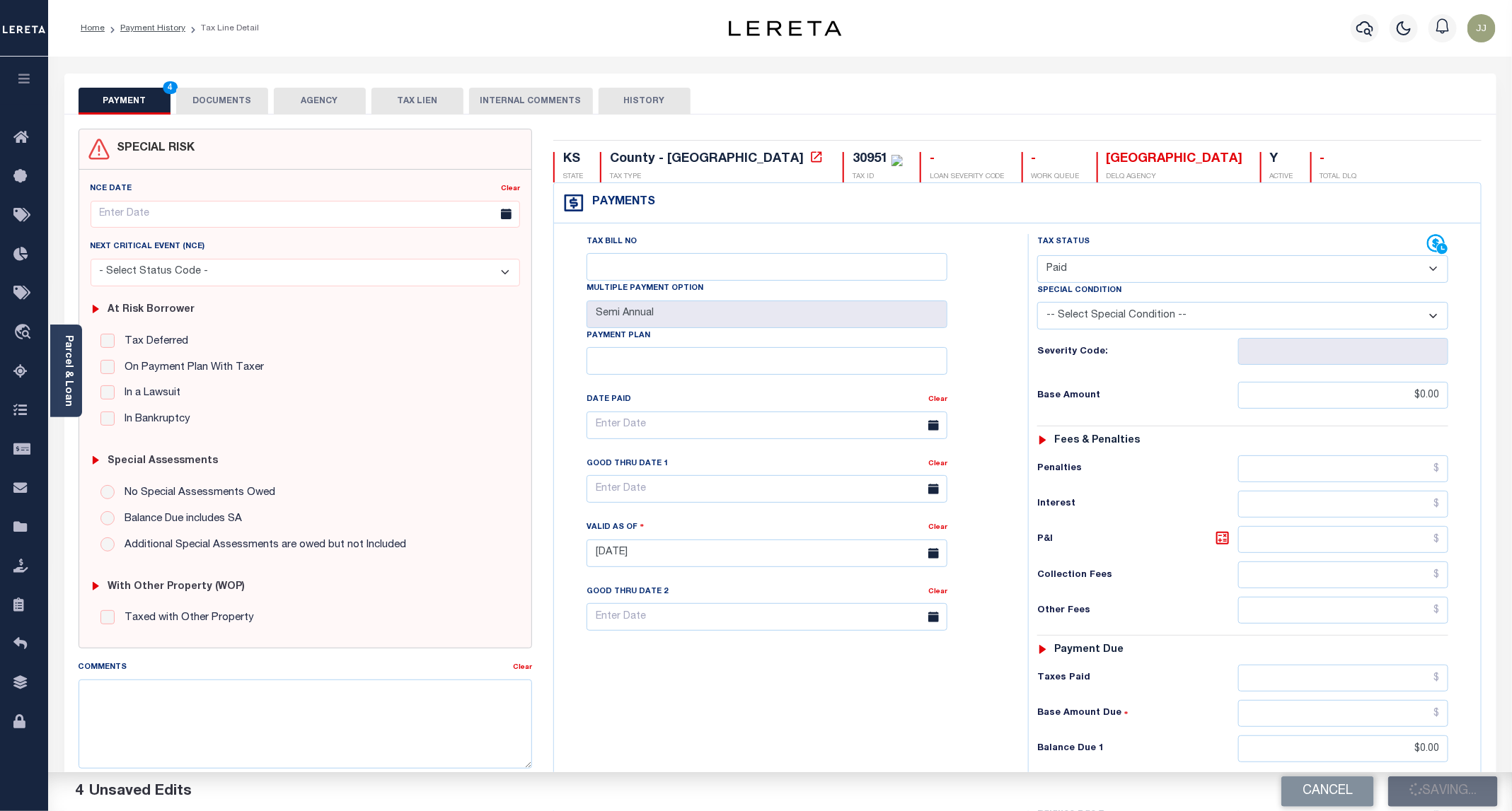
click at [138, 22] on li "Payment History" at bounding box center [144, 29] width 80 height 13
click at [151, 32] on link "Payment History" at bounding box center [152, 28] width 65 height 8
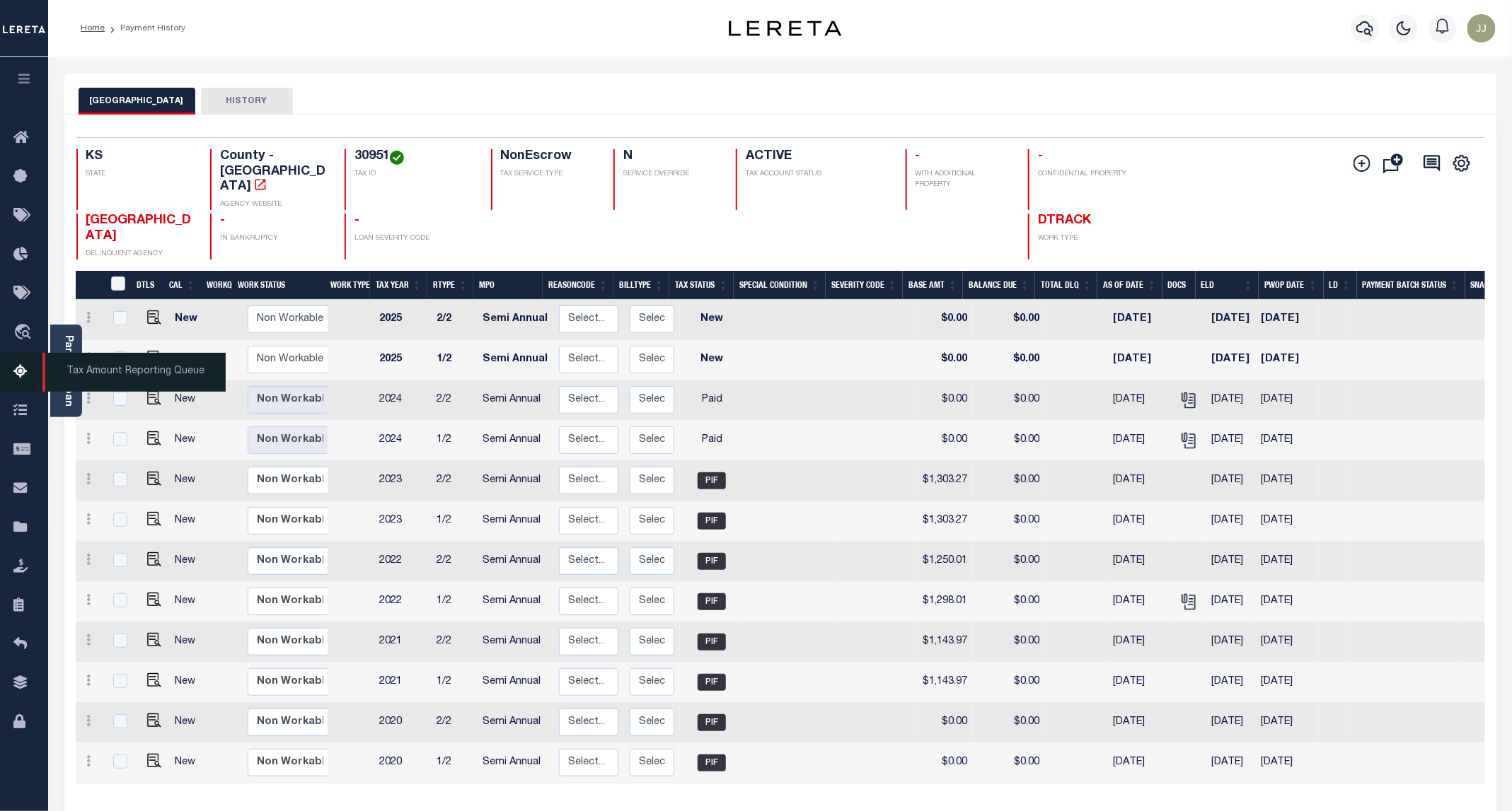
click at [22, 376] on icon at bounding box center [25, 372] width 23 height 18
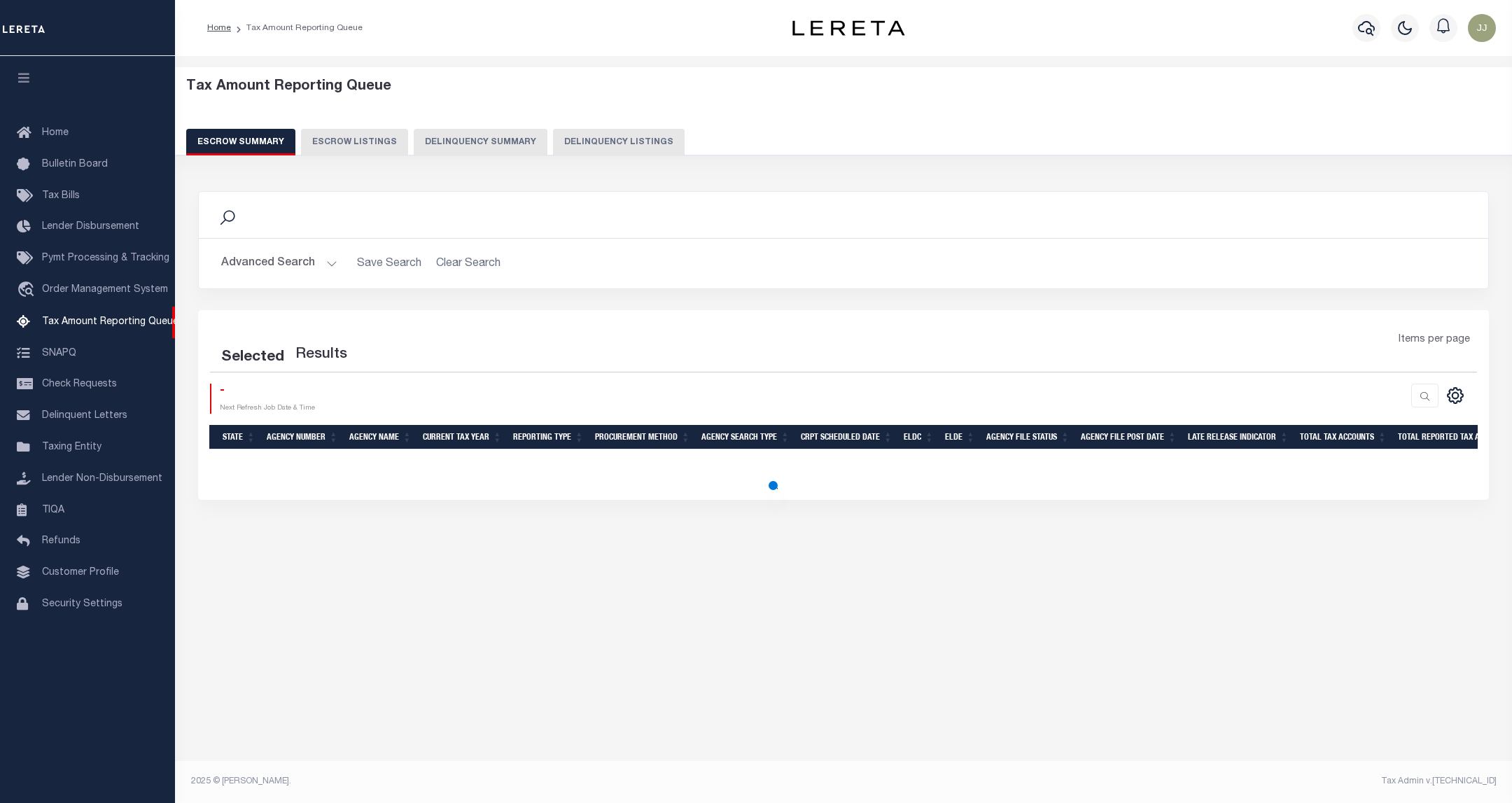
click at [580, 149] on button "Delinquency Listings" at bounding box center [619, 142] width 132 height 27
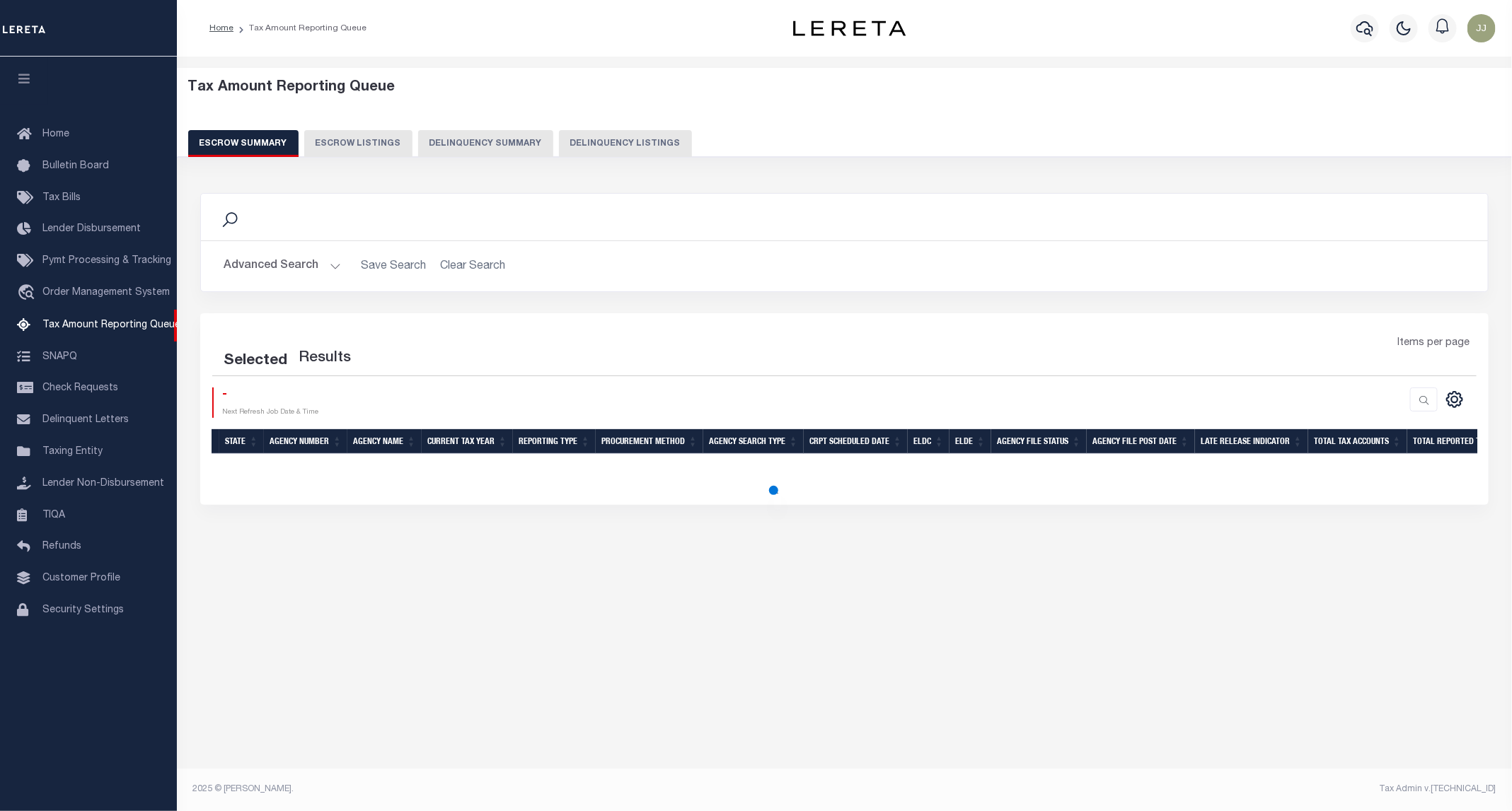
select select "100"
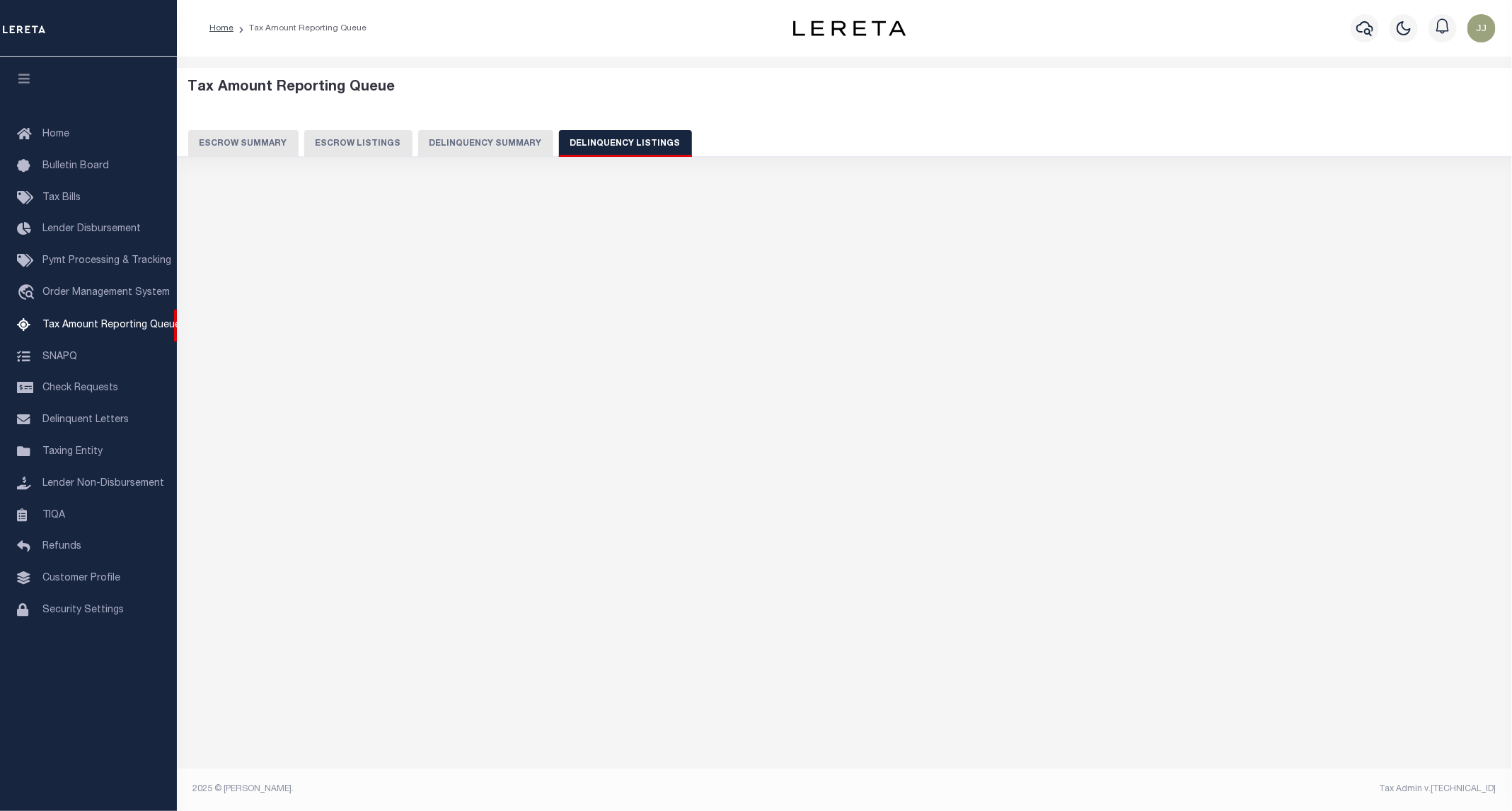
select select "100"
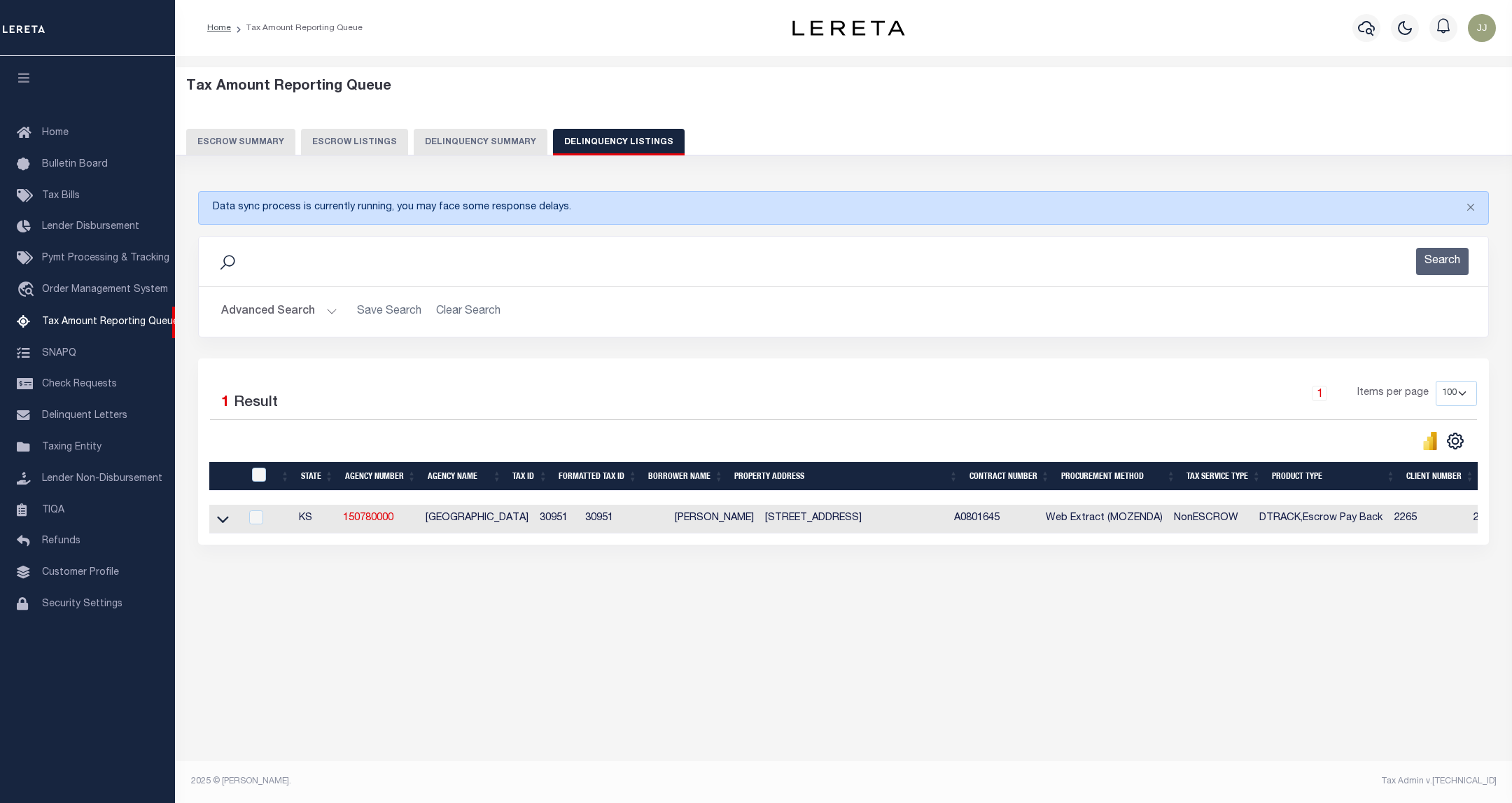
click at [284, 286] on div "Search" at bounding box center [844, 262] width 1290 height 49
click at [284, 316] on button "Advanced Search" at bounding box center [279, 312] width 116 height 27
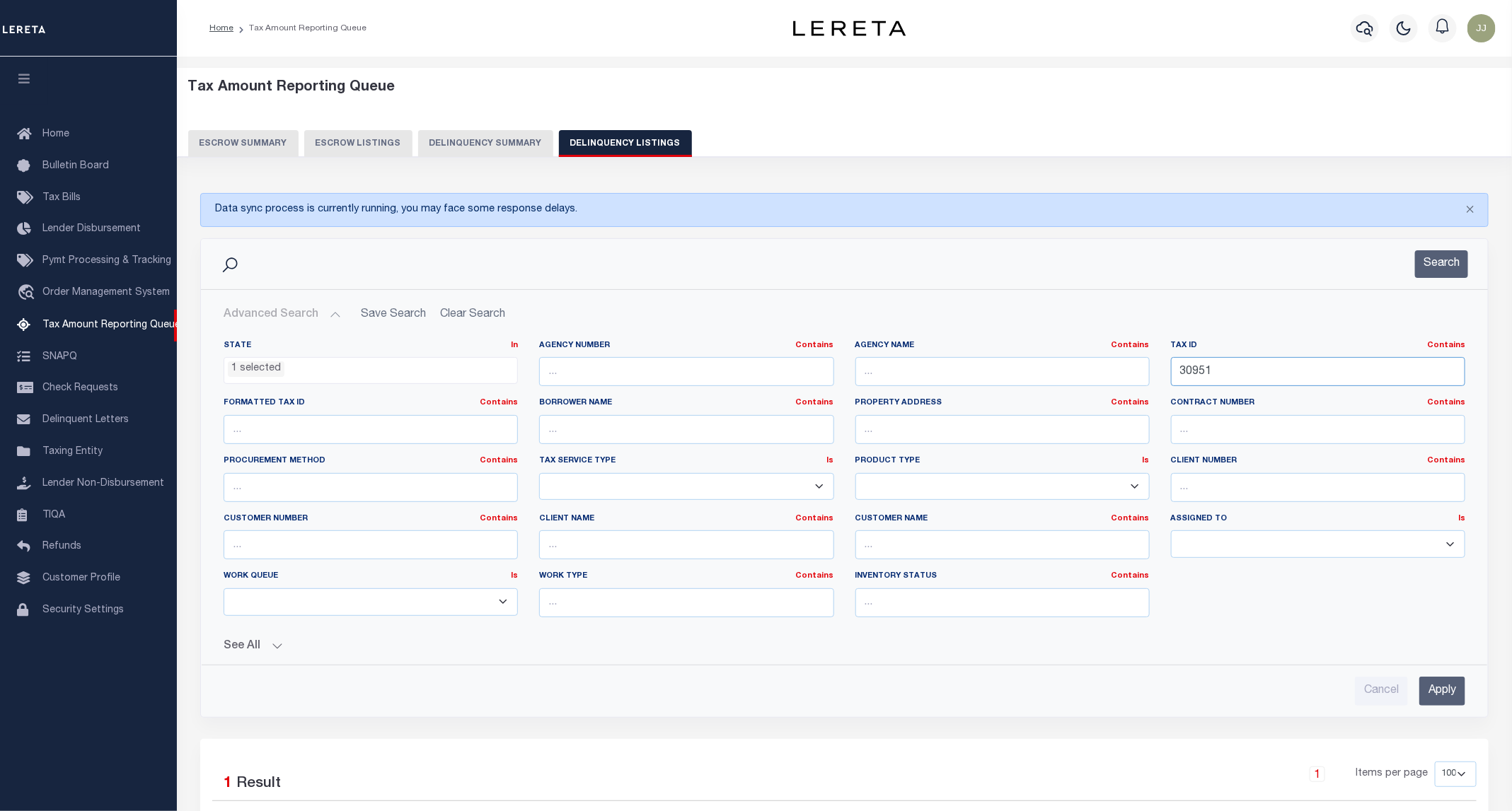
drag, startPoint x: 1284, startPoint y: 379, endPoint x: 1134, endPoint y: 379, distance: 150.0
click at [1134, 379] on div "State In In AK AL AR AZ CA CO CT DC DE FL GA GU HI IA ID IL IN KS KY LA MA MD M…" at bounding box center [844, 484] width 1263 height 288
paste input "1078"
type input "31078"
click at [1426, 263] on button "Search" at bounding box center [1441, 264] width 53 height 28
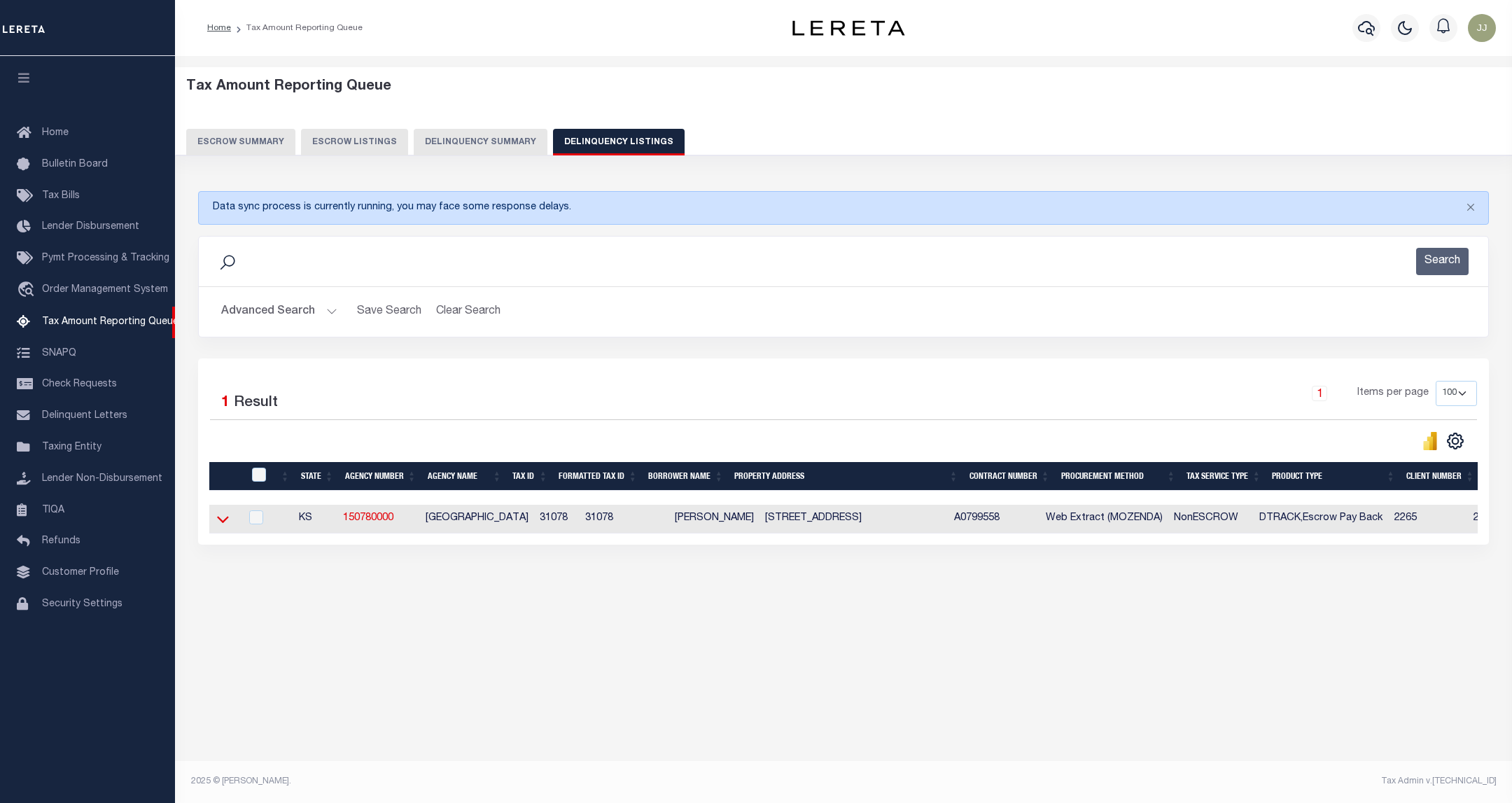
click at [227, 527] on icon at bounding box center [222, 519] width 12 height 15
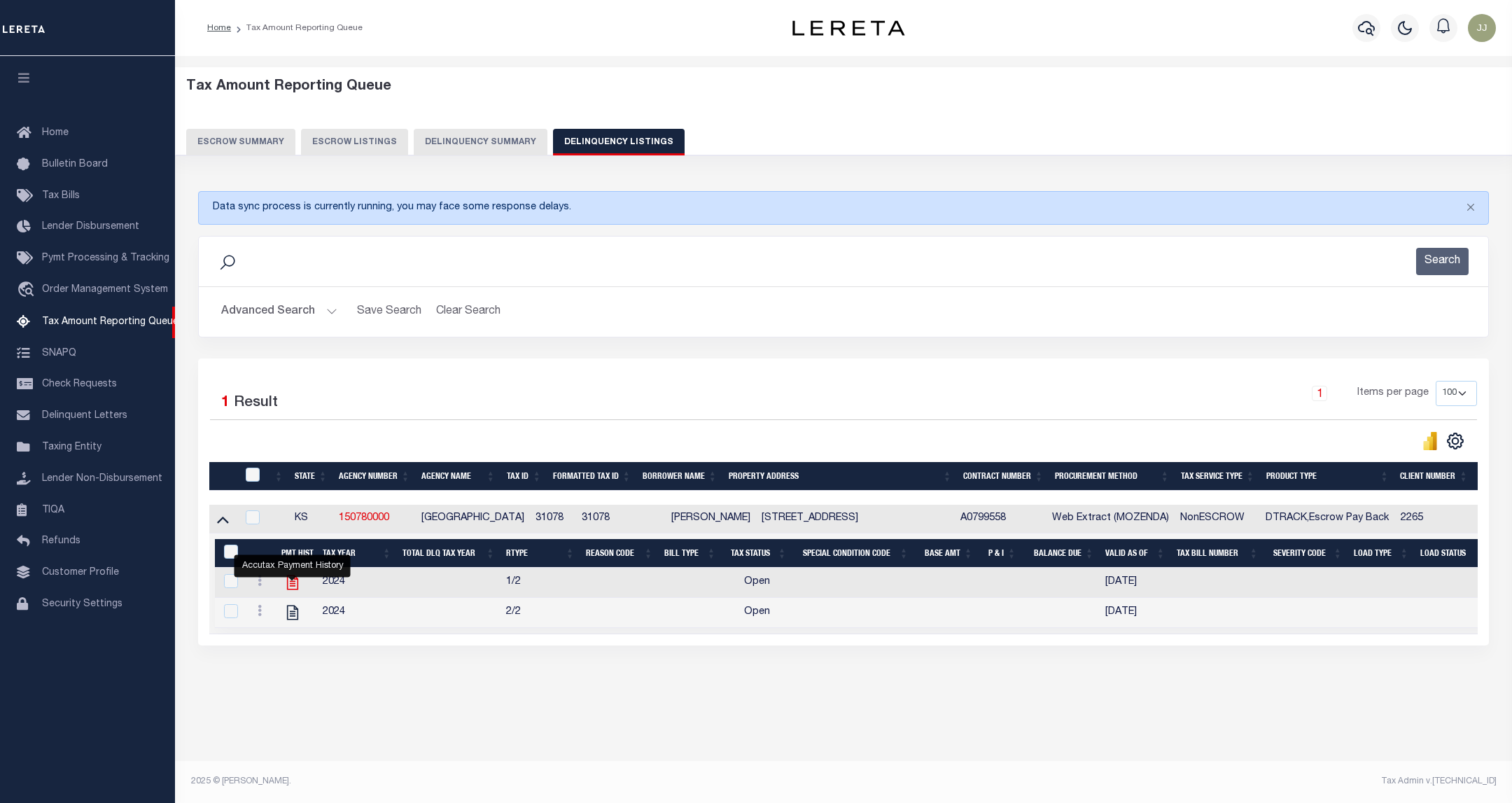
click at [290, 591] on icon "" at bounding box center [293, 583] width 18 height 18
checkbox input "true"
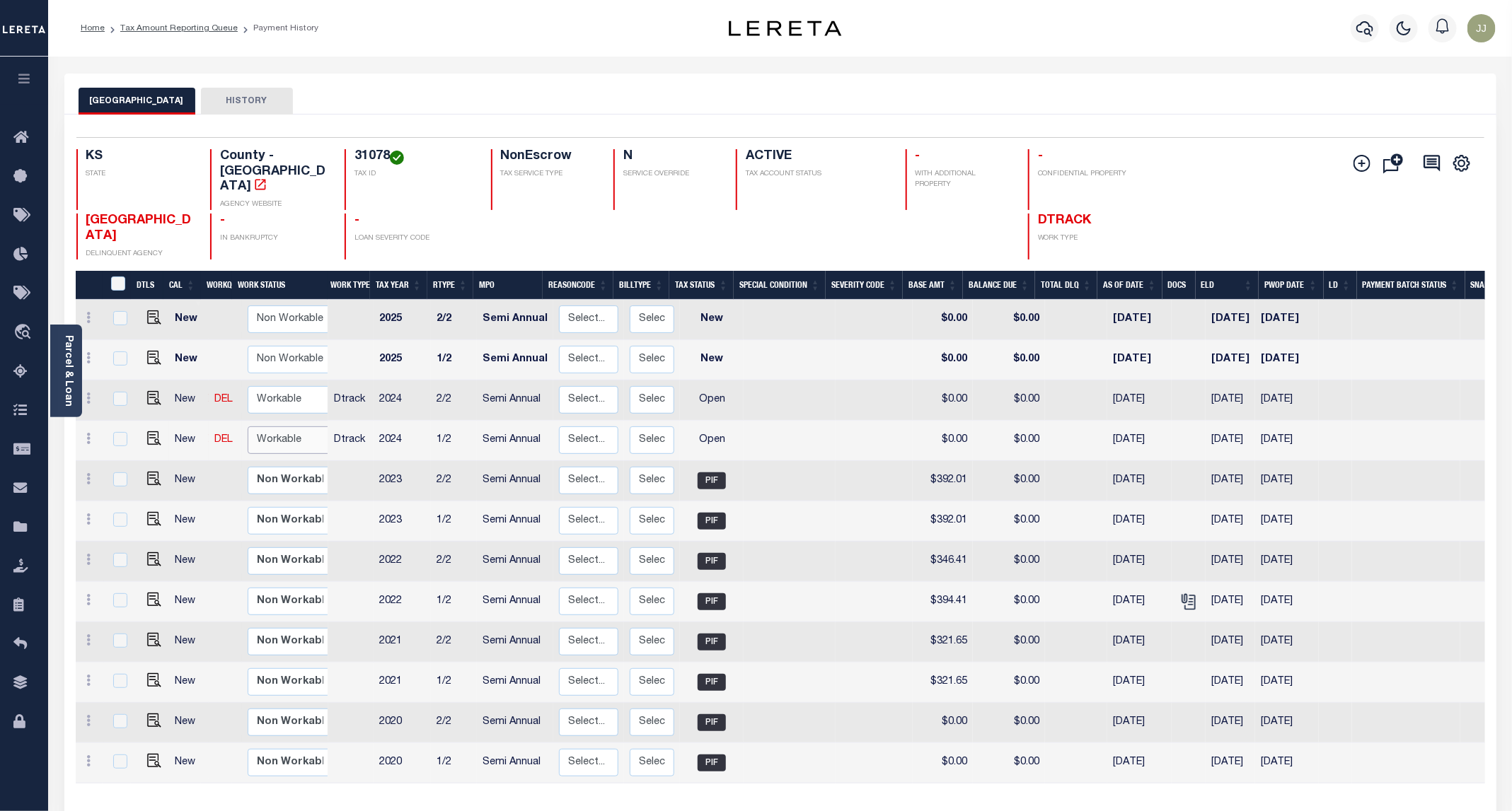
click at [276, 427] on select "Non Workable Workable" at bounding box center [290, 441] width 85 height 28
checkbox input "true"
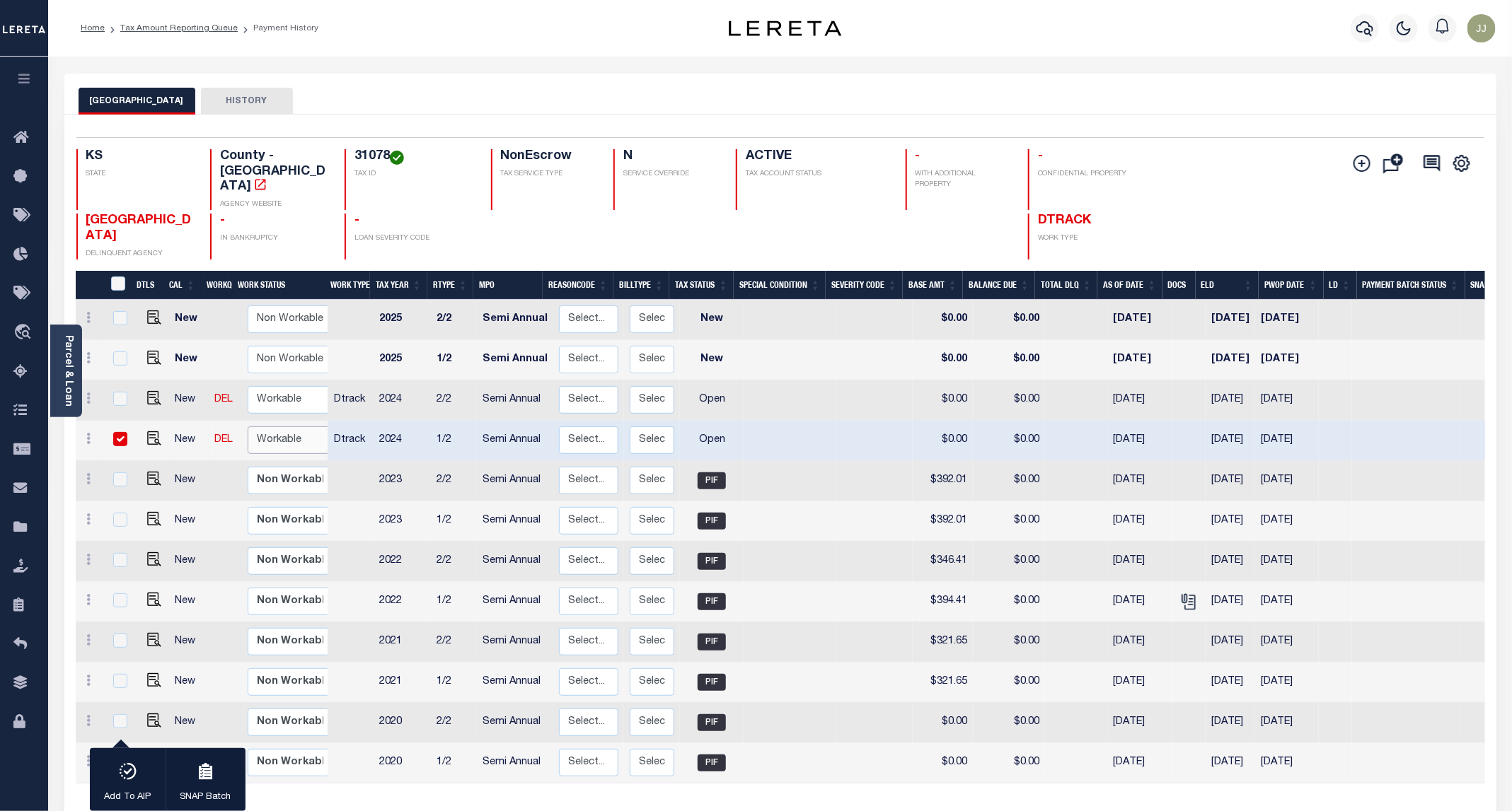
select select "true"
click at [248, 427] on select "Non Workable Workable" at bounding box center [290, 441] width 85 height 28
checkbox input "false"
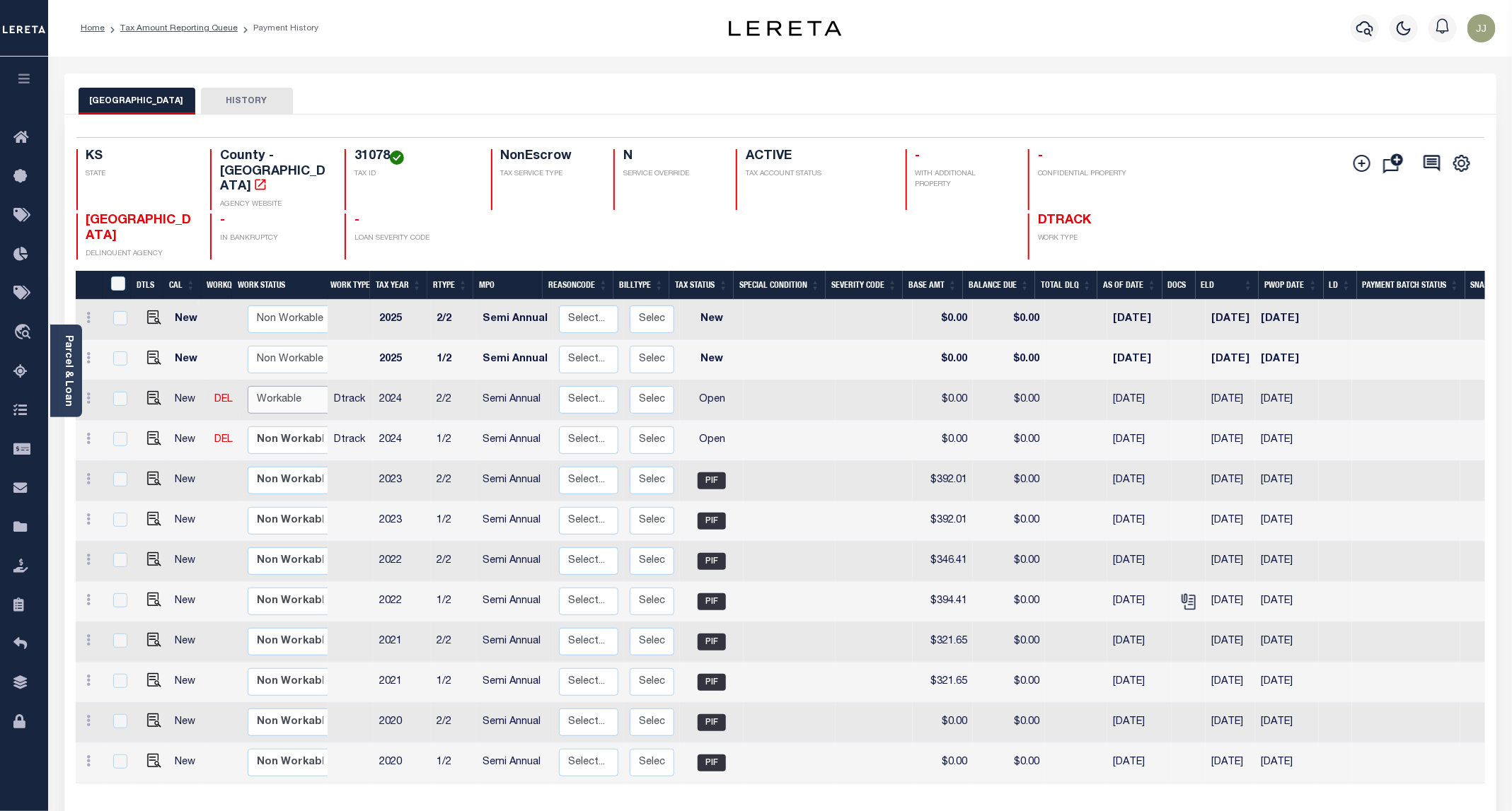
click at [274, 386] on select "Non Workable Workable" at bounding box center [290, 400] width 85 height 28
checkbox input "true"
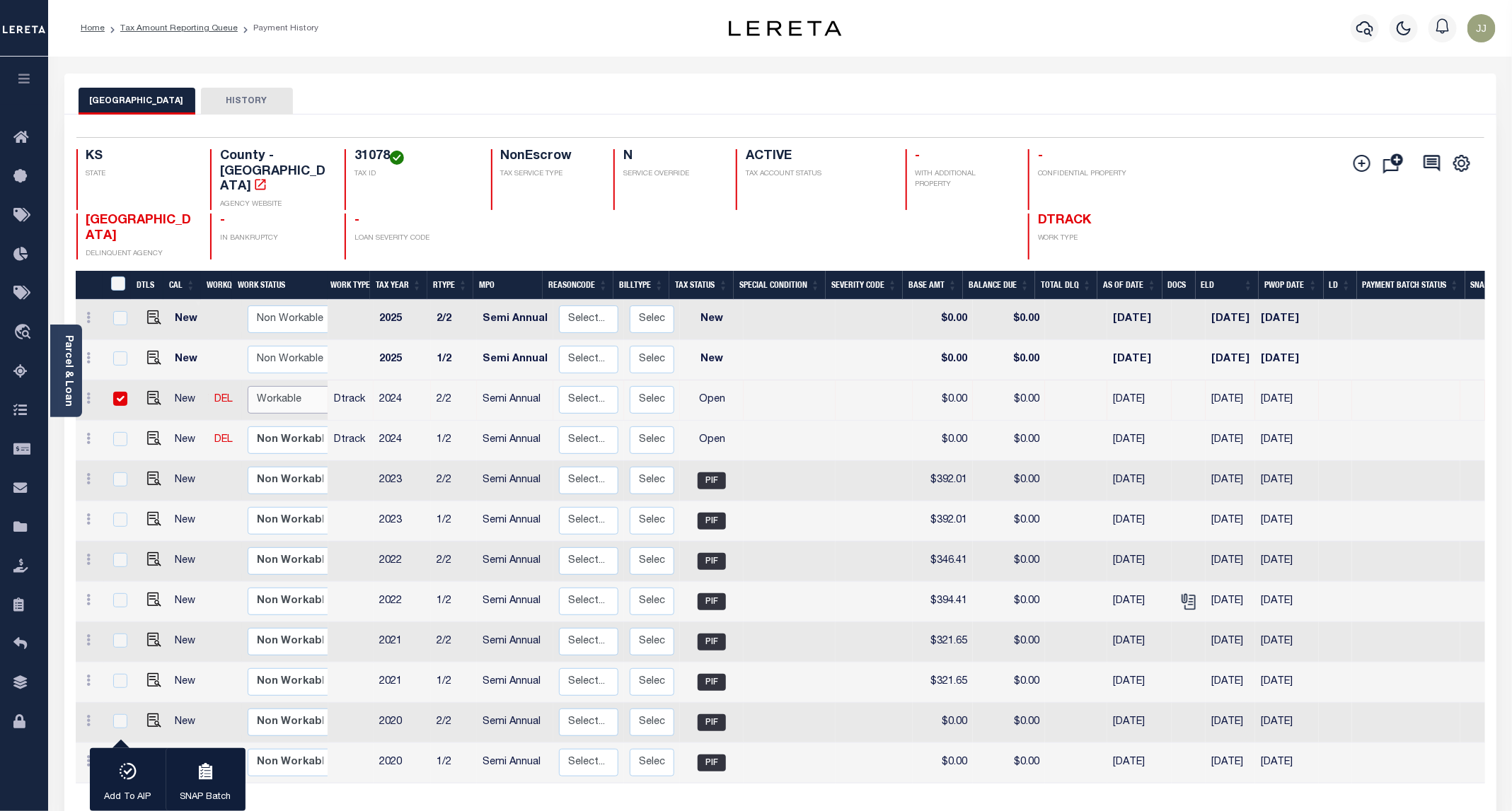
select select "true"
click at [248, 386] on select "Non Workable Workable" at bounding box center [290, 400] width 85 height 28
checkbox input "false"
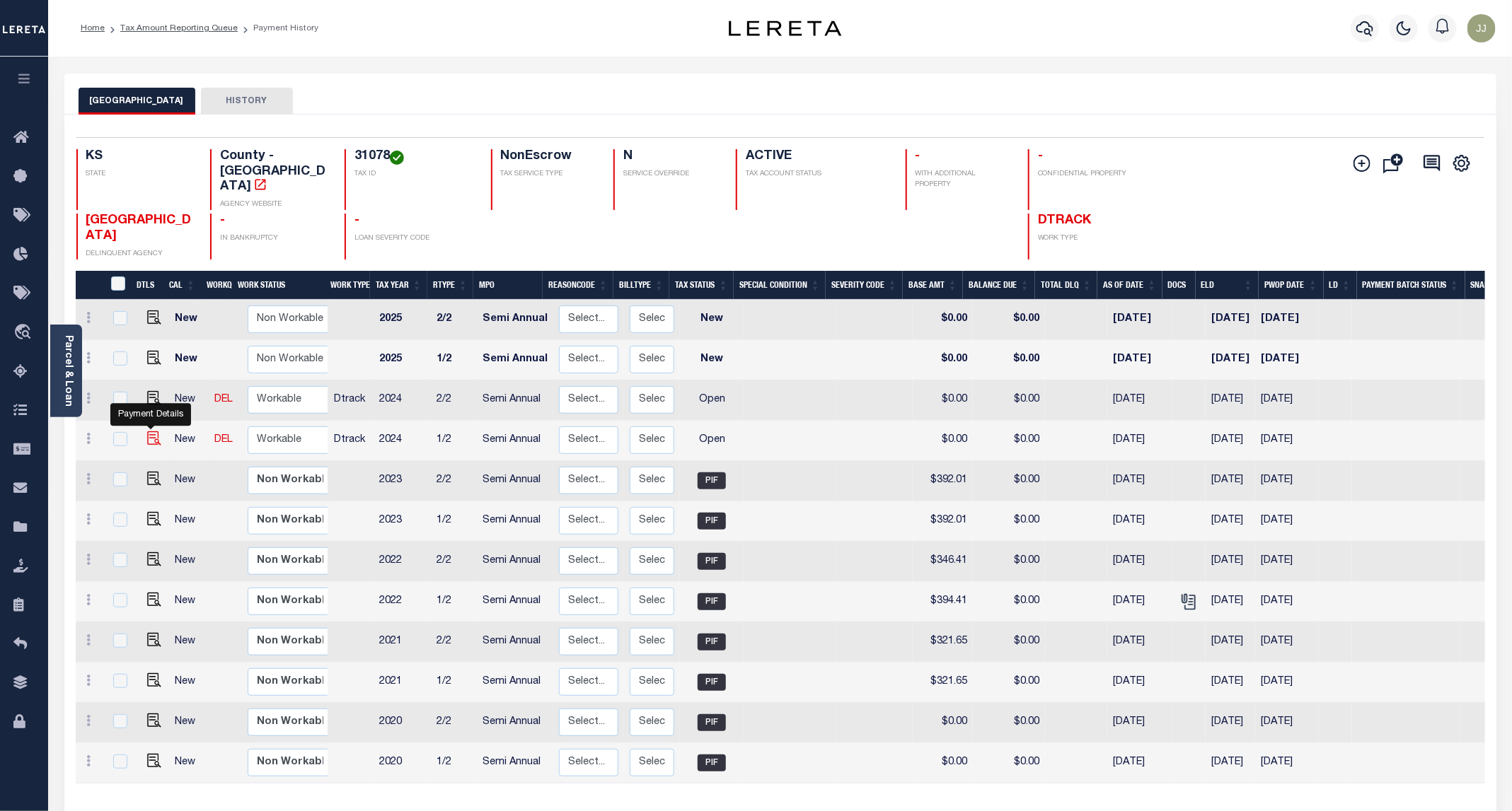
click at [150, 431] on img "" at bounding box center [153, 438] width 14 height 14
checkbox input "true"
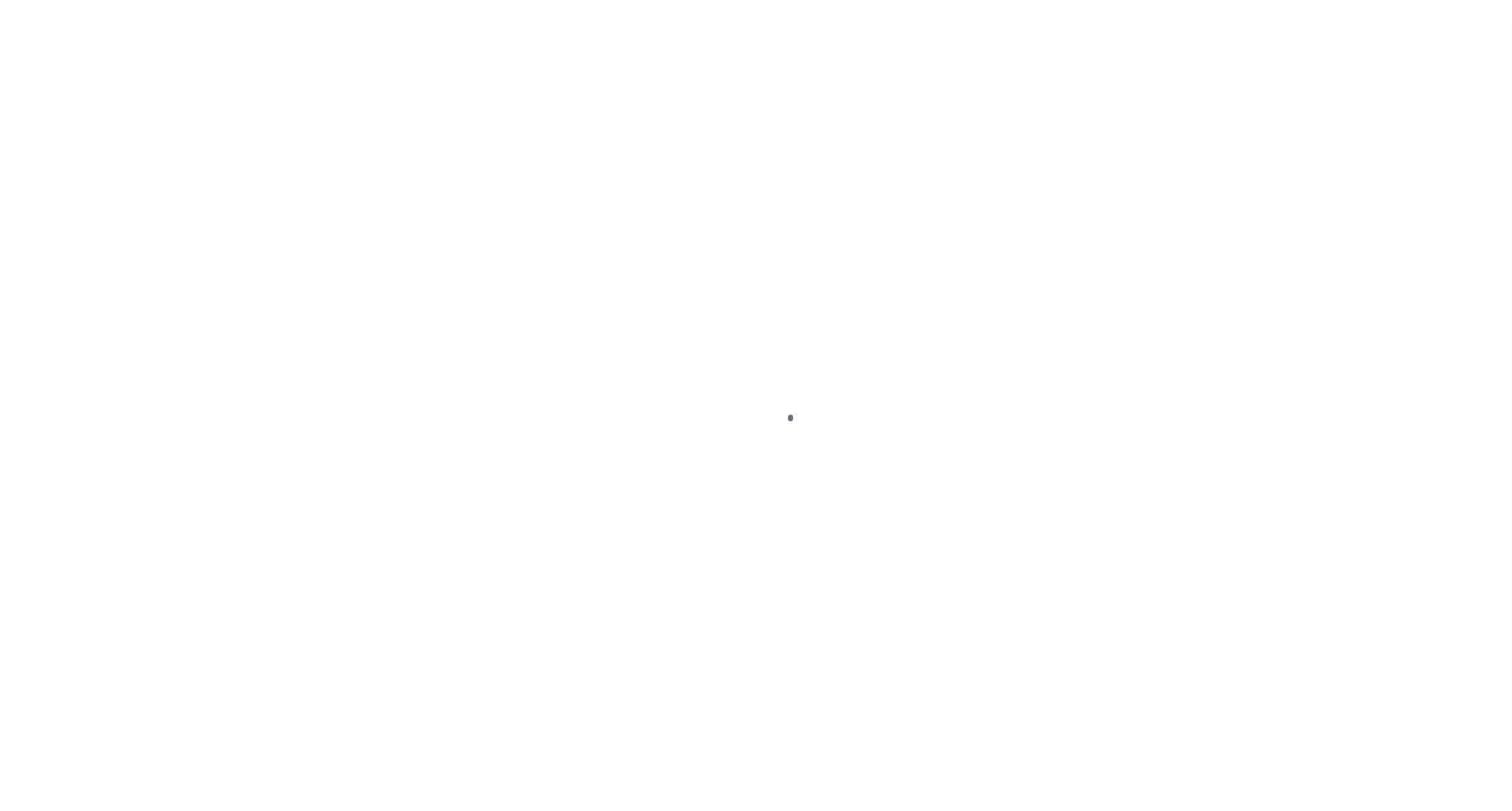
select select "OP2"
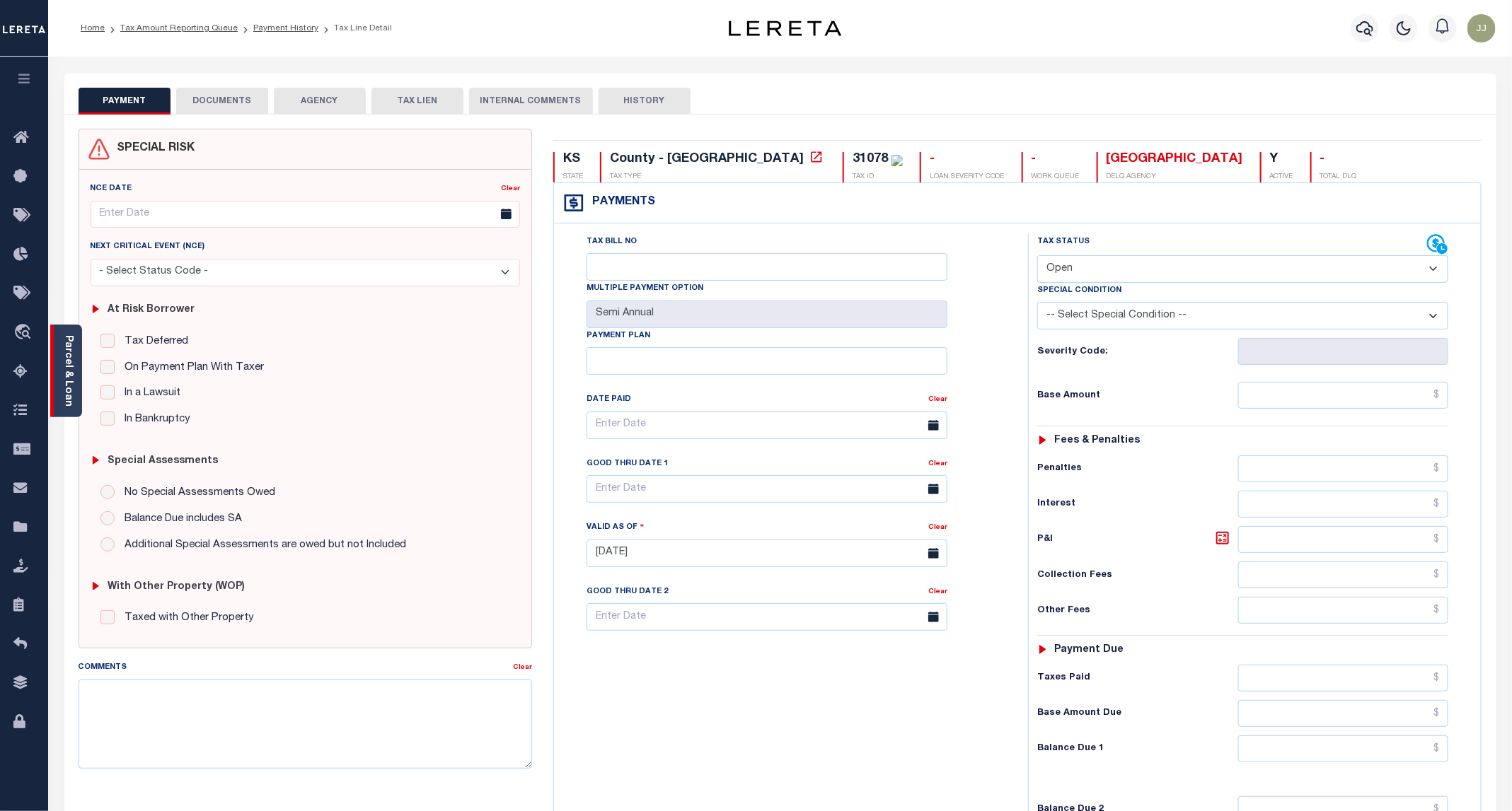
click at [68, 388] on link "Parcel & Loan" at bounding box center [67, 370] width 10 height 71
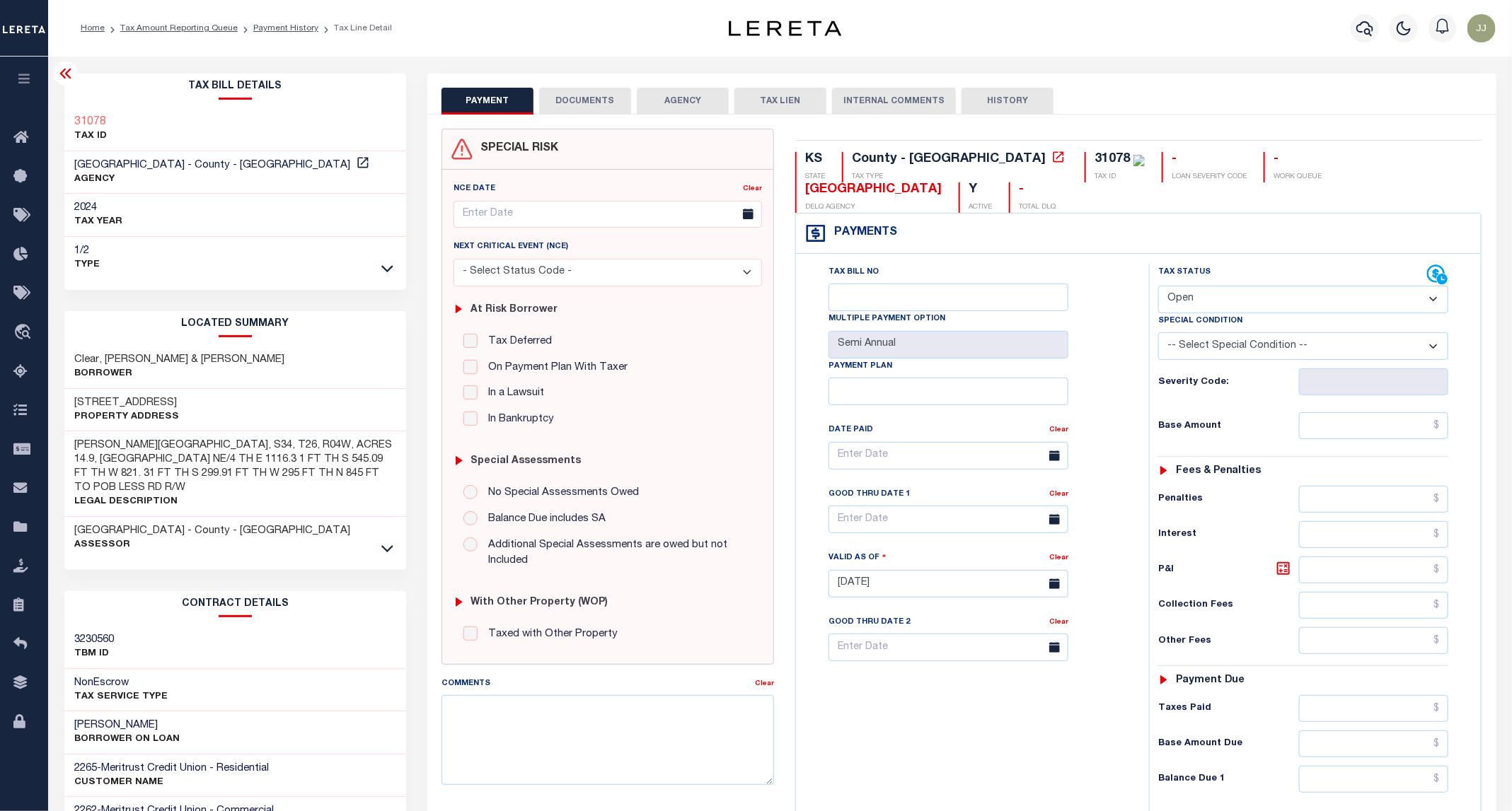
click at [129, 404] on h3 "12311 E MAPLE GROVE RD" at bounding box center [127, 403] width 104 height 14
copy h3 "MAPLE"
click at [587, 89] on button "DOCUMENTS" at bounding box center [586, 101] width 92 height 27
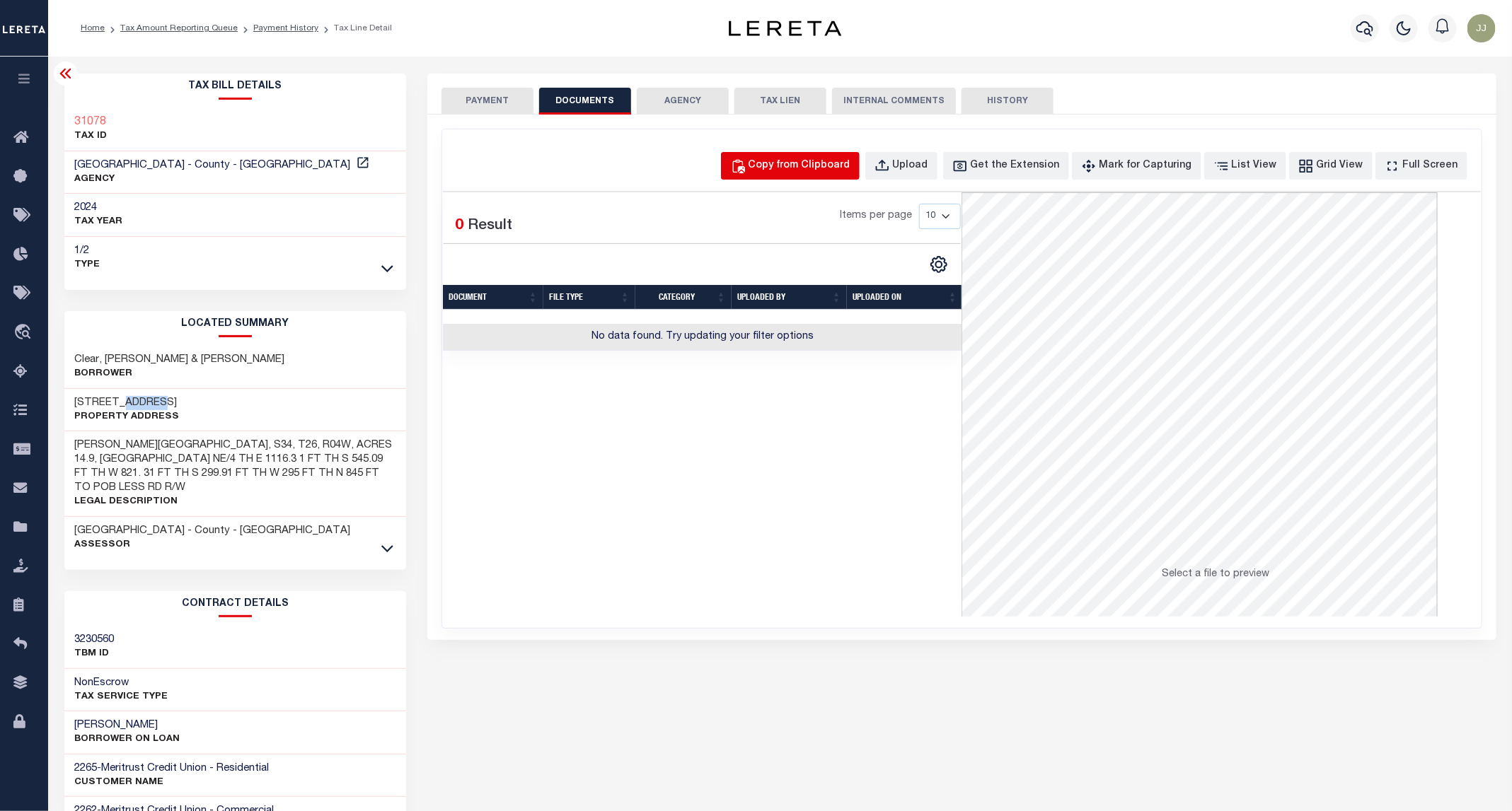
click at [817, 172] on div "Copy from Clipboard" at bounding box center [799, 166] width 102 height 16
select select "POP"
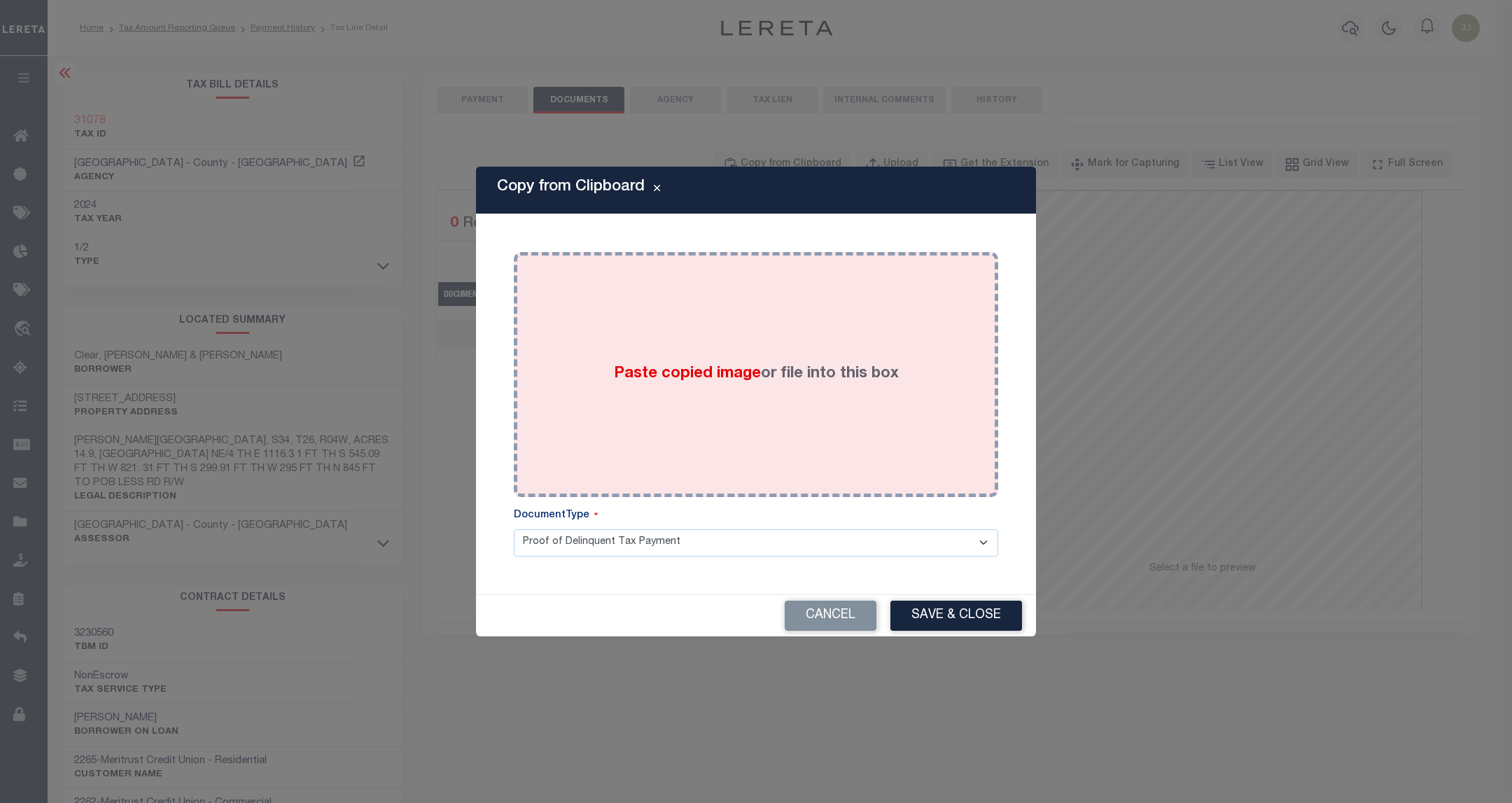
click at [847, 366] on label "Paste copied image or file into this box" at bounding box center [757, 374] width 285 height 23
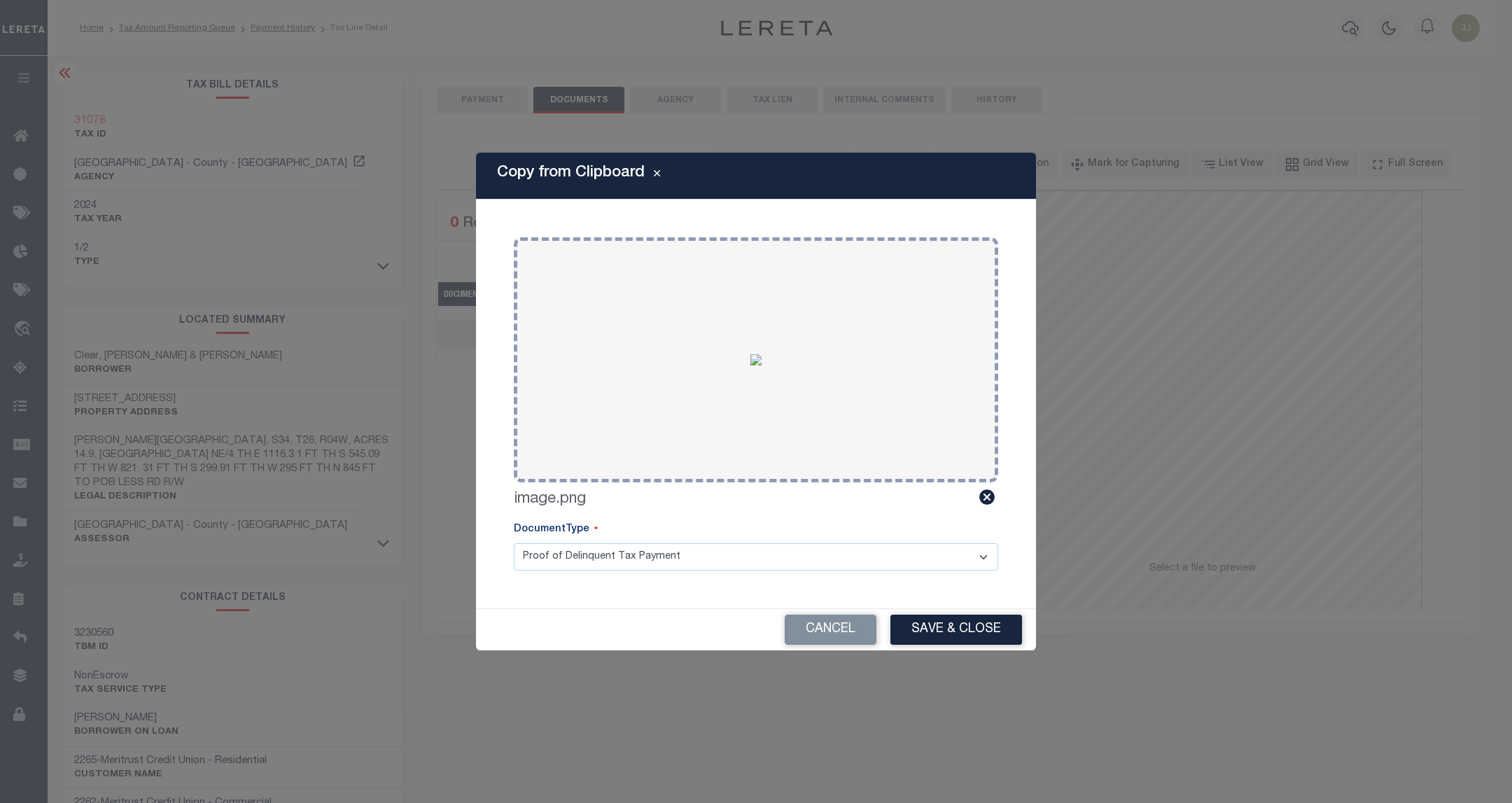
click at [979, 610] on div "Cancel Save & Close" at bounding box center [756, 629] width 560 height 41
click at [967, 633] on button "Save & Close" at bounding box center [956, 629] width 132 height 30
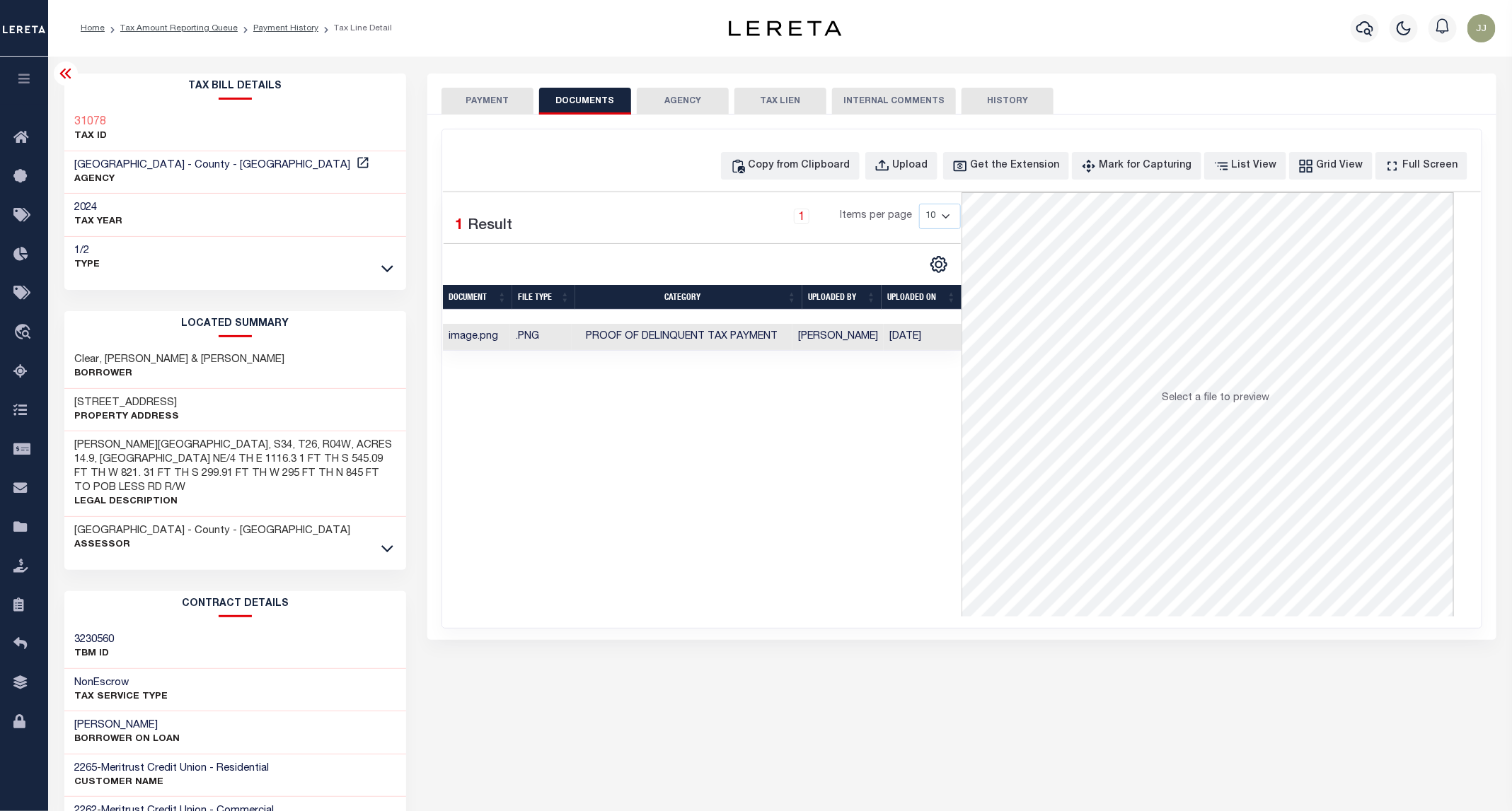
click at [482, 95] on button "PAYMENT" at bounding box center [488, 101] width 92 height 27
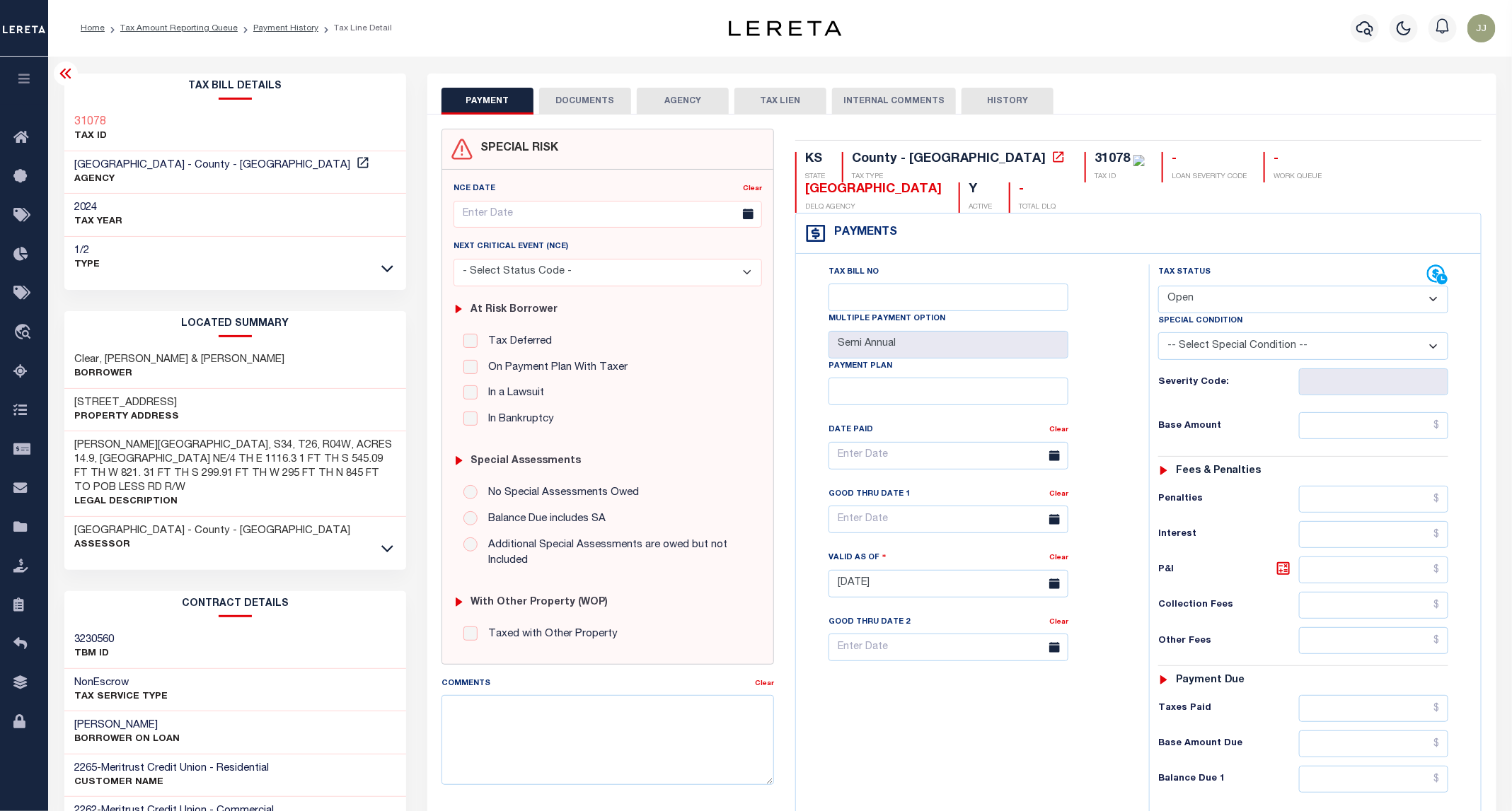
click at [1207, 285] on select "- Select Status Code - Open Due/Unpaid Paid Incomplete No Tax Due Internal Refu…" at bounding box center [1303, 299] width 290 height 28
select select "PYD"
click at [1158, 285] on select "- Select Status Code - Open Due/Unpaid Paid Incomplete No Tax Due Internal Refu…" at bounding box center [1303, 299] width 290 height 28
type input "[DATE]"
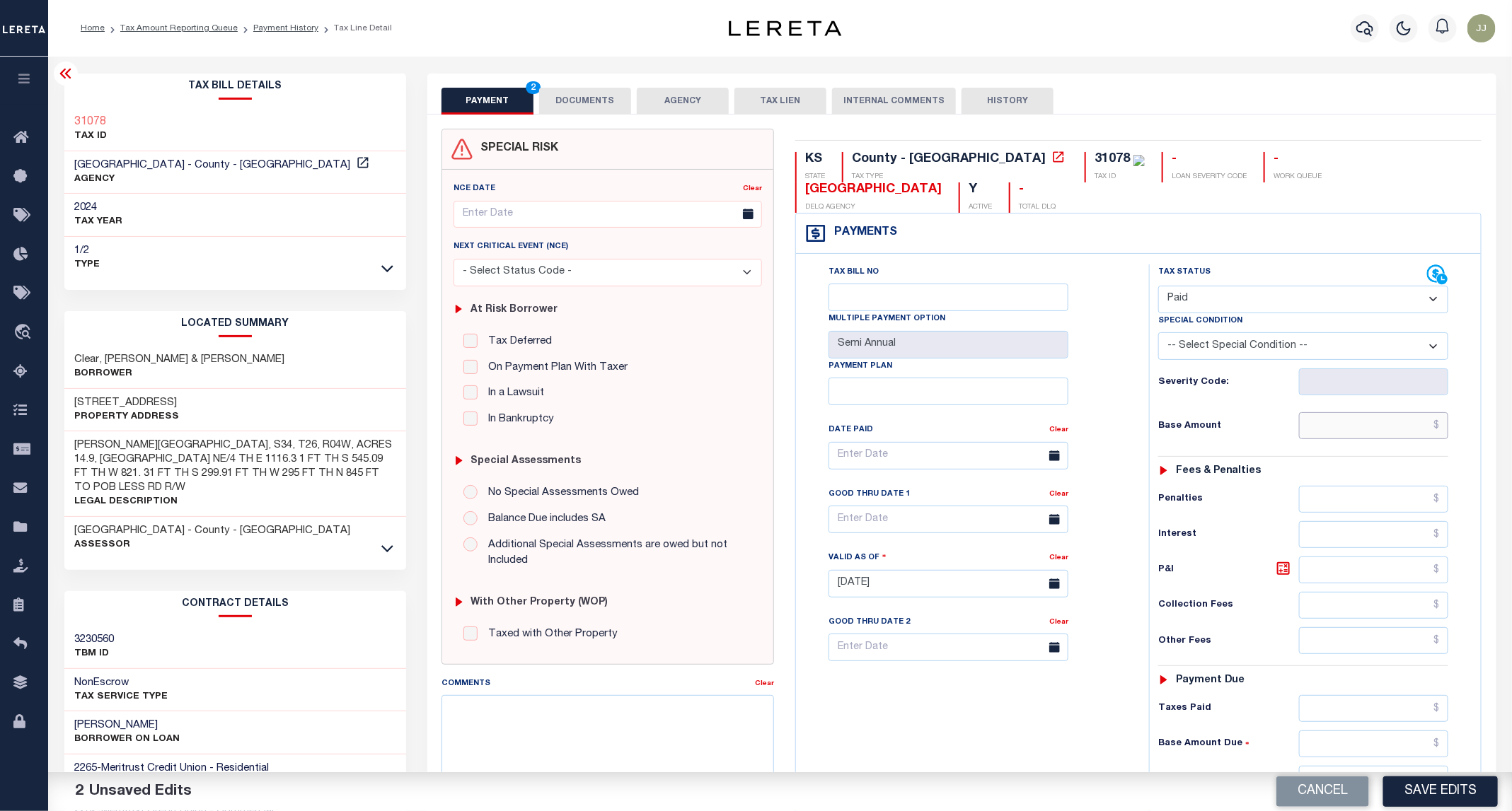
click at [1339, 412] on input "text" at bounding box center [1373, 425] width 150 height 27
type input "$0.00"
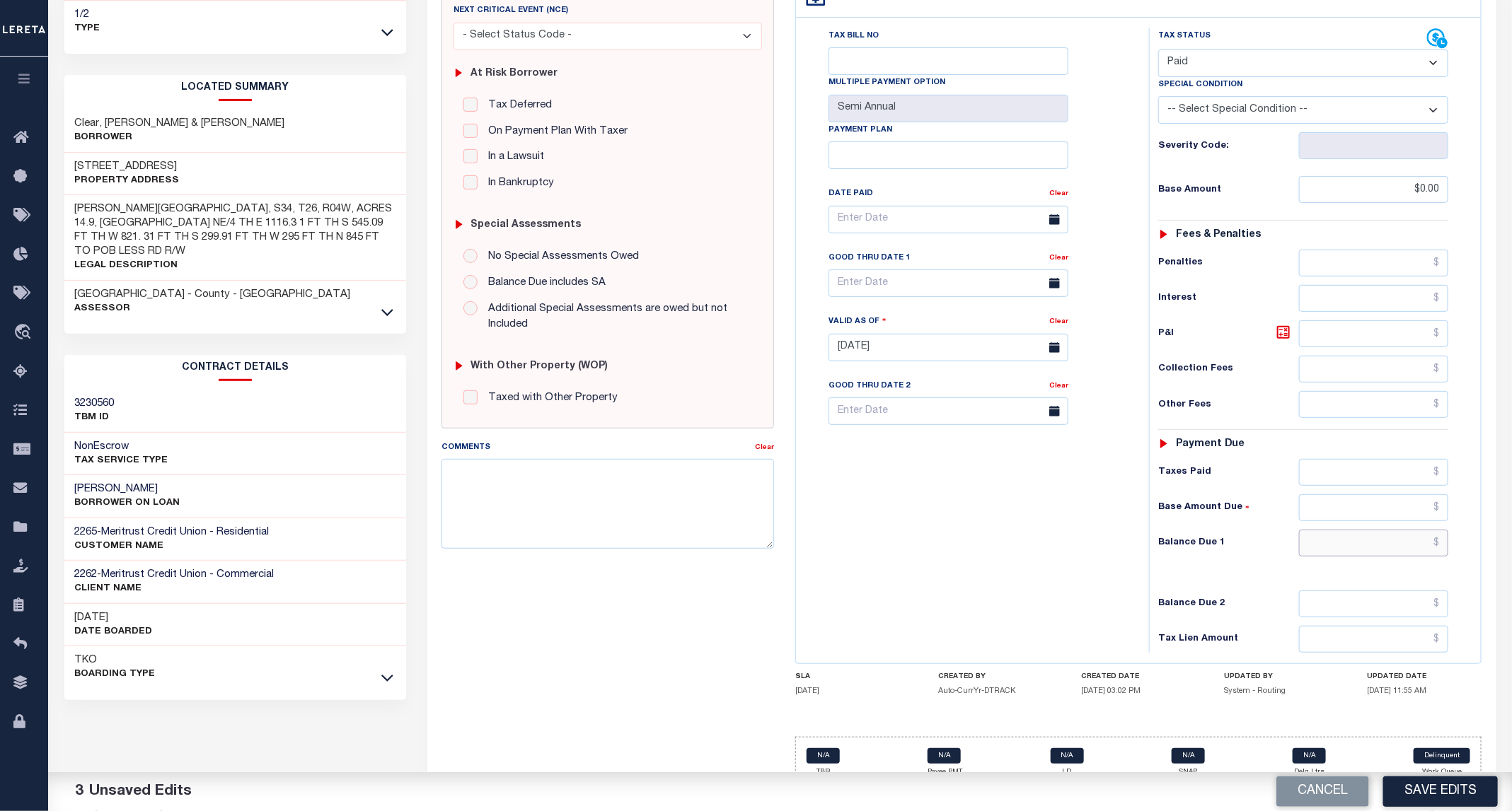
click at [1342, 530] on input "text" at bounding box center [1373, 543] width 150 height 27
type input "$0.00"
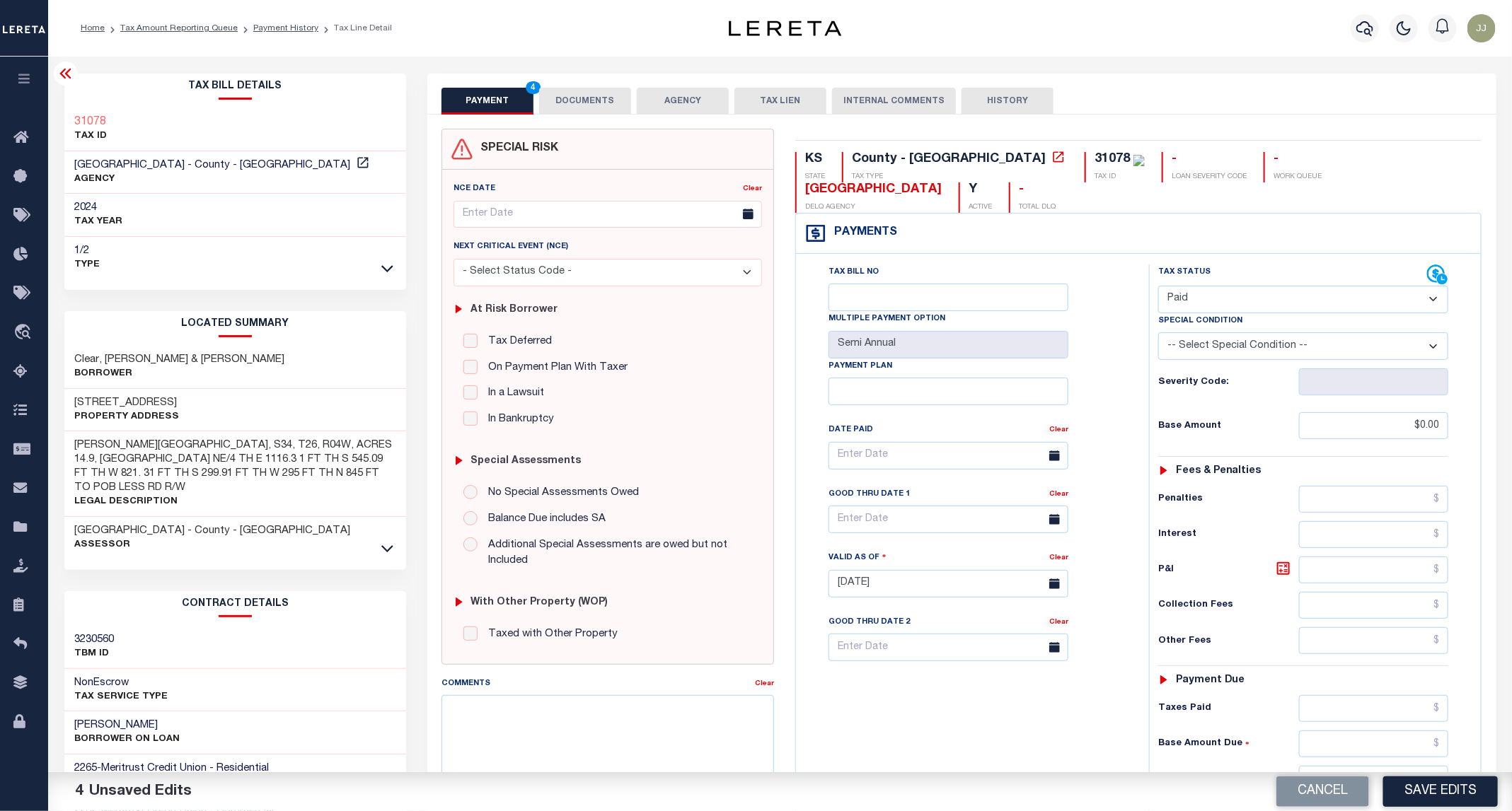
click at [578, 100] on button "DOCUMENTS" at bounding box center [586, 101] width 92 height 27
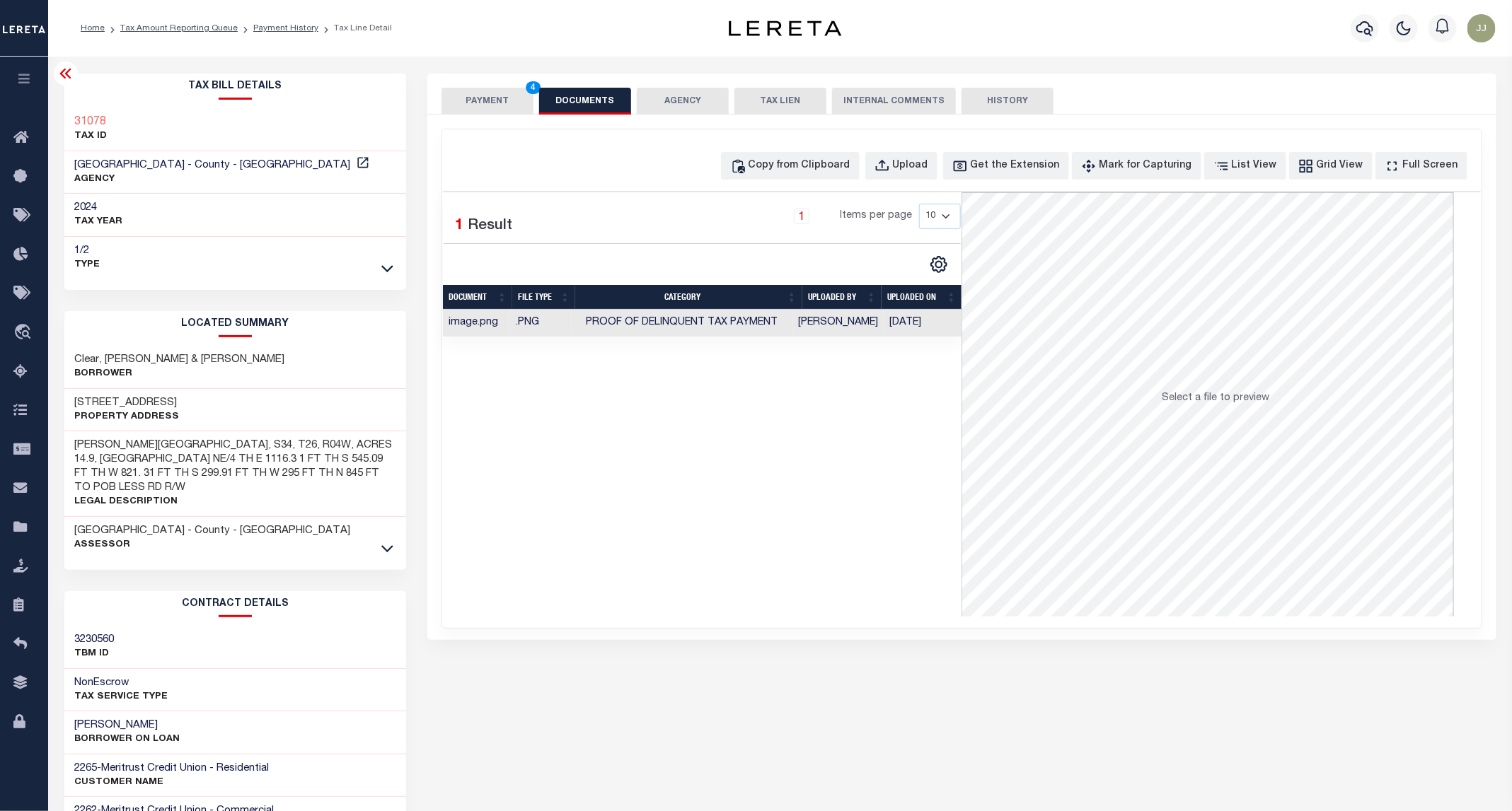
click at [480, 91] on button "PAYMENT 4" at bounding box center [488, 101] width 92 height 27
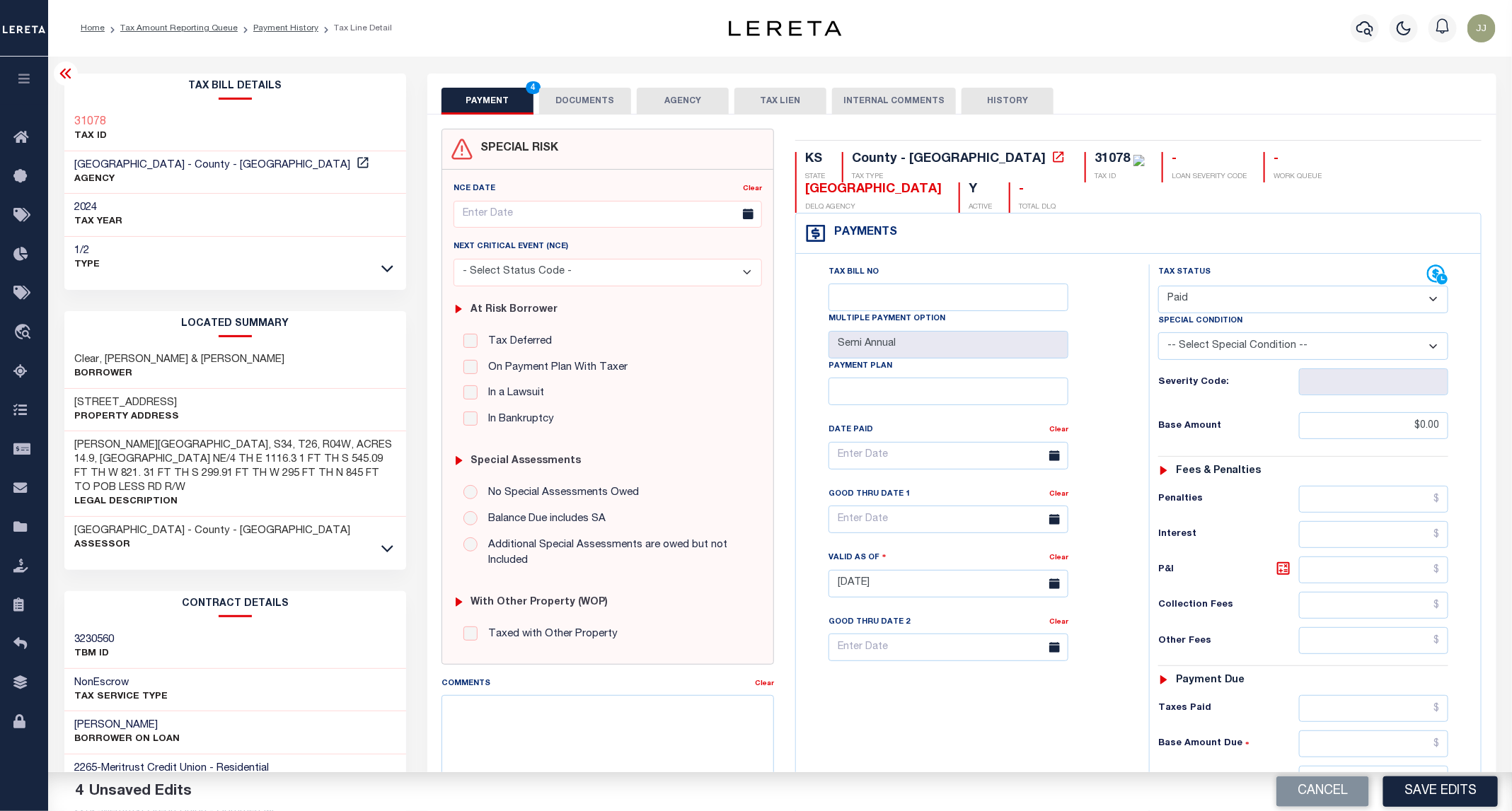
scroll to position [236, 0]
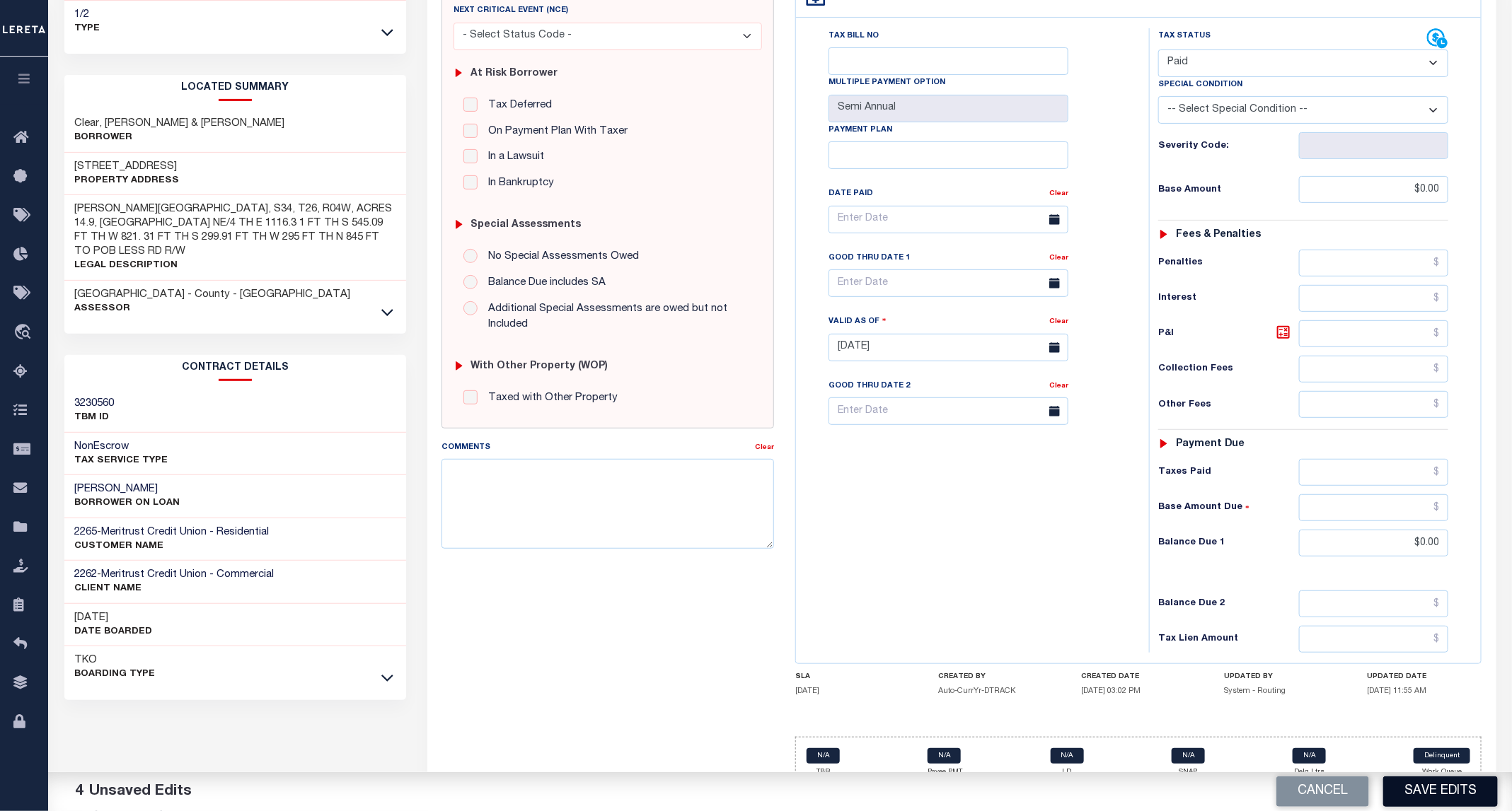
click at [1441, 796] on button "Save Edits" at bounding box center [1440, 792] width 115 height 30
checkbox input "false"
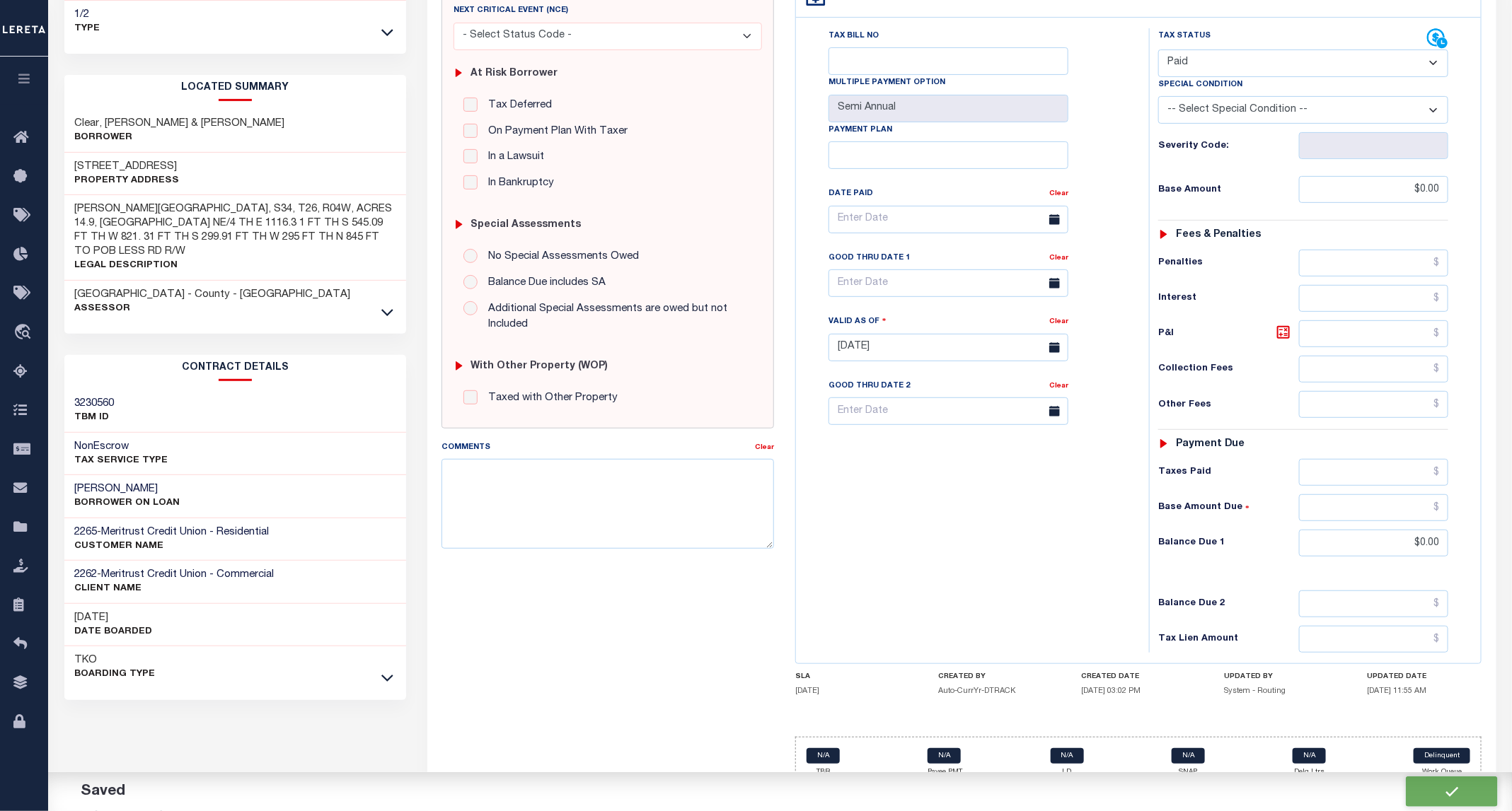
type input "$0"
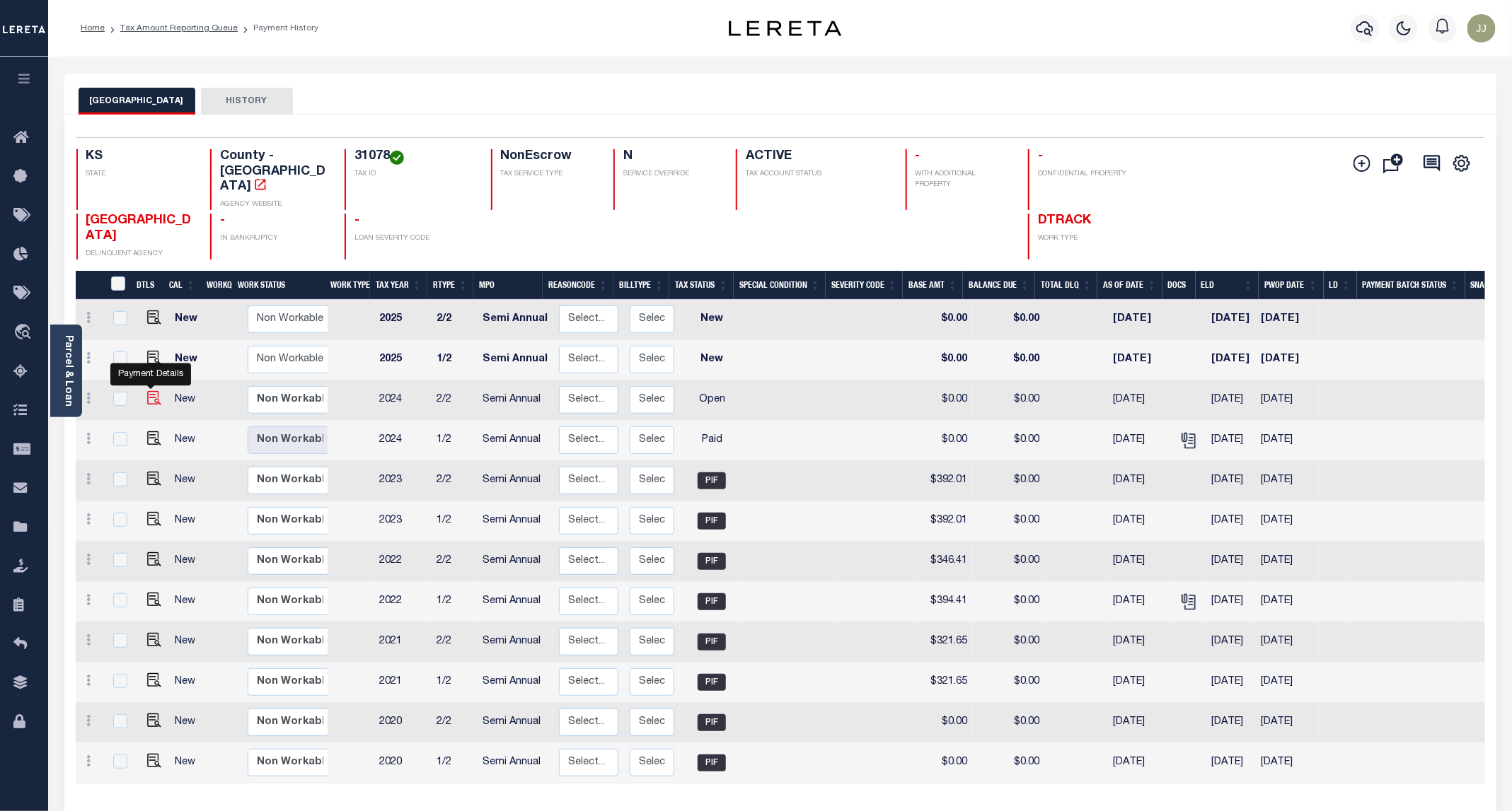
click at [147, 392] on img "" at bounding box center [153, 398] width 14 height 14
checkbox input "true"
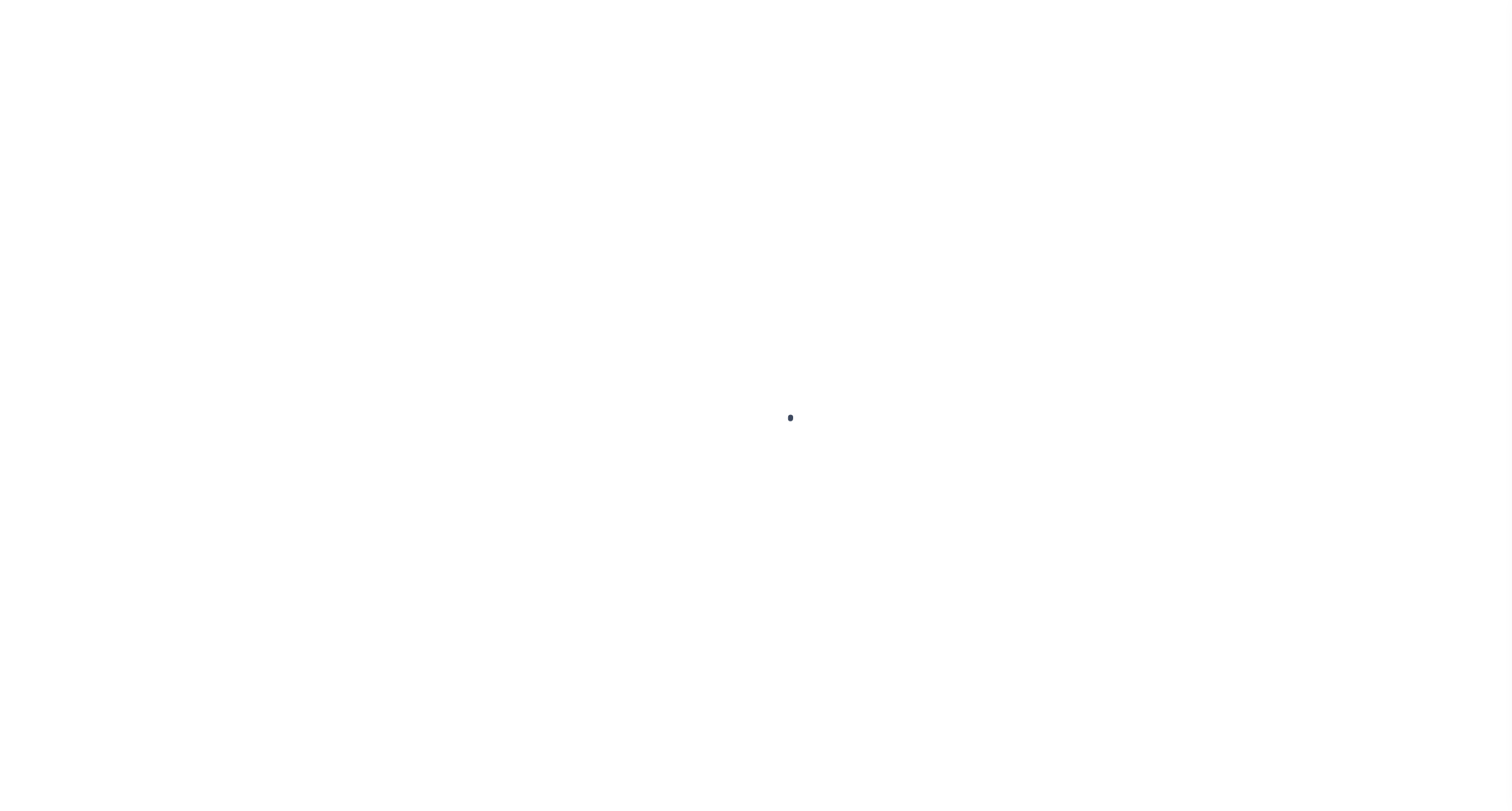
select select "OP2"
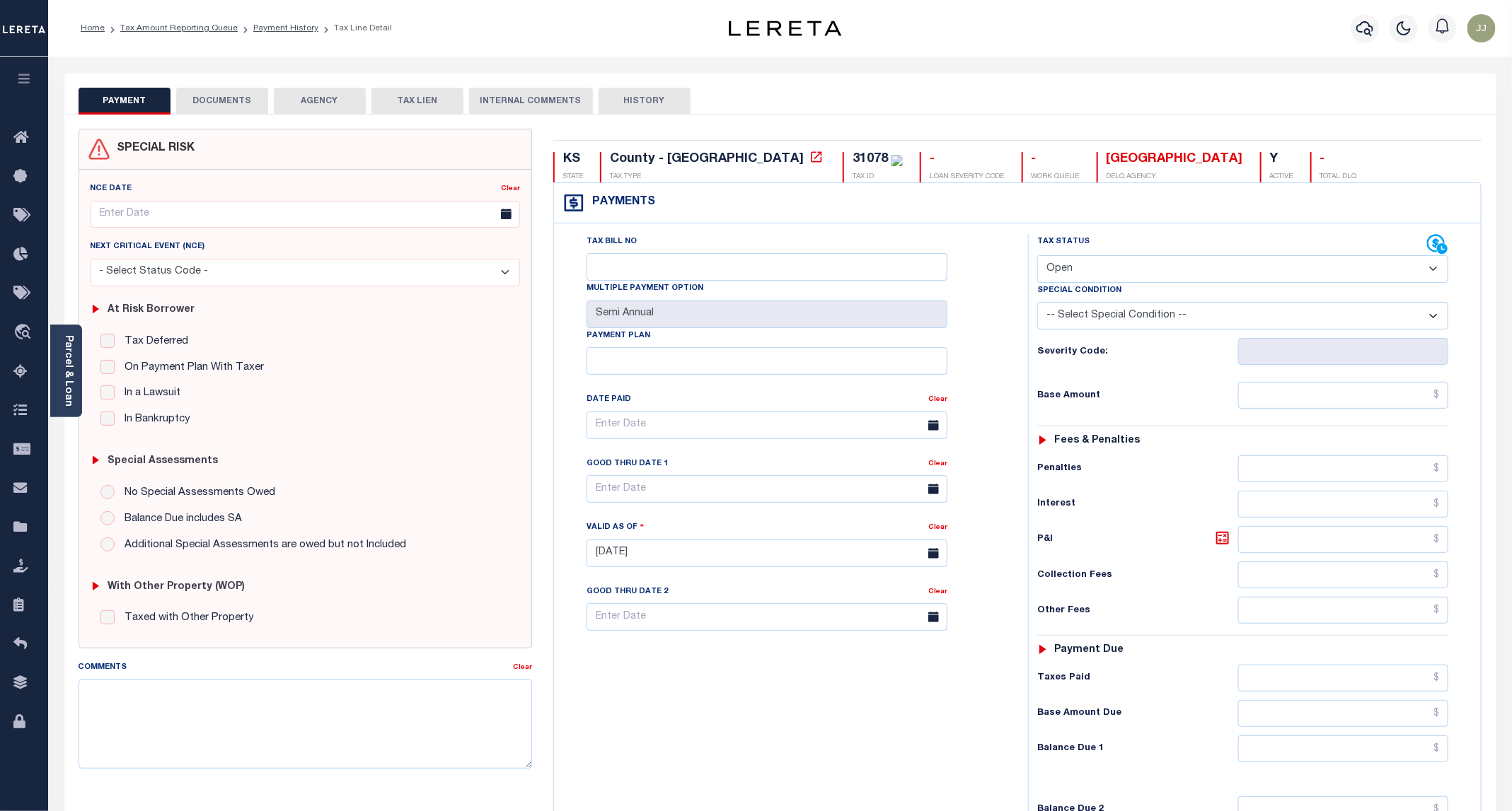
click at [240, 100] on button "DOCUMENTS" at bounding box center [223, 101] width 92 height 27
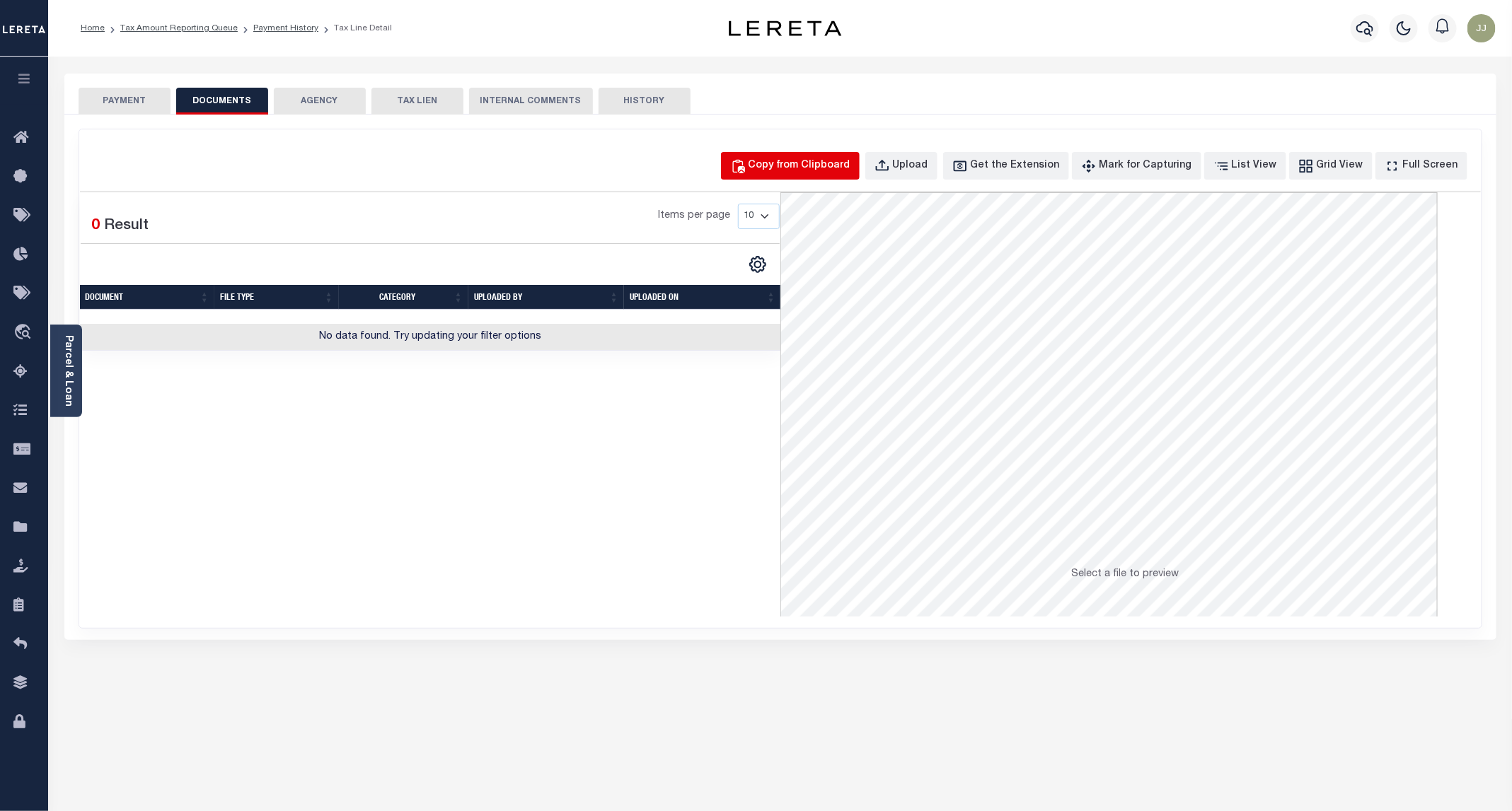
click at [824, 176] on button "Copy from Clipboard" at bounding box center [790, 166] width 139 height 28
select select "POP"
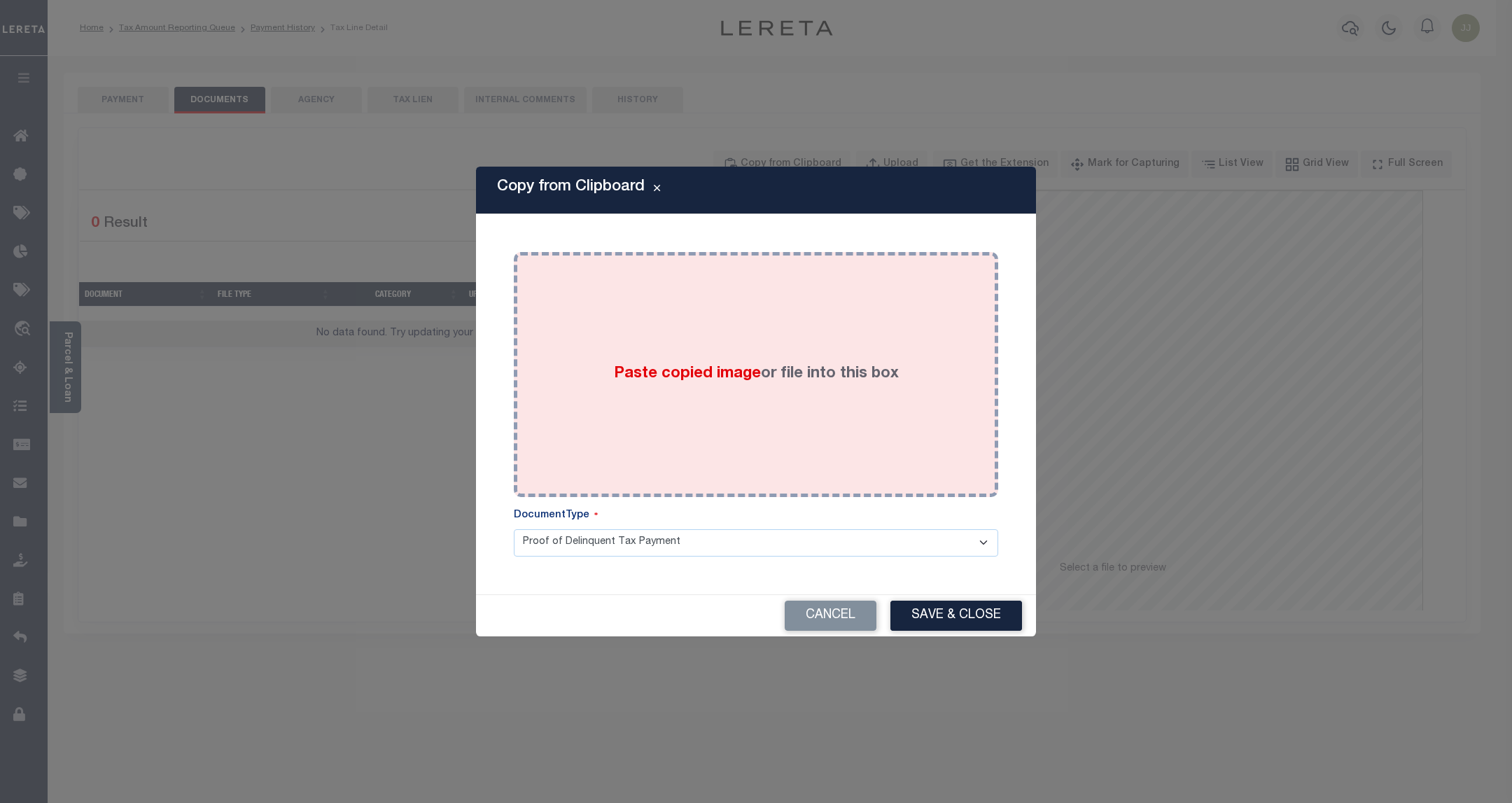
click at [806, 354] on div "Paste copied image or file into this box" at bounding box center [756, 374] width 463 height 224
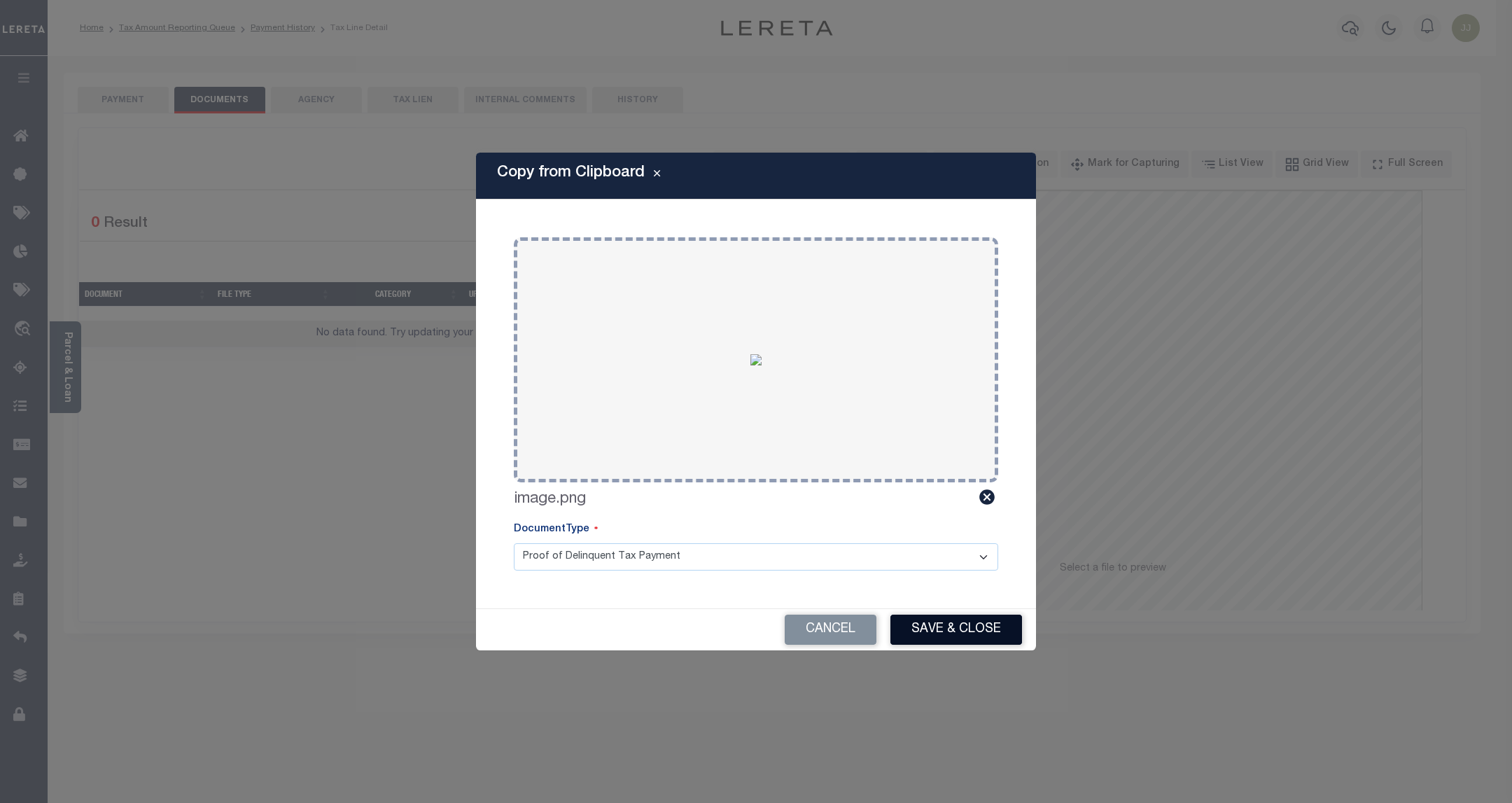
click at [985, 638] on button "Save & Close" at bounding box center [956, 629] width 132 height 30
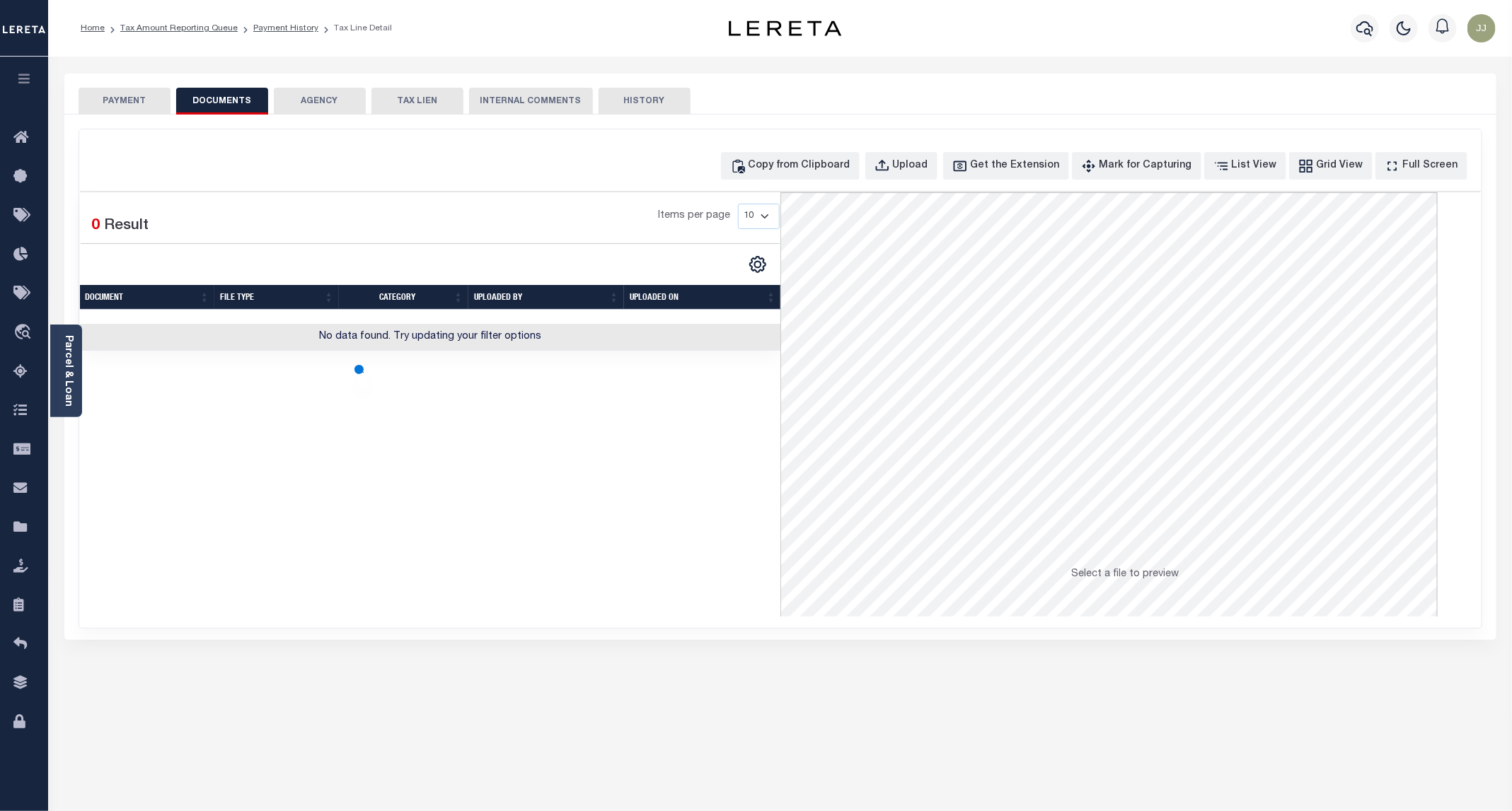
click at [131, 107] on button "PAYMENT" at bounding box center [125, 101] width 92 height 27
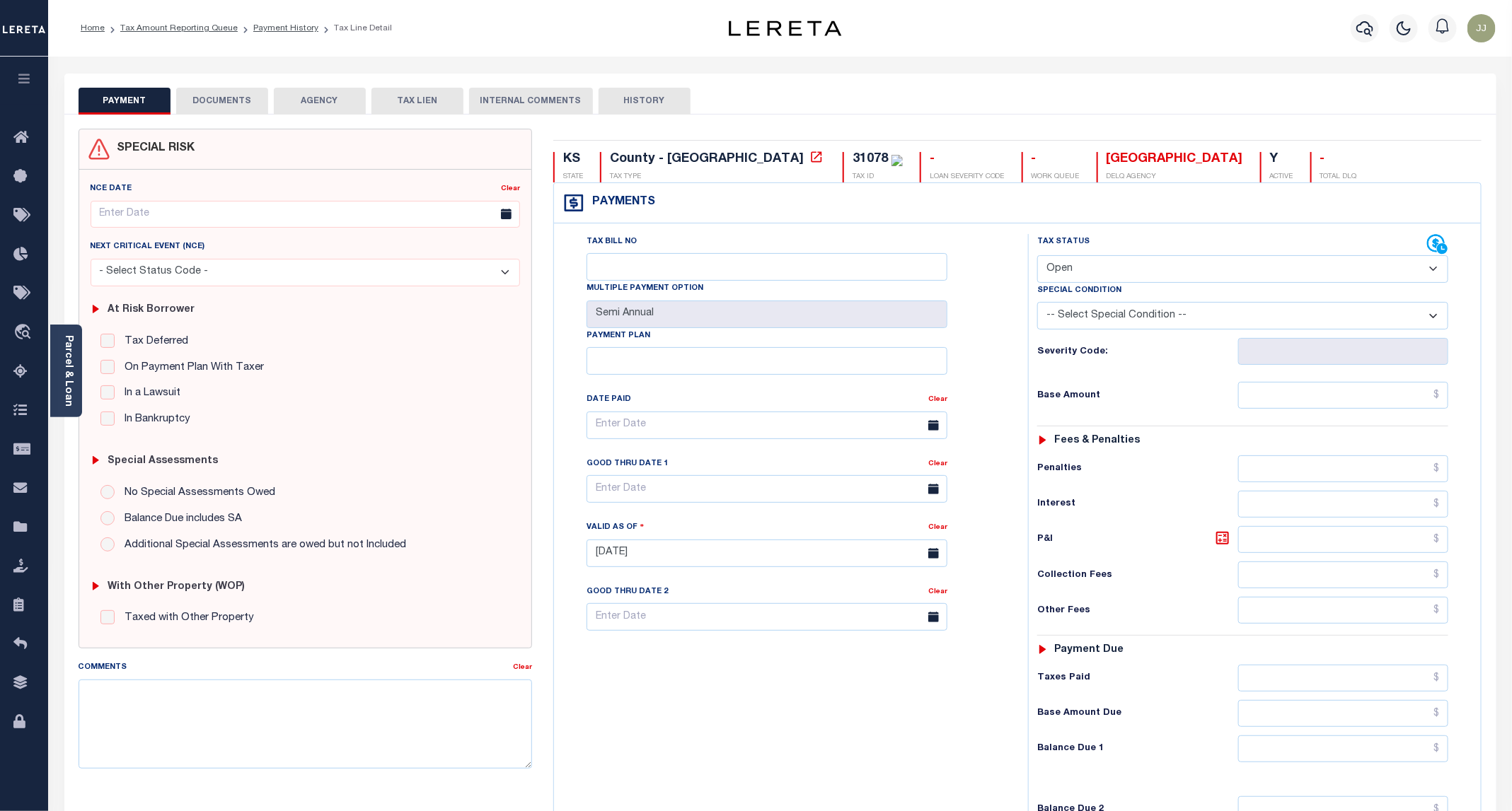
click at [1110, 261] on select "- Select Status Code - Open Due/Unpaid Paid Incomplete No Tax Due Internal Refu…" at bounding box center [1242, 269] width 411 height 28
select select "PYD"
click at [1038, 257] on select "- Select Status Code - Open Due/Unpaid Paid Incomplete No Tax Due Internal Refu…" at bounding box center [1242, 269] width 411 height 28
type input "[DATE]"
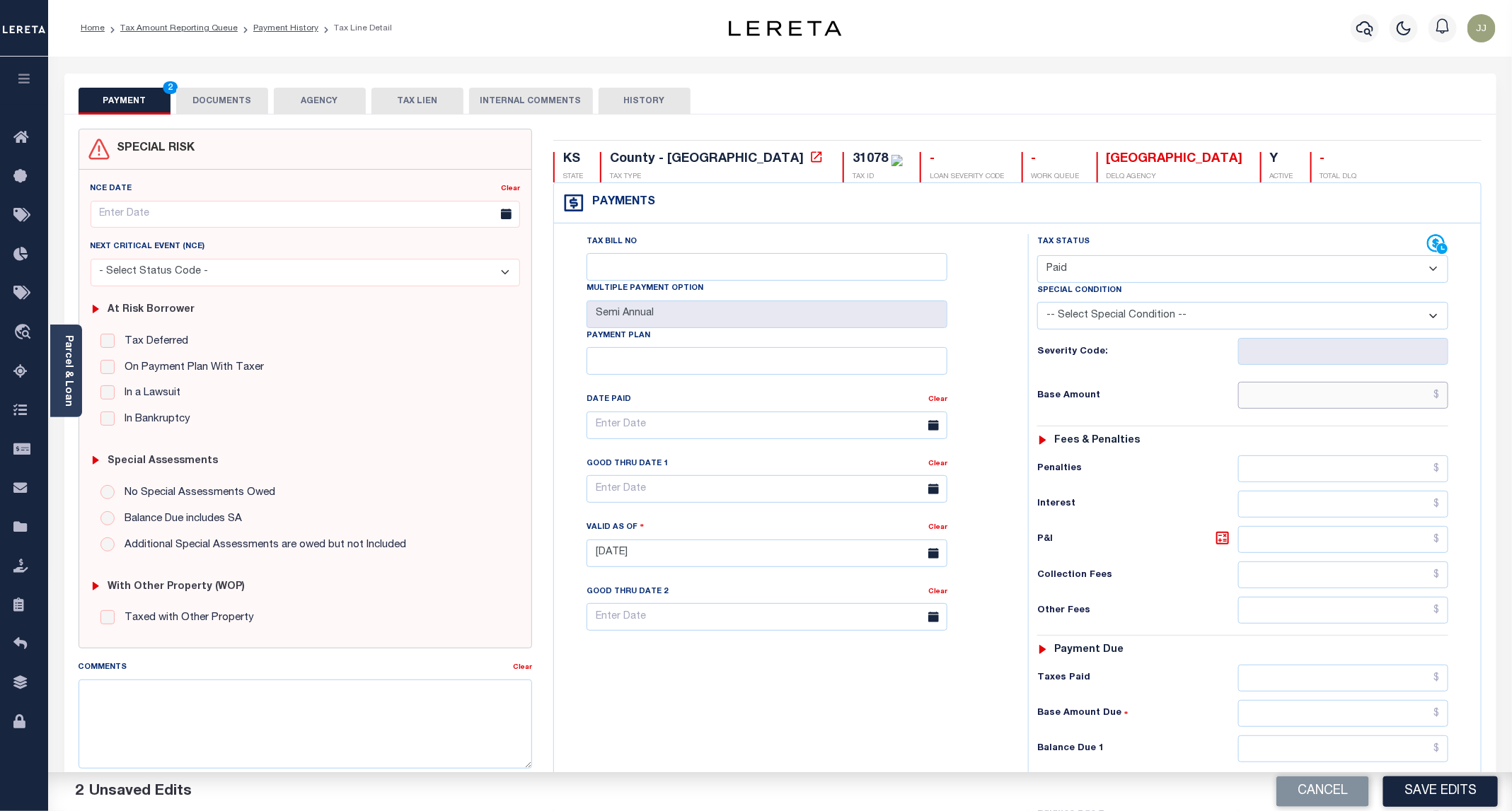
click at [1301, 404] on input "text" at bounding box center [1342, 395] width 210 height 27
type input "$0.00"
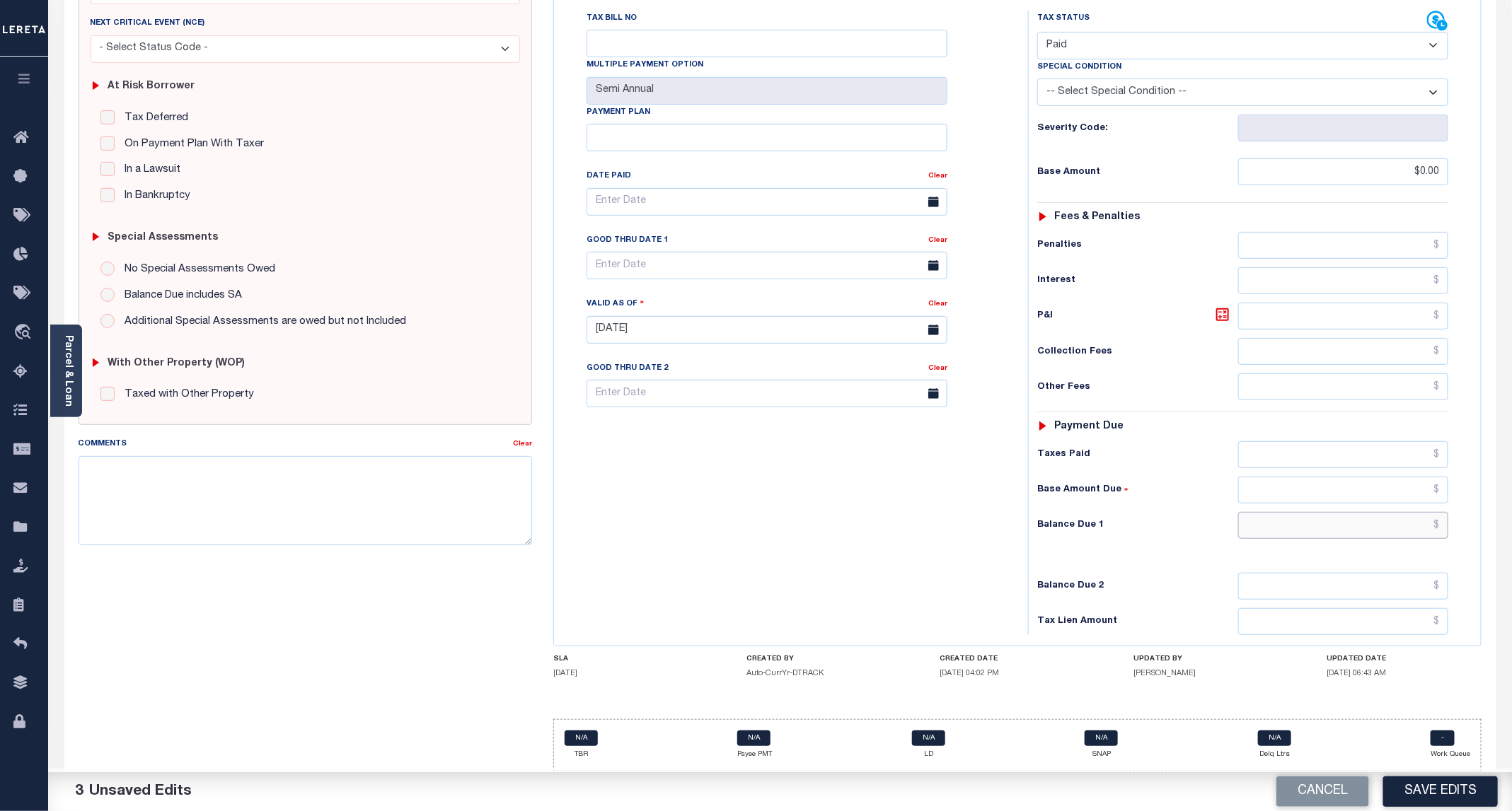
click at [1300, 521] on input "text" at bounding box center [1342, 525] width 210 height 27
type input "$0.00"
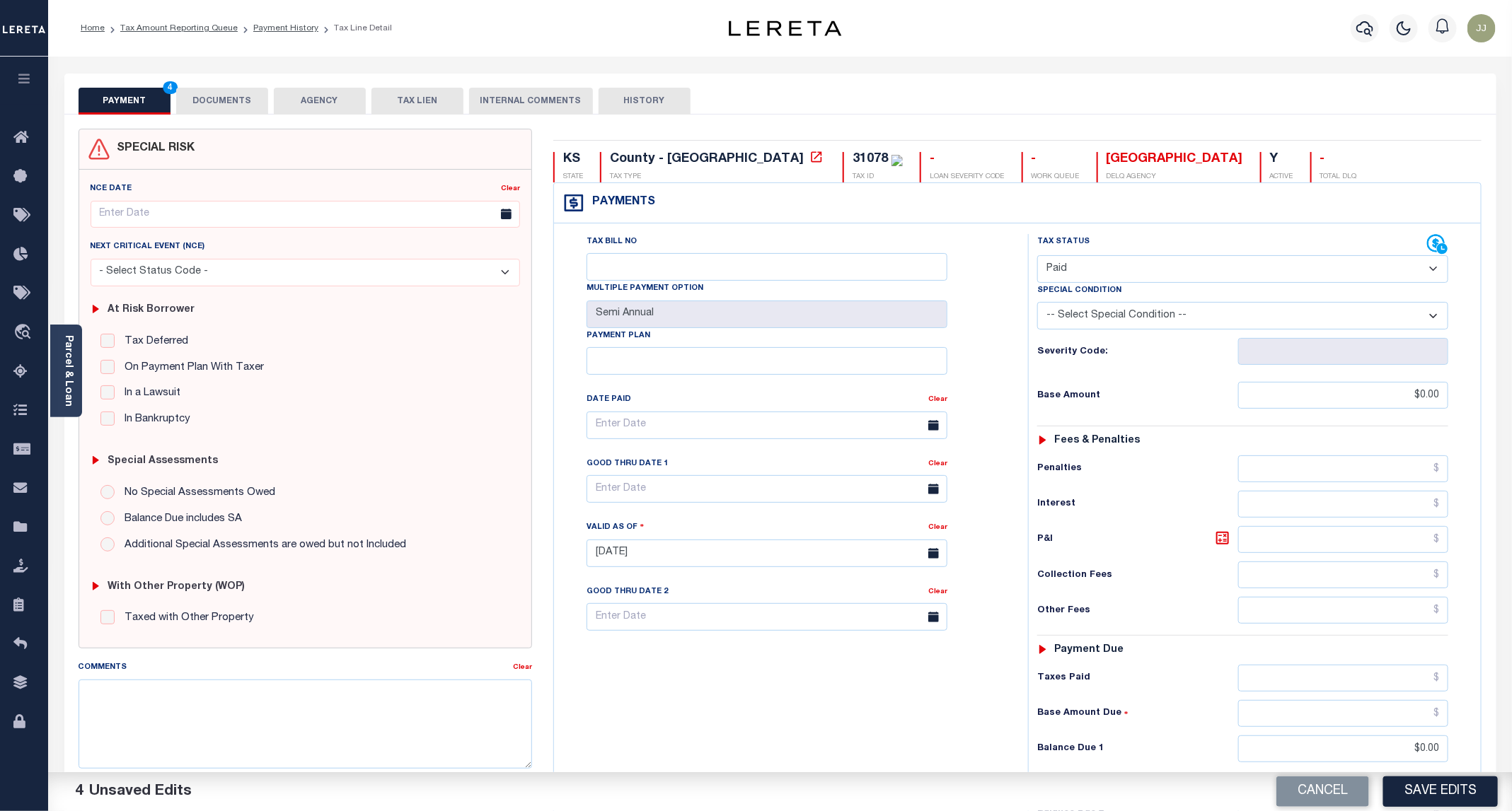
click at [209, 104] on button "DOCUMENTS" at bounding box center [223, 101] width 92 height 27
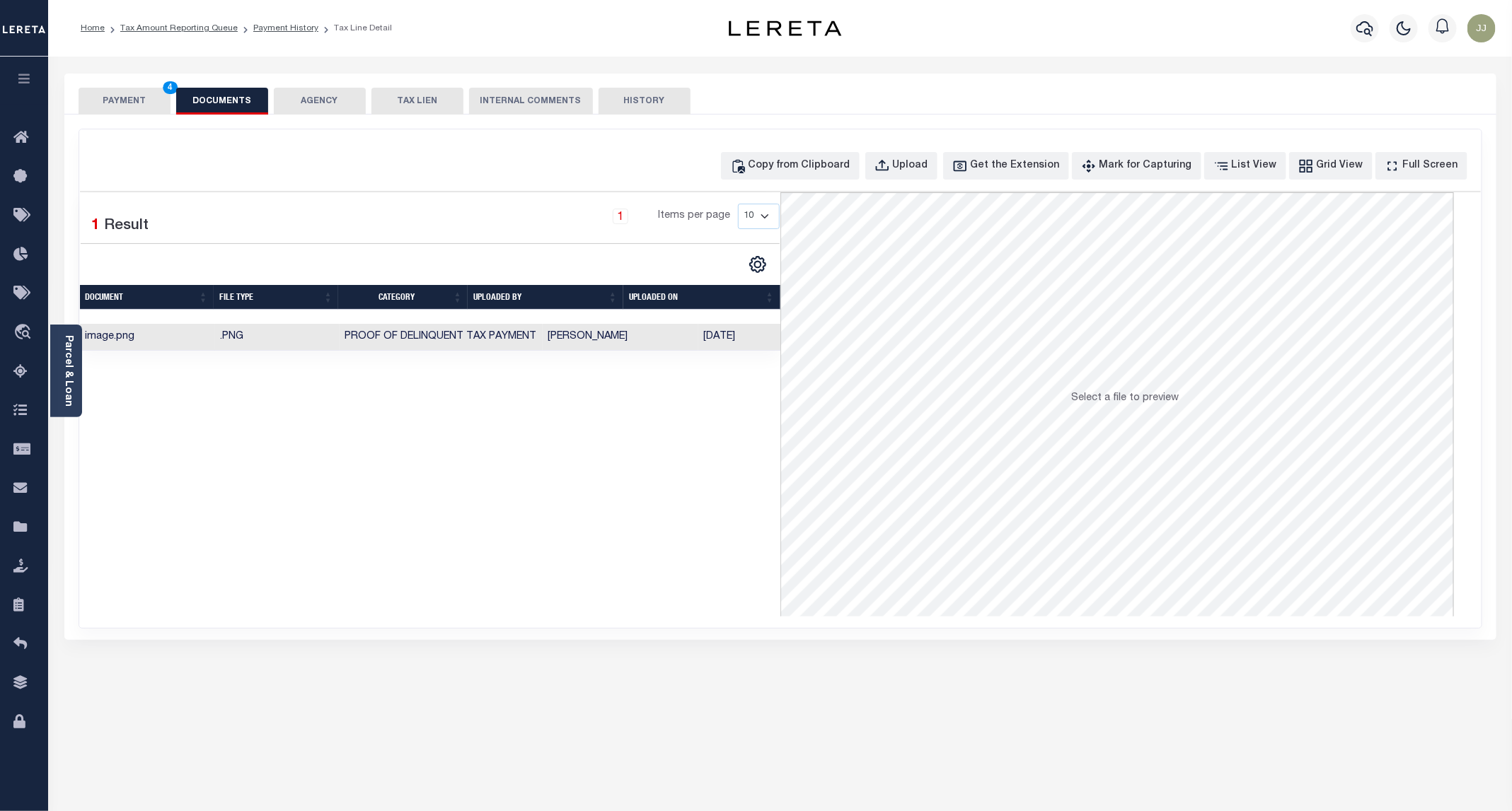
click at [147, 101] on button "PAYMENT 4" at bounding box center [125, 101] width 92 height 27
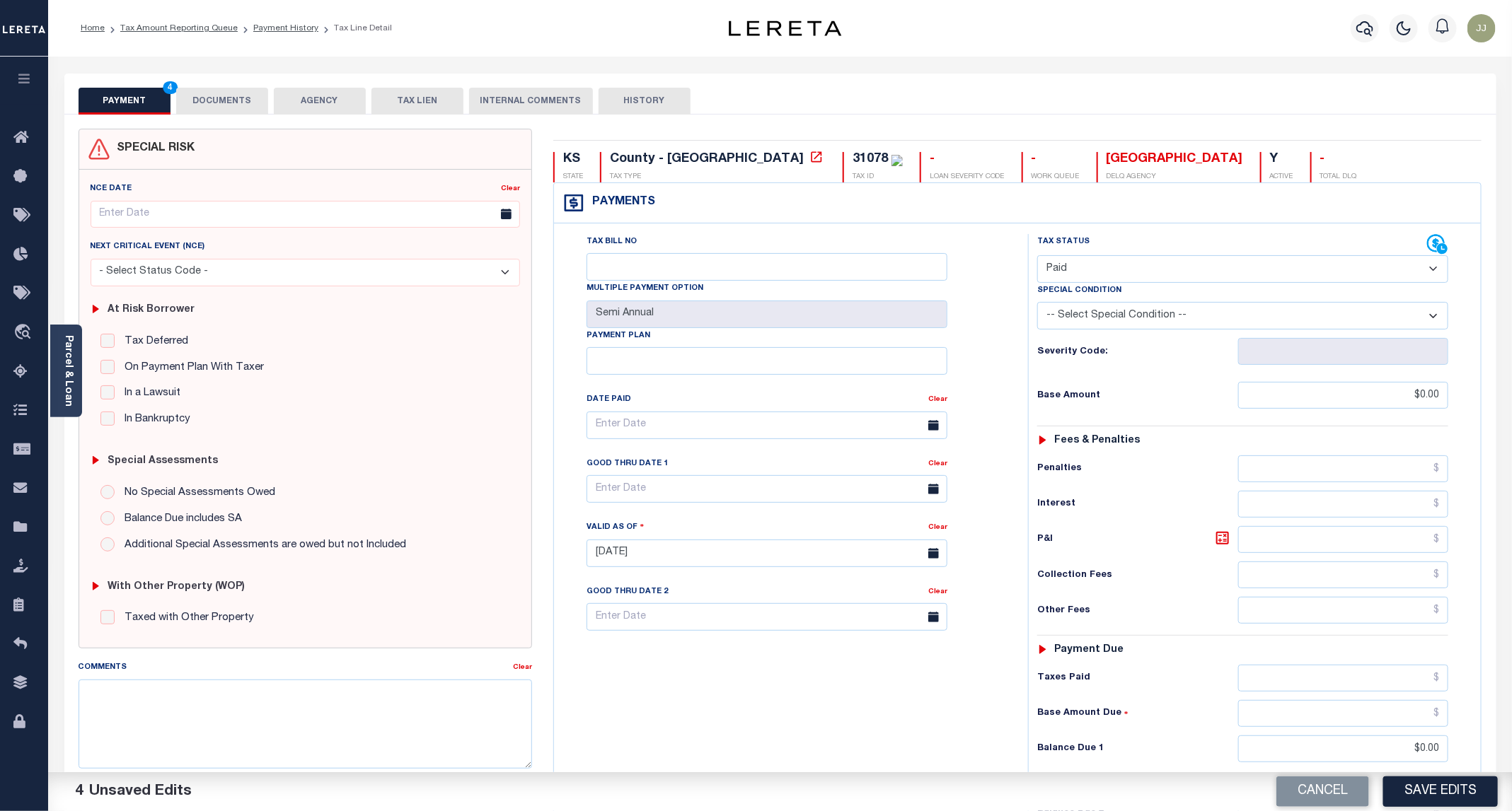
scroll to position [236, 0]
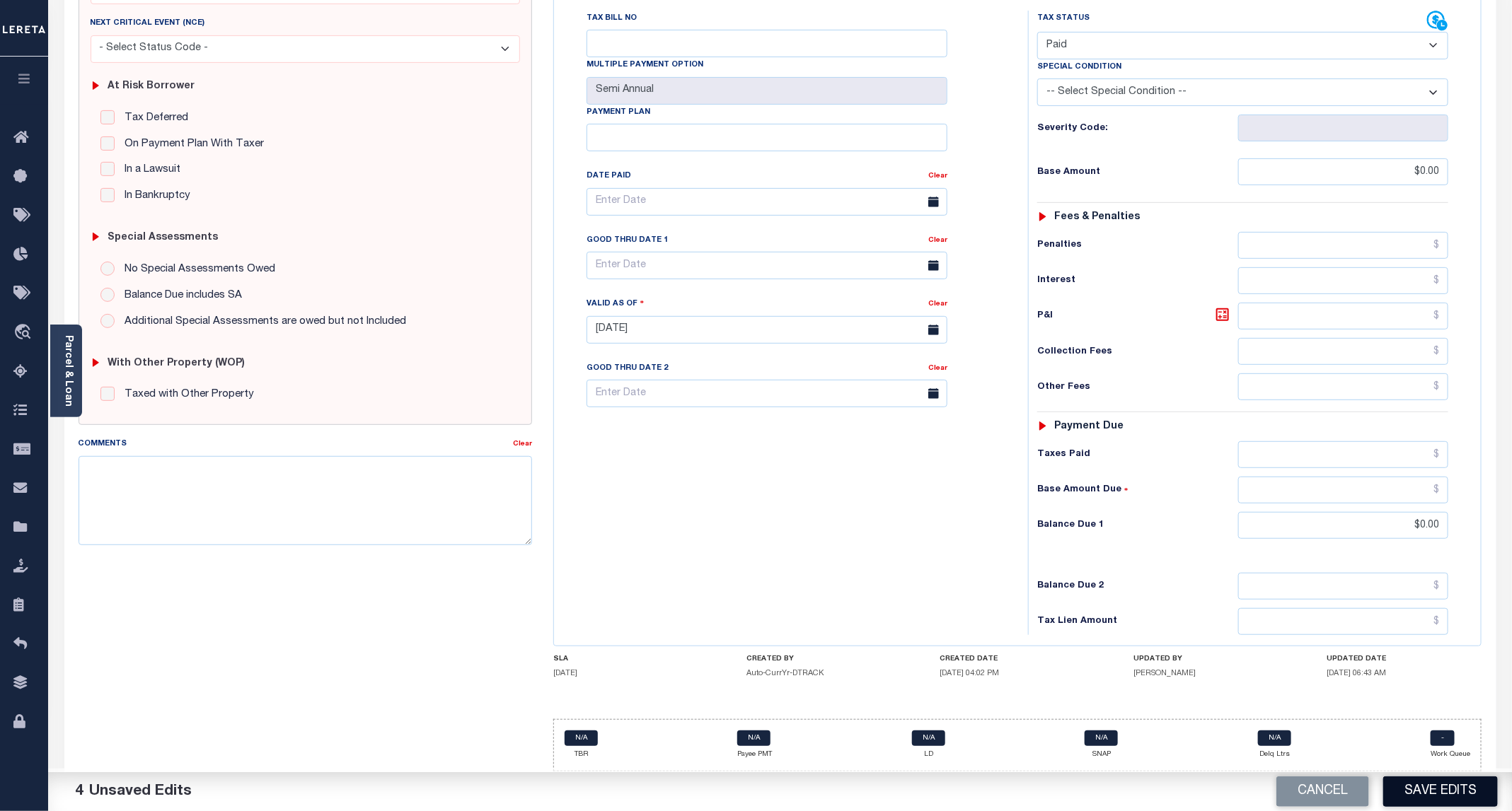
click at [1457, 806] on button "Save Edits" at bounding box center [1440, 792] width 115 height 30
checkbox input "false"
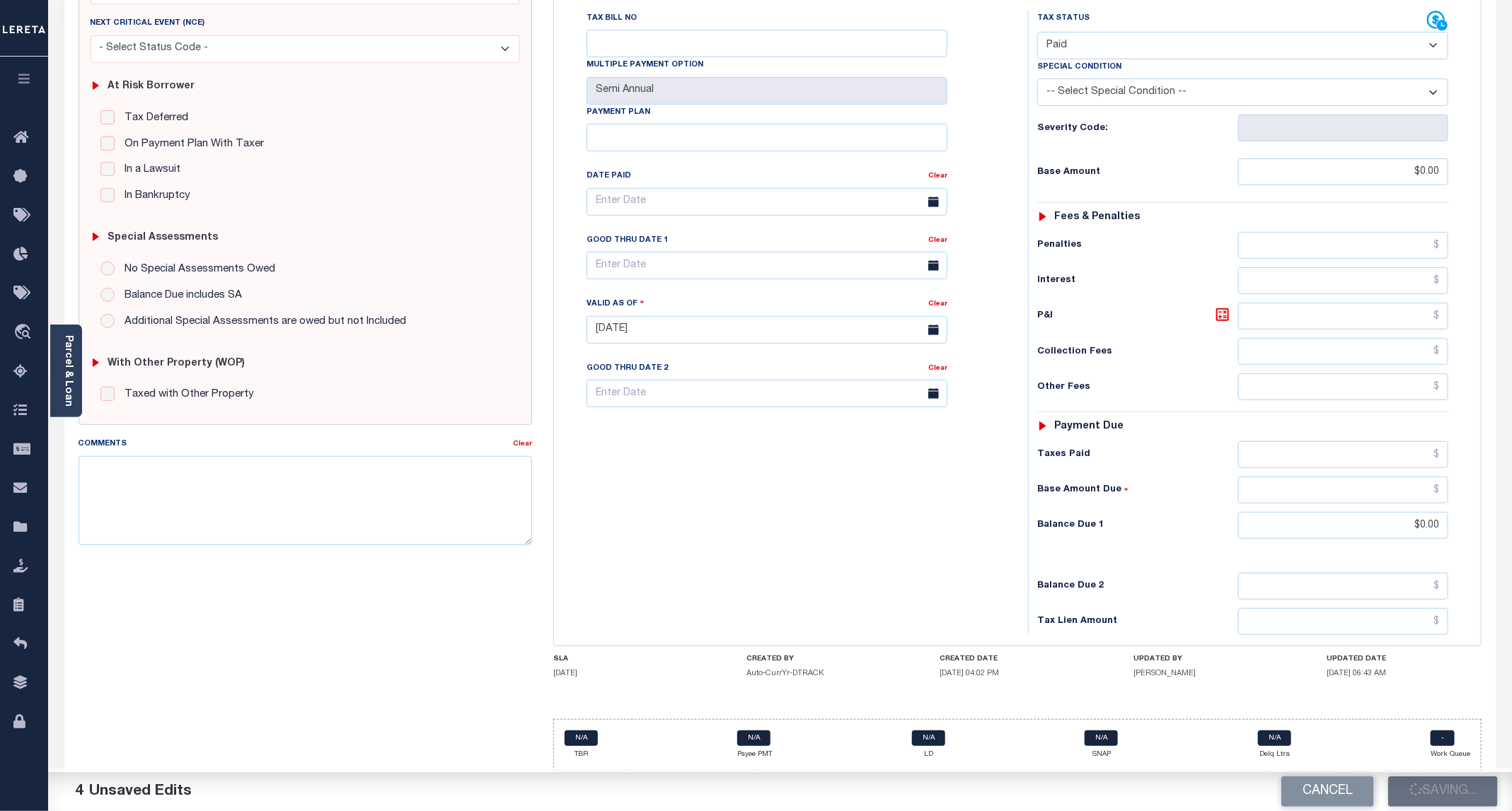
type input "$0"
